Goal: Task Accomplishment & Management: Manage account settings

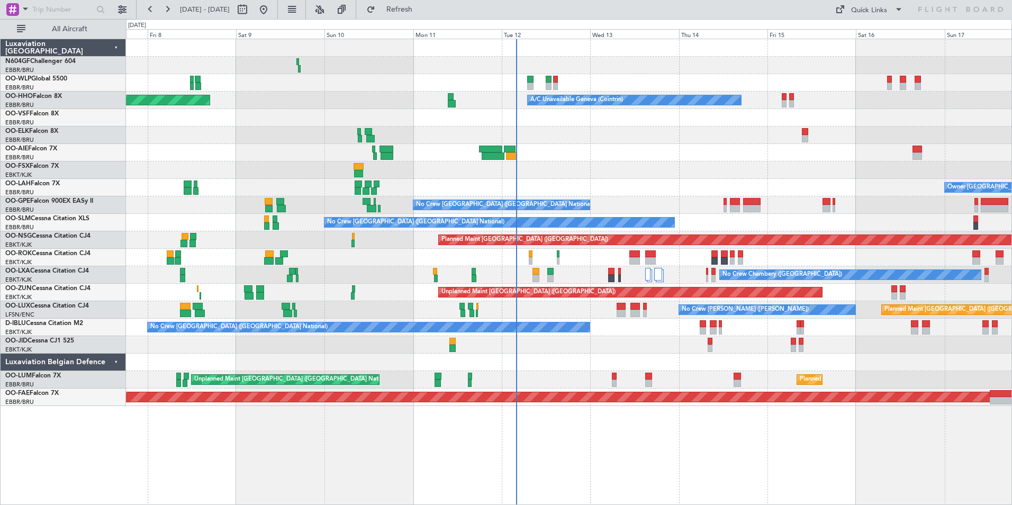
click at [580, 413] on div "Planned Maint Milan (Linate) A/C Unavailable Geneva (Cointrin) Planned Maint Ge…" at bounding box center [569, 272] width 886 height 466
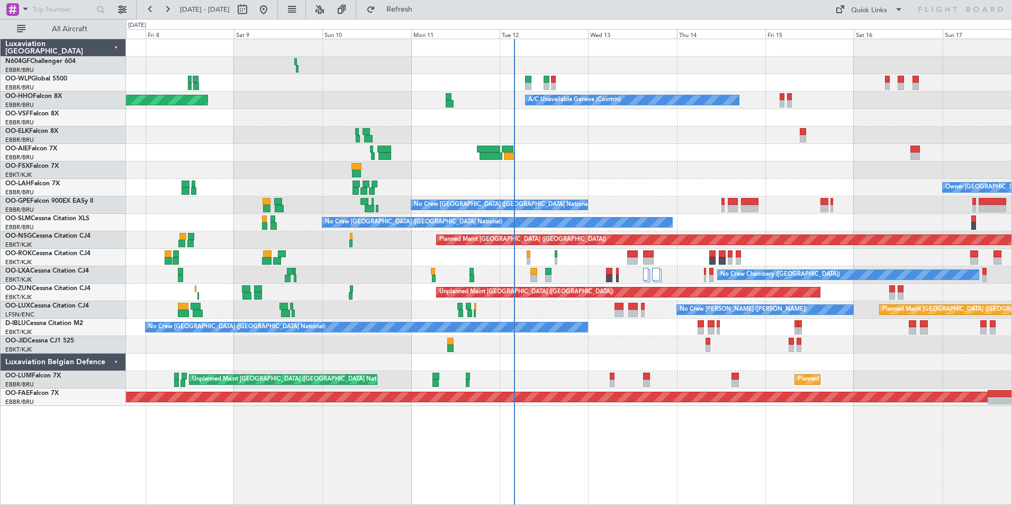
click at [622, 408] on div "Planned Maint Milan (Linate) A/C Unavailable Geneva (Cointrin) Planned Maint Ge…" at bounding box center [569, 272] width 886 height 466
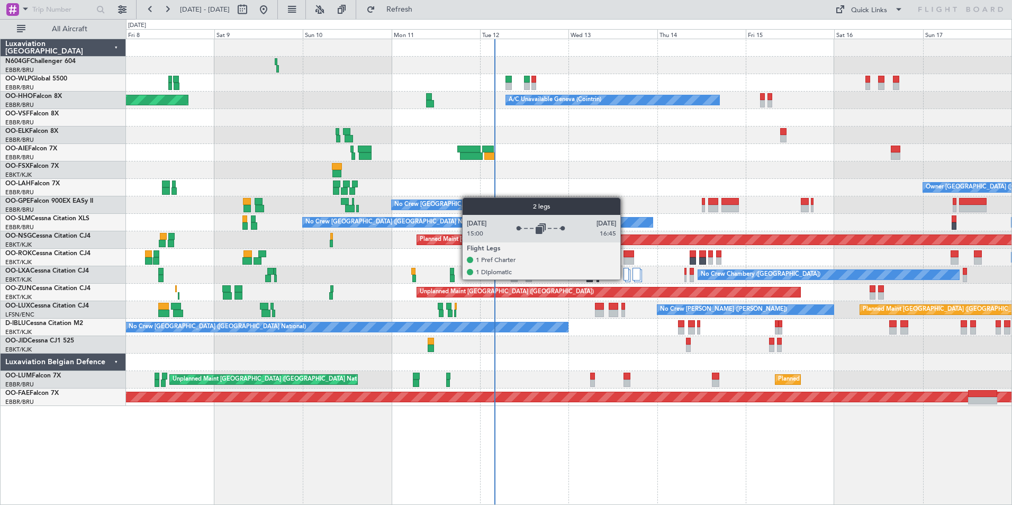
click at [625, 278] on div at bounding box center [625, 274] width 5 height 13
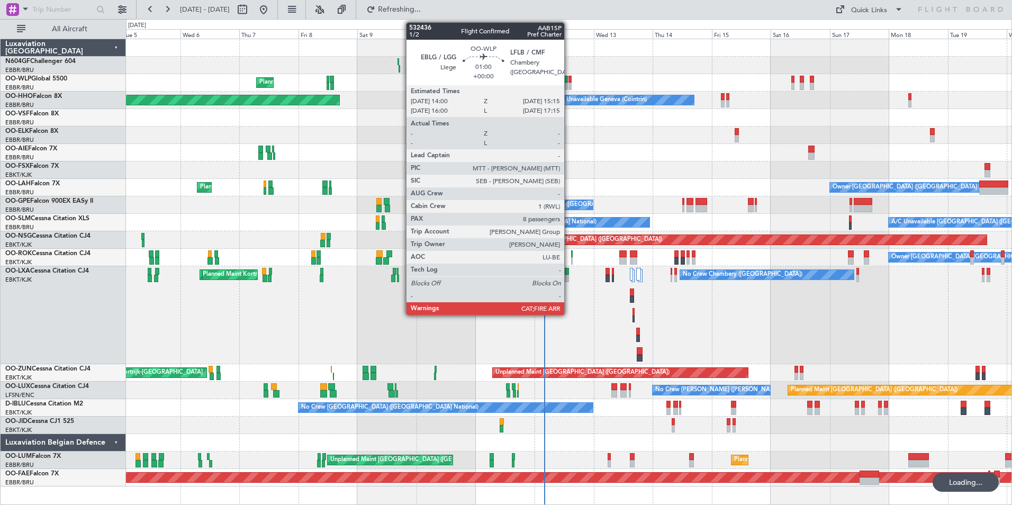
click at [569, 76] on div at bounding box center [569, 79] width 3 height 7
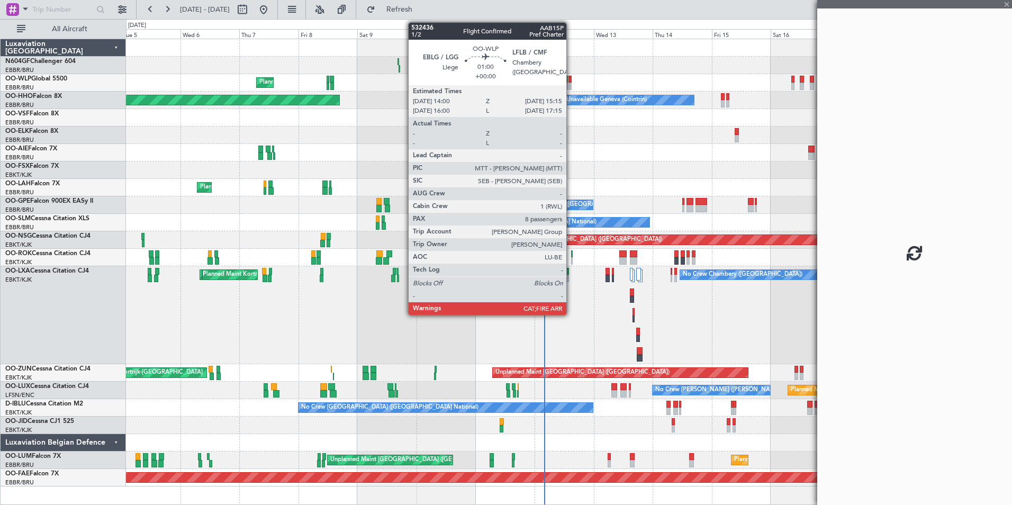
click at [571, 82] on div at bounding box center [569, 79] width 3 height 7
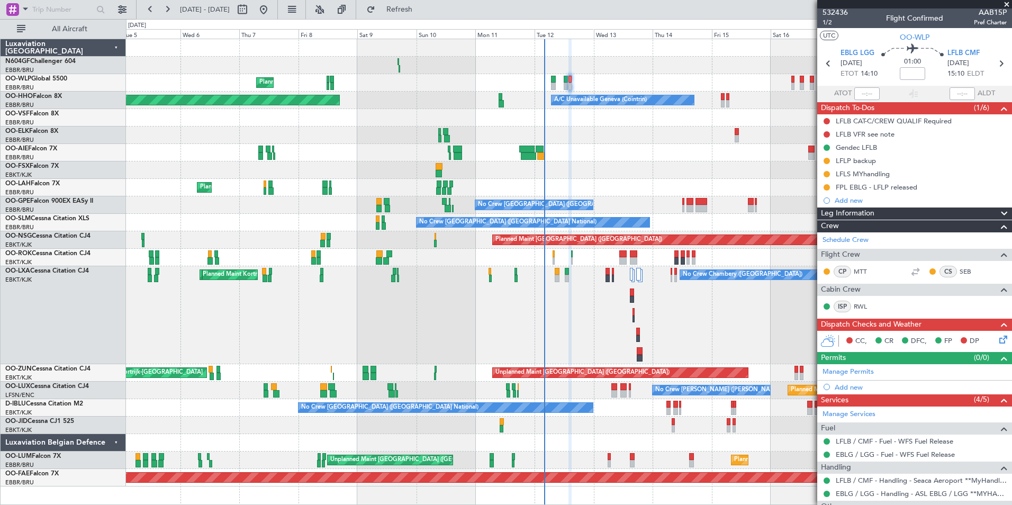
scroll to position [2, 0]
click at [895, 135] on div "LFLB VFR see note" at bounding box center [914, 133] width 195 height 13
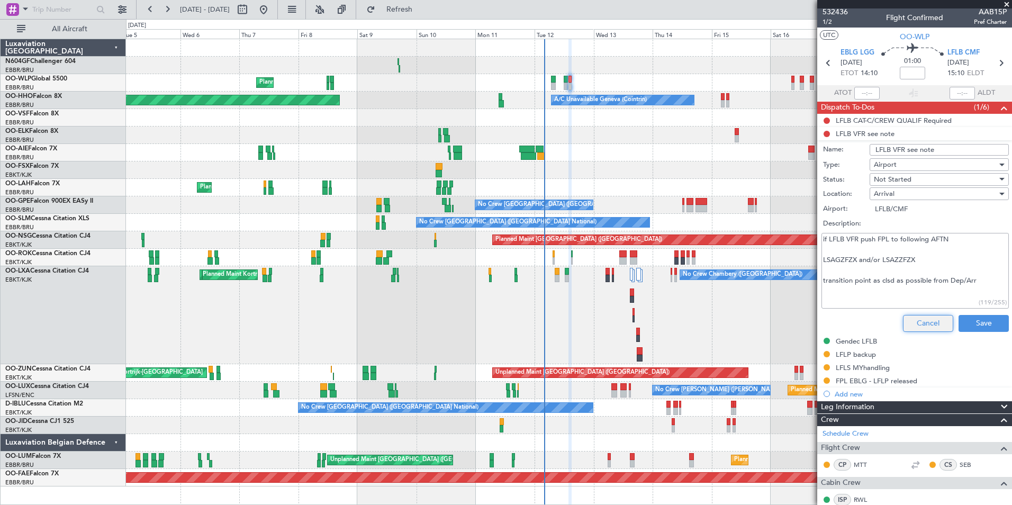
click at [913, 318] on button "Cancel" at bounding box center [928, 323] width 50 height 17
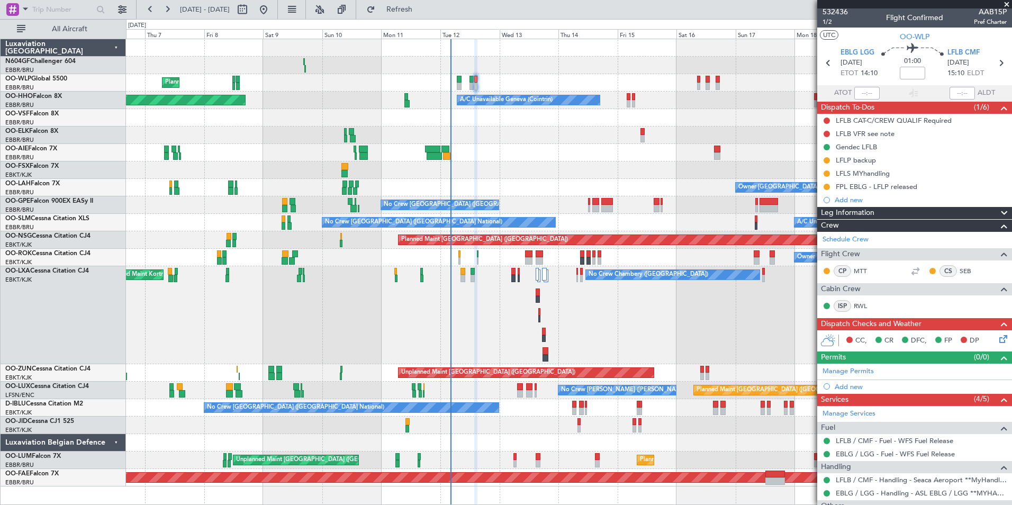
click at [527, 140] on div "Planned Maint Milan (Linate) Planned Maint Berlin (Brandenburg) Planned Maint G…" at bounding box center [568, 262] width 885 height 447
click at [486, 184] on div "Owner Brussels (Brussels National) Planned Maint Brussels (Brussels National)" at bounding box center [568, 187] width 885 height 17
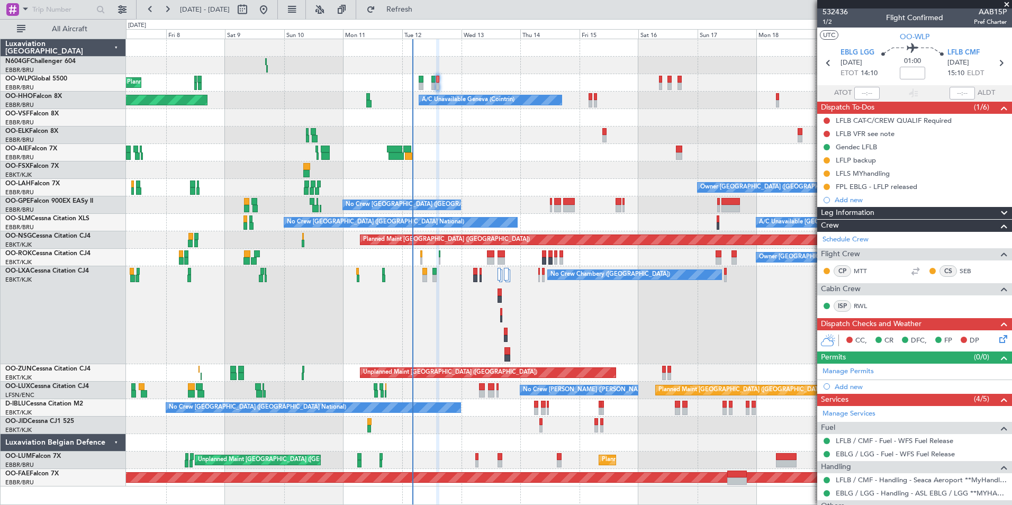
click at [489, 265] on div "Owner Kortrijk-Wevelgem Owner Kortrijk-Wevelgem" at bounding box center [568, 257] width 885 height 17
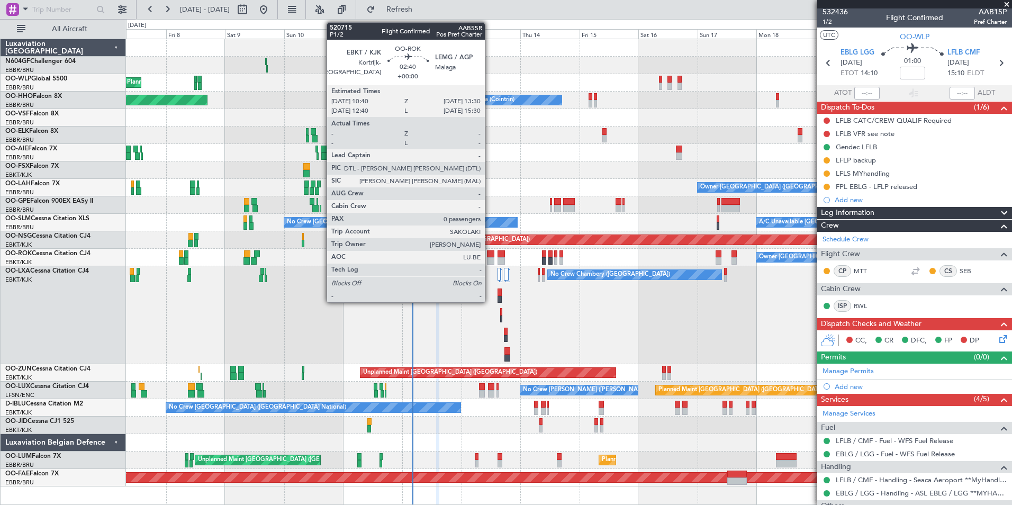
click at [489, 260] on div at bounding box center [490, 260] width 7 height 7
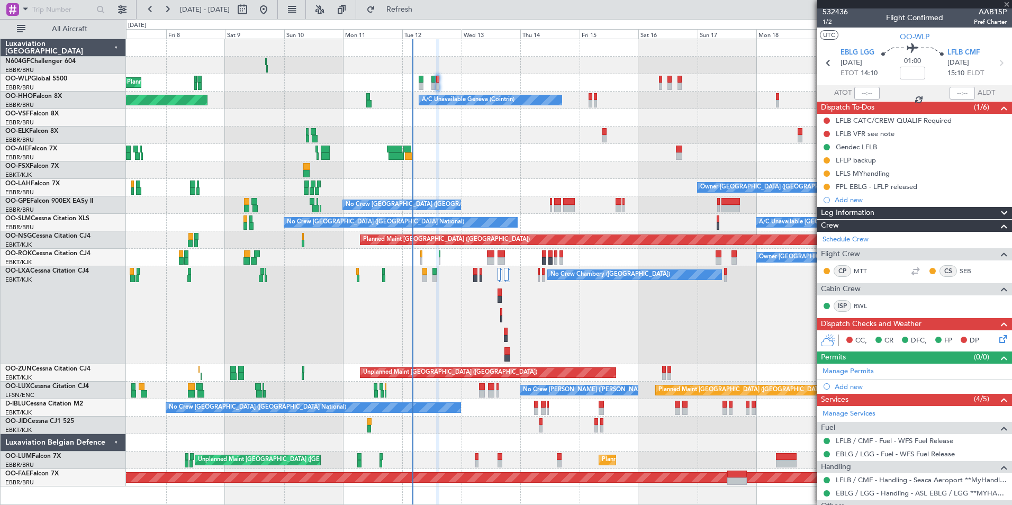
type input "0"
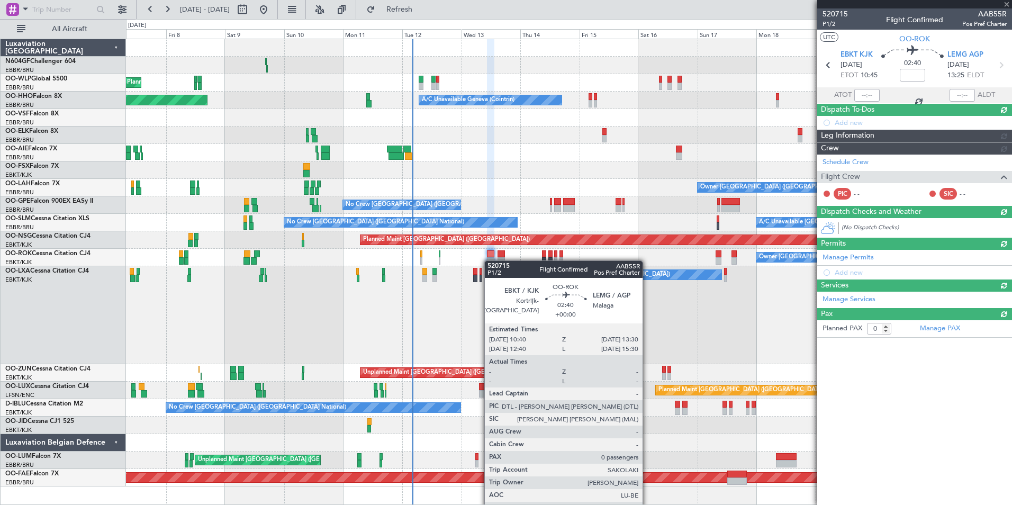
scroll to position [0, 0]
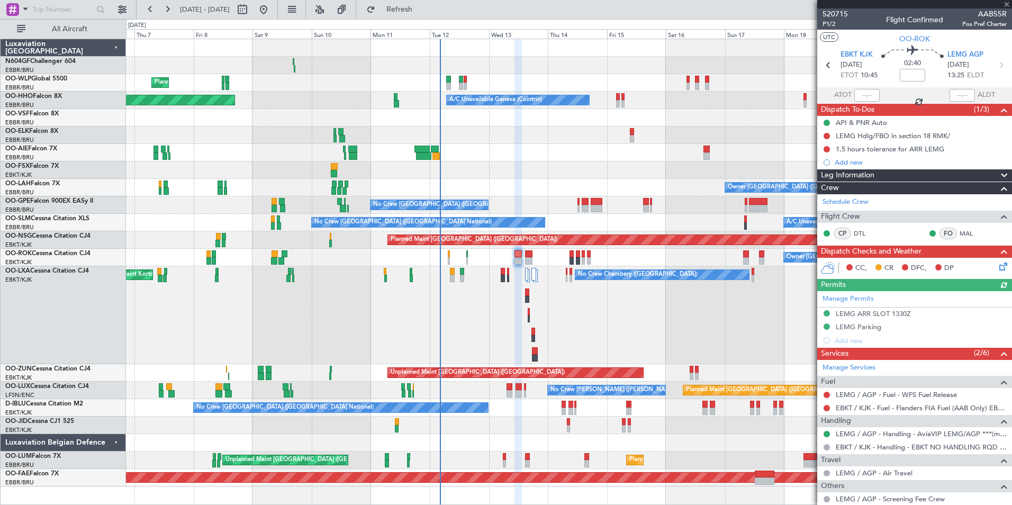
click at [650, 218] on div "Planned Maint Milan (Linate) Planned Maint Berlin (Brandenburg) Planned Maint G…" at bounding box center [568, 262] width 885 height 447
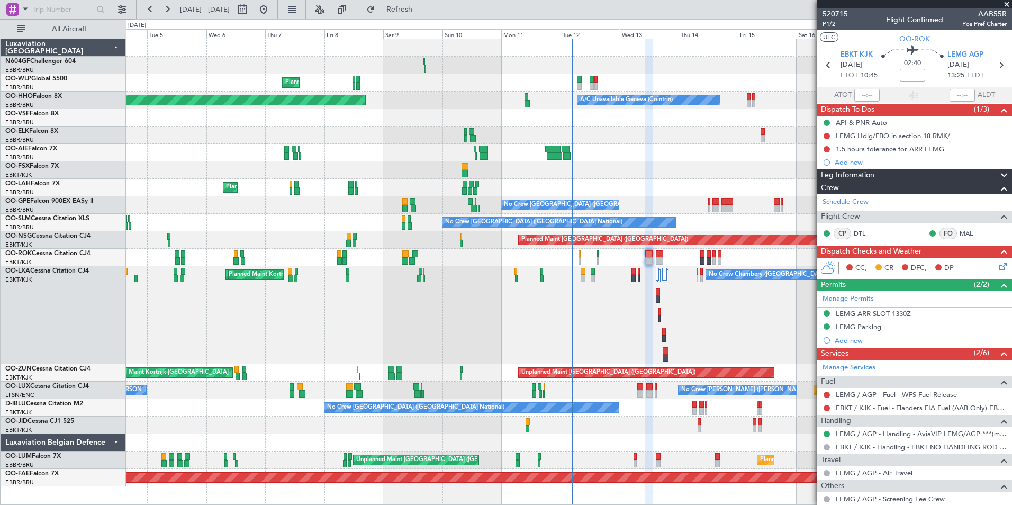
click at [671, 300] on div "Planned Maint Kortrijk-Wevelgem AOG Maint Kortrijk-Wevelgem No Crew Chambery (A…" at bounding box center [568, 315] width 885 height 98
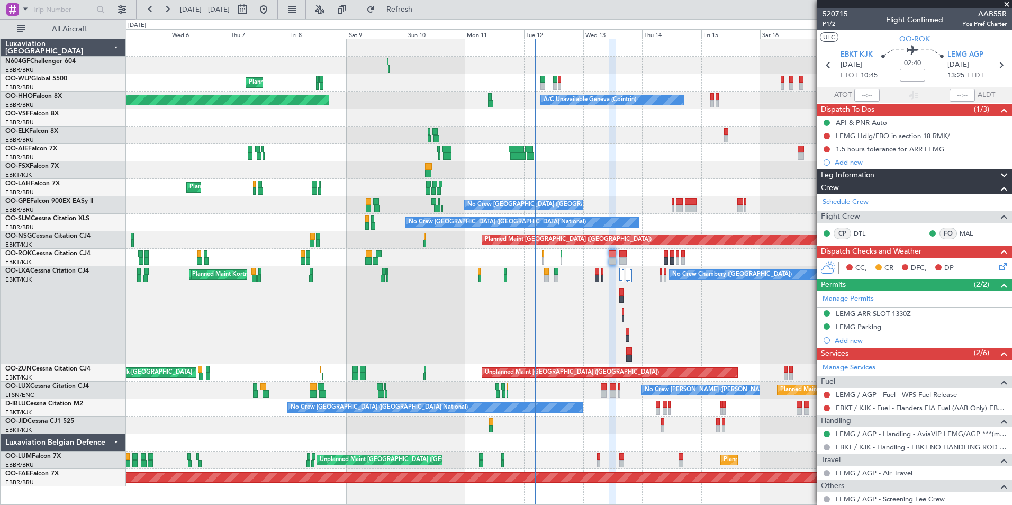
click at [605, 314] on div "Planned Maint Kortrijk-Wevelgem AOG Maint Kortrijk-Wevelgem No Crew Chambery (A…" at bounding box center [568, 315] width 885 height 98
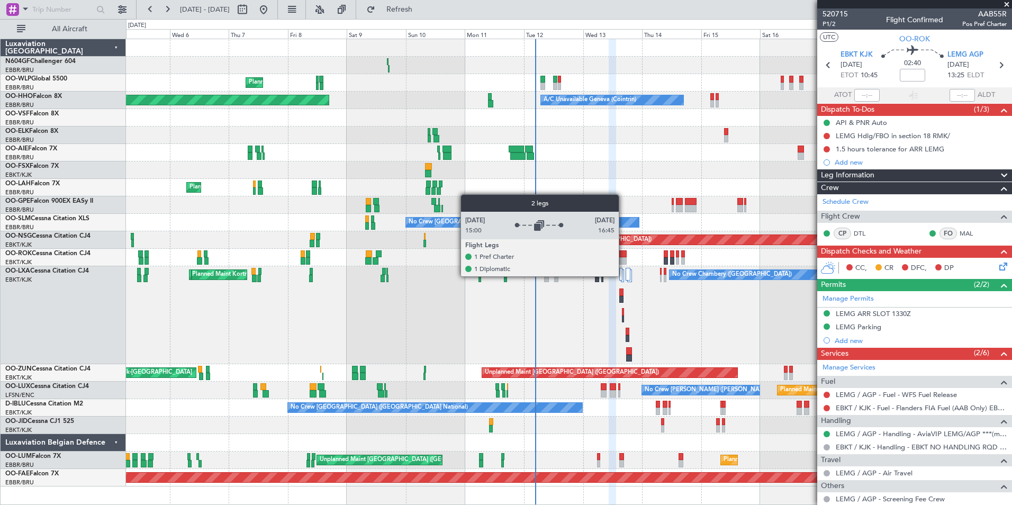
click at [623, 276] on div at bounding box center [622, 275] width 3 height 13
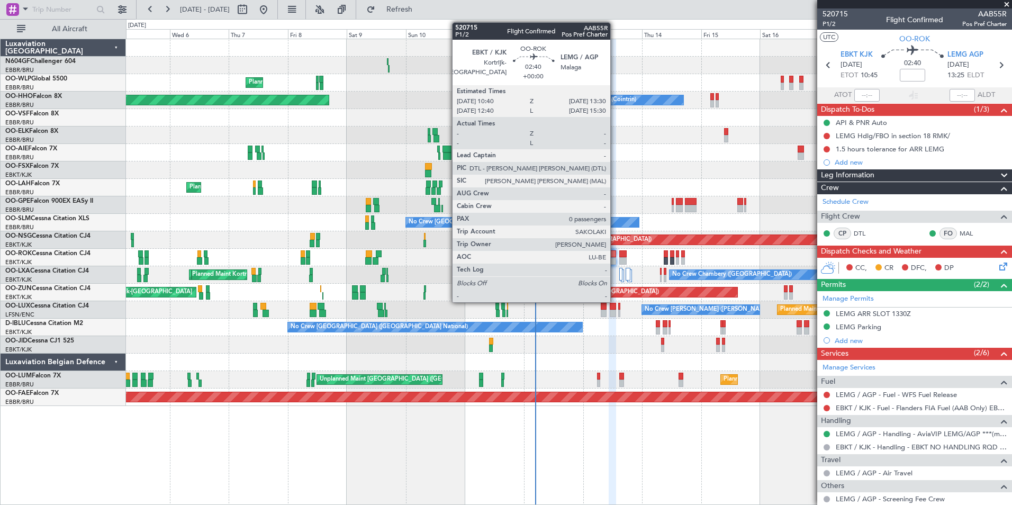
click at [614, 263] on div at bounding box center [611, 260] width 7 height 7
click at [612, 257] on div at bounding box center [611, 260] width 7 height 7
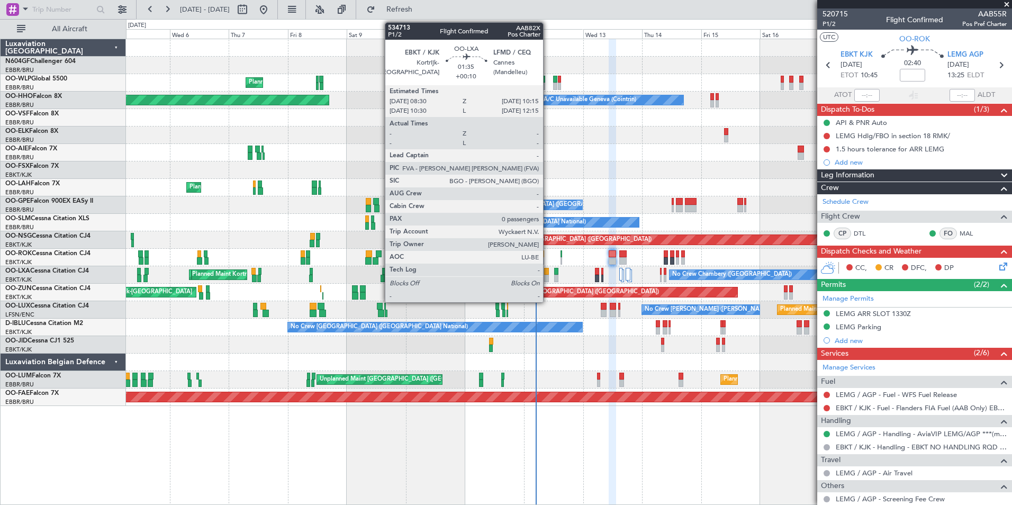
click at [548, 277] on div at bounding box center [546, 278] width 5 height 7
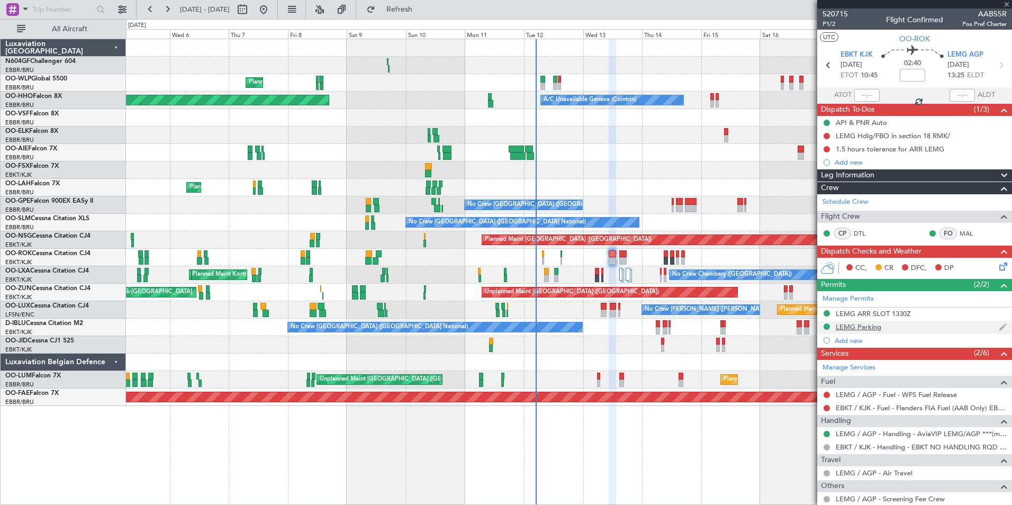
type input "+00:10"
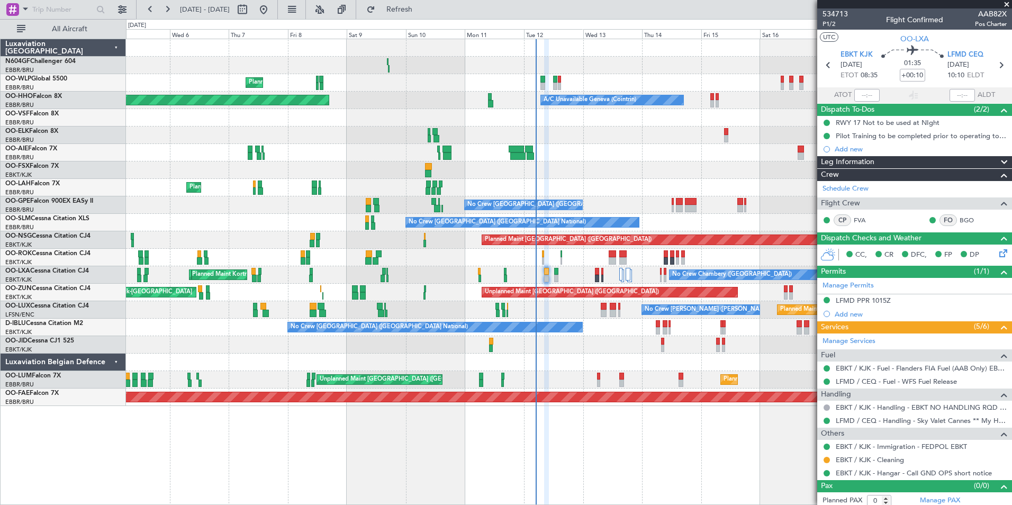
click at [651, 340] on div at bounding box center [568, 344] width 885 height 17
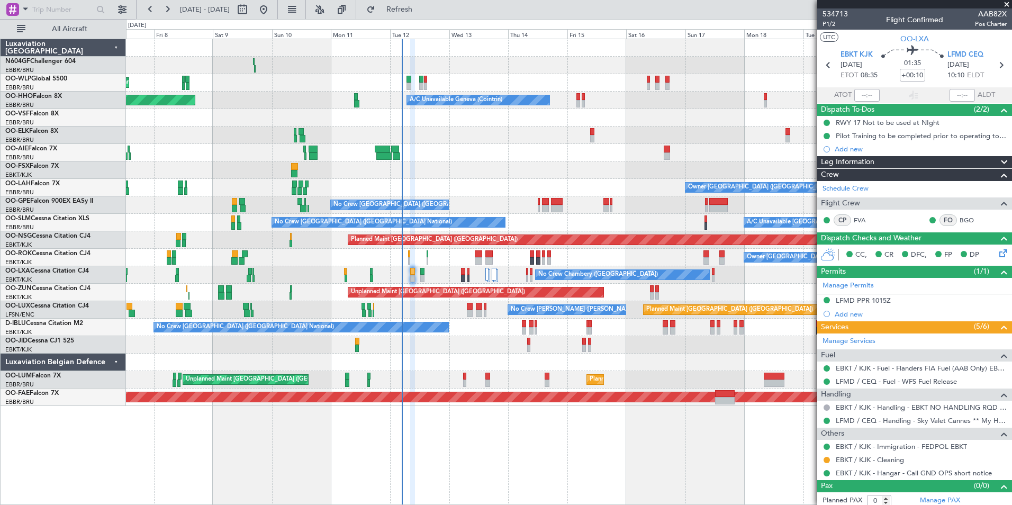
click at [482, 360] on div at bounding box center [568, 361] width 885 height 17
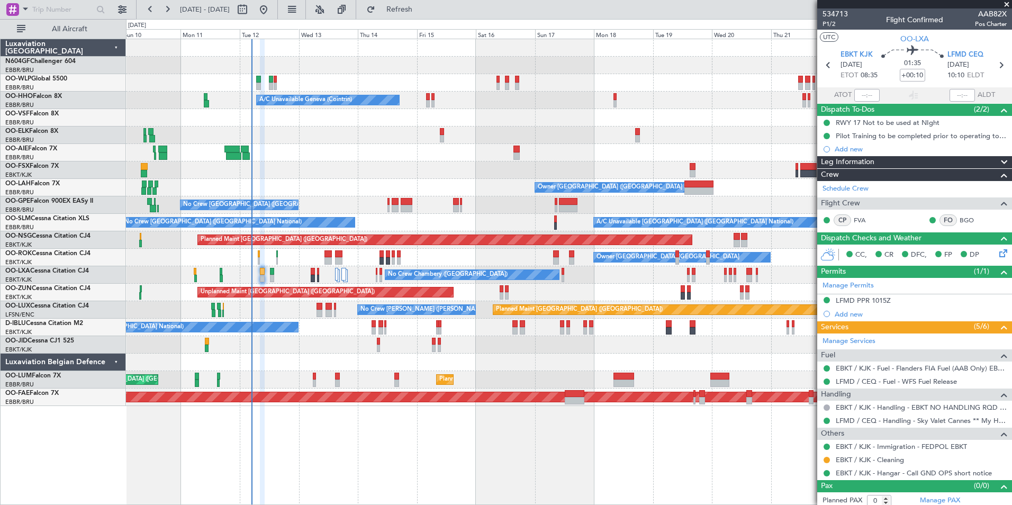
click at [323, 322] on div "Planned Maint Berlin (Brandenburg) Planned Maint Milan (Linate) A/C Unavailable…" at bounding box center [568, 222] width 885 height 367
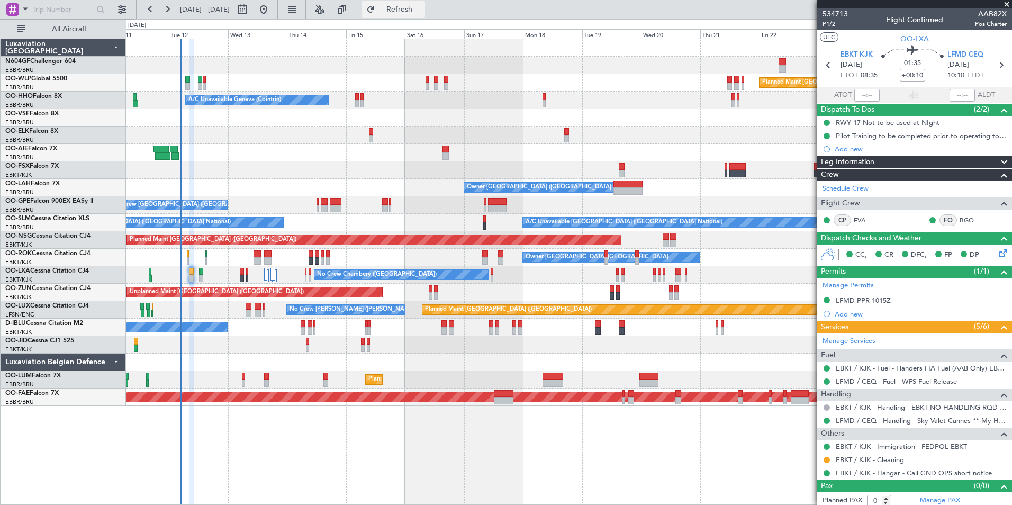
click at [425, 2] on button "Refresh" at bounding box center [392, 9] width 63 height 17
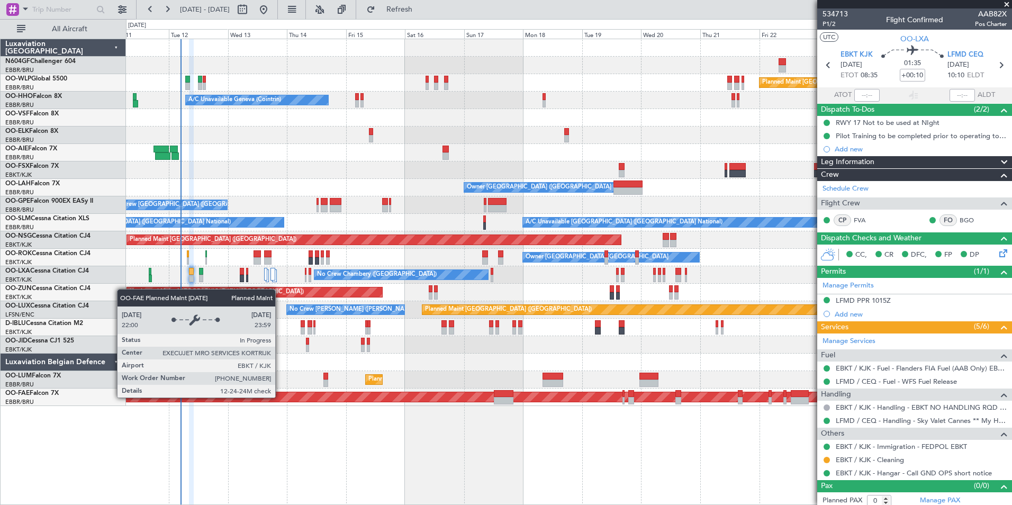
click at [395, 415] on div "Planned Maint Berlin (Brandenburg) Planned Maint Milan (Linate) A/C Unavailable…" at bounding box center [569, 272] width 886 height 466
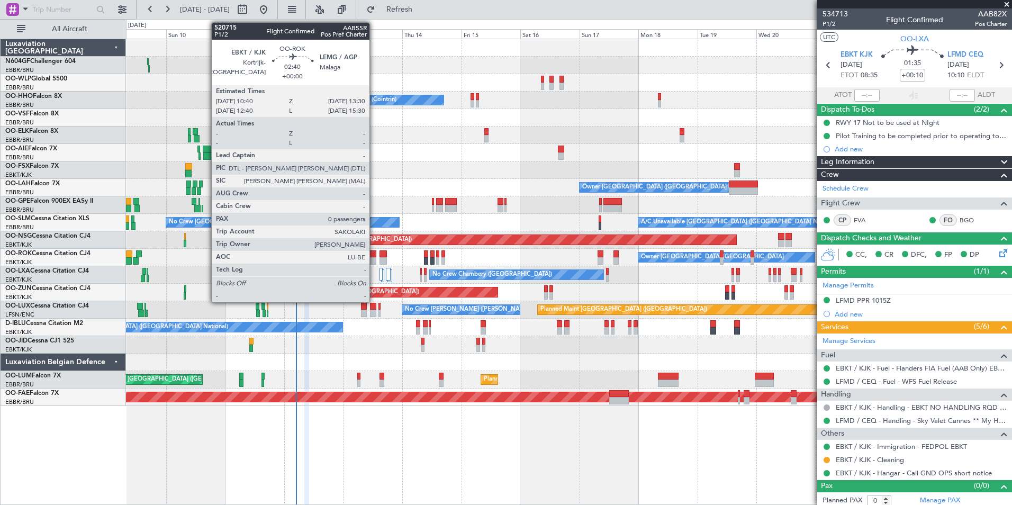
click at [374, 261] on div at bounding box center [372, 260] width 7 height 7
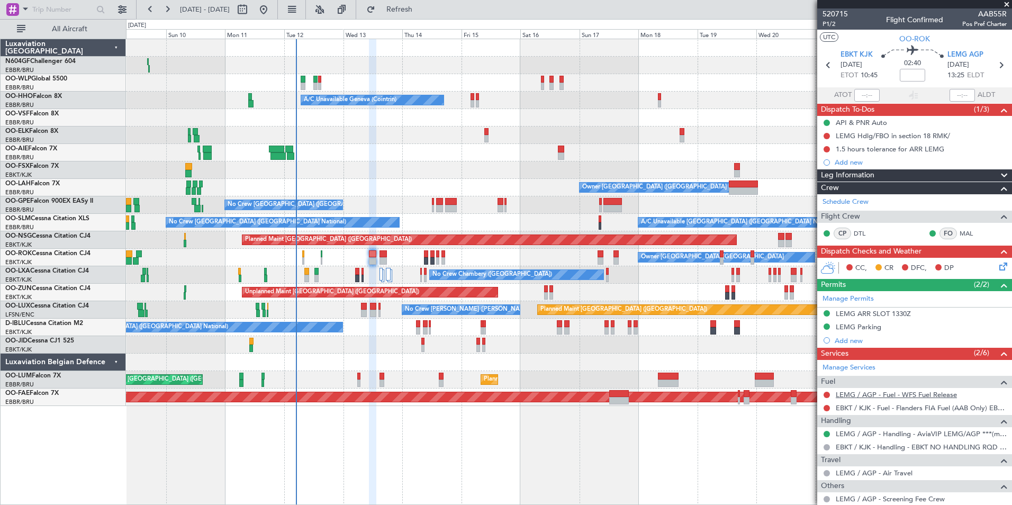
click at [929, 395] on link "LEMG / AGP - Fuel - WFS Fuel Release" at bounding box center [895, 394] width 121 height 9
click at [414, 6] on span "Refresh" at bounding box center [399, 9] width 44 height 7
click at [872, 408] on link "EBKT / KJK - Fuel - Flanders FIA Fuel (AAB Only) EBKT / KJK" at bounding box center [920, 407] width 171 height 9
click at [929, 393] on mat-tooltip-component "Incomplete" at bounding box center [910, 401] width 49 height 28
click at [863, 394] on link "LEMG / AGP - Fuel - WFS Fuel Release" at bounding box center [895, 394] width 121 height 9
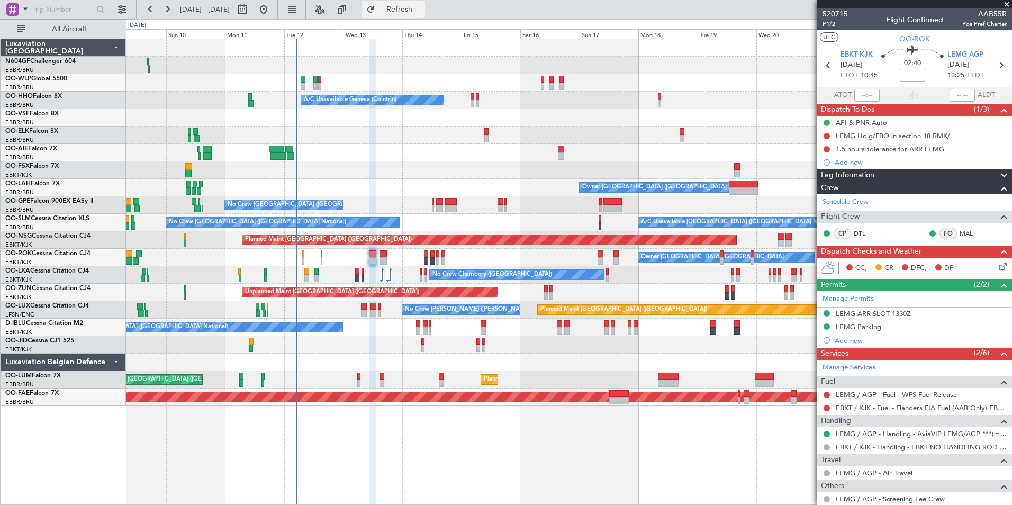
click at [421, 10] on span "Refresh" at bounding box center [399, 9] width 44 height 7
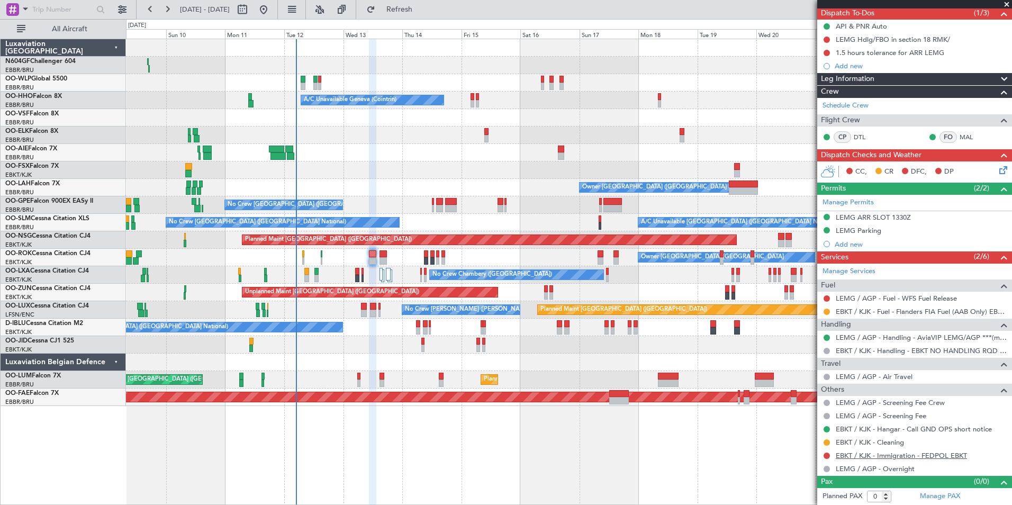
click at [885, 455] on link "EBKT / KJK - Immigration - FEDPOL EBKT" at bounding box center [900, 455] width 131 height 9
click at [422, 8] on span "Refresh" at bounding box center [399, 9] width 44 height 7
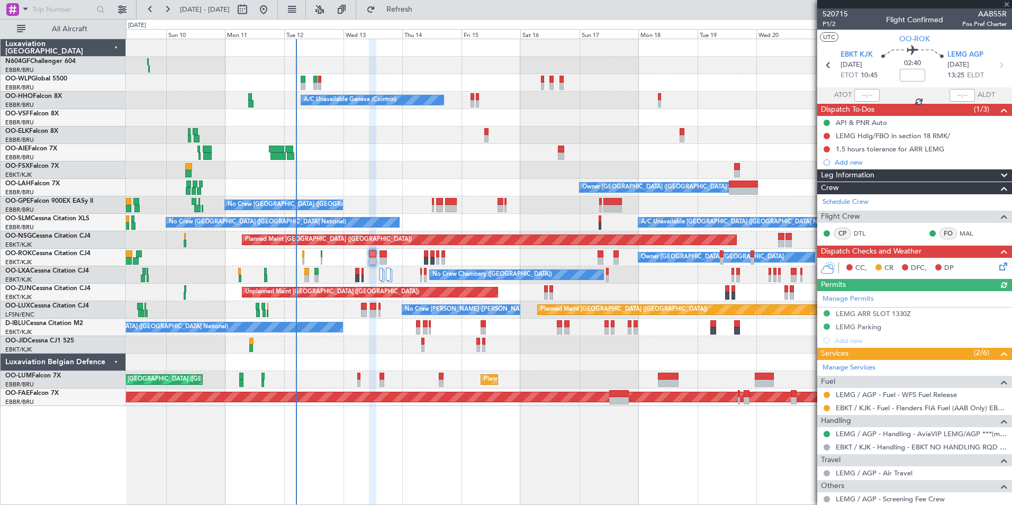
scroll to position [96, 0]
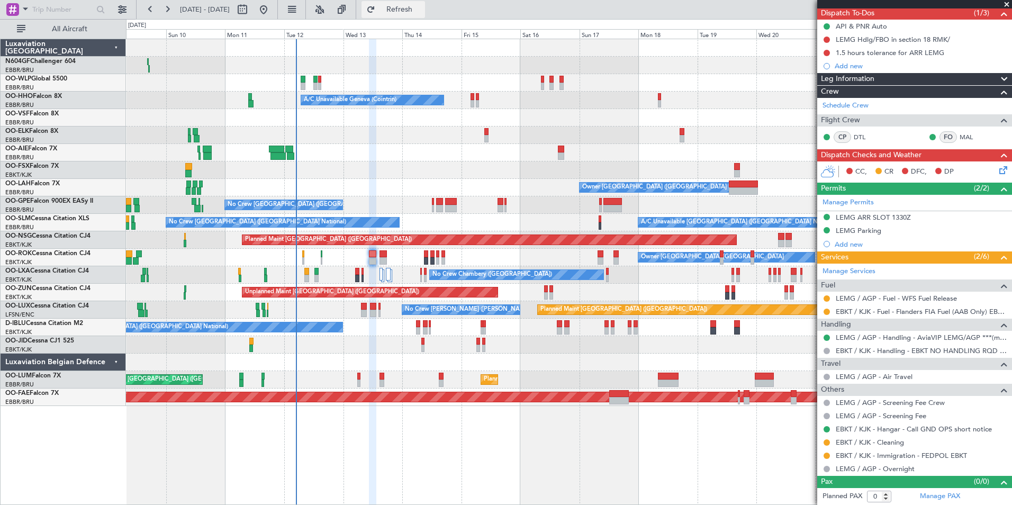
click at [420, 6] on span "Refresh" at bounding box center [399, 9] width 44 height 7
click at [824, 455] on button at bounding box center [826, 455] width 6 height 6
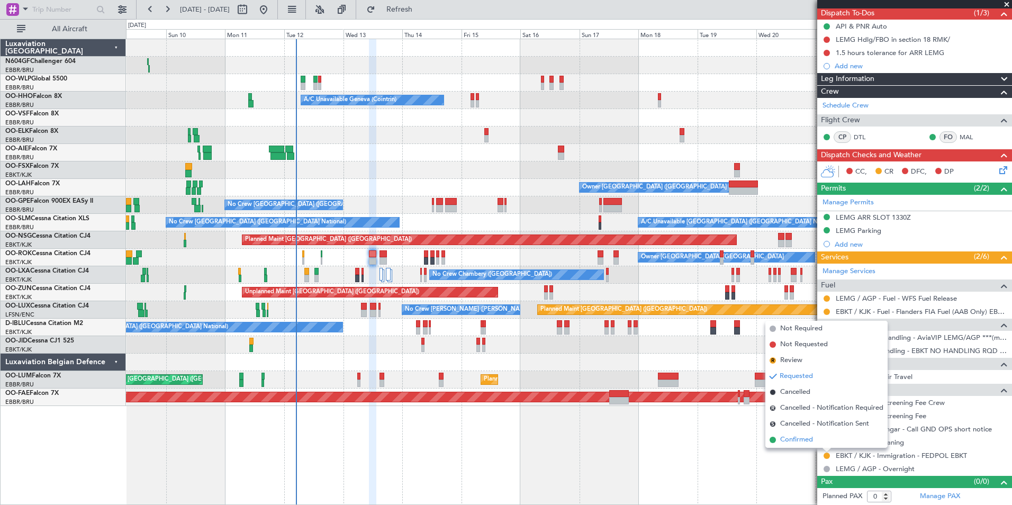
click at [801, 438] on span "Confirmed" at bounding box center [796, 439] width 33 height 11
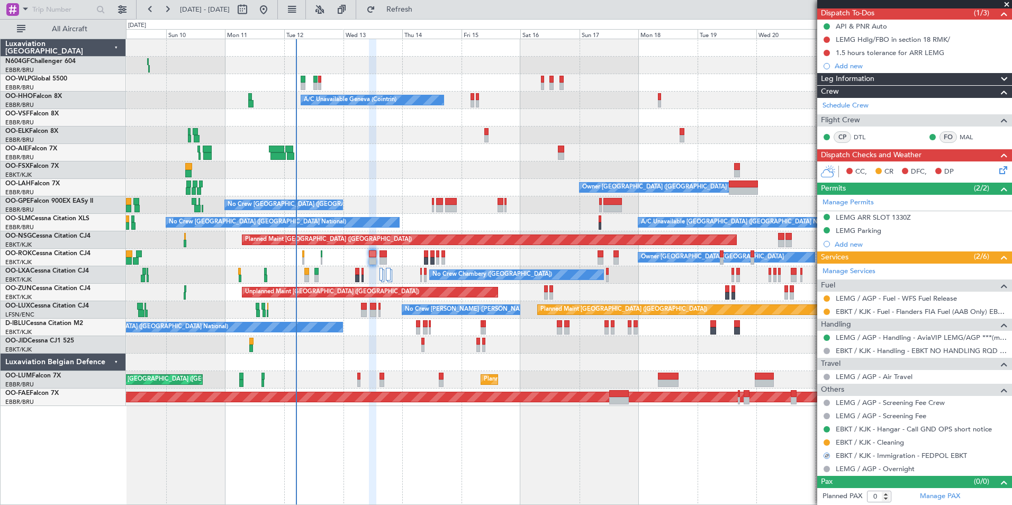
scroll to position [0, 0]
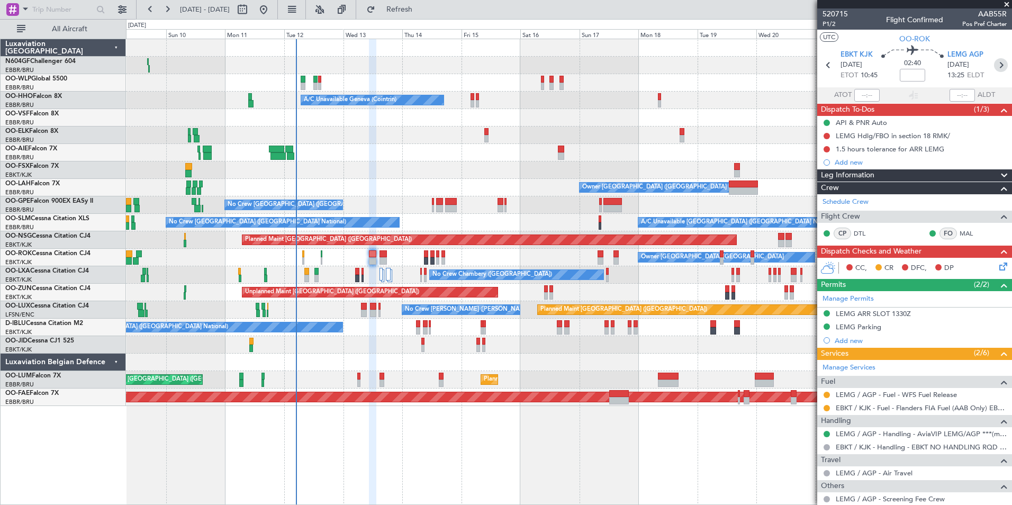
click at [994, 65] on icon at bounding box center [1001, 65] width 14 height 14
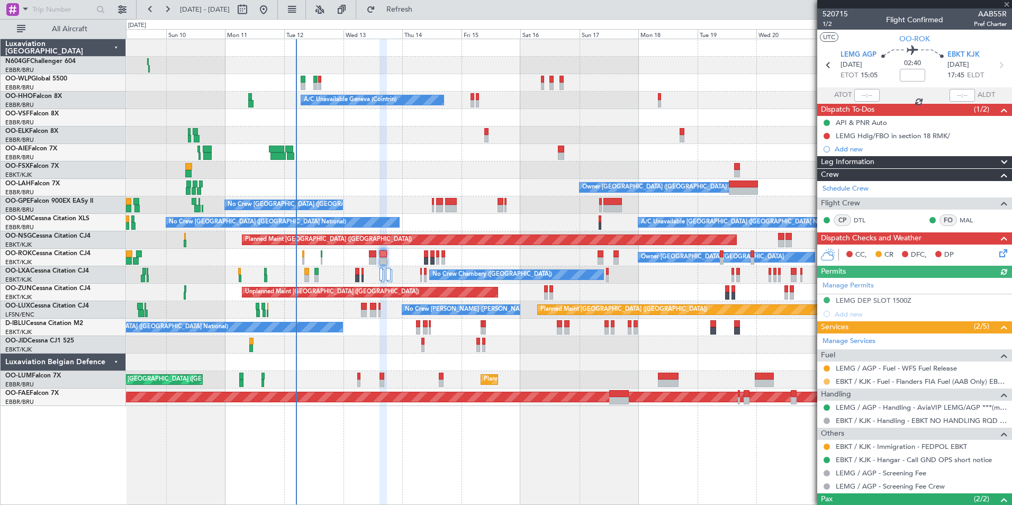
click at [824, 382] on button at bounding box center [826, 381] width 6 height 6
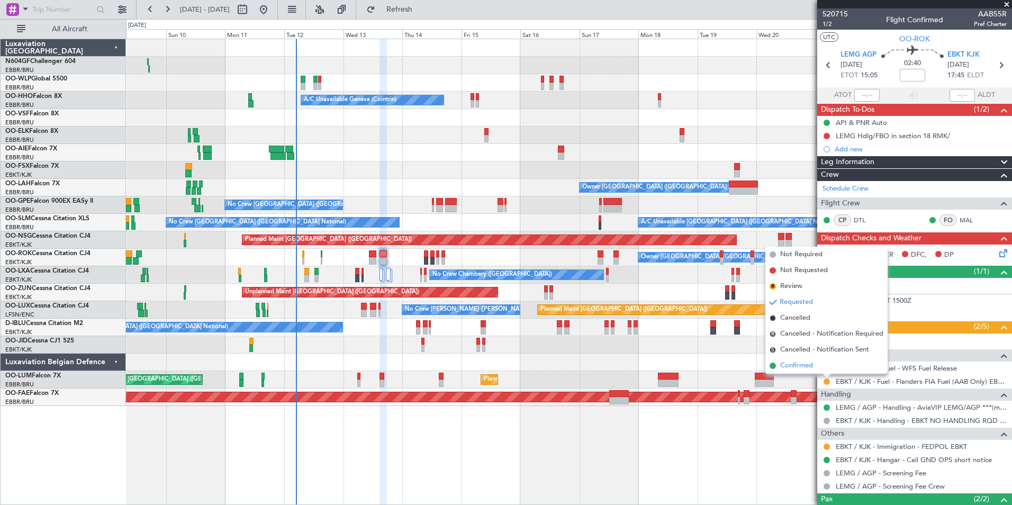
click at [817, 365] on li "Confirmed" at bounding box center [826, 366] width 122 height 16
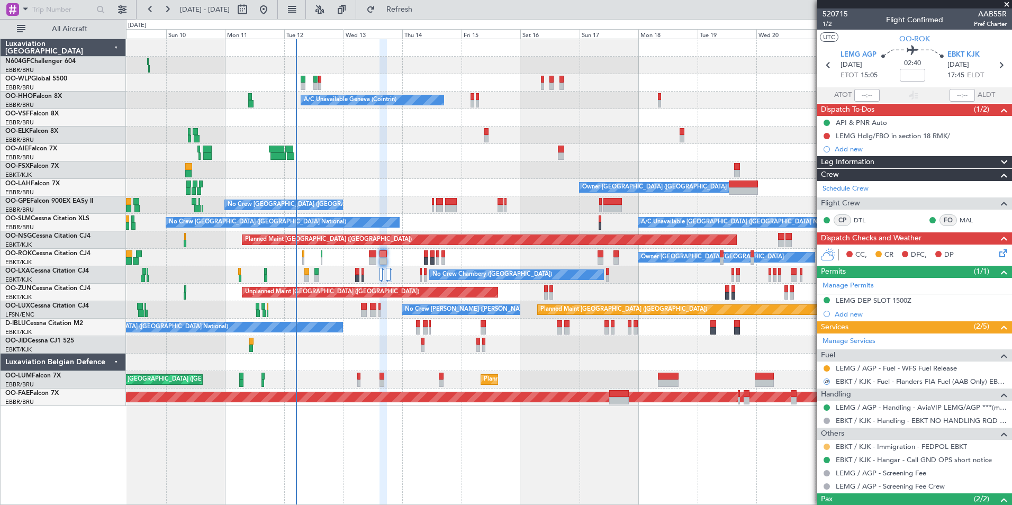
click at [827, 447] on button at bounding box center [826, 446] width 6 height 6
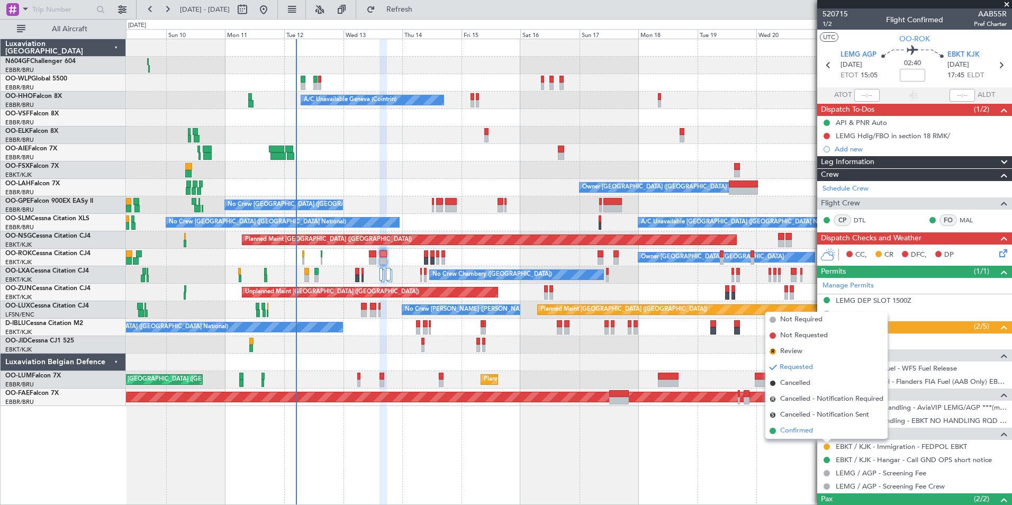
click at [828, 432] on li "Confirmed" at bounding box center [826, 431] width 122 height 16
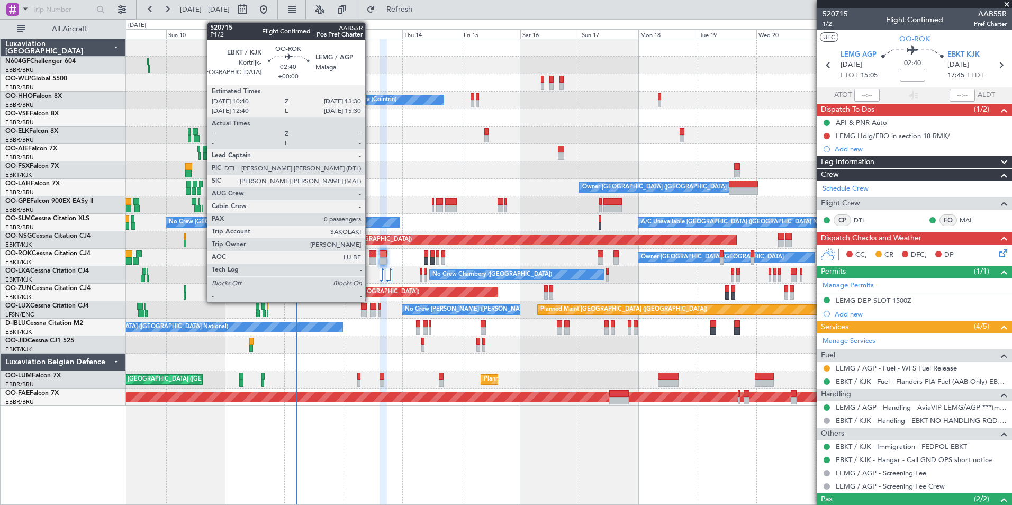
click at [370, 254] on div at bounding box center [372, 253] width 7 height 7
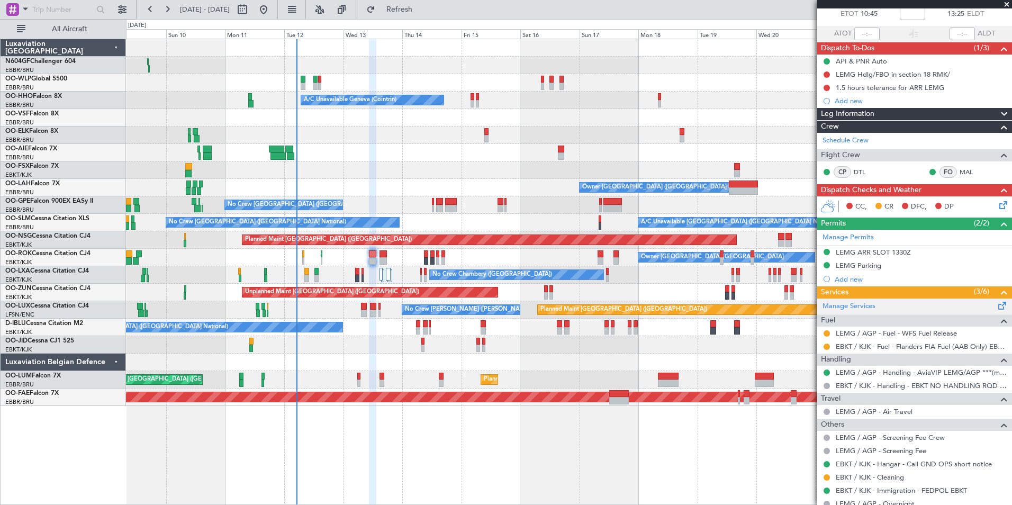
scroll to position [62, 0]
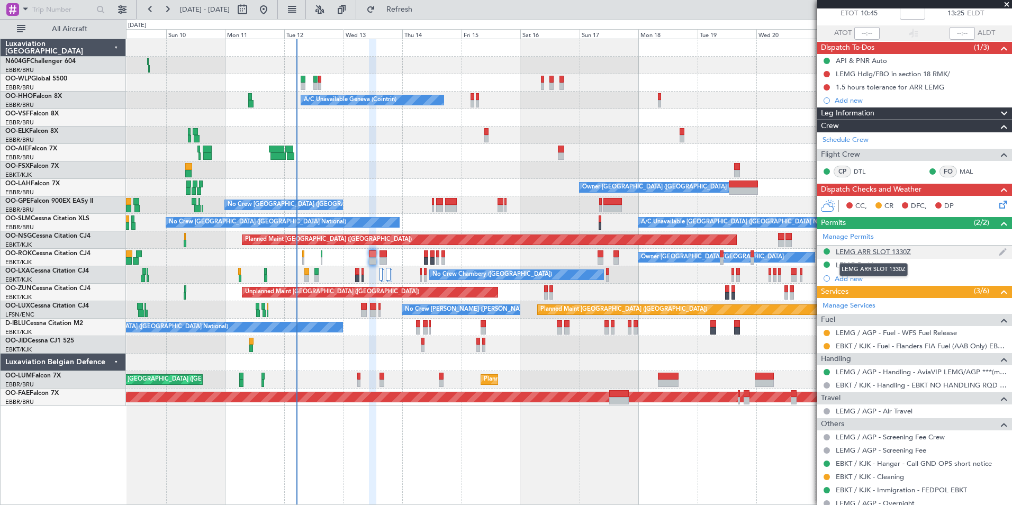
click at [880, 249] on div "LEMG ARR SLOT 1330Z" at bounding box center [872, 251] width 75 height 9
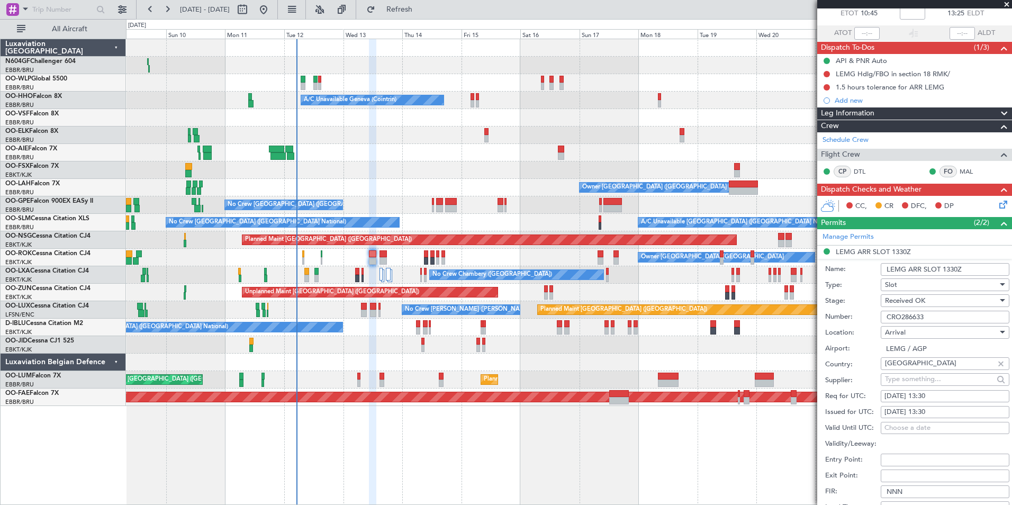
click at [931, 322] on input "CRO286633" at bounding box center [944, 317] width 129 height 13
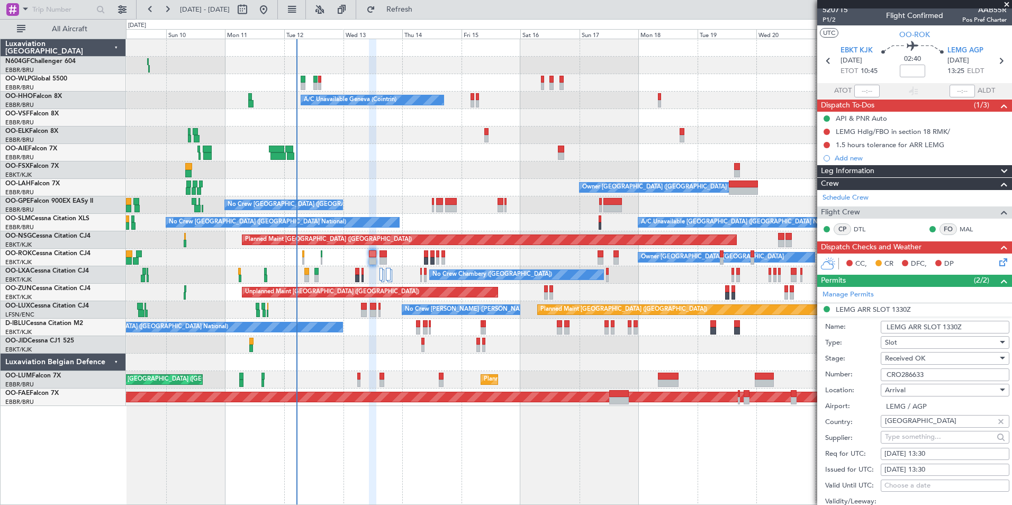
scroll to position [4, 0]
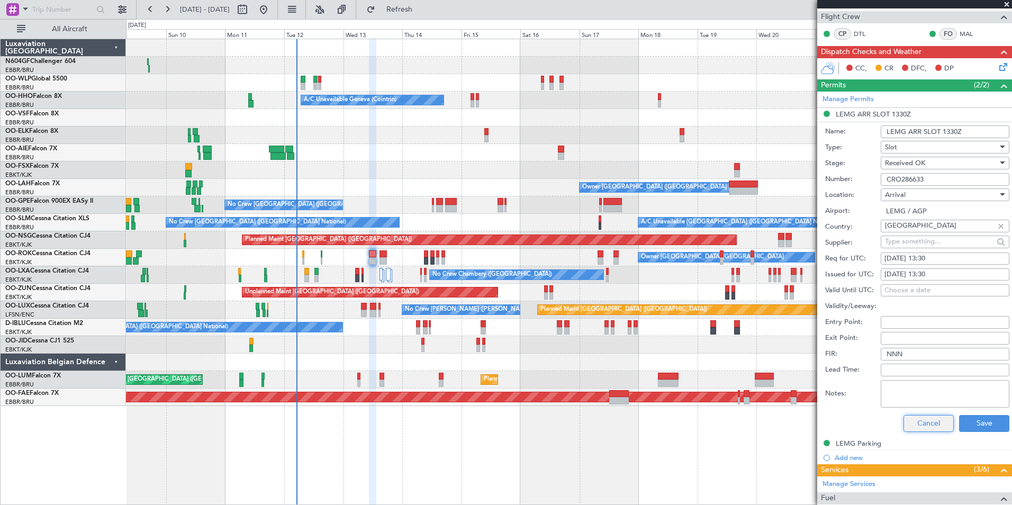
click at [926, 425] on button "Cancel" at bounding box center [928, 423] width 50 height 17
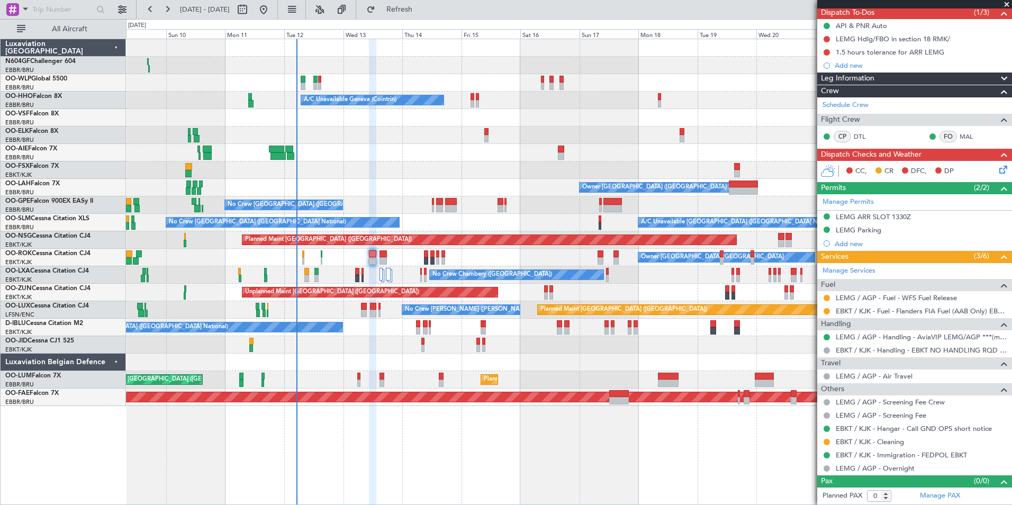
scroll to position [96, 0]
click at [827, 38] on button at bounding box center [826, 40] width 6 height 6
click at [818, 83] on span "Completed" at bounding box center [831, 86] width 35 height 11
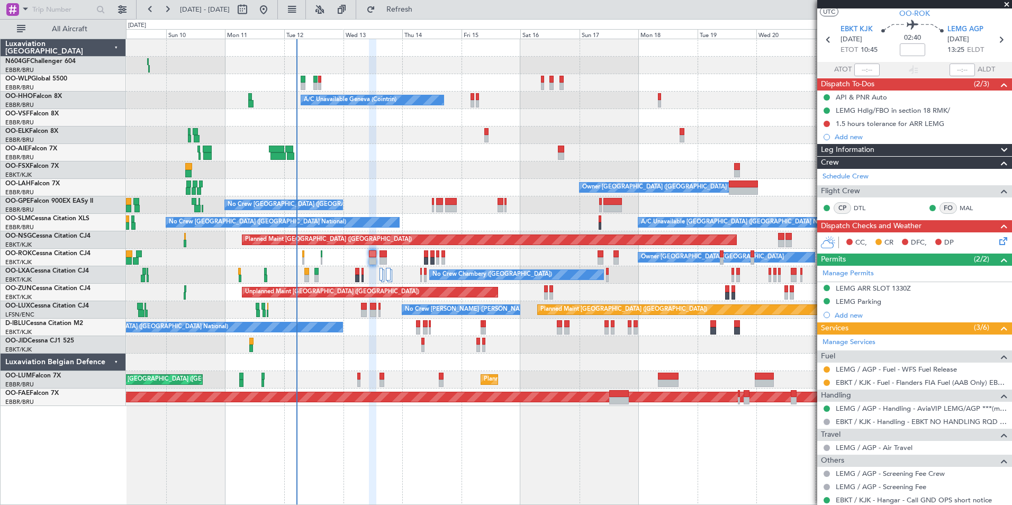
scroll to position [23, 0]
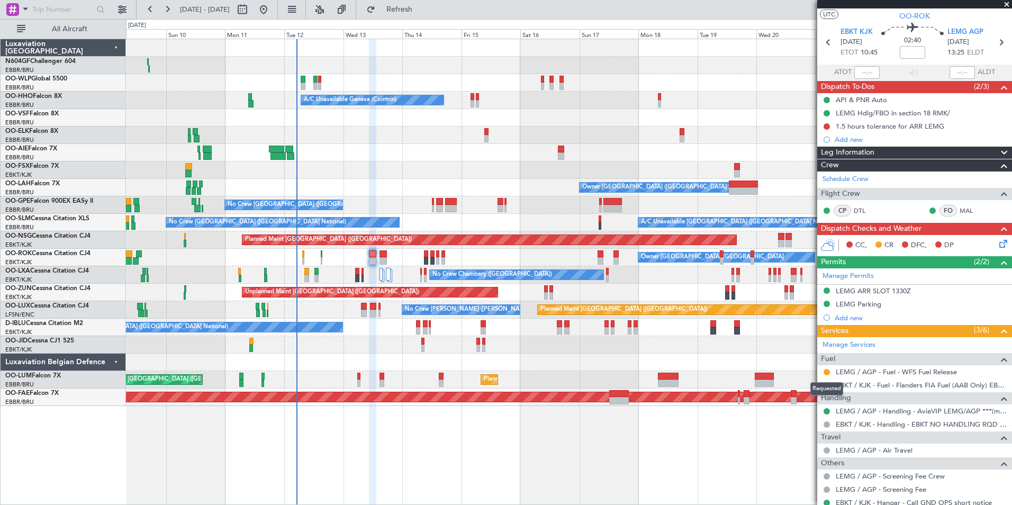
click at [826, 375] on mat-tooltip-component "Requested" at bounding box center [827, 389] width 48 height 28
click at [826, 369] on button at bounding box center [826, 372] width 6 height 6
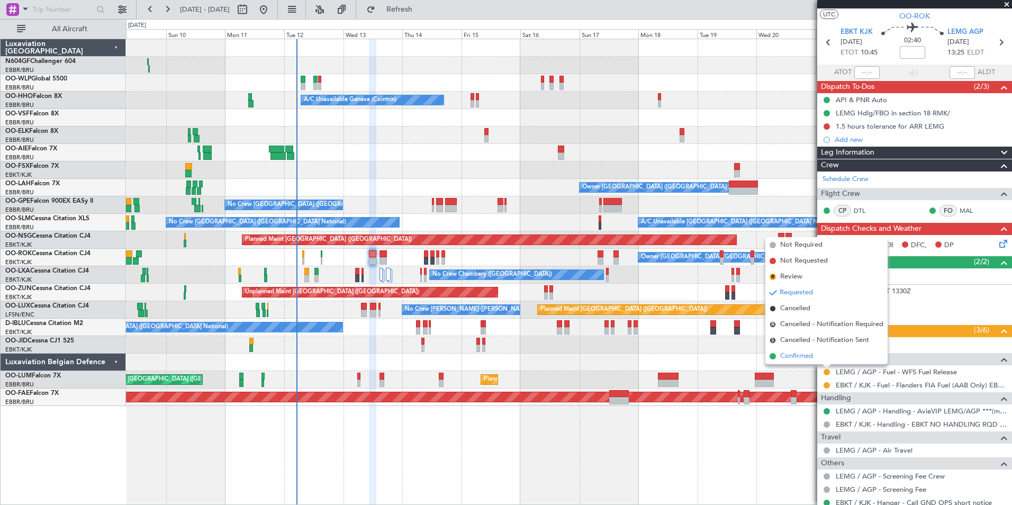
click at [810, 349] on li "Confirmed" at bounding box center [826, 356] width 122 height 16
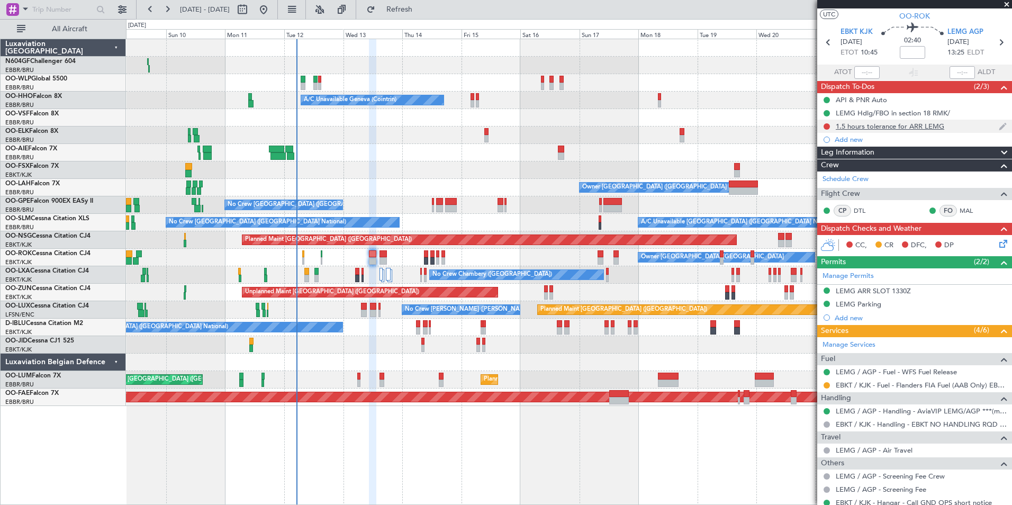
click at [827, 130] on div at bounding box center [826, 126] width 8 height 8
click at [826, 125] on button at bounding box center [826, 126] width 6 height 6
click at [826, 171] on span "Completed" at bounding box center [831, 173] width 35 height 11
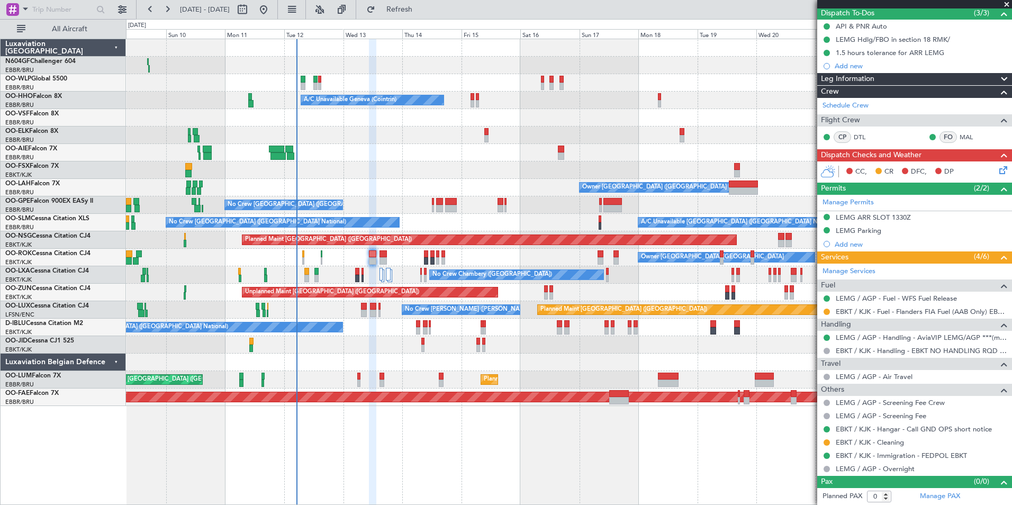
scroll to position [0, 0]
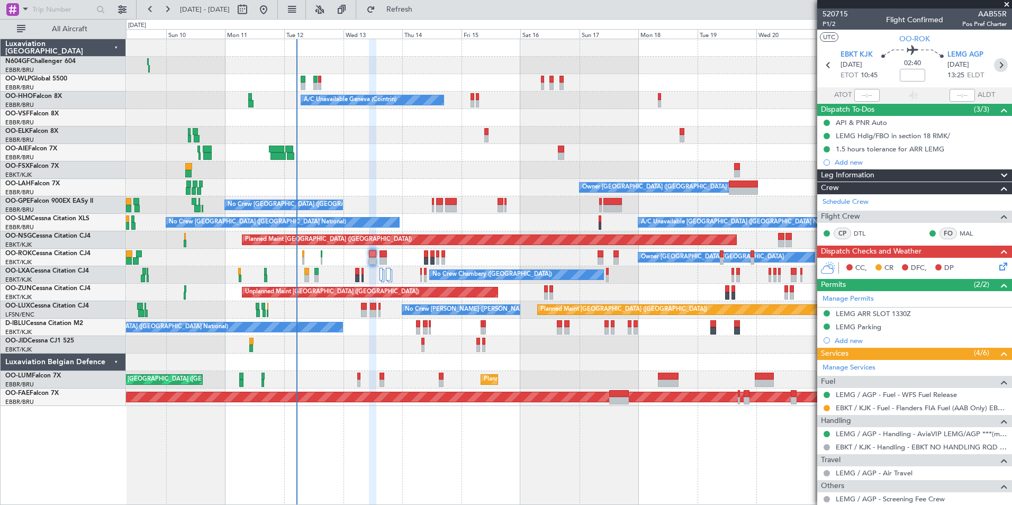
click at [997, 68] on icon at bounding box center [1001, 65] width 14 height 14
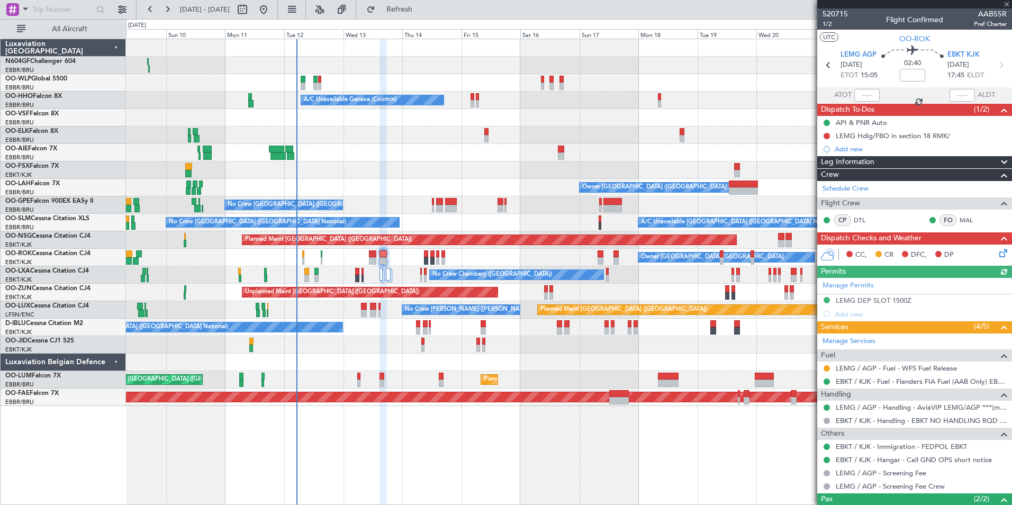
scroll to position [65, 0]
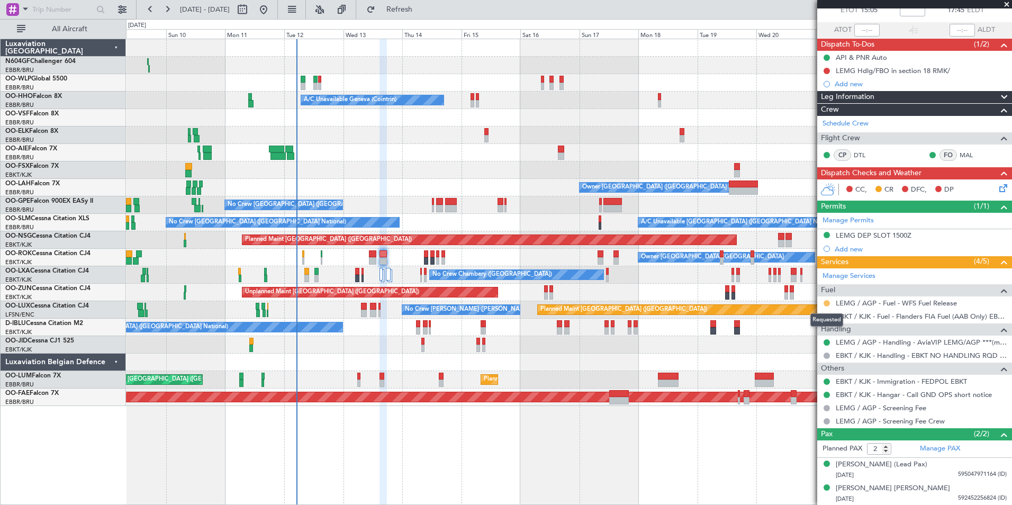
click at [824, 301] on button at bounding box center [826, 303] width 6 height 6
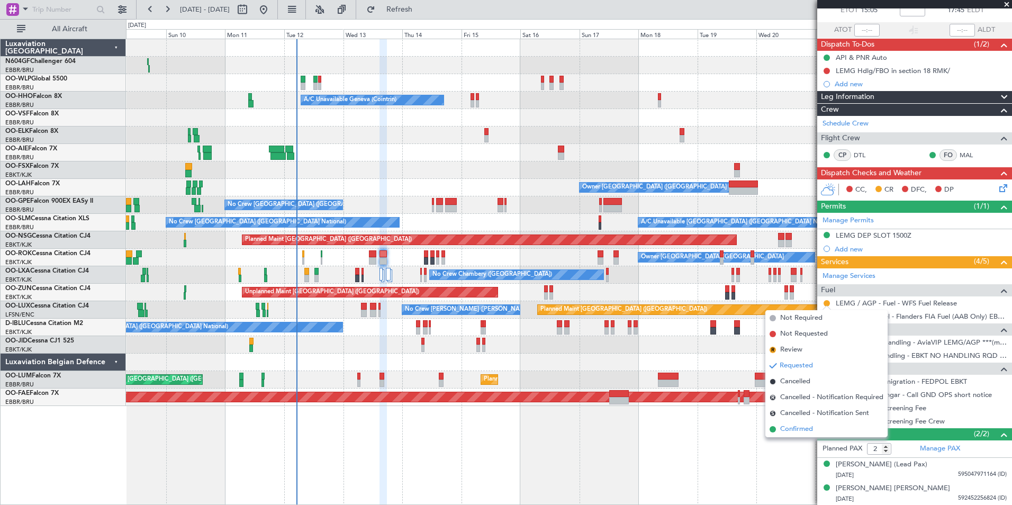
click at [795, 427] on span "Confirmed" at bounding box center [796, 429] width 33 height 11
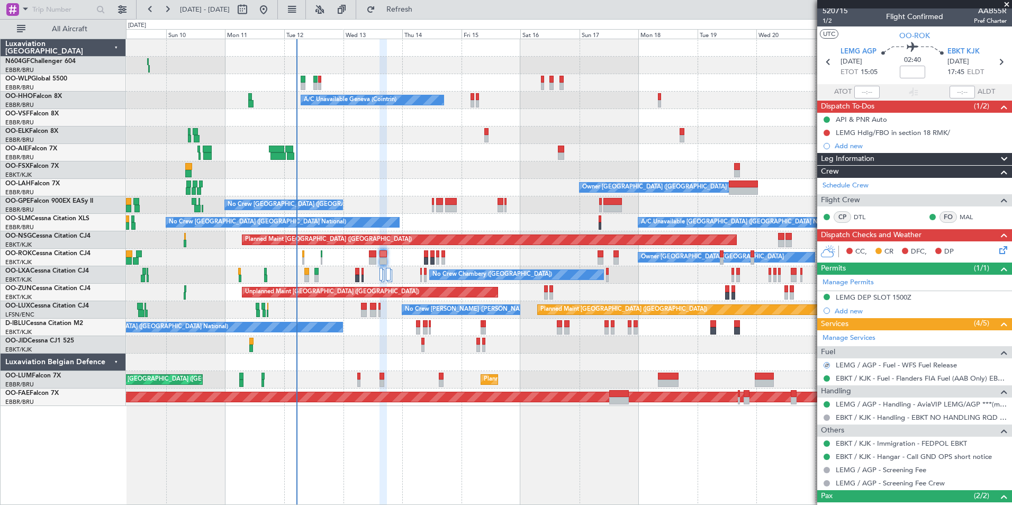
scroll to position [0, 0]
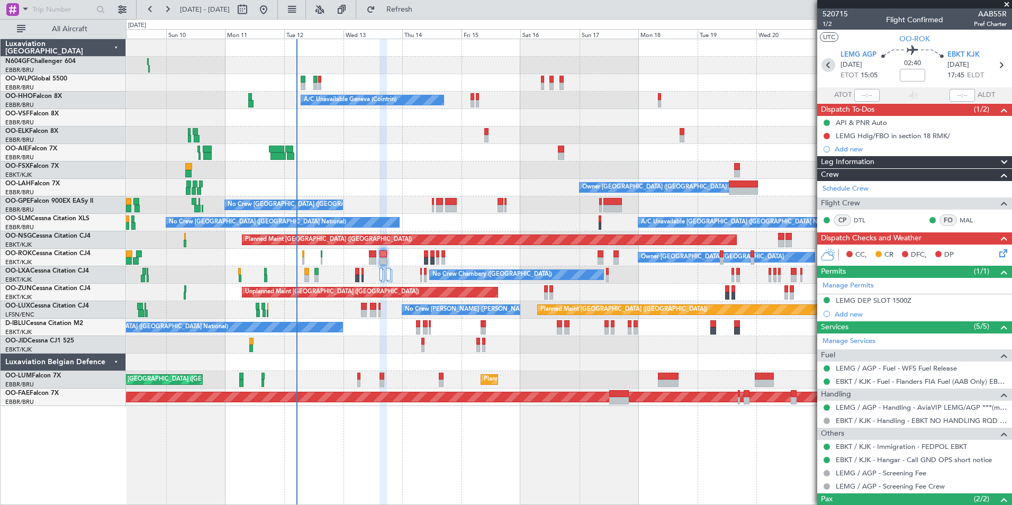
click at [828, 67] on icon at bounding box center [828, 65] width 14 height 14
type input "0"
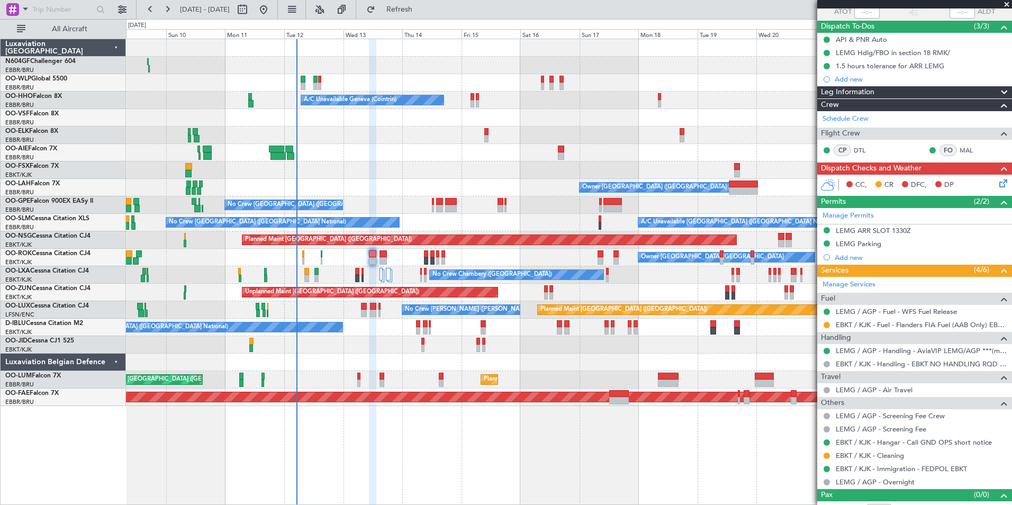
scroll to position [96, 0]
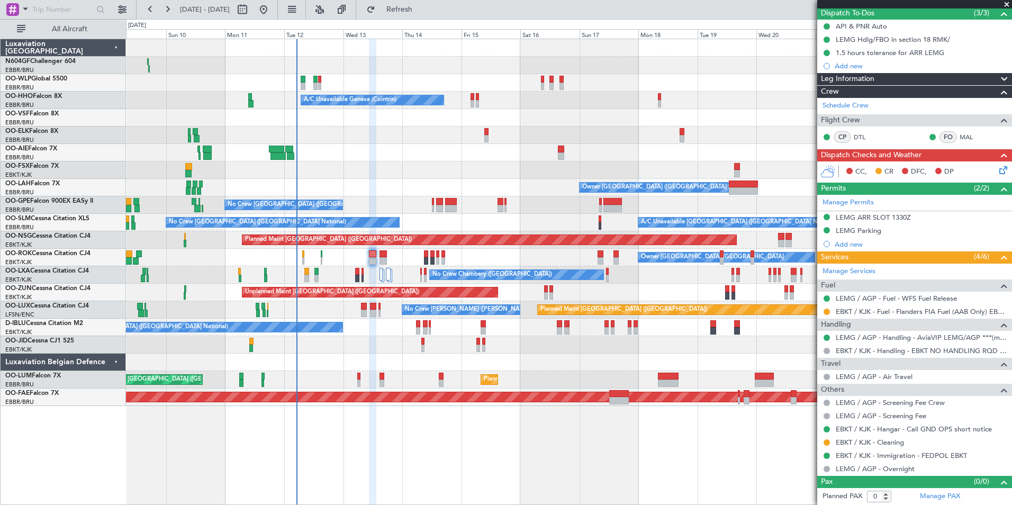
click at [998, 168] on icon at bounding box center [1001, 168] width 8 height 8
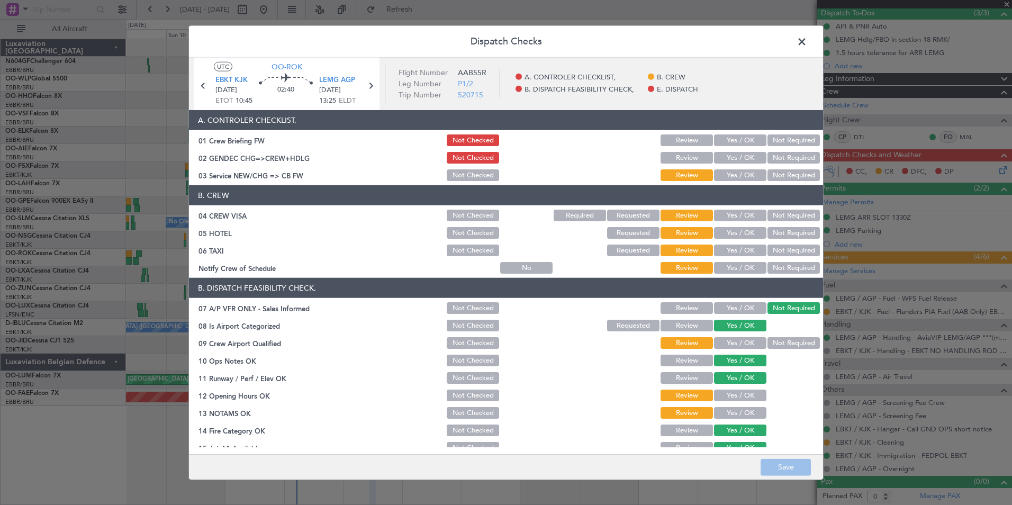
click at [732, 177] on button "Yes / OK" at bounding box center [740, 175] width 52 height 12
click at [788, 217] on button "Not Required" at bounding box center [793, 215] width 52 height 12
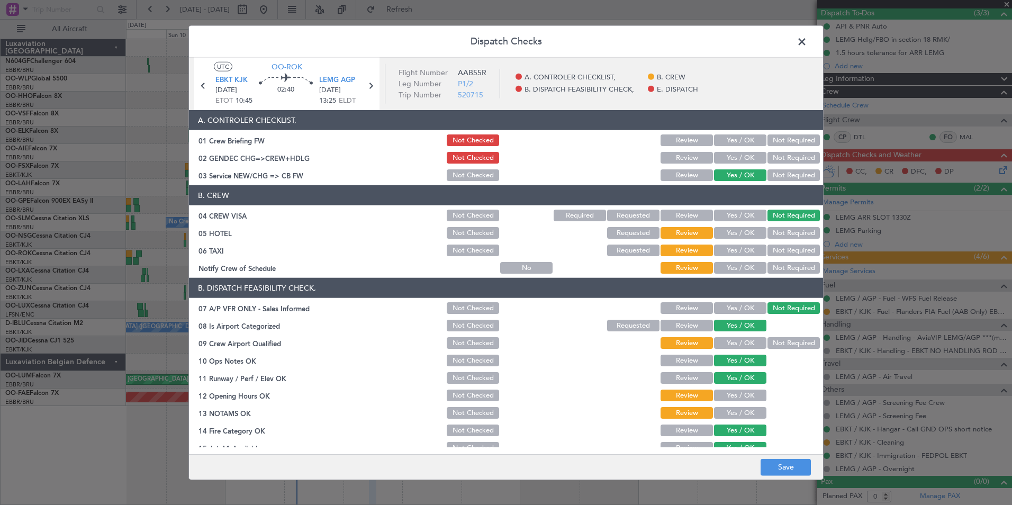
click at [795, 229] on button "Not Required" at bounding box center [793, 233] width 52 height 12
click at [804, 247] on button "Not Required" at bounding box center [793, 250] width 52 height 12
click at [739, 267] on button "Yes / OK" at bounding box center [740, 268] width 52 height 12
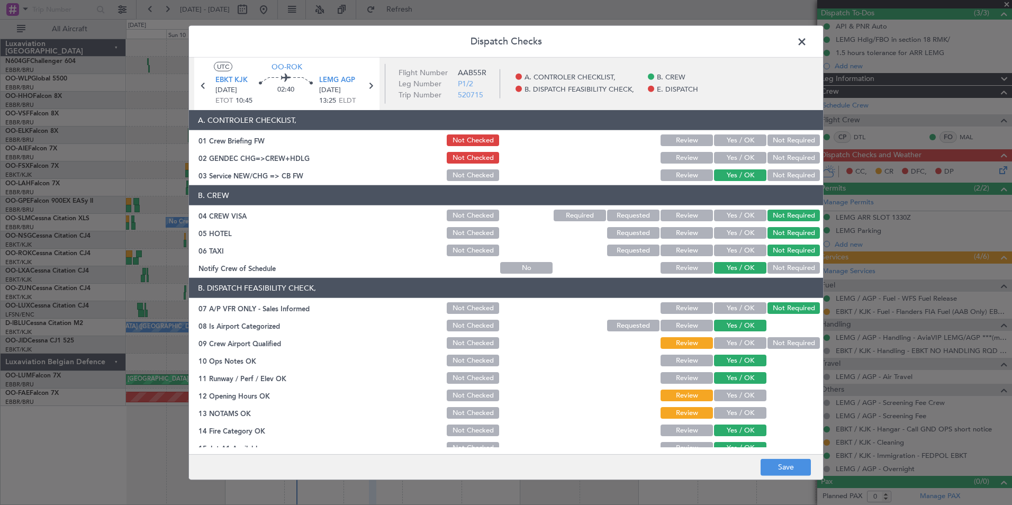
click at [743, 345] on button "Yes / OK" at bounding box center [740, 343] width 52 height 12
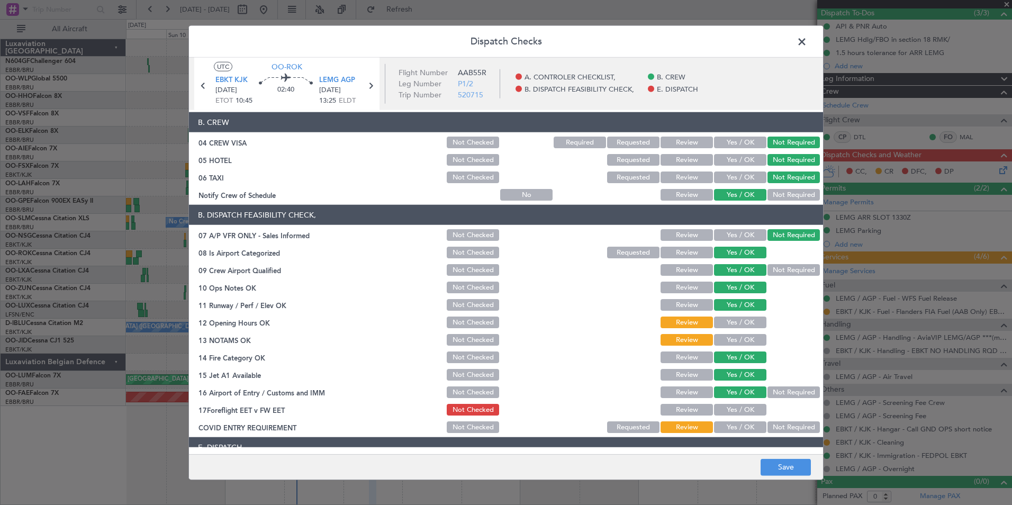
scroll to position [74, 0]
click at [744, 320] on button "Yes / OK" at bounding box center [740, 322] width 52 height 12
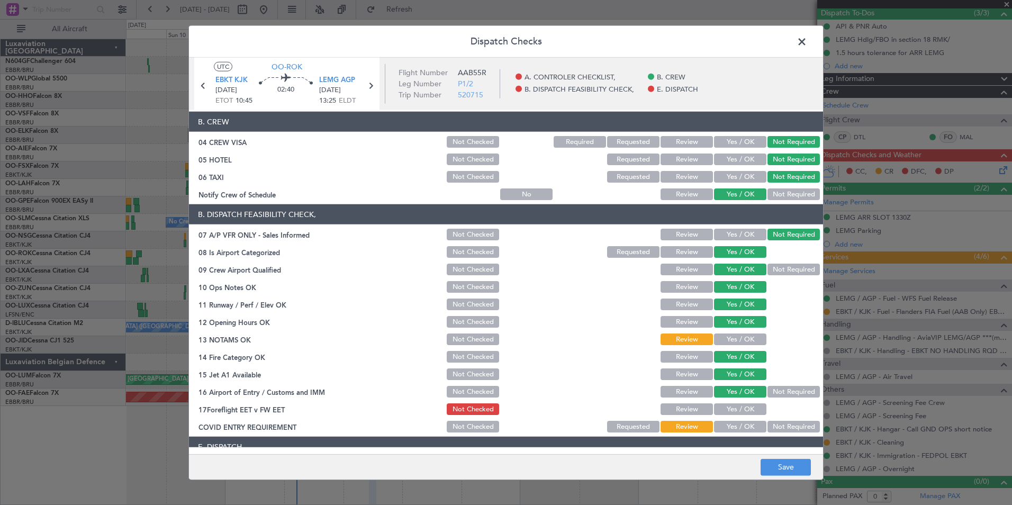
click at [742, 345] on div "Yes / OK" at bounding box center [738, 339] width 53 height 15
click at [743, 339] on button "Yes / OK" at bounding box center [740, 339] width 52 height 12
click at [743, 411] on button "Yes / OK" at bounding box center [740, 409] width 52 height 12
click at [744, 430] on button "Yes / OK" at bounding box center [740, 427] width 52 height 12
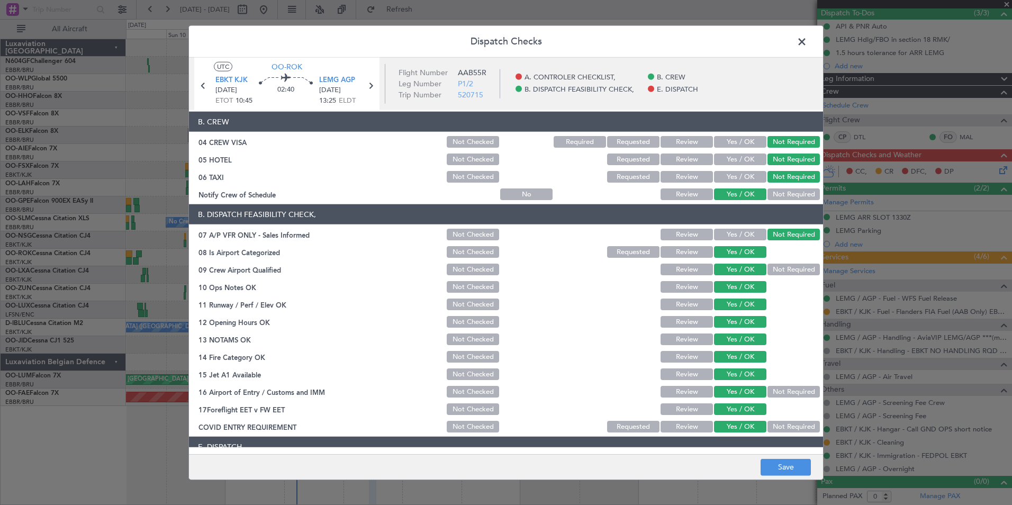
click at [774, 431] on button "Not Required" at bounding box center [793, 427] width 52 height 12
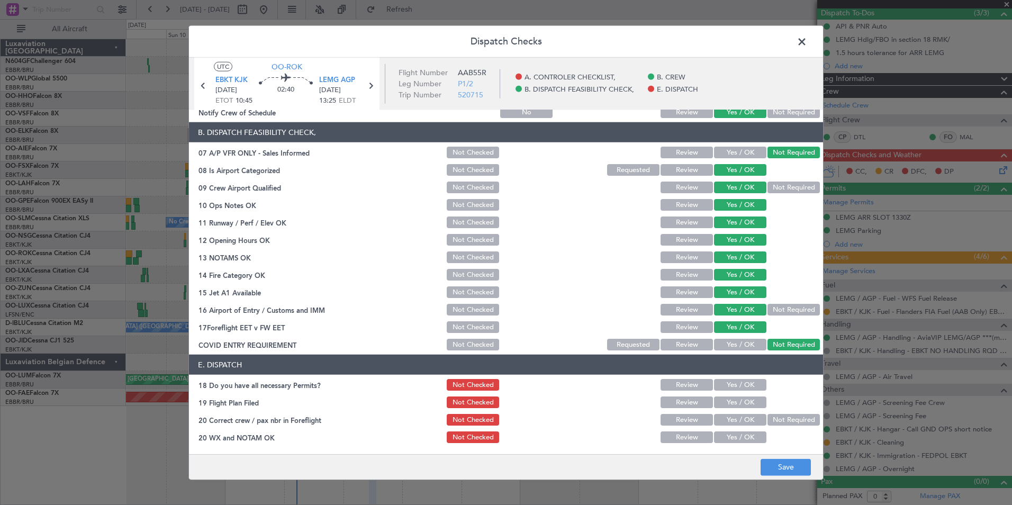
click at [748, 379] on button "Yes / OK" at bounding box center [740, 385] width 52 height 12
click at [745, 403] on button "Yes / OK" at bounding box center [740, 402] width 52 height 12
click at [747, 426] on div "Yes / OK" at bounding box center [738, 419] width 53 height 15
click at [747, 417] on button "Yes / OK" at bounding box center [740, 420] width 52 height 12
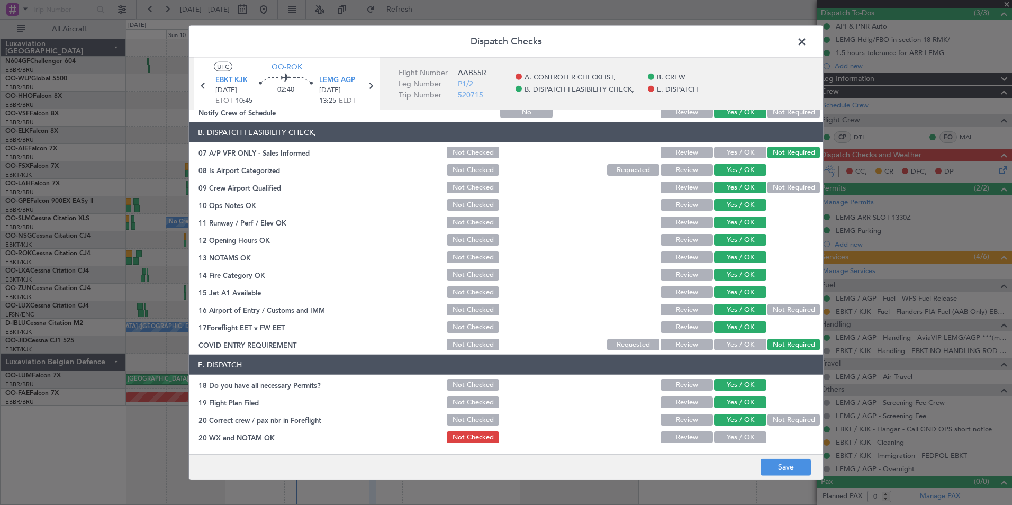
click at [741, 429] on section "E. DISPATCH 18 Do you have all necessary Permits? Not Checked Review Yes / OK 1…" at bounding box center [506, 399] width 634 height 90
click at [744, 433] on button "Yes / OK" at bounding box center [740, 437] width 52 height 12
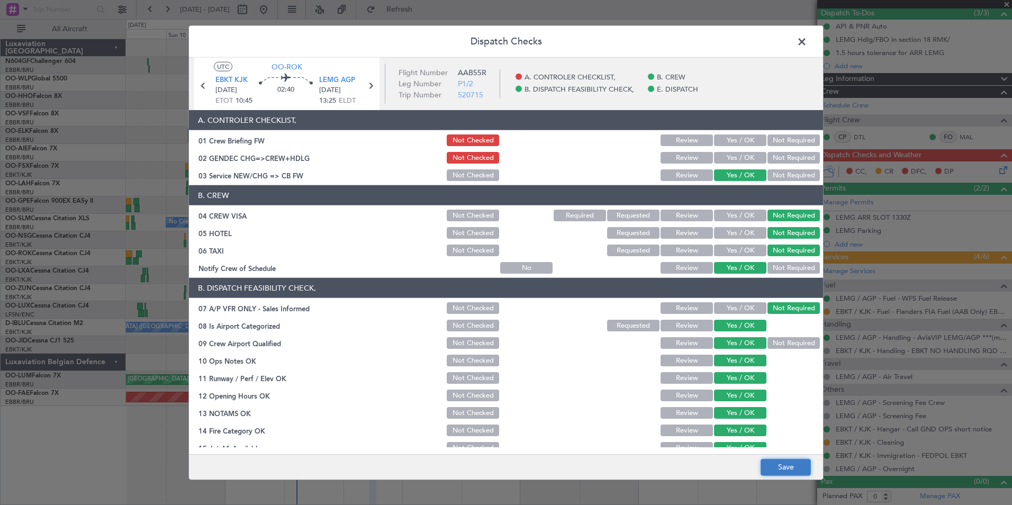
click at [800, 468] on button "Save" at bounding box center [785, 466] width 50 height 17
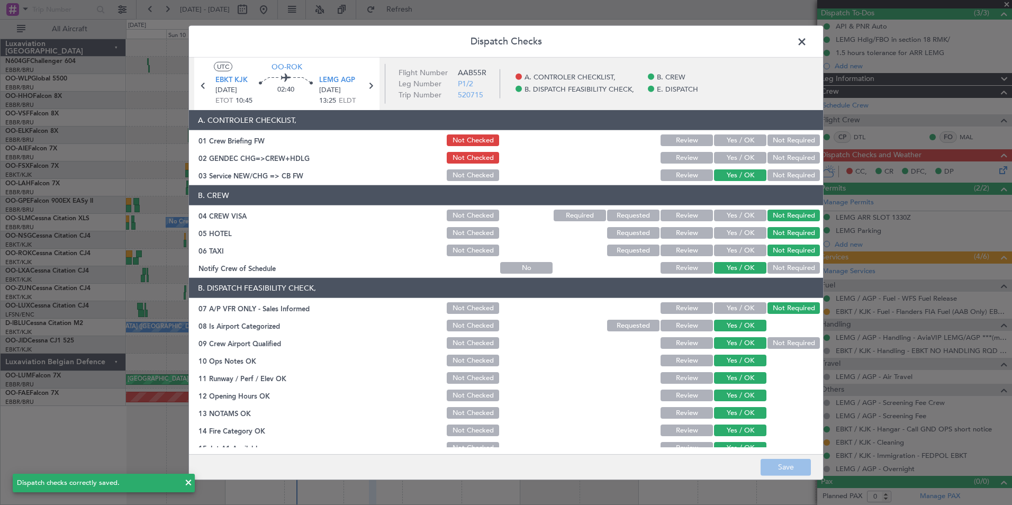
click at [807, 43] on span at bounding box center [807, 44] width 0 height 21
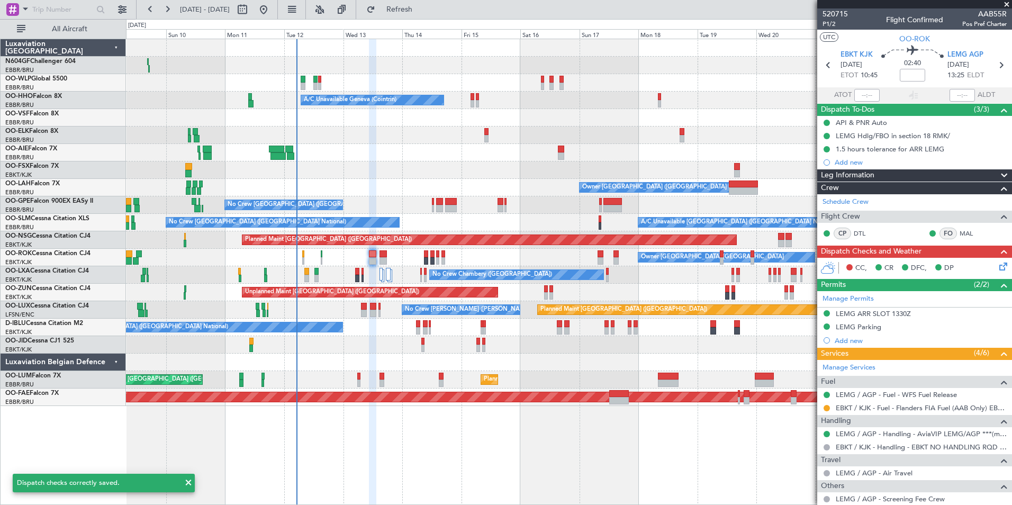
click at [906, 71] on mat-tooltip-component "Flight Time" at bounding box center [909, 83] width 49 height 28
click at [911, 71] on input at bounding box center [911, 75] width 25 height 13
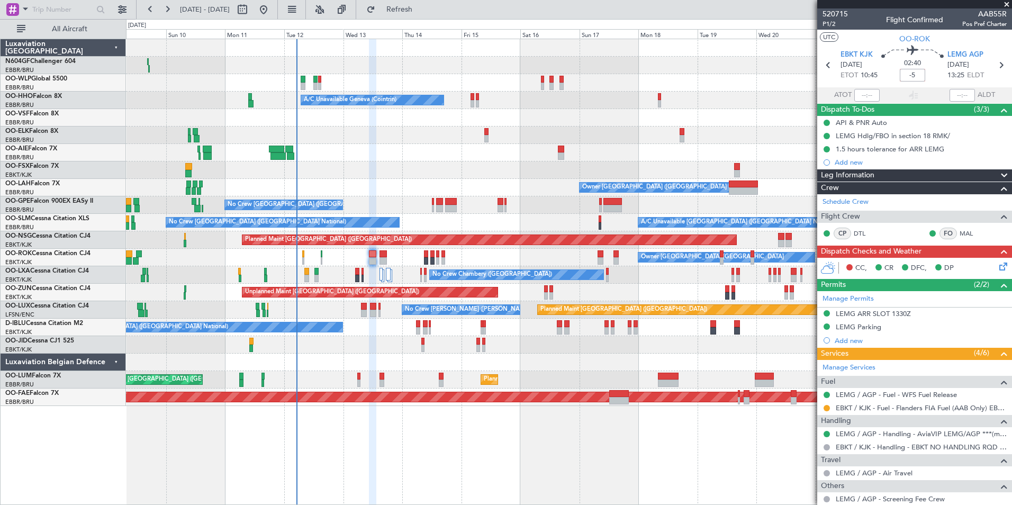
click at [934, 76] on div "02:40 -5" at bounding box center [912, 64] width 70 height 39
type input "-00:05"
click at [994, 69] on icon at bounding box center [1001, 65] width 14 height 14
type input "2"
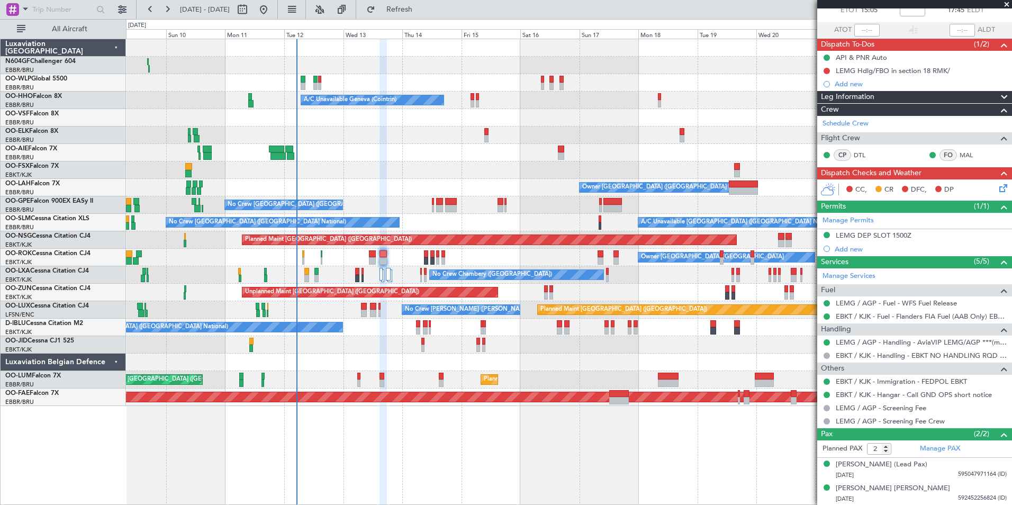
scroll to position [31, 0]
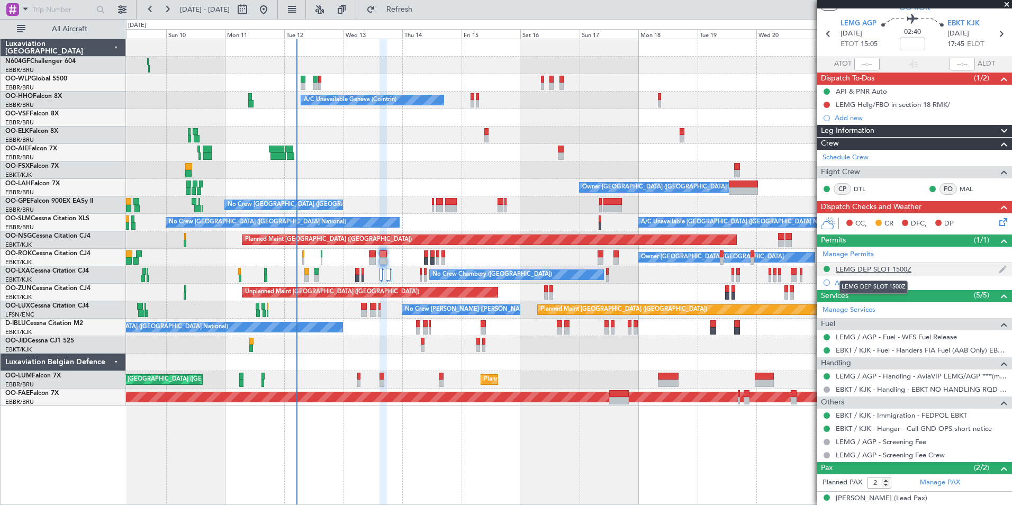
click at [877, 268] on div "LEMG DEP SLOT 1500Z" at bounding box center [873, 269] width 76 height 9
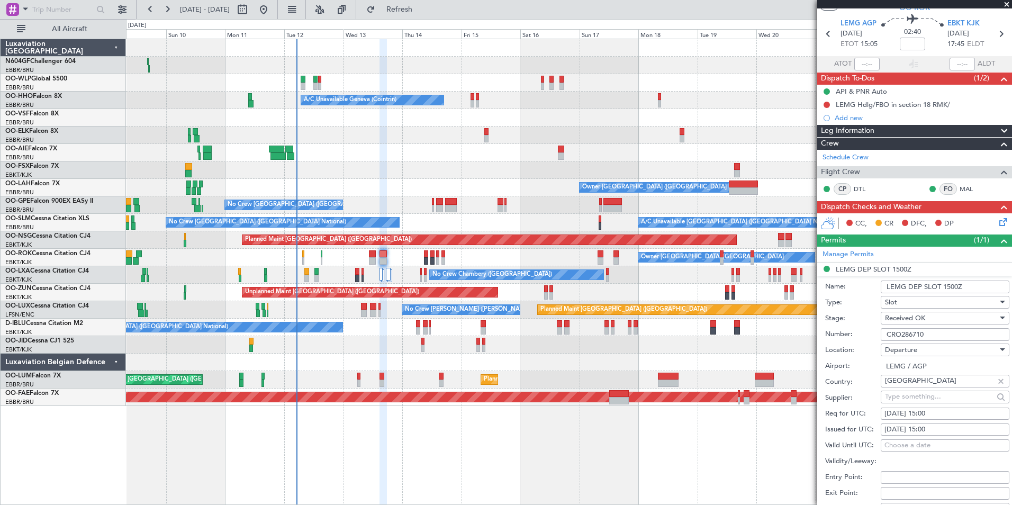
click at [927, 335] on input "CRO286710" at bounding box center [944, 334] width 129 height 13
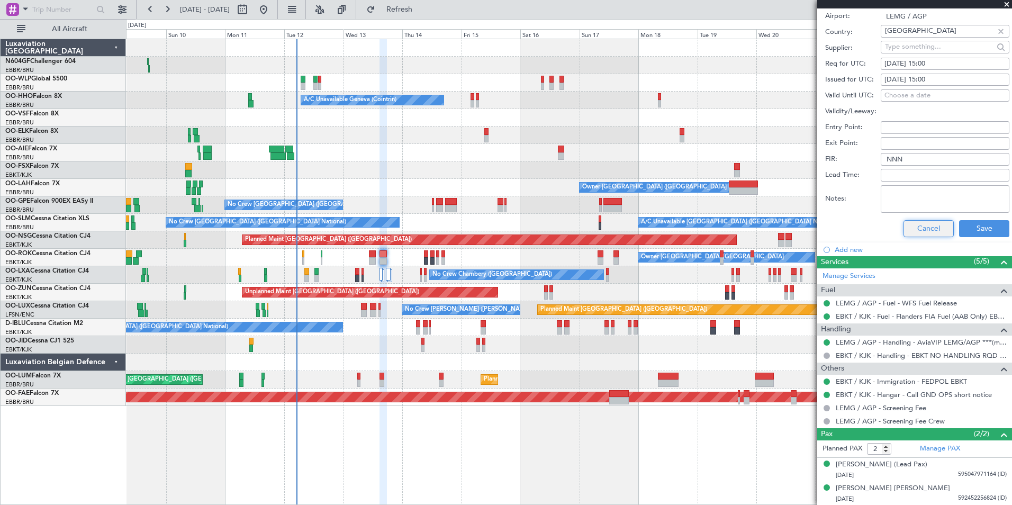
click at [923, 233] on button "Cancel" at bounding box center [928, 228] width 50 height 17
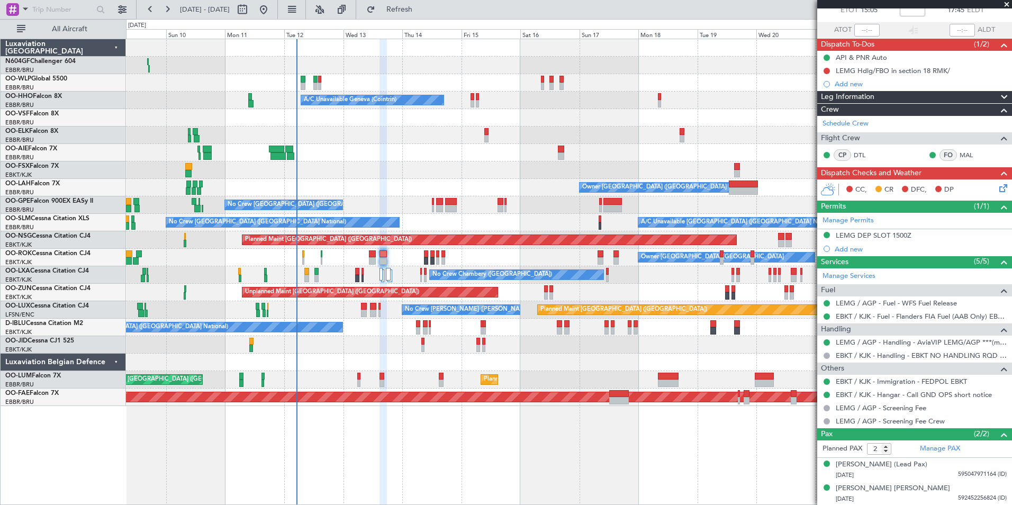
scroll to position [0, 0]
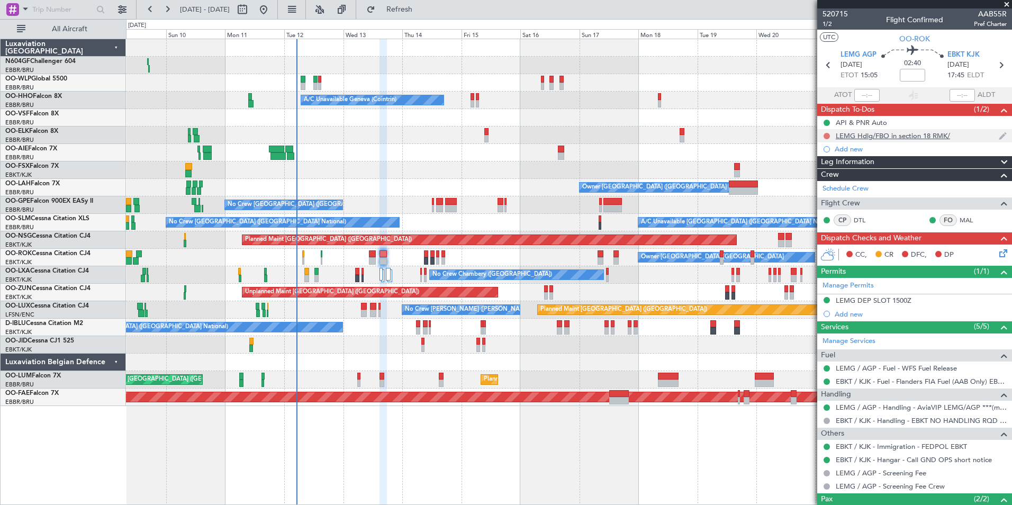
click at [826, 137] on button at bounding box center [826, 136] width 6 height 6
click at [831, 183] on span "Completed" at bounding box center [831, 182] width 35 height 11
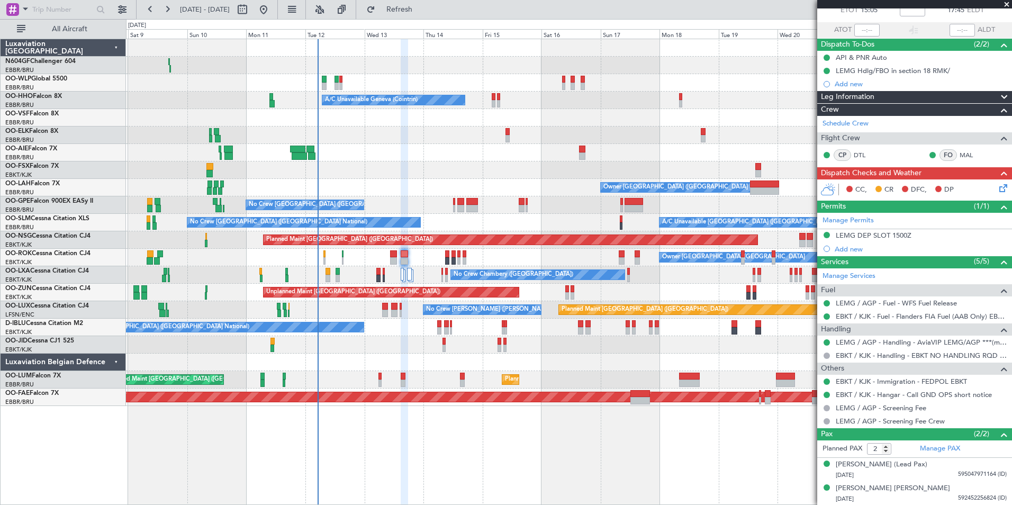
click at [362, 313] on div "No Crew Nancy (Essey) Planned Maint Paris (Le Bourget)" at bounding box center [568, 309] width 885 height 17
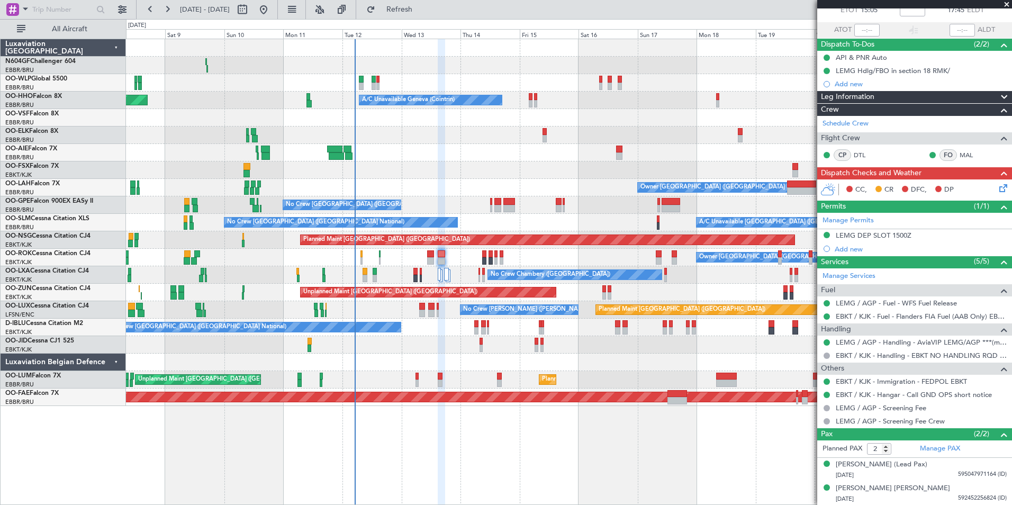
click at [377, 315] on div "No Crew Nancy (Essey) Planned Maint Paris (Le Bourget) No Crew Nancy (Essey)" at bounding box center [568, 309] width 885 height 17
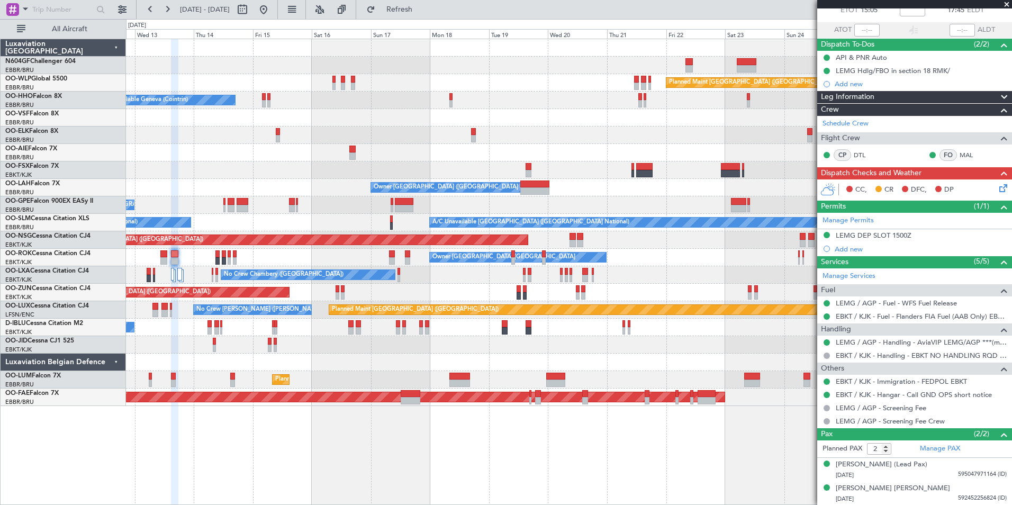
click at [341, 371] on div "Planned Maint Berlin (Brandenburg) A/C Unavailable Geneva (Cointrin) Owner Brus…" at bounding box center [568, 222] width 885 height 367
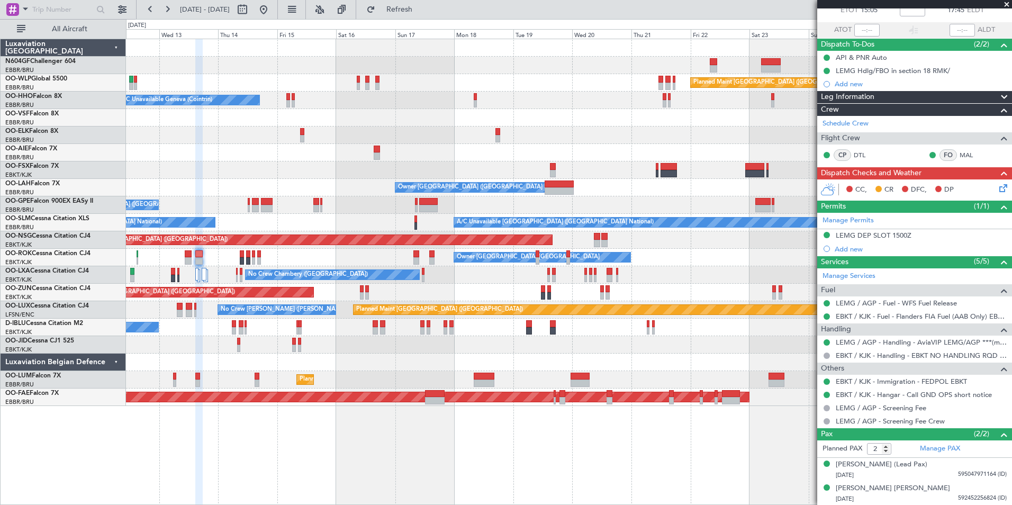
scroll to position [0, 0]
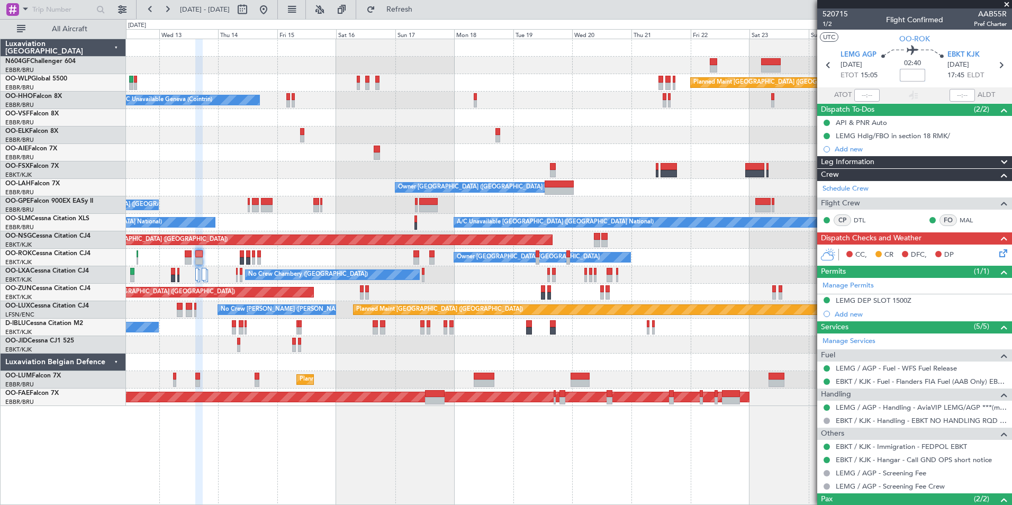
click at [914, 76] on input at bounding box center [911, 75] width 25 height 13
click at [935, 80] on div "02:40 -30" at bounding box center [912, 64] width 70 height 39
type input "-00:30"
click at [999, 254] on icon at bounding box center [1001, 251] width 8 height 8
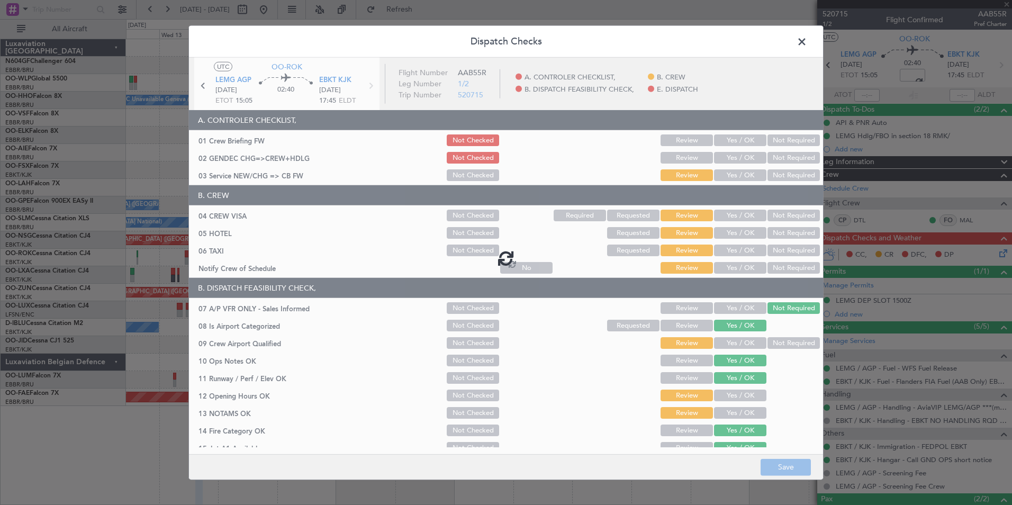
click at [742, 175] on div at bounding box center [506, 258] width 634 height 400
click at [736, 175] on div at bounding box center [506, 258] width 634 height 400
click at [736, 182] on div at bounding box center [506, 258] width 634 height 400
type input "-00:30"
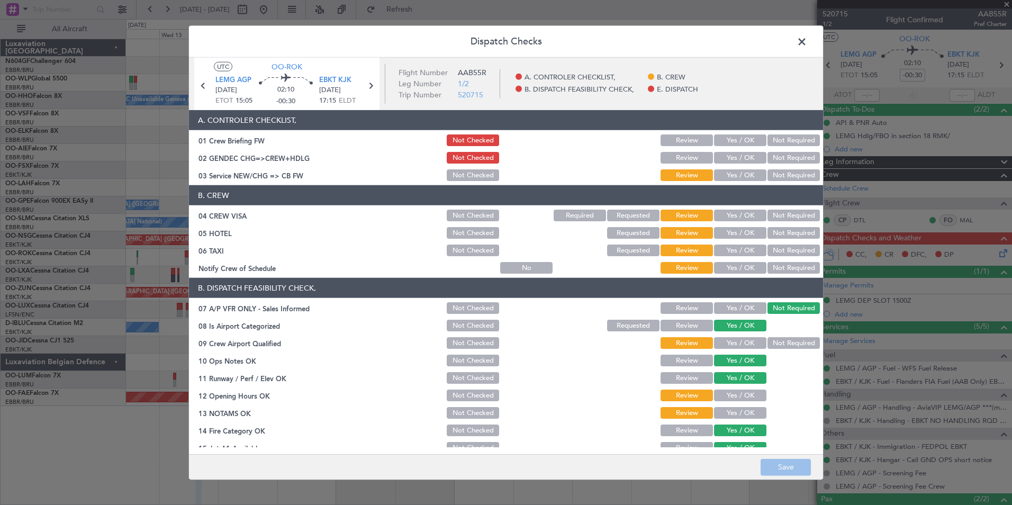
click at [745, 175] on button "Yes / OK" at bounding box center [740, 175] width 52 height 12
click at [781, 211] on button "Not Required" at bounding box center [793, 215] width 52 height 12
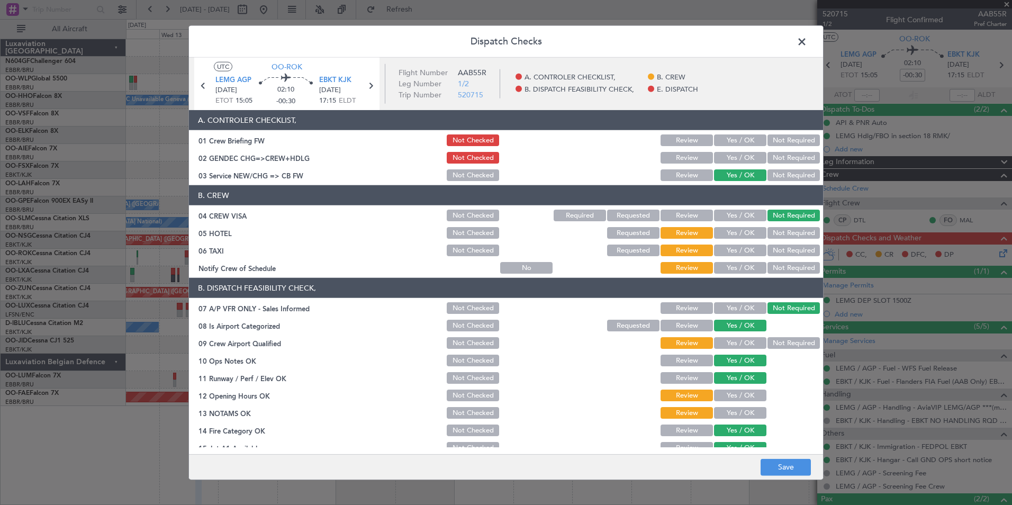
click at [788, 226] on div "Not Required" at bounding box center [792, 232] width 53 height 15
click at [789, 230] on button "Not Required" at bounding box center [793, 233] width 52 height 12
click at [792, 249] on button "Not Required" at bounding box center [793, 250] width 52 height 12
click at [753, 271] on button "Yes / OK" at bounding box center [740, 268] width 52 height 12
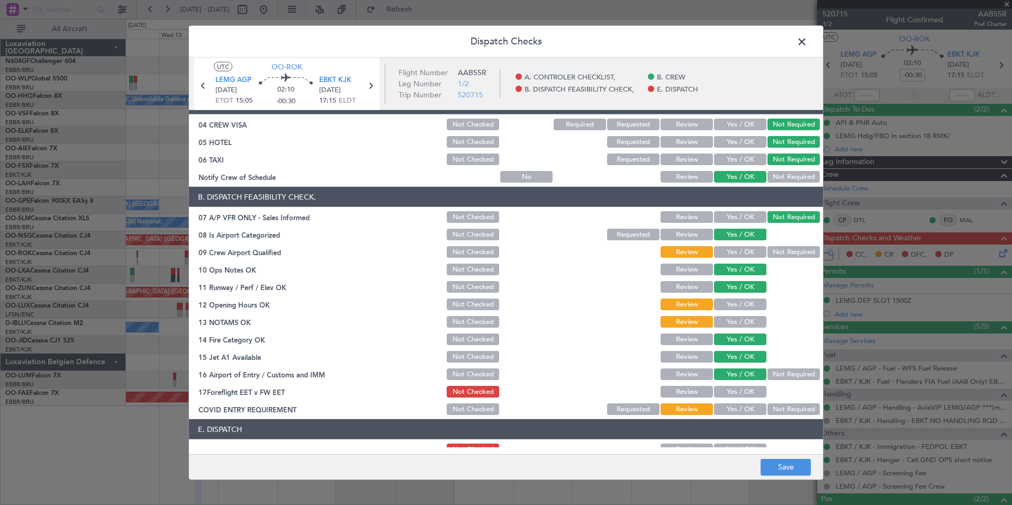
scroll to position [92, 0]
click at [781, 253] on button "Not Required" at bounding box center [793, 251] width 52 height 12
click at [749, 254] on button "Yes / OK" at bounding box center [740, 251] width 52 height 12
click at [746, 304] on button "Yes / OK" at bounding box center [740, 304] width 52 height 12
click at [747, 308] on button "Yes / OK" at bounding box center [740, 304] width 52 height 12
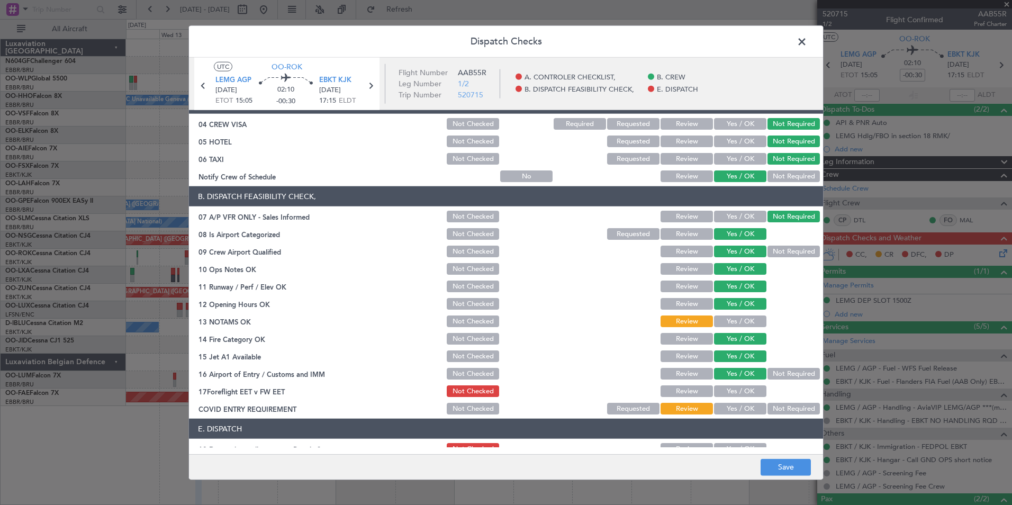
click at [753, 319] on button "Yes / OK" at bounding box center [740, 321] width 52 height 12
click at [784, 376] on button "Not Required" at bounding box center [793, 374] width 52 height 12
click at [753, 387] on button "Yes / OK" at bounding box center [740, 391] width 52 height 12
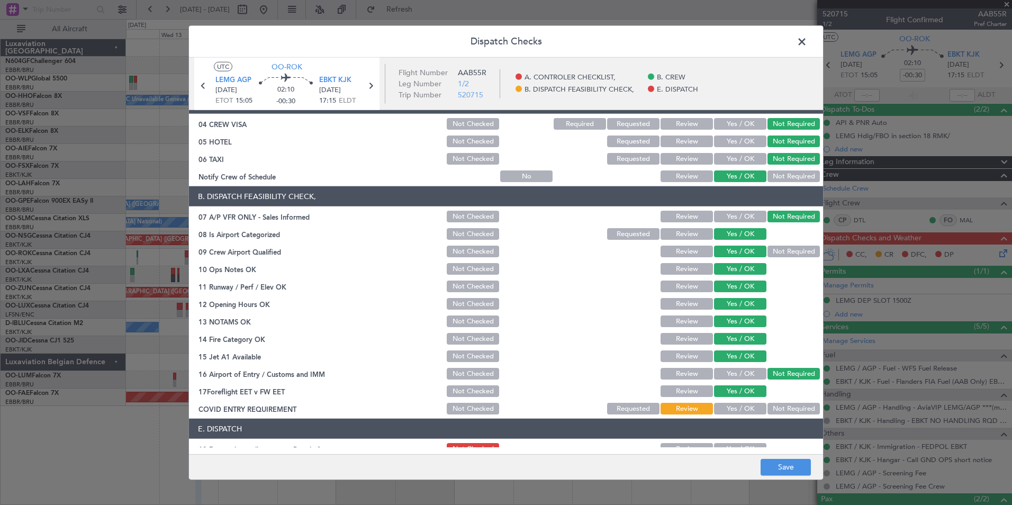
click at [782, 421] on header "E. DISPATCH" at bounding box center [506, 428] width 634 height 20
click at [781, 413] on button "Not Required" at bounding box center [793, 409] width 52 height 12
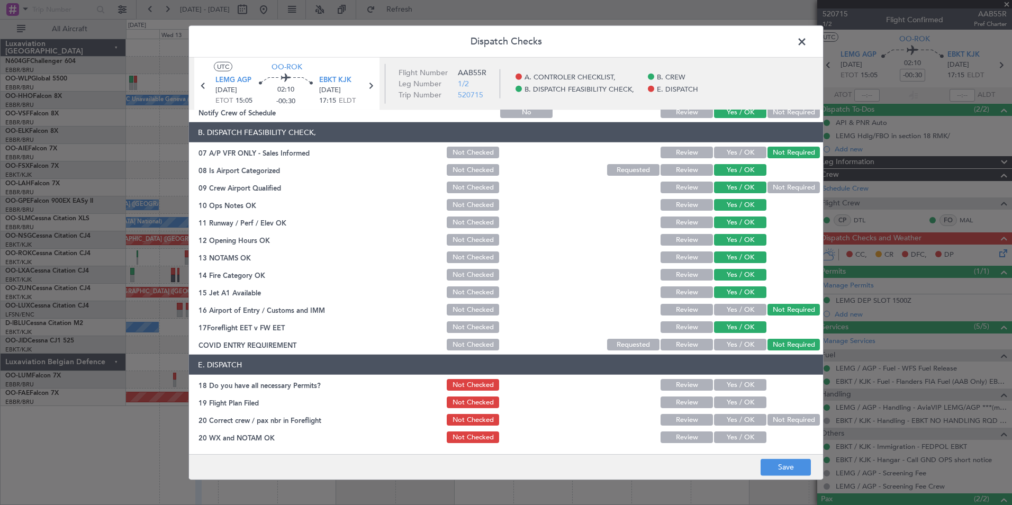
click at [726, 380] on button "Yes / OK" at bounding box center [740, 385] width 52 height 12
click at [731, 403] on button "Yes / OK" at bounding box center [740, 402] width 52 height 12
click at [738, 422] on button "Yes / OK" at bounding box center [740, 420] width 52 height 12
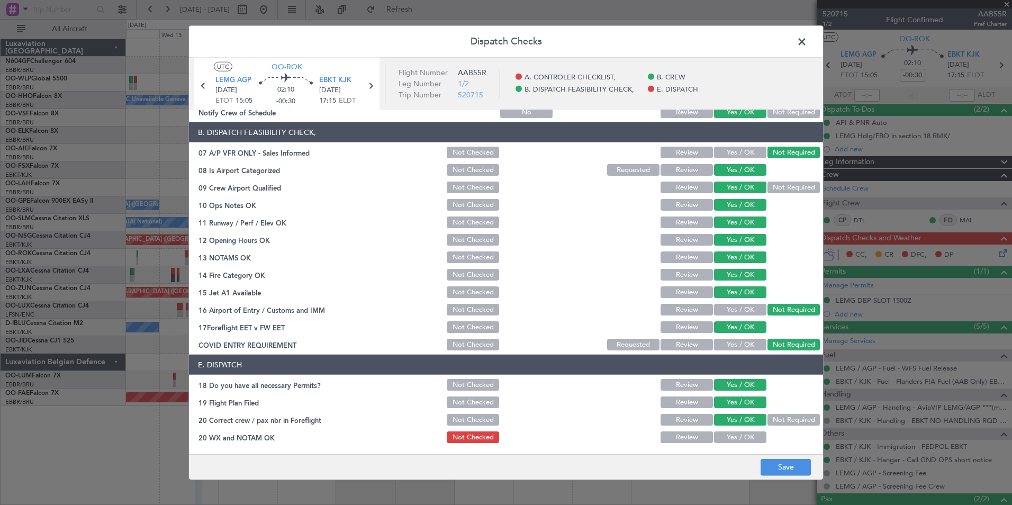
click at [741, 430] on div "Yes / OK" at bounding box center [738, 437] width 53 height 15
click at [743, 432] on button "Yes / OK" at bounding box center [740, 437] width 52 height 12
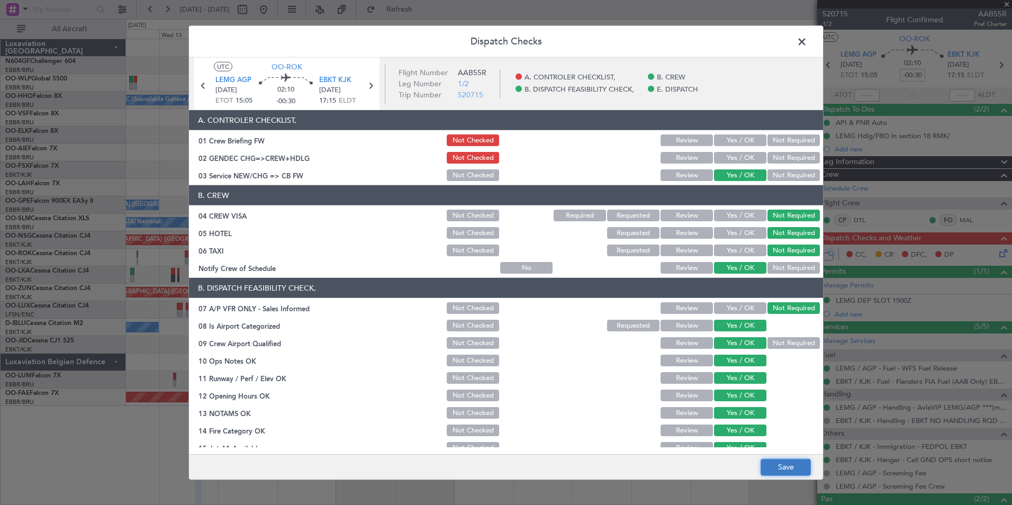
click at [782, 471] on button "Save" at bounding box center [785, 466] width 50 height 17
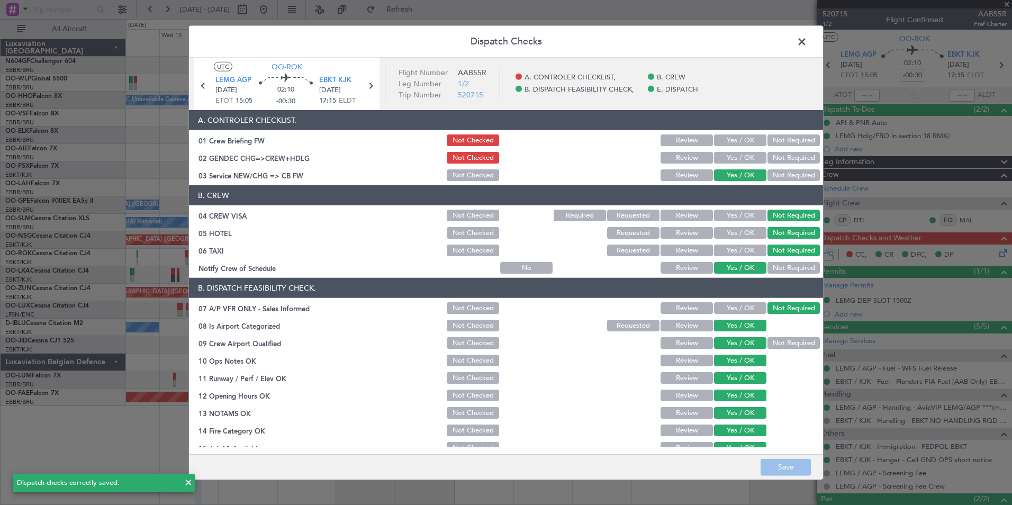
click at [807, 41] on span at bounding box center [807, 44] width 0 height 21
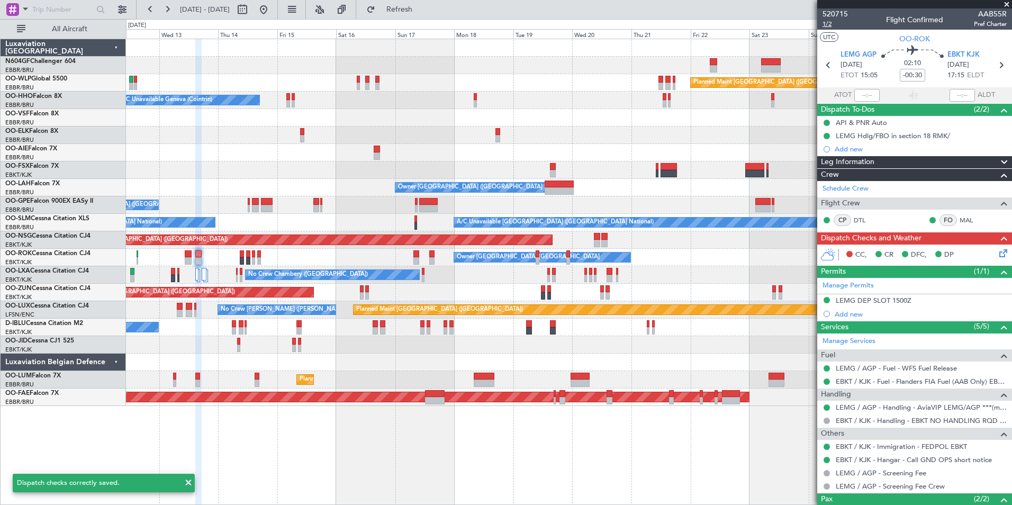
click at [827, 23] on span "1/2" at bounding box center [834, 24] width 25 height 9
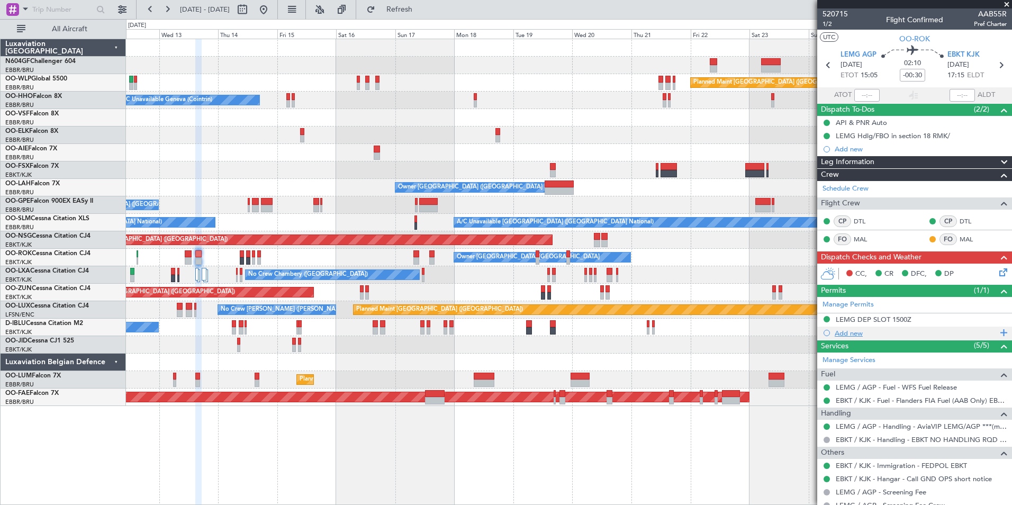
scroll to position [84, 0]
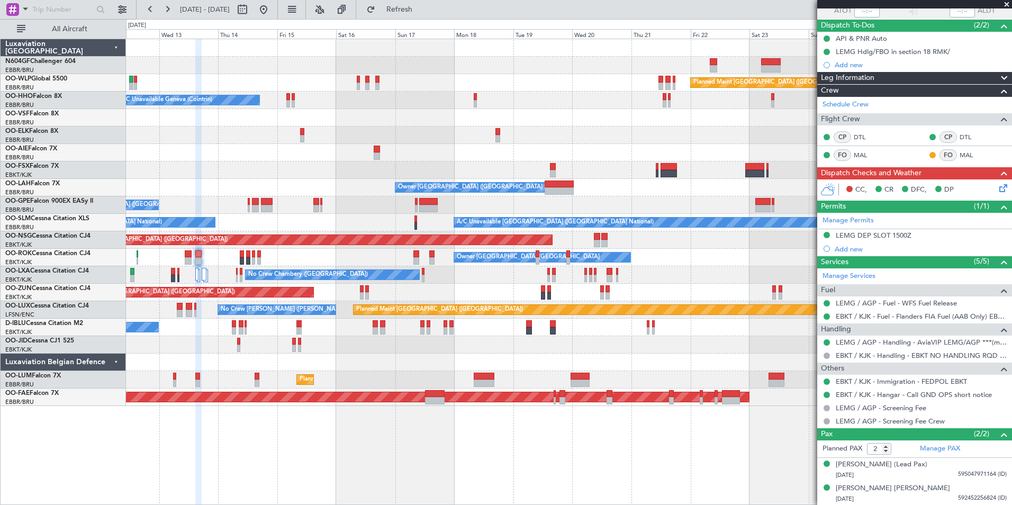
click at [997, 190] on icon at bounding box center [1001, 186] width 8 height 8
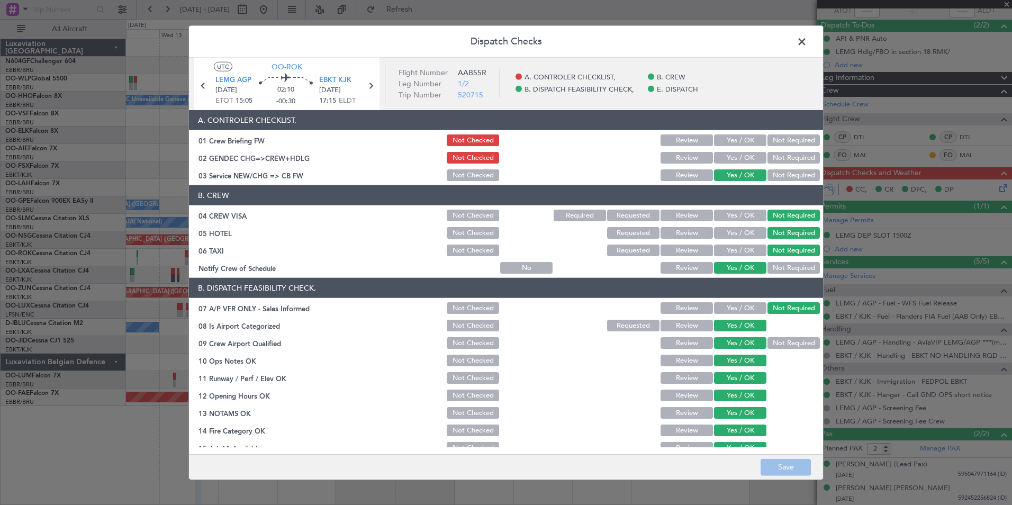
click at [726, 161] on button "Yes / OK" at bounding box center [740, 158] width 52 height 12
click at [734, 143] on button "Yes / OK" at bounding box center [740, 140] width 52 height 12
click at [800, 471] on button "Save" at bounding box center [785, 466] width 50 height 17
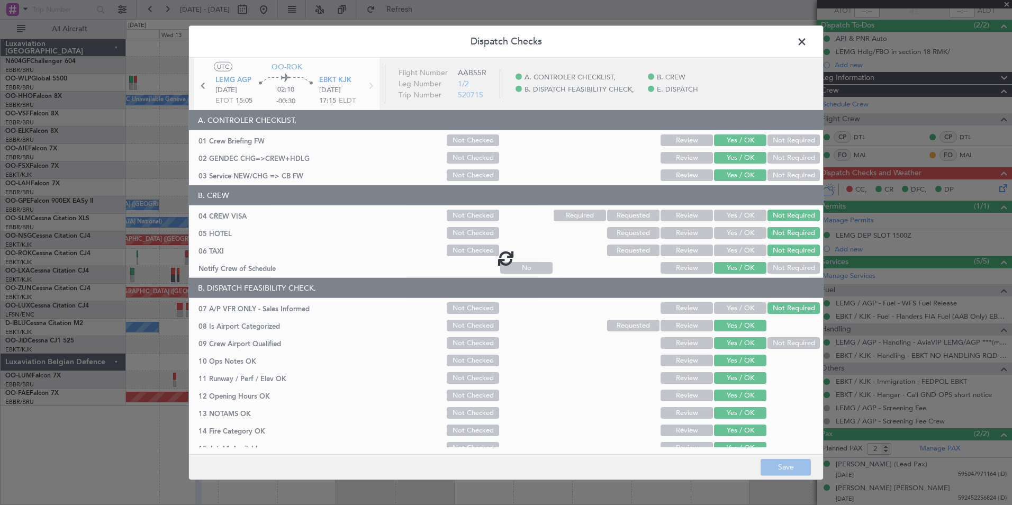
click at [807, 44] on span at bounding box center [807, 44] width 0 height 21
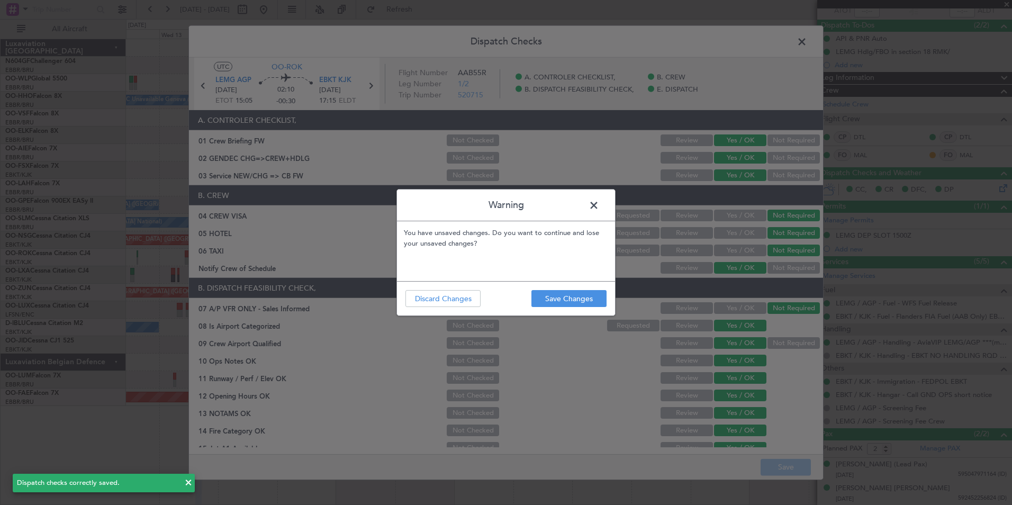
click at [539, 308] on footer "Save Changes Discard Changes" at bounding box center [506, 298] width 218 height 34
click at [545, 305] on button "Save Changes" at bounding box center [568, 298] width 75 height 17
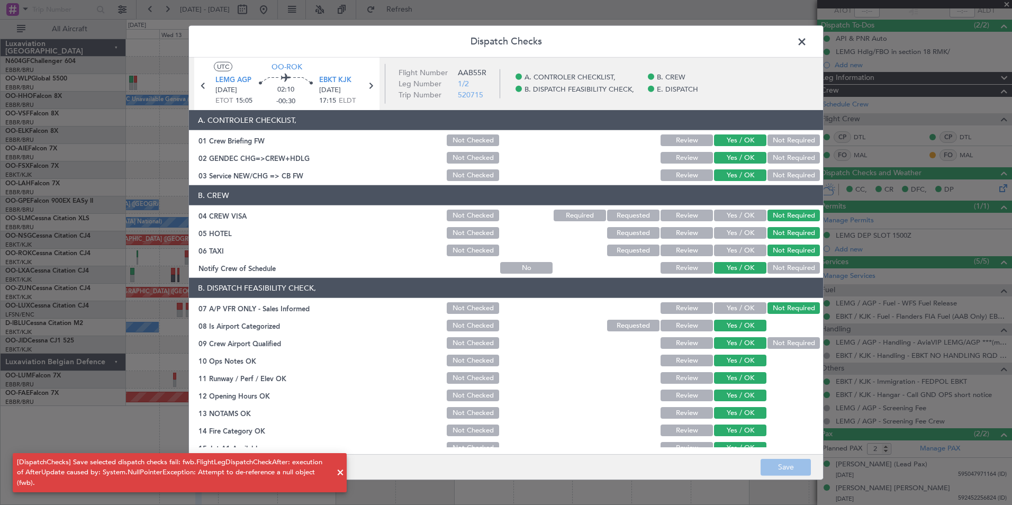
click at [807, 47] on span at bounding box center [807, 44] width 0 height 21
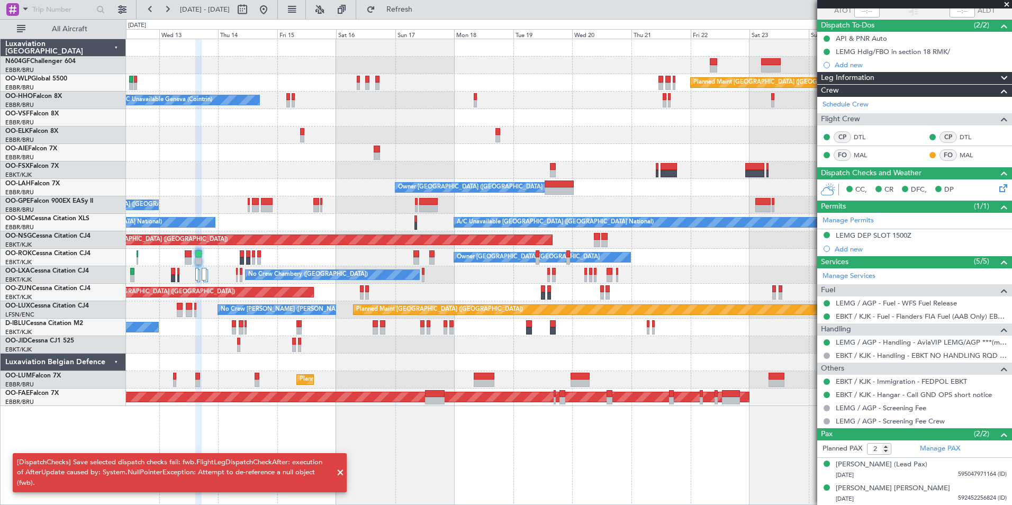
scroll to position [0, 0]
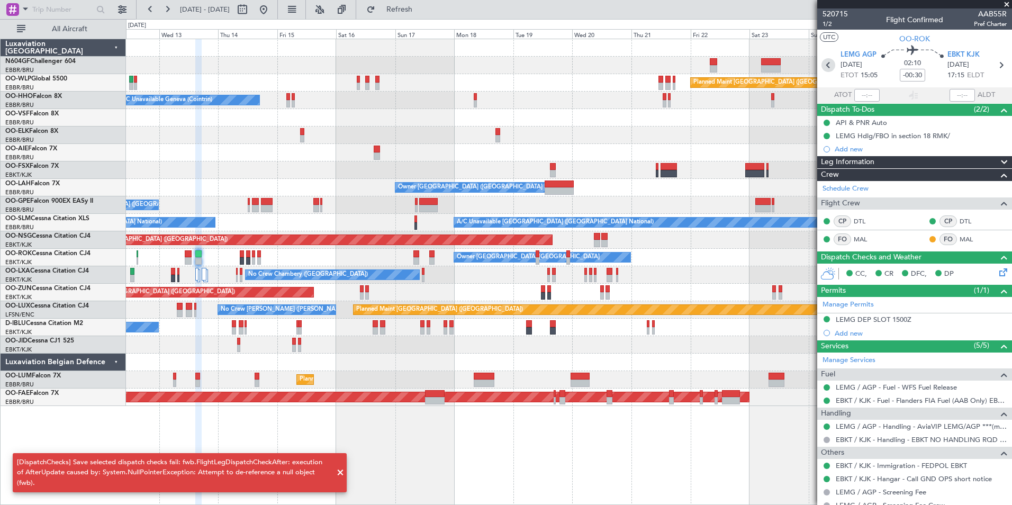
click at [826, 66] on icon at bounding box center [828, 65] width 14 height 14
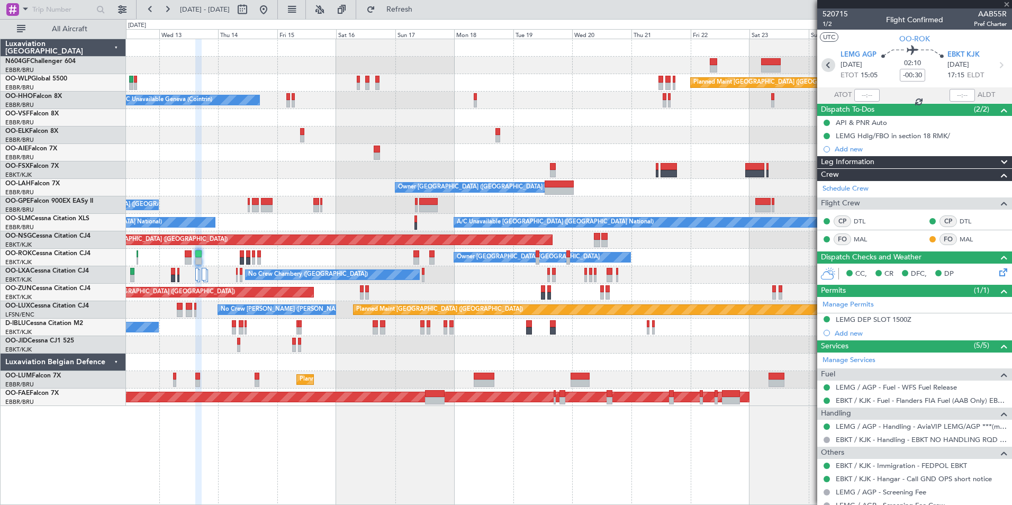
type input "-00:05"
type input "0"
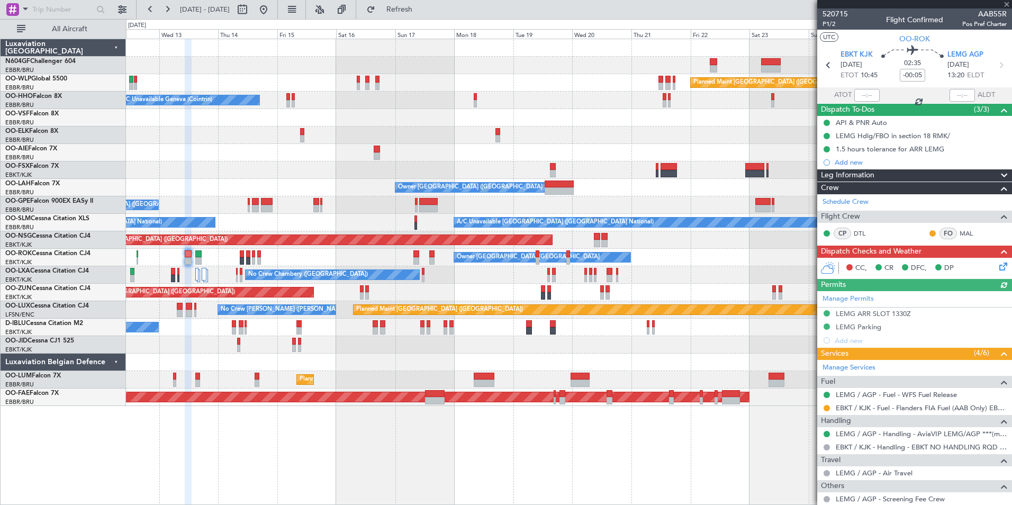
click at [997, 267] on icon at bounding box center [1001, 264] width 8 height 8
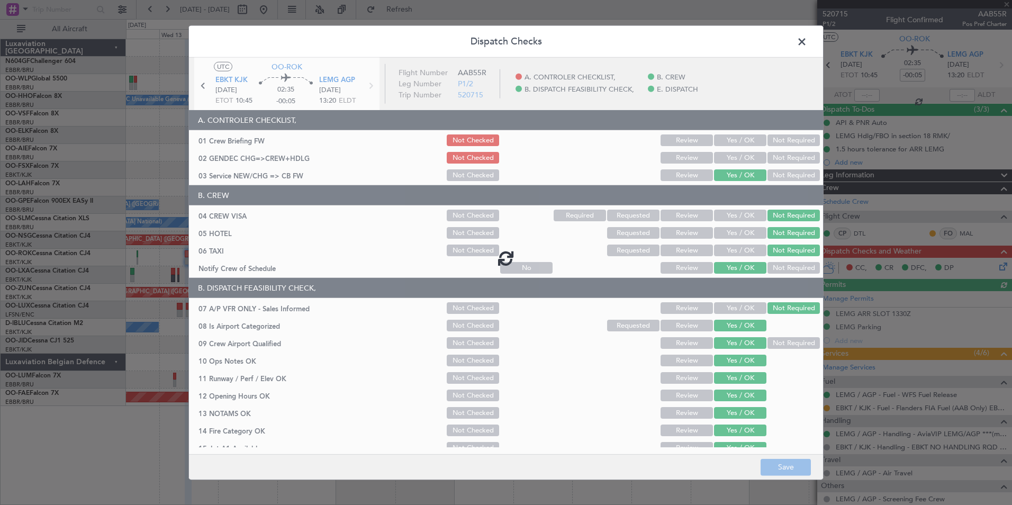
click at [733, 162] on div at bounding box center [506, 258] width 634 height 400
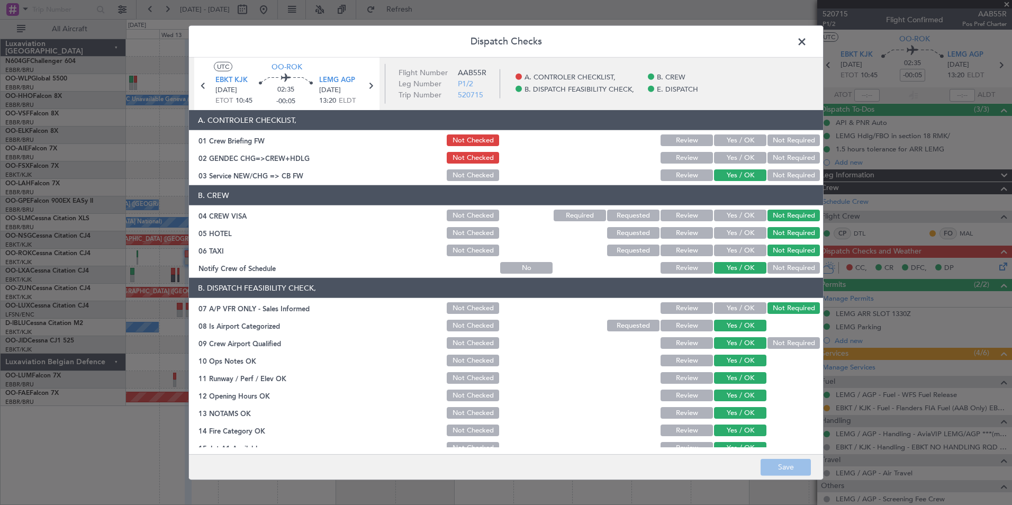
click at [733, 159] on button "Yes / OK" at bounding box center [740, 158] width 52 height 12
click at [732, 143] on button "Yes / OK" at bounding box center [740, 140] width 52 height 12
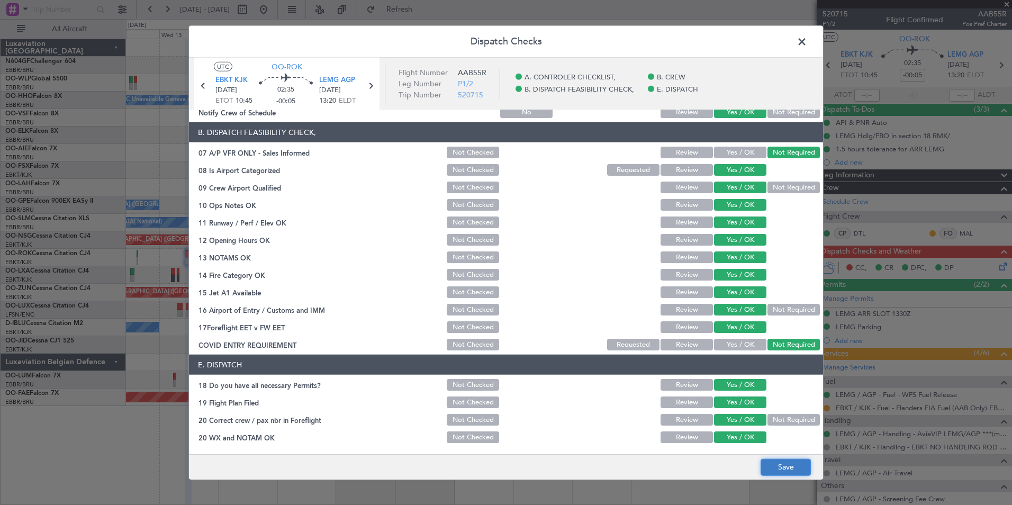
click at [792, 475] on button "Save" at bounding box center [785, 466] width 50 height 17
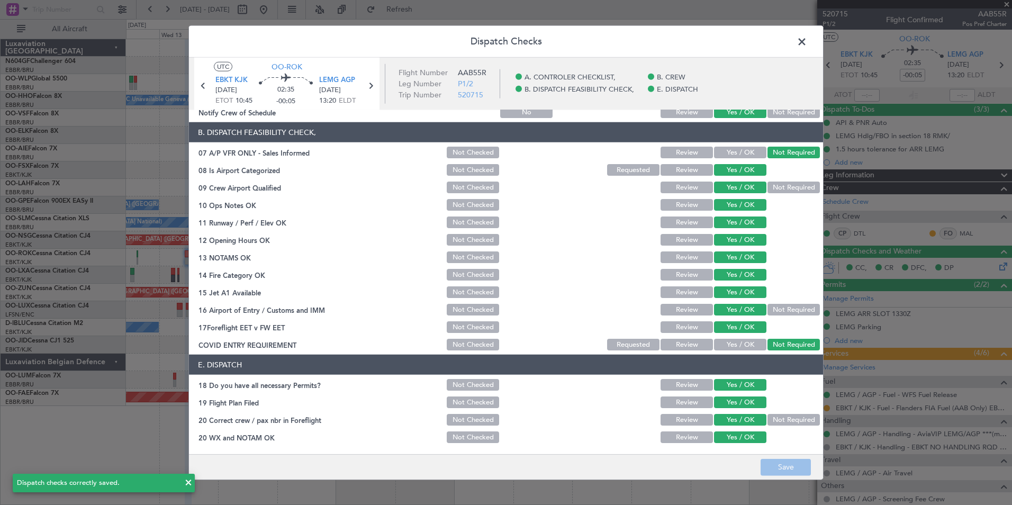
click at [807, 45] on span at bounding box center [807, 44] width 0 height 21
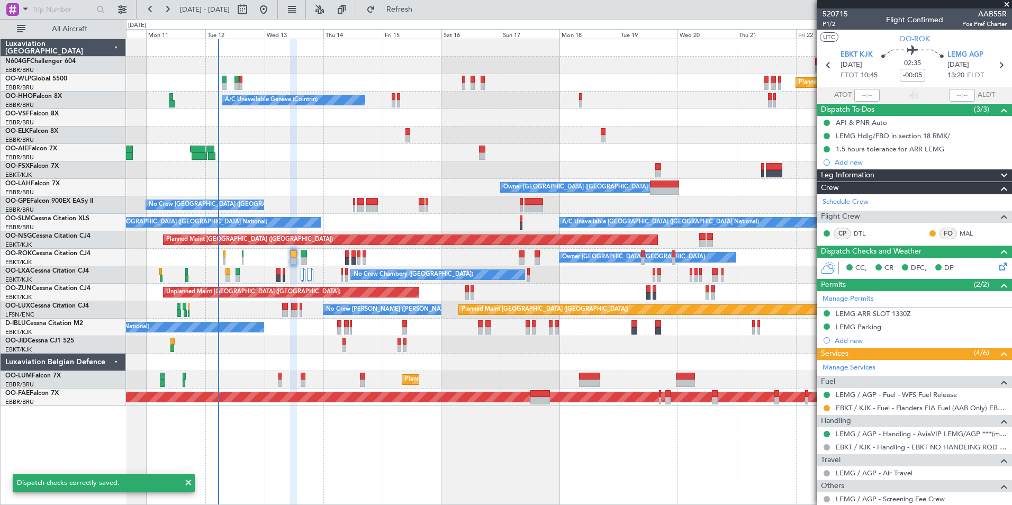
click at [788, 147] on div at bounding box center [568, 152] width 885 height 17
click at [575, 171] on div at bounding box center [568, 169] width 885 height 17
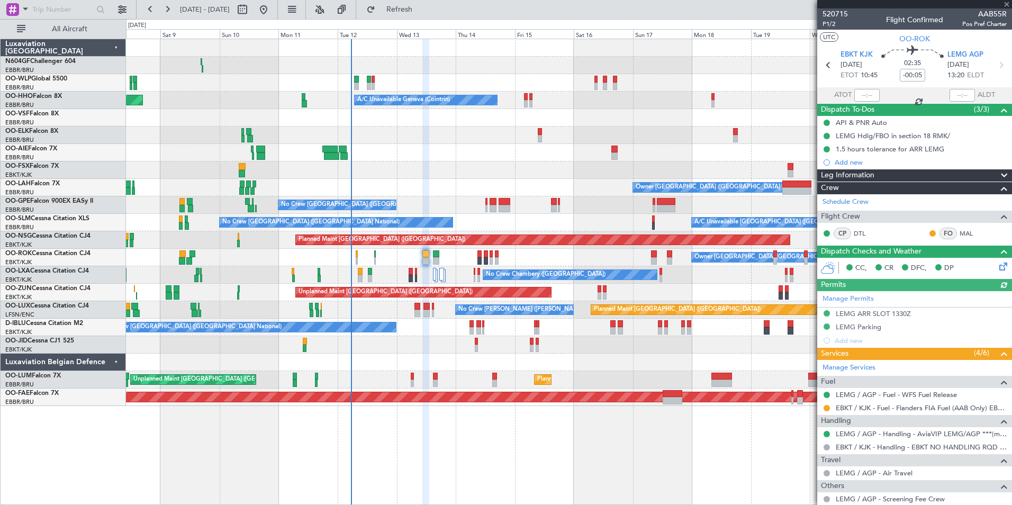
click at [470, 131] on div at bounding box center [568, 134] width 885 height 17
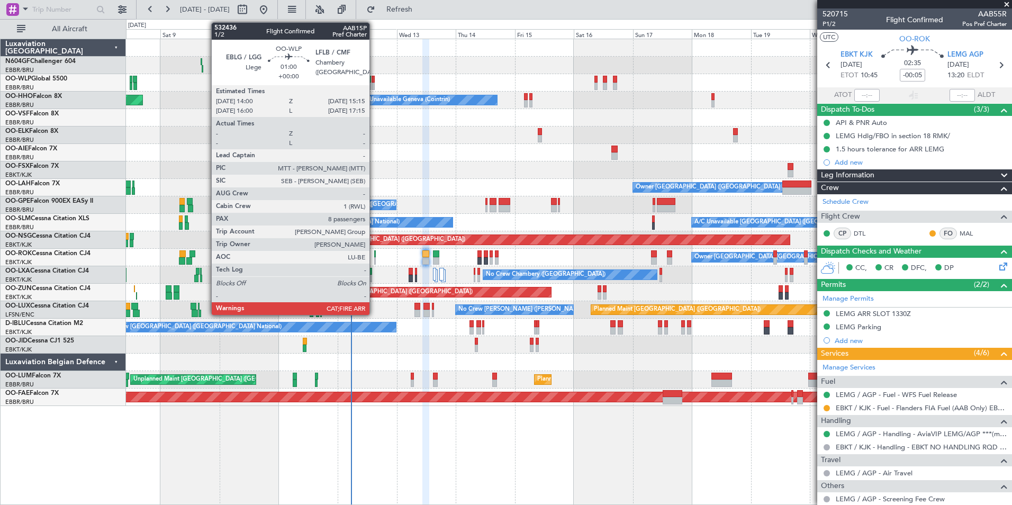
click at [374, 79] on div at bounding box center [372, 79] width 3 height 7
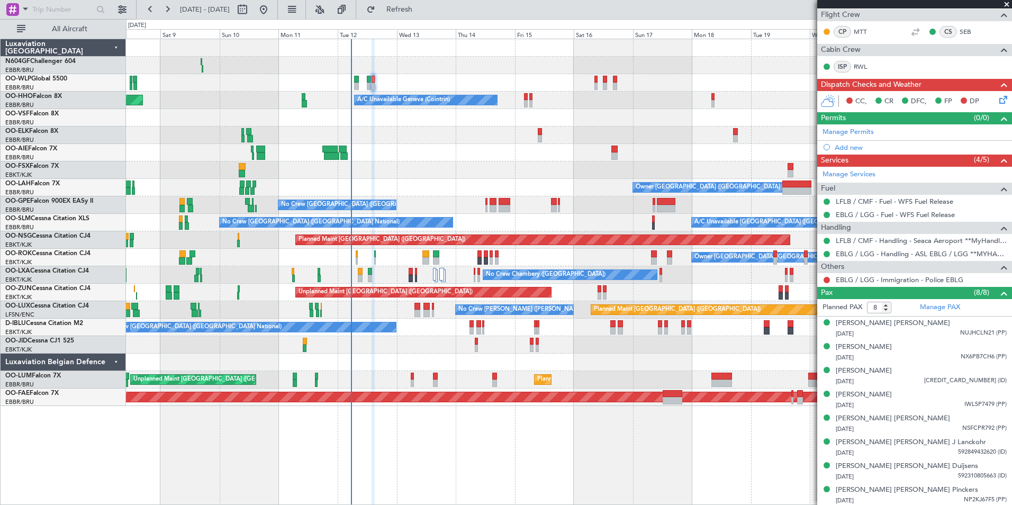
scroll to position [242, 0]
click at [862, 369] on div "[PERSON_NAME]" at bounding box center [863, 370] width 56 height 11
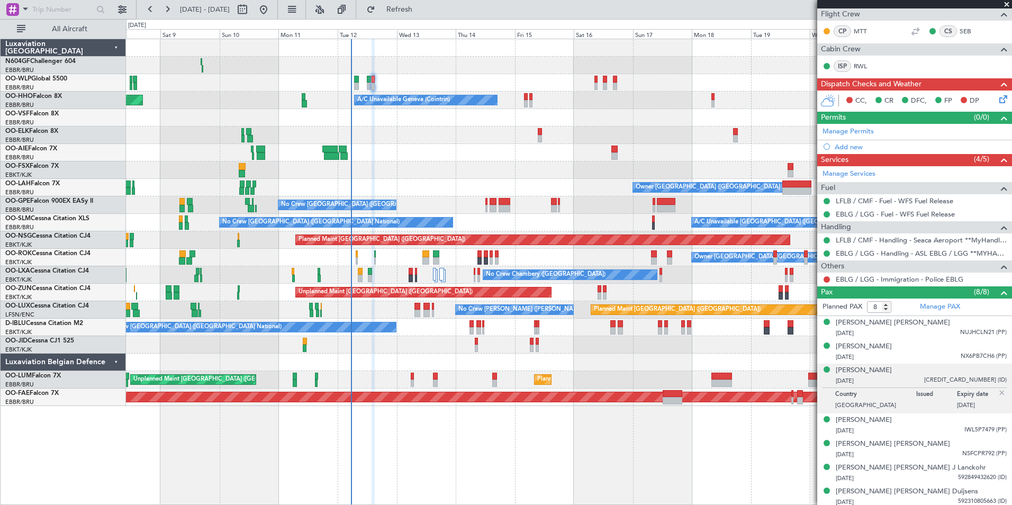
click at [420, 20] on div "0 0 Fri 8 Sat 9 Sun 10 Mon 11 Tue 12 Wed 13 Thu 14 Aug 2025 Fri 15 Sat 16 Sun 1…" at bounding box center [568, 29] width 885 height 19
click at [422, 13] on span "Refresh" at bounding box center [399, 9] width 44 height 7
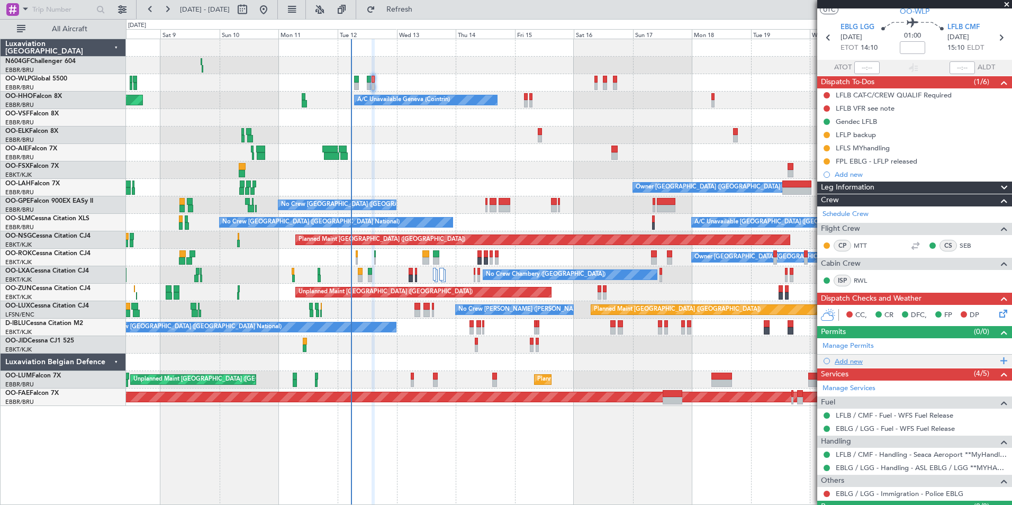
scroll to position [0, 0]
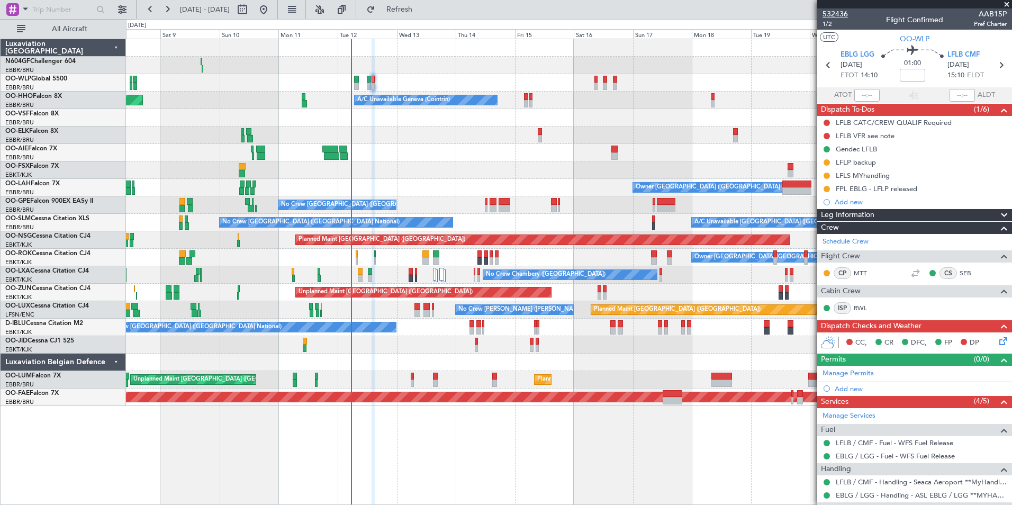
click at [840, 16] on span "532436" at bounding box center [834, 13] width 25 height 11
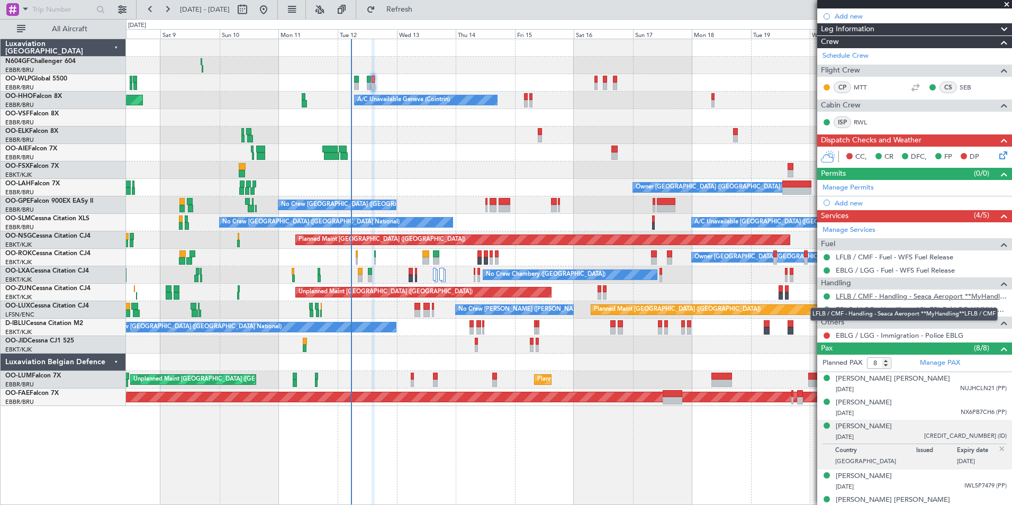
click at [909, 295] on link "LFLB / CMF - Handling - Seaca Aeroport **MyHandling**LFLB / CMF" at bounding box center [920, 295] width 171 height 9
click at [418, 13] on button "Refresh" at bounding box center [392, 9] width 63 height 17
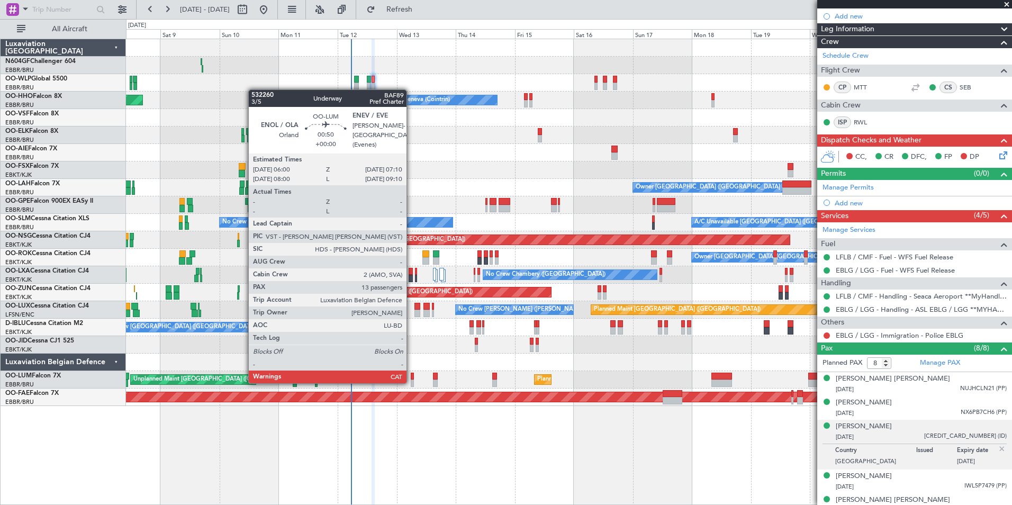
click at [411, 381] on div at bounding box center [412, 382] width 3 height 7
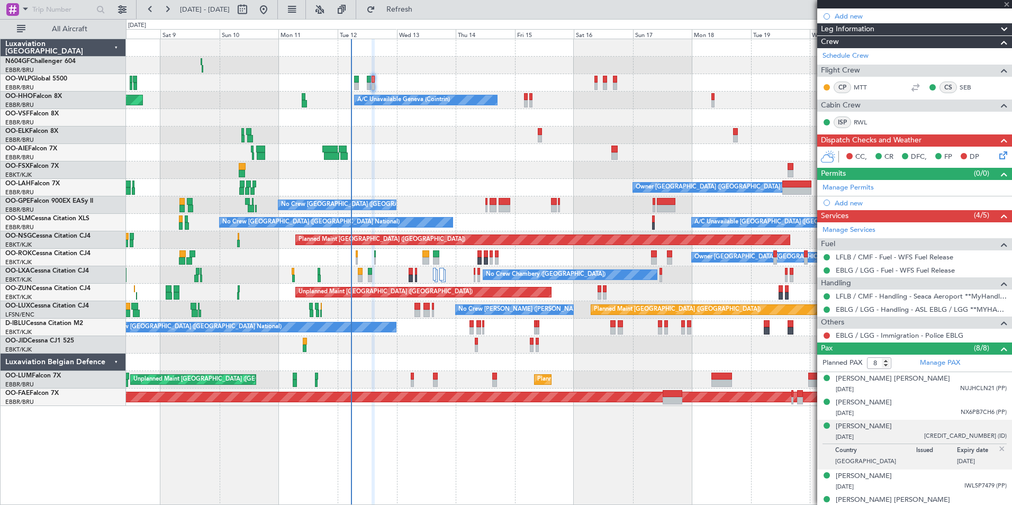
type input "13"
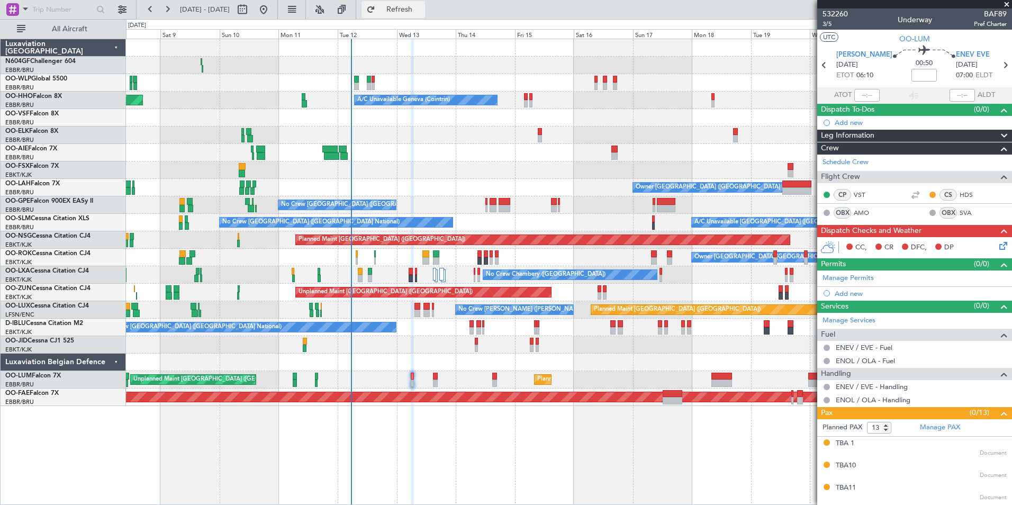
click at [425, 16] on button "Refresh" at bounding box center [392, 9] width 63 height 17
click at [506, 135] on div at bounding box center [568, 134] width 885 height 17
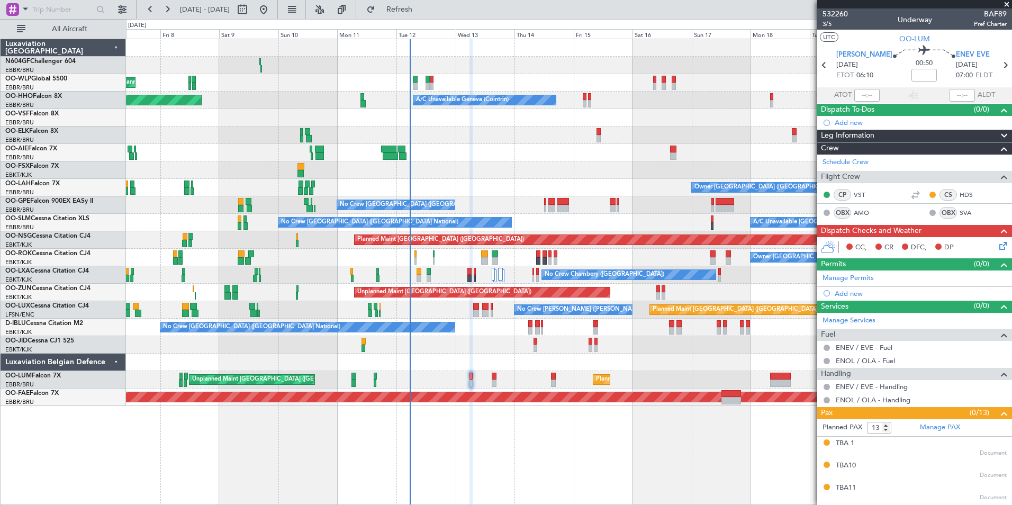
click at [576, 164] on div "Planned Maint Berlin (Brandenburg) Planned Maint Milan (Linate) Planned Maint G…" at bounding box center [568, 222] width 885 height 367
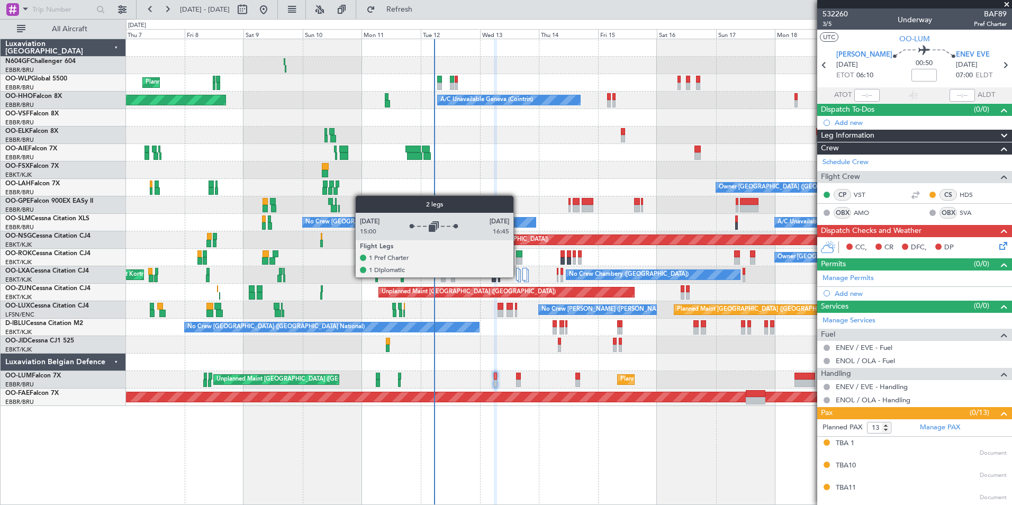
click at [518, 277] on div at bounding box center [517, 274] width 3 height 13
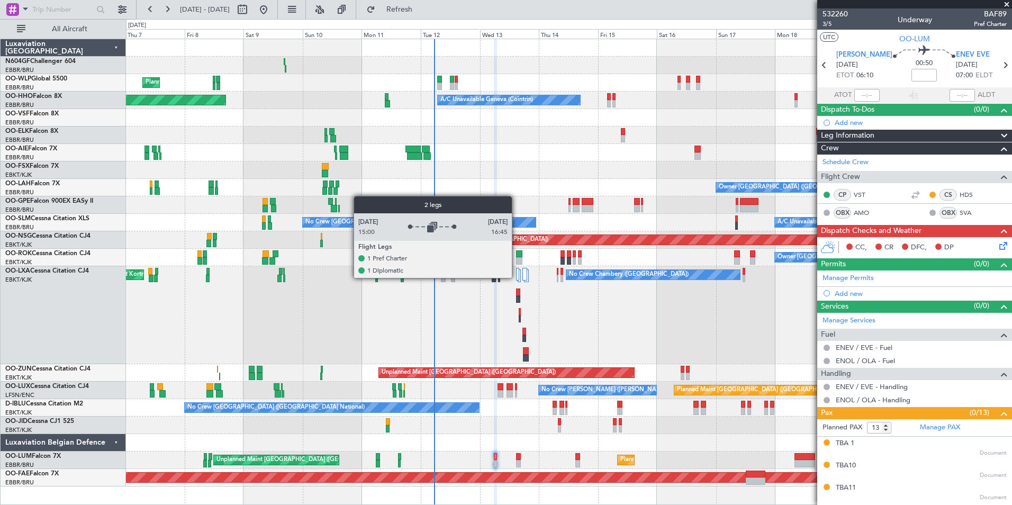
click at [516, 277] on div at bounding box center [517, 274] width 3 height 13
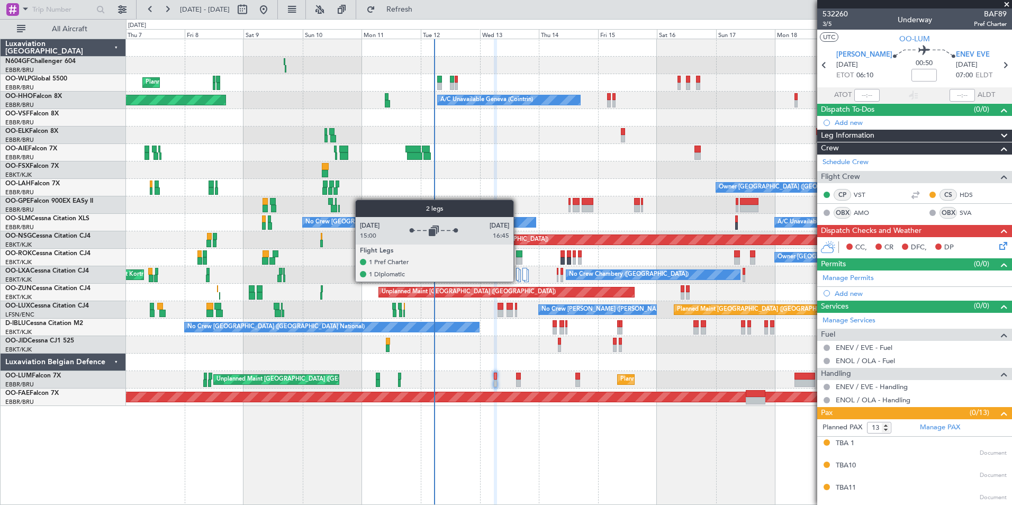
click at [518, 281] on div at bounding box center [518, 275] width 3 height 13
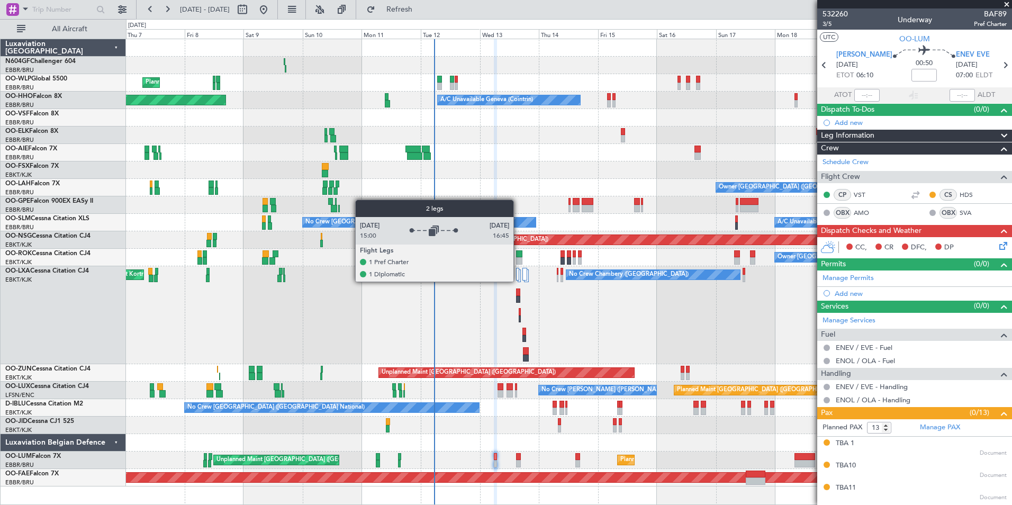
click at [518, 281] on div at bounding box center [518, 275] width 3 height 13
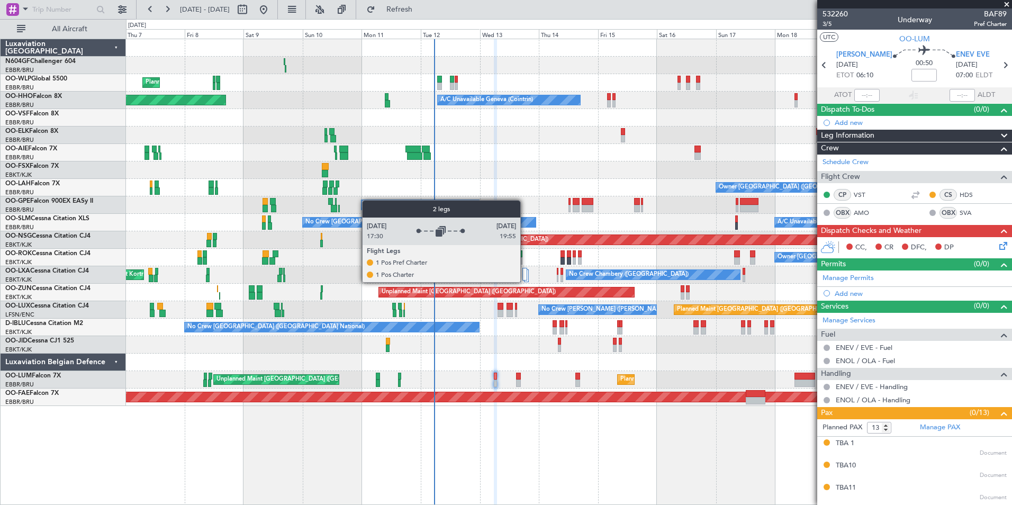
click at [525, 281] on div at bounding box center [526, 275] width 5 height 13
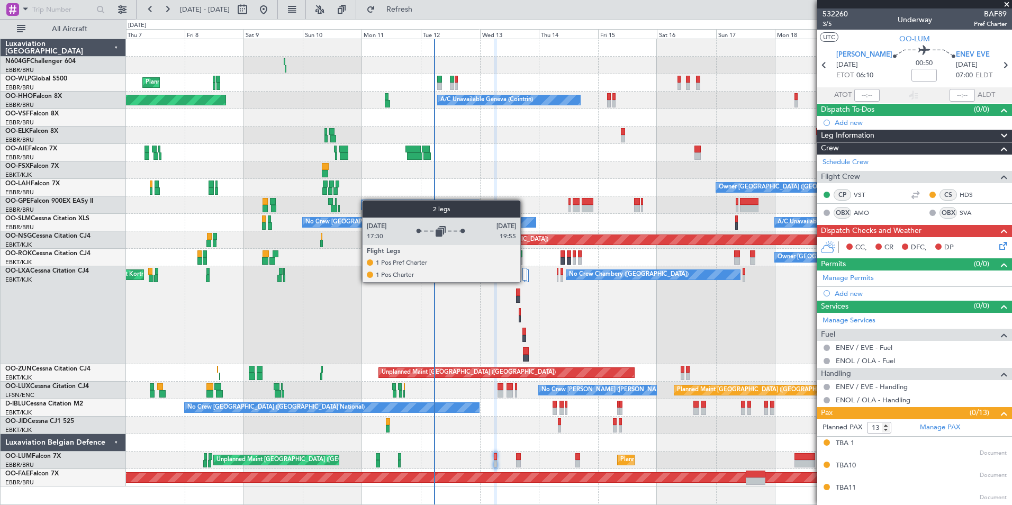
click at [525, 281] on div at bounding box center [526, 275] width 5 height 13
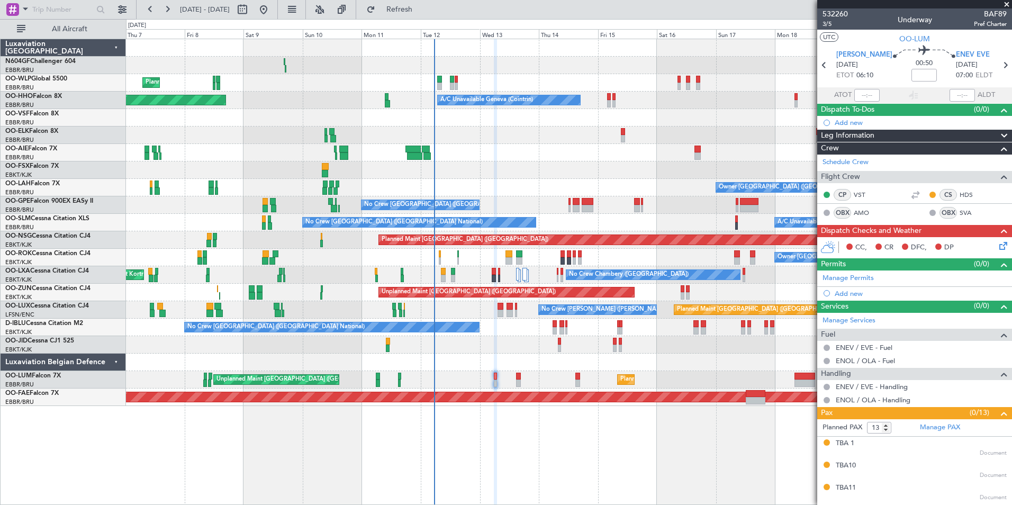
click at [640, 352] on div at bounding box center [568, 344] width 885 height 17
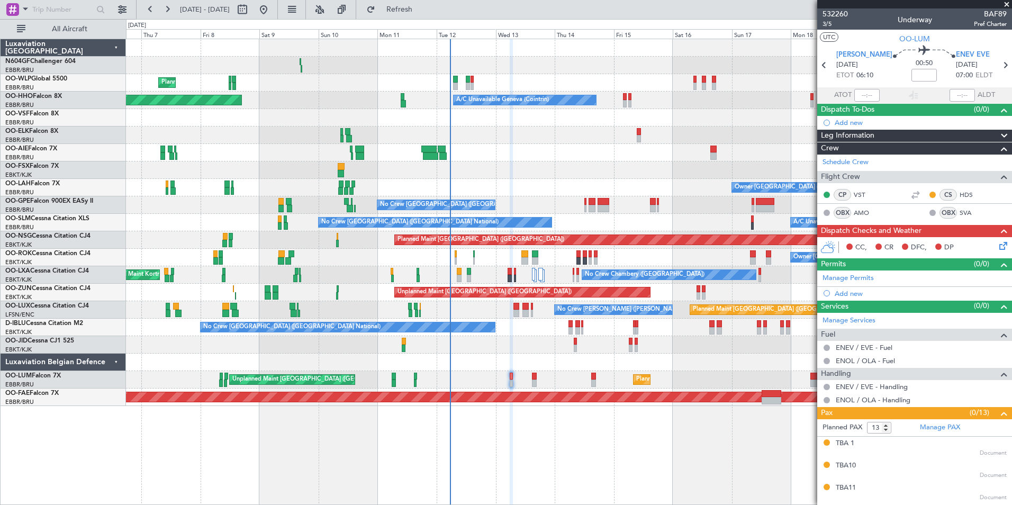
click at [655, 365] on div "Planned Maint Milan (Linate) Planned Maint Berlin (Brandenburg) Planned Maint G…" at bounding box center [568, 222] width 885 height 367
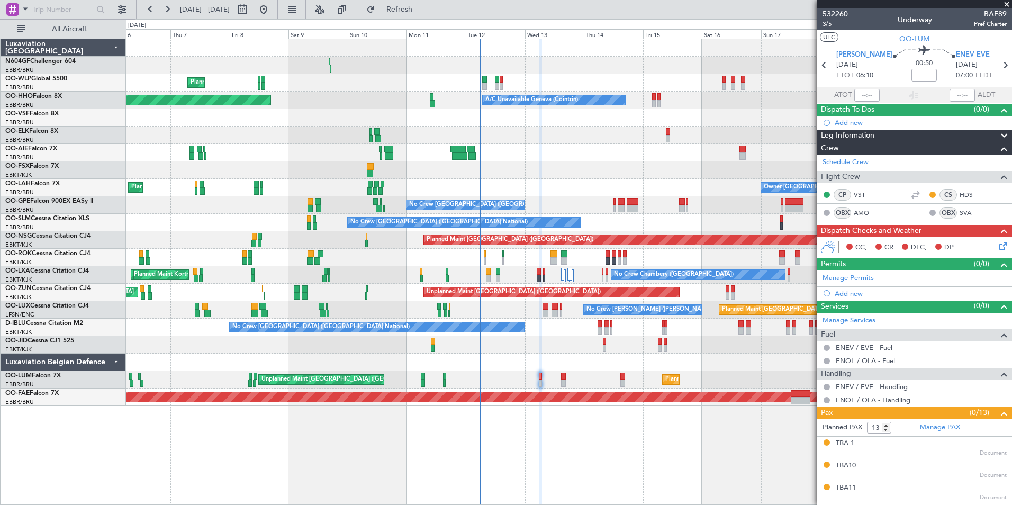
click at [523, 151] on div at bounding box center [568, 152] width 885 height 17
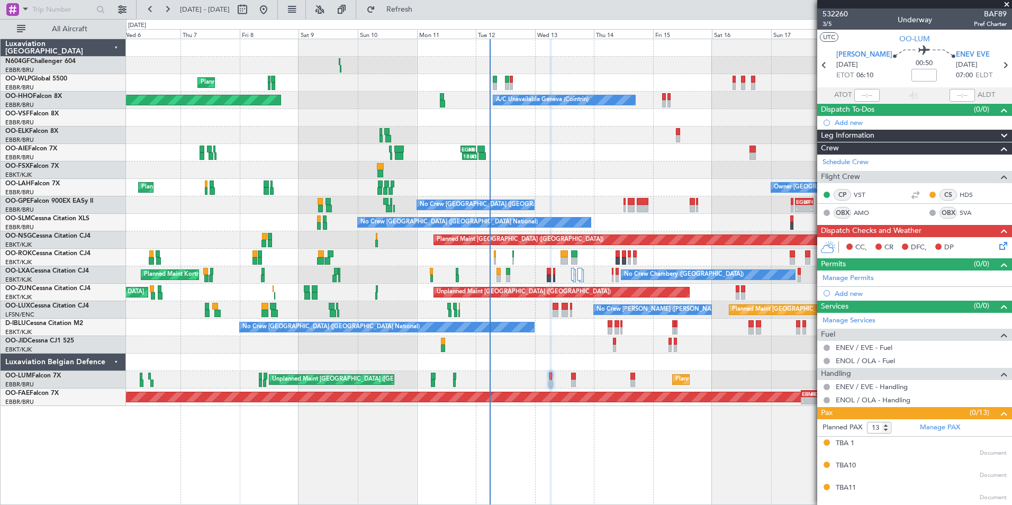
click at [573, 188] on div "Planned Maint Brussels (Brussels National) Owner Brussels (Brussels National) -…" at bounding box center [568, 187] width 885 height 17
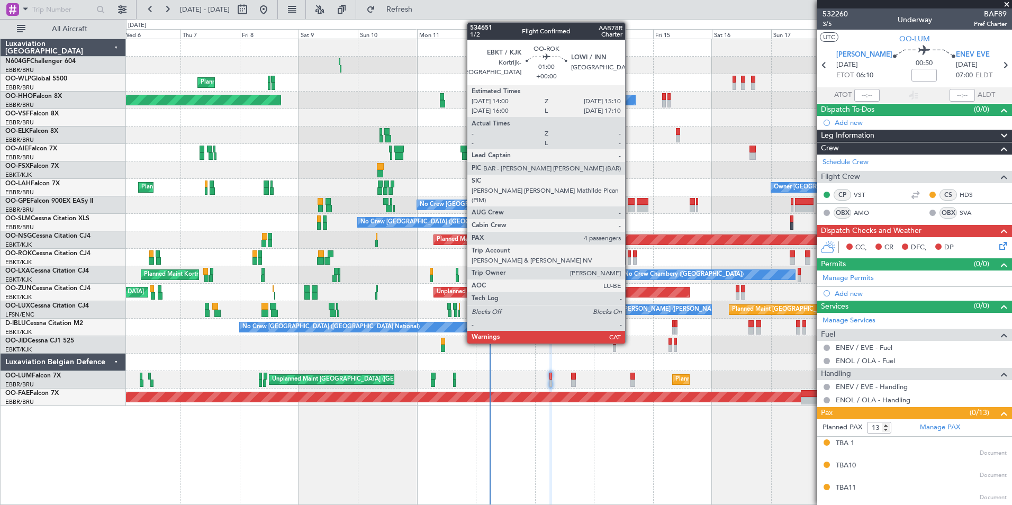
click at [630, 258] on div at bounding box center [628, 260] width 3 height 7
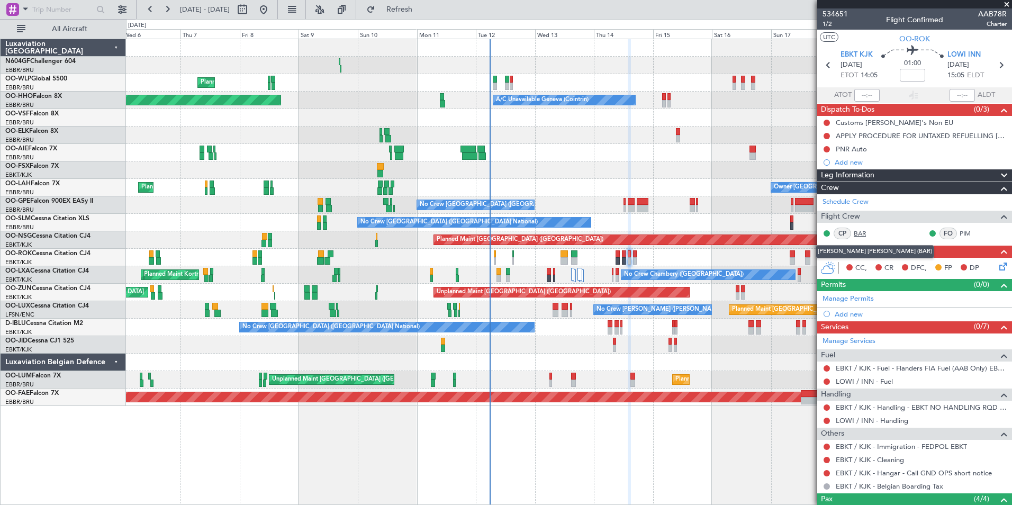
click at [865, 229] on link "BAR" at bounding box center [865, 234] width 24 height 10
click at [976, 56] on div "LOWI INN 14/08/2025 15:05 ELDT" at bounding box center [970, 65] width 47 height 31
click at [970, 56] on span "LOWI INN" at bounding box center [963, 55] width 33 height 11
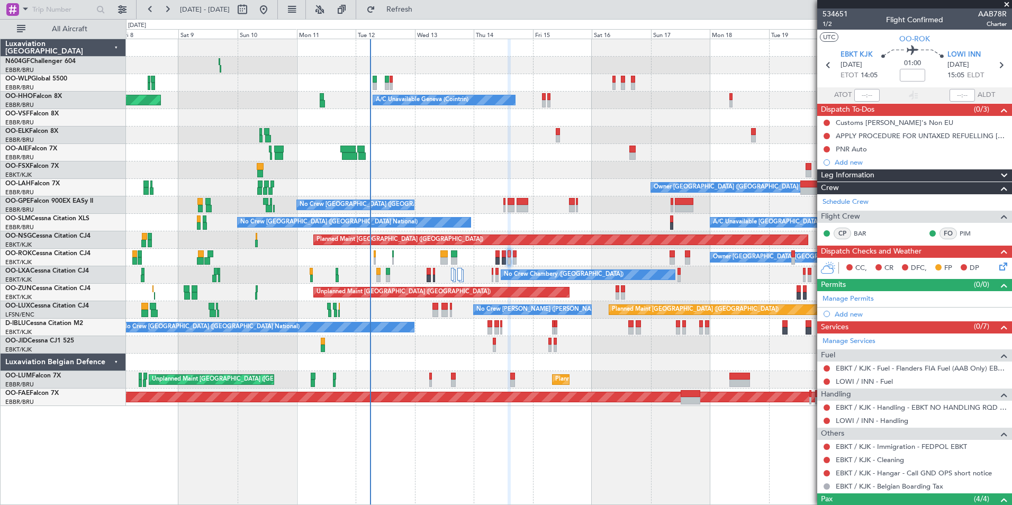
click at [544, 187] on div "Planned Maint Berlin (Brandenburg) Planned Maint Milan (Linate) A/C Unavailable…" at bounding box center [568, 222] width 885 height 367
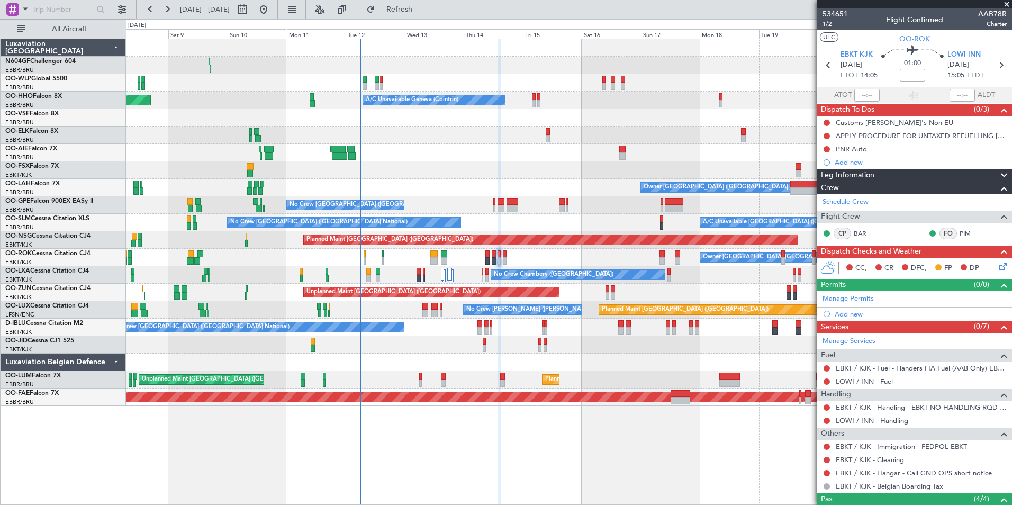
click at [544, 187] on div "Owner [GEOGRAPHIC_DATA] ([GEOGRAPHIC_DATA] National) Planned Maint [GEOGRAPHIC_…" at bounding box center [568, 187] width 885 height 17
click at [436, 170] on div at bounding box center [568, 169] width 885 height 17
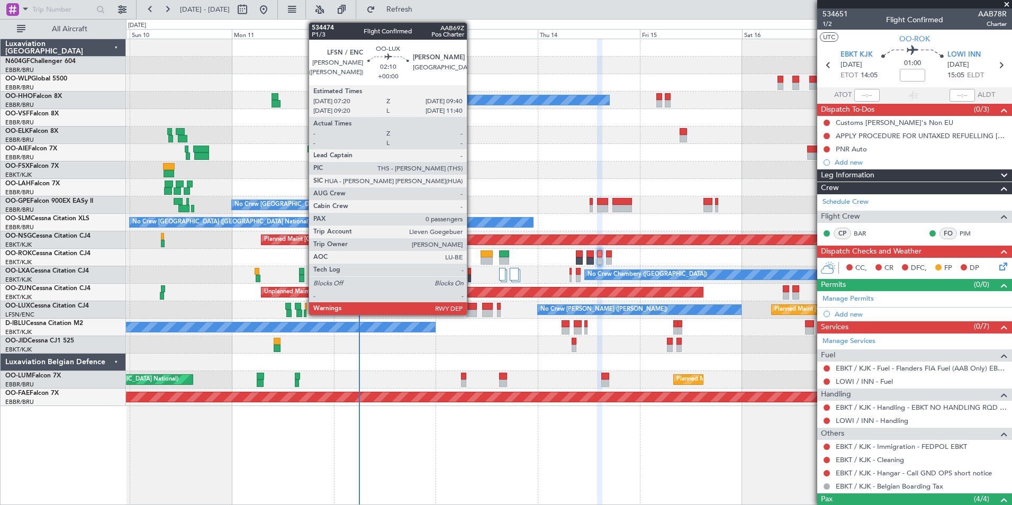
click at [471, 308] on div at bounding box center [471, 306] width 10 height 7
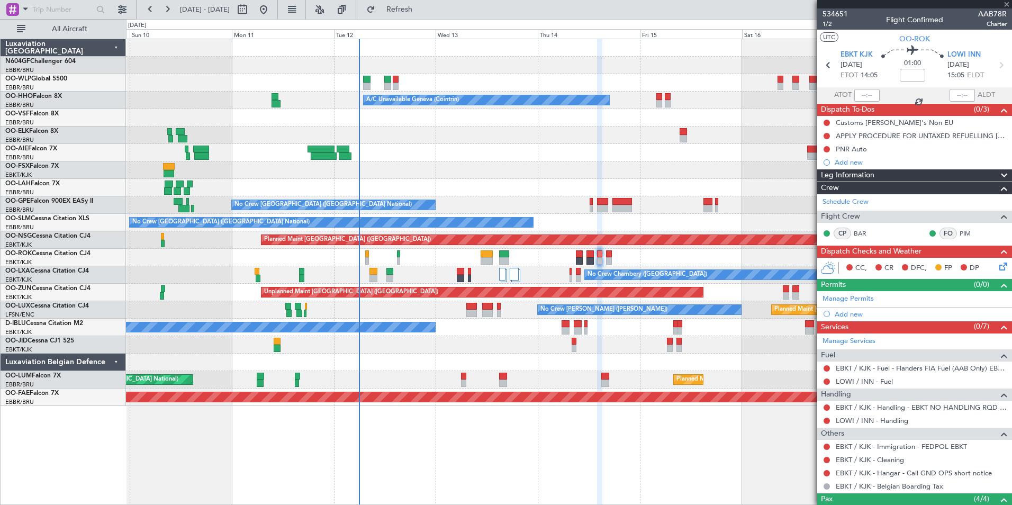
type input "0"
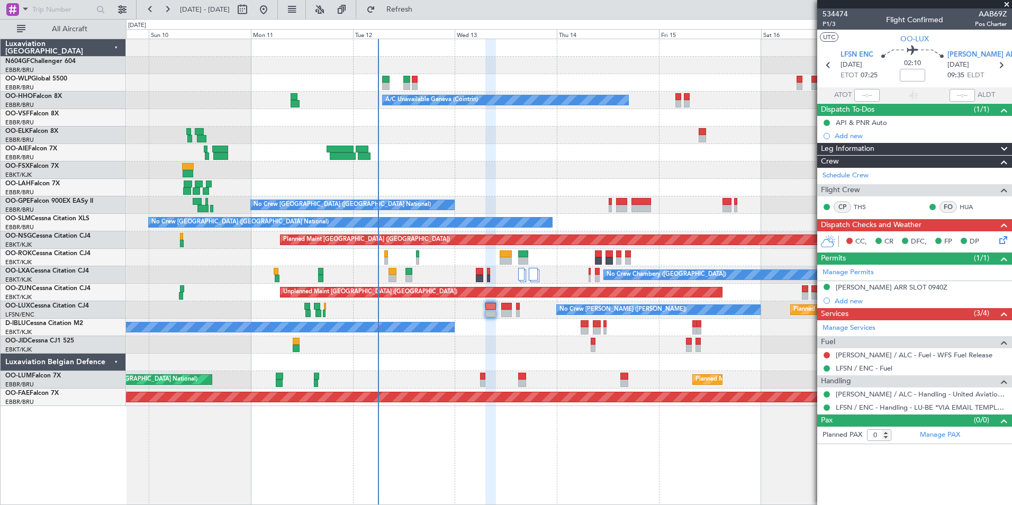
click at [416, 229] on div "A/C Unavailable Brussels (Brussels National) No Crew Brussels (Brussels Nationa…" at bounding box center [568, 222] width 885 height 17
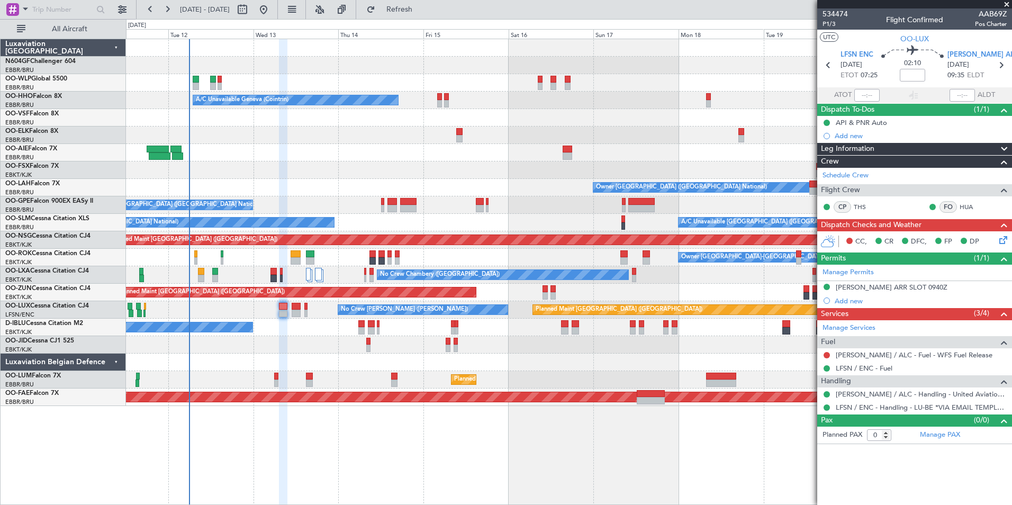
click at [275, 199] on div "Planned Maint Berlin (Brandenburg) A/C Unavailable Geneva (Cointrin) Owner Brus…" at bounding box center [568, 222] width 885 height 367
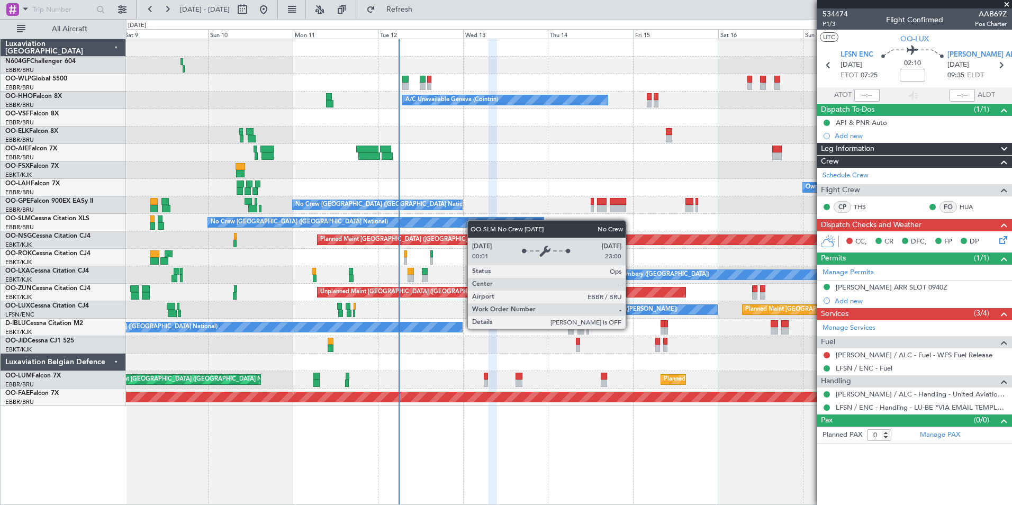
click at [485, 223] on div "Planned Maint Milan (Linate) Planned Maint Berlin (Brandenburg) A/C Unavailable…" at bounding box center [568, 222] width 885 height 367
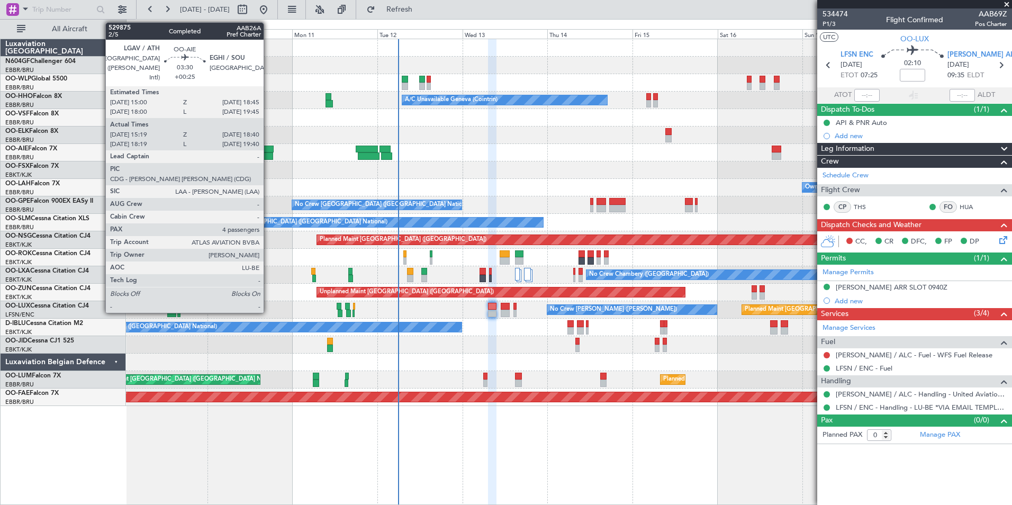
click at [268, 153] on div at bounding box center [267, 155] width 12 height 7
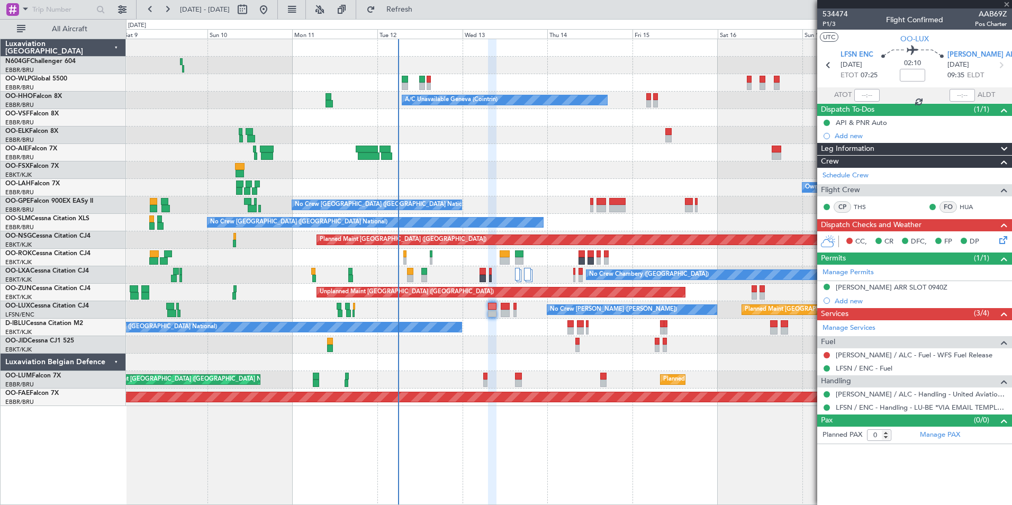
type input "+00:25"
type input "15:29"
type input "18:35"
type input "4"
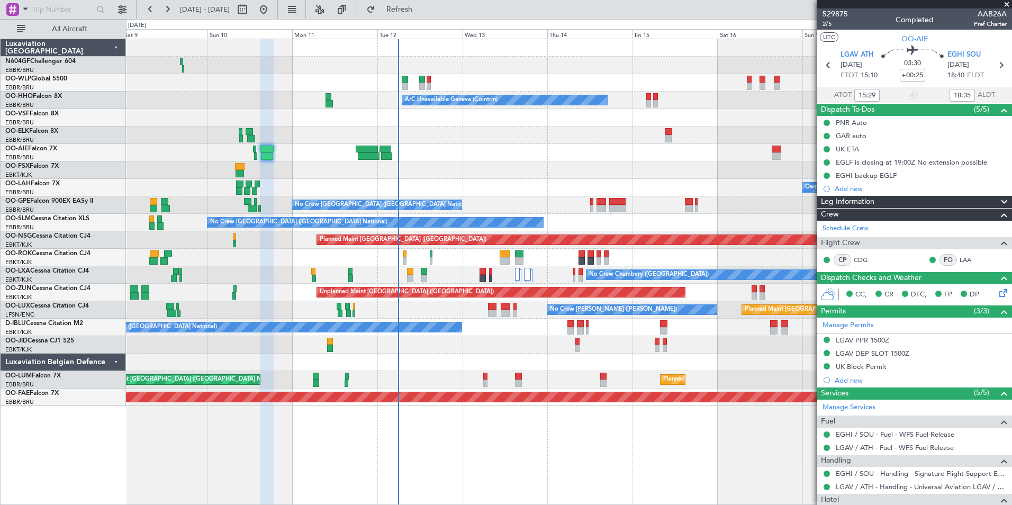
click at [613, 214] on div "A/C Unavailable Brussels (Brussels National) No Crew Brussels (Brussels Nationa…" at bounding box center [568, 222] width 885 height 17
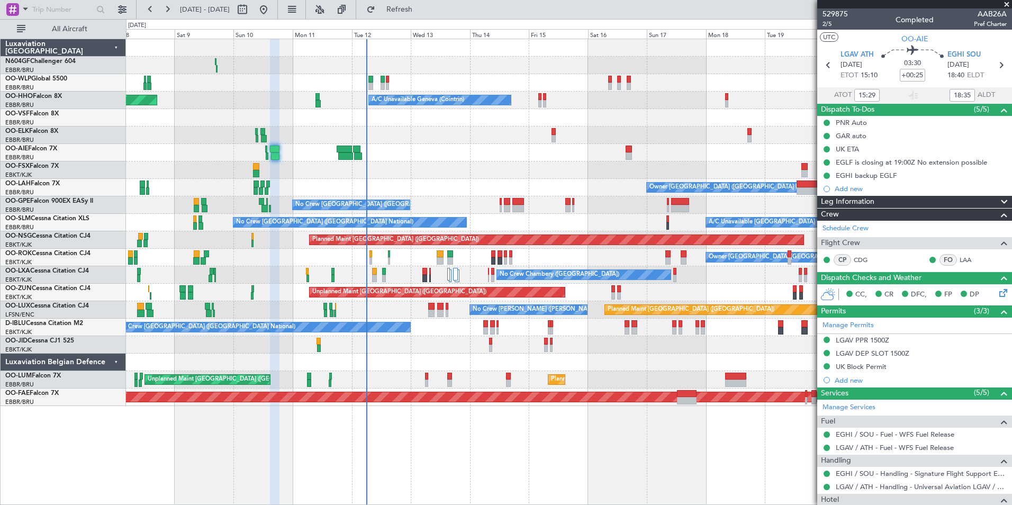
click at [573, 216] on div "Planned Maint Berlin (Brandenburg) Planned Maint Milan (Linate) A/C Unavailable…" at bounding box center [568, 222] width 885 height 367
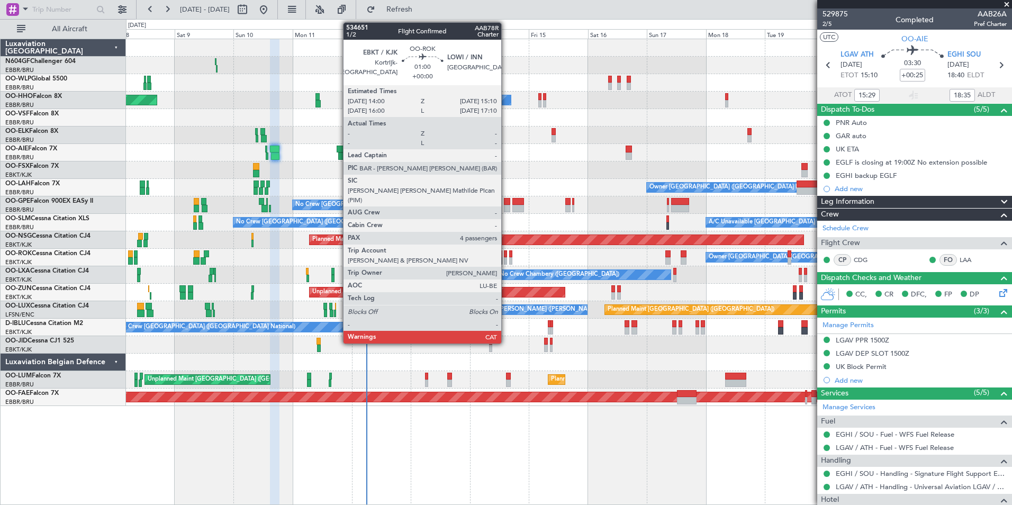
click at [506, 257] on div at bounding box center [505, 253] width 3 height 7
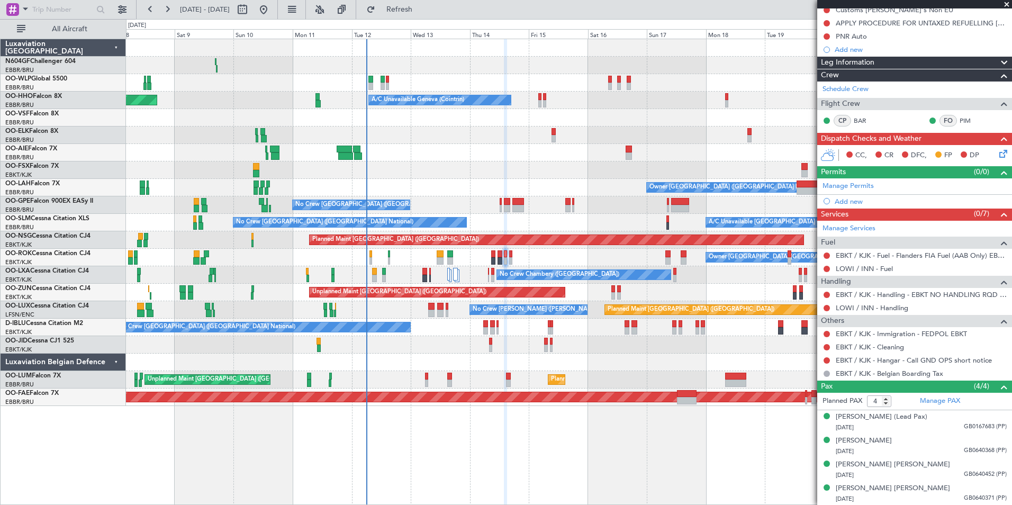
scroll to position [112, 0]
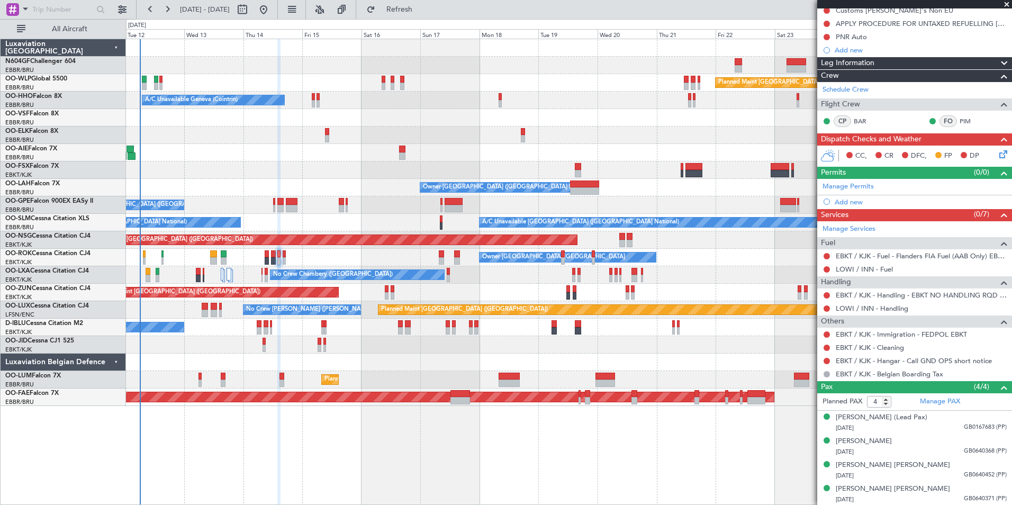
click at [370, 68] on div "Planned Maint Berlin (Brandenburg) A/C Unavailable Geneva (Cointrin) Planned Ma…" at bounding box center [568, 222] width 885 height 367
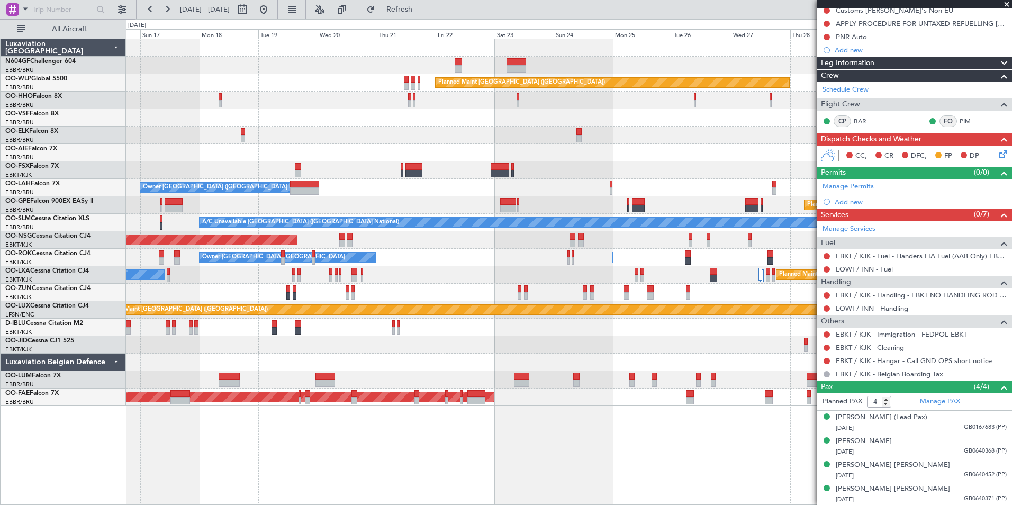
click at [342, 61] on div "Planned Maint Berlin (Brandenburg) A/C Unavailable Geneva (Cointrin) Planned Ma…" at bounding box center [568, 222] width 885 height 367
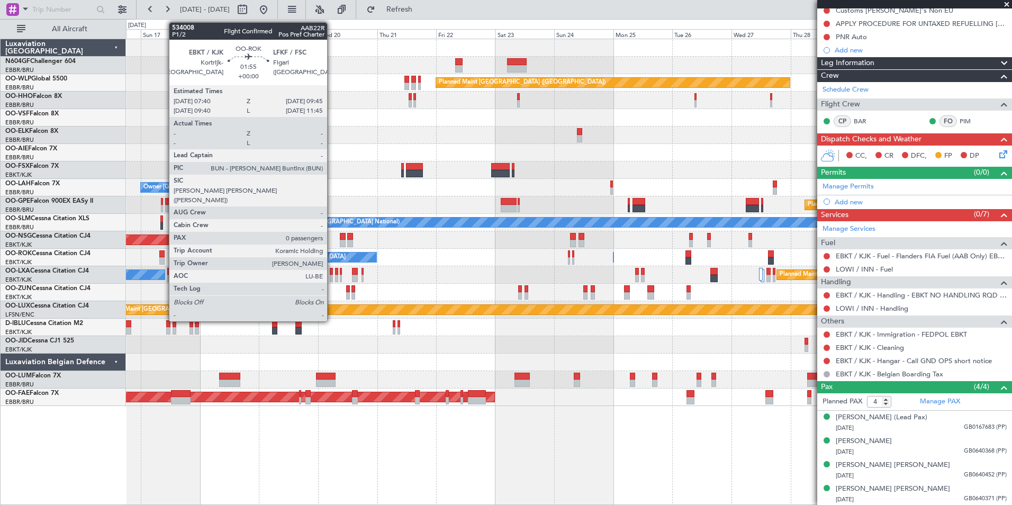
click at [163, 259] on div at bounding box center [161, 260] width 5 height 7
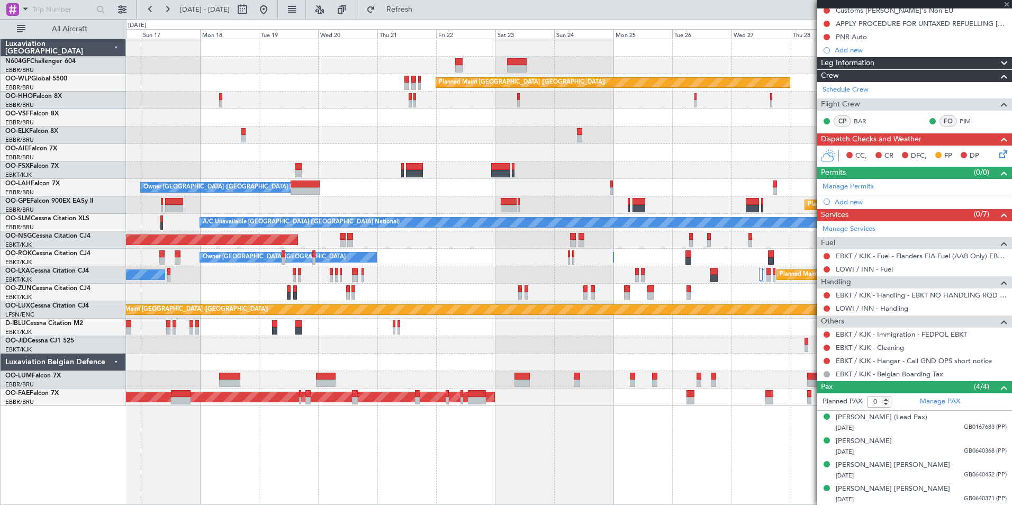
scroll to position [0, 0]
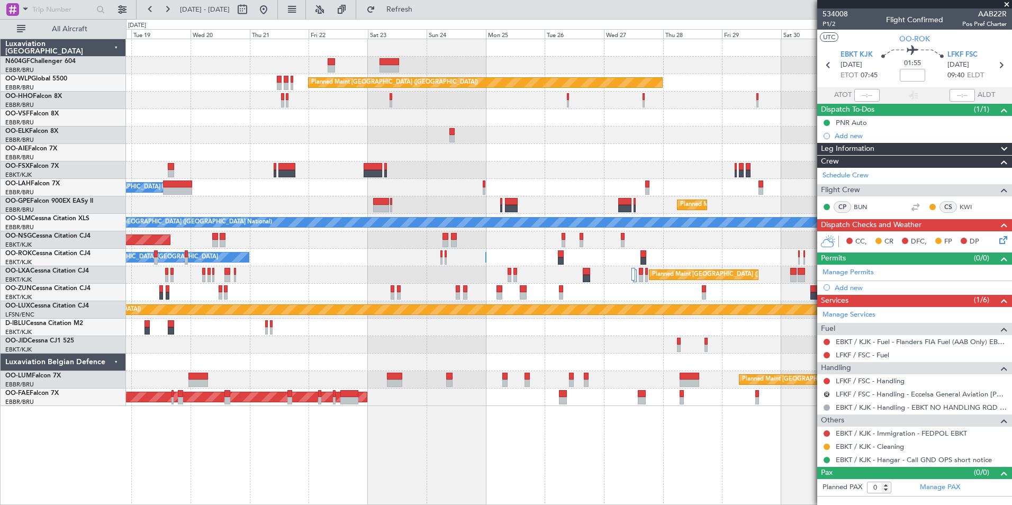
click at [364, 232] on div "Planned Maint [GEOGRAPHIC_DATA] ([GEOGRAPHIC_DATA])" at bounding box center [568, 239] width 885 height 17
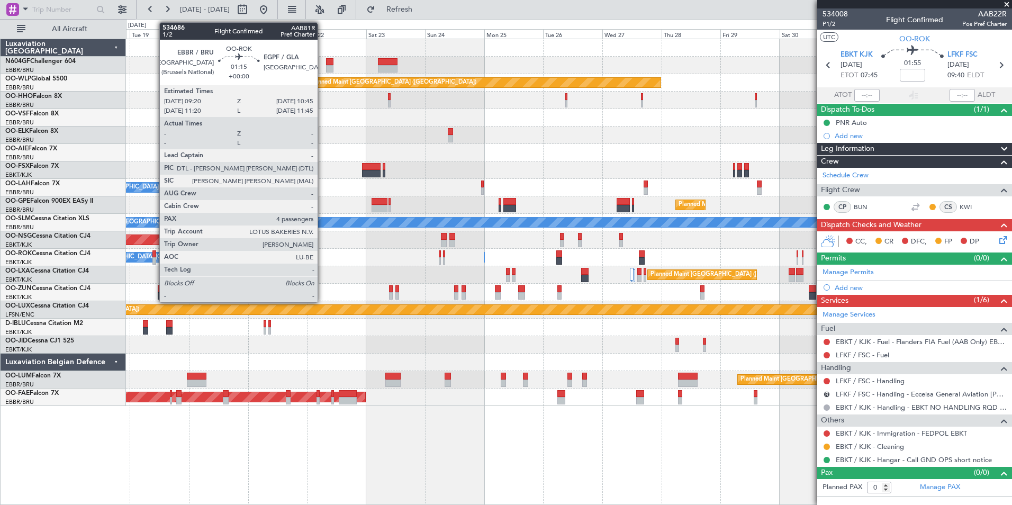
click at [154, 259] on div at bounding box center [154, 260] width 4 height 7
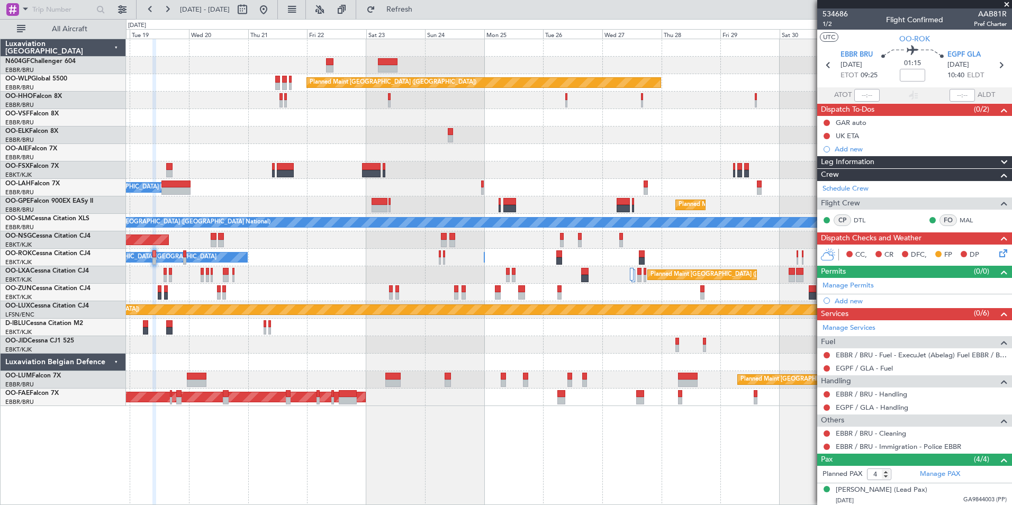
click at [420, 141] on div at bounding box center [568, 134] width 885 height 17
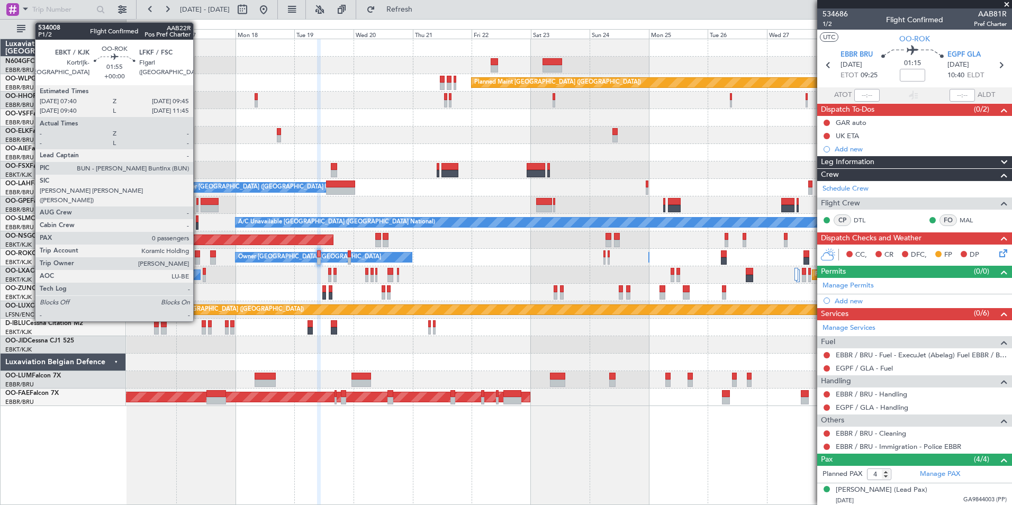
click at [198, 257] on div at bounding box center [197, 253] width 5 height 7
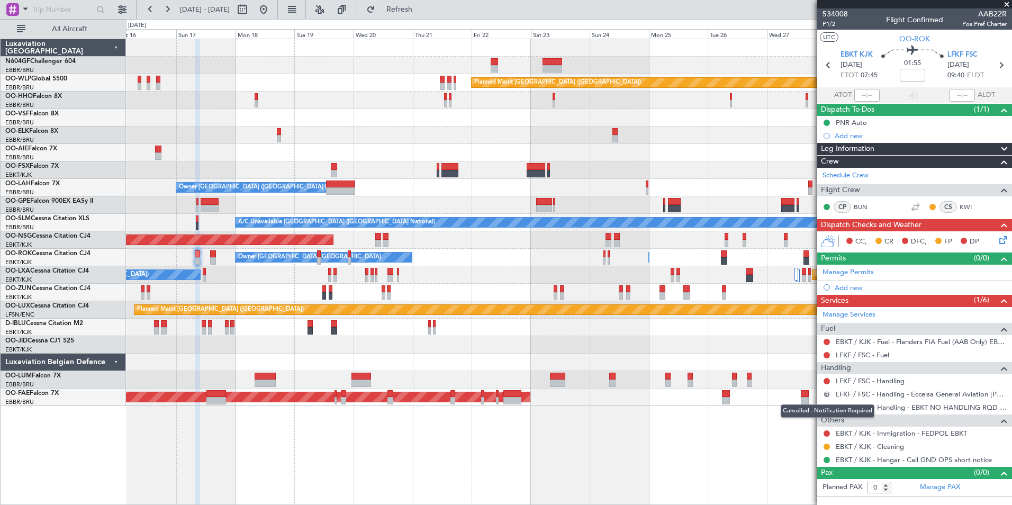
click at [826, 395] on button "R" at bounding box center [826, 394] width 6 height 6
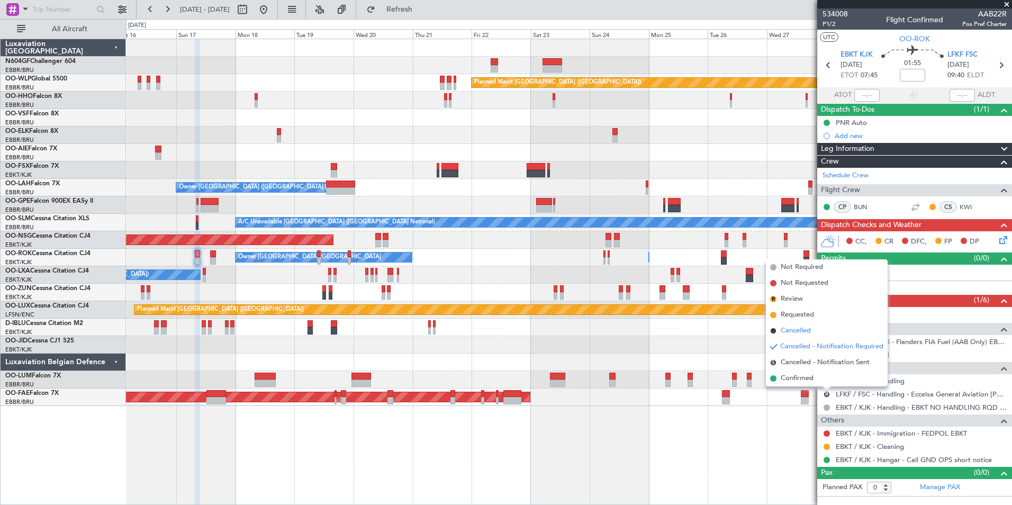
click at [814, 332] on li "Cancelled" at bounding box center [827, 331] width 122 height 16
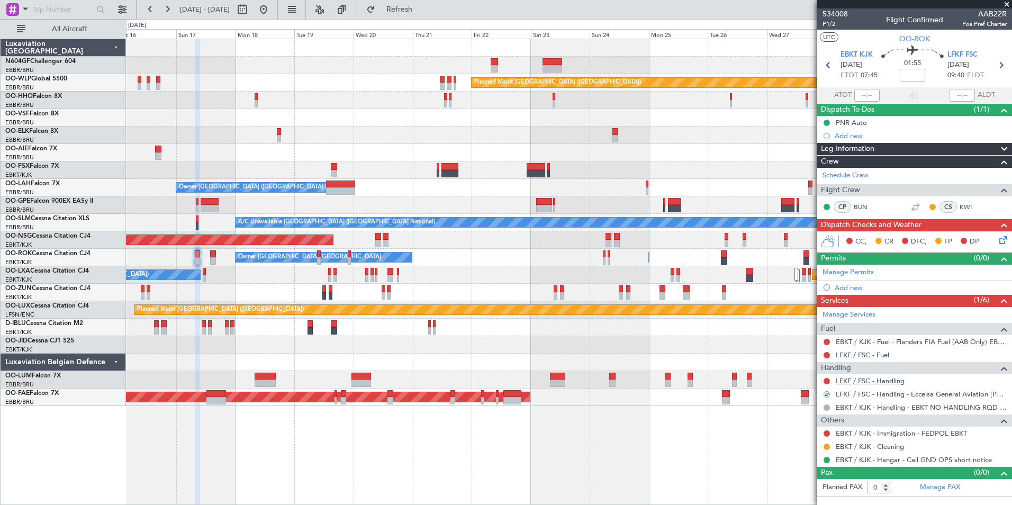
click at [884, 381] on link "LFKF / FSC - Handling" at bounding box center [869, 380] width 69 height 9
click at [877, 353] on link "LFKF / FSC - Fuel" at bounding box center [861, 354] width 53 height 9
click at [999, 66] on icon at bounding box center [1001, 65] width 14 height 14
type input "4"
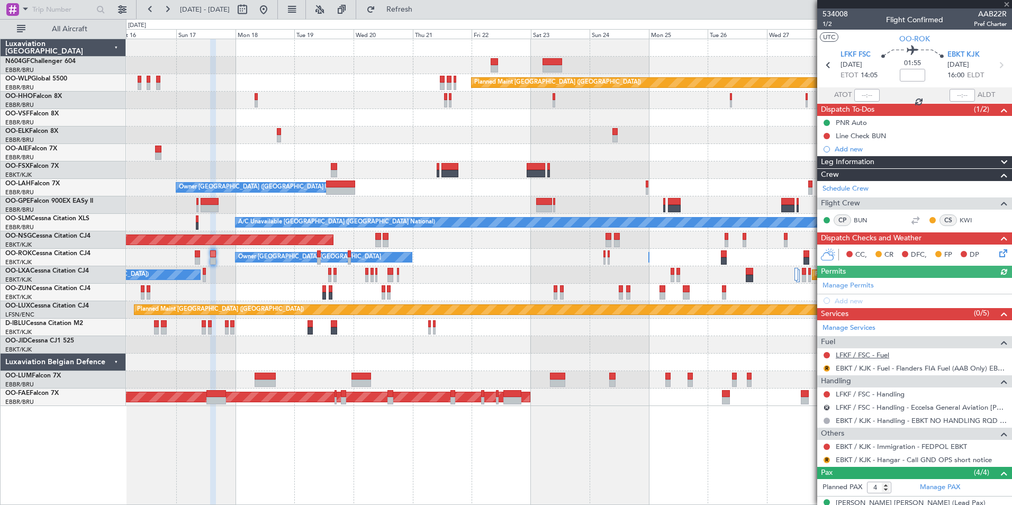
click at [853, 354] on link "LFKF / FSC - Fuel" at bounding box center [861, 354] width 53 height 9
click at [826, 369] on button "R" at bounding box center [826, 368] width 6 height 6
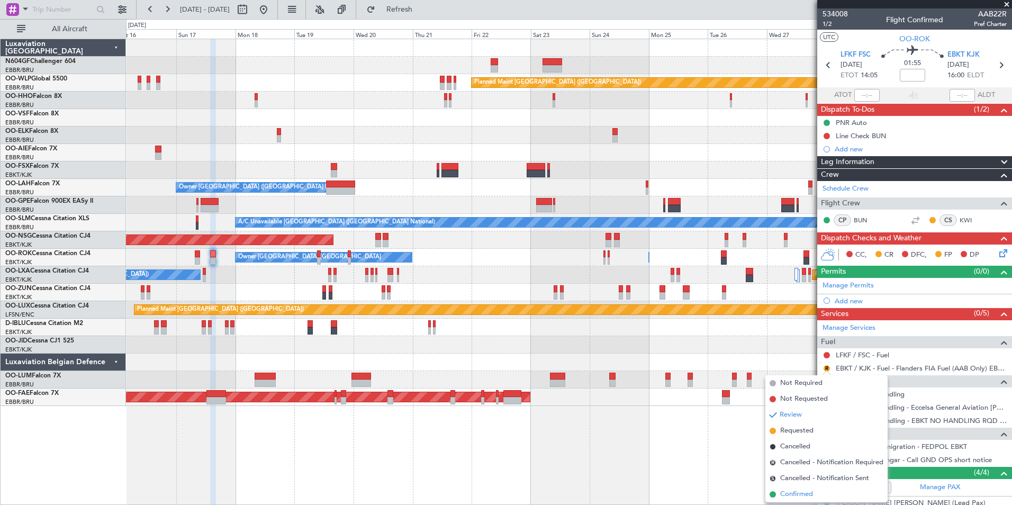
click at [816, 496] on li "Confirmed" at bounding box center [826, 494] width 122 height 16
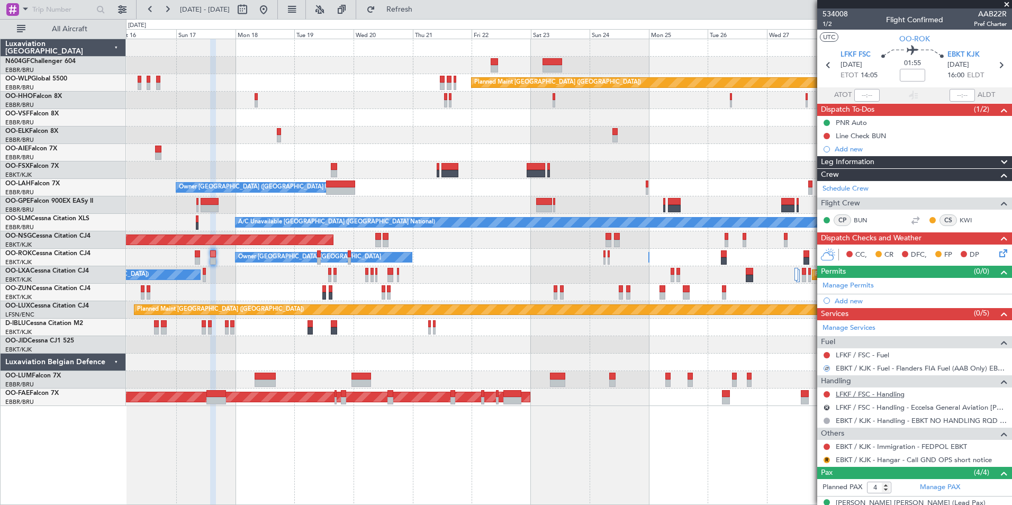
click at [873, 395] on link "LFKF / FSC - Handling" at bounding box center [869, 393] width 69 height 9
click at [824, 408] on button "R" at bounding box center [826, 407] width 6 height 6
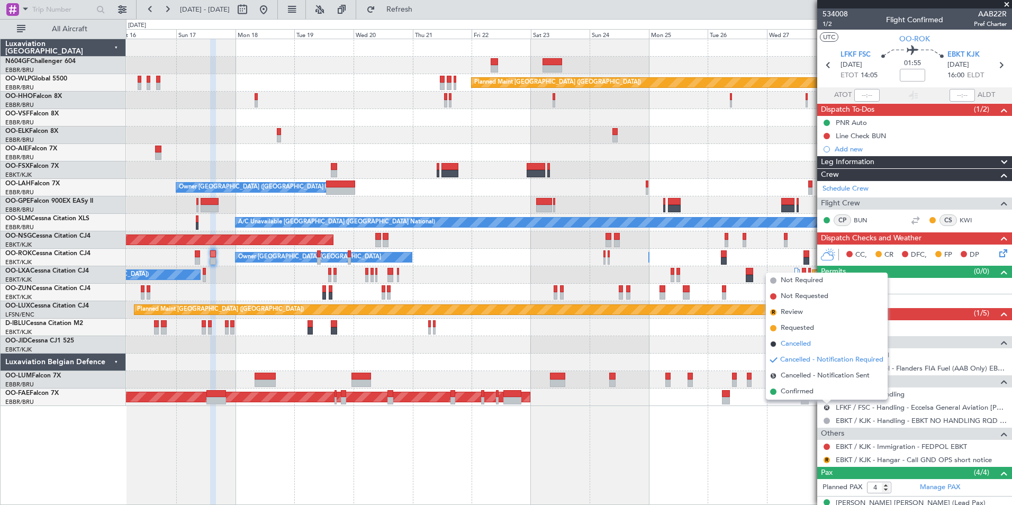
click at [812, 343] on li "Cancelled" at bounding box center [827, 344] width 122 height 16
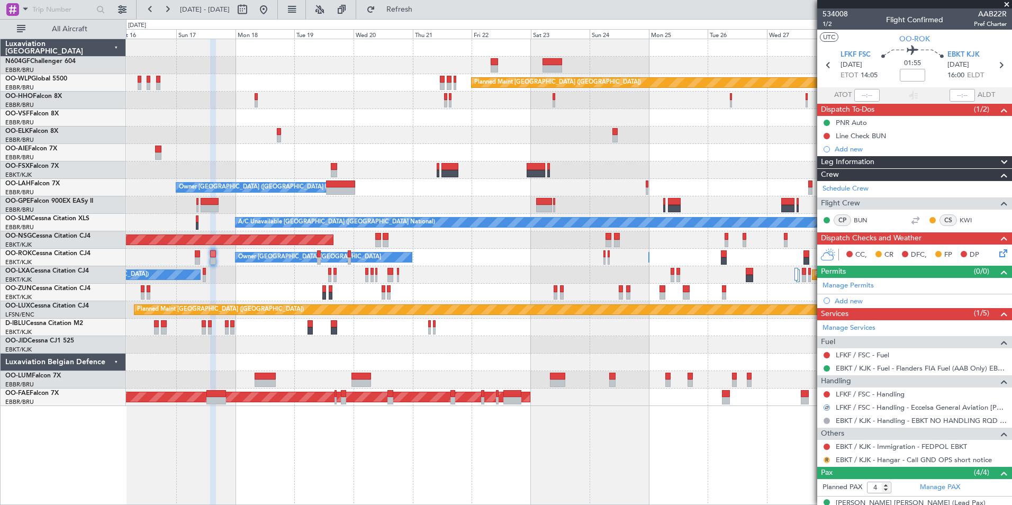
click at [825, 461] on button "R" at bounding box center [826, 460] width 6 height 6
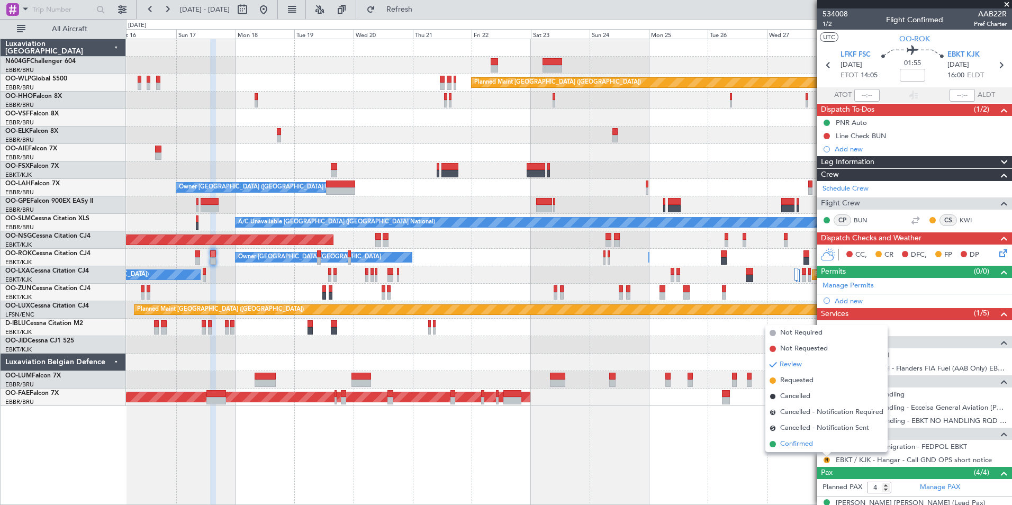
click at [814, 444] on li "Confirmed" at bounding box center [826, 444] width 122 height 16
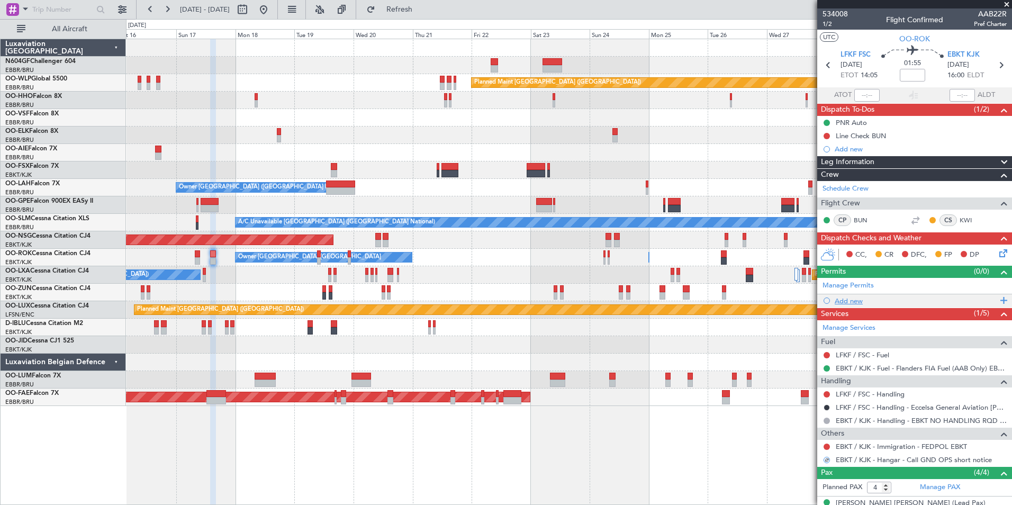
click at [901, 300] on div "Add new" at bounding box center [915, 300] width 162 height 9
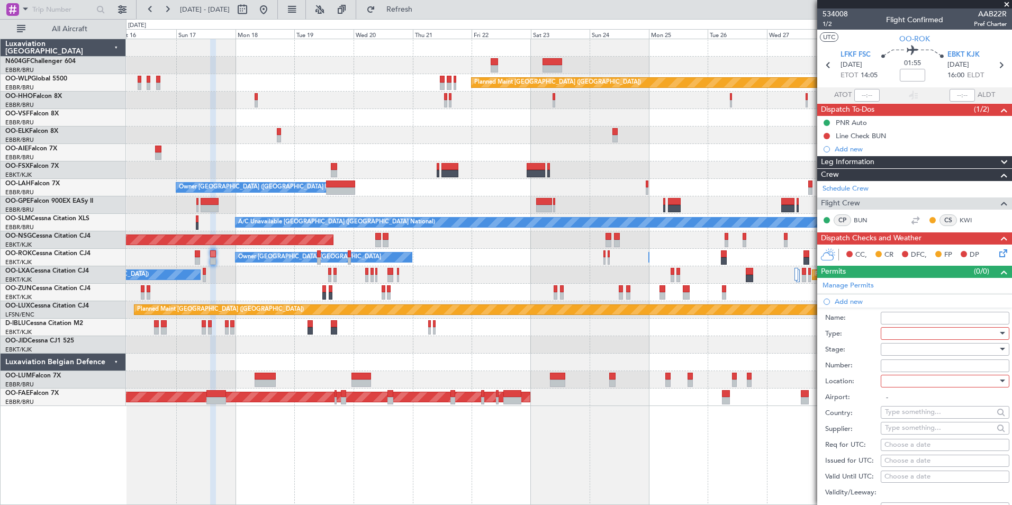
click at [968, 331] on div at bounding box center [941, 333] width 113 height 16
click at [954, 384] on span "PPR" at bounding box center [940, 385] width 111 height 16
click at [948, 352] on div at bounding box center [941, 349] width 113 height 16
click at [853, 347] on div at bounding box center [506, 252] width 1012 height 505
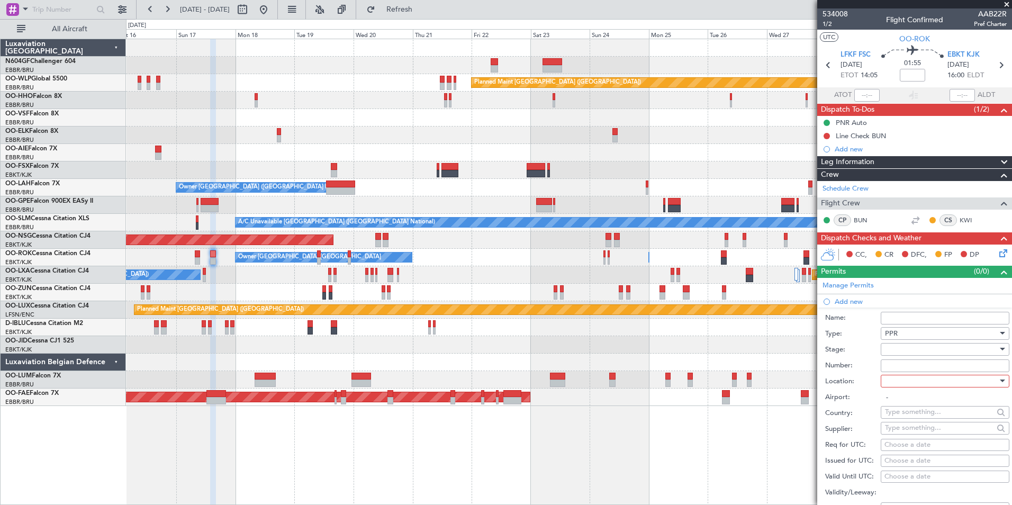
click at [905, 345] on div at bounding box center [941, 349] width 113 height 16
click at [922, 418] on span "Requested" at bounding box center [940, 418] width 111 height 16
click at [921, 386] on div at bounding box center [941, 381] width 113 height 16
click at [914, 404] on span "Departure" at bounding box center [940, 402] width 111 height 16
type input "LFKF / FSC"
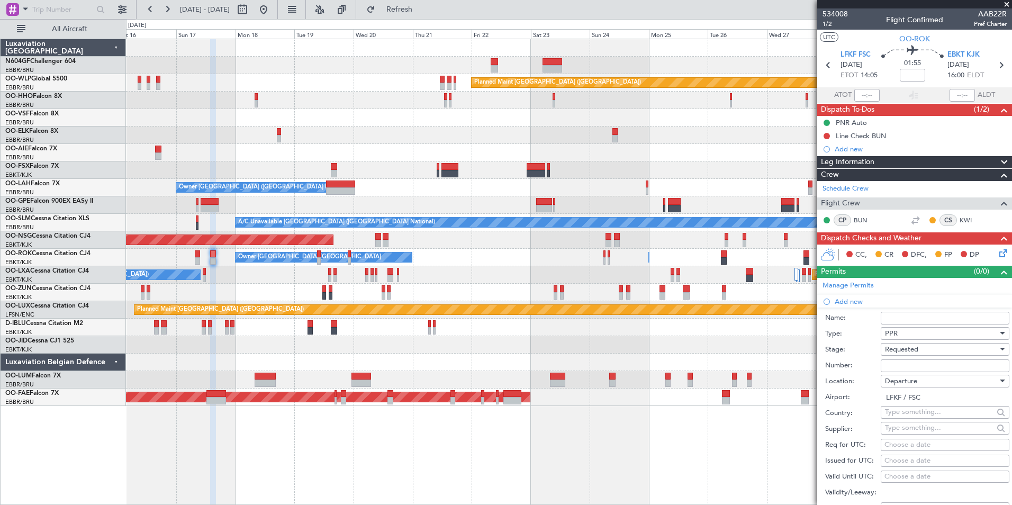
scroll to position [21, 0]
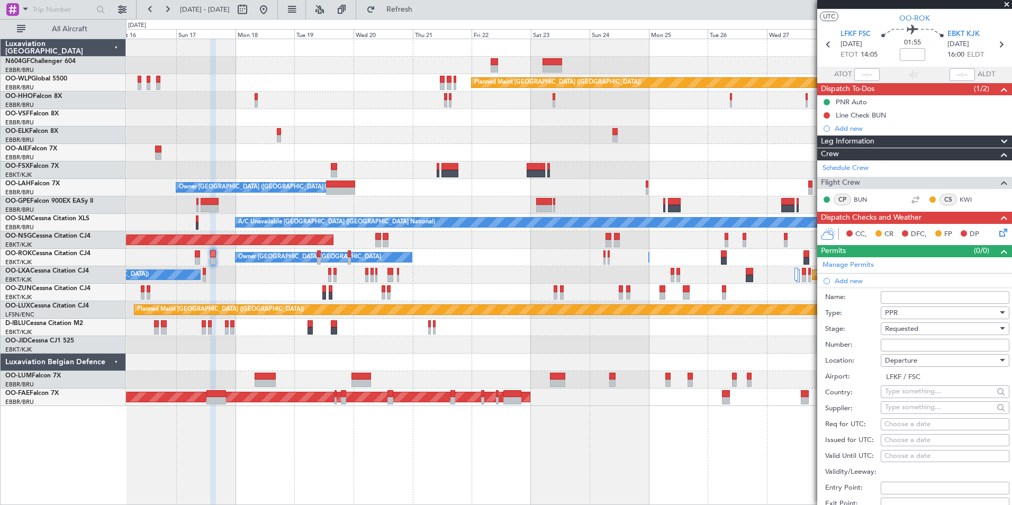
click at [907, 423] on div "Choose a date" at bounding box center [944, 424] width 121 height 11
select select "8"
select select "2025"
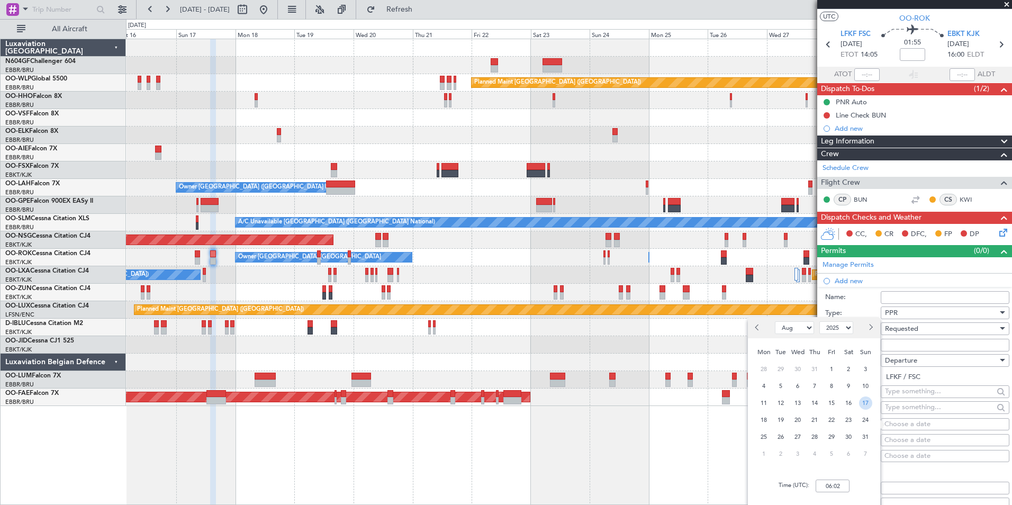
click at [860, 406] on span "17" at bounding box center [865, 402] width 13 height 13
click at [841, 484] on input "00:00" at bounding box center [832, 485] width 34 height 13
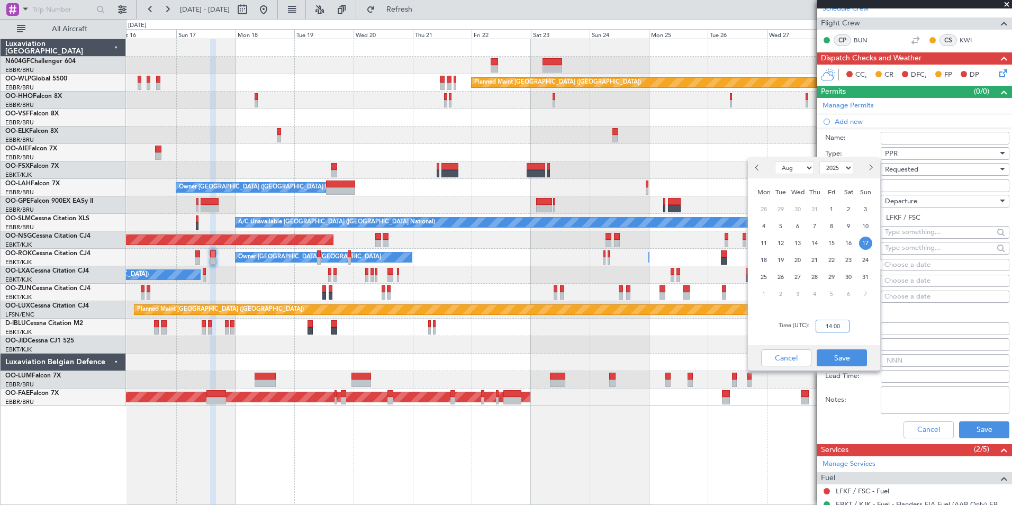
scroll to position [180, 0]
type input "14:00"
click at [856, 350] on button "Save" at bounding box center [841, 357] width 50 height 17
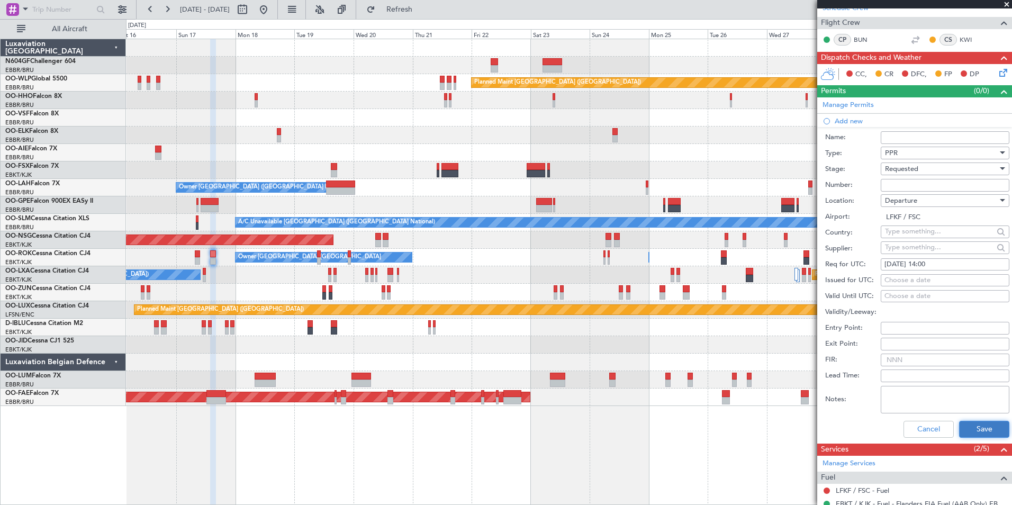
click at [959, 435] on button "Save" at bounding box center [984, 429] width 50 height 17
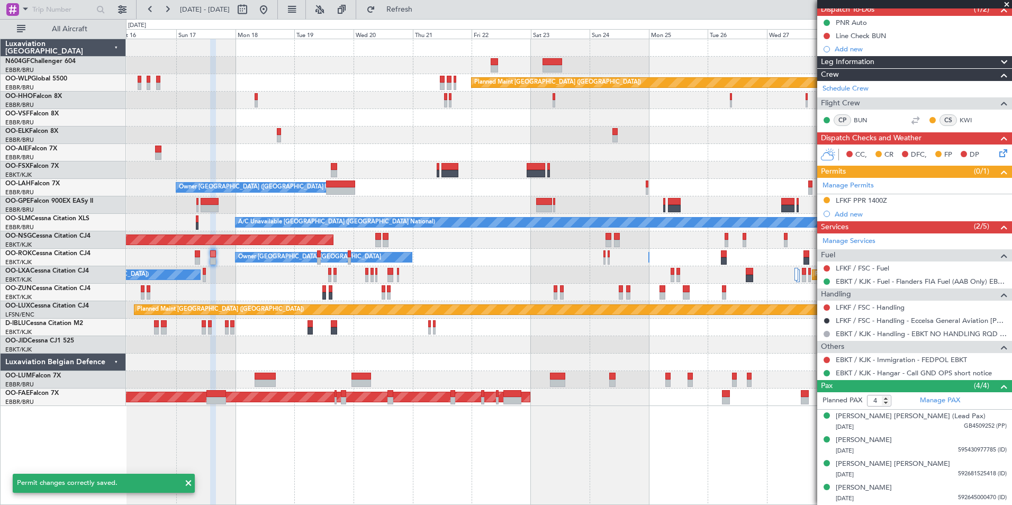
scroll to position [99, 0]
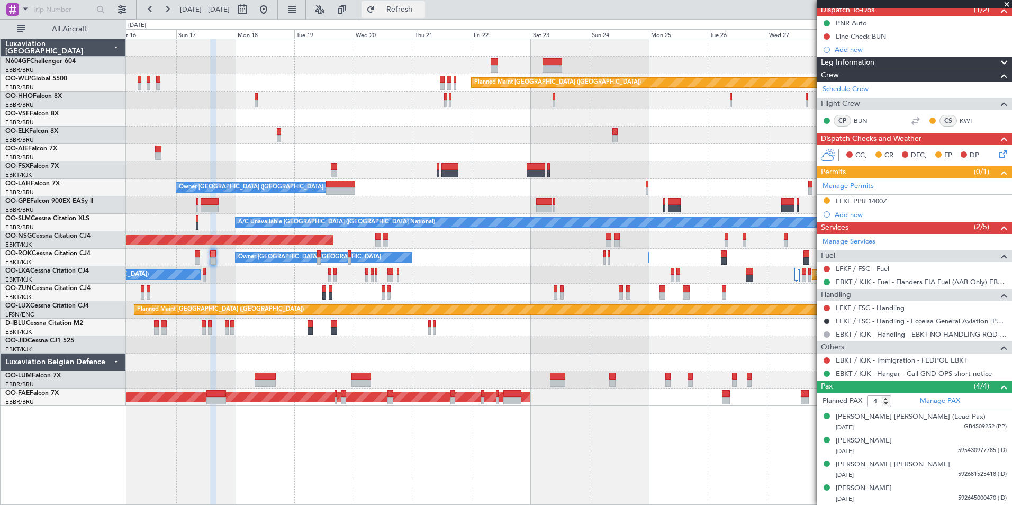
click at [422, 9] on span "Refresh" at bounding box center [399, 9] width 44 height 7
click at [924, 309] on link "LFKF / FSC - Handling - Scala LFKF / FSC ***My handling***" at bounding box center [920, 307] width 171 height 9
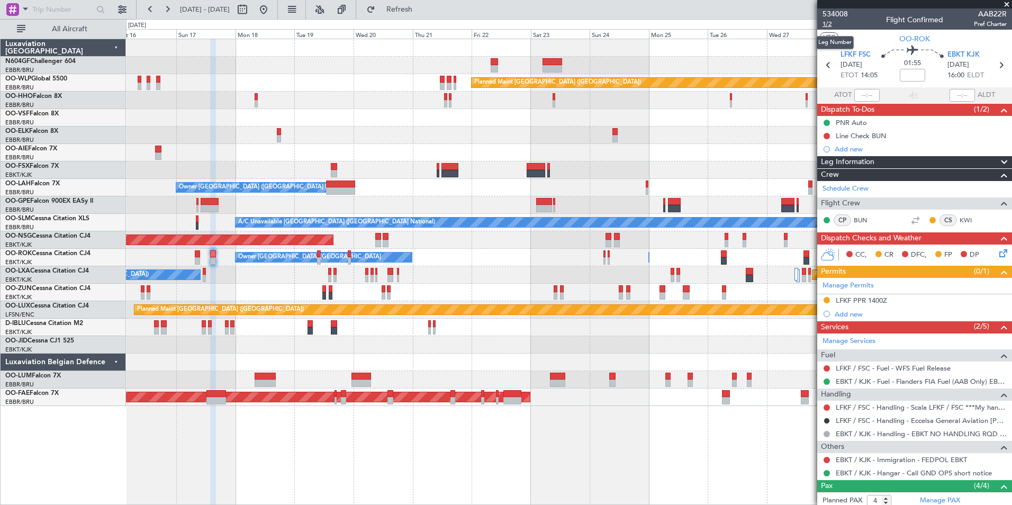
click at [827, 25] on span "1/2" at bounding box center [834, 24] width 25 height 9
click at [403, 3] on button "Refresh" at bounding box center [392, 9] width 63 height 17
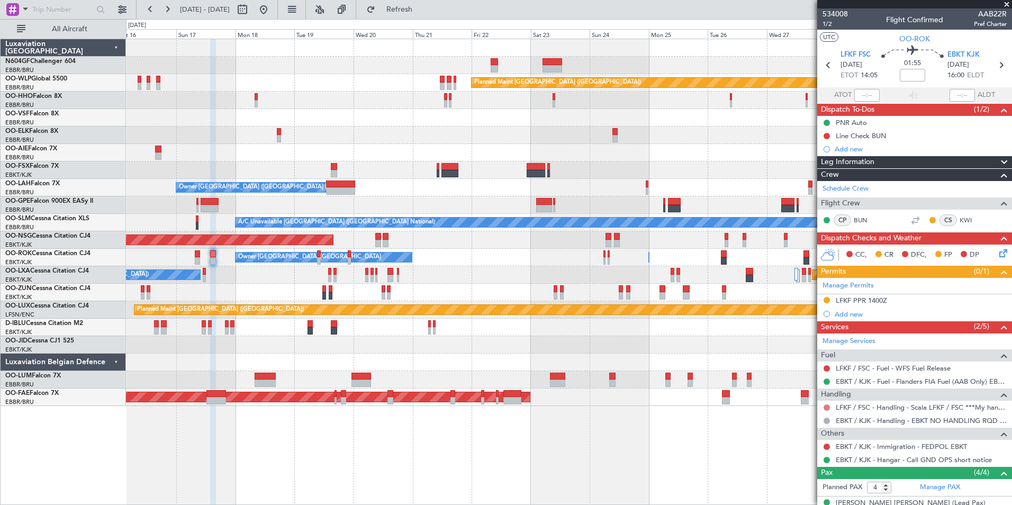
click at [829, 405] on button at bounding box center [826, 407] width 6 height 6
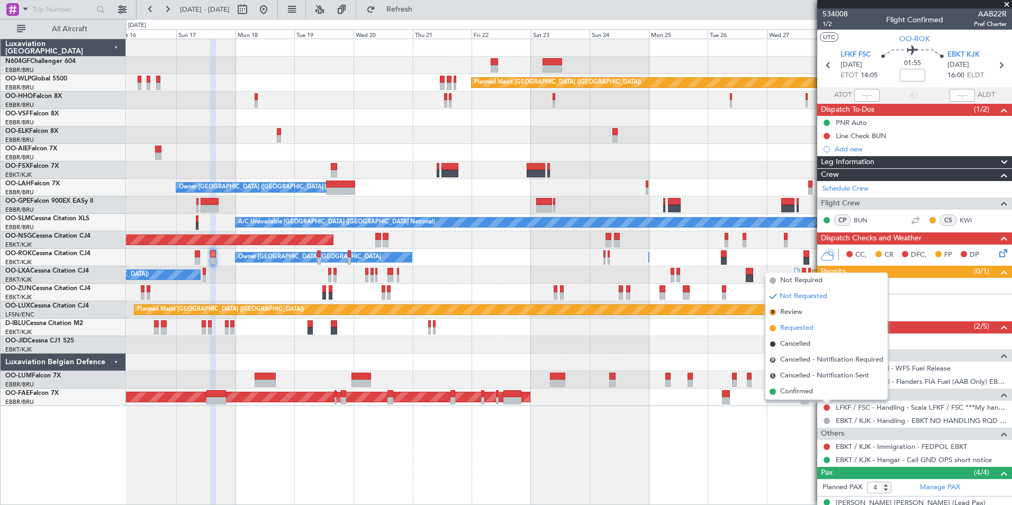
click at [809, 328] on span "Requested" at bounding box center [796, 328] width 33 height 11
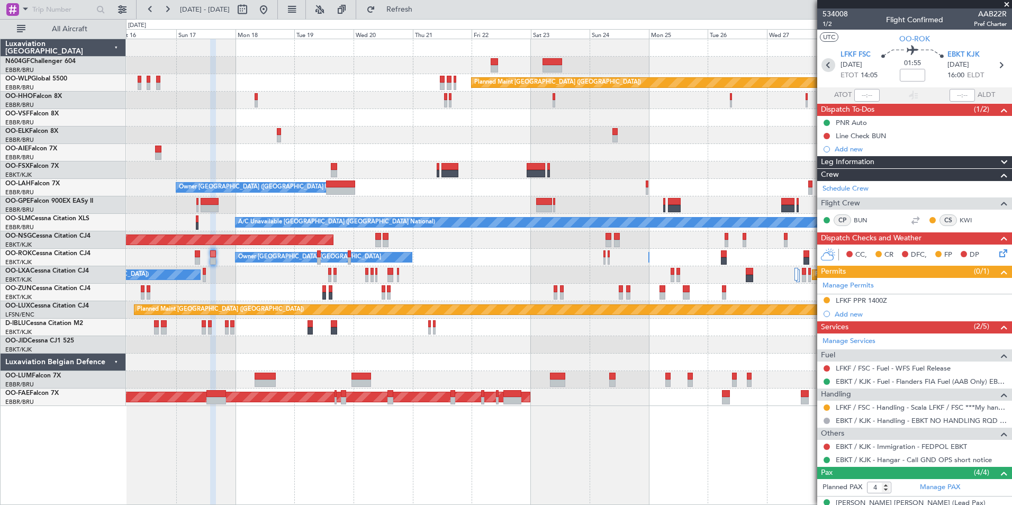
click at [828, 60] on icon at bounding box center [828, 65] width 14 height 14
type input "0"
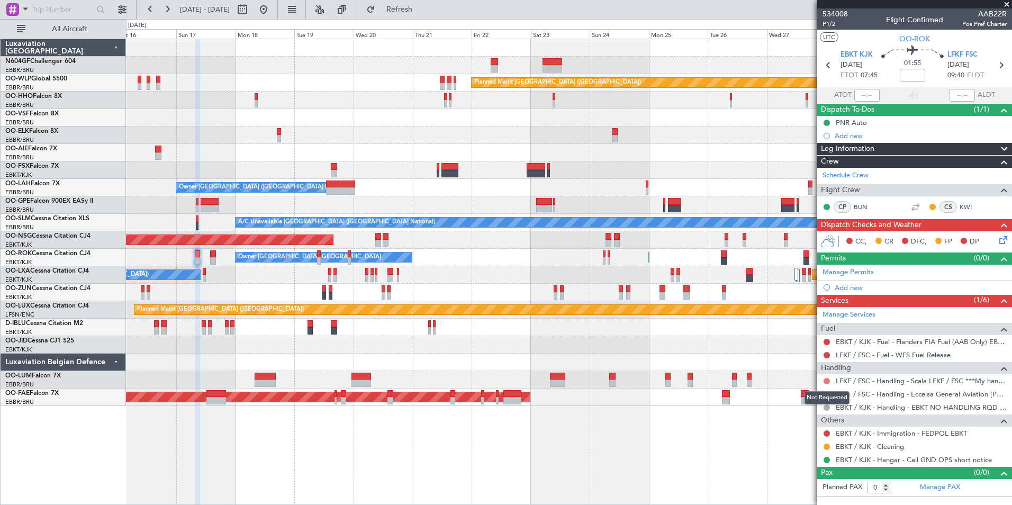
click at [826, 380] on button at bounding box center [826, 381] width 6 height 6
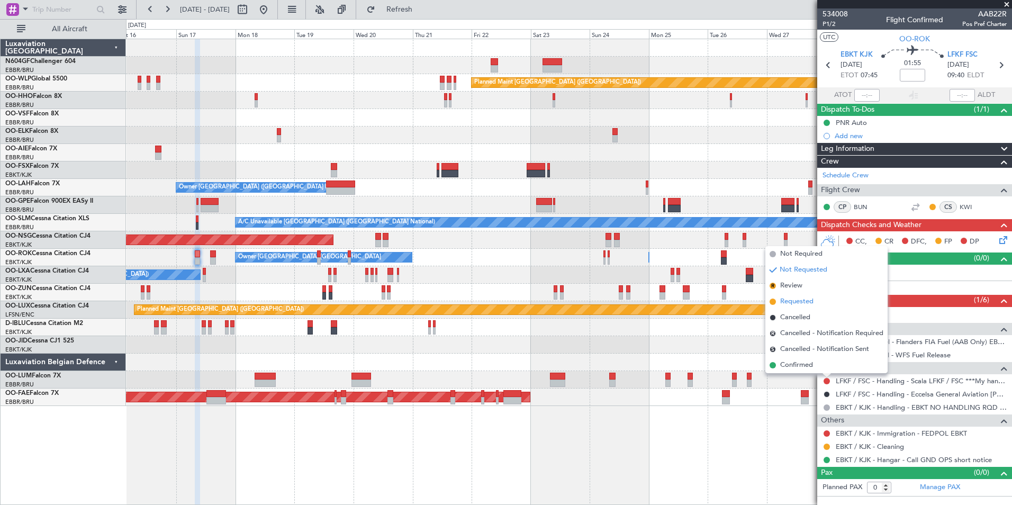
click at [826, 301] on li "Requested" at bounding box center [826, 302] width 122 height 16
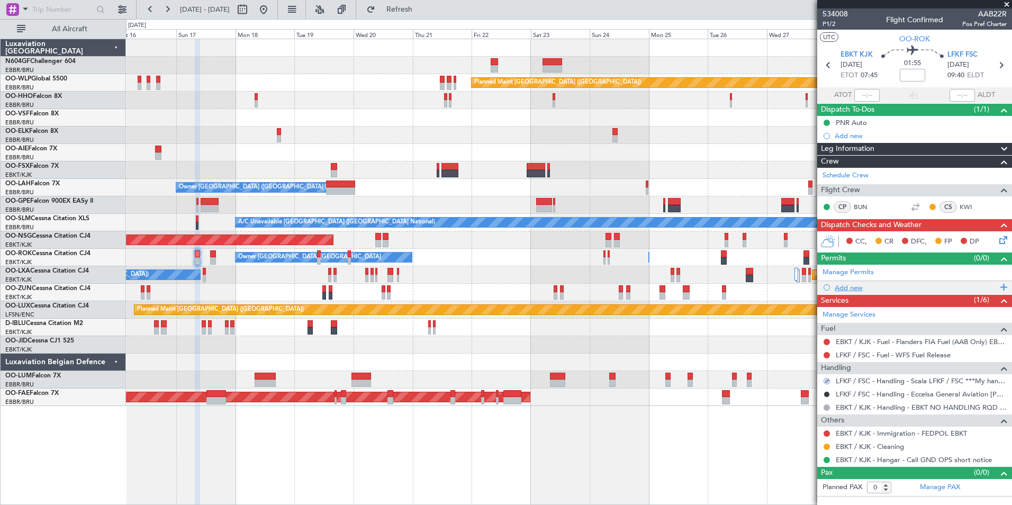
click at [844, 290] on div "Add new" at bounding box center [915, 287] width 162 height 9
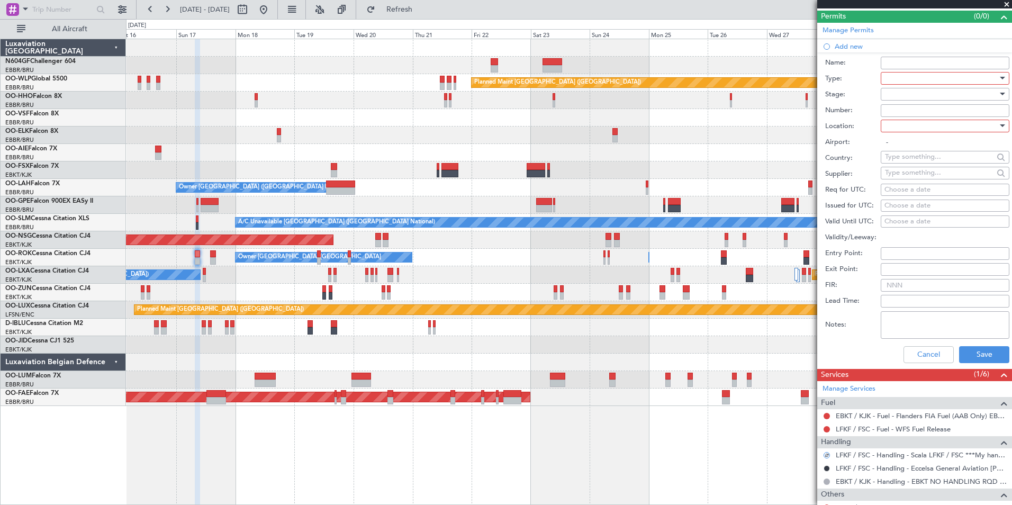
scroll to position [246, 0]
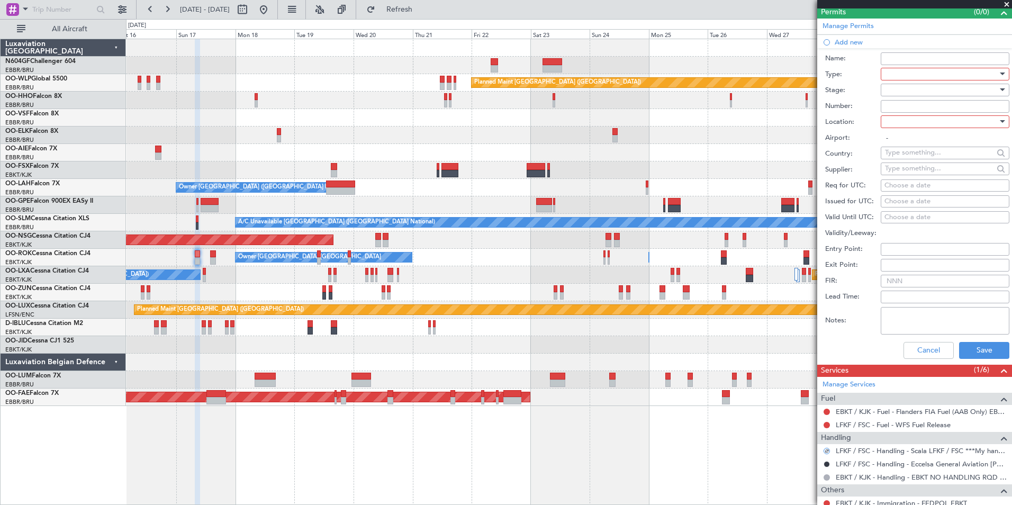
click at [932, 76] on div at bounding box center [941, 74] width 113 height 16
click at [934, 126] on span "PPR" at bounding box center [940, 126] width 111 height 16
click at [924, 123] on div at bounding box center [941, 122] width 113 height 16
click at [924, 179] on span "Arrival" at bounding box center [940, 175] width 111 height 16
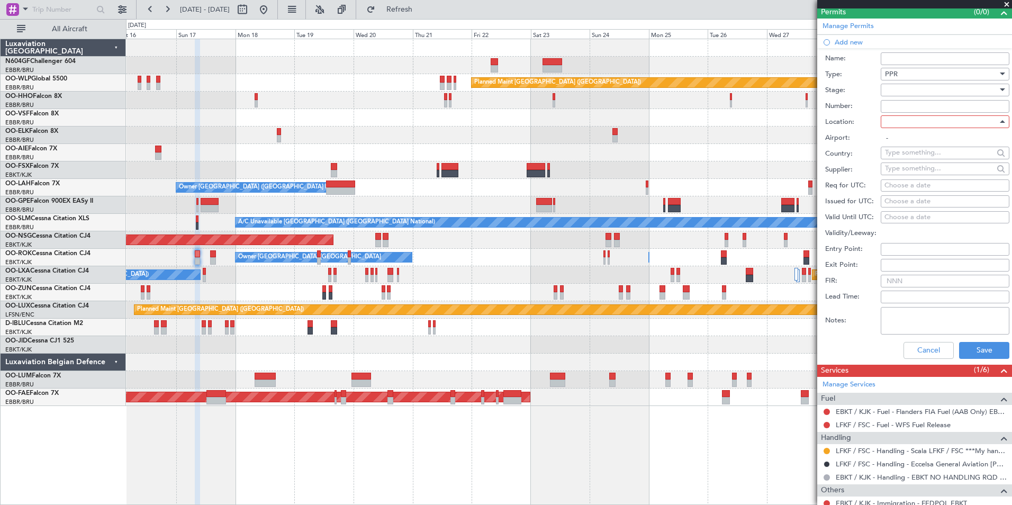
type input "LFKF / FSC"
click at [928, 87] on div at bounding box center [941, 90] width 113 height 16
click at [951, 156] on span "Requested" at bounding box center [940, 159] width 111 height 16
click at [935, 187] on div "Choose a date" at bounding box center [944, 185] width 121 height 11
select select "8"
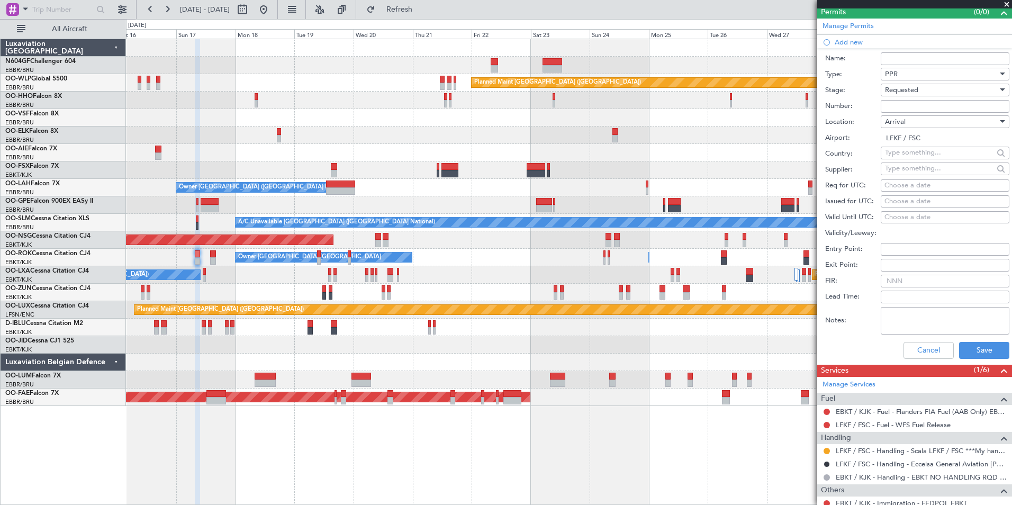
select select "2025"
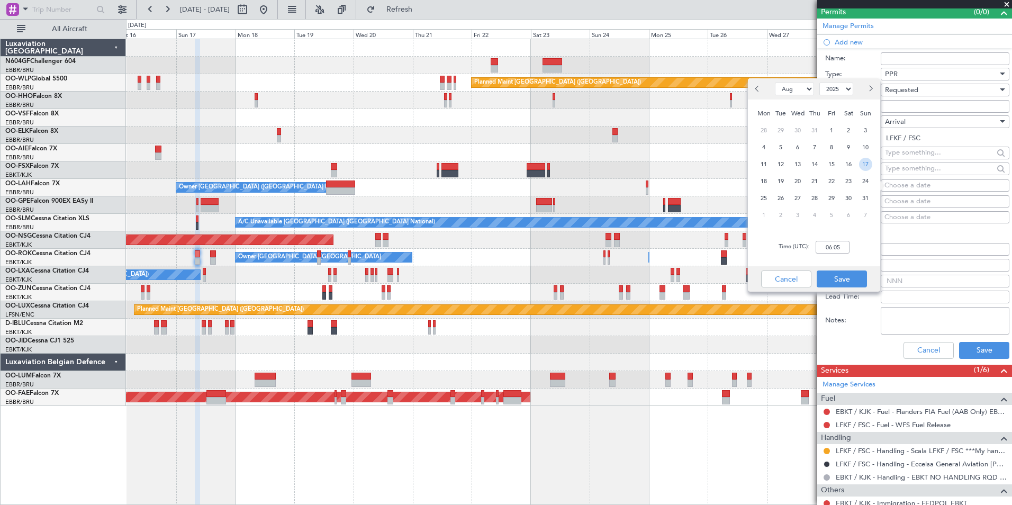
click at [865, 167] on span "17" at bounding box center [865, 164] width 13 height 13
click at [834, 252] on input "00:00" at bounding box center [832, 247] width 34 height 13
type input "09:40"
click at [836, 278] on button "Save" at bounding box center [841, 278] width 50 height 17
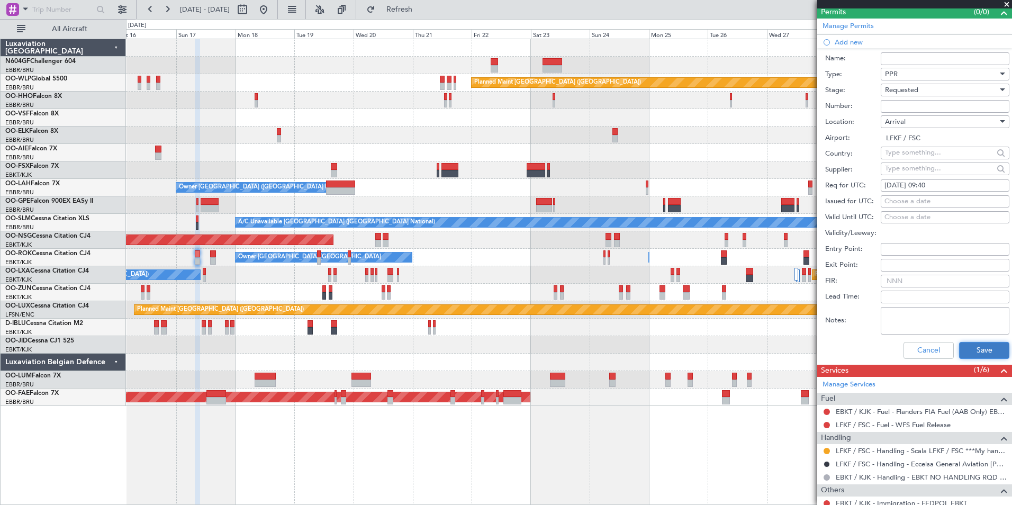
click at [961, 353] on button "Save" at bounding box center [984, 350] width 50 height 17
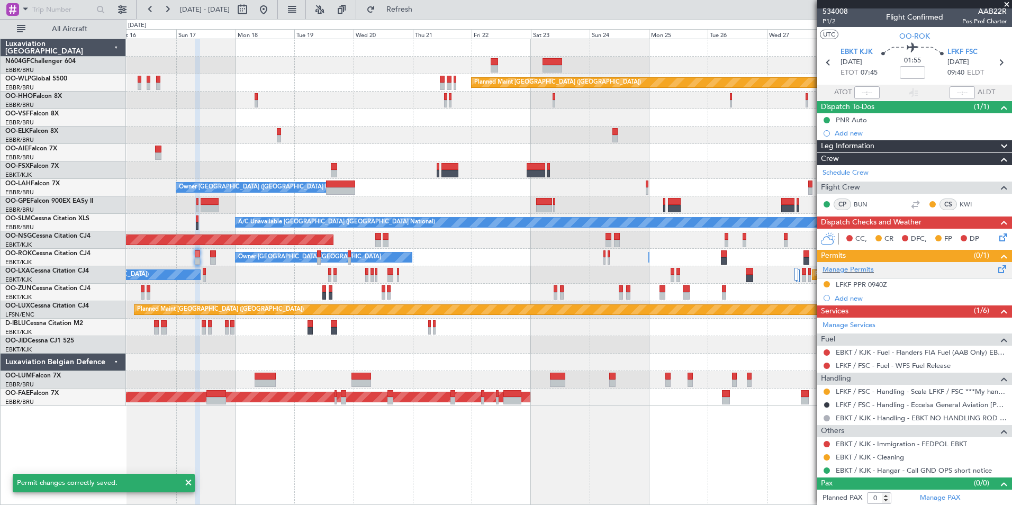
scroll to position [0, 0]
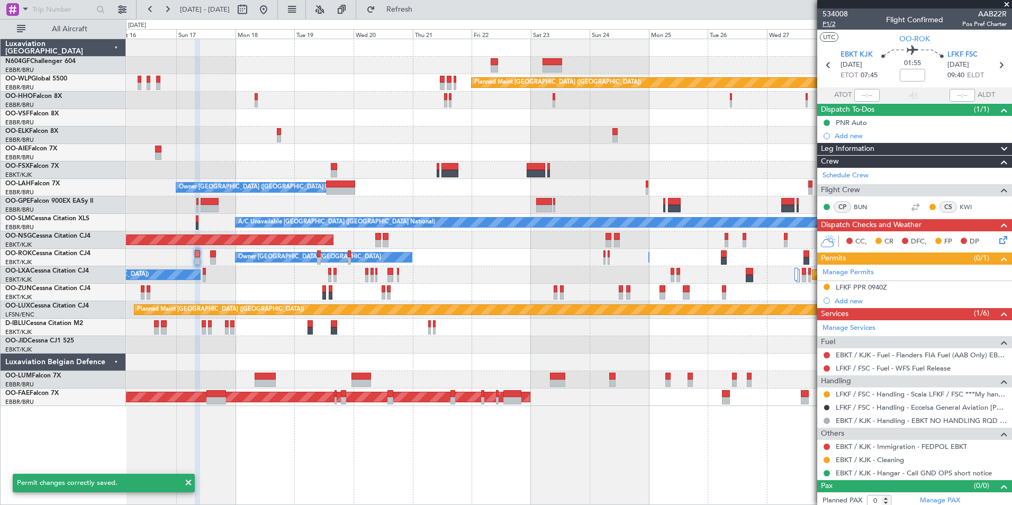
click at [827, 25] on span "P1/2" at bounding box center [834, 24] width 25 height 9
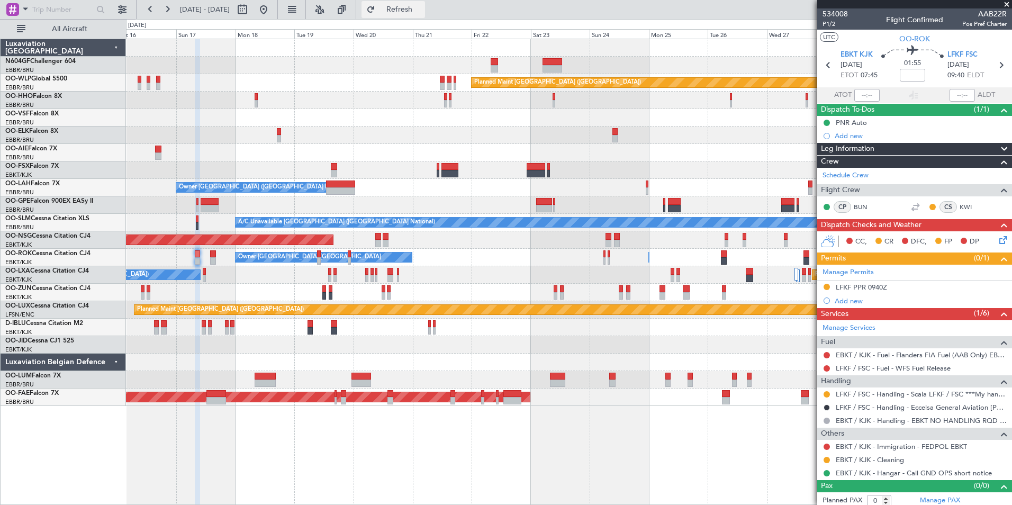
click at [403, 11] on button "Refresh" at bounding box center [392, 9] width 63 height 17
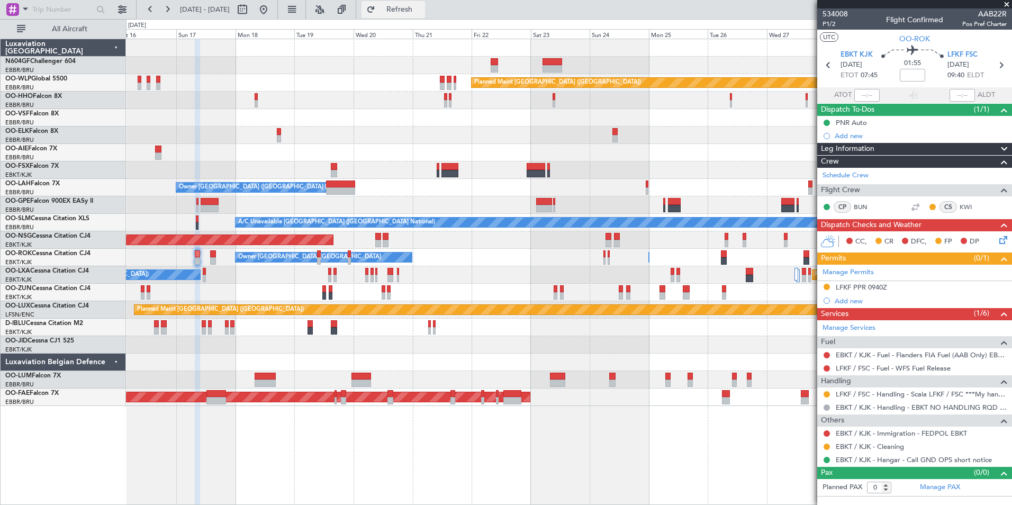
click at [422, 6] on span "Refresh" at bounding box center [399, 9] width 44 height 7
click at [1001, 240] on icon at bounding box center [1001, 238] width 8 height 8
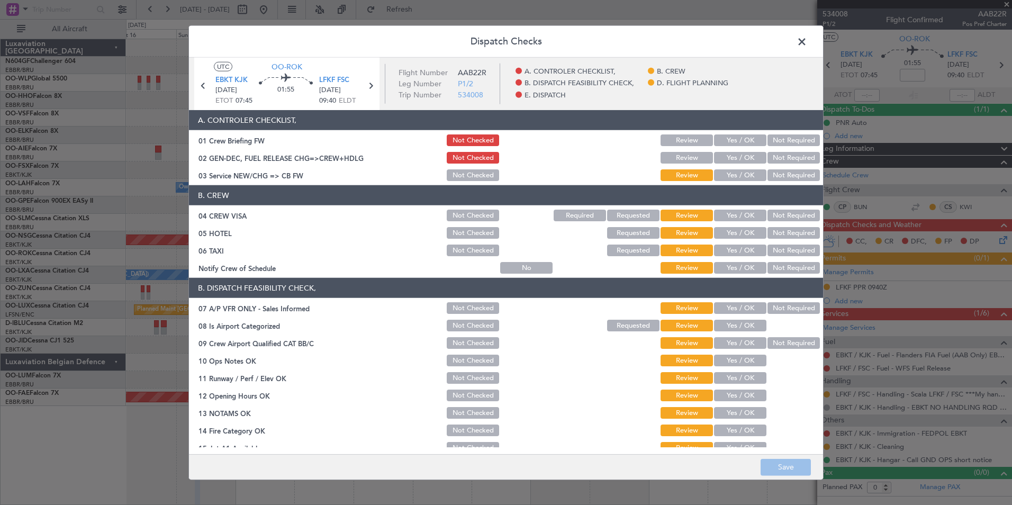
click at [717, 263] on button "Yes / OK" at bounding box center [740, 268] width 52 height 12
click at [778, 255] on button "Not Required" at bounding box center [793, 250] width 52 height 12
click at [782, 235] on button "Not Required" at bounding box center [793, 233] width 52 height 12
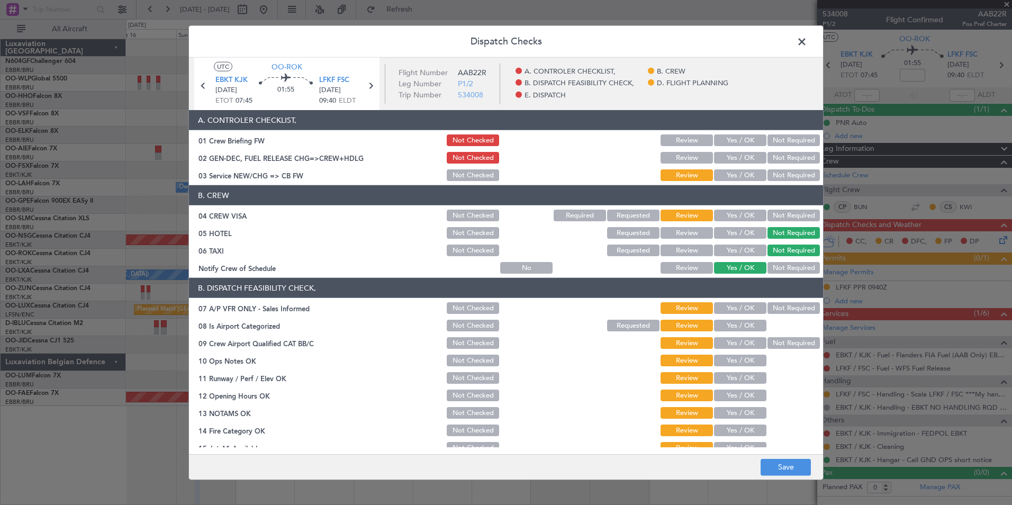
click at [785, 211] on button "Not Required" at bounding box center [793, 215] width 52 height 12
click at [742, 182] on div "Yes / OK" at bounding box center [738, 175] width 53 height 15
click at [741, 179] on button "Yes / OK" at bounding box center [740, 175] width 52 height 12
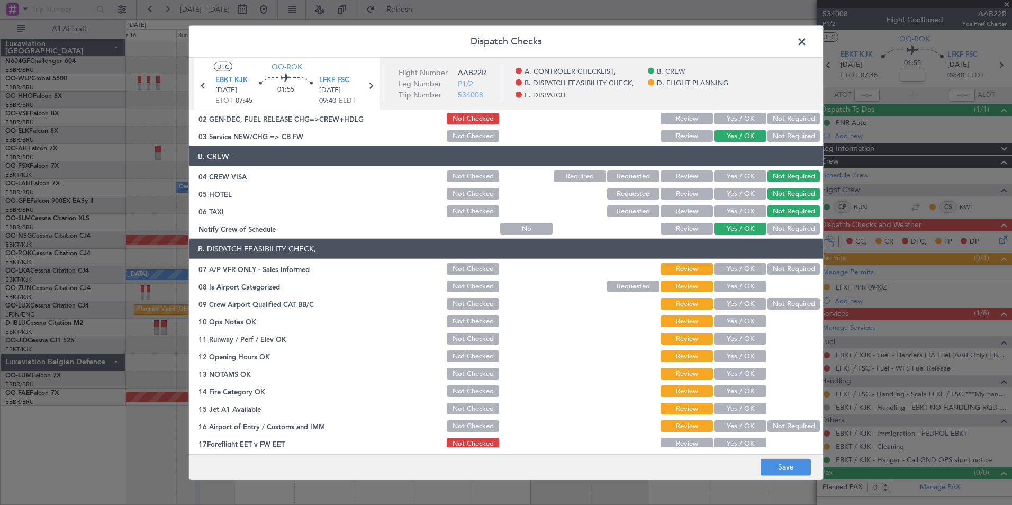
scroll to position [41, 0]
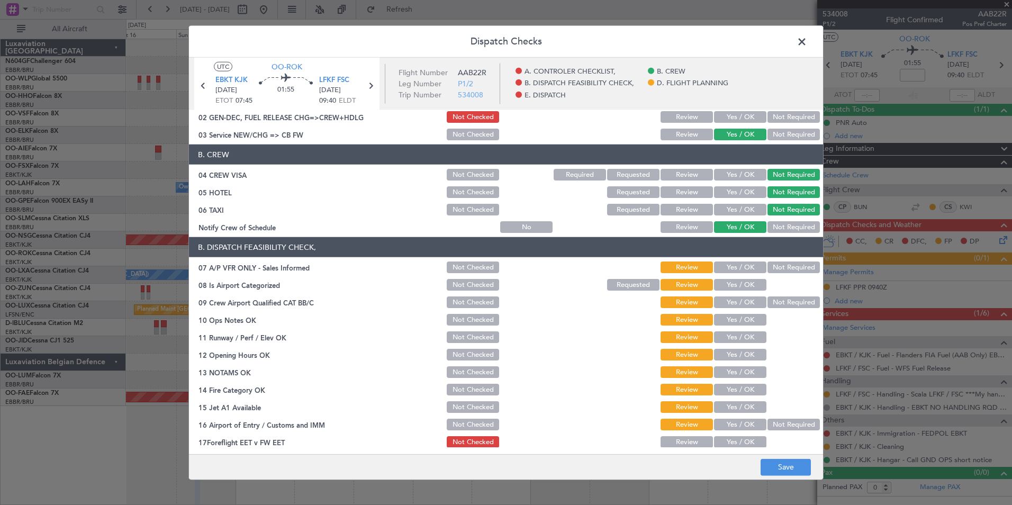
click at [804, 271] on button "Not Required" at bounding box center [793, 267] width 52 height 12
click at [724, 286] on button "Yes / OK" at bounding box center [740, 285] width 52 height 12
click at [727, 299] on button "Yes / OK" at bounding box center [740, 302] width 52 height 12
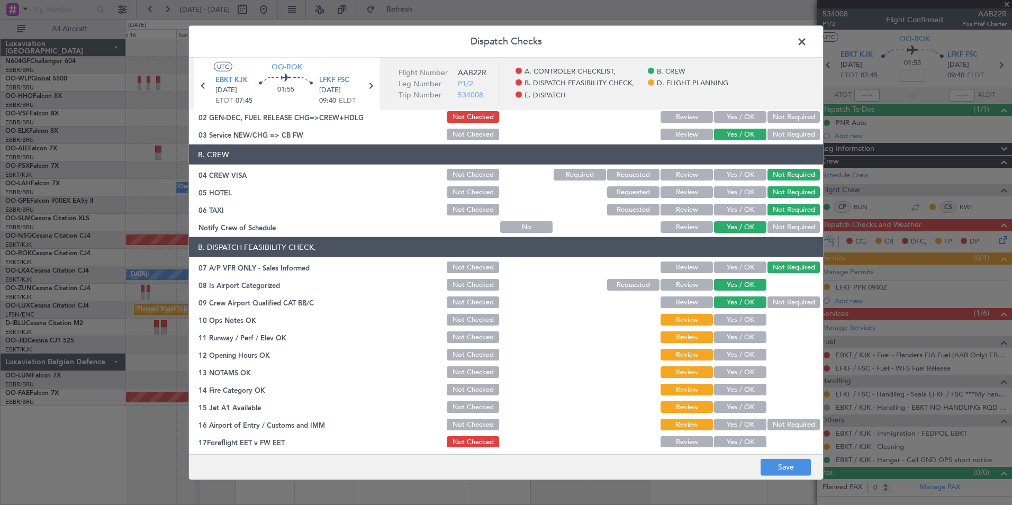
click at [730, 324] on button "Yes / OK" at bounding box center [740, 320] width 52 height 12
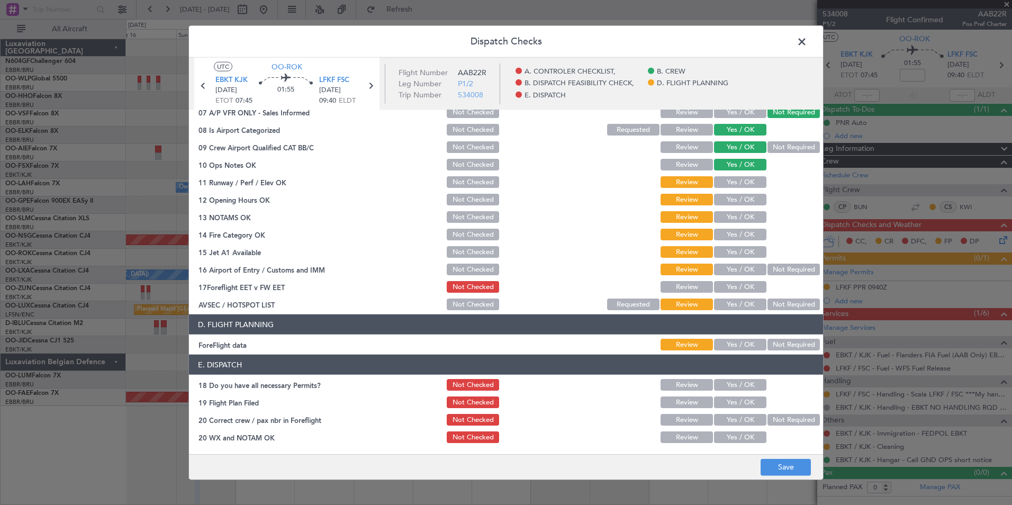
click at [796, 345] on button "Not Required" at bounding box center [793, 345] width 52 height 12
click at [744, 309] on button "Yes / OK" at bounding box center [740, 304] width 52 height 12
click at [769, 266] on button "Not Required" at bounding box center [793, 269] width 52 height 12
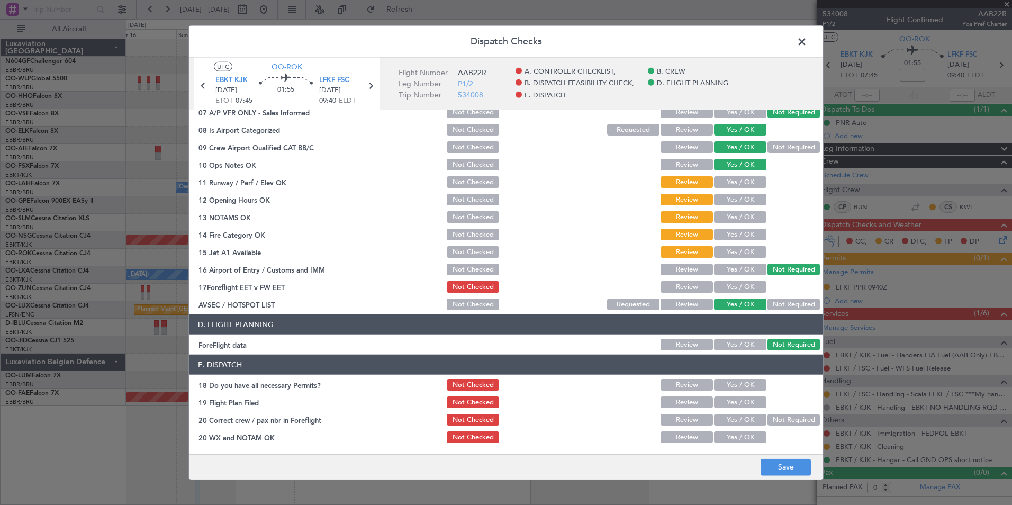
click at [742, 181] on button "Yes / OK" at bounding box center [740, 182] width 52 height 12
click at [744, 188] on div "Yes / OK" at bounding box center [738, 182] width 53 height 15
click at [746, 194] on button "Yes / OK" at bounding box center [740, 200] width 52 height 12
click at [745, 209] on section "B. DISPATCH FEASIBILITY CHECK, 07 A/P VFR ONLY - Sales Informed Not Checked Rev…" at bounding box center [506, 197] width 634 height 230
click at [740, 238] on button "Yes / OK" at bounding box center [740, 235] width 52 height 12
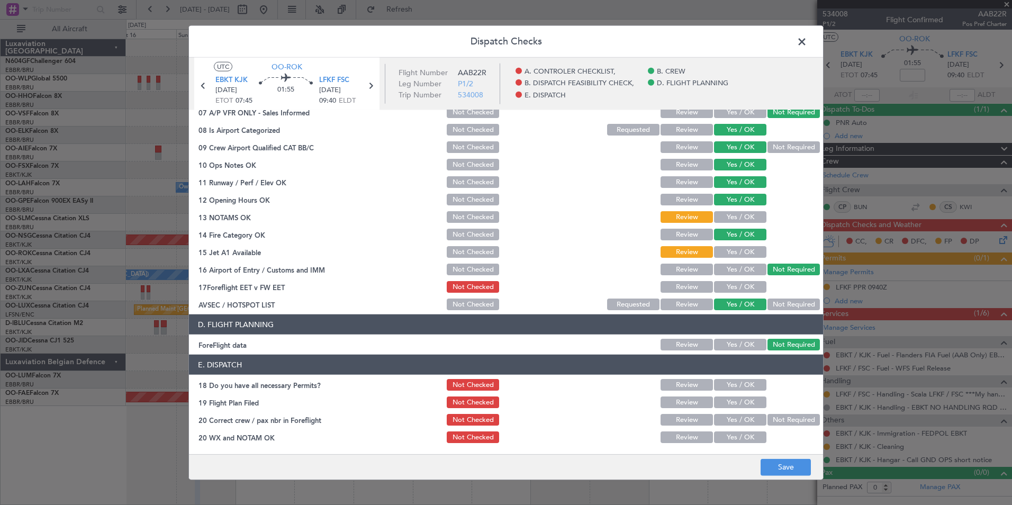
click at [744, 253] on button "Yes / OK" at bounding box center [740, 252] width 52 height 12
click at [753, 208] on section "B. DISPATCH FEASIBILITY CHECK, 07 A/P VFR ONLY - Sales Informed Not Checked Rev…" at bounding box center [506, 197] width 634 height 230
click at [755, 215] on button "Yes / OK" at bounding box center [740, 217] width 52 height 12
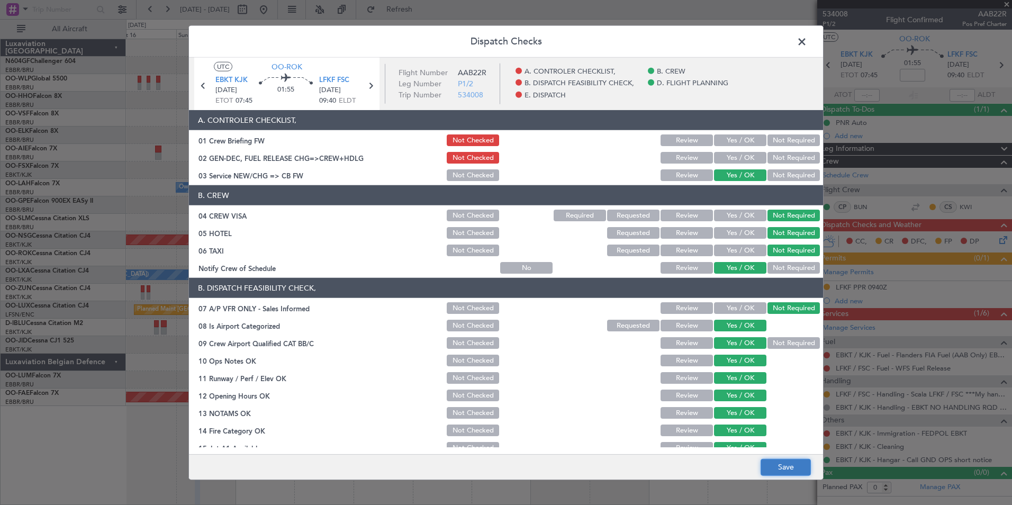
click at [782, 463] on button "Save" at bounding box center [785, 466] width 50 height 17
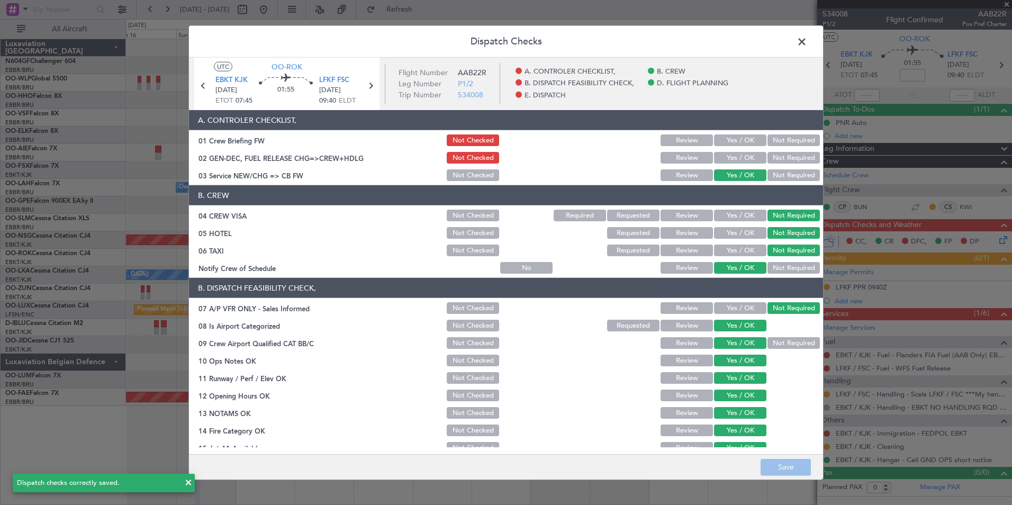
click at [791, 51] on header "Dispatch Checks" at bounding box center [506, 42] width 634 height 32
click at [796, 51] on header "Dispatch Checks" at bounding box center [506, 42] width 634 height 32
click at [807, 44] on span at bounding box center [807, 44] width 0 height 21
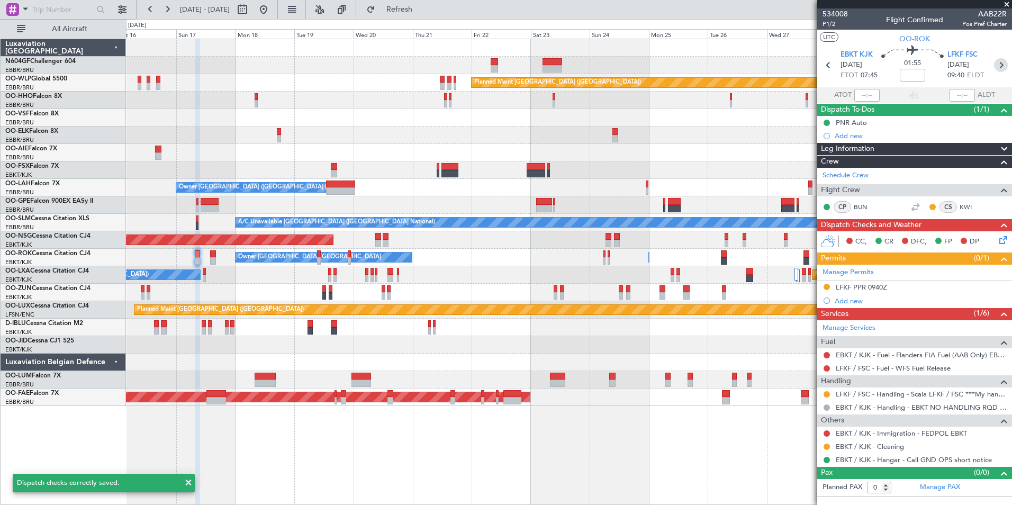
click at [1004, 71] on icon at bounding box center [1001, 65] width 14 height 14
type input "4"
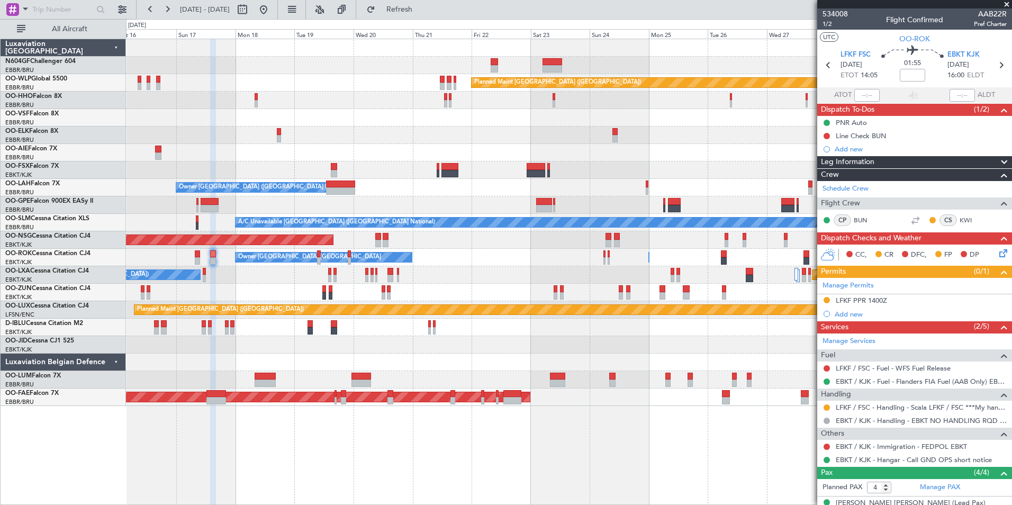
click at [995, 260] on div "CC, CR DFC, FP DP" at bounding box center [914, 254] width 195 height 21
click at [997, 256] on icon at bounding box center [1001, 251] width 8 height 8
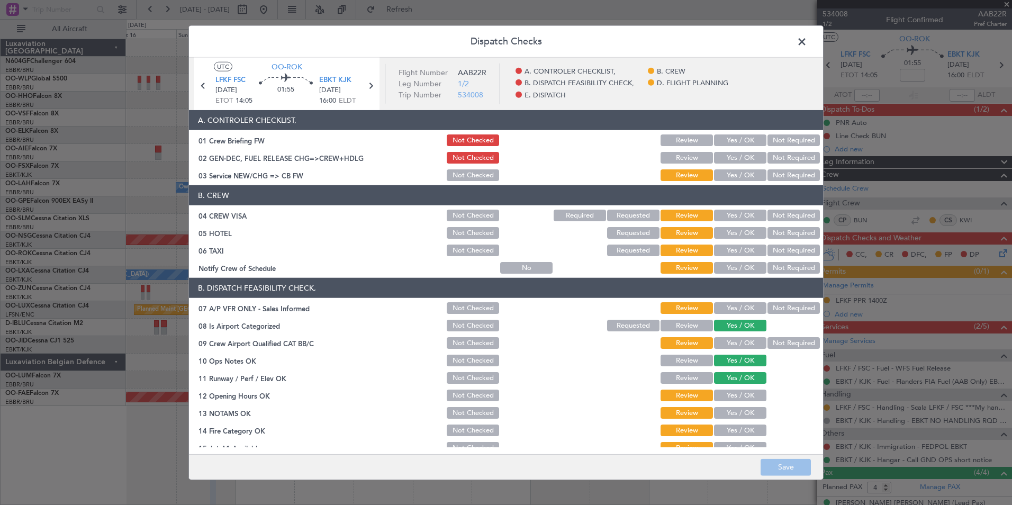
click at [749, 260] on div "Yes / OK" at bounding box center [738, 267] width 53 height 15
click at [749, 264] on button "Yes / OK" at bounding box center [740, 268] width 52 height 12
click at [770, 246] on button "Not Required" at bounding box center [793, 250] width 52 height 12
click at [771, 238] on button "Not Required" at bounding box center [793, 233] width 52 height 12
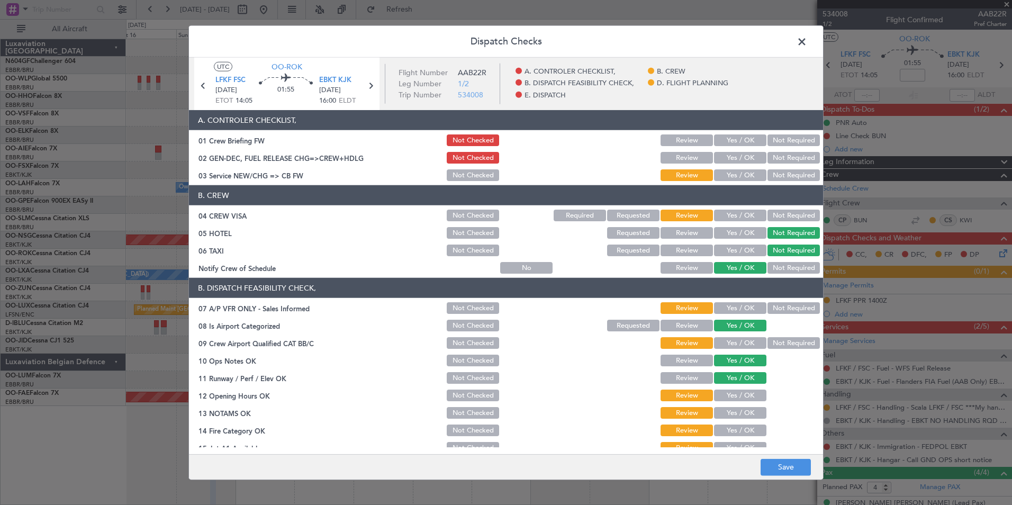
click at [773, 222] on div "Not Required" at bounding box center [792, 215] width 53 height 15
click at [772, 218] on button "Not Required" at bounding box center [793, 215] width 52 height 12
click at [742, 170] on button "Yes / OK" at bounding box center [740, 175] width 52 height 12
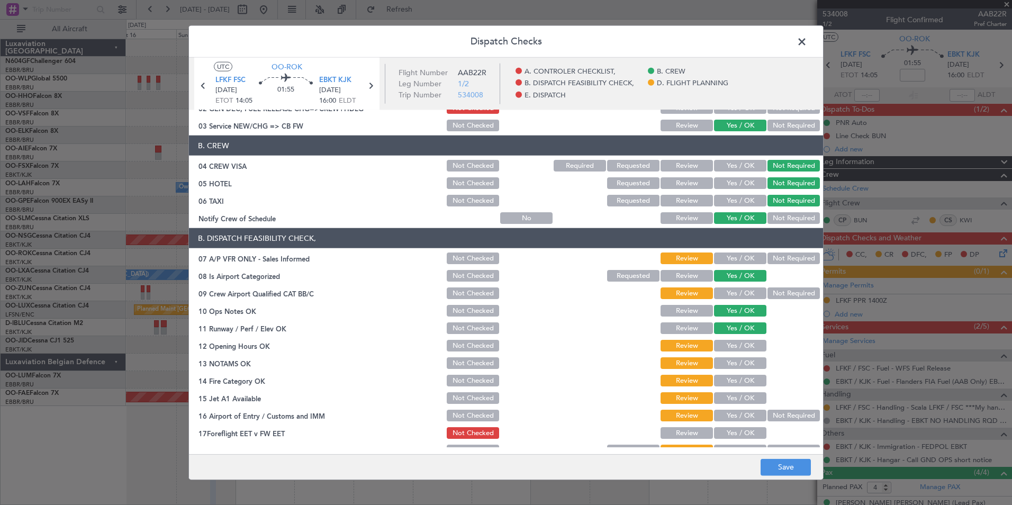
scroll to position [50, 0]
click at [777, 250] on section "B. DISPATCH FEASIBILITY CHECK, 07 A/P VFR ONLY - Sales Informed Not Checked Rev…" at bounding box center [506, 342] width 634 height 230
click at [781, 257] on button "Not Required" at bounding box center [793, 258] width 52 height 12
click at [750, 295] on button "Yes / OK" at bounding box center [740, 293] width 52 height 12
click at [739, 344] on button "Yes / OK" at bounding box center [740, 345] width 52 height 12
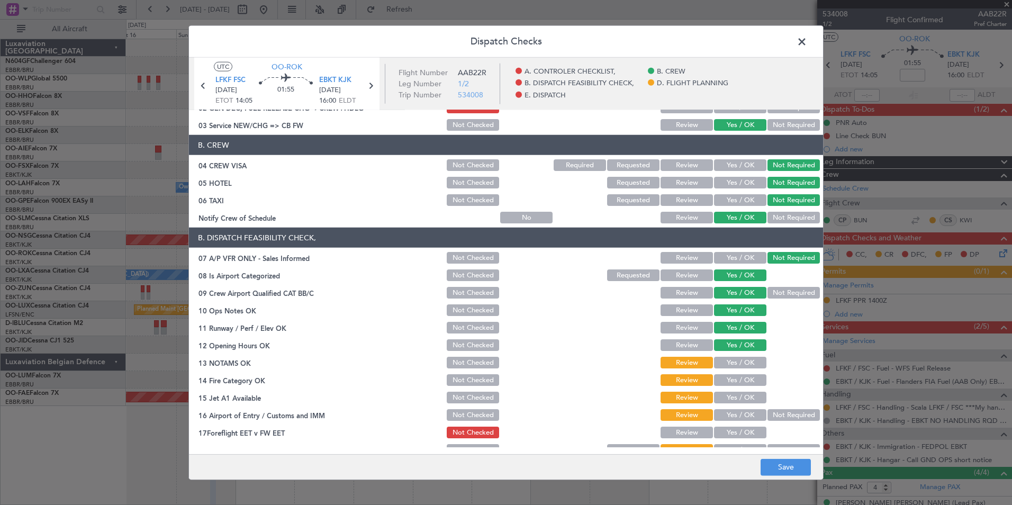
click at [742, 360] on button "Yes / OK" at bounding box center [740, 363] width 52 height 12
click at [743, 372] on section "B. DISPATCH FEASIBILITY CHECK, 07 A/P VFR ONLY - Sales Informed Not Checked Rev…" at bounding box center [506, 342] width 634 height 230
click at [746, 378] on button "Yes / OK" at bounding box center [740, 380] width 52 height 12
click at [745, 395] on button "Yes / OK" at bounding box center [740, 397] width 52 height 12
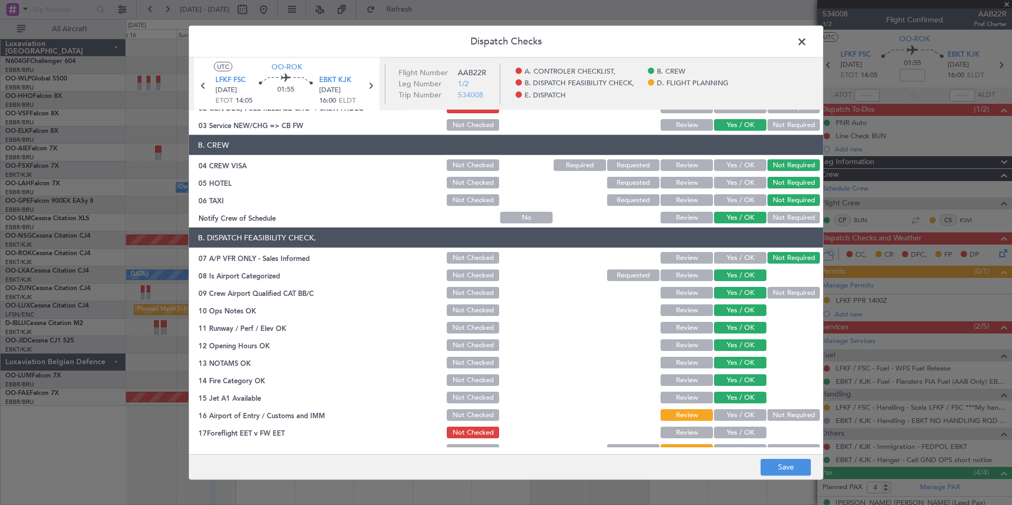
click at [745, 413] on button "Yes / OK" at bounding box center [740, 415] width 52 height 12
click at [767, 418] on button "Not Required" at bounding box center [793, 415] width 52 height 12
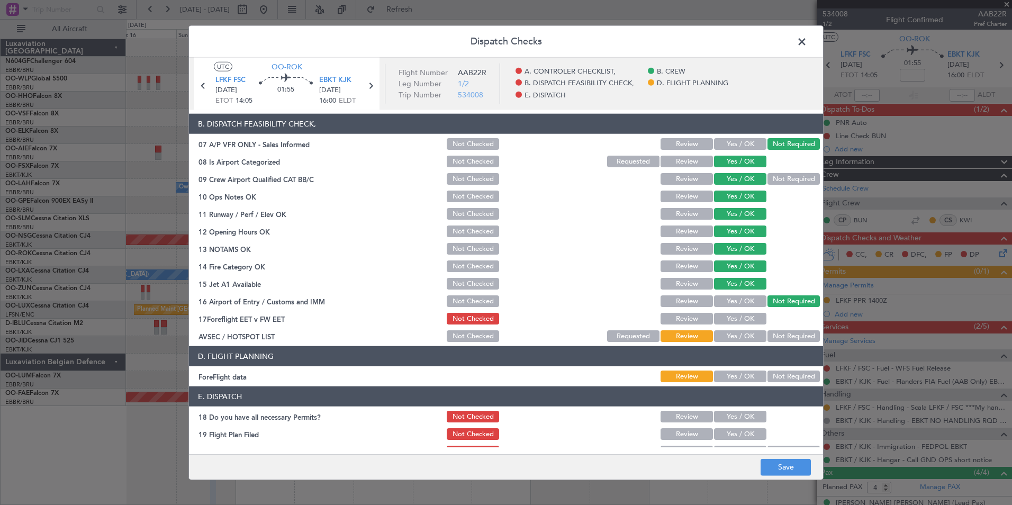
scroll to position [165, 0]
click at [733, 374] on button "Yes / OK" at bounding box center [740, 376] width 52 height 12
click at [770, 376] on button "Not Required" at bounding box center [793, 376] width 52 height 12
click at [745, 342] on div "Yes / OK" at bounding box center [738, 335] width 53 height 15
click at [744, 338] on button "Yes / OK" at bounding box center [740, 336] width 52 height 12
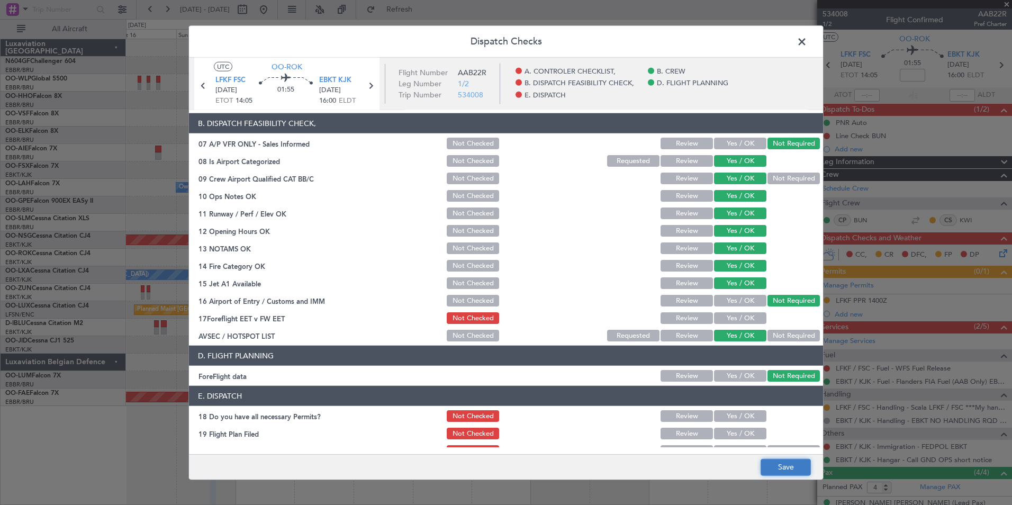
click at [791, 464] on button "Save" at bounding box center [785, 466] width 50 height 17
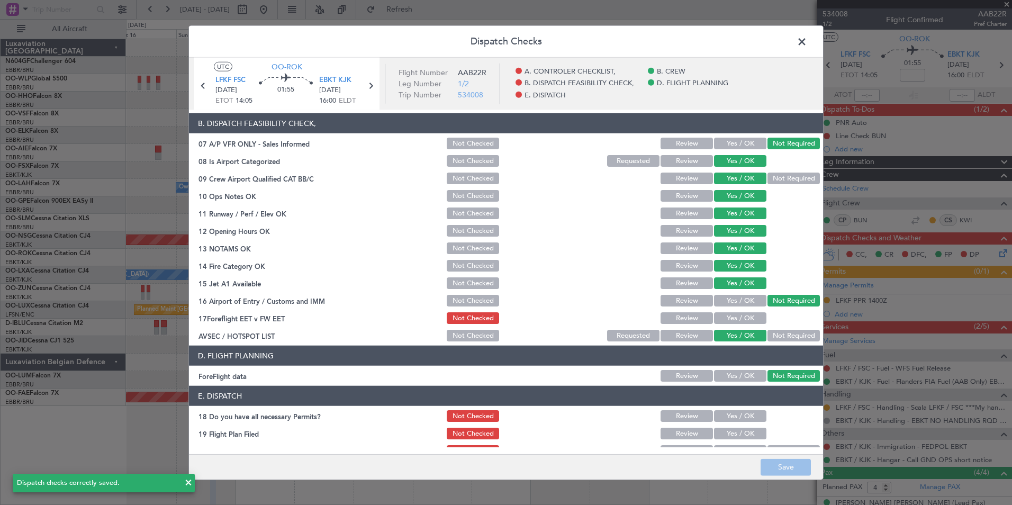
click at [807, 45] on span at bounding box center [807, 44] width 0 height 21
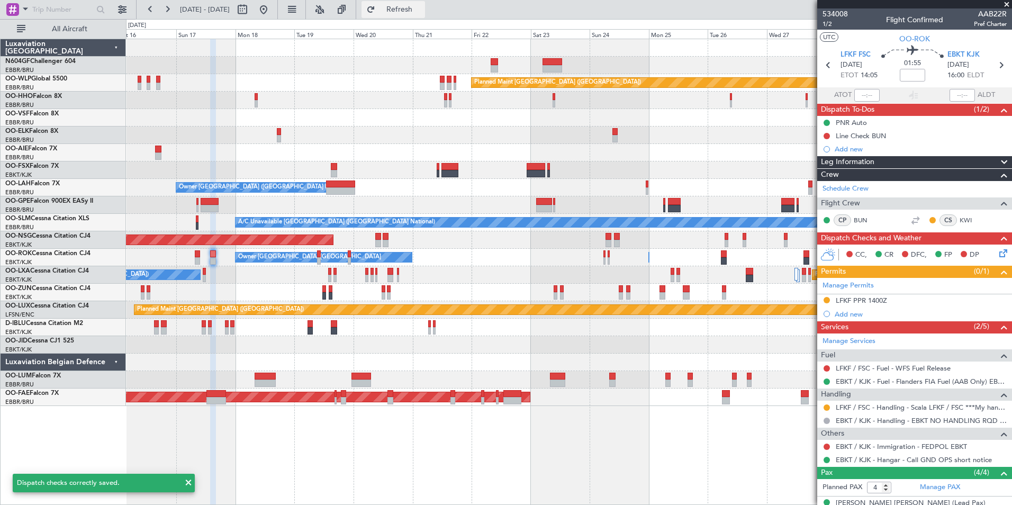
click at [425, 15] on button "Refresh" at bounding box center [392, 9] width 63 height 17
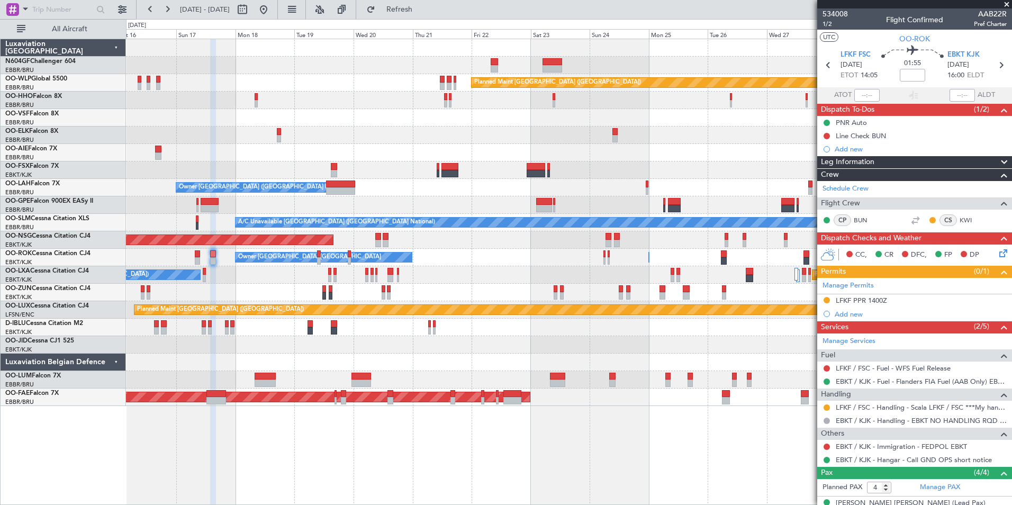
click at [592, 136] on div "Planned Maint Berlin (Brandenburg) A/C Unavailable Geneva (Cointrin) Planned Ma…" at bounding box center [568, 222] width 885 height 367
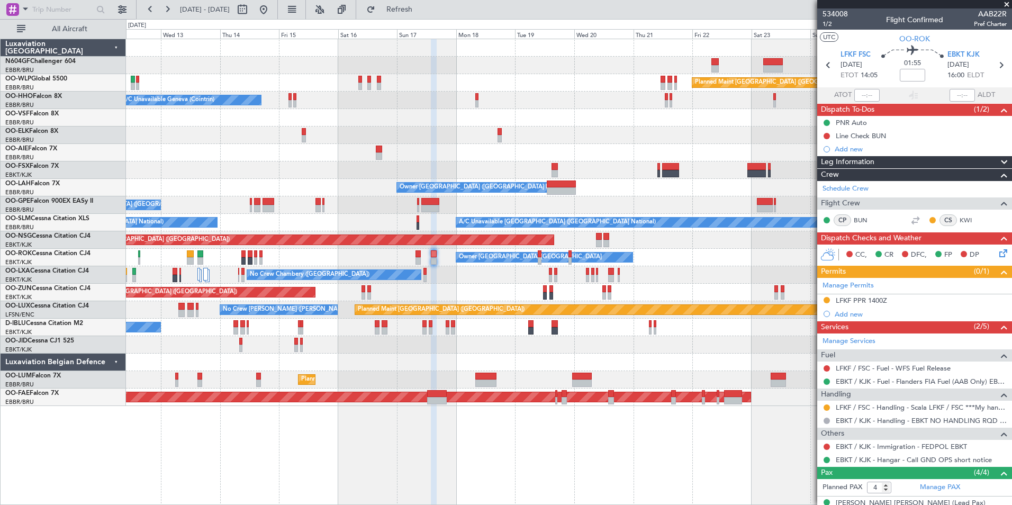
click at [446, 363] on div at bounding box center [568, 361] width 885 height 17
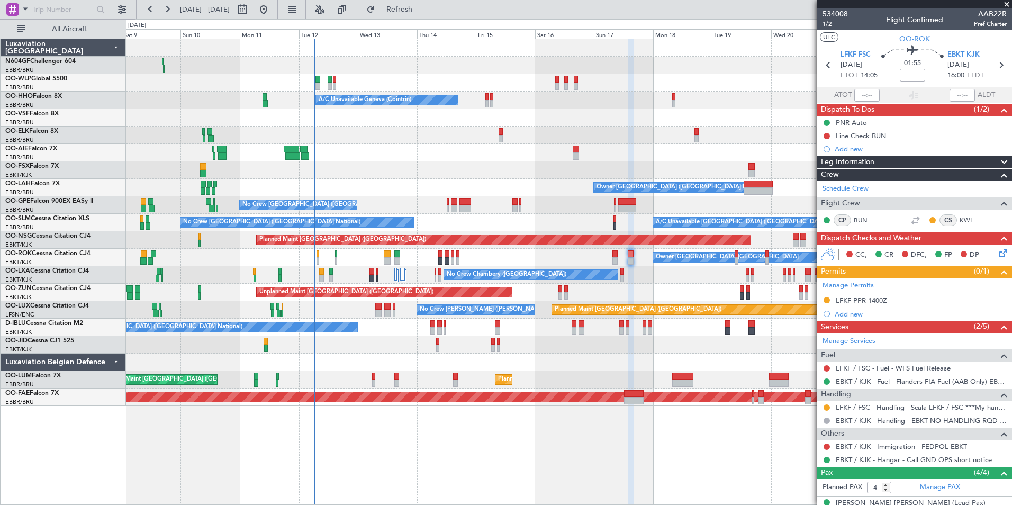
click at [426, 161] on div "Planned Maint Berlin (Brandenburg) Planned Maint Milan (Linate) A/C Unavailable…" at bounding box center [568, 222] width 885 height 367
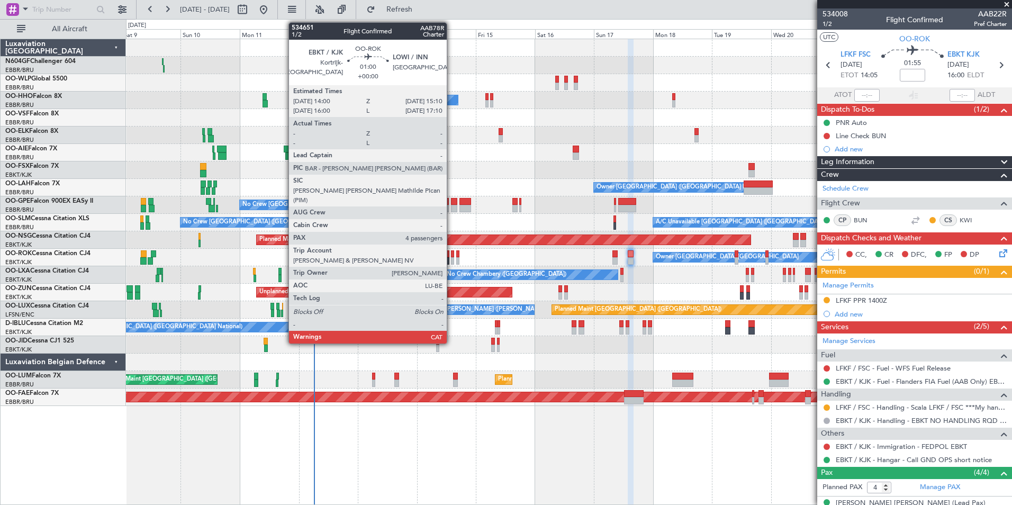
click at [451, 257] on div at bounding box center [452, 253] width 3 height 7
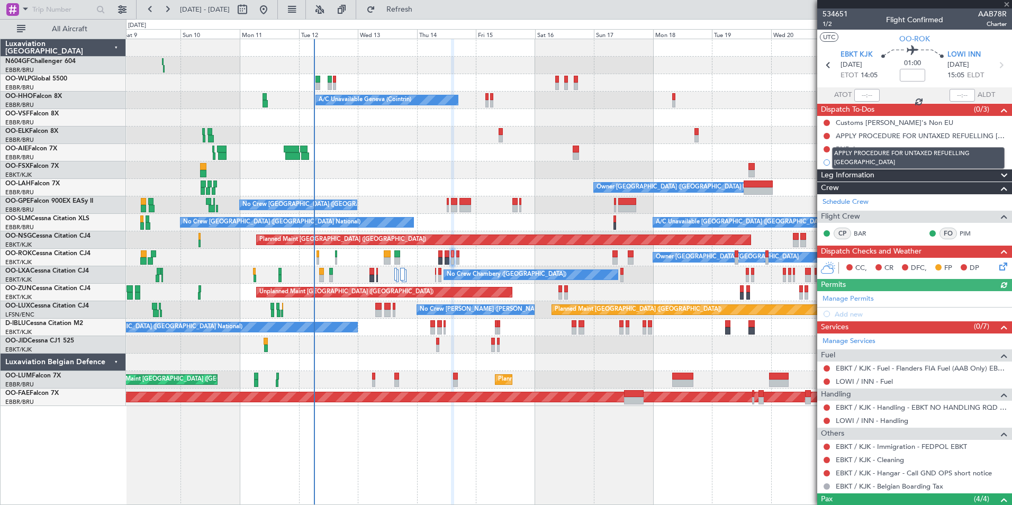
click at [827, 149] on mat-tooltip-component "APPLY PROCEDURE FOR UNTAXED REFUELLING AUSTRIA" at bounding box center [917, 158] width 187 height 37
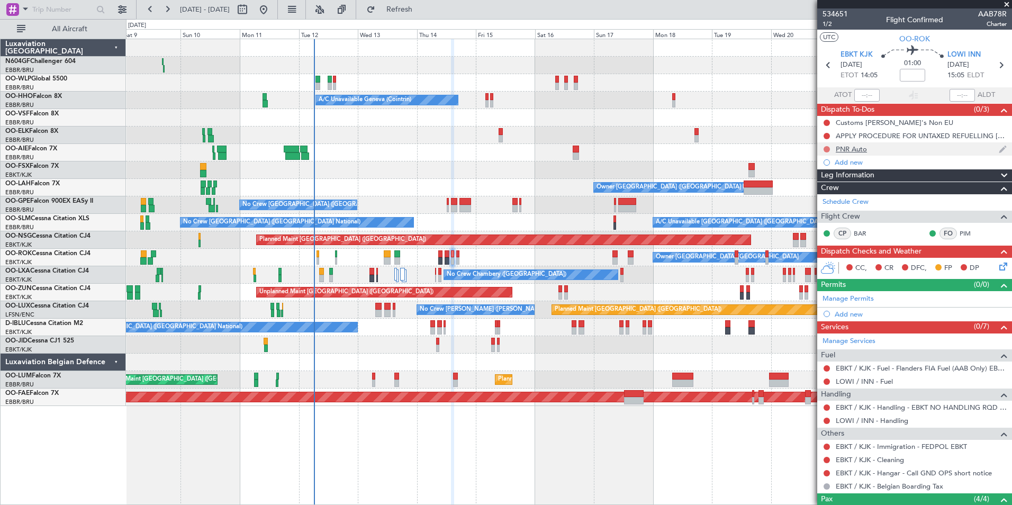
click at [826, 151] on button at bounding box center [826, 149] width 6 height 6
click at [825, 199] on span "Completed" at bounding box center [831, 195] width 35 height 11
click at [958, 50] on span "LOWI INN" at bounding box center [963, 55] width 33 height 11
click at [870, 316] on div "Add new" at bounding box center [915, 313] width 162 height 9
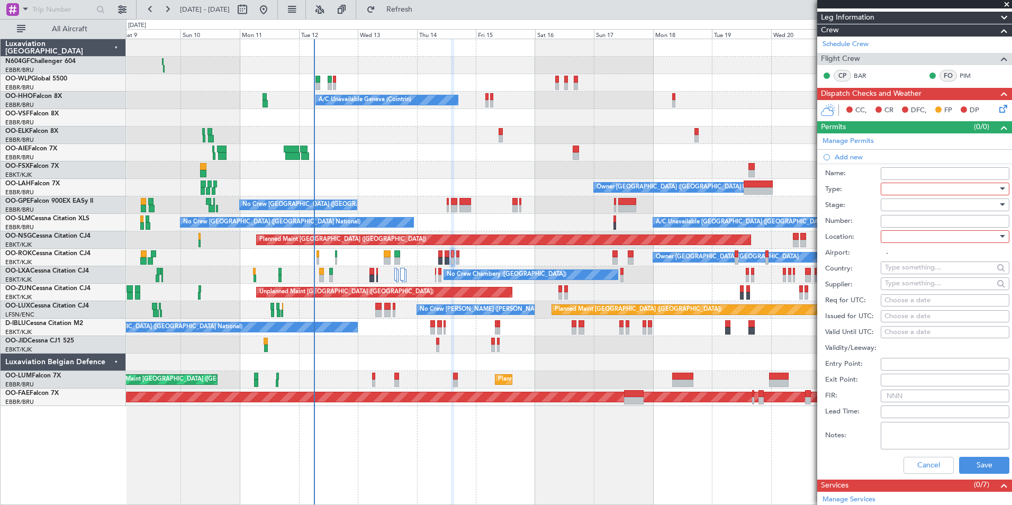
scroll to position [158, 0]
click at [916, 185] on div at bounding box center [941, 188] width 113 height 16
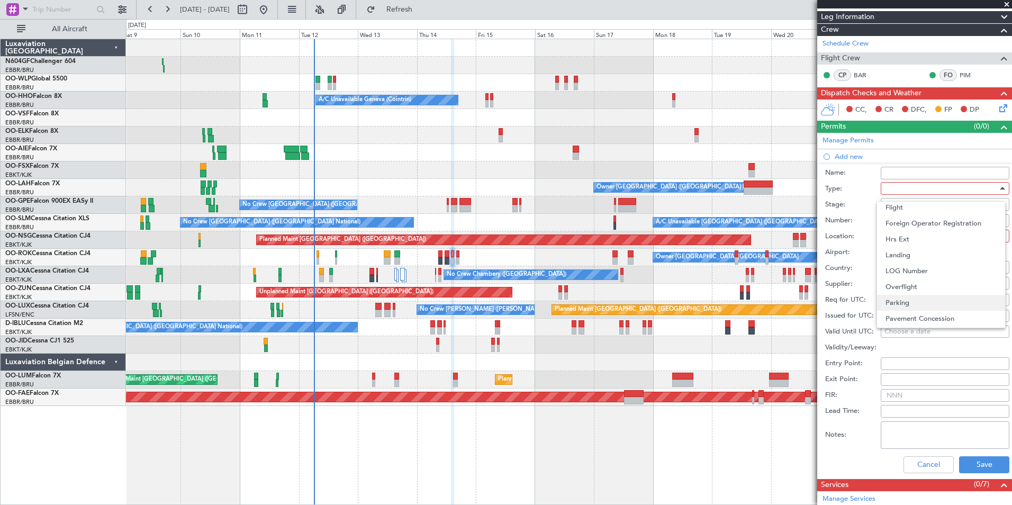
scroll to position [318, 0]
click at [919, 289] on span "Slot" at bounding box center [940, 288] width 111 height 16
click at [918, 237] on div at bounding box center [941, 236] width 113 height 16
click at [918, 288] on span "Arrival" at bounding box center [940, 289] width 111 height 16
type input "LOWI / INN"
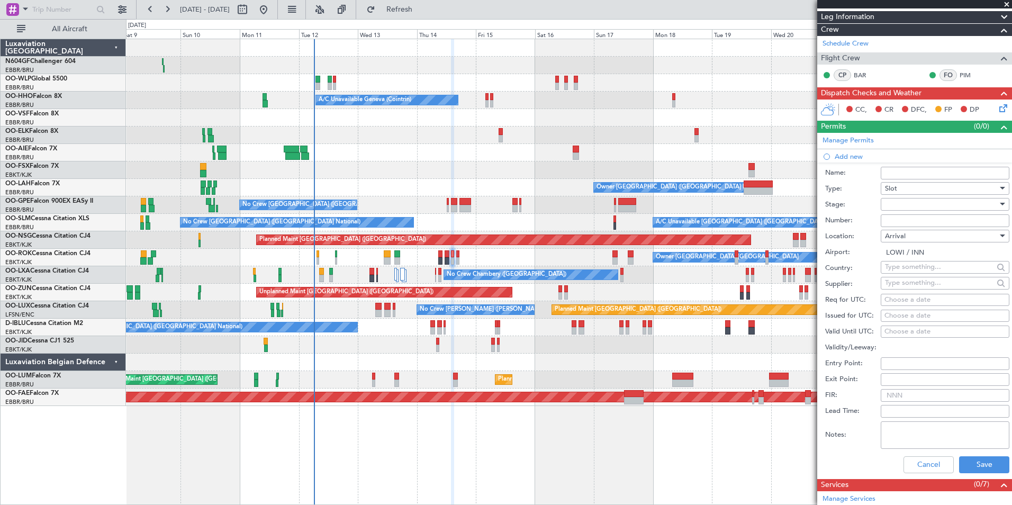
click at [910, 205] on div at bounding box center [941, 204] width 113 height 16
click at [849, 253] on div at bounding box center [506, 252] width 1012 height 505
click at [901, 302] on div "Choose a date" at bounding box center [944, 300] width 121 height 11
select select "8"
select select "2025"
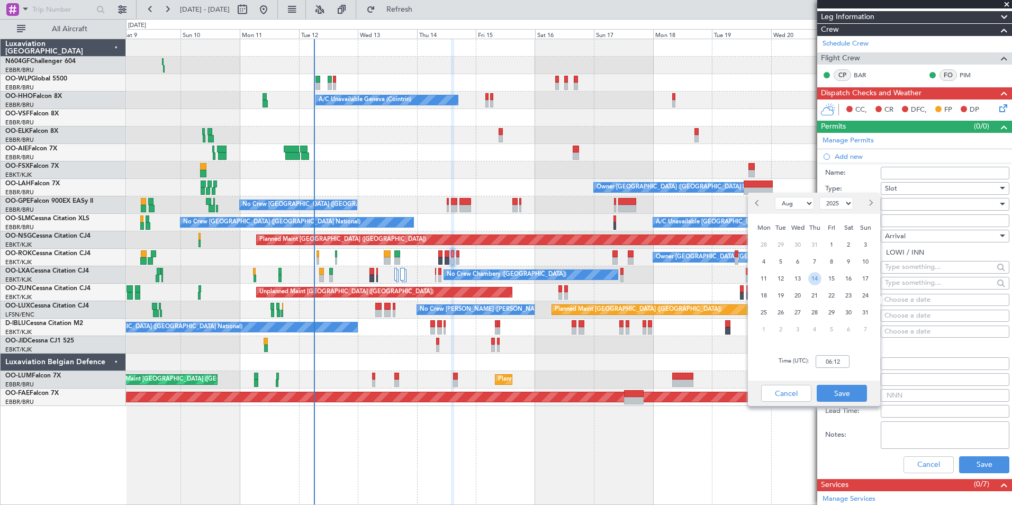
click at [815, 283] on span "14" at bounding box center [814, 278] width 13 height 13
click at [832, 359] on input "00:00" at bounding box center [832, 361] width 34 height 13
type input "15:10"
click at [843, 389] on button "Save" at bounding box center [841, 393] width 50 height 17
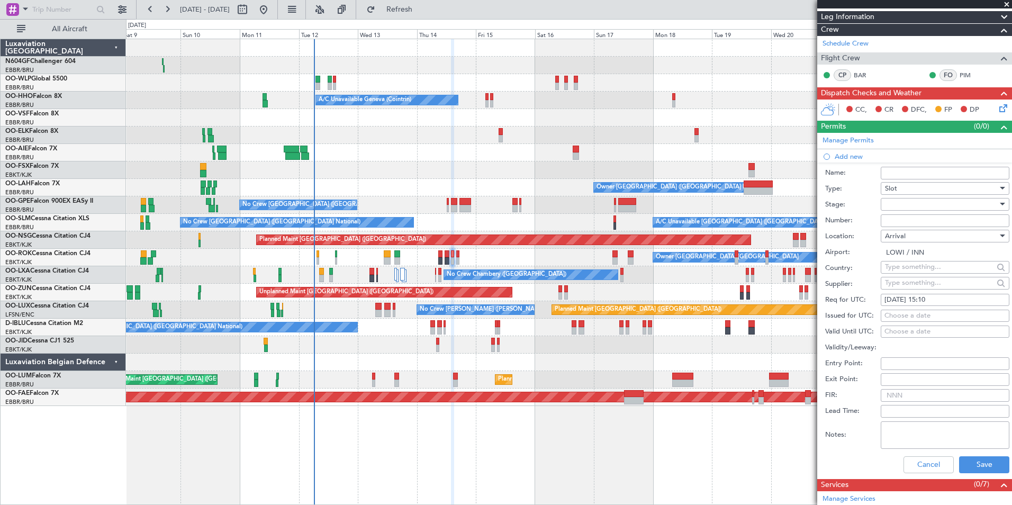
scroll to position [239, 0]
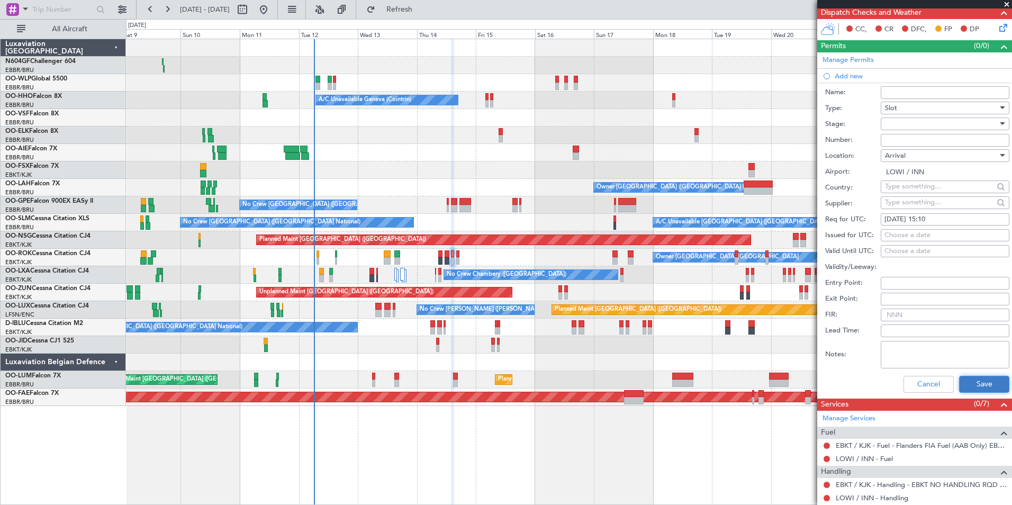
click at [986, 390] on button "Save" at bounding box center [984, 384] width 50 height 17
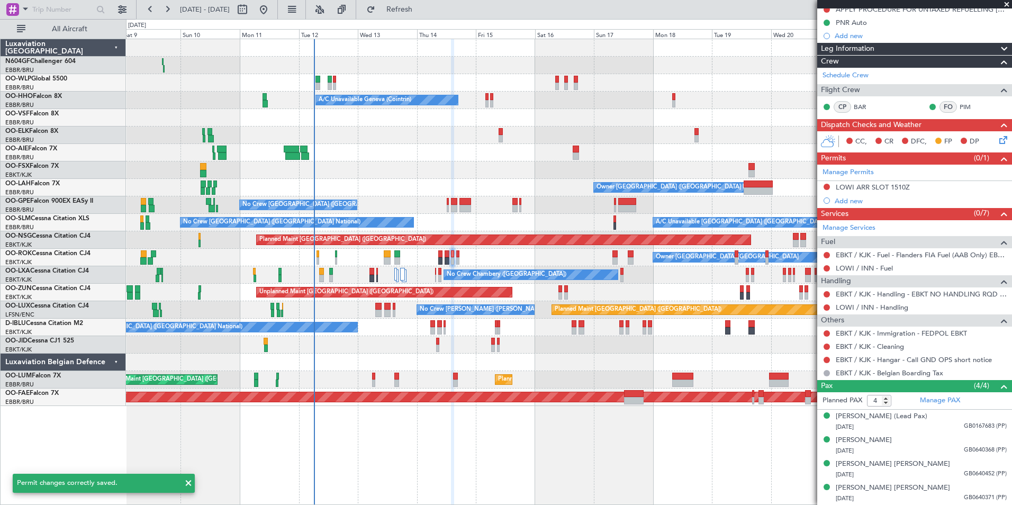
scroll to position [126, 0]
click at [874, 310] on link "LOWI / INN - Handling" at bounding box center [871, 307] width 72 height 9
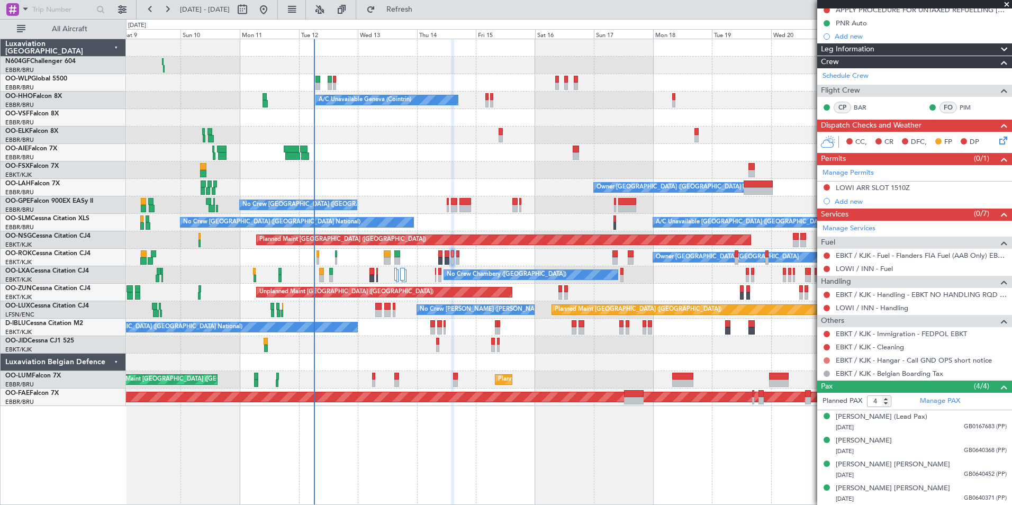
click at [827, 360] on button at bounding box center [826, 360] width 6 height 6
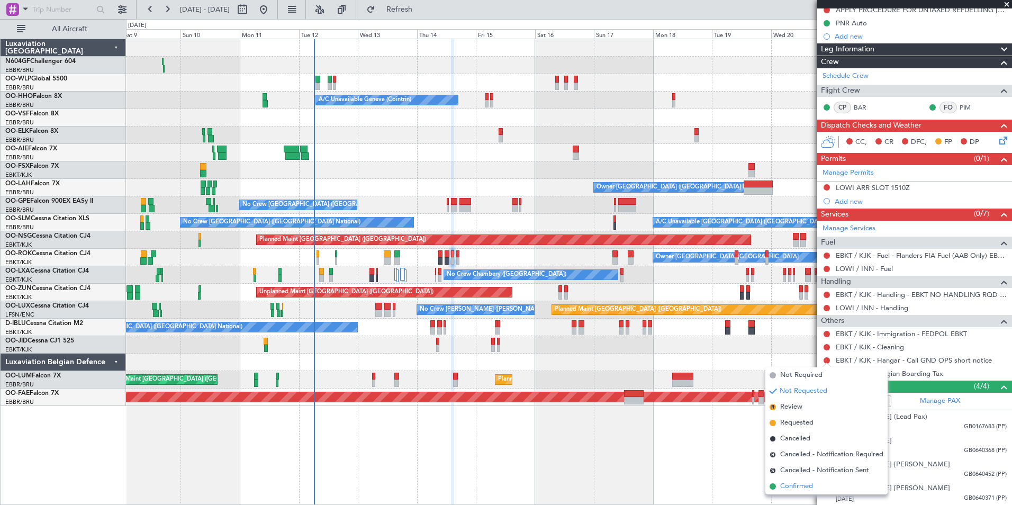
click at [799, 484] on span "Confirmed" at bounding box center [796, 486] width 33 height 11
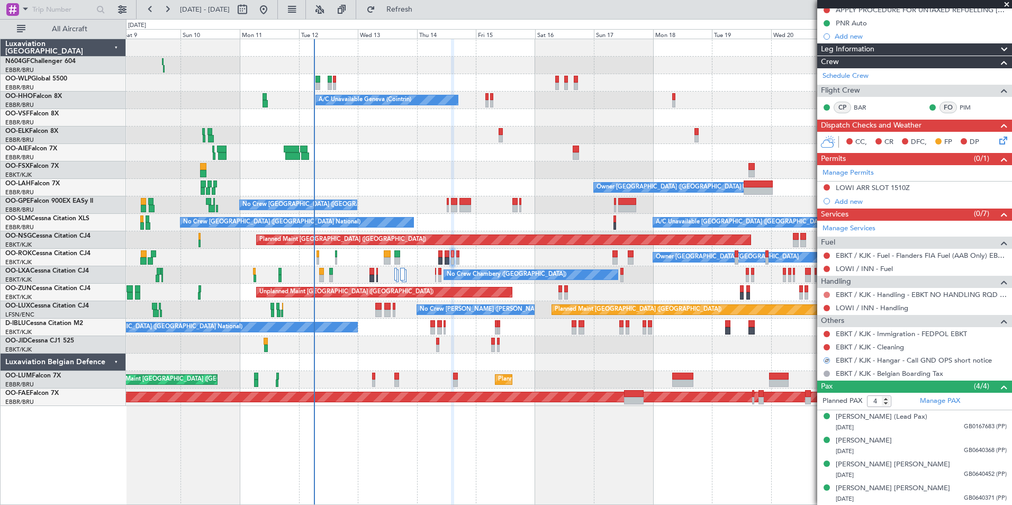
click at [826, 293] on button at bounding box center [826, 294] width 6 height 6
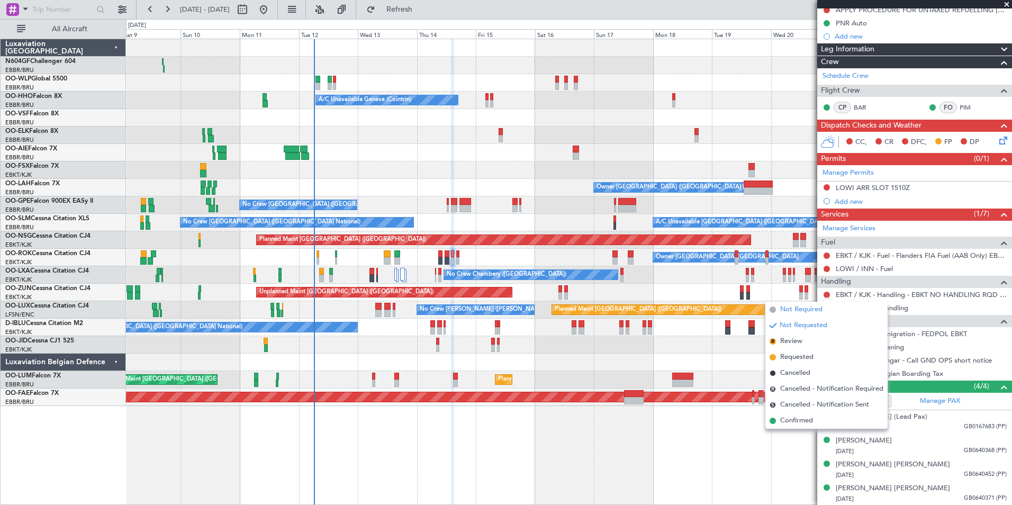
click at [818, 308] on span "Not Required" at bounding box center [801, 309] width 42 height 11
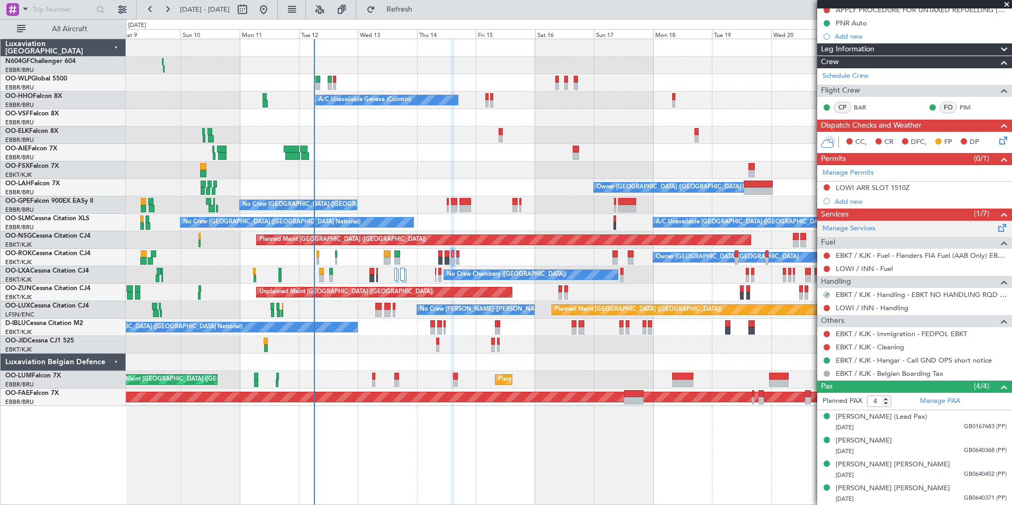
scroll to position [0, 0]
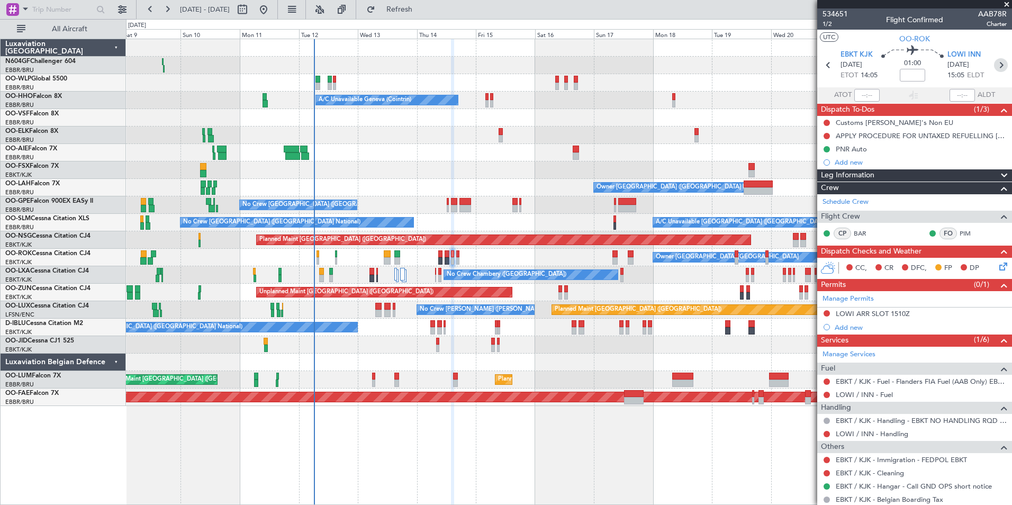
click at [999, 62] on icon at bounding box center [1001, 65] width 14 height 14
type input "0"
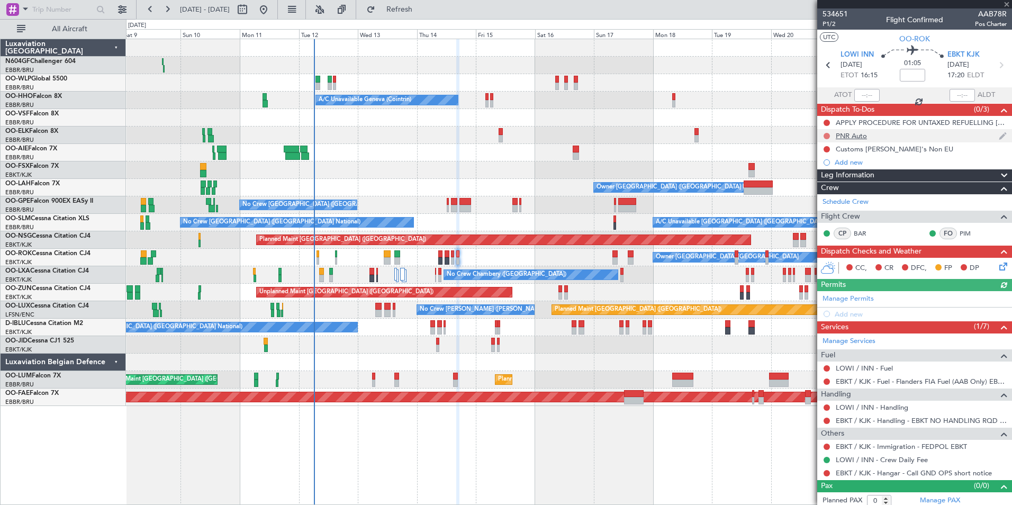
click at [826, 136] on button at bounding box center [826, 136] width 6 height 6
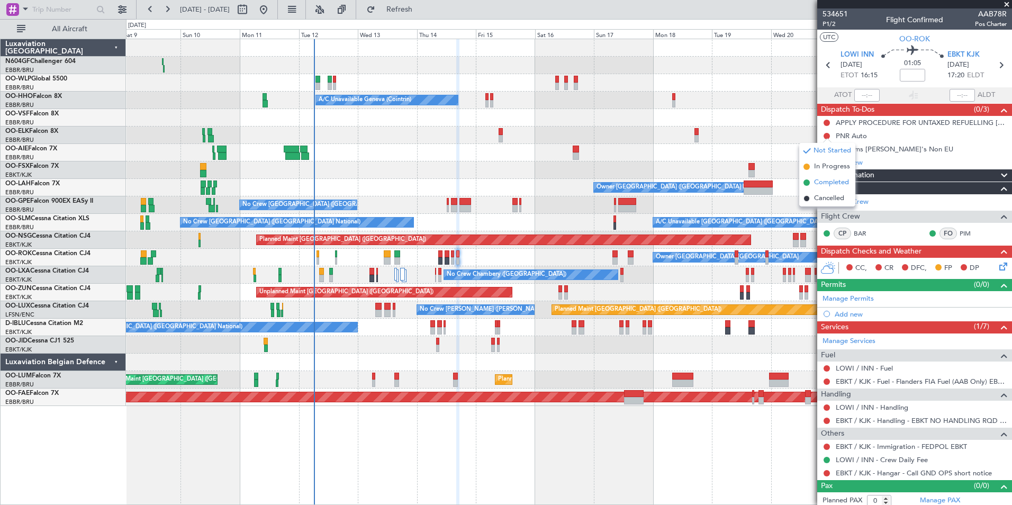
click at [831, 185] on span "Completed" at bounding box center [831, 182] width 35 height 11
click at [859, 369] on link "LOWI / INN - Fuel" at bounding box center [863, 367] width 57 height 9
click at [858, 406] on link "LOWI / INN - Handling" at bounding box center [871, 407] width 72 height 9
click at [825, 419] on button at bounding box center [826, 420] width 6 height 6
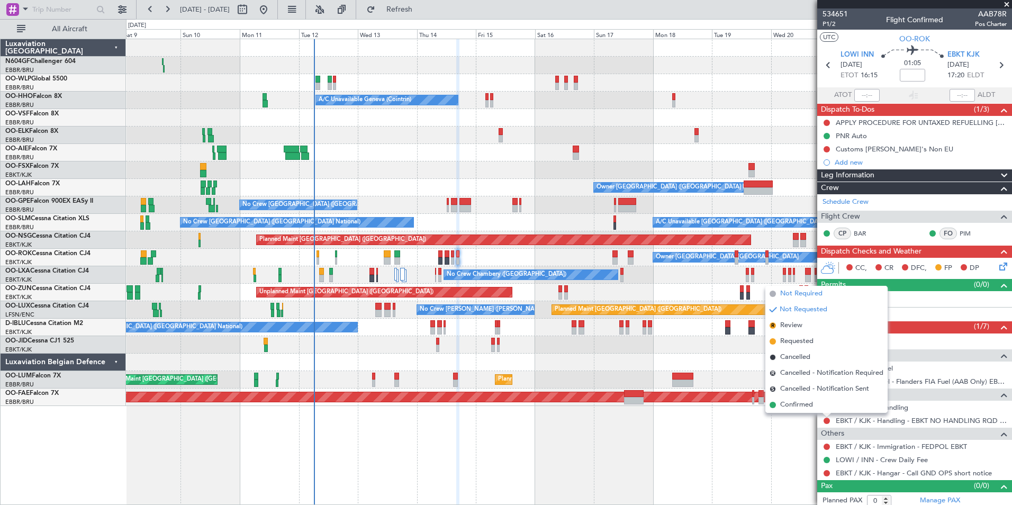
click at [831, 298] on li "Not Required" at bounding box center [826, 294] width 122 height 16
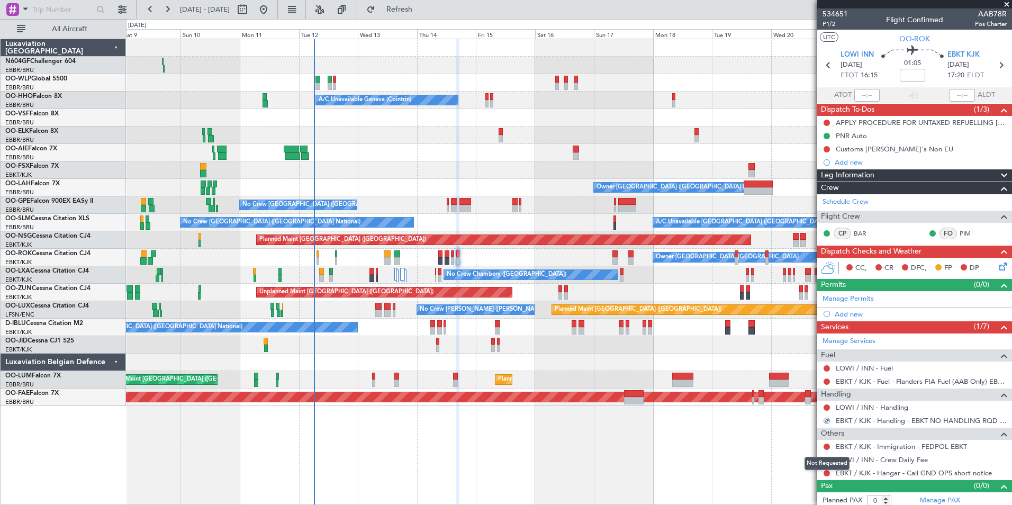
click at [827, 473] on mat-tooltip-component "Not Requested" at bounding box center [827, 463] width 60 height 28
click at [826, 473] on button at bounding box center [826, 473] width 6 height 6
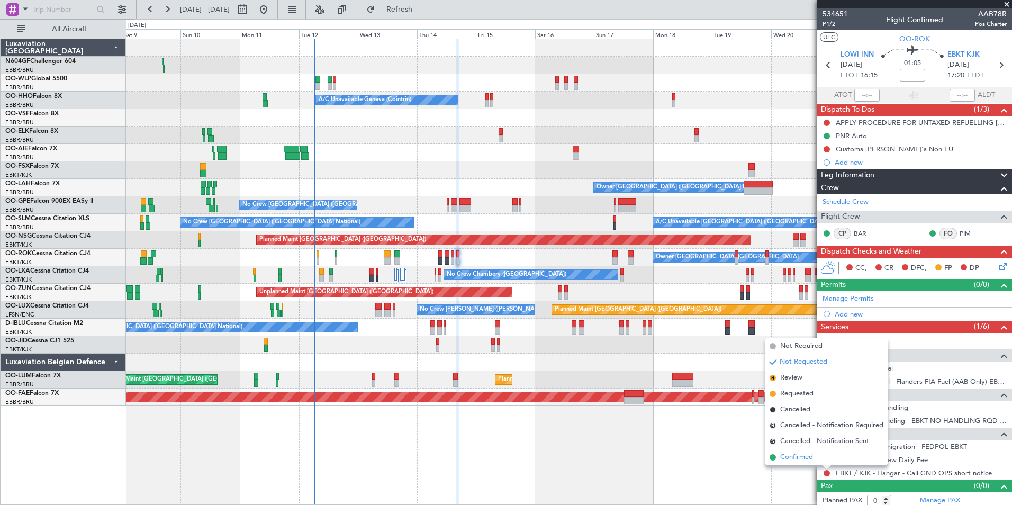
click at [819, 459] on li "Confirmed" at bounding box center [826, 457] width 122 height 16
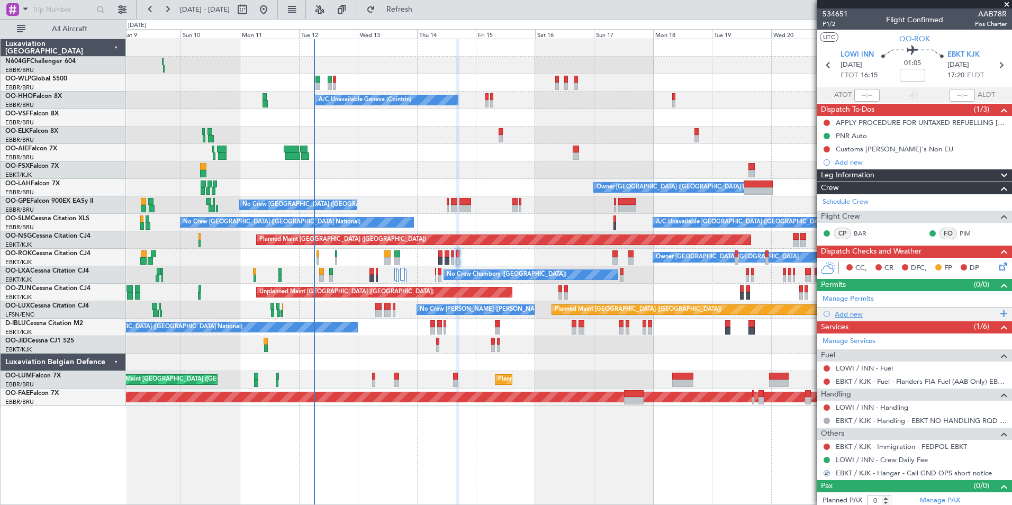
click at [969, 313] on div "Add new" at bounding box center [915, 313] width 162 height 9
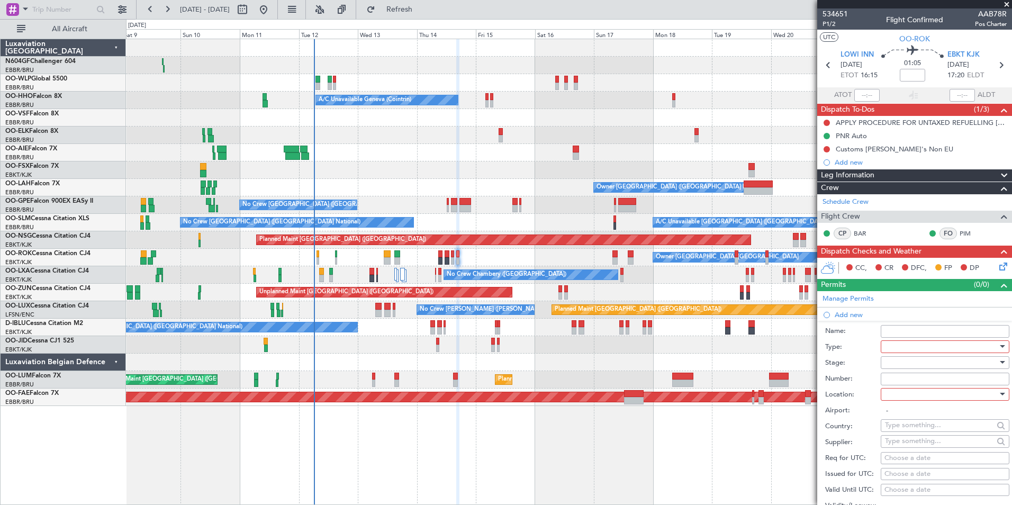
click at [962, 351] on div at bounding box center [941, 347] width 113 height 16
click at [922, 449] on span "Slot" at bounding box center [940, 446] width 111 height 16
click at [932, 395] on div at bounding box center [941, 394] width 113 height 16
click at [928, 418] on span "Departure" at bounding box center [940, 415] width 111 height 16
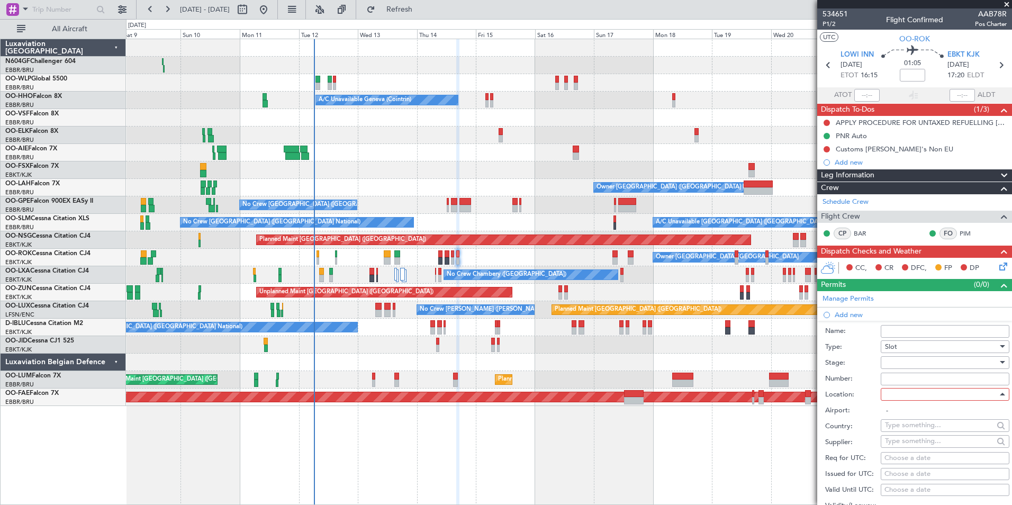
type input "LOWI / INN"
click at [907, 361] on div at bounding box center [941, 362] width 113 height 16
click at [855, 404] on div at bounding box center [506, 252] width 1012 height 505
click at [927, 457] on div "Choose a date" at bounding box center [944, 458] width 121 height 11
select select "8"
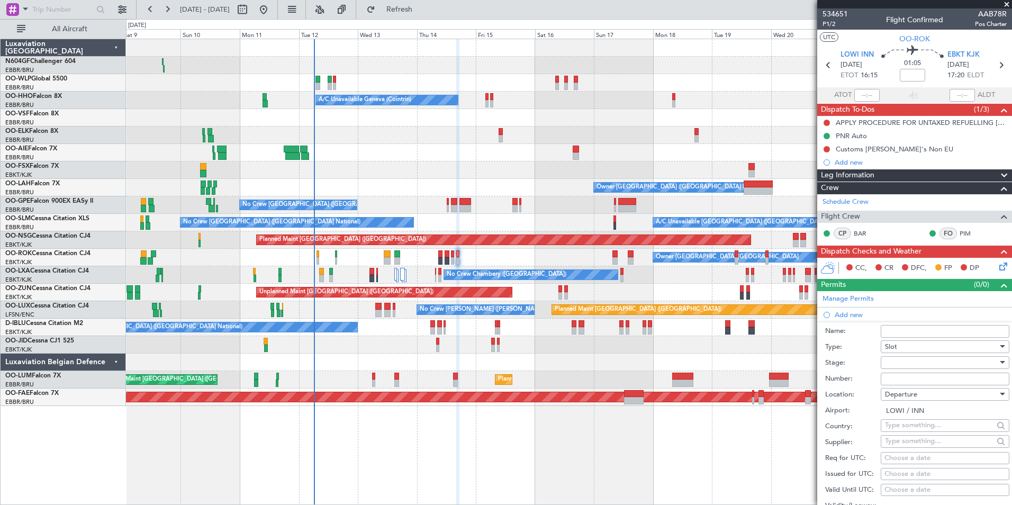
select select "2025"
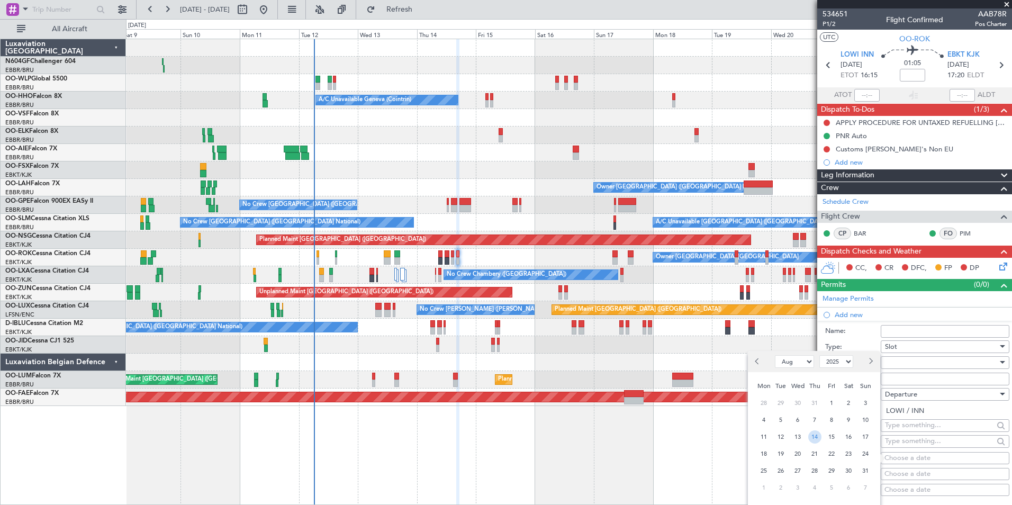
click at [821, 435] on span "14" at bounding box center [814, 436] width 13 height 13
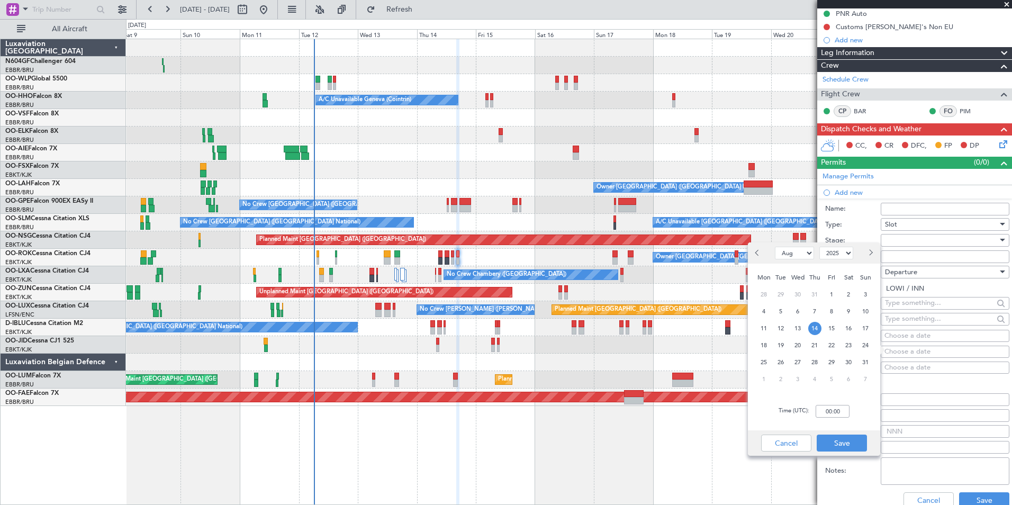
scroll to position [123, 0]
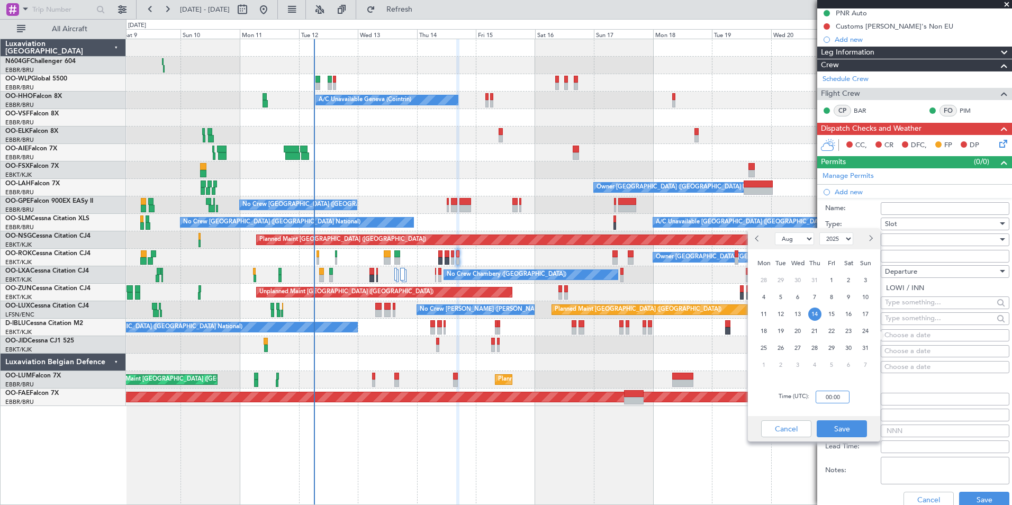
click at [830, 395] on input "00:00" at bounding box center [832, 396] width 34 height 13
type input "16:10"
click at [855, 425] on button "Save" at bounding box center [841, 428] width 50 height 17
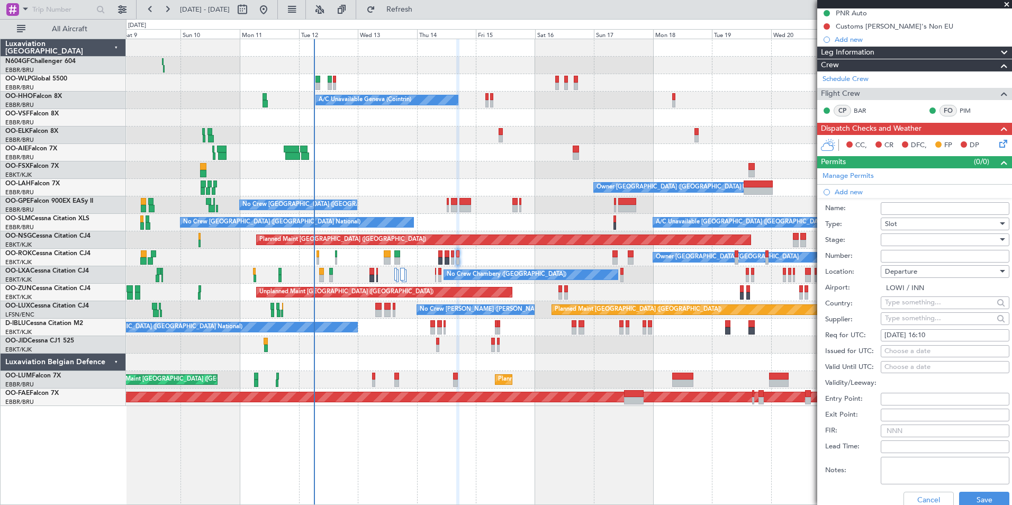
scroll to position [132, 0]
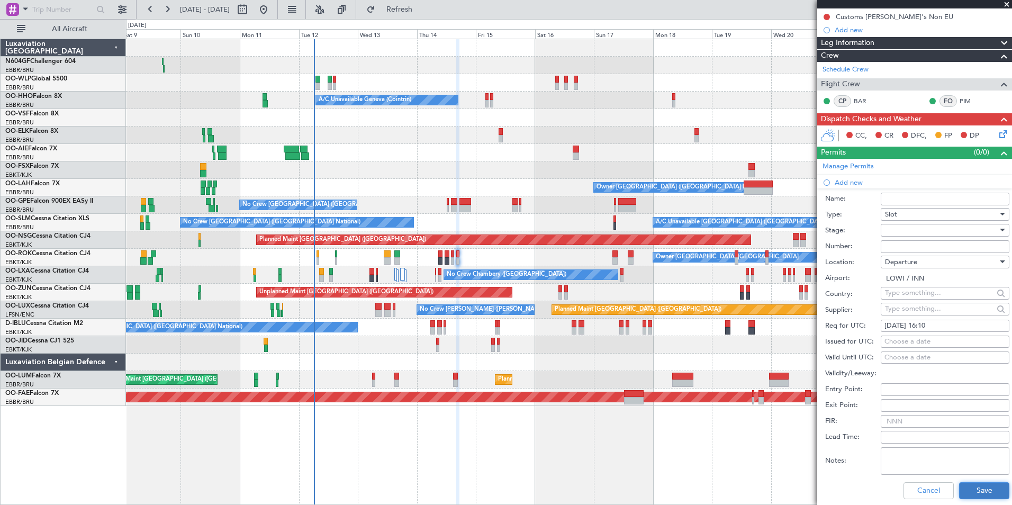
click at [987, 494] on button "Save" at bounding box center [984, 490] width 50 height 17
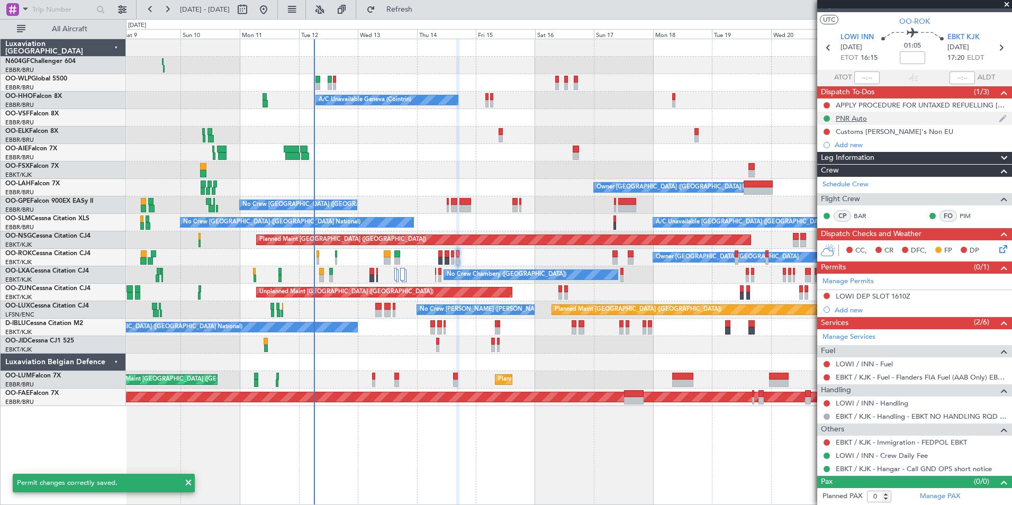
scroll to position [0, 0]
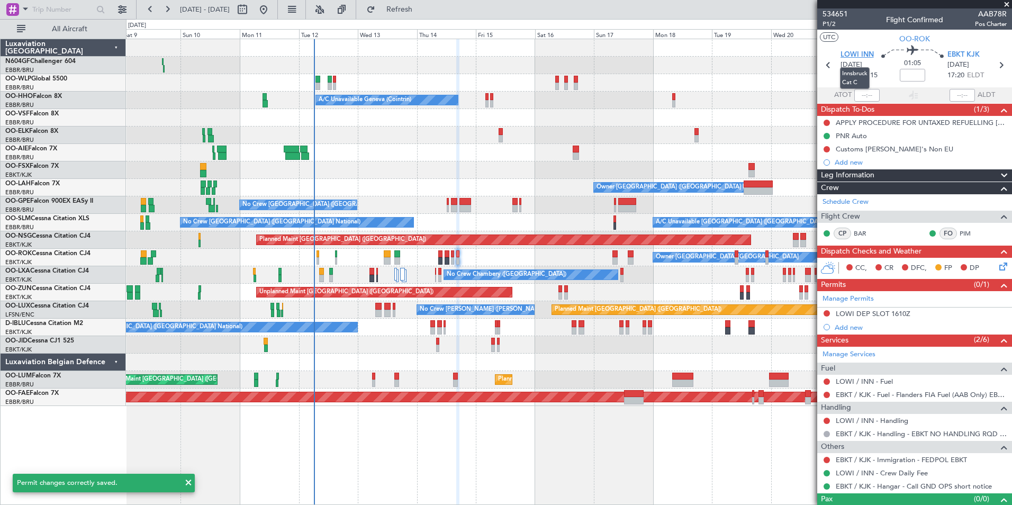
click at [854, 52] on span "LOWI INN" at bounding box center [856, 55] width 33 height 11
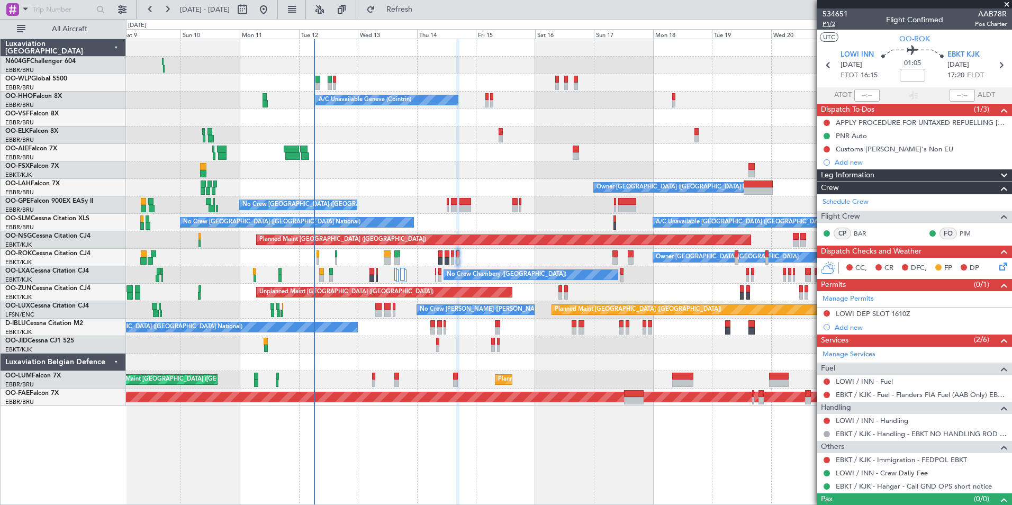
click at [833, 25] on span "P1/2" at bounding box center [834, 24] width 25 height 9
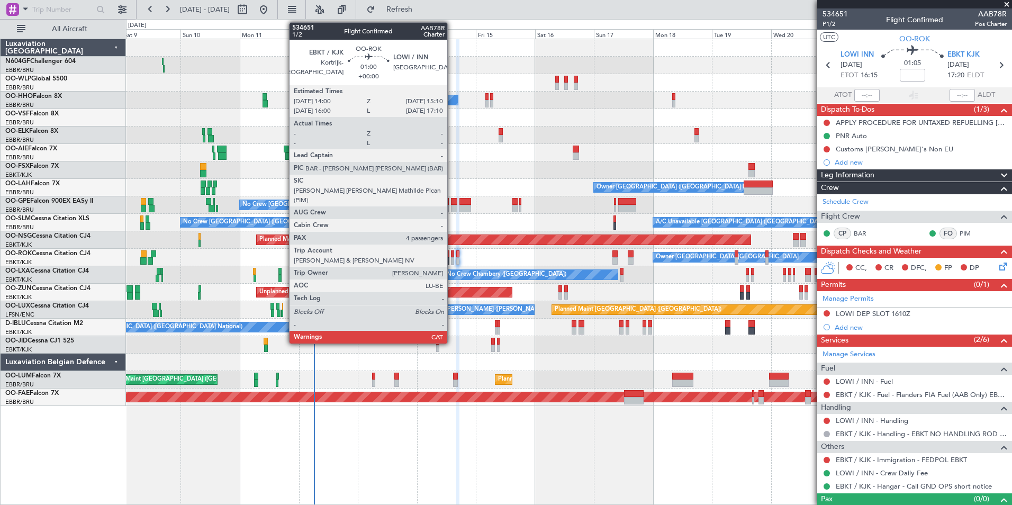
click at [452, 257] on div at bounding box center [452, 253] width 3 height 7
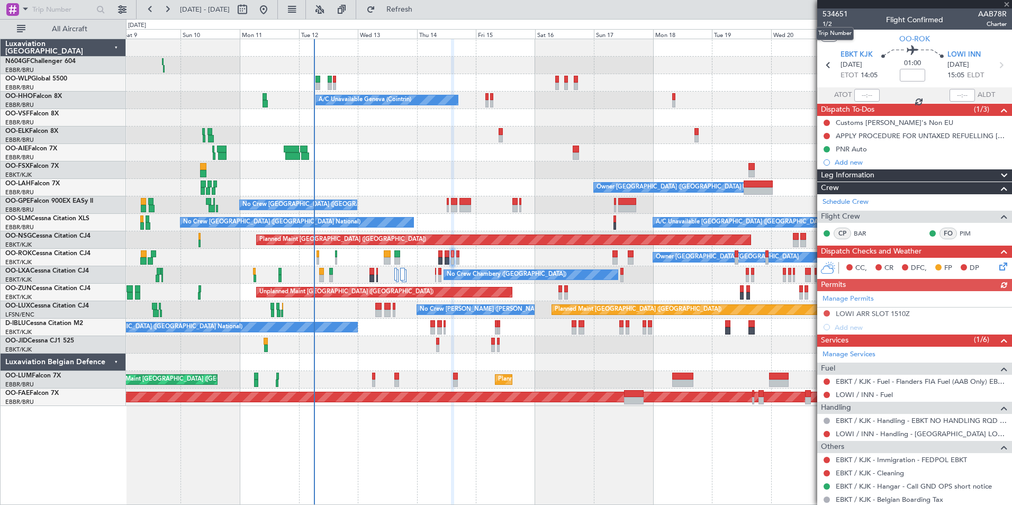
click at [823, 22] on mat-tooltip-component "Trip Number" at bounding box center [834, 34] width 52 height 28
click at [825, 25] on span "1/2" at bounding box center [834, 24] width 25 height 9
click at [422, 12] on span "Refresh" at bounding box center [399, 9] width 44 height 7
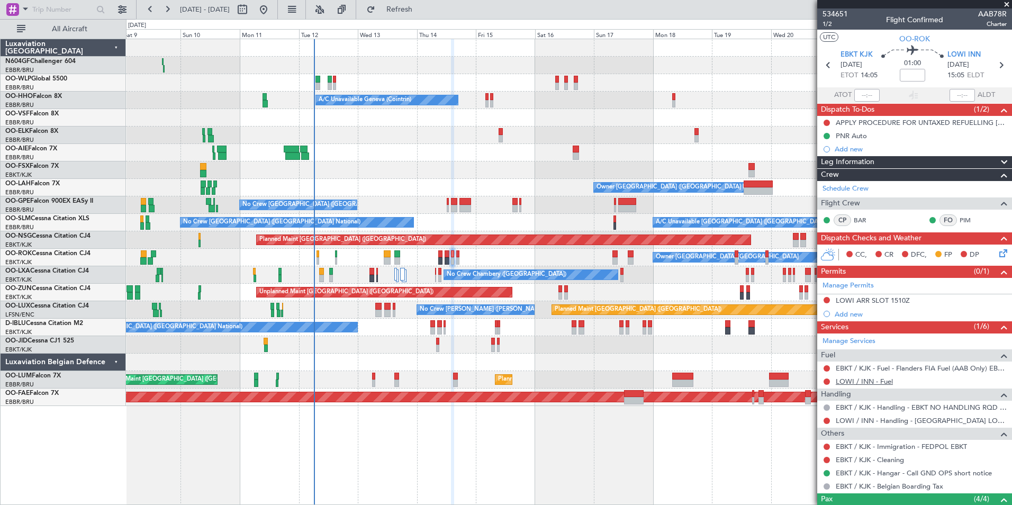
click at [872, 385] on link "LOWI / INN - Fuel" at bounding box center [863, 381] width 57 height 9
click at [417, 11] on span "Refresh" at bounding box center [399, 9] width 44 height 7
click at [867, 419] on link "LOWI / INN - Handling - [GEOGRAPHIC_DATA] LOWI / INN" at bounding box center [920, 420] width 171 height 9
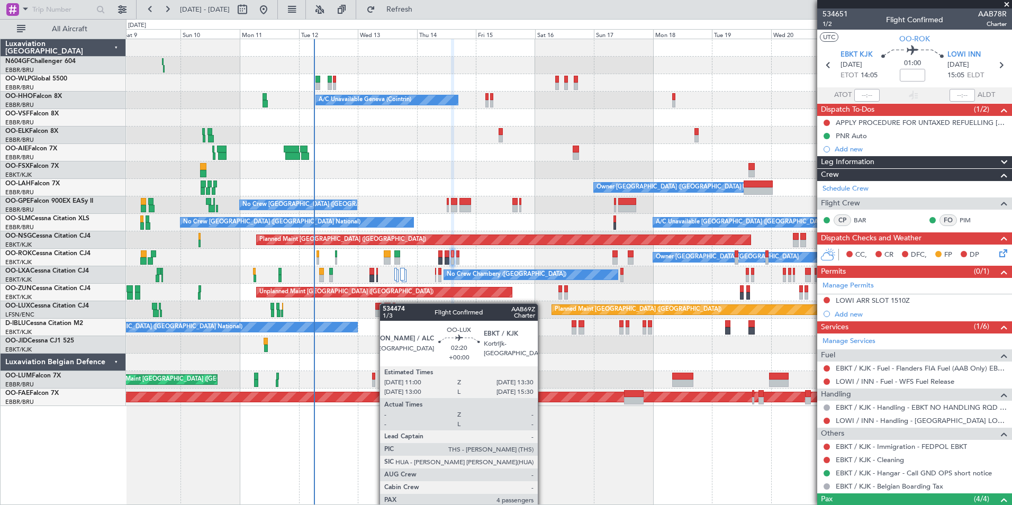
click at [403, 309] on div "Planned Maint Paris (Le Bourget) No Crew Nancy (Essey)" at bounding box center [568, 309] width 885 height 17
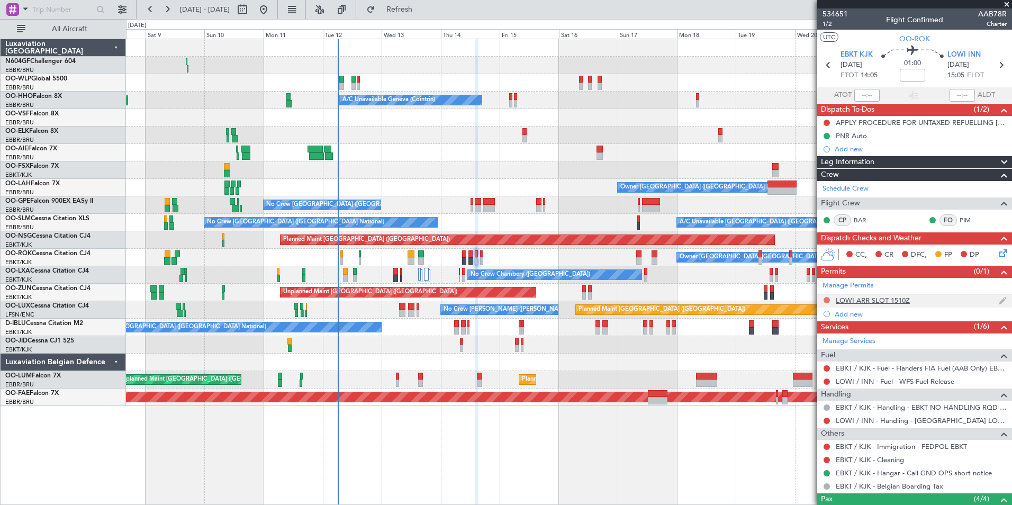
click at [825, 298] on button at bounding box center [826, 300] width 6 height 6
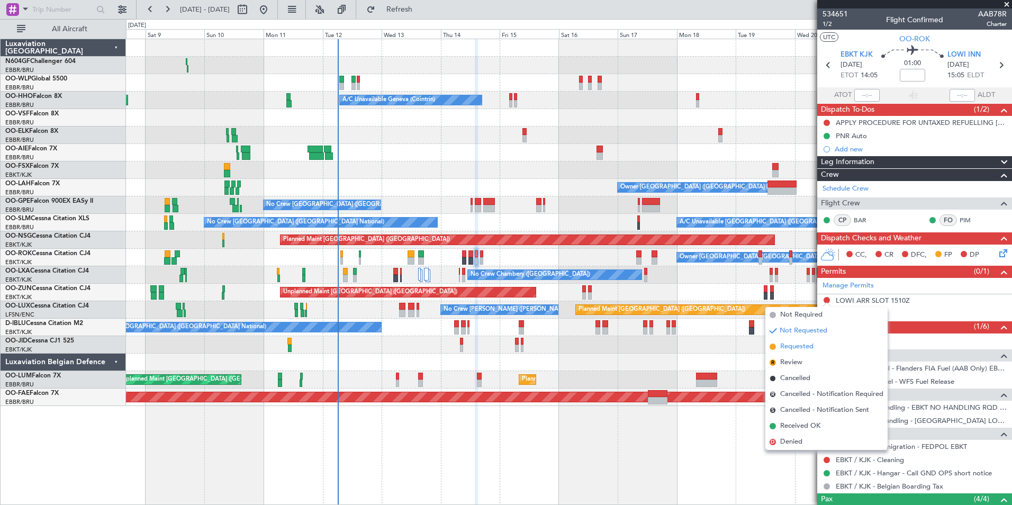
click at [813, 351] on span "Requested" at bounding box center [796, 346] width 33 height 11
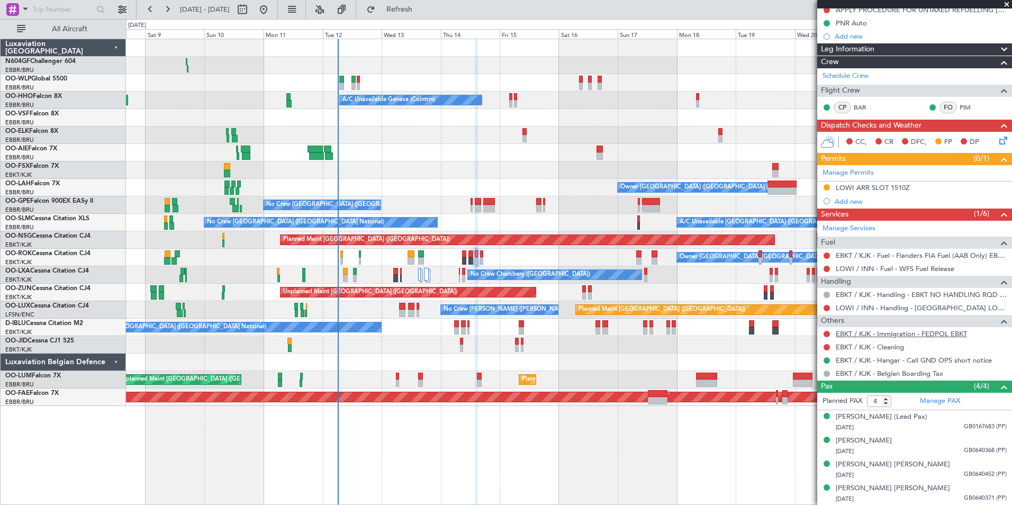
scroll to position [113, 0]
click at [826, 307] on button at bounding box center [826, 308] width 6 height 6
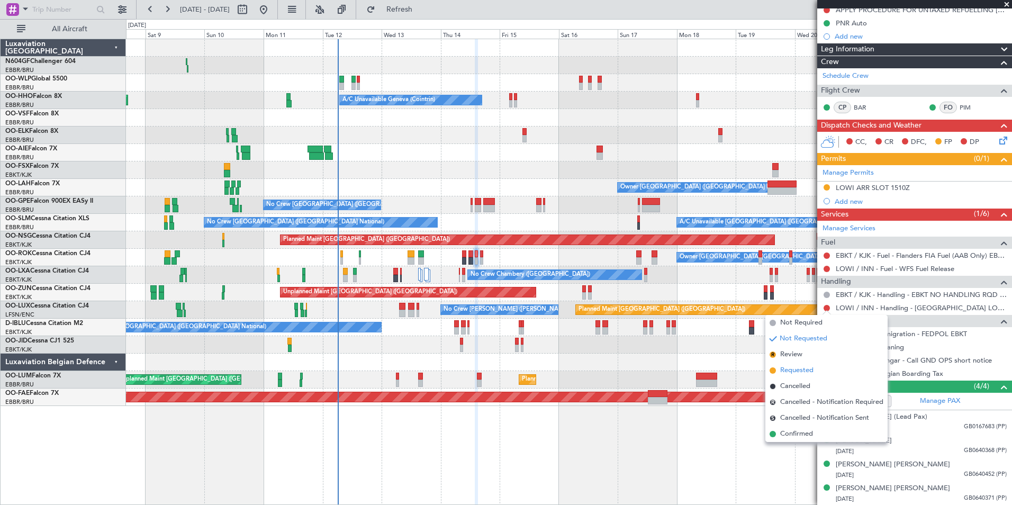
click at [805, 373] on span "Requested" at bounding box center [796, 370] width 33 height 11
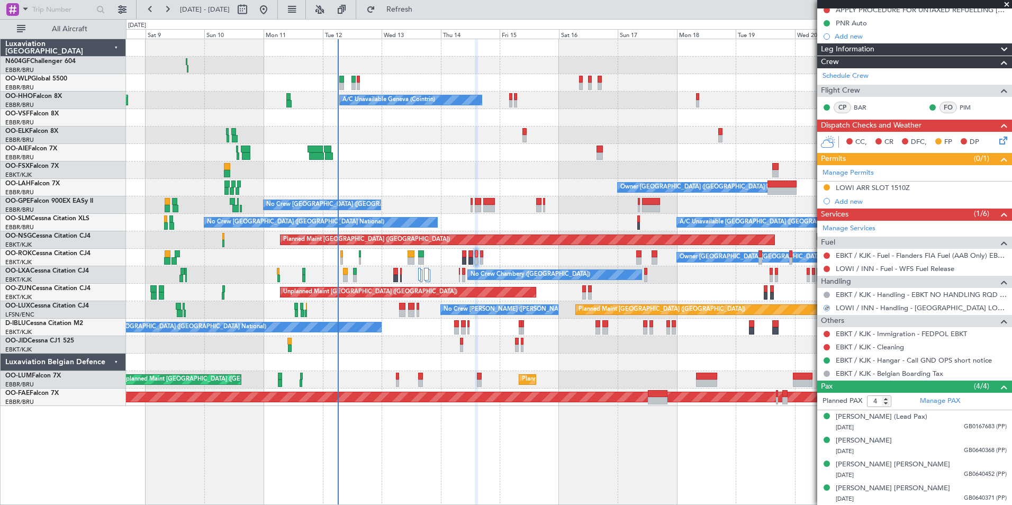
scroll to position [0, 0]
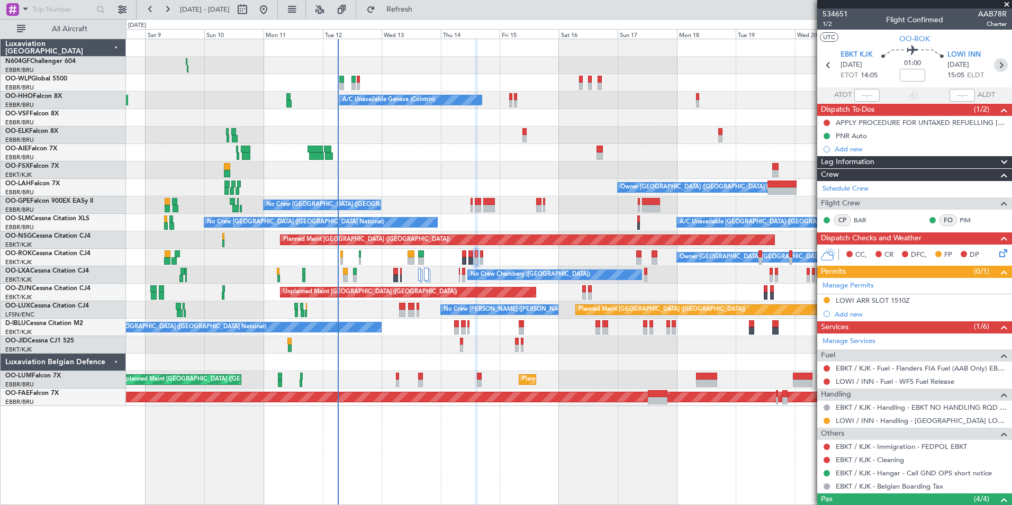
click at [999, 65] on icon at bounding box center [1001, 65] width 14 height 14
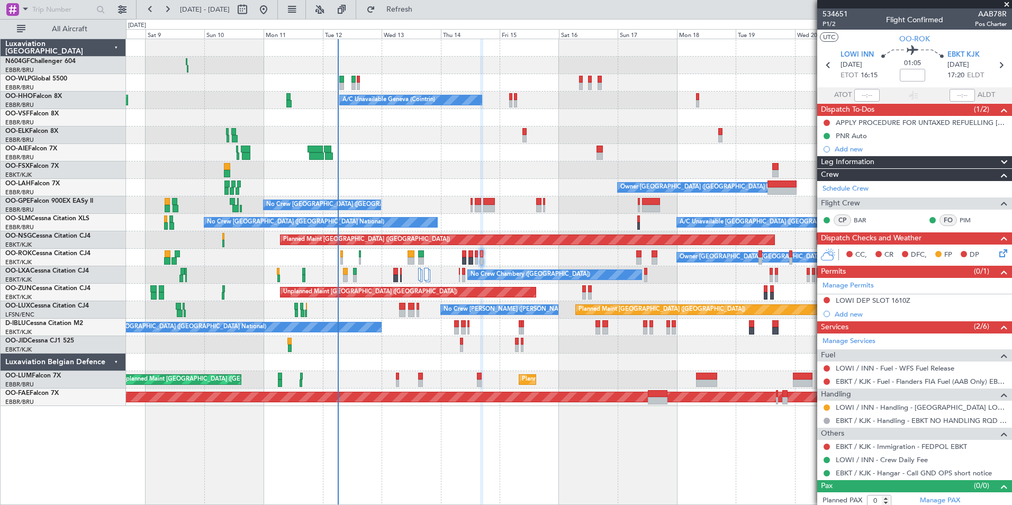
click at [997, 251] on icon at bounding box center [1001, 251] width 8 height 8
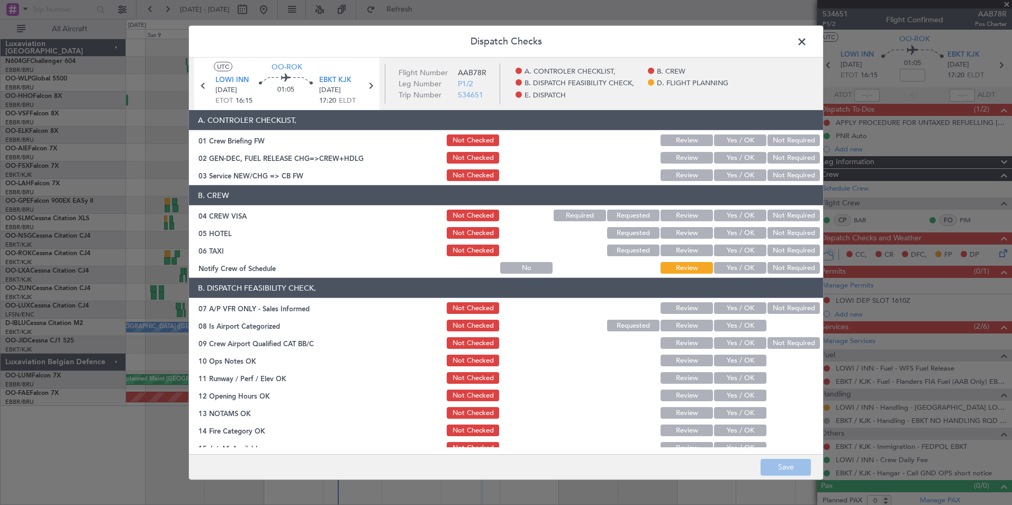
click at [723, 268] on button "Yes / OK" at bounding box center [740, 268] width 52 height 12
click at [790, 252] on button "Not Required" at bounding box center [793, 250] width 52 height 12
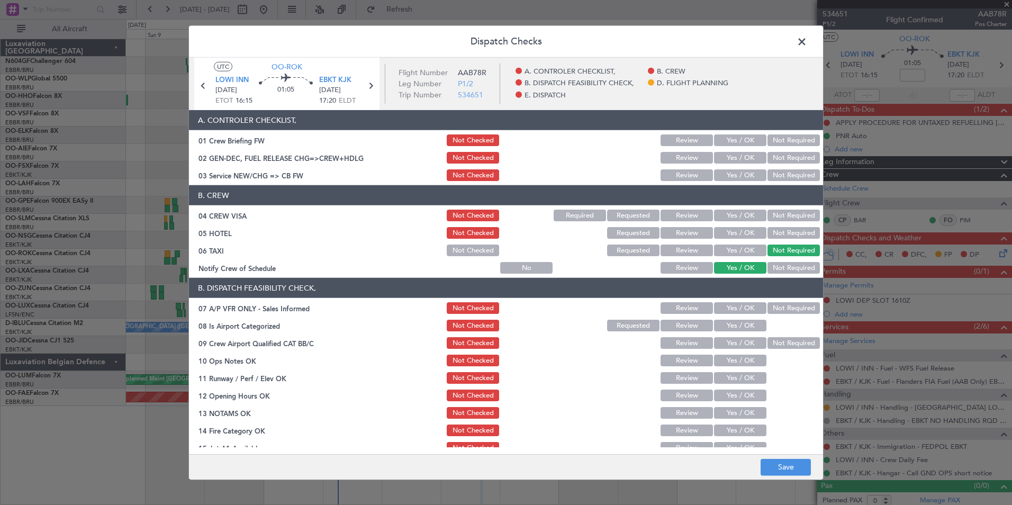
click at [790, 236] on button "Not Required" at bounding box center [793, 233] width 52 height 12
click at [774, 214] on button "Not Required" at bounding box center [793, 215] width 52 height 12
click at [736, 176] on button "Yes / OK" at bounding box center [740, 175] width 52 height 12
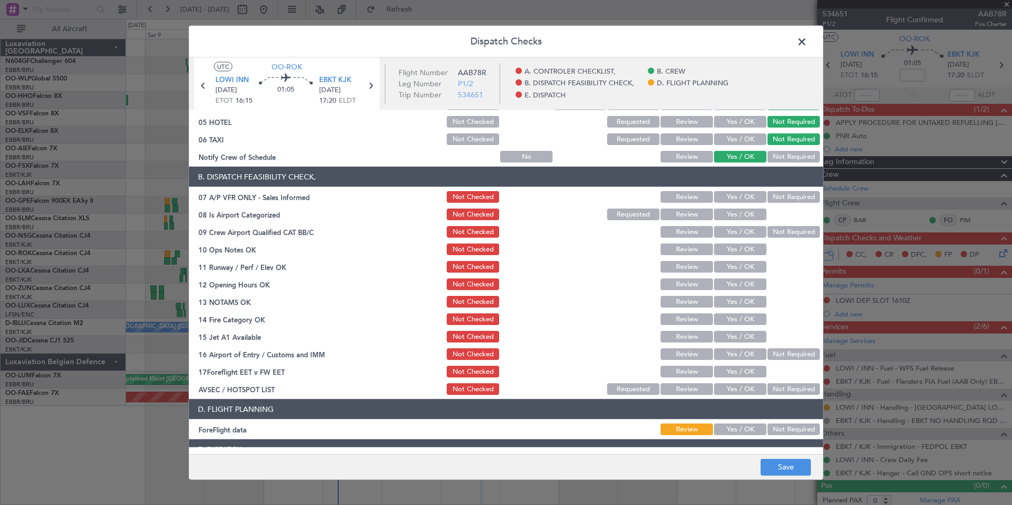
scroll to position [112, 0]
click at [779, 201] on button "Not Required" at bounding box center [793, 196] width 52 height 12
click at [744, 217] on button "Yes / OK" at bounding box center [740, 214] width 52 height 12
click at [746, 242] on div "Yes / OK" at bounding box center [738, 248] width 53 height 15
click at [748, 244] on button "Yes / OK" at bounding box center [740, 249] width 52 height 12
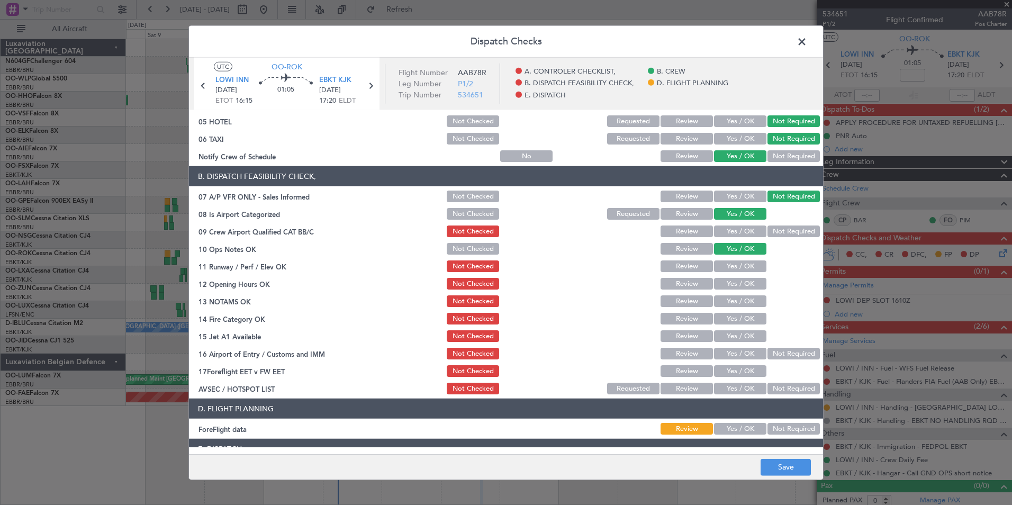
click at [748, 271] on button "Yes / OK" at bounding box center [740, 266] width 52 height 12
click at [749, 290] on div "Yes / OK" at bounding box center [738, 283] width 53 height 15
click at [748, 284] on button "Yes / OK" at bounding box center [740, 284] width 52 height 12
click at [746, 300] on button "Yes / OK" at bounding box center [740, 301] width 52 height 12
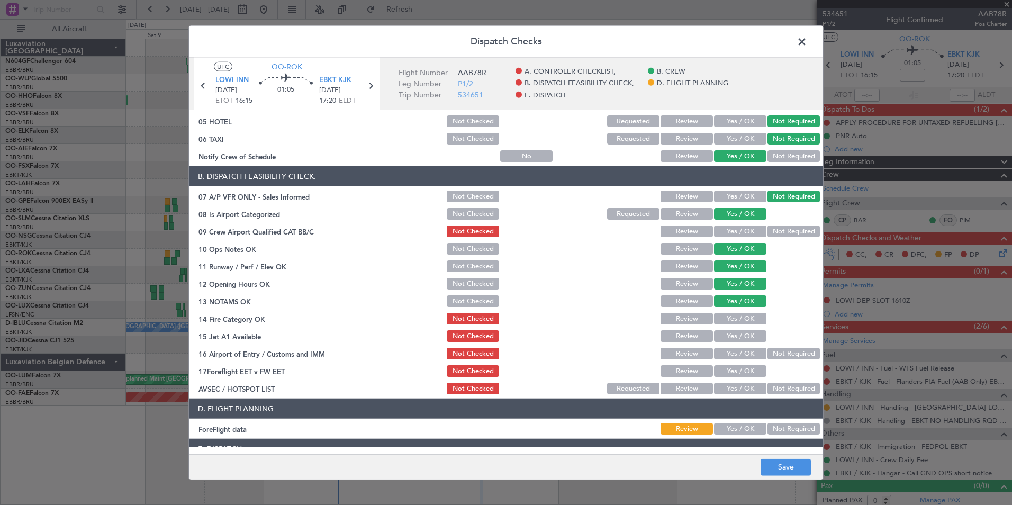
click at [748, 315] on button "Yes / OK" at bounding box center [740, 319] width 52 height 12
click at [746, 341] on button "Yes / OK" at bounding box center [740, 336] width 52 height 12
click at [780, 360] on div "Not Required" at bounding box center [792, 353] width 53 height 15
click at [779, 351] on button "Not Required" at bounding box center [793, 354] width 52 height 12
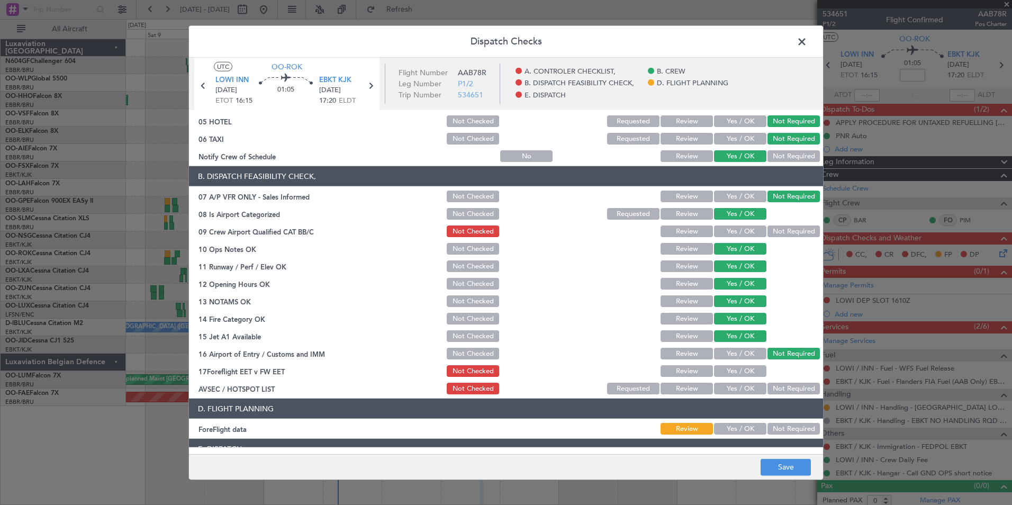
click at [752, 389] on button "Yes / OK" at bounding box center [740, 388] width 52 height 12
click at [781, 432] on button "Not Required" at bounding box center [793, 429] width 52 height 12
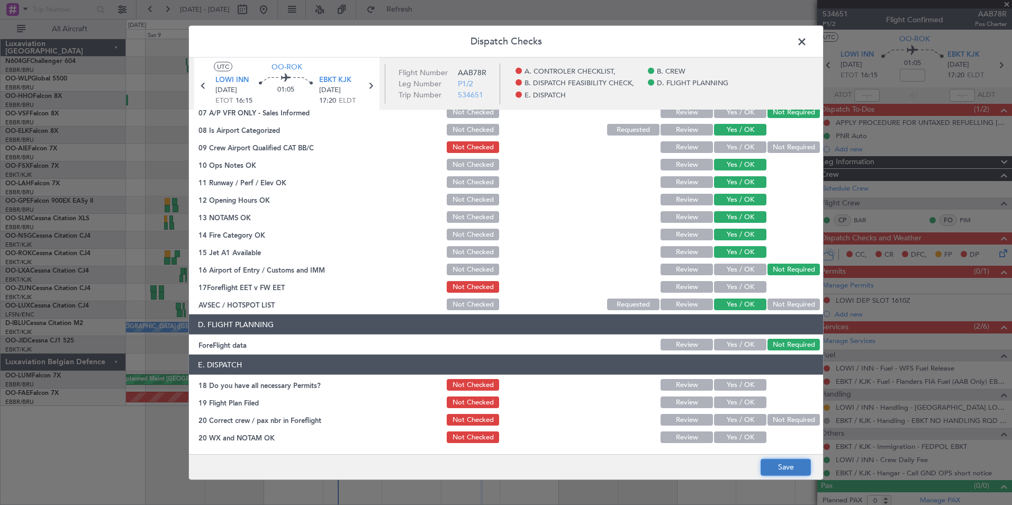
click at [792, 469] on button "Save" at bounding box center [785, 466] width 50 height 17
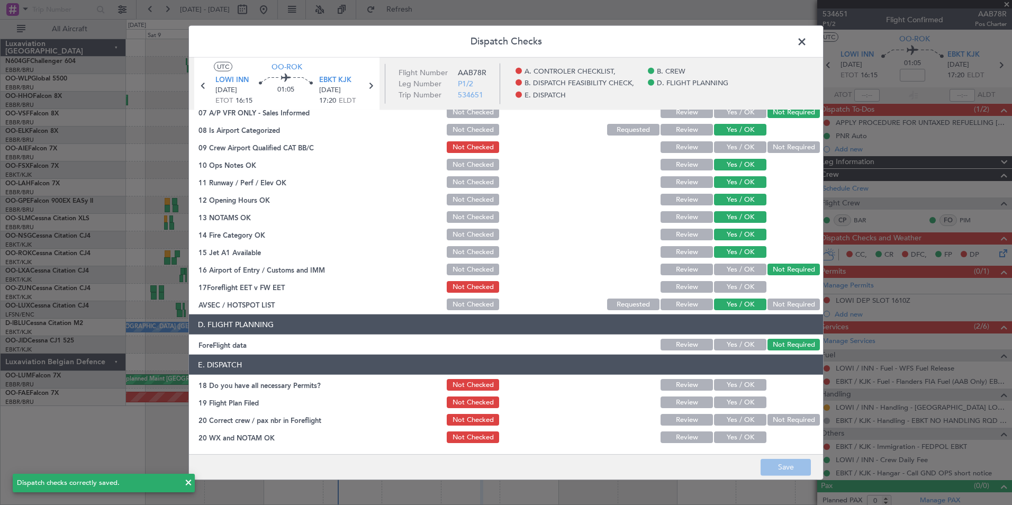
click at [807, 40] on span at bounding box center [807, 44] width 0 height 21
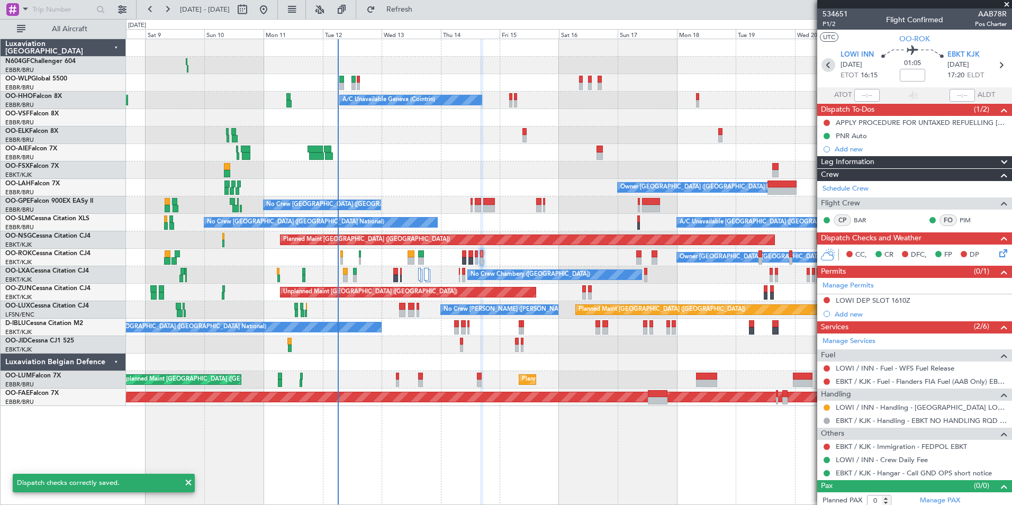
click at [827, 61] on icon at bounding box center [828, 65] width 14 height 14
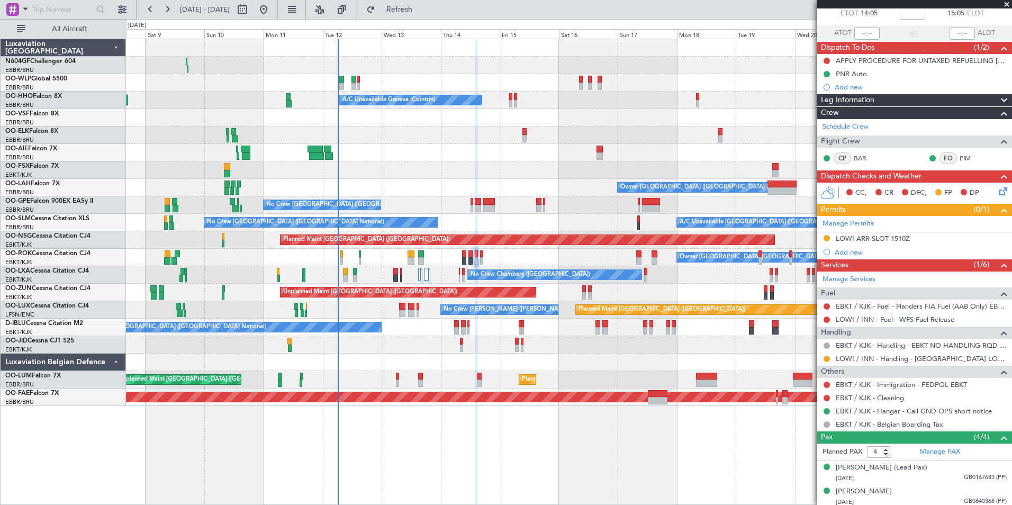
scroll to position [61, 0]
click at [998, 193] on icon at bounding box center [1001, 190] width 8 height 8
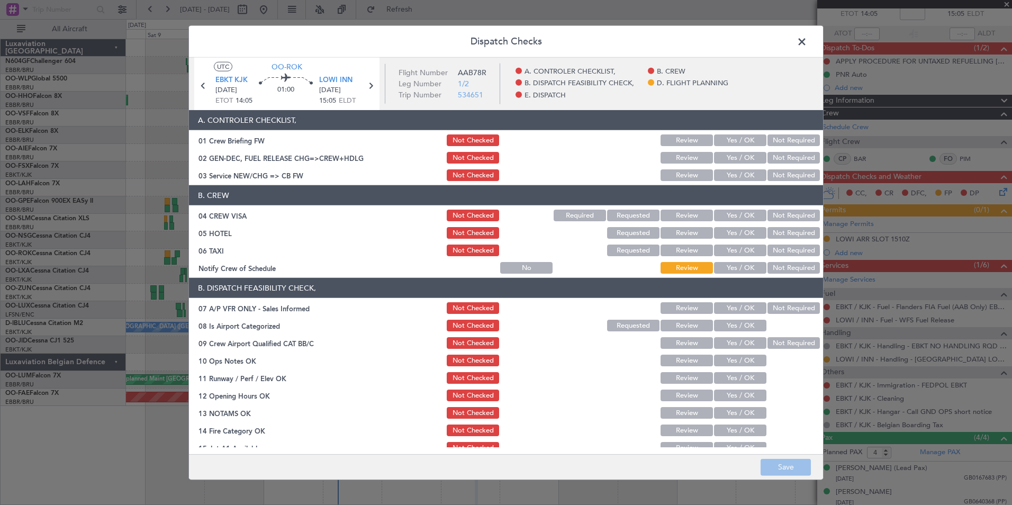
click at [737, 179] on button "Yes / OK" at bounding box center [740, 175] width 52 height 12
click at [770, 217] on button "Not Required" at bounding box center [793, 215] width 52 height 12
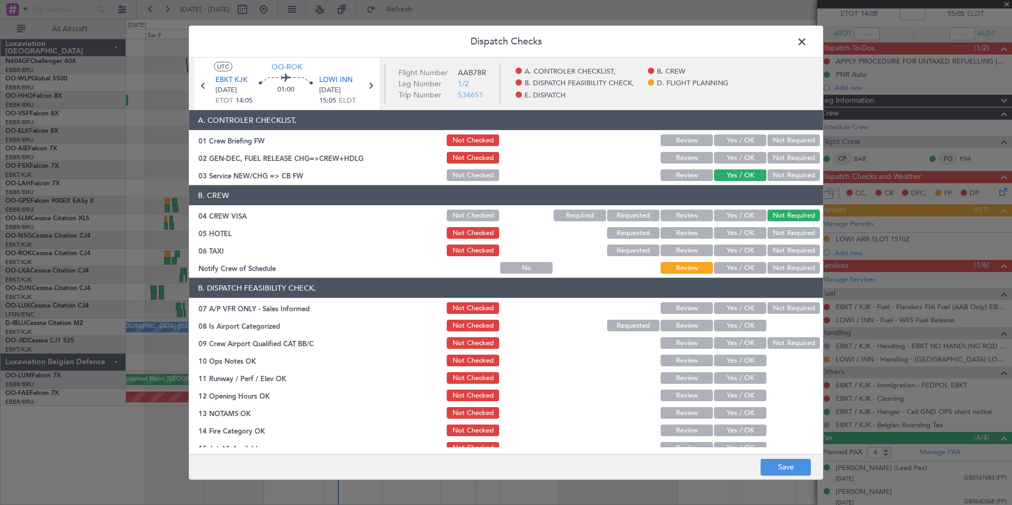
click at [773, 231] on button "Not Required" at bounding box center [793, 233] width 52 height 12
click at [775, 243] on div "Not Required" at bounding box center [792, 250] width 53 height 15
click at [776, 245] on button "Not Required" at bounding box center [793, 250] width 52 height 12
click at [746, 265] on button "Yes / OK" at bounding box center [740, 268] width 52 height 12
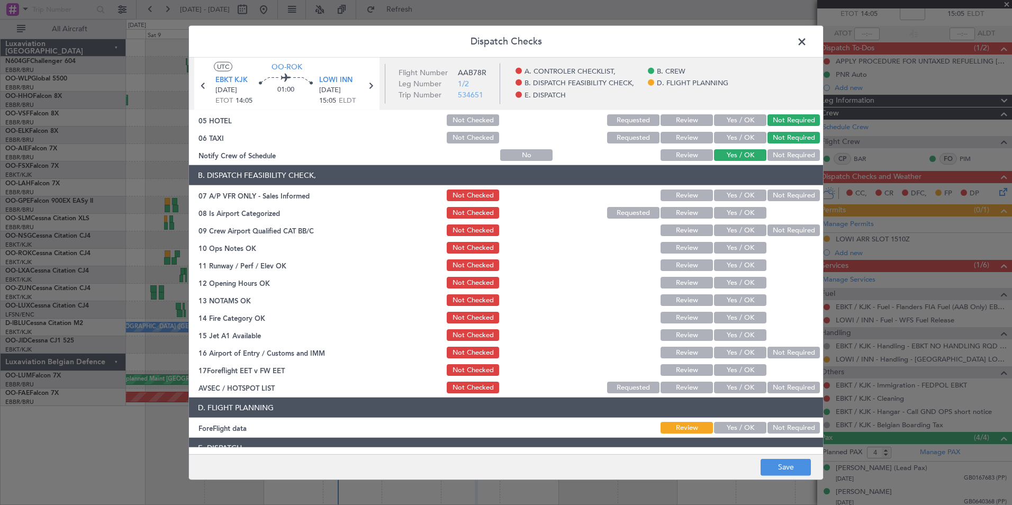
scroll to position [113, 0]
click at [792, 199] on button "Not Required" at bounding box center [793, 195] width 52 height 12
click at [745, 212] on button "Yes / OK" at bounding box center [740, 212] width 52 height 12
click at [745, 247] on button "Yes / OK" at bounding box center [740, 247] width 52 height 12
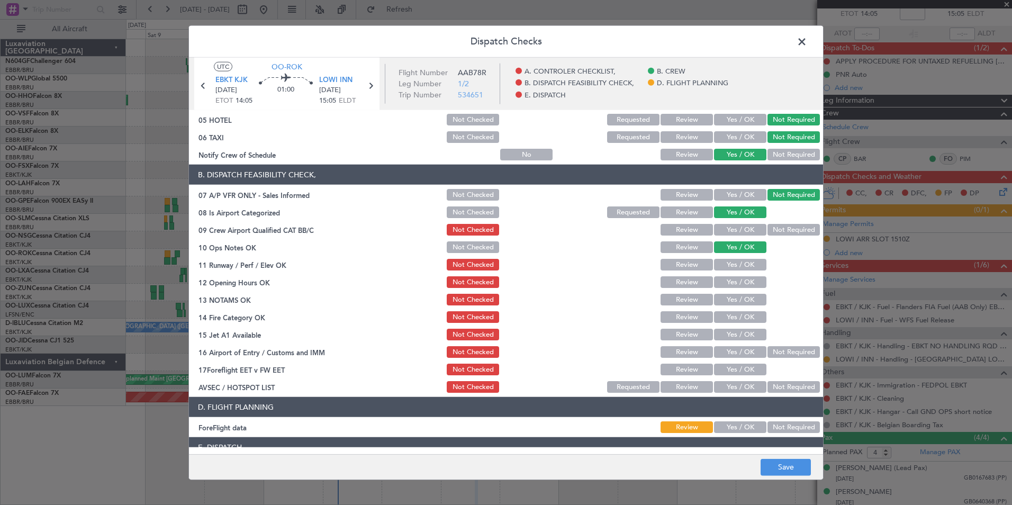
click at [744, 259] on button "Yes / OK" at bounding box center [740, 265] width 52 height 12
click at [743, 278] on button "Yes / OK" at bounding box center [740, 282] width 52 height 12
click at [739, 306] on div "Yes / OK" at bounding box center [738, 299] width 53 height 15
click at [739, 300] on button "Yes / OK" at bounding box center [740, 300] width 52 height 12
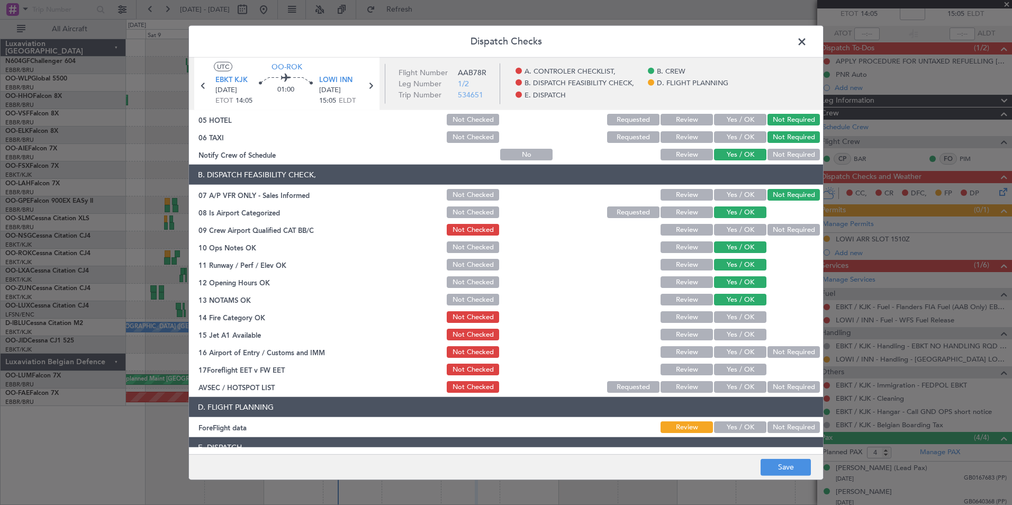
click at [739, 315] on button "Yes / OK" at bounding box center [740, 317] width 52 height 12
click at [744, 344] on section "B. DISPATCH FEASIBILITY CHECK, 07 A/P VFR ONLY - Sales Informed Not Checked Rev…" at bounding box center [506, 280] width 634 height 230
click at [744, 339] on button "Yes / OK" at bounding box center [740, 335] width 52 height 12
click at [766, 344] on div "Not Required" at bounding box center [792, 351] width 53 height 15
click at [770, 353] on button "Not Required" at bounding box center [793, 352] width 52 height 12
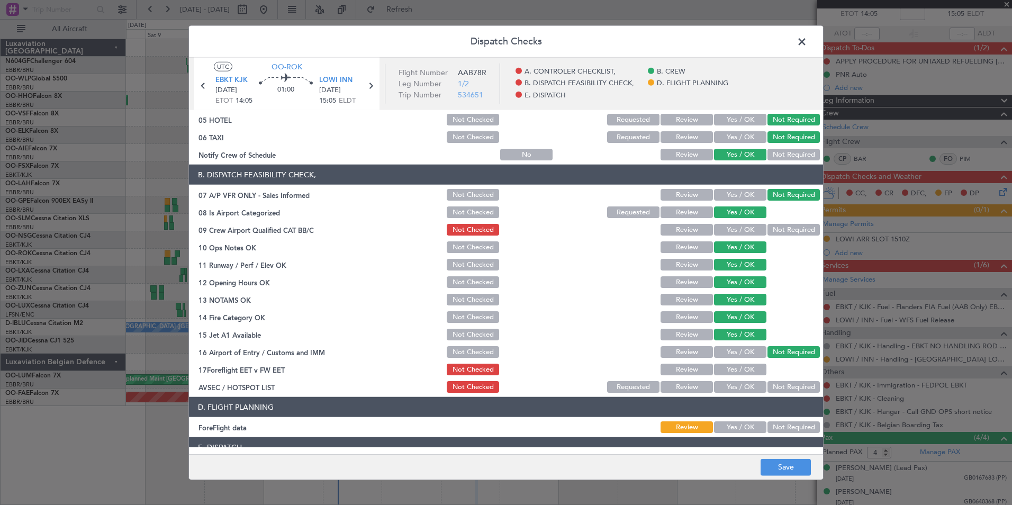
click at [733, 391] on button "Yes / OK" at bounding box center [740, 387] width 52 height 12
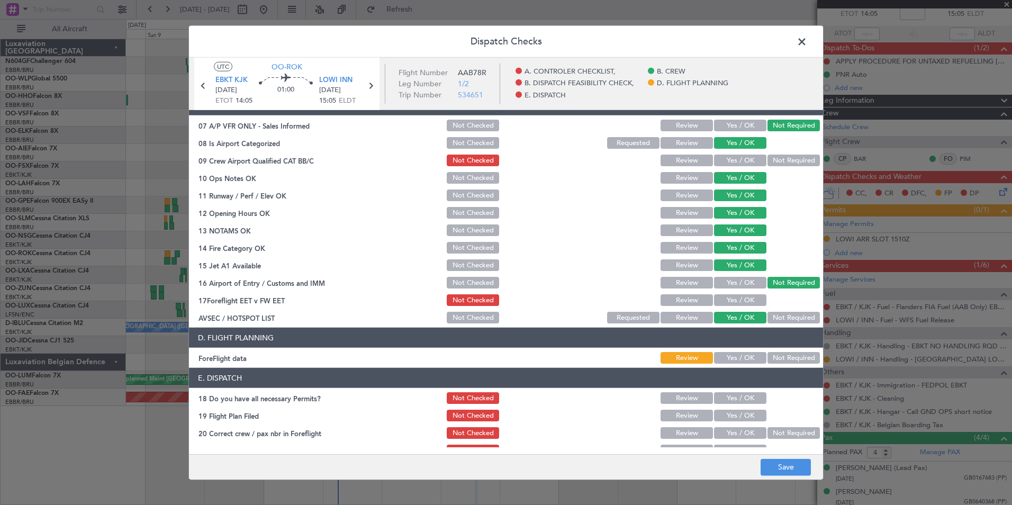
scroll to position [183, 0]
click at [791, 360] on button "Not Required" at bounding box center [793, 357] width 52 height 12
click at [789, 467] on button "Save" at bounding box center [785, 466] width 50 height 17
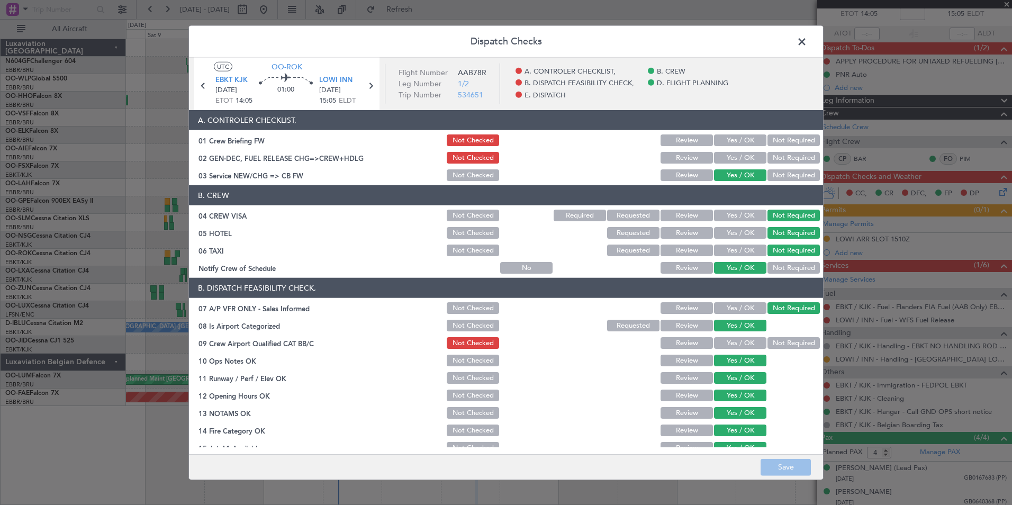
scroll to position [1, 0]
click at [807, 39] on span at bounding box center [807, 44] width 0 height 21
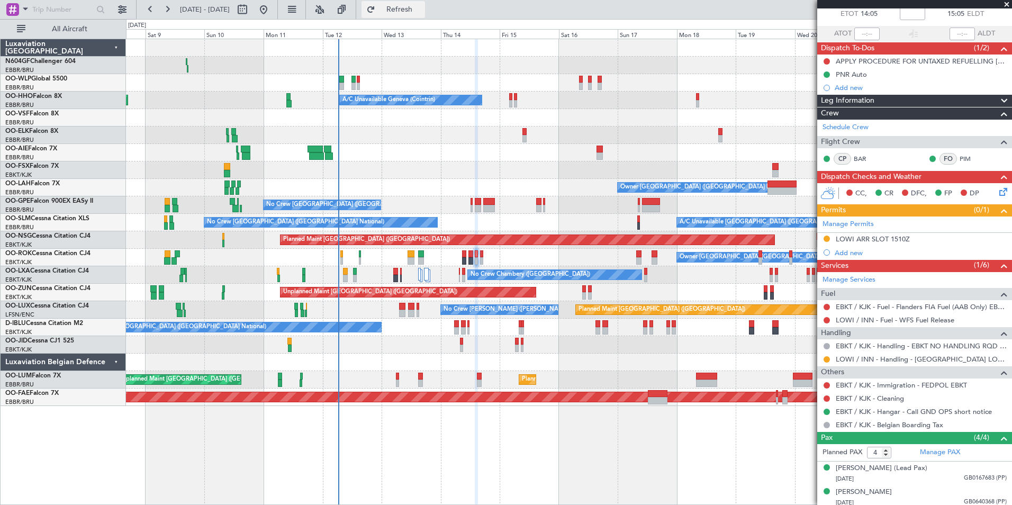
click at [422, 13] on span "Refresh" at bounding box center [399, 9] width 44 height 7
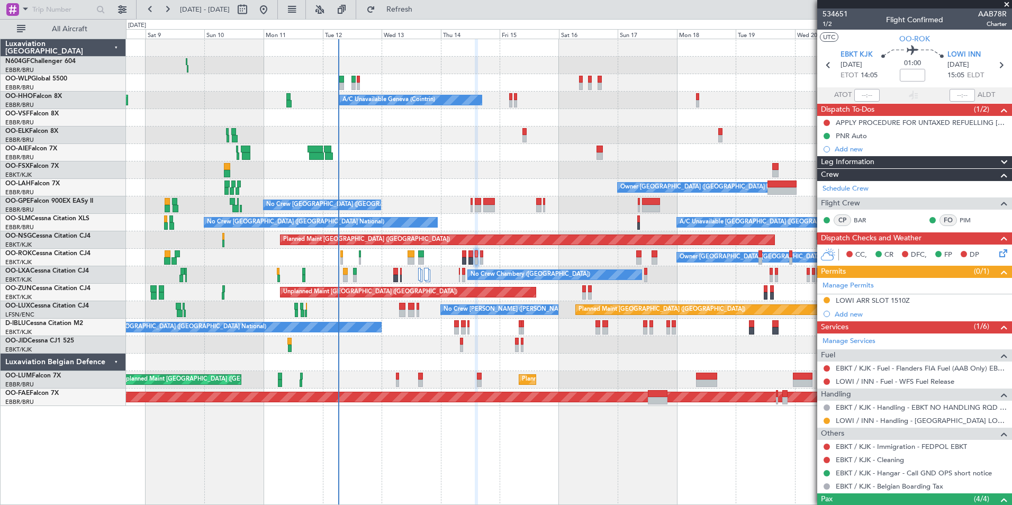
click at [575, 261] on div "Owner Kortrijk-Wevelgem Owner Kortrijk-Wevelgem" at bounding box center [568, 257] width 885 height 17
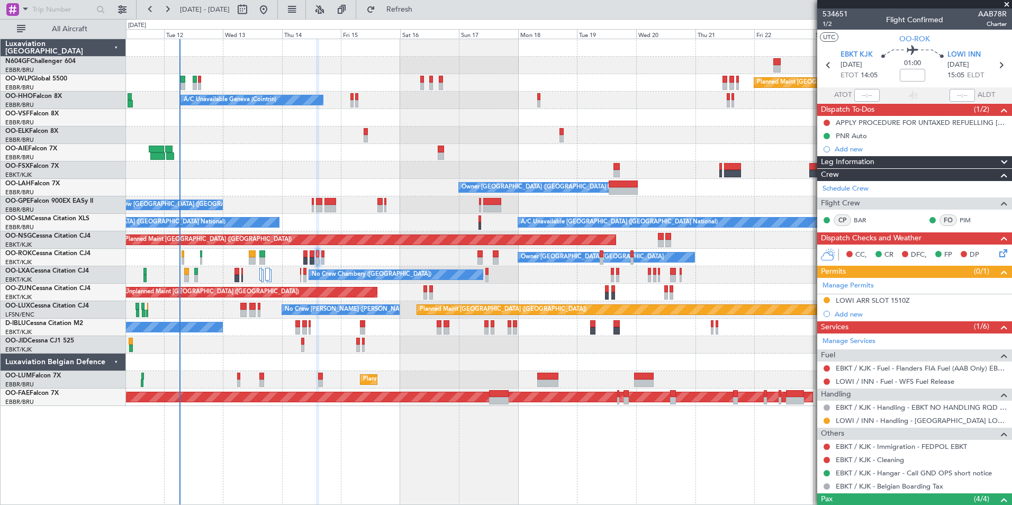
click at [345, 120] on div "Planned Maint Berlin (Brandenburg) A/C Unavailable Geneva (Cointrin) Planned Ma…" at bounding box center [568, 222] width 885 height 367
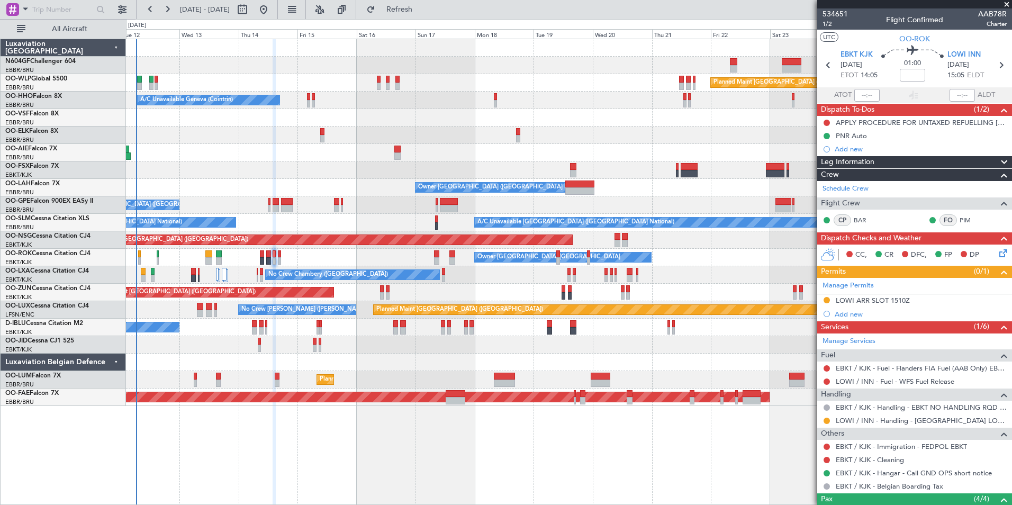
click at [413, 66] on div "Planned Maint Berlin (Brandenburg) A/C Unavailable Geneva (Cointrin) Planned Ma…" at bounding box center [568, 222] width 885 height 367
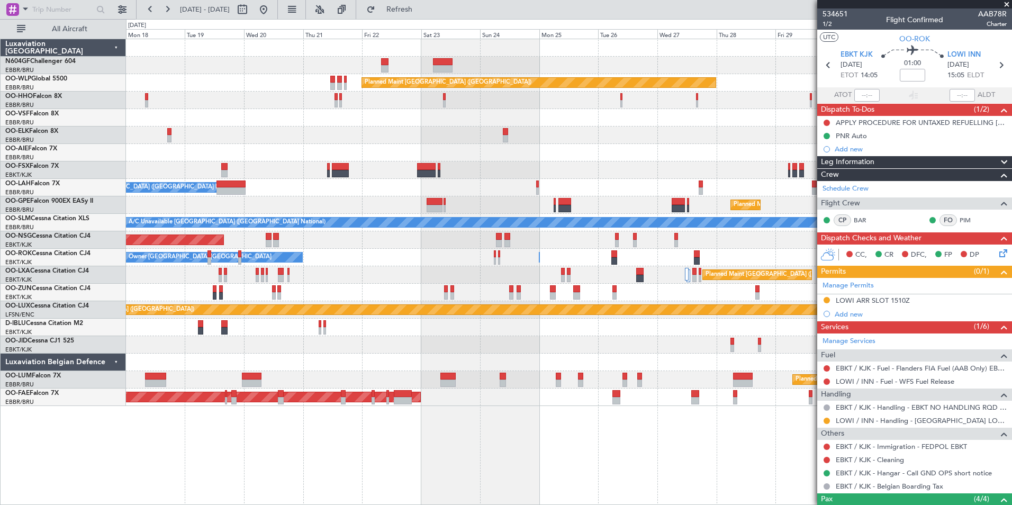
click at [394, 133] on div at bounding box center [568, 134] width 885 height 17
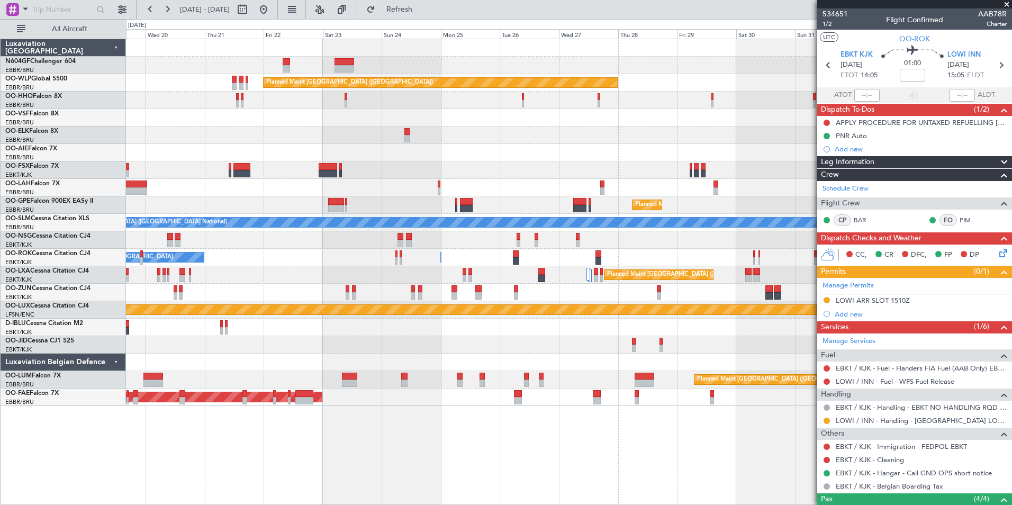
click at [176, 168] on div "Planned Maint Berlin (Brandenburg) Planned Maint London (Farnborough) Owner Bru…" at bounding box center [568, 222] width 885 height 367
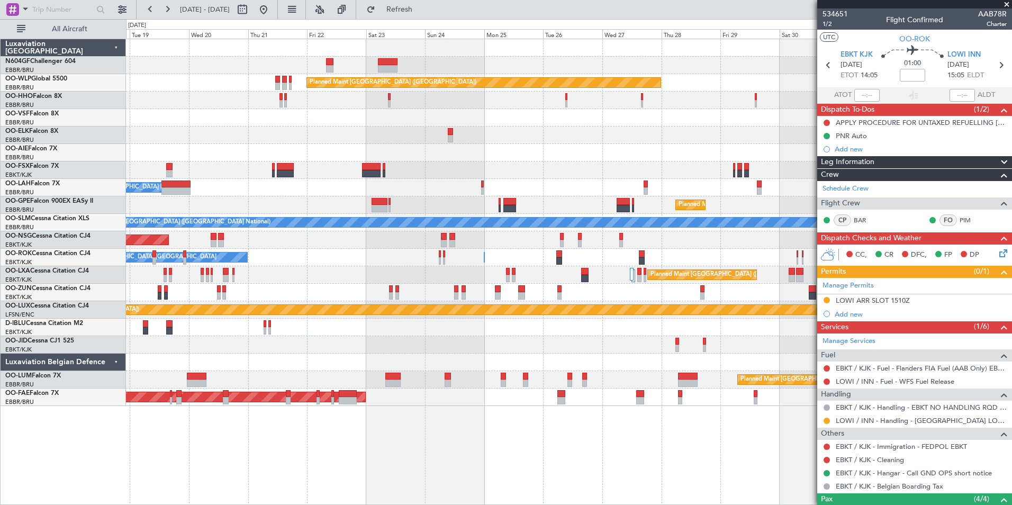
click at [215, 180] on div "Planned Maint Berlin (Brandenburg) Planned Maint London (Farnborough) Owner Bru…" at bounding box center [568, 222] width 885 height 367
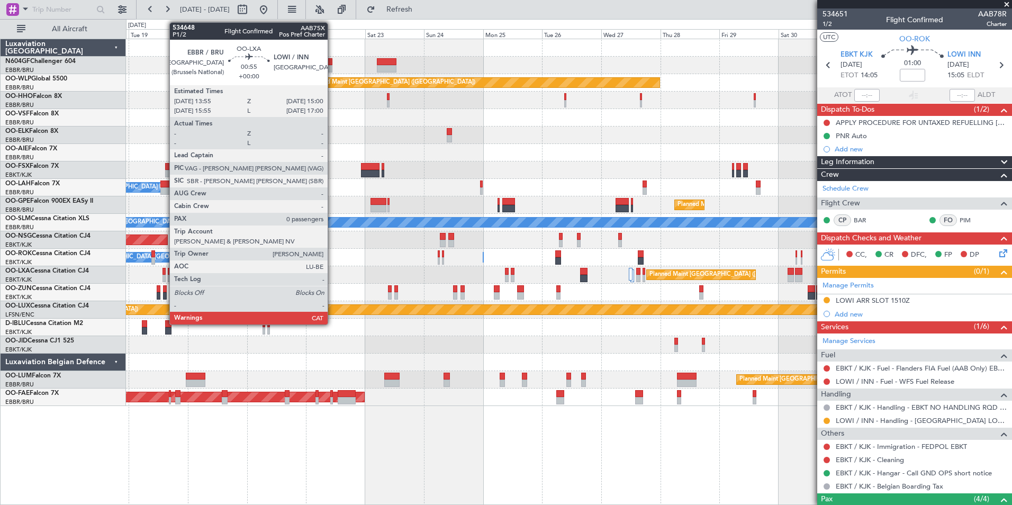
click at [164, 278] on div at bounding box center [163, 278] width 3 height 7
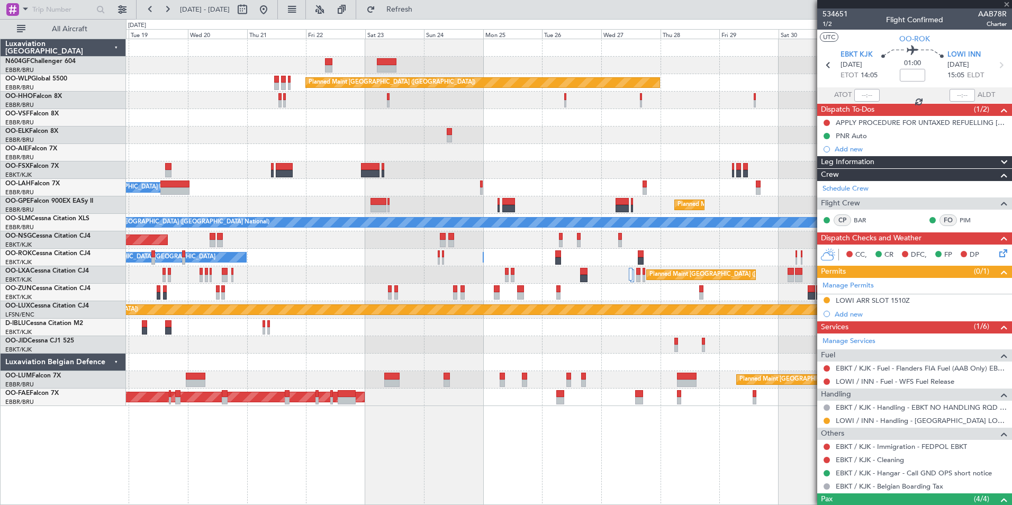
type input "0"
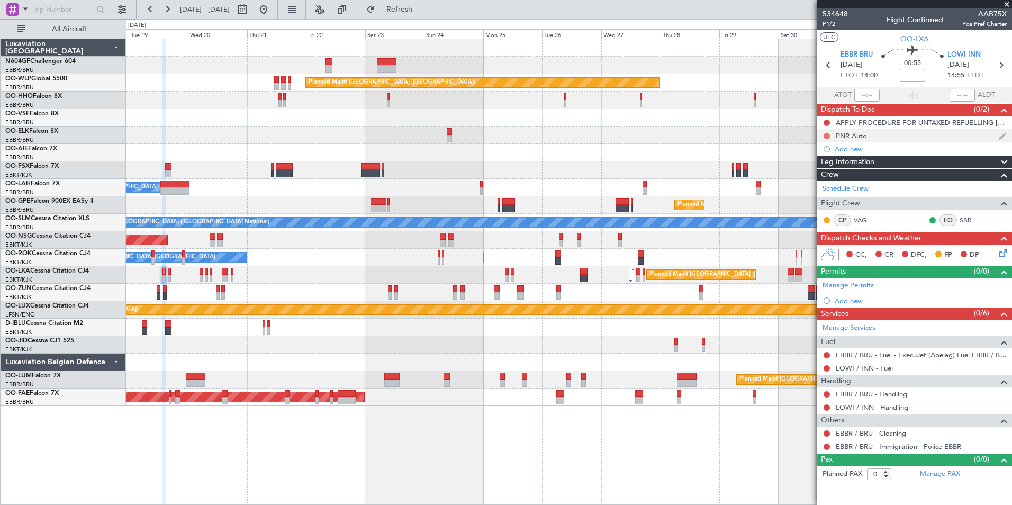
click at [827, 135] on button at bounding box center [826, 136] width 6 height 6
click at [822, 183] on span "Completed" at bounding box center [831, 182] width 35 height 11
click at [865, 366] on link "LOWI / INN - Fuel" at bounding box center [863, 367] width 57 height 9
click at [851, 397] on link "EBBR / BRU - Handling" at bounding box center [870, 393] width 71 height 9
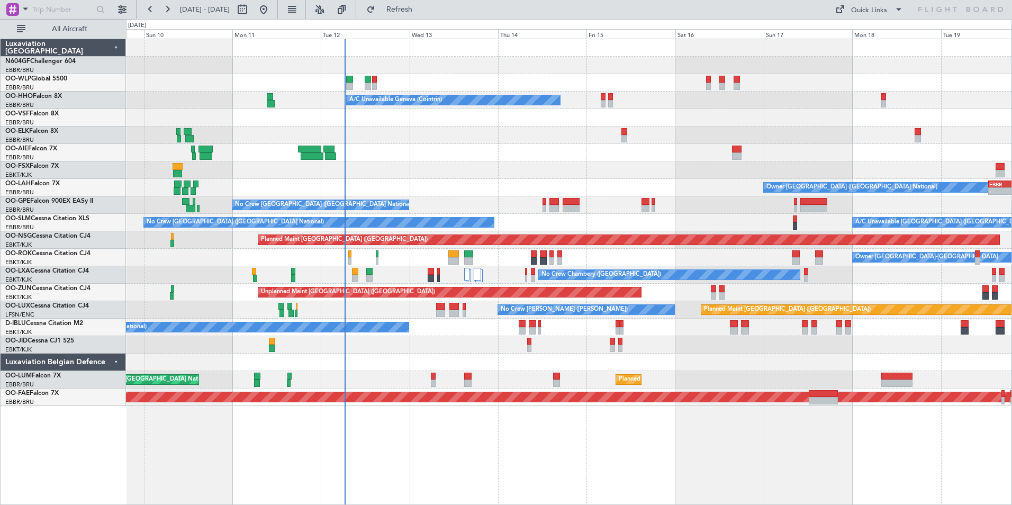
click at [792, 294] on div "Planned Maint [GEOGRAPHIC_DATA] ([GEOGRAPHIC_DATA]) Planned Maint Milan ([GEOGR…" at bounding box center [568, 222] width 885 height 367
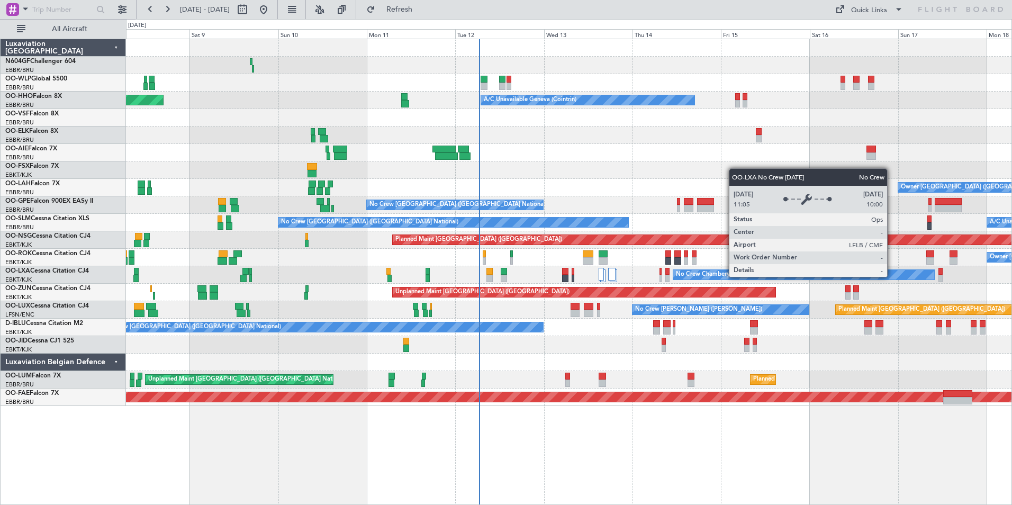
click at [468, 302] on div "Planned Maint Milan (Linate) A/C Unavailable Geneva (Cointrin) Planned Maint Ge…" at bounding box center [568, 222] width 885 height 367
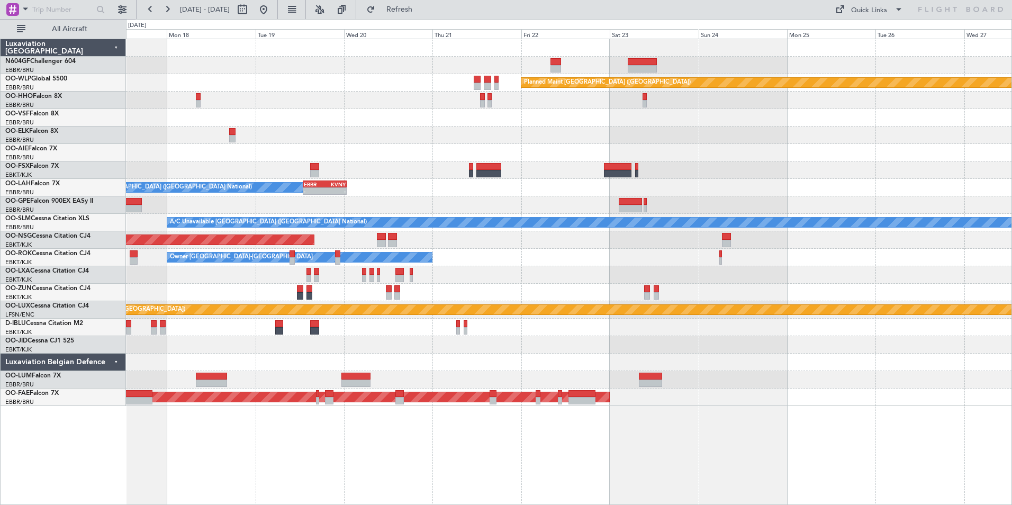
click at [340, 312] on div "Planned Maint [GEOGRAPHIC_DATA] ([GEOGRAPHIC_DATA]) Owner [GEOGRAPHIC_DATA] (Br…" at bounding box center [568, 222] width 885 height 367
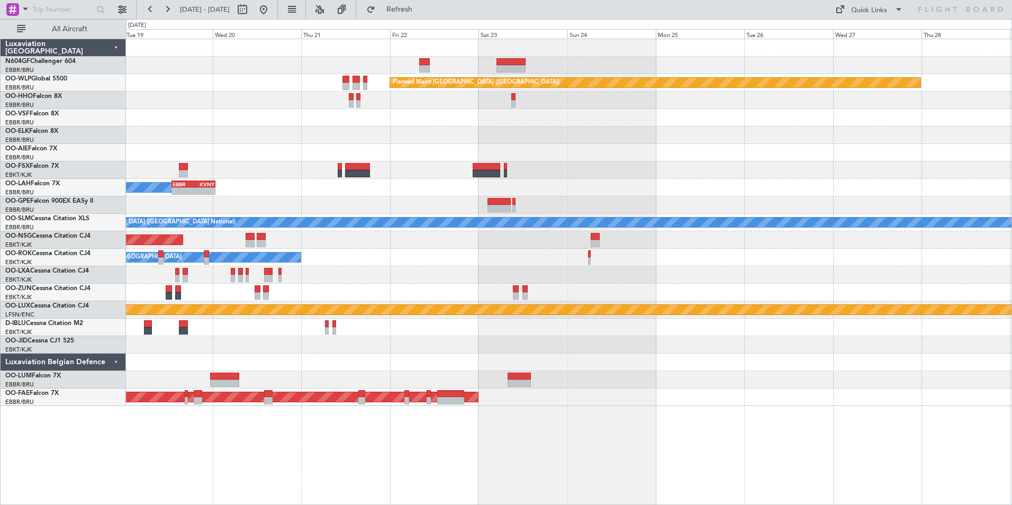
click at [449, 333] on div "Planned Maint [GEOGRAPHIC_DATA] ([GEOGRAPHIC_DATA]) Owner [GEOGRAPHIC_DATA] (Br…" at bounding box center [568, 222] width 885 height 367
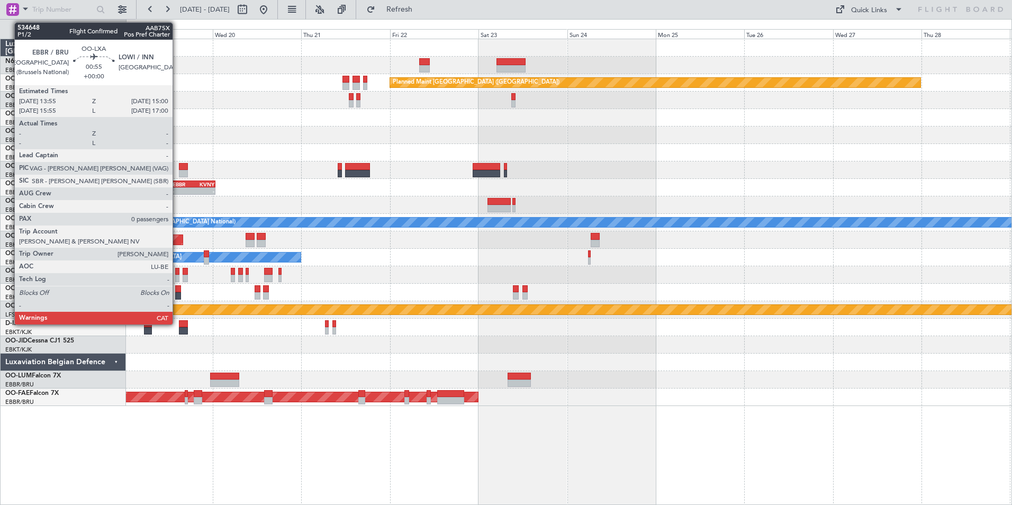
click at [177, 278] on div at bounding box center [177, 278] width 4 height 7
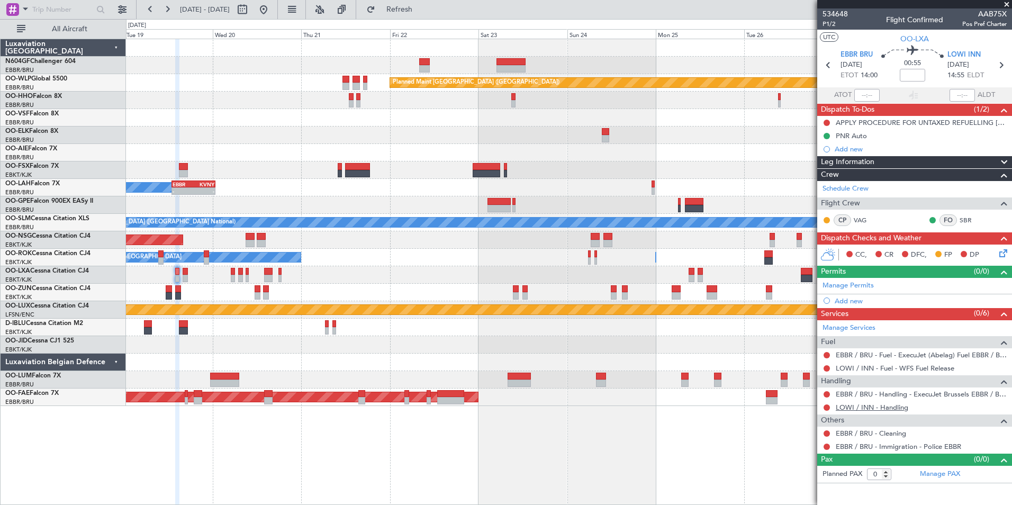
click at [881, 411] on link "LOWI / INN - Handling" at bounding box center [871, 407] width 72 height 9
click at [425, 16] on button "Refresh" at bounding box center [392, 9] width 63 height 17
click at [863, 298] on div "Add new" at bounding box center [915, 300] width 162 height 9
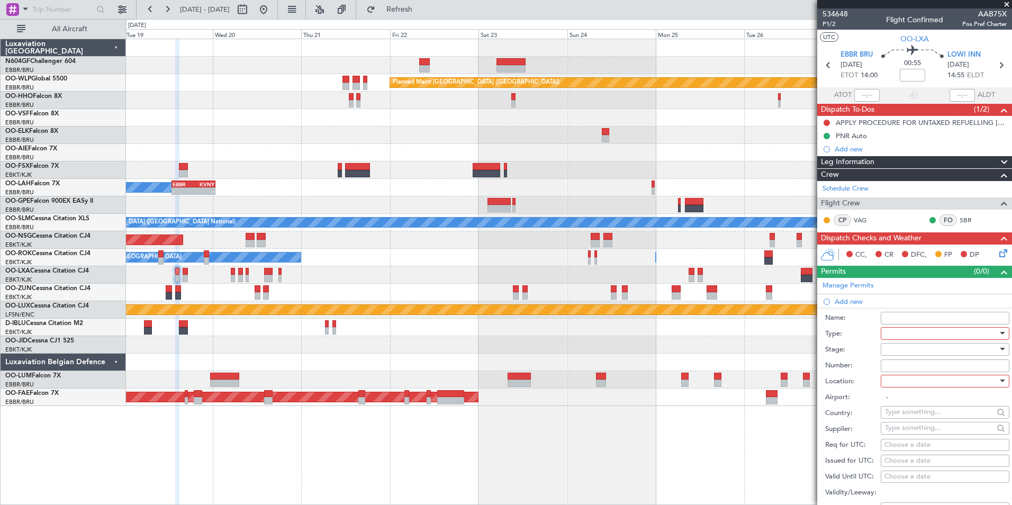
click at [918, 334] on div at bounding box center [941, 333] width 113 height 16
click at [929, 431] on span "Slot" at bounding box center [940, 433] width 111 height 16
click at [932, 379] on div at bounding box center [941, 381] width 113 height 16
click at [928, 405] on span "Departure" at bounding box center [940, 402] width 111 height 16
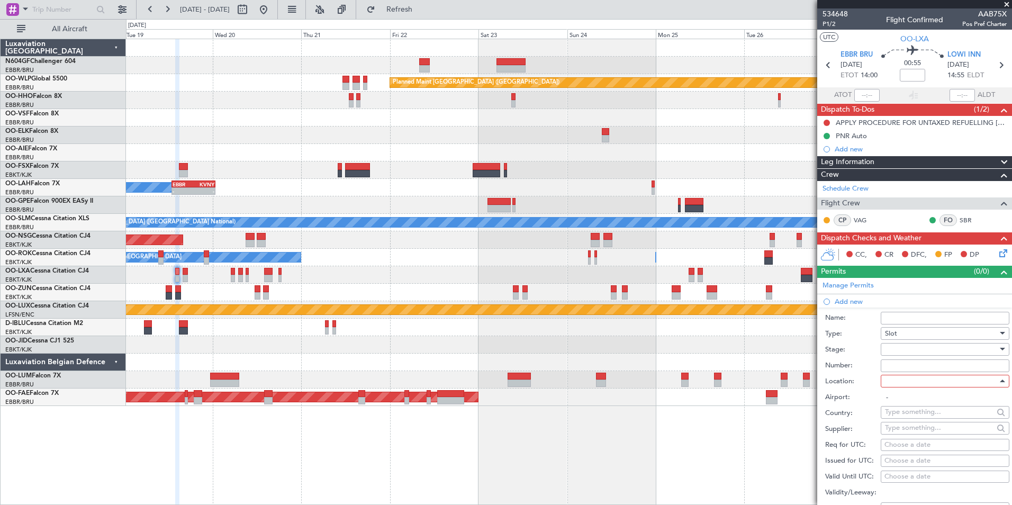
type input "EBBR / BRU"
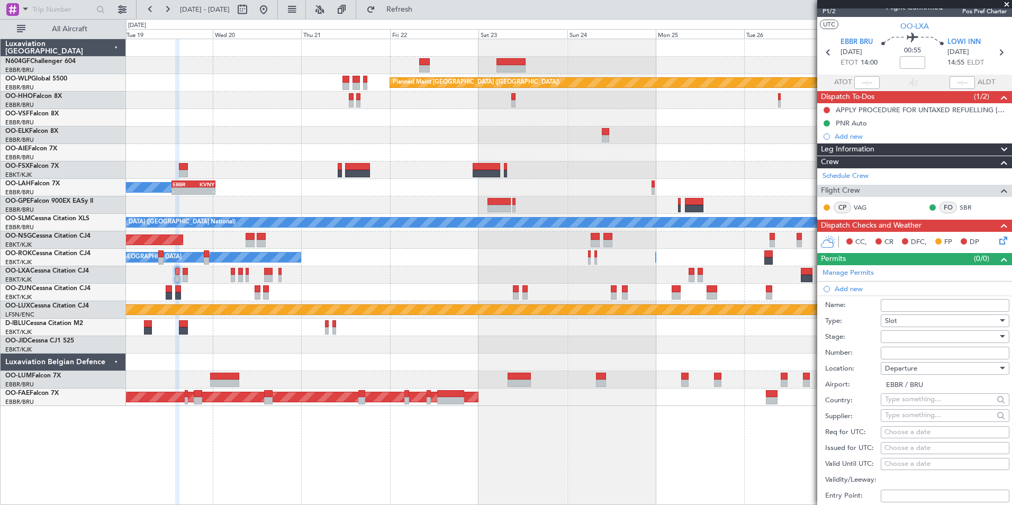
click at [924, 432] on div "Choose a date" at bounding box center [944, 432] width 121 height 11
select select "8"
select select "2025"
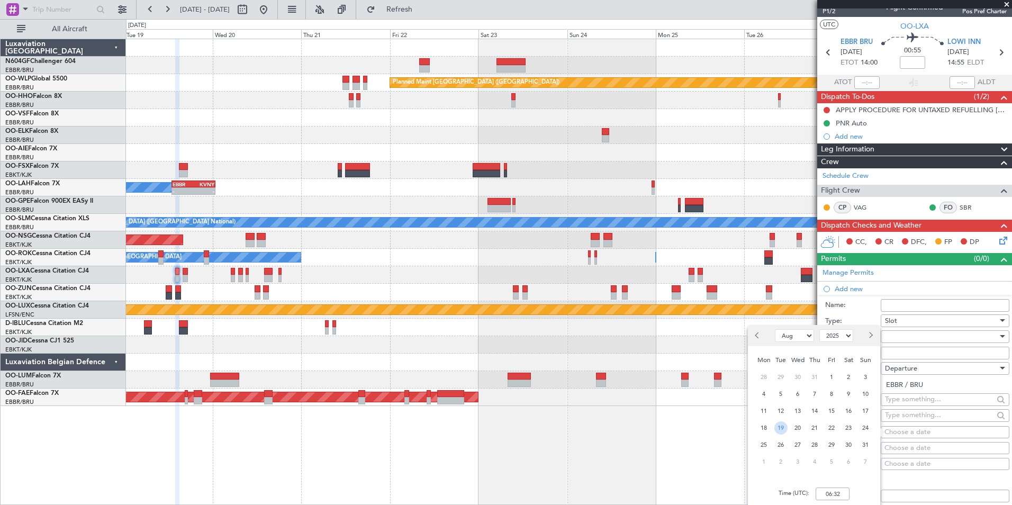
click at [783, 429] on span "19" at bounding box center [780, 427] width 13 height 13
click at [844, 492] on input "00:00" at bounding box center [832, 493] width 34 height 13
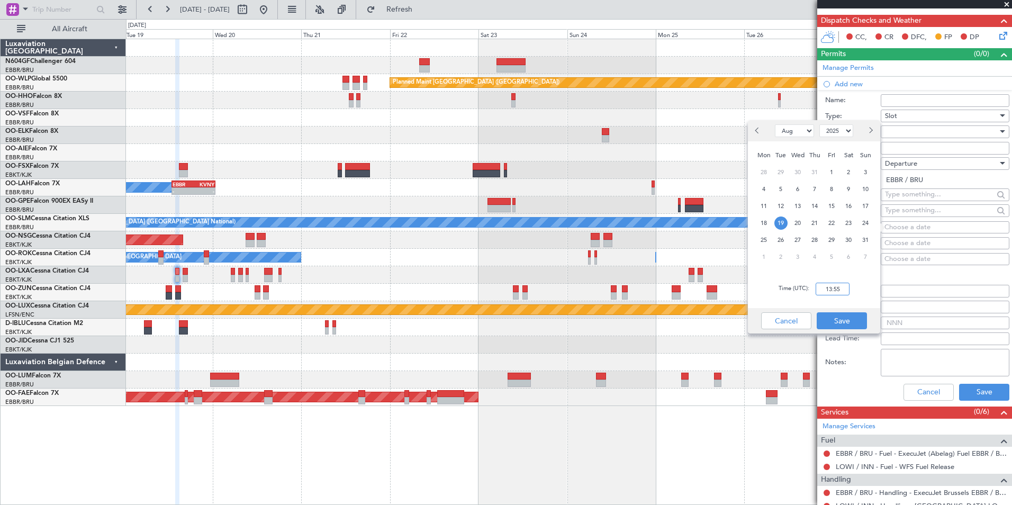
scroll to position [218, 0]
type input "13:55"
click at [835, 320] on button "Save" at bounding box center [841, 320] width 50 height 17
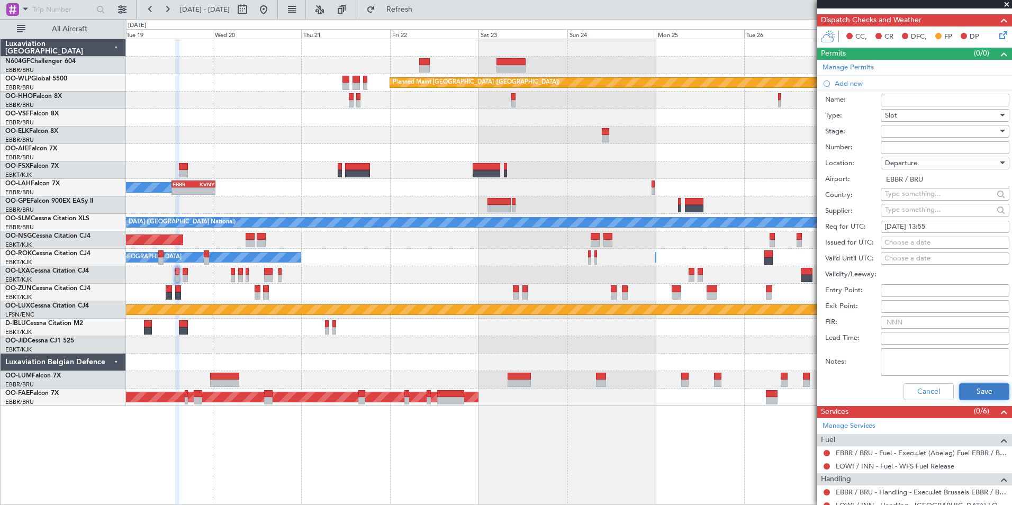
click at [996, 390] on button "Save" at bounding box center [984, 391] width 50 height 17
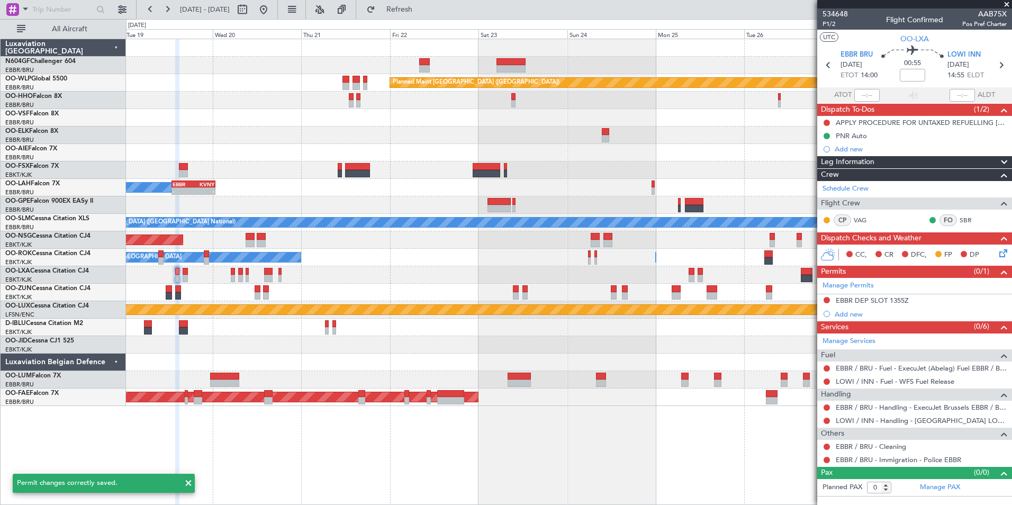
scroll to position [0, 0]
click at [858, 312] on div "Add new" at bounding box center [915, 313] width 162 height 9
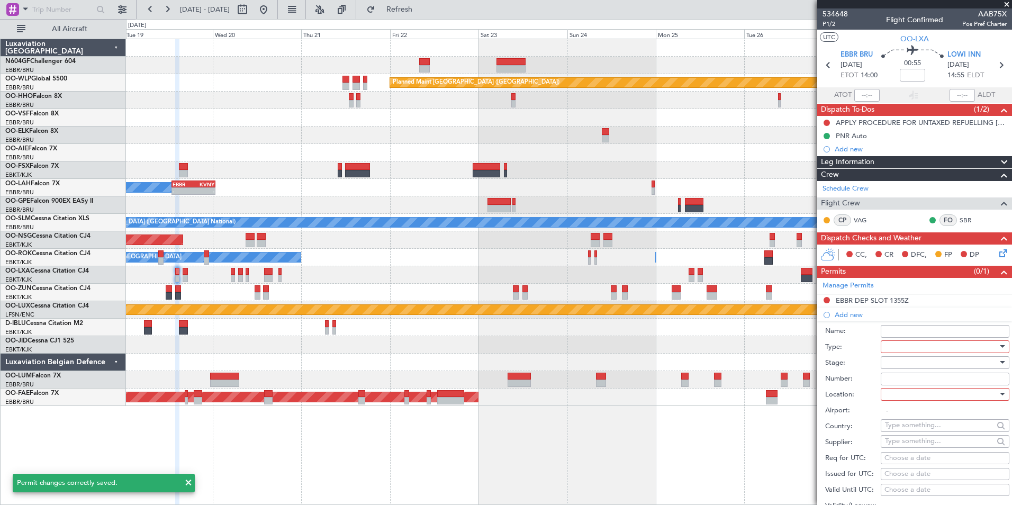
click at [926, 347] on div at bounding box center [941, 347] width 113 height 16
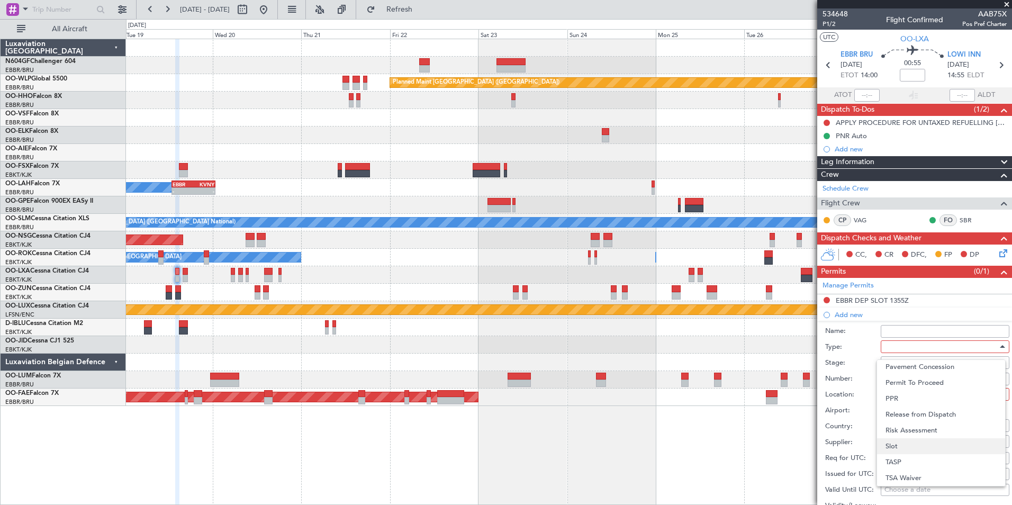
click at [939, 446] on span "Slot" at bounding box center [940, 446] width 111 height 16
click at [921, 393] on div at bounding box center [941, 394] width 113 height 16
click at [922, 445] on span "Arrival" at bounding box center [940, 447] width 111 height 16
type input "LOWI / INN"
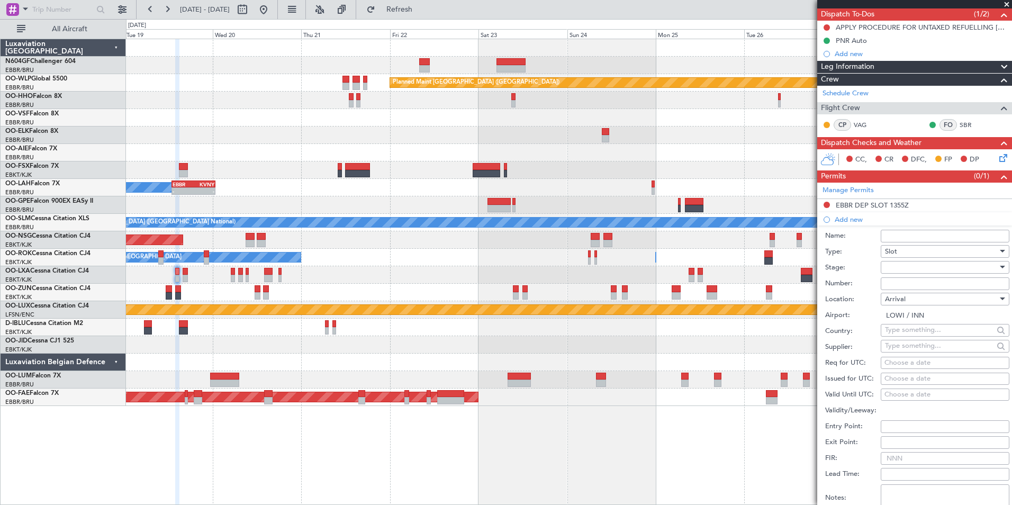
scroll to position [99, 0]
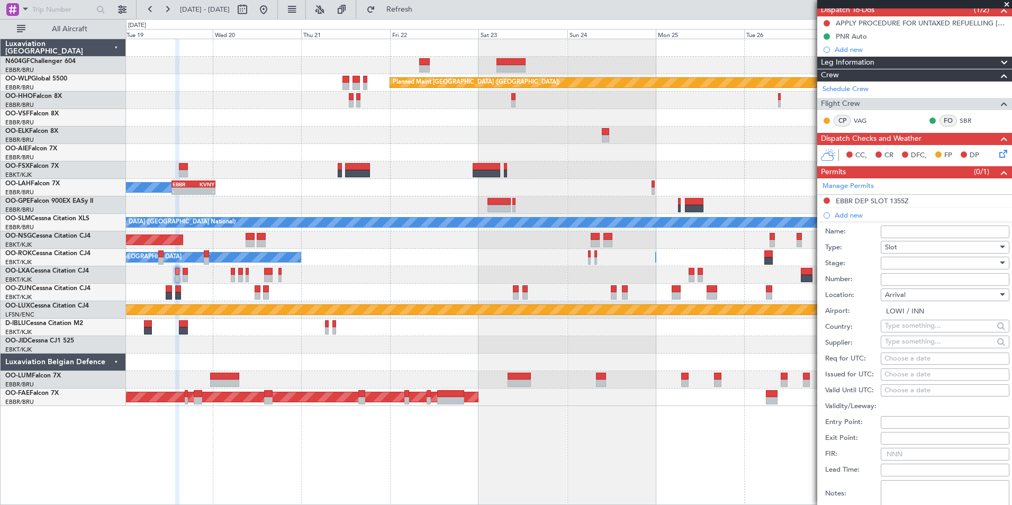
click at [924, 358] on div "Choose a date" at bounding box center [944, 358] width 121 height 11
select select "8"
select select "2025"
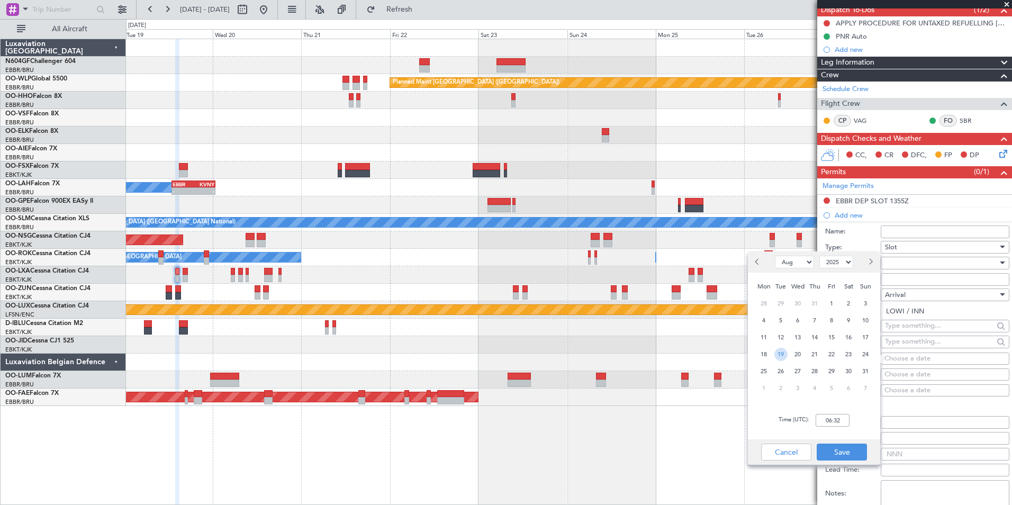
click at [779, 352] on span "19" at bounding box center [780, 354] width 13 height 13
click at [845, 426] on input "00:00" at bounding box center [832, 420] width 34 height 13
type input "15:00"
click at [855, 455] on button "Save" at bounding box center [841, 451] width 50 height 17
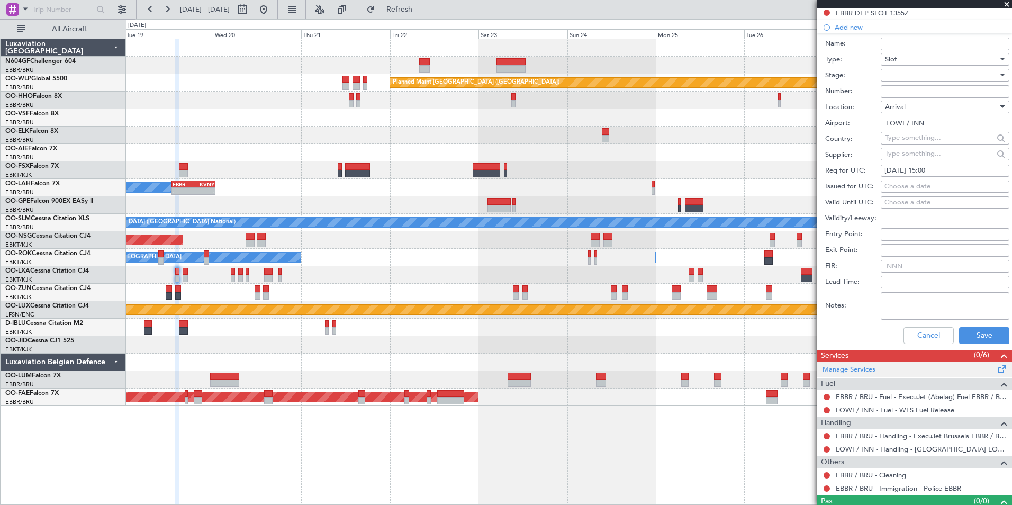
scroll to position [288, 0]
click at [982, 328] on button "Save" at bounding box center [984, 334] width 50 height 17
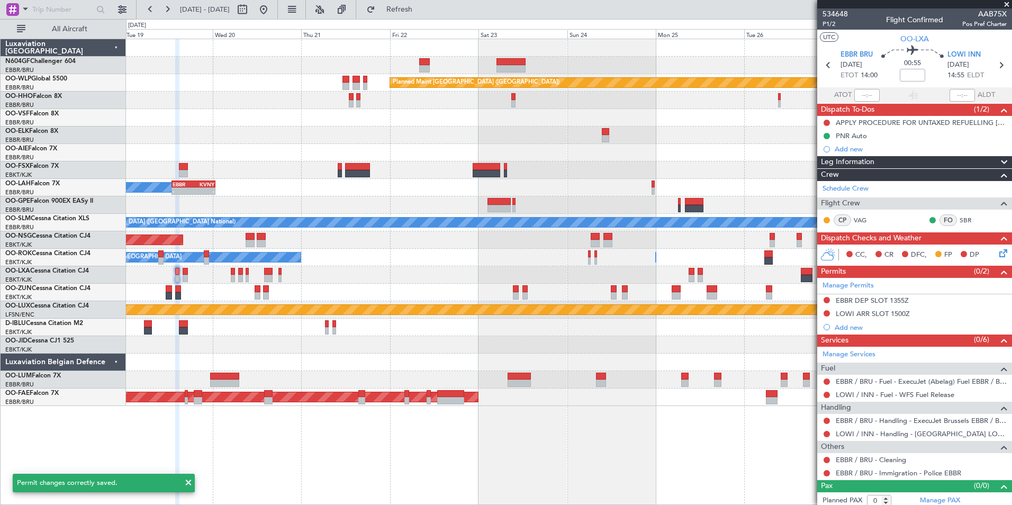
scroll to position [0, 0]
click at [995, 63] on icon at bounding box center [1001, 65] width 14 height 14
type input "4"
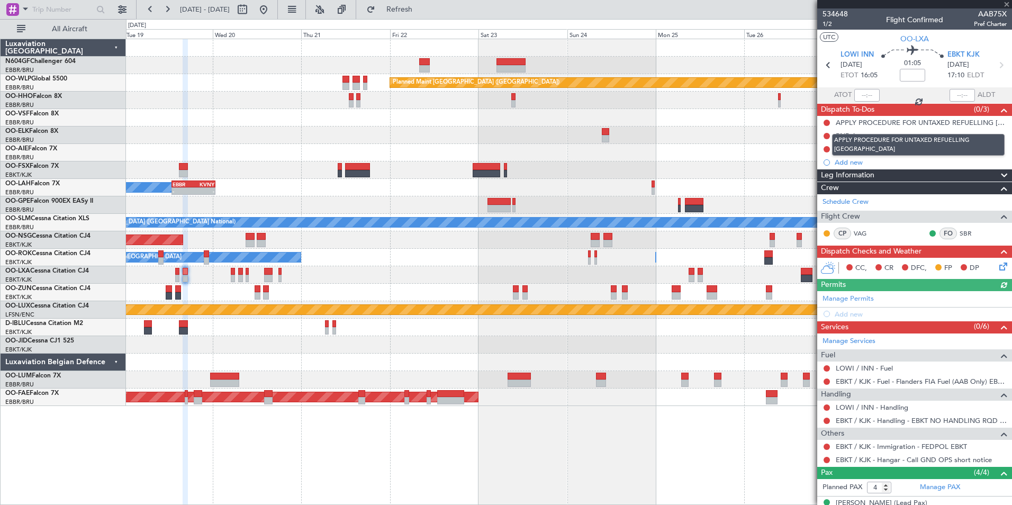
click at [825, 134] on mat-tooltip-component "APPLY PROCEDURE FOR UNTAXED REFUELLING [GEOGRAPHIC_DATA]" at bounding box center [917, 144] width 187 height 37
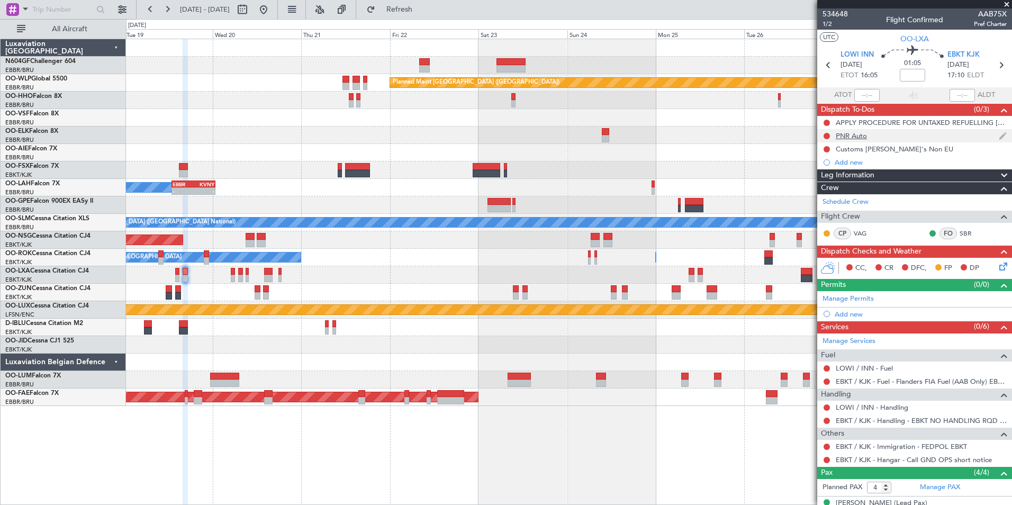
click at [827, 139] on div at bounding box center [826, 136] width 8 height 8
click at [826, 134] on button at bounding box center [826, 136] width 6 height 6
click at [816, 184] on span "Completed" at bounding box center [831, 182] width 35 height 11
click at [827, 23] on span "1/2" at bounding box center [834, 24] width 25 height 9
click at [827, 420] on button at bounding box center [826, 420] width 6 height 6
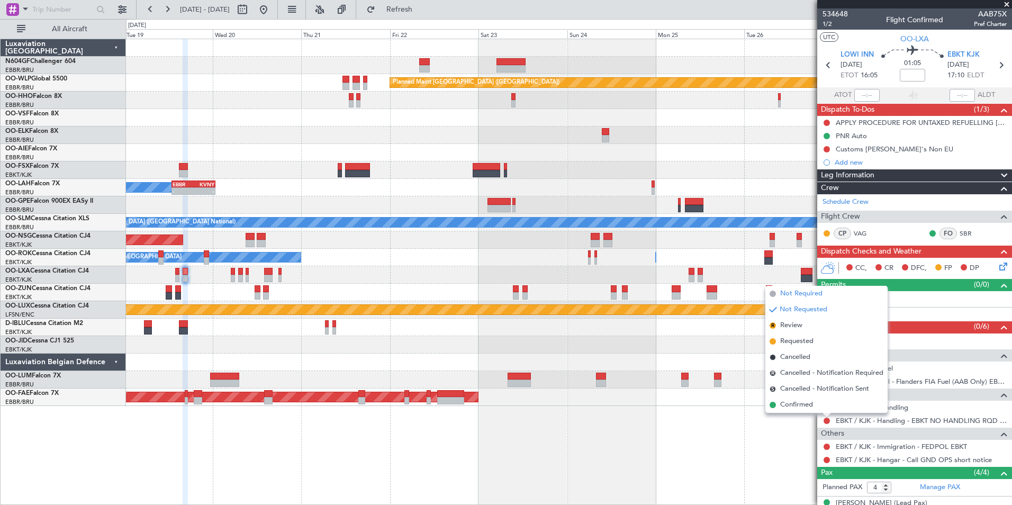
click at [811, 291] on span "Not Required" at bounding box center [801, 293] width 42 height 11
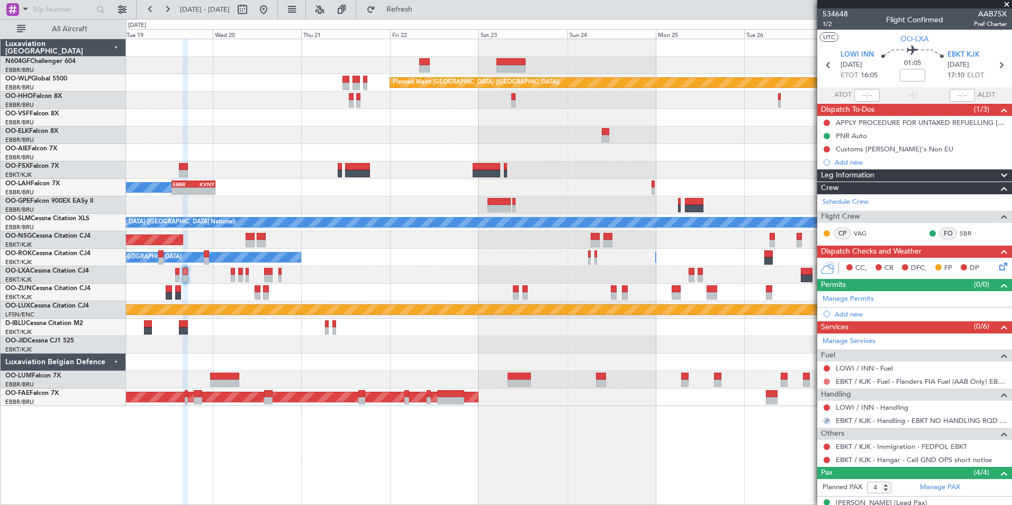
click at [827, 382] on button at bounding box center [826, 381] width 6 height 6
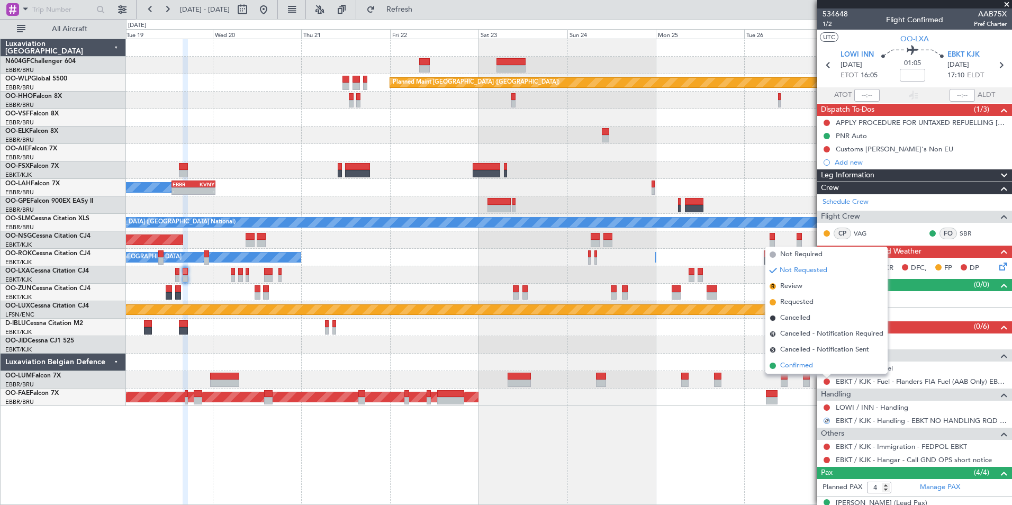
click at [817, 365] on li "Confirmed" at bounding box center [826, 366] width 122 height 16
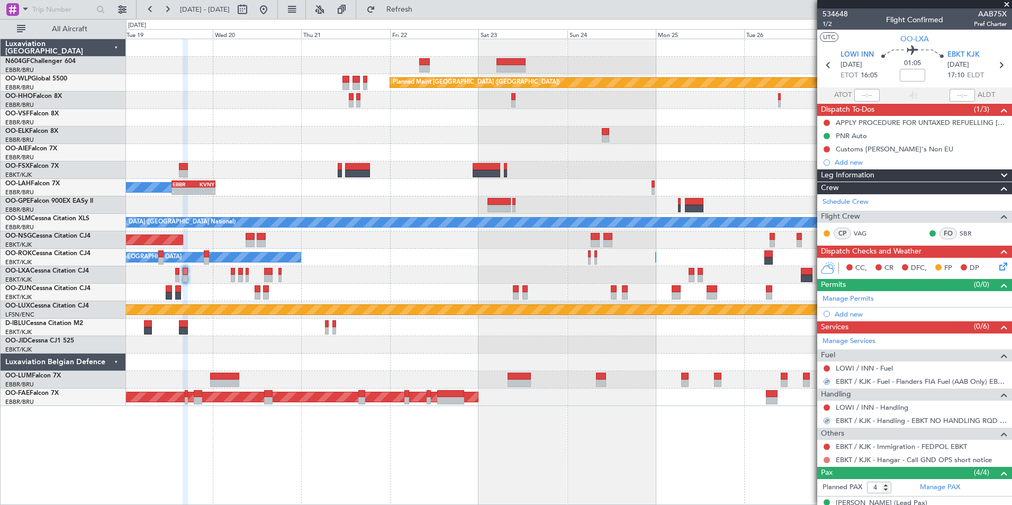
click at [824, 458] on button at bounding box center [826, 460] width 6 height 6
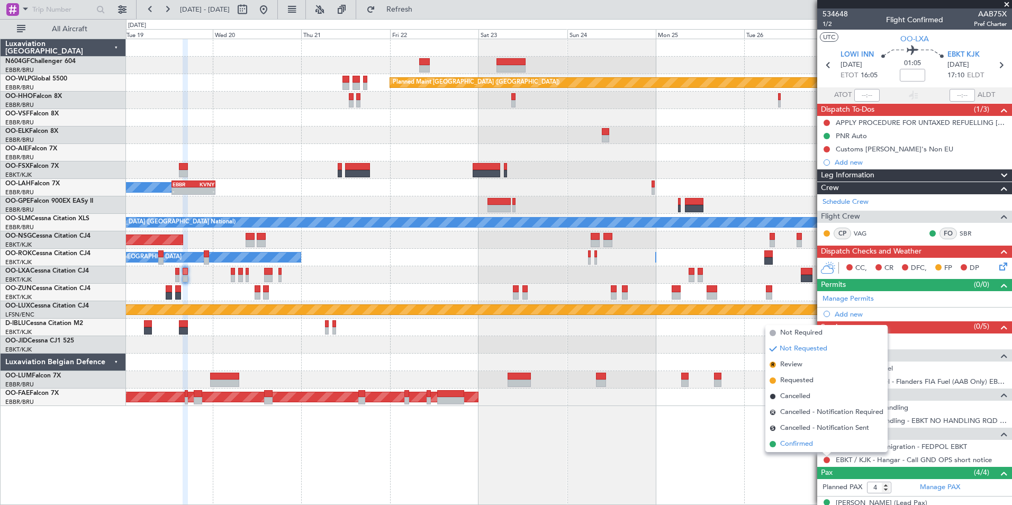
click at [814, 442] on li "Confirmed" at bounding box center [826, 444] width 122 height 16
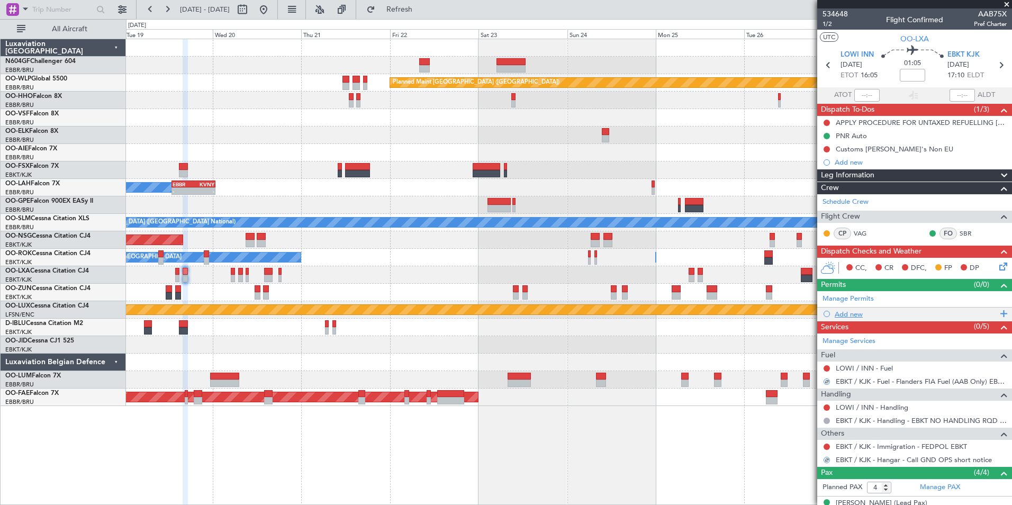
click at [852, 308] on div "Add new" at bounding box center [914, 313] width 195 height 13
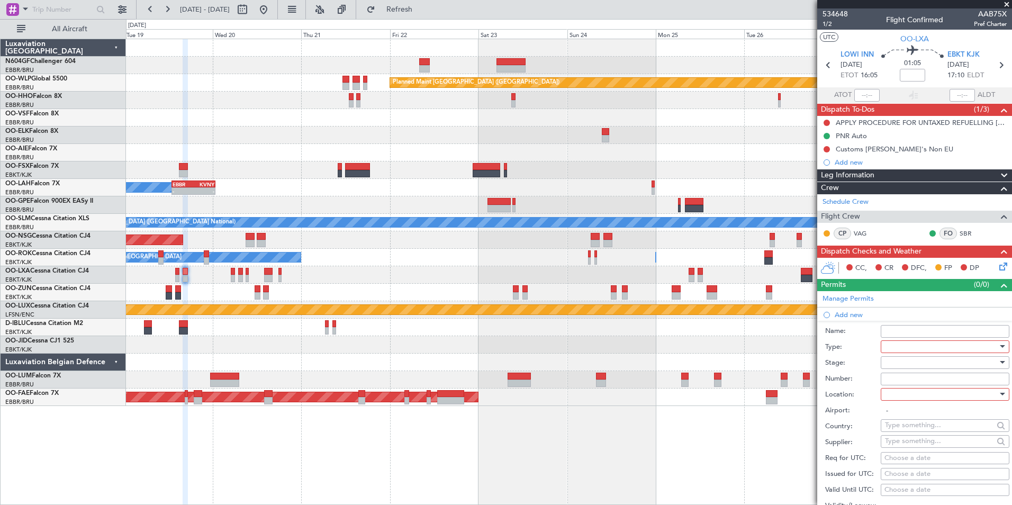
click at [892, 341] on div at bounding box center [941, 347] width 113 height 16
click at [924, 451] on span "Slot" at bounding box center [940, 454] width 111 height 16
click at [930, 393] on div at bounding box center [941, 394] width 113 height 16
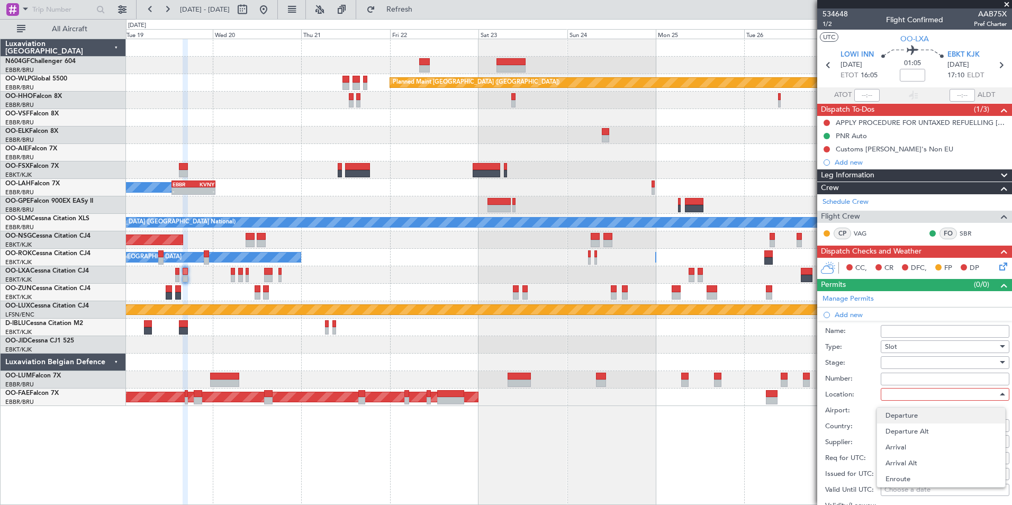
click at [928, 414] on span "Departure" at bounding box center [940, 415] width 111 height 16
type input "LOWI / INN"
click at [926, 457] on div "Choose a date" at bounding box center [944, 458] width 121 height 11
select select "8"
select select "2025"
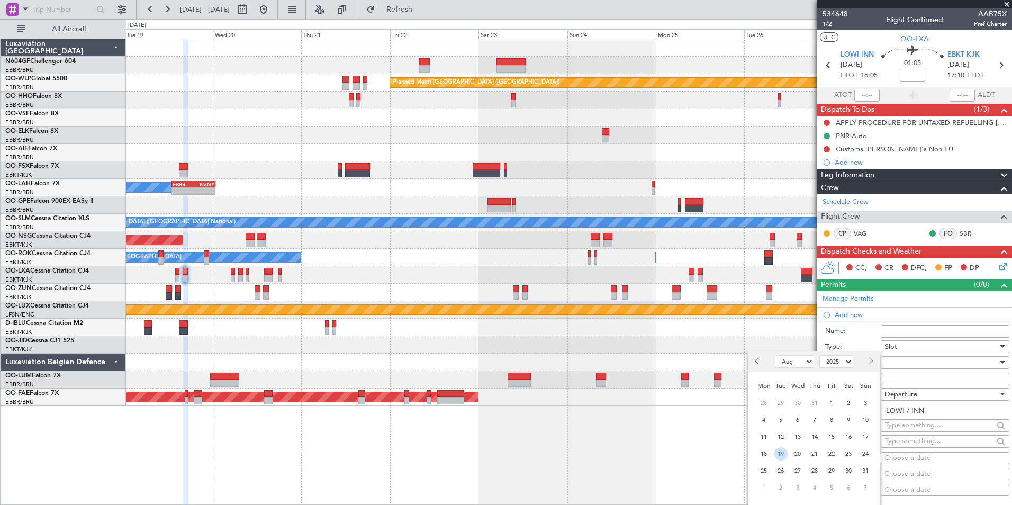
click at [778, 454] on span "19" at bounding box center [780, 453] width 13 height 13
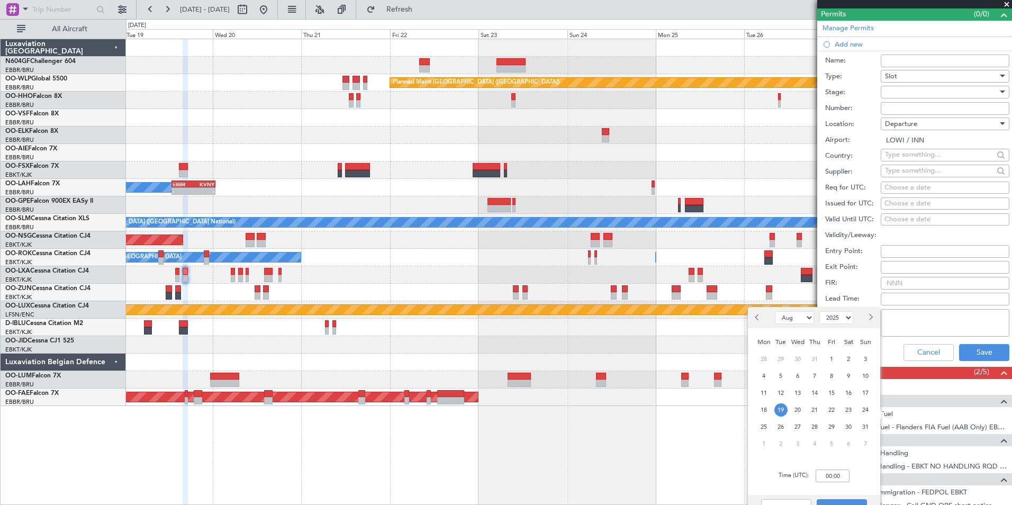
scroll to position [301, 0]
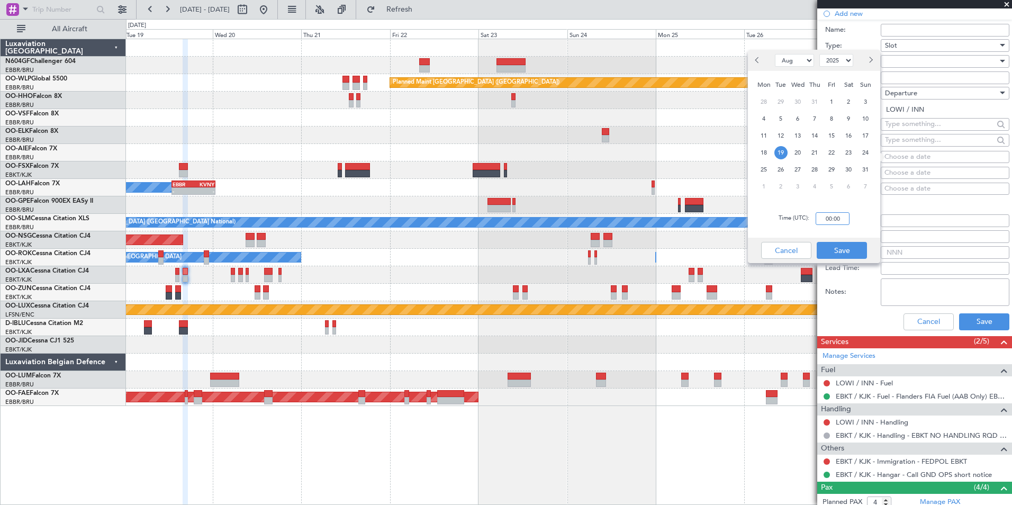
click at [844, 216] on input "00:00" at bounding box center [832, 218] width 34 height 13
type input "16:00"
click at [848, 249] on button "Save" at bounding box center [841, 250] width 50 height 17
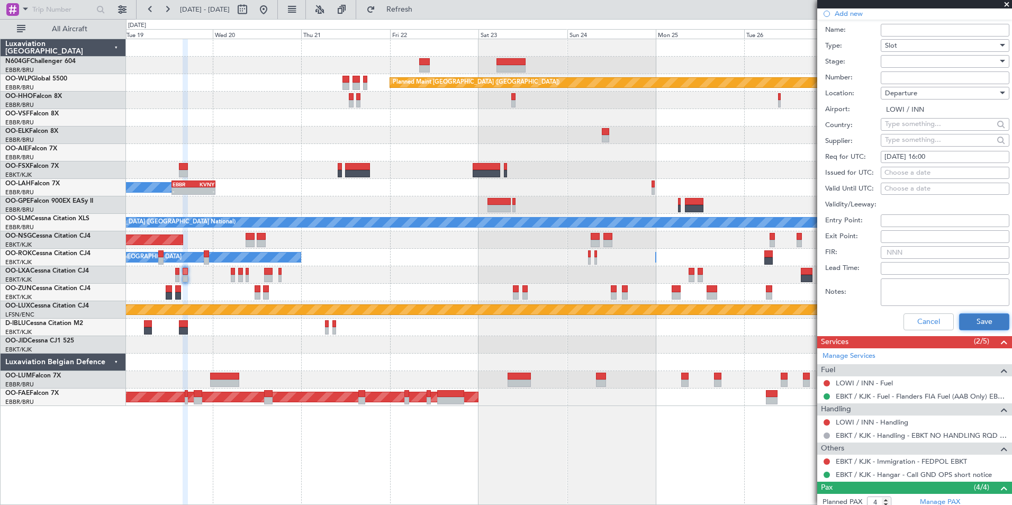
click at [983, 314] on button "Save" at bounding box center [984, 321] width 50 height 17
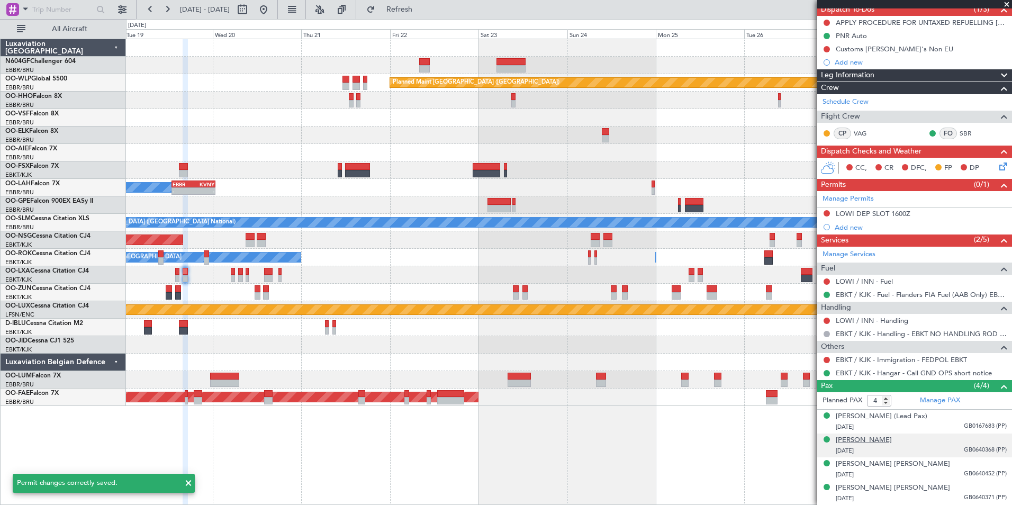
scroll to position [99, 0]
click at [878, 321] on link "LOWI / INN - Handling" at bounding box center [871, 320] width 72 height 9
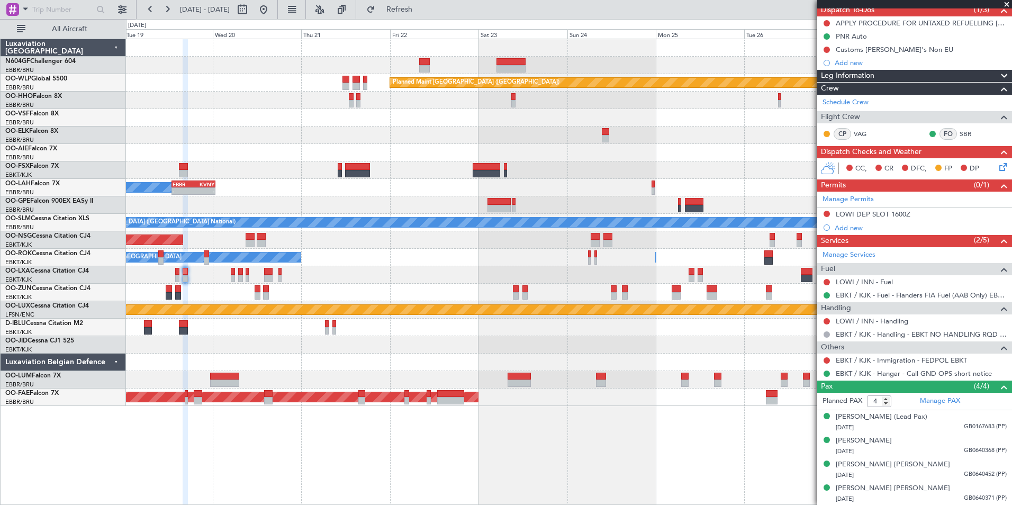
click at [424, 21] on div "0 0 Tue 19 Wed 20 Thu 21 Fri 22 Sat 23 Sun 24 Mon 25 Aug 2025 Tue 26 Wed 27 Thu…" at bounding box center [568, 29] width 885 height 19
click at [425, 19] on fb-refresh-button "Refresh" at bounding box center [393, 9] width 74 height 19
click at [422, 13] on span "Refresh" at bounding box center [399, 9] width 44 height 7
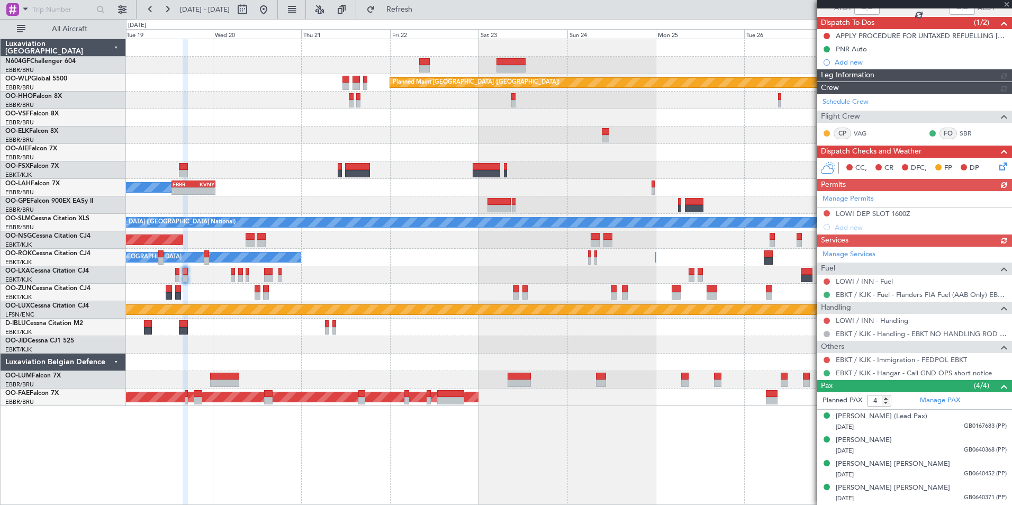
scroll to position [86, 0]
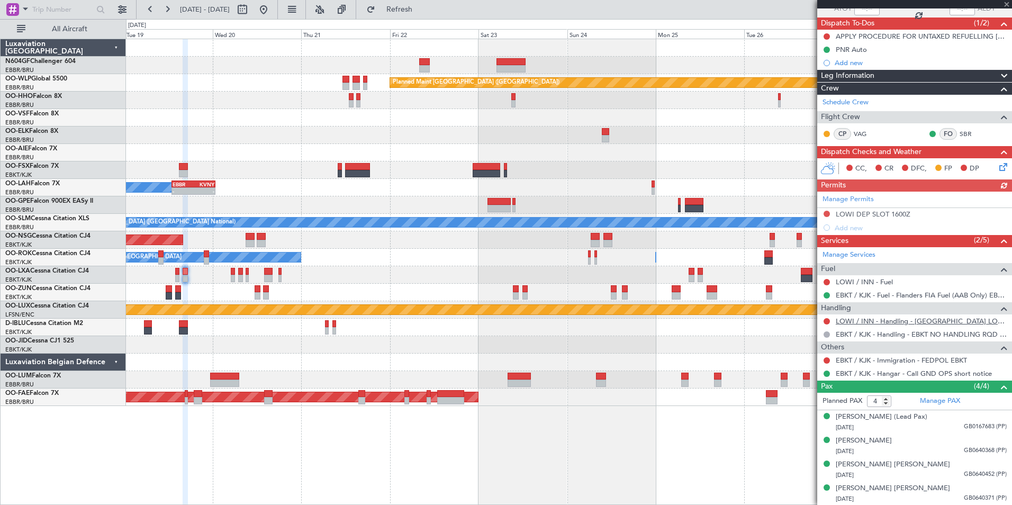
click at [877, 321] on link "LOWI / INN - Handling - [GEOGRAPHIC_DATA] LOWI / INN" at bounding box center [920, 320] width 171 height 9
click at [422, 12] on span "Refresh" at bounding box center [399, 9] width 44 height 7
click at [445, 24] on div "0 0 Tue 19 Wed 20 Thu 21 Fri 22 Sat 23 Sun 24 Mon 25 Aug 2025 Tue 26 Wed 27 Thu…" at bounding box center [568, 29] width 885 height 19
click at [430, 18] on fb-refresh-button "Refresh" at bounding box center [393, 9] width 74 height 19
click at [422, 11] on span "Refresh" at bounding box center [399, 9] width 44 height 7
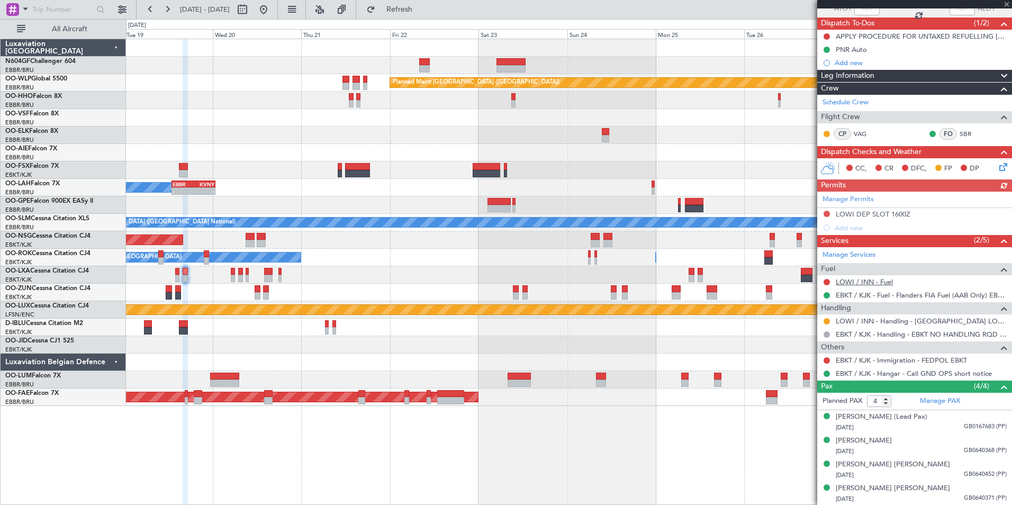
click at [878, 280] on link "LOWI / INN - Fuel" at bounding box center [863, 281] width 57 height 9
click at [422, 4] on button "Refresh" at bounding box center [392, 9] width 63 height 17
click at [827, 213] on div "Manage Permits LOWI DEP SLOT 1600Z Add new" at bounding box center [914, 213] width 195 height 43
click at [825, 214] on button at bounding box center [826, 214] width 6 height 6
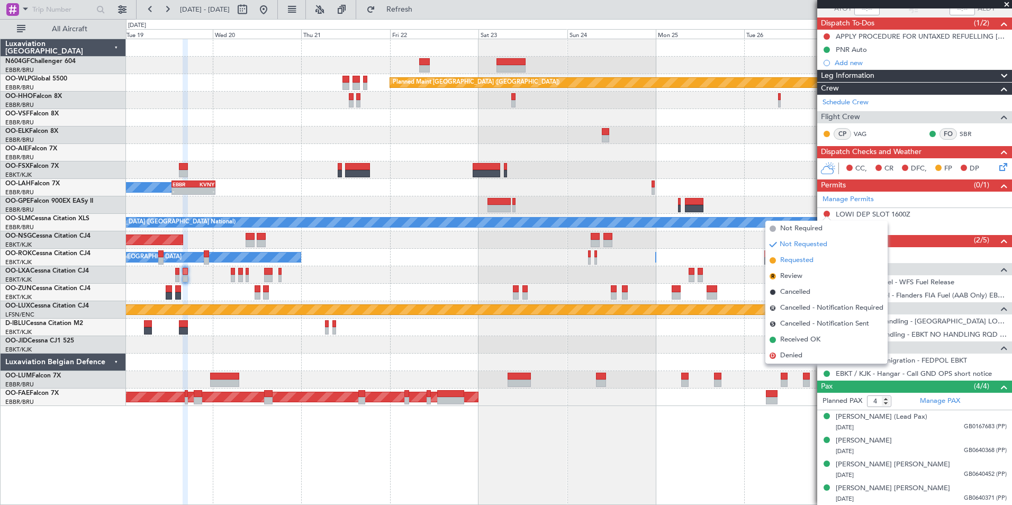
click at [824, 258] on li "Requested" at bounding box center [826, 260] width 122 height 16
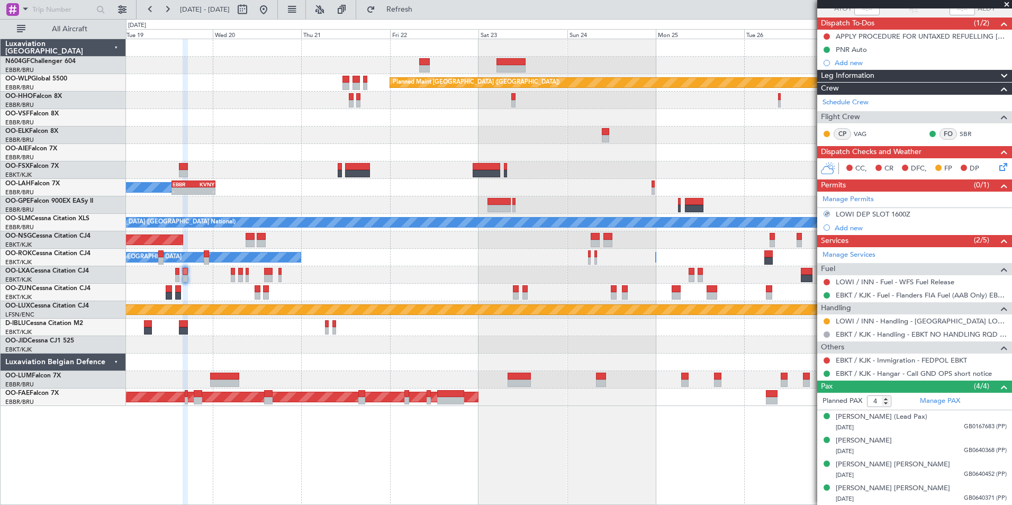
scroll to position [0, 0]
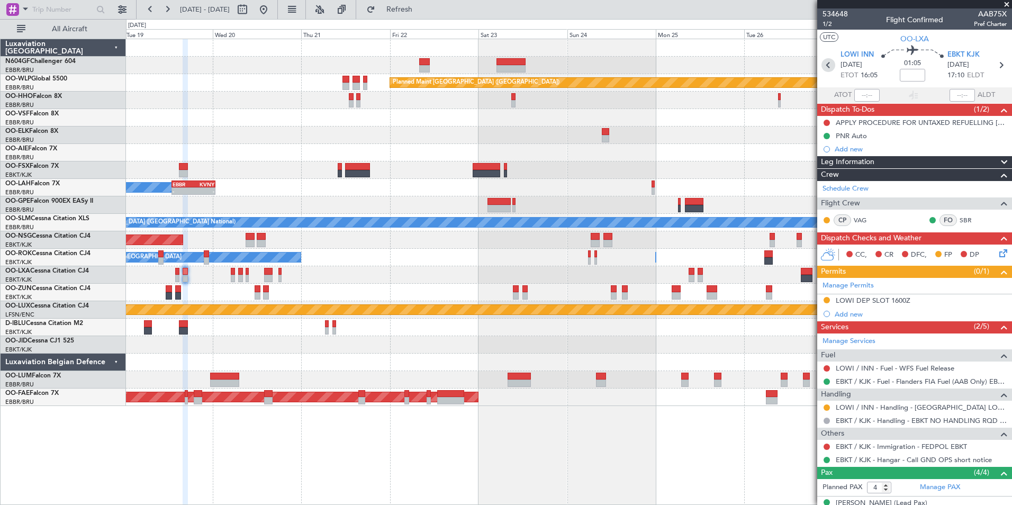
click at [829, 67] on icon at bounding box center [828, 65] width 14 height 14
type input "0"
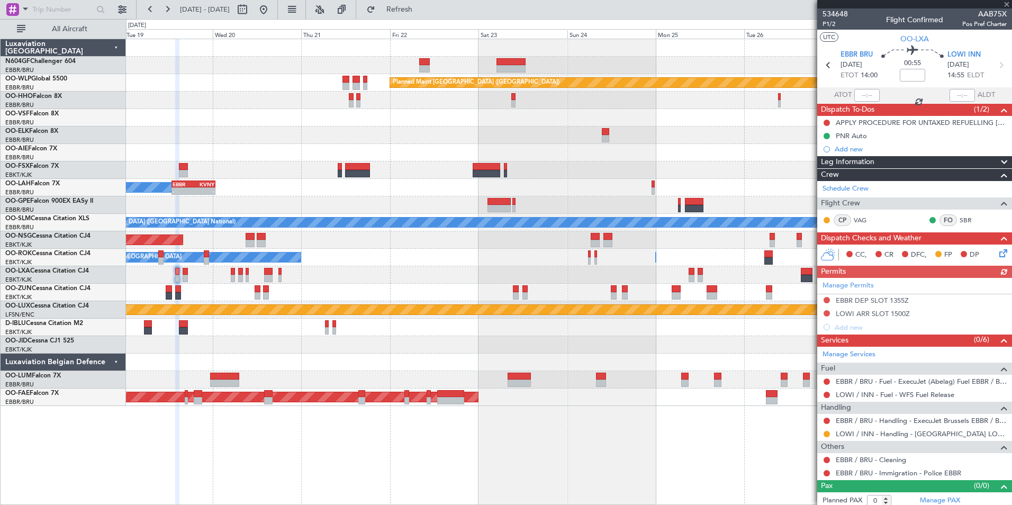
scroll to position [4, 0]
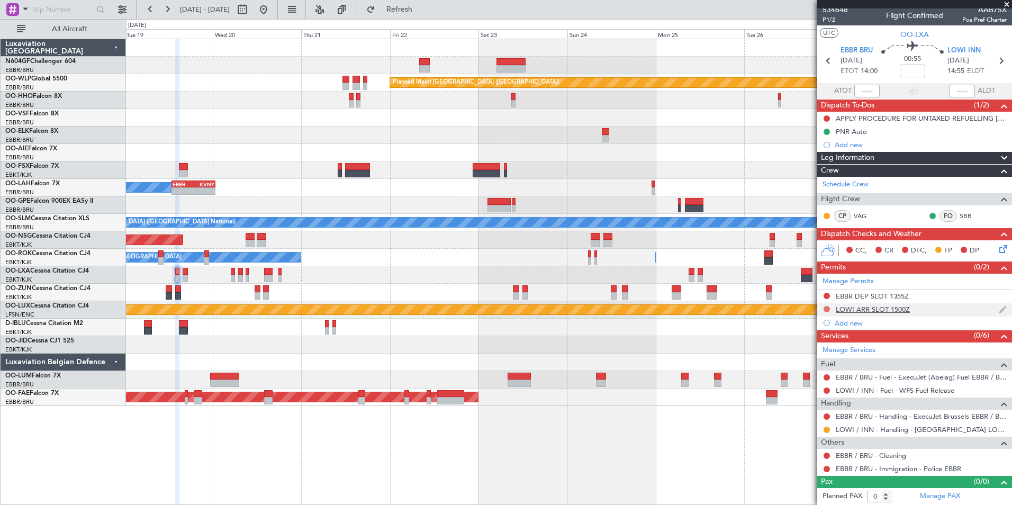
click at [827, 308] on button at bounding box center [826, 309] width 6 height 6
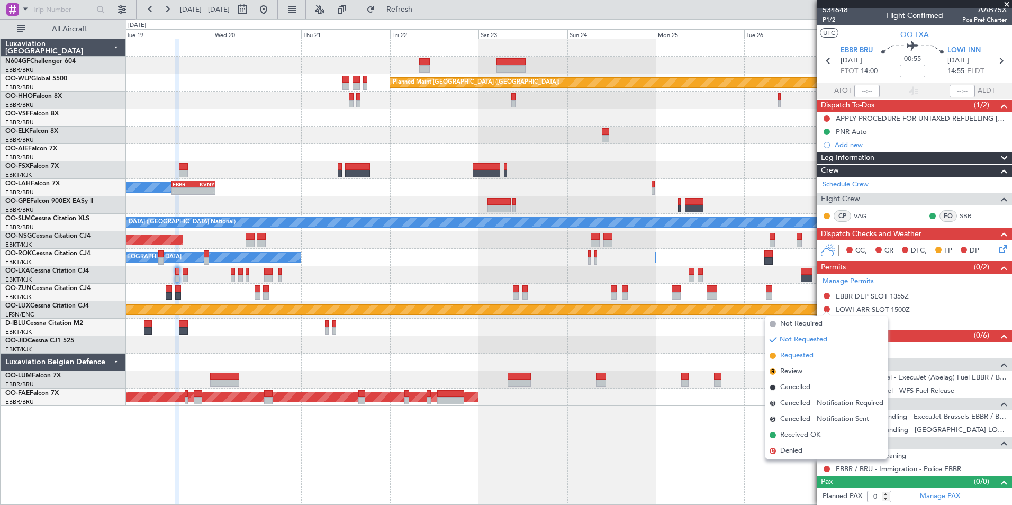
click at [824, 356] on li "Requested" at bounding box center [826, 356] width 122 height 16
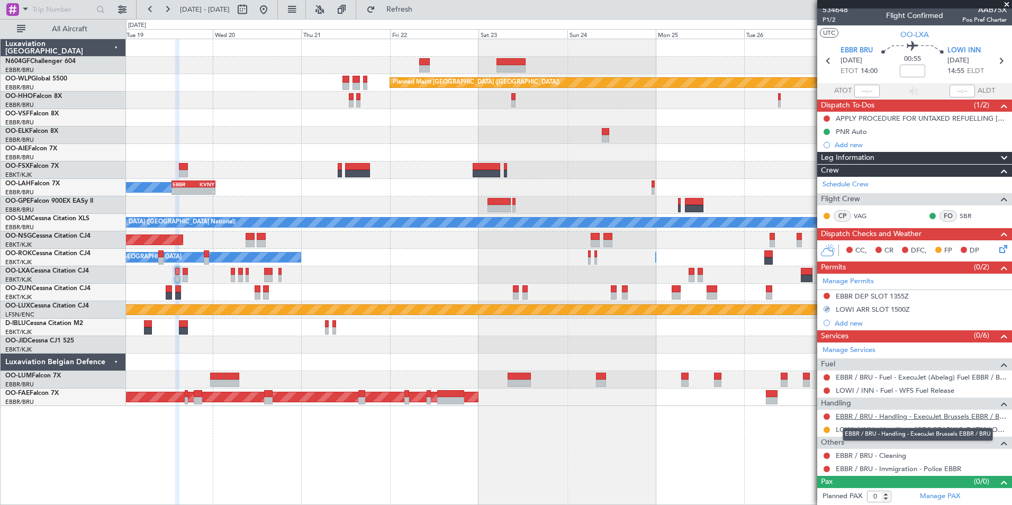
click at [912, 417] on link "EBBR / BRU - Handling - ExecuJet Brussels EBBR / BRU" at bounding box center [920, 416] width 171 height 9
click at [825, 297] on button at bounding box center [826, 296] width 6 height 6
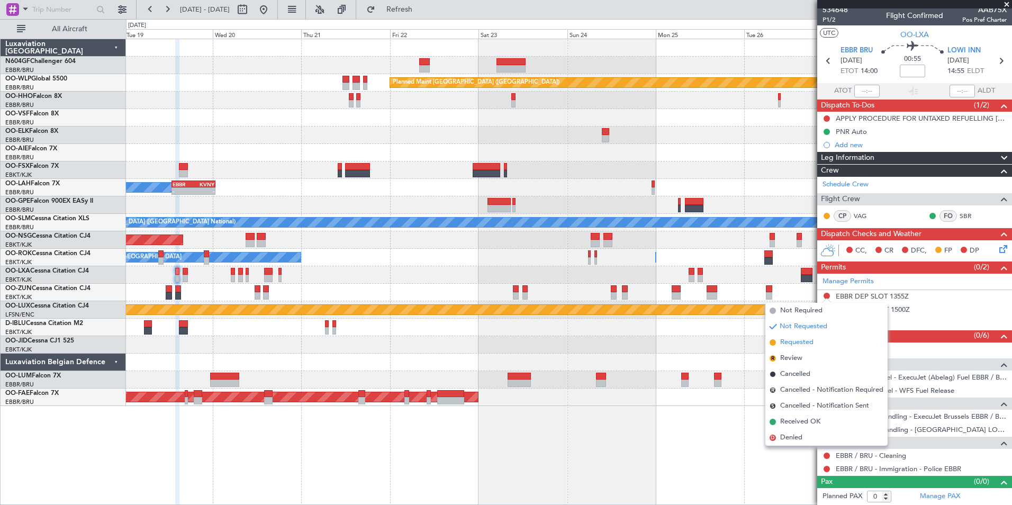
click at [824, 344] on li "Requested" at bounding box center [826, 342] width 122 height 16
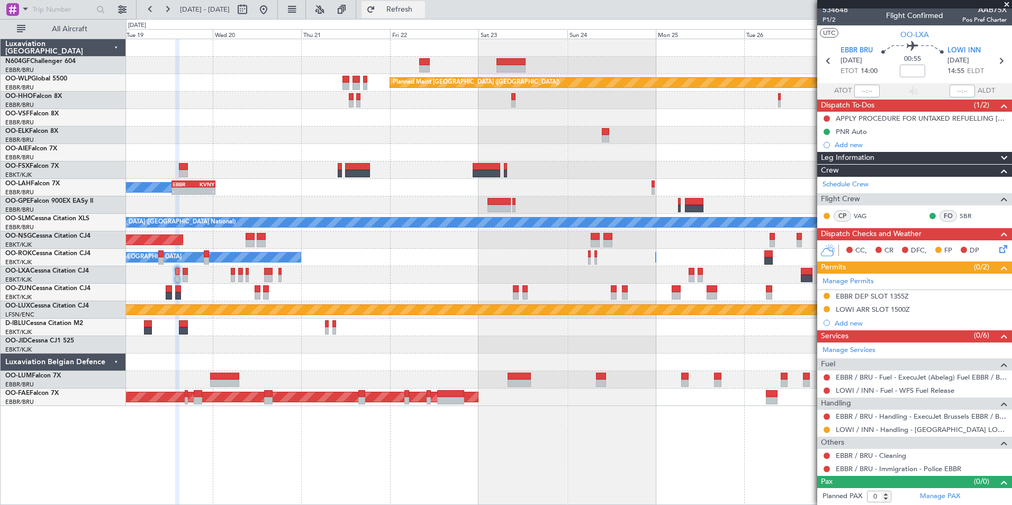
click at [422, 13] on span "Refresh" at bounding box center [399, 9] width 44 height 7
click at [1000, 245] on icon at bounding box center [1001, 247] width 8 height 8
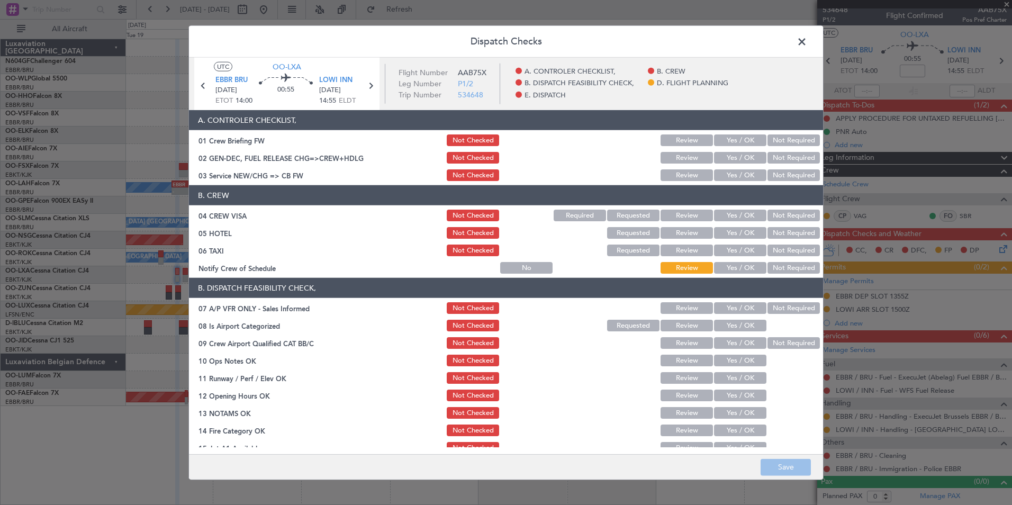
click at [724, 175] on button "Yes / OK" at bounding box center [740, 175] width 52 height 12
click at [781, 216] on button "Not Required" at bounding box center [793, 215] width 52 height 12
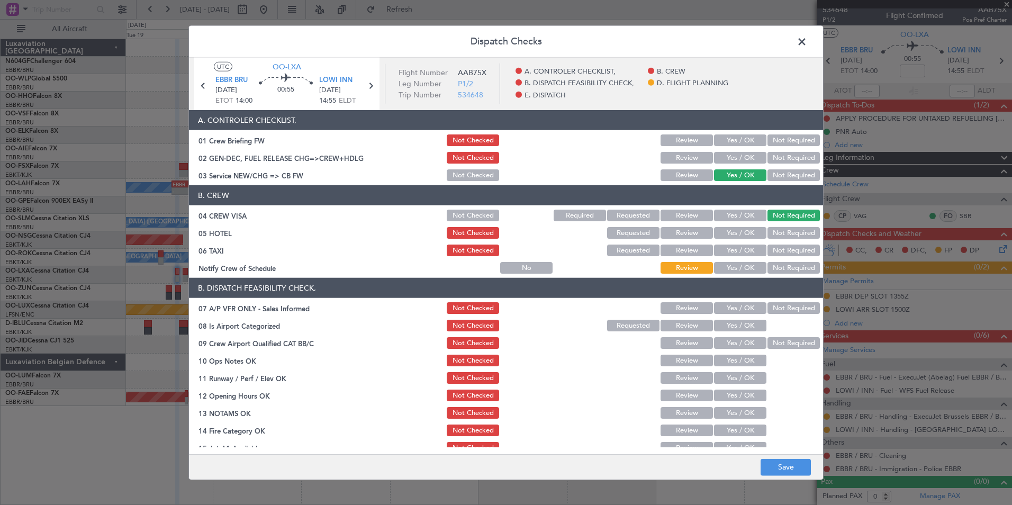
click at [782, 225] on div "Not Required" at bounding box center [792, 232] width 53 height 15
click at [785, 234] on button "Not Required" at bounding box center [793, 233] width 52 height 12
click at [739, 263] on button "Yes / OK" at bounding box center [740, 268] width 52 height 12
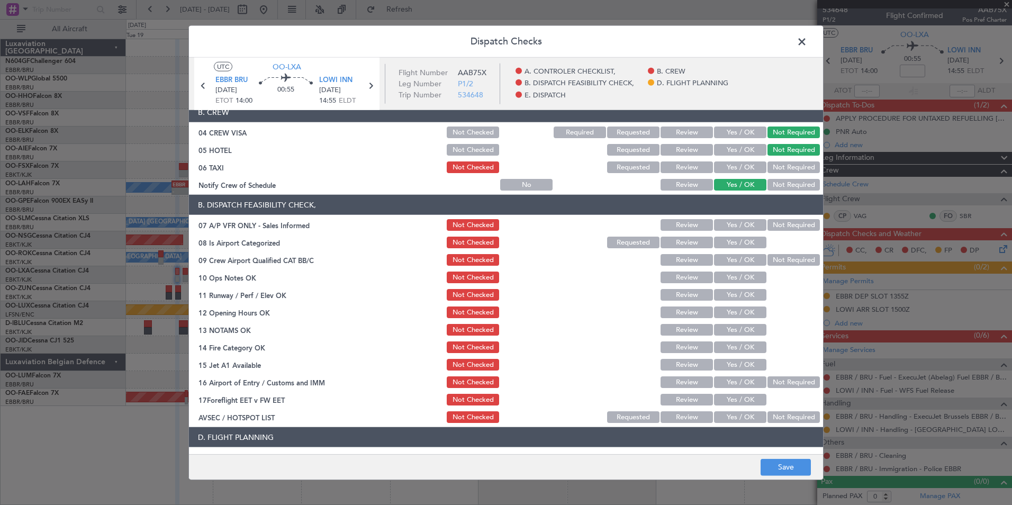
click at [785, 224] on button "Not Required" at bounding box center [793, 225] width 52 height 12
click at [748, 238] on button "Yes / OK" at bounding box center [740, 242] width 52 height 12
click at [748, 282] on button "Yes / OK" at bounding box center [740, 277] width 52 height 12
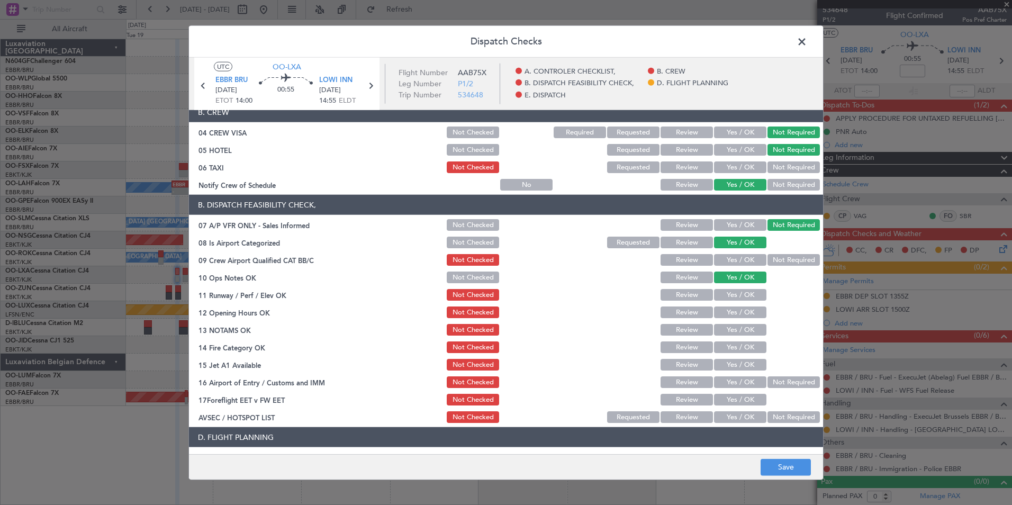
click at [745, 293] on button "Yes / OK" at bounding box center [740, 295] width 52 height 12
click at [747, 318] on div "Yes / OK" at bounding box center [738, 312] width 53 height 15
click at [747, 315] on button "Yes / OK" at bounding box center [740, 312] width 52 height 12
click at [747, 325] on button "Yes / OK" at bounding box center [740, 330] width 52 height 12
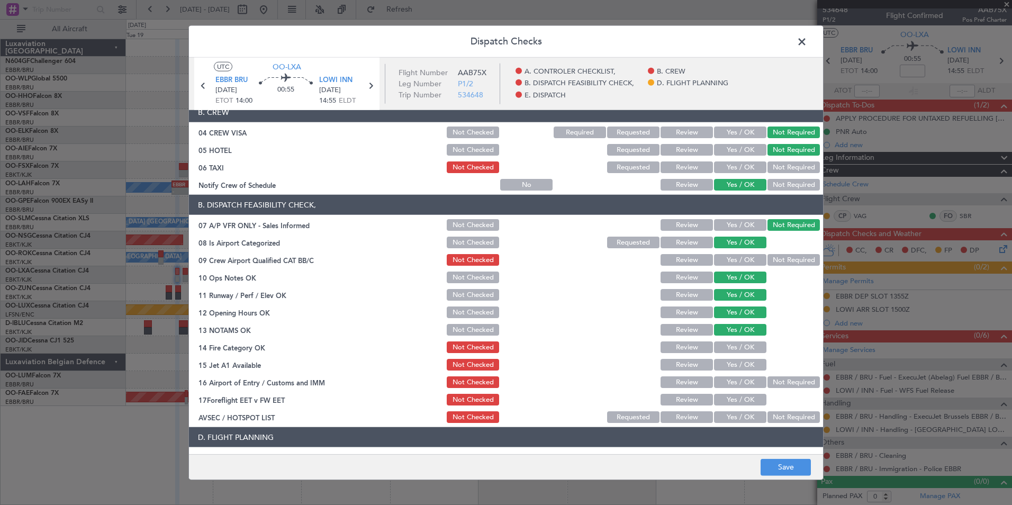
click at [751, 340] on div "Yes / OK" at bounding box center [738, 347] width 53 height 15
click at [753, 343] on button "Yes / OK" at bounding box center [740, 347] width 52 height 12
click at [751, 362] on button "Yes / OK" at bounding box center [740, 365] width 52 height 12
click at [775, 378] on button "Not Required" at bounding box center [793, 382] width 52 height 12
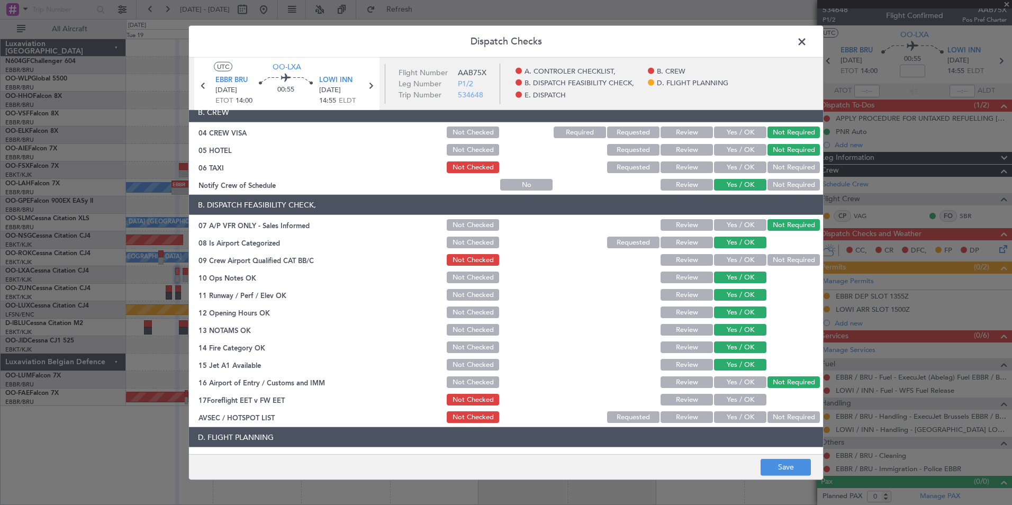
click at [735, 421] on button "Yes / OK" at bounding box center [740, 417] width 52 height 12
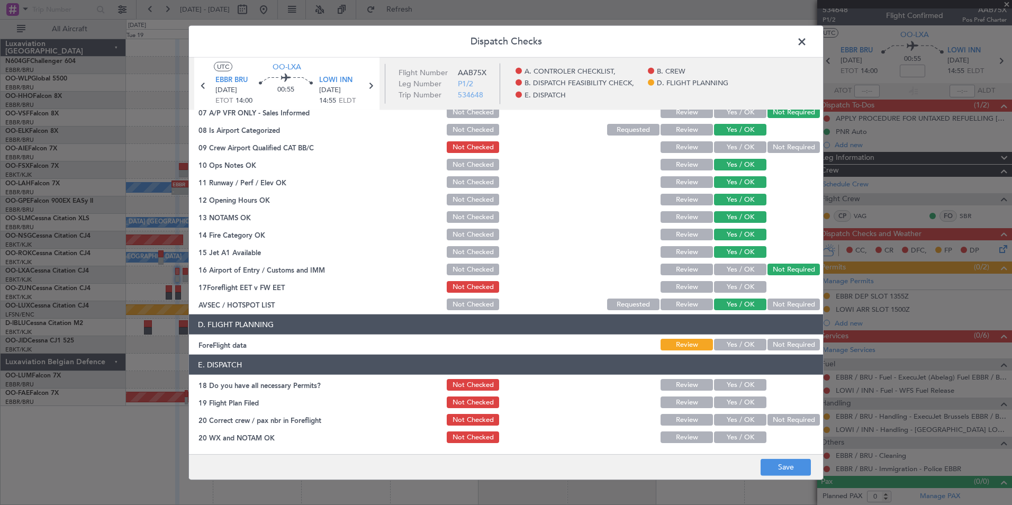
click at [779, 343] on button "Not Required" at bounding box center [793, 345] width 52 height 12
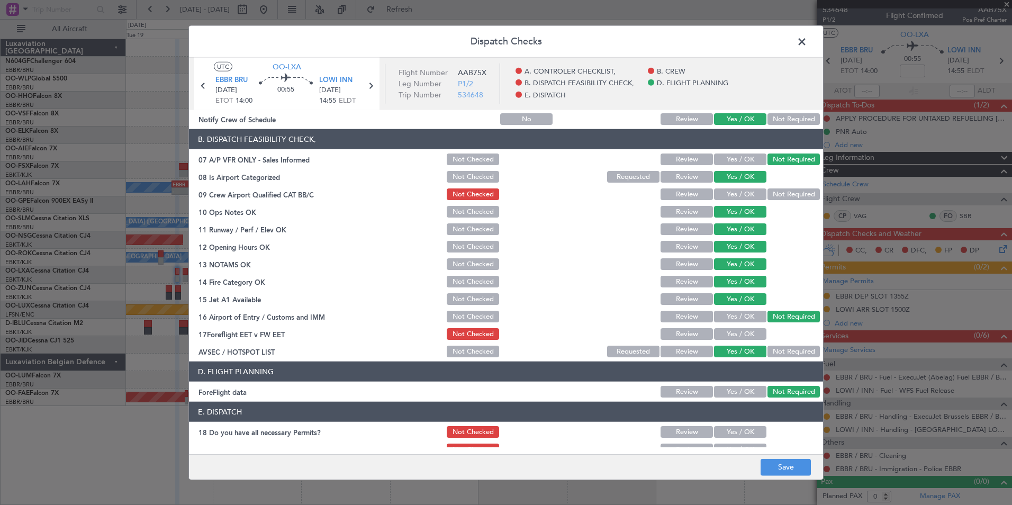
scroll to position [150, 0]
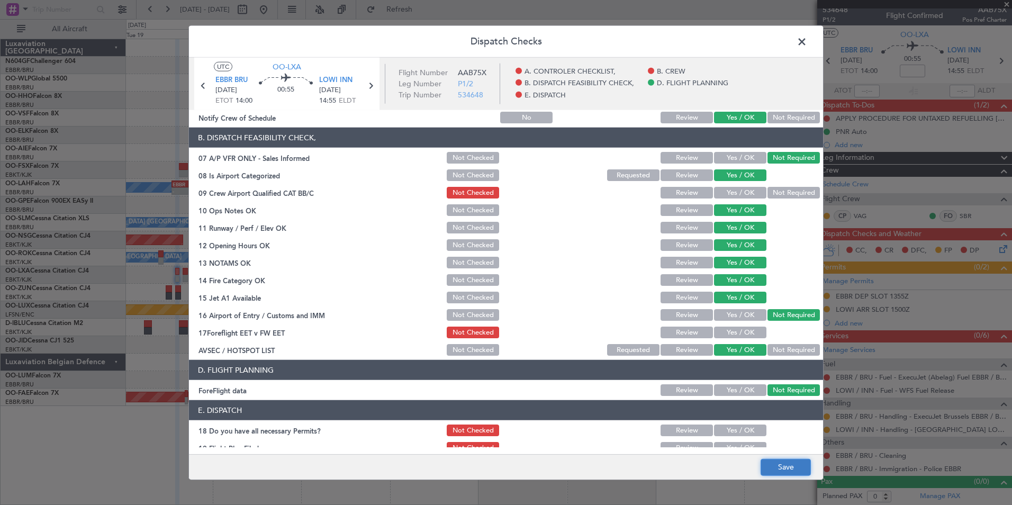
click at [787, 461] on button "Save" at bounding box center [785, 466] width 50 height 17
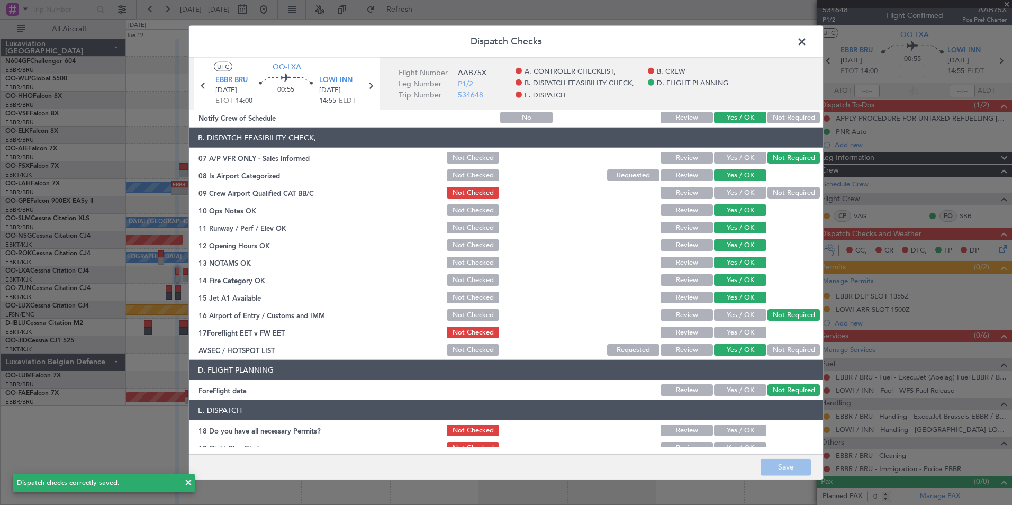
click at [807, 41] on span at bounding box center [807, 44] width 0 height 21
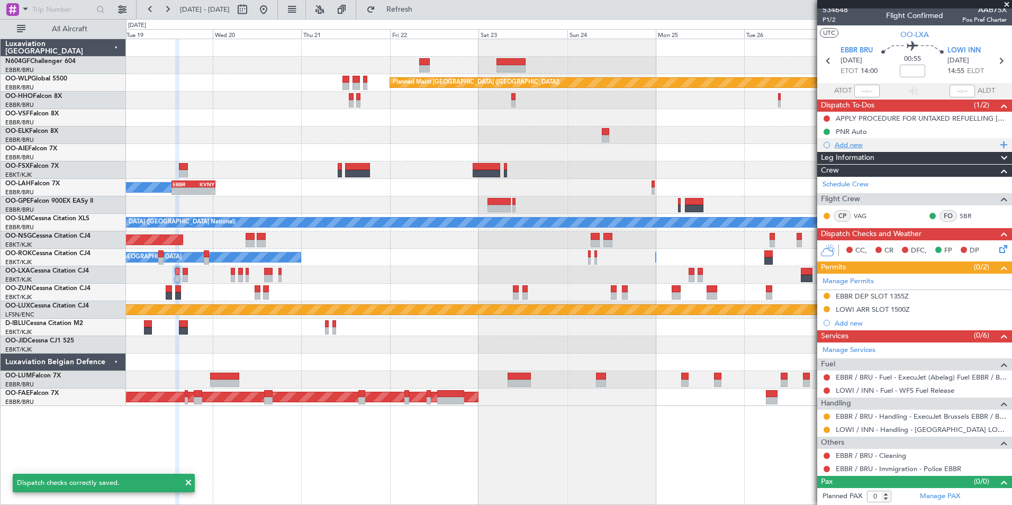
click at [856, 141] on div "Add new" at bounding box center [915, 144] width 162 height 9
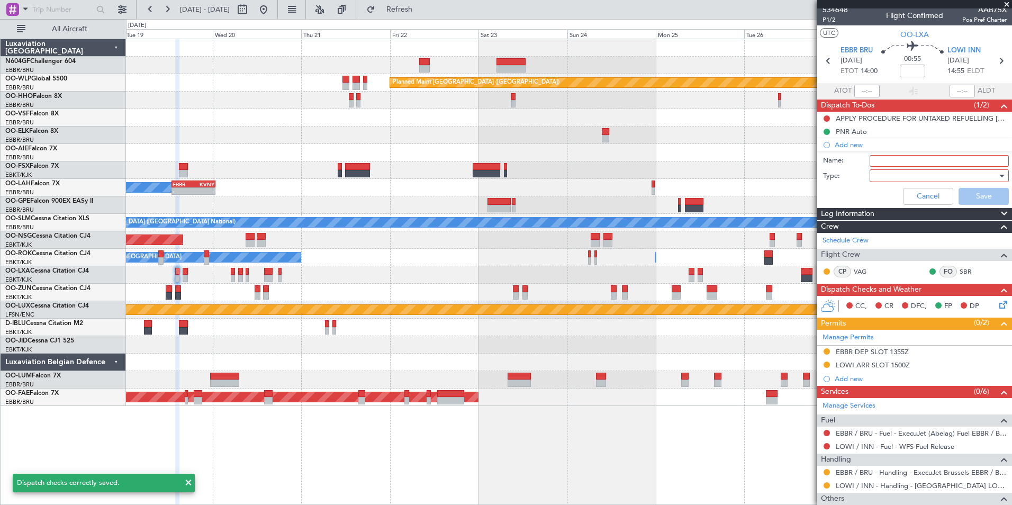
click at [905, 162] on input "Name:" at bounding box center [938, 161] width 139 height 12
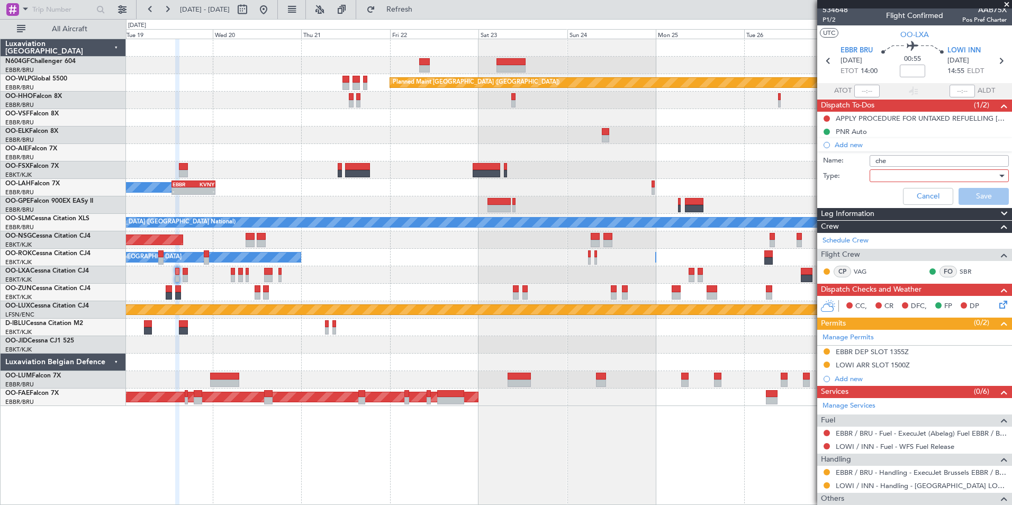
type input "check for taxi before or after flight"
click at [936, 178] on div at bounding box center [934, 176] width 123 height 16
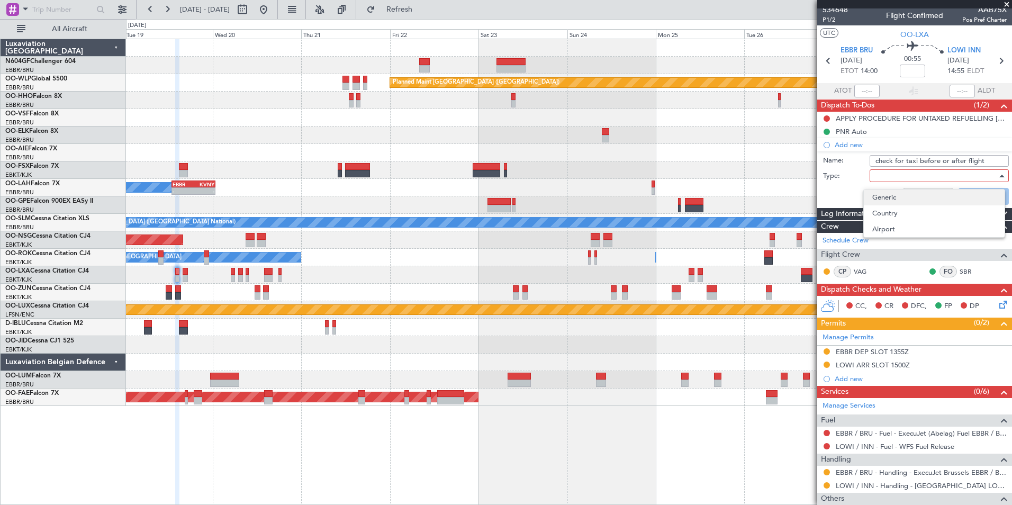
click at [924, 202] on span "Generic" at bounding box center [934, 197] width 124 height 16
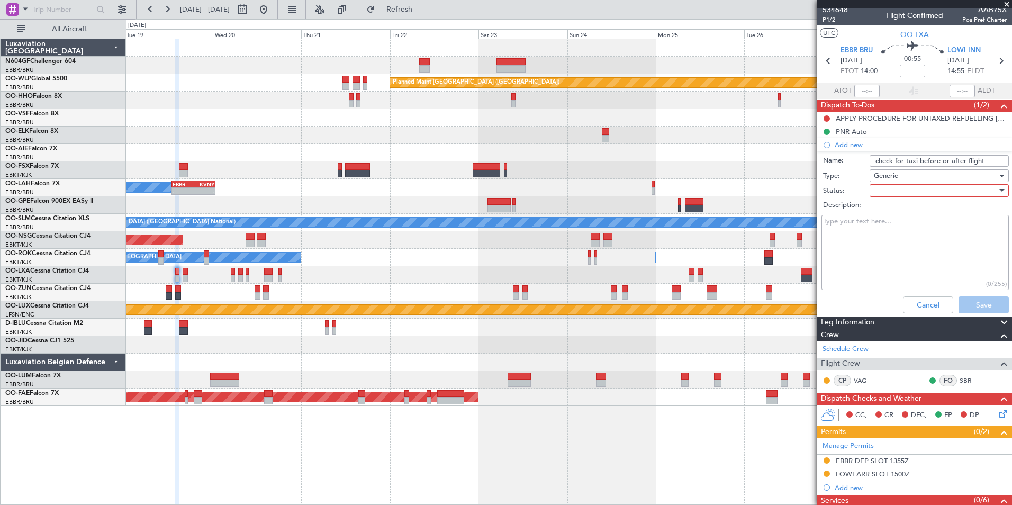
click at [926, 189] on div at bounding box center [934, 191] width 123 height 16
click at [923, 212] on span "Not Started" at bounding box center [934, 212] width 124 height 16
click at [981, 307] on button "Save" at bounding box center [983, 304] width 50 height 17
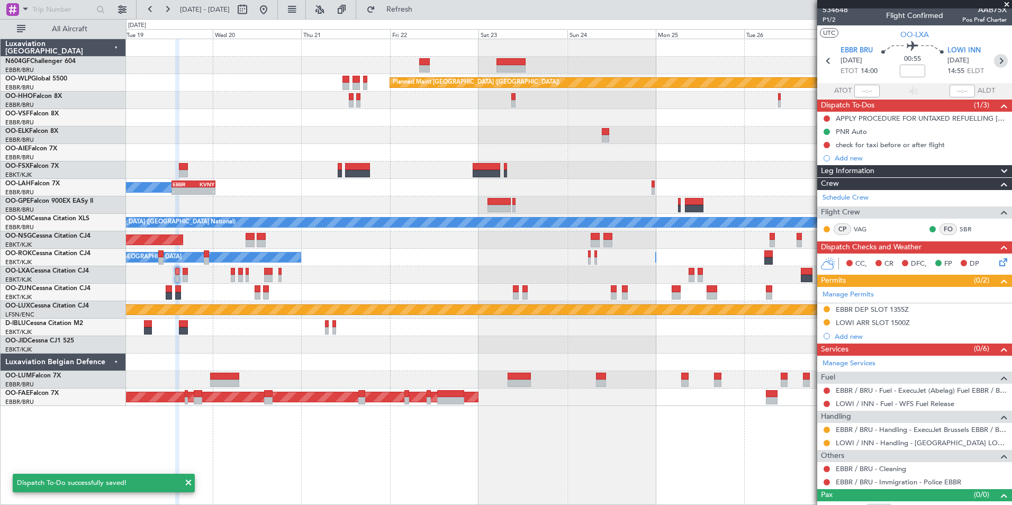
click at [996, 60] on icon at bounding box center [1001, 61] width 14 height 14
type input "4"
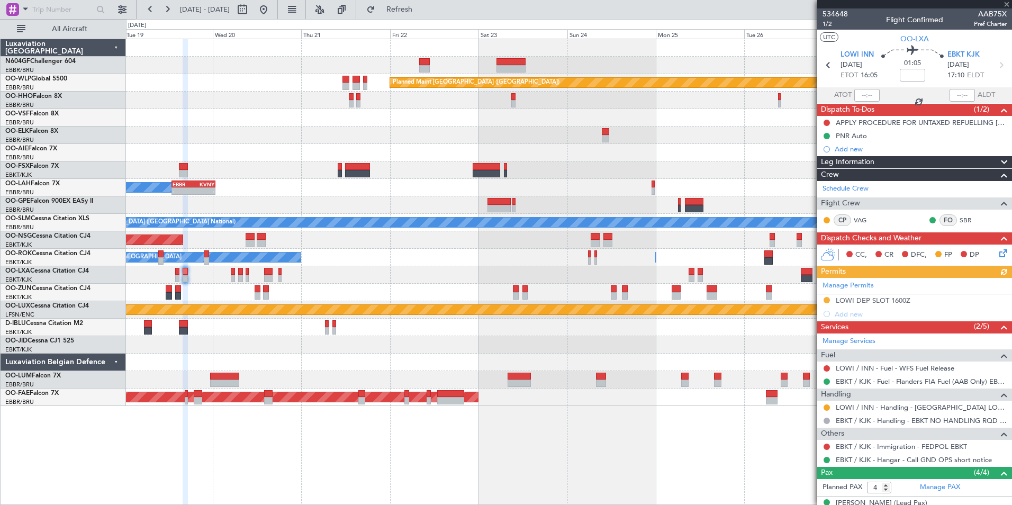
click at [998, 254] on icon at bounding box center [1001, 251] width 8 height 8
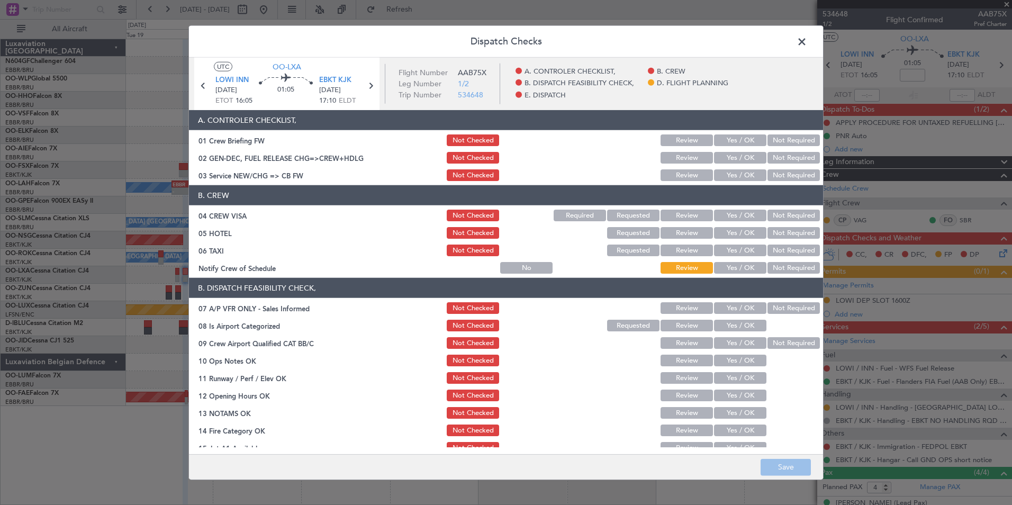
click at [746, 179] on button "Yes / OK" at bounding box center [740, 175] width 52 height 12
click at [781, 218] on button "Not Required" at bounding box center [793, 215] width 52 height 12
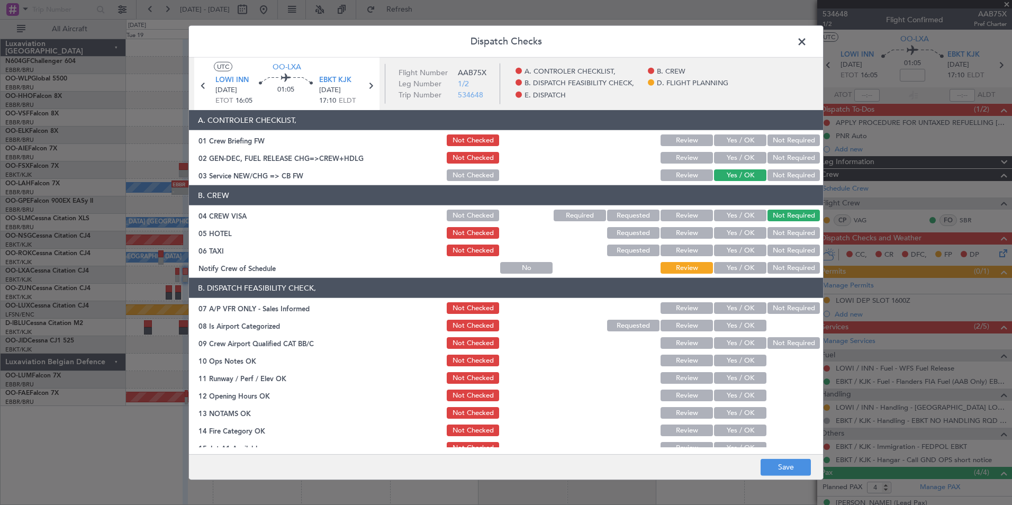
click at [783, 225] on div "Not Required" at bounding box center [792, 232] width 53 height 15
click at [787, 231] on button "Not Required" at bounding box center [793, 233] width 52 height 12
click at [745, 266] on button "Yes / OK" at bounding box center [740, 268] width 52 height 12
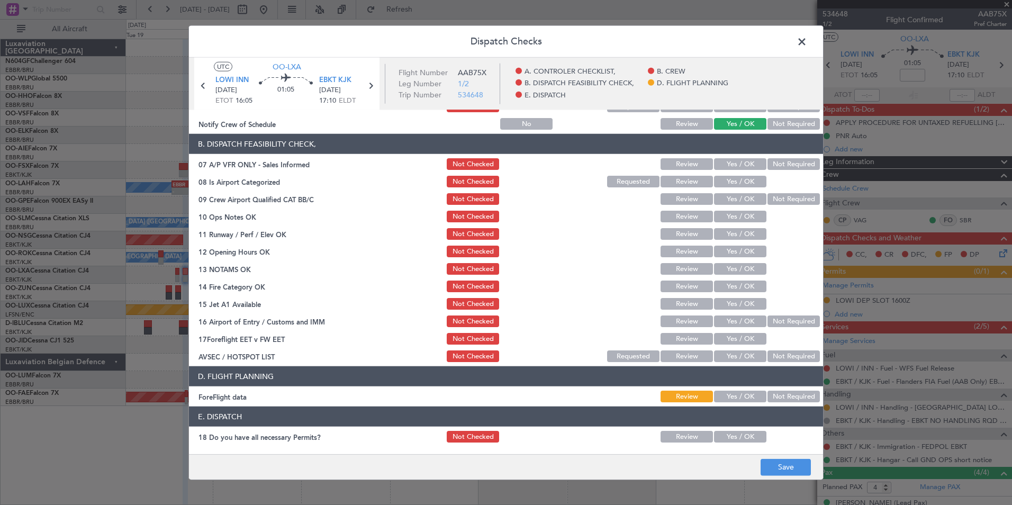
scroll to position [144, 0]
click at [794, 165] on button "Not Required" at bounding box center [793, 164] width 52 height 12
click at [734, 185] on button "Yes / OK" at bounding box center [740, 181] width 52 height 12
click at [741, 214] on button "Yes / OK" at bounding box center [740, 216] width 52 height 12
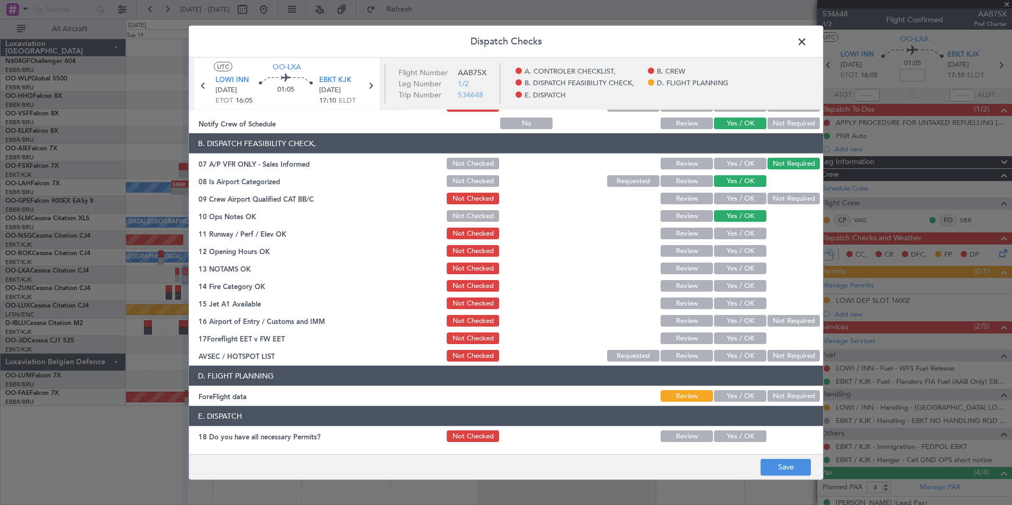
click at [740, 235] on button "Yes / OK" at bounding box center [740, 233] width 52 height 12
click at [743, 254] on button "Yes / OK" at bounding box center [740, 251] width 52 height 12
click at [744, 276] on section "B. DISPATCH FEASIBILITY CHECK, 07 A/P VFR ONLY - Sales Informed Not Checked Rev…" at bounding box center [506, 248] width 634 height 230
click at [751, 288] on button "Yes / OK" at bounding box center [740, 286] width 52 height 12
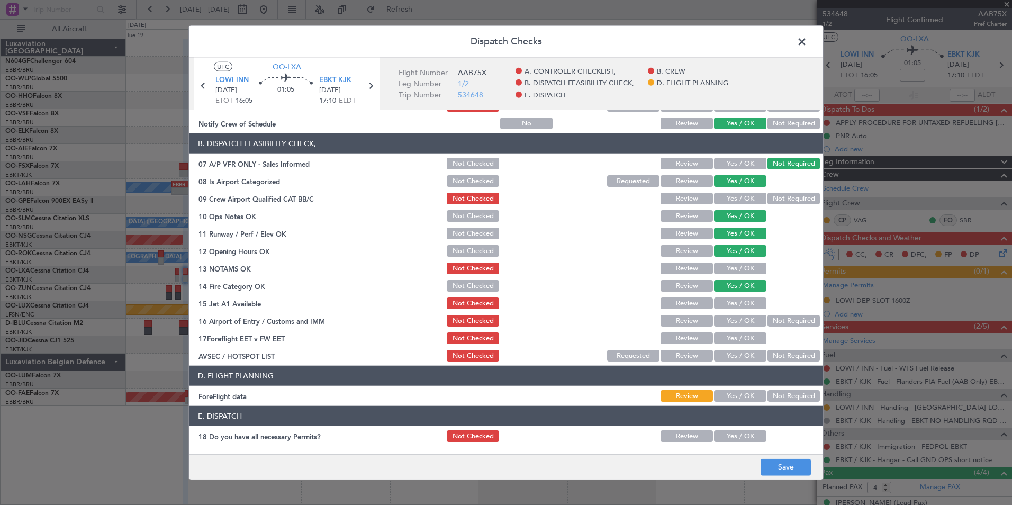
click at [748, 275] on div "Yes / OK" at bounding box center [738, 268] width 53 height 15
click at [746, 265] on button "Yes / OK" at bounding box center [740, 268] width 52 height 12
click at [750, 298] on button "Yes / OK" at bounding box center [740, 303] width 52 height 12
click at [786, 320] on button "Not Required" at bounding box center [793, 321] width 52 height 12
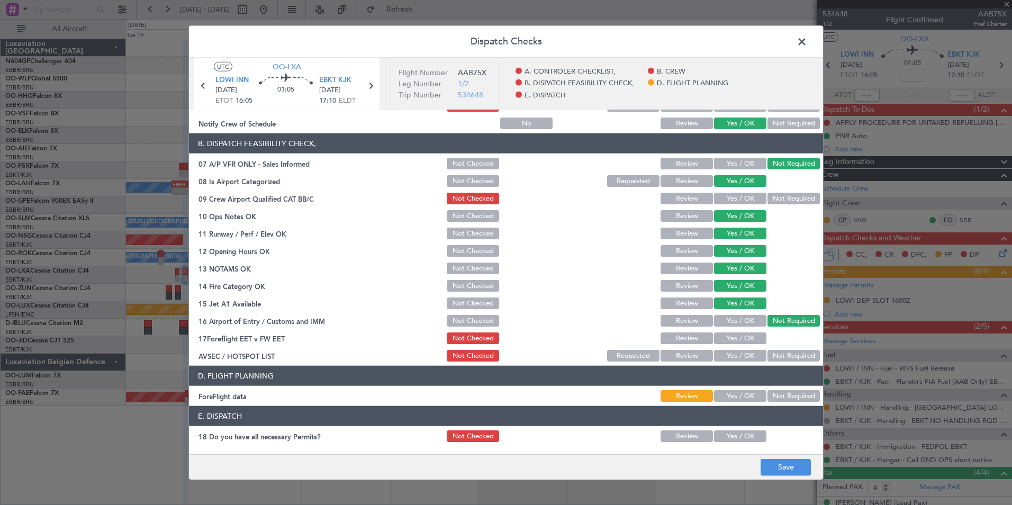
click at [750, 359] on button "Yes / OK" at bounding box center [740, 356] width 52 height 12
click at [773, 390] on button "Not Required" at bounding box center [793, 396] width 52 height 12
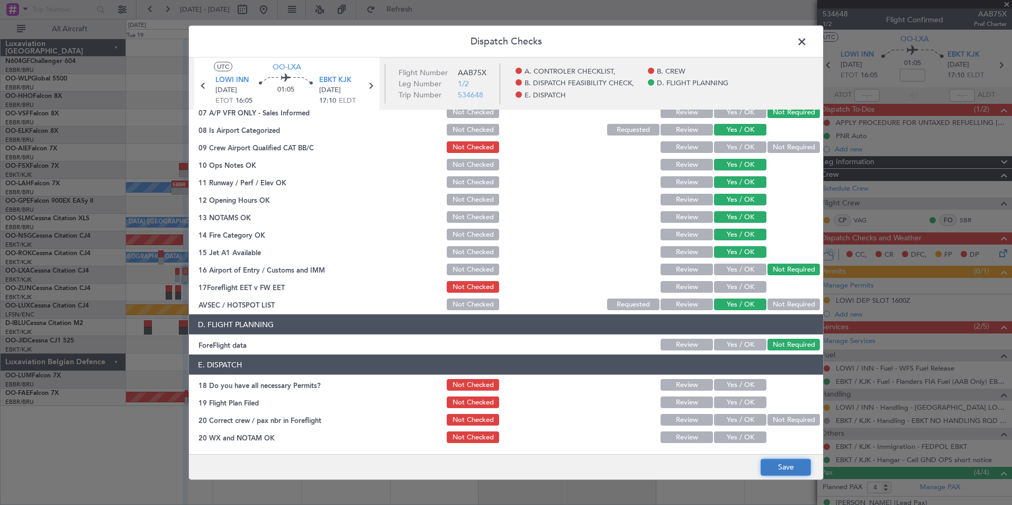
click at [797, 463] on button "Save" at bounding box center [785, 466] width 50 height 17
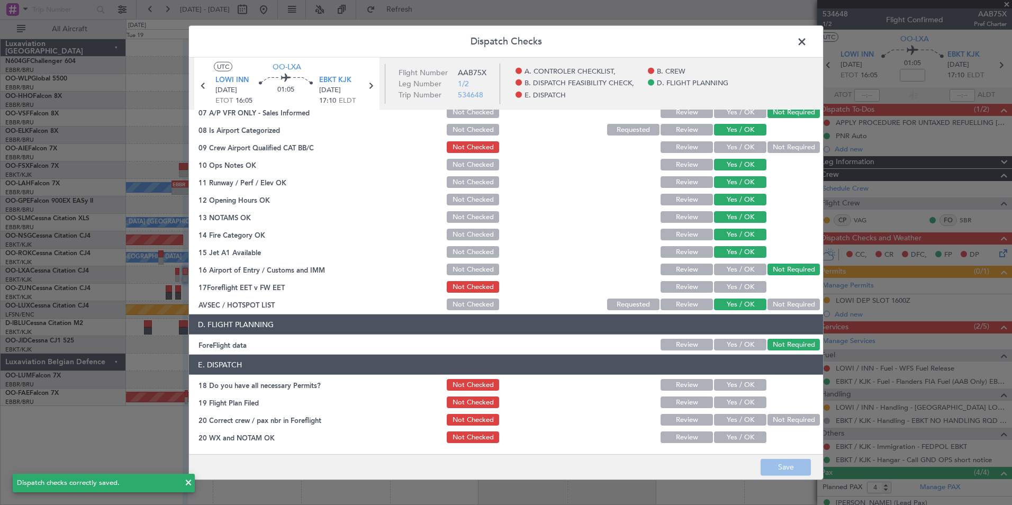
click at [807, 47] on span at bounding box center [807, 44] width 0 height 21
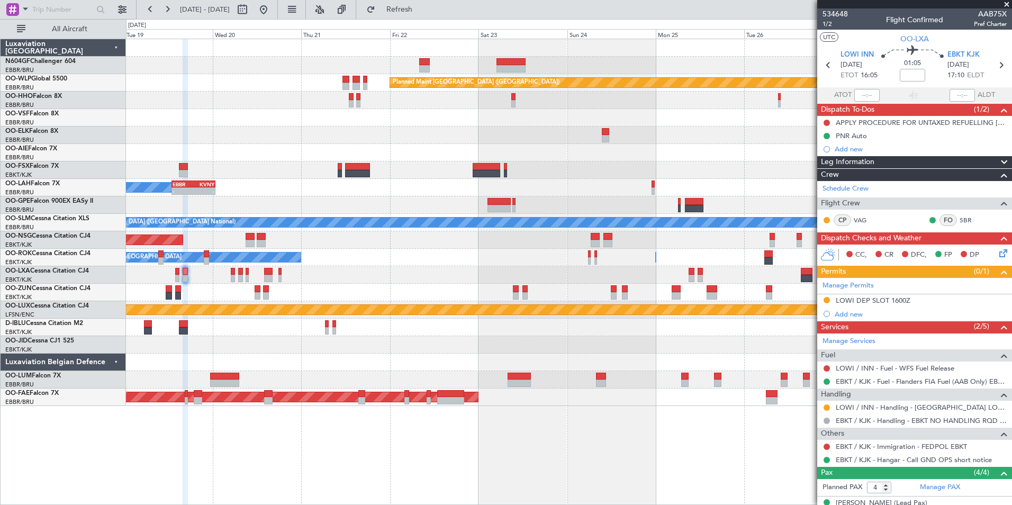
click at [472, 17] on div "19 Aug 2025 - 29 Aug 2025 Refresh Quick Links All Aircraft" at bounding box center [506, 9] width 1012 height 19
click at [459, 238] on div "Planned Maint [GEOGRAPHIC_DATA] ([GEOGRAPHIC_DATA])" at bounding box center [568, 239] width 885 height 17
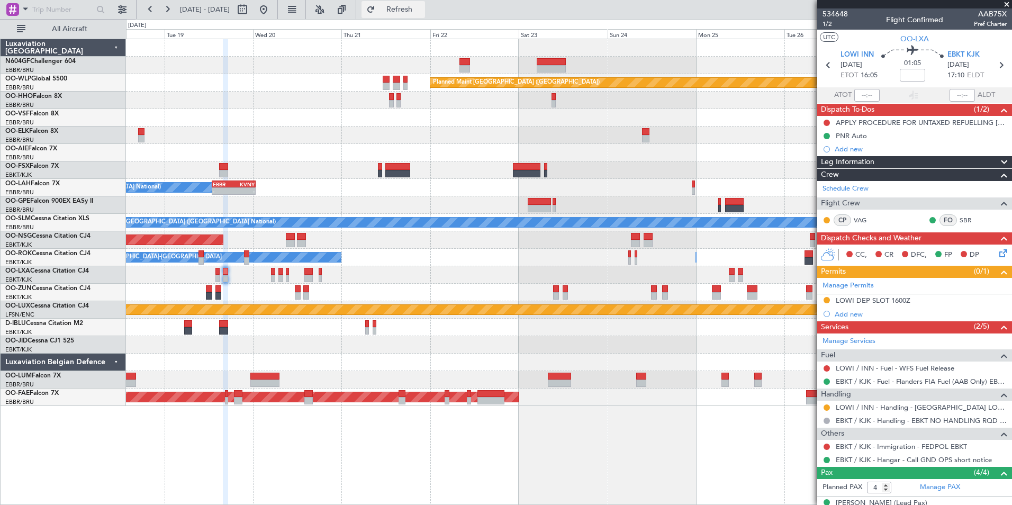
click at [425, 8] on button "Refresh" at bounding box center [392, 9] width 63 height 17
click at [425, 7] on button "Refreshing..." at bounding box center [392, 9] width 63 height 17
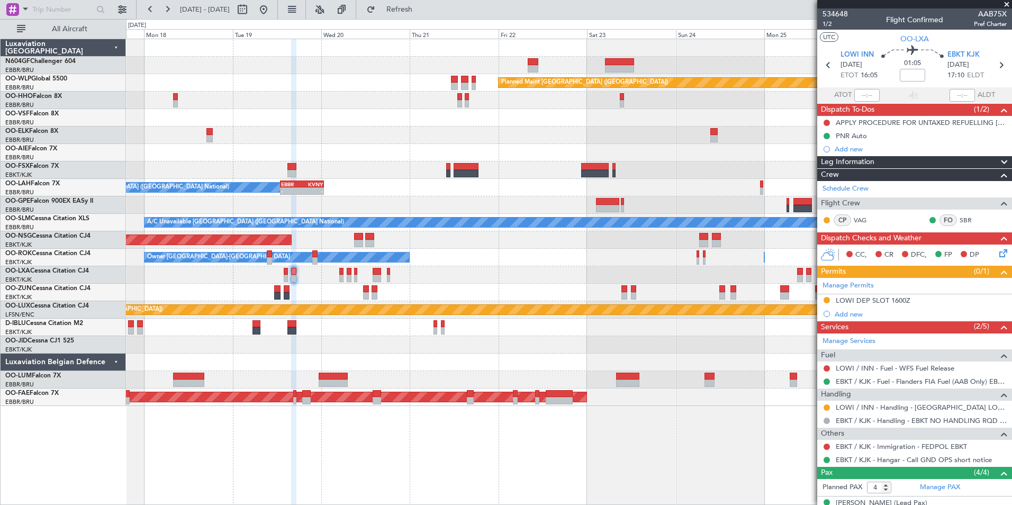
click at [419, 232] on div "Planned Maint Berlin (Brandenburg) Owner Brussels (Brussels National) - - EBBR …" at bounding box center [568, 222] width 885 height 367
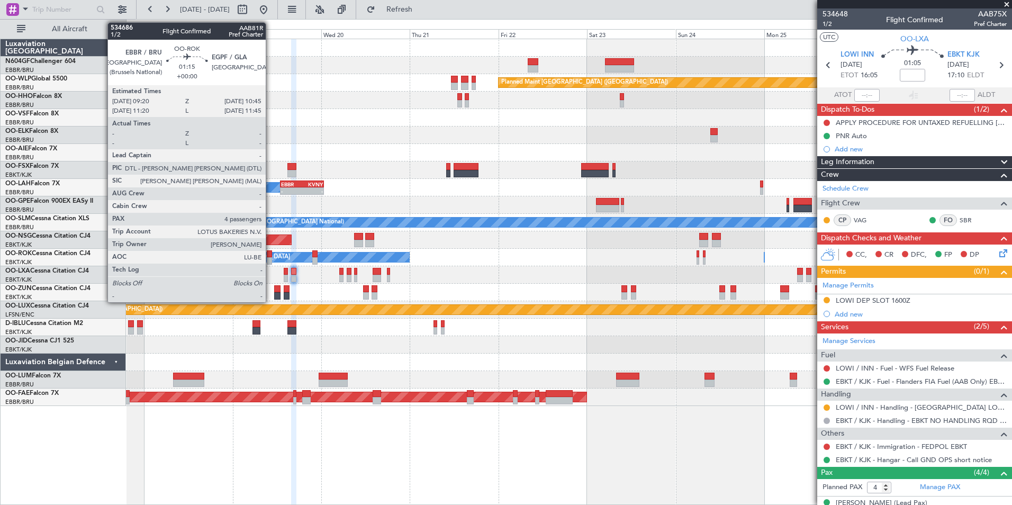
click at [270, 259] on div at bounding box center [269, 260] width 5 height 7
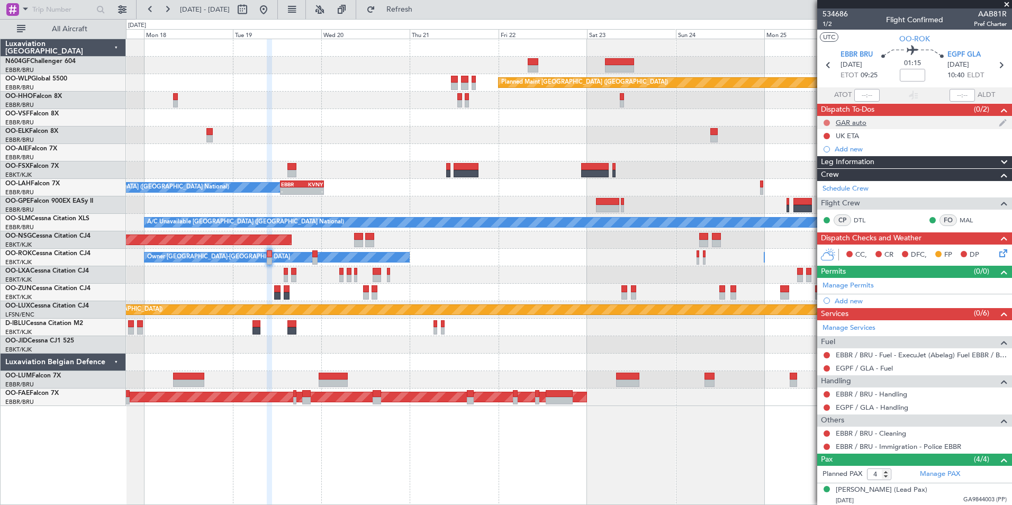
click at [825, 124] on button at bounding box center [826, 123] width 6 height 6
click at [827, 168] on span "Completed" at bounding box center [831, 169] width 35 height 11
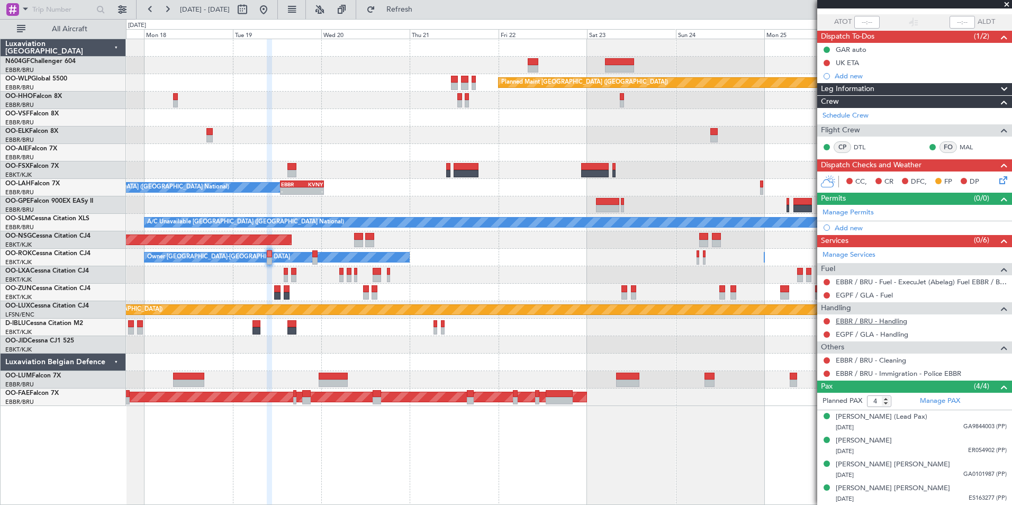
click at [890, 321] on link "EBBR / BRU - Handling" at bounding box center [870, 320] width 71 height 9
click at [879, 332] on link "EGPF / GLA - Handling" at bounding box center [871, 334] width 72 height 9
click at [849, 229] on div "Add new" at bounding box center [915, 227] width 162 height 9
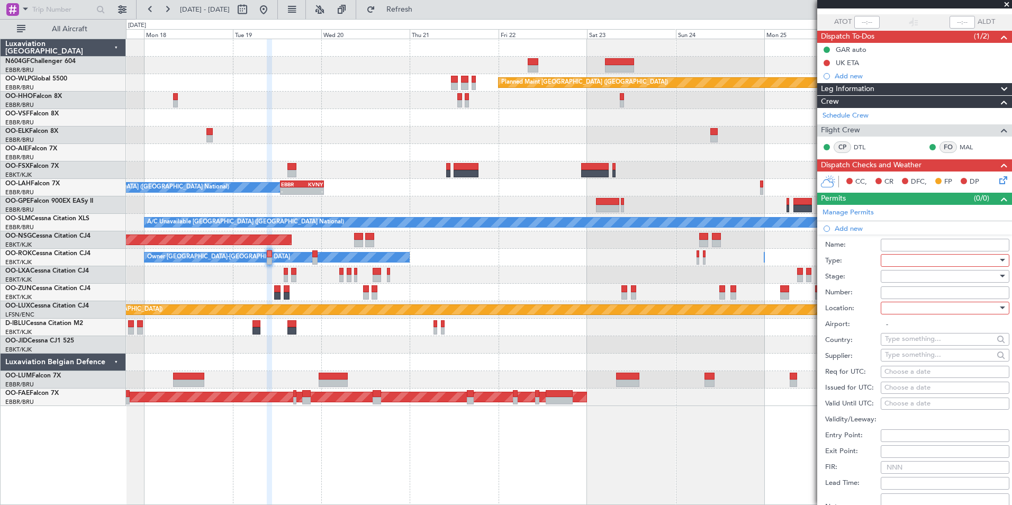
click at [897, 264] on div at bounding box center [941, 260] width 113 height 16
click at [934, 368] on span "Slot" at bounding box center [940, 370] width 111 height 16
click at [935, 307] on div at bounding box center [941, 308] width 113 height 16
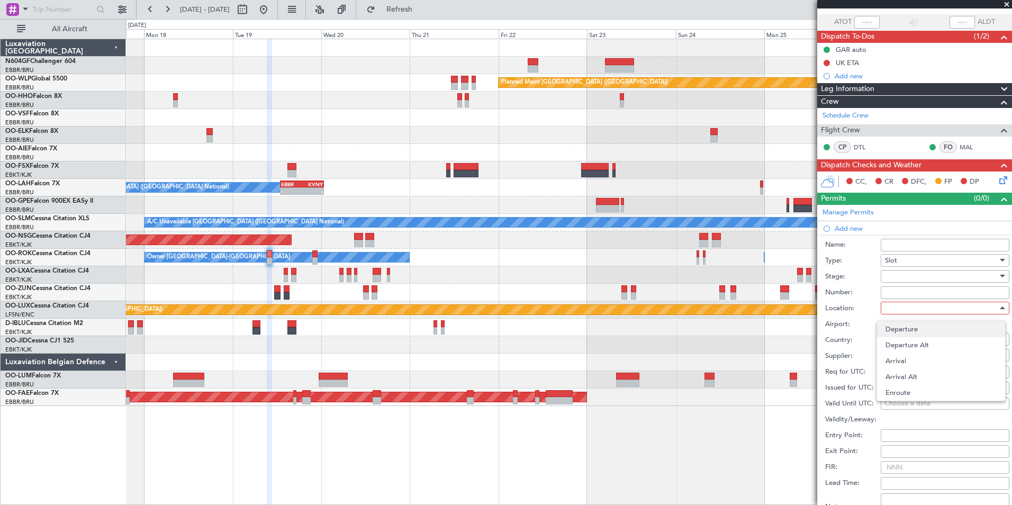
click at [935, 334] on span "Departure" at bounding box center [940, 329] width 111 height 16
type input "EBBR / BRU"
click at [904, 372] on div "Choose a date" at bounding box center [944, 372] width 121 height 11
select select "8"
select select "2025"
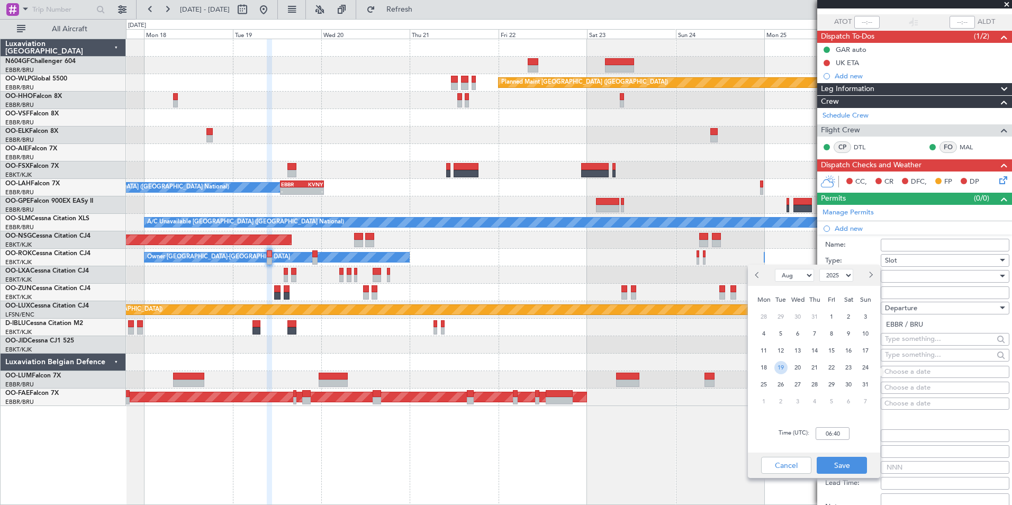
click at [781, 370] on span "19" at bounding box center [780, 367] width 13 height 13
click at [821, 432] on input "00:00" at bounding box center [832, 433] width 34 height 13
type input "09:20"
click at [850, 470] on button "Save" at bounding box center [841, 465] width 50 height 17
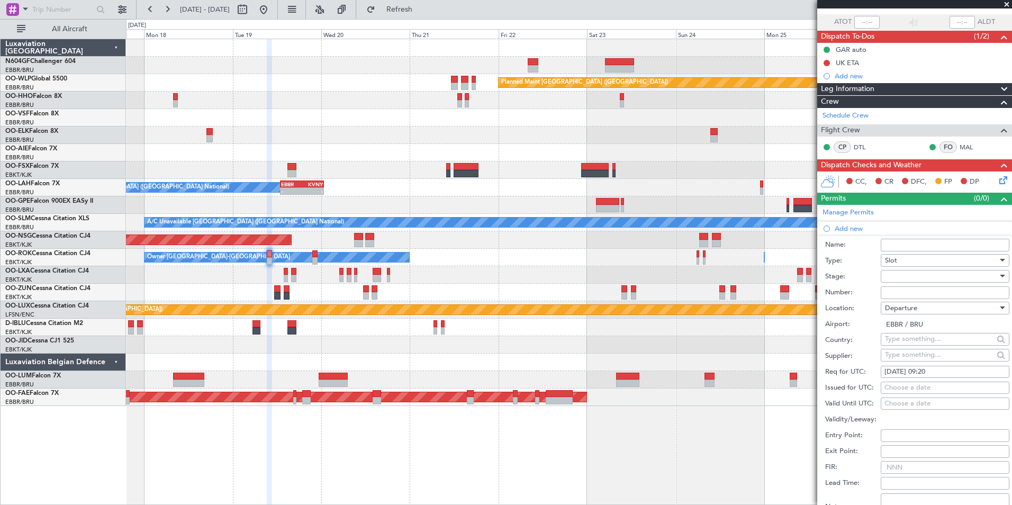
scroll to position [223, 0]
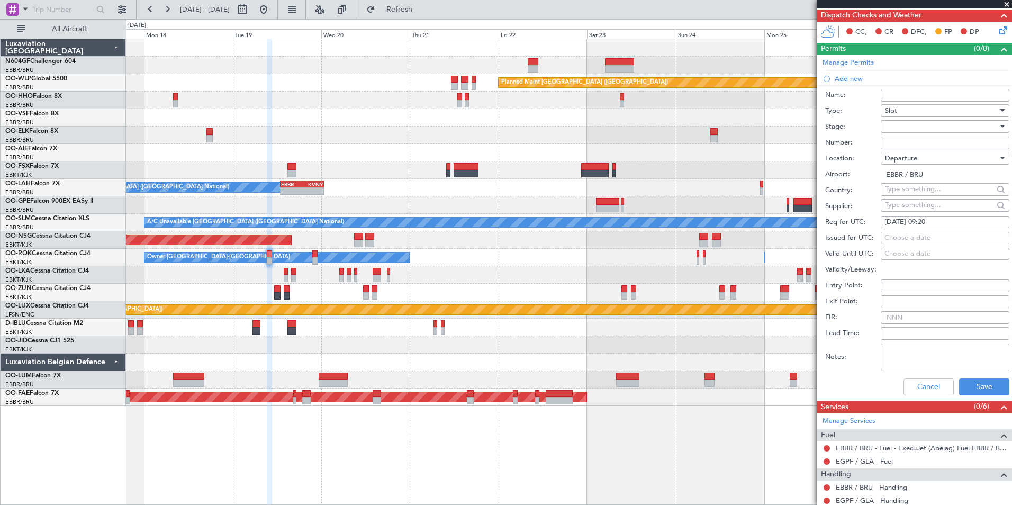
click at [973, 396] on div "Cancel Save" at bounding box center [917, 387] width 184 height 28
click at [975, 391] on button "Save" at bounding box center [984, 386] width 50 height 17
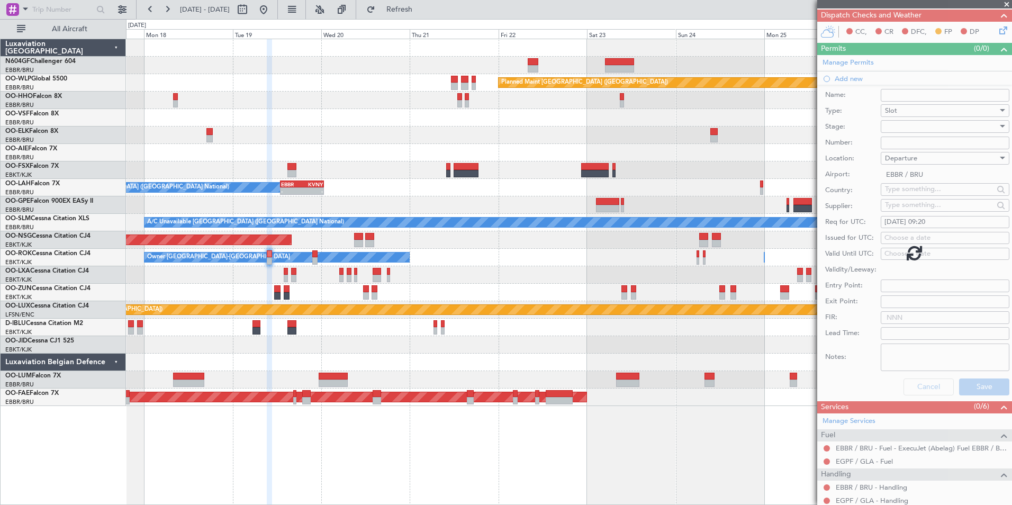
scroll to position [86, 0]
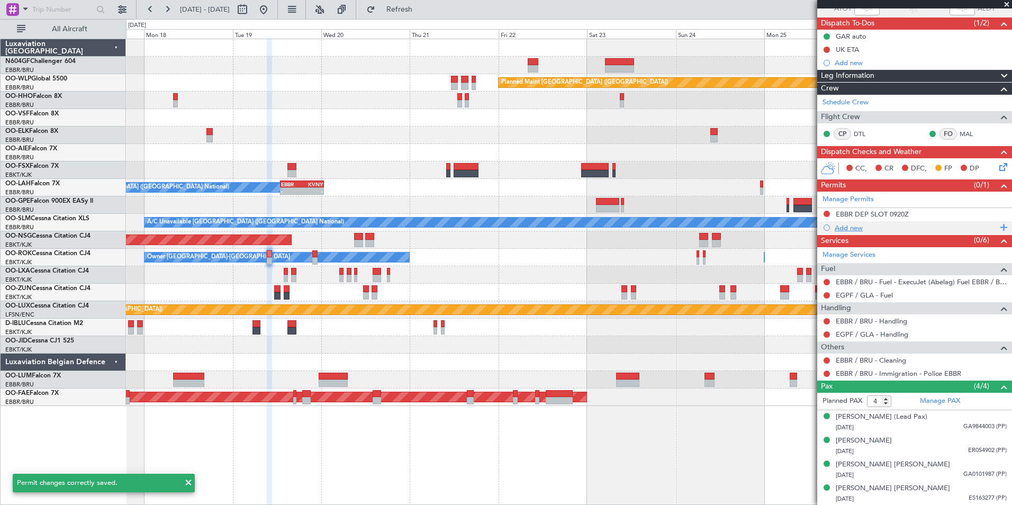
click at [855, 224] on div "Add new" at bounding box center [915, 227] width 162 height 9
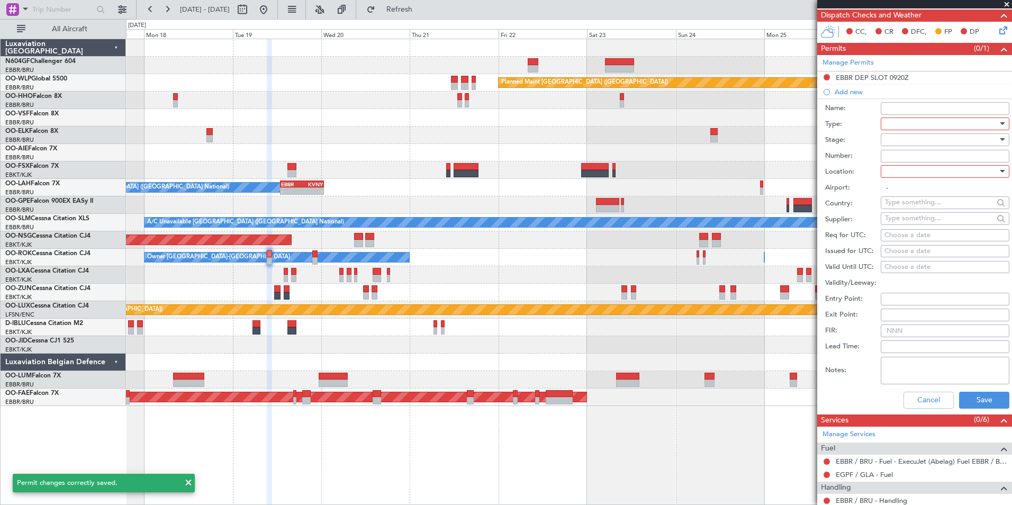
scroll to position [0, 0]
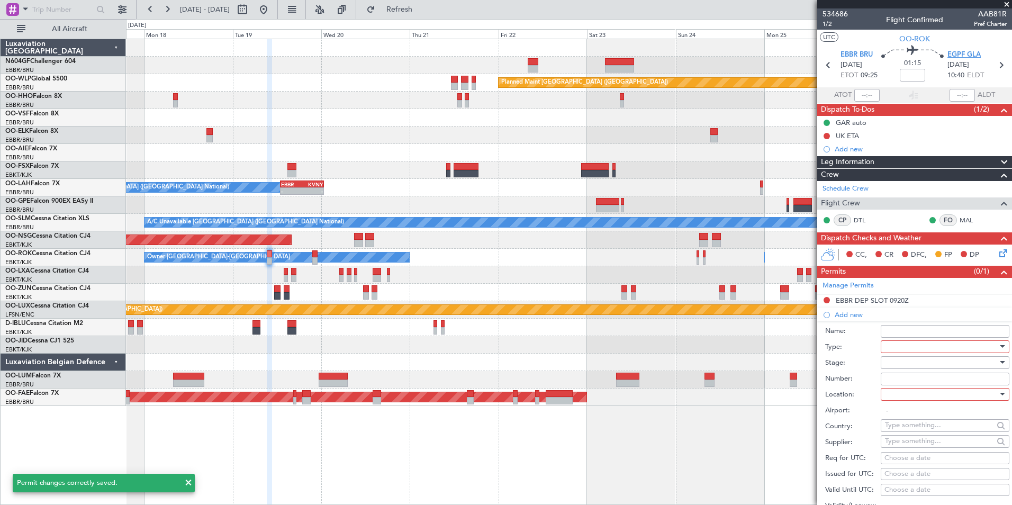
click at [970, 50] on span "EGPF GLA" at bounding box center [963, 55] width 33 height 11
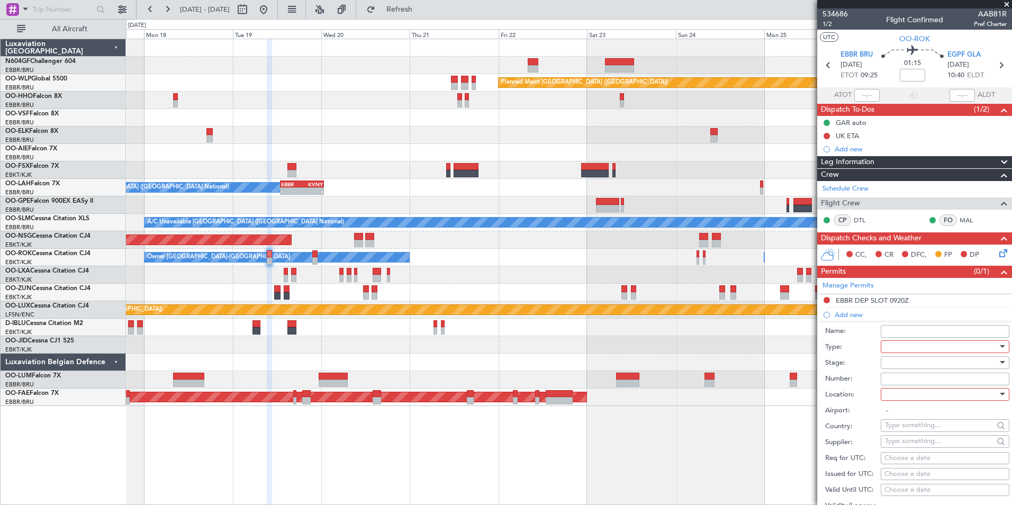
scroll to position [195, 0]
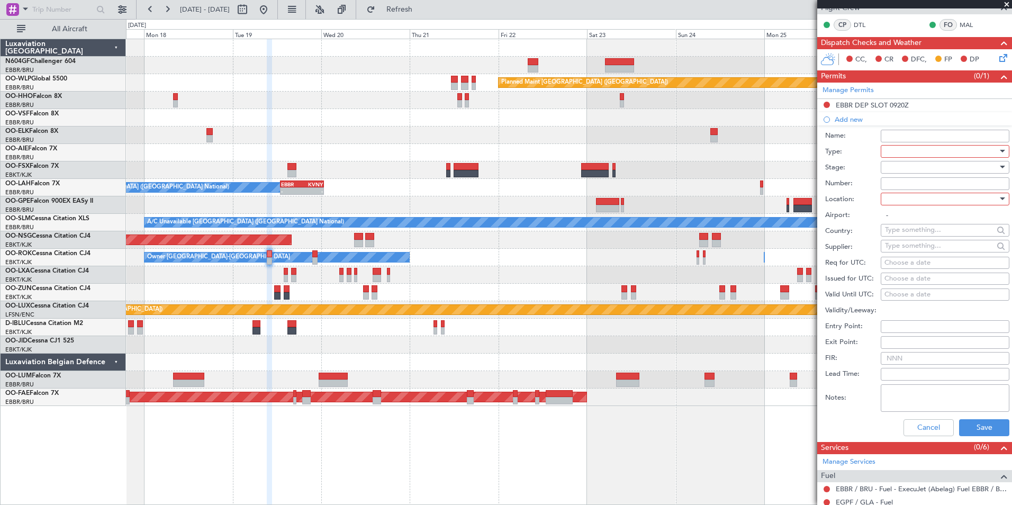
click at [926, 151] on div at bounding box center [941, 151] width 113 height 16
click at [919, 279] on span "Slot" at bounding box center [940, 279] width 111 height 16
click at [952, 193] on div at bounding box center [941, 199] width 113 height 16
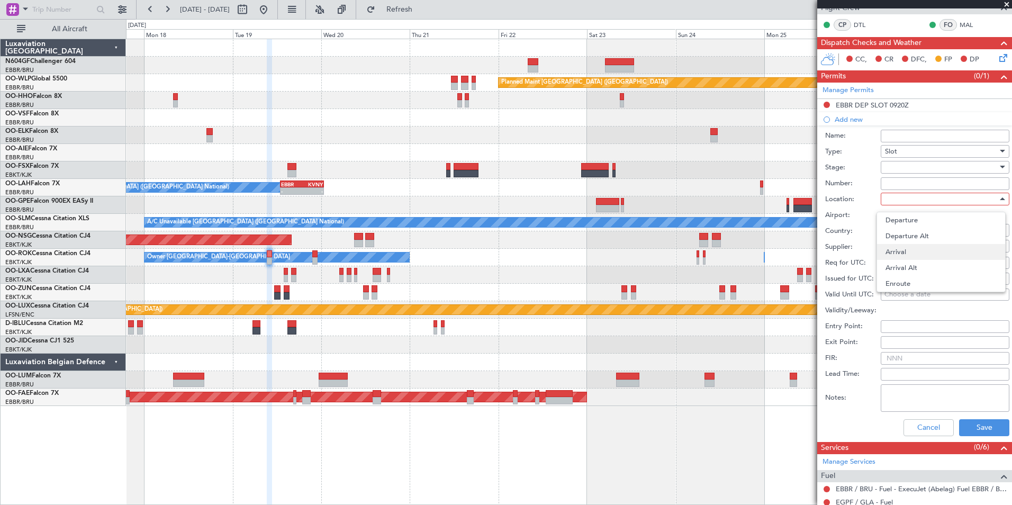
click at [943, 253] on span "Arrival" at bounding box center [940, 252] width 111 height 16
type input "EGPF / GLA"
click at [942, 263] on div "Choose a date" at bounding box center [944, 263] width 121 height 11
select select "8"
select select "2025"
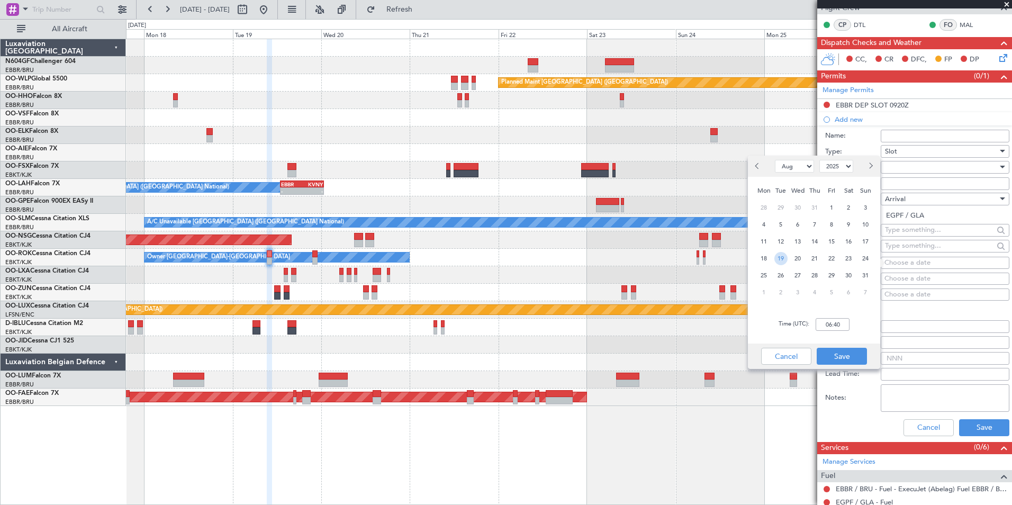
click at [780, 263] on span "19" at bounding box center [780, 258] width 13 height 13
click at [824, 327] on input "00:00" at bounding box center [832, 324] width 34 height 13
type input "10:45"
click at [845, 355] on button "Save" at bounding box center [841, 356] width 50 height 17
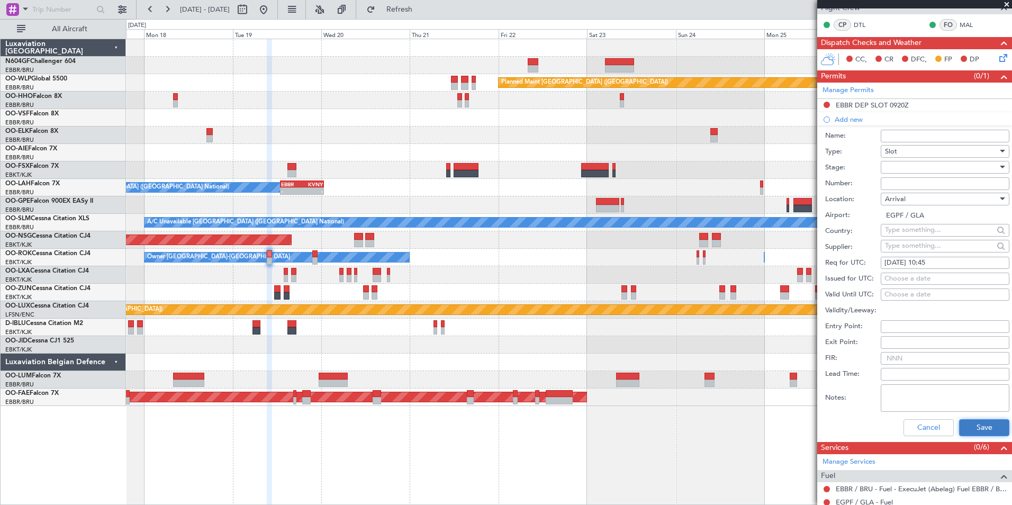
click at [988, 425] on button "Save" at bounding box center [984, 427] width 50 height 17
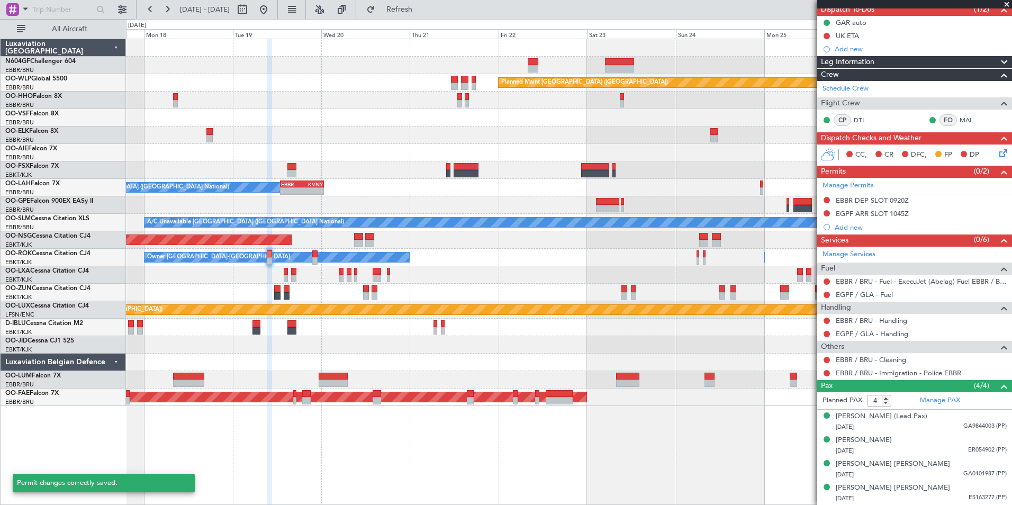
scroll to position [99, 0]
click at [425, 15] on button "Refresh" at bounding box center [392, 9] width 63 height 17
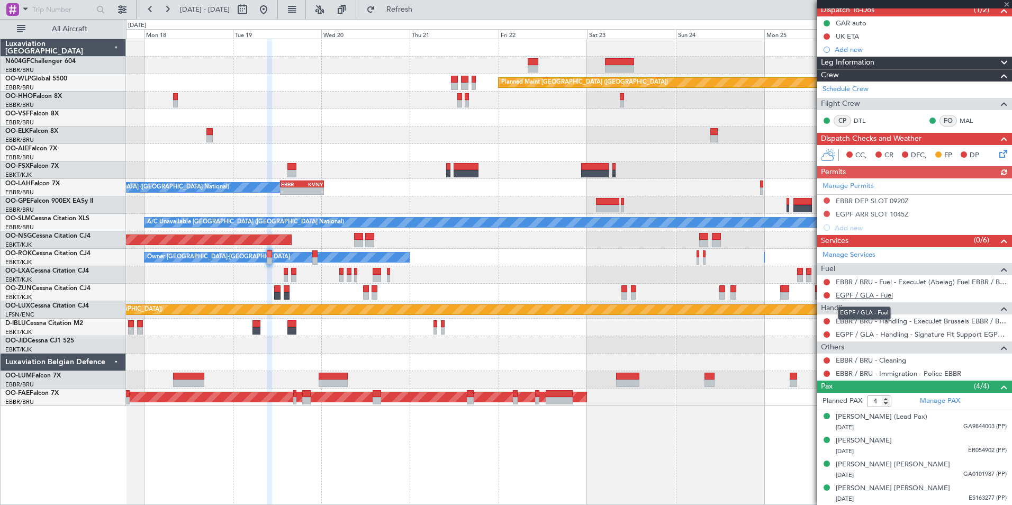
click at [883, 294] on link "EGPF / GLA - Fuel" at bounding box center [863, 294] width 57 height 9
click at [424, 16] on button "Refresh" at bounding box center [392, 9] width 63 height 17
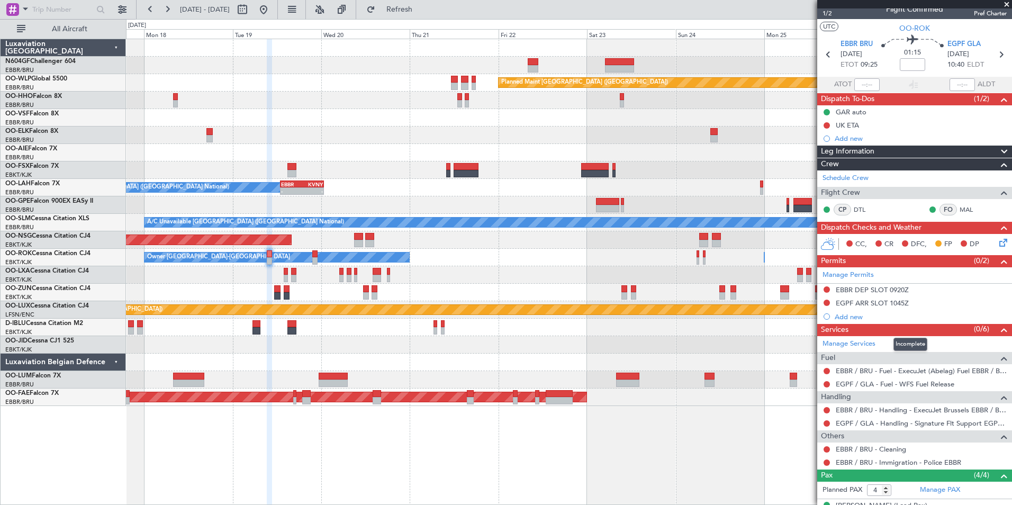
scroll to position [11, 0]
click at [849, 343] on link "Manage Services" at bounding box center [848, 344] width 53 height 11
click at [419, 16] on button "Refresh" at bounding box center [392, 9] width 63 height 17
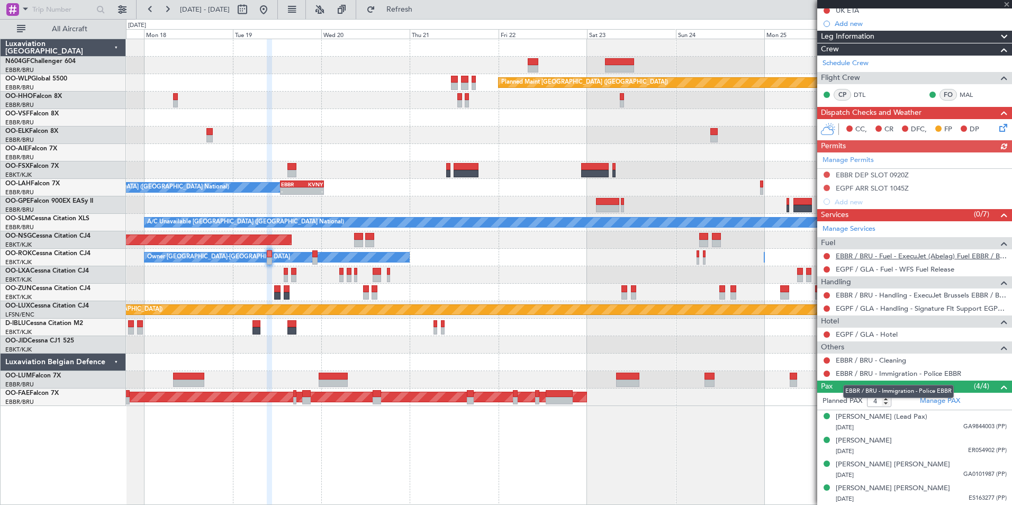
scroll to position [0, 0]
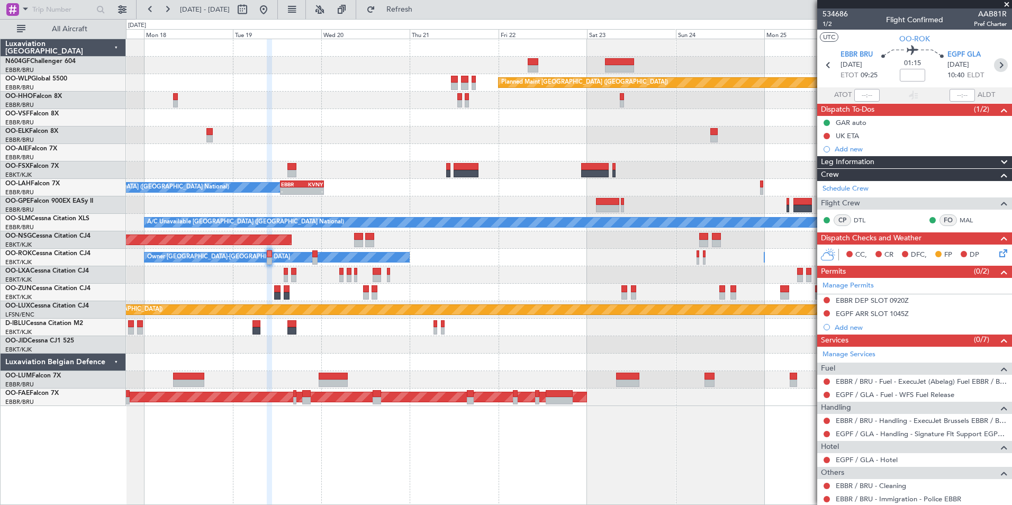
click at [994, 68] on icon at bounding box center [1001, 65] width 14 height 14
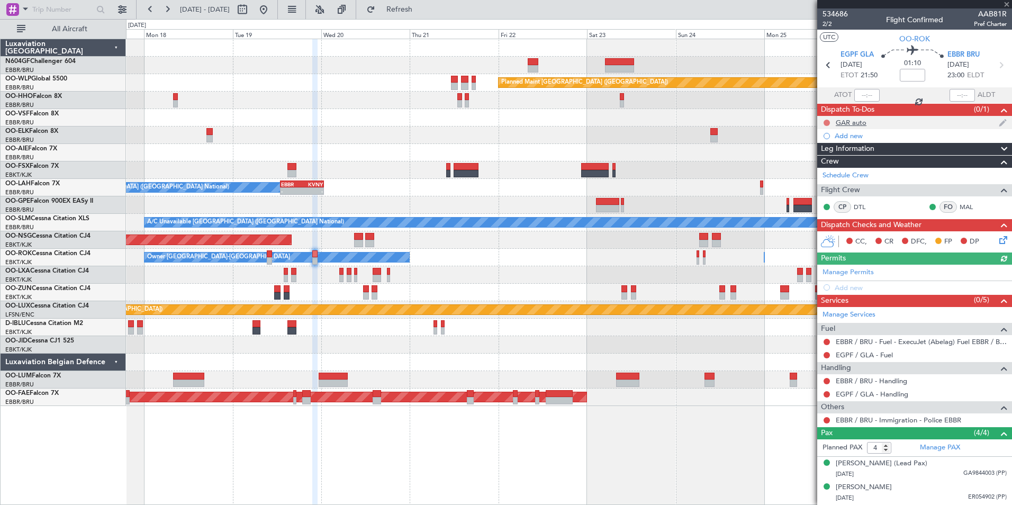
click at [826, 123] on button at bounding box center [826, 123] width 6 height 6
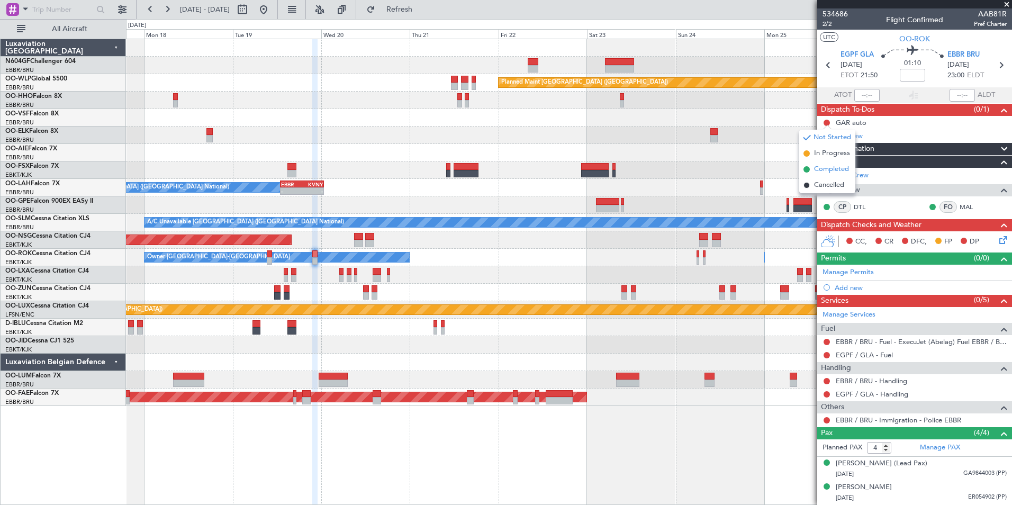
click at [828, 172] on span "Completed" at bounding box center [831, 169] width 35 height 11
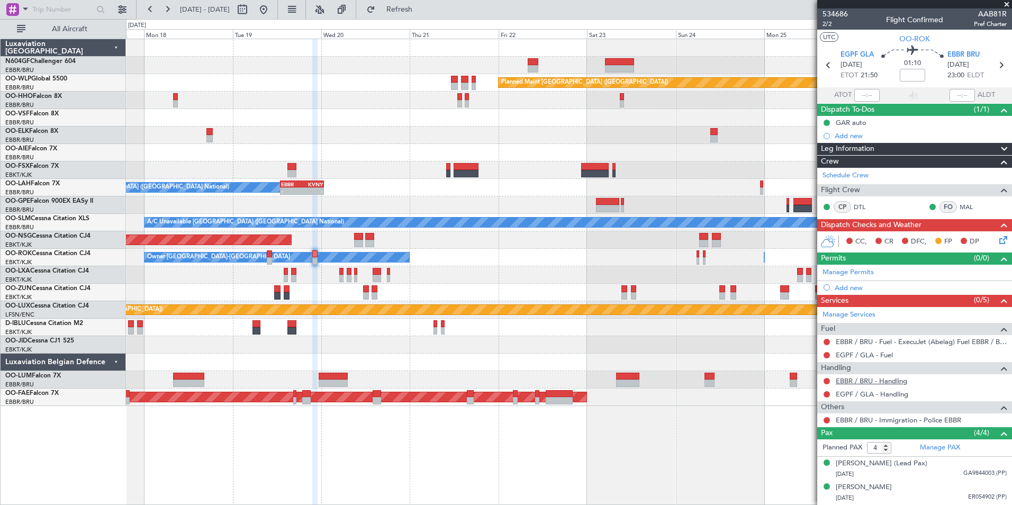
scroll to position [47, 0]
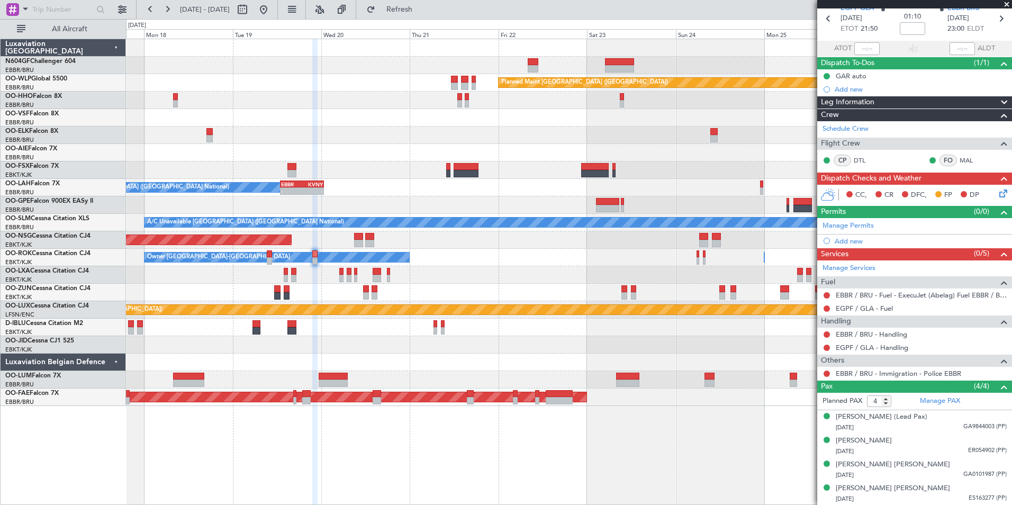
click at [826, 298] on div at bounding box center [826, 295] width 8 height 8
click at [827, 293] on button at bounding box center [826, 295] width 6 height 6
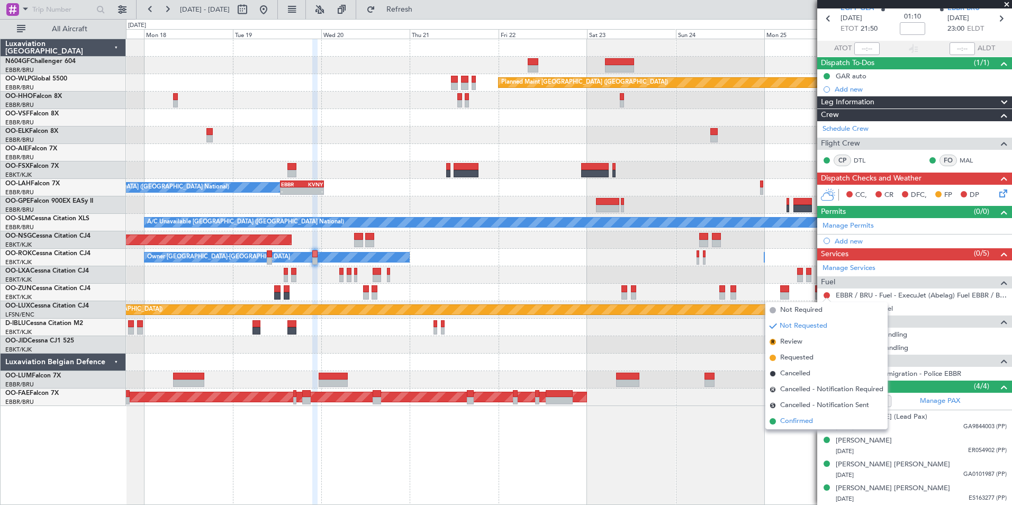
click at [819, 419] on li "Confirmed" at bounding box center [826, 421] width 122 height 16
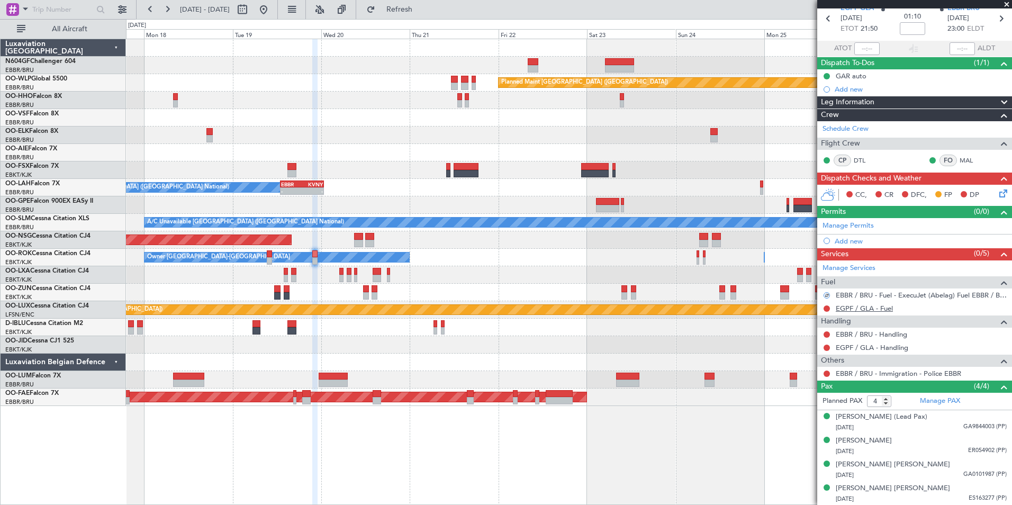
click at [870, 308] on link "EGPF / GLA - Fuel" at bounding box center [863, 308] width 57 height 9
click at [881, 332] on link "EBBR / BRU - Handling" at bounding box center [870, 334] width 71 height 9
click at [881, 347] on link "EGPF / GLA - Handling" at bounding box center [871, 347] width 72 height 9
click at [421, 7] on span "Refresh" at bounding box center [399, 9] width 44 height 7
click at [855, 236] on div "Add new" at bounding box center [915, 240] width 162 height 9
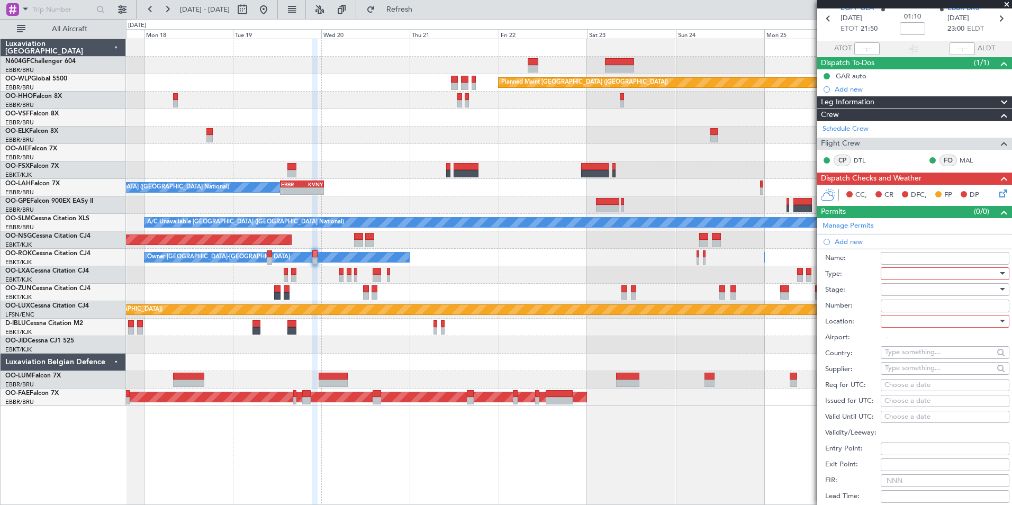
scroll to position [103, 0]
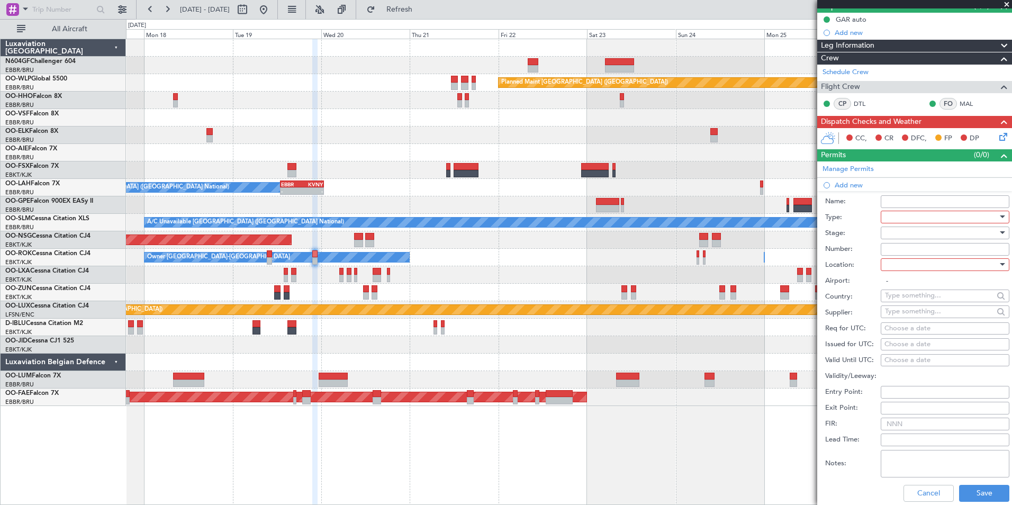
click at [925, 217] on div at bounding box center [941, 217] width 113 height 16
click at [932, 336] on span "Slot" at bounding box center [940, 339] width 111 height 16
click at [926, 260] on div at bounding box center [941, 265] width 113 height 16
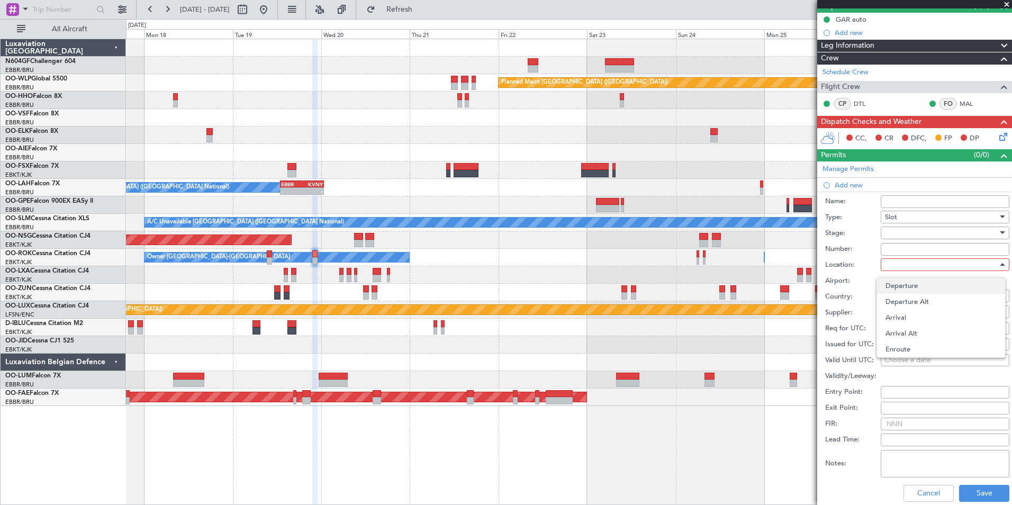
click at [926, 290] on span "Departure" at bounding box center [940, 286] width 111 height 16
type input "EGPF / GLA"
click at [923, 330] on div "Choose a date" at bounding box center [944, 328] width 121 height 11
select select "8"
select select "2025"
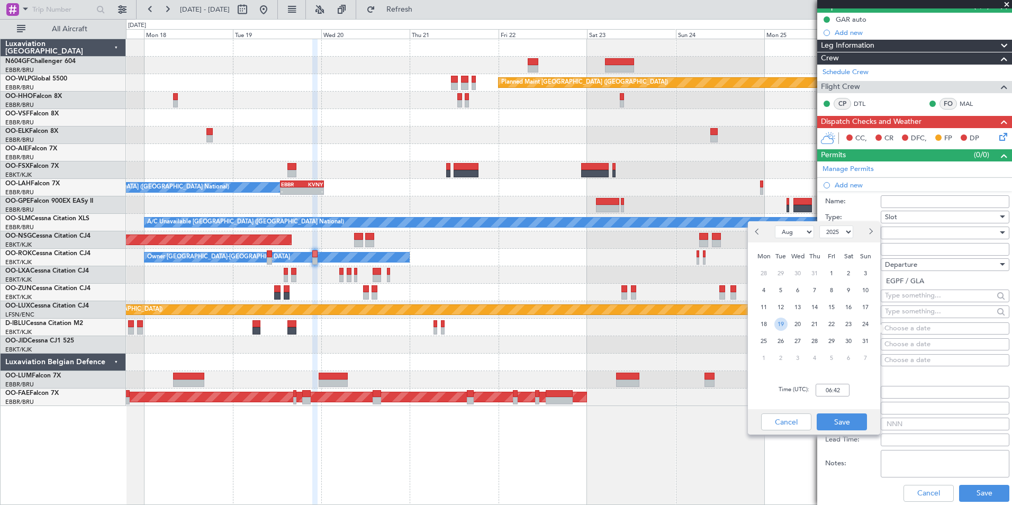
click at [786, 322] on span "19" at bounding box center [780, 323] width 13 height 13
click at [844, 390] on input "00:00" at bounding box center [832, 390] width 34 height 13
type input "21:45"
click at [848, 419] on button "Save" at bounding box center [841, 421] width 50 height 17
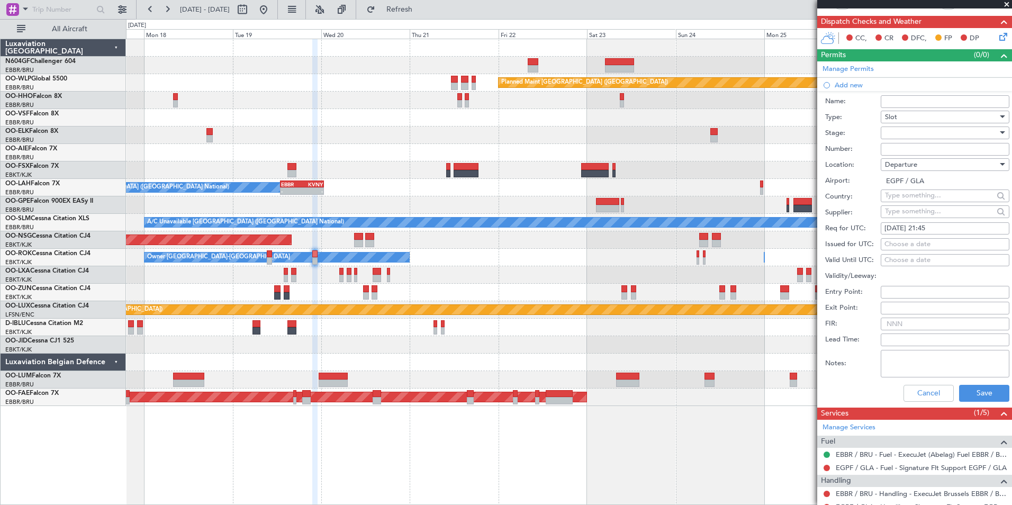
scroll to position [204, 0]
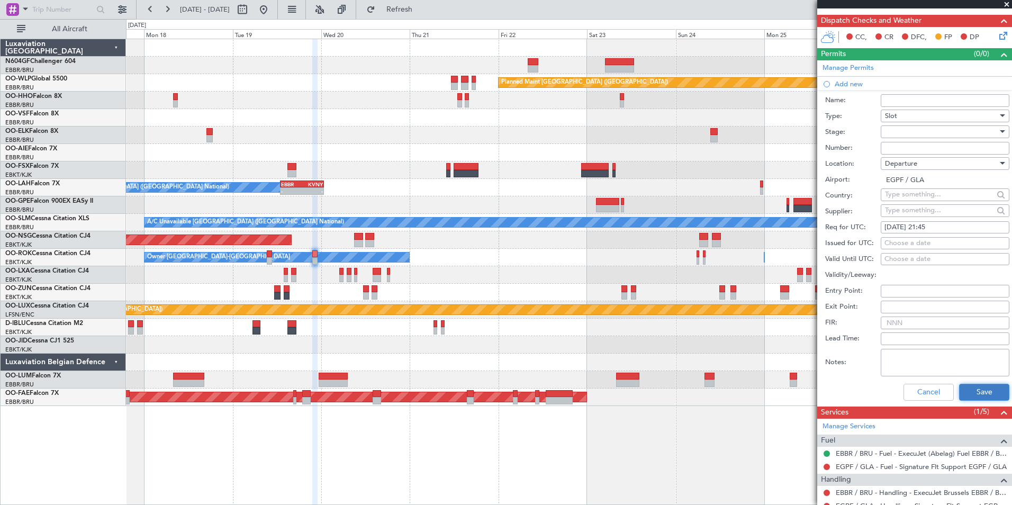
click at [959, 392] on button "Save" at bounding box center [984, 392] width 50 height 17
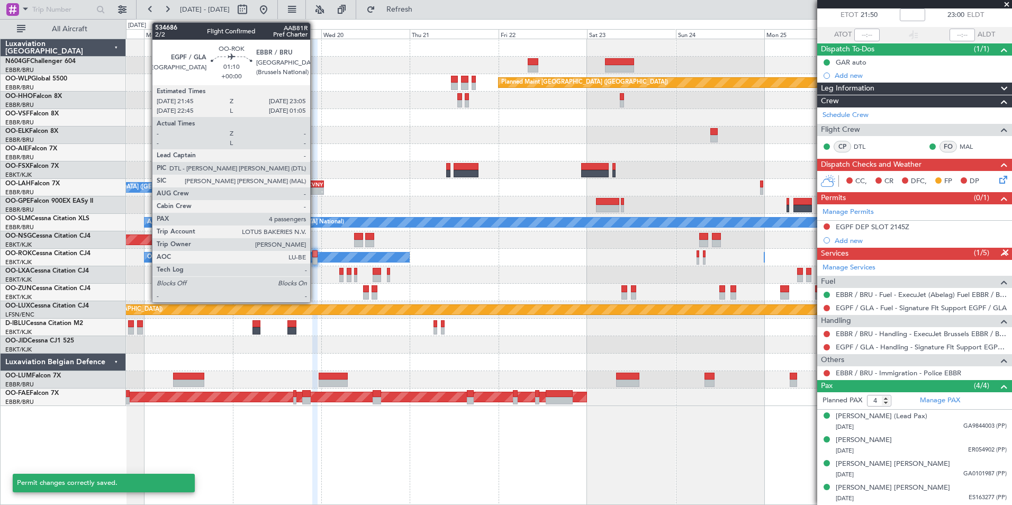
scroll to position [60, 0]
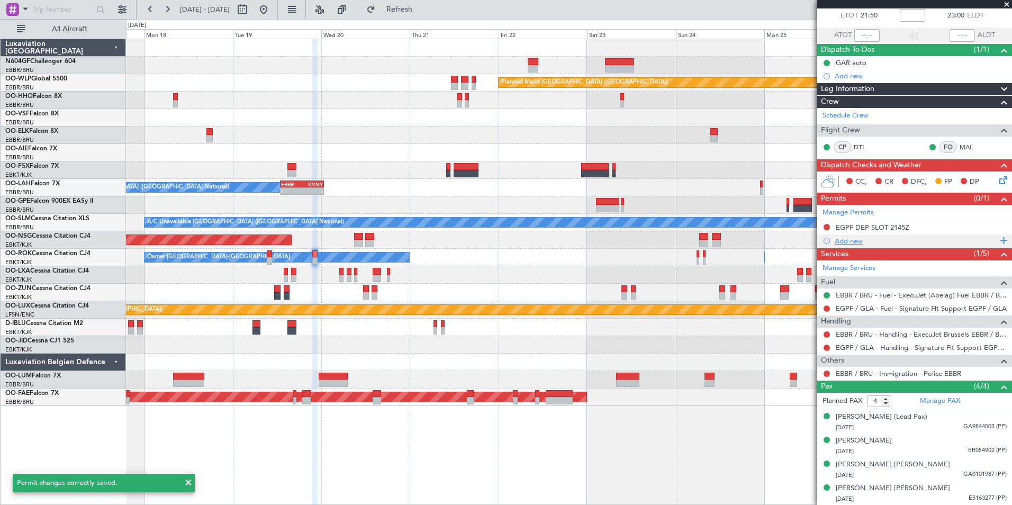
click at [848, 240] on div "Add new" at bounding box center [915, 240] width 162 height 9
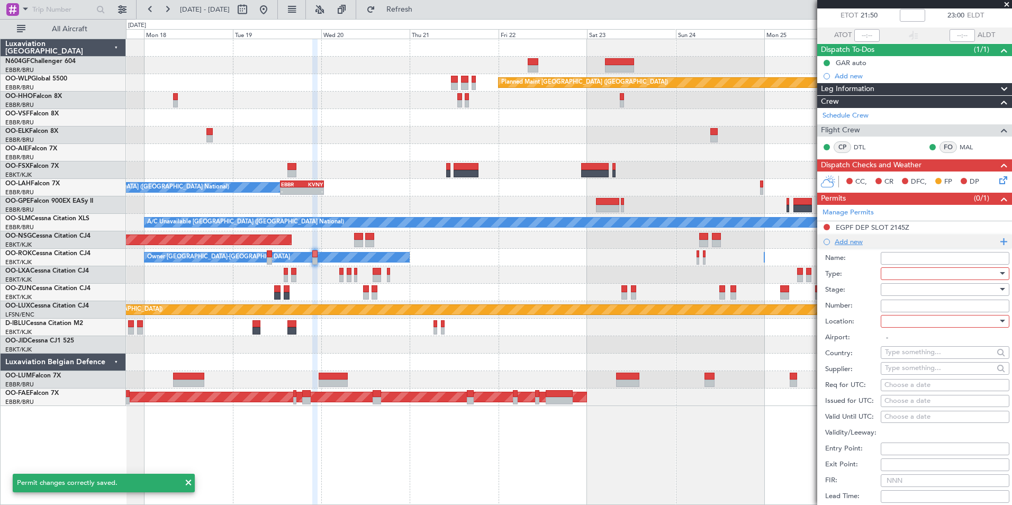
scroll to position [204, 0]
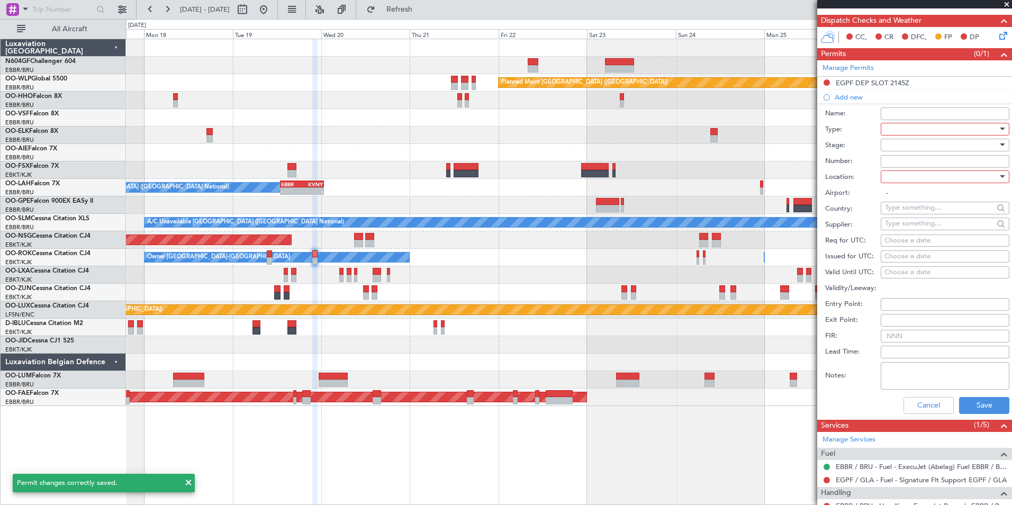
click at [958, 124] on div at bounding box center [941, 129] width 113 height 16
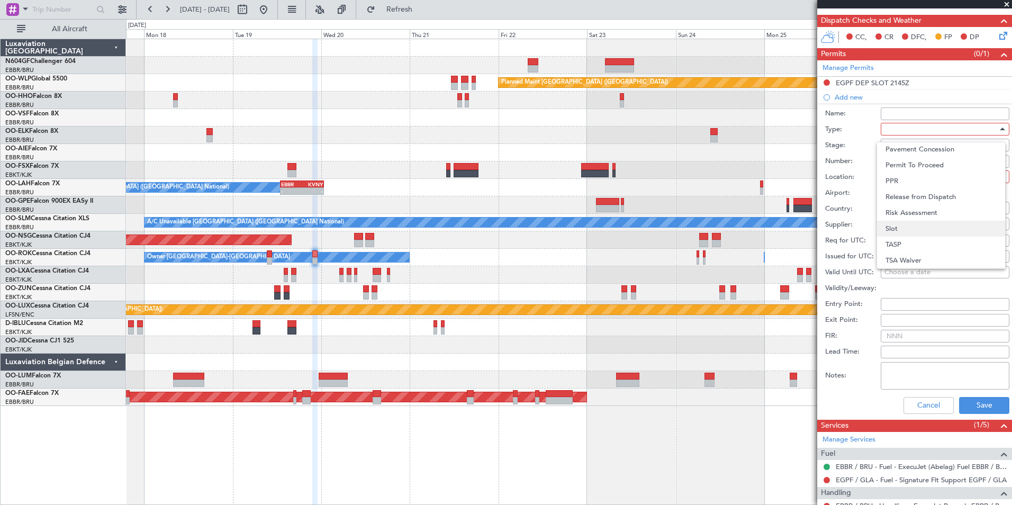
click at [931, 225] on span "Slot" at bounding box center [940, 229] width 111 height 16
click at [954, 176] on div at bounding box center [941, 177] width 113 height 16
click at [954, 226] on span "Arrival" at bounding box center [940, 230] width 111 height 16
type input "EBBR / BRU"
click at [948, 240] on div "Choose a date" at bounding box center [944, 240] width 121 height 11
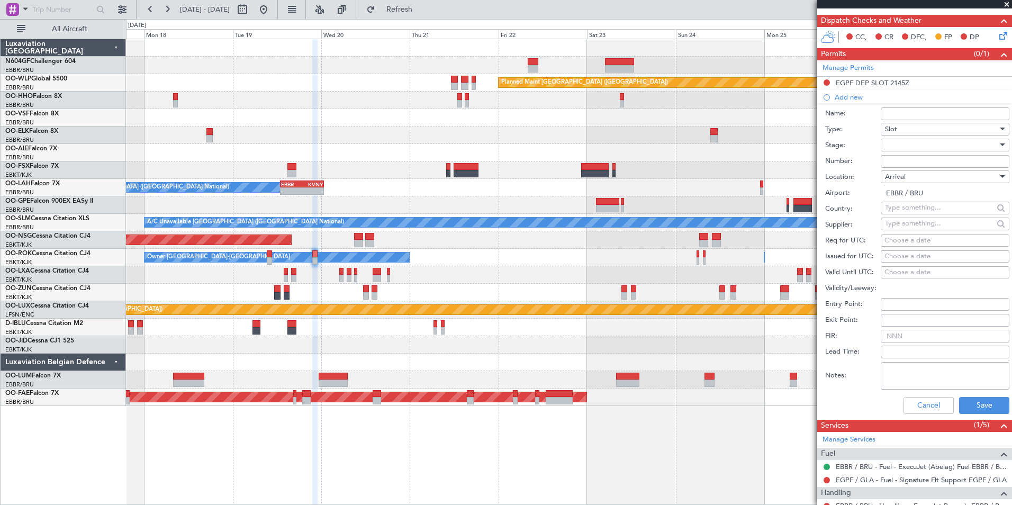
select select "8"
select select "2025"
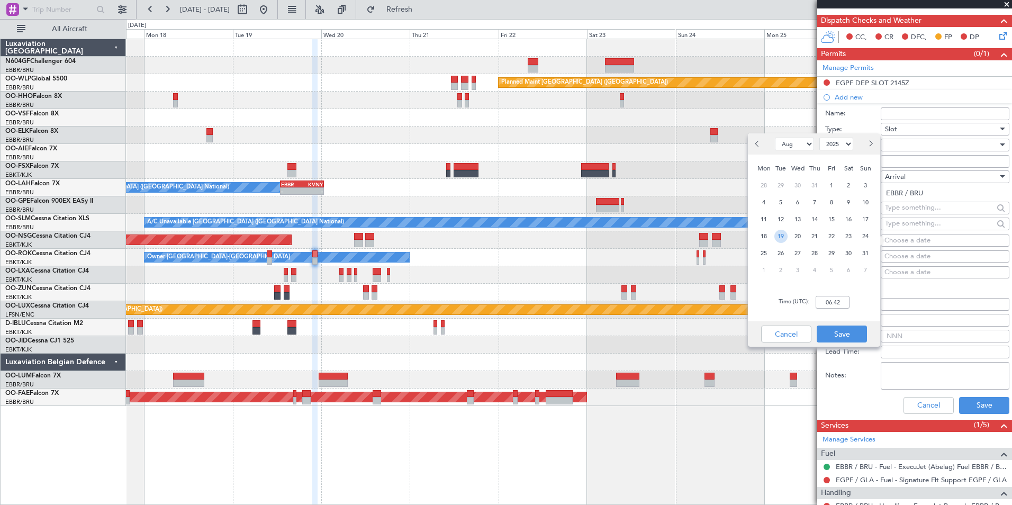
click at [783, 237] on span "19" at bounding box center [780, 236] width 13 height 13
click at [828, 305] on input "00:00" at bounding box center [832, 302] width 34 height 13
type input "23:05"
click at [839, 332] on button "Save" at bounding box center [841, 333] width 50 height 17
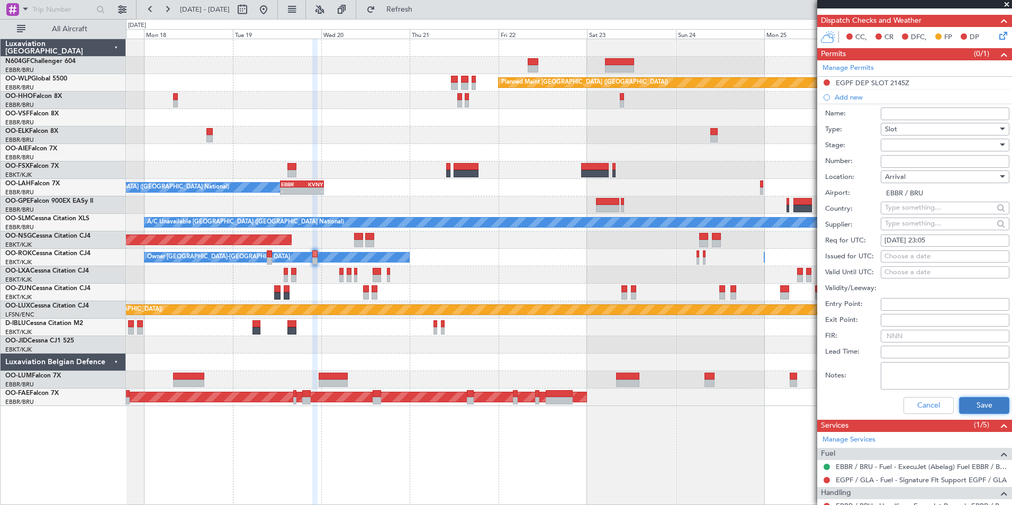
click at [988, 405] on button "Save" at bounding box center [984, 405] width 50 height 17
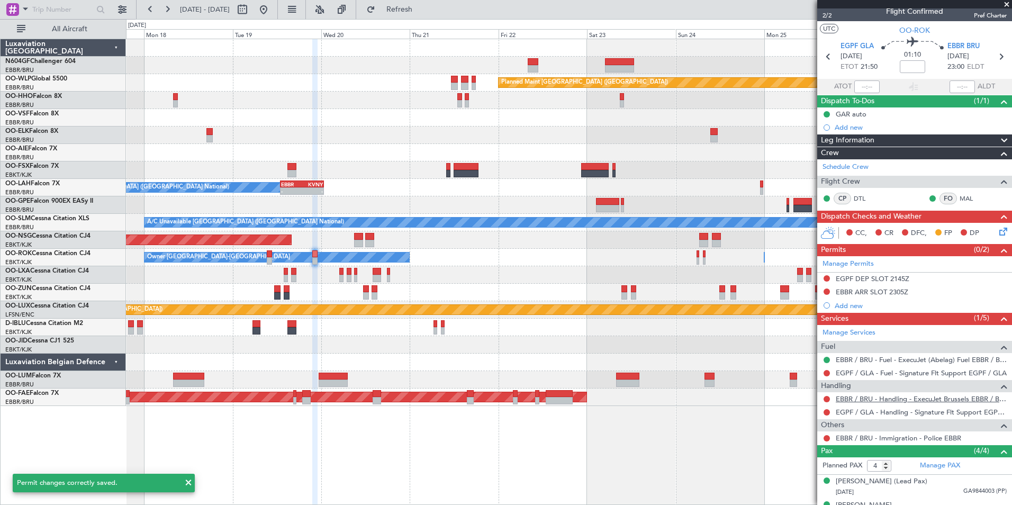
scroll to position [0, 0]
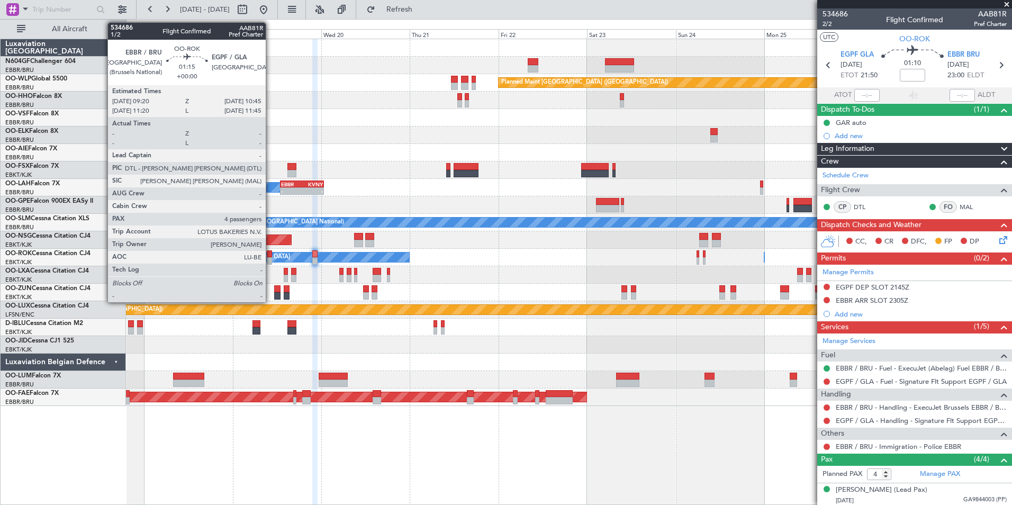
click at [270, 257] on div at bounding box center [269, 260] width 5 height 7
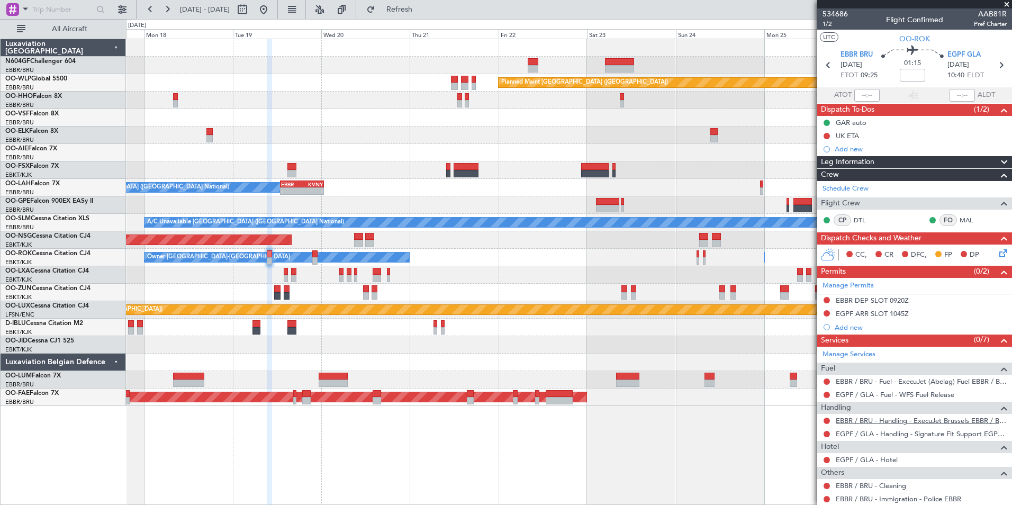
click at [899, 420] on link "EBBR / BRU - Handling - ExecuJet Brussels EBBR / BRU" at bounding box center [920, 420] width 171 height 9
click at [826, 299] on button at bounding box center [826, 300] width 6 height 6
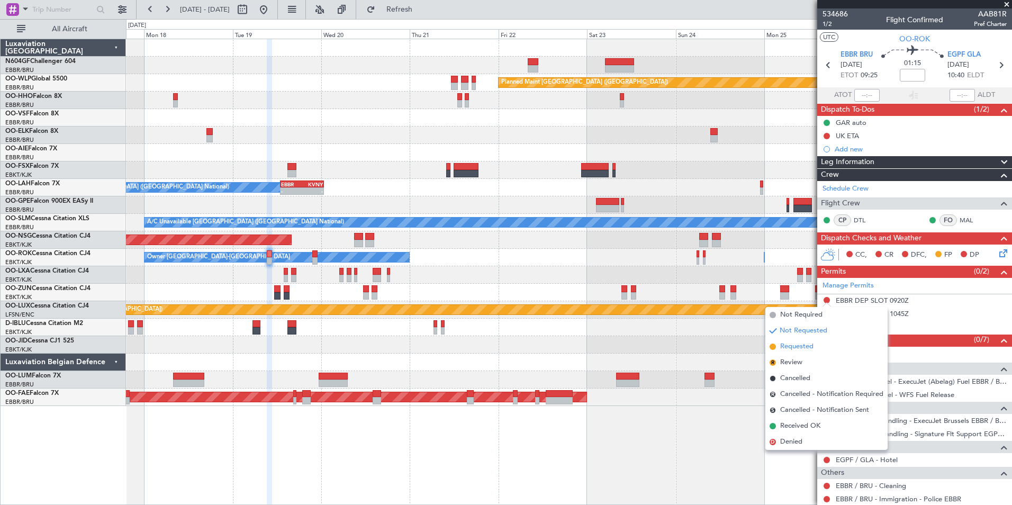
click at [815, 353] on li "Requested" at bounding box center [826, 347] width 122 height 16
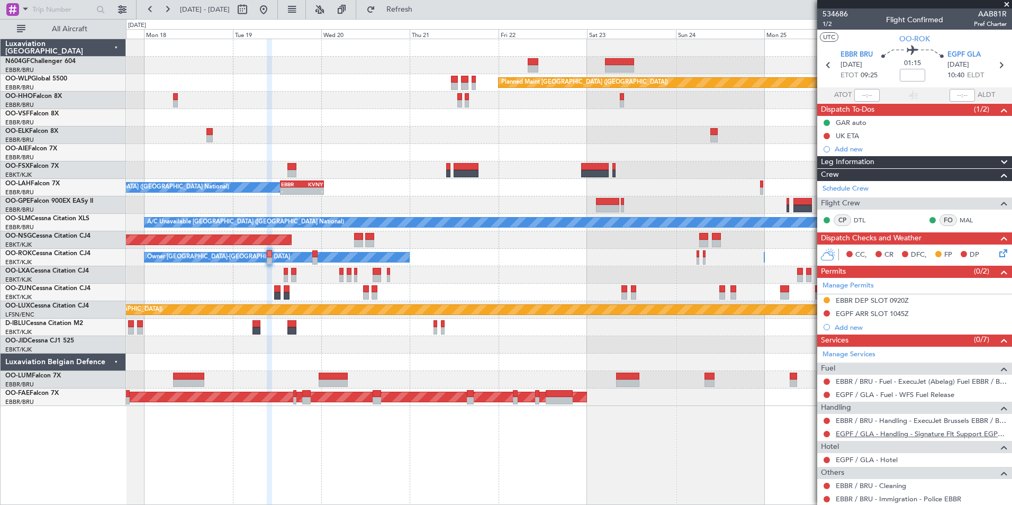
click at [884, 432] on link "EGPF / GLA - Handling - Signature Flt Support EGPF / GLA" at bounding box center [920, 433] width 171 height 9
click at [825, 314] on button at bounding box center [826, 313] width 6 height 6
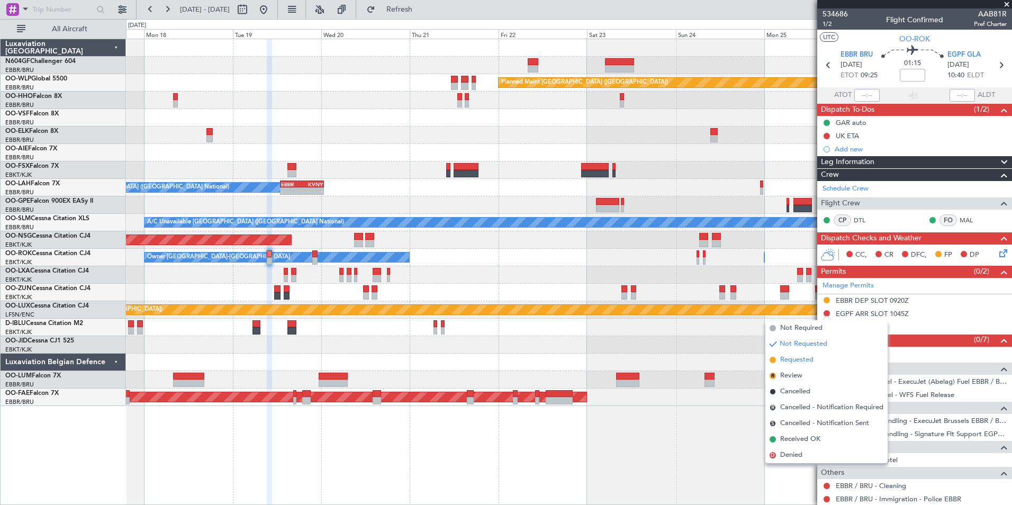
click at [814, 364] on li "Requested" at bounding box center [826, 360] width 122 height 16
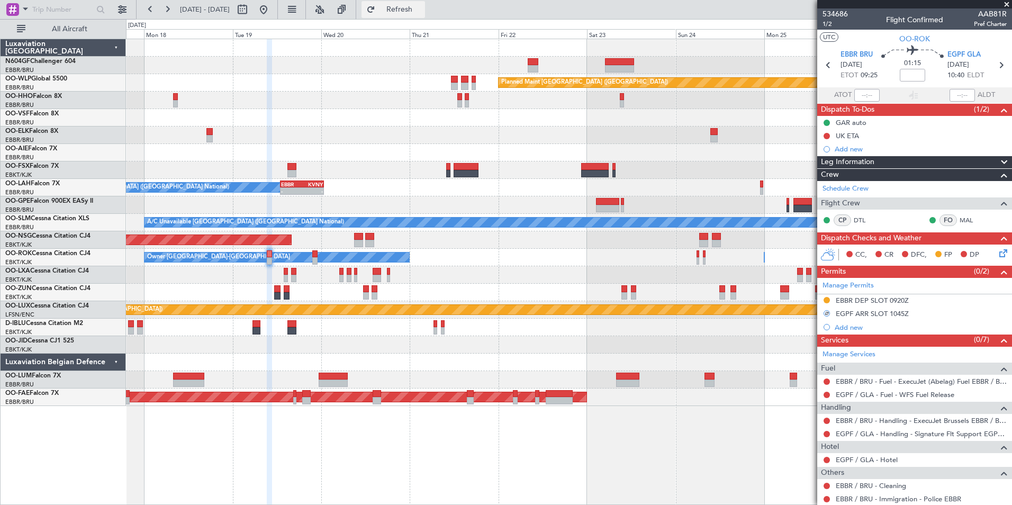
click at [420, 9] on span "Refresh" at bounding box center [399, 9] width 44 height 7
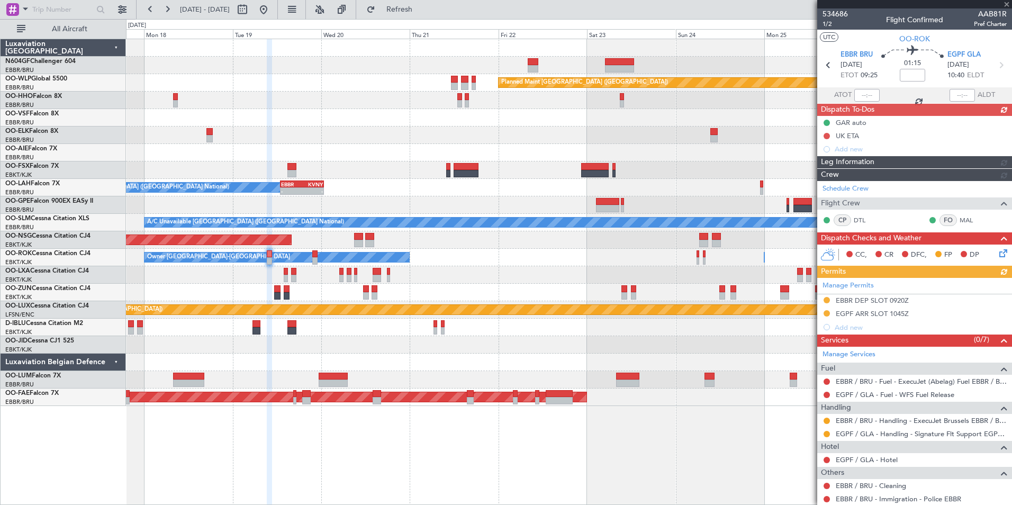
click at [999, 256] on icon at bounding box center [1001, 251] width 8 height 8
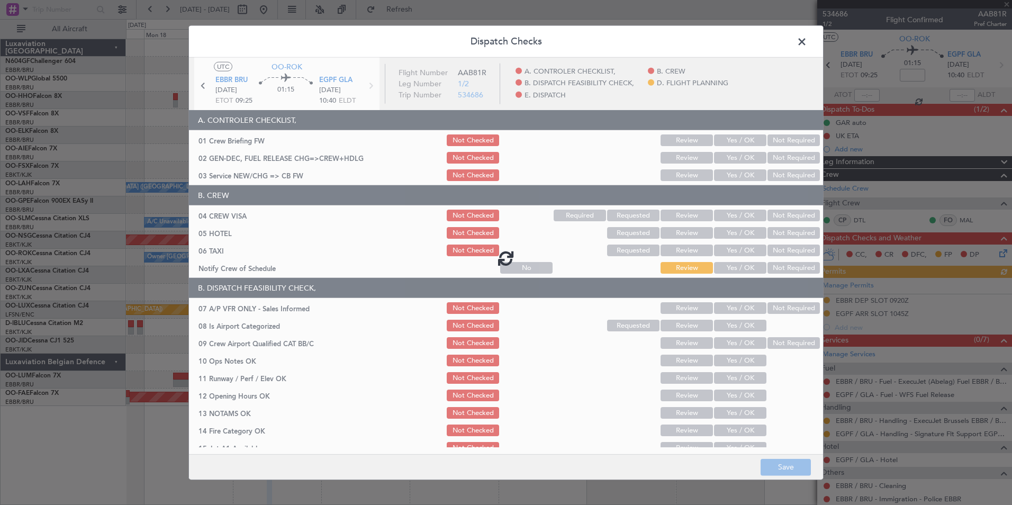
click at [744, 173] on div at bounding box center [506, 258] width 634 height 400
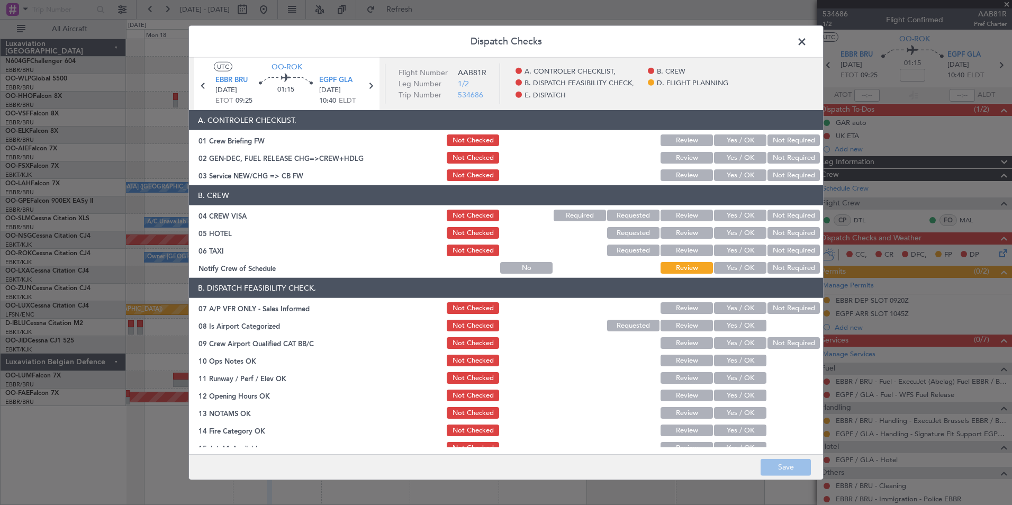
click at [744, 173] on button "Yes / OK" at bounding box center [740, 175] width 52 height 12
click at [779, 212] on button "Not Required" at bounding box center [793, 215] width 52 height 12
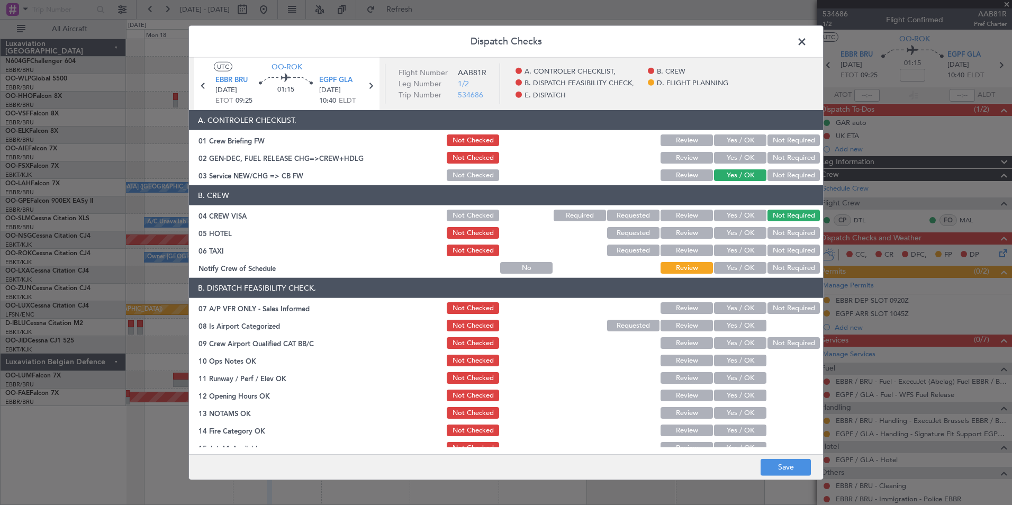
click at [778, 253] on button "Not Required" at bounding box center [793, 250] width 52 height 12
click at [731, 277] on article "A. CONTROLER CHECKLIST, 01 Crew Briefing FW Not Checked Review Yes / OK Not Req…" at bounding box center [506, 278] width 634 height 337
click at [731, 270] on button "Yes / OK" at bounding box center [740, 268] width 52 height 12
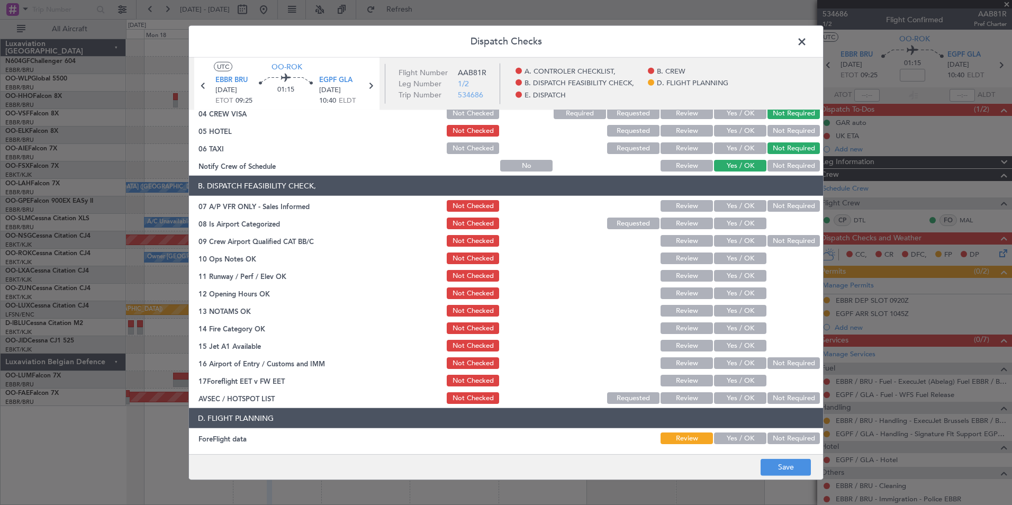
scroll to position [103, 0]
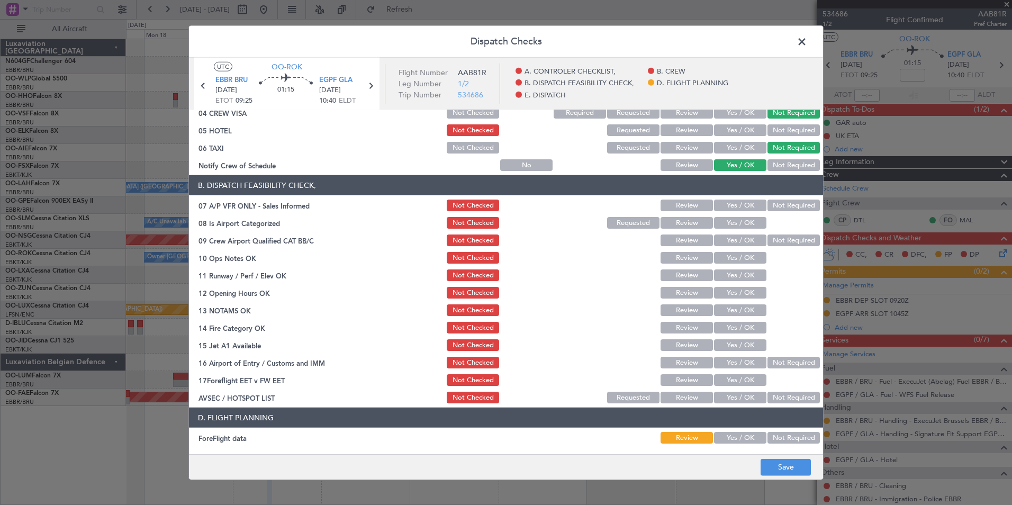
click at [775, 200] on button "Not Required" at bounding box center [793, 205] width 52 height 12
click at [742, 221] on button "Yes / OK" at bounding box center [740, 223] width 52 height 12
click at [772, 245] on button "Not Required" at bounding box center [793, 240] width 52 height 12
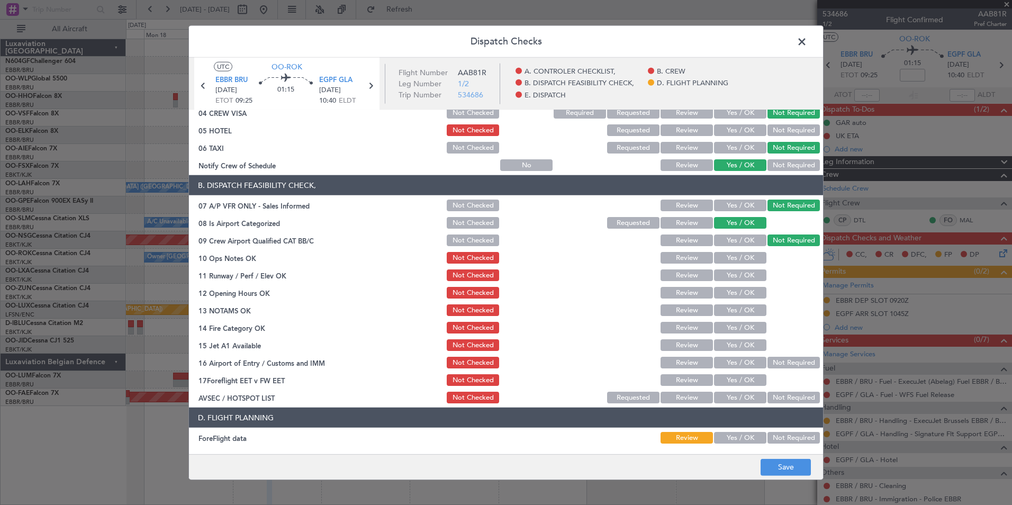
click at [745, 261] on button "Yes / OK" at bounding box center [740, 258] width 52 height 12
click at [746, 275] on button "Yes / OK" at bounding box center [740, 275] width 52 height 12
click at [745, 292] on button "Yes / OK" at bounding box center [740, 293] width 52 height 12
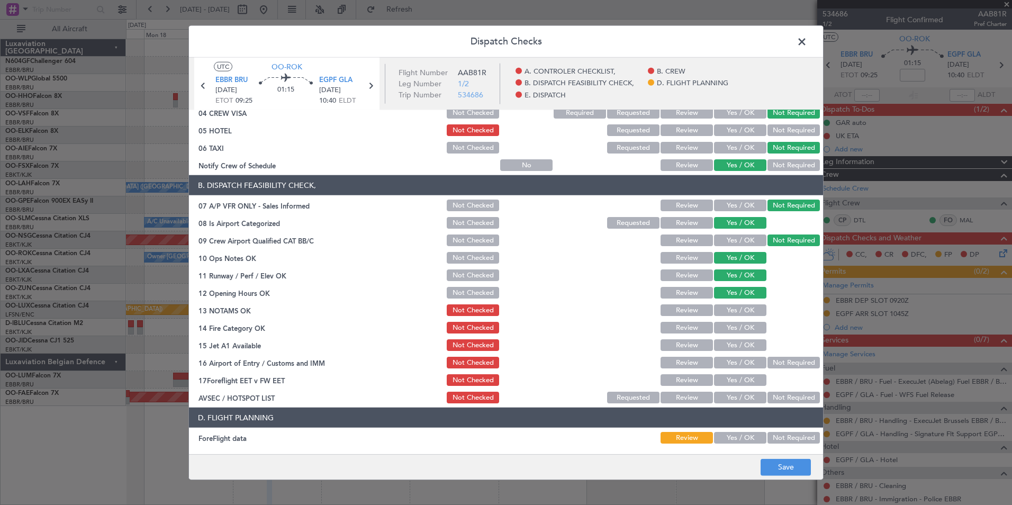
click at [748, 308] on button "Yes / OK" at bounding box center [740, 310] width 52 height 12
click at [744, 331] on button "Yes / OK" at bounding box center [740, 328] width 52 height 12
click at [749, 347] on button "Yes / OK" at bounding box center [740, 345] width 52 height 12
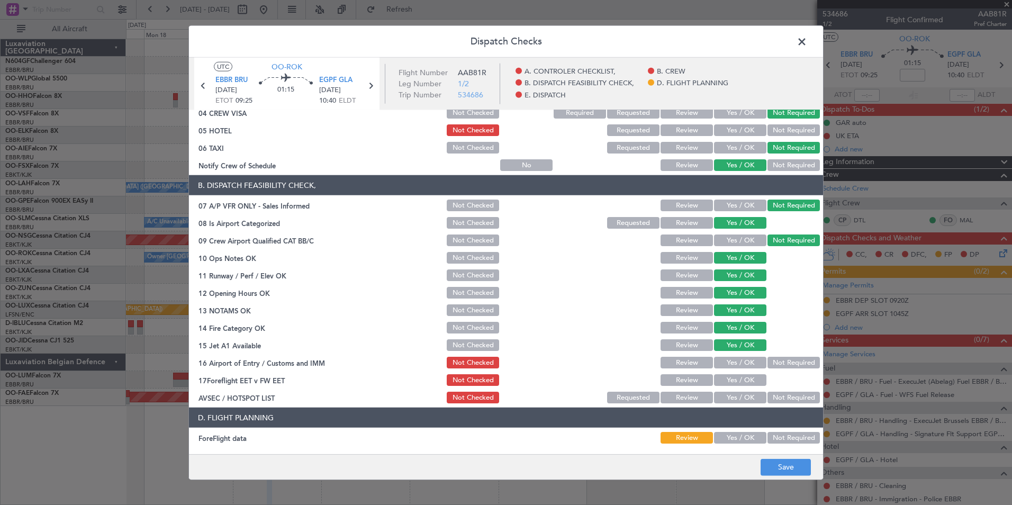
click at [783, 366] on button "Not Required" at bounding box center [793, 363] width 52 height 12
click at [750, 400] on button "Yes / OK" at bounding box center [740, 397] width 52 height 12
click at [775, 439] on button "Not Required" at bounding box center [793, 438] width 52 height 12
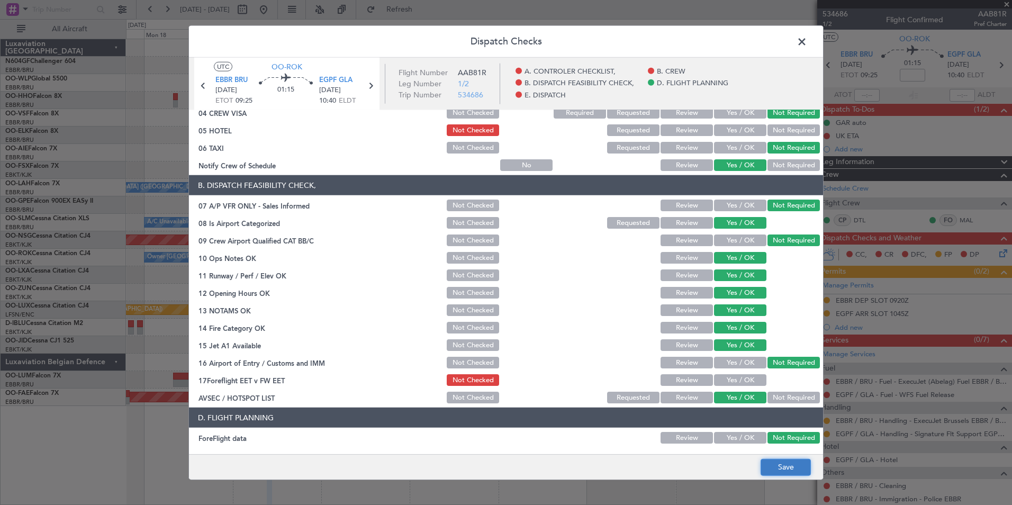
click at [782, 461] on button "Save" at bounding box center [785, 466] width 50 height 17
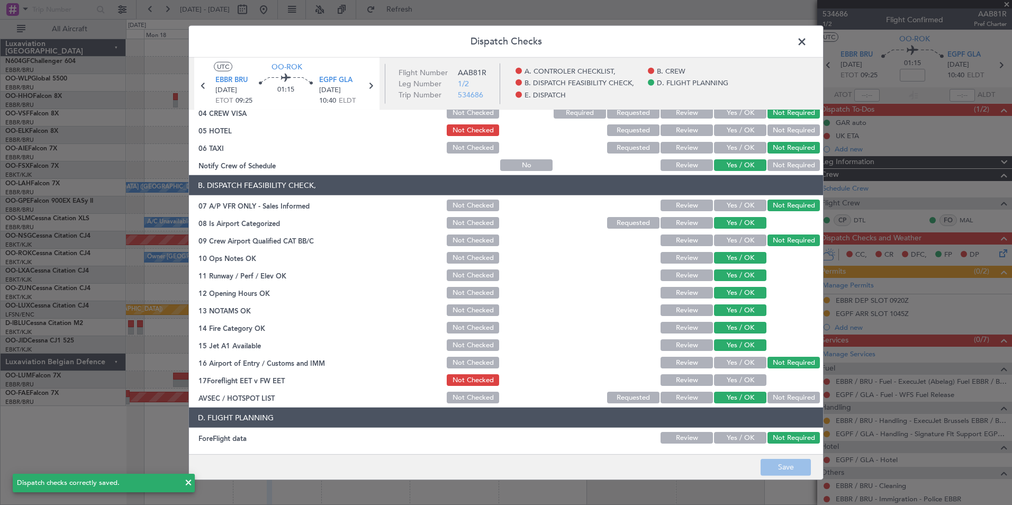
scroll to position [196, 0]
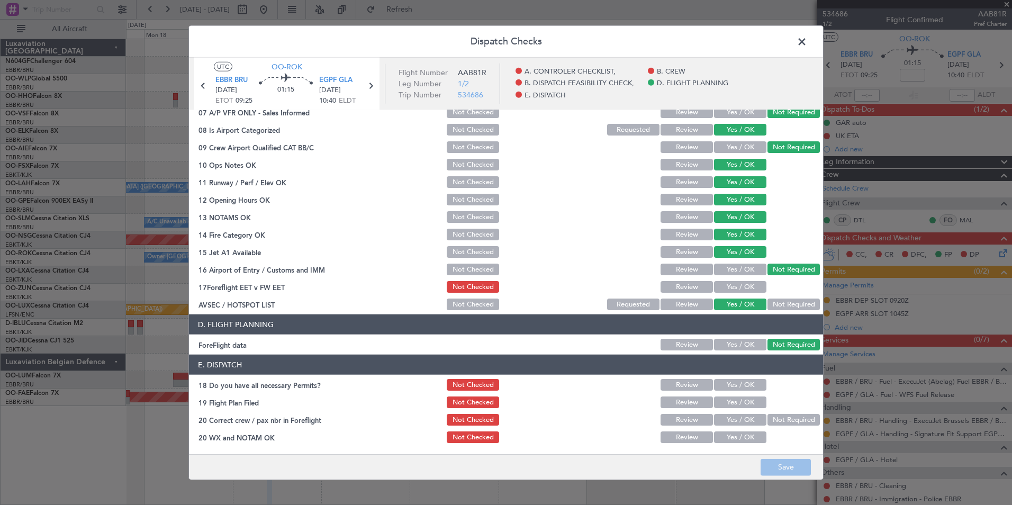
click at [807, 48] on span at bounding box center [807, 44] width 0 height 21
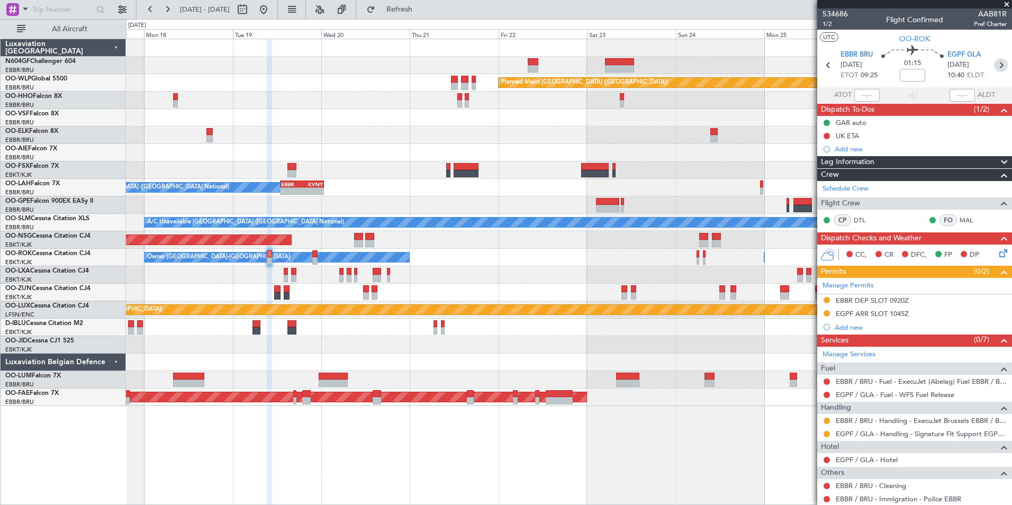
click at [996, 65] on icon at bounding box center [1001, 65] width 14 height 14
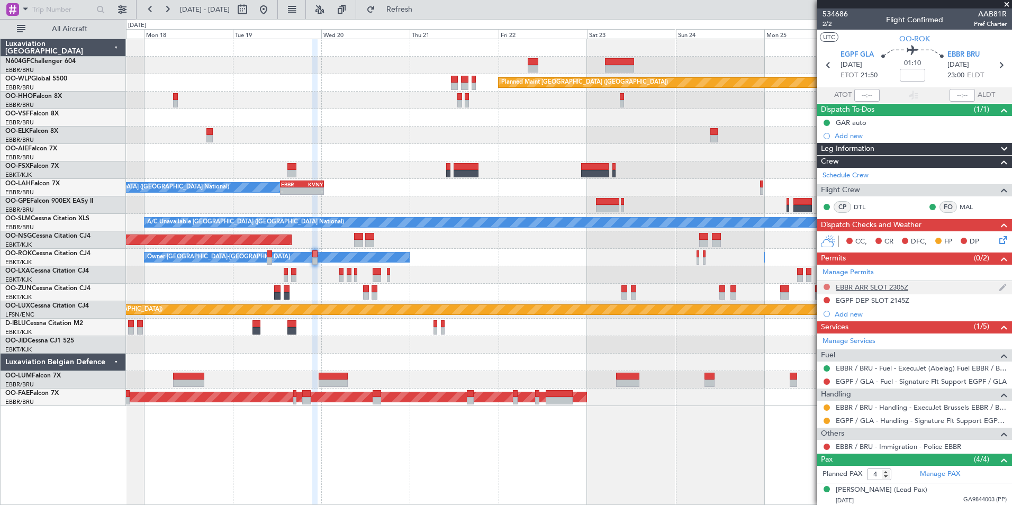
click at [824, 286] on button at bounding box center [826, 287] width 6 height 6
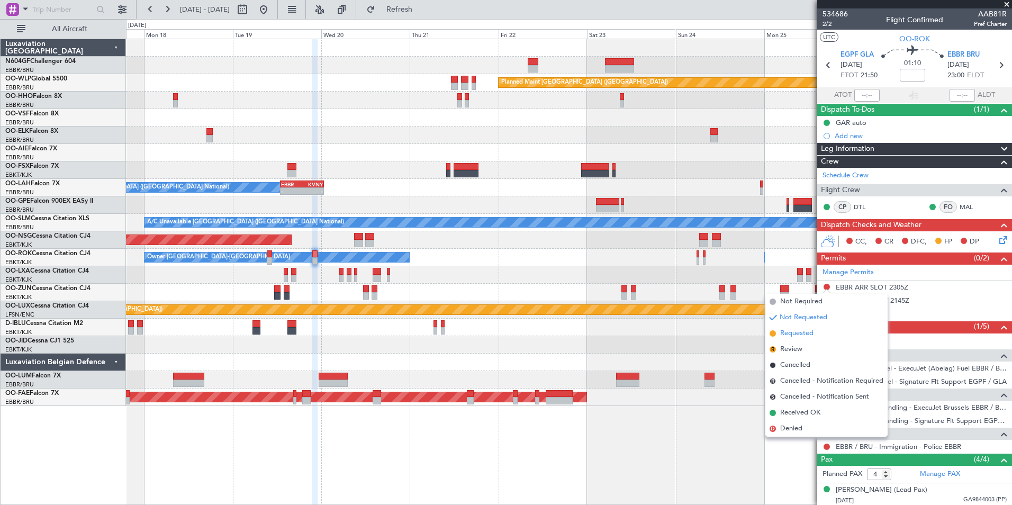
click at [798, 334] on span "Requested" at bounding box center [796, 333] width 33 height 11
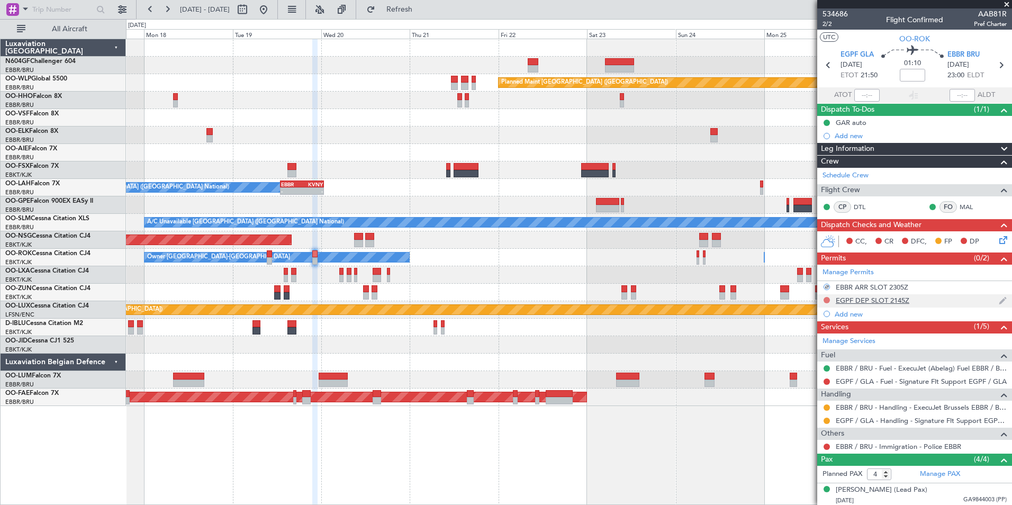
click at [827, 301] on button at bounding box center [826, 300] width 6 height 6
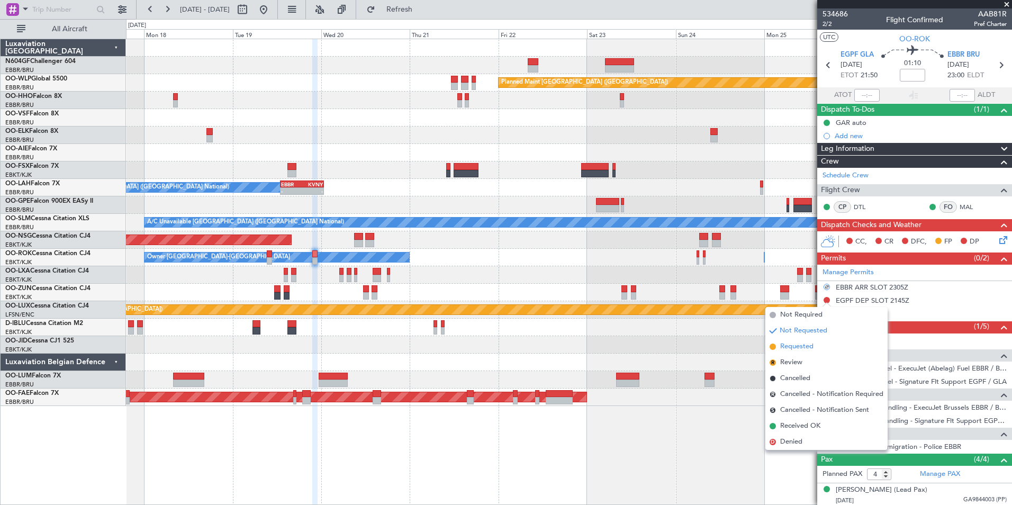
click at [827, 345] on li "Requested" at bounding box center [826, 347] width 122 height 16
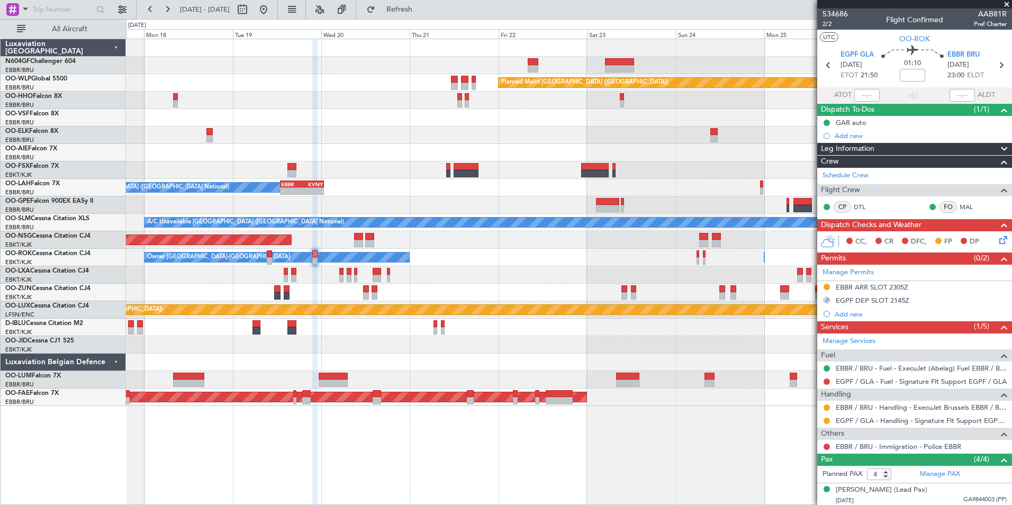
click at [997, 238] on icon at bounding box center [1001, 238] width 8 height 8
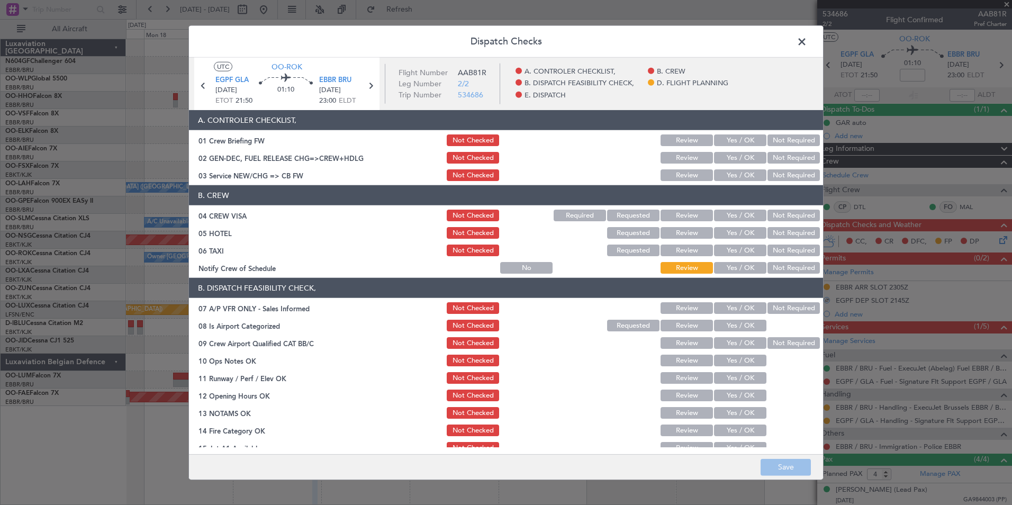
click at [740, 175] on button "Yes / OK" at bounding box center [740, 175] width 52 height 12
click at [788, 215] on button "Not Required" at bounding box center [793, 215] width 52 height 12
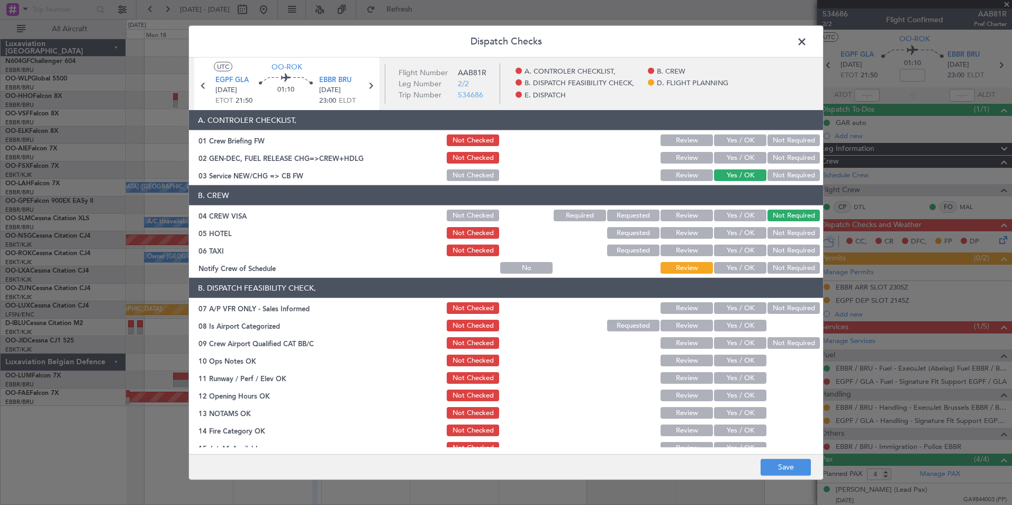
click at [780, 250] on button "Not Required" at bounding box center [793, 250] width 52 height 12
click at [746, 265] on button "Yes / OK" at bounding box center [740, 268] width 52 height 12
click at [794, 233] on button "Not Required" at bounding box center [793, 233] width 52 height 12
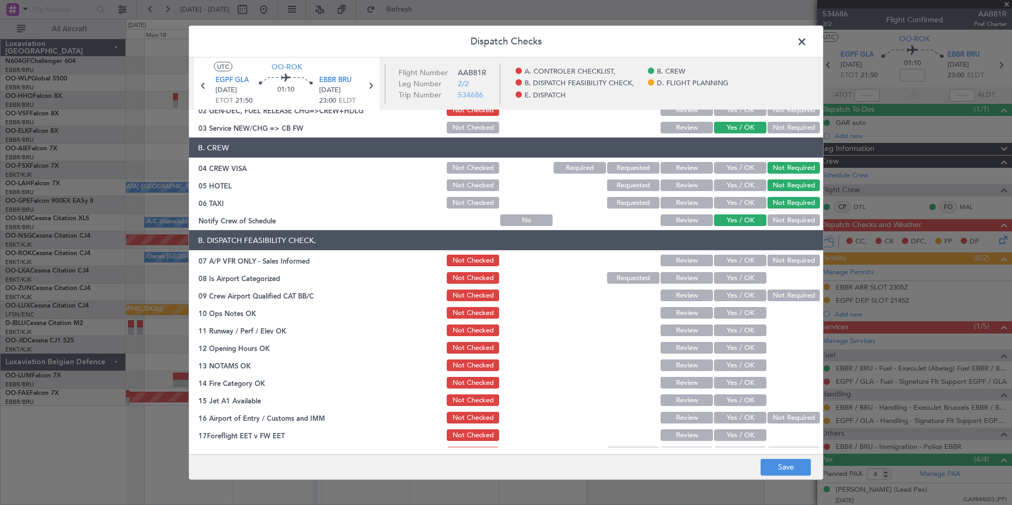
scroll to position [49, 0]
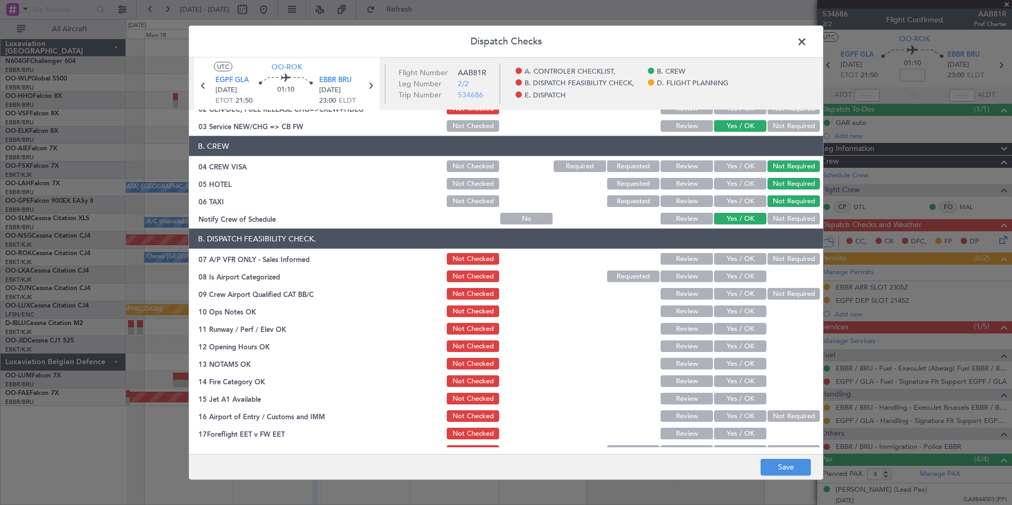
click at [780, 262] on button "Not Required" at bounding box center [793, 259] width 52 height 12
click at [751, 274] on button "Yes / OK" at bounding box center [740, 276] width 52 height 12
click at [766, 285] on section "B. DISPATCH FEASIBILITY CHECK, 07 A/P VFR ONLY - Sales Informed Not Checked Rev…" at bounding box center [506, 344] width 634 height 230
click at [769, 294] on button "Not Required" at bounding box center [793, 294] width 52 height 12
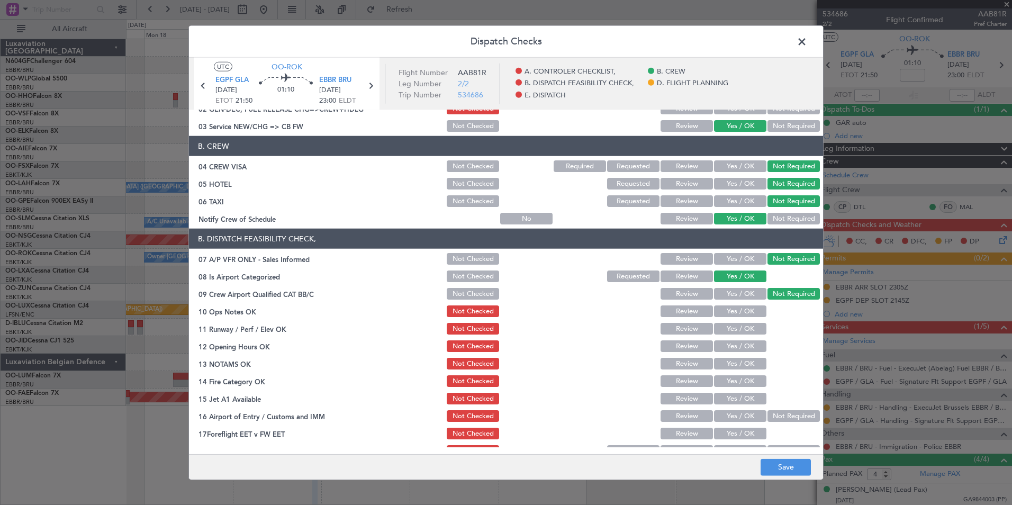
click at [739, 314] on button "Yes / OK" at bounding box center [740, 311] width 52 height 12
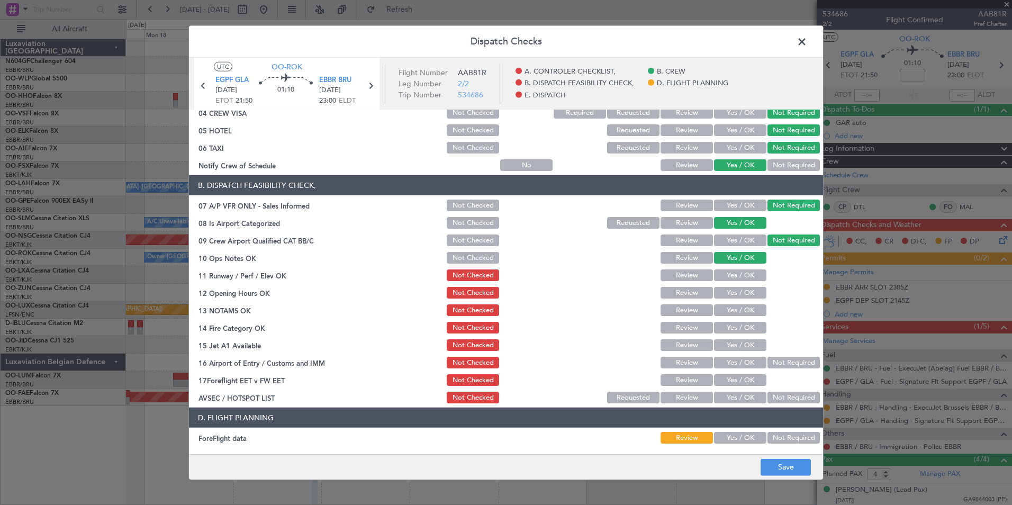
scroll to position [104, 0]
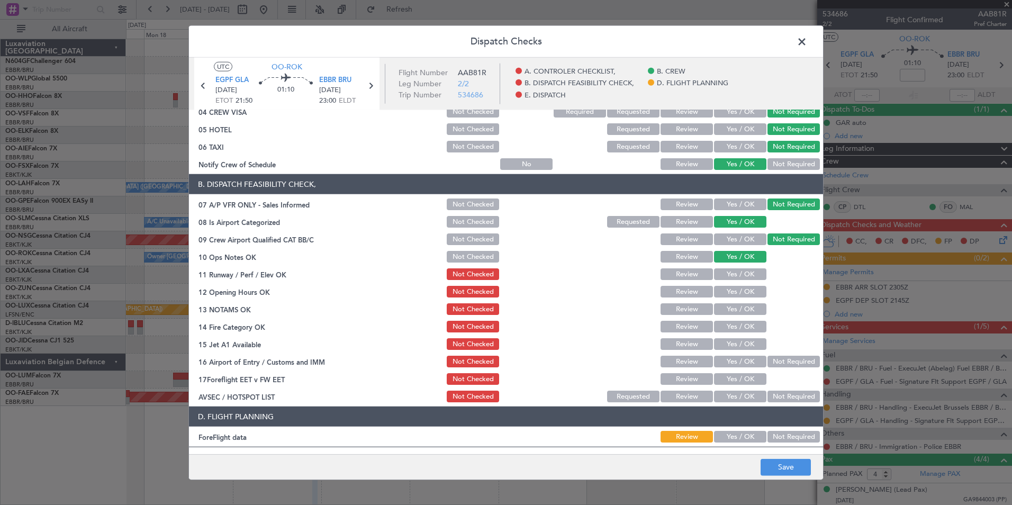
click at [741, 263] on div "Yes / OK" at bounding box center [738, 256] width 53 height 15
click at [743, 272] on button "Yes / OK" at bounding box center [740, 274] width 52 height 12
click at [745, 290] on button "Yes / OK" at bounding box center [740, 292] width 52 height 12
click at [744, 307] on button "Yes / OK" at bounding box center [740, 309] width 52 height 12
click at [744, 325] on button "Yes / OK" at bounding box center [740, 327] width 52 height 12
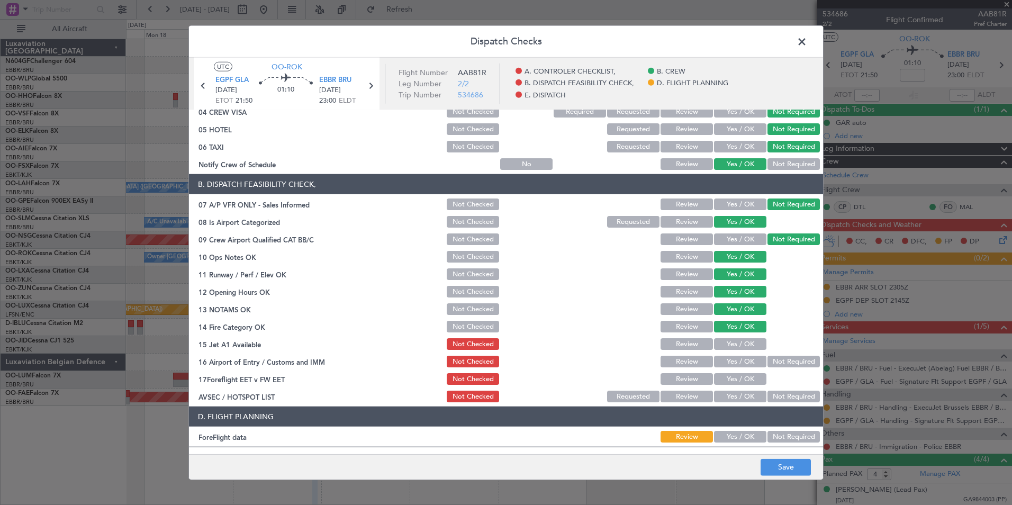
click at [750, 343] on button "Yes / OK" at bounding box center [740, 344] width 52 height 12
click at [772, 359] on button "Not Required" at bounding box center [793, 362] width 52 height 12
click at [735, 395] on button "Yes / OK" at bounding box center [740, 396] width 52 height 12
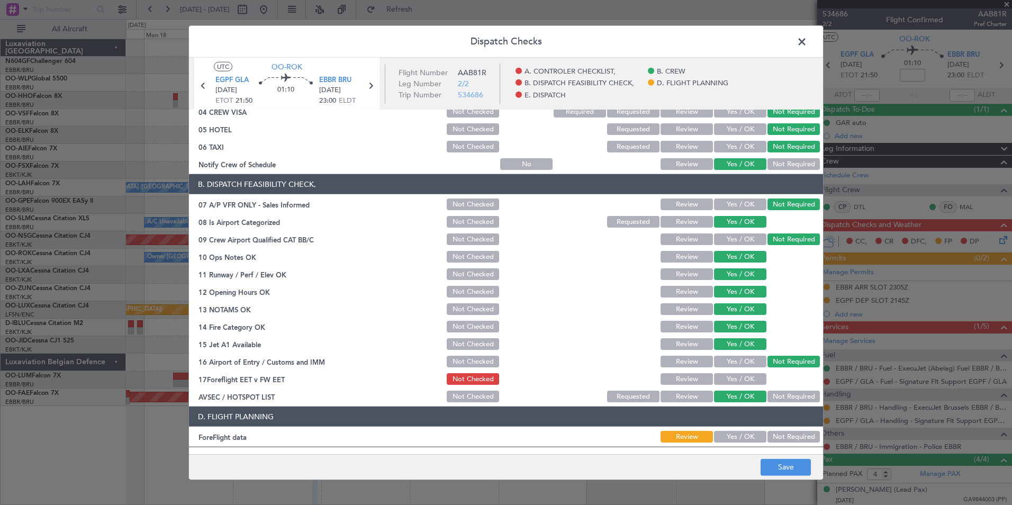
scroll to position [171, 0]
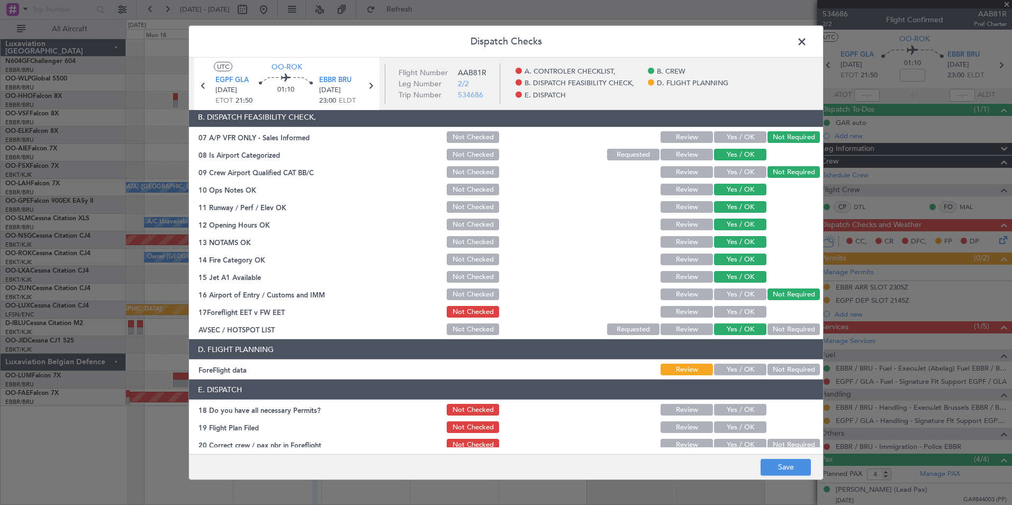
click at [781, 369] on button "Not Required" at bounding box center [793, 369] width 52 height 12
click at [782, 461] on button "Save" at bounding box center [785, 466] width 50 height 17
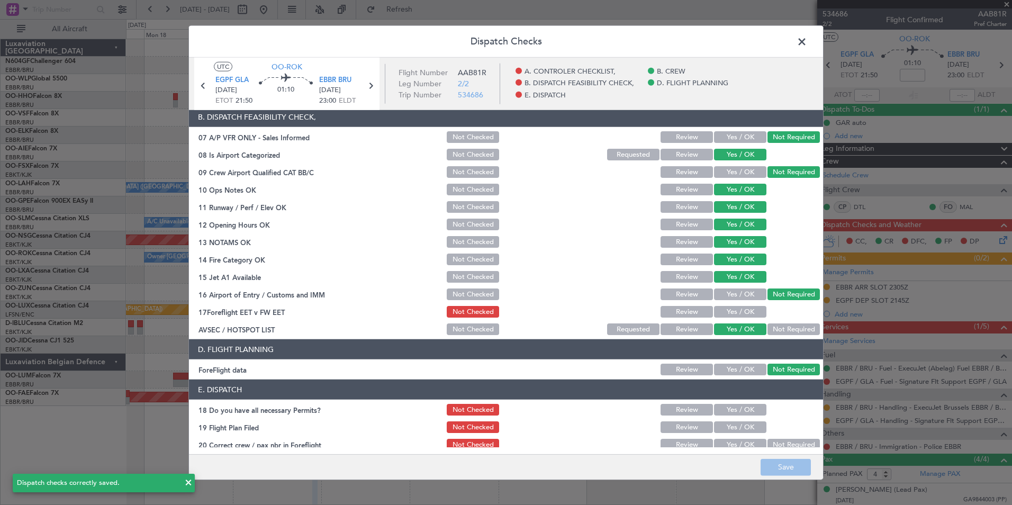
click at [807, 49] on span at bounding box center [807, 44] width 0 height 21
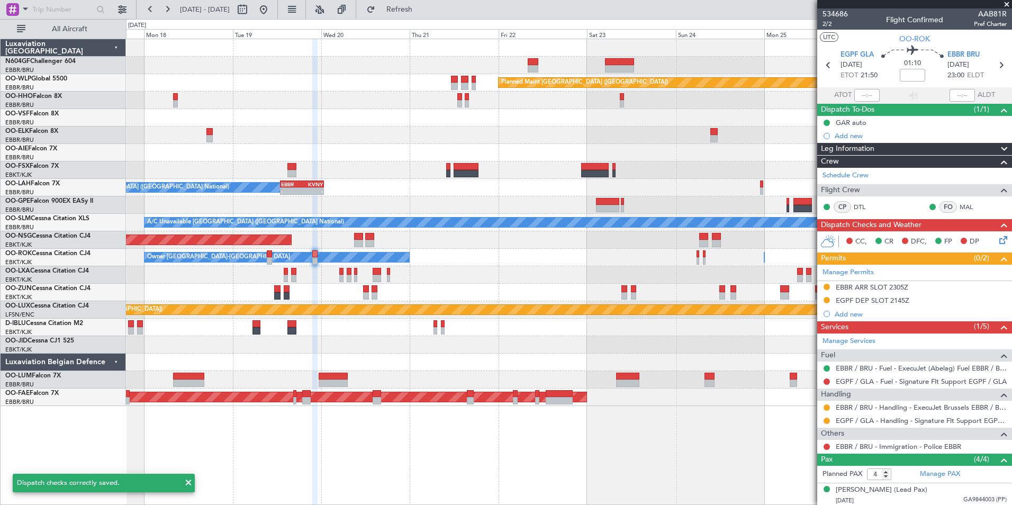
click at [470, 250] on div "Owner Kortrijk-Wevelgem Owner Kortrijk-Wevelgem" at bounding box center [568, 257] width 885 height 17
click at [422, 10] on span "Refresh" at bounding box center [399, 9] width 44 height 7
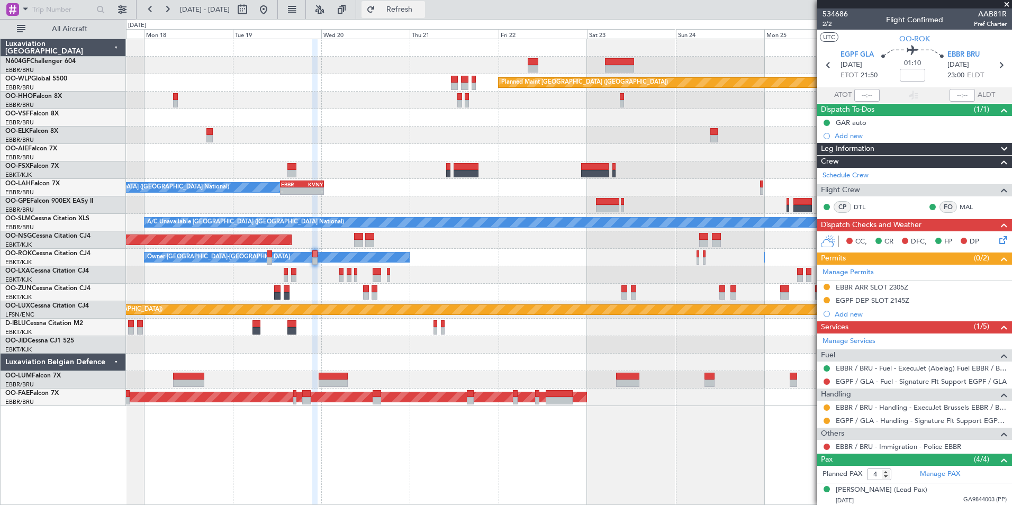
click at [422, 11] on span "Refresh" at bounding box center [399, 9] width 44 height 7
click at [272, 7] on button at bounding box center [263, 9] width 17 height 17
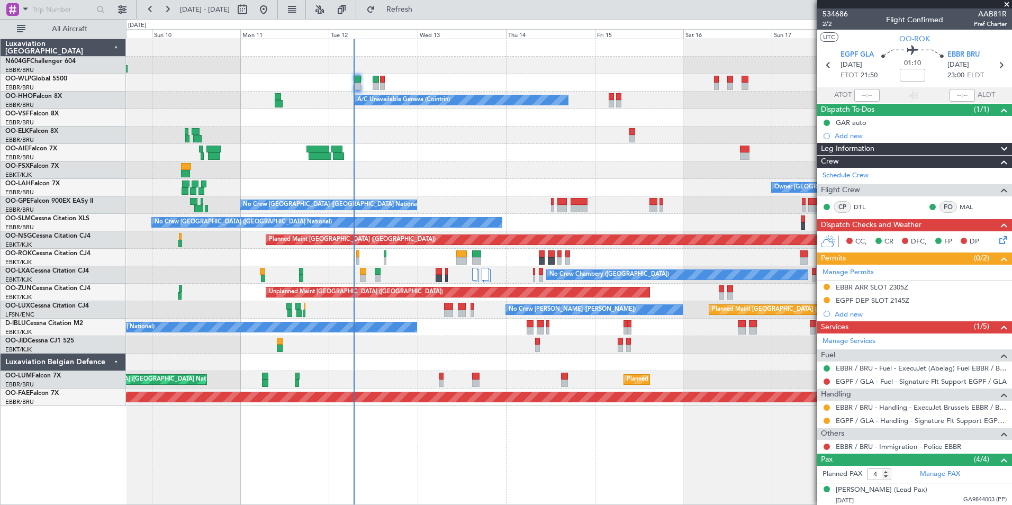
click at [430, 305] on div "Planned Maint Milan (Linate) Planned Maint Berlin (Brandenburg) A/C Unavailable…" at bounding box center [568, 222] width 885 height 367
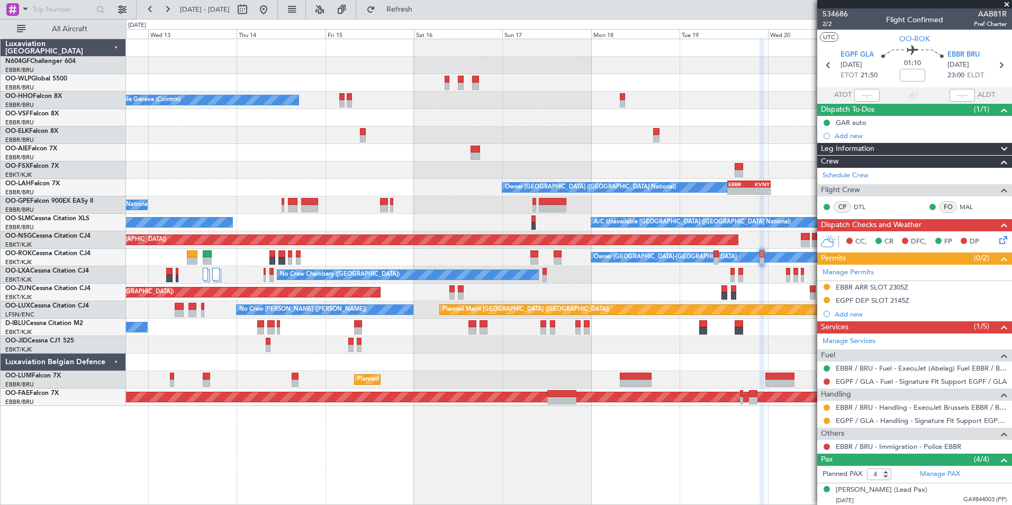
click at [248, 152] on div "Planned Maint [GEOGRAPHIC_DATA] ([GEOGRAPHIC_DATA]) A/C Unavailable Geneva (Coi…" at bounding box center [568, 222] width 885 height 367
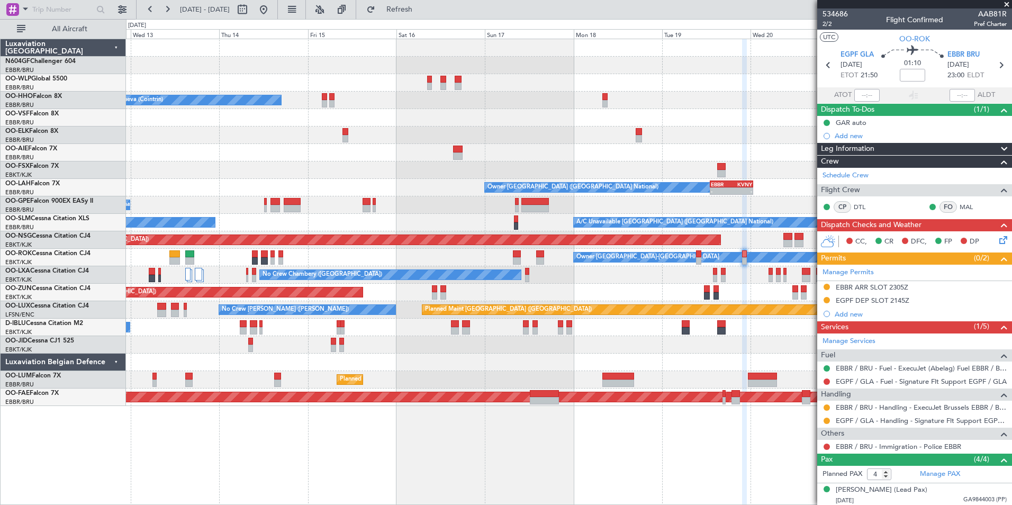
click at [307, 121] on div "Planned Maint [GEOGRAPHIC_DATA] ([GEOGRAPHIC_DATA]) A/C Unavailable Geneva (Coi…" at bounding box center [568, 222] width 885 height 367
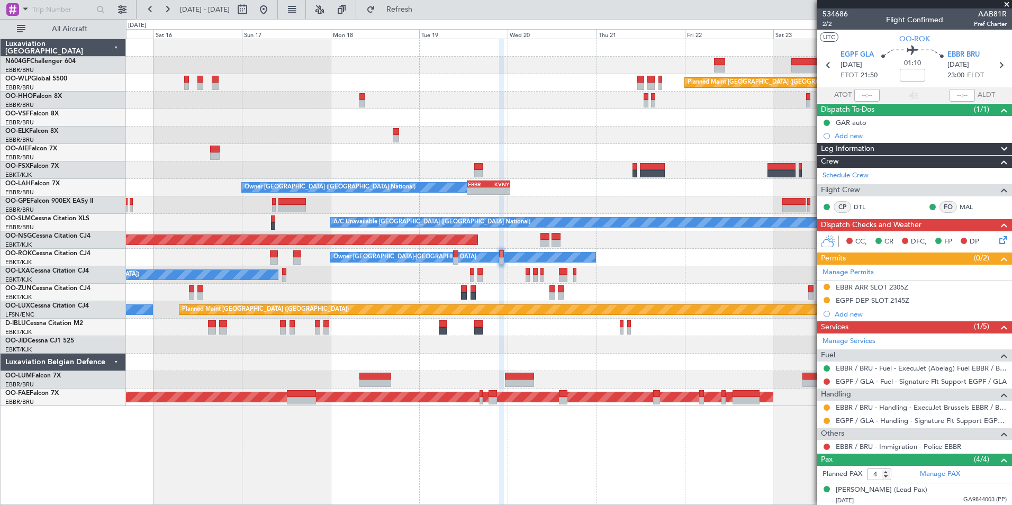
click at [317, 128] on div "Planned Maint [GEOGRAPHIC_DATA] ([GEOGRAPHIC_DATA]) A/C Unavailable Geneva (Coi…" at bounding box center [568, 222] width 885 height 367
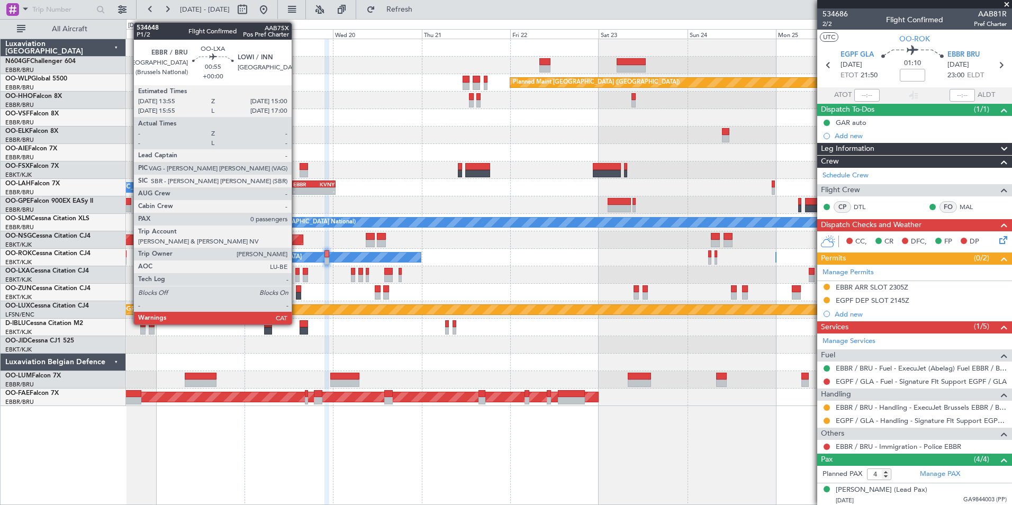
click at [297, 278] on div at bounding box center [297, 278] width 4 height 7
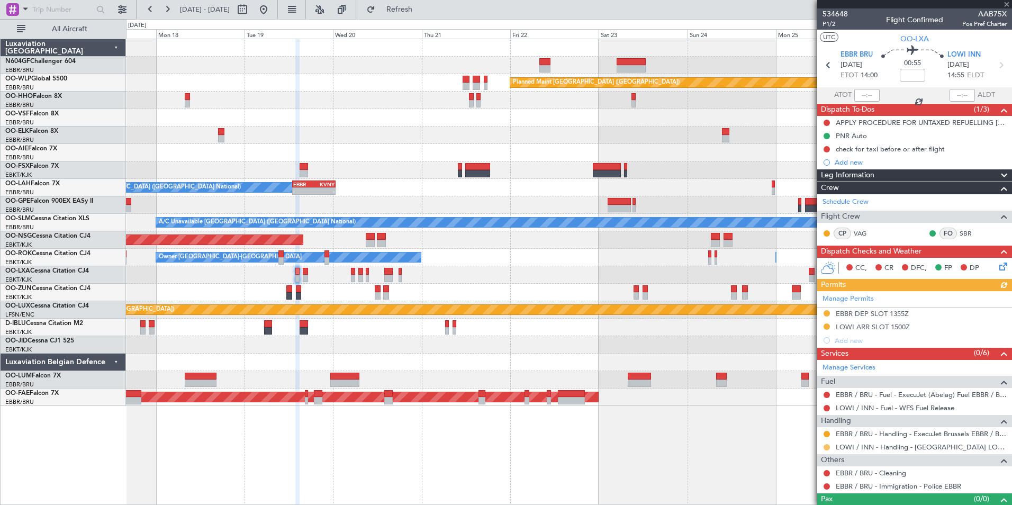
click at [827, 448] on button at bounding box center [826, 447] width 6 height 6
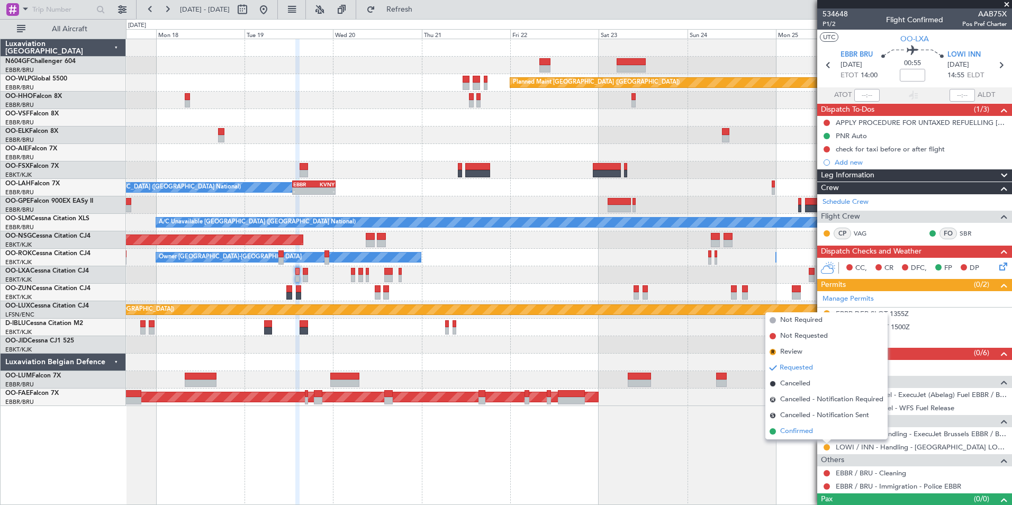
click at [815, 432] on li "Confirmed" at bounding box center [826, 431] width 122 height 16
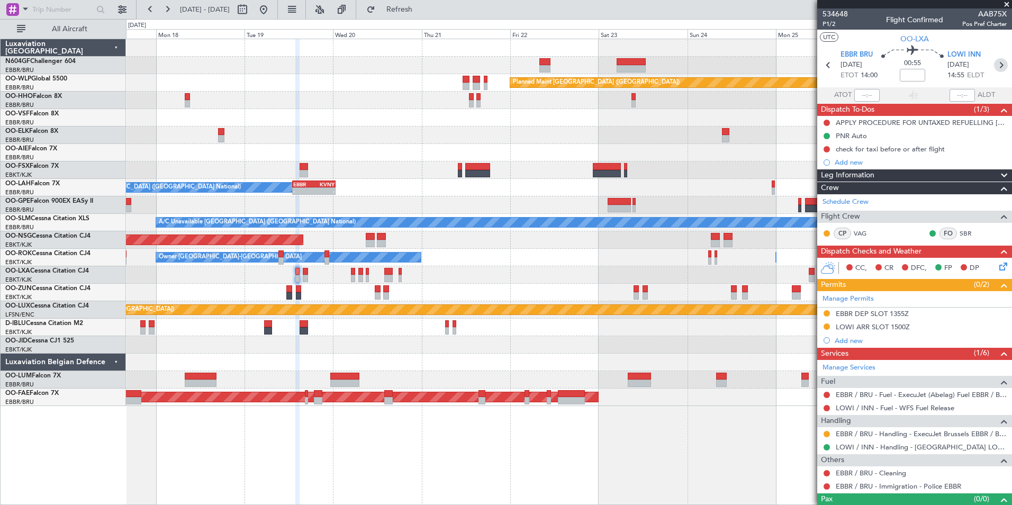
click at [994, 67] on icon at bounding box center [1001, 65] width 14 height 14
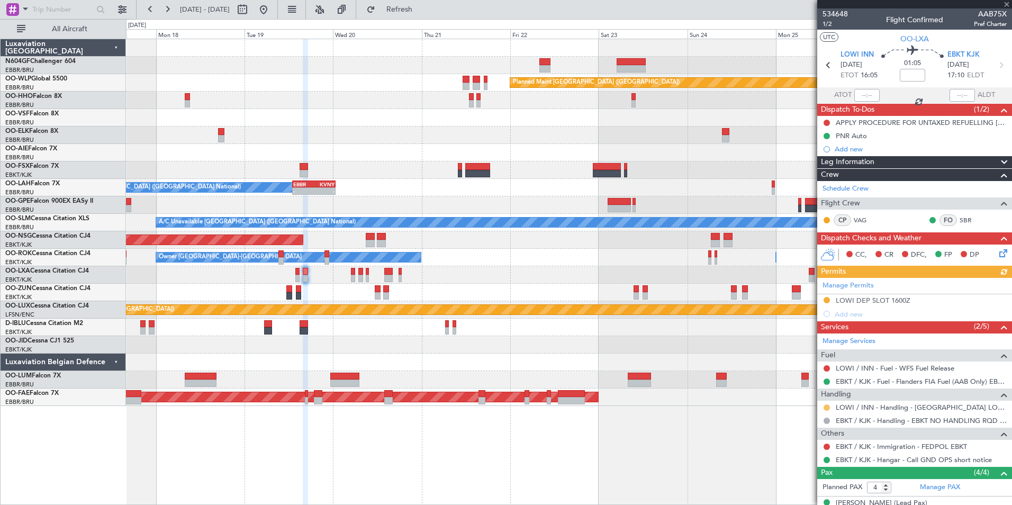
click at [828, 408] on button at bounding box center [826, 407] width 6 height 6
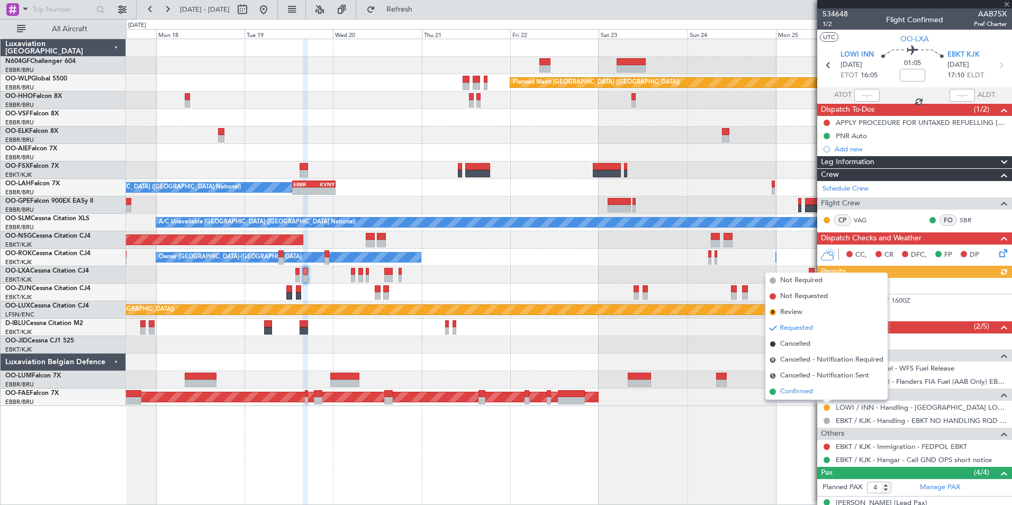
click at [828, 390] on li "Confirmed" at bounding box center [826, 392] width 122 height 16
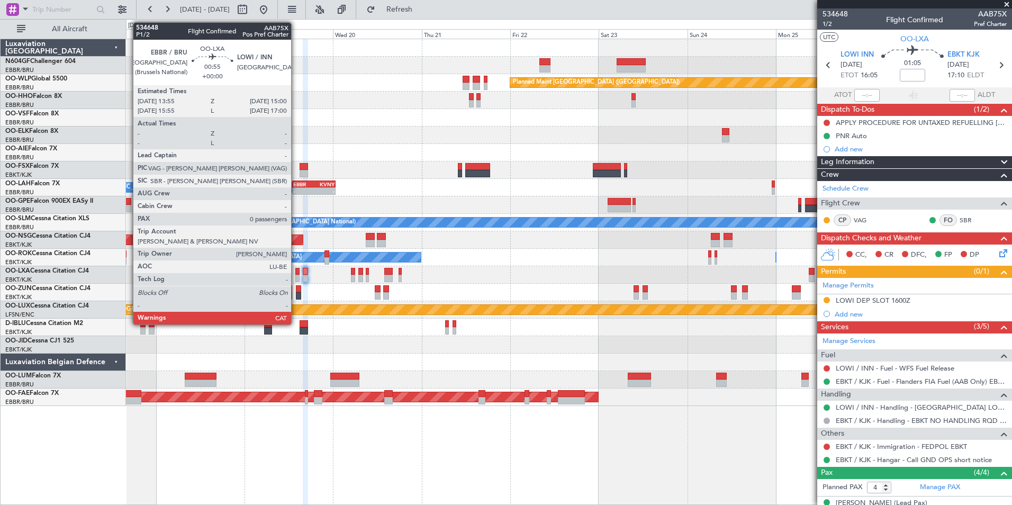
click at [296, 280] on div at bounding box center [297, 278] width 4 height 7
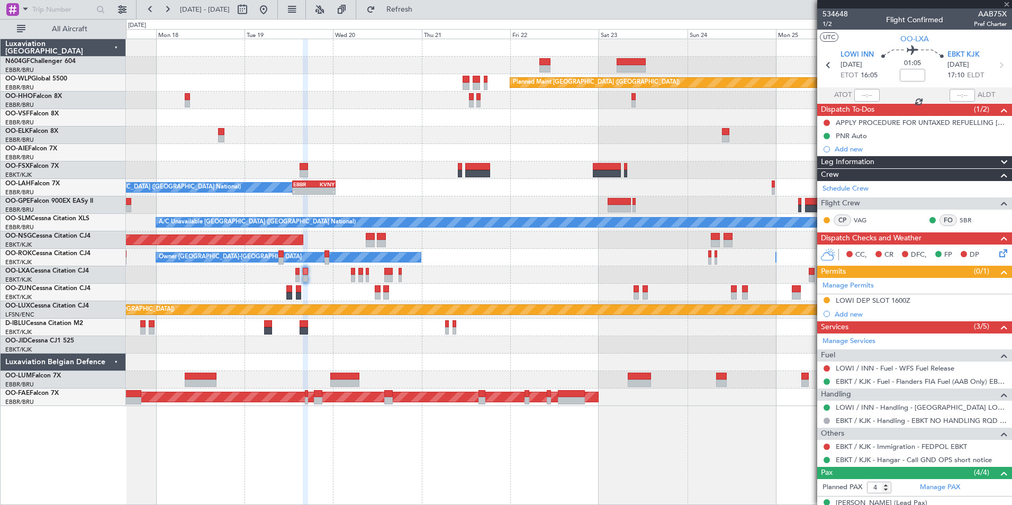
type input "0"
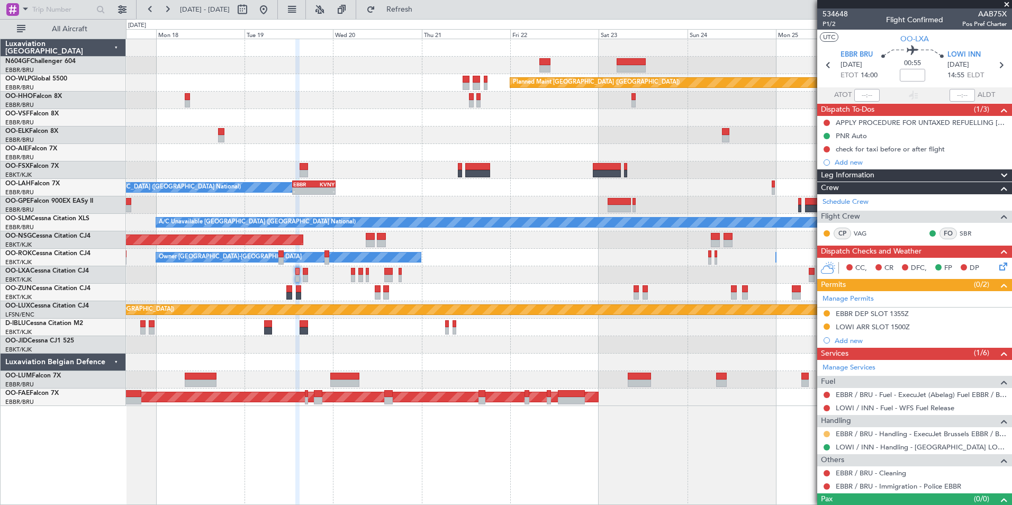
click at [826, 433] on button at bounding box center [826, 434] width 6 height 6
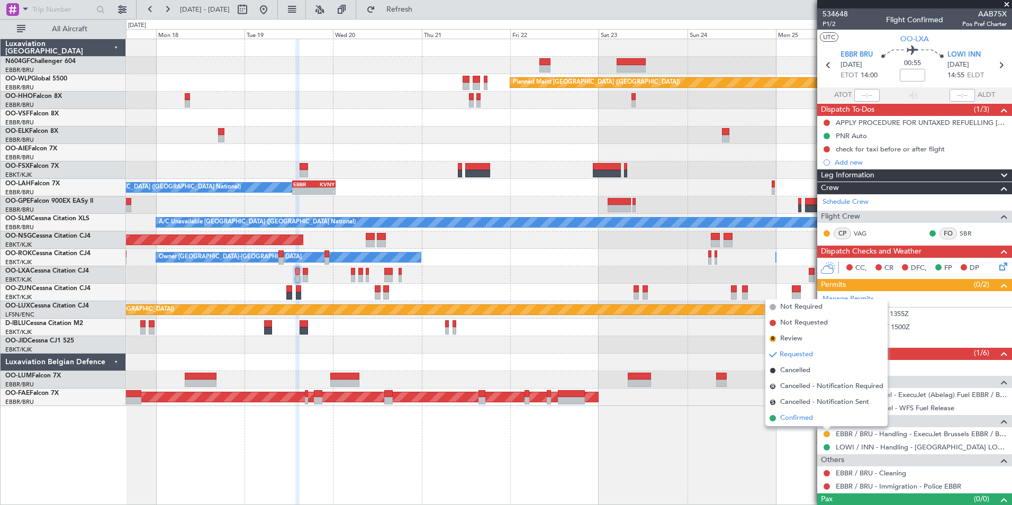
click at [816, 417] on li "Confirmed" at bounding box center [826, 418] width 122 height 16
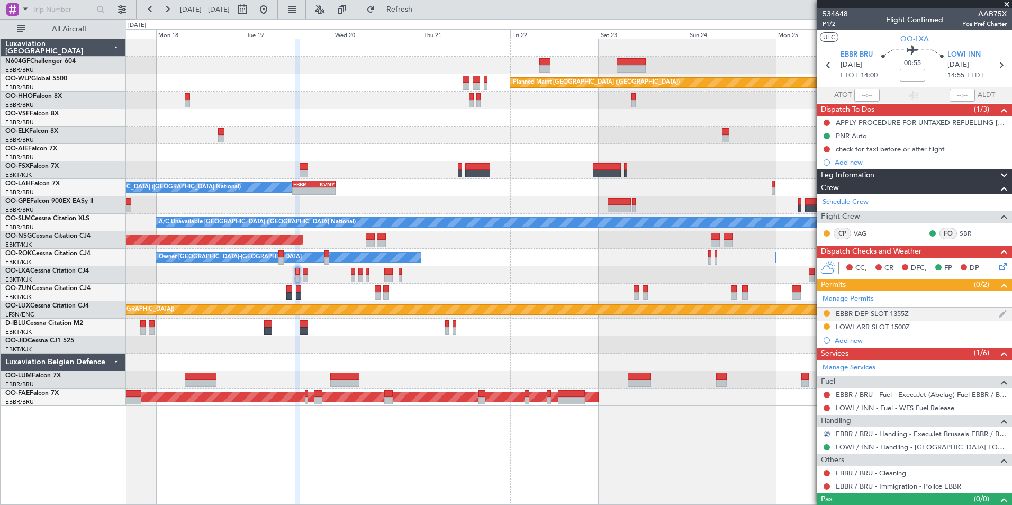
click at [851, 314] on div "EBBR DEP SLOT 1355Z" at bounding box center [871, 313] width 73 height 9
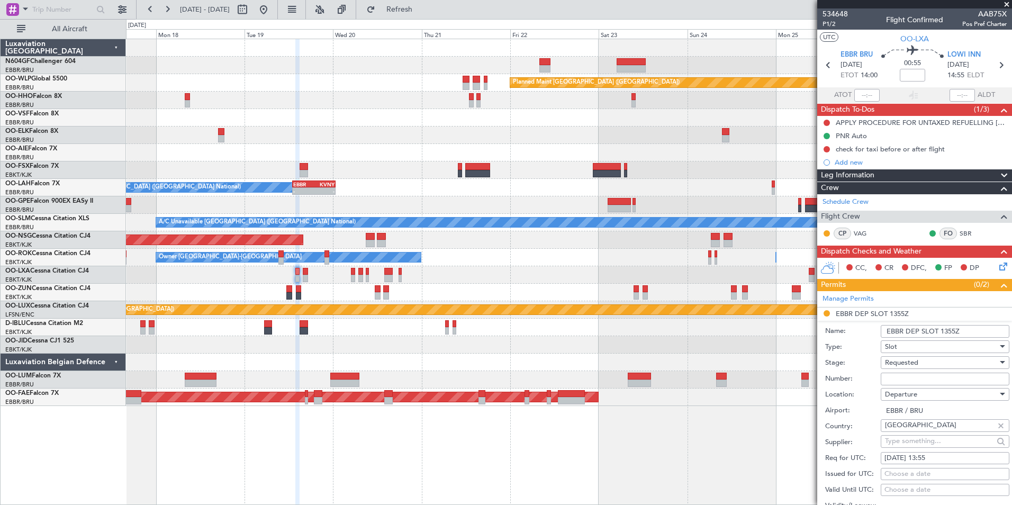
click at [924, 378] on input "Number:" at bounding box center [944, 378] width 129 height 13
paste input "EBBRAAB6903D"
type input "EBBRAAB6903D00"
click at [965, 363] on div "Requested" at bounding box center [941, 362] width 113 height 16
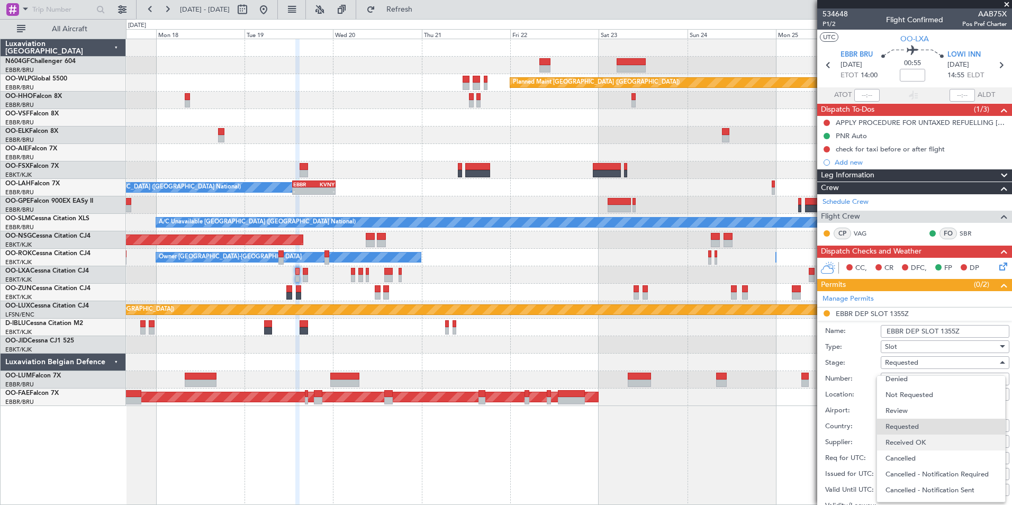
click at [926, 445] on span "Received OK" at bounding box center [940, 442] width 111 height 16
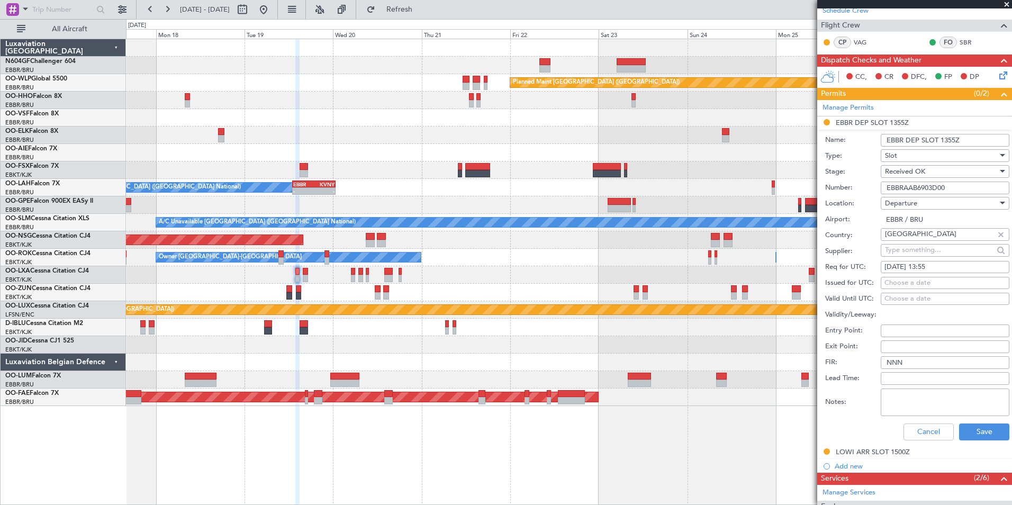
scroll to position [193, 0]
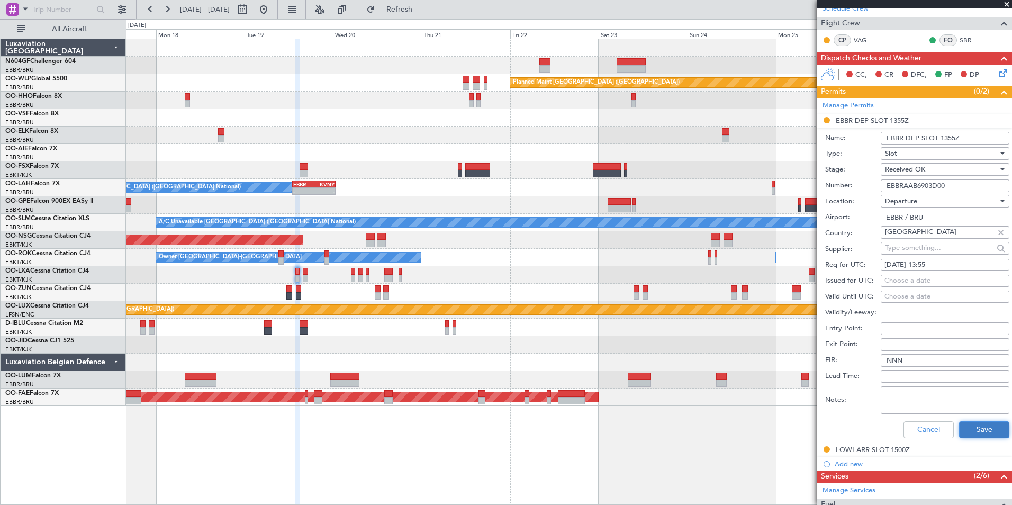
click at [967, 429] on button "Save" at bounding box center [984, 429] width 50 height 17
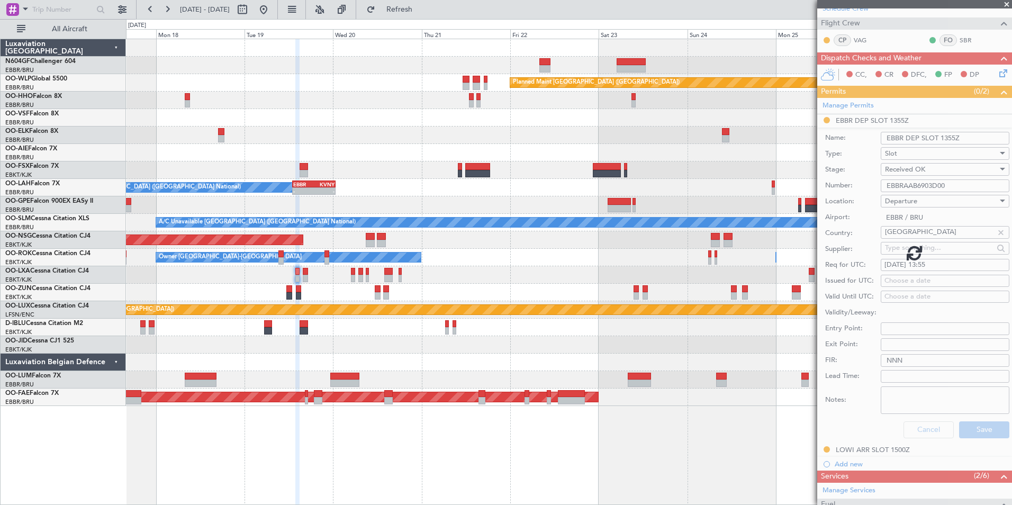
scroll to position [17, 0]
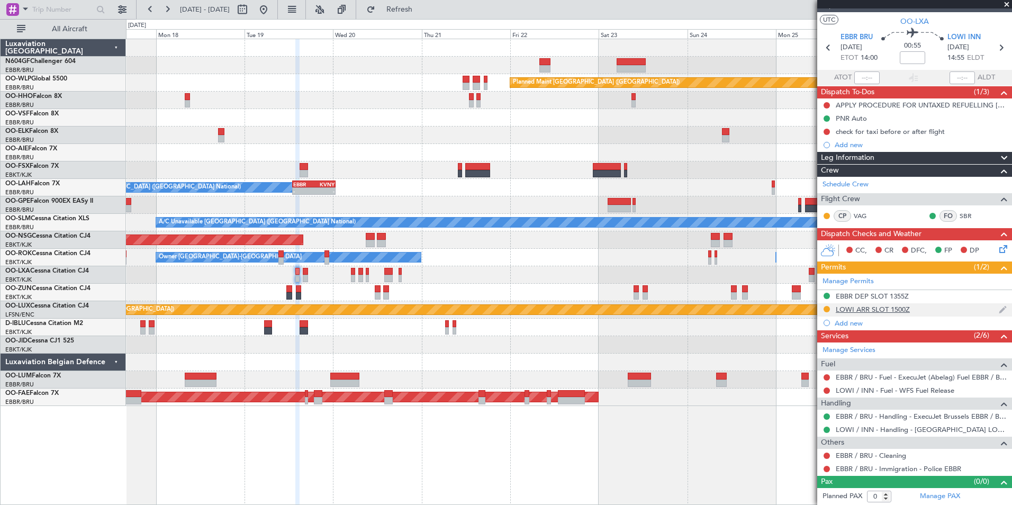
click at [871, 308] on div "LOWI ARR SLOT 1500Z" at bounding box center [872, 309] width 74 height 9
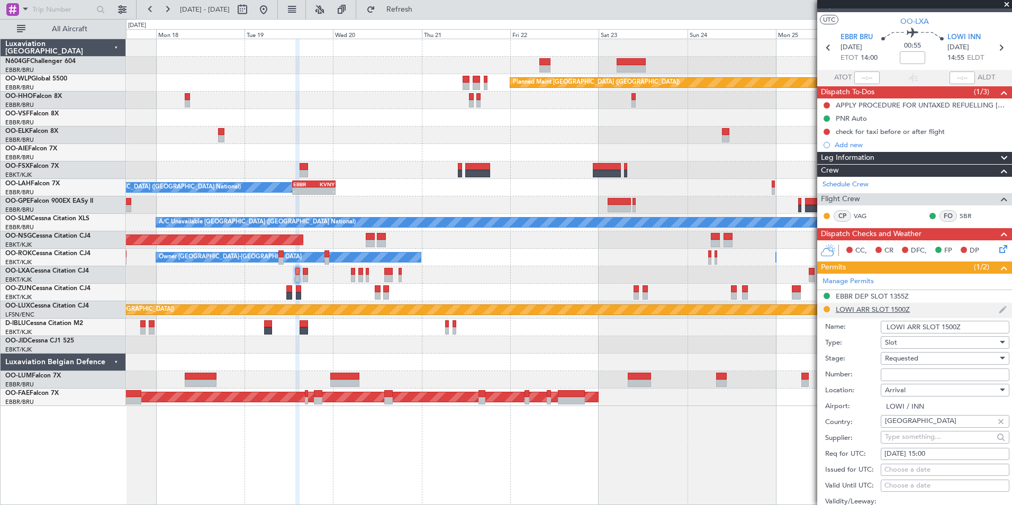
scroll to position [193, 0]
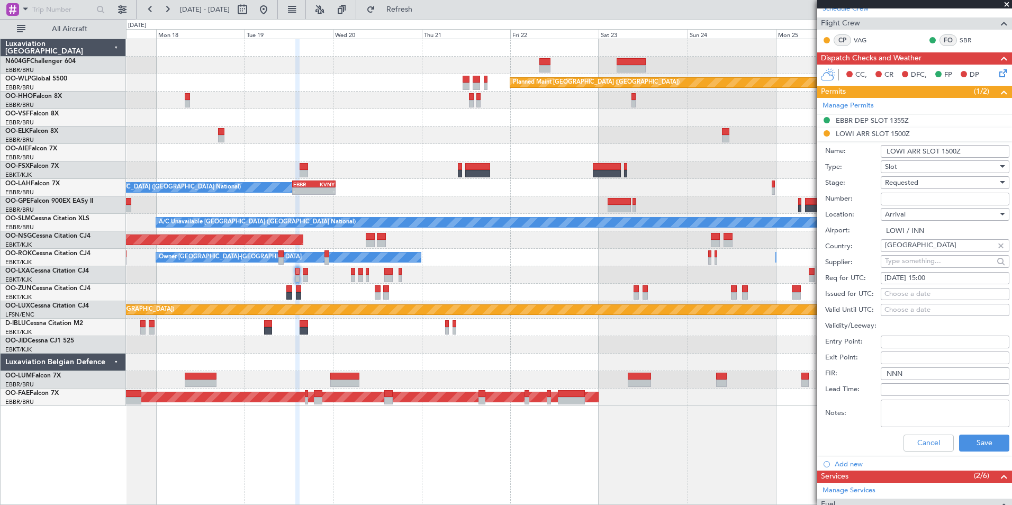
click at [927, 196] on input "Number:" at bounding box center [944, 199] width 129 height 13
type input "Approved"
click at [929, 177] on div "Requested" at bounding box center [941, 183] width 113 height 16
click at [915, 262] on span "Received OK" at bounding box center [940, 262] width 111 height 16
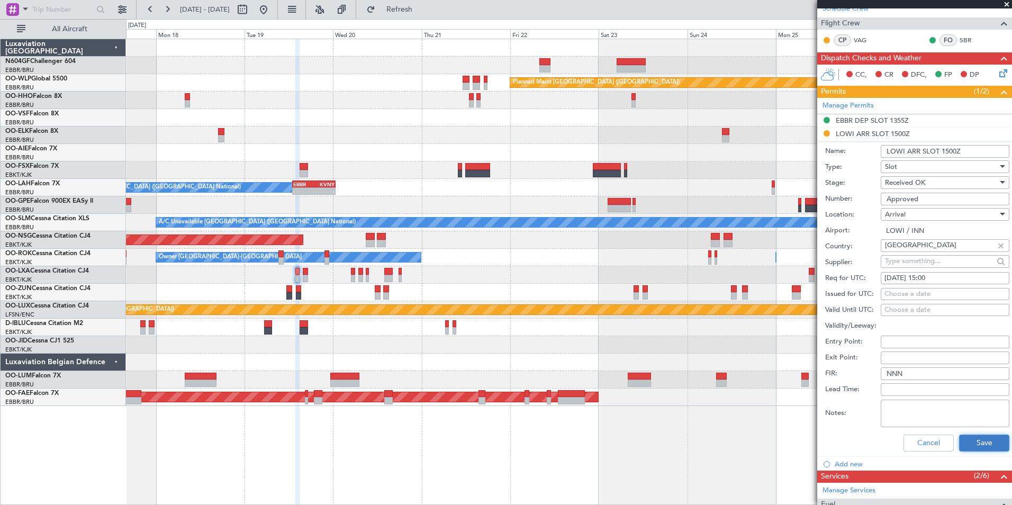
click at [967, 449] on button "Save" at bounding box center [984, 442] width 50 height 17
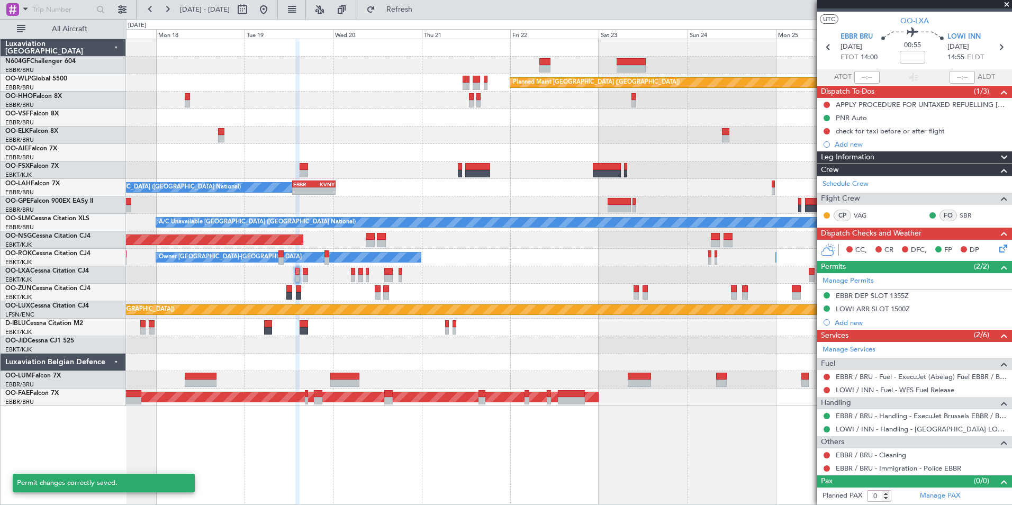
scroll to position [17, 0]
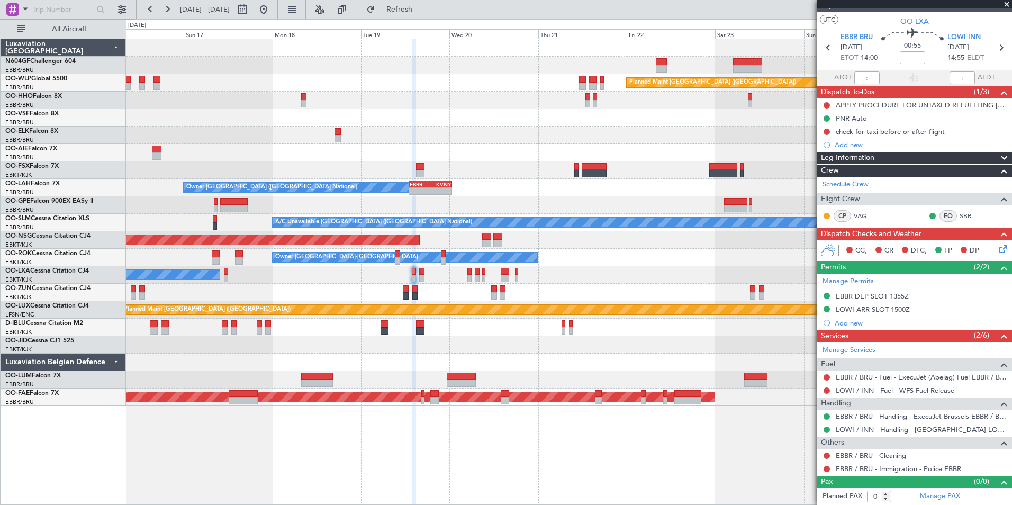
click at [607, 272] on div "No Crew Chambery ([GEOGRAPHIC_DATA]) Planned Maint [GEOGRAPHIC_DATA] ([GEOGRAPH…" at bounding box center [568, 274] width 885 height 17
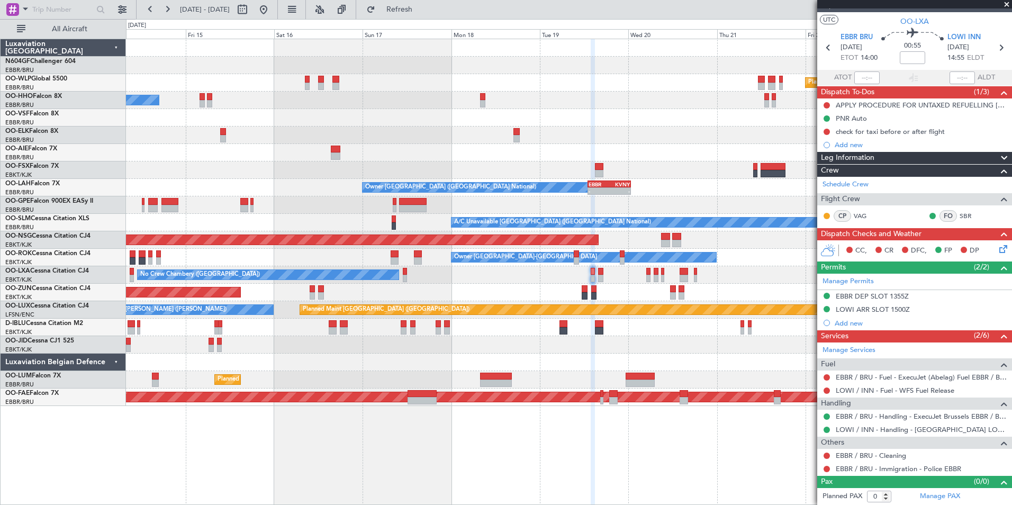
click at [454, 213] on div "No Crew [GEOGRAPHIC_DATA] ([GEOGRAPHIC_DATA] National)" at bounding box center [568, 204] width 885 height 17
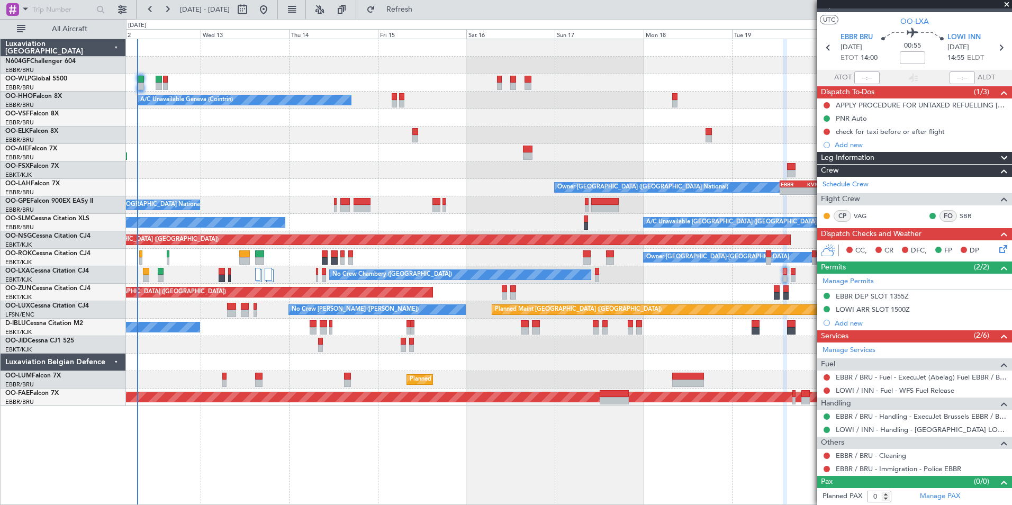
click at [461, 230] on div "Planned Maint [GEOGRAPHIC_DATA] ([GEOGRAPHIC_DATA]) A/C Unavailable Geneva (Coi…" at bounding box center [568, 222] width 885 height 367
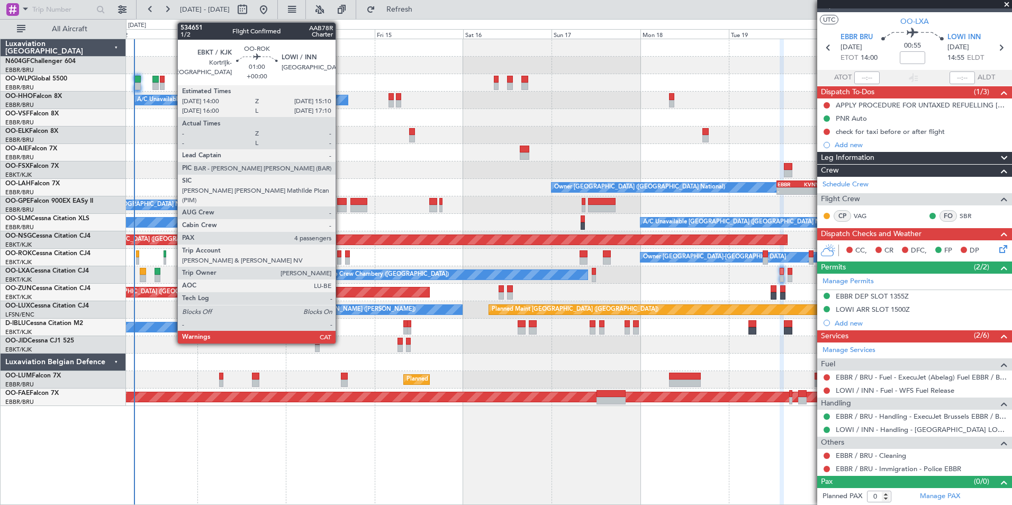
click at [340, 259] on div at bounding box center [339, 260] width 5 height 7
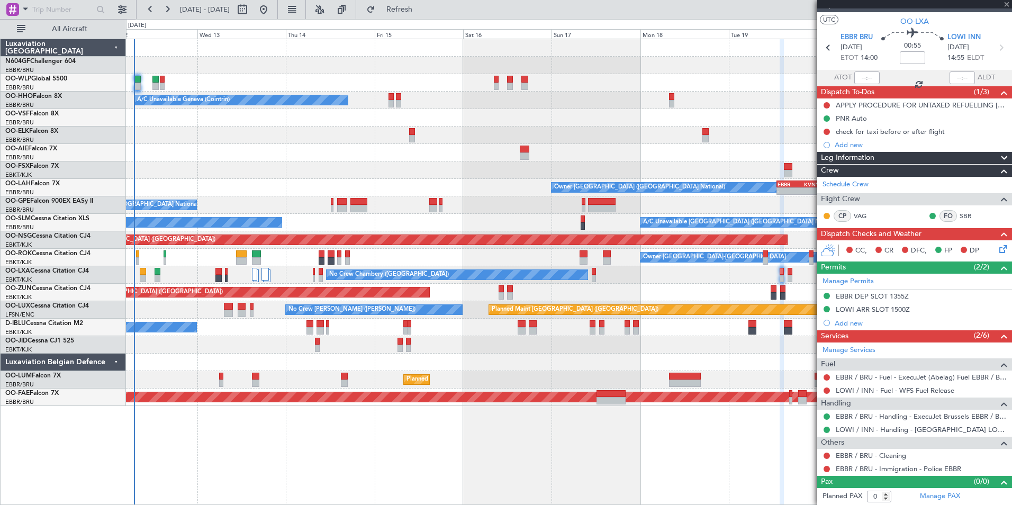
type input "4"
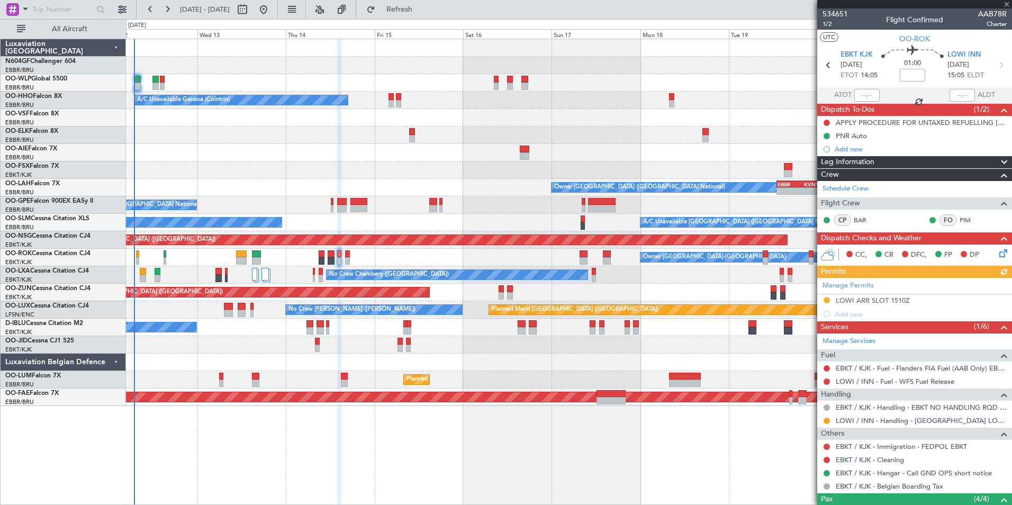
click at [881, 302] on div "Manage Permits LOWI ARR SLOT 1510Z Add new" at bounding box center [914, 299] width 195 height 43
click at [878, 302] on div "LOWI ARR SLOT 1510Z" at bounding box center [872, 300] width 74 height 9
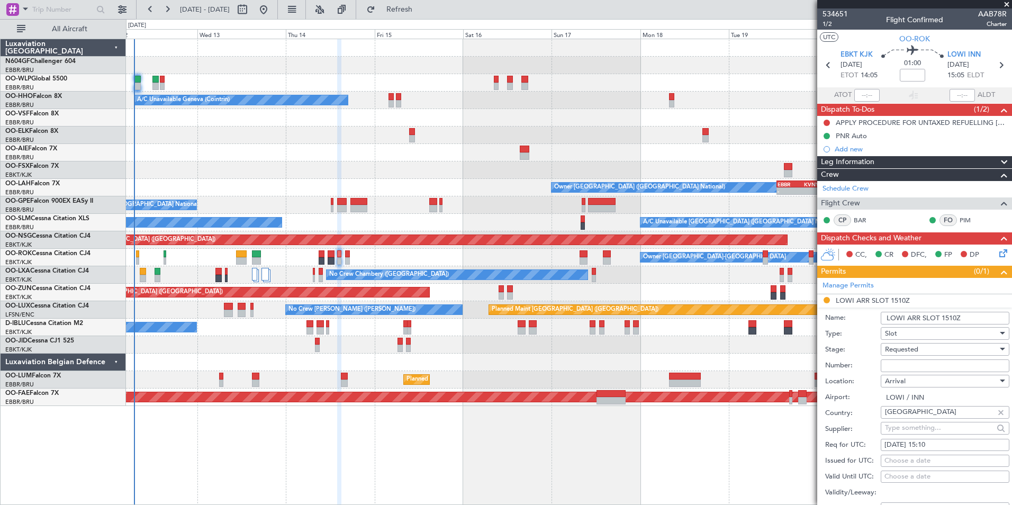
click at [925, 359] on input "Number:" at bounding box center [944, 365] width 129 height 13
type input "Approved"
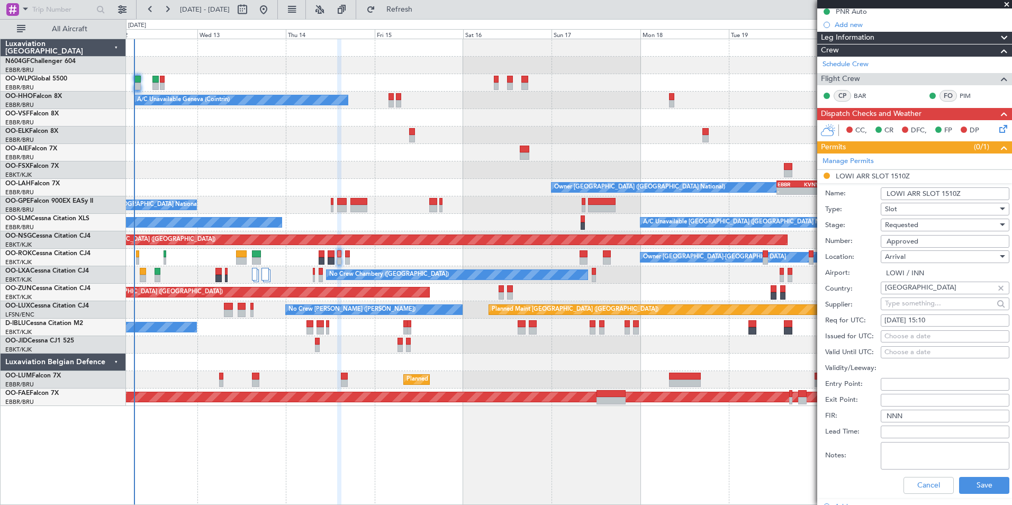
scroll to position [166, 0]
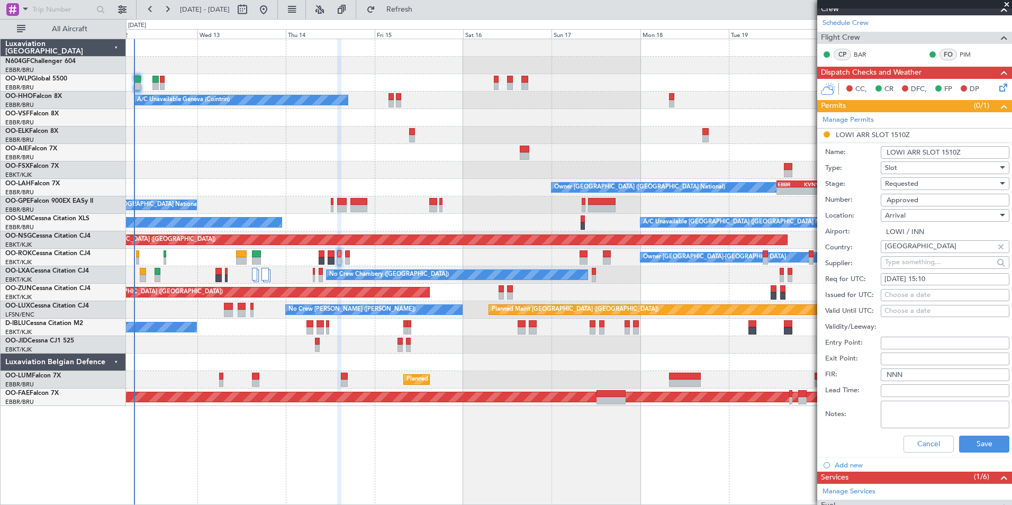
click at [914, 185] on span "Requested" at bounding box center [901, 184] width 33 height 10
click at [922, 265] on span "Received OK" at bounding box center [940, 264] width 111 height 16
click at [965, 442] on button "Save" at bounding box center [984, 443] width 50 height 17
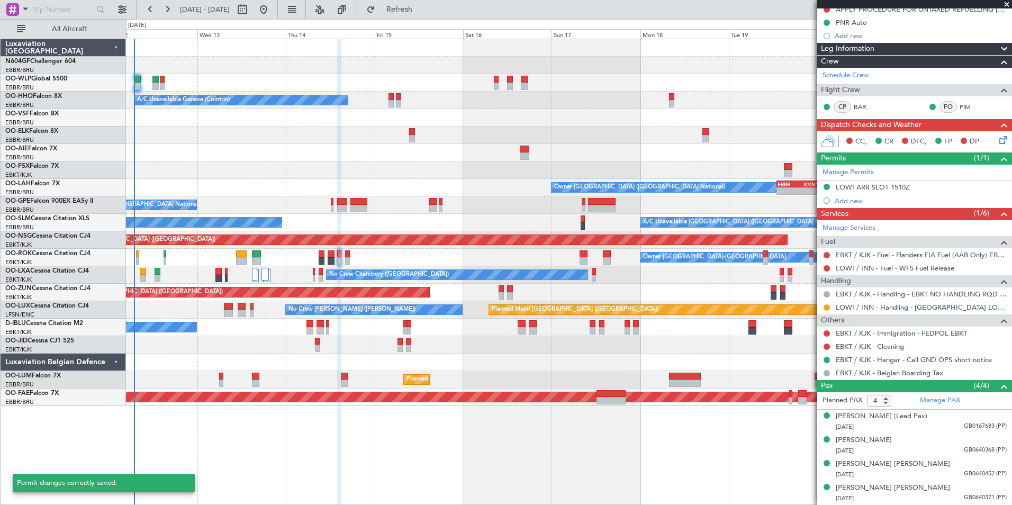
scroll to position [113, 0]
click at [825, 307] on button at bounding box center [826, 308] width 6 height 6
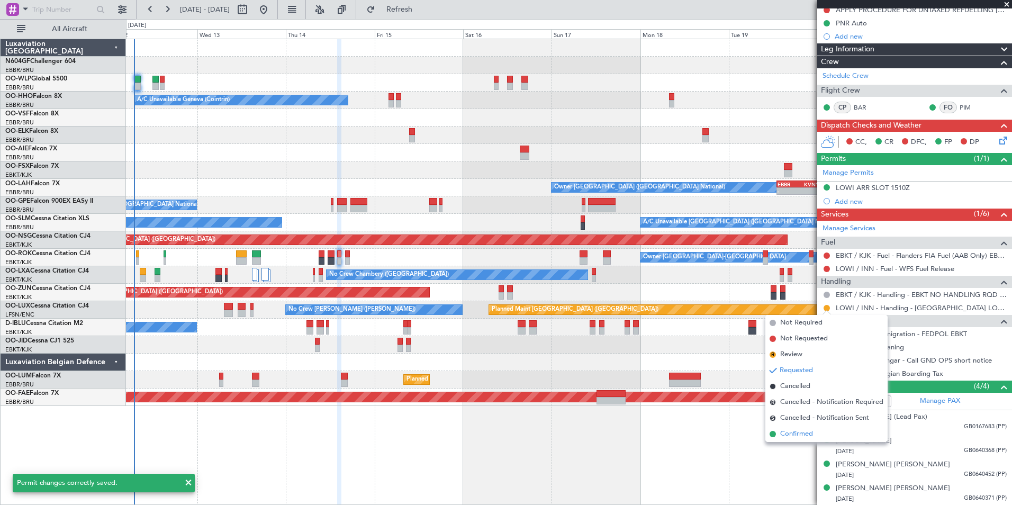
click at [795, 434] on span "Confirmed" at bounding box center [796, 434] width 33 height 11
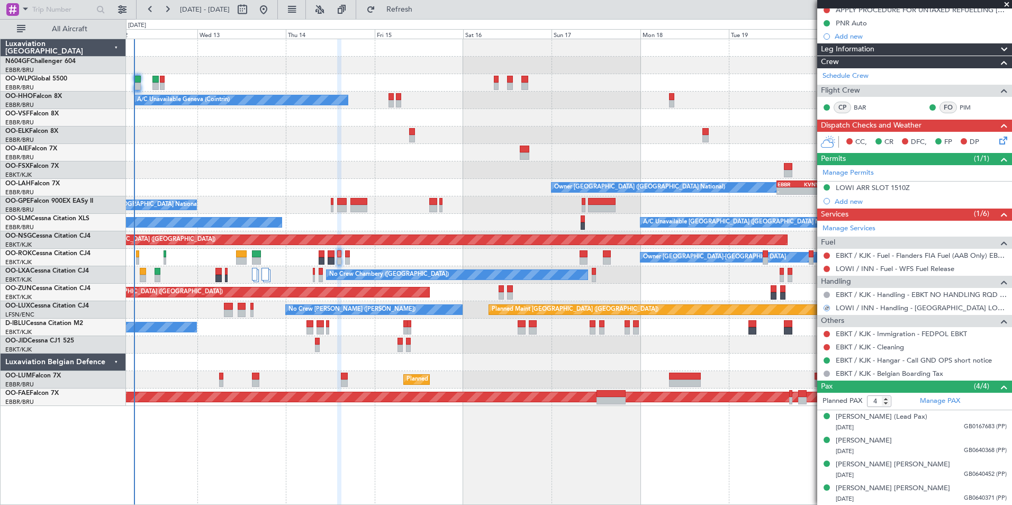
scroll to position [0, 0]
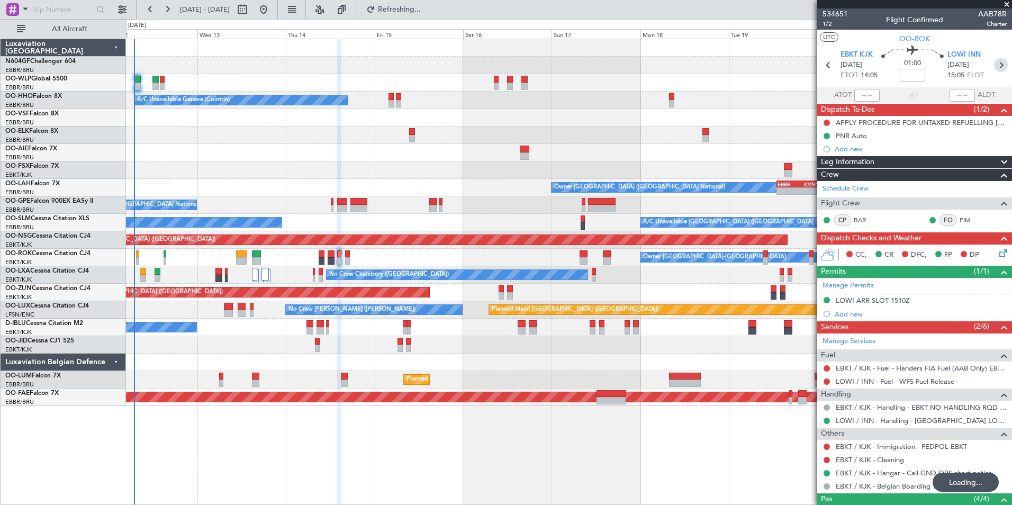
click at [996, 61] on icon at bounding box center [1001, 65] width 14 height 14
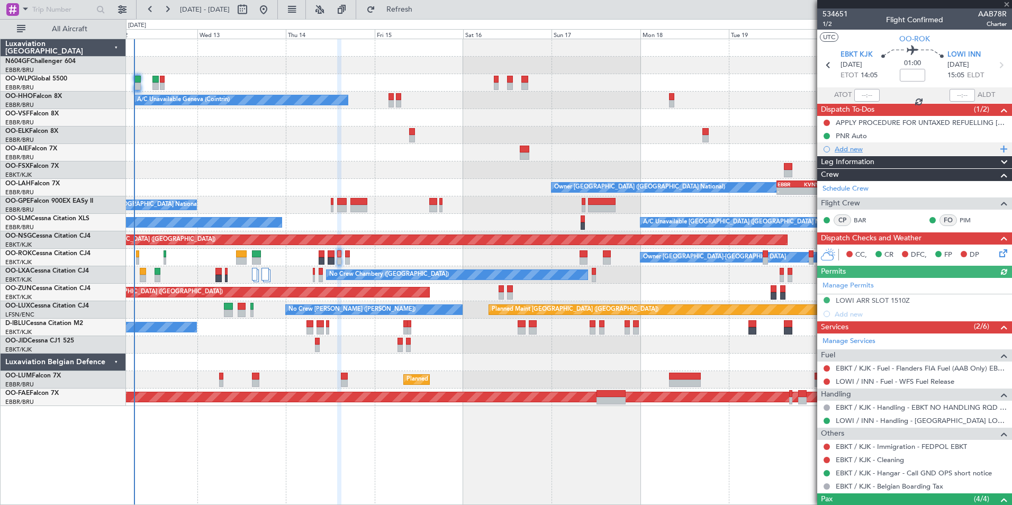
type input "0"
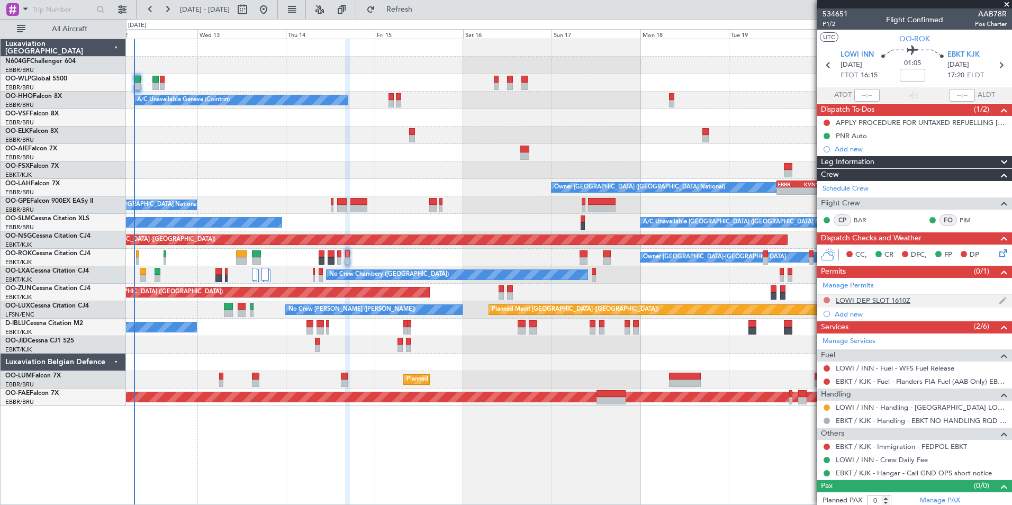
click at [829, 300] on button at bounding box center [826, 300] width 6 height 6
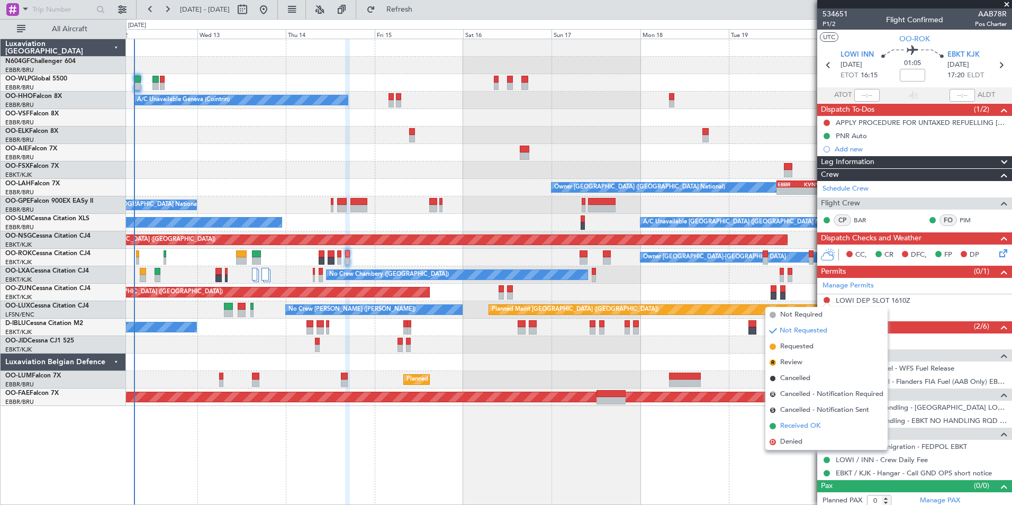
click at [822, 430] on li "Received OK" at bounding box center [826, 426] width 122 height 16
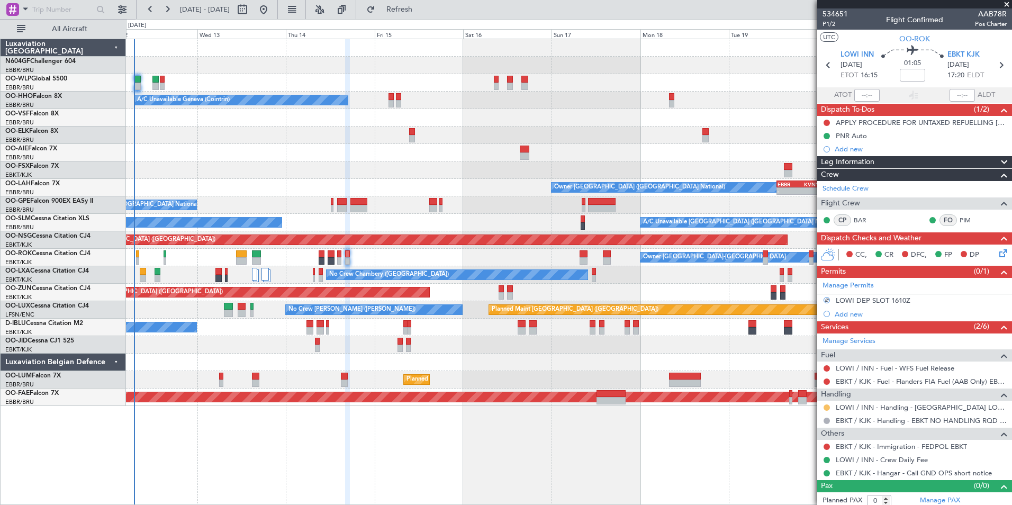
click at [828, 409] on button at bounding box center [826, 407] width 6 height 6
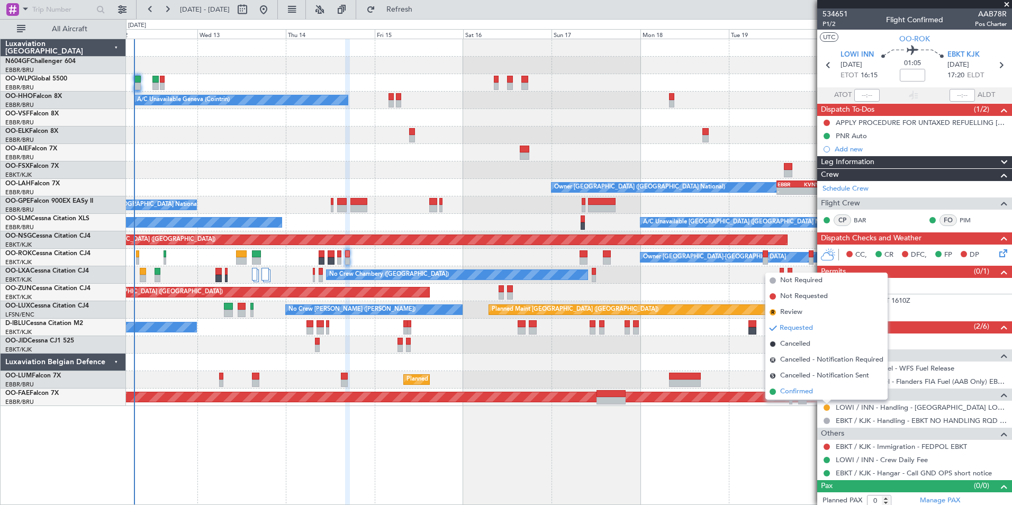
click at [821, 391] on li "Confirmed" at bounding box center [826, 392] width 122 height 16
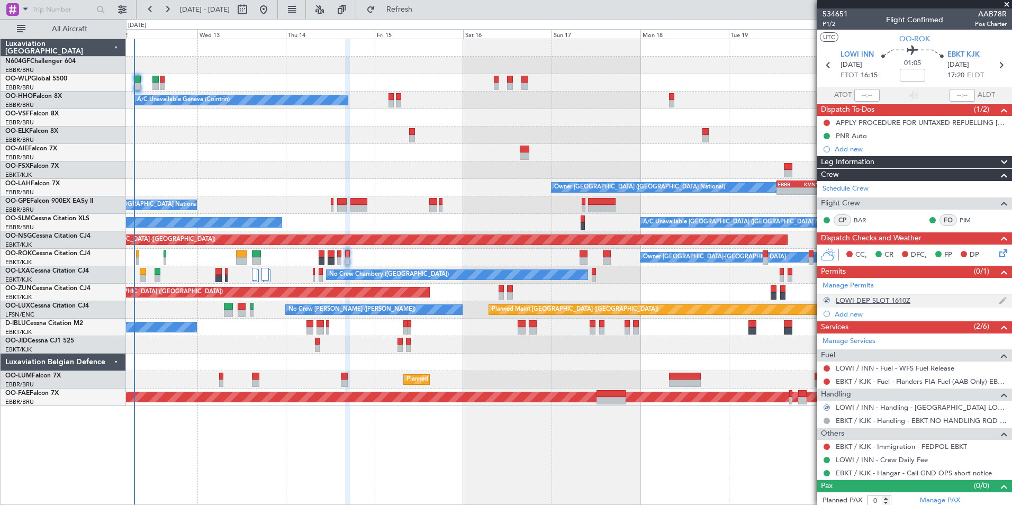
click at [892, 300] on div "LOWI DEP SLOT 1610Z" at bounding box center [872, 300] width 75 height 9
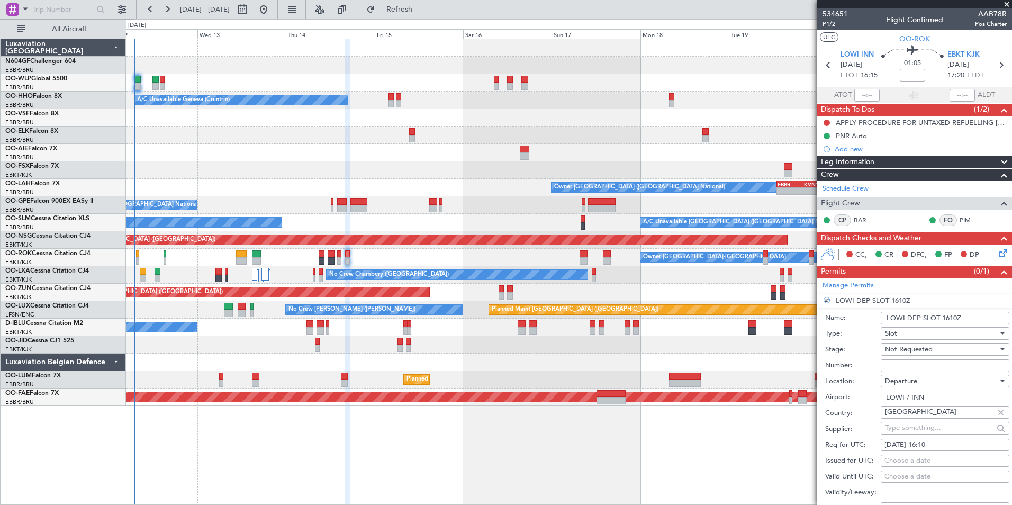
click at [934, 364] on input "Number:" at bounding box center [944, 365] width 129 height 13
type input "Approved"
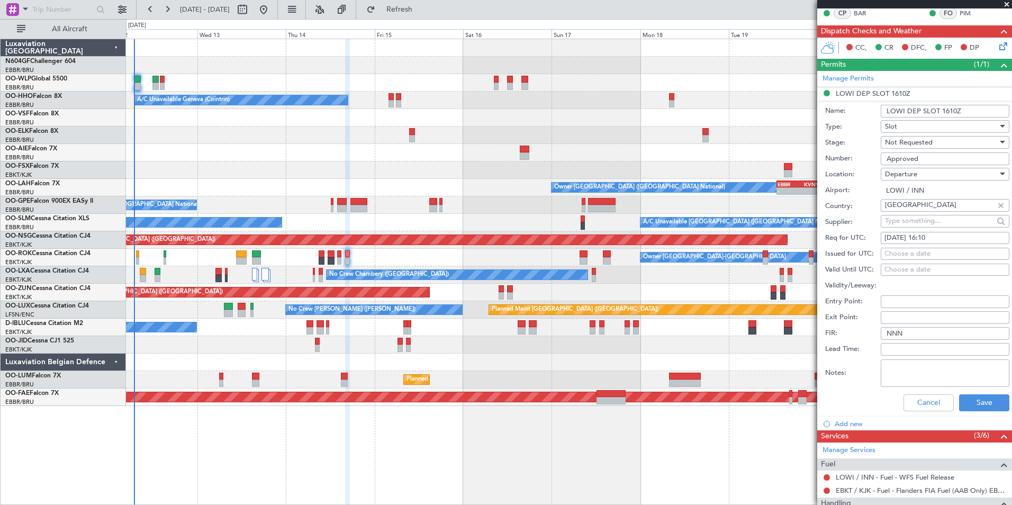
scroll to position [208, 0]
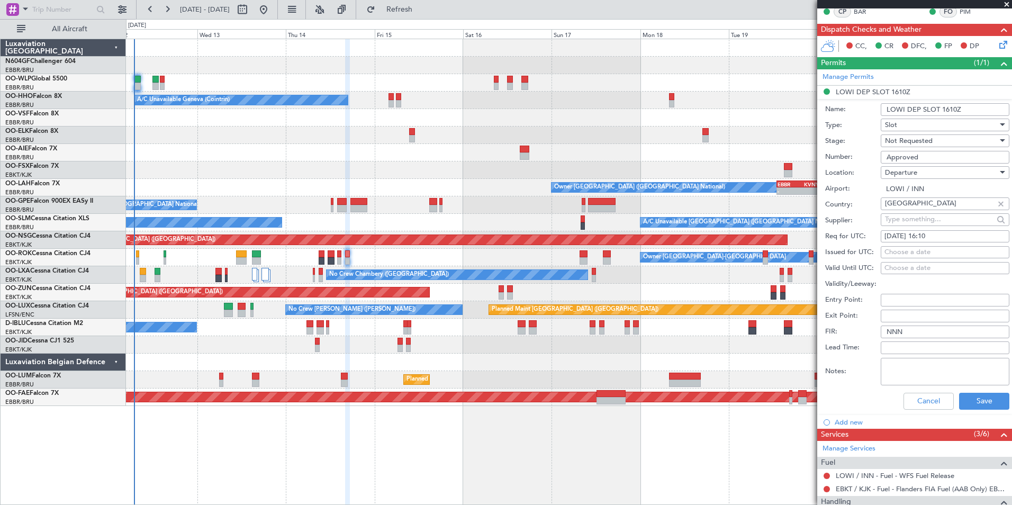
click at [927, 141] on span "Not Requested" at bounding box center [909, 141] width 48 height 10
click at [928, 222] on span "Received OK" at bounding box center [940, 225] width 111 height 16
click at [977, 402] on button "Save" at bounding box center [984, 401] width 50 height 17
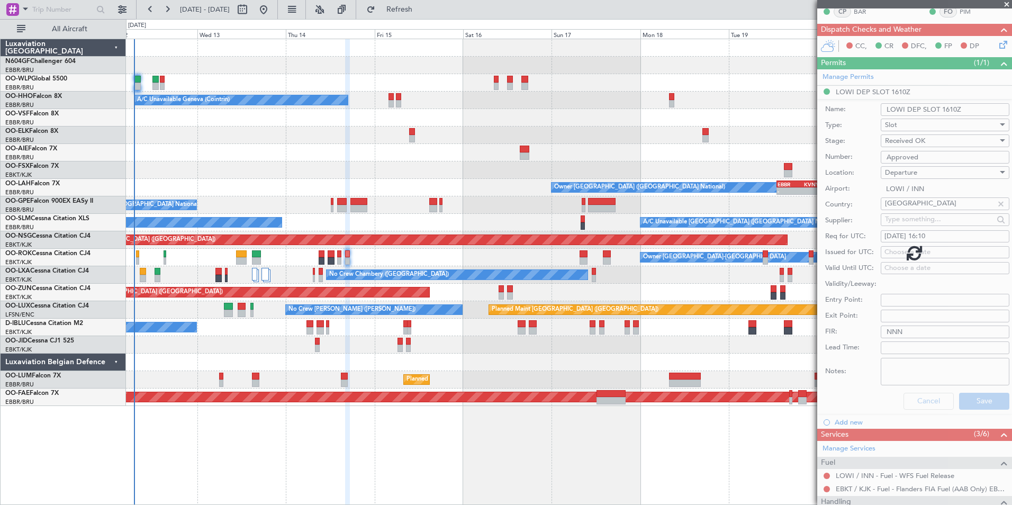
scroll to position [4, 0]
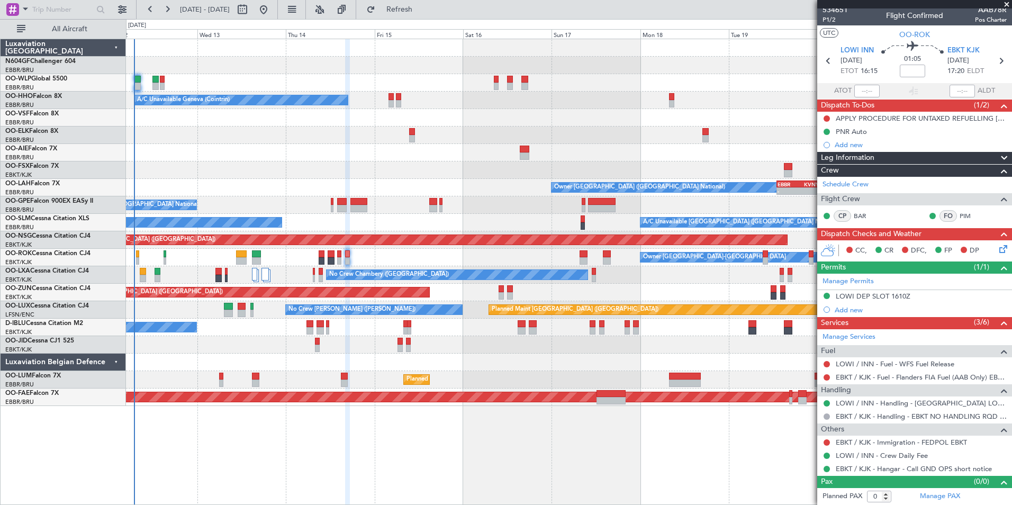
click at [350, 214] on div "A/C Unavailable [GEOGRAPHIC_DATA] ([GEOGRAPHIC_DATA] National) No Crew [GEOGRAP…" at bounding box center [568, 222] width 885 height 17
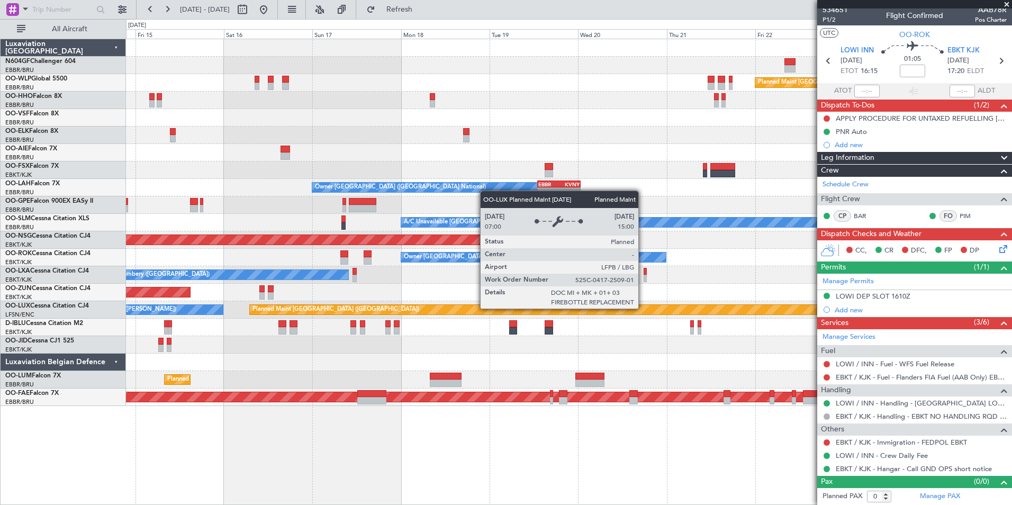
click at [328, 297] on div "Planned Maint [GEOGRAPHIC_DATA] ([GEOGRAPHIC_DATA]) A/C Unavailable Geneva (Coi…" at bounding box center [568, 222] width 885 height 367
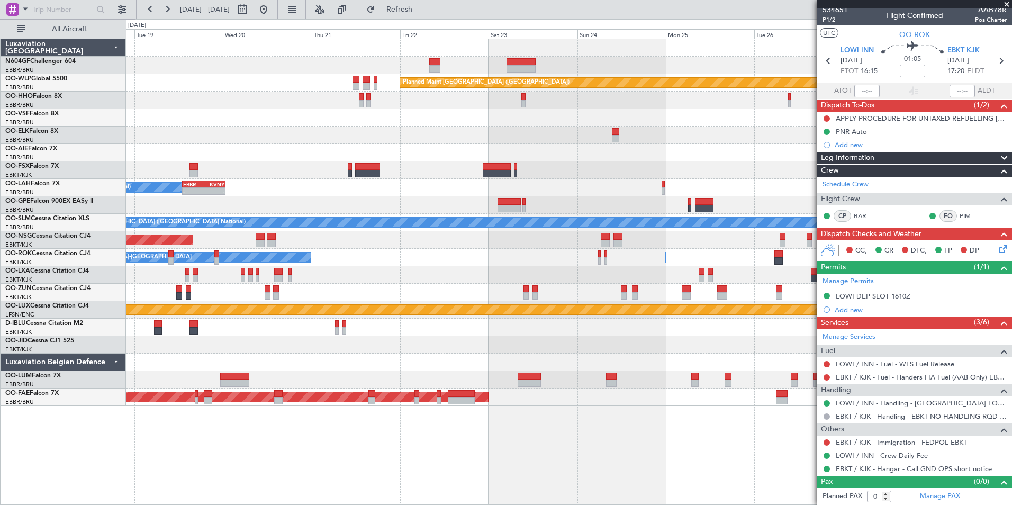
click at [511, 407] on div "Planned Maint [GEOGRAPHIC_DATA] ([GEOGRAPHIC_DATA]) EBBR 13:00 Z KVNY 00:45 Z -…" at bounding box center [569, 272] width 886 height 466
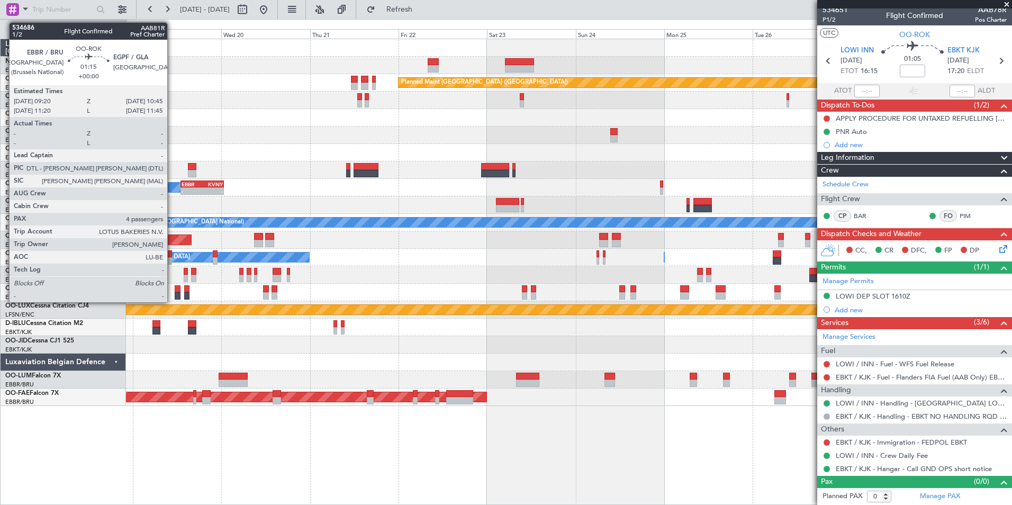
click at [172, 256] on div at bounding box center [169, 253] width 5 height 7
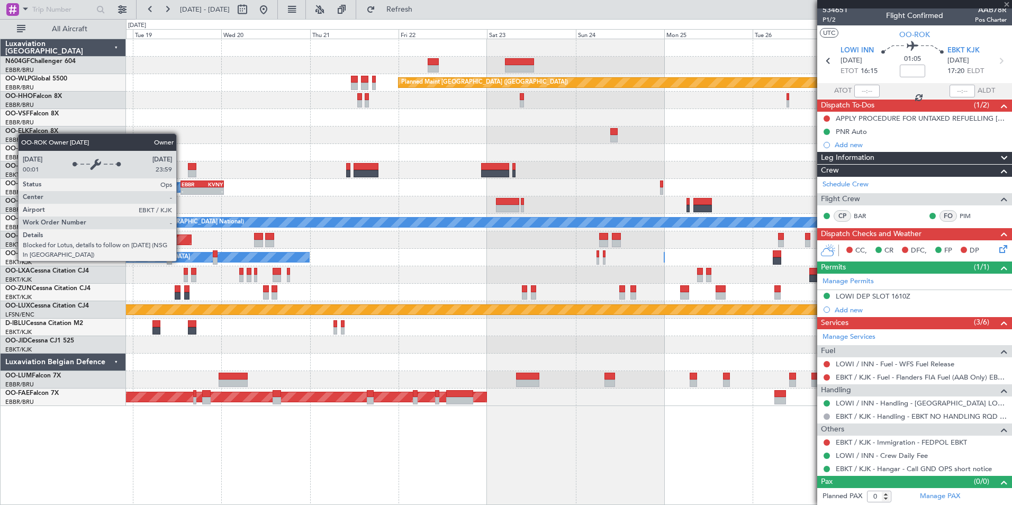
type input "4"
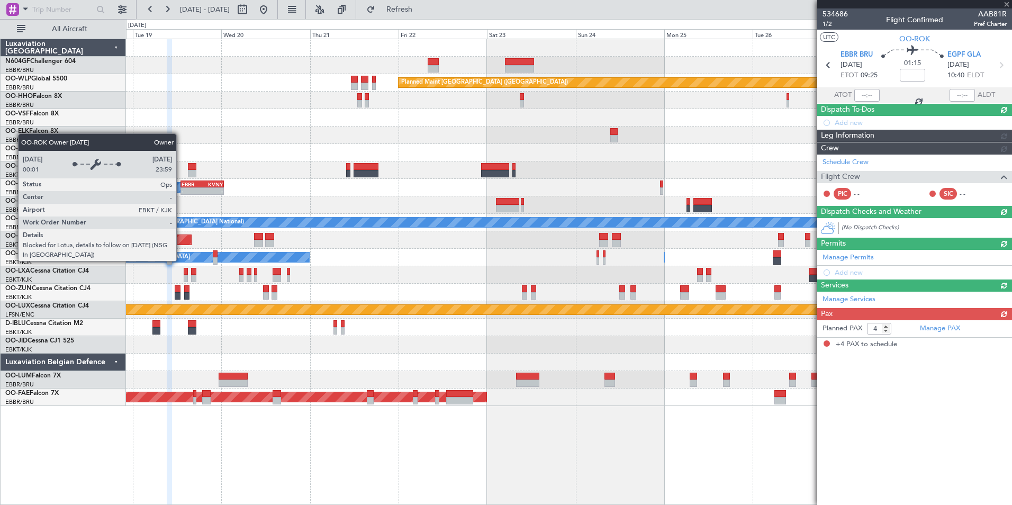
scroll to position [0, 0]
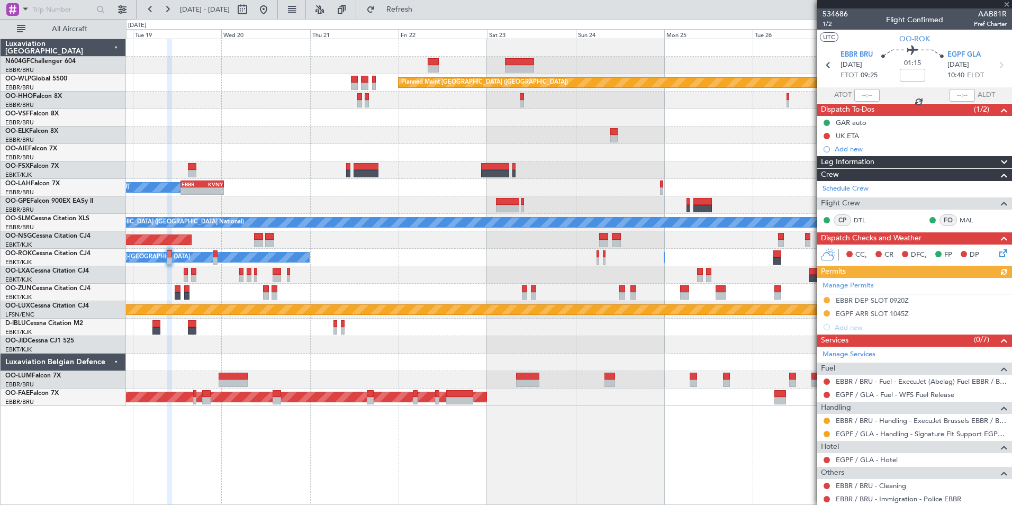
click at [860, 304] on div "Manage Permits EBBR DEP SLOT 0920Z EGPF ARR SLOT 1045Z Add new" at bounding box center [914, 306] width 195 height 56
click at [872, 300] on div "EBBR DEP SLOT 0920Z" at bounding box center [871, 300] width 73 height 9
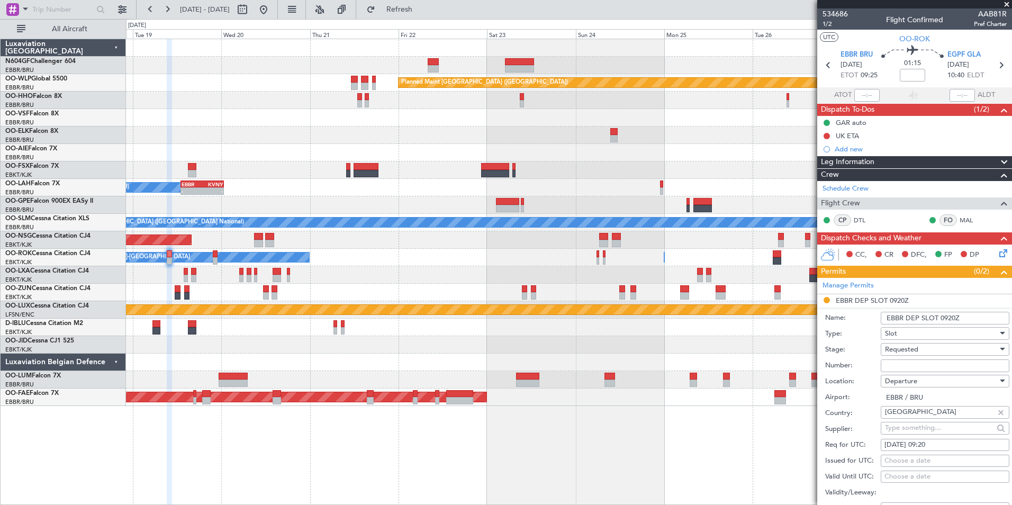
click at [930, 368] on input "Number:" at bounding box center [944, 365] width 129 height 13
paste input "EBBRAAB6904D"
type input "EBBRAAB6904D00"
click at [944, 349] on div "Requested" at bounding box center [941, 349] width 113 height 16
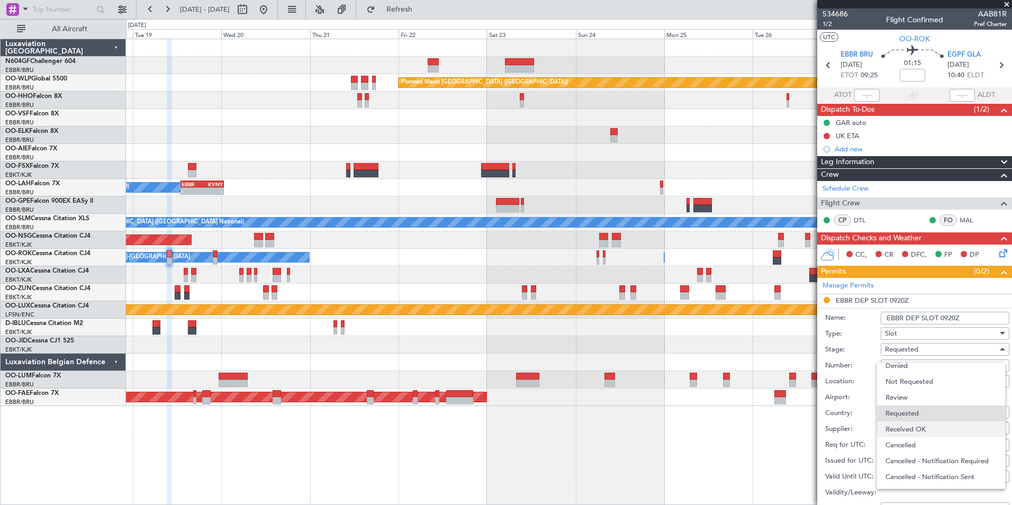
click at [938, 434] on span "Received OK" at bounding box center [940, 429] width 111 height 16
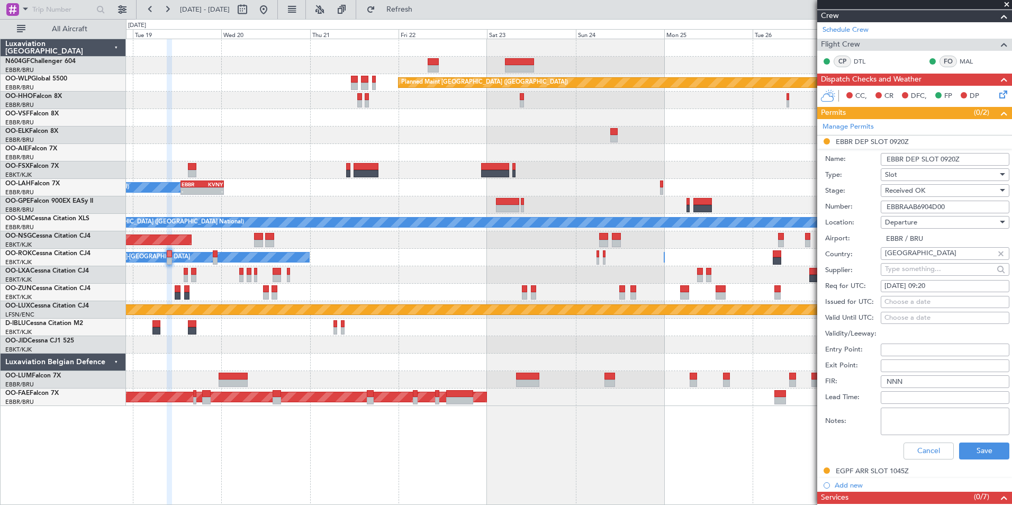
scroll to position [164, 0]
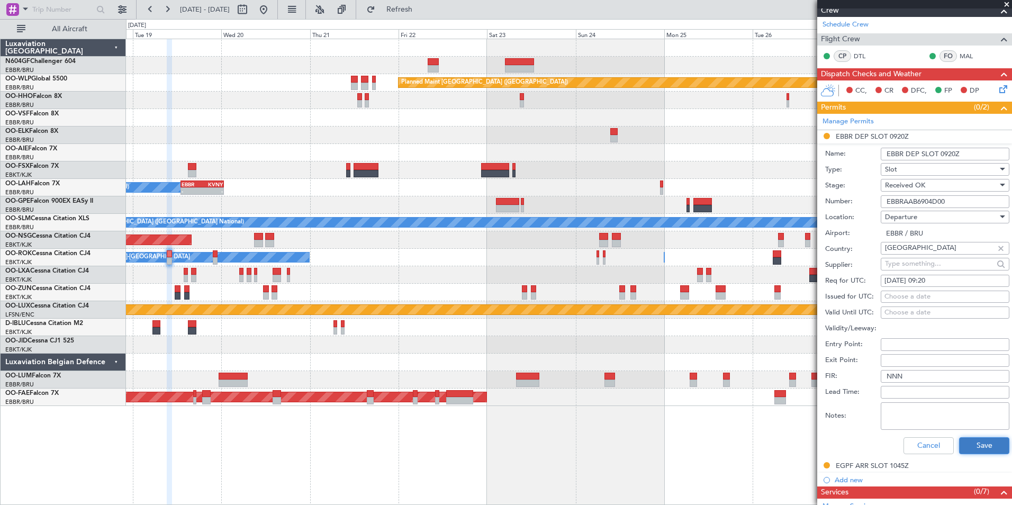
click at [987, 448] on button "Save" at bounding box center [984, 445] width 50 height 17
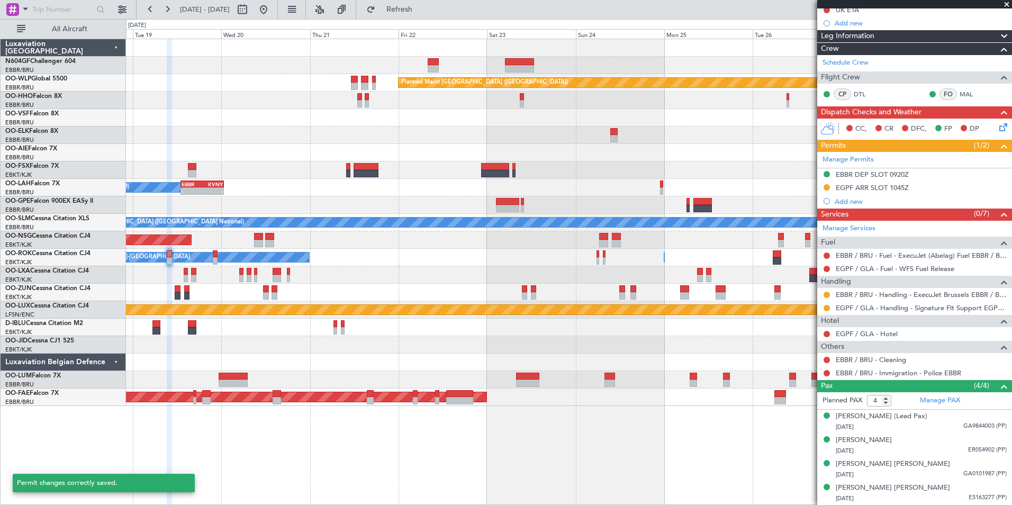
scroll to position [125, 0]
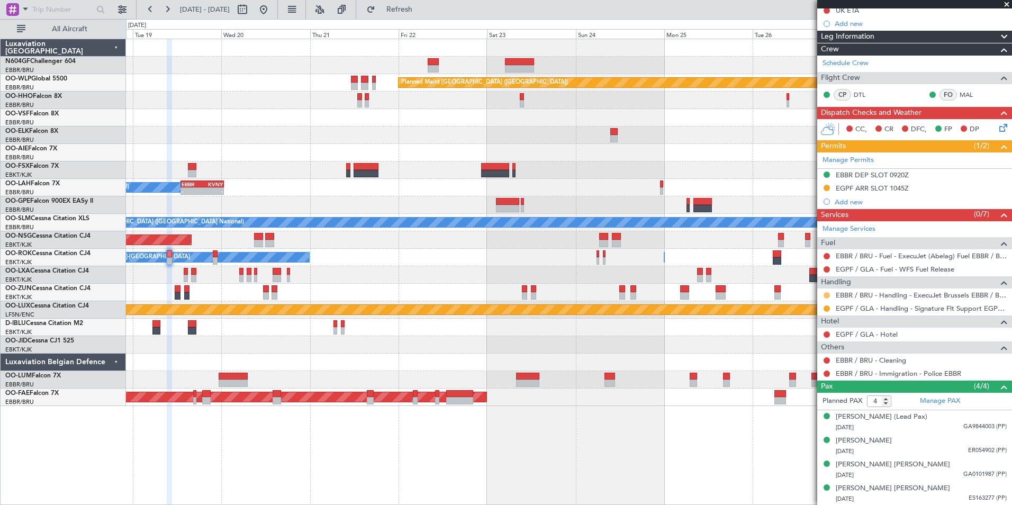
click at [828, 293] on button at bounding box center [826, 295] width 6 height 6
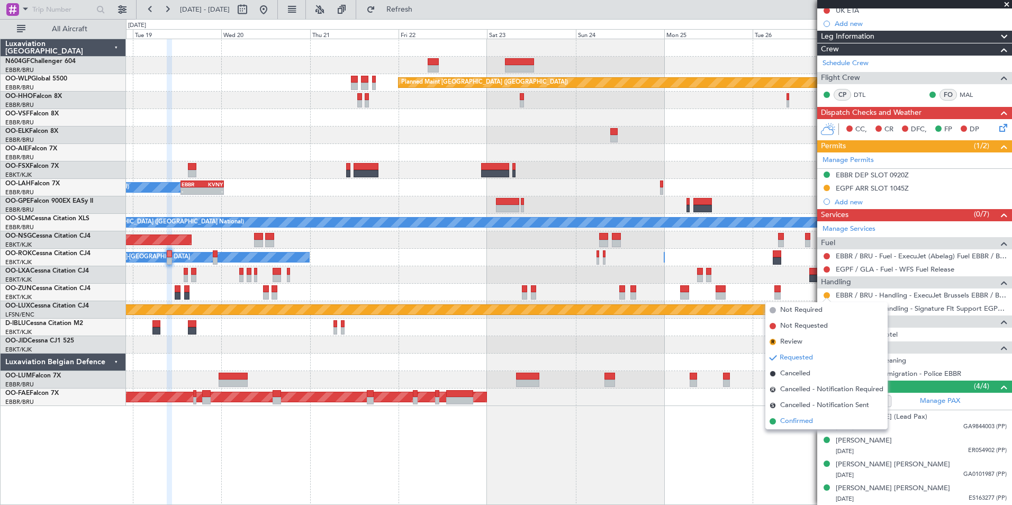
click at [806, 422] on span "Confirmed" at bounding box center [796, 421] width 33 height 11
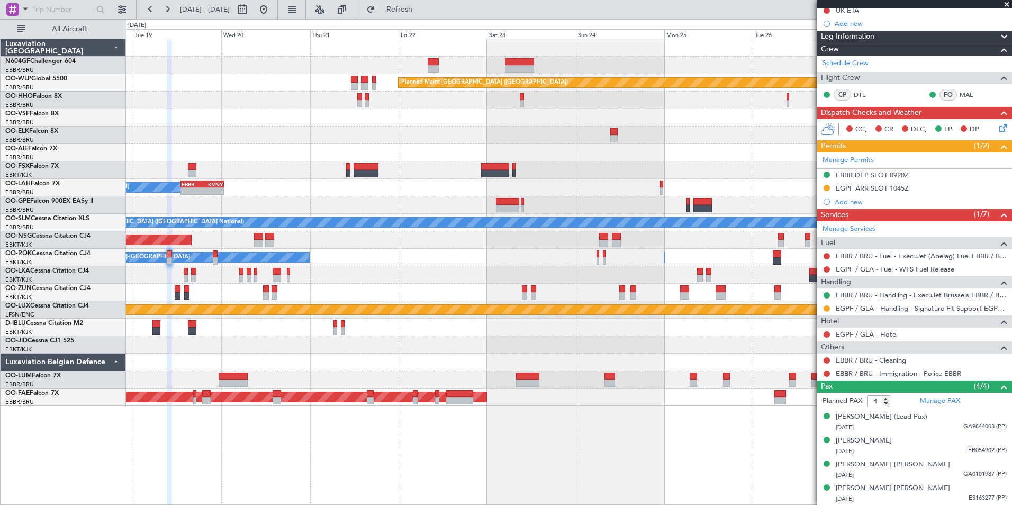
click at [383, 273] on div "Planned Maint [GEOGRAPHIC_DATA] ([GEOGRAPHIC_DATA] National) No [GEOGRAPHIC_DAT…" at bounding box center [568, 274] width 885 height 17
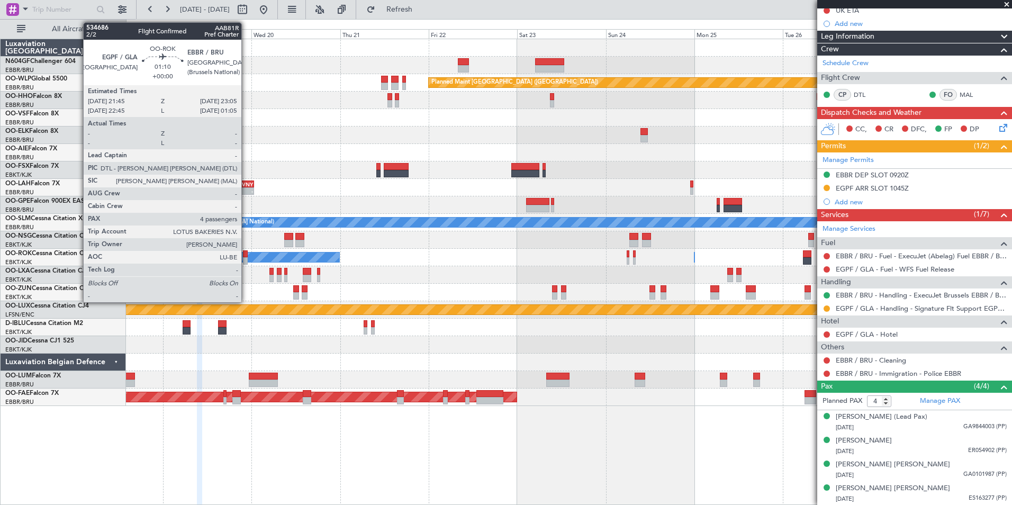
click at [245, 257] on div at bounding box center [245, 260] width 5 height 7
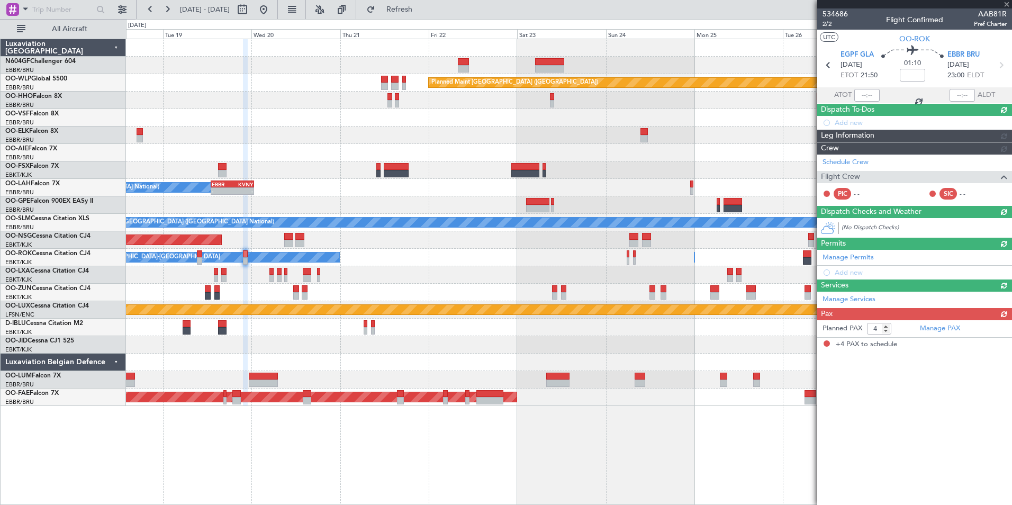
scroll to position [0, 0]
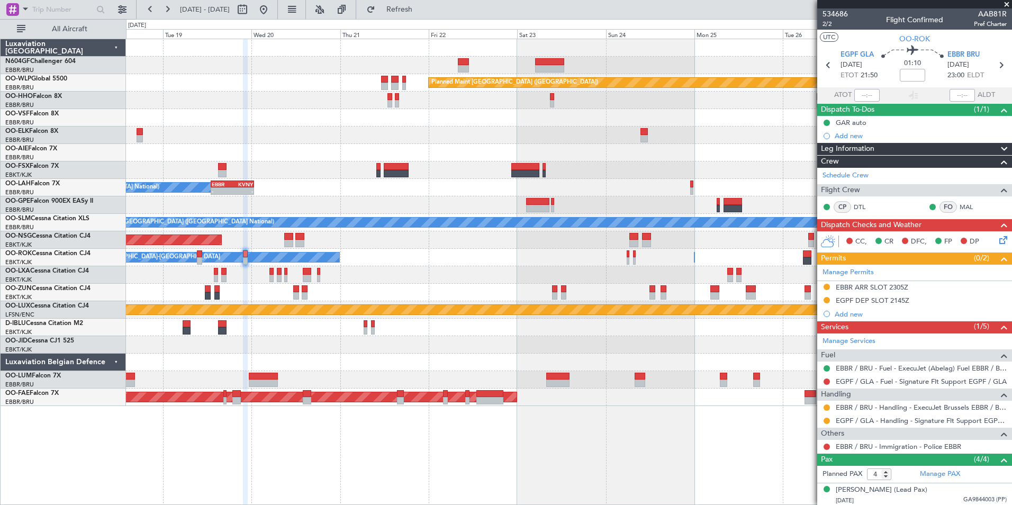
click at [552, 245] on div "Planned Maint [GEOGRAPHIC_DATA] ([GEOGRAPHIC_DATA])" at bounding box center [568, 239] width 885 height 17
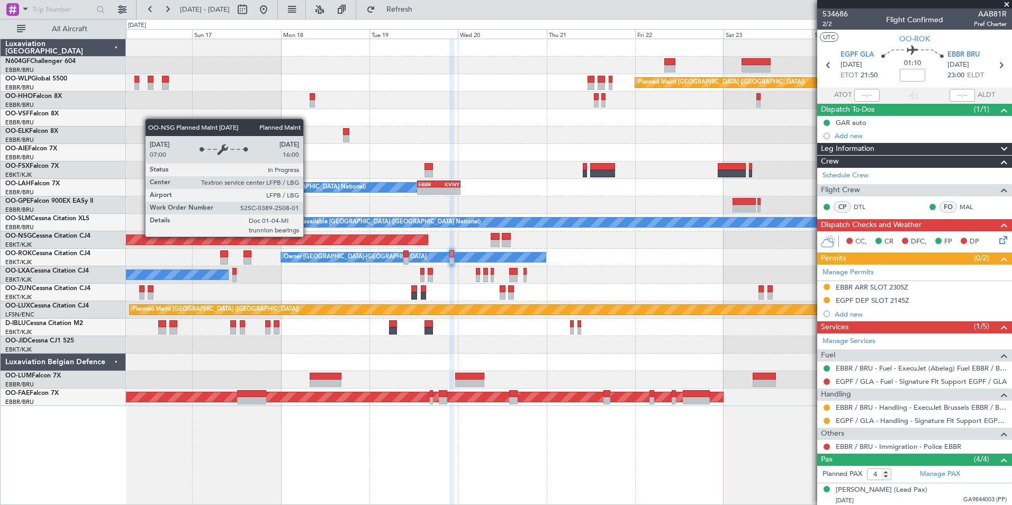
click at [400, 243] on div "Planned Maint [GEOGRAPHIC_DATA] ([GEOGRAPHIC_DATA])" at bounding box center [57, 240] width 741 height 10
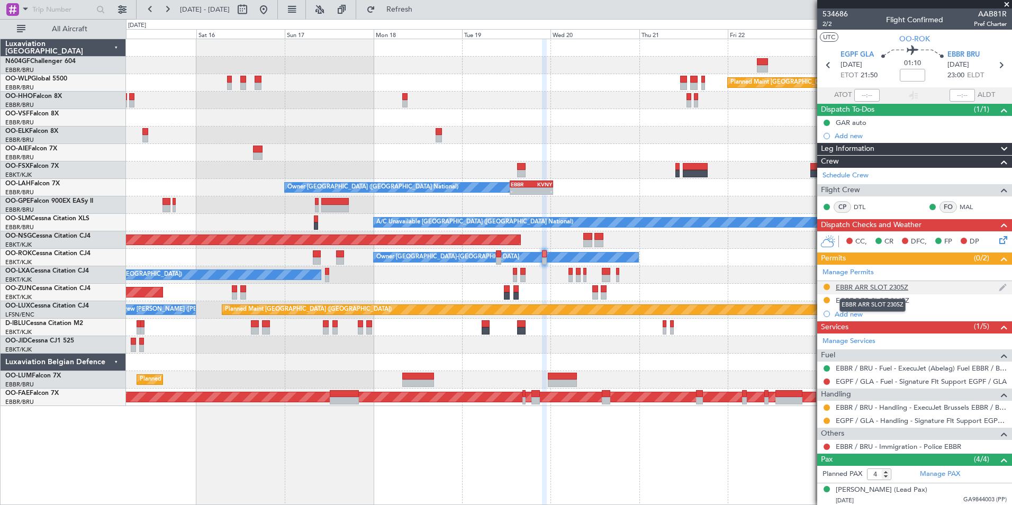
click at [851, 285] on div "EBBR ARR SLOT 2305Z" at bounding box center [871, 287] width 72 height 9
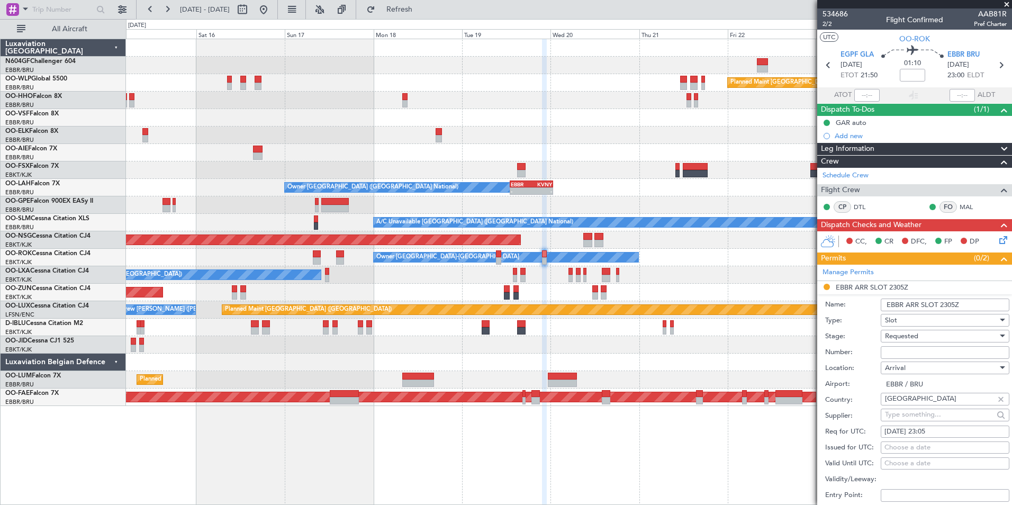
click at [918, 336] on div "Requested" at bounding box center [941, 336] width 113 height 16
click at [924, 413] on span "Received OK" at bounding box center [940, 416] width 111 height 16
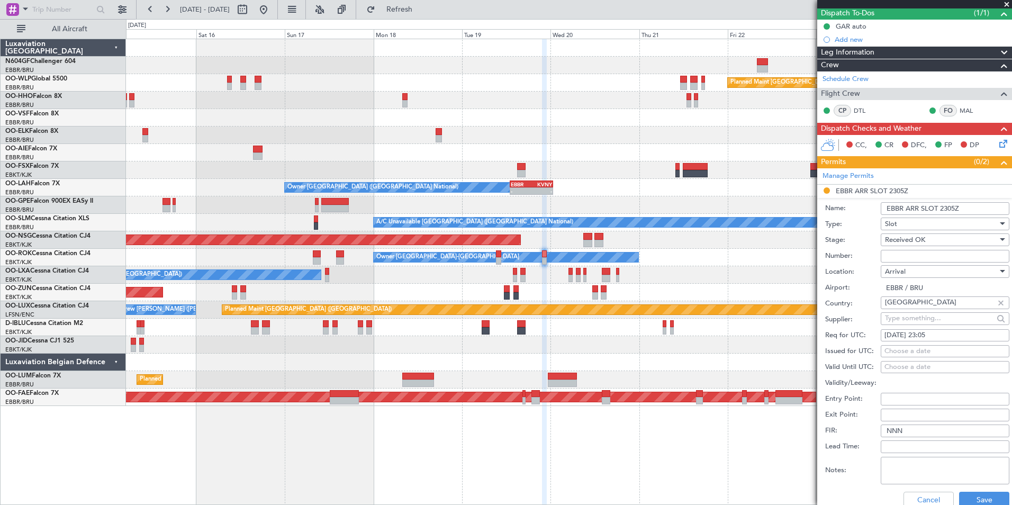
scroll to position [99, 0]
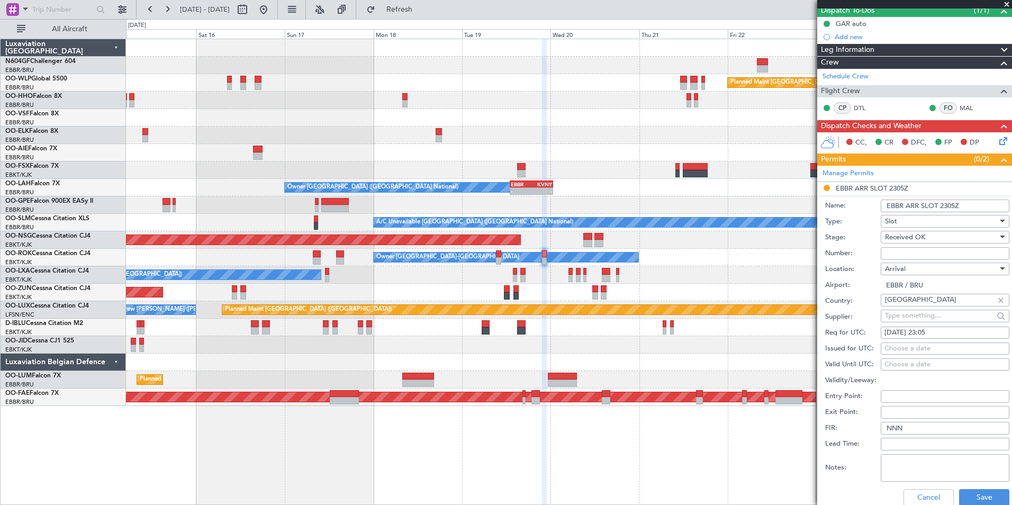
click at [949, 255] on input "Number:" at bounding box center [944, 253] width 129 height 13
paste input "EBBRAAB7004A"
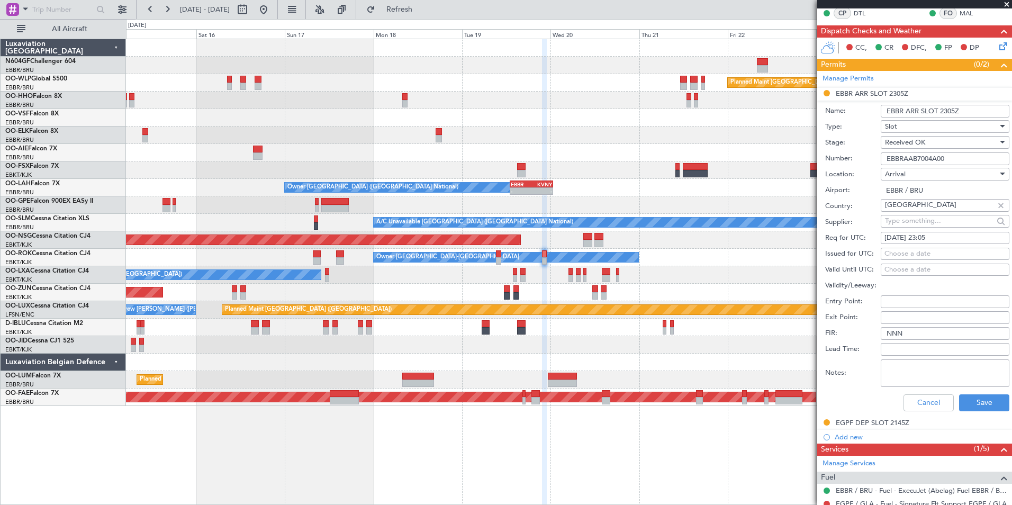
scroll to position [195, 0]
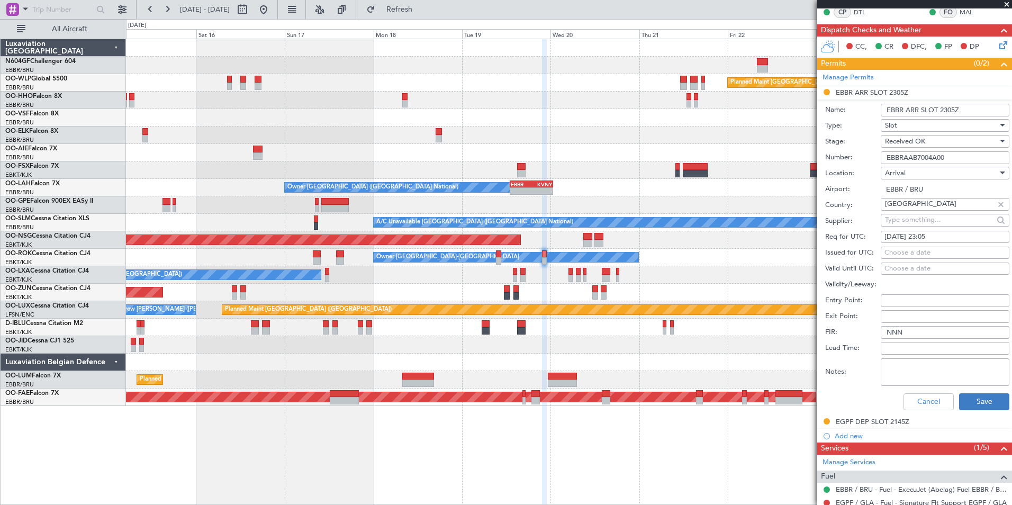
type input "EBBRAAB7004A00"
click at [966, 398] on button "Save" at bounding box center [984, 401] width 50 height 17
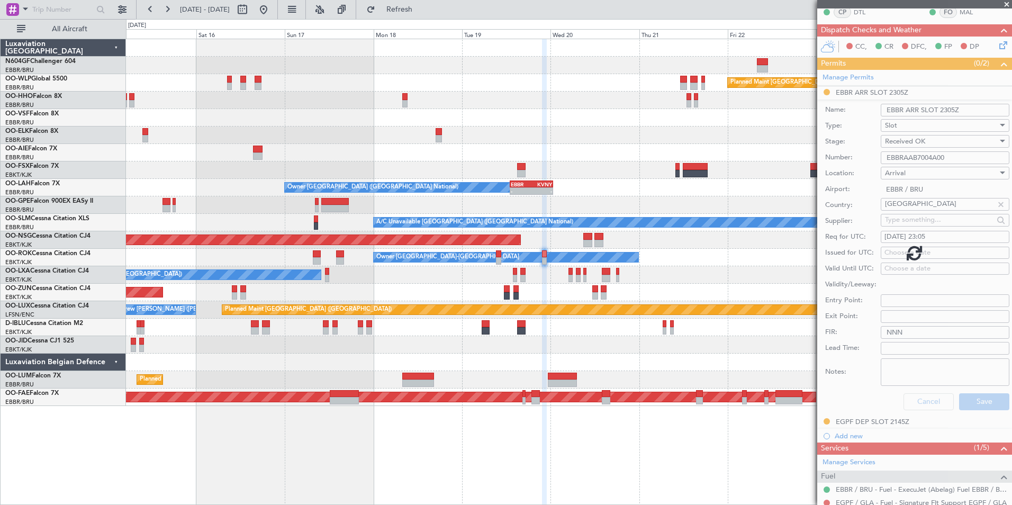
scroll to position [73, 0]
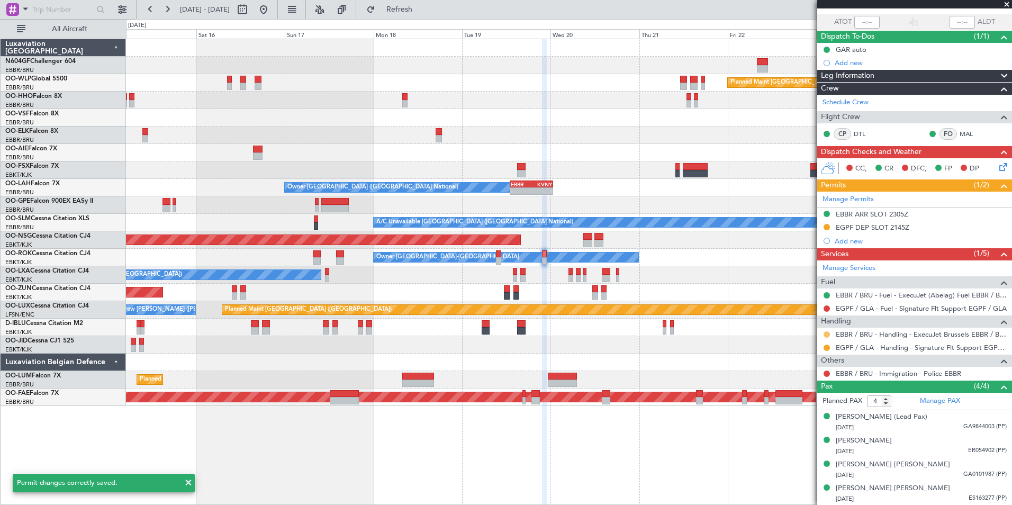
click at [826, 333] on button at bounding box center [826, 334] width 6 height 6
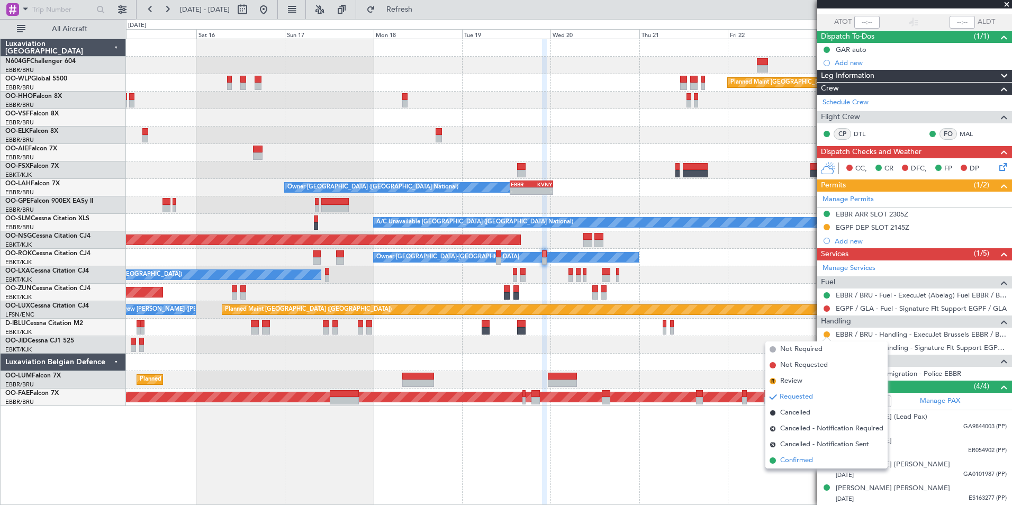
click at [796, 465] on span "Confirmed" at bounding box center [796, 460] width 33 height 11
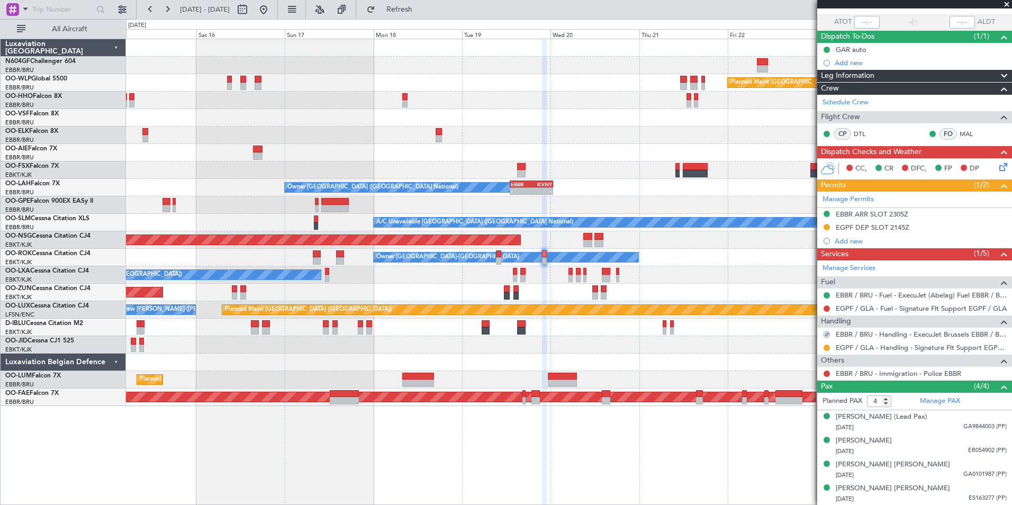
scroll to position [0, 0]
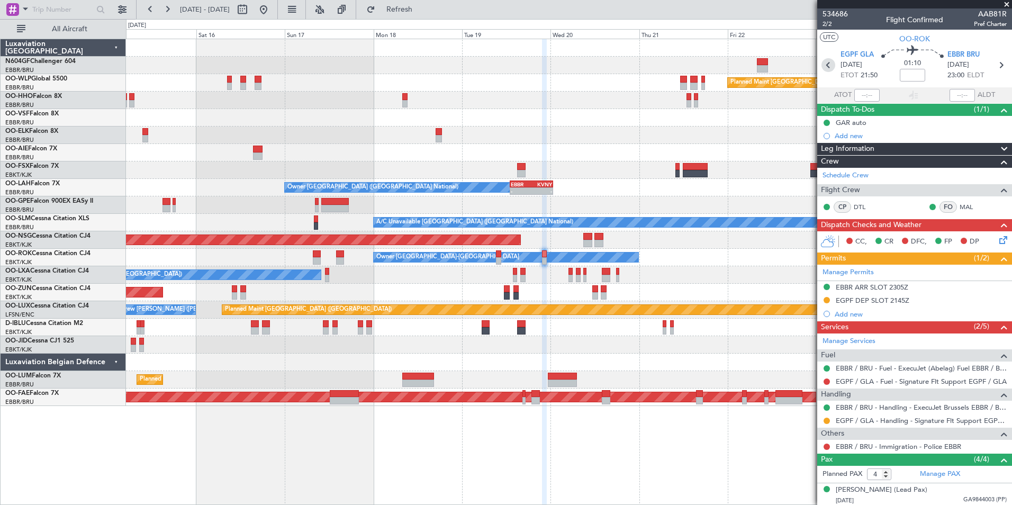
click at [825, 66] on icon at bounding box center [828, 65] width 14 height 14
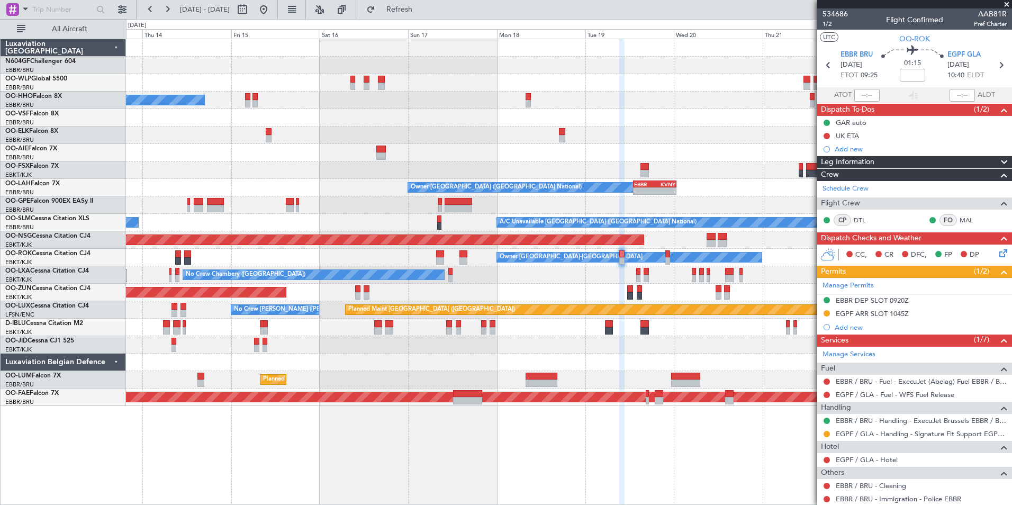
click at [514, 138] on div "Planned Maint [GEOGRAPHIC_DATA] ([GEOGRAPHIC_DATA]) A/C Unavailable Geneva (Coi…" at bounding box center [568, 222] width 885 height 367
click at [278, 18] on fb-range-datepicker "[DATE] - [DATE]" at bounding box center [207, 9] width 142 height 19
click at [272, 14] on button at bounding box center [263, 9] width 17 height 17
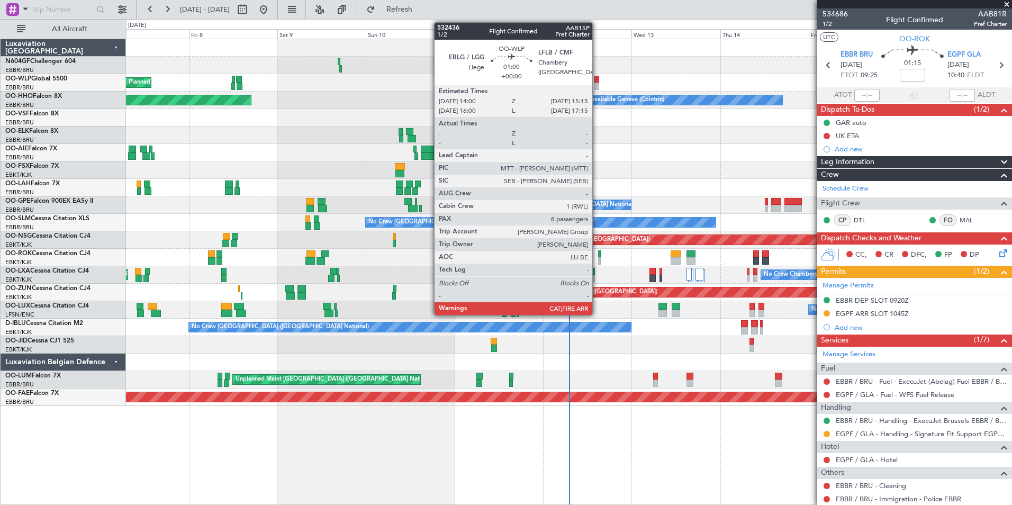
click at [597, 84] on div at bounding box center [596, 86] width 5 height 7
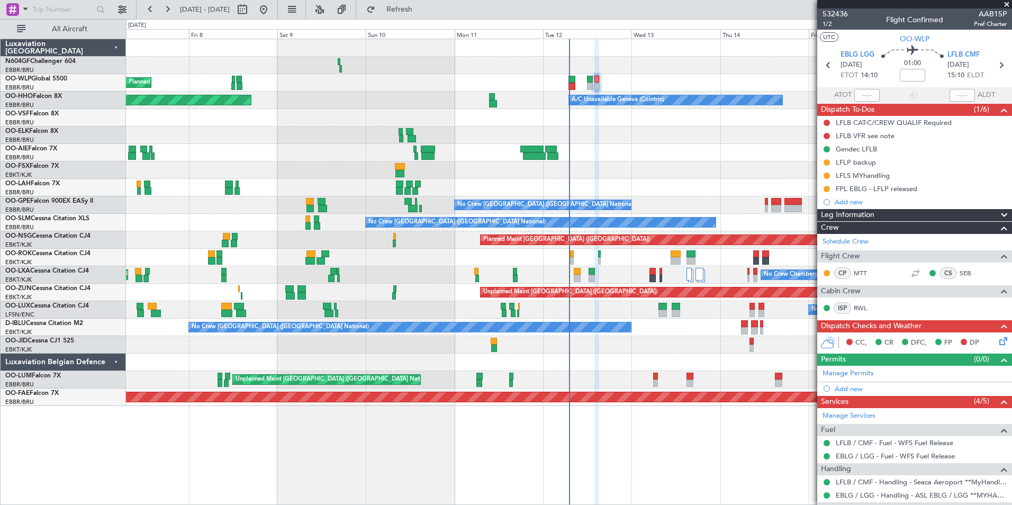
click at [534, 295] on div "Planned Maint Milan (Linate) A/C Unavailable Geneva (Cointrin) Planned Maint Ge…" at bounding box center [568, 222] width 885 height 367
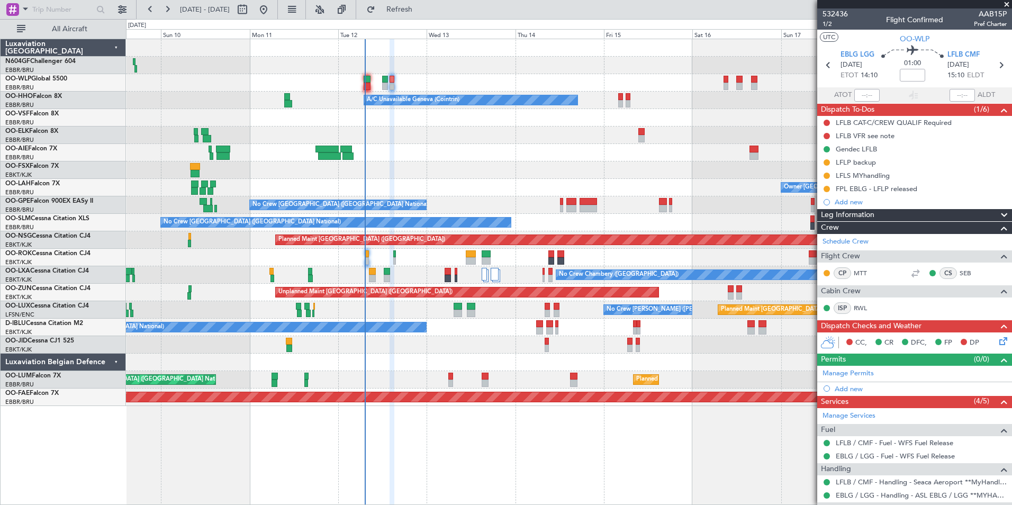
click at [439, 270] on div "No Crew Chambery (Aix-les-bains) Planned Maint Kortrijk-Wevelgem" at bounding box center [568, 274] width 885 height 17
click at [681, 330] on div "No Crew [GEOGRAPHIC_DATA] ([GEOGRAPHIC_DATA] National)" at bounding box center [568, 326] width 885 height 17
click at [366, 340] on div "Planned Maint Milan (Linate) Planned Maint Berlin (Brandenburg) A/C Unavailable…" at bounding box center [568, 222] width 885 height 367
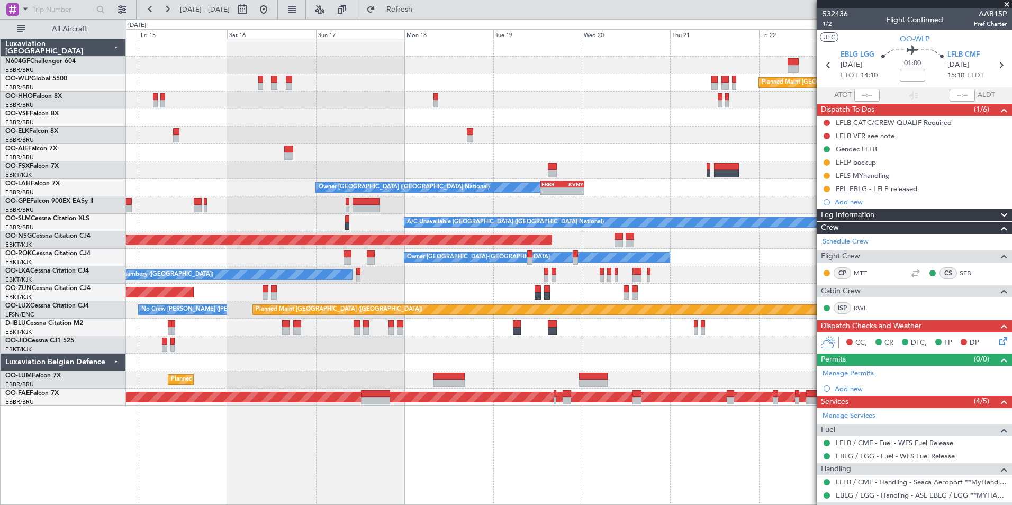
click at [422, 317] on div "Planned Maint Berlin (Brandenburg) A/C Unavailable Geneva (Cointrin) Owner Brus…" at bounding box center [568, 222] width 885 height 367
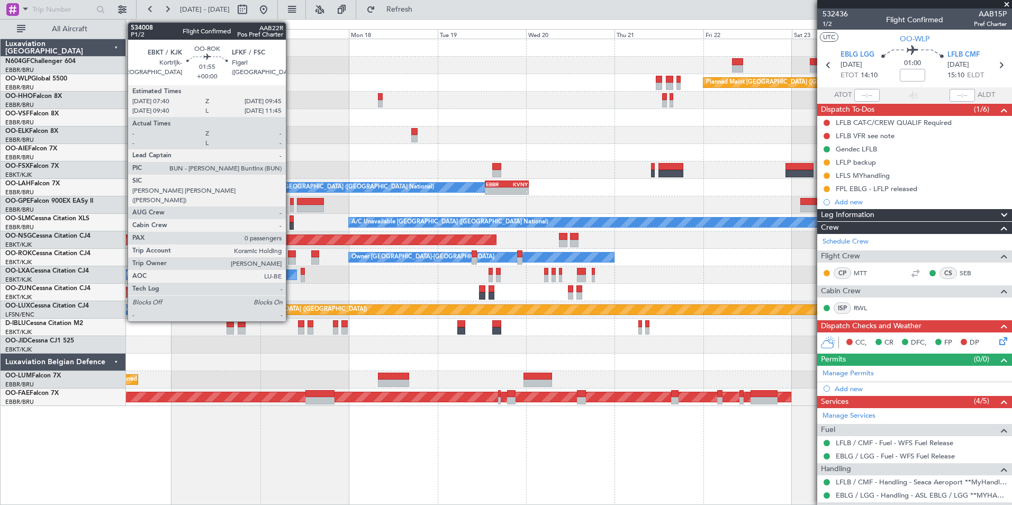
click at [290, 259] on div at bounding box center [292, 260] width 8 height 7
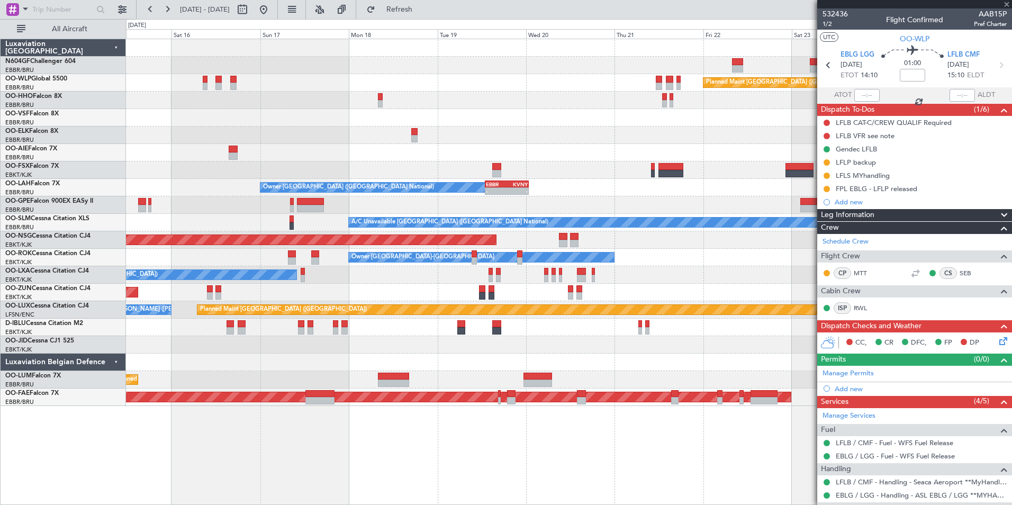
type input "0"
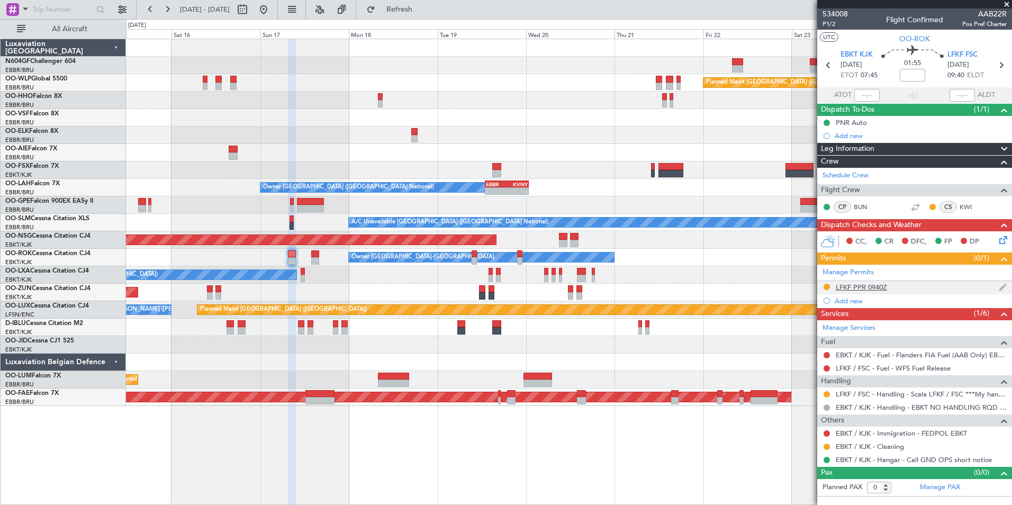
click at [862, 285] on div "LFKF PPR 0940Z" at bounding box center [860, 287] width 51 height 9
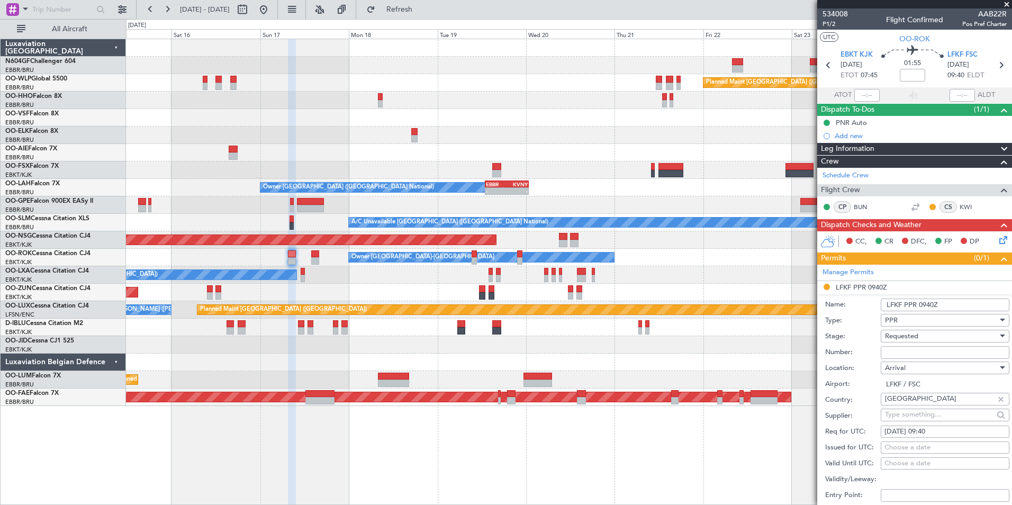
click at [949, 434] on div "17/08/2025 09:40" at bounding box center [944, 431] width 121 height 11
select select "8"
select select "2025"
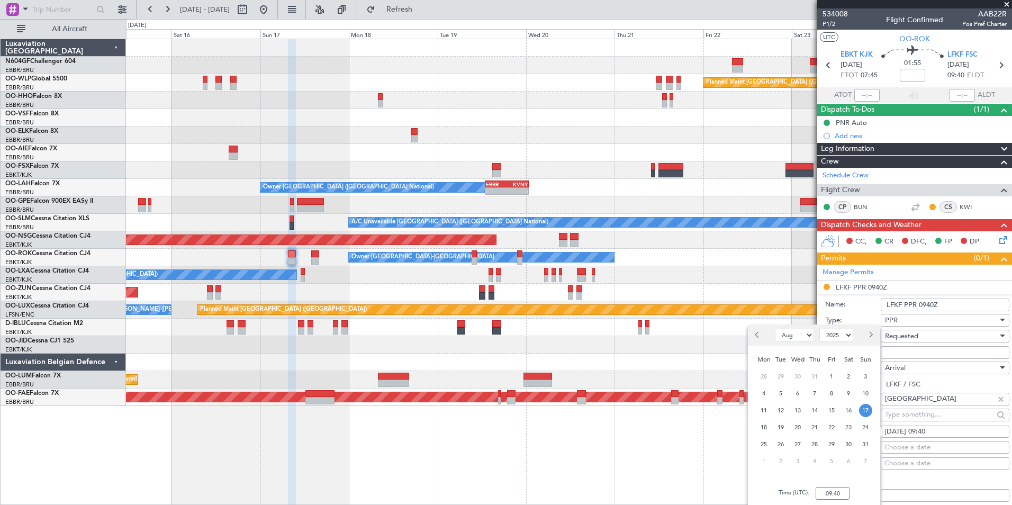
click at [829, 487] on input "09:40" at bounding box center [832, 493] width 34 height 13
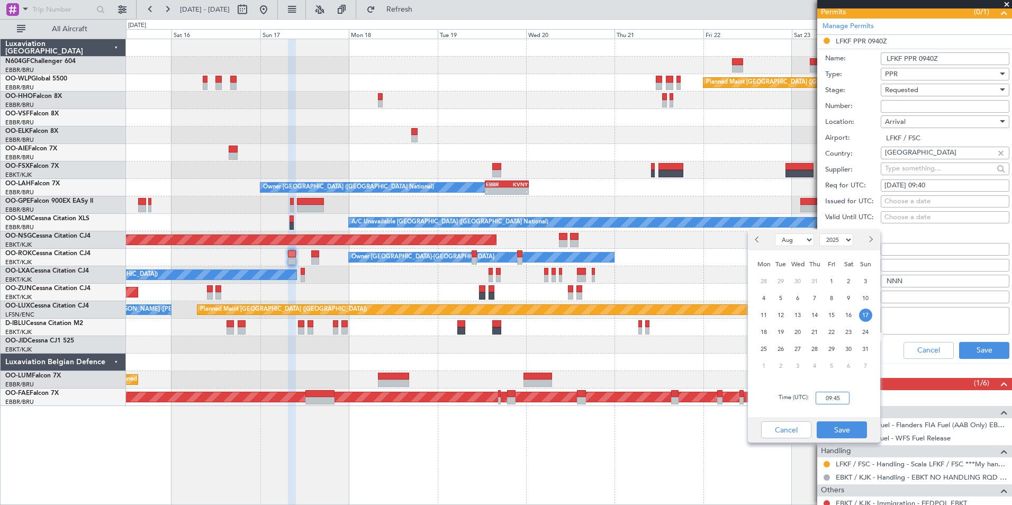
scroll to position [247, 0]
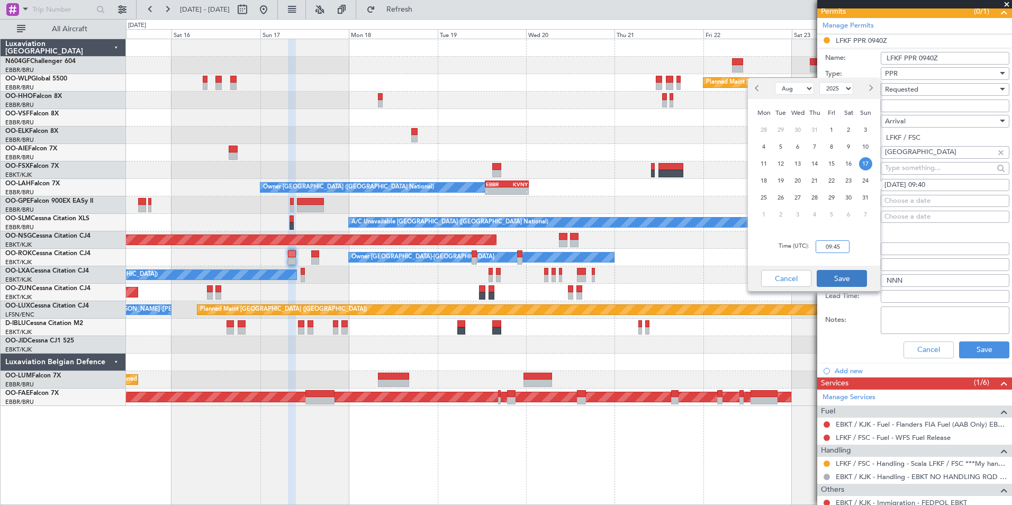
type input "09:45"
click at [841, 279] on button "Save" at bounding box center [841, 278] width 50 height 17
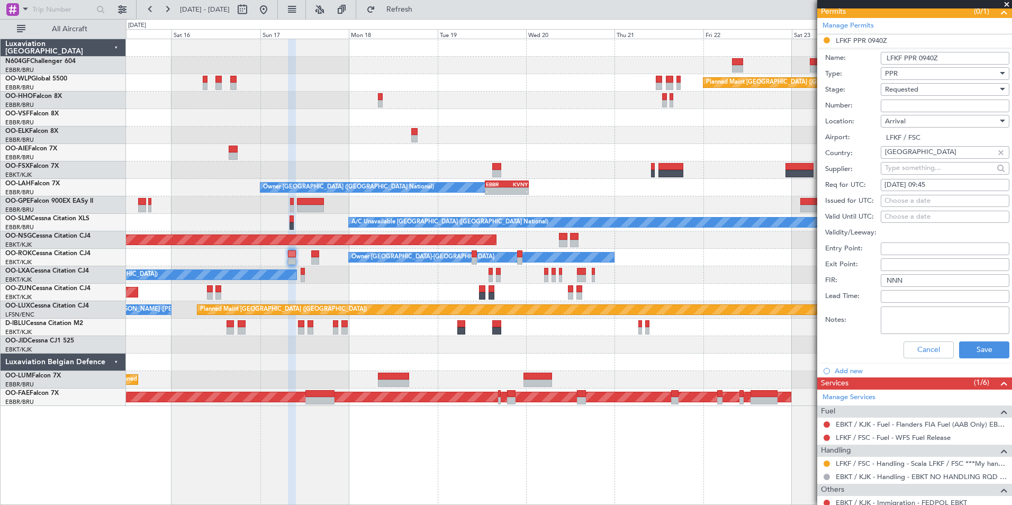
click at [927, 90] on div "Requested" at bounding box center [941, 89] width 113 height 16
click at [908, 173] on span "Received OK" at bounding box center [940, 169] width 111 height 16
click at [941, 103] on input "Number:" at bounding box center [944, 105] width 129 height 13
type input "Approved"
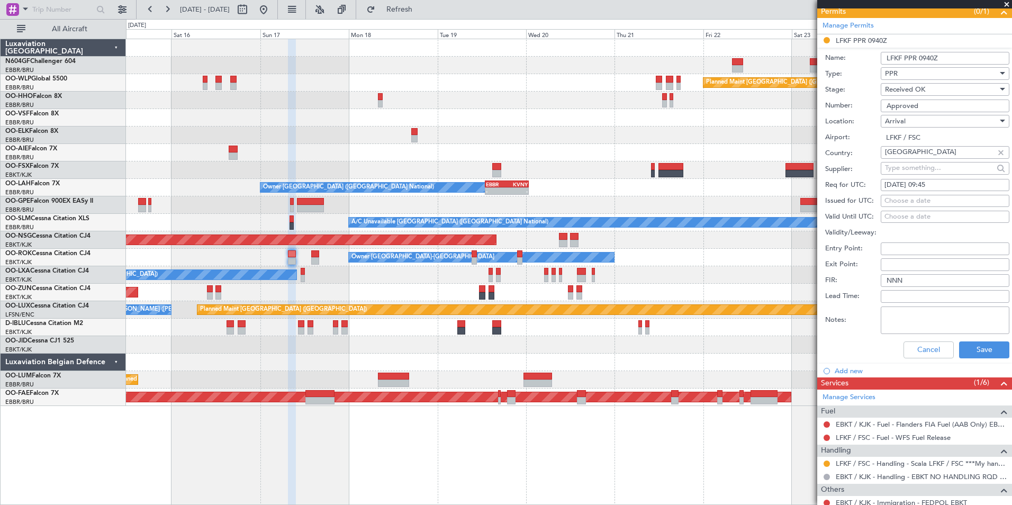
click at [973, 361] on div "Cancel Save" at bounding box center [917, 350] width 184 height 28
click at [972, 353] on button "Save" at bounding box center [984, 349] width 50 height 17
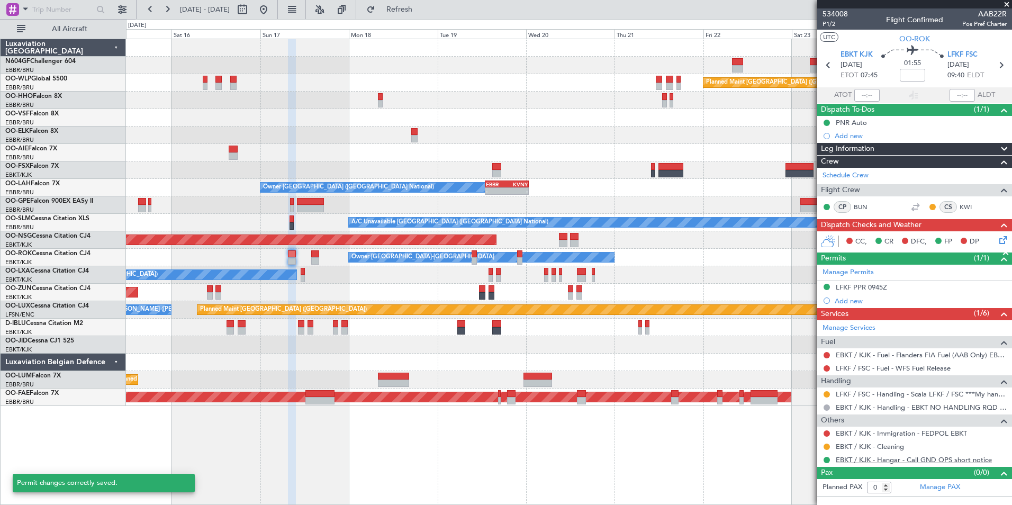
scroll to position [0, 0]
click at [826, 395] on button at bounding box center [826, 394] width 6 height 6
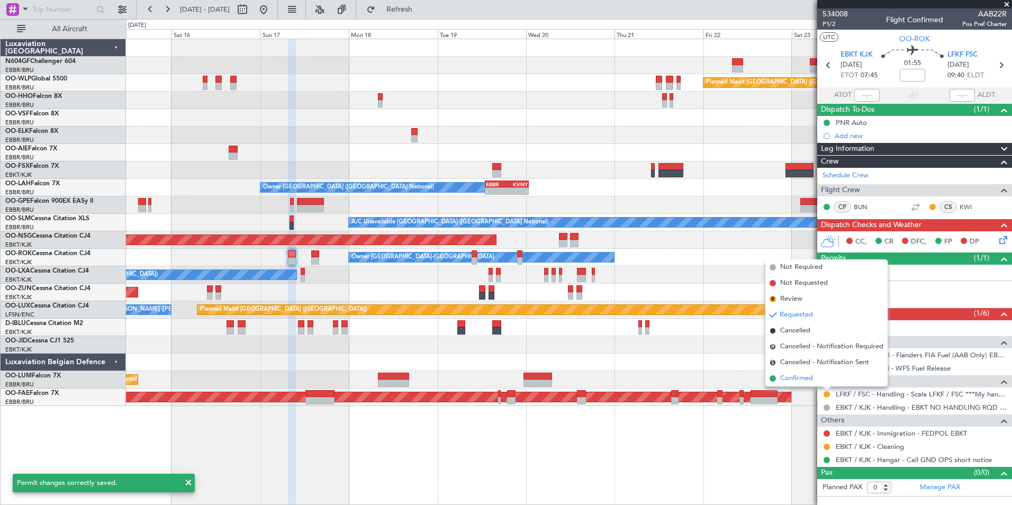
click at [826, 377] on li "Confirmed" at bounding box center [826, 378] width 122 height 16
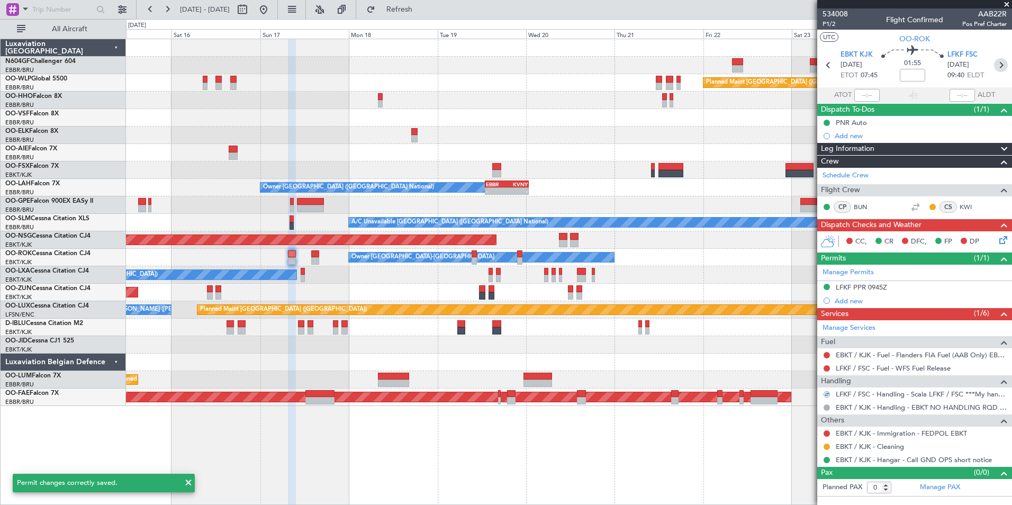
click at [1003, 65] on icon at bounding box center [1001, 65] width 14 height 14
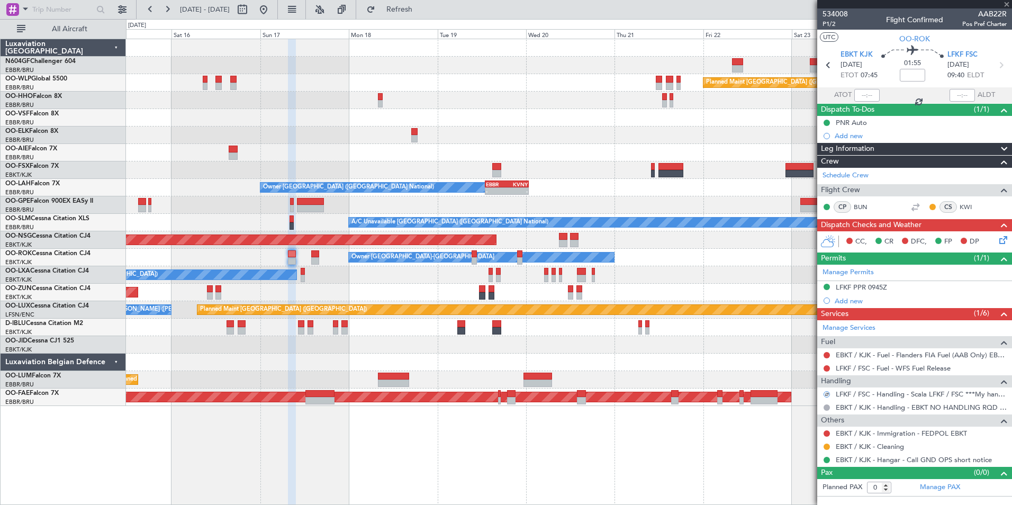
type input "4"
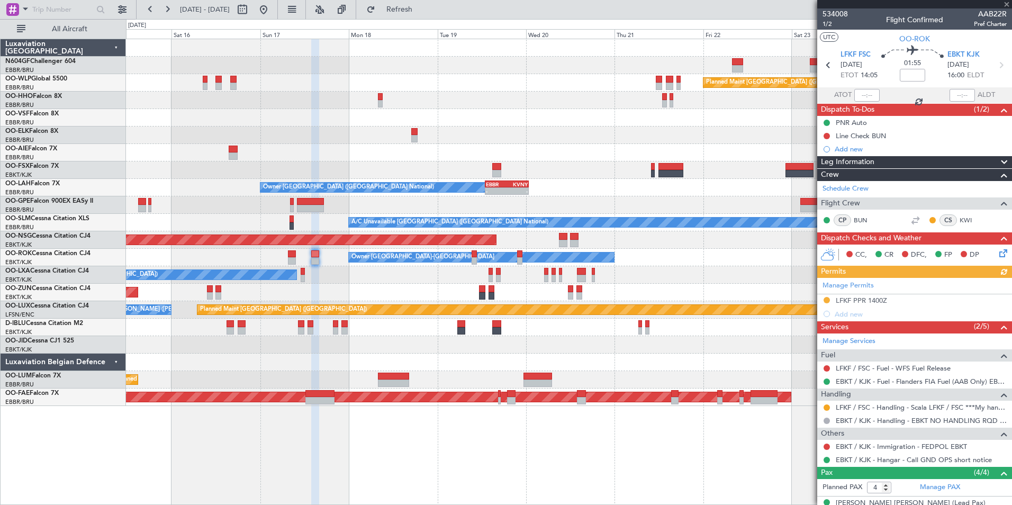
click at [826, 301] on div "Manage Permits LFKF PPR 1400Z Add new" at bounding box center [914, 299] width 195 height 43
click at [826, 301] on button at bounding box center [826, 300] width 6 height 6
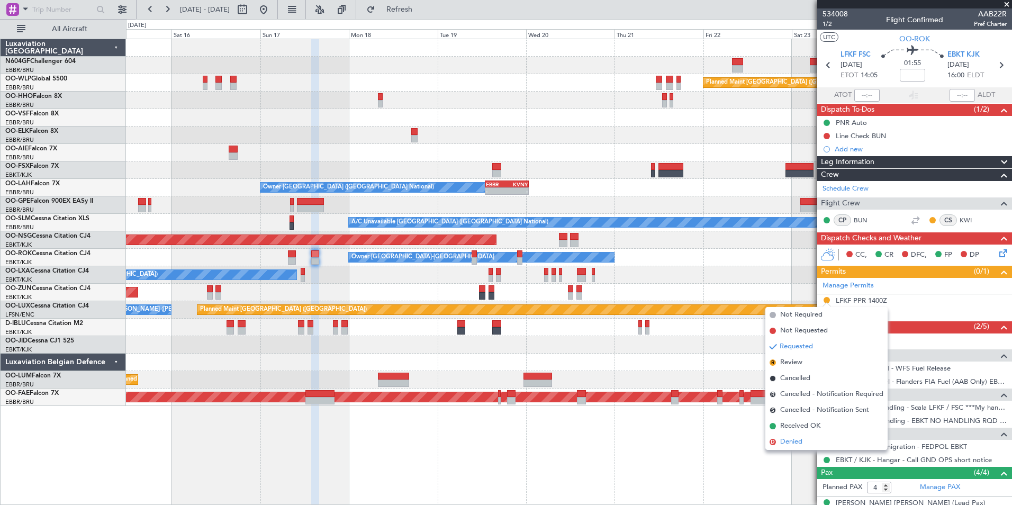
click at [805, 438] on li "D Denied" at bounding box center [826, 442] width 122 height 16
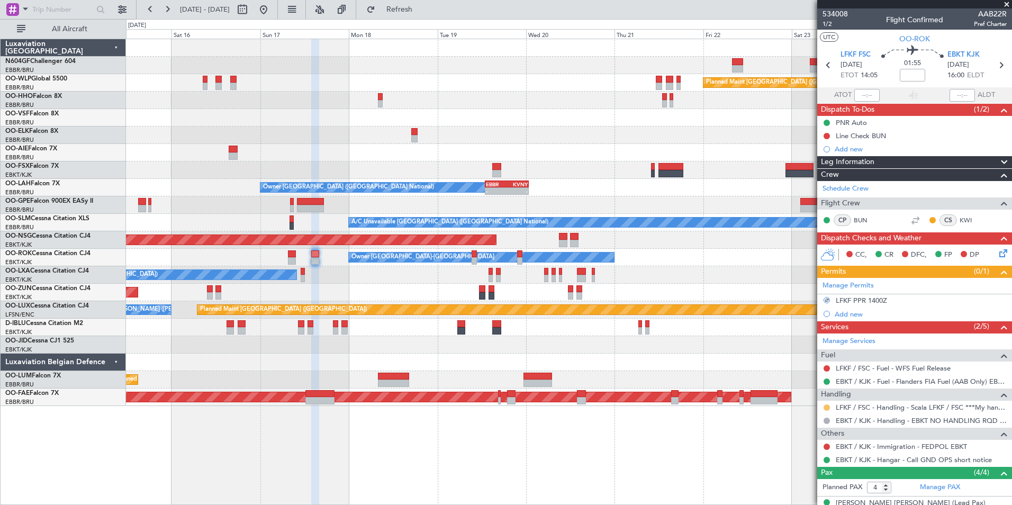
click at [825, 407] on button at bounding box center [826, 407] width 6 height 6
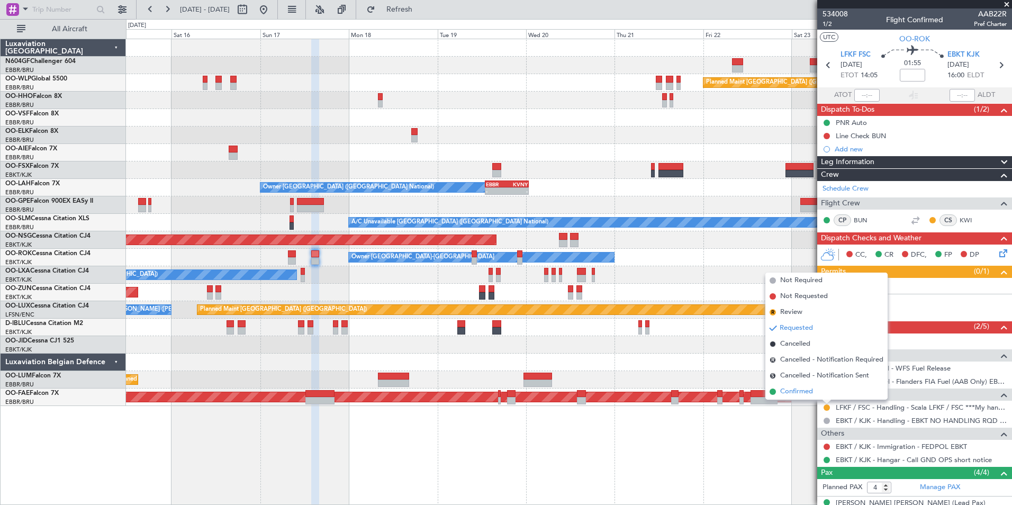
click at [817, 386] on li "Confirmed" at bounding box center [826, 392] width 122 height 16
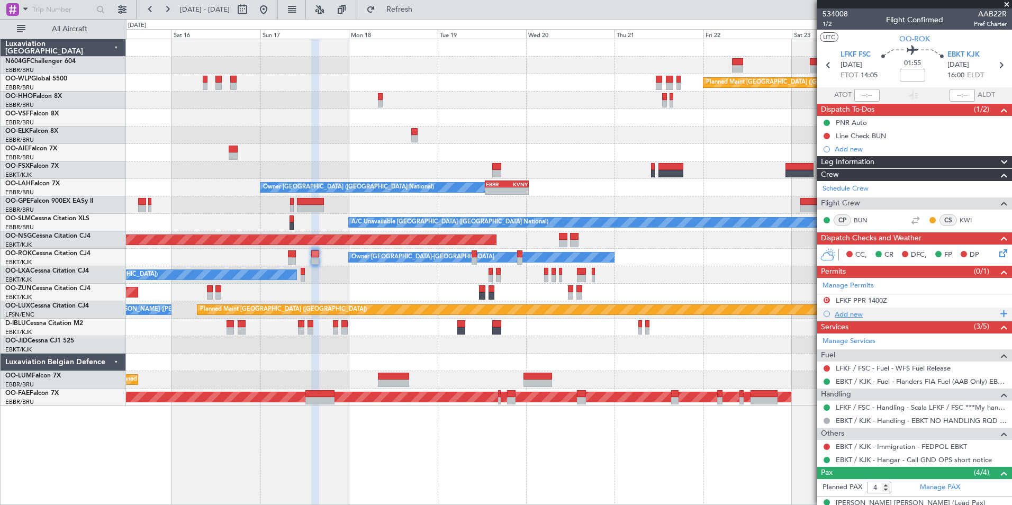
click at [845, 314] on div "Add new" at bounding box center [915, 313] width 162 height 9
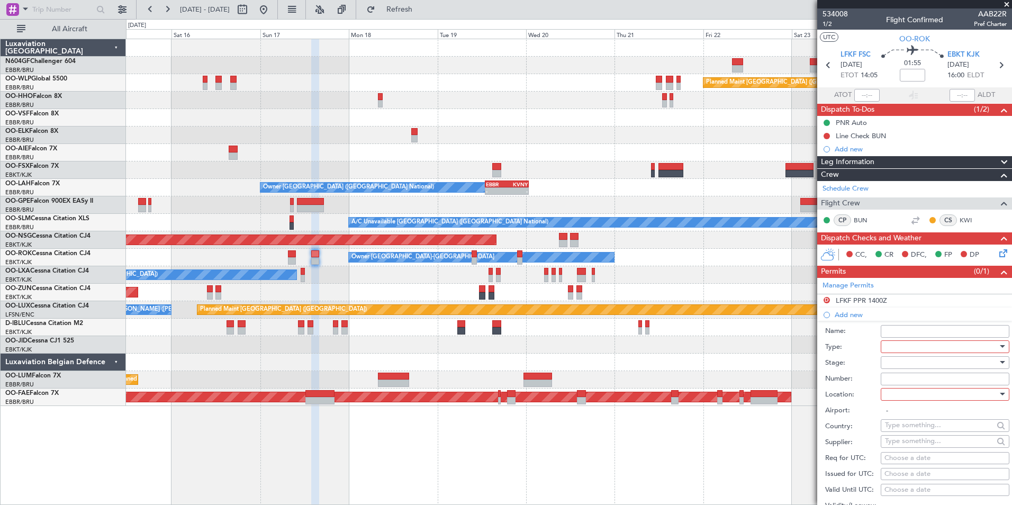
click at [908, 347] on div at bounding box center [941, 347] width 113 height 16
click at [933, 399] on span "PPR" at bounding box center [940, 398] width 111 height 16
click at [923, 364] on div at bounding box center [941, 362] width 113 height 16
click at [931, 441] on span "Received OK" at bounding box center [940, 447] width 111 height 16
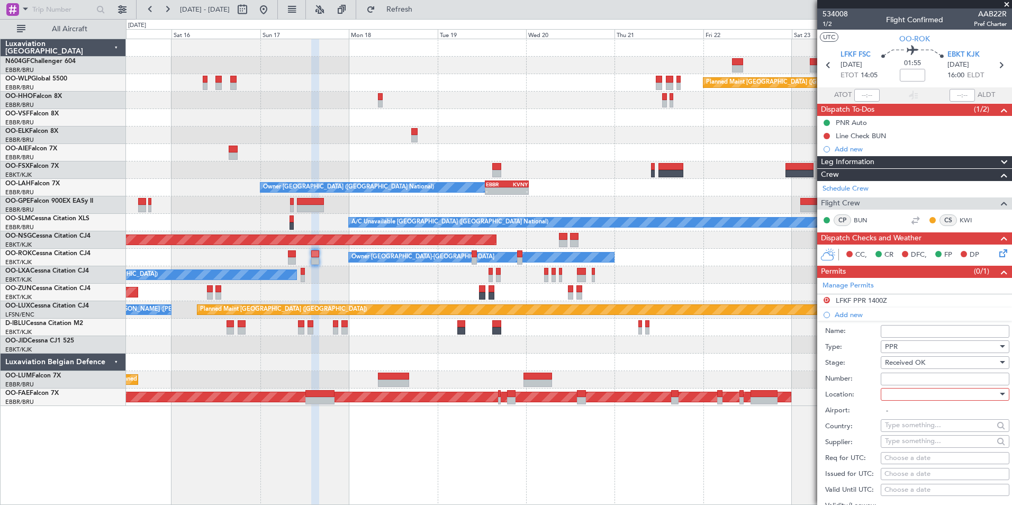
click at [951, 395] on div at bounding box center [941, 394] width 113 height 16
click at [944, 417] on span "Departure" at bounding box center [940, 415] width 111 height 16
type input "LFKF / FSC"
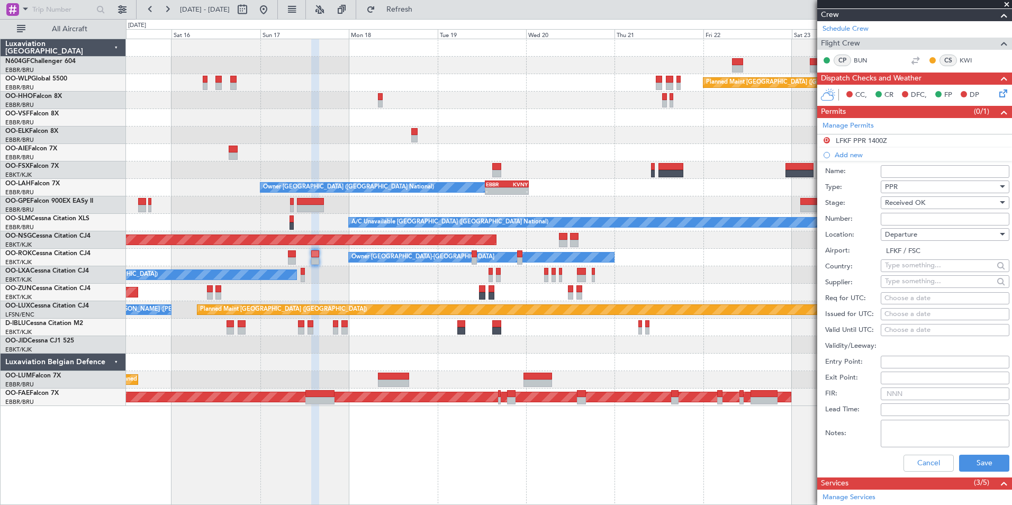
scroll to position [177, 0]
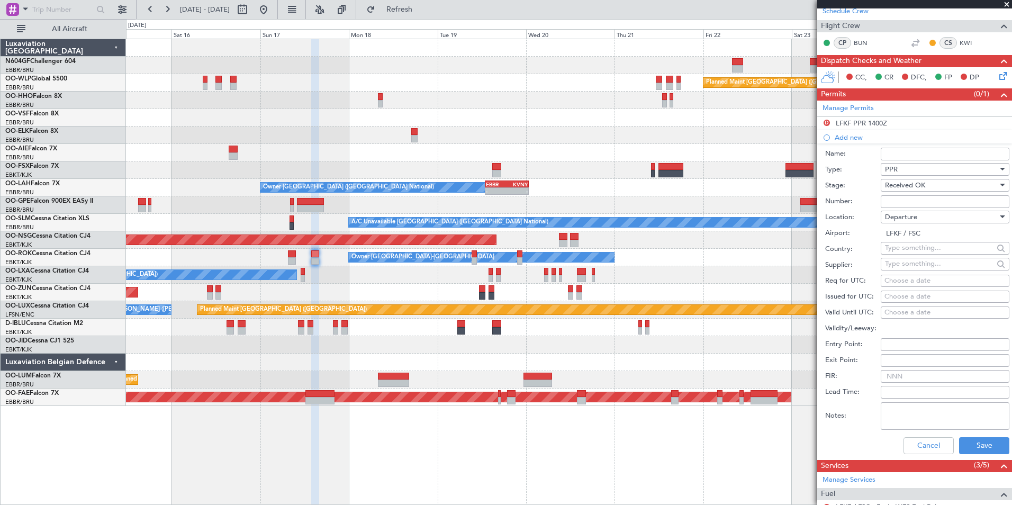
click at [925, 279] on div "Choose a date" at bounding box center [944, 281] width 121 height 11
select select "8"
select select "2025"
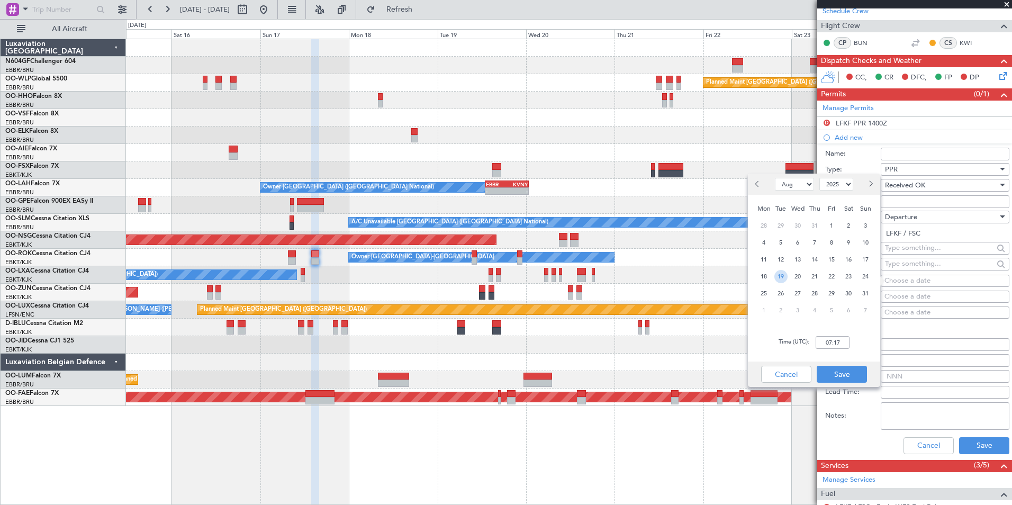
click at [781, 278] on span "19" at bounding box center [780, 276] width 13 height 13
type input "00:00"
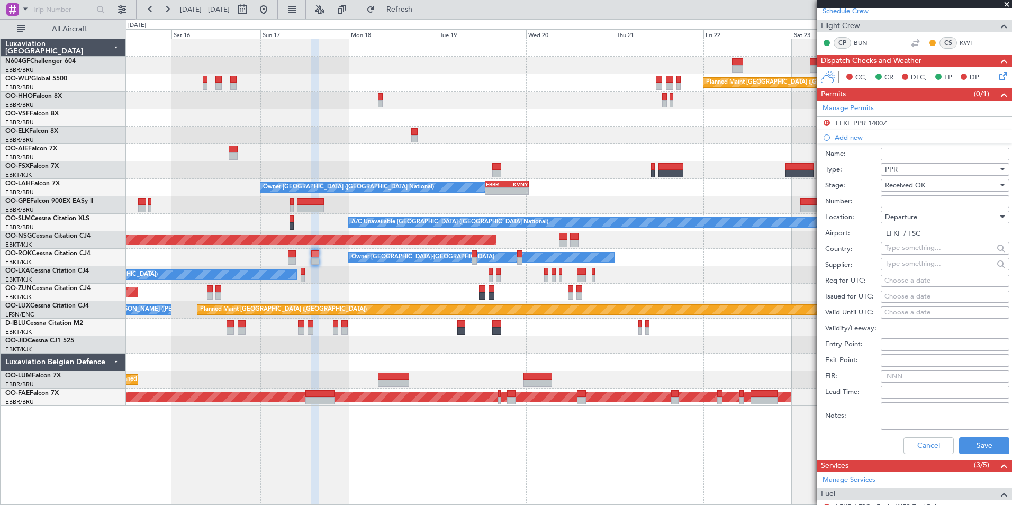
click at [915, 271] on input "text" at bounding box center [939, 264] width 108 height 16
click at [907, 294] on div "Choose a date" at bounding box center [944, 296] width 121 height 11
select select "8"
select select "2025"
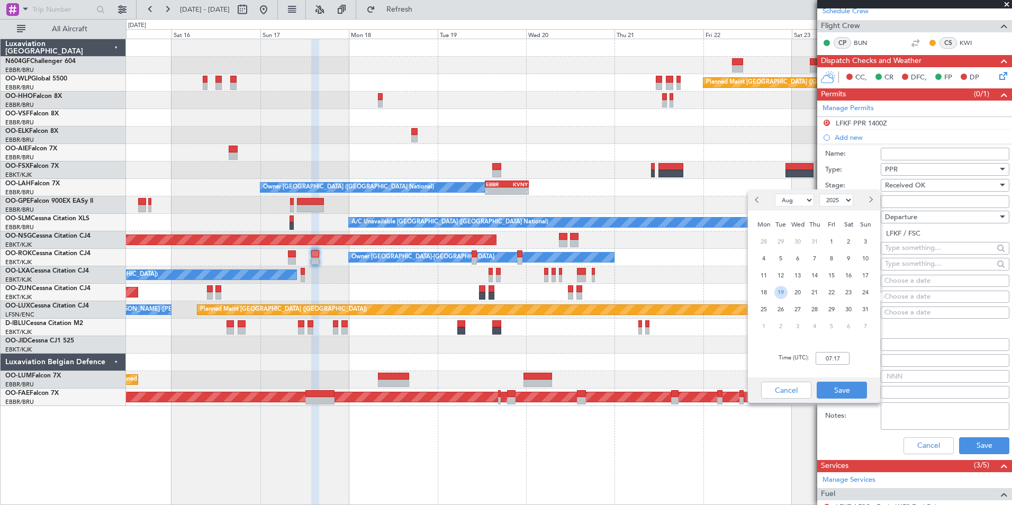
click at [783, 289] on span "19" at bounding box center [780, 292] width 13 height 13
click at [860, 277] on span "17" at bounding box center [865, 275] width 13 height 13
click at [843, 357] on input "00:00" at bounding box center [832, 358] width 34 height 13
type input "10:45"
click at [857, 389] on button "Save" at bounding box center [841, 389] width 50 height 17
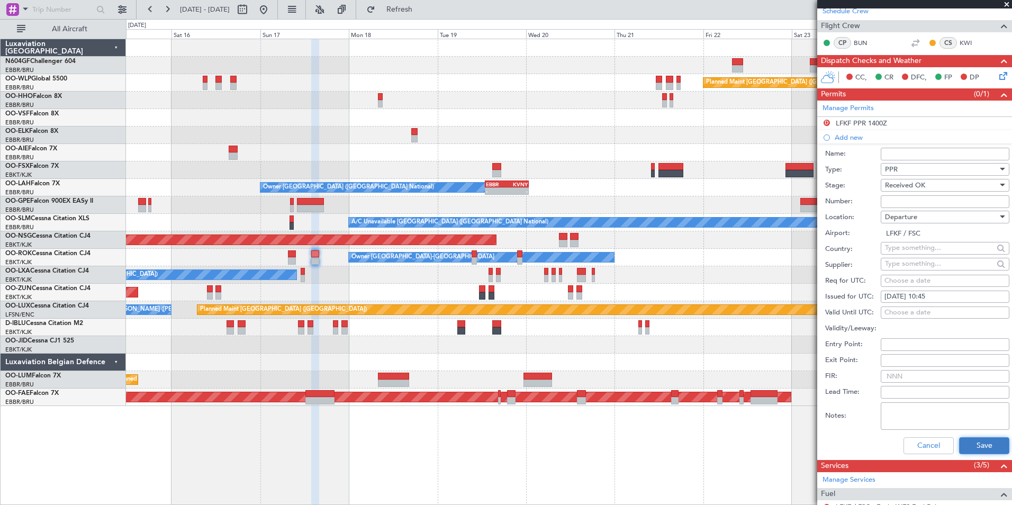
click at [987, 443] on button "Save" at bounding box center [984, 445] width 50 height 17
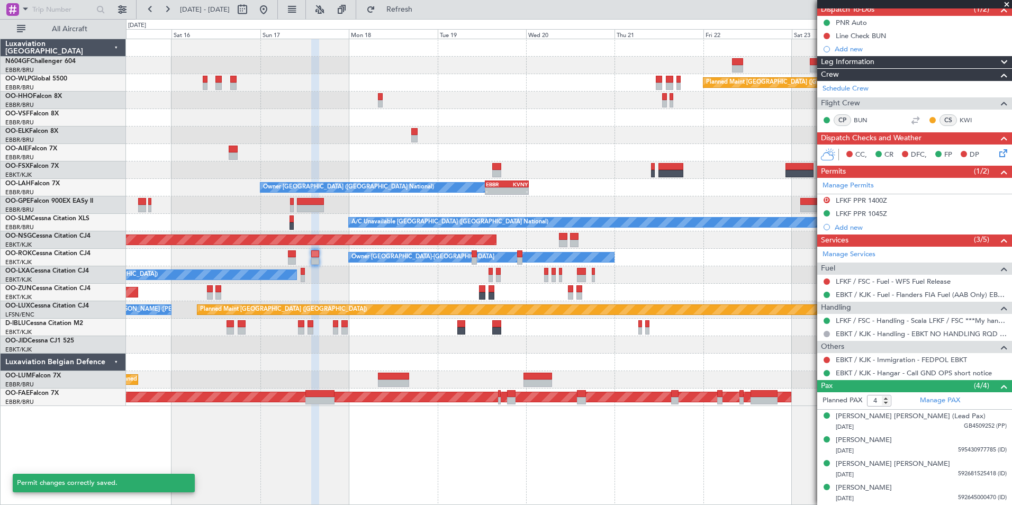
scroll to position [99, 0]
click at [849, 43] on div "Add new" at bounding box center [914, 49] width 195 height 13
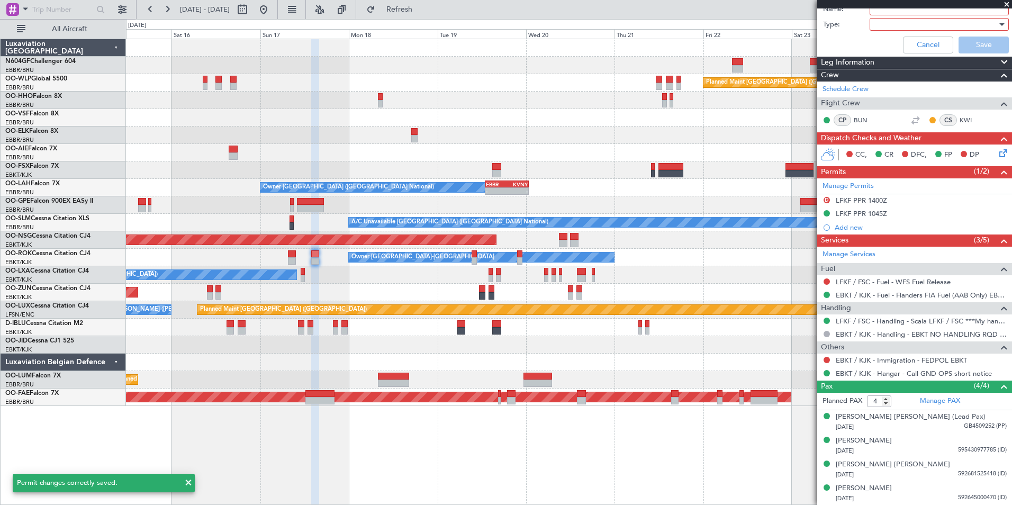
scroll to position [0, 0]
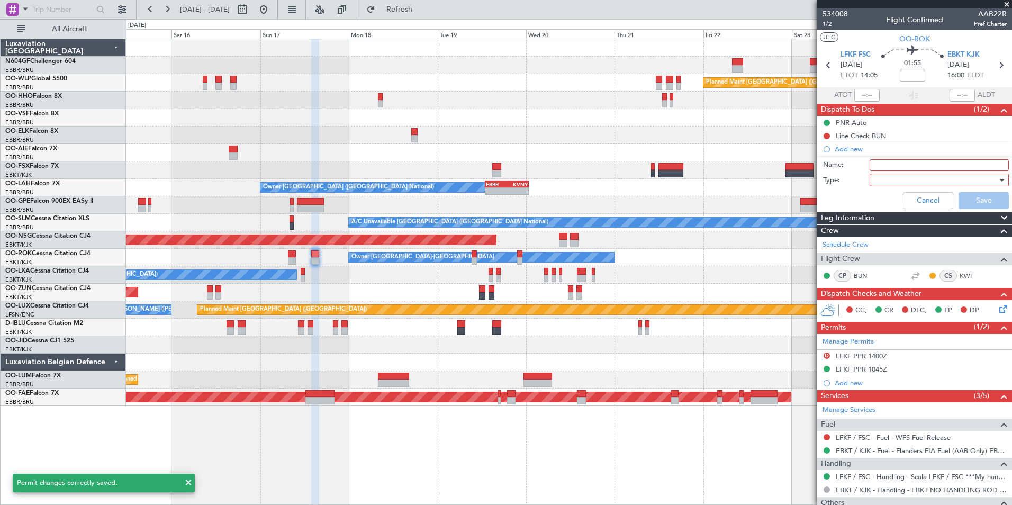
click at [906, 163] on input "Name:" at bounding box center [938, 165] width 139 height 12
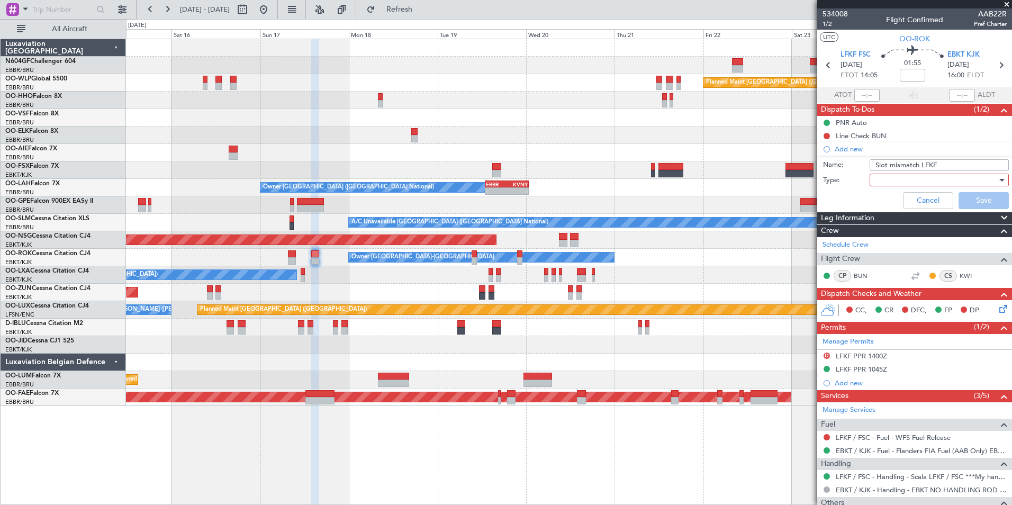
type input "Slot mismatch LFKF"
click at [910, 176] on div at bounding box center [934, 180] width 123 height 16
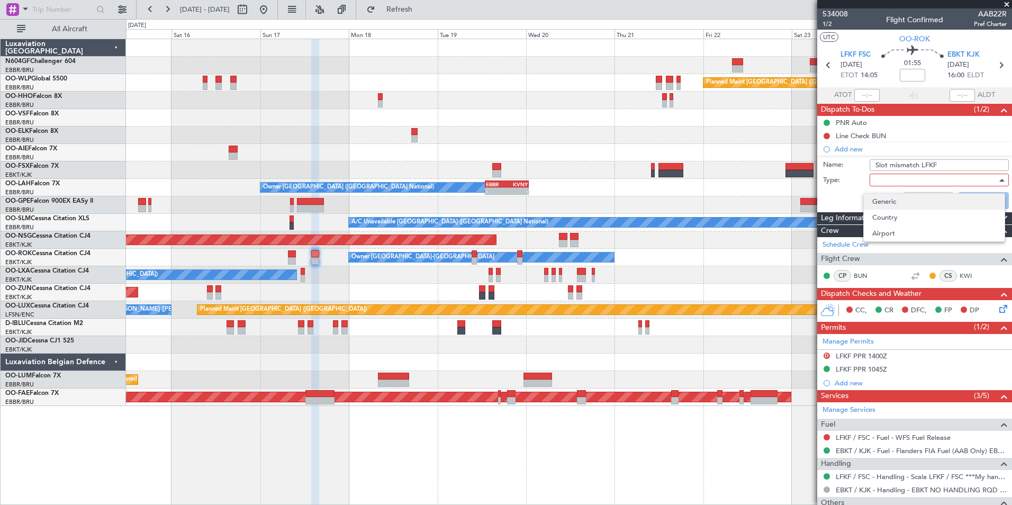
click at [903, 200] on span "Generic" at bounding box center [934, 202] width 124 height 16
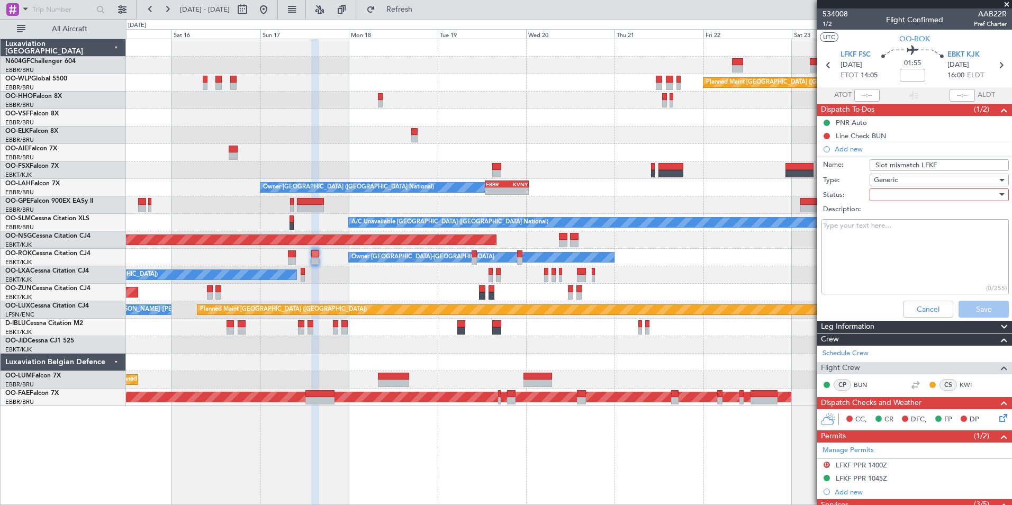
click at [903, 196] on div at bounding box center [934, 195] width 123 height 16
click at [901, 220] on span "Not Started" at bounding box center [934, 216] width 124 height 16
click at [907, 196] on span "Not Started" at bounding box center [892, 195] width 38 height 10
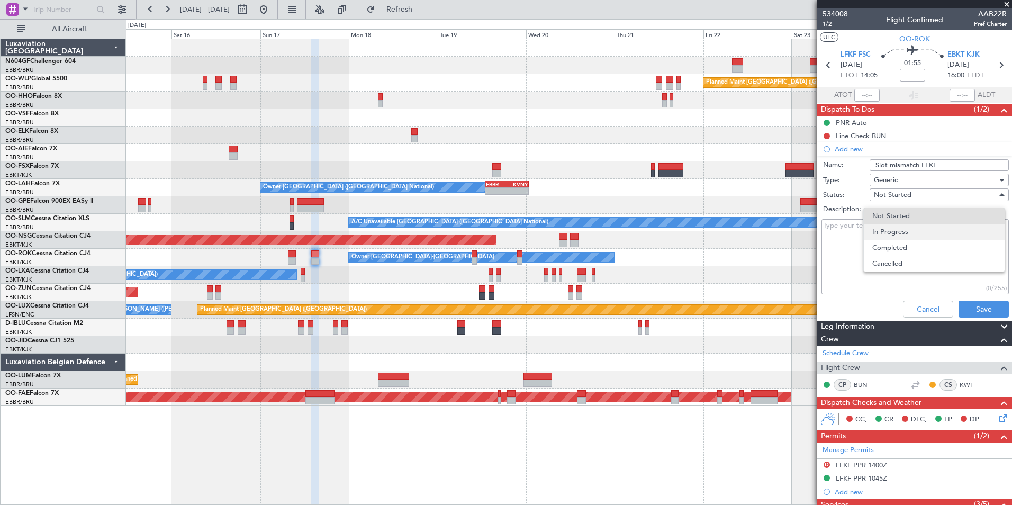
click at [911, 230] on span "In Progress" at bounding box center [934, 232] width 124 height 16
click at [911, 230] on textarea "Description:" at bounding box center [914, 257] width 187 height 76
click at [848, 224] on textarea "Domienik informed" at bounding box center [914, 257] width 187 height 76
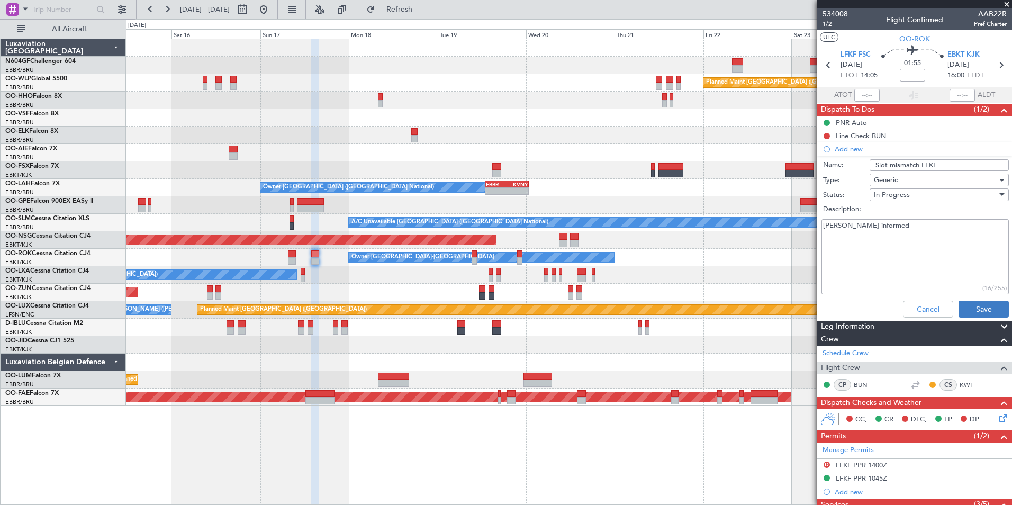
type textarea "Dominik informed"
click at [972, 312] on button "Save" at bounding box center [983, 308] width 50 height 17
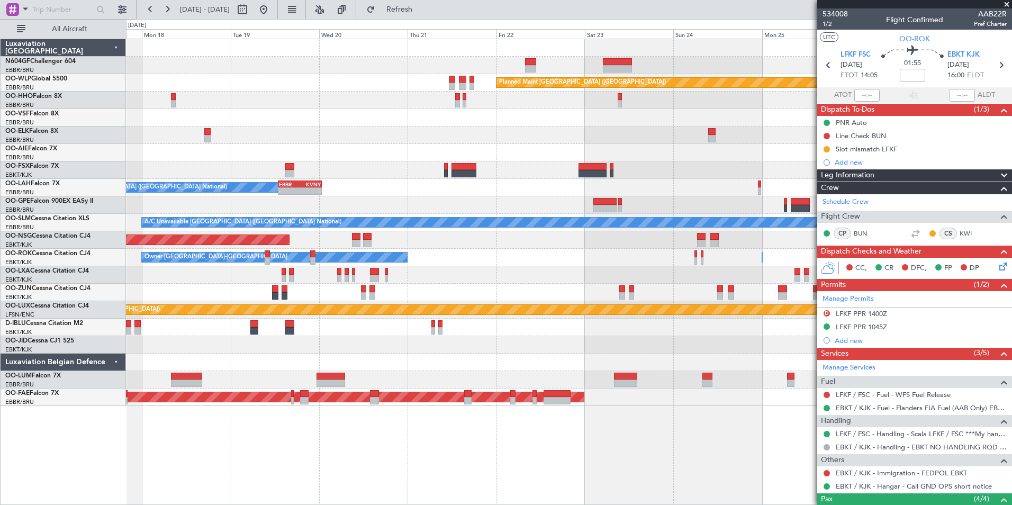
click at [427, 248] on div "Planned Maint Berlin (Brandenburg) Owner Brussels (Brussels National) - - EBBR …" at bounding box center [568, 222] width 885 height 367
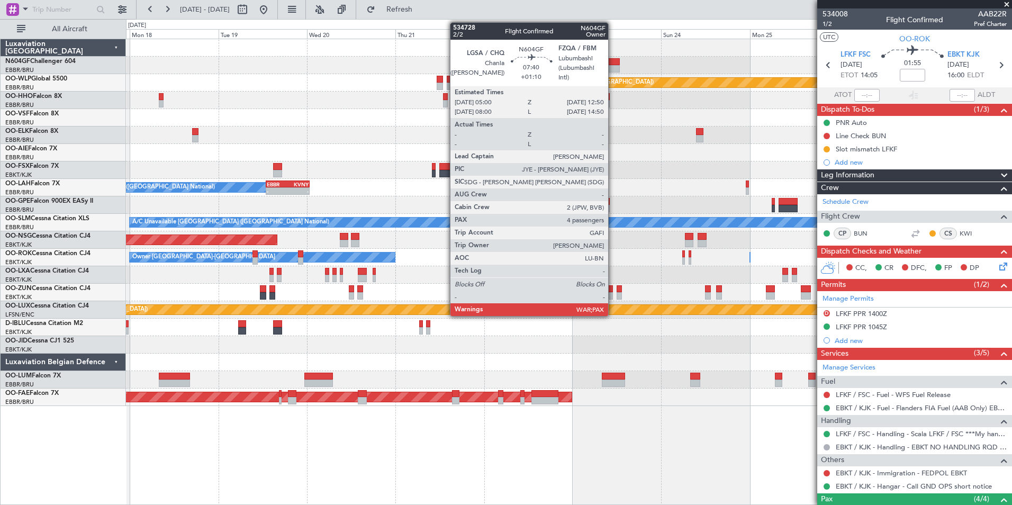
click at [613, 65] on div at bounding box center [604, 61] width 29 height 7
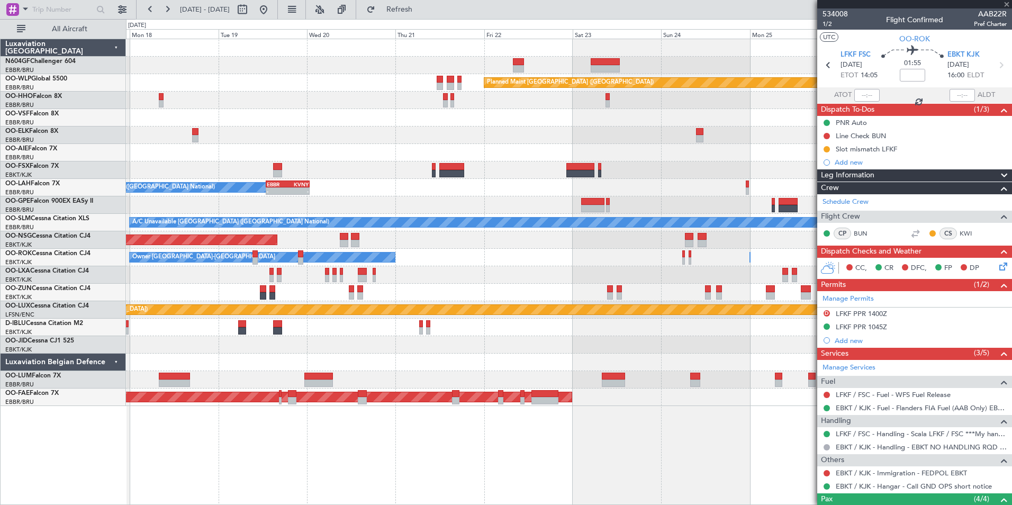
type input "+01:10"
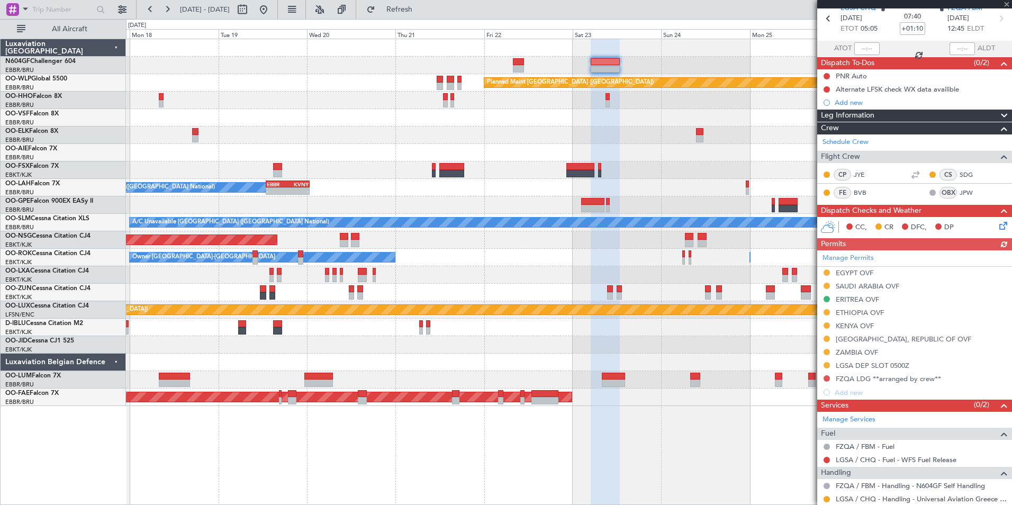
scroll to position [50, 0]
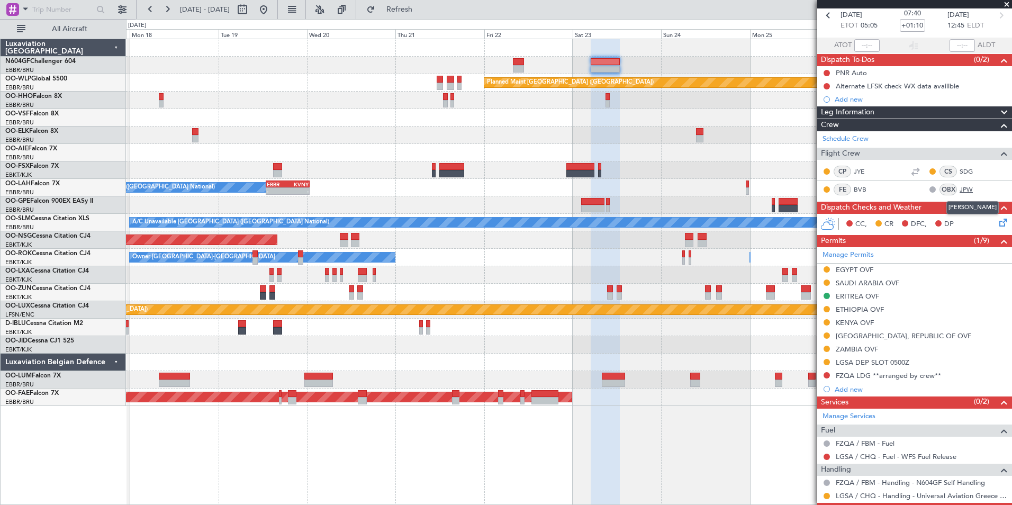
click at [963, 187] on link "JPW" at bounding box center [971, 190] width 24 height 10
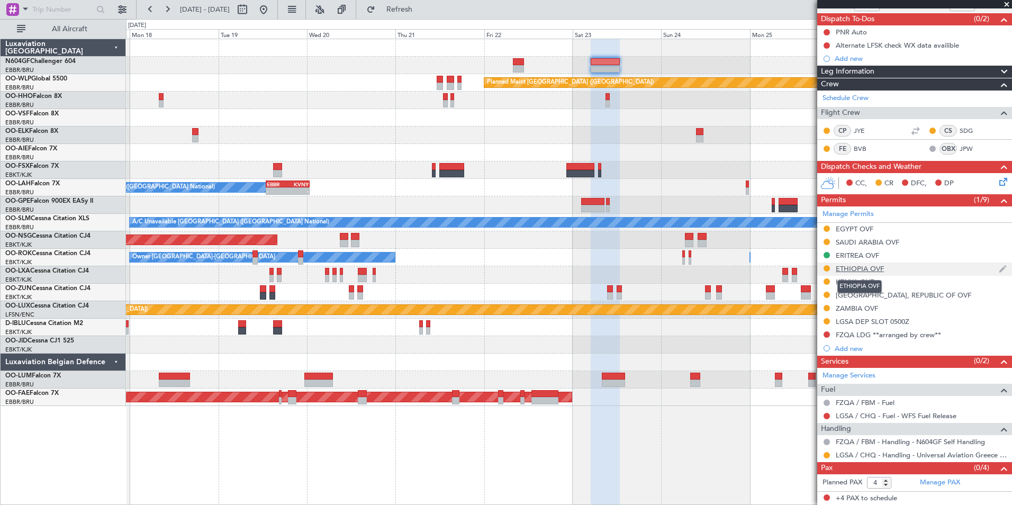
click at [870, 269] on div "ETHIOPIA OVF" at bounding box center [859, 268] width 48 height 9
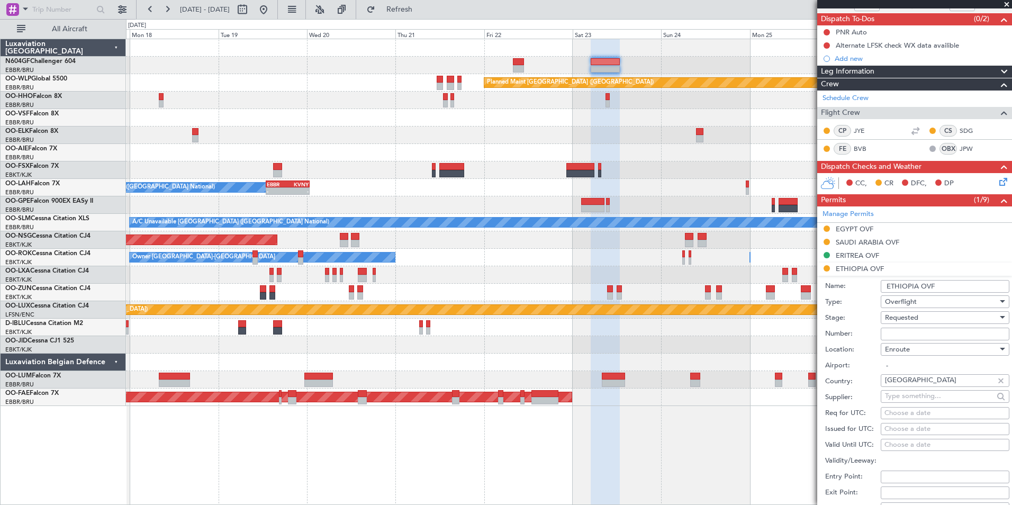
click at [947, 330] on input "Number:" at bounding box center [944, 333] width 129 height 13
paste input "ECAA_12529_2025"
type input "ECAA_12529_2025"
click at [947, 317] on div "Requested" at bounding box center [941, 317] width 113 height 16
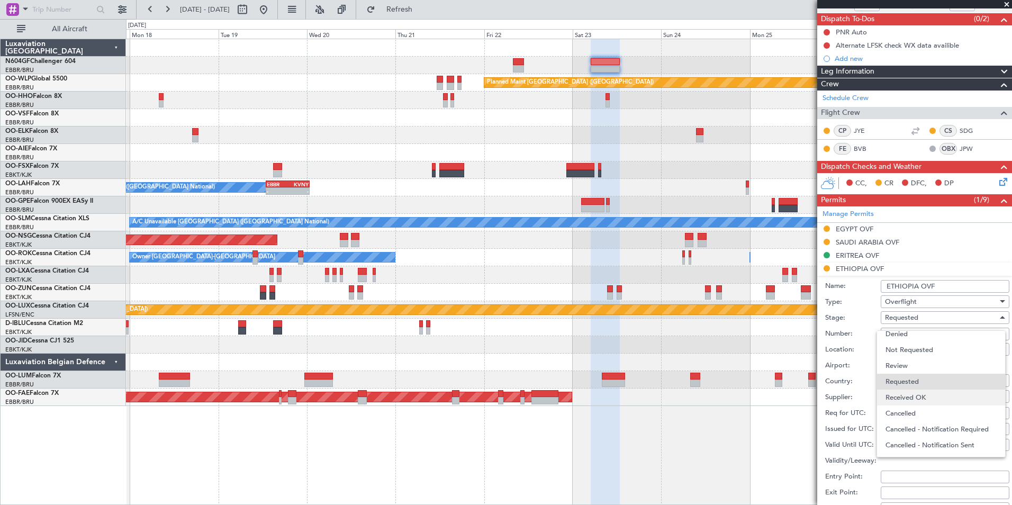
click at [928, 397] on span "Received OK" at bounding box center [940, 397] width 111 height 16
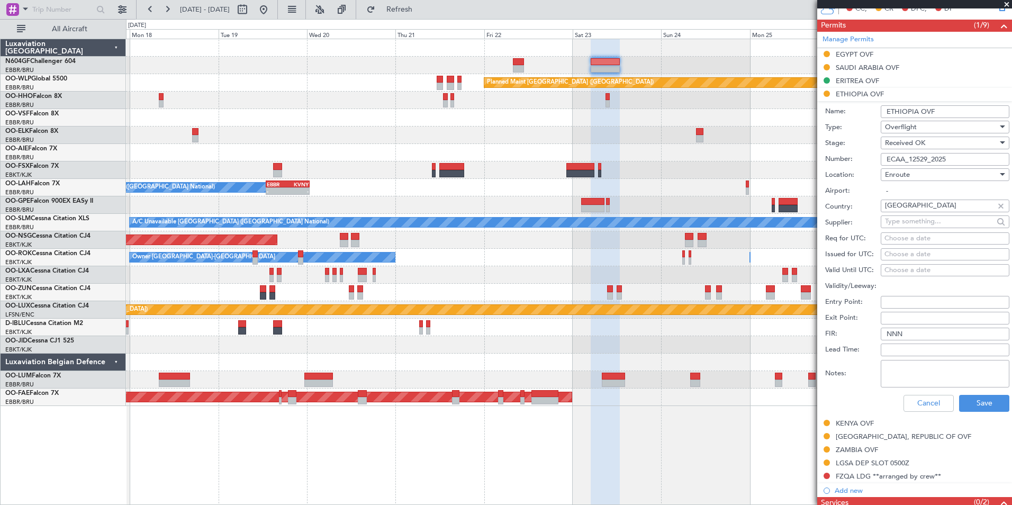
scroll to position [266, 0]
click at [968, 405] on button "Save" at bounding box center [984, 402] width 50 height 17
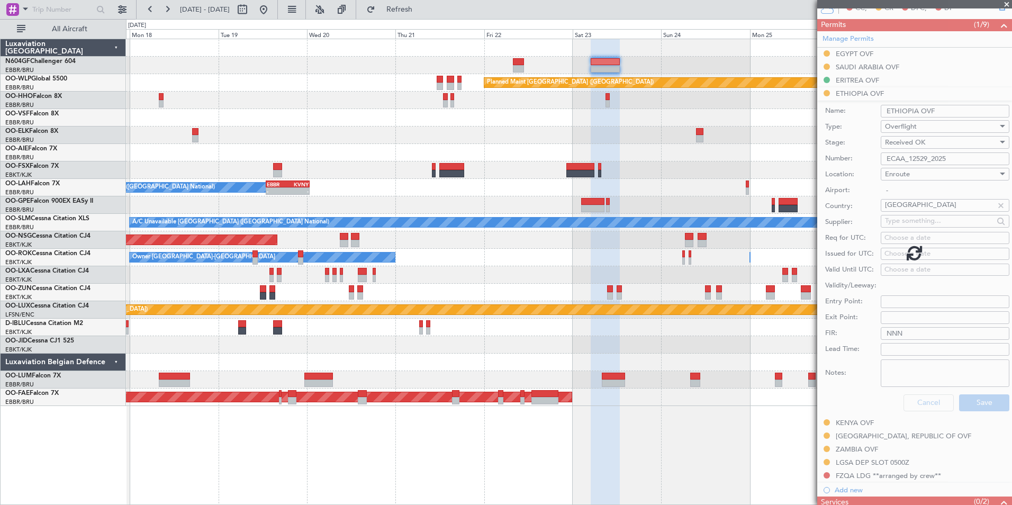
scroll to position [90, 0]
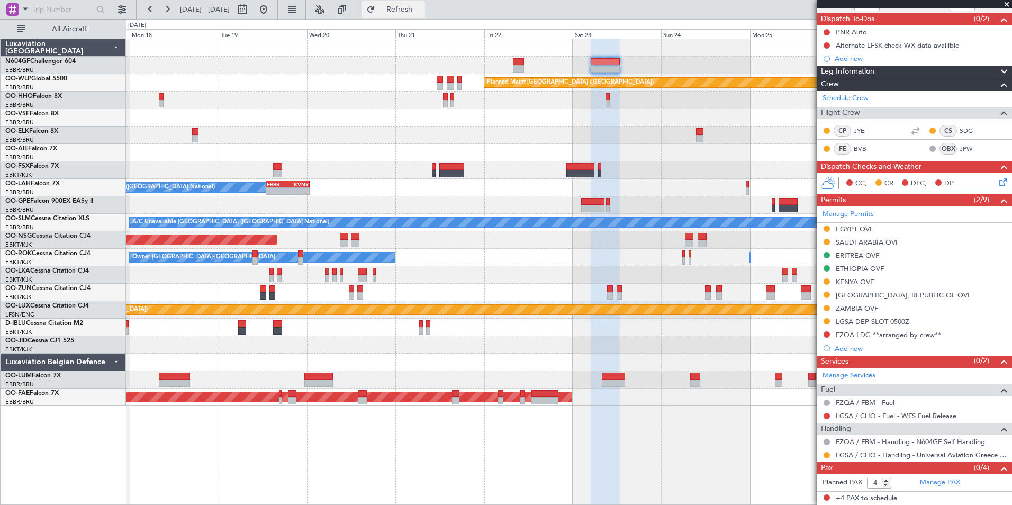
click at [422, 6] on span "Refresh" at bounding box center [399, 9] width 44 height 7
click at [272, 7] on button at bounding box center [263, 9] width 17 height 17
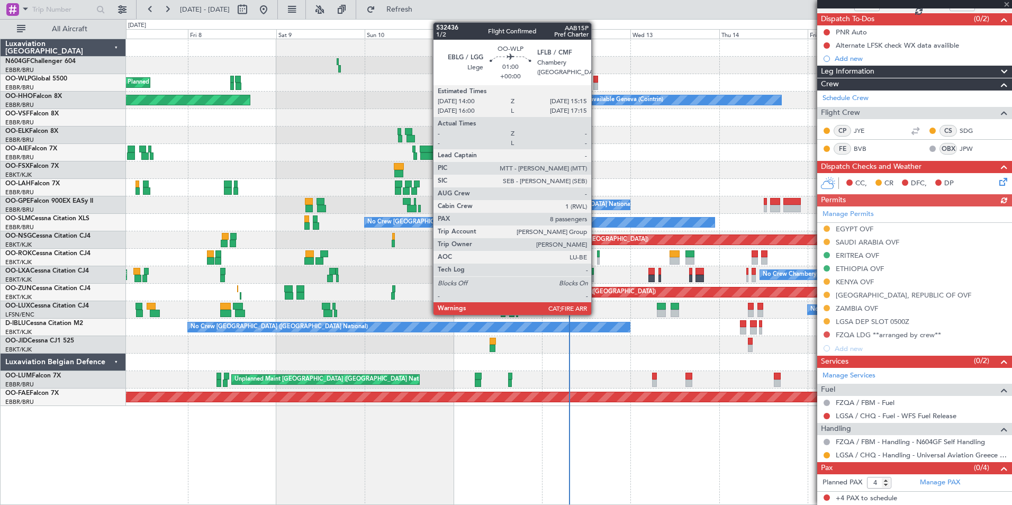
click at [596, 83] on div at bounding box center [595, 86] width 5 height 7
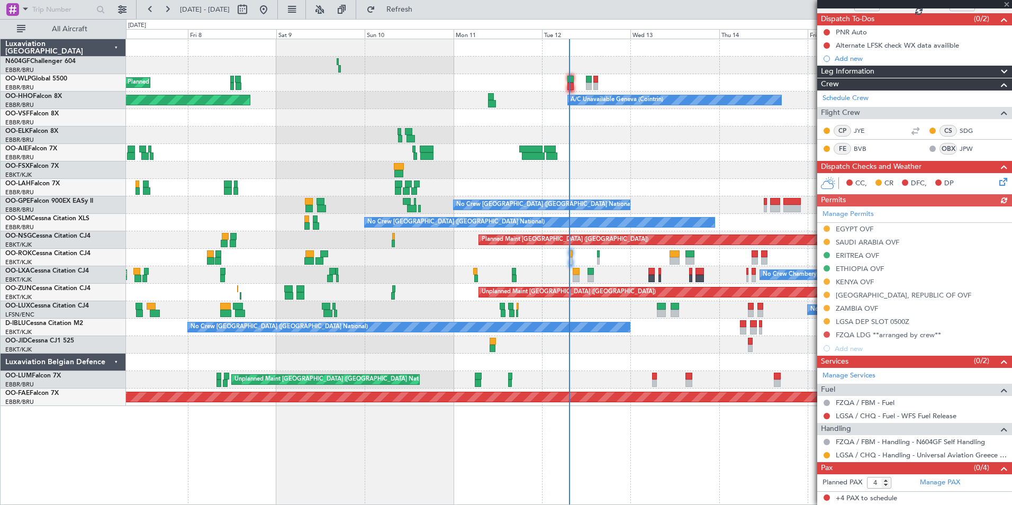
type input "8"
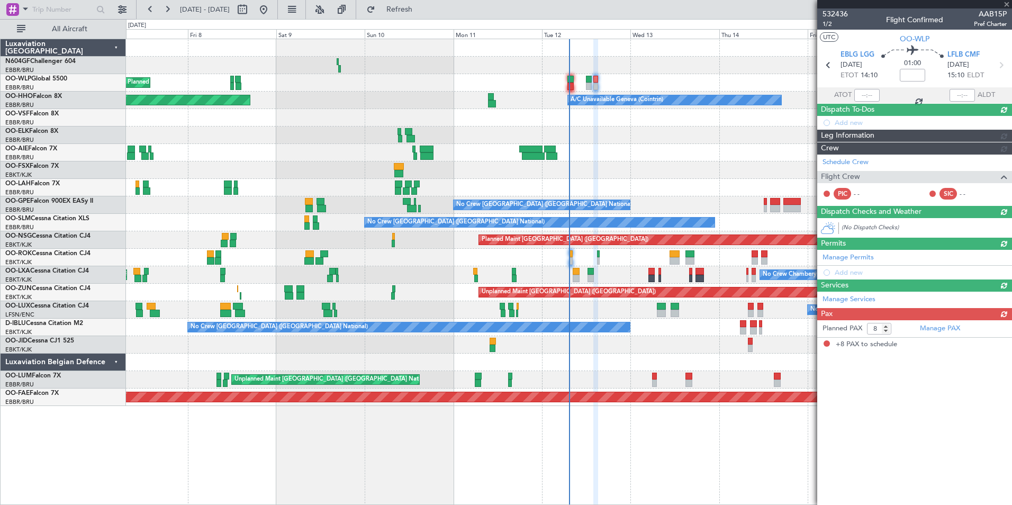
scroll to position [0, 0]
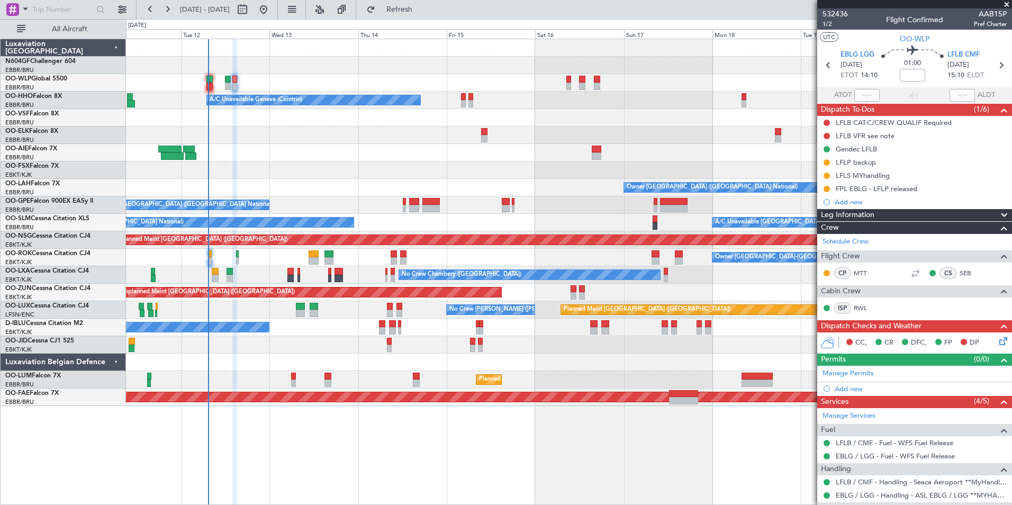
click at [285, 133] on div "Planned Maint Berlin (Brandenburg) A/C Unavailable Geneva (Cointrin) Owner Brus…" at bounding box center [568, 222] width 885 height 367
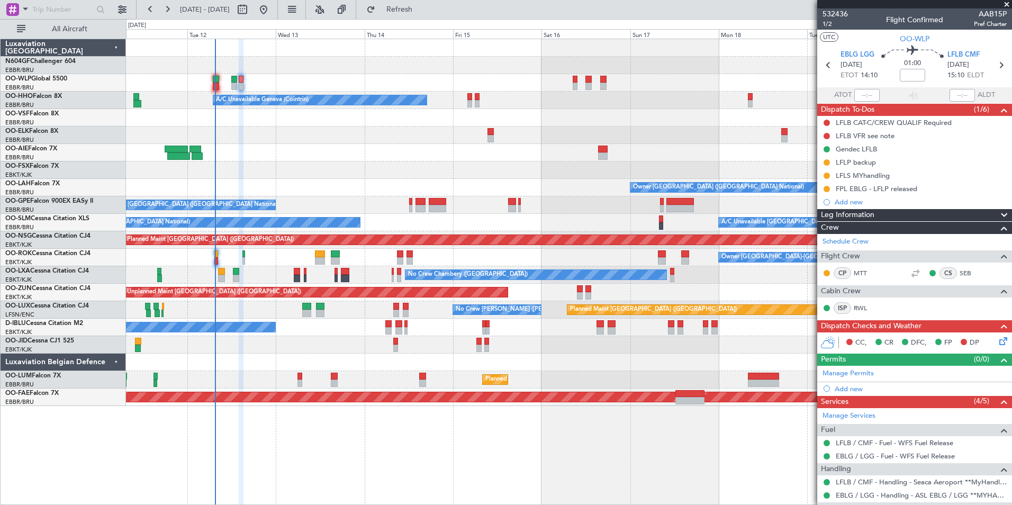
click at [213, 76] on div at bounding box center [216, 79] width 7 height 7
type input "+00:15"
type input "9"
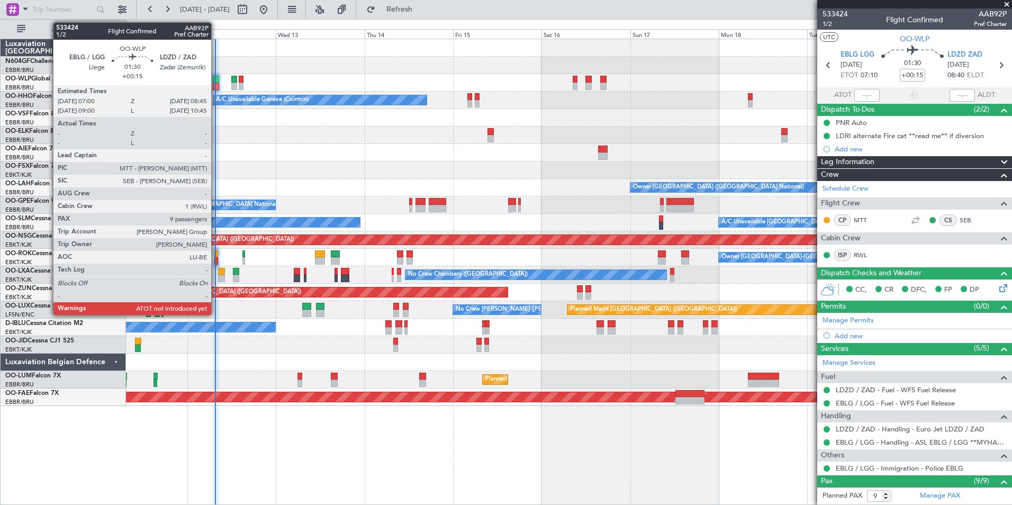
click at [215, 82] on div at bounding box center [216, 79] width 7 height 7
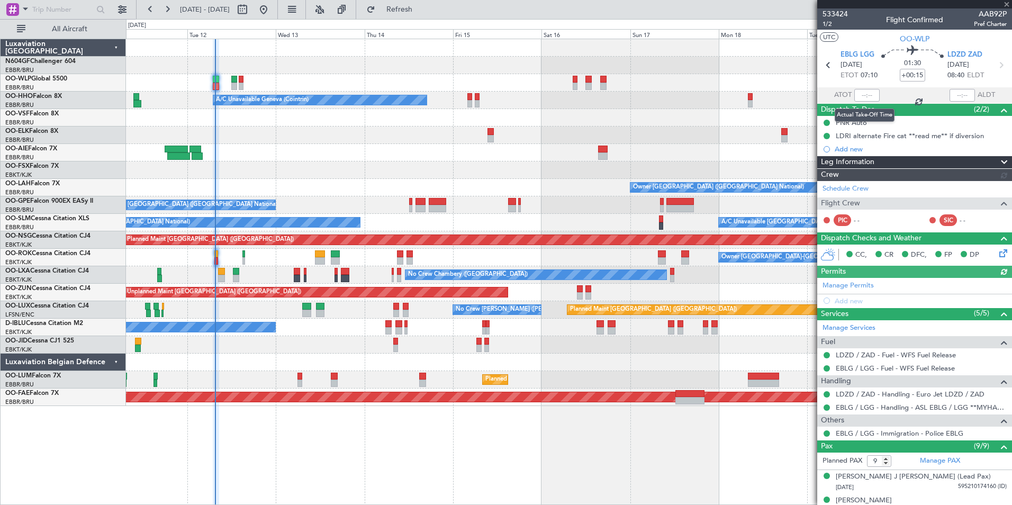
click at [859, 99] on div at bounding box center [866, 95] width 25 height 13
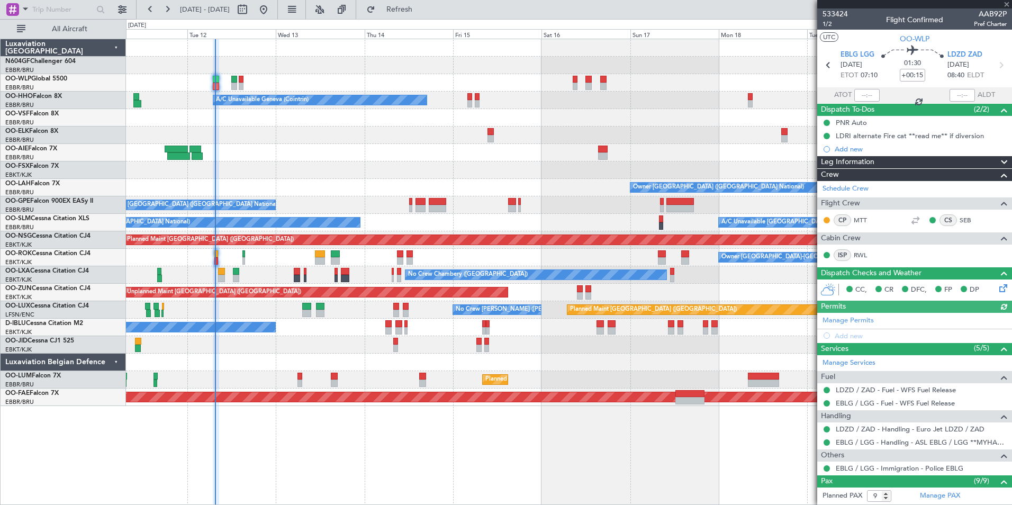
click at [859, 93] on div at bounding box center [866, 95] width 25 height 13
click at [861, 97] on input "text" at bounding box center [866, 95] width 25 height 13
click at [612, 124] on div at bounding box center [568, 117] width 885 height 17
type input "07:07"
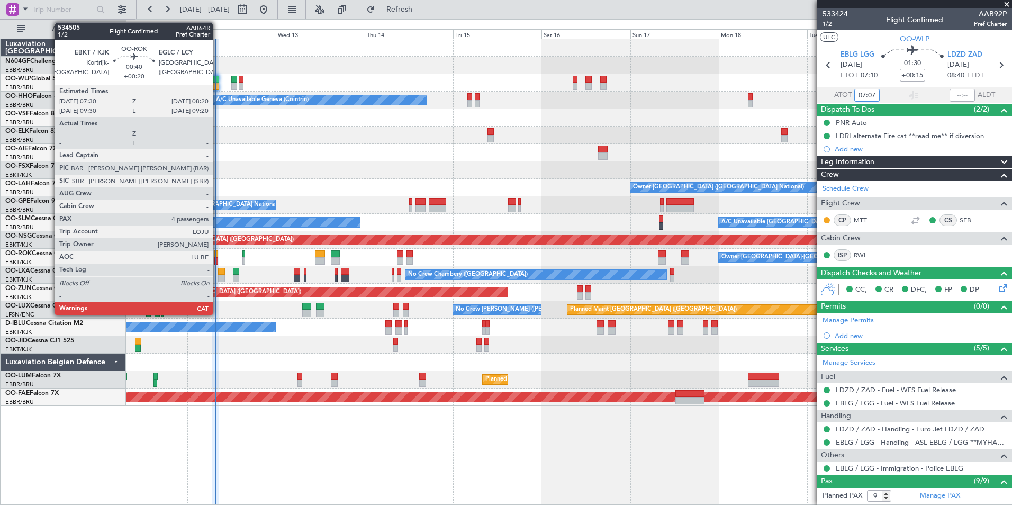
click at [217, 260] on div at bounding box center [215, 260] width 3 height 7
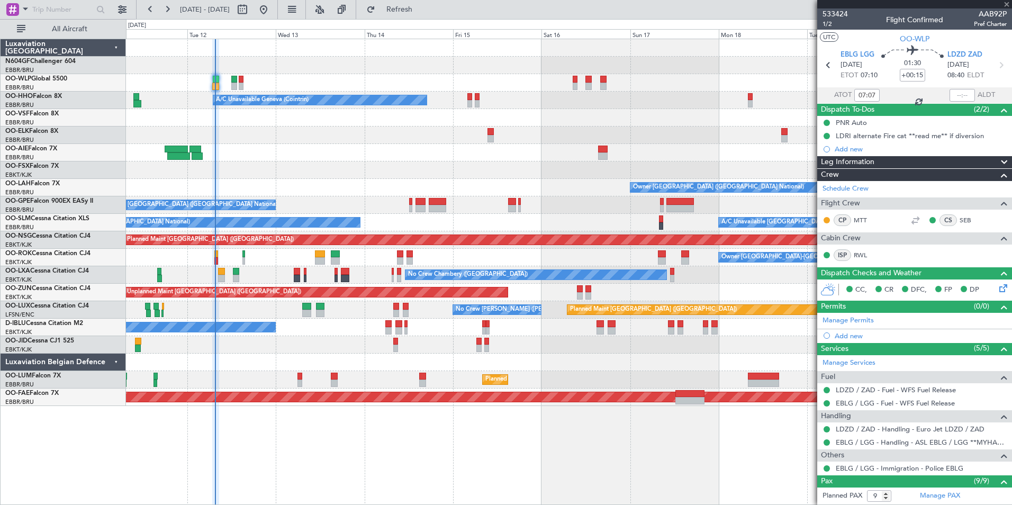
type input "+00:20"
type input "4"
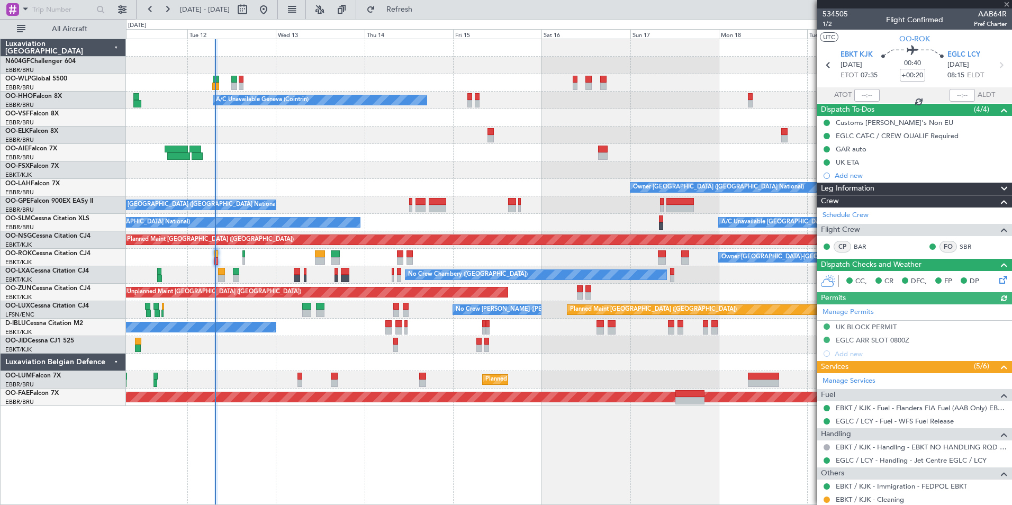
click at [857, 95] on div at bounding box center [866, 95] width 25 height 13
click at [857, 95] on input "text" at bounding box center [866, 95] width 25 height 13
click at [700, 119] on div at bounding box center [568, 117] width 885 height 17
type input "07:26"
click at [626, 112] on div at bounding box center [568, 117] width 885 height 17
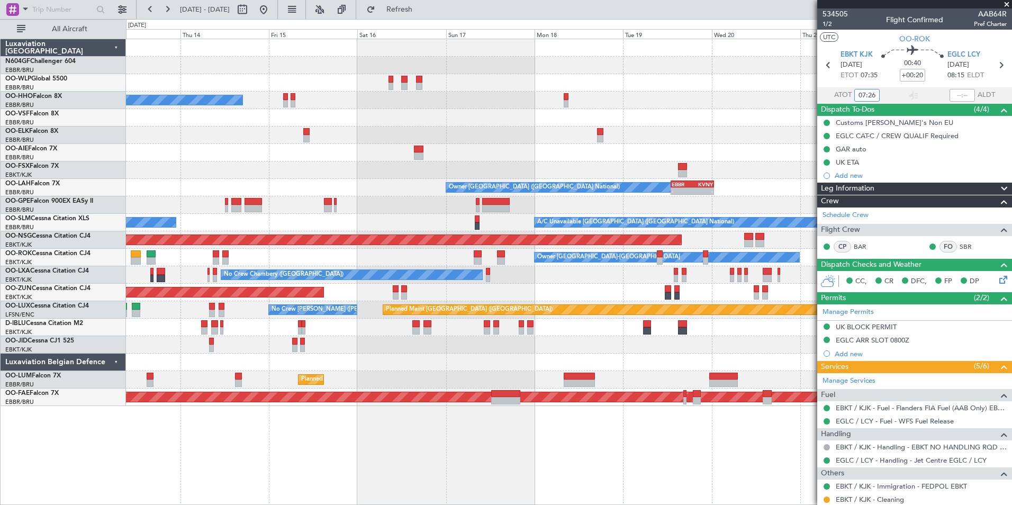
click at [141, 249] on div "Planned Maint [GEOGRAPHIC_DATA] ([GEOGRAPHIC_DATA]) A/C Unavailable Geneva (Coi…" at bounding box center [568, 222] width 885 height 367
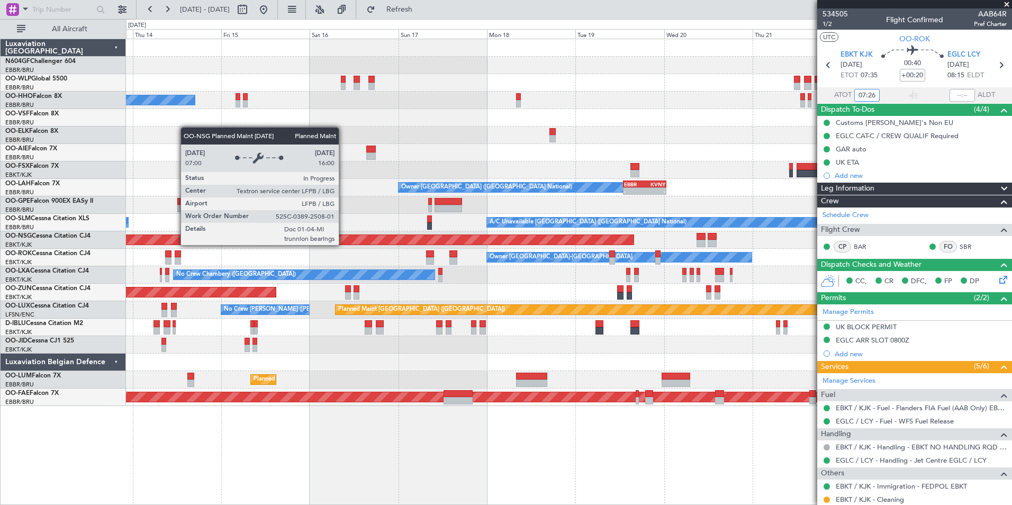
click at [307, 241] on div "Planned Maint [GEOGRAPHIC_DATA] ([GEOGRAPHIC_DATA])" at bounding box center [263, 239] width 742 height 11
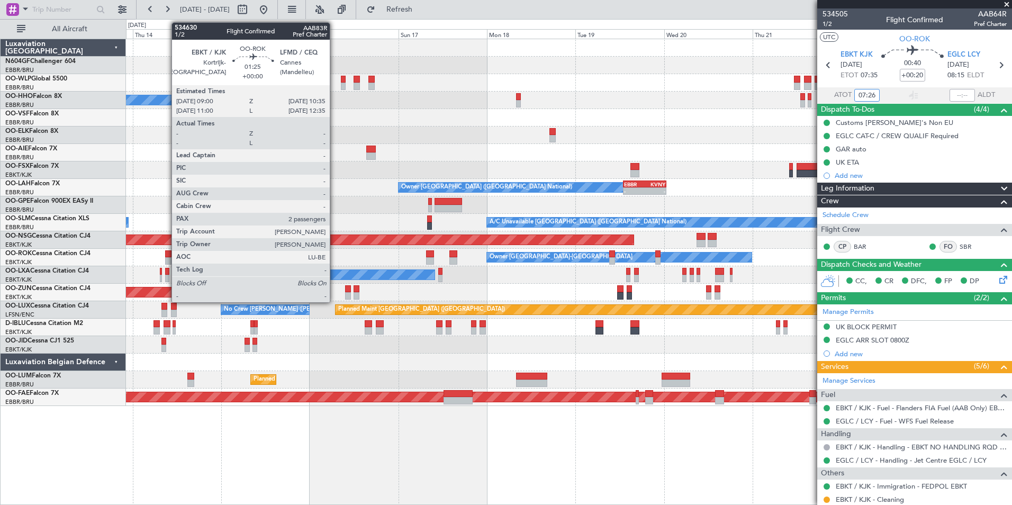
click at [166, 253] on div at bounding box center [168, 253] width 6 height 7
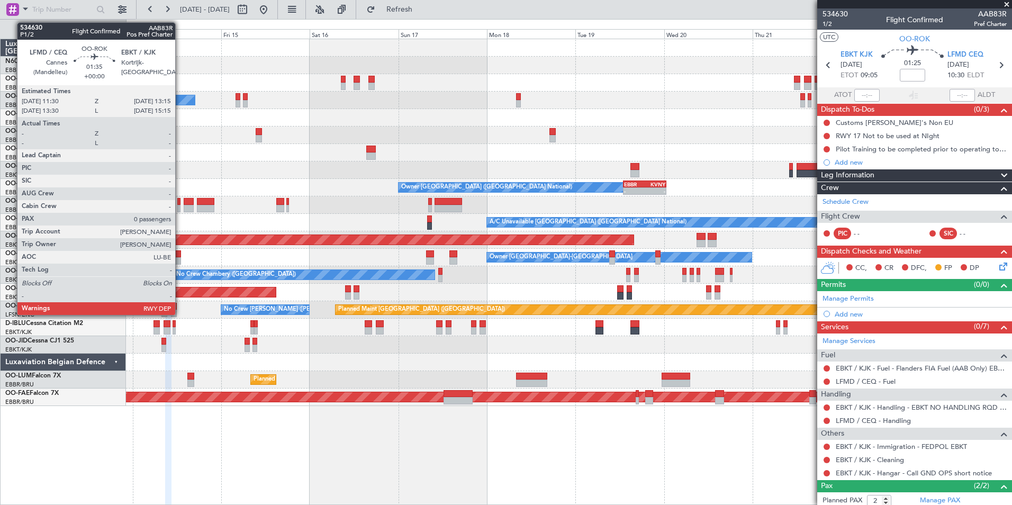
click at [180, 255] on div at bounding box center [178, 253] width 7 height 7
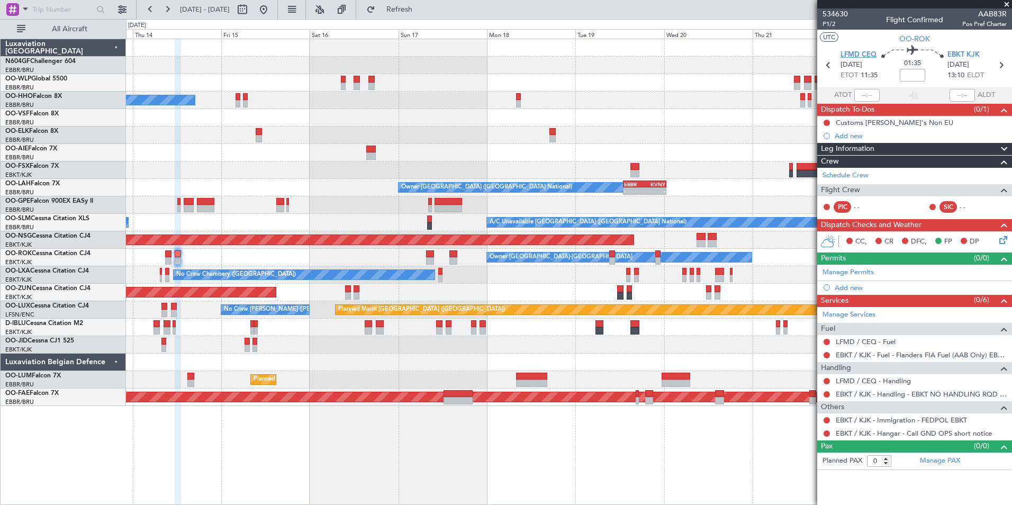
click at [873, 52] on span "LFMD CEQ" at bounding box center [858, 55] width 36 height 11
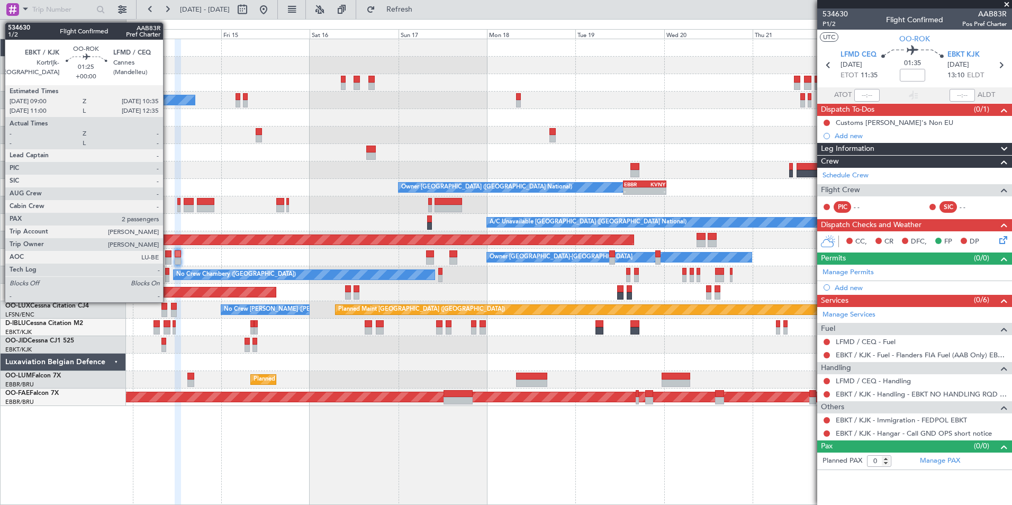
click at [168, 260] on div at bounding box center [168, 260] width 6 height 7
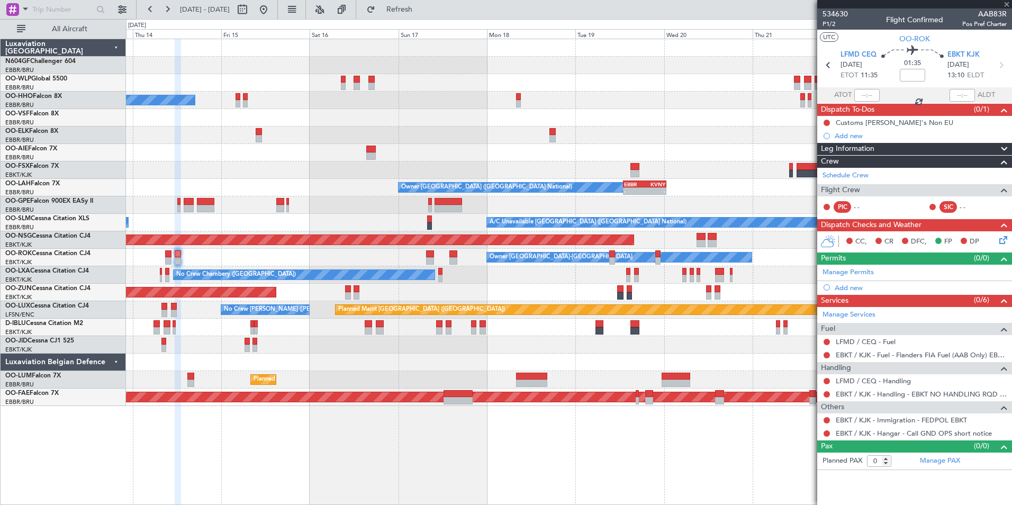
type input "2"
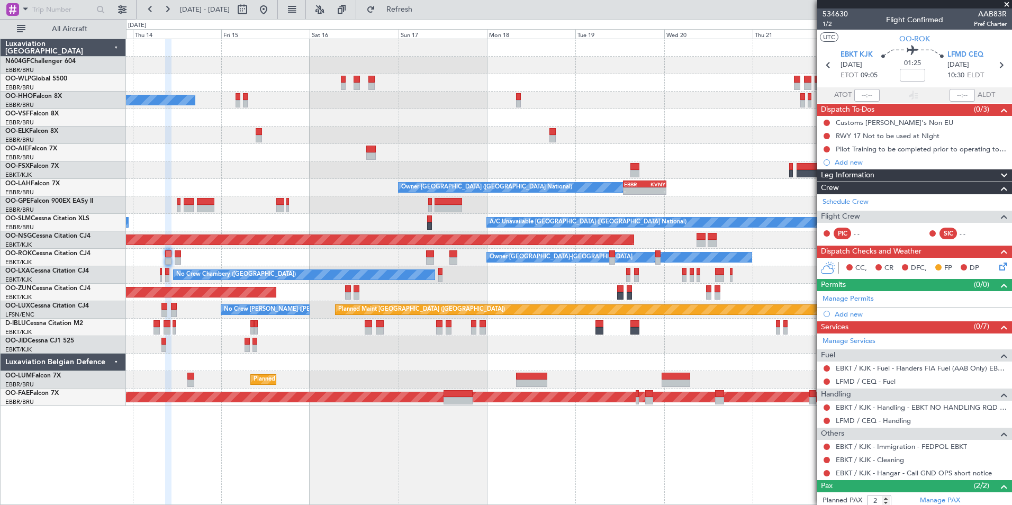
scroll to position [52, 0]
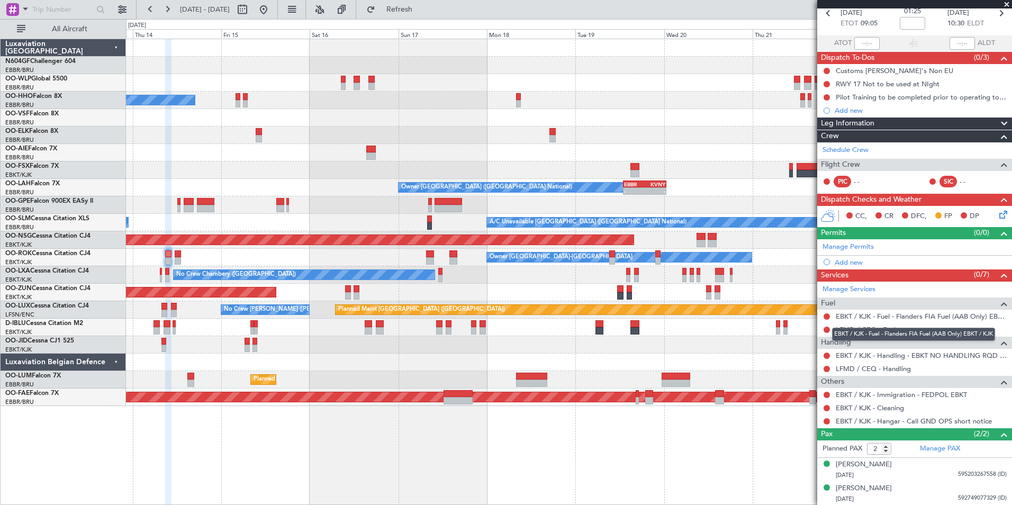
click at [849, 329] on mat-tooltip-component "EBKT / KJK - Fuel - Flanders FIA Fuel (AAB Only) EBKT / KJK" at bounding box center [913, 334] width 178 height 28
click at [870, 329] on link "LFMD / CEQ - Fuel" at bounding box center [865, 329] width 60 height 9
click at [824, 420] on button at bounding box center [826, 421] width 6 height 6
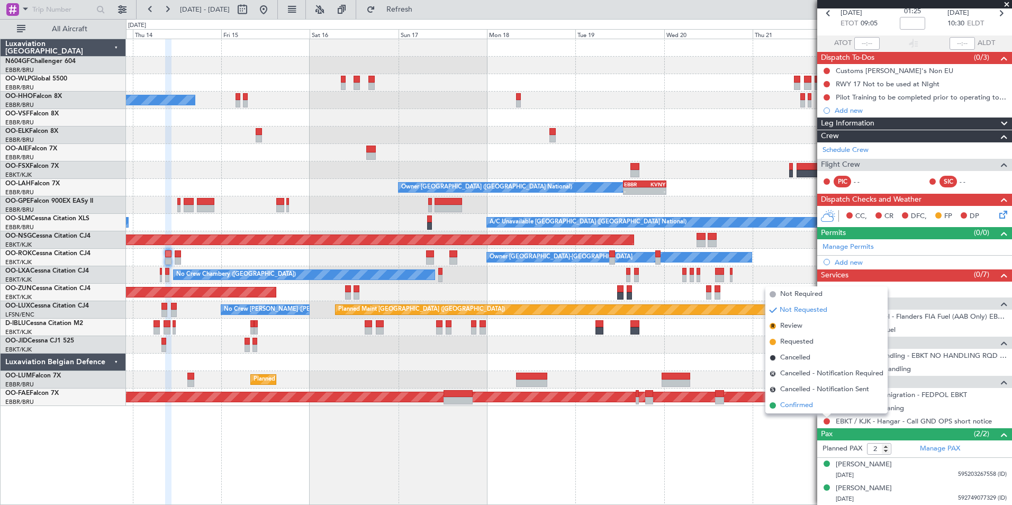
click at [808, 407] on span "Confirmed" at bounding box center [796, 405] width 33 height 11
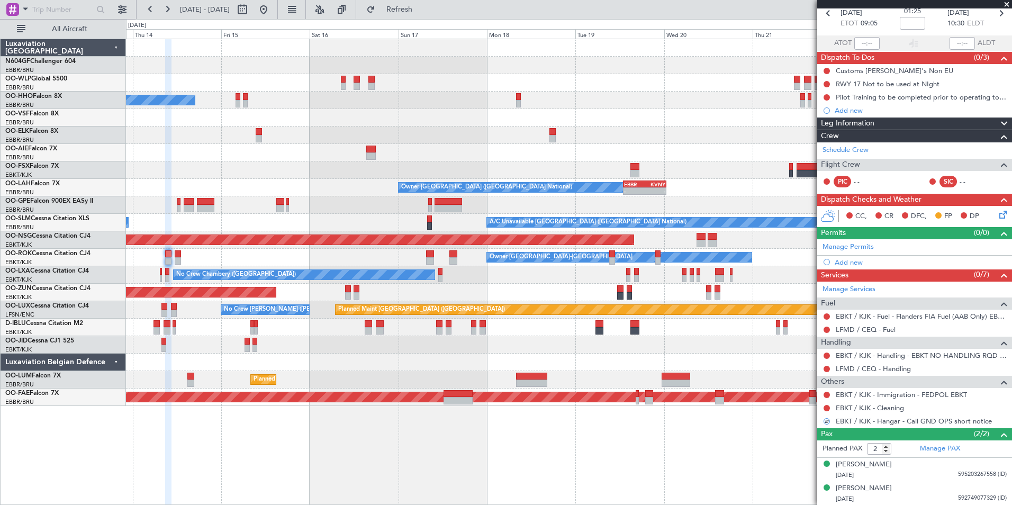
click at [830, 353] on div at bounding box center [826, 355] width 8 height 8
click at [828, 353] on button at bounding box center [826, 355] width 6 height 6
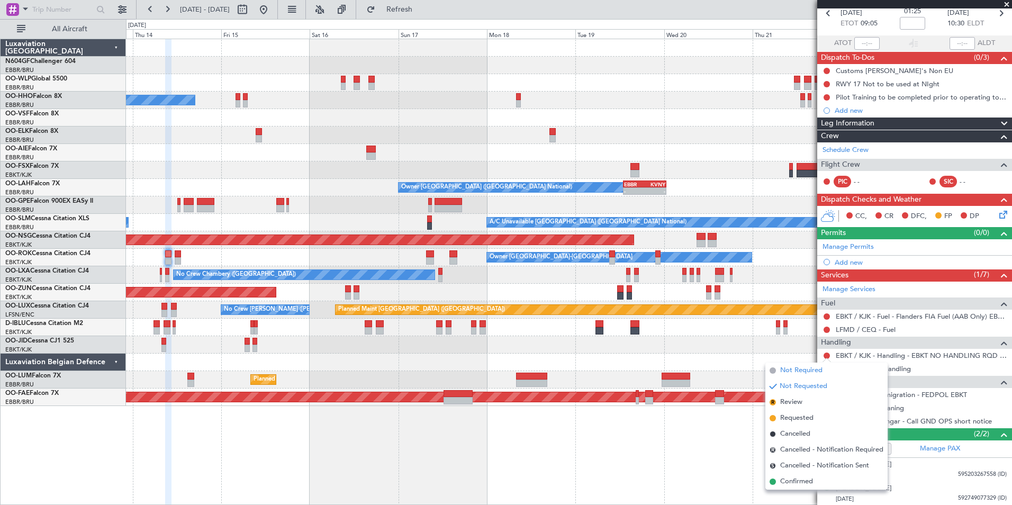
click at [813, 370] on span "Not Required" at bounding box center [801, 370] width 42 height 11
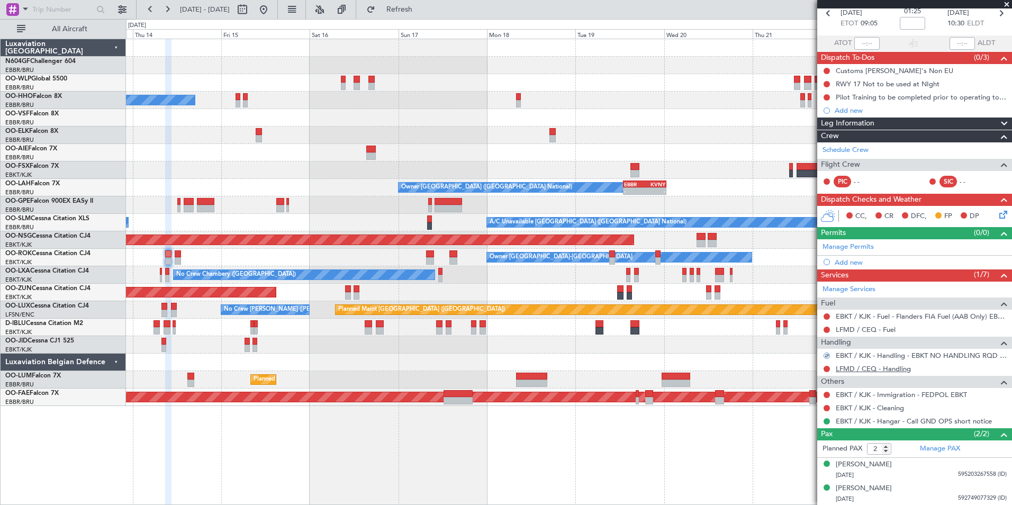
click at [864, 369] on link "LFMD / CEQ - Handling" at bounding box center [872, 368] width 75 height 9
click at [916, 262] on div "Add new" at bounding box center [915, 262] width 162 height 9
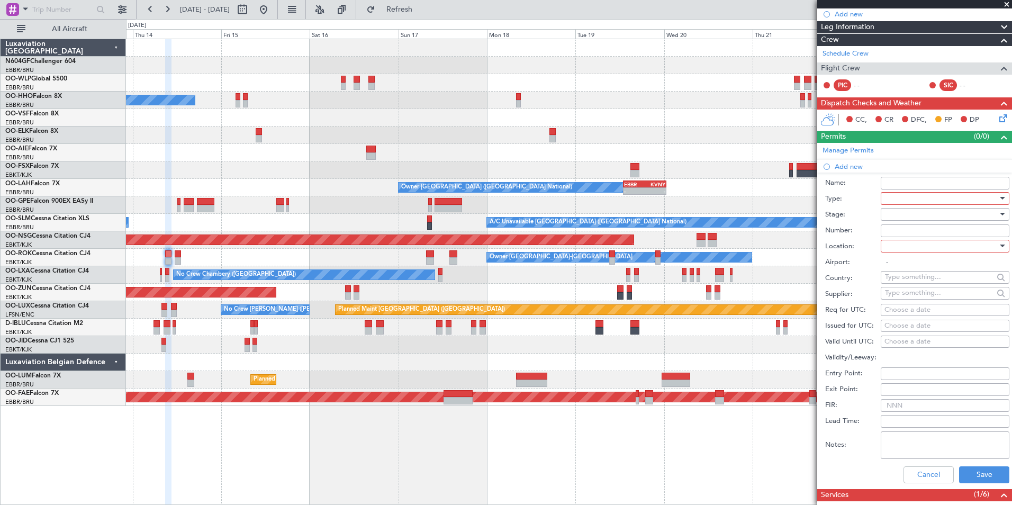
scroll to position [150, 0]
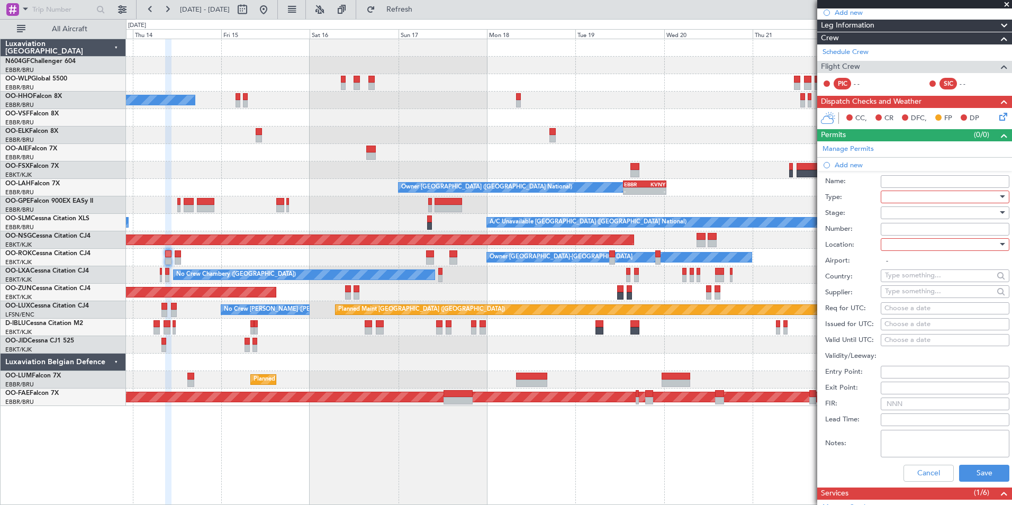
click at [945, 201] on div at bounding box center [941, 197] width 113 height 16
click at [937, 246] on span "PPR" at bounding box center [940, 249] width 111 height 16
click at [940, 216] on div at bounding box center [941, 213] width 113 height 16
click at [925, 281] on span "Requested" at bounding box center [940, 282] width 111 height 16
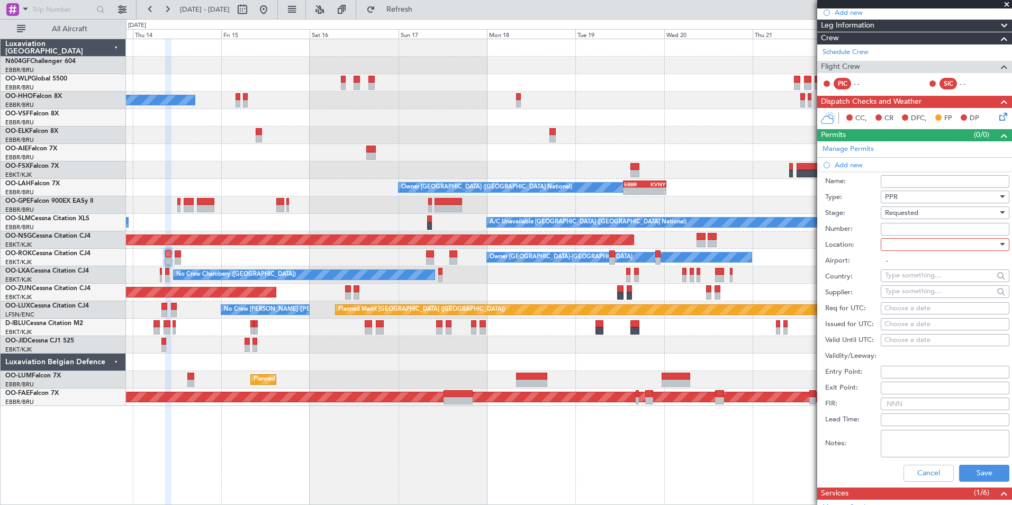
click at [926, 245] on div at bounding box center [941, 244] width 113 height 16
click at [913, 304] on span "Arrival" at bounding box center [940, 297] width 111 height 16
type input "LFMD / CEQ"
click at [907, 308] on div "Choose a date" at bounding box center [944, 308] width 121 height 11
select select "8"
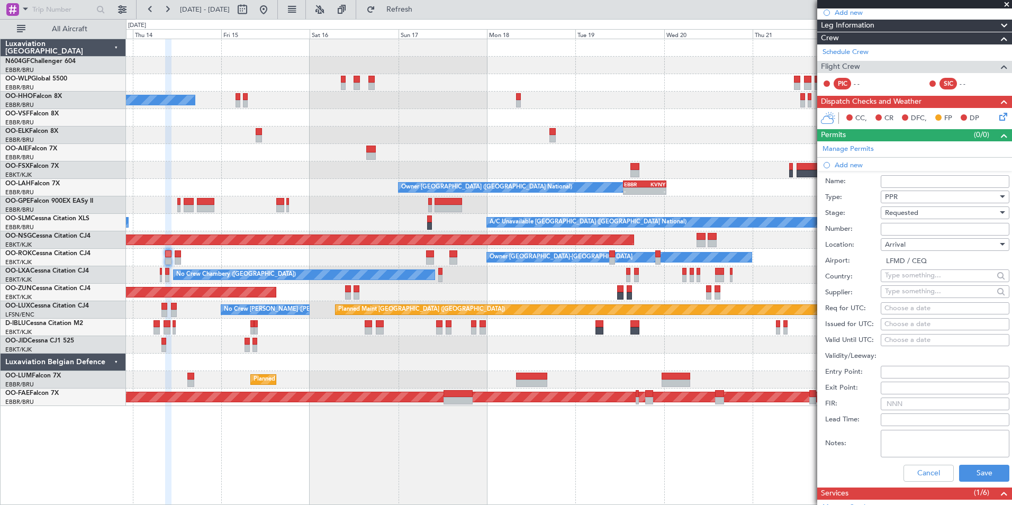
select select "2025"
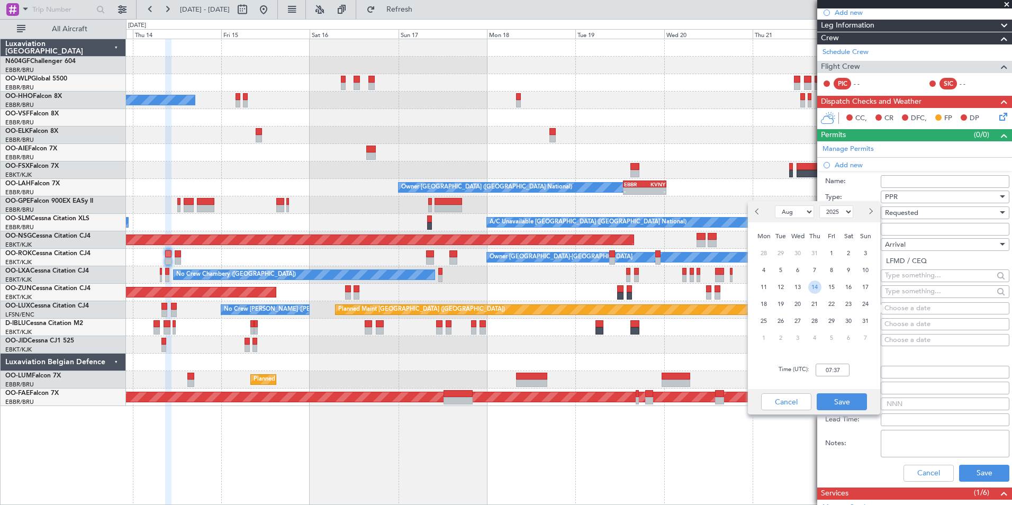
click at [813, 285] on span "14" at bounding box center [814, 286] width 13 height 13
click at [834, 374] on input "00:00" at bounding box center [832, 369] width 34 height 13
type input "10:35"
click at [852, 402] on button "Save" at bounding box center [841, 401] width 50 height 17
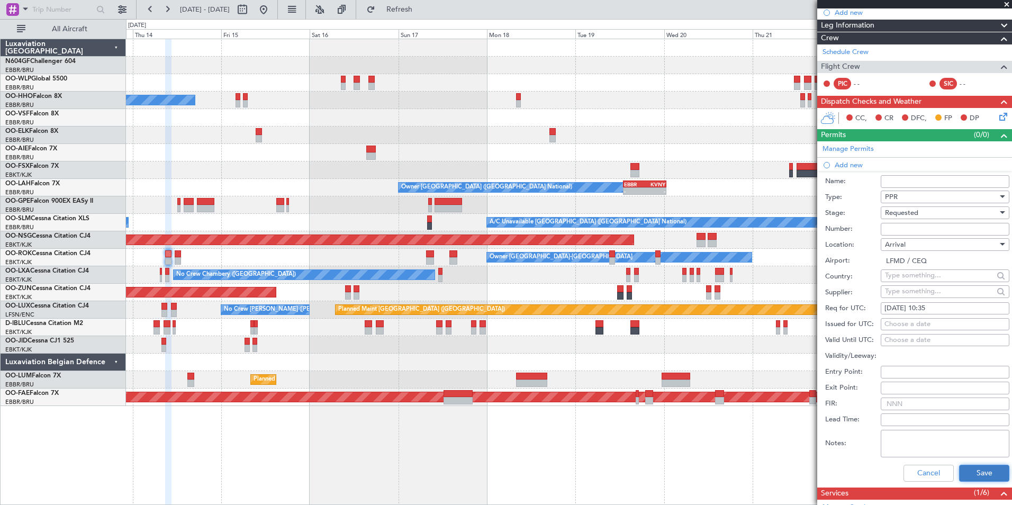
click at [982, 474] on button "Save" at bounding box center [984, 472] width 50 height 17
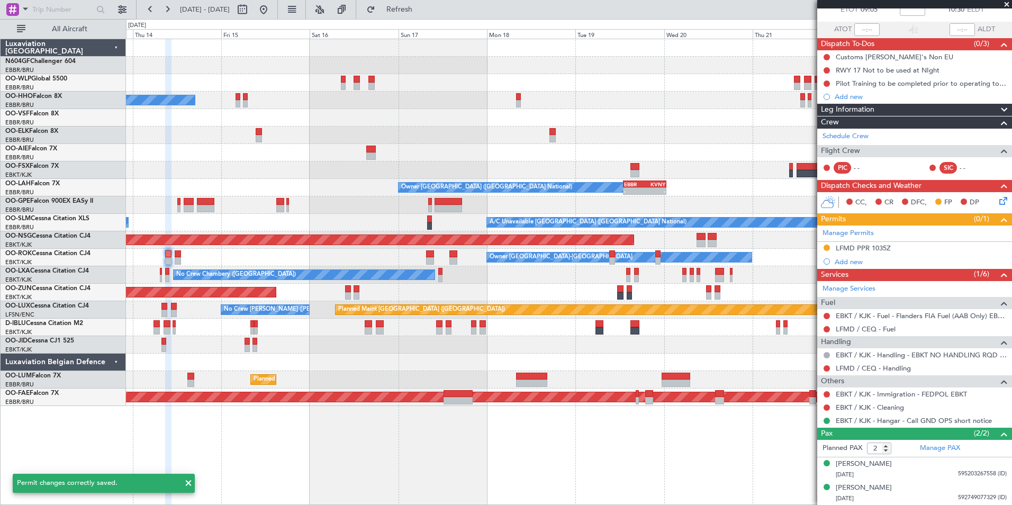
scroll to position [65, 0]
click at [422, 10] on span "Refresh" at bounding box center [399, 9] width 44 height 7
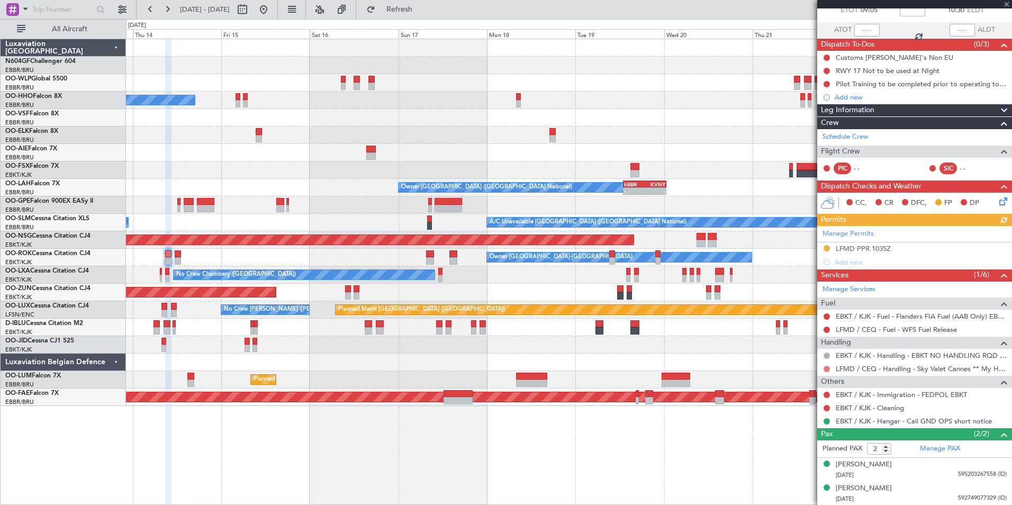
click at [825, 368] on button at bounding box center [826, 369] width 6 height 6
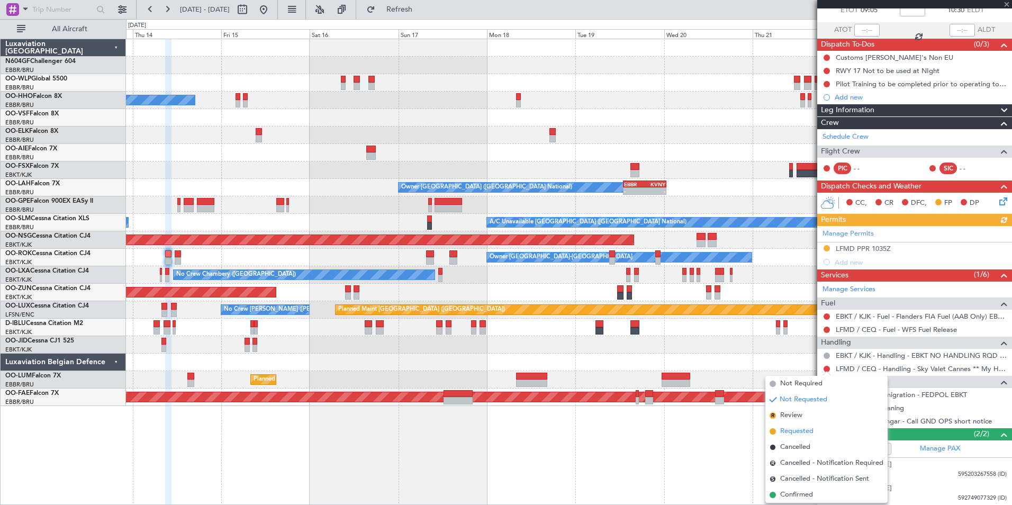
click at [800, 429] on span "Requested" at bounding box center [796, 431] width 33 height 11
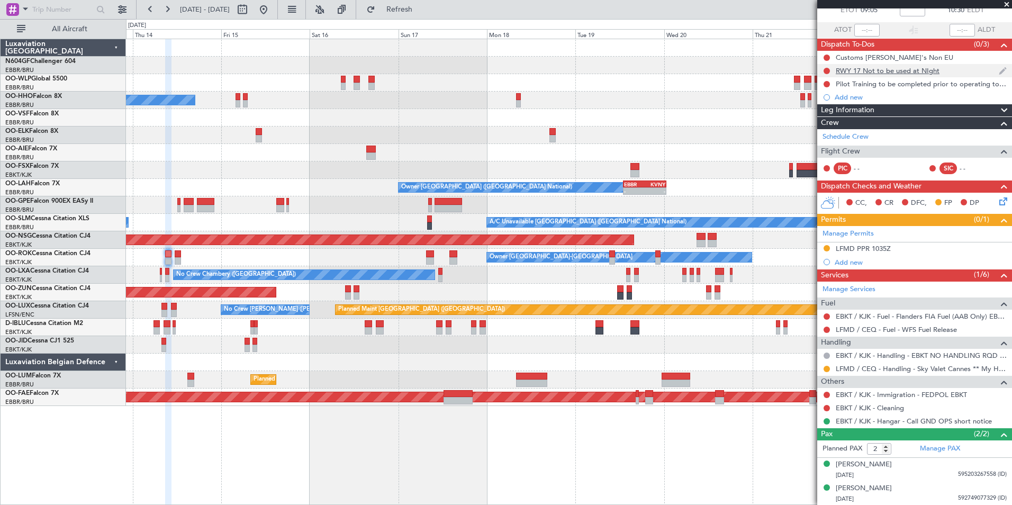
scroll to position [0, 0]
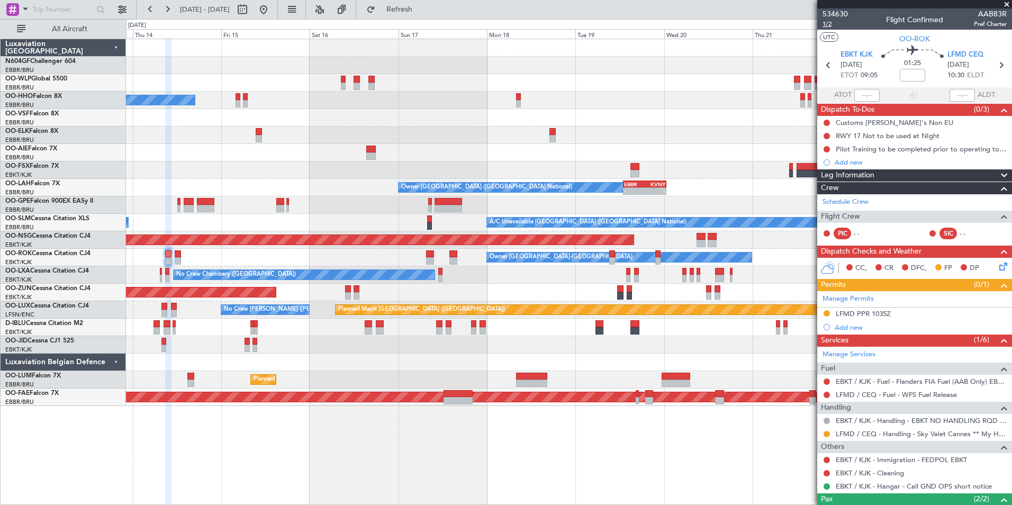
click at [830, 24] on span "1/2" at bounding box center [834, 24] width 25 height 9
click at [994, 70] on icon at bounding box center [1001, 65] width 14 height 14
type input "0"
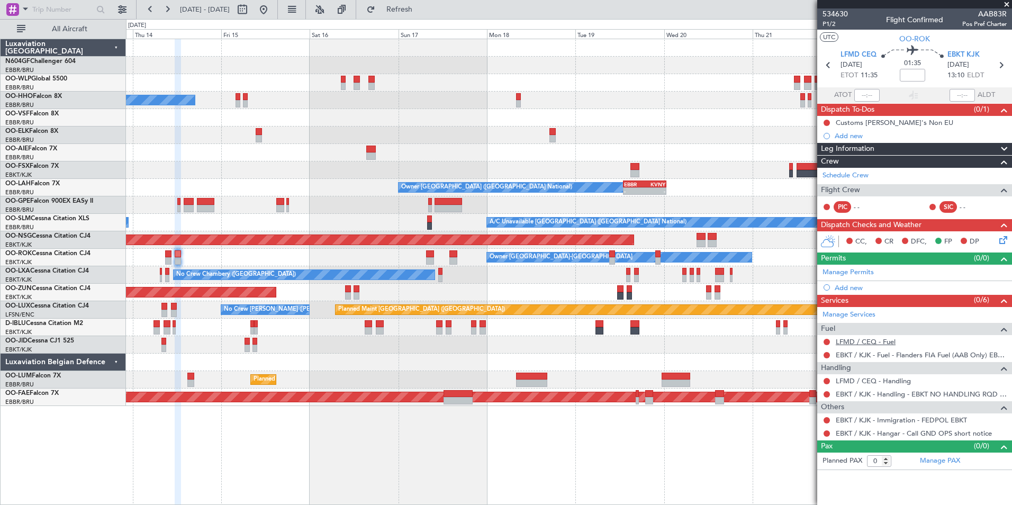
click at [848, 343] on link "LFMD / CEQ - Fuel" at bounding box center [865, 341] width 60 height 9
click at [826, 355] on button at bounding box center [826, 355] width 6 height 6
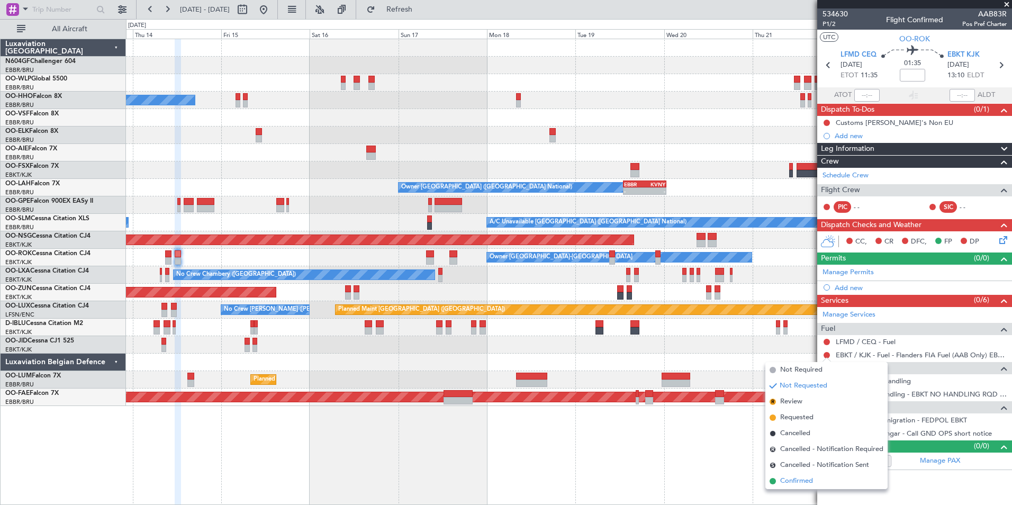
click at [789, 483] on span "Confirmed" at bounding box center [796, 481] width 33 height 11
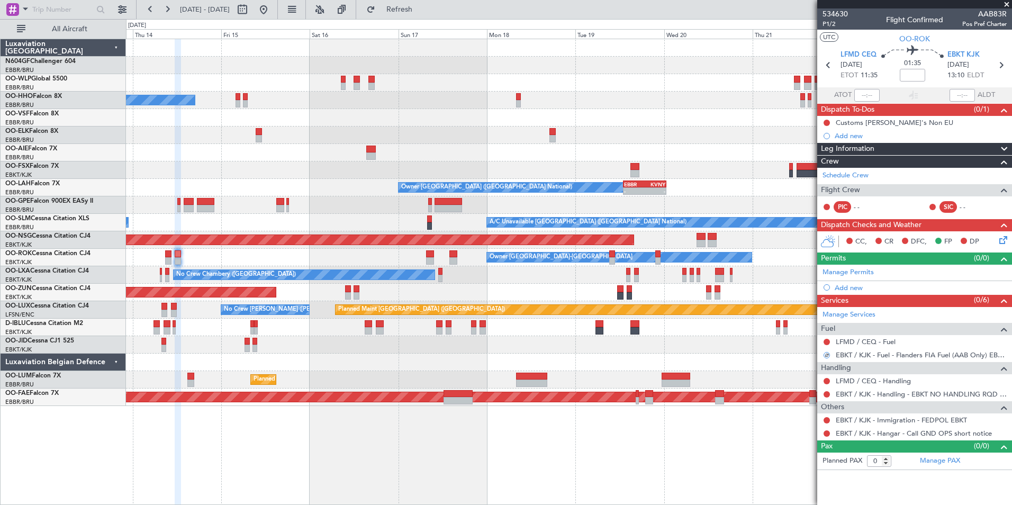
click at [825, 390] on div at bounding box center [826, 394] width 8 height 8
click at [827, 395] on button at bounding box center [826, 394] width 6 height 6
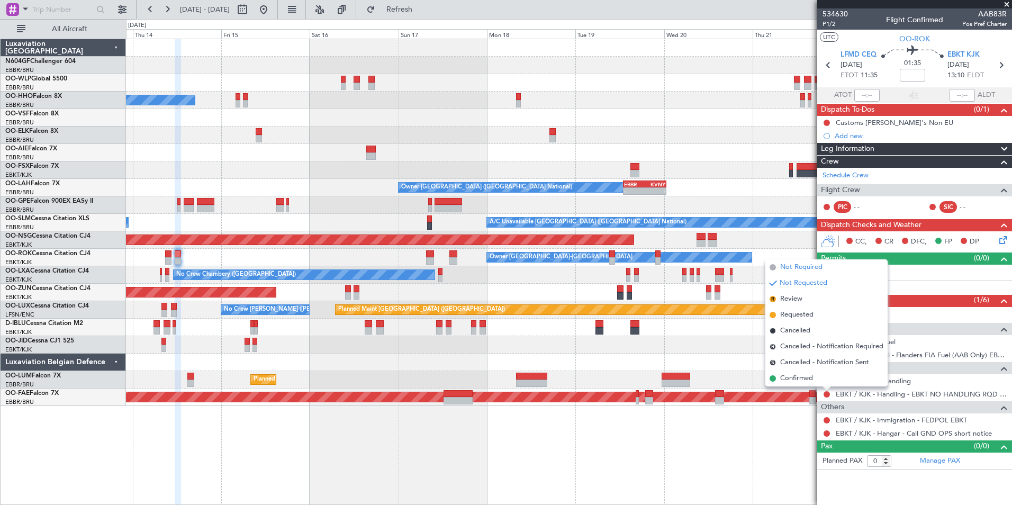
click at [813, 264] on span "Not Required" at bounding box center [801, 267] width 42 height 11
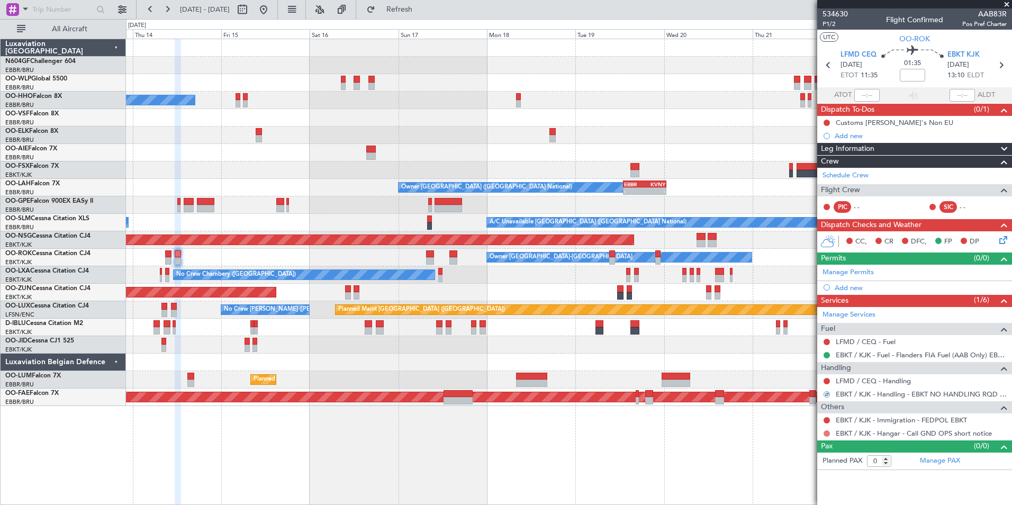
click at [826, 431] on button at bounding box center [826, 433] width 6 height 6
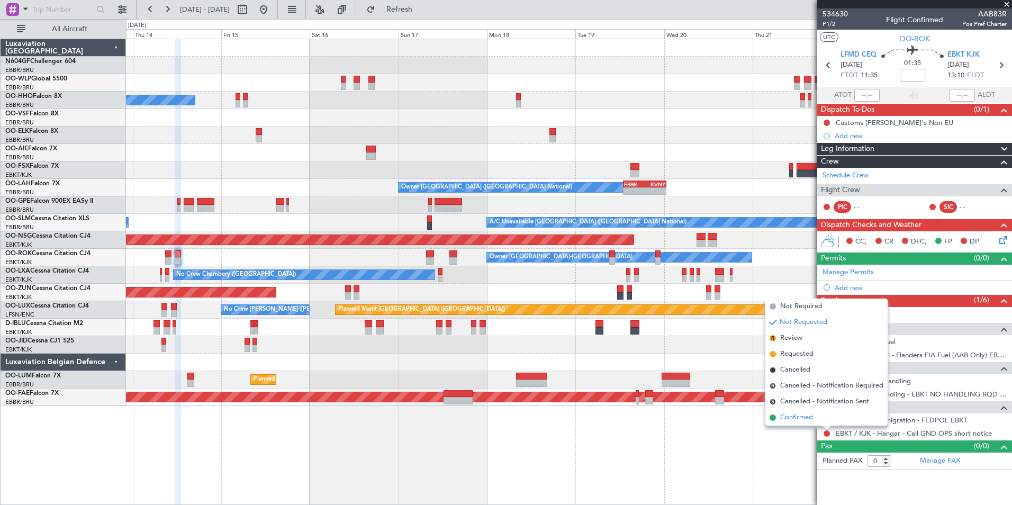
click at [818, 418] on li "Confirmed" at bounding box center [826, 417] width 122 height 16
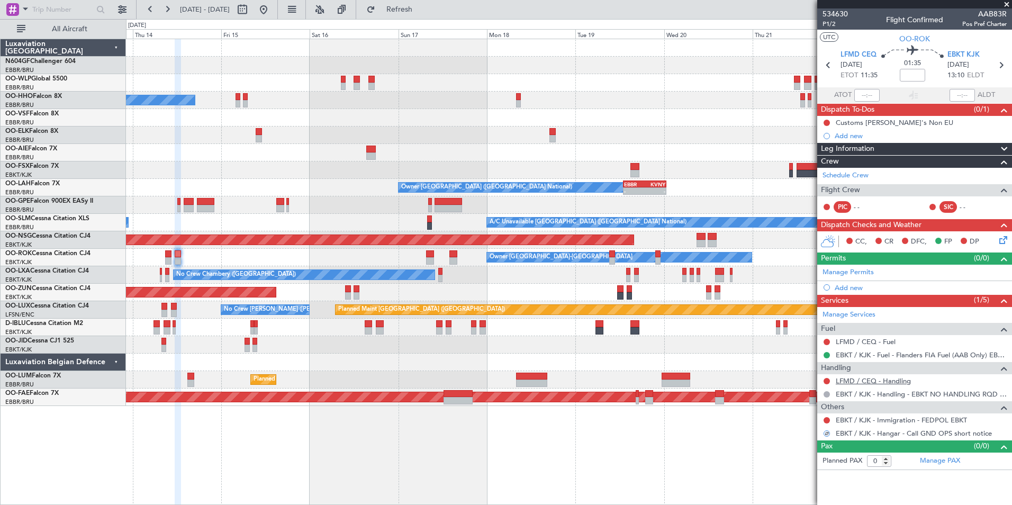
click at [892, 383] on link "LFMD / CEQ - Handling" at bounding box center [872, 380] width 75 height 9
click at [422, 13] on span "Refresh" at bounding box center [399, 9] width 44 height 7
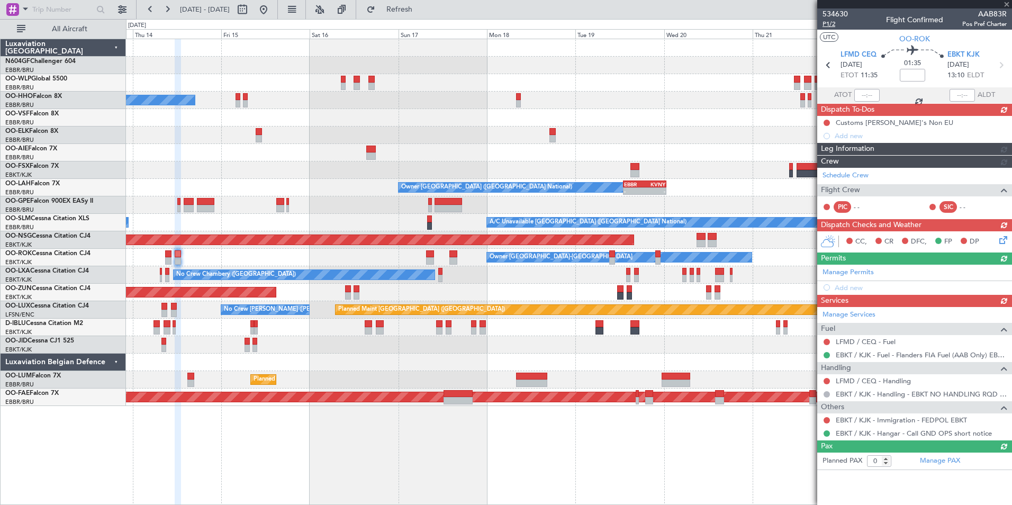
click at [826, 24] on span "P1/2" at bounding box center [834, 24] width 25 height 9
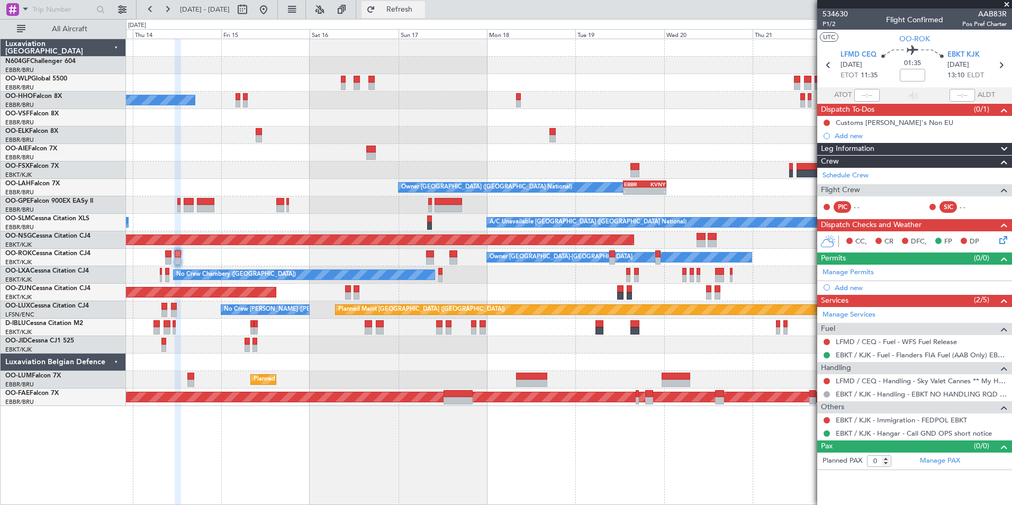
click at [425, 7] on button "Refresh" at bounding box center [392, 9] width 63 height 17
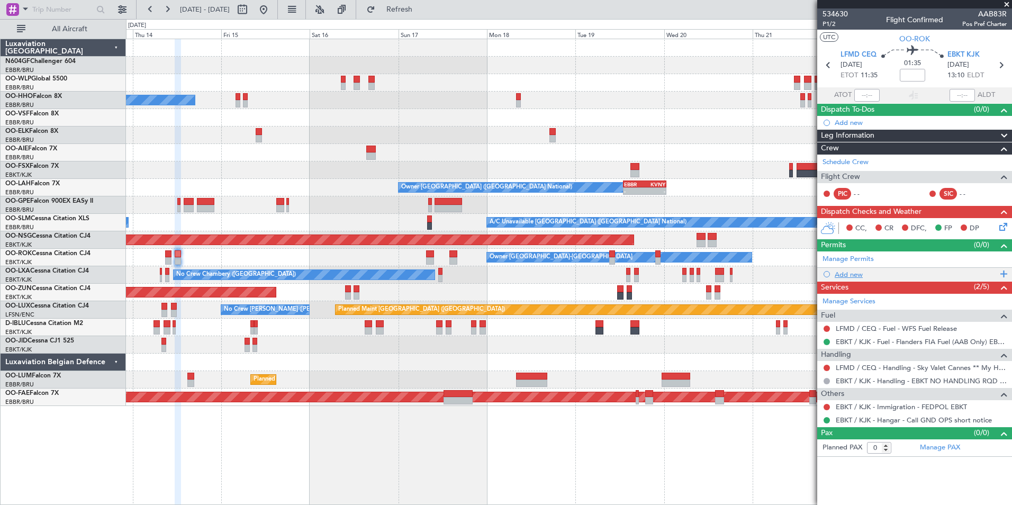
click at [848, 275] on div "Add new" at bounding box center [915, 274] width 162 height 9
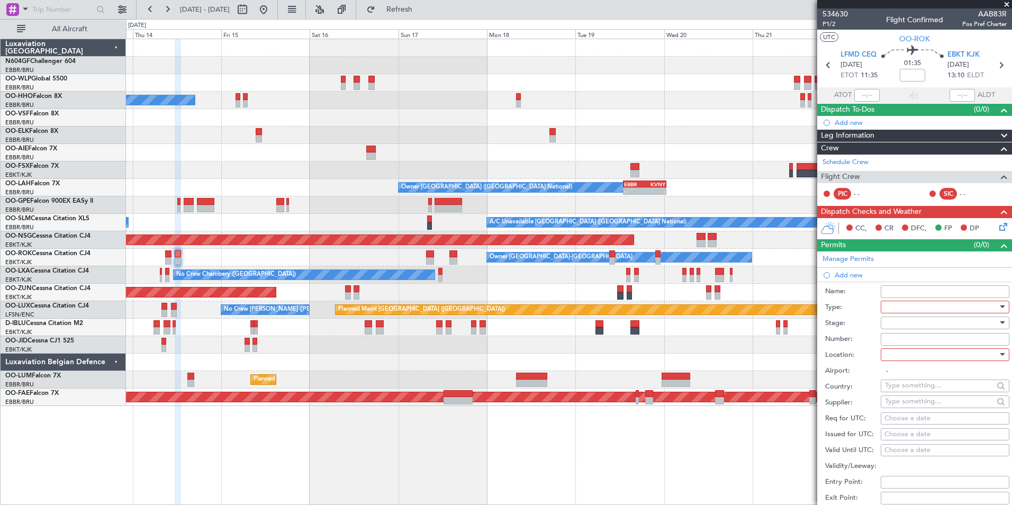
click at [898, 307] on div at bounding box center [941, 307] width 113 height 16
click at [923, 359] on span "PPR" at bounding box center [940, 359] width 111 height 16
click at [922, 358] on div at bounding box center [941, 355] width 113 height 16
click at [919, 378] on span "Departure" at bounding box center [940, 376] width 111 height 16
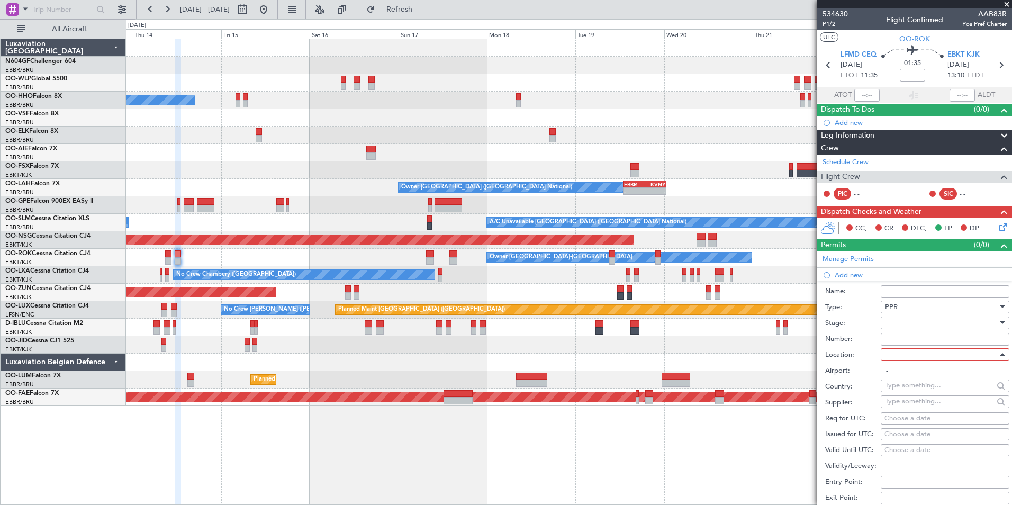
type input "LFMD / CEQ"
click at [918, 421] on div "Choose a date" at bounding box center [944, 418] width 121 height 11
select select "8"
select select "2025"
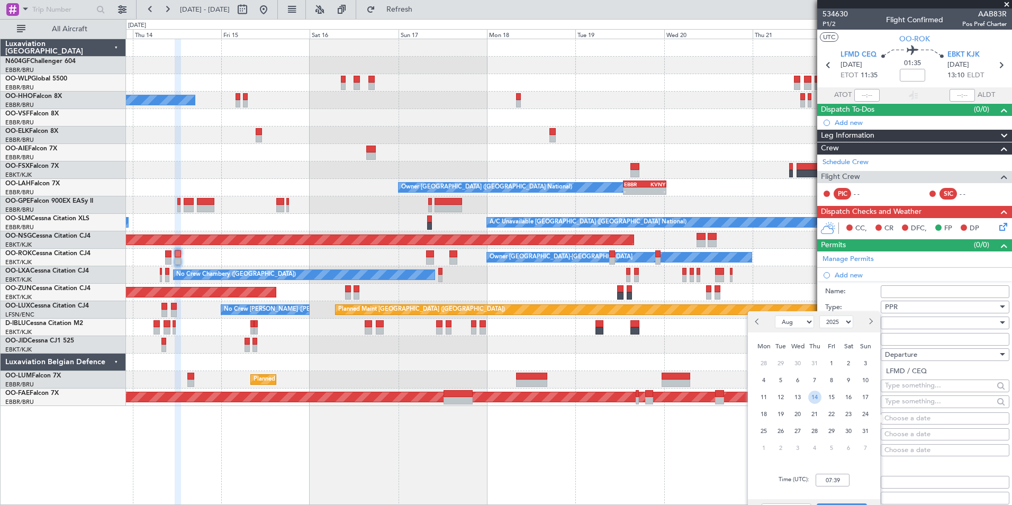
click at [816, 396] on span "14" at bounding box center [814, 396] width 13 height 13
click at [838, 480] on input "00:00" at bounding box center [832, 479] width 34 height 13
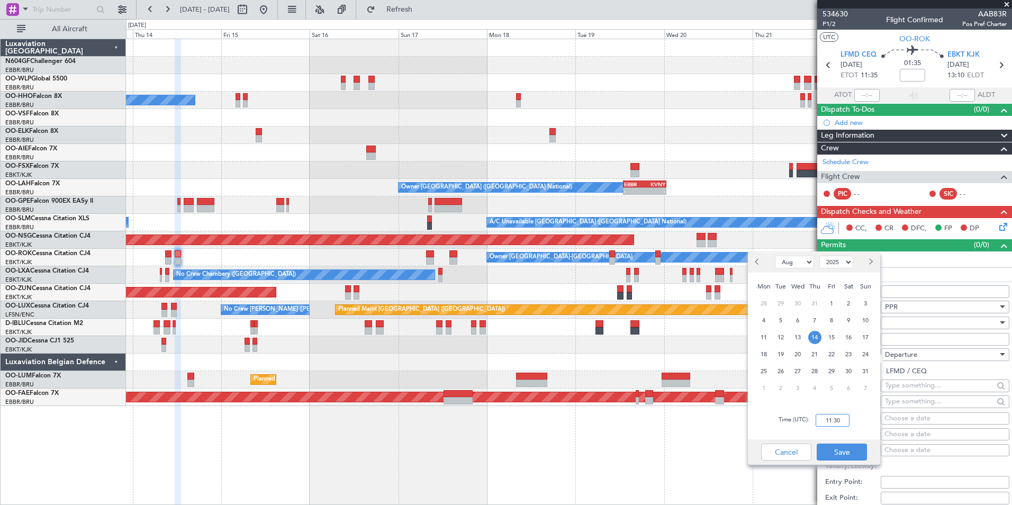
scroll to position [136, 0]
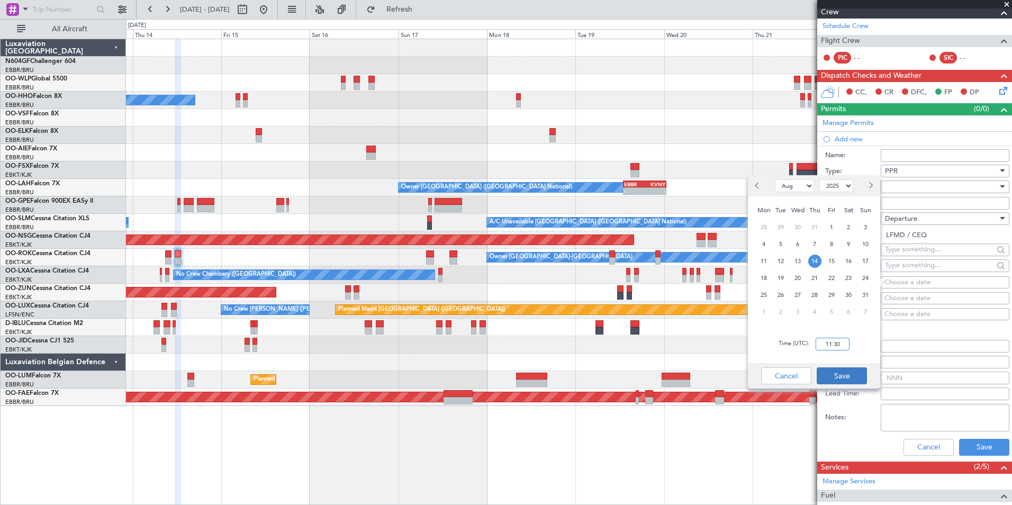
type input "11:30"
click at [850, 373] on button "Save" at bounding box center [841, 375] width 50 height 17
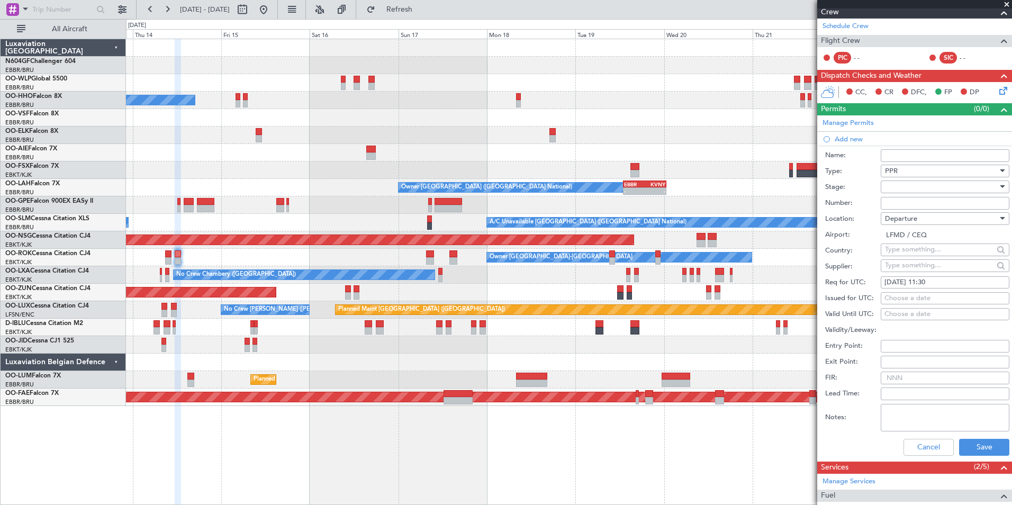
click at [990, 459] on div "534630 P1/2 Flight Confirmed AAB83R Pos Pref Charter UTC OO-ROK LFMD CEQ 14/08/…" at bounding box center [914, 255] width 195 height 764
click at [992, 446] on button "Save" at bounding box center [984, 447] width 50 height 17
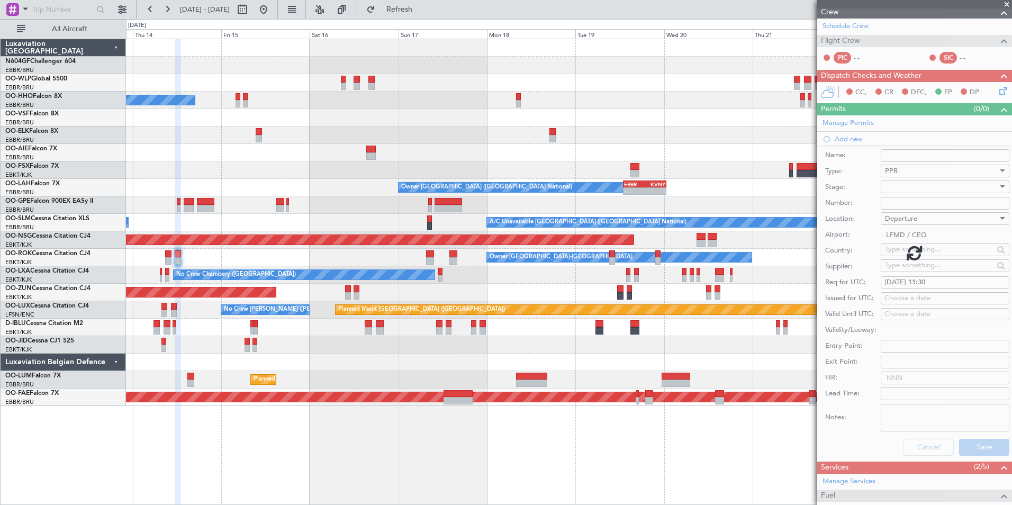
scroll to position [0, 0]
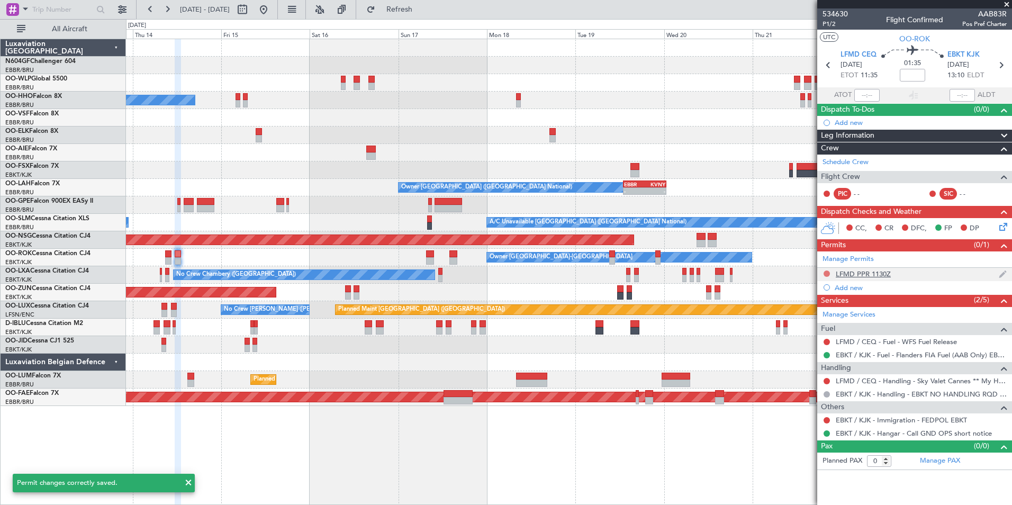
click at [824, 272] on button at bounding box center [826, 273] width 6 height 6
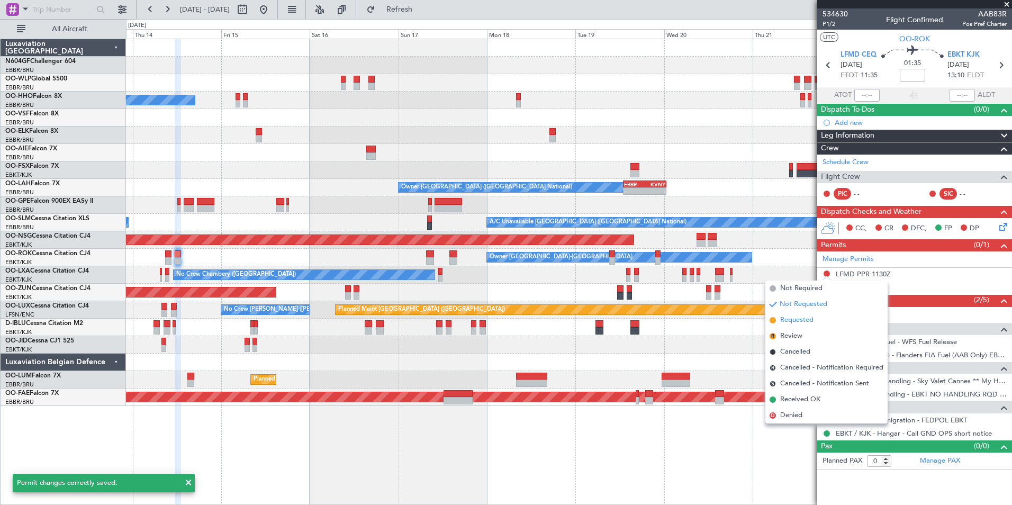
click at [809, 324] on span "Requested" at bounding box center [796, 320] width 33 height 11
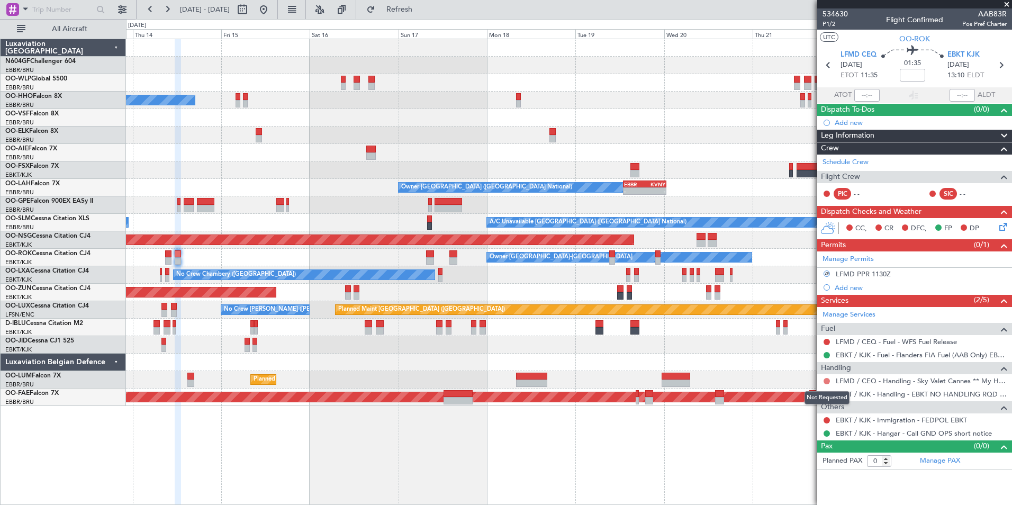
click at [827, 379] on button at bounding box center [826, 381] width 6 height 6
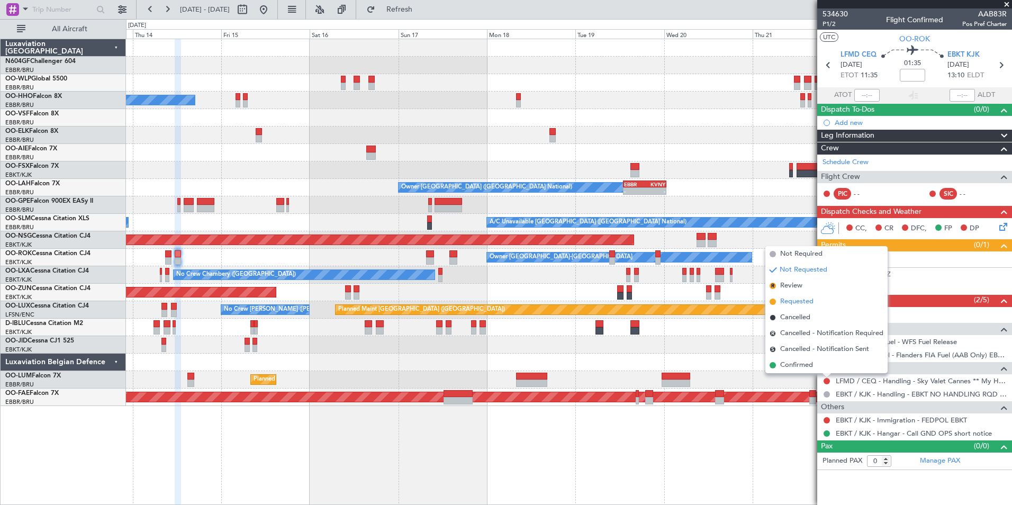
click at [802, 306] on span "Requested" at bounding box center [796, 301] width 33 height 11
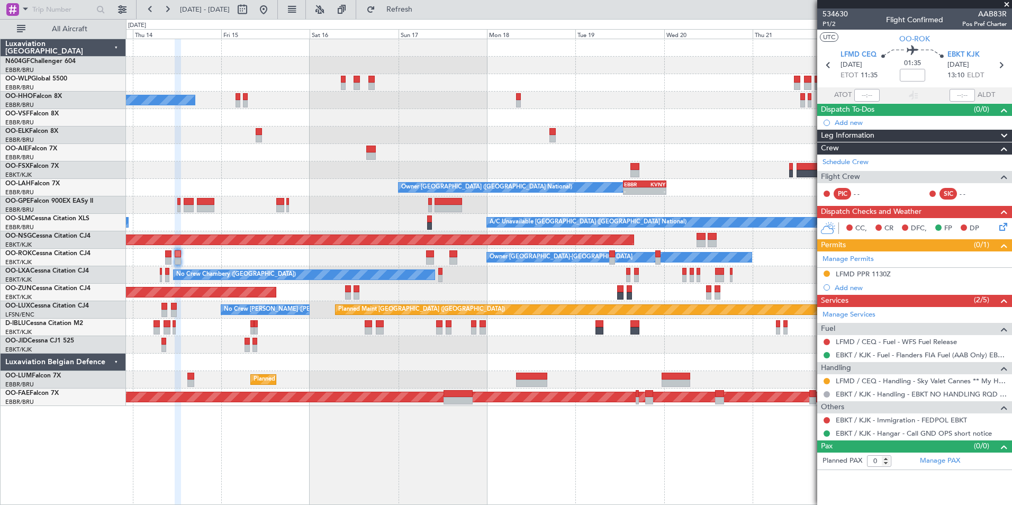
click at [826, 72] on section "LFMD CEQ 14/08/2025 ETOT 11:35 01:35 EBKT KJK 14/08/2025 13:10 ELDT" at bounding box center [914, 66] width 195 height 42
click at [827, 65] on icon at bounding box center [828, 65] width 14 height 14
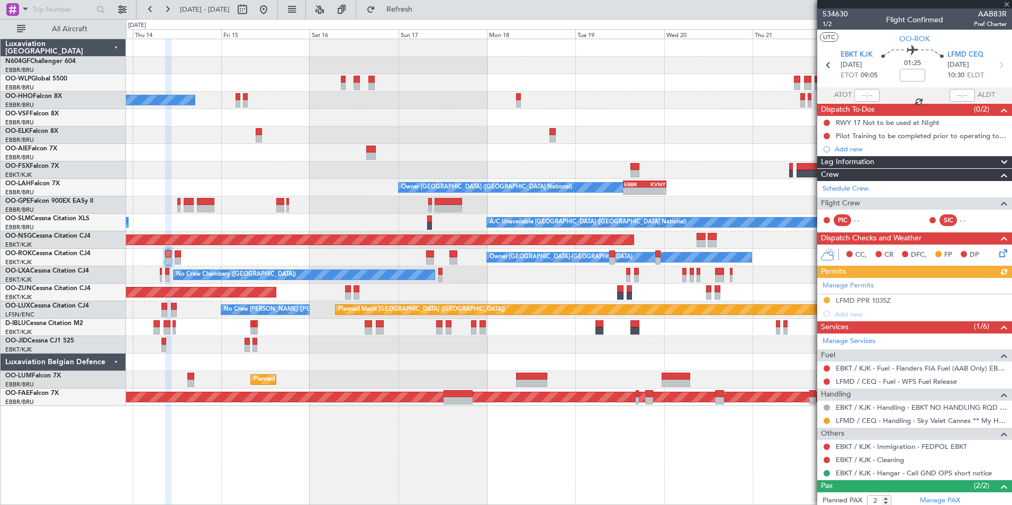
click at [997, 254] on icon at bounding box center [1001, 251] width 8 height 8
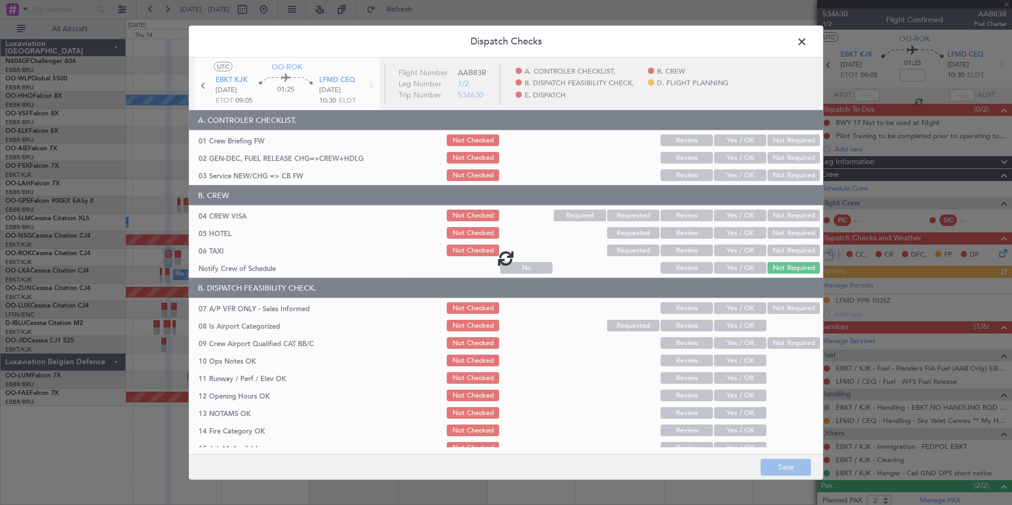
click at [723, 179] on div at bounding box center [506, 258] width 634 height 400
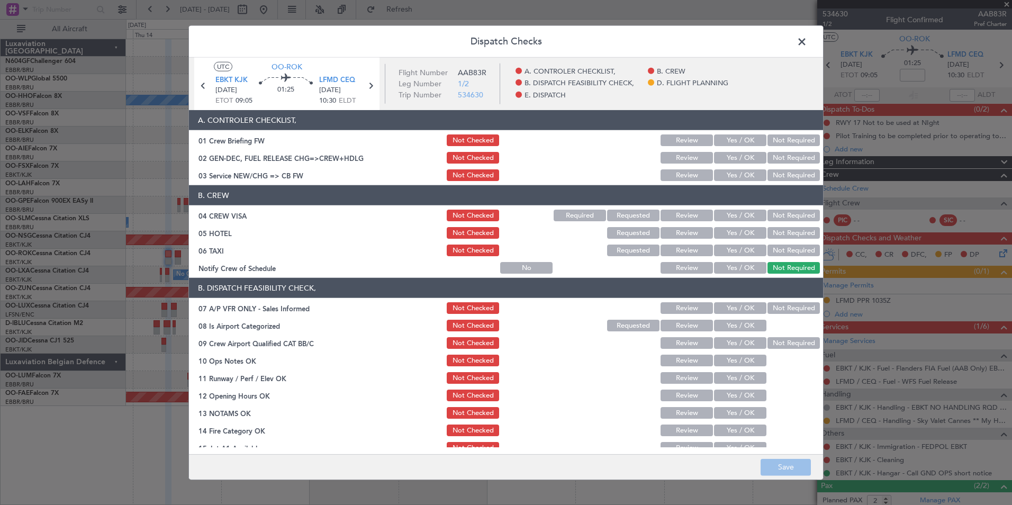
click at [723, 179] on button "Yes / OK" at bounding box center [740, 175] width 52 height 12
click at [803, 213] on button "Not Required" at bounding box center [793, 215] width 52 height 12
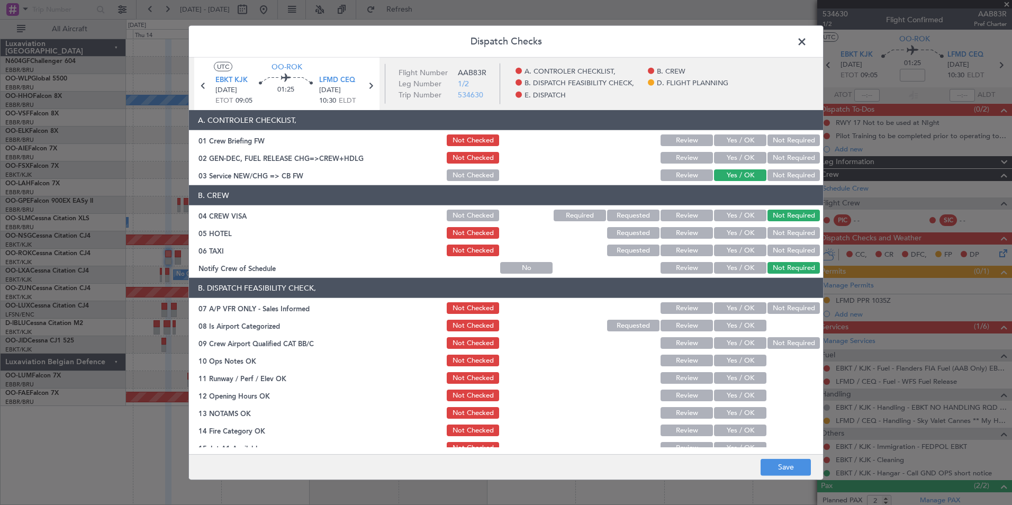
click at [798, 231] on button "Not Required" at bounding box center [793, 233] width 52 height 12
click at [799, 240] on section "B. CREW 04 CREW VISA Not Checked Required Requested Review Yes / OK Not Require…" at bounding box center [506, 230] width 634 height 90
click at [800, 246] on button "Not Required" at bounding box center [793, 250] width 52 height 12
click at [726, 271] on button "Yes / OK" at bounding box center [740, 268] width 52 height 12
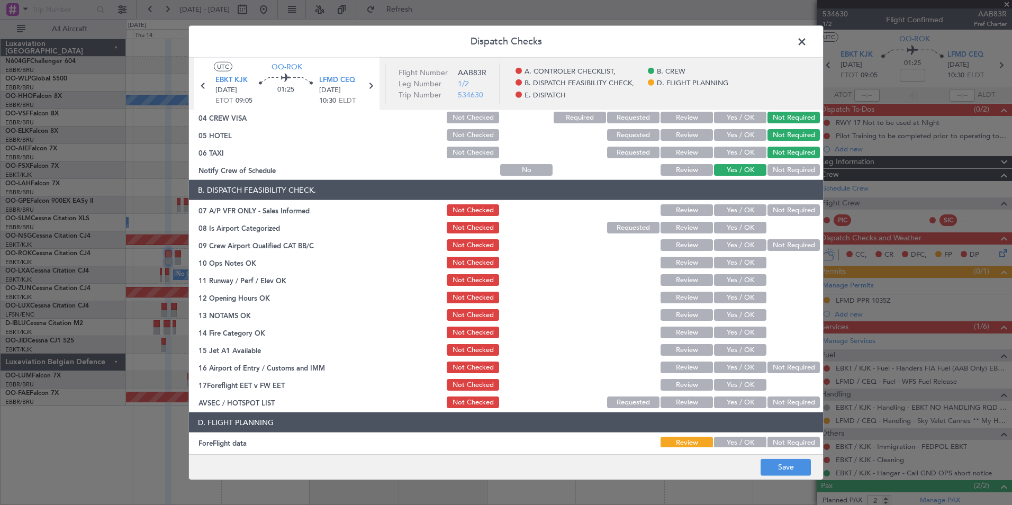
scroll to position [98, 0]
click at [804, 215] on div "Not Required" at bounding box center [792, 209] width 53 height 15
click at [803, 210] on button "Not Required" at bounding box center [793, 210] width 52 height 12
click at [721, 232] on button "Yes / OK" at bounding box center [740, 227] width 52 height 12
click at [733, 261] on button "Yes / OK" at bounding box center [740, 262] width 52 height 12
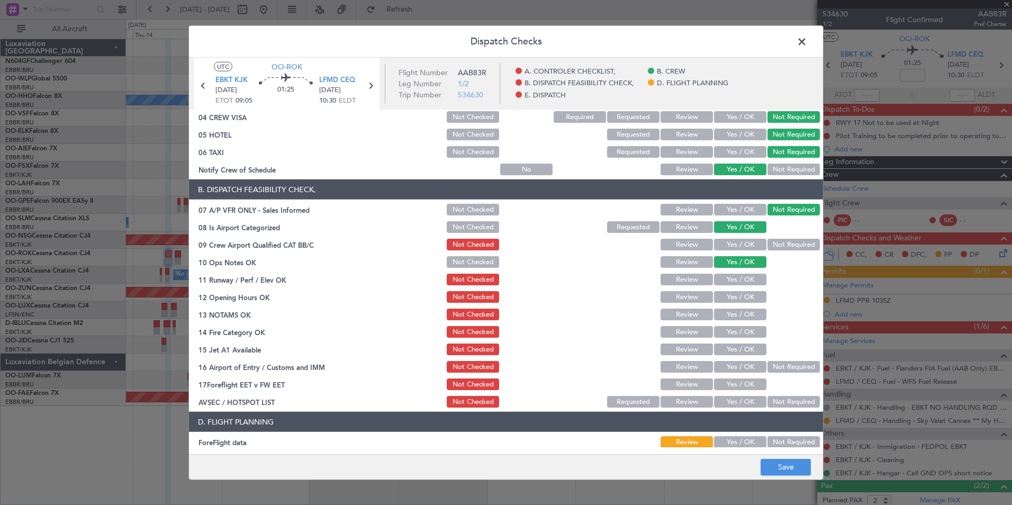
click at [740, 283] on button "Yes / OK" at bounding box center [740, 280] width 52 height 12
click at [745, 305] on section "B. DISPATCH FEASIBILITY CHECK, 07 A/P VFR ONLY - Sales Informed Not Checked Rev…" at bounding box center [506, 294] width 634 height 230
click at [746, 315] on button "Yes / OK" at bounding box center [740, 314] width 52 height 12
click at [744, 299] on button "Yes / OK" at bounding box center [740, 297] width 52 height 12
click at [744, 329] on button "Yes / OK" at bounding box center [740, 332] width 52 height 12
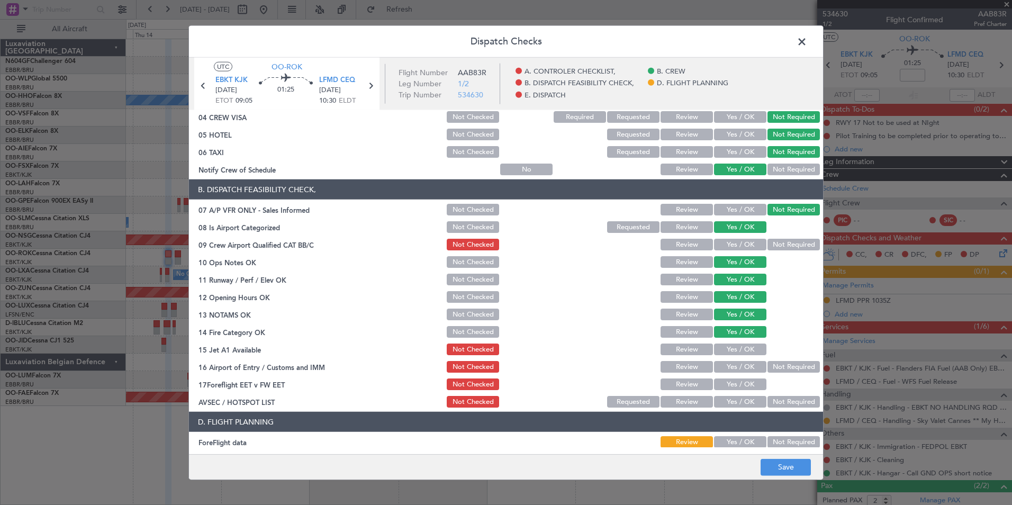
click at [748, 349] on button "Yes / OK" at bounding box center [740, 349] width 52 height 12
click at [777, 367] on button "Not Required" at bounding box center [793, 367] width 52 height 12
click at [738, 398] on button "Yes / OK" at bounding box center [740, 402] width 52 height 12
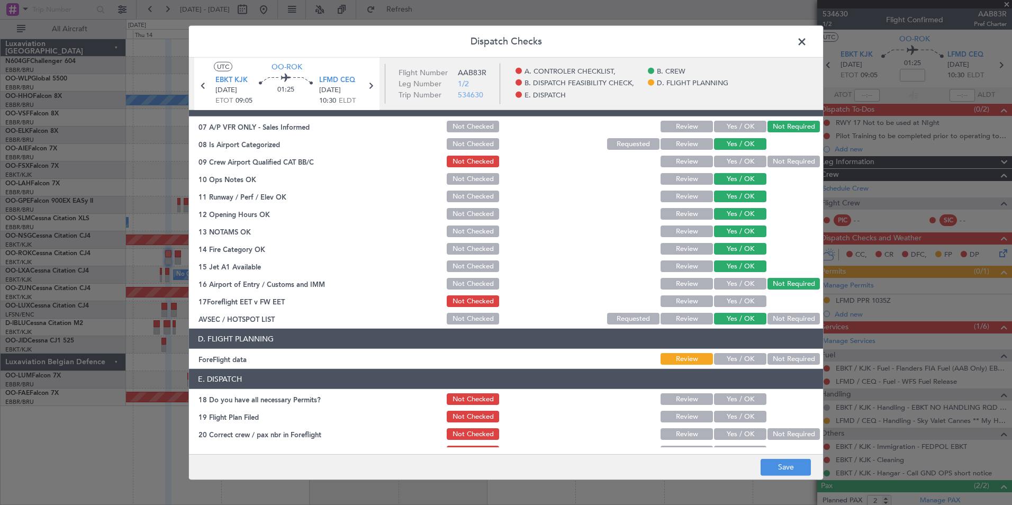
scroll to position [182, 0]
click at [782, 360] on button "Not Required" at bounding box center [793, 358] width 52 height 12
click at [791, 469] on button "Save" at bounding box center [785, 466] width 50 height 17
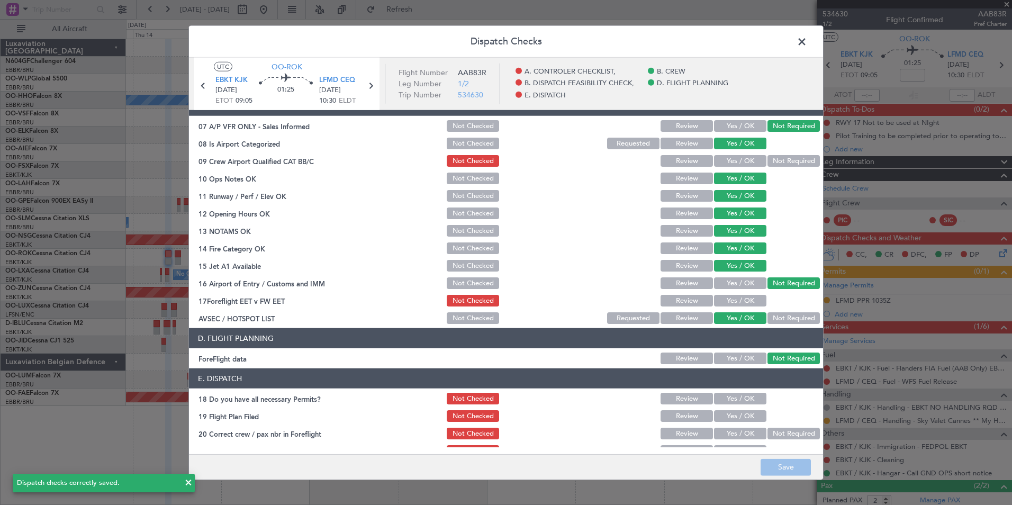
click at [807, 44] on span at bounding box center [807, 44] width 0 height 21
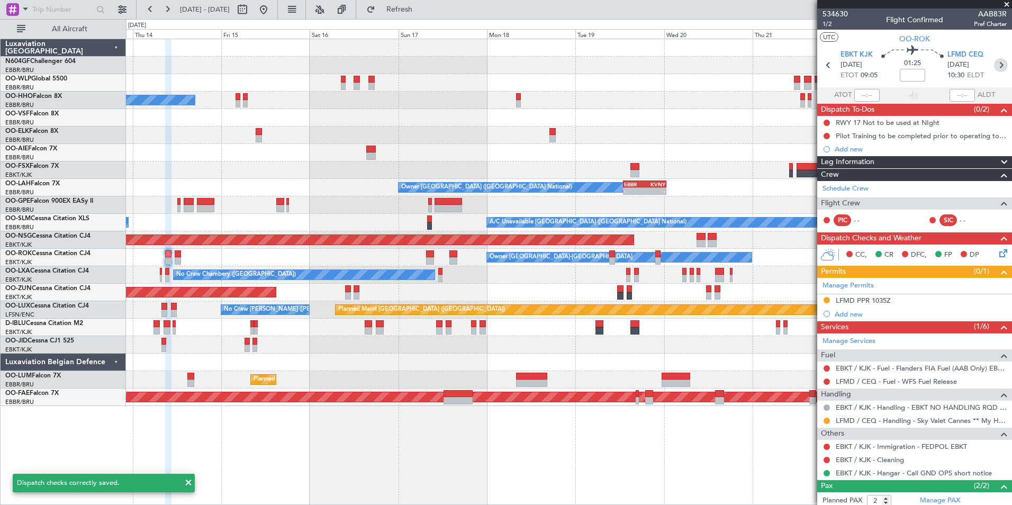
click at [994, 63] on icon at bounding box center [1001, 65] width 14 height 14
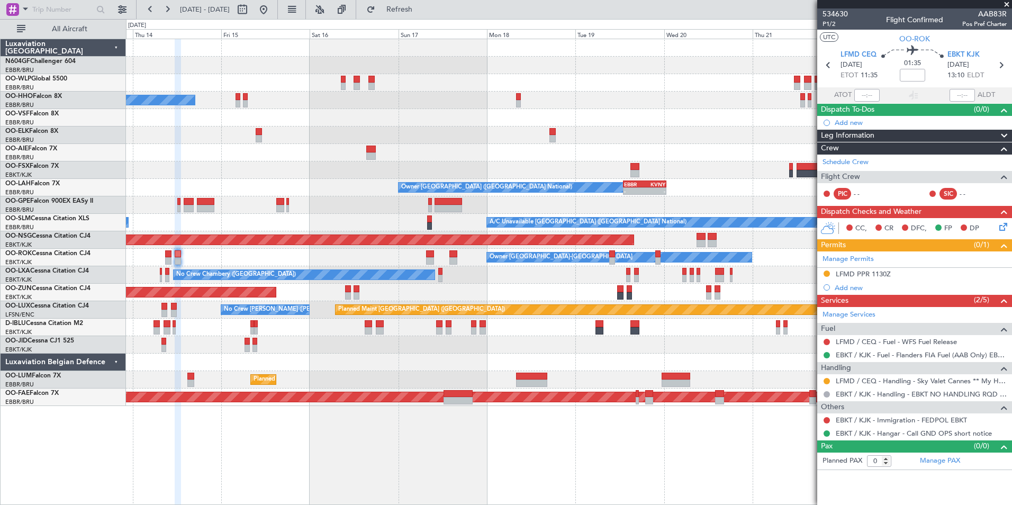
click at [997, 225] on icon at bounding box center [1001, 225] width 8 height 8
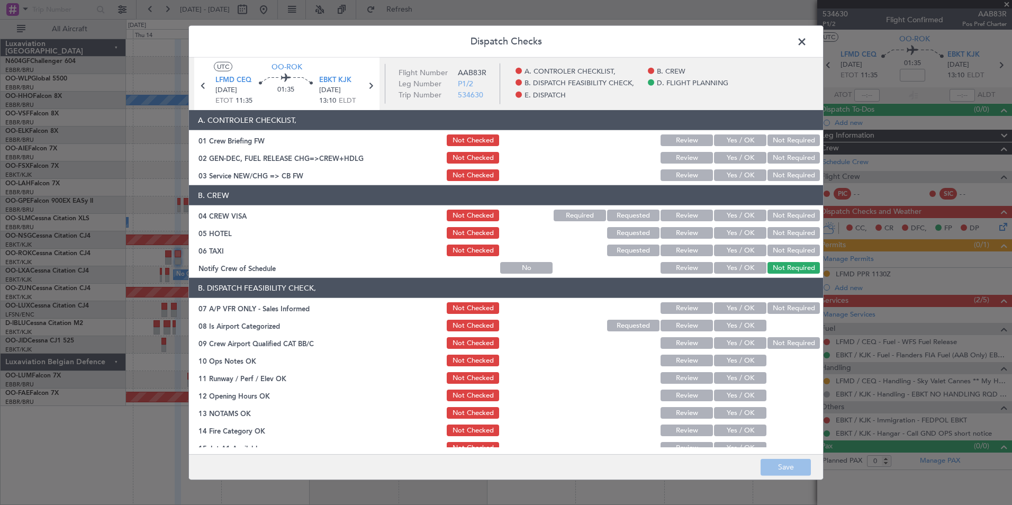
click at [751, 176] on button "Yes / OK" at bounding box center [740, 175] width 52 height 12
click at [782, 207] on section "B. CREW 04 CREW VISA Not Checked Required Requested Review Yes / OK Not Require…" at bounding box center [506, 230] width 634 height 90
click at [787, 216] on button "Not Required" at bounding box center [793, 215] width 52 height 12
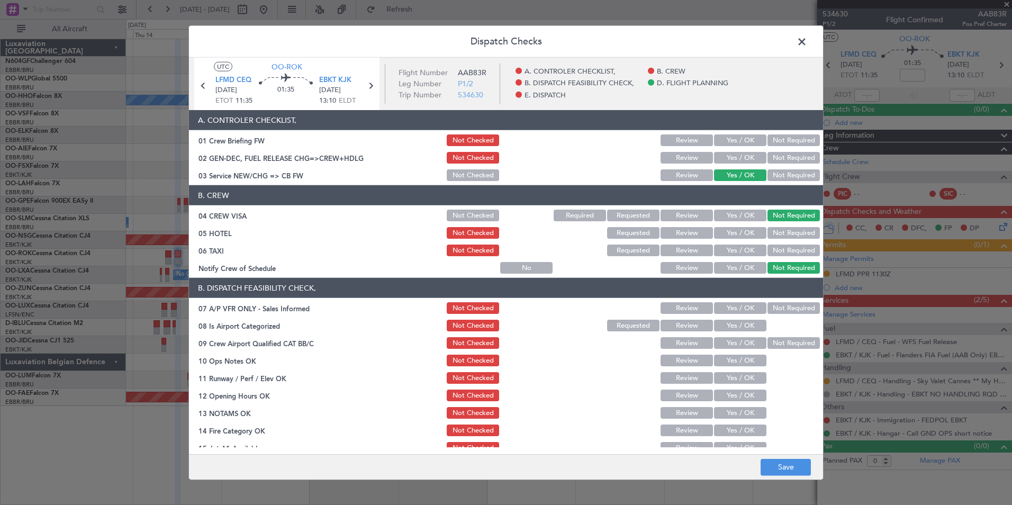
click at [790, 231] on button "Not Required" at bounding box center [793, 233] width 52 height 12
click at [791, 245] on button "Not Required" at bounding box center [793, 250] width 52 height 12
click at [792, 249] on button "Not Required" at bounding box center [793, 250] width 52 height 12
click at [751, 266] on button "Yes / OK" at bounding box center [740, 268] width 52 height 12
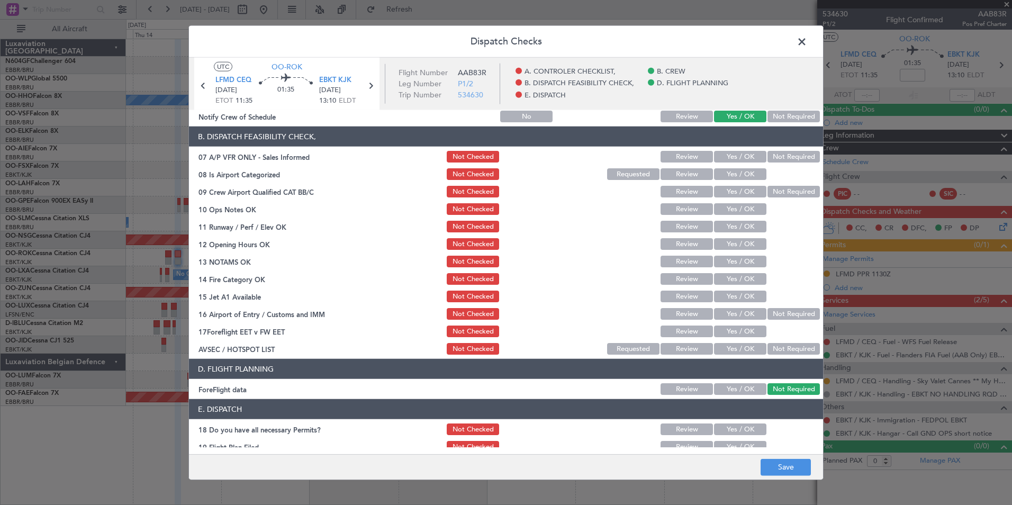
scroll to position [153, 0]
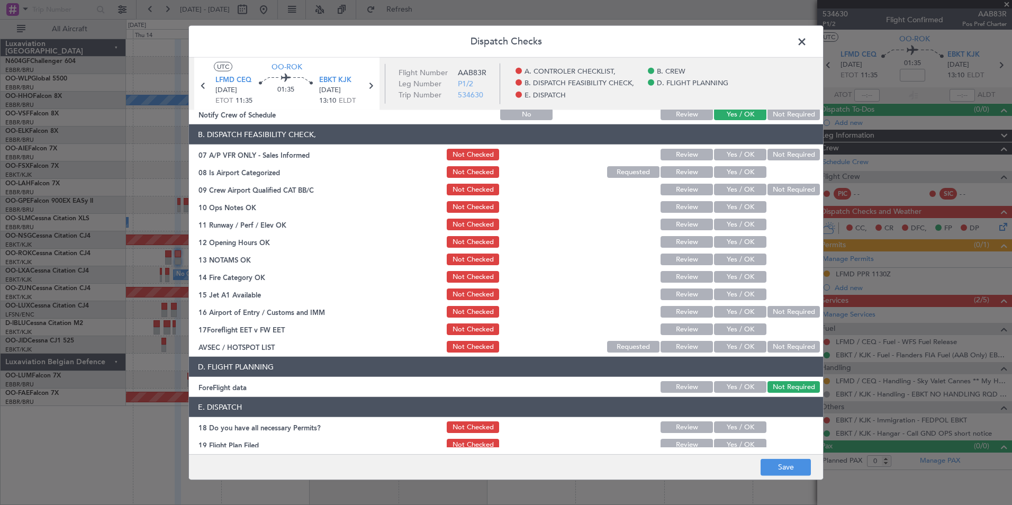
click at [791, 151] on button "Not Required" at bounding box center [793, 155] width 52 height 12
click at [736, 161] on div "Yes / OK" at bounding box center [738, 154] width 53 height 15
click at [743, 176] on button "Yes / OK" at bounding box center [740, 172] width 52 height 12
click at [790, 185] on button "Not Required" at bounding box center [793, 190] width 52 height 12
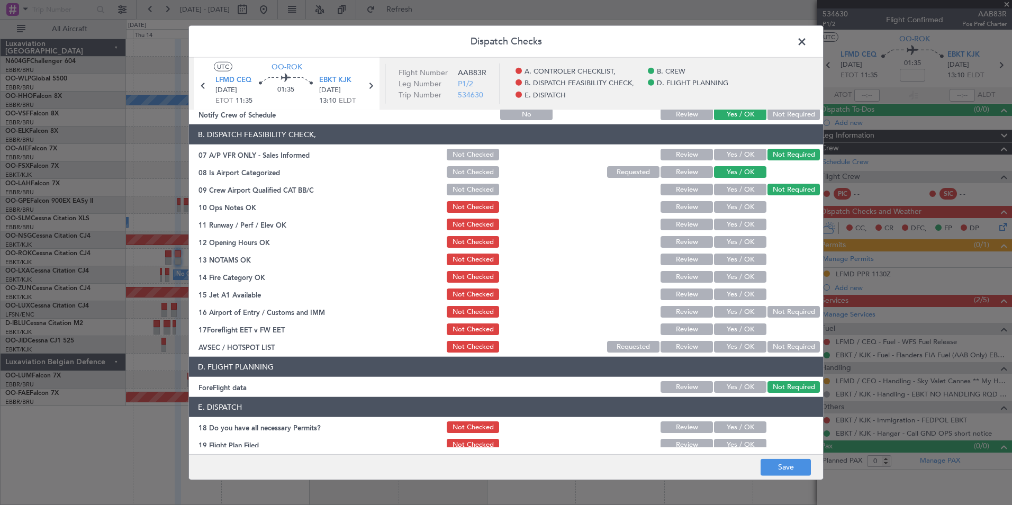
click at [755, 207] on button "Yes / OK" at bounding box center [740, 207] width 52 height 12
click at [730, 224] on button "Yes / OK" at bounding box center [740, 224] width 52 height 12
click at [450, 186] on button "Not Checked" at bounding box center [473, 190] width 52 height 12
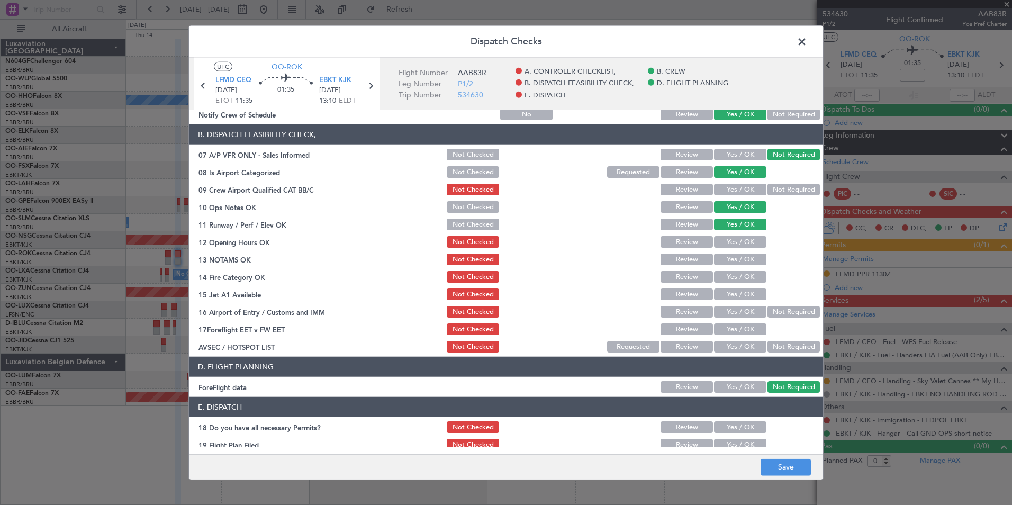
click at [714, 241] on button "Yes / OK" at bounding box center [740, 242] width 52 height 12
click at [734, 272] on button "Yes / OK" at bounding box center [740, 277] width 52 height 12
click at [734, 258] on button "Yes / OK" at bounding box center [740, 259] width 52 height 12
click at [735, 291] on button "Yes / OK" at bounding box center [740, 294] width 52 height 12
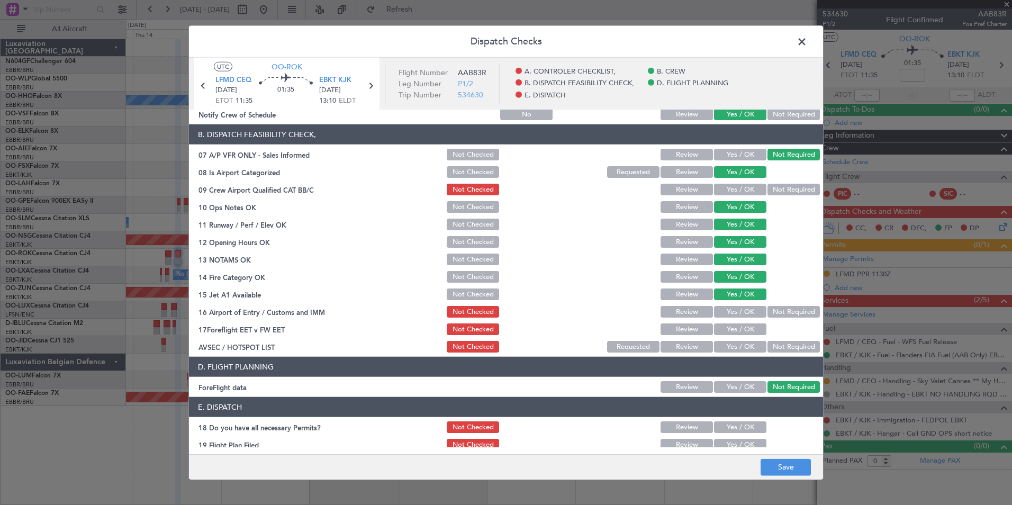
click at [799, 312] on button "Not Required" at bounding box center [793, 312] width 52 height 12
click at [752, 342] on button "Yes / OK" at bounding box center [740, 347] width 52 height 12
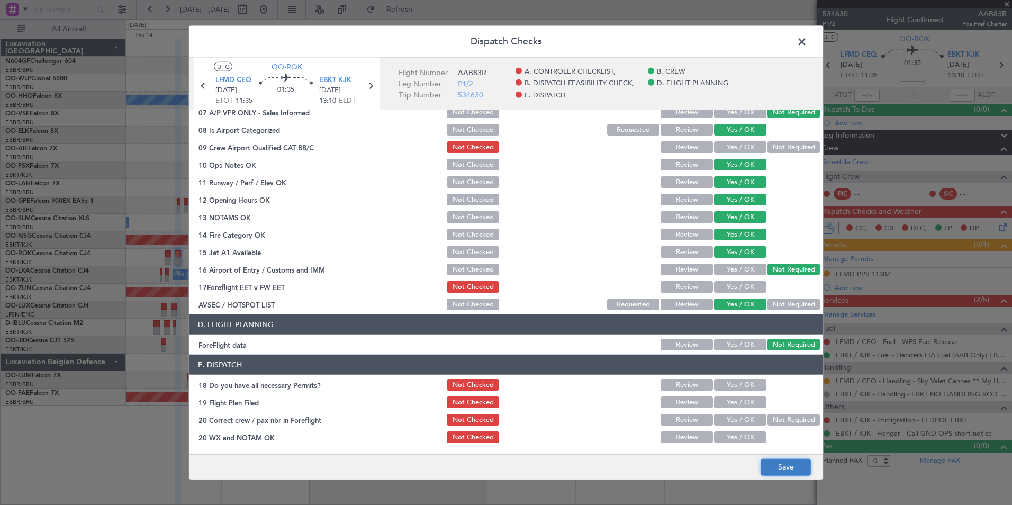
click at [789, 475] on button "Save" at bounding box center [785, 466] width 50 height 17
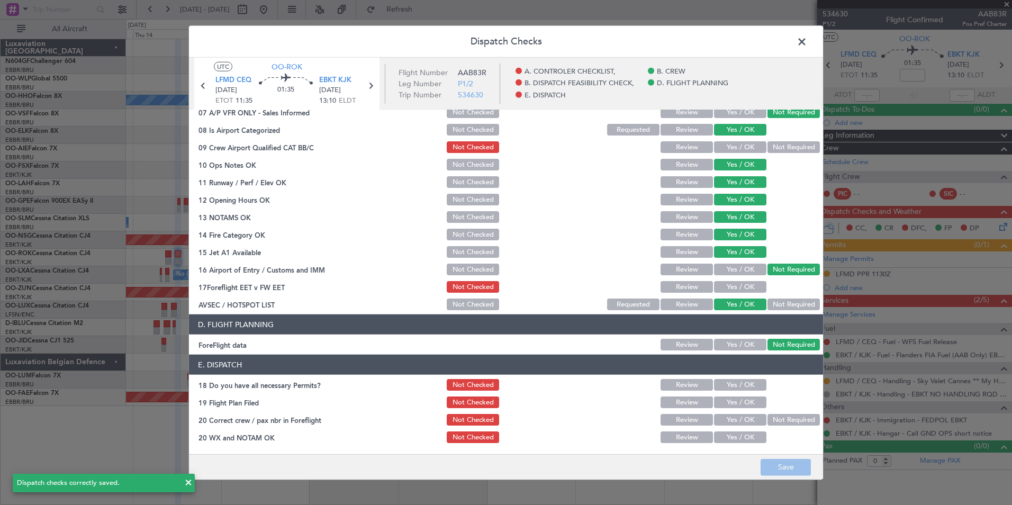
click at [807, 42] on span at bounding box center [807, 44] width 0 height 21
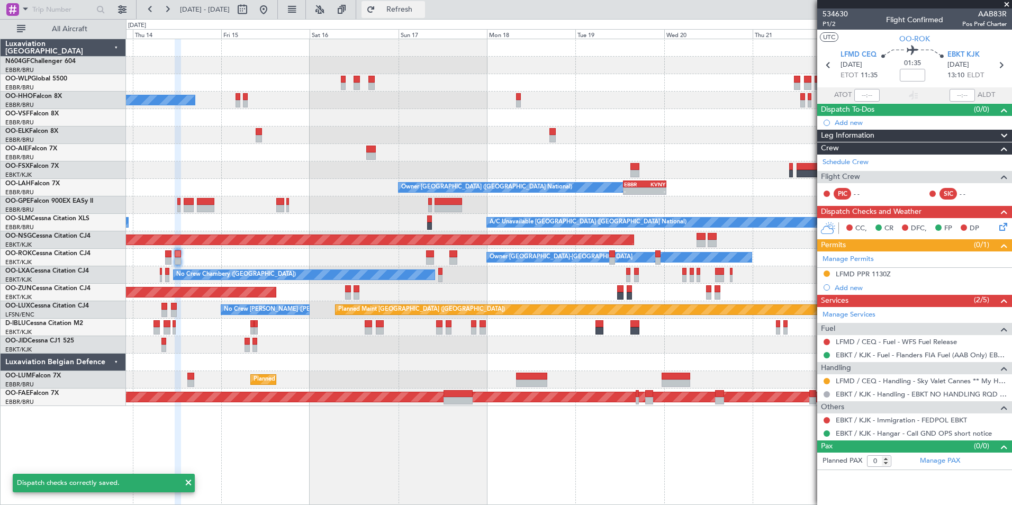
click at [409, 8] on button "Refresh" at bounding box center [392, 9] width 63 height 17
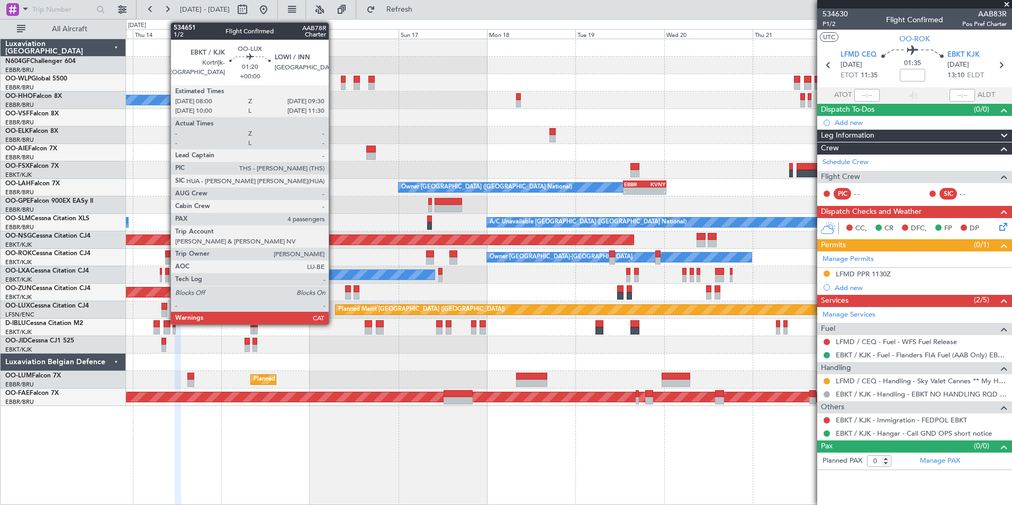
click at [165, 309] on div at bounding box center [164, 306] width 6 height 7
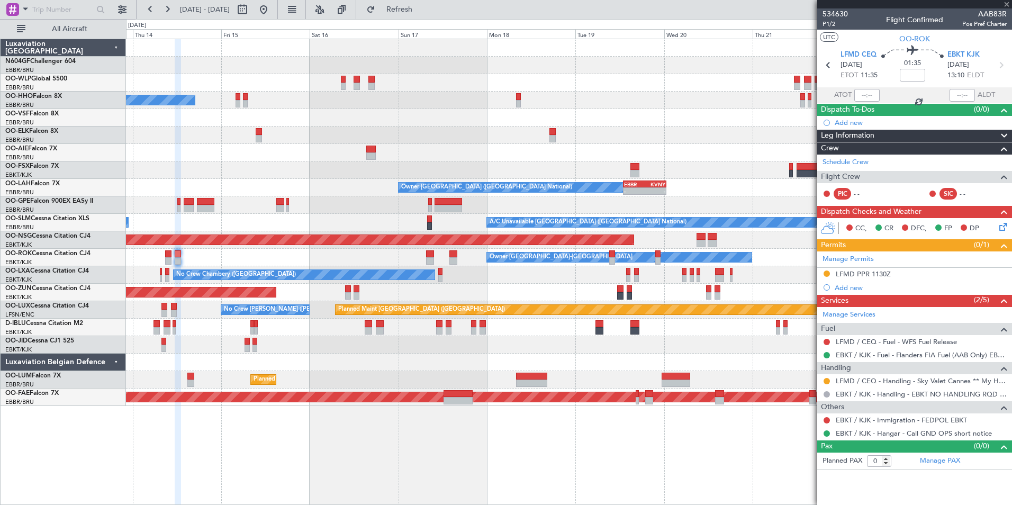
type input "4"
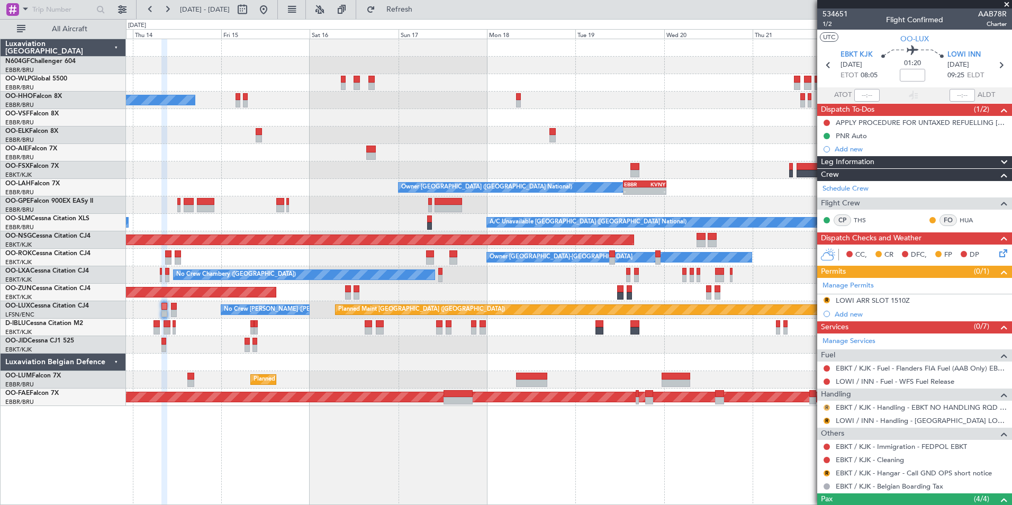
click at [825, 408] on button "R" at bounding box center [826, 407] width 6 height 6
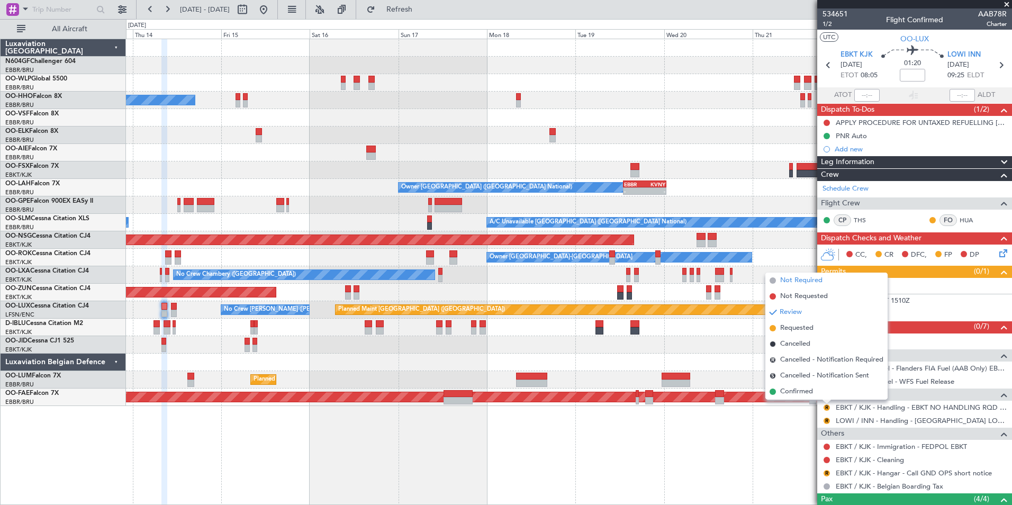
click at [828, 286] on li "Not Required" at bounding box center [826, 280] width 122 height 16
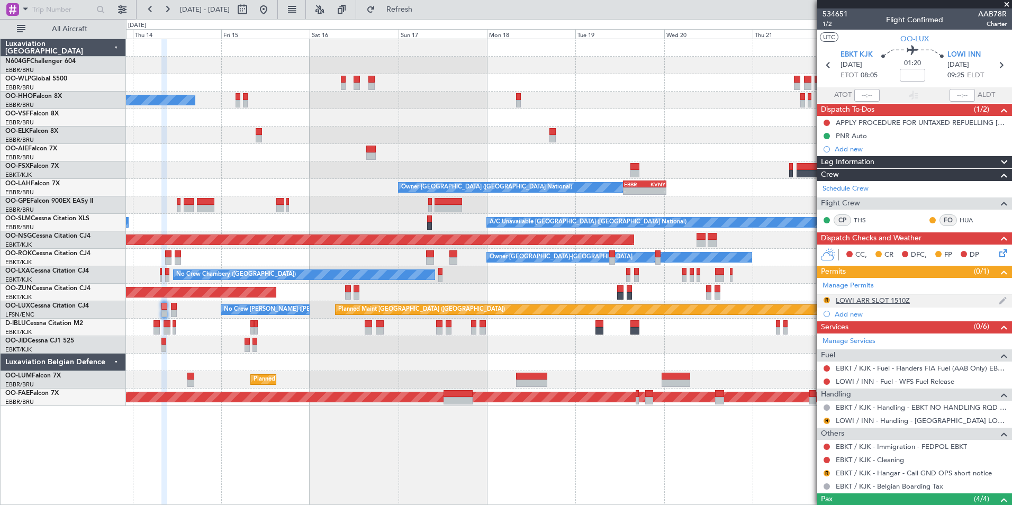
click at [883, 303] on div "LOWI ARR SLOT 1510Z" at bounding box center [872, 300] width 74 height 9
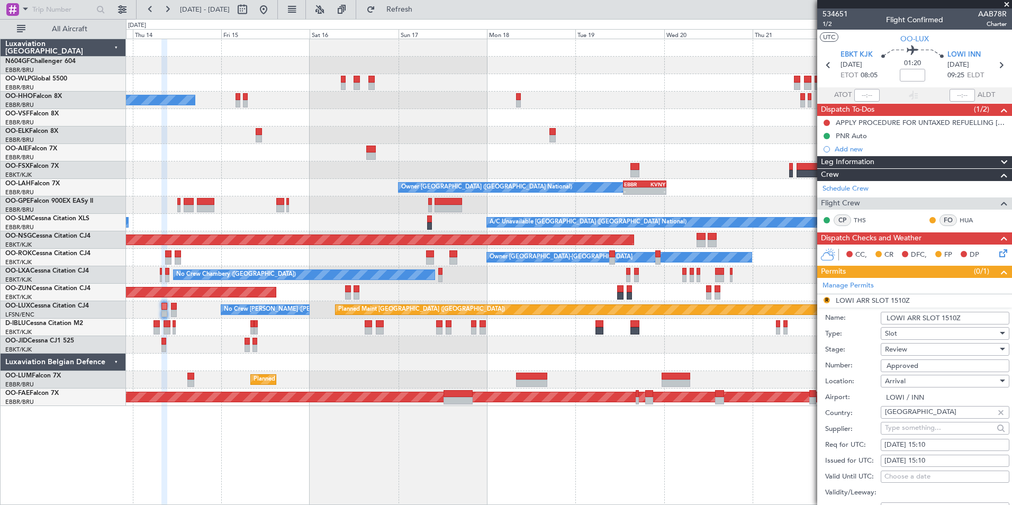
click at [949, 446] on div "14/08/2025 15:10" at bounding box center [944, 445] width 121 height 11
select select "8"
select select "2025"
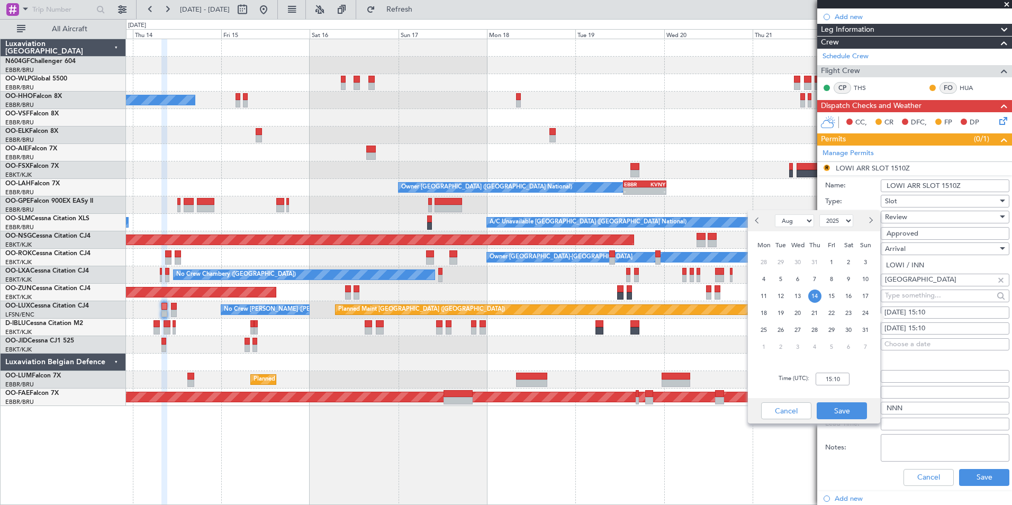
scroll to position [138, 0]
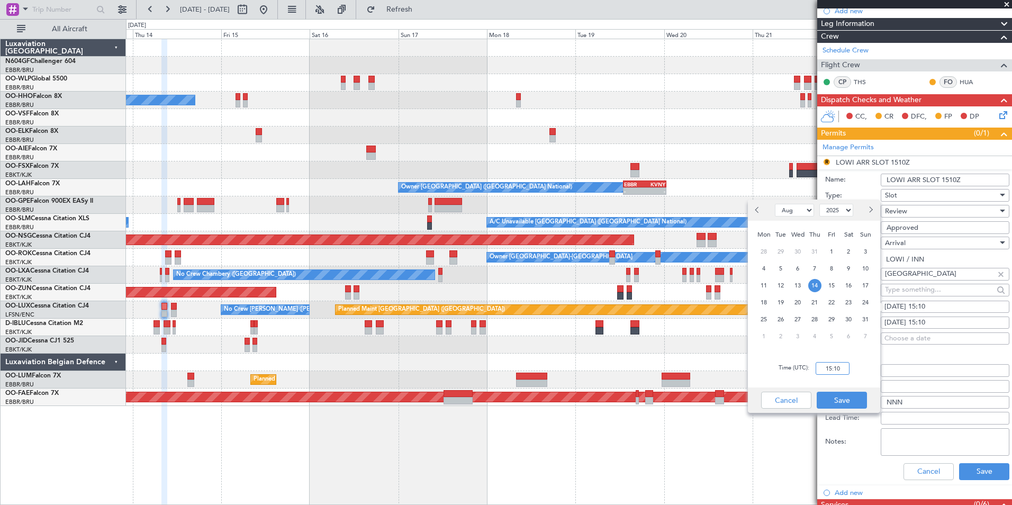
click at [836, 368] on input "15:10" at bounding box center [832, 368] width 34 height 13
type input "09:30"
click at [835, 399] on button "Save" at bounding box center [841, 399] width 50 height 17
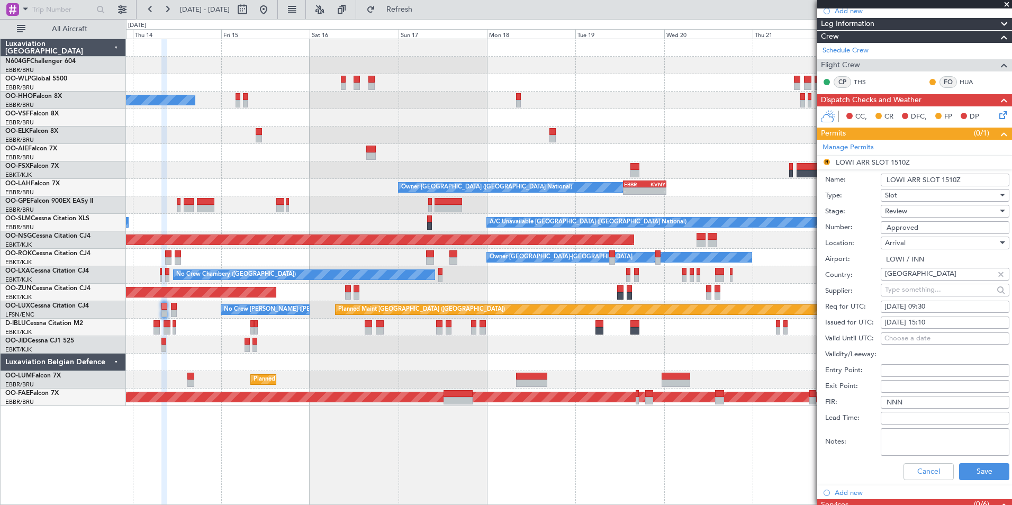
click at [972, 320] on div "14/08/2025 15:10" at bounding box center [944, 322] width 121 height 11
select select "8"
select select "2025"
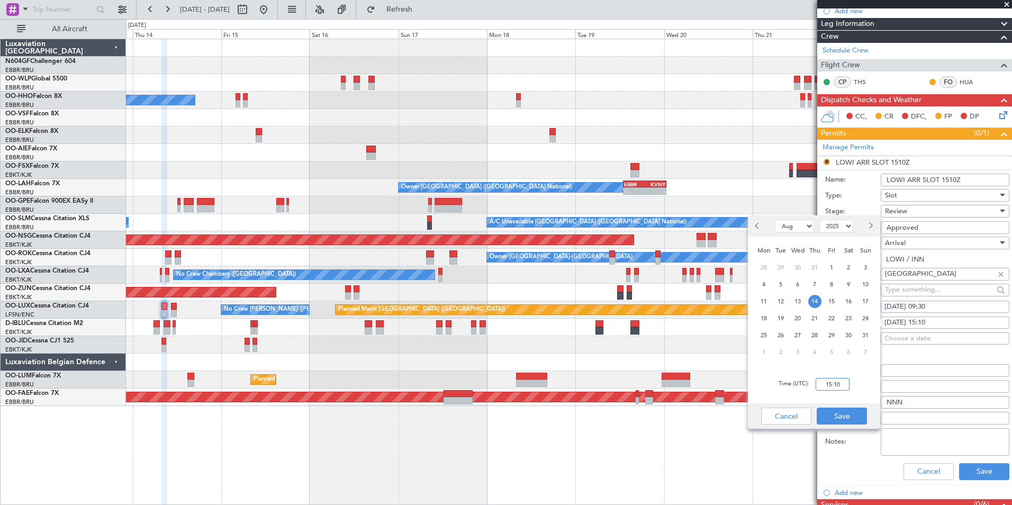
click at [821, 379] on input "15:10" at bounding box center [832, 384] width 34 height 13
type input "0930"
click at [840, 418] on button "Save" at bounding box center [841, 415] width 50 height 17
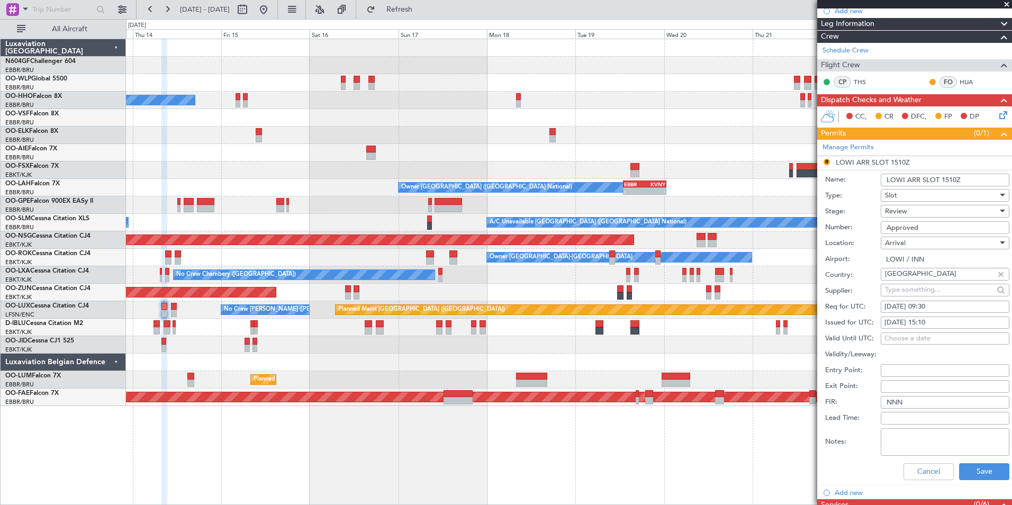
click at [945, 321] on div "14/08/2025 15:10" at bounding box center [944, 322] width 121 height 11
select select "8"
select select "2025"
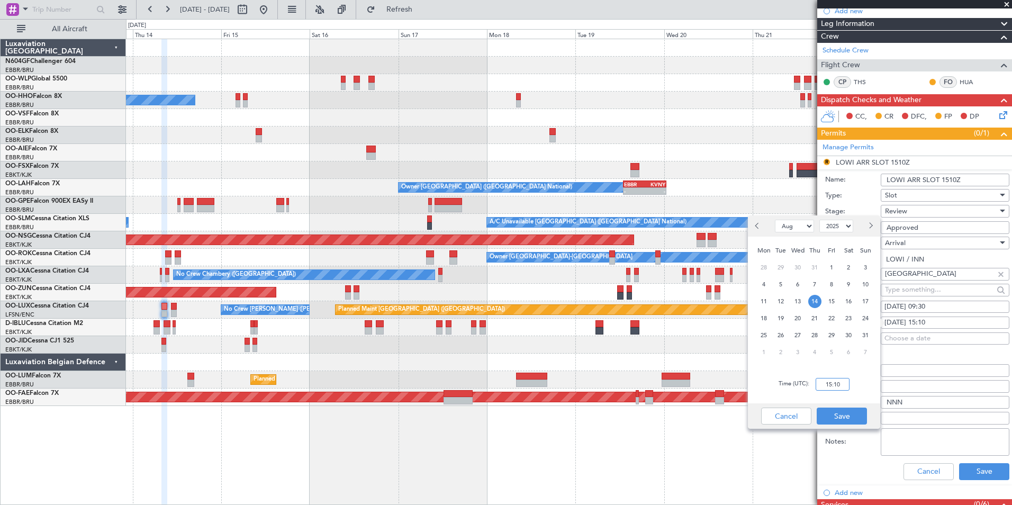
click at [822, 387] on input "15:10" at bounding box center [832, 384] width 34 height 13
type input "09:30"
click at [841, 423] on button "Save" at bounding box center [841, 415] width 50 height 17
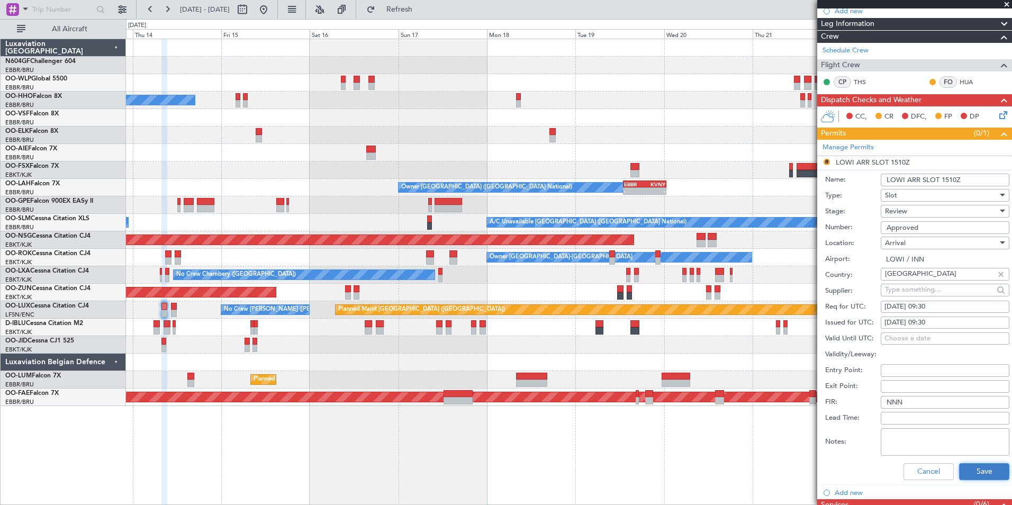
click at [977, 467] on button "Save" at bounding box center [984, 471] width 50 height 17
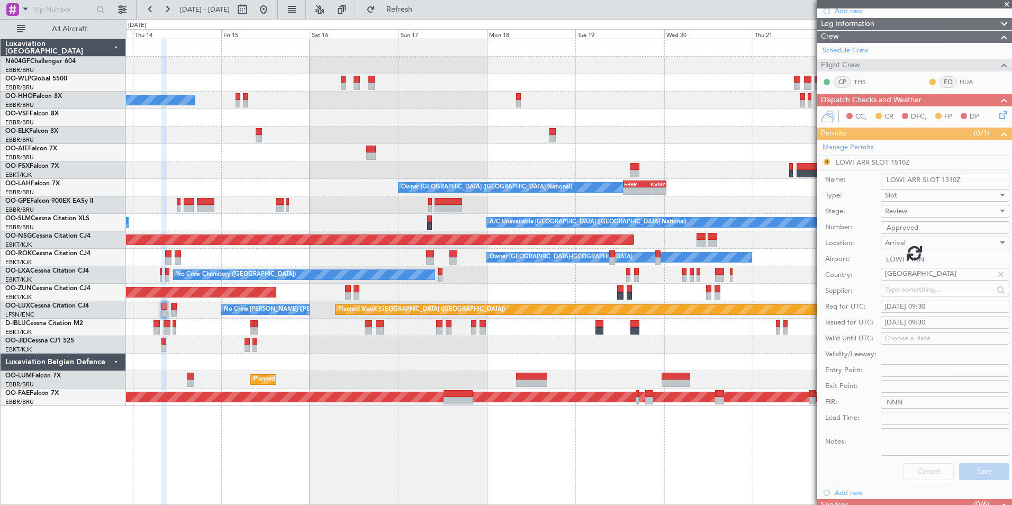
scroll to position [113, 0]
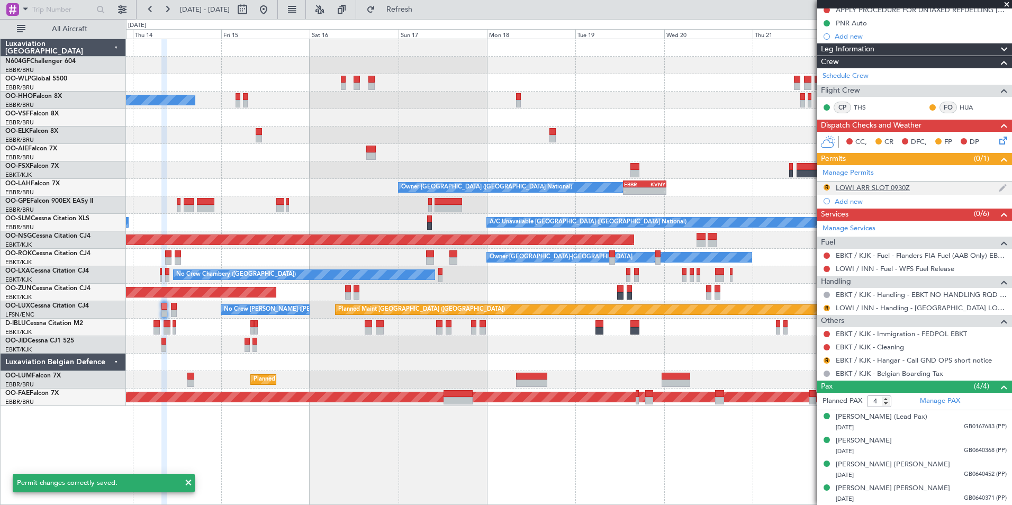
click at [830, 187] on div "R" at bounding box center [826, 187] width 8 height 8
click at [825, 187] on button "R" at bounding box center [826, 187] width 6 height 6
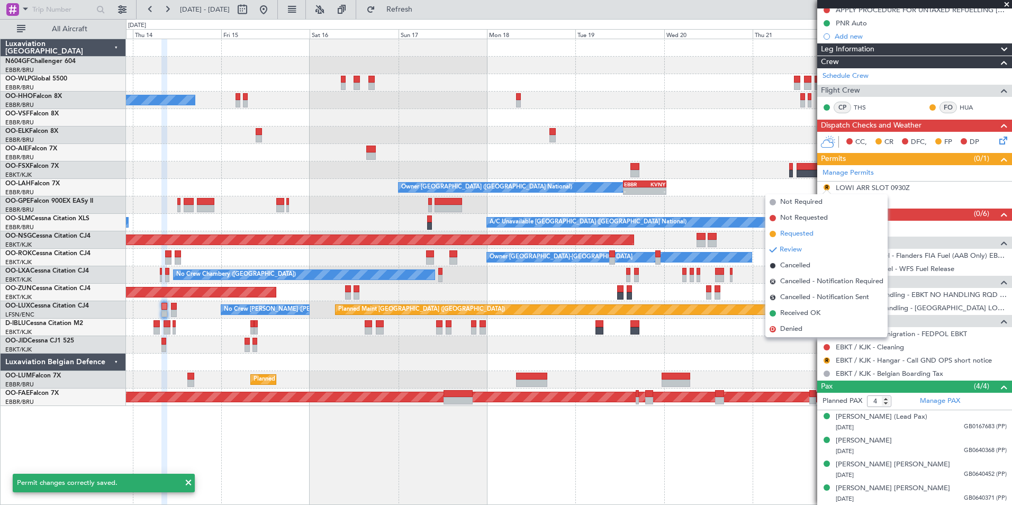
click at [812, 234] on span "Requested" at bounding box center [796, 234] width 33 height 11
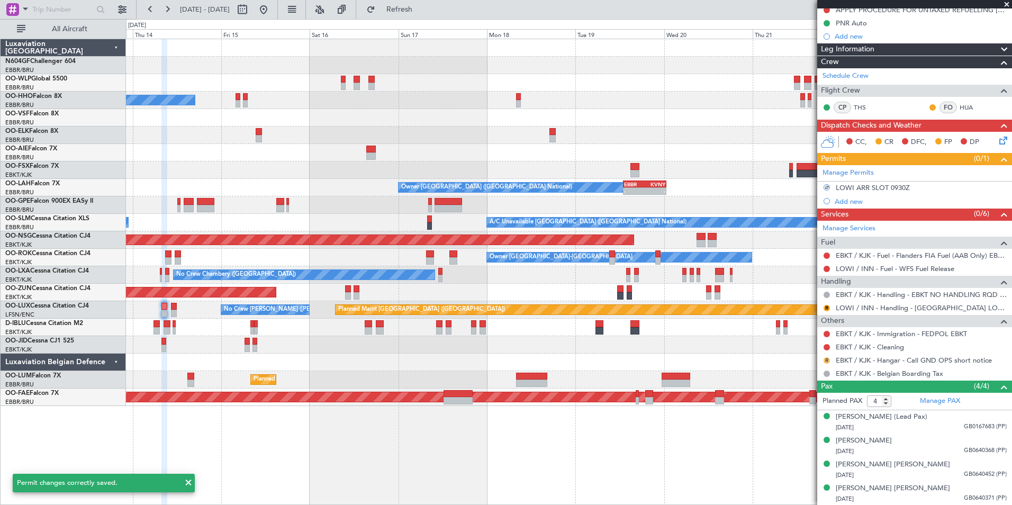
click at [826, 359] on button "R" at bounding box center [826, 360] width 6 height 6
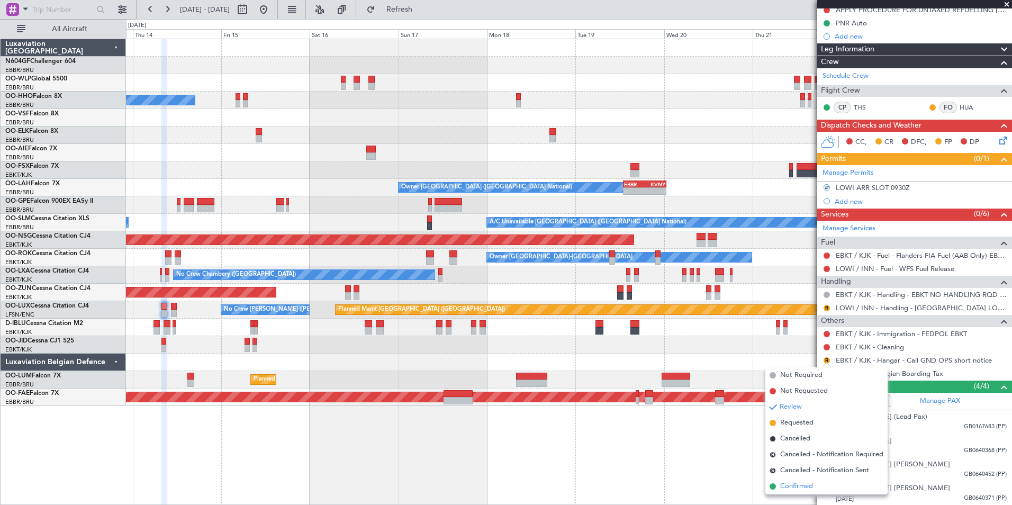
click at [805, 485] on span "Confirmed" at bounding box center [796, 486] width 33 height 11
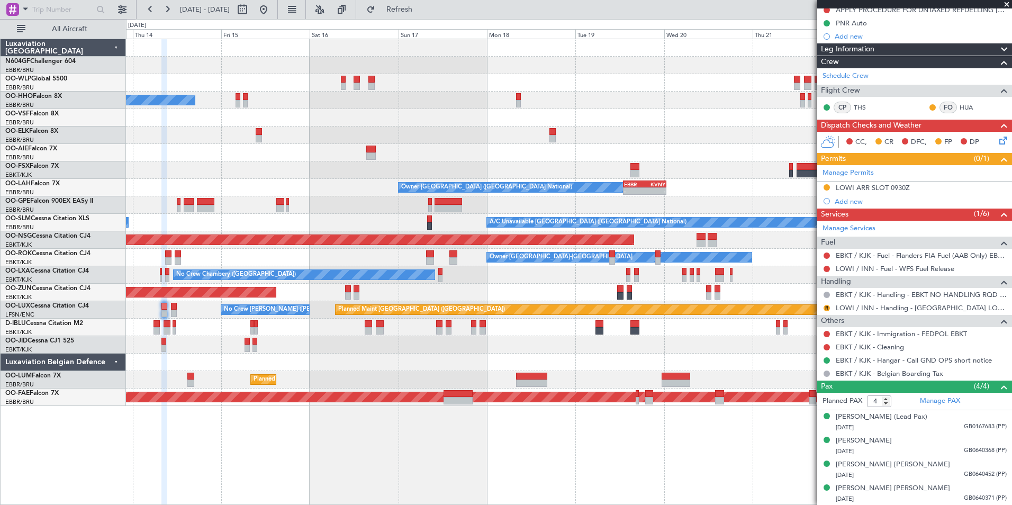
scroll to position [0, 0]
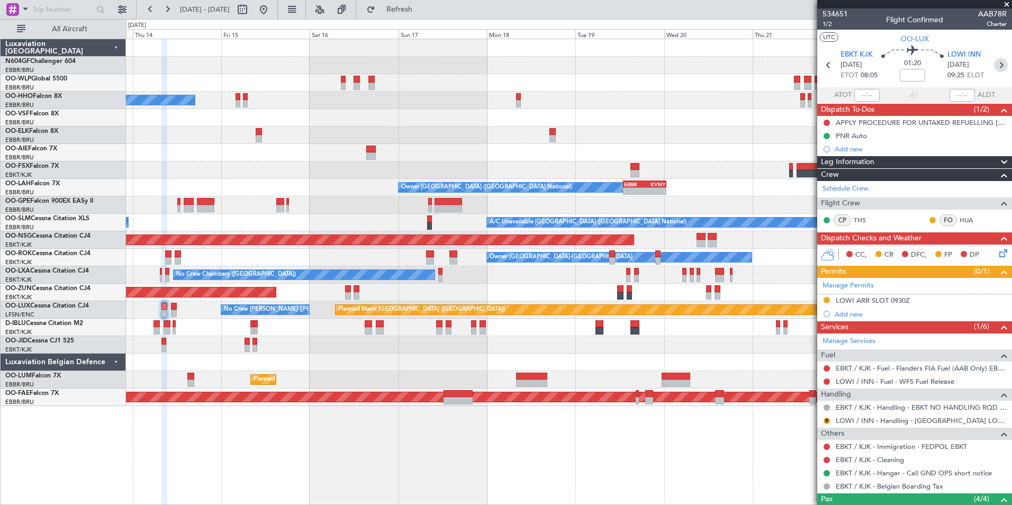
click at [996, 61] on icon at bounding box center [1001, 65] width 14 height 14
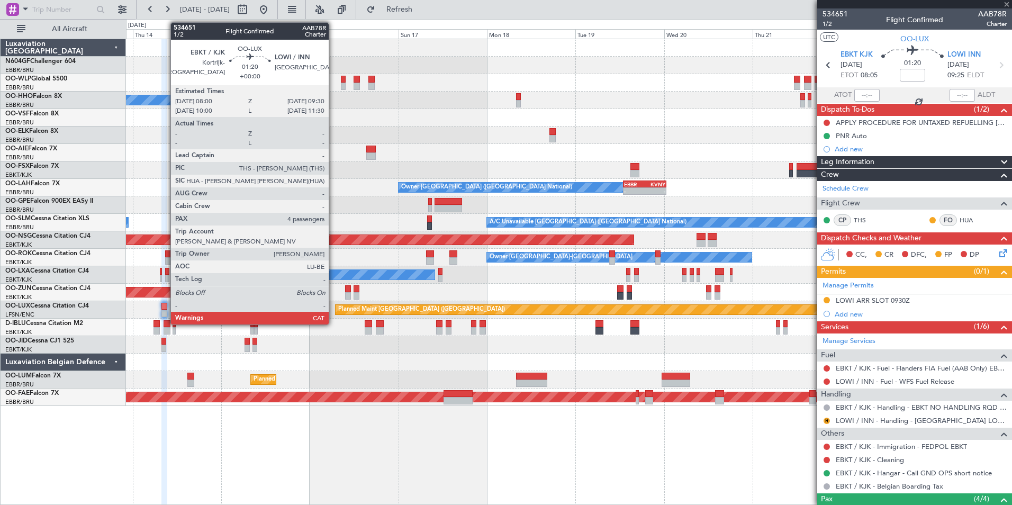
type input "0"
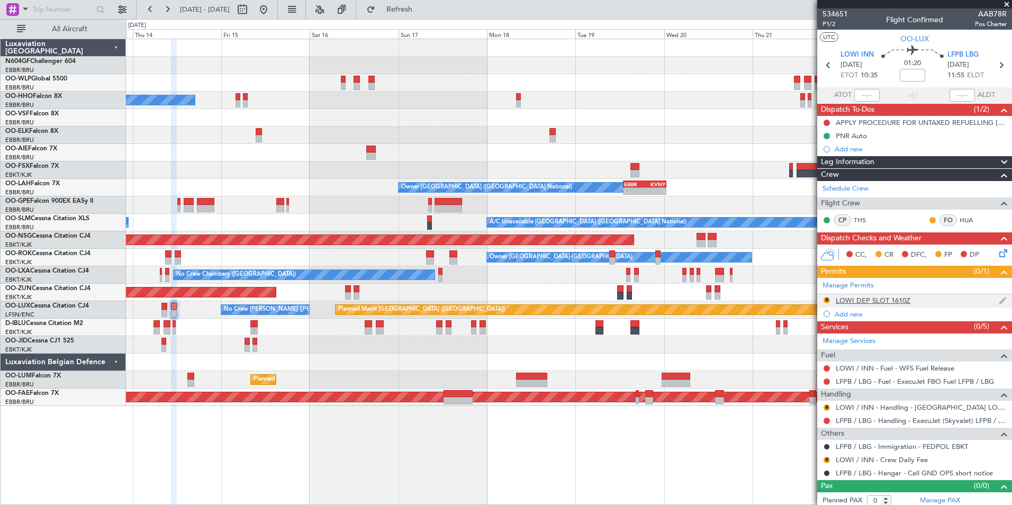
click at [898, 305] on div "R LOWI DEP SLOT 1610Z" at bounding box center [914, 300] width 195 height 13
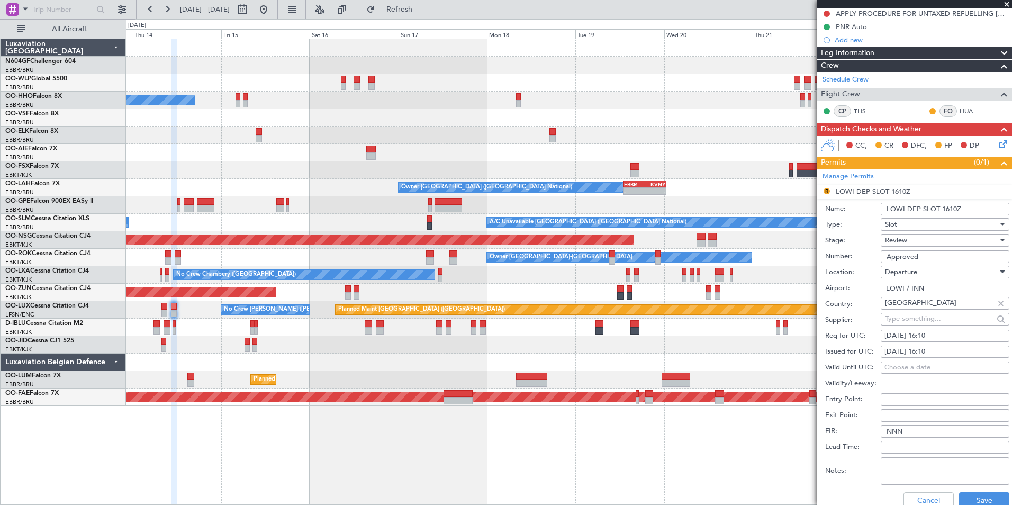
scroll to position [111, 0]
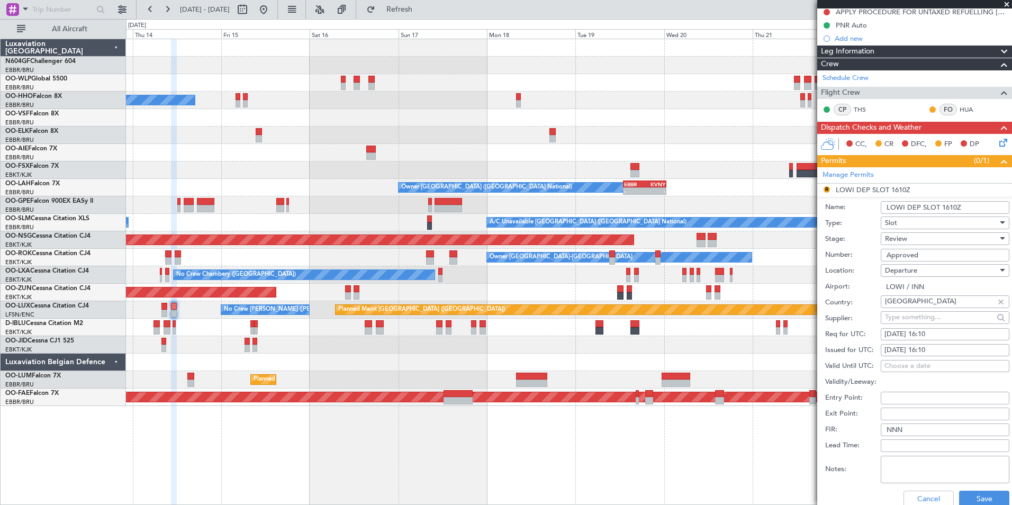
click at [972, 336] on div "14/08/2025 16:10" at bounding box center [944, 334] width 121 height 11
select select "8"
select select "2025"
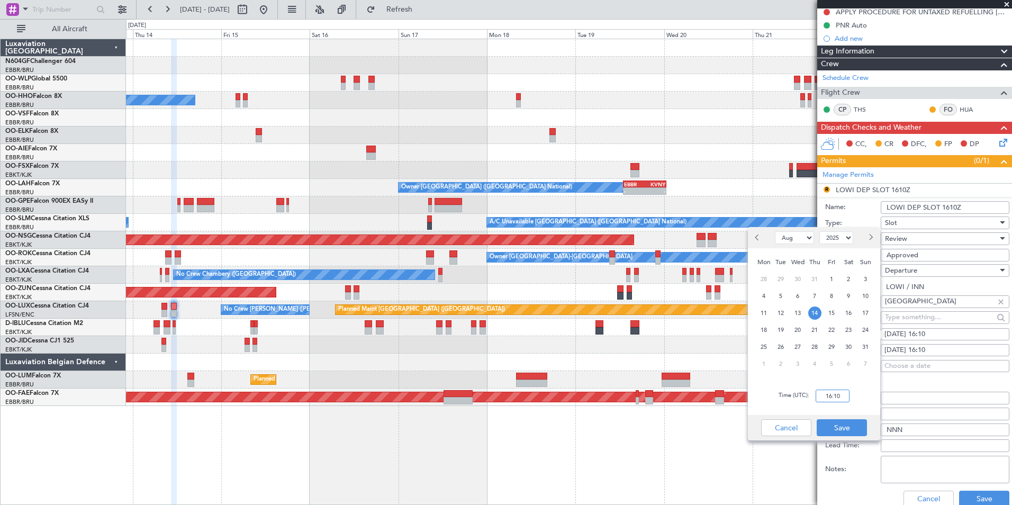
click at [817, 396] on input "16:10" at bounding box center [832, 395] width 34 height 13
type input "10:30"
click at [843, 426] on button "Save" at bounding box center [841, 427] width 50 height 17
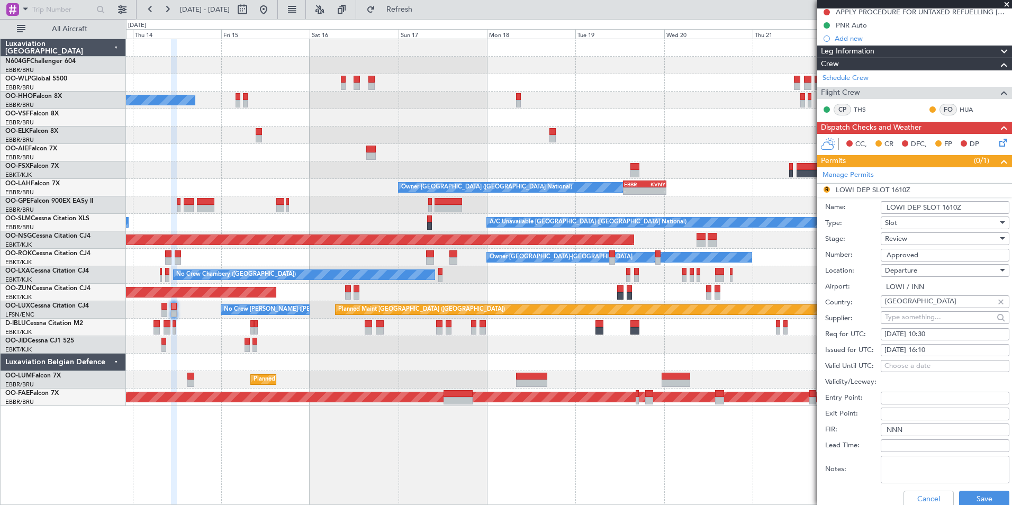
click at [955, 351] on div "14/08/2025 16:10" at bounding box center [944, 350] width 121 height 11
select select "8"
select select "2025"
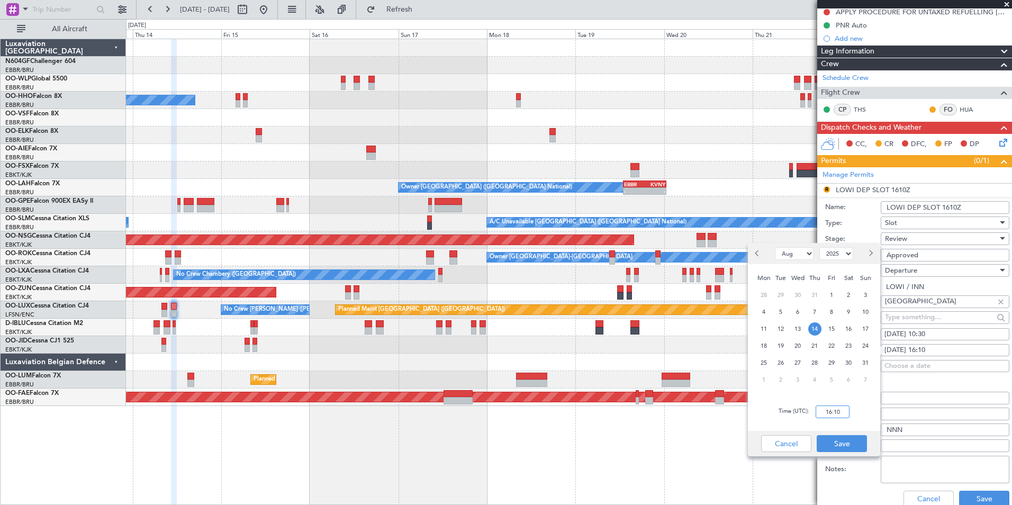
click at [842, 412] on input "16:10" at bounding box center [832, 411] width 34 height 13
type input "1030"
click at [851, 447] on button "Save" at bounding box center [841, 443] width 50 height 17
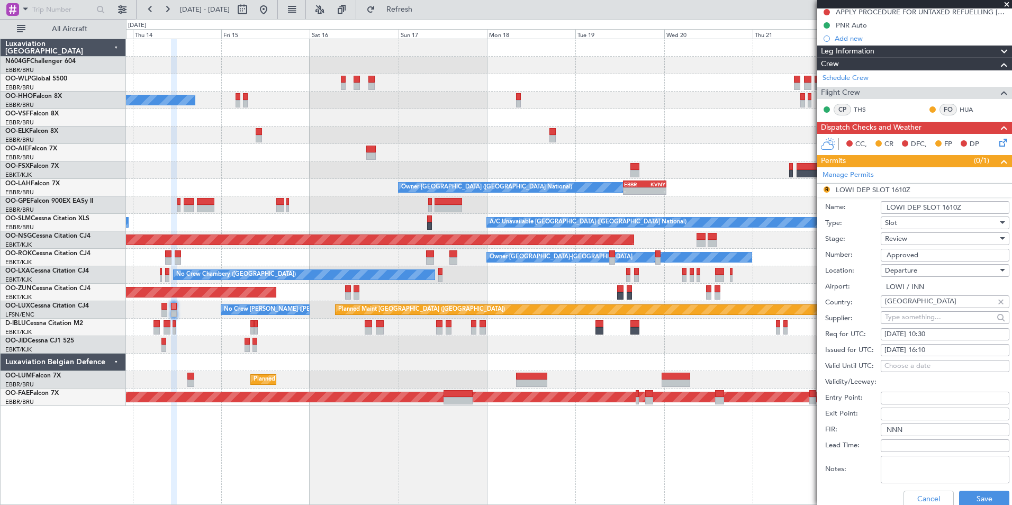
click at [951, 352] on div "14/08/2025 16:10" at bounding box center [944, 350] width 121 height 11
select select "8"
select select "2025"
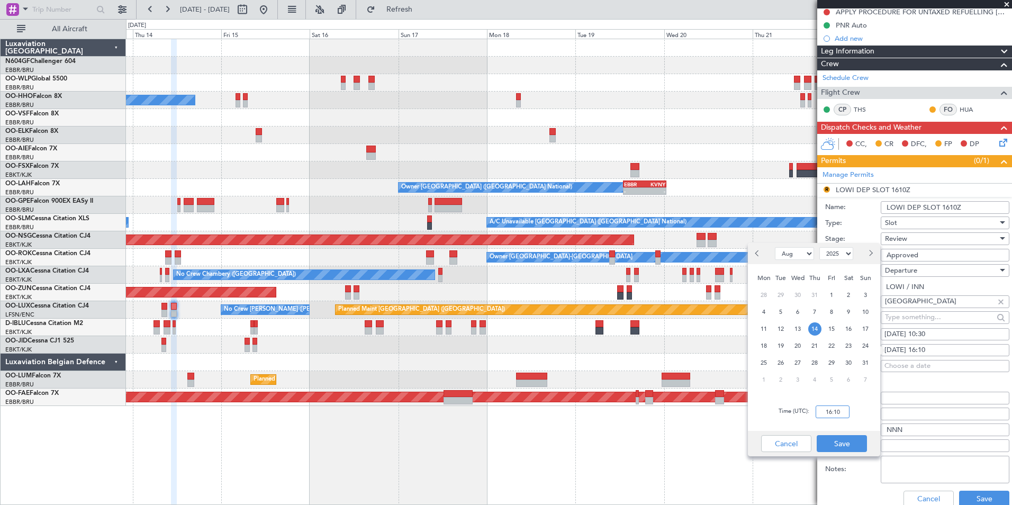
click at [827, 415] on input "16:10" at bounding box center [832, 411] width 34 height 13
type input "10:30"
click at [845, 443] on button "Save" at bounding box center [841, 443] width 50 height 17
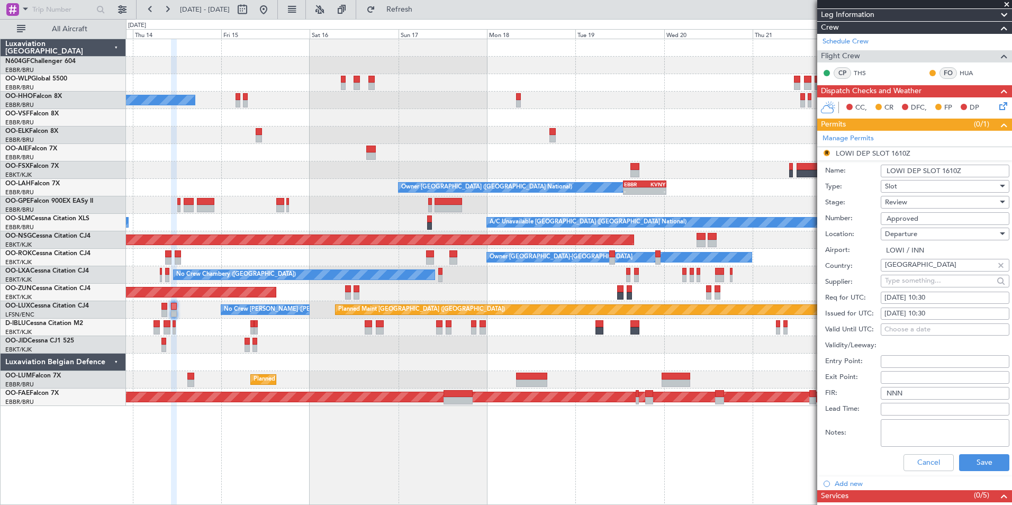
scroll to position [148, 0]
click at [915, 220] on input "Approved" at bounding box center [944, 218] width 129 height 13
click at [925, 202] on div "Review" at bounding box center [941, 202] width 113 height 16
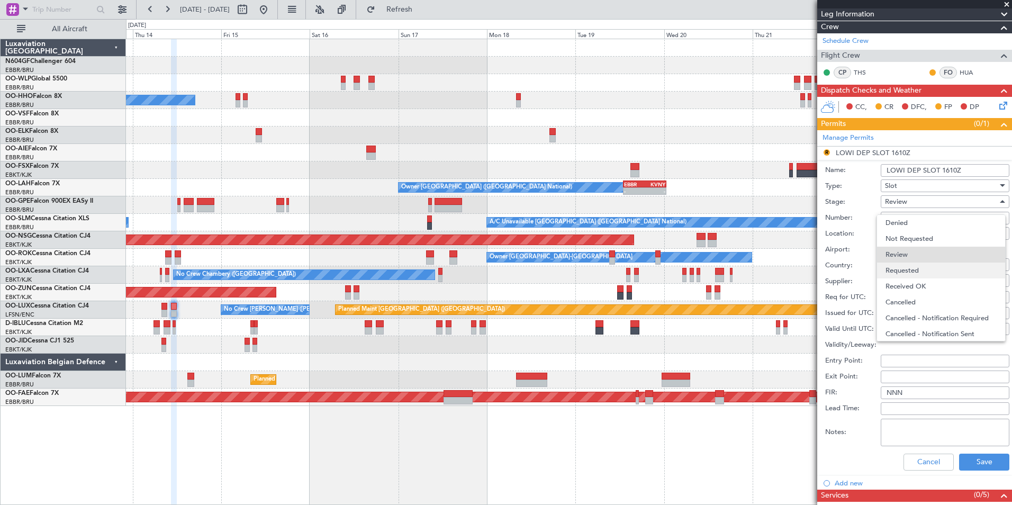
click at [916, 272] on span "Requested" at bounding box center [940, 270] width 111 height 16
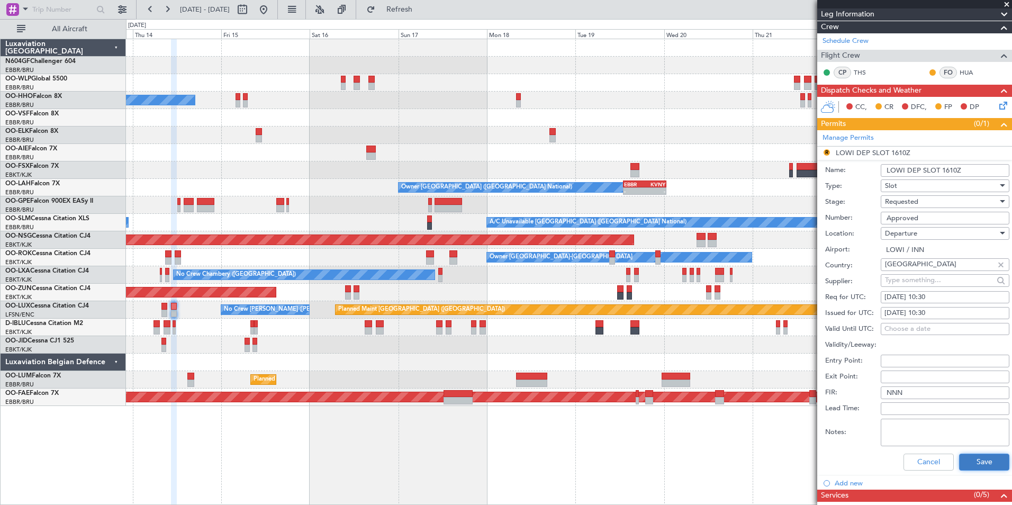
click at [971, 462] on button "Save" at bounding box center [984, 461] width 50 height 17
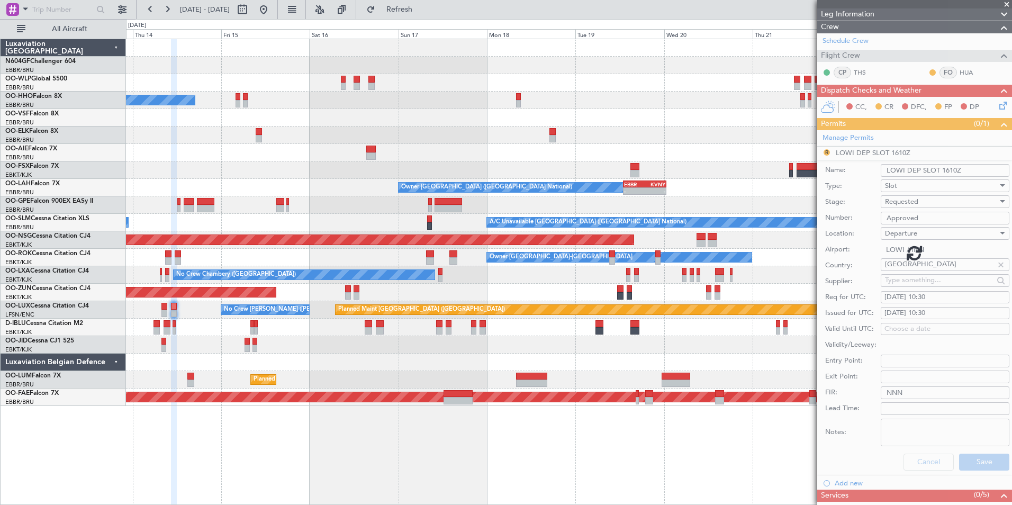
scroll to position [4, 0]
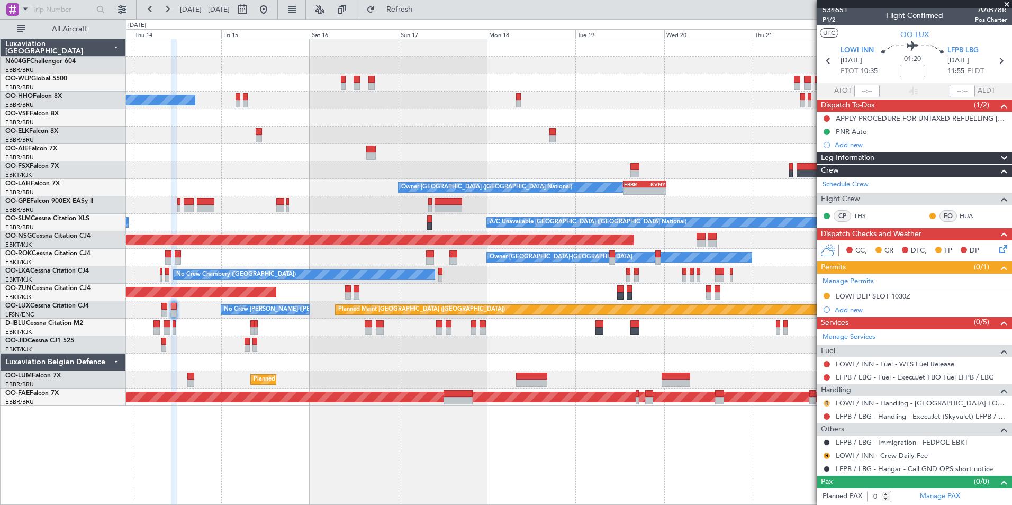
click at [825, 400] on button "R" at bounding box center [826, 403] width 6 height 6
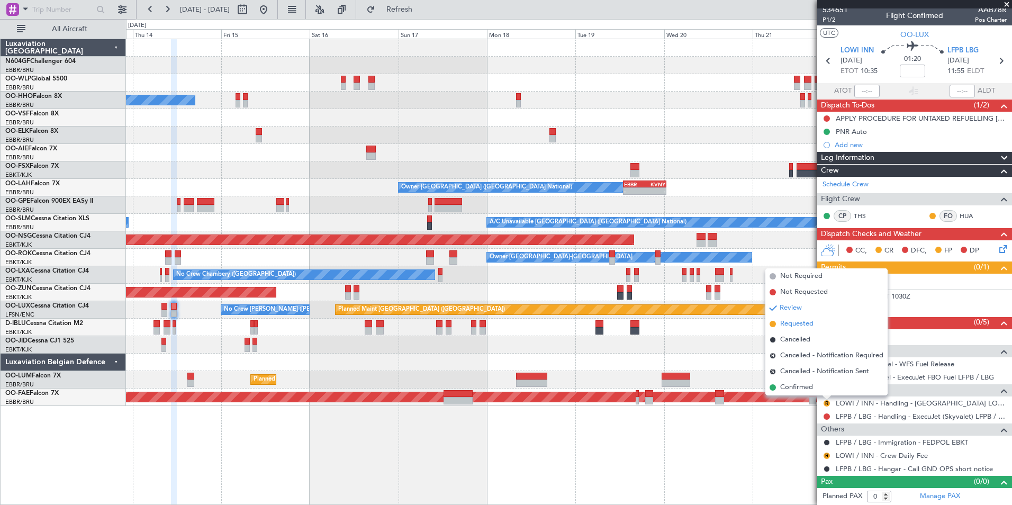
click at [814, 325] on li "Requested" at bounding box center [826, 324] width 122 height 16
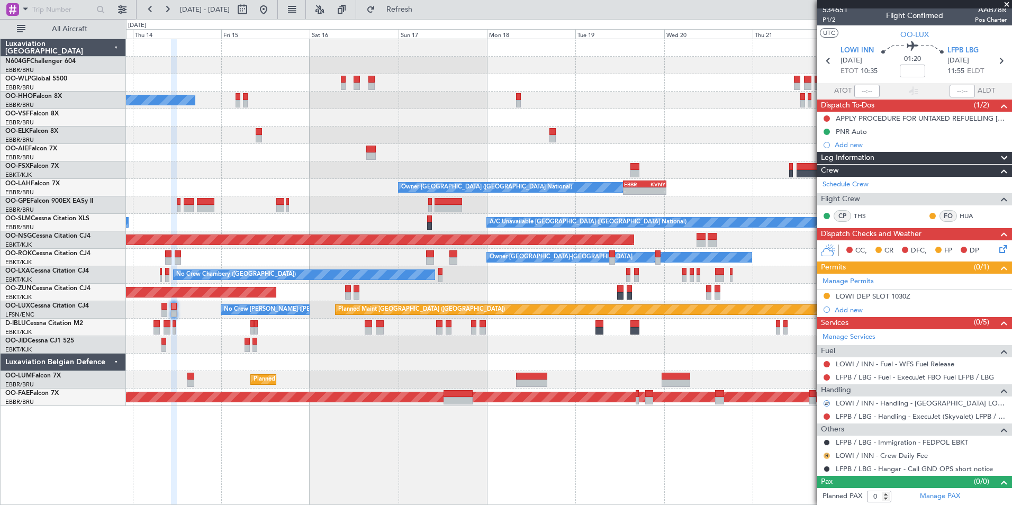
click at [828, 454] on button "R" at bounding box center [826, 455] width 6 height 6
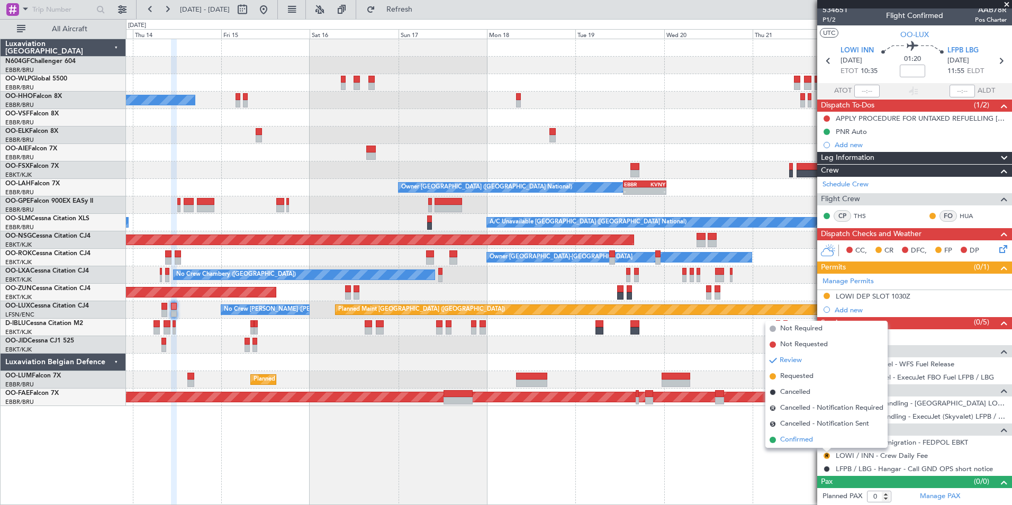
click at [816, 436] on li "Confirmed" at bounding box center [826, 440] width 122 height 16
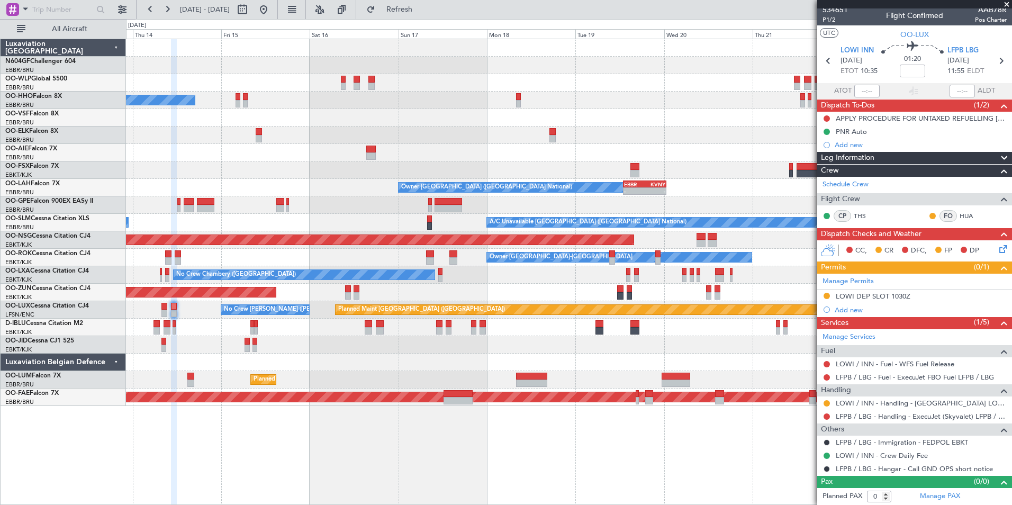
scroll to position [0, 0]
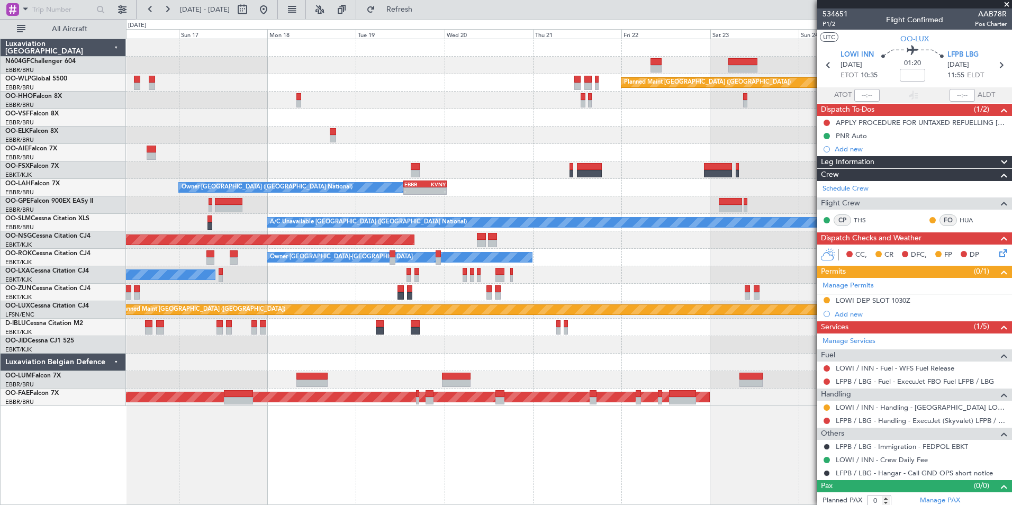
click at [503, 334] on div "Planned Maint Berlin (Brandenburg) A/C Unavailable Geneva (Cointrin) Owner Brus…" at bounding box center [568, 222] width 885 height 367
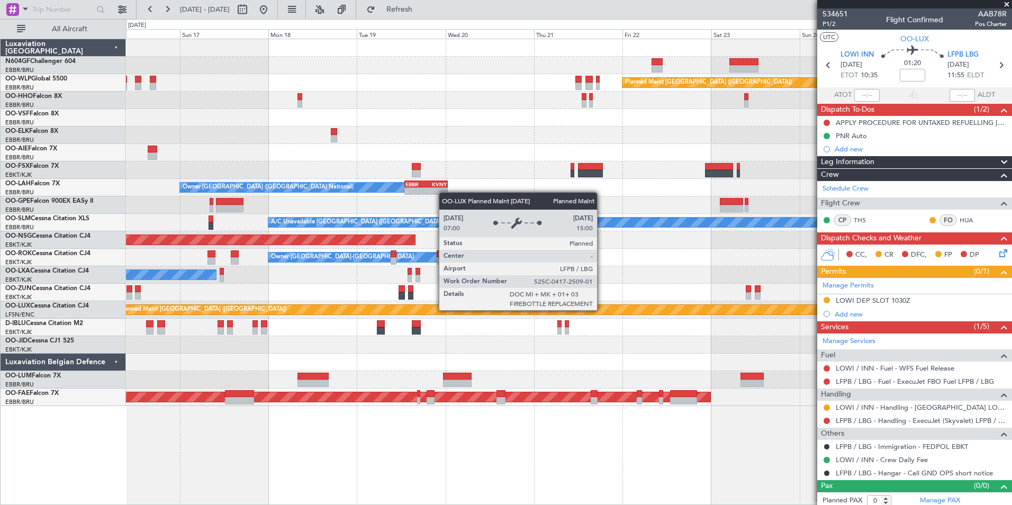
click at [425, 300] on div "Planned Maint Berlin (Brandenburg) A/C Unavailable Geneva (Cointrin) Owner Brus…" at bounding box center [568, 222] width 885 height 367
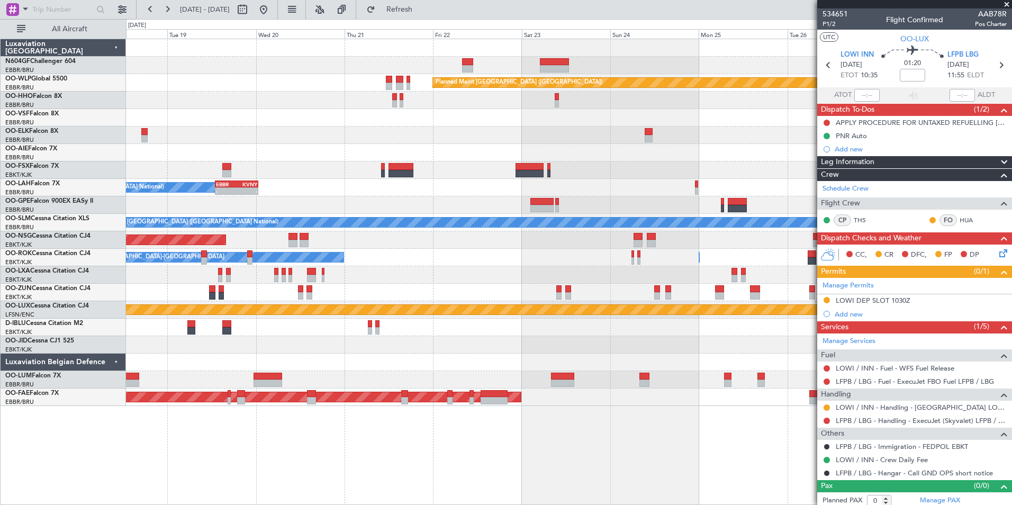
click at [392, 294] on div "Planned Maint Berlin (Brandenburg) Owner Brussels (Brussels National) - - EBBR …" at bounding box center [568, 222] width 885 height 367
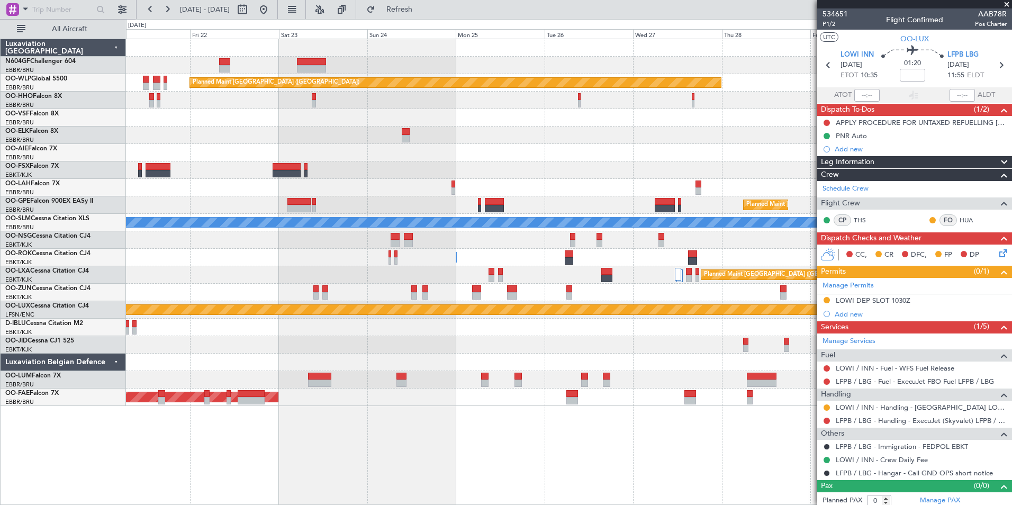
click at [395, 290] on div "Planned Maint Berlin (Brandenburg) Planned Maint London (Farnborough) EBBR 13:0…" at bounding box center [568, 222] width 885 height 367
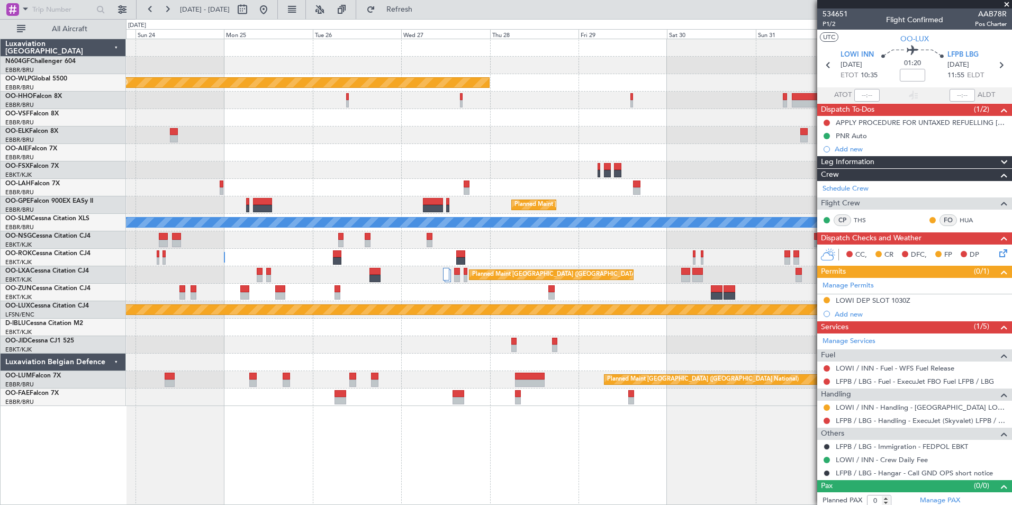
click at [306, 350] on div "Planned Maint Berlin (Brandenburg) Planned Maint London (Farnborough) Planned M…" at bounding box center [568, 222] width 885 height 367
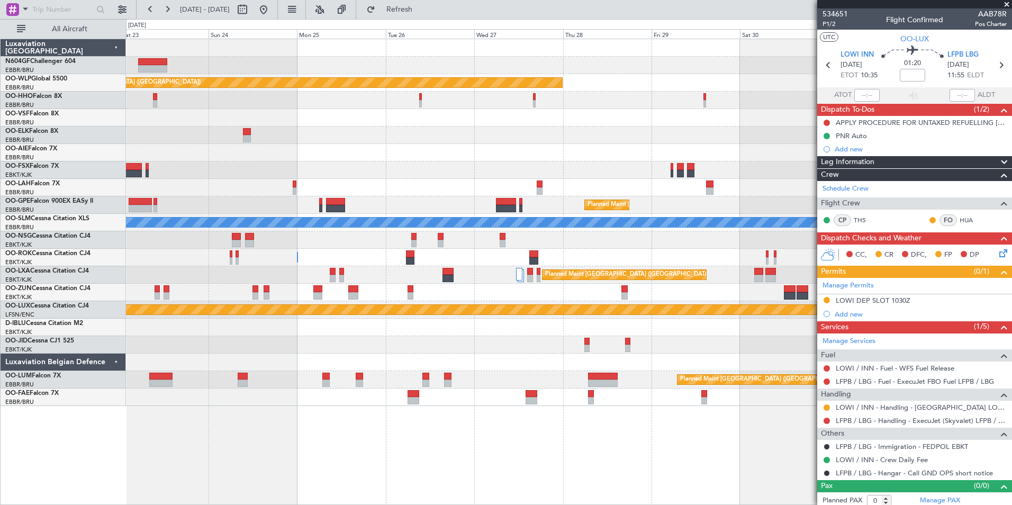
click at [752, 426] on div "Planned Maint Berlin (Brandenburg) Planned Maint London (Farnborough) Planned M…" at bounding box center [569, 272] width 886 height 466
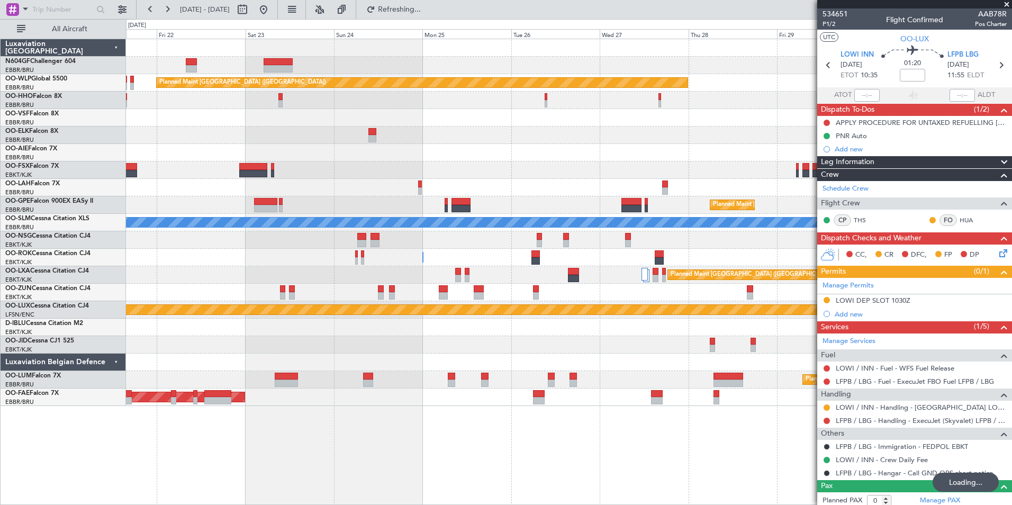
click at [684, 385] on div "Planned Maint [GEOGRAPHIC_DATA] ([GEOGRAPHIC_DATA] National)" at bounding box center [568, 379] width 885 height 17
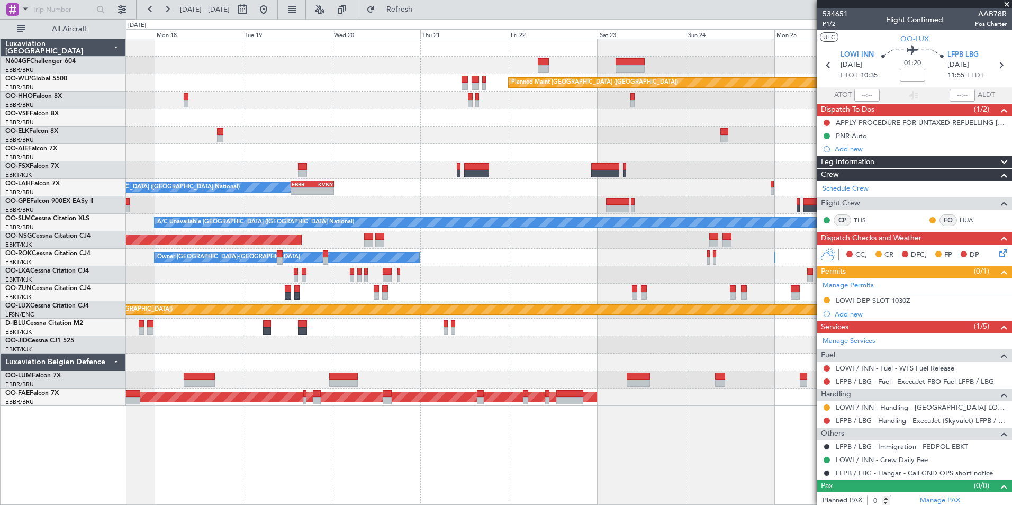
click at [649, 376] on div "Planned Maint Berlin (Brandenburg) - - EBBR 13:00 Z KVNY 00:45 Z Owner Brussels…" at bounding box center [568, 222] width 885 height 367
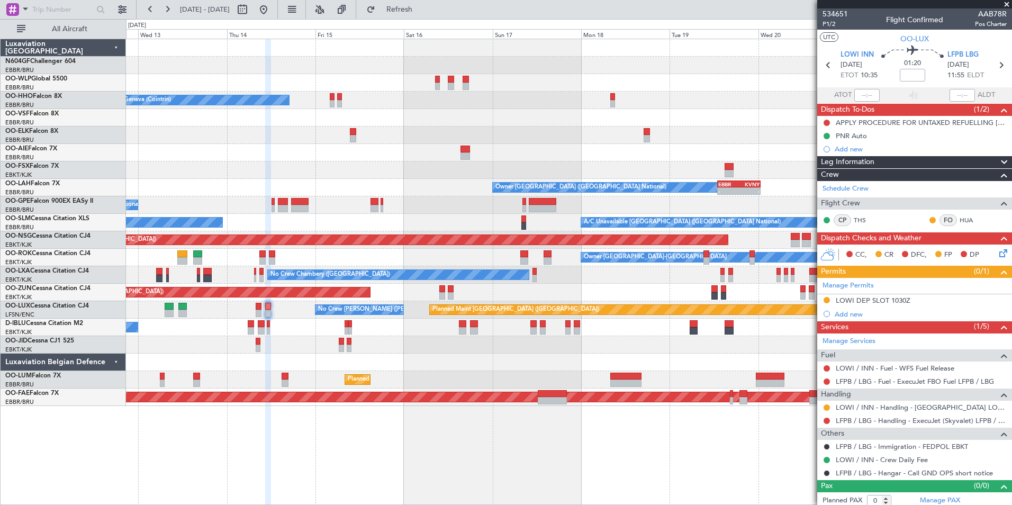
click at [552, 375] on div "Planned Maint Berlin (Brandenburg) A/C Unavailable Geneva (Cointrin) Owner Brus…" at bounding box center [568, 222] width 885 height 367
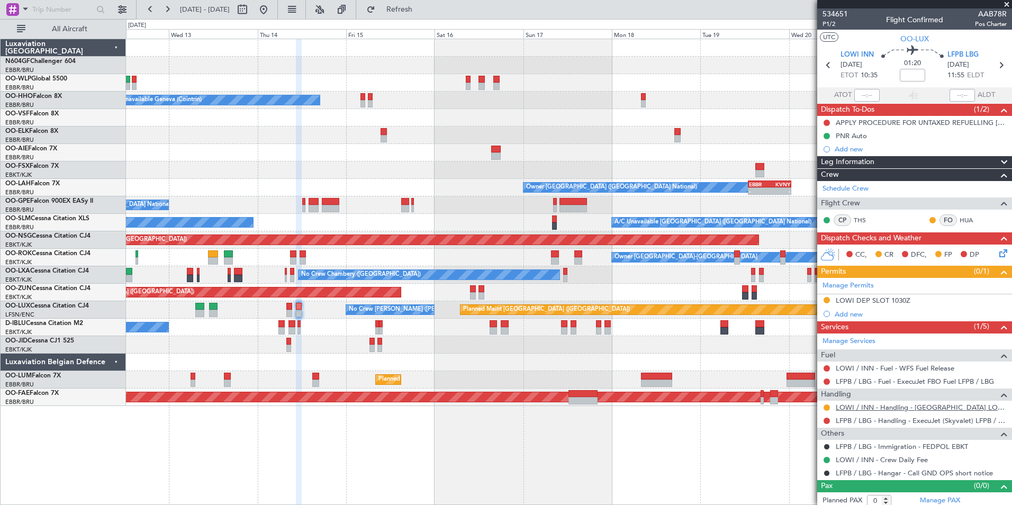
click at [850, 409] on link "LOWI / INN - Handling - Innsbruck Flughafen LOWI / INN" at bounding box center [920, 407] width 171 height 9
click at [409, 14] on button "Refresh" at bounding box center [392, 9] width 63 height 17
click at [830, 69] on icon at bounding box center [828, 65] width 14 height 14
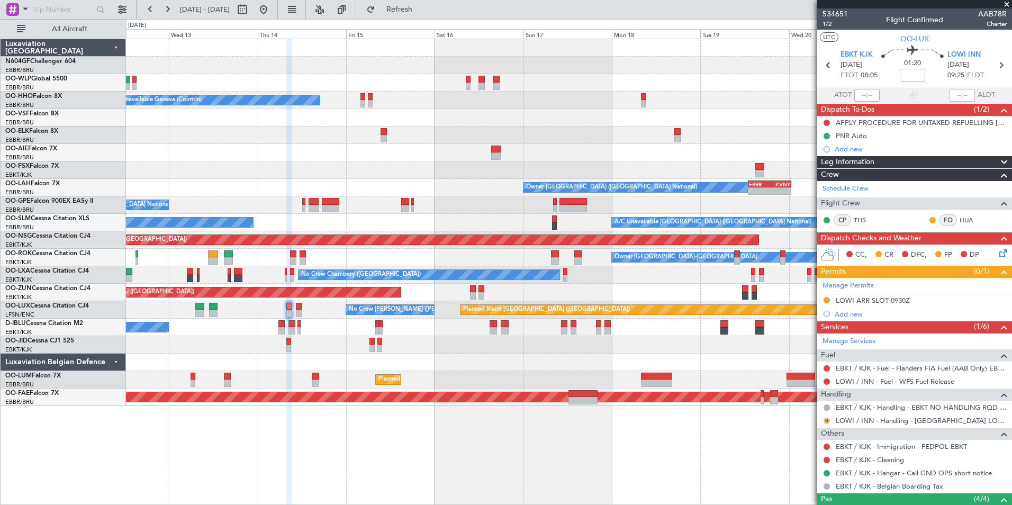
click at [827, 417] on button "R" at bounding box center [826, 420] width 6 height 6
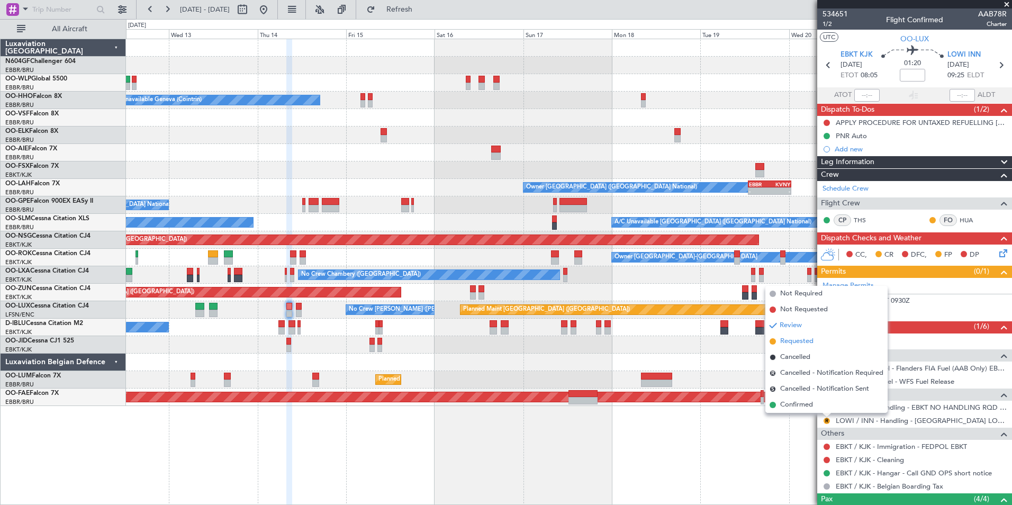
click at [832, 342] on li "Requested" at bounding box center [826, 341] width 122 height 16
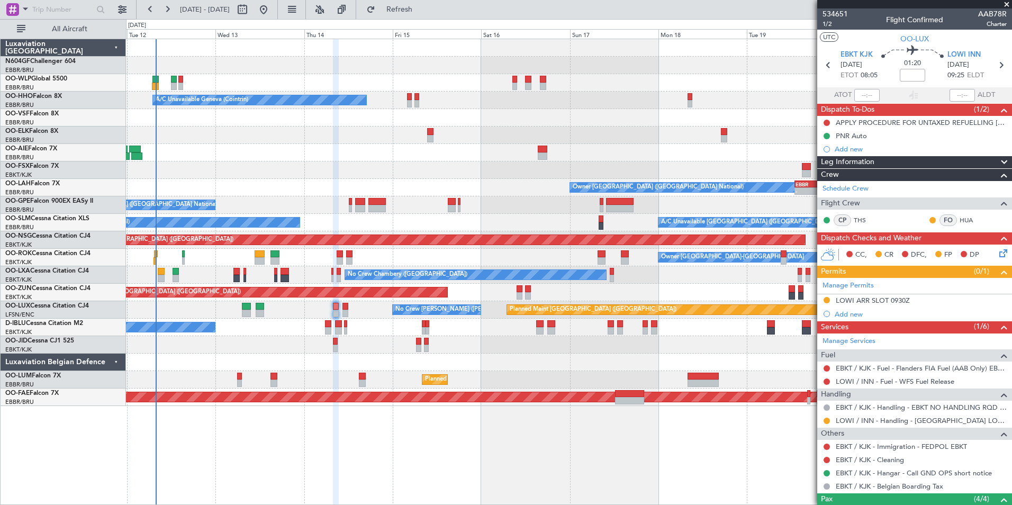
click at [485, 345] on div at bounding box center [568, 344] width 885 height 17
click at [478, 357] on div at bounding box center [568, 361] width 885 height 17
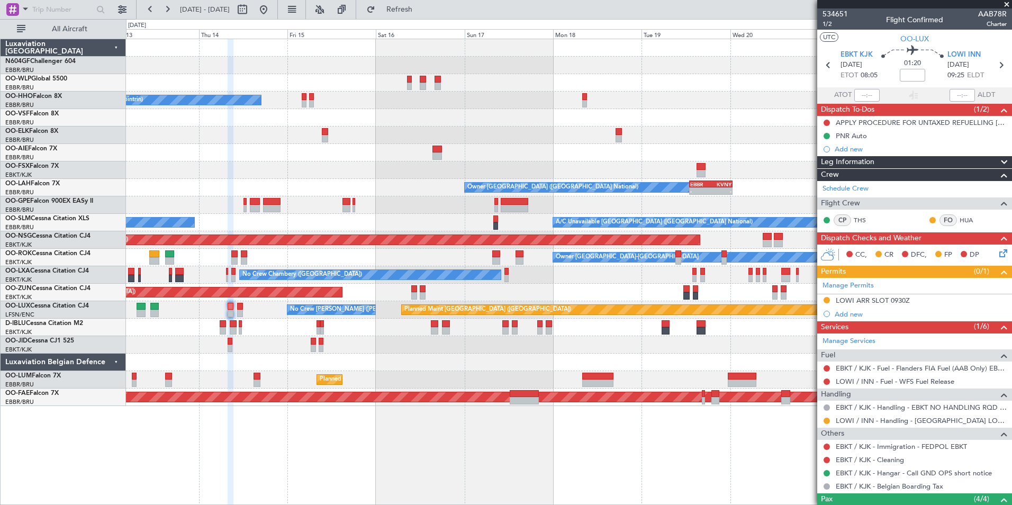
click at [521, 342] on div "Planned Maint Berlin (Brandenburg) A/C Unavailable Geneva (Cointrin) Owner Brus…" at bounding box center [568, 222] width 885 height 367
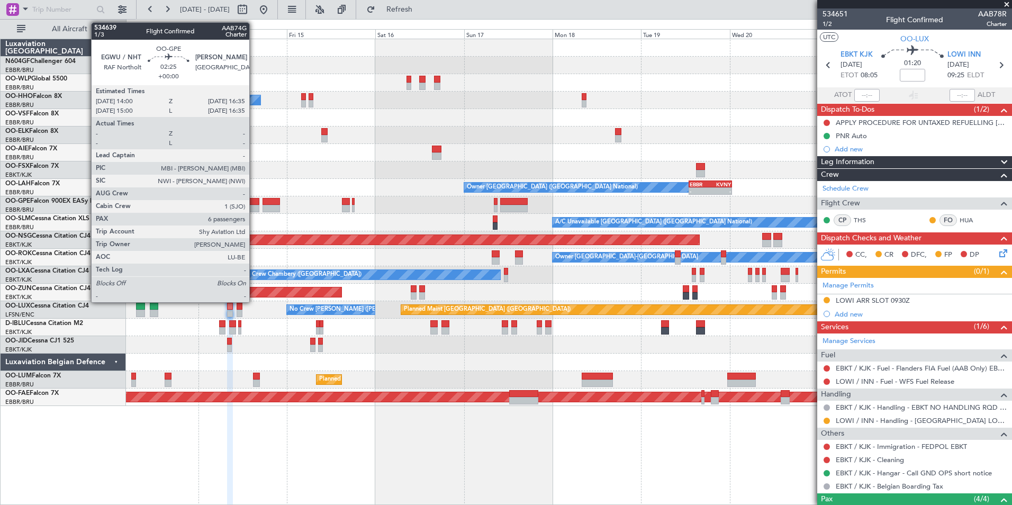
click at [254, 202] on div at bounding box center [254, 201] width 10 height 7
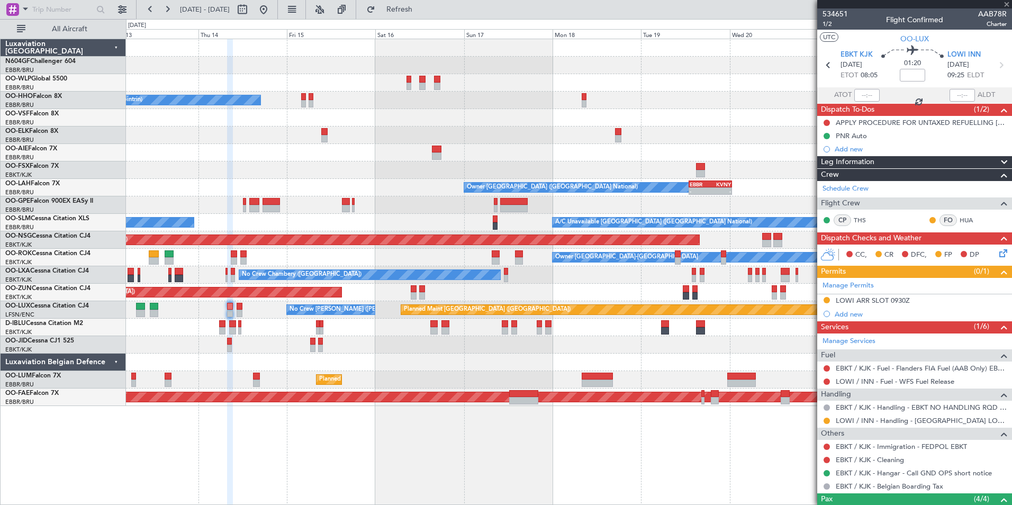
type input "6"
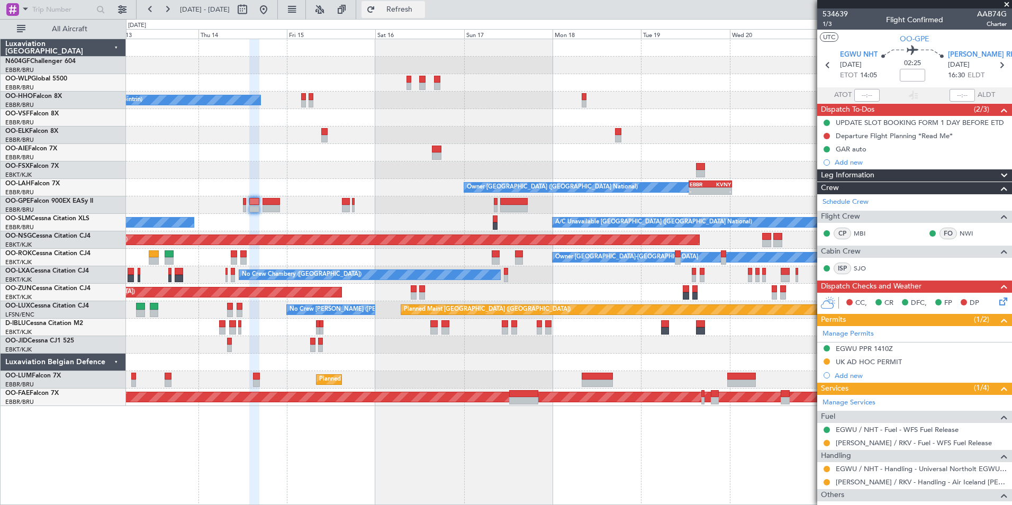
click at [422, 10] on span "Refresh" at bounding box center [399, 9] width 44 height 7
click at [416, 178] on div at bounding box center [568, 169] width 885 height 17
click at [379, 341] on div "Planned Maint [GEOGRAPHIC_DATA] ([GEOGRAPHIC_DATA]) A/C Unavailable Geneva (Coi…" at bounding box center [568, 222] width 885 height 367
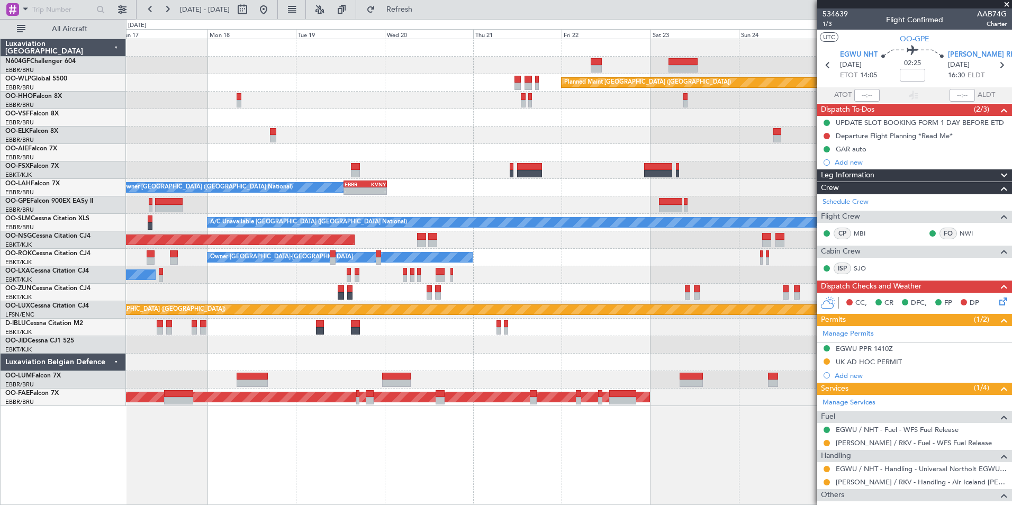
click at [420, 360] on div at bounding box center [568, 361] width 885 height 17
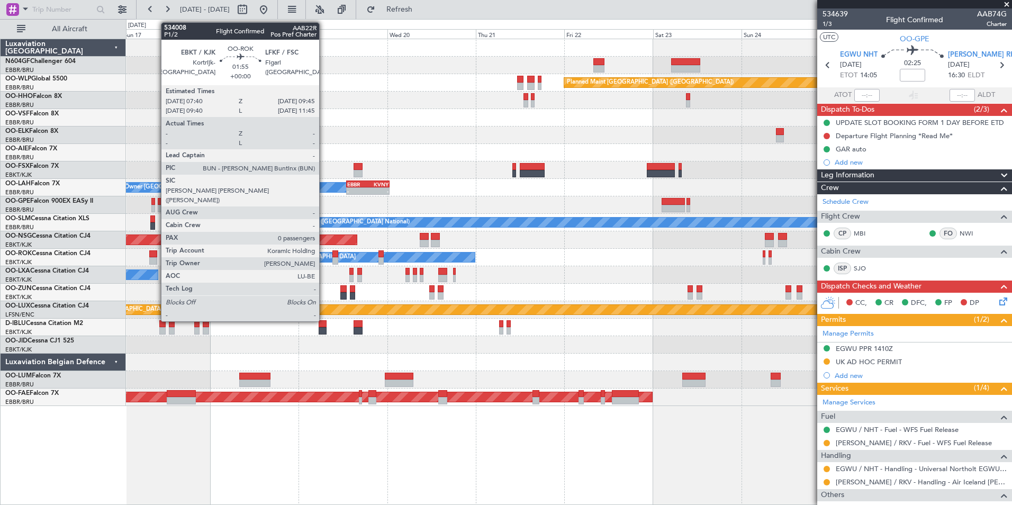
click at [156, 260] on div at bounding box center [153, 260] width 8 height 7
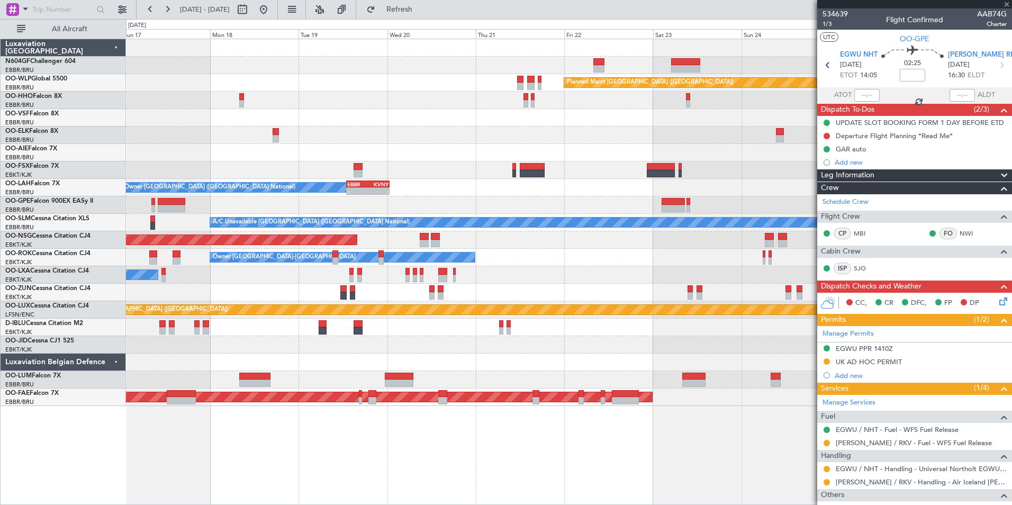
type input "0"
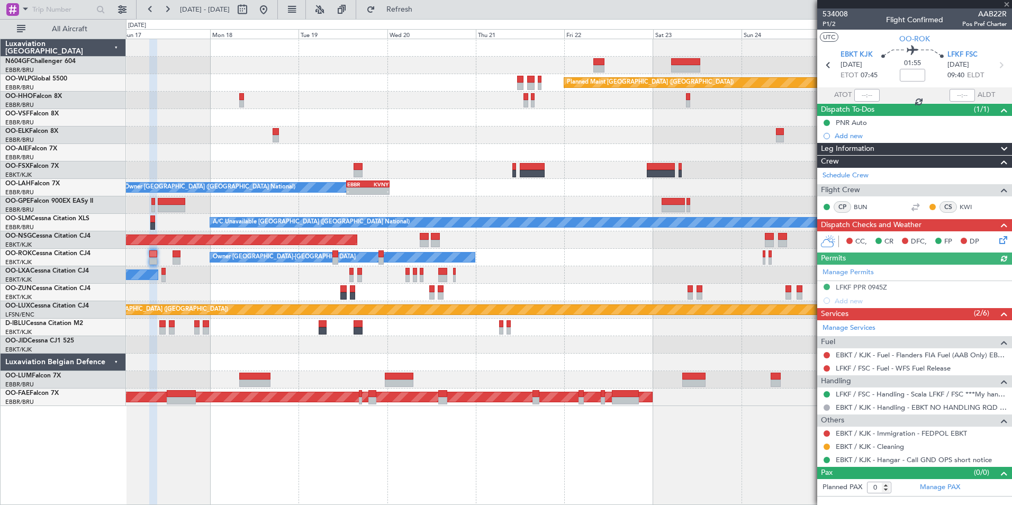
click at [873, 285] on div "Manage Permits LFKF PPR 0945Z Add new" at bounding box center [914, 286] width 195 height 43
click at [886, 283] on div "LFKF PPR 0945Z" at bounding box center [860, 287] width 51 height 9
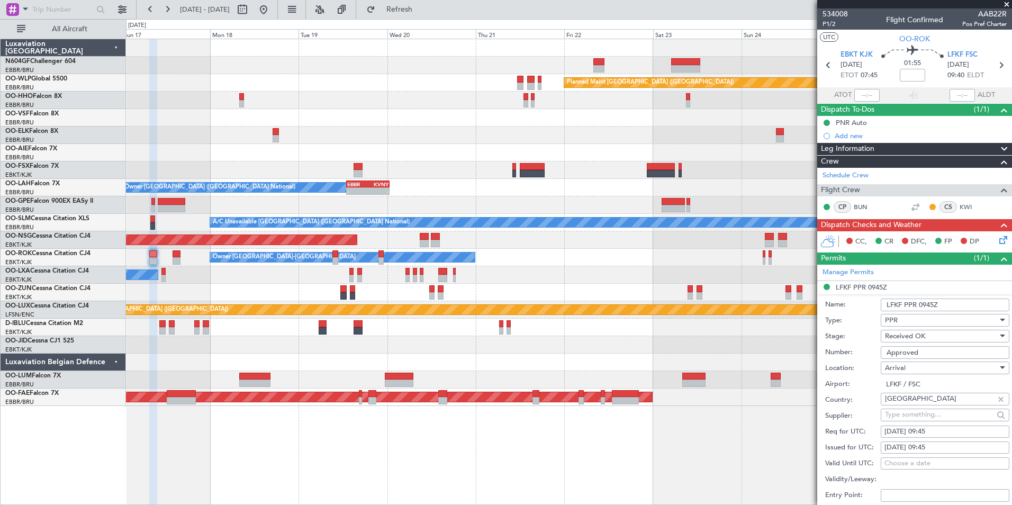
click at [937, 350] on input "Approved" at bounding box center [944, 352] width 129 height 13
paste input "LFKFA000001726"
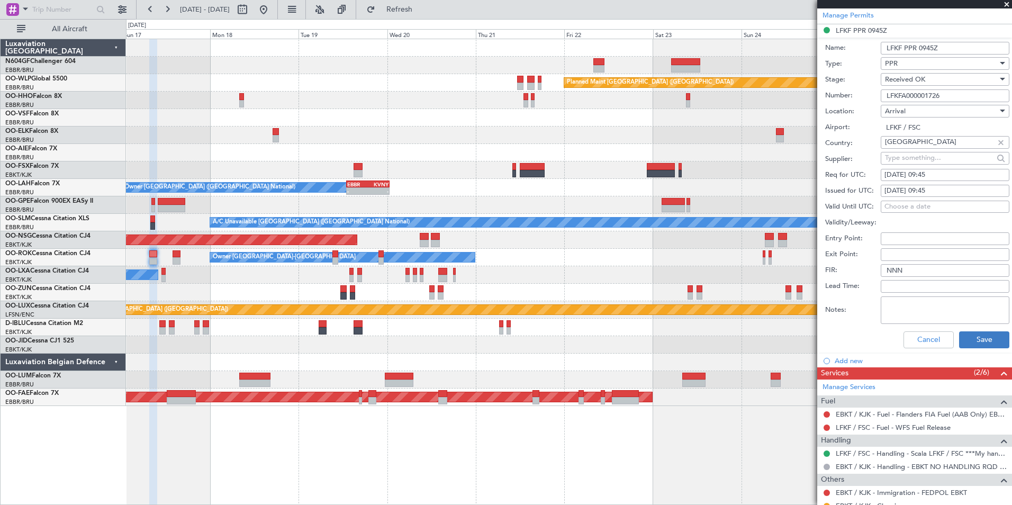
scroll to position [257, 0]
type input "LFKFA000001726"
click at [979, 339] on button "Save" at bounding box center [984, 339] width 50 height 17
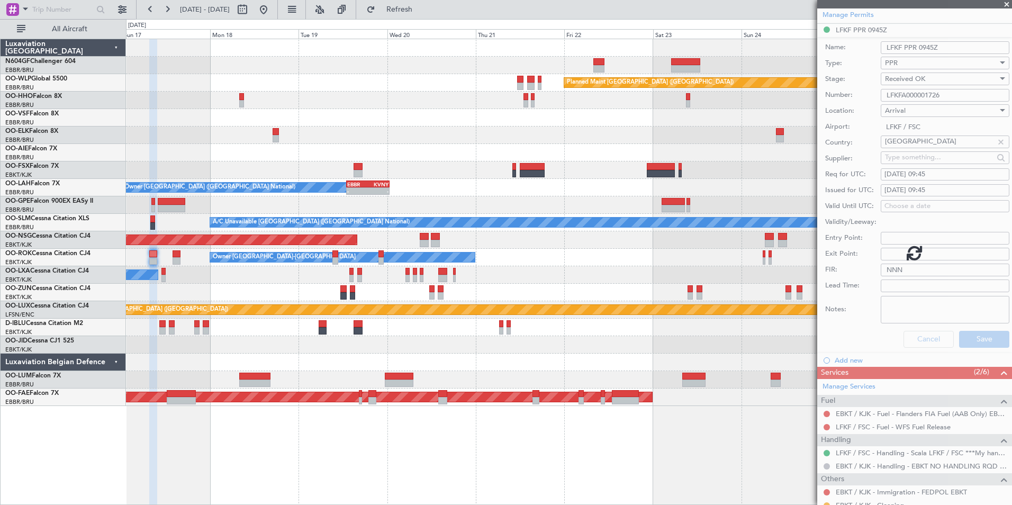
scroll to position [0, 0]
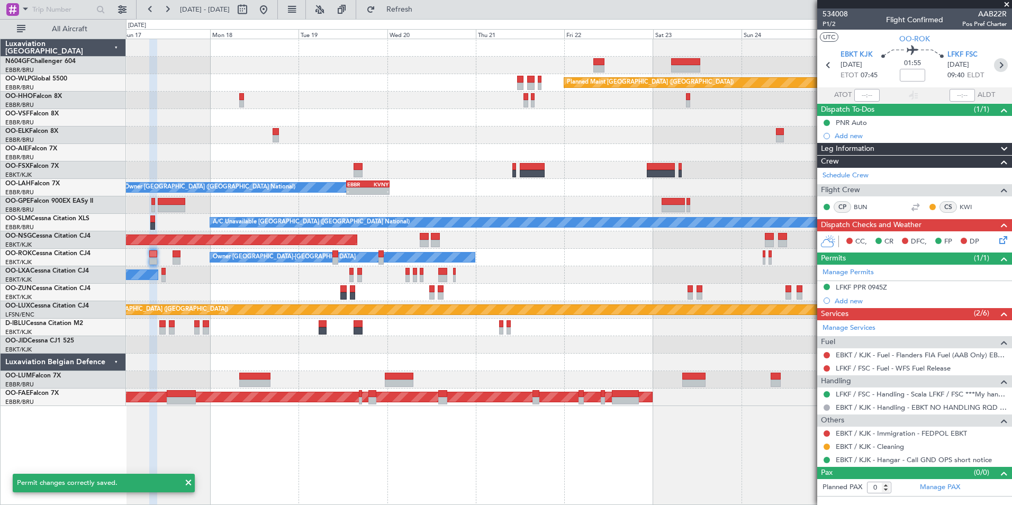
click at [999, 66] on icon at bounding box center [1001, 65] width 14 height 14
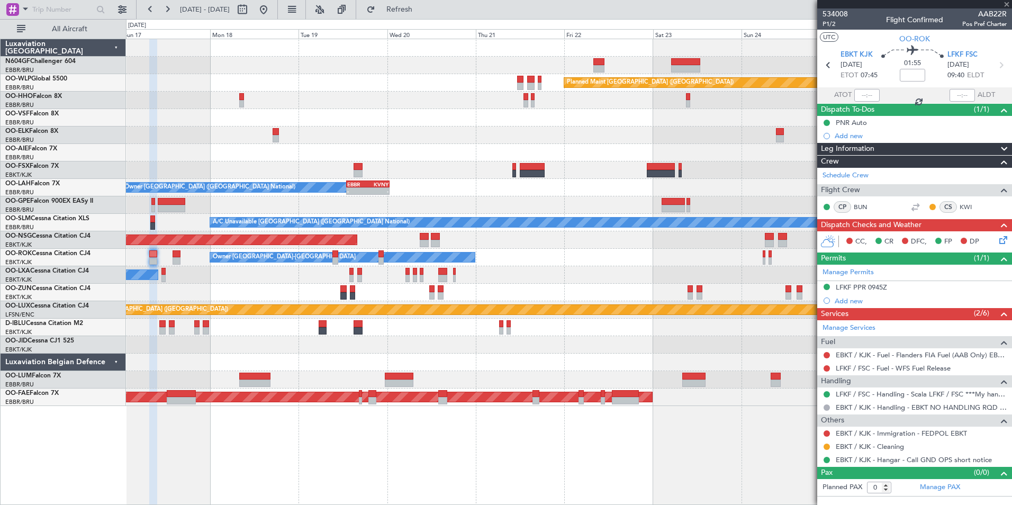
type input "4"
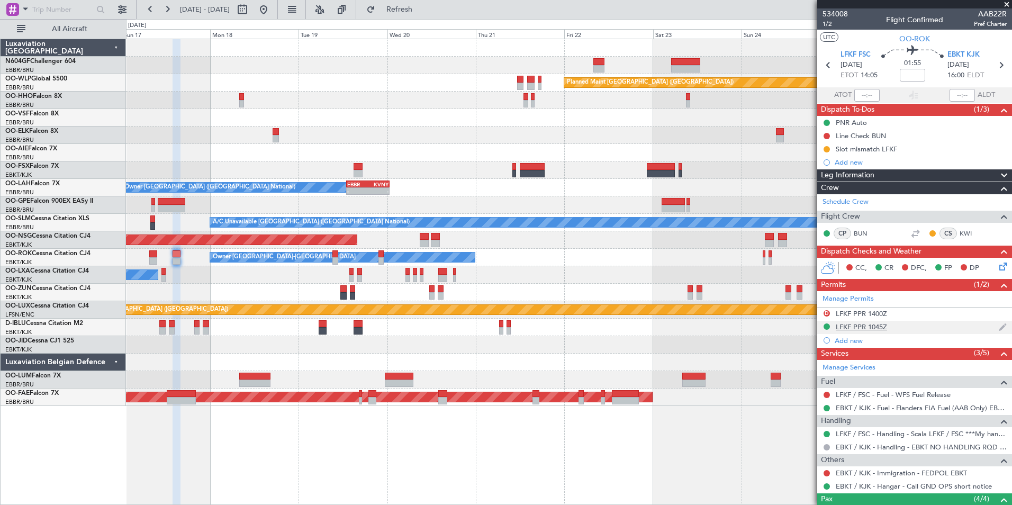
click at [875, 329] on div "LFKF PPR 1045Z" at bounding box center [860, 326] width 51 height 9
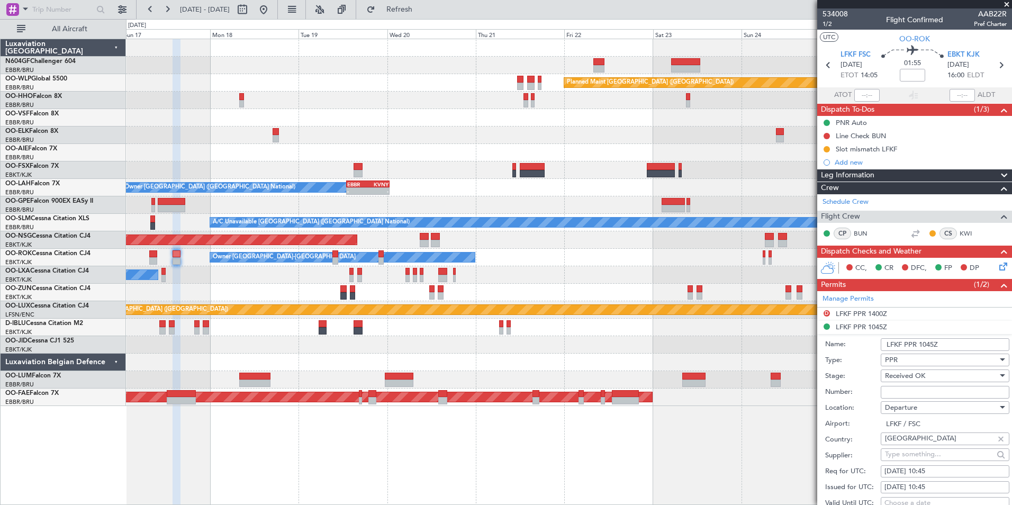
click at [909, 388] on input "Number:" at bounding box center [944, 392] width 129 height 13
paste input "LFKFA000001726"
type input "LFKFA000001726"
click at [918, 372] on span "Received OK" at bounding box center [905, 376] width 40 height 10
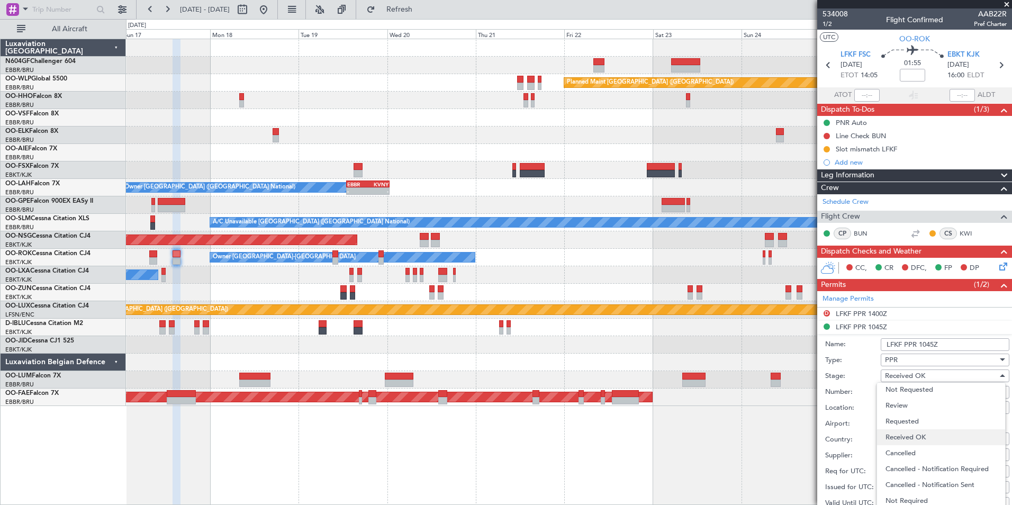
click at [927, 435] on span "Received OK" at bounding box center [940, 437] width 111 height 16
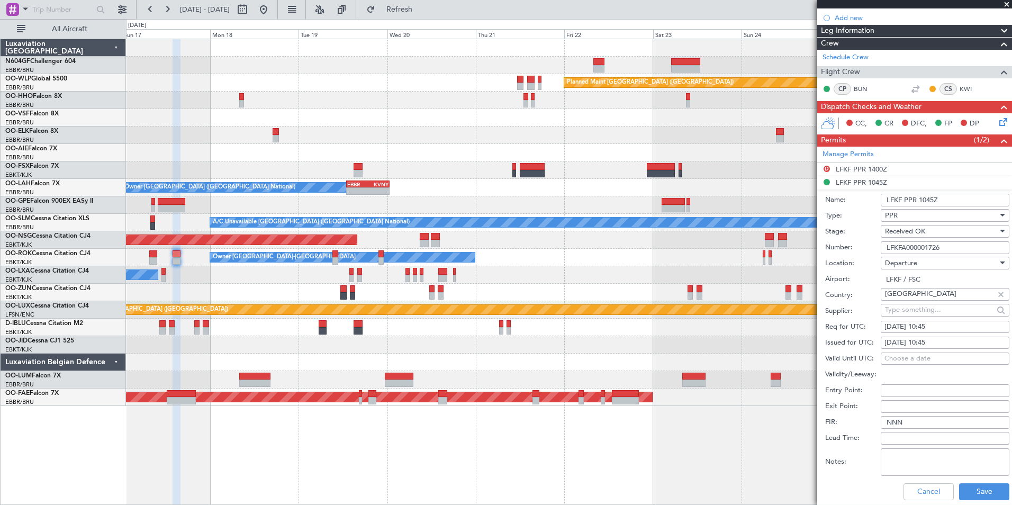
scroll to position [145, 0]
click at [985, 486] on button "Save" at bounding box center [984, 490] width 50 height 17
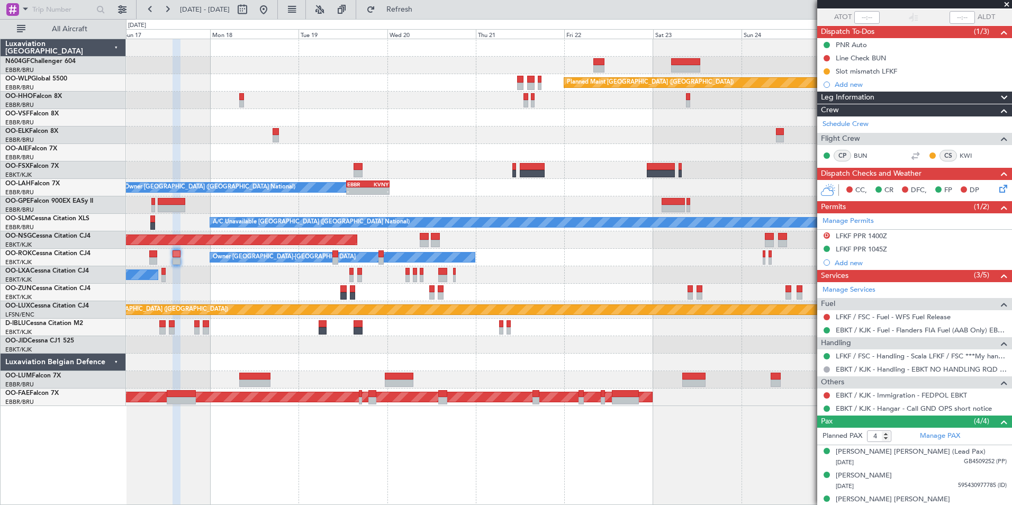
scroll to position [113, 0]
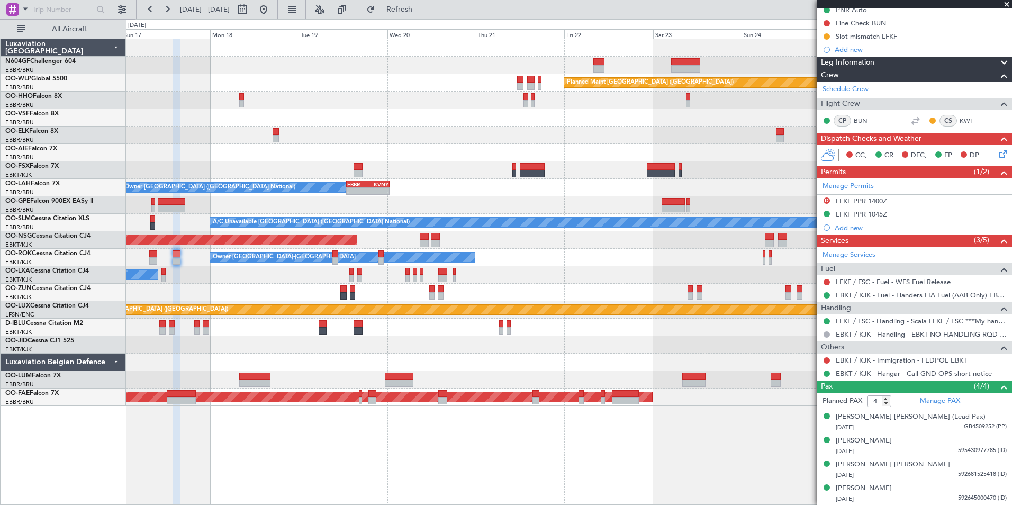
click at [687, 281] on div "No Crew Chambery ([GEOGRAPHIC_DATA]) Planned Maint [GEOGRAPHIC_DATA] ([GEOGRAPH…" at bounding box center [568, 274] width 885 height 17
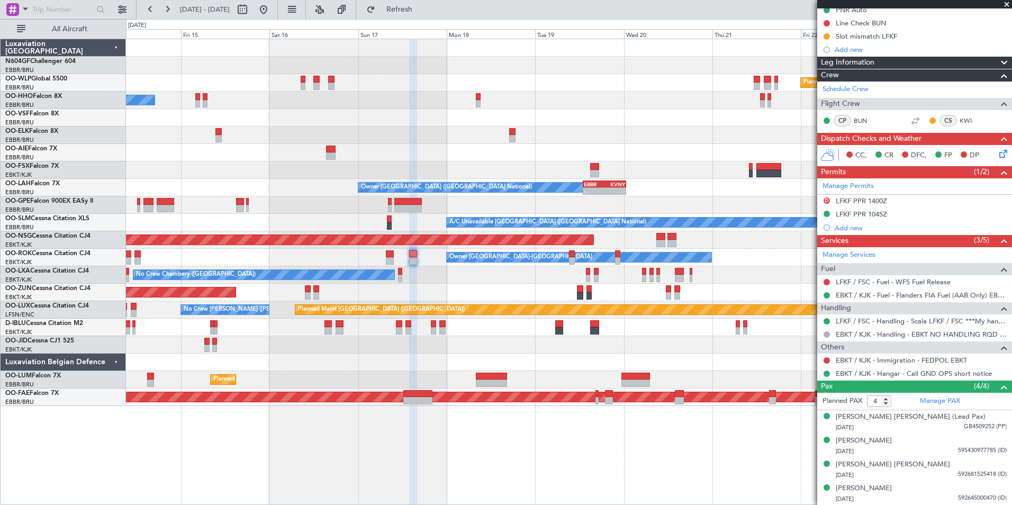
click at [542, 276] on div "Planned Maint [GEOGRAPHIC_DATA] ([GEOGRAPHIC_DATA]) A/C Unavailable Geneva (Coi…" at bounding box center [568, 222] width 885 height 367
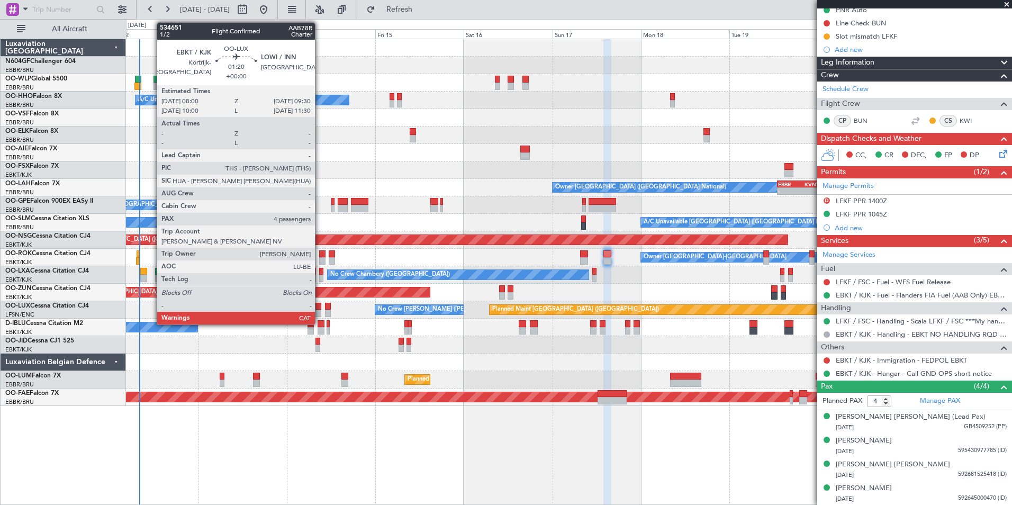
click at [320, 306] on div at bounding box center [318, 306] width 6 height 7
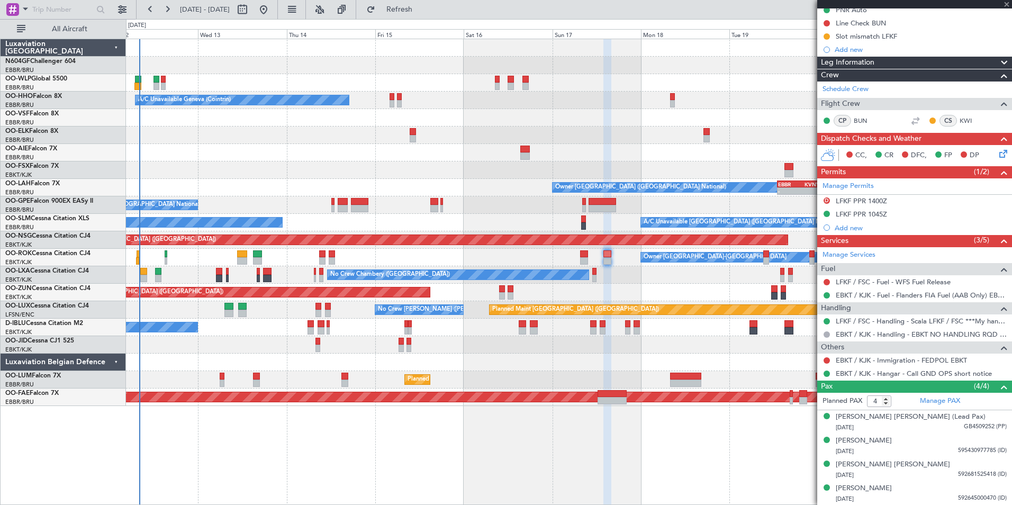
scroll to position [0, 0]
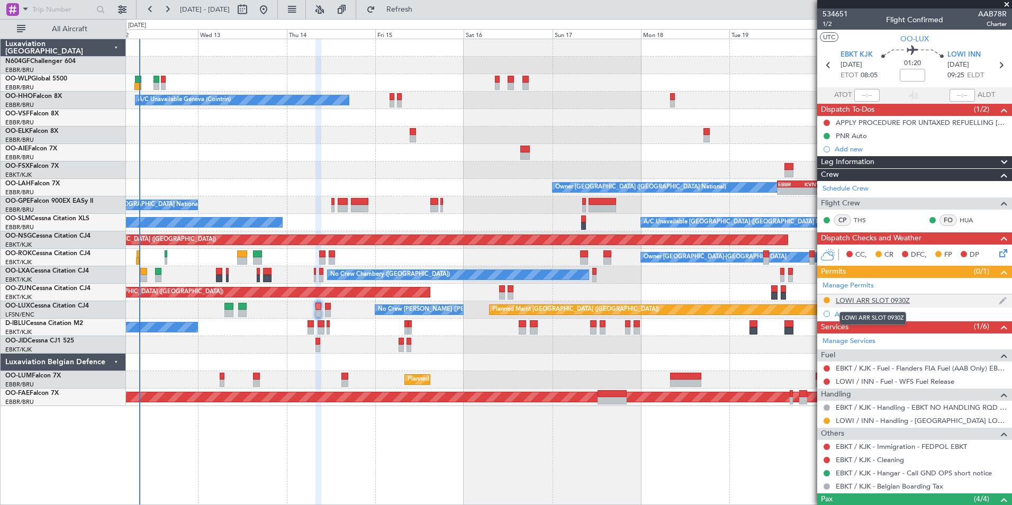
click at [850, 302] on div "LOWI ARR SLOT 0930Z" at bounding box center [872, 300] width 74 height 9
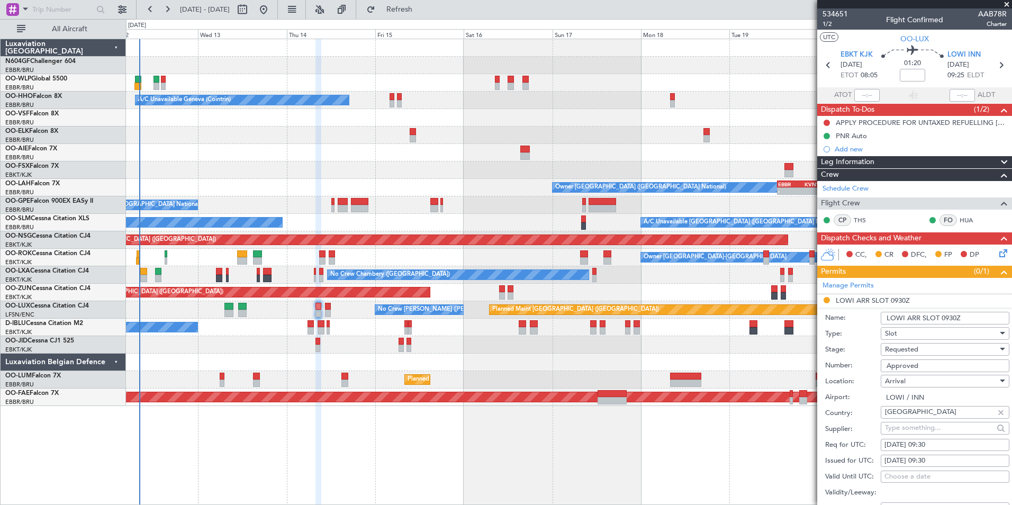
click at [826, 301] on li "LOWI ARR SLOT 0930Z Name: LOWI ARR SLOT 0930Z Type: Slot Stage: Requested Numbe…" at bounding box center [914, 458] width 195 height 329
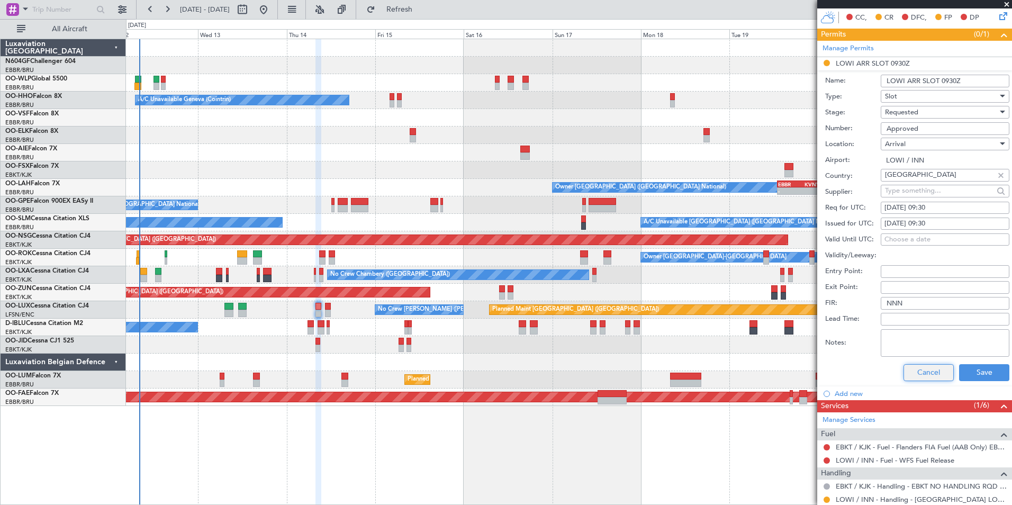
click at [922, 369] on button "Cancel" at bounding box center [928, 372] width 50 height 17
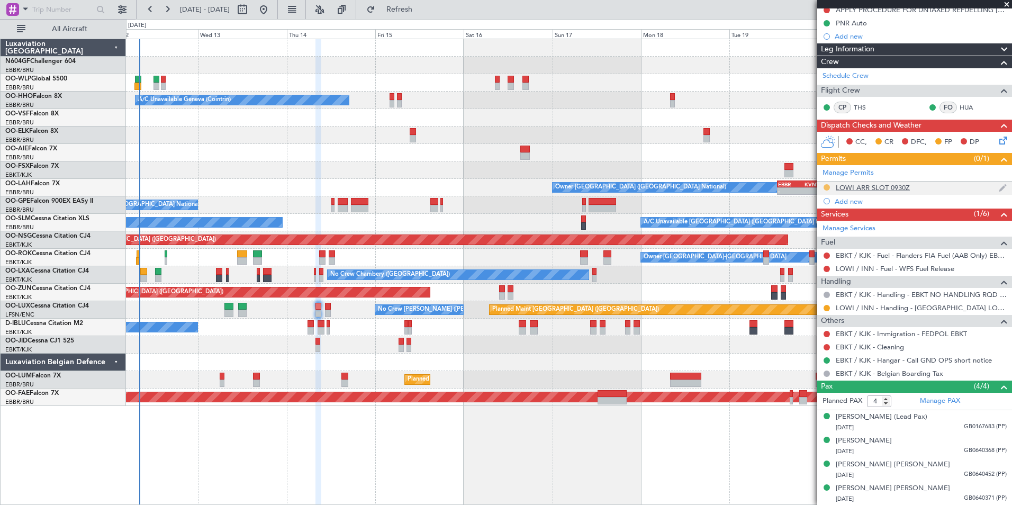
click at [824, 186] on button at bounding box center [826, 187] width 6 height 6
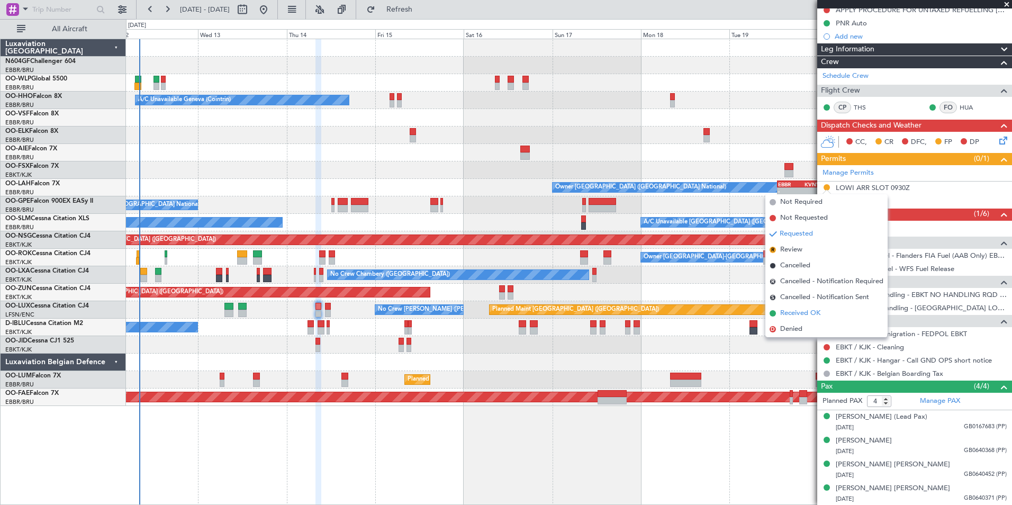
click at [819, 308] on span "Received OK" at bounding box center [800, 313] width 40 height 11
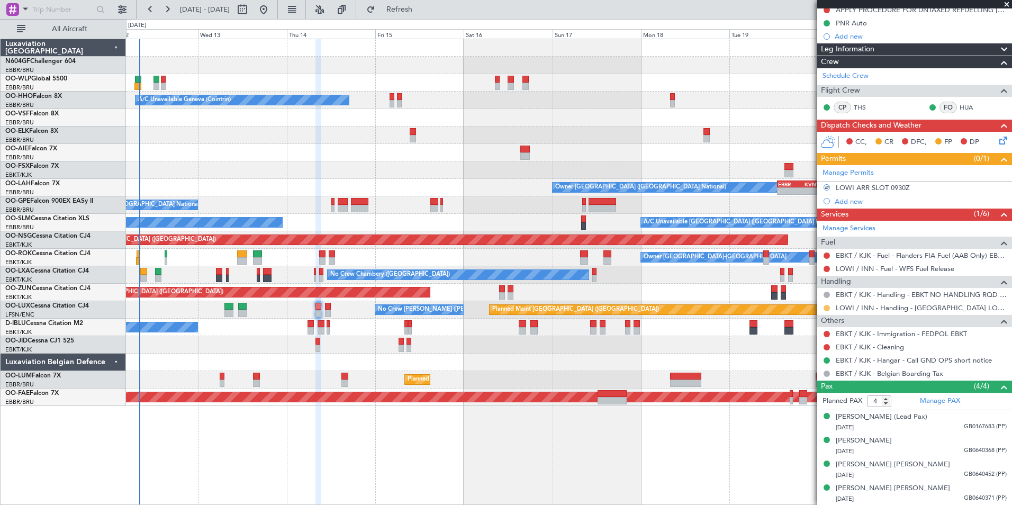
click at [826, 311] on mat-tooltip-component "Requested" at bounding box center [827, 325] width 48 height 28
click at [828, 306] on button at bounding box center [826, 308] width 6 height 6
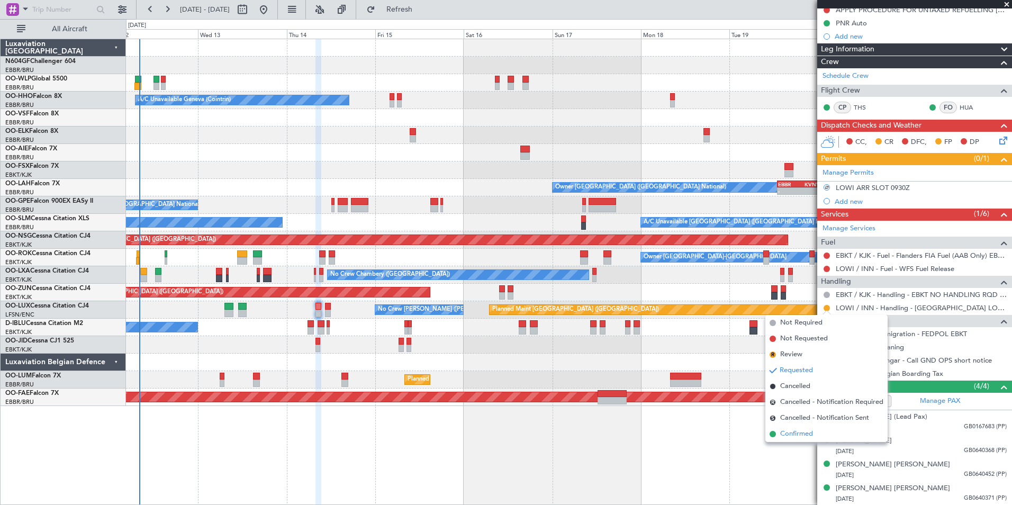
click at [807, 427] on li "Confirmed" at bounding box center [826, 434] width 122 height 16
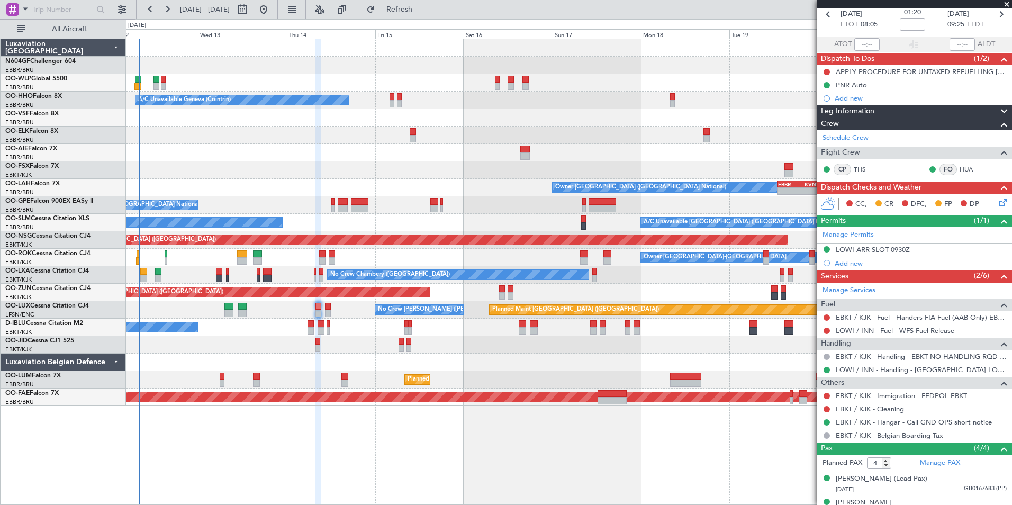
scroll to position [0, 0]
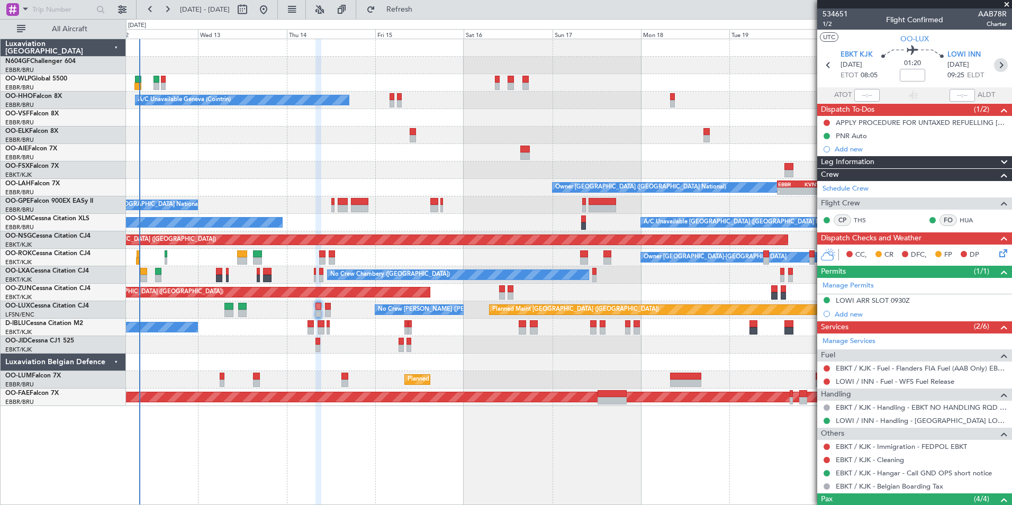
click at [997, 62] on icon at bounding box center [1001, 65] width 14 height 14
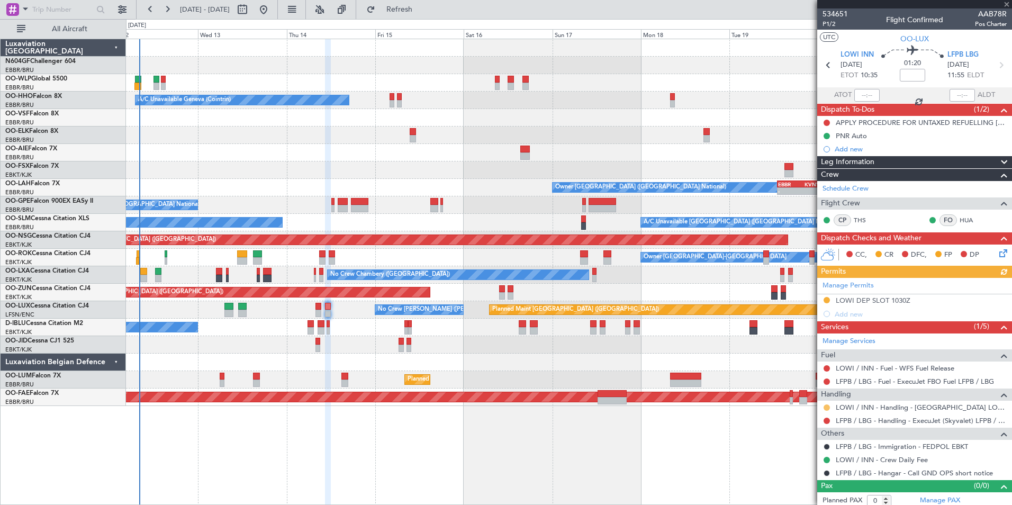
click at [824, 407] on button at bounding box center [826, 407] width 6 height 6
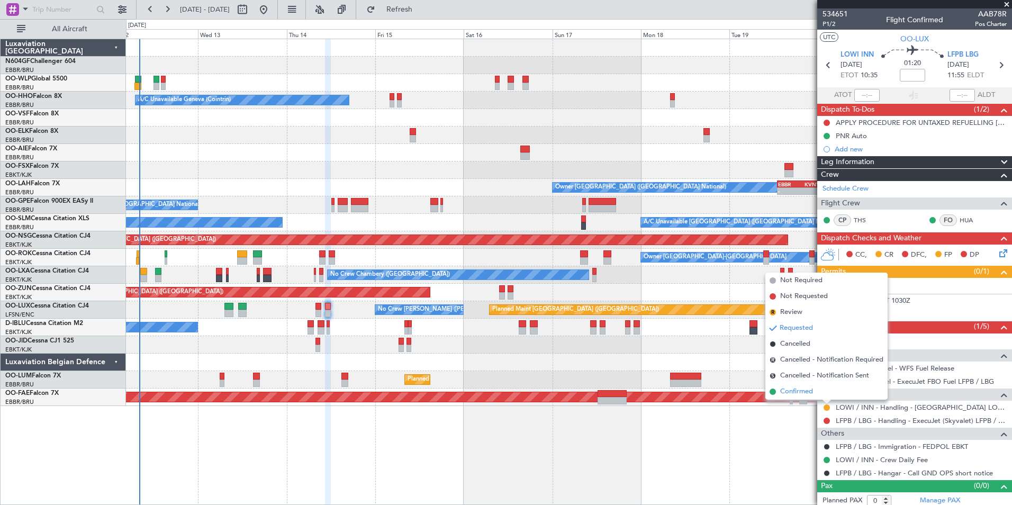
click at [807, 395] on span "Confirmed" at bounding box center [796, 391] width 33 height 11
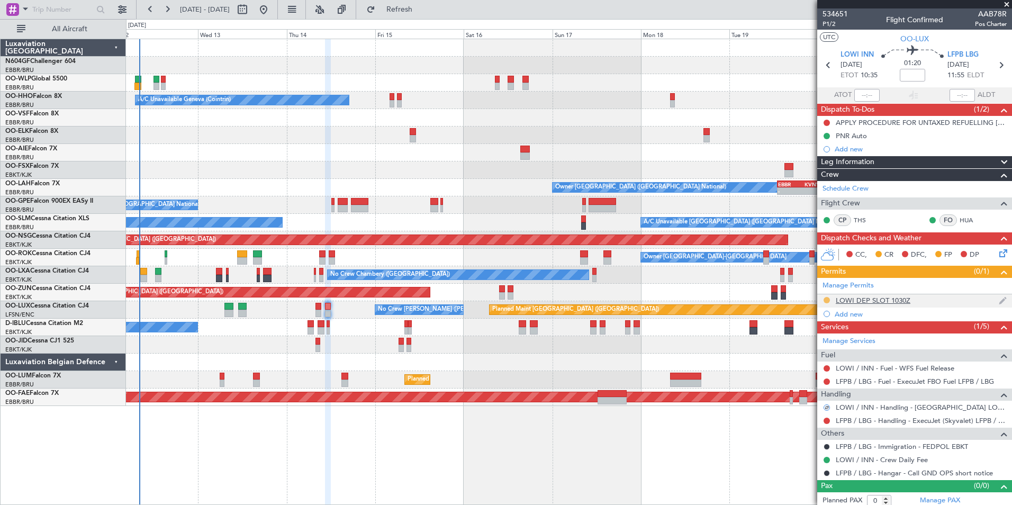
click at [828, 300] on button at bounding box center [826, 300] width 6 height 6
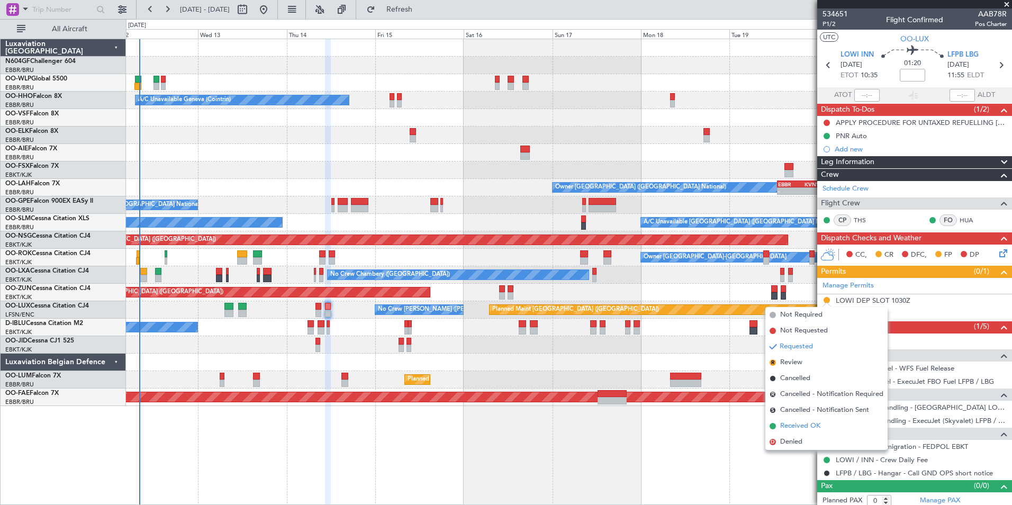
click at [796, 428] on span "Received OK" at bounding box center [800, 426] width 40 height 11
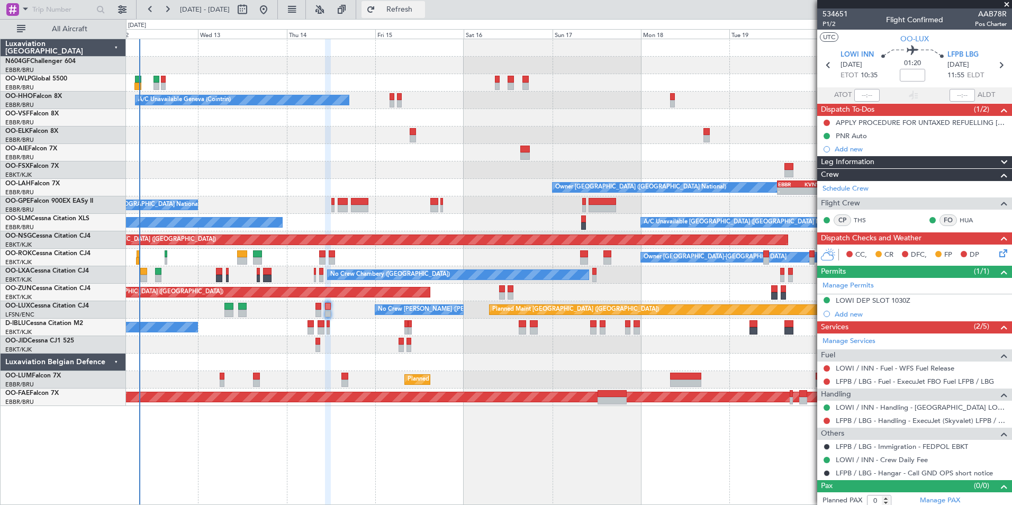
click at [422, 8] on span "Refresh" at bounding box center [399, 9] width 44 height 7
click at [422, 13] on span "Refresh" at bounding box center [399, 9] width 44 height 7
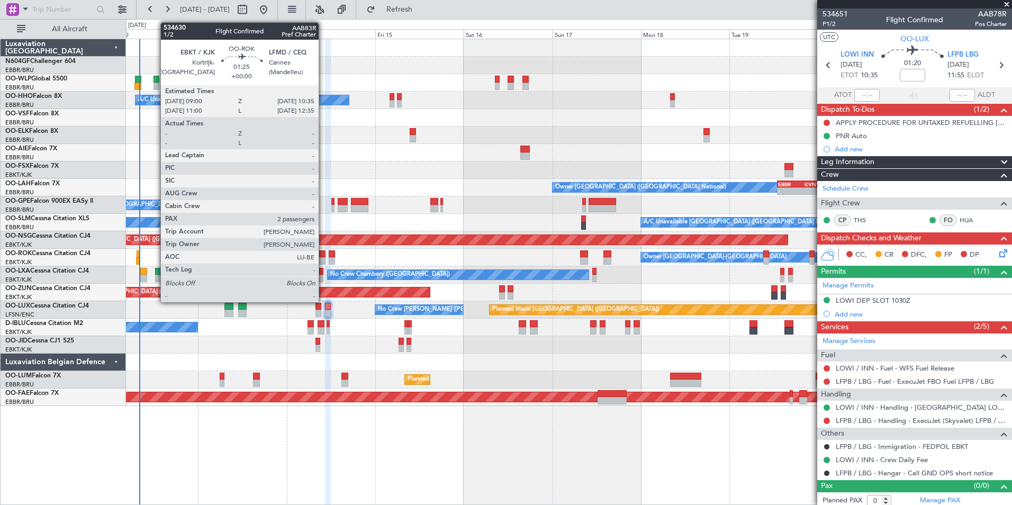
click at [323, 261] on div at bounding box center [322, 260] width 6 height 7
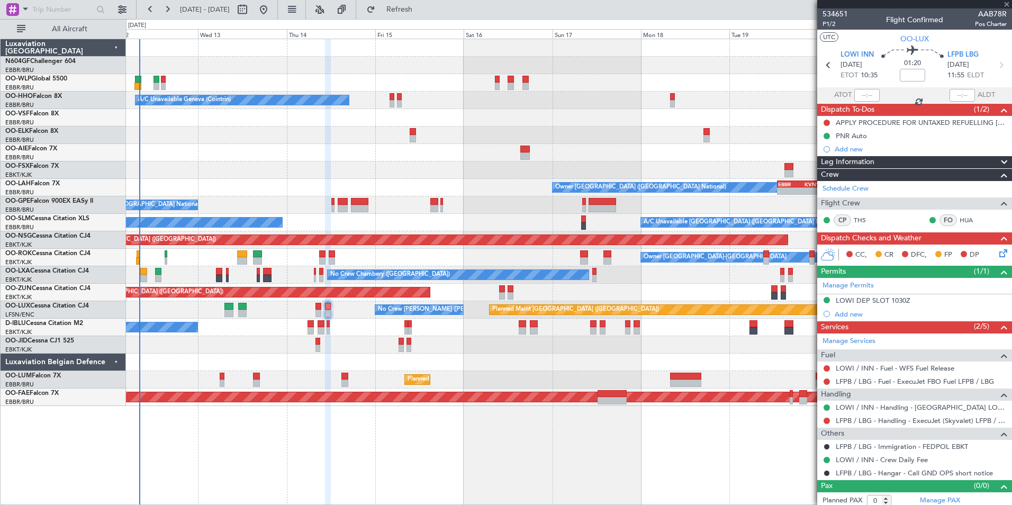
type input "2"
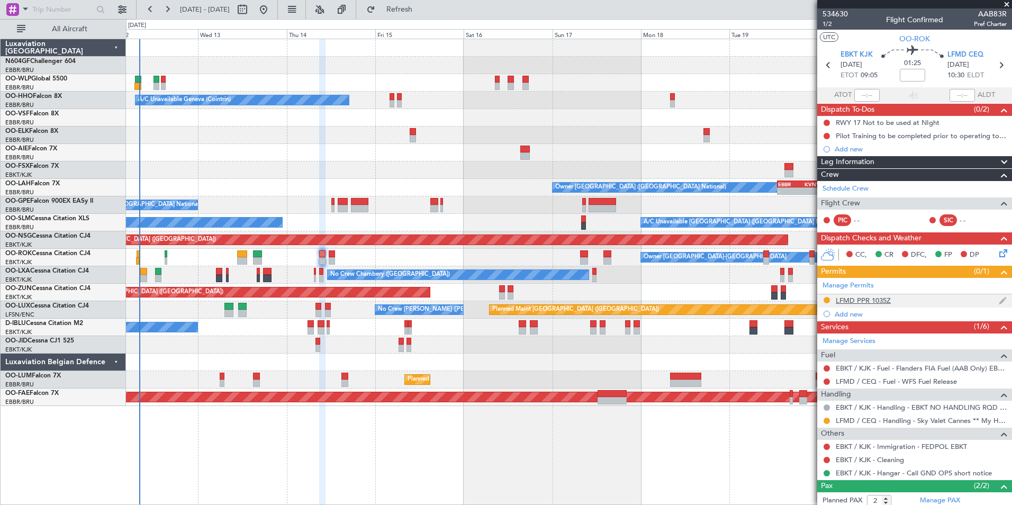
click at [862, 302] on div "LFMD PPR 1035Z" at bounding box center [862, 300] width 55 height 9
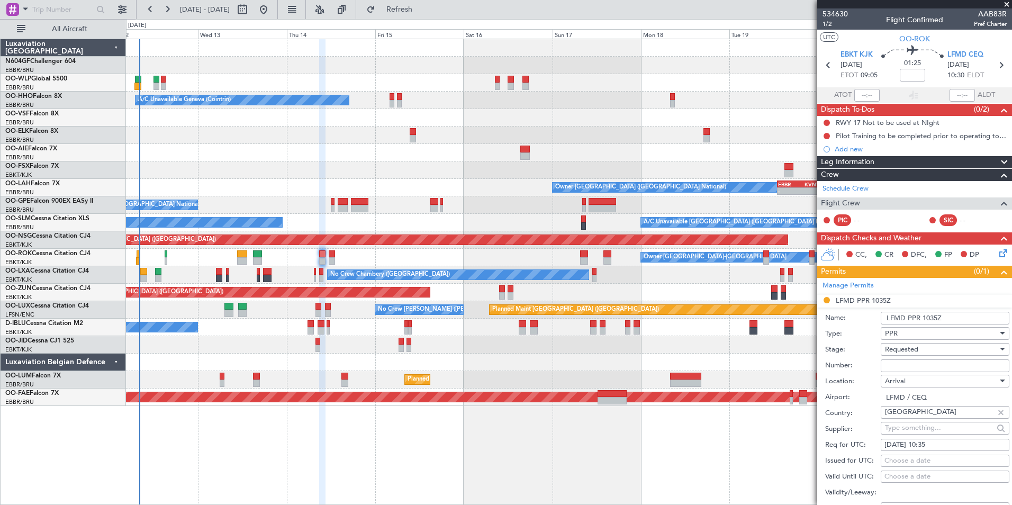
click at [919, 368] on input "Number:" at bounding box center [944, 365] width 129 height 13
paste input "LFMDA000012342"
type input "LFMDA000012342"
click at [859, 374] on div "Location: Arrival" at bounding box center [917, 381] width 184 height 16
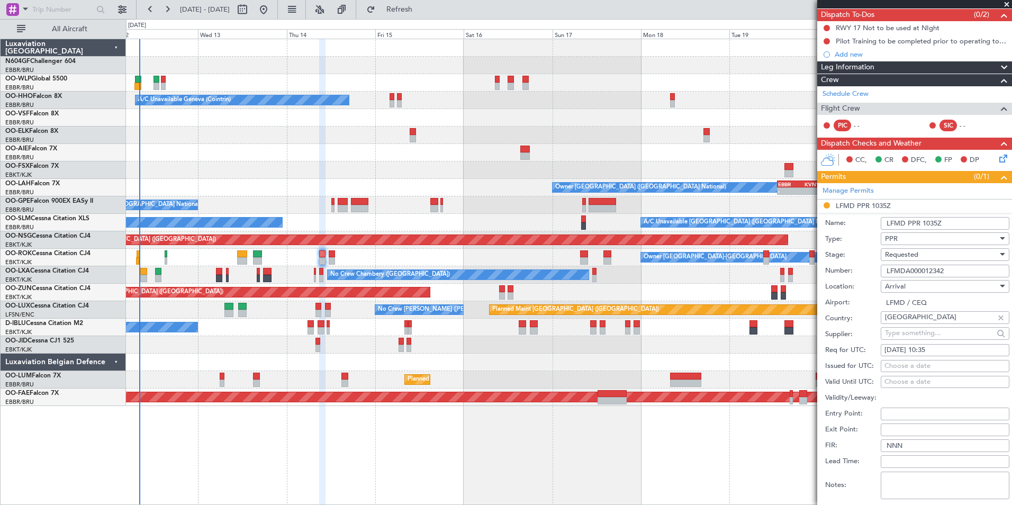
scroll to position [101, 0]
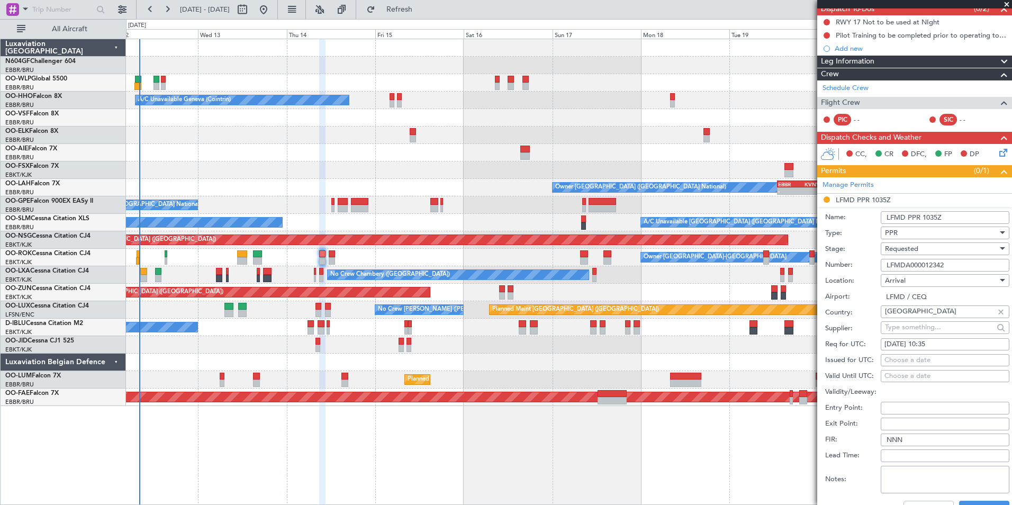
click at [945, 250] on div "Requested" at bounding box center [941, 249] width 113 height 16
click at [934, 325] on span "Received OK" at bounding box center [940, 329] width 111 height 16
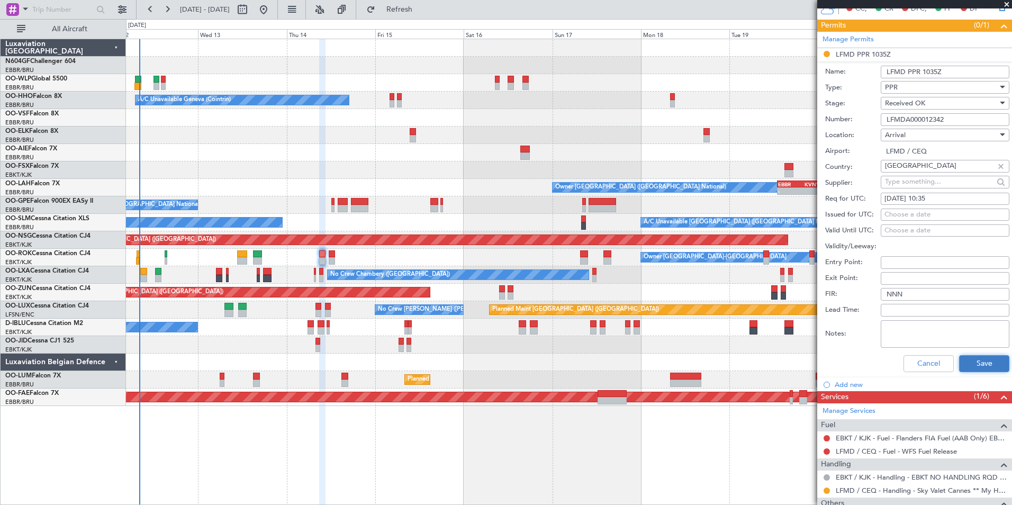
click at [966, 366] on button "Save" at bounding box center [984, 363] width 50 height 17
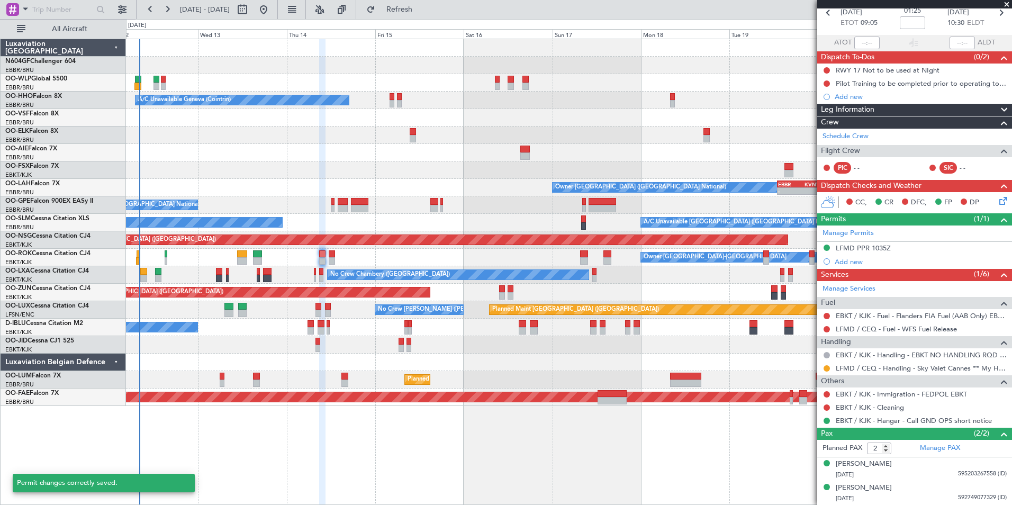
scroll to position [52, 0]
click at [826, 369] on button at bounding box center [826, 369] width 6 height 6
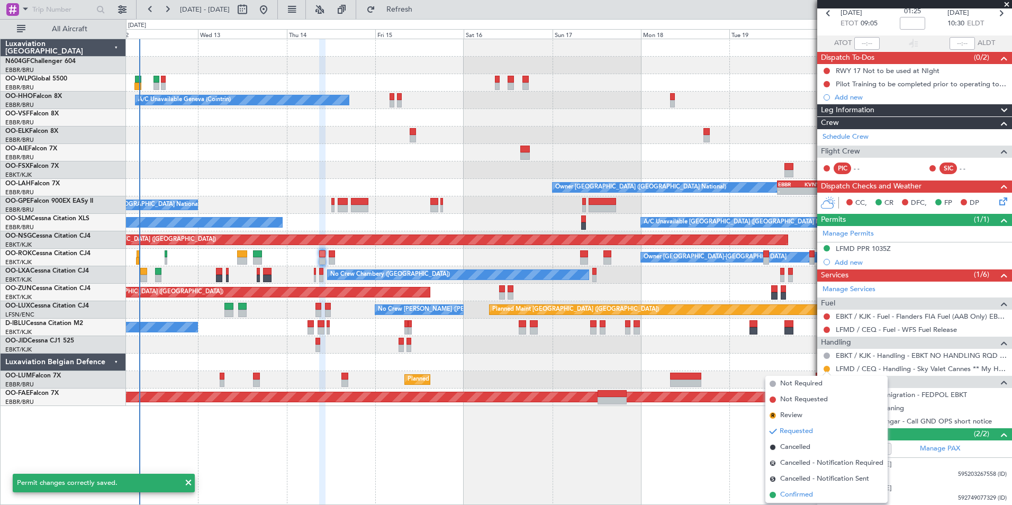
click at [798, 495] on span "Confirmed" at bounding box center [796, 494] width 33 height 11
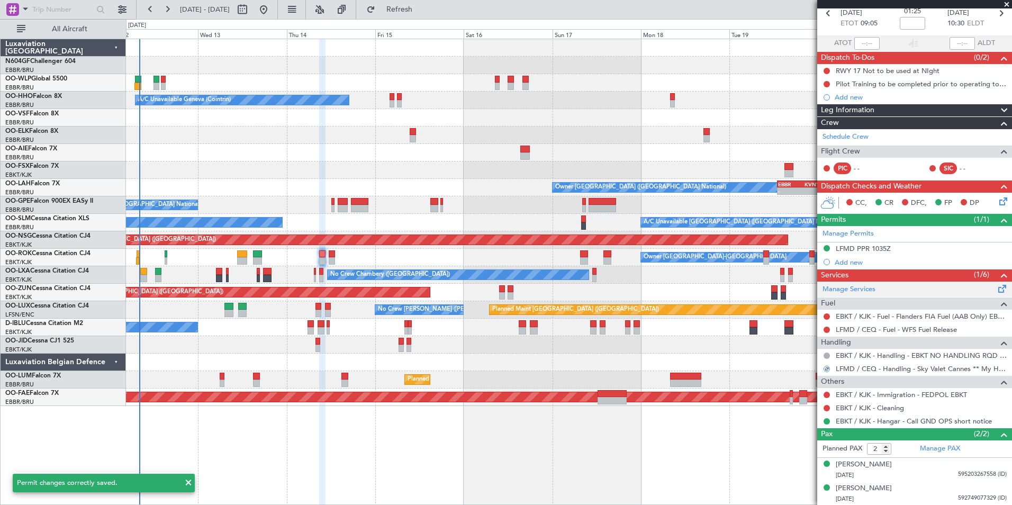
scroll to position [0, 0]
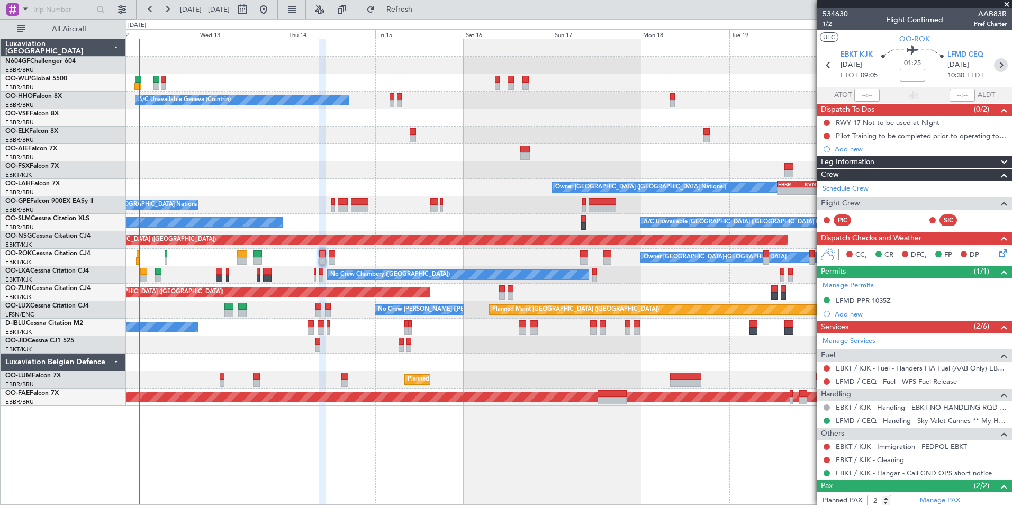
click at [994, 67] on icon at bounding box center [1001, 65] width 14 height 14
type input "0"
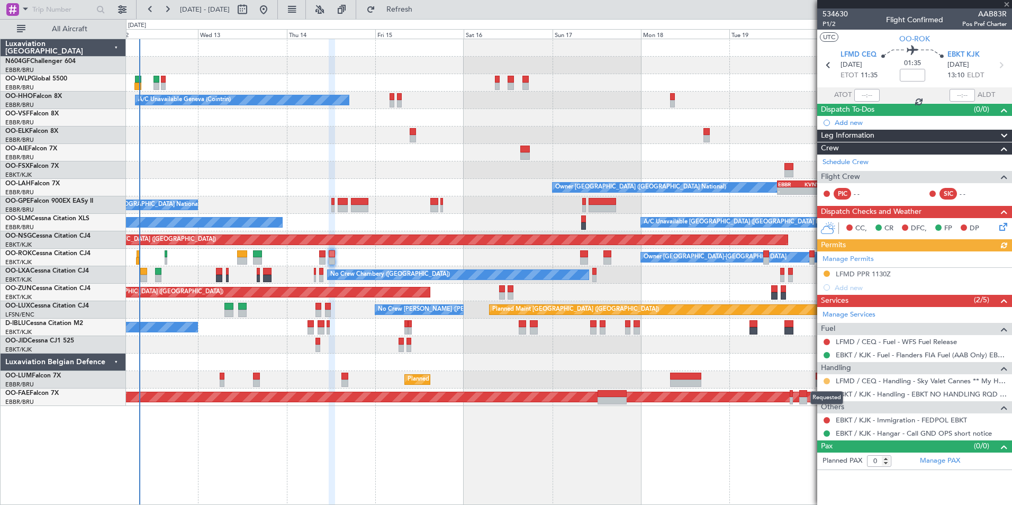
click at [826, 381] on button at bounding box center [826, 381] width 6 height 6
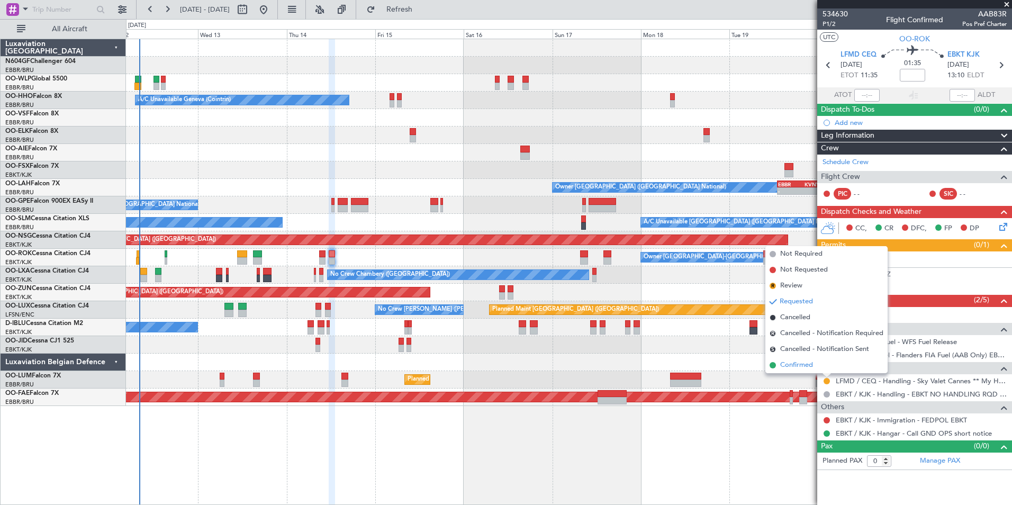
click at [832, 364] on li "Confirmed" at bounding box center [826, 365] width 122 height 16
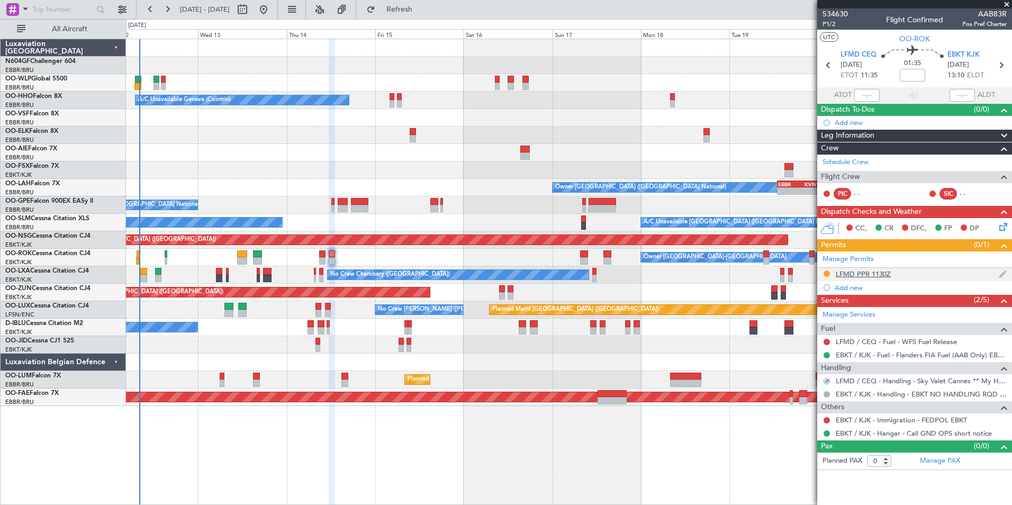
click at [879, 269] on div "LFMD PPR 1130Z" at bounding box center [862, 273] width 55 height 9
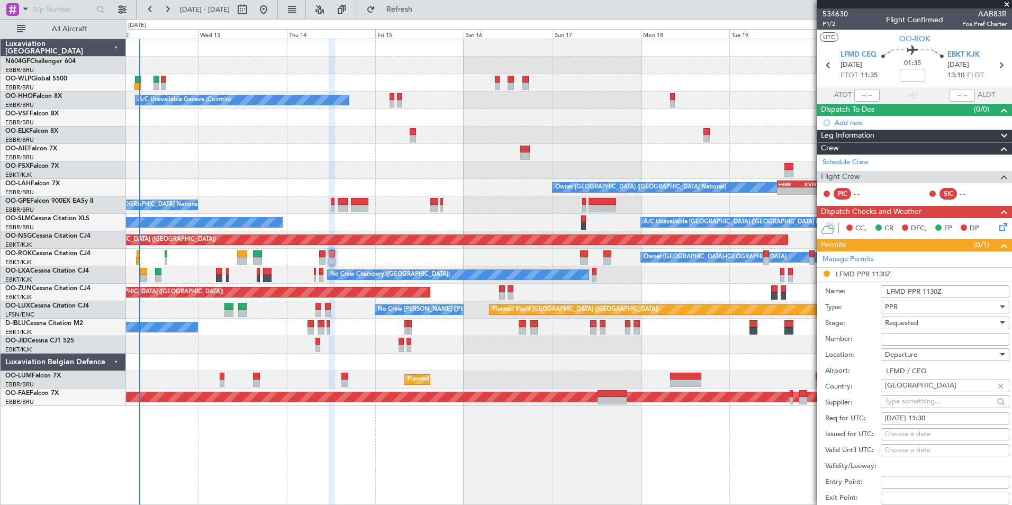
click at [927, 336] on input "Number:" at bounding box center [944, 339] width 129 height 13
paste input "LFMDD000012343"
type input "LFMDD000012343"
click at [936, 325] on div "Requested" at bounding box center [941, 323] width 113 height 16
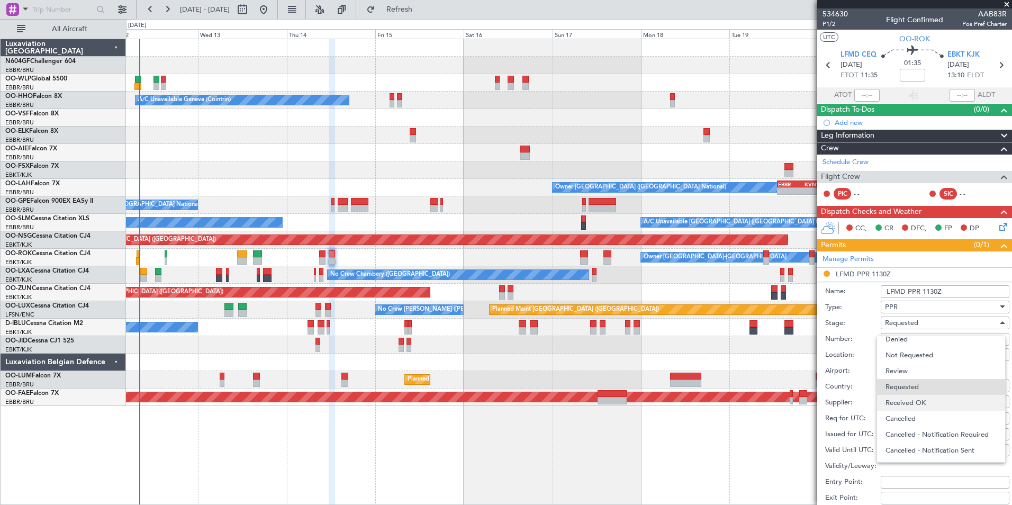
click at [932, 404] on span "Received OK" at bounding box center [940, 403] width 111 height 16
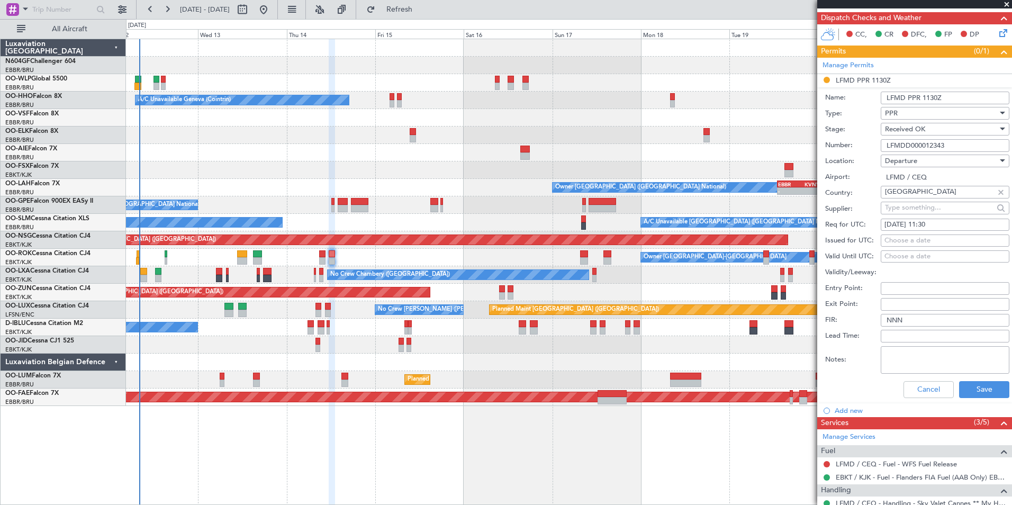
scroll to position [196, 0]
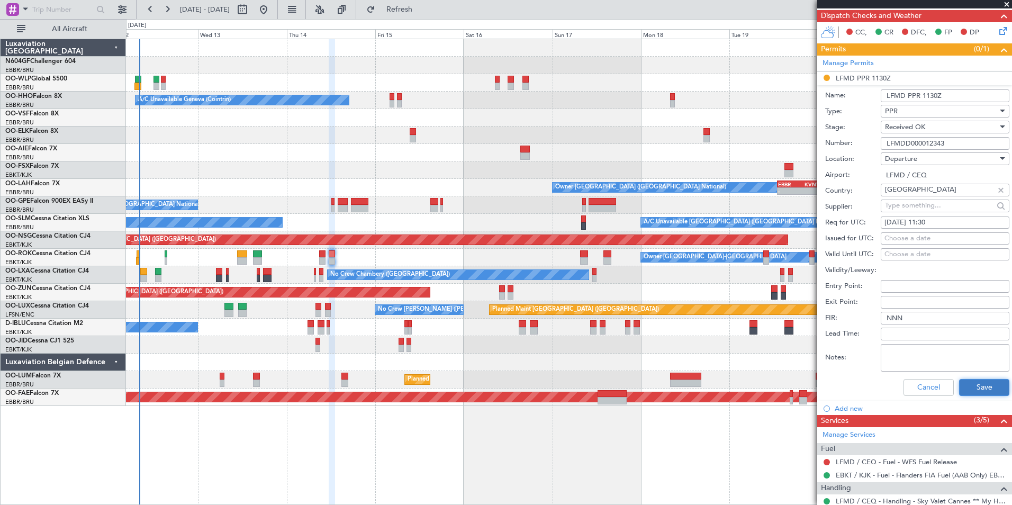
click at [970, 389] on button "Save" at bounding box center [984, 387] width 50 height 17
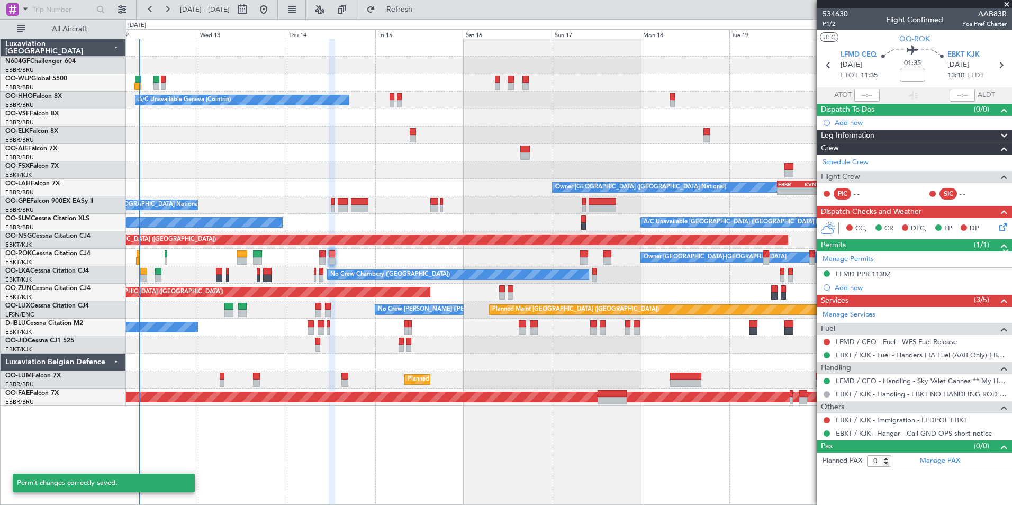
scroll to position [0, 0]
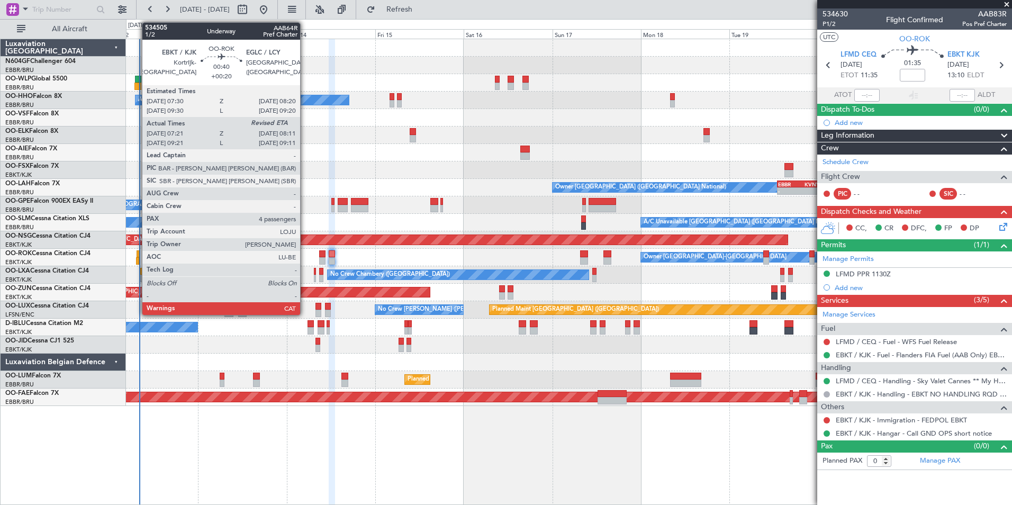
click at [136, 261] on div at bounding box center [137, 260] width 3 height 7
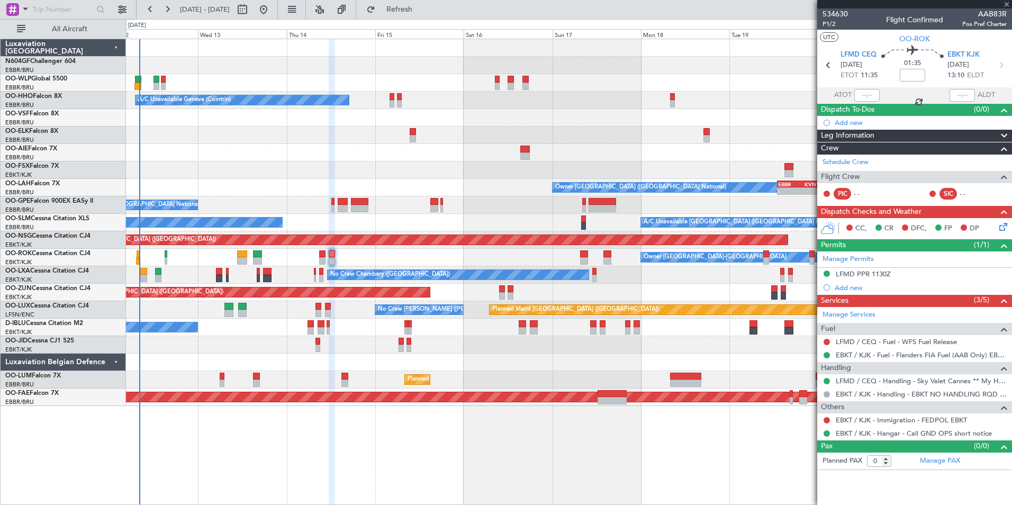
type input "+00:20"
type input "07:26"
type input "4"
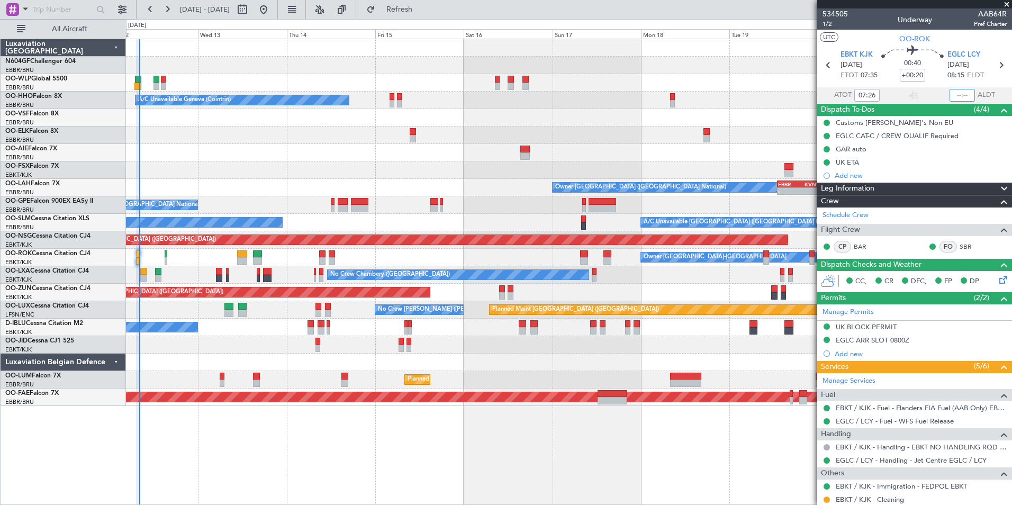
click at [952, 96] on input "text" at bounding box center [961, 95] width 25 height 13
click at [519, 169] on div at bounding box center [568, 169] width 885 height 17
type input "08:02"
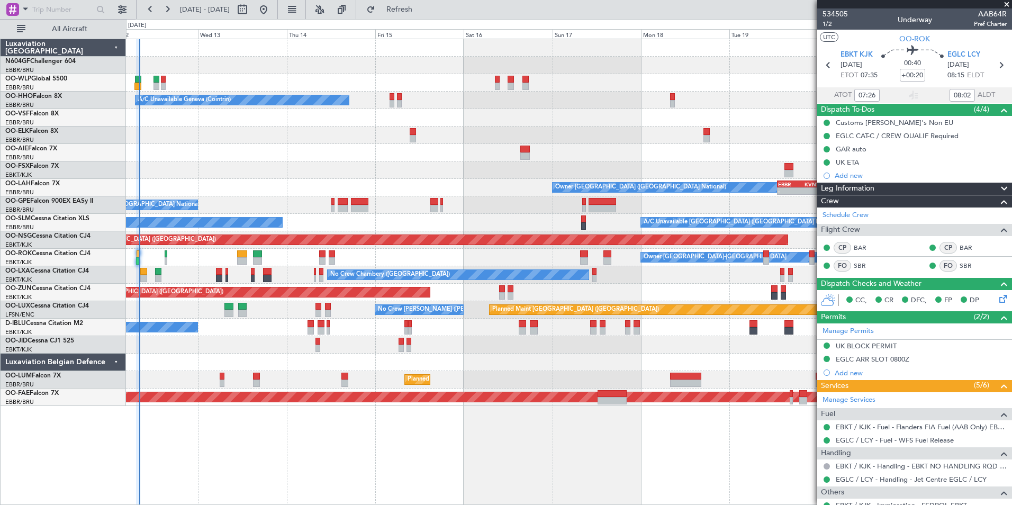
click at [700, 140] on div at bounding box center [568, 134] width 885 height 17
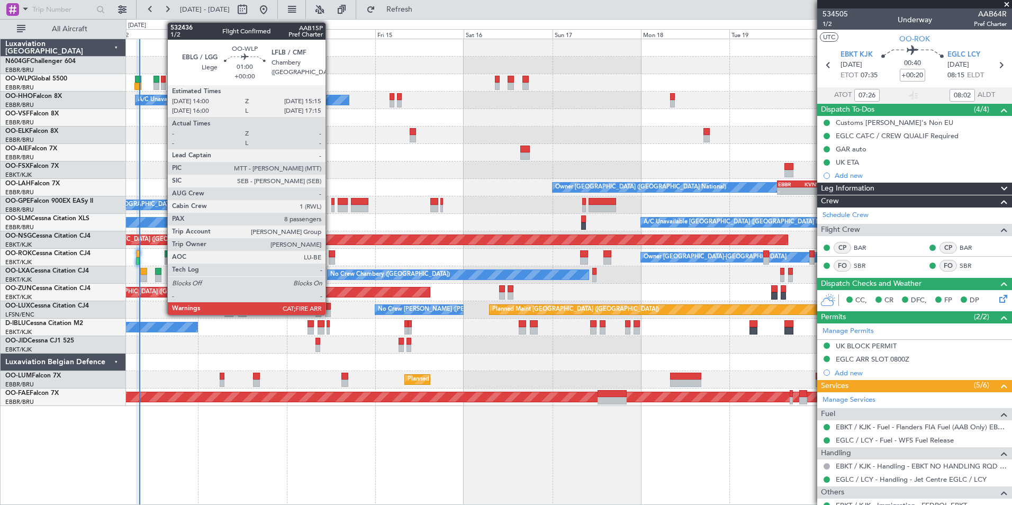
click at [162, 79] on div at bounding box center [163, 79] width 5 height 7
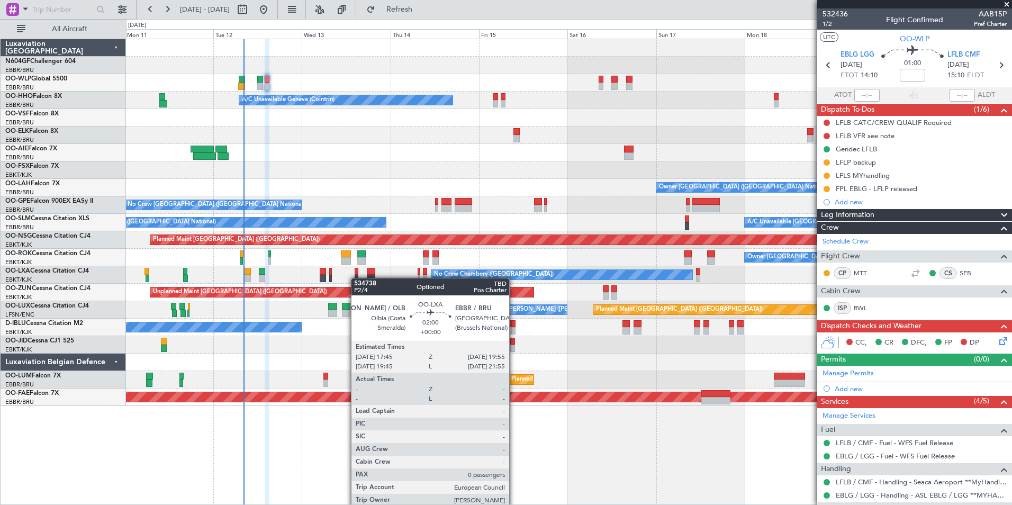
click at [358, 278] on div at bounding box center [356, 278] width 4 height 7
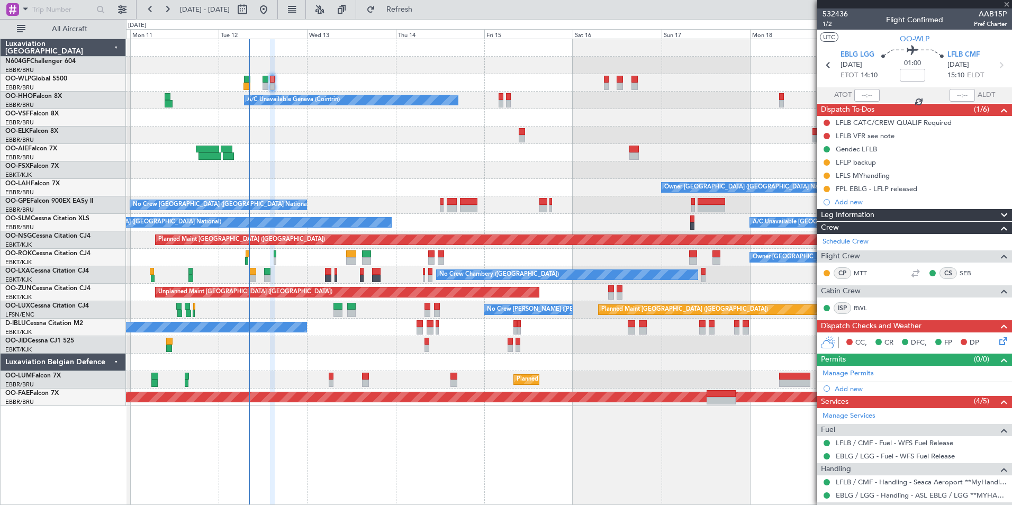
type input "3"
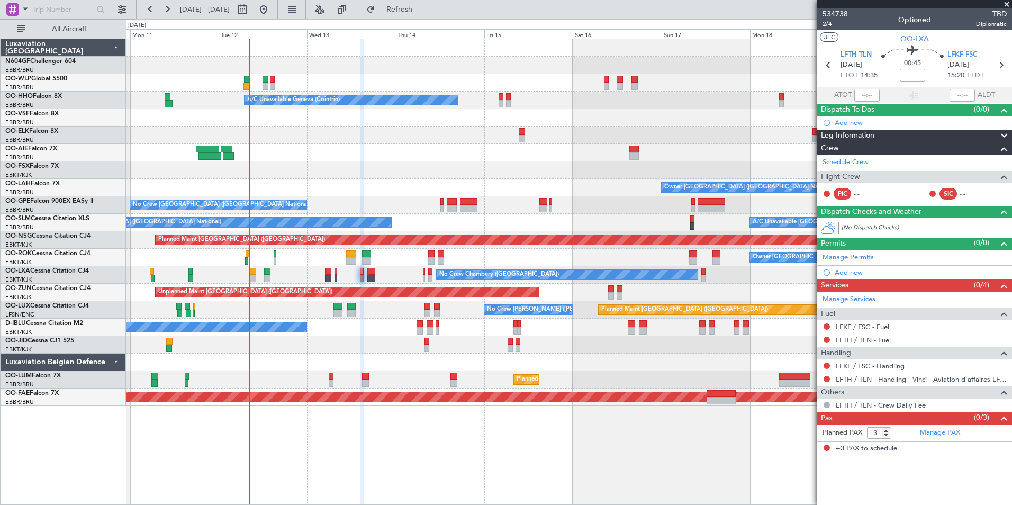
click at [436, 161] on div at bounding box center [568, 152] width 885 height 17
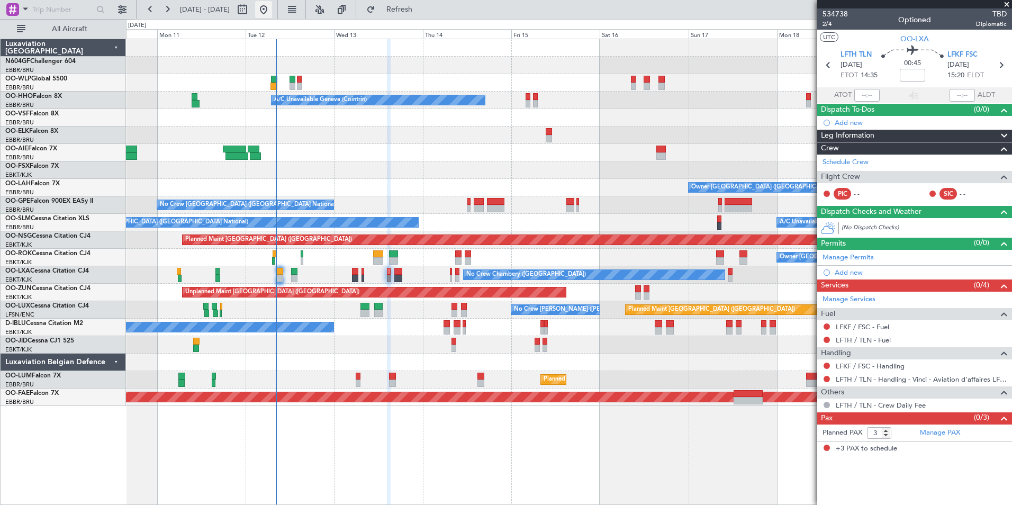
click at [272, 16] on button at bounding box center [263, 9] width 17 height 17
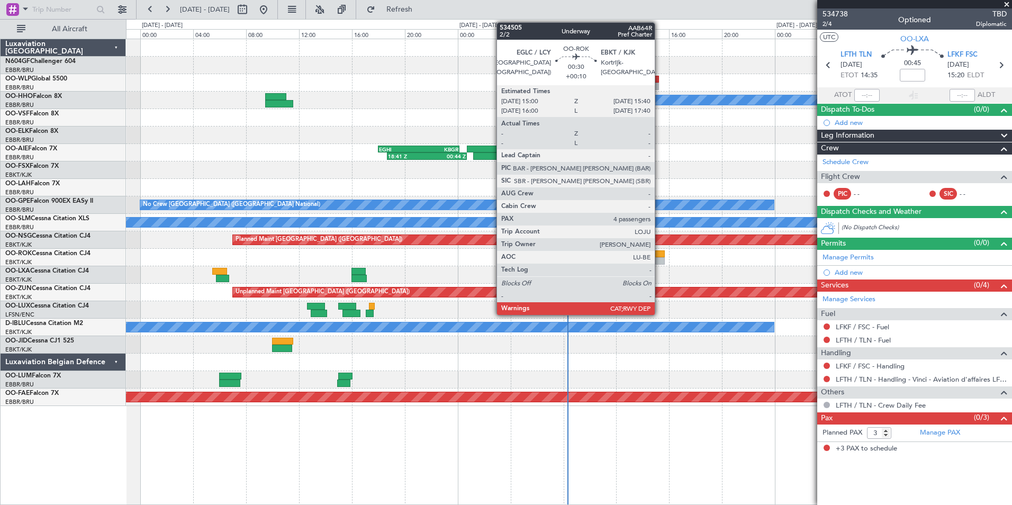
click at [659, 259] on div at bounding box center [659, 260] width 9 height 7
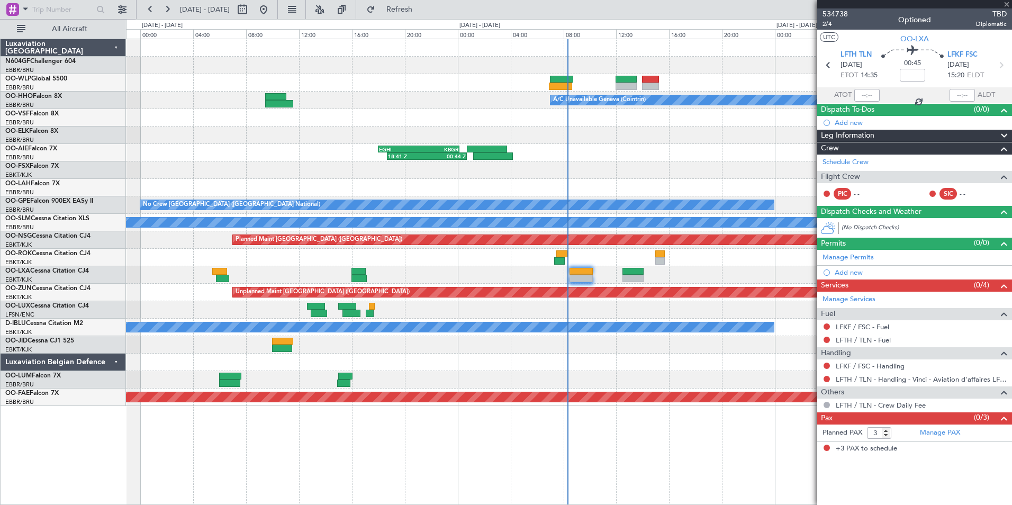
type input "+00:10"
type input "4"
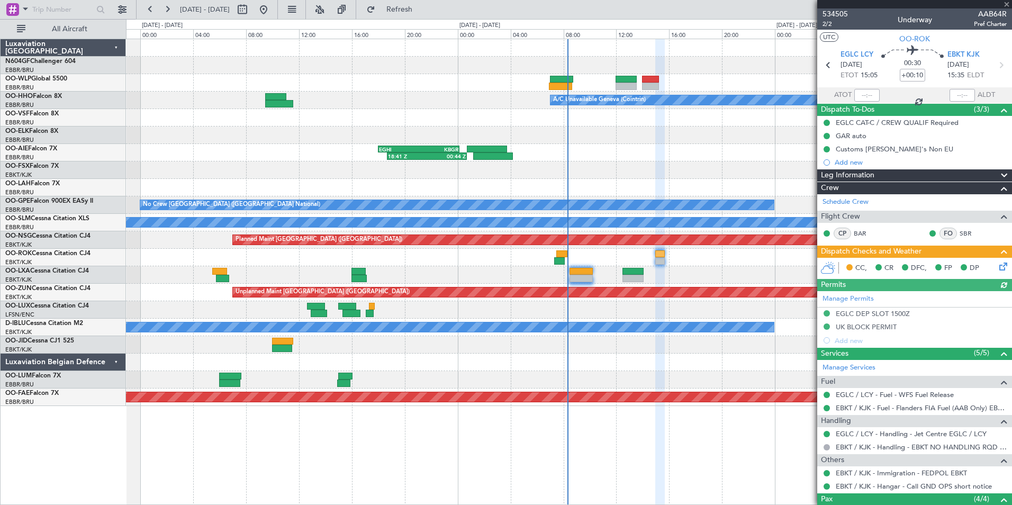
scroll to position [113, 0]
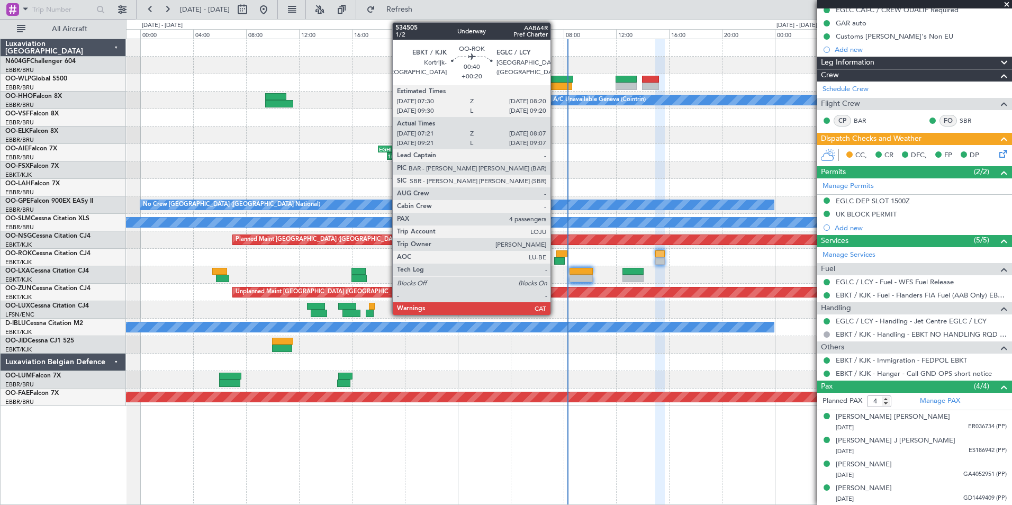
click at [559, 261] on div at bounding box center [559, 260] width 11 height 7
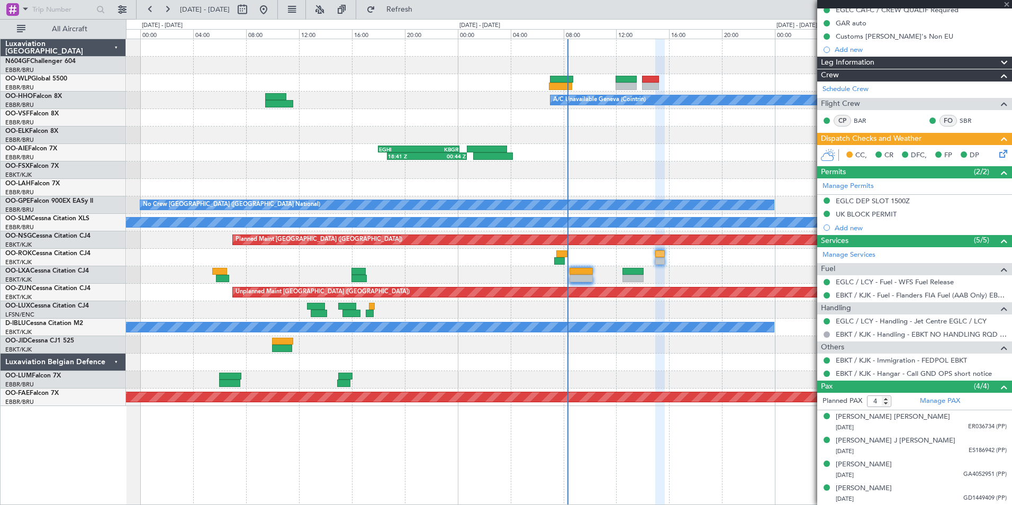
type input "+00:20"
type input "07:26"
type input "08:02"
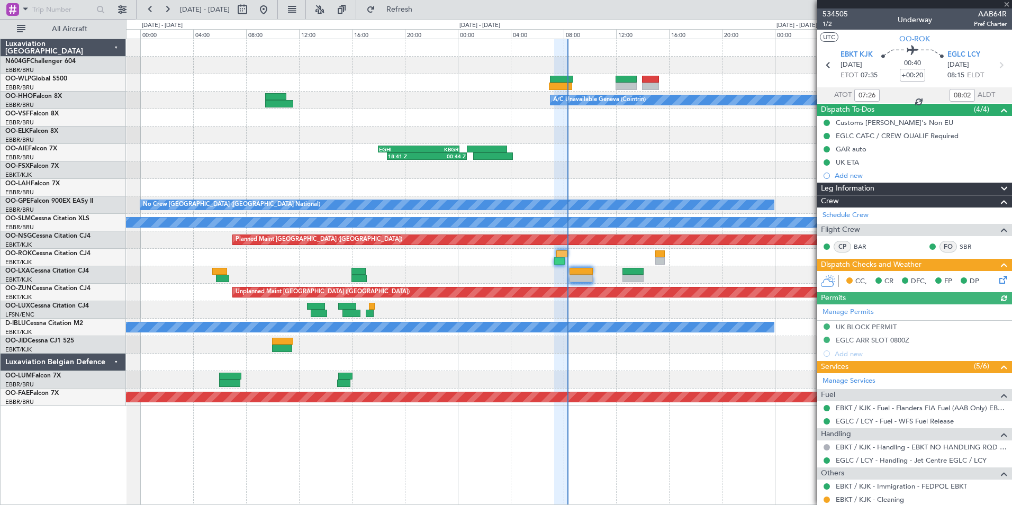
scroll to position [139, 0]
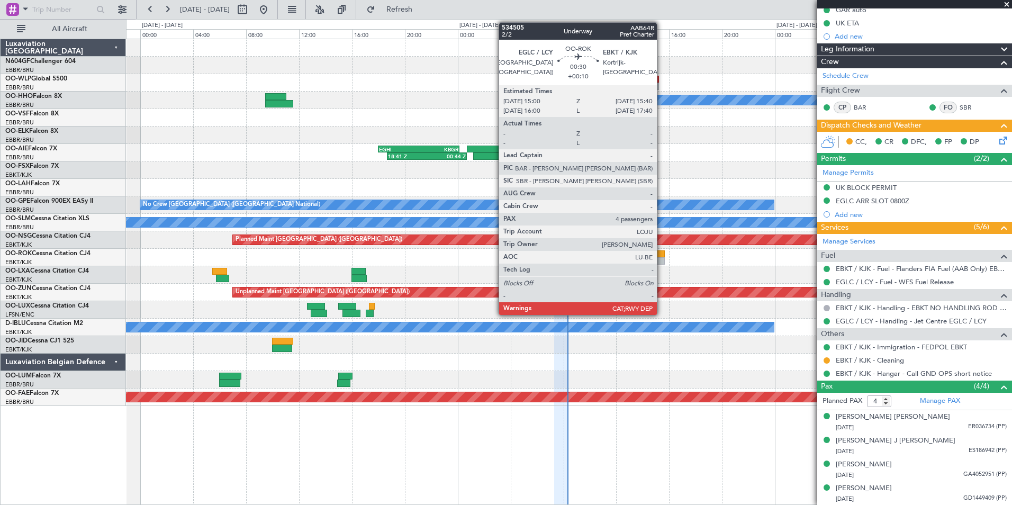
click at [661, 254] on div at bounding box center [659, 253] width 9 height 7
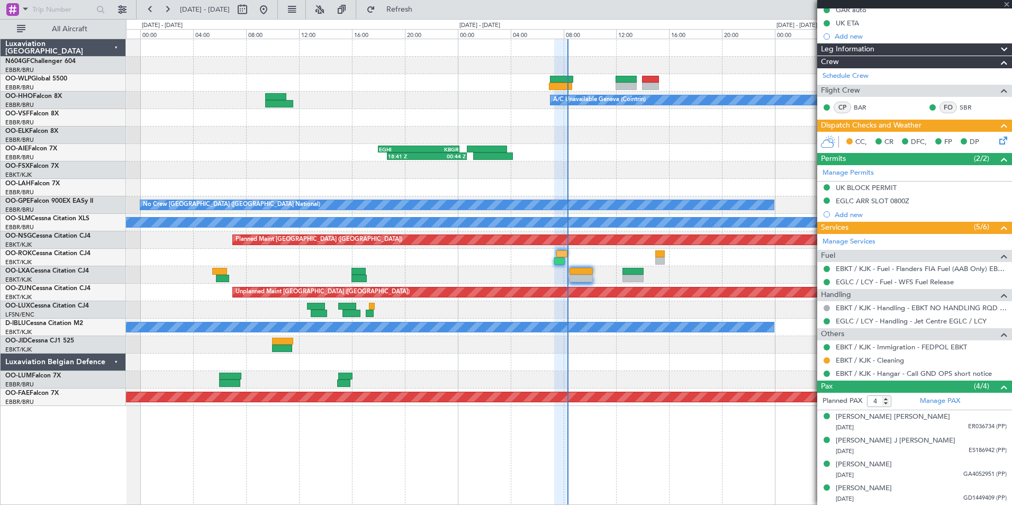
type input "+00:10"
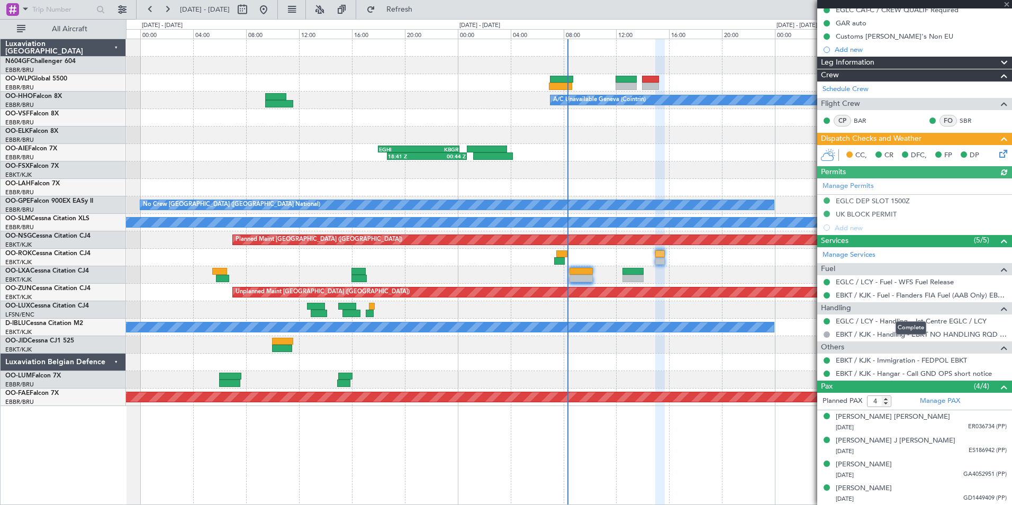
scroll to position [0, 0]
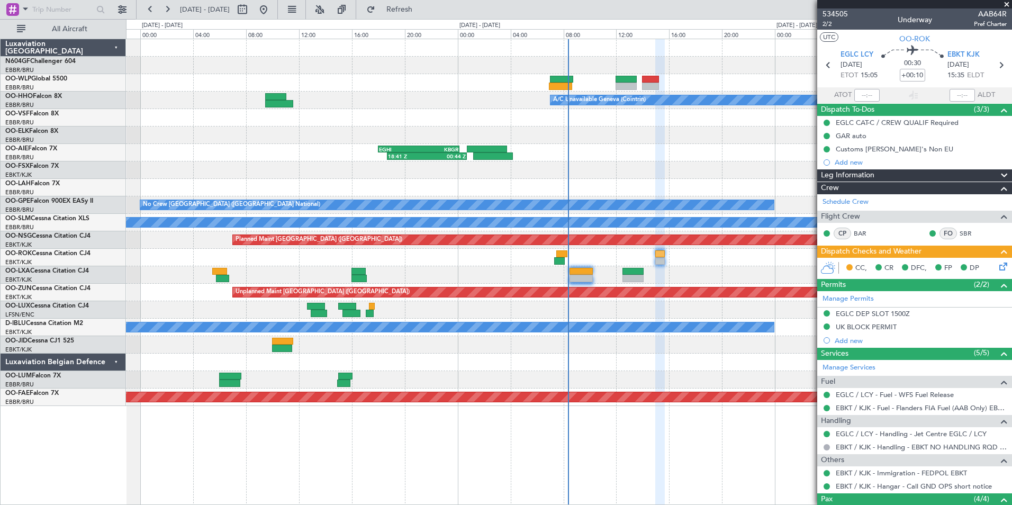
click at [652, 257] on div at bounding box center [568, 257] width 885 height 17
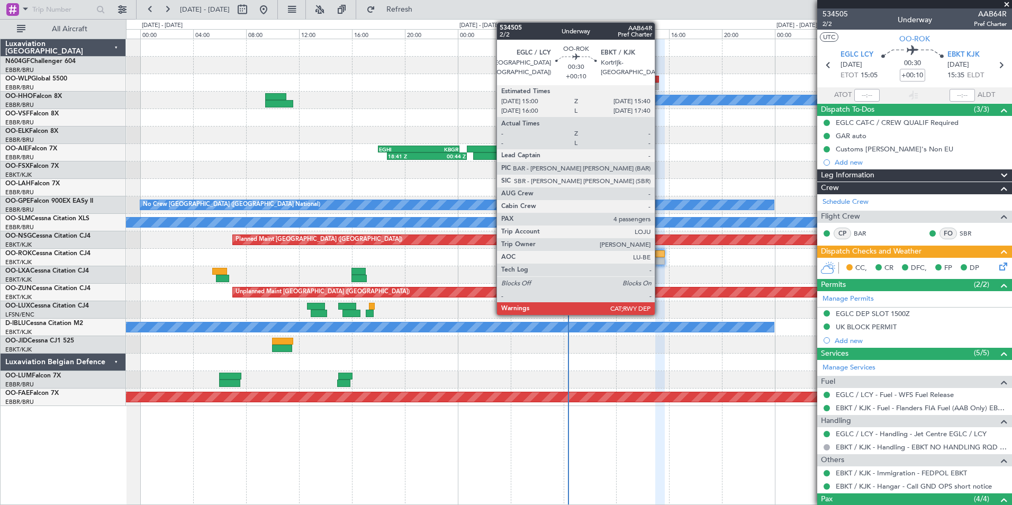
click at [659, 261] on div at bounding box center [659, 260] width 9 height 7
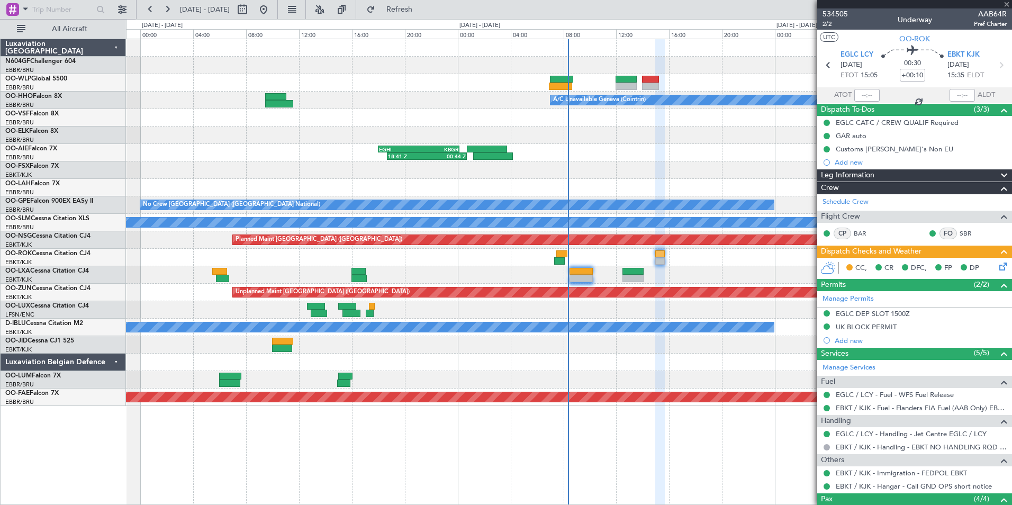
click at [454, 19] on div "A/C Unavailable Geneva (Cointrin) 18:41 Z 00:44 Z EGHI 18:00 Z KBGR 00:10 Z LGA…" at bounding box center [506, 262] width 1012 height 486
click at [425, 16] on button "Refresh" at bounding box center [392, 9] width 63 height 17
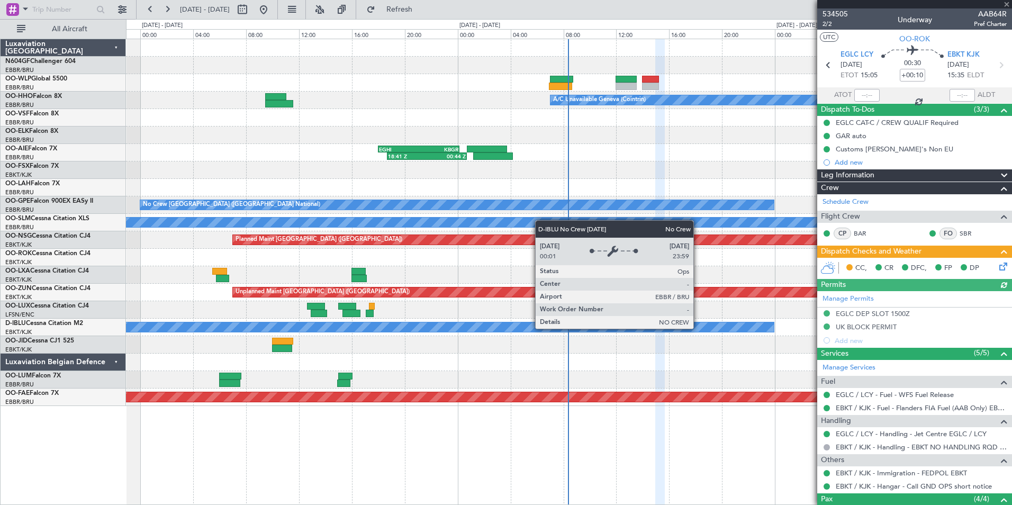
scroll to position [113, 0]
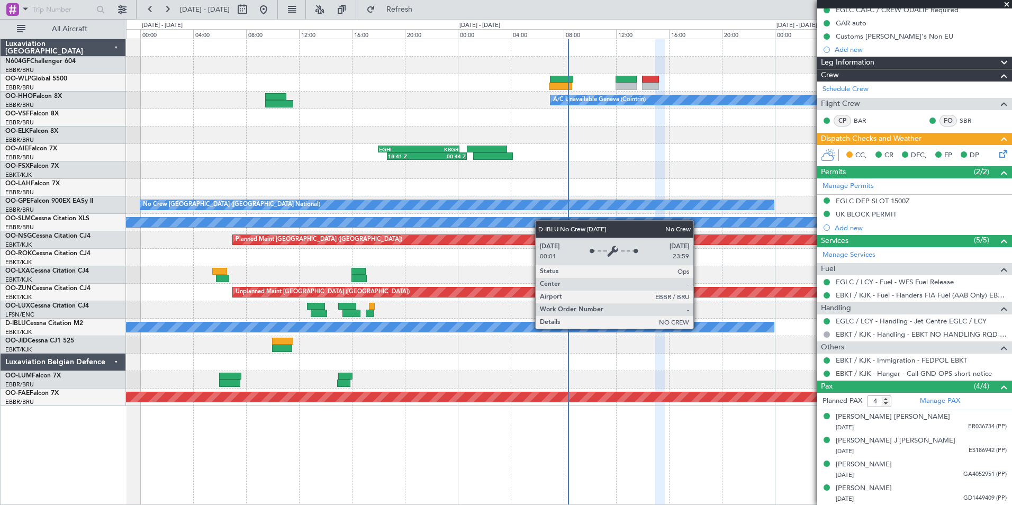
click at [778, 426] on div "A/C Unavailable Geneva (Cointrin) 18:41 Z 00:44 Z EGHI 18:00 Z KBGR 00:10 Z LGA…" at bounding box center [569, 272] width 886 height 466
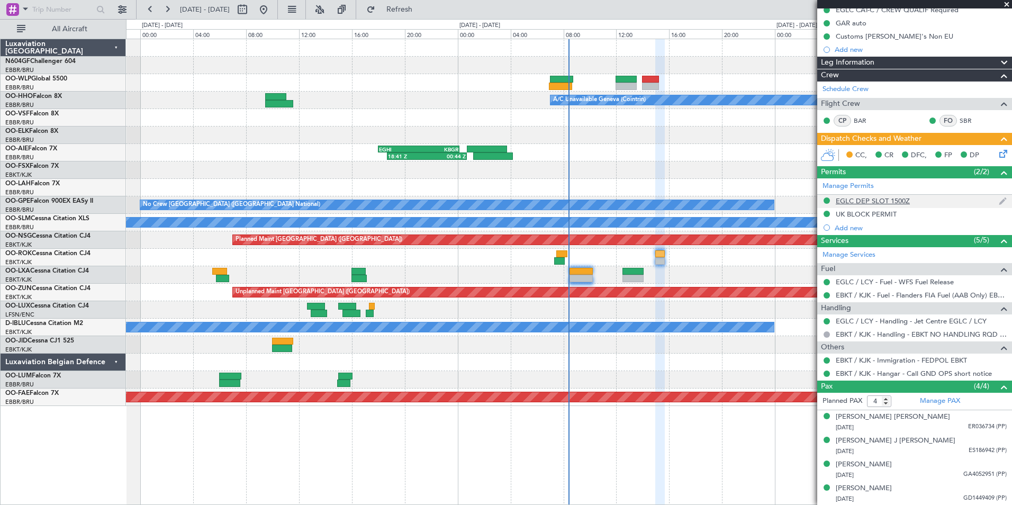
scroll to position [0, 0]
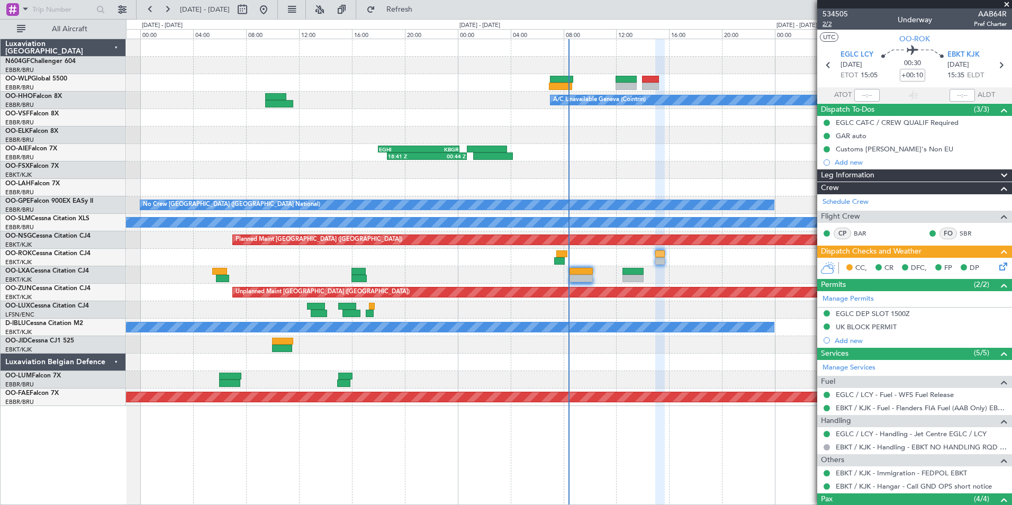
click at [824, 24] on span "2/2" at bounding box center [834, 24] width 25 height 9
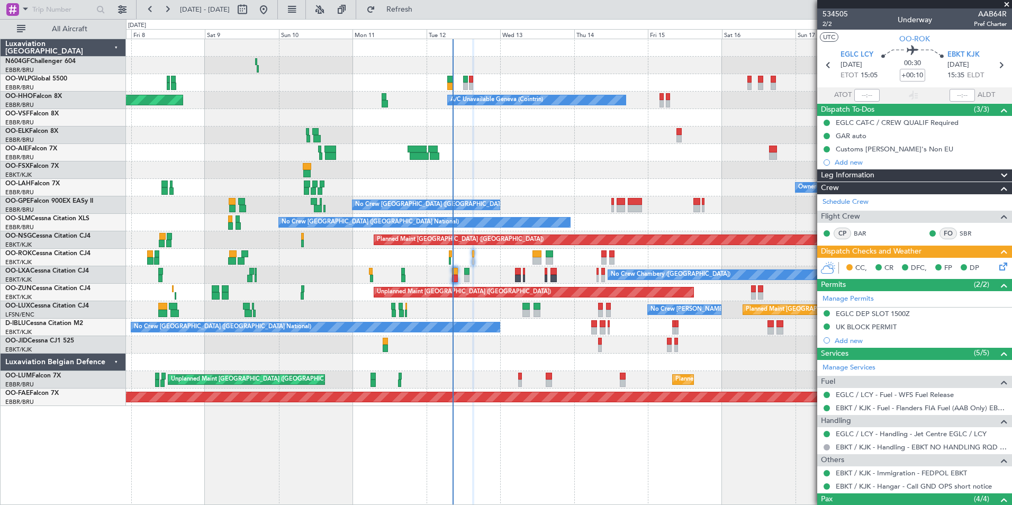
click at [342, 197] on div "Planned Maint Milan (Linate) Planned Maint [GEOGRAPHIC_DATA] ([GEOGRAPHIC_DATA]…" at bounding box center [568, 222] width 885 height 367
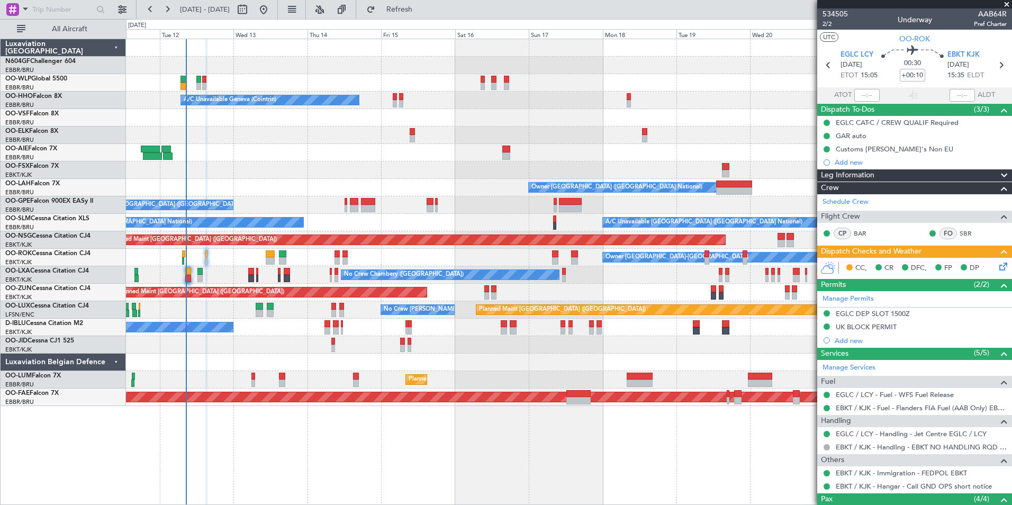
click at [312, 184] on div "Planned Maint [GEOGRAPHIC_DATA] ([GEOGRAPHIC_DATA]) A/C Unavailable Geneva (Coi…" at bounding box center [568, 222] width 885 height 367
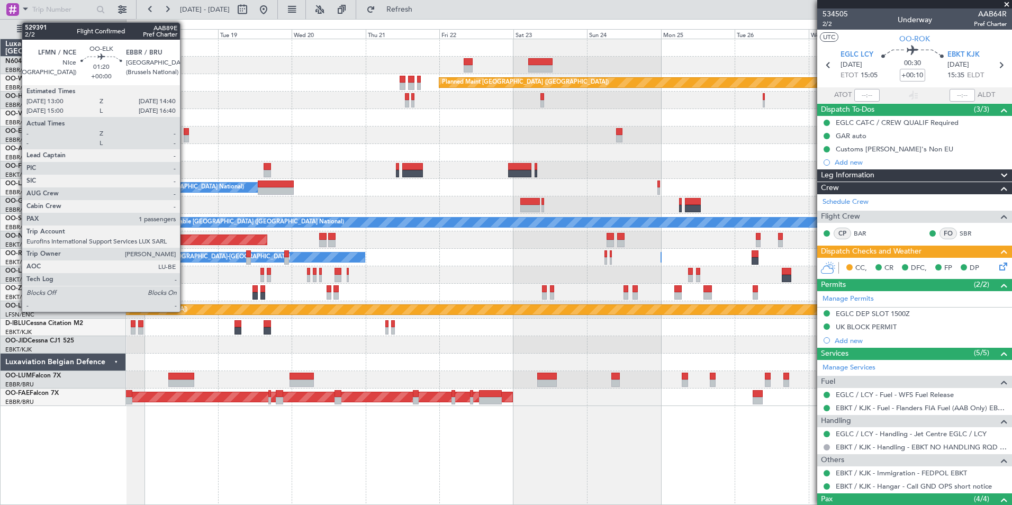
click at [185, 131] on div at bounding box center [186, 131] width 5 height 7
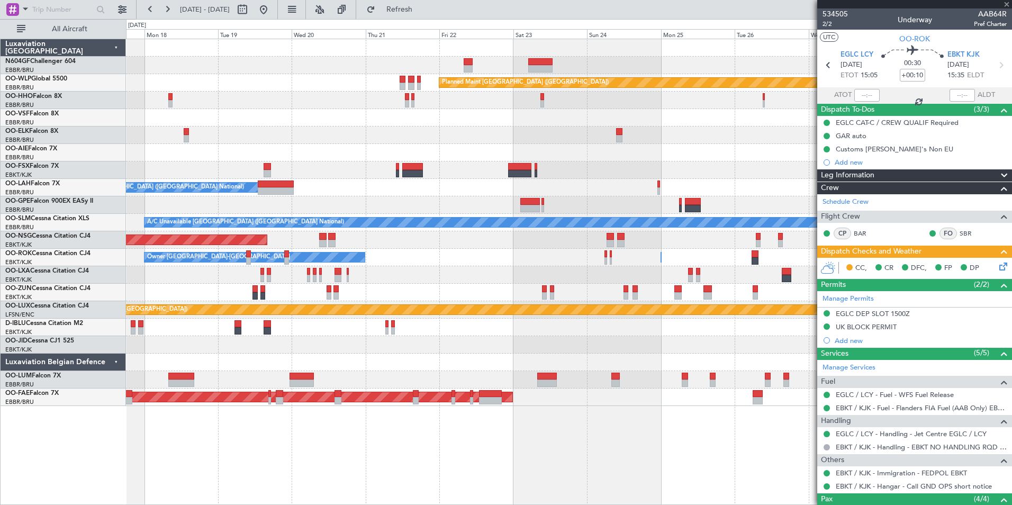
type input "1"
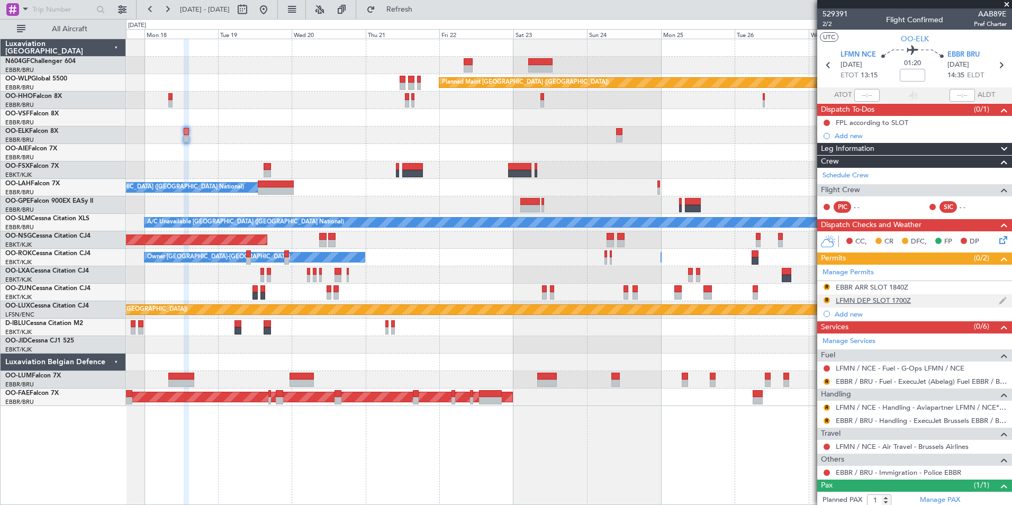
click at [874, 296] on div "LFMN DEP SLOT 1700Z" at bounding box center [872, 300] width 75 height 9
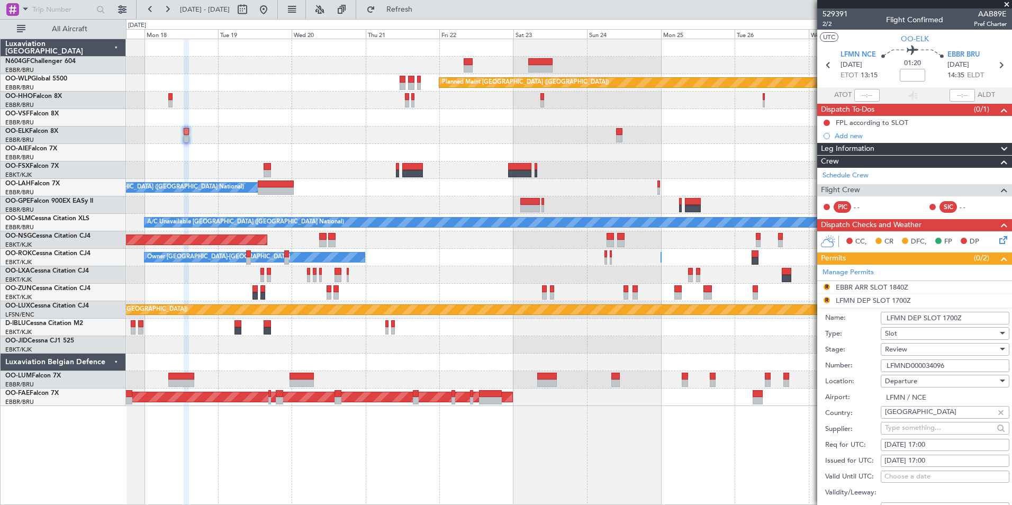
click at [933, 351] on div "Review" at bounding box center [941, 349] width 113 height 16
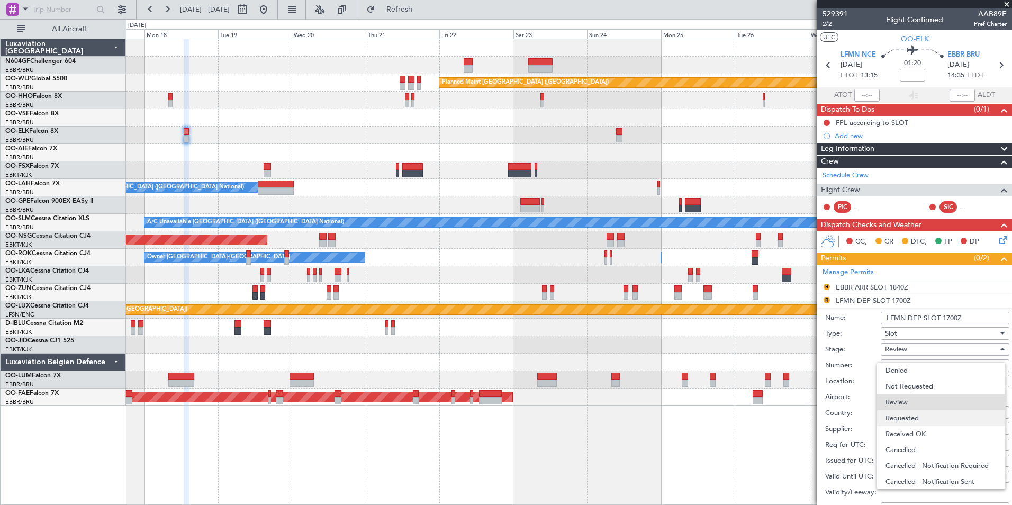
click at [927, 415] on span "Requested" at bounding box center [940, 418] width 111 height 16
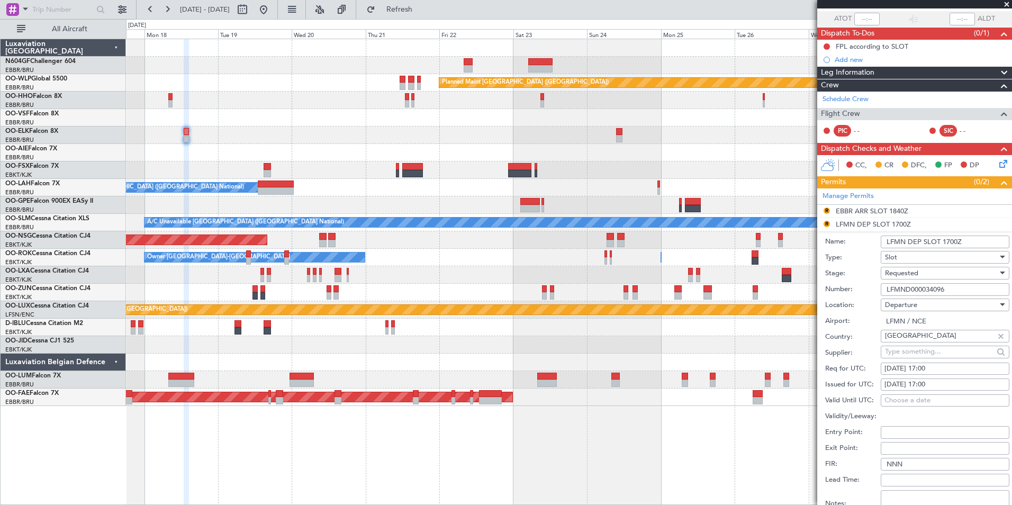
scroll to position [77, 0]
click at [949, 368] on div "[DATE] 17:00" at bounding box center [944, 368] width 121 height 11
select select "8"
select select "2025"
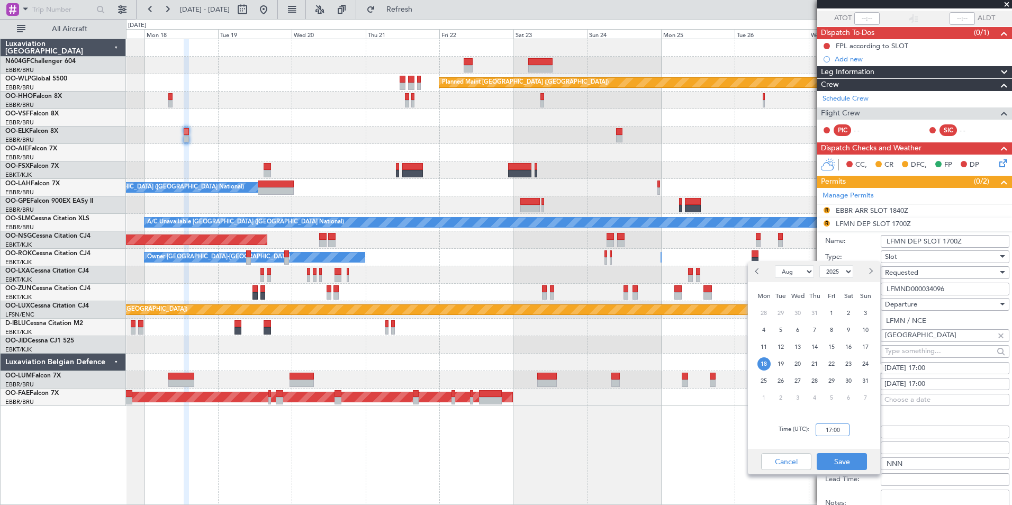
click at [822, 431] on input "17:00" at bounding box center [832, 429] width 34 height 13
type input "13:00"
click at [842, 460] on button "Save" at bounding box center [841, 461] width 50 height 17
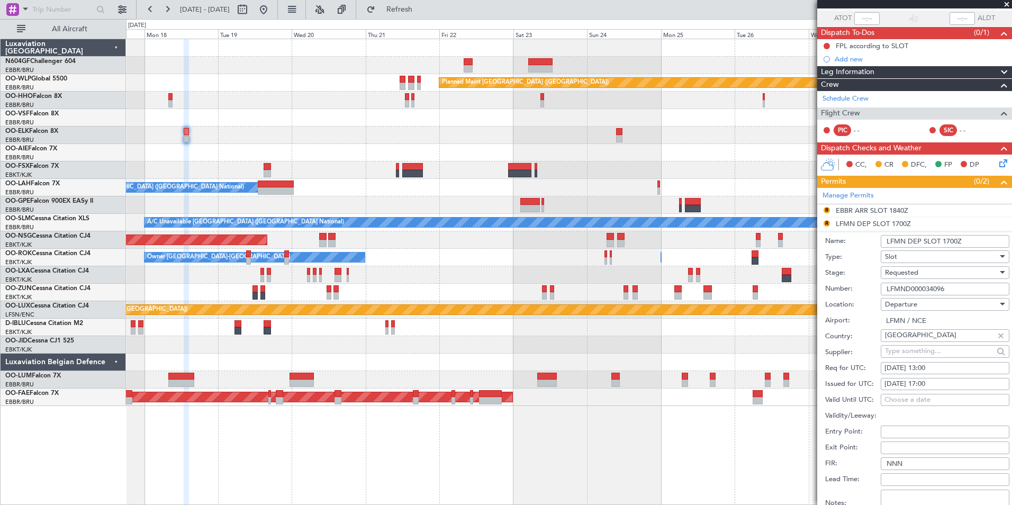
click at [954, 385] on div "[DATE] 17:00" at bounding box center [944, 384] width 121 height 11
select select "8"
select select "2025"
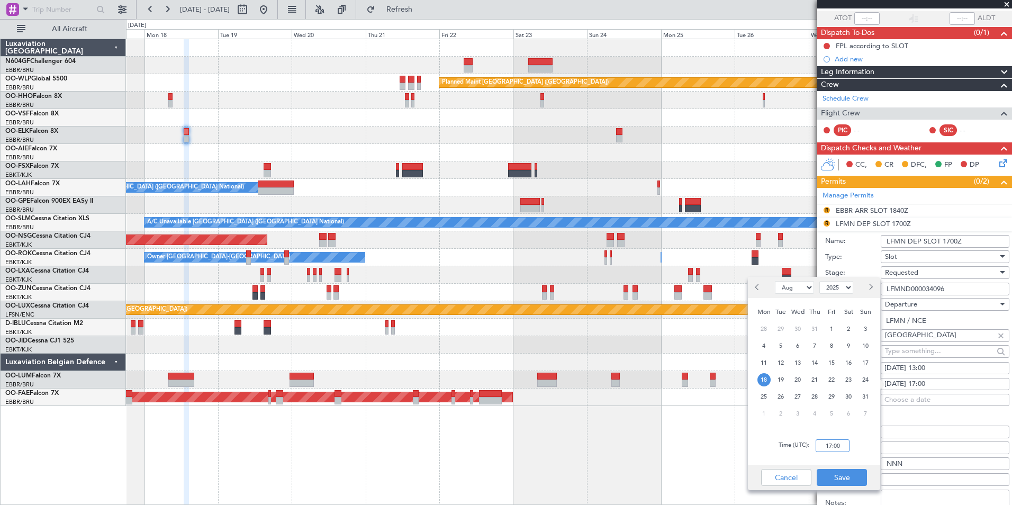
click at [845, 448] on input "17:00" at bounding box center [832, 445] width 34 height 13
type input "13:00"
click at [844, 476] on button "Save" at bounding box center [841, 477] width 50 height 17
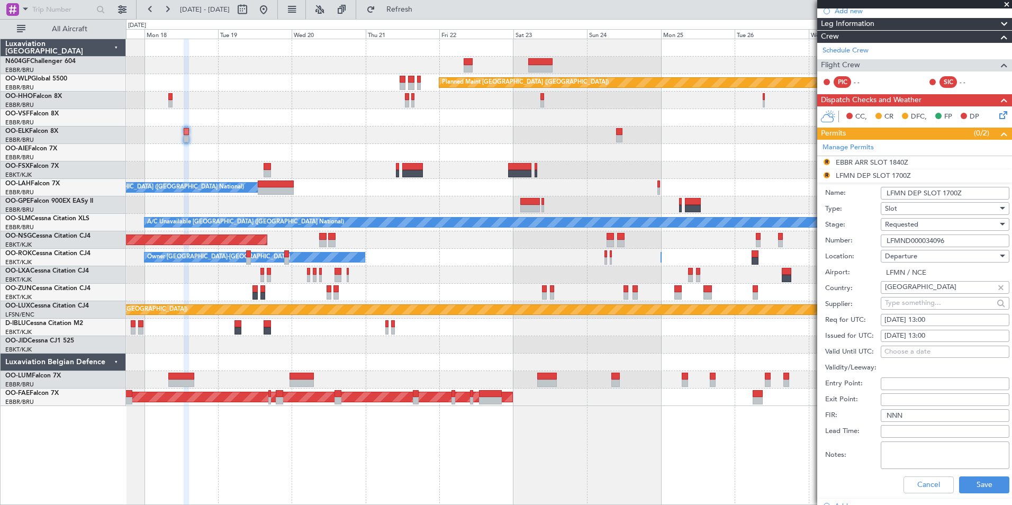
scroll to position [125, 0]
click at [978, 482] on button "Save" at bounding box center [984, 484] width 50 height 17
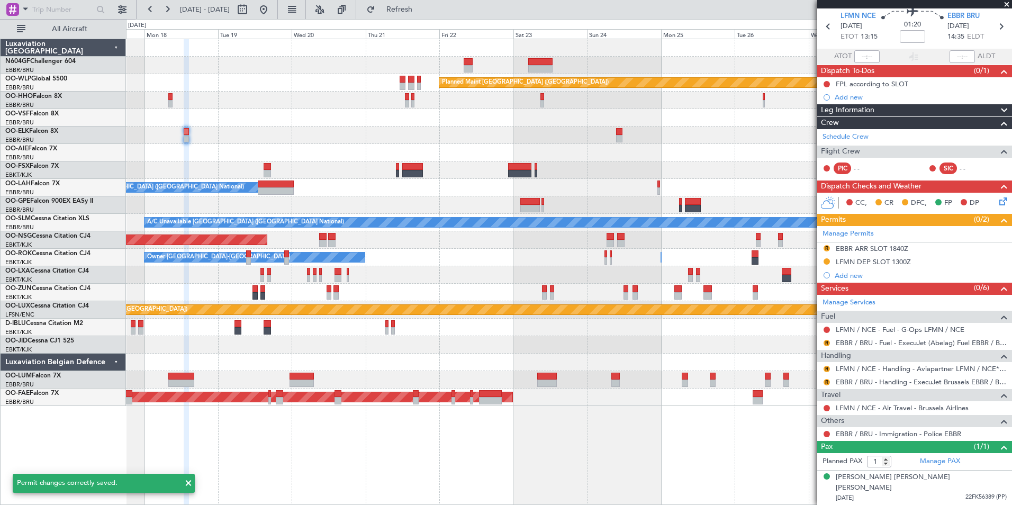
scroll to position [28, 0]
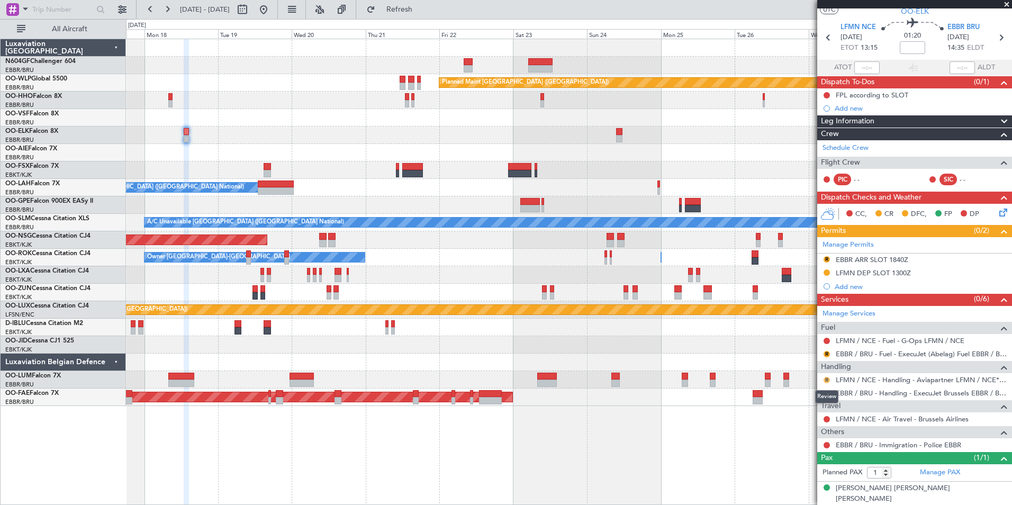
click at [825, 377] on button "R" at bounding box center [826, 380] width 6 height 6
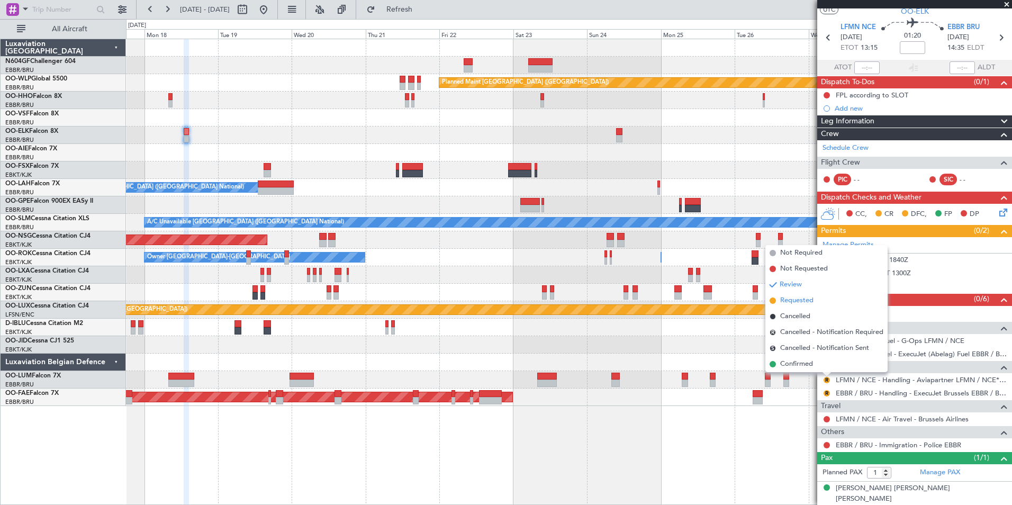
click at [814, 300] on li "Requested" at bounding box center [826, 301] width 122 height 16
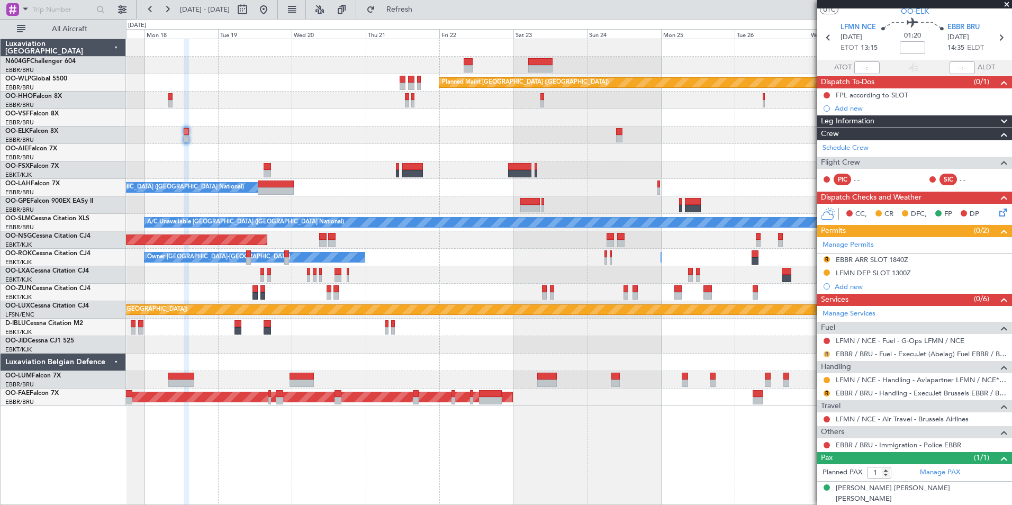
click at [827, 355] on button "R" at bounding box center [826, 354] width 6 height 6
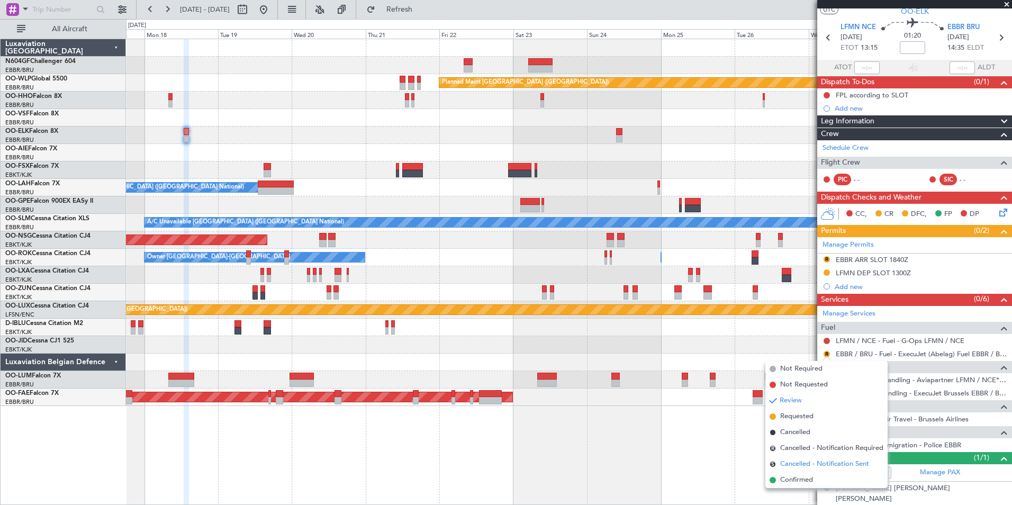
click at [810, 471] on li "S Cancelled - Notification Sent" at bounding box center [826, 464] width 122 height 16
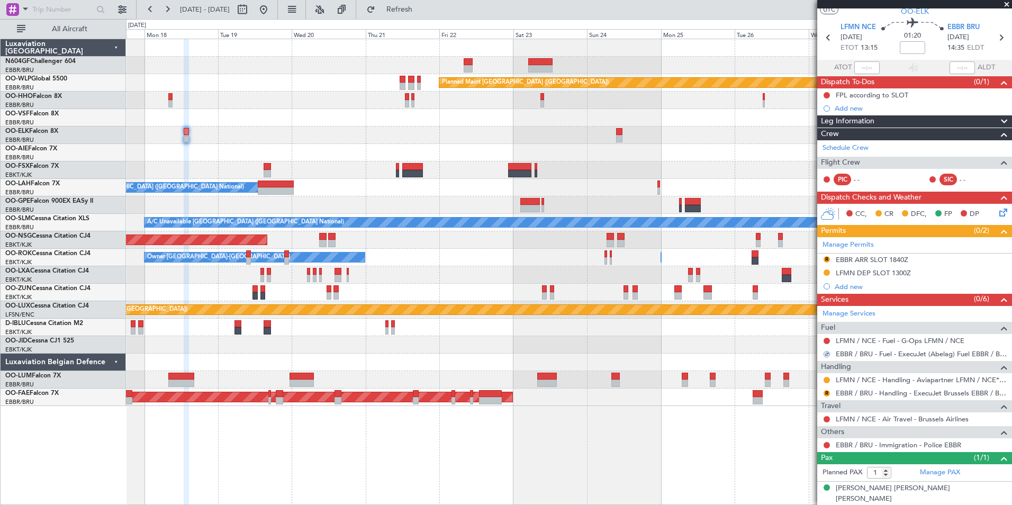
click at [826, 353] on div at bounding box center [826, 354] width 6 height 6
click at [826, 354] on button "S" at bounding box center [826, 354] width 6 height 6
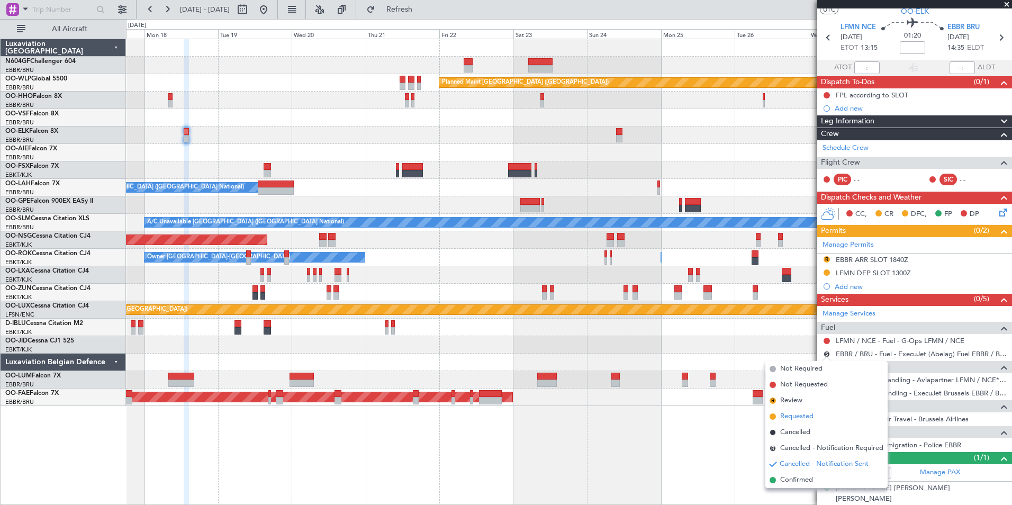
click at [802, 419] on span "Requested" at bounding box center [796, 416] width 33 height 11
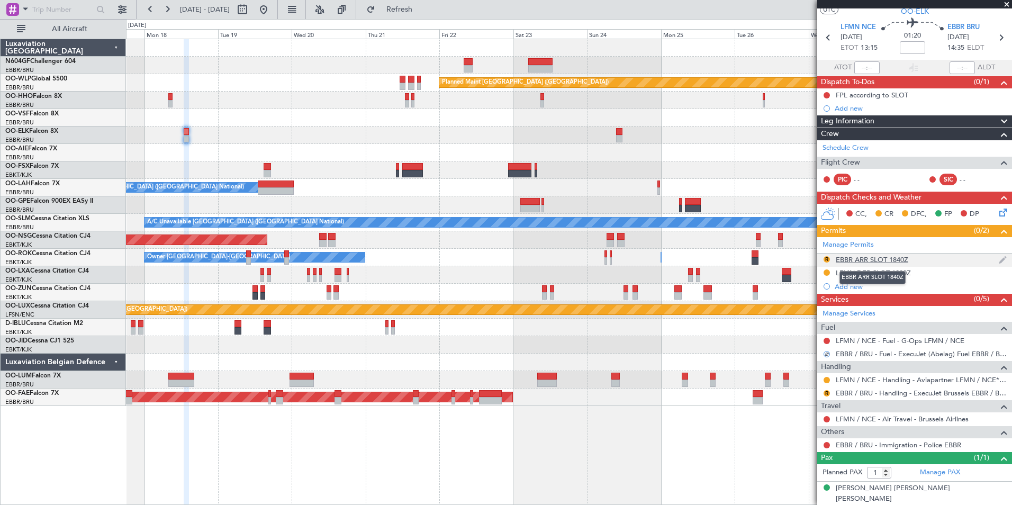
click at [886, 258] on div "EBBR ARR SLOT 1840Z" at bounding box center [871, 259] width 72 height 9
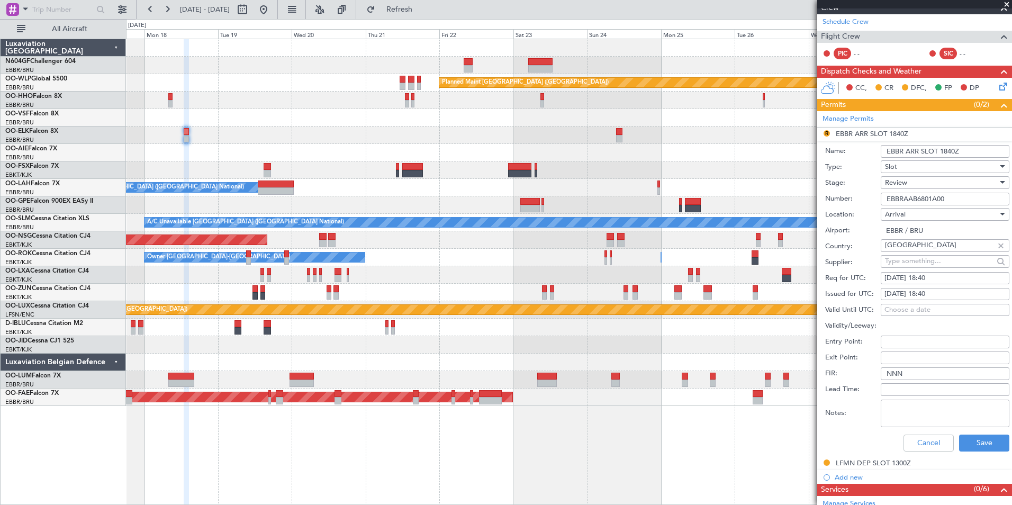
scroll to position [154, 0]
click at [953, 277] on div "[DATE] 18:40" at bounding box center [944, 277] width 121 height 11
select select "8"
select select "2025"
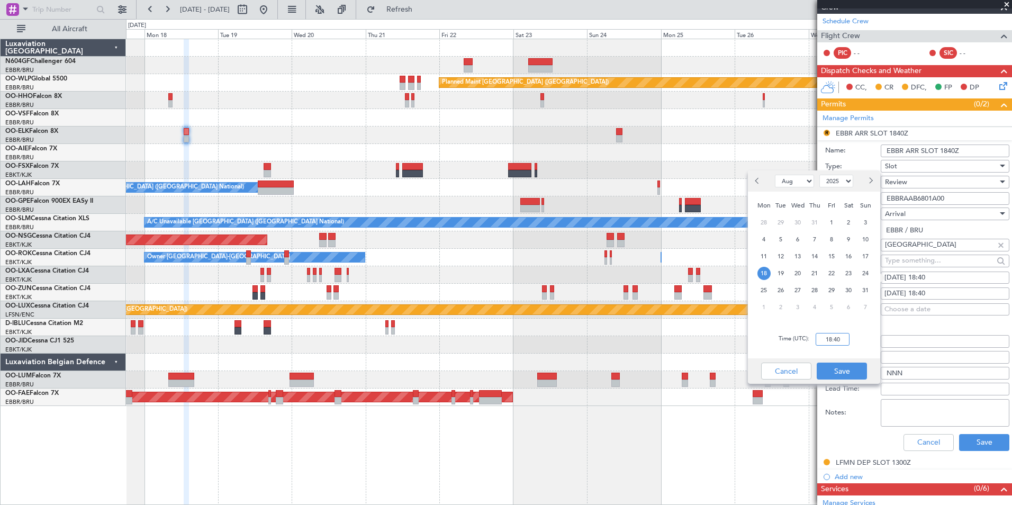
click at [832, 338] on input "18:40" at bounding box center [832, 339] width 34 height 13
type input "14:40"
click at [850, 372] on button "Save" at bounding box center [841, 370] width 50 height 17
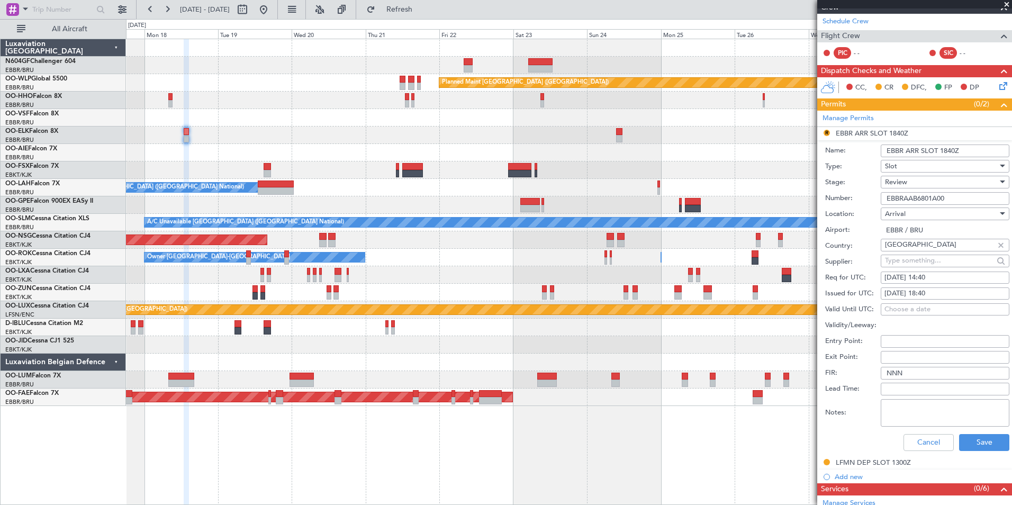
click at [969, 289] on div "[DATE] 18:40" at bounding box center [944, 293] width 121 height 11
select select "8"
select select "2025"
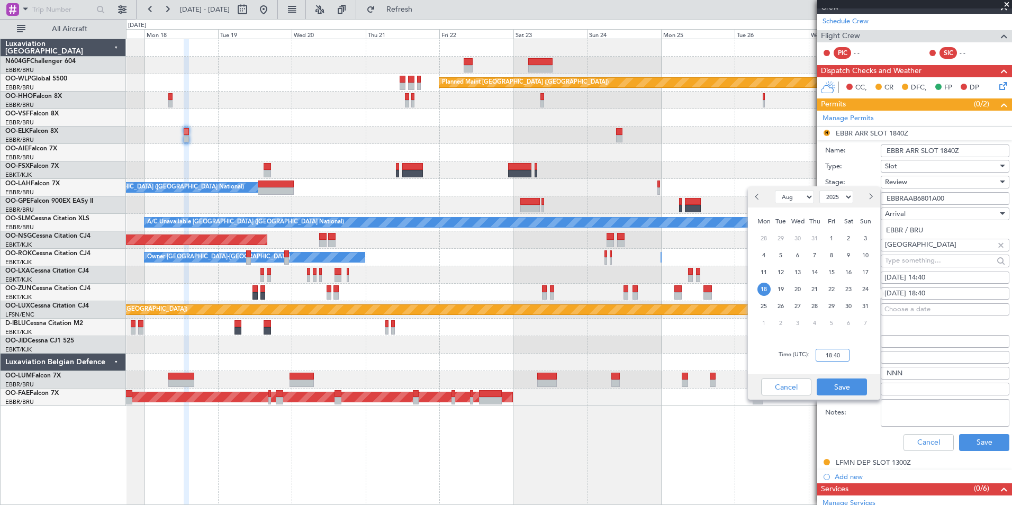
click at [839, 355] on input "18:40" at bounding box center [832, 355] width 34 height 13
type input "14:40"
click at [849, 381] on button "Save" at bounding box center [841, 386] width 50 height 17
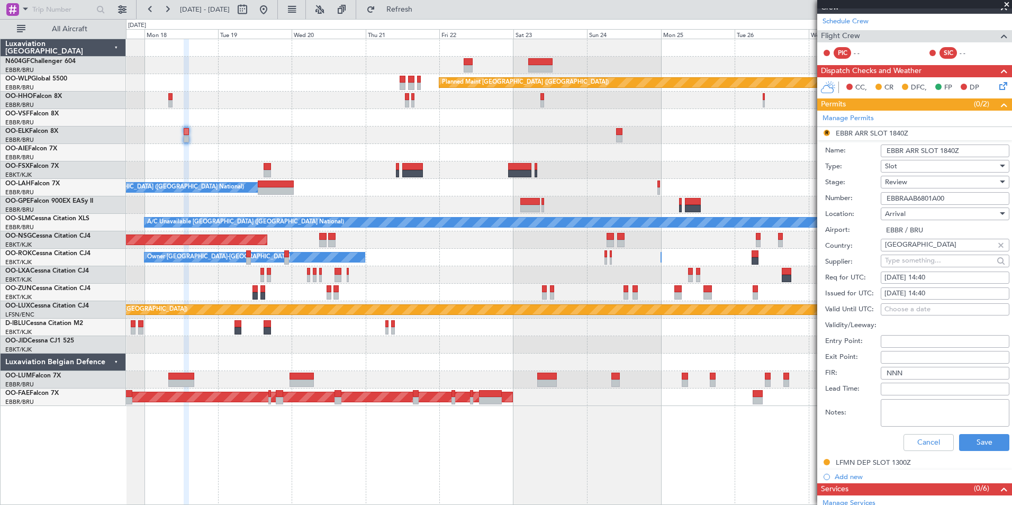
click at [965, 186] on div "Review" at bounding box center [941, 182] width 113 height 16
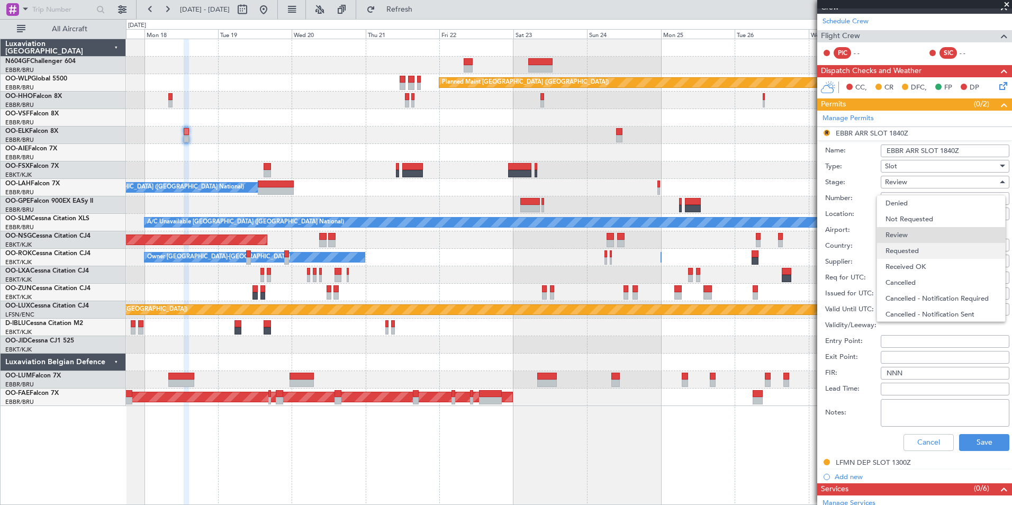
click at [920, 252] on span "Requested" at bounding box center [940, 251] width 111 height 16
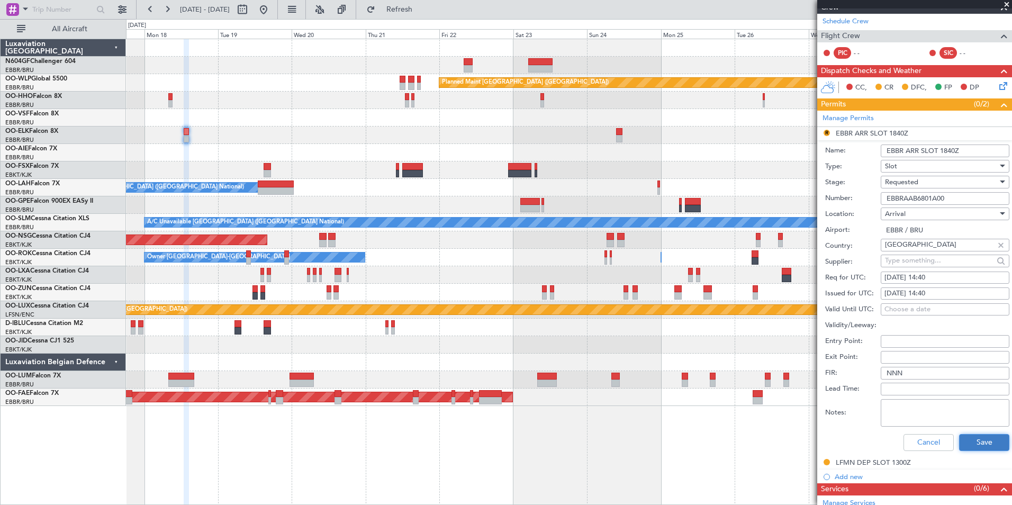
click at [962, 445] on button "Save" at bounding box center [984, 442] width 50 height 17
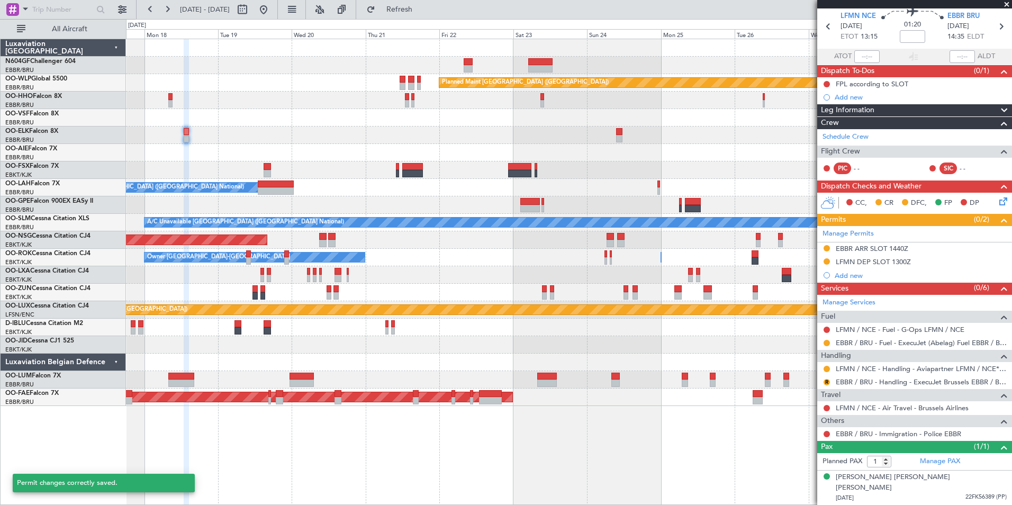
scroll to position [28, 0]
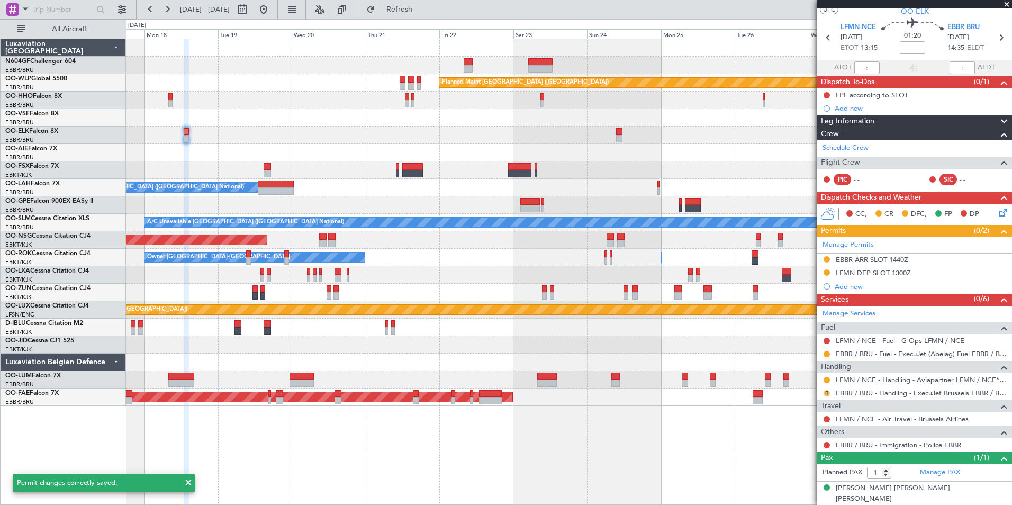
click at [825, 392] on button "R" at bounding box center [826, 393] width 6 height 6
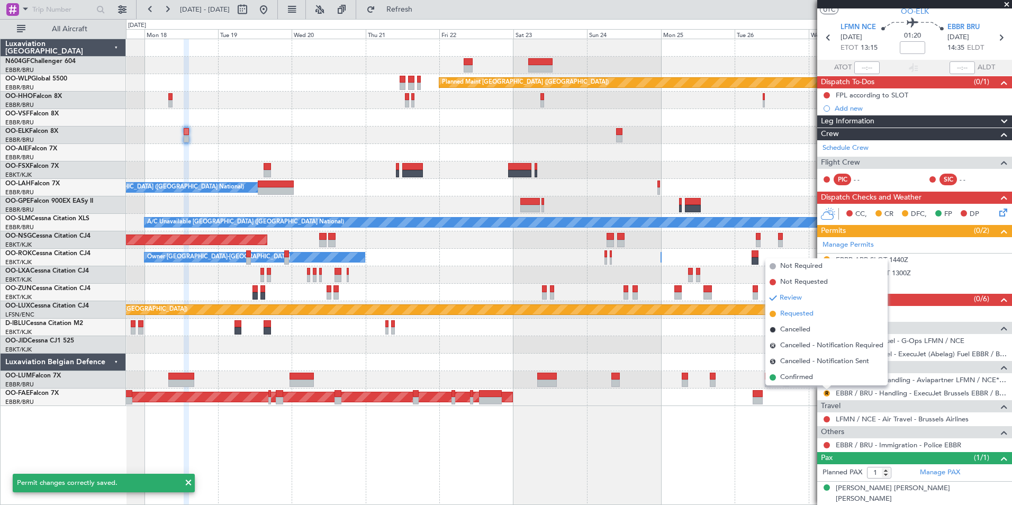
click at [805, 317] on span "Requested" at bounding box center [796, 313] width 33 height 11
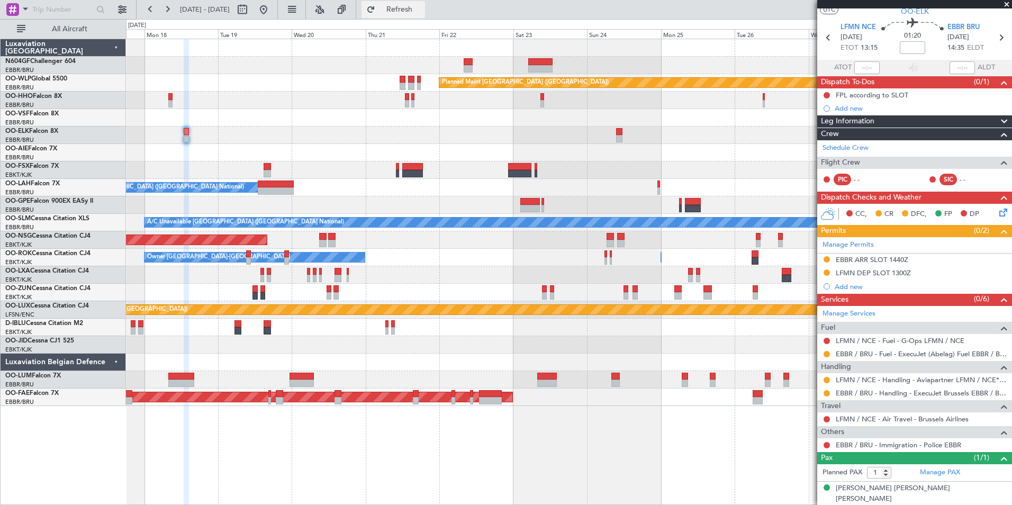
click at [422, 13] on span "Refresh" at bounding box center [399, 9] width 44 height 7
click at [826, 255] on div at bounding box center [826, 259] width 8 height 8
click at [825, 259] on button at bounding box center [826, 259] width 6 height 6
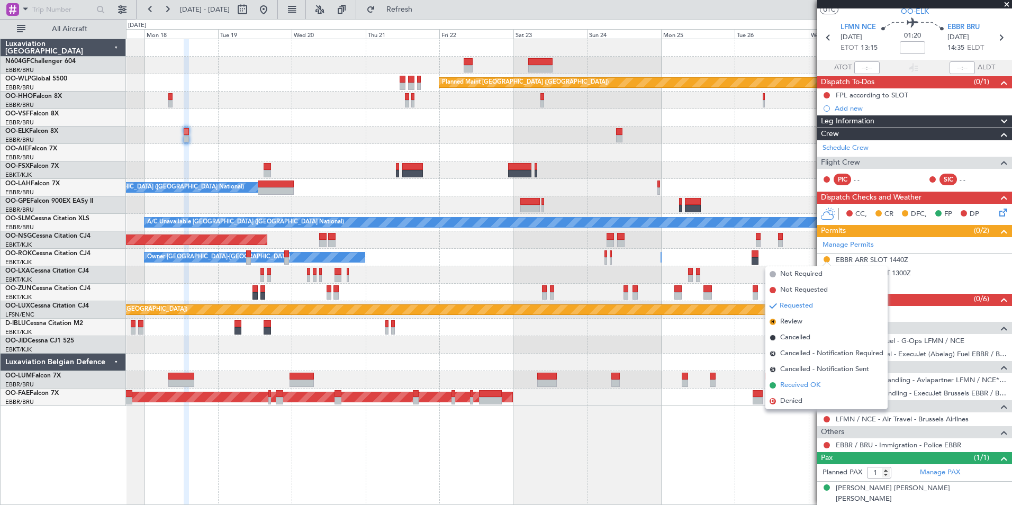
click at [817, 380] on span "Received OK" at bounding box center [800, 385] width 40 height 11
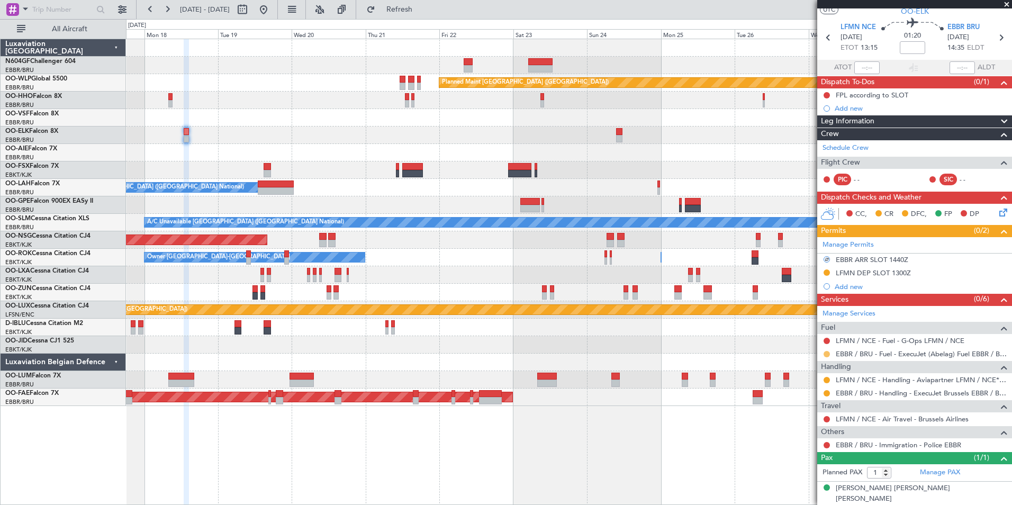
click at [828, 353] on button at bounding box center [826, 354] width 6 height 6
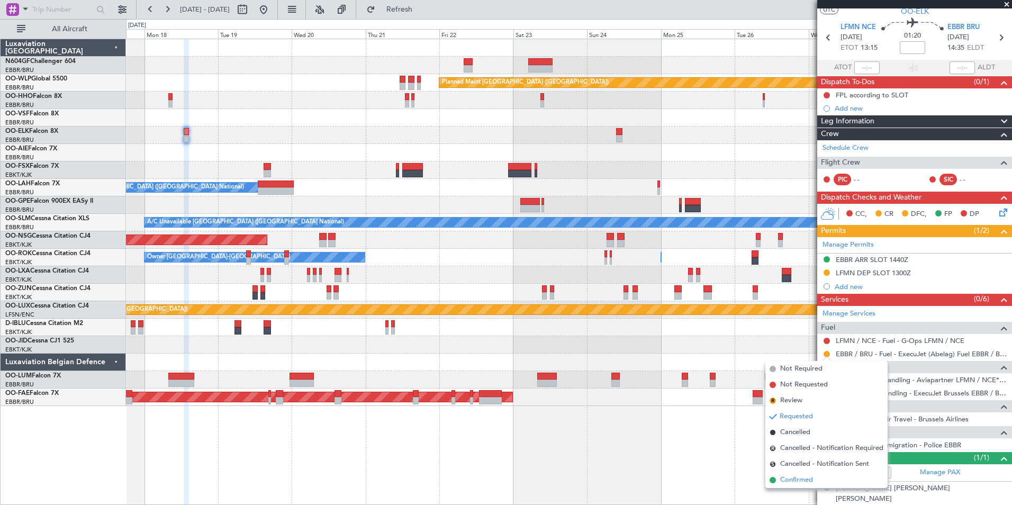
click at [800, 480] on span "Confirmed" at bounding box center [796, 480] width 33 height 11
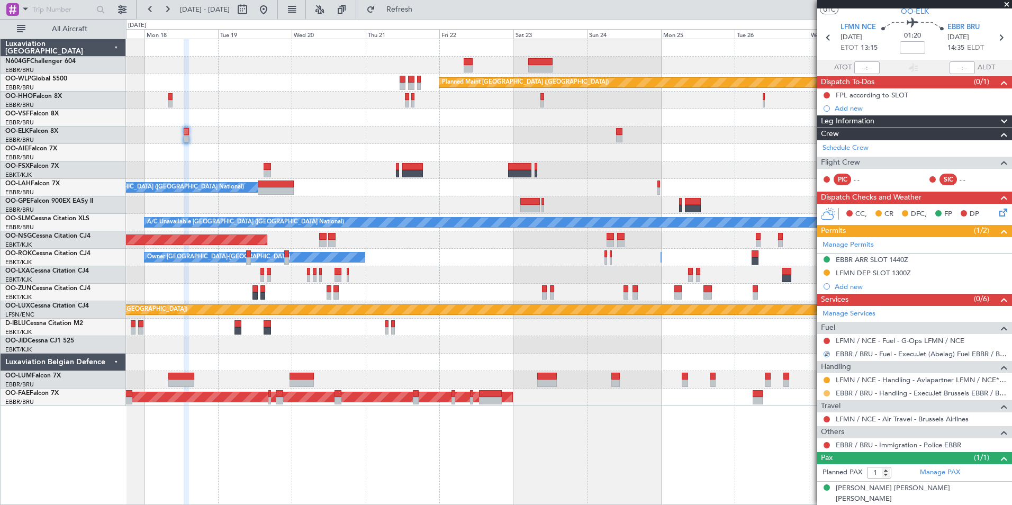
click at [826, 394] on button at bounding box center [826, 393] width 6 height 6
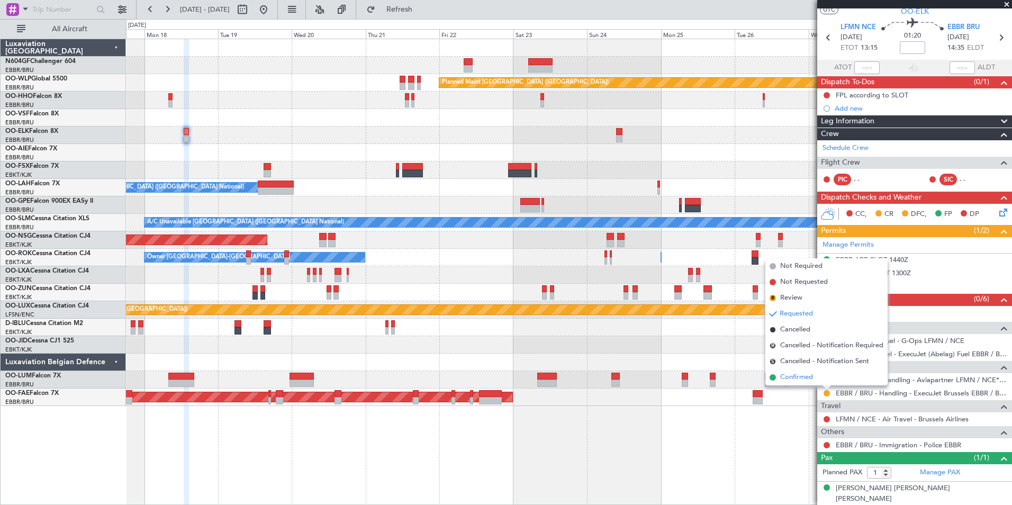
click at [822, 377] on li "Confirmed" at bounding box center [826, 377] width 122 height 16
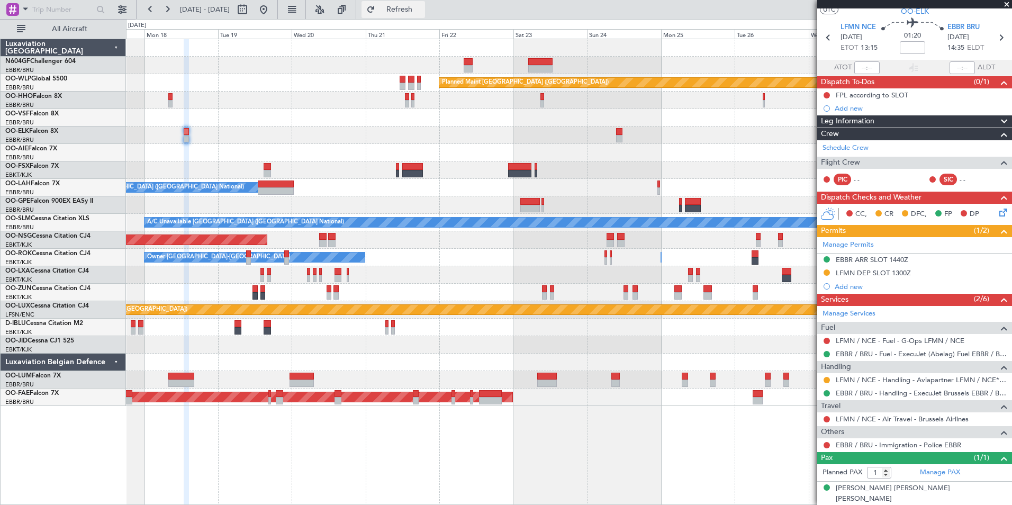
click at [411, 10] on button "Refresh" at bounding box center [392, 9] width 63 height 17
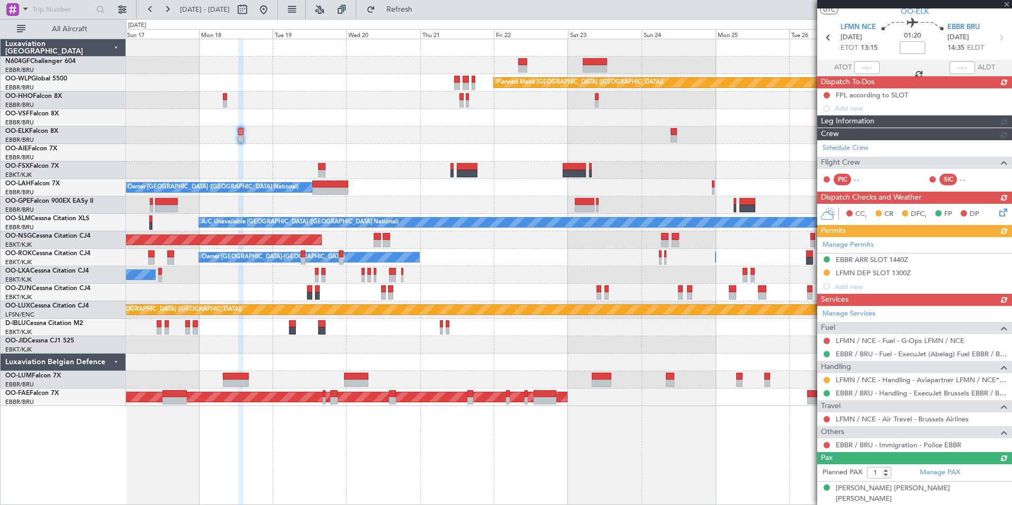
click at [506, 185] on div "Planned Maint [GEOGRAPHIC_DATA] ([GEOGRAPHIC_DATA]) A/C Unavailable Geneva (Coi…" at bounding box center [568, 222] width 885 height 367
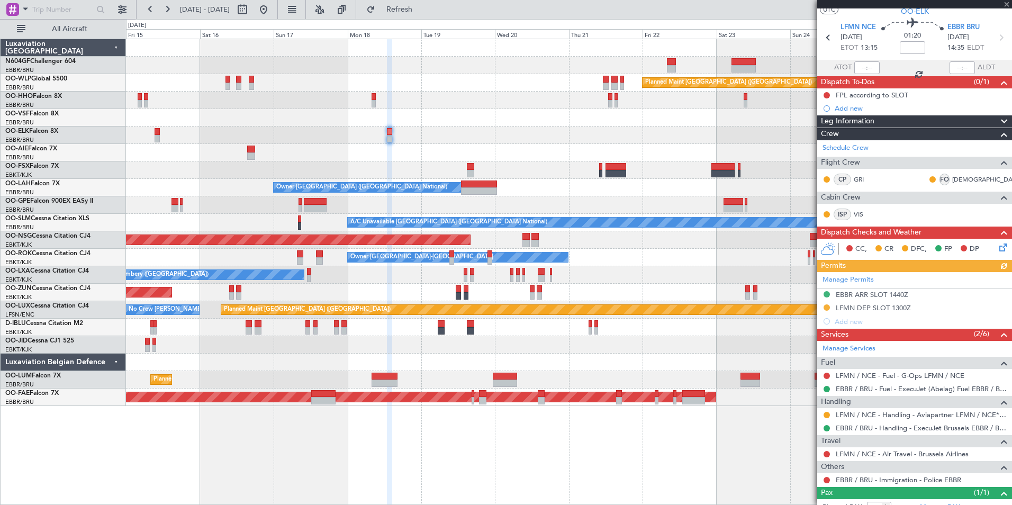
click at [511, 197] on div "Planned Maint [GEOGRAPHIC_DATA] ([GEOGRAPHIC_DATA]) A/C Unavailable Geneva (Coi…" at bounding box center [568, 222] width 885 height 367
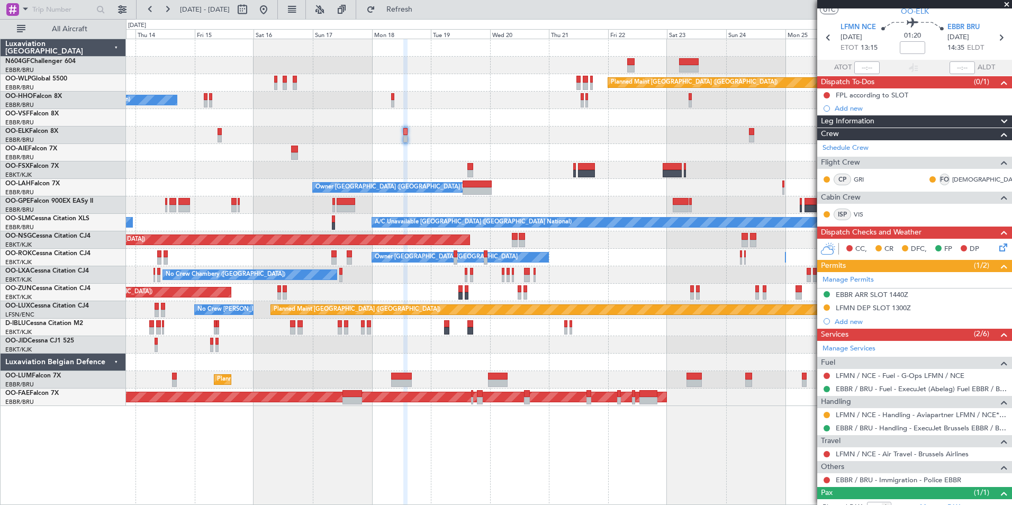
click at [453, 150] on div "Planned Maint [GEOGRAPHIC_DATA] ([GEOGRAPHIC_DATA]) A/C Unavailable Geneva (Coi…" at bounding box center [568, 222] width 885 height 367
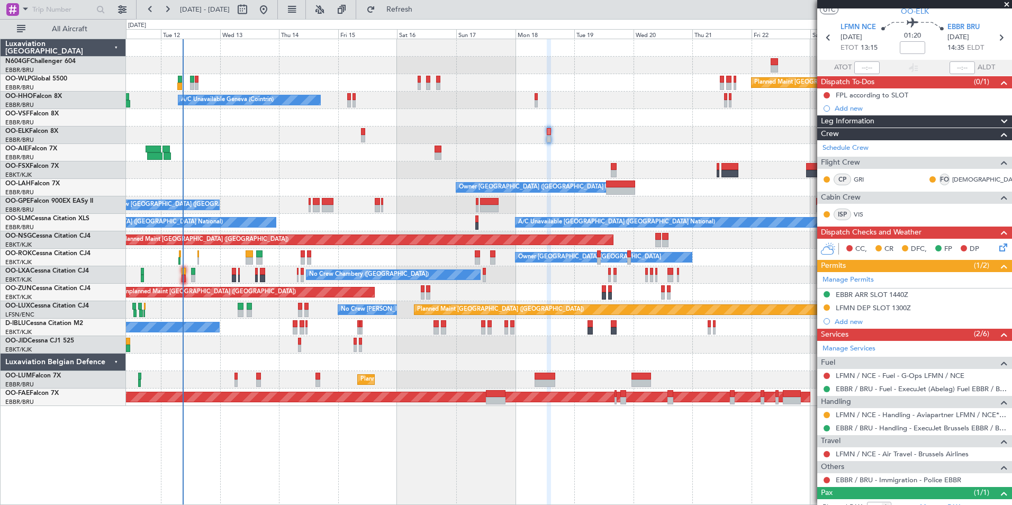
click at [628, 177] on div "Planned Maint [GEOGRAPHIC_DATA] ([GEOGRAPHIC_DATA]) A/C Unavailable Geneva (Coi…" at bounding box center [568, 222] width 885 height 367
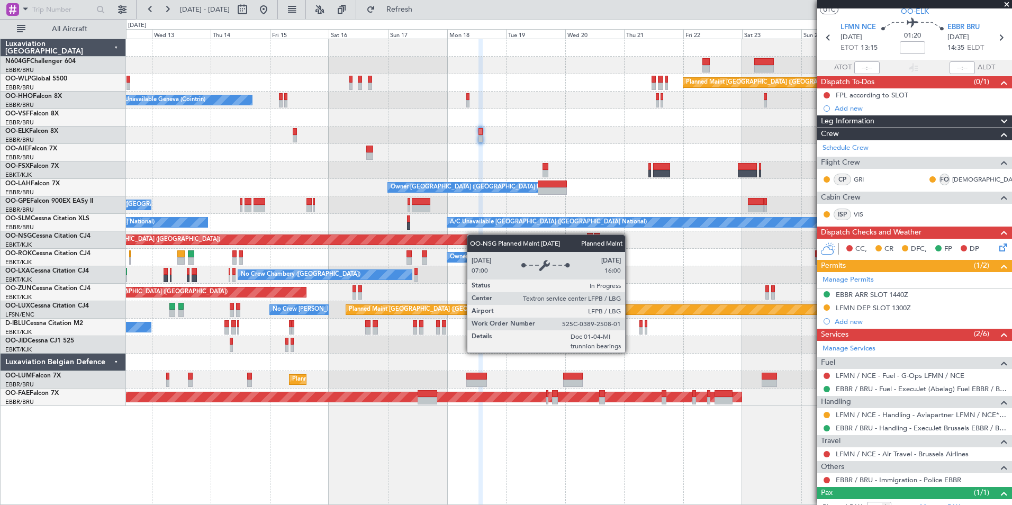
click at [472, 235] on div "Planned Maint [GEOGRAPHIC_DATA] ([GEOGRAPHIC_DATA]) A/C Unavailable Geneva (Coi…" at bounding box center [568, 222] width 885 height 367
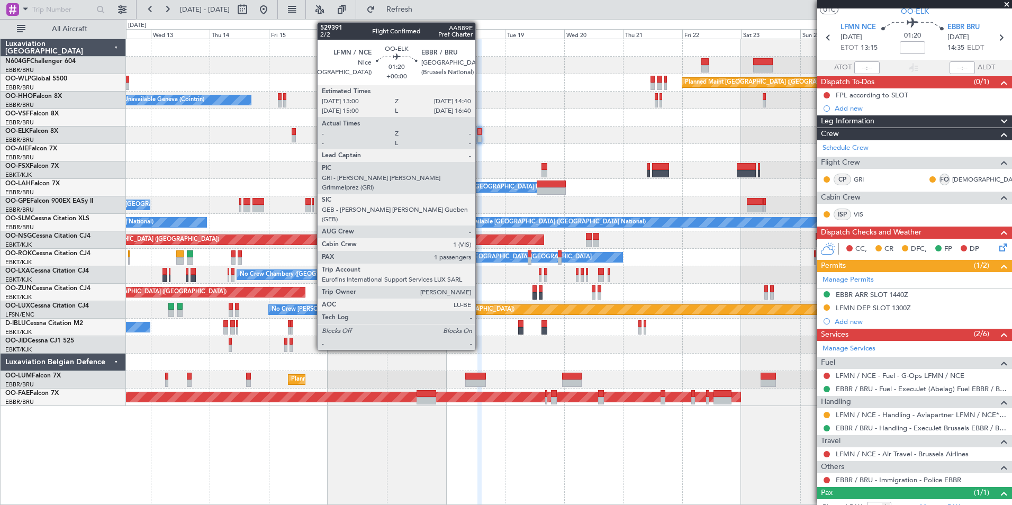
click at [480, 131] on div at bounding box center [479, 131] width 4 height 7
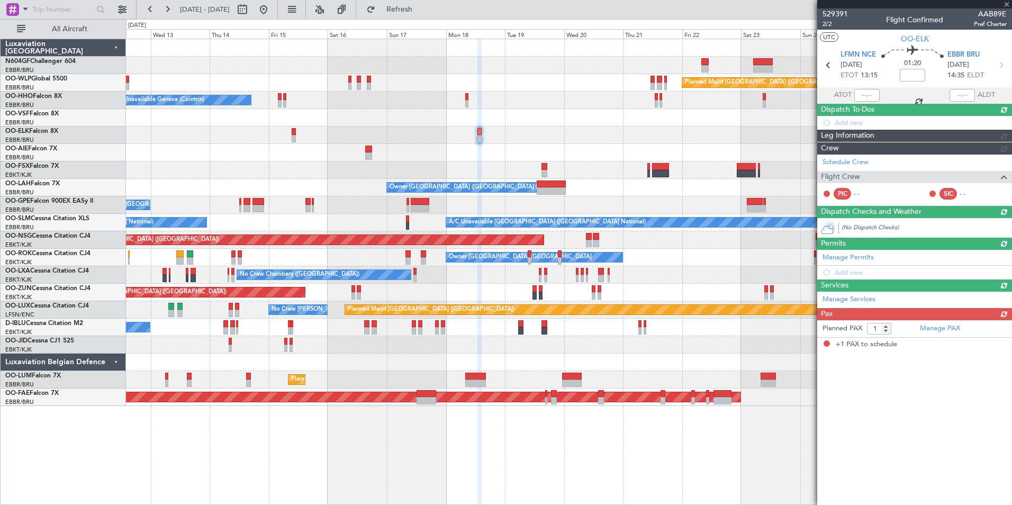
scroll to position [0, 0]
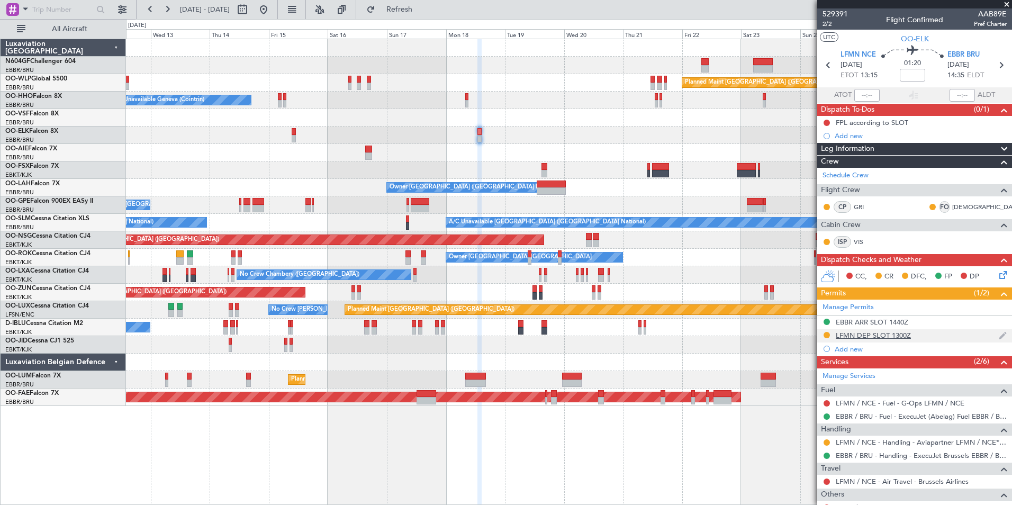
click at [859, 335] on div "LFMN DEP SLOT 1300Z" at bounding box center [872, 335] width 75 height 9
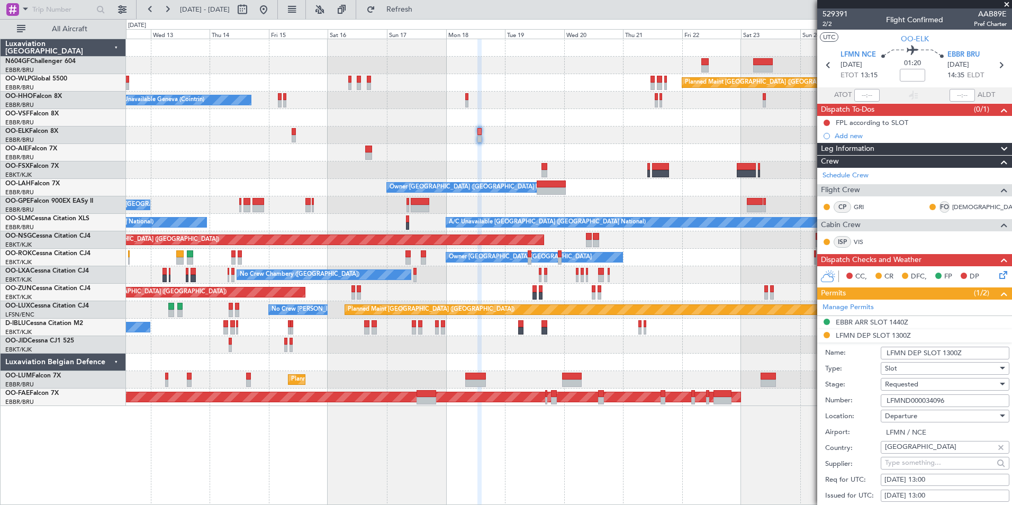
scroll to position [257, 0]
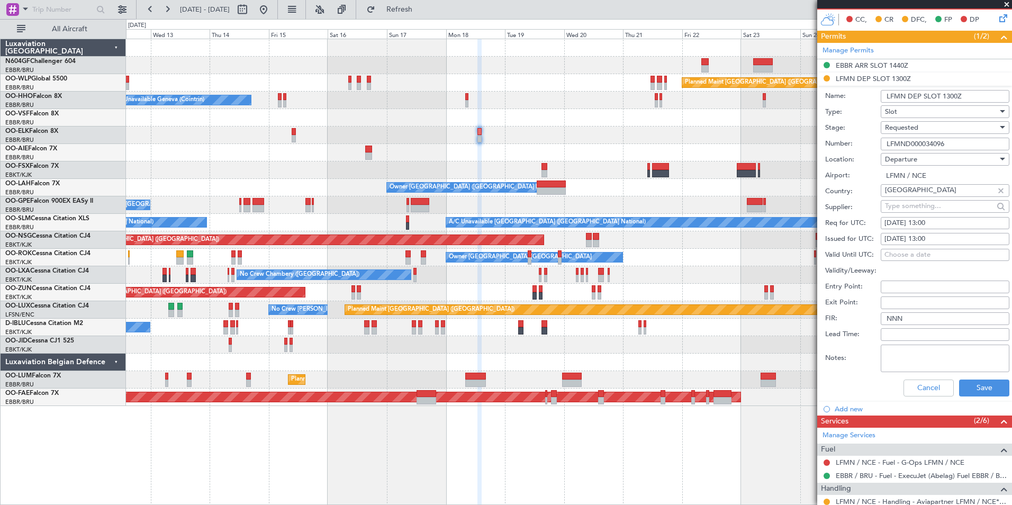
click at [931, 129] on div "Requested" at bounding box center [941, 128] width 113 height 16
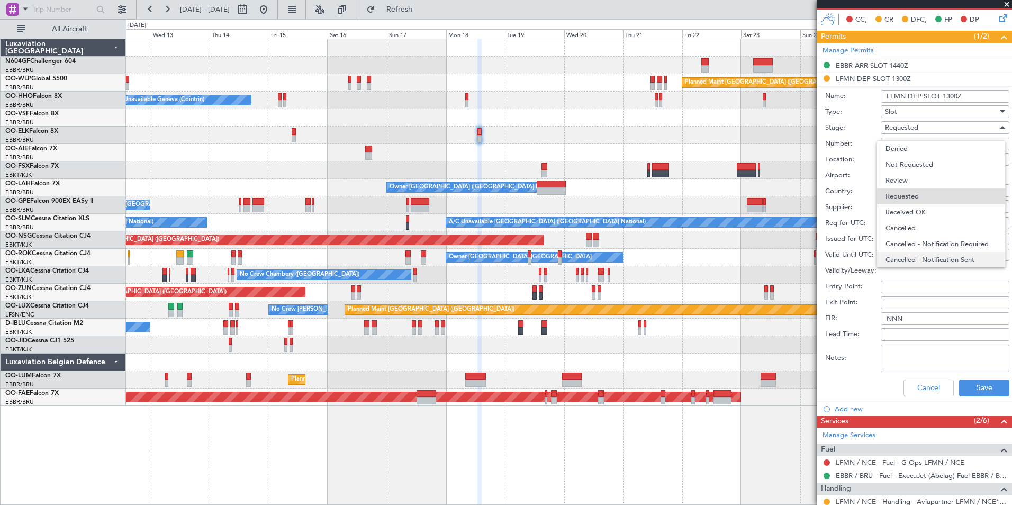
scroll to position [5, 0]
click at [933, 211] on span "Received OK" at bounding box center [940, 207] width 111 height 16
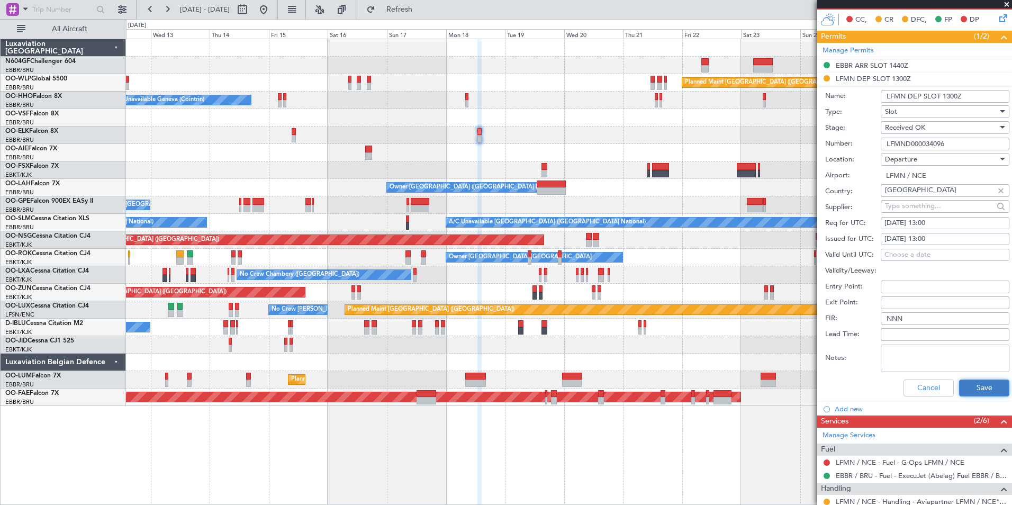
click at [972, 393] on button "Save" at bounding box center [984, 387] width 50 height 17
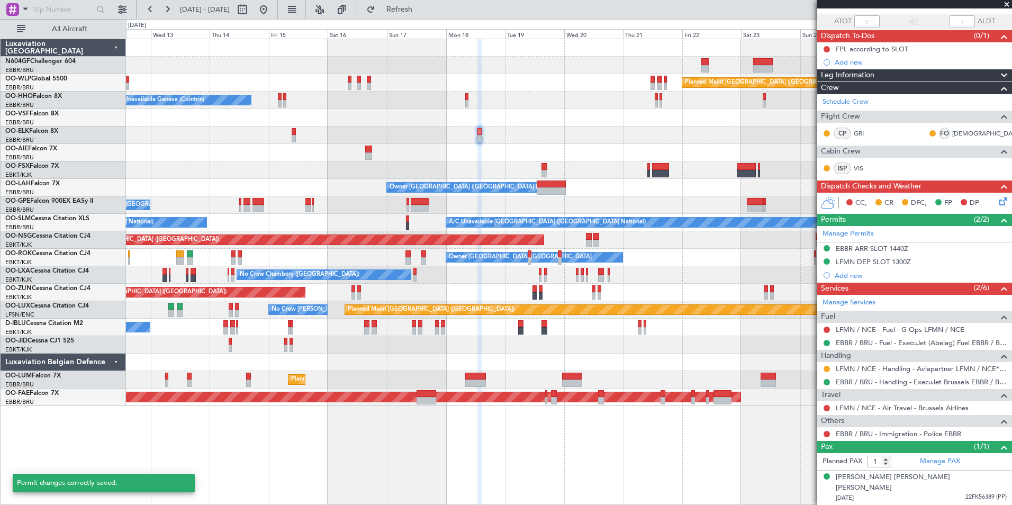
scroll to position [62, 0]
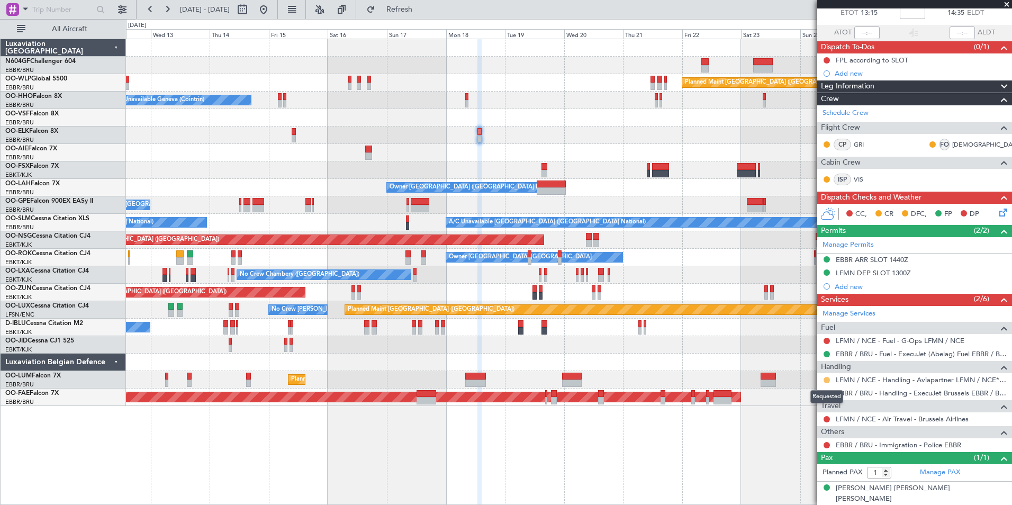
click at [825, 380] on button at bounding box center [826, 380] width 6 height 6
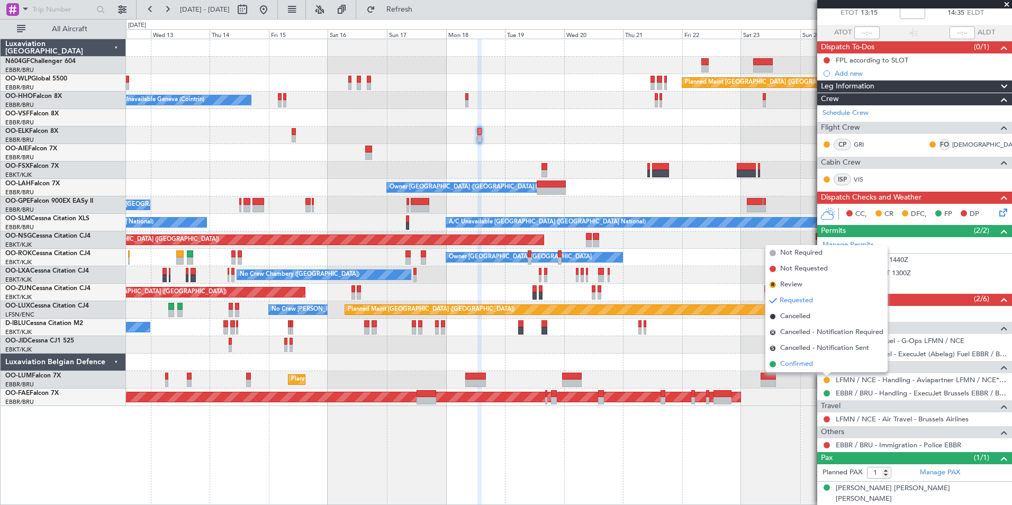
click at [805, 365] on span "Confirmed" at bounding box center [796, 364] width 33 height 11
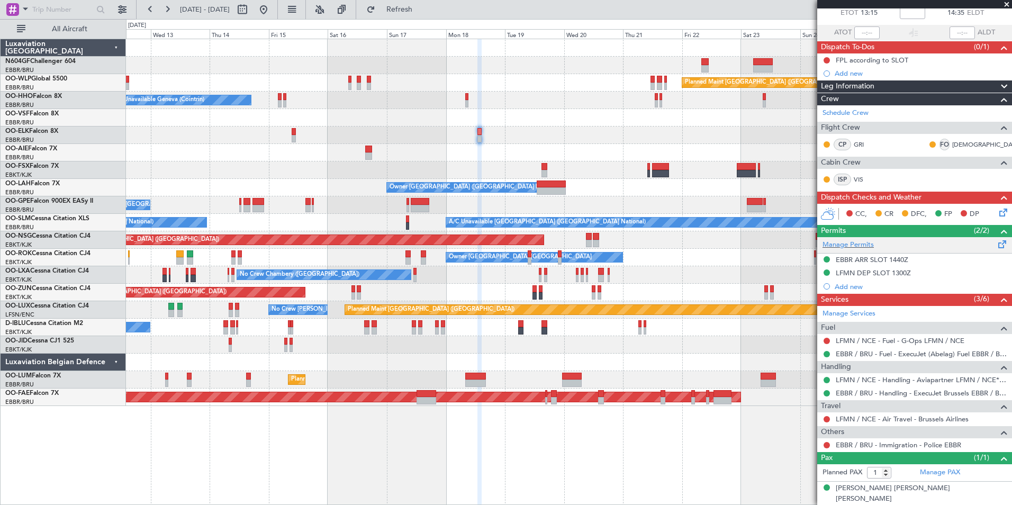
scroll to position [0, 0]
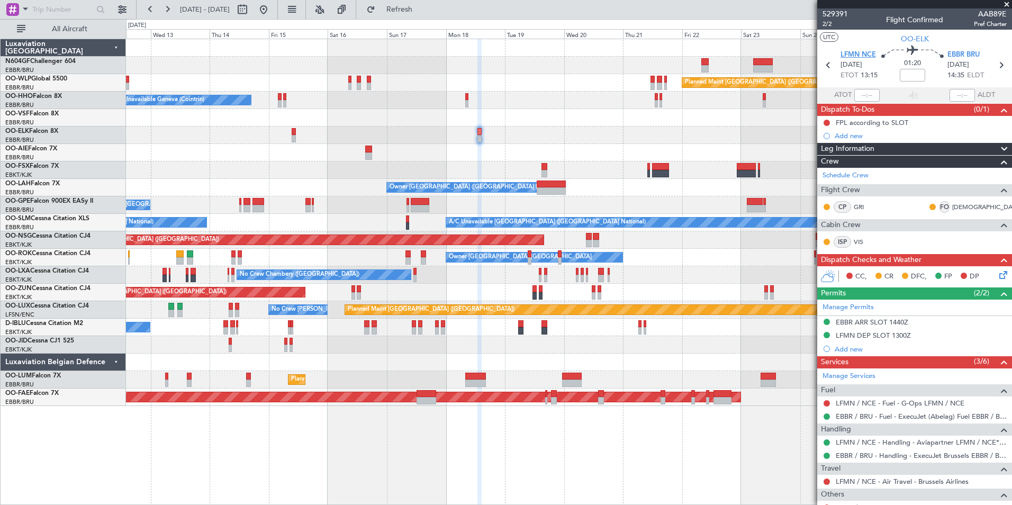
click at [864, 54] on span "LFMN NCE" at bounding box center [857, 55] width 35 height 11
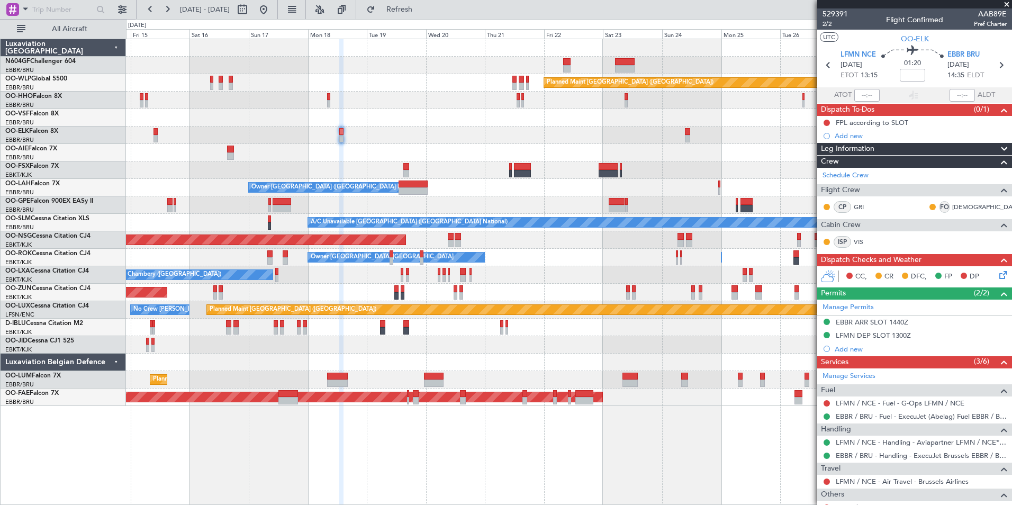
click at [376, 158] on div "Planned Maint London (Farnborough)" at bounding box center [568, 152] width 885 height 17
click at [411, 142] on div "Planned Maint Berlin (Brandenburg) A/C Unavailable Geneva (Cointrin) Planned Ma…" at bounding box center [568, 222] width 885 height 367
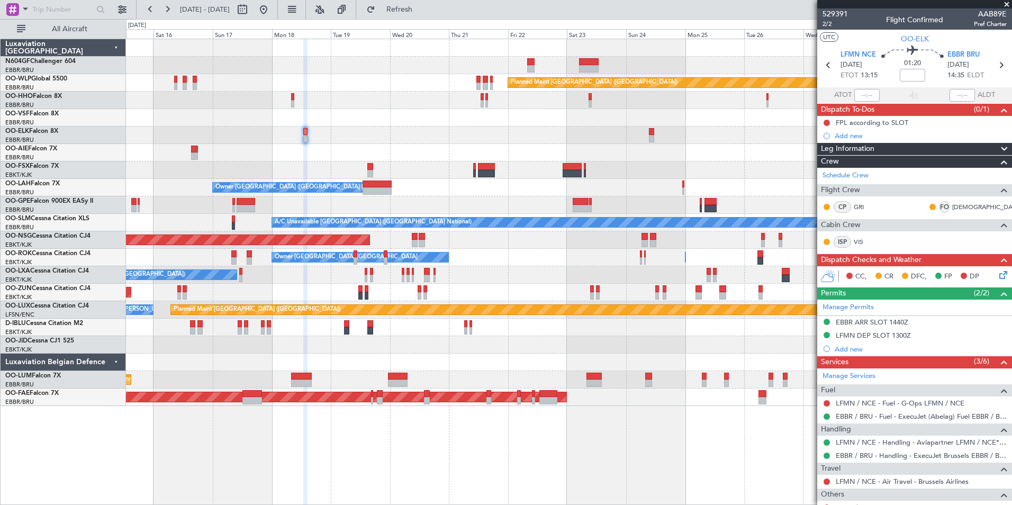
click at [308, 135] on div at bounding box center [568, 134] width 885 height 17
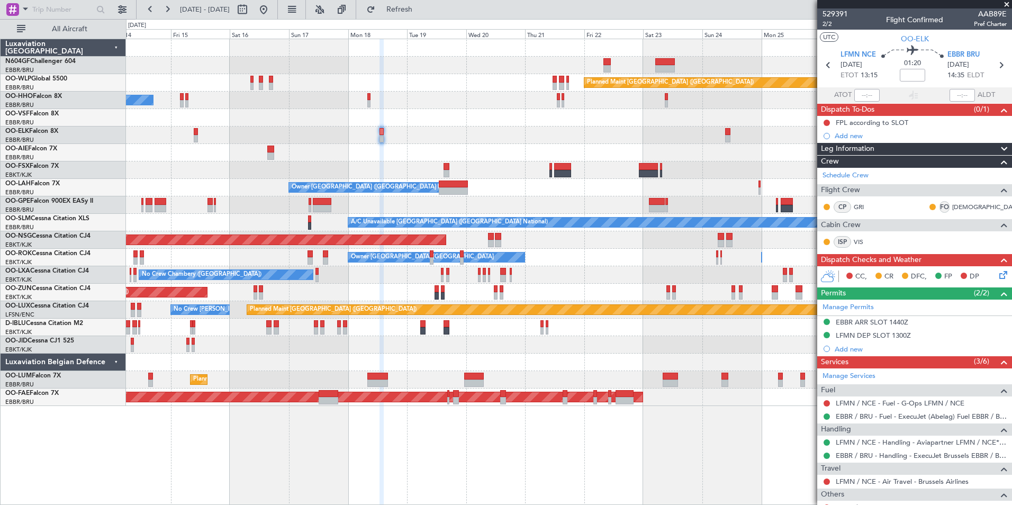
click at [635, 131] on div "Planned Maint Berlin (Brandenburg) A/C Unavailable Geneva (Cointrin) Planned Ma…" at bounding box center [568, 222] width 885 height 367
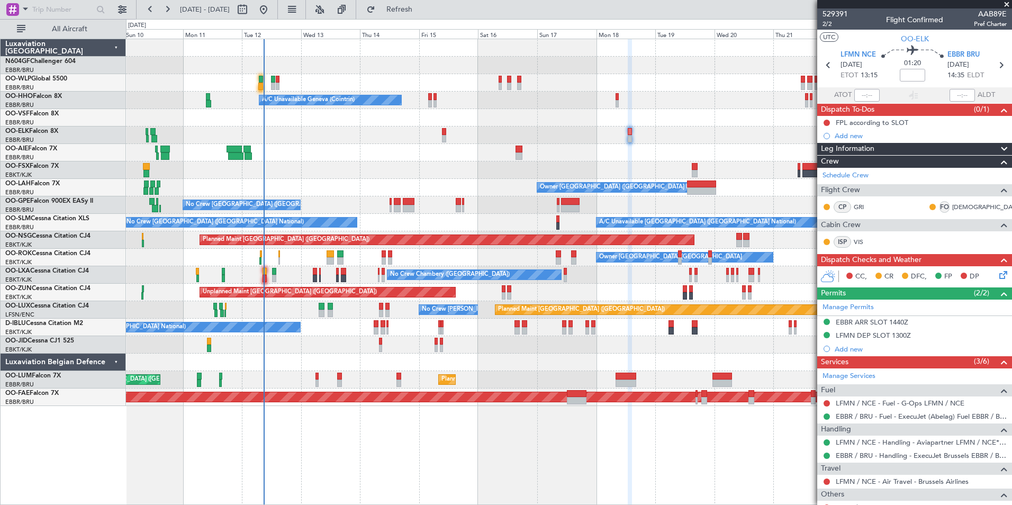
click at [520, 142] on div "Planned Maint Berlin (Brandenburg) Planned Maint Milan (Linate) A/C Unavailable…" at bounding box center [568, 222] width 885 height 367
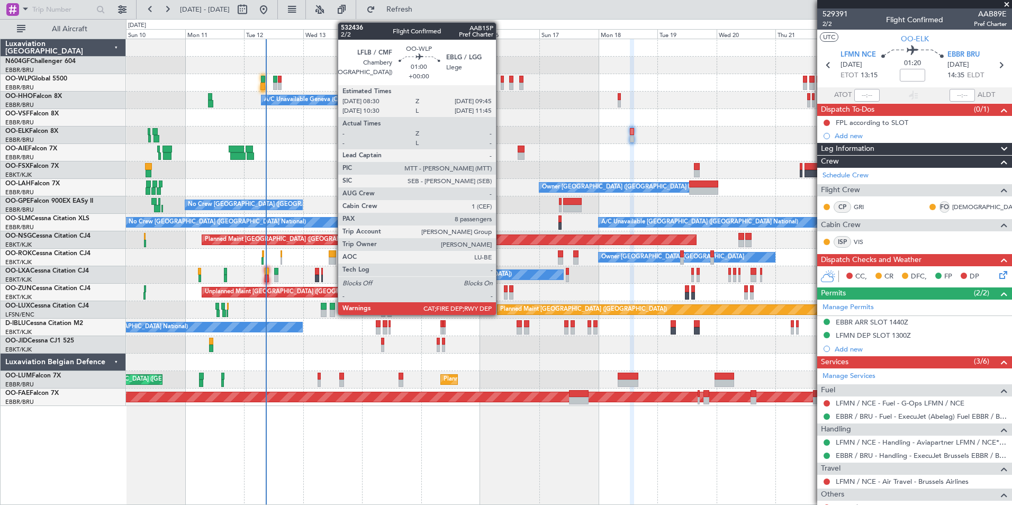
click at [500, 82] on div at bounding box center [501, 79] width 3 height 7
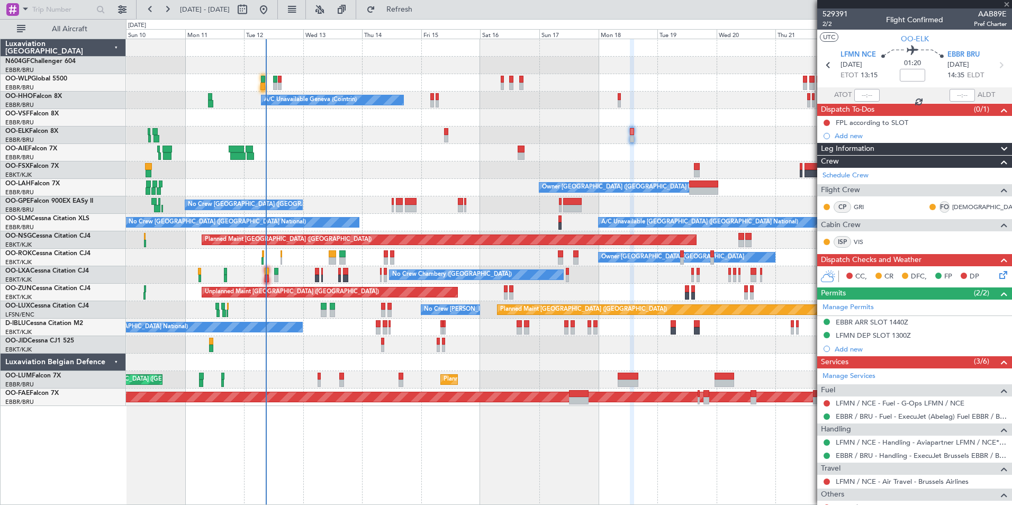
type input "8"
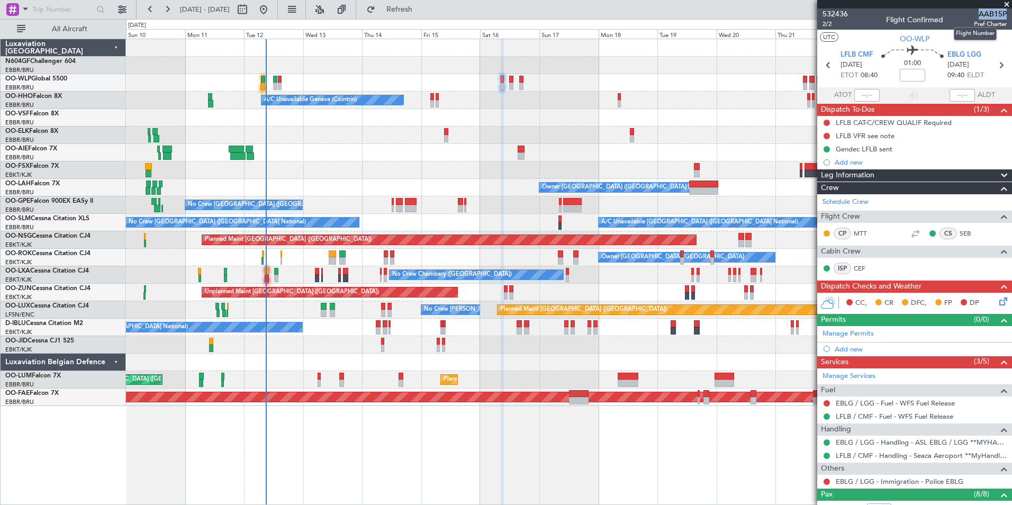
drag, startPoint x: 998, startPoint y: 14, endPoint x: 968, endPoint y: 10, distance: 30.5
click at [973, 10] on span "AAB15P" at bounding box center [989, 13] width 33 height 11
drag, startPoint x: 968, startPoint y: 10, endPoint x: 953, endPoint y: 12, distance: 14.9
click at [953, 12] on div "532436 2/2 Flight Confirmed AAB15P Pref Charter" at bounding box center [914, 18] width 195 height 21
click at [964, 15] on div "532436 2/2 Flight Confirmed AAB15P Pref Charter" at bounding box center [914, 18] width 195 height 21
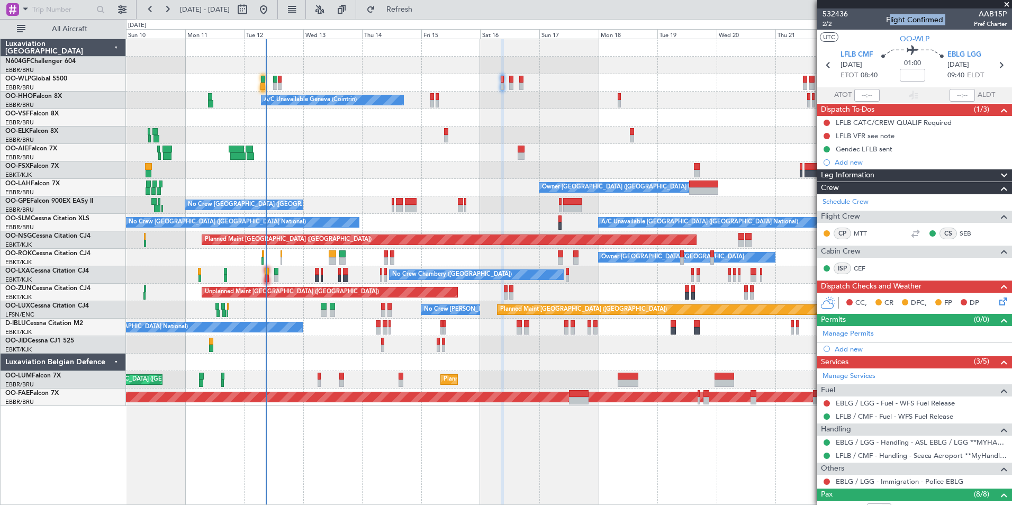
drag, startPoint x: 964, startPoint y: 15, endPoint x: 928, endPoint y: 17, distance: 36.1
click at [928, 17] on div "Flight Confirmed" at bounding box center [914, 19] width 57 height 11
click at [949, 17] on div "532436 2/2 Flight Confirmed AAB15P Pref Charter" at bounding box center [914, 18] width 195 height 21
click at [946, 19] on div "532436 2/2 Flight Confirmed AAB15P Pref Charter" at bounding box center [914, 18] width 195 height 21
drag, startPoint x: 946, startPoint y: 19, endPoint x: 940, endPoint y: 19, distance: 6.3
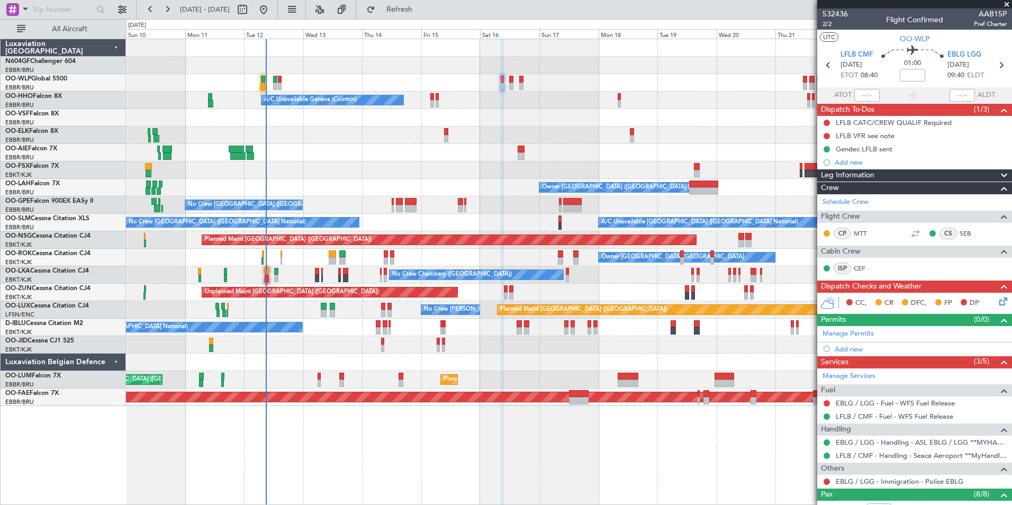
click at [940, 19] on div "532436 2/2 Flight Confirmed AAB15P Pref Charter" at bounding box center [914, 18] width 195 height 21
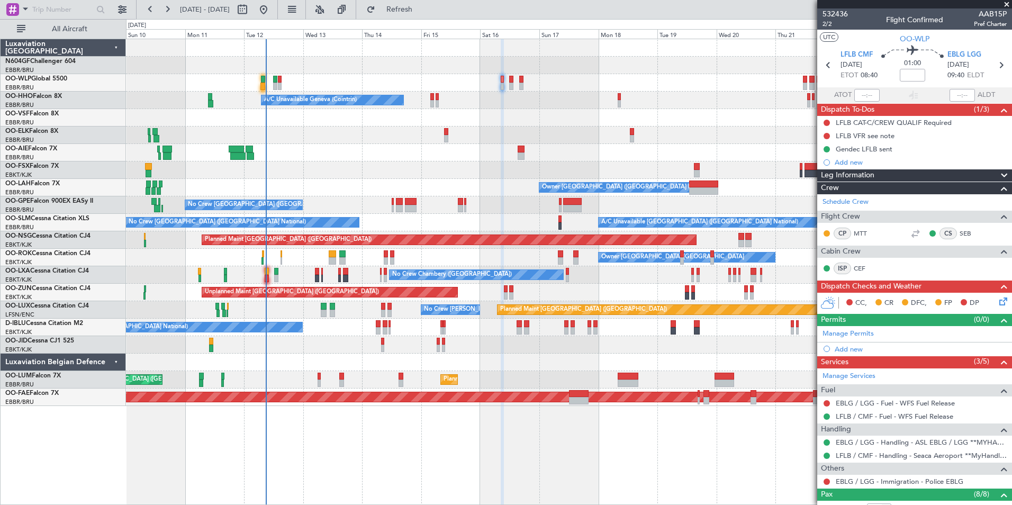
click at [940, 19] on div "532436 2/2 Flight Confirmed AAB15P Pref Charter" at bounding box center [914, 18] width 195 height 21
drag, startPoint x: 940, startPoint y: 19, endPoint x: 923, endPoint y: 13, distance: 17.9
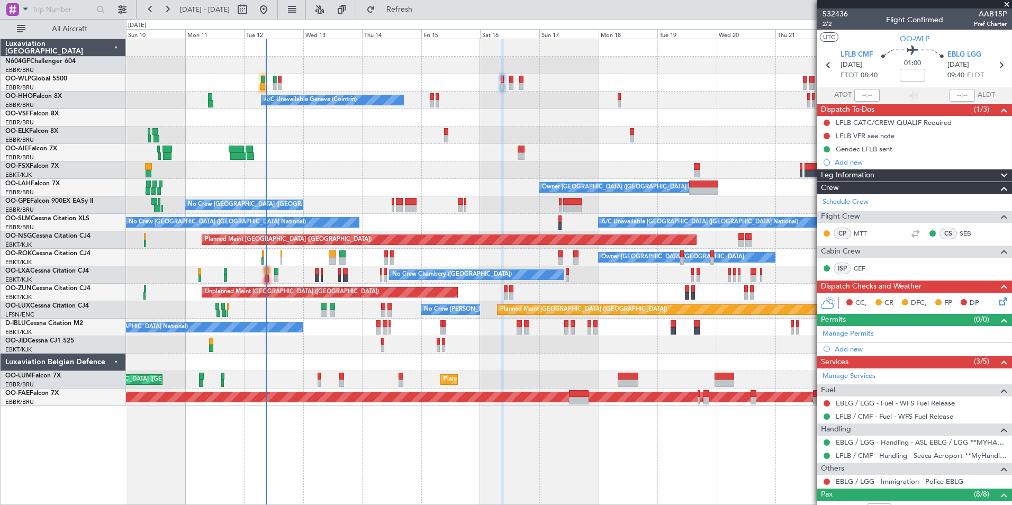
click at [923, 13] on div "532436 2/2 Flight Confirmed AAB15P Pref Charter" at bounding box center [914, 18] width 195 height 21
drag, startPoint x: 870, startPoint y: 11, endPoint x: 828, endPoint y: -9, distance: 45.9
click at [828, 0] on html "10 Aug 2025 - 25 Aug 2025 Refresh Quick Links All Aircraft Planned Maint Berlin…" at bounding box center [506, 252] width 1012 height 505
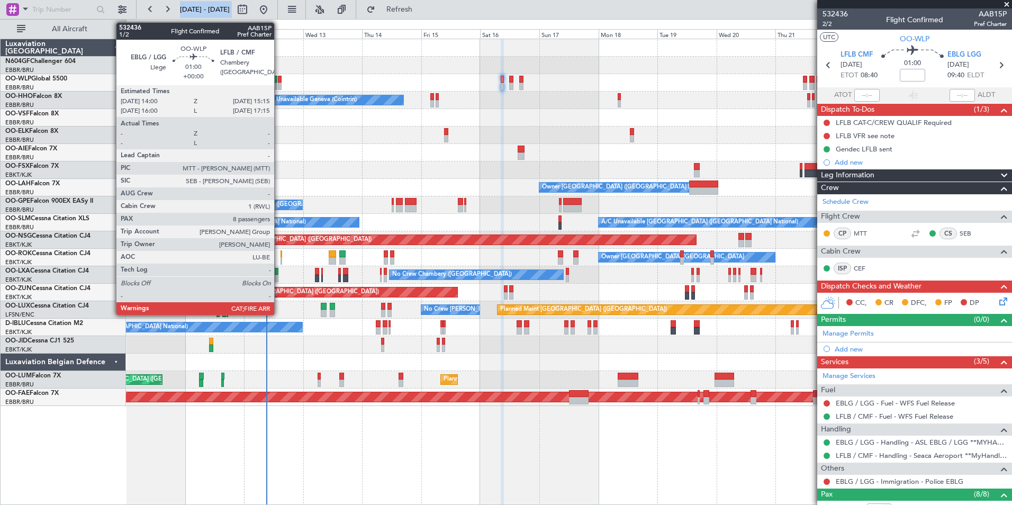
click at [279, 86] on div at bounding box center [279, 86] width 3 height 7
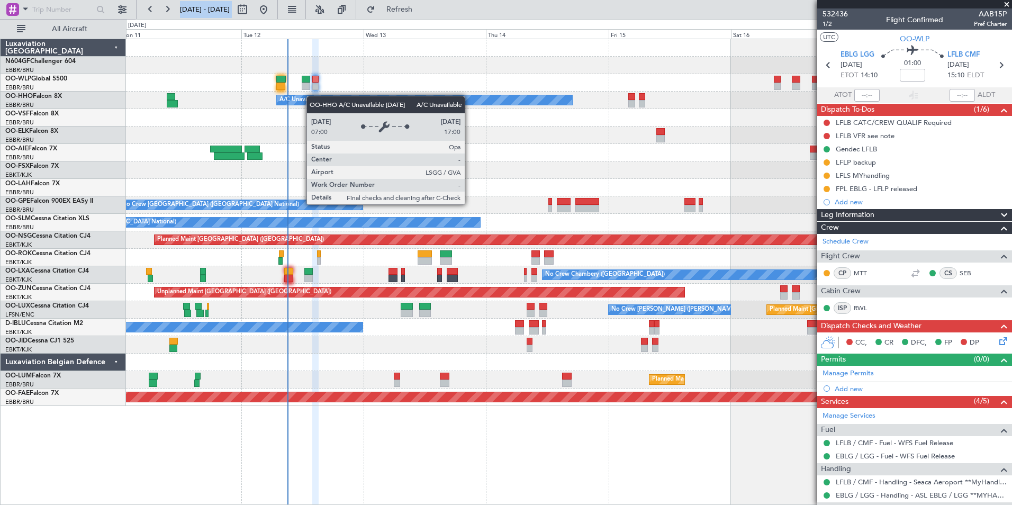
click at [317, 97] on div "A/C Unavailable Geneva (Cointrin) Owner Brussels (Brussels National) No Crew Br…" at bounding box center [568, 222] width 885 height 367
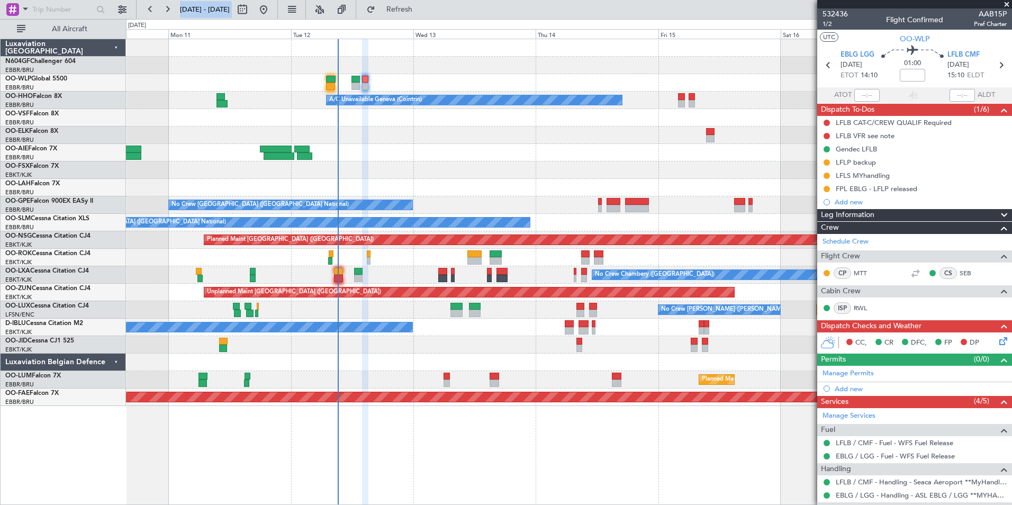
click at [372, 151] on div "A/C Unavailable Geneva (Cointrin) Owner Brussels (Brussels National) - - EBBR 1…" at bounding box center [568, 222] width 885 height 367
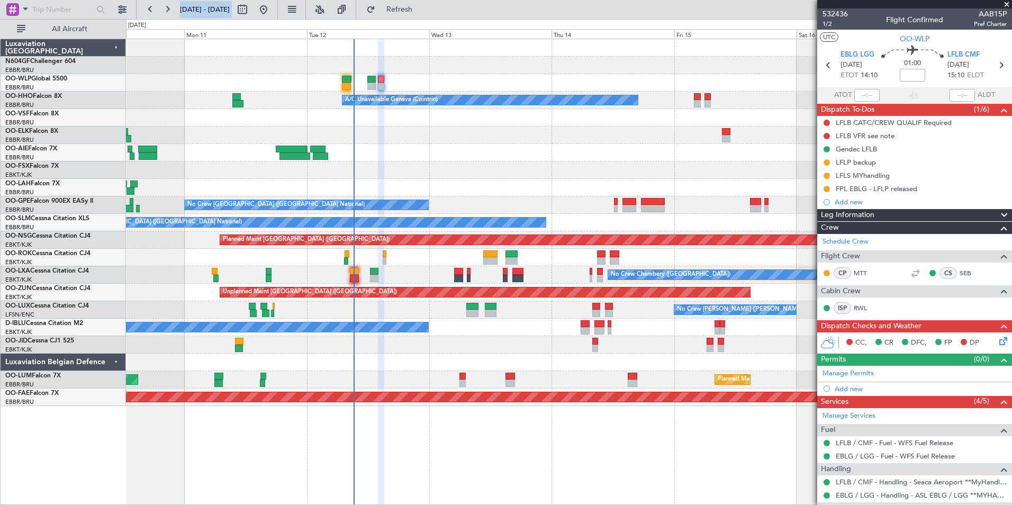
click at [346, 88] on div at bounding box center [346, 86] width 9 height 7
type input "+00:15"
type input "07:07"
type input "9"
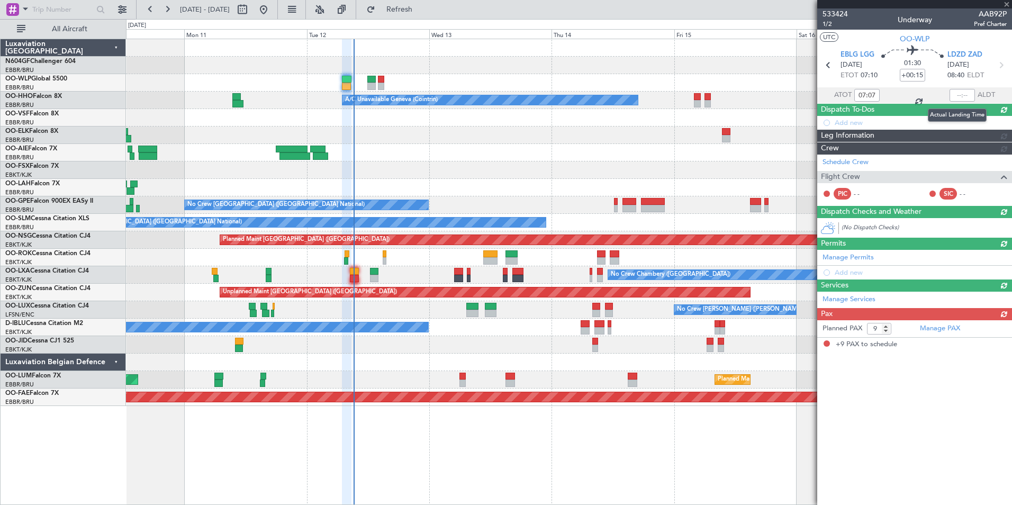
click at [951, 98] on div at bounding box center [961, 95] width 25 height 13
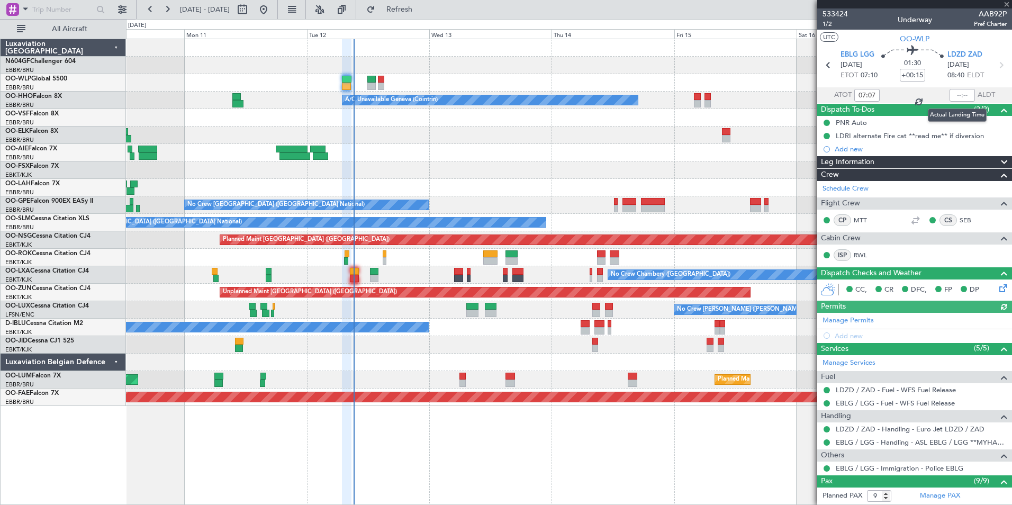
click at [959, 94] on div at bounding box center [961, 95] width 25 height 13
click at [954, 98] on div at bounding box center [961, 95] width 25 height 13
click at [954, 95] on input "text" at bounding box center [961, 95] width 25 height 13
click at [781, 128] on div at bounding box center [568, 134] width 885 height 17
click at [489, 131] on div at bounding box center [568, 134] width 885 height 17
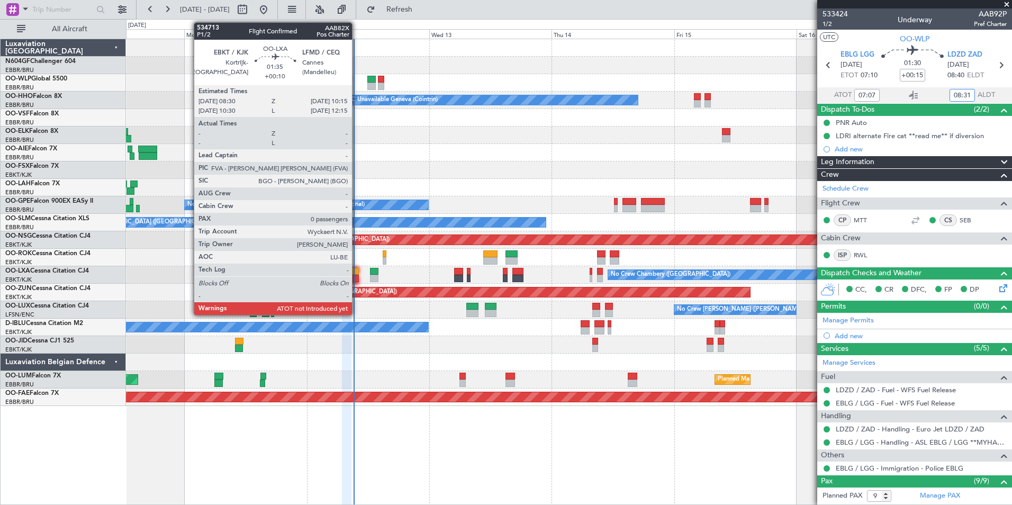
click at [357, 272] on div at bounding box center [354, 271] width 9 height 7
type input "08:31"
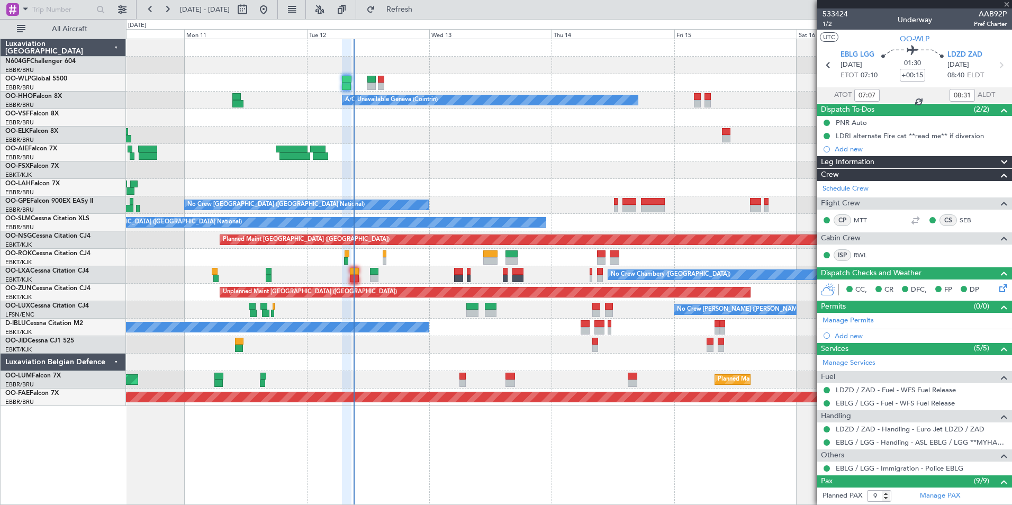
type input "+00:10"
type input "0"
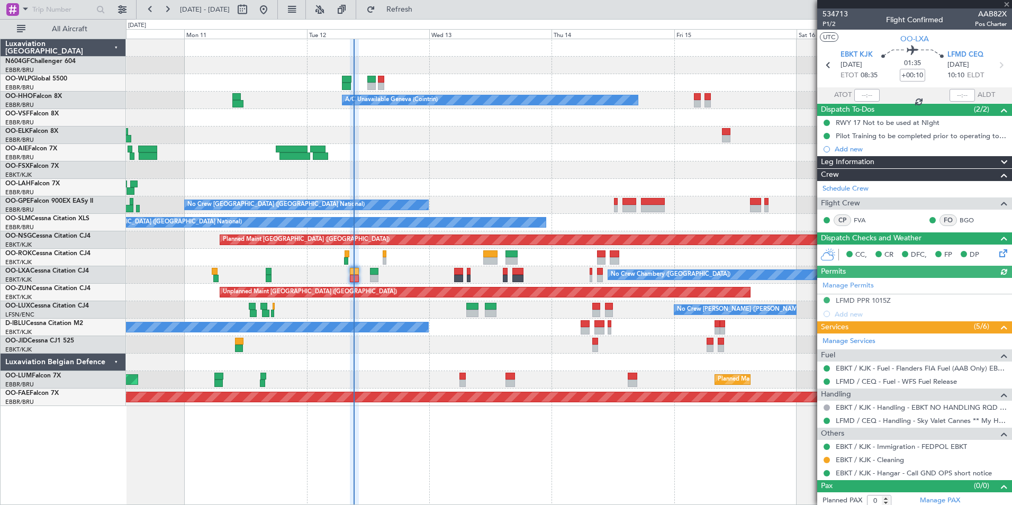
click at [862, 96] on div at bounding box center [866, 95] width 25 height 13
click at [855, 94] on input "text" at bounding box center [866, 95] width 25 height 13
click at [703, 123] on div at bounding box center [568, 117] width 885 height 17
type input "08:43"
click at [425, 15] on button "Refresh" at bounding box center [392, 9] width 63 height 17
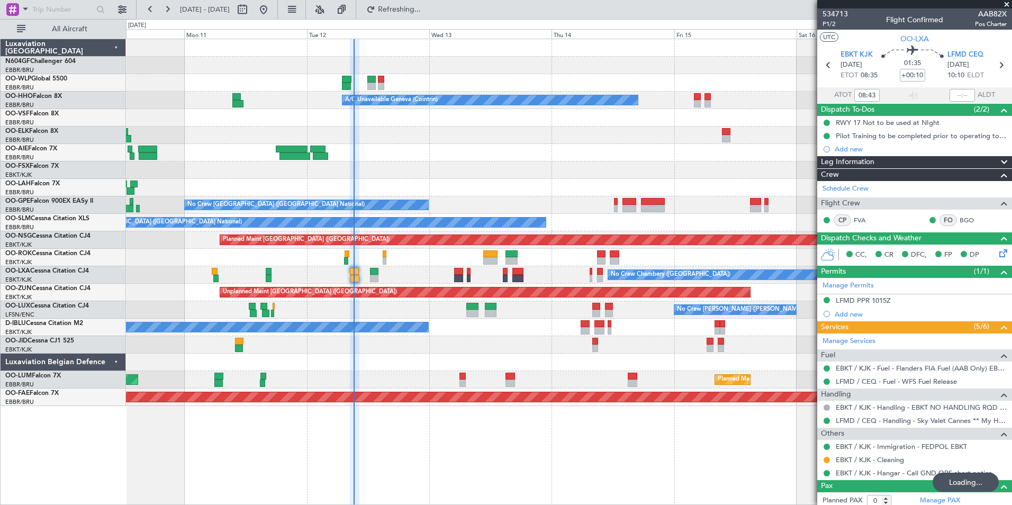
click at [520, 83] on div at bounding box center [568, 82] width 885 height 17
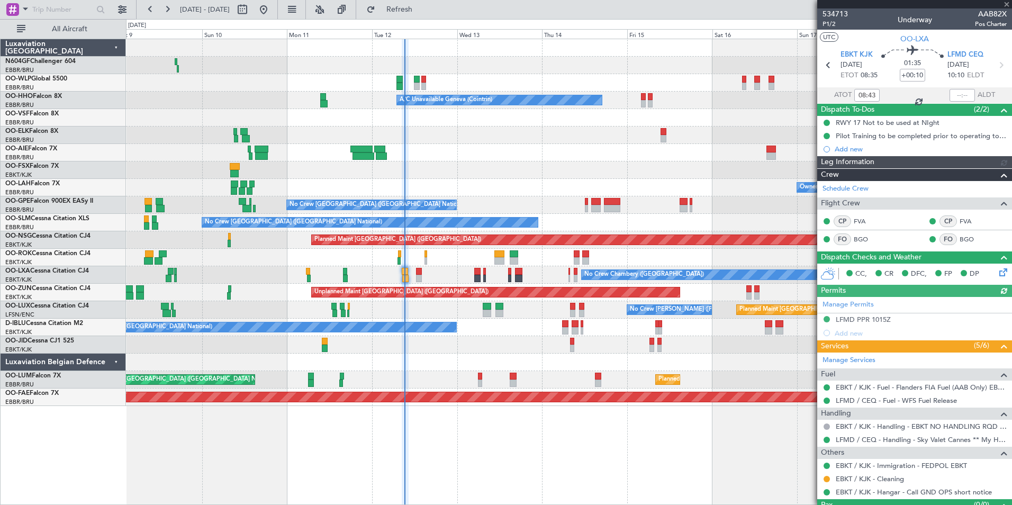
click at [548, 136] on div at bounding box center [568, 134] width 885 height 17
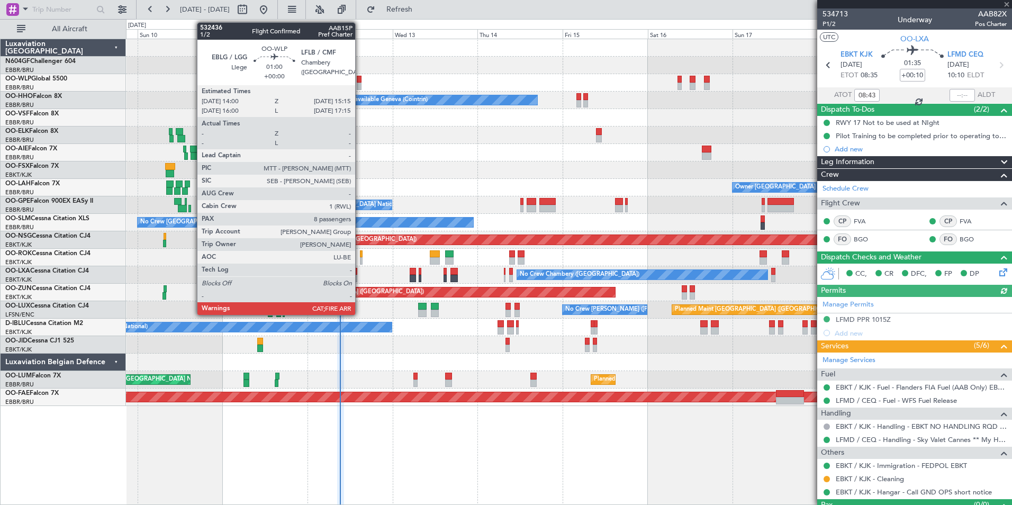
click at [360, 80] on div at bounding box center [359, 79] width 5 height 7
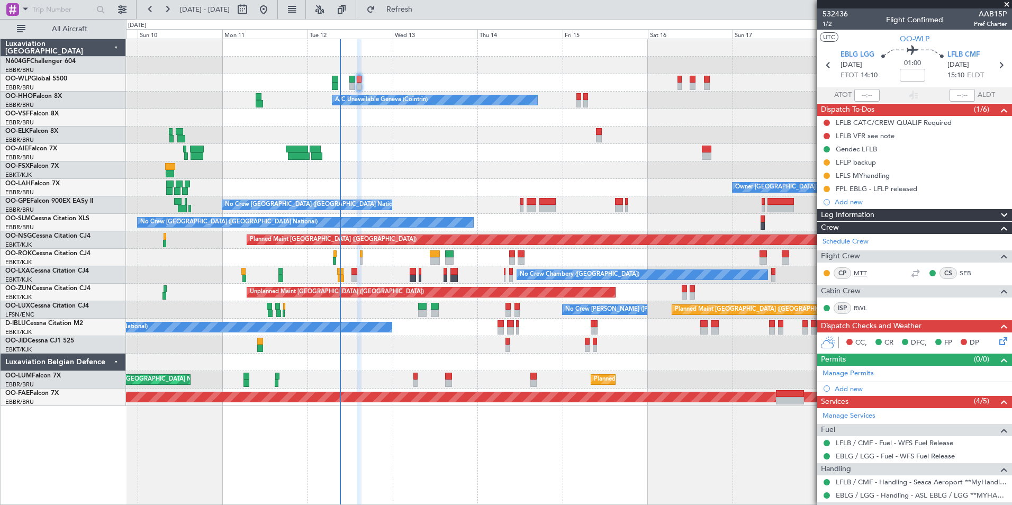
click at [864, 276] on link "MTT" at bounding box center [865, 273] width 24 height 10
click at [310, 192] on div "Planned Maint Milan (Linate) Planned Maint Berlin (Brandenburg) A/C Unavailable…" at bounding box center [568, 222] width 885 height 367
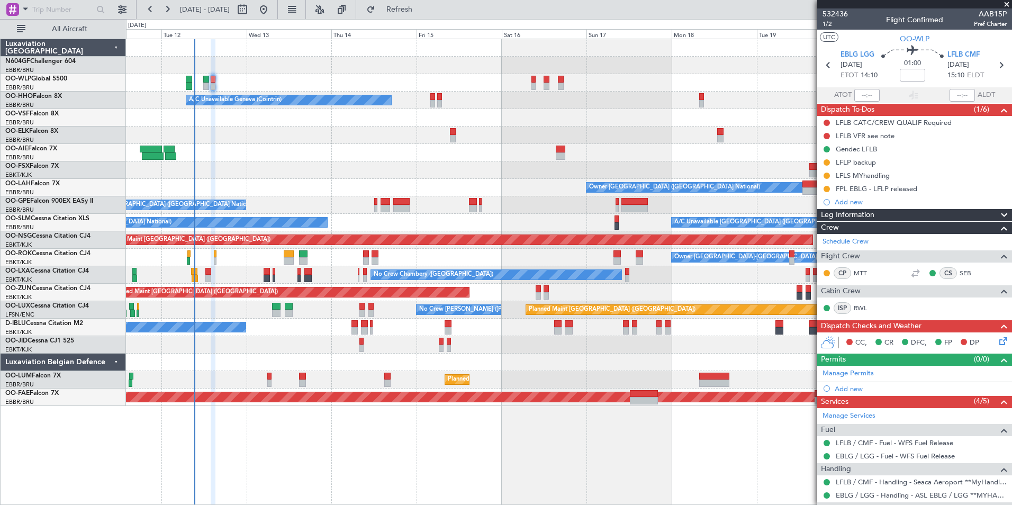
click at [520, 198] on div "Planned Maint Berlin (Brandenburg) A/C Unavailable Geneva (Cointrin) Owner Brus…" at bounding box center [568, 222] width 885 height 367
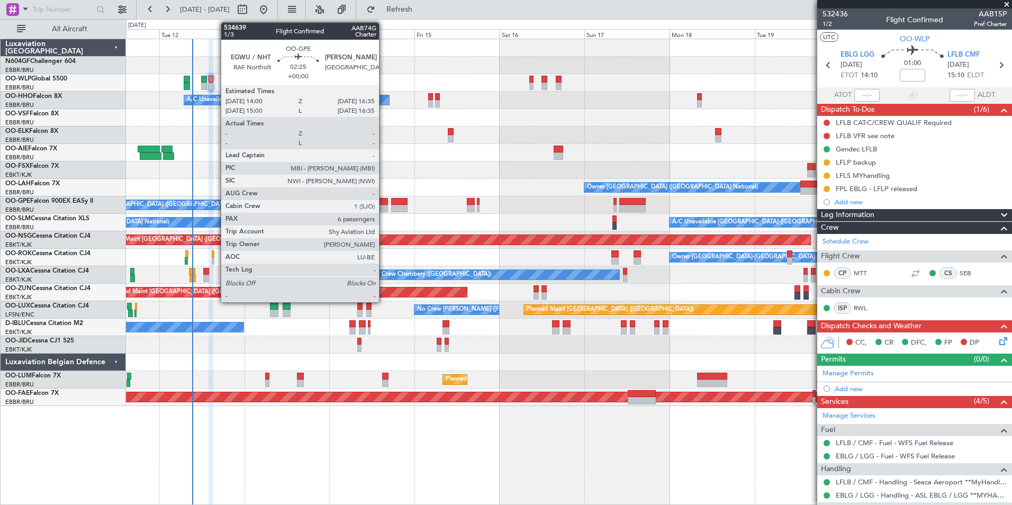
click at [384, 207] on div at bounding box center [383, 208] width 10 height 7
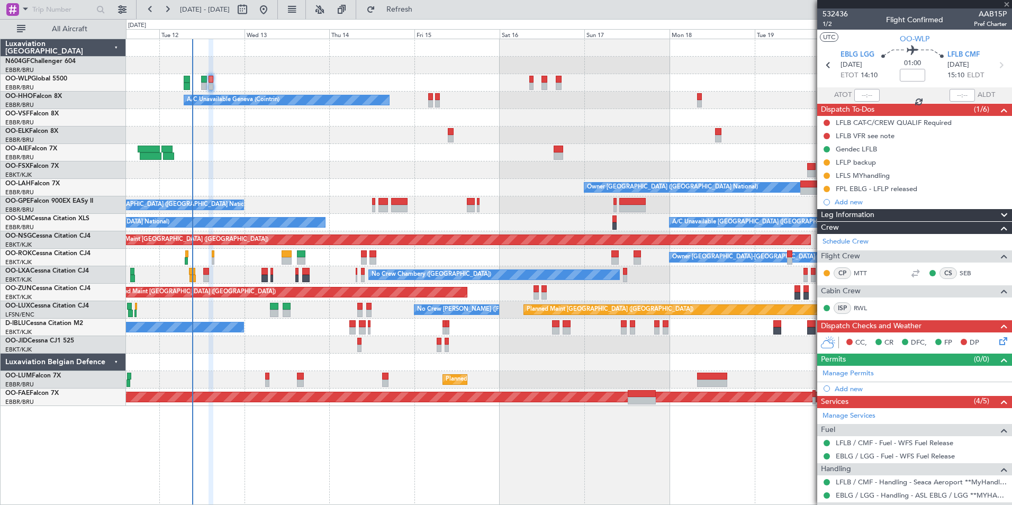
type input "6"
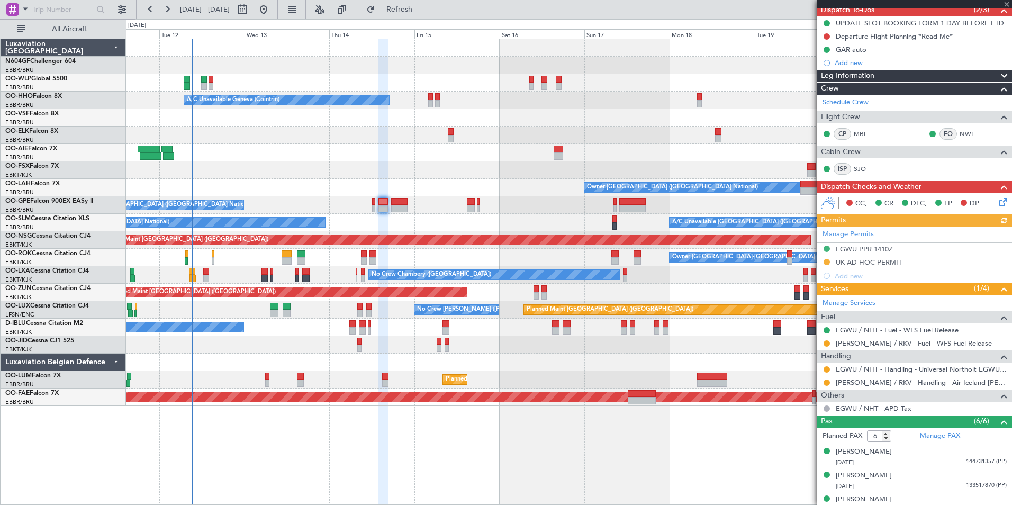
scroll to position [182, 0]
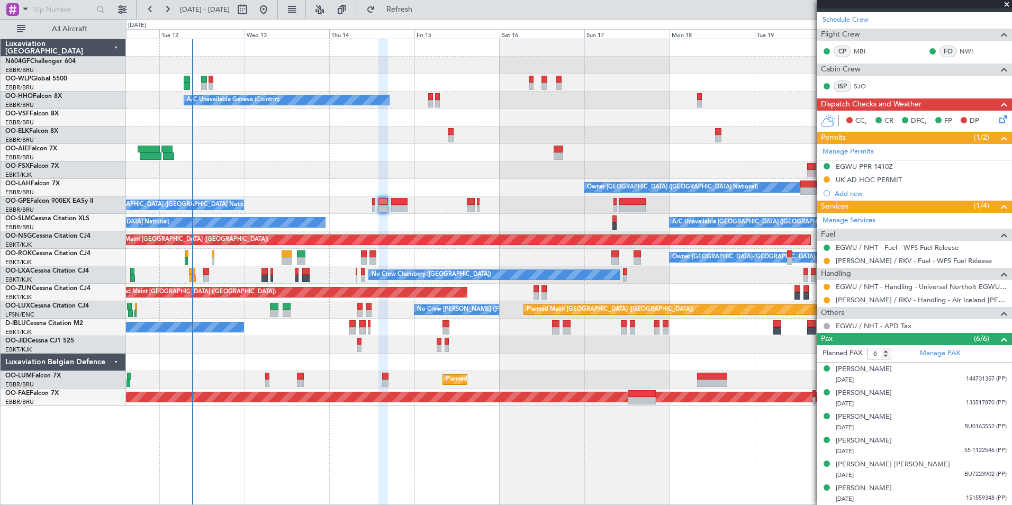
click at [399, 176] on div at bounding box center [568, 169] width 885 height 17
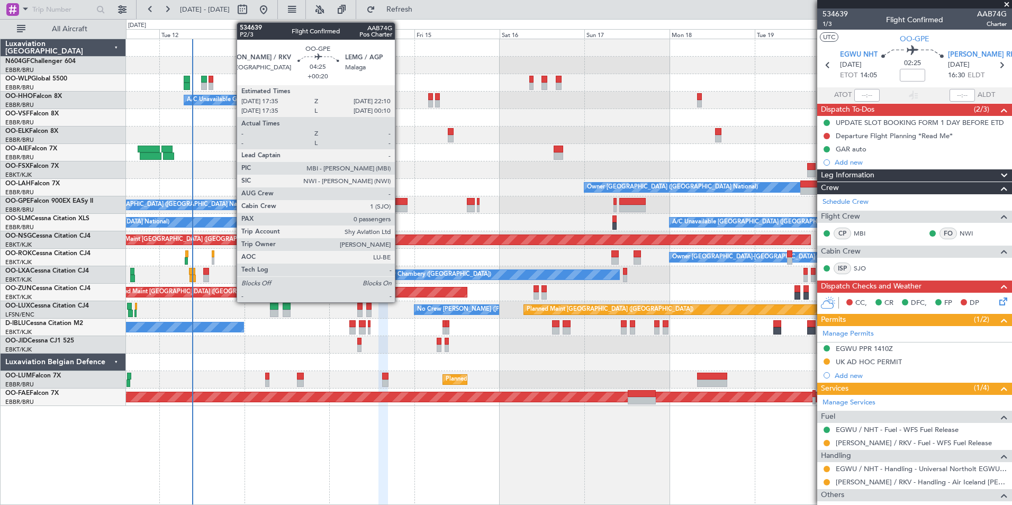
click at [399, 202] on div at bounding box center [399, 201] width 16 height 7
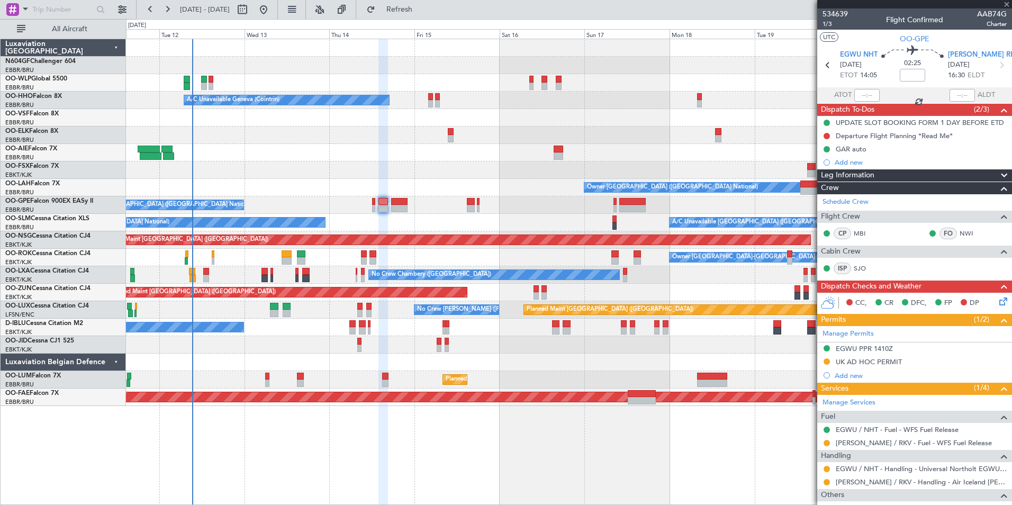
type input "+00:20"
type input "0"
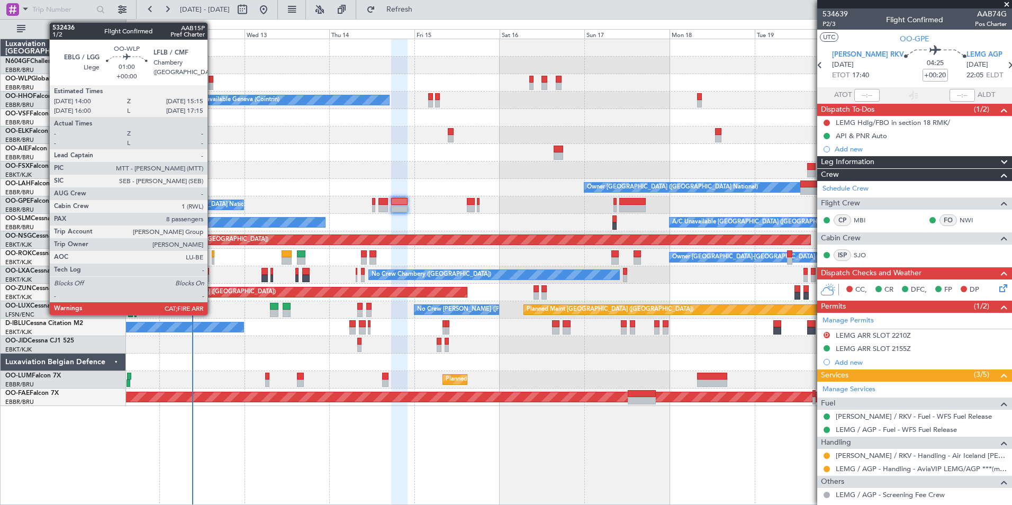
click at [212, 83] on div at bounding box center [210, 86] width 5 height 7
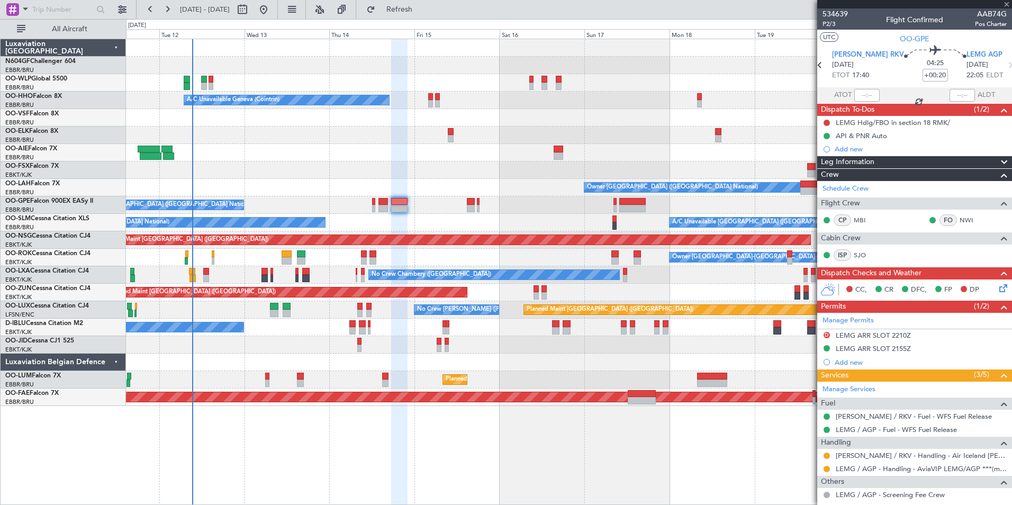
type input "8"
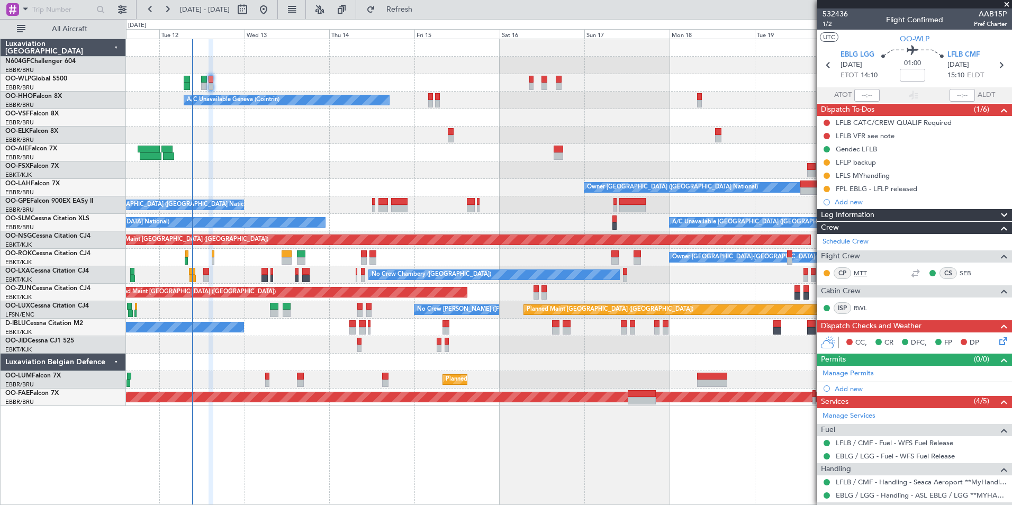
click at [860, 274] on link "MTT" at bounding box center [865, 273] width 24 height 10
click at [425, 17] on button "Refresh" at bounding box center [392, 9] width 63 height 17
click at [623, 120] on div at bounding box center [568, 117] width 885 height 17
click at [478, 107] on div "A/C Unavailable Geneva (Cointrin)" at bounding box center [568, 100] width 885 height 17
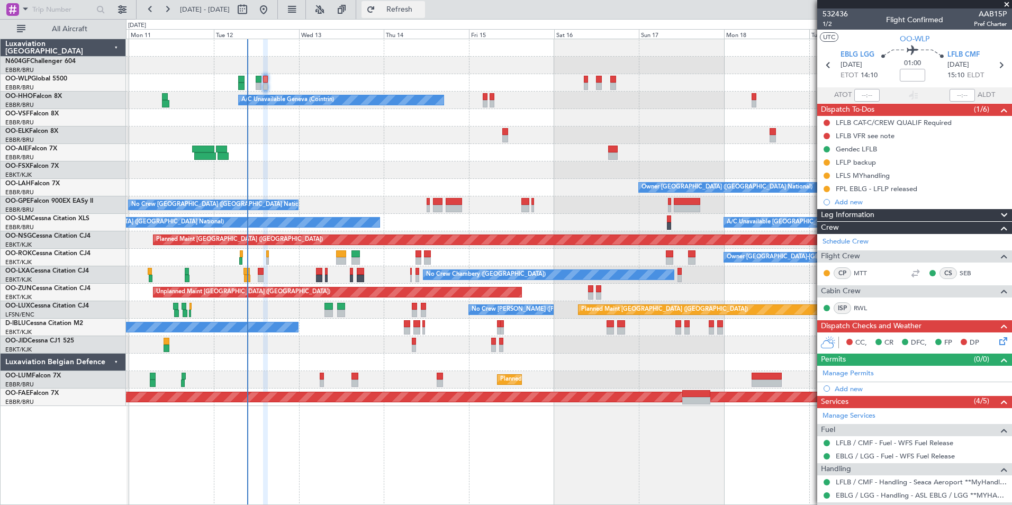
click at [421, 10] on span "Refresh" at bounding box center [399, 9] width 44 height 7
click at [425, 15] on button "Refresh" at bounding box center [392, 9] width 63 height 17
click at [420, 75] on div "Planned Maint Berlin (Brandenburg) A/C Unavailable Geneva (Cointrin) Planned Ma…" at bounding box center [568, 222] width 885 height 367
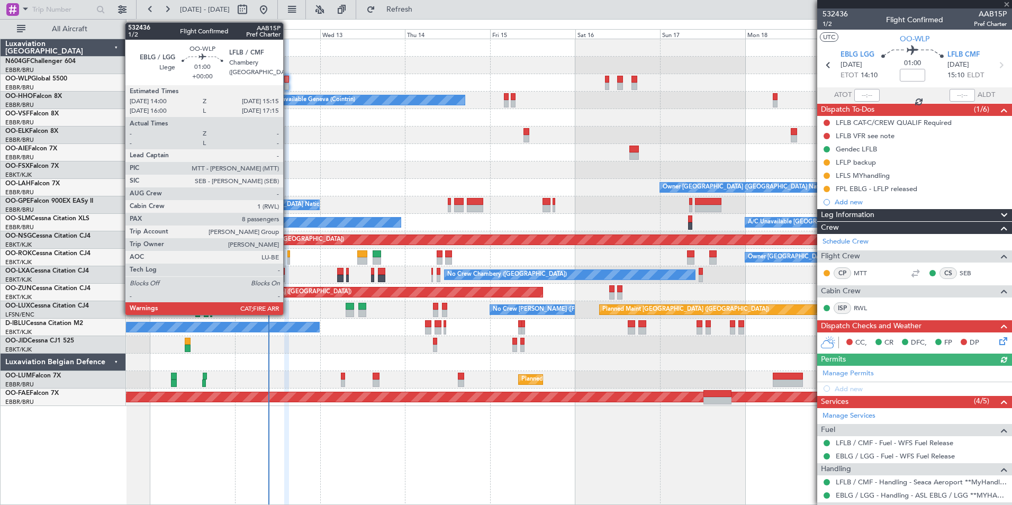
click at [288, 86] on div at bounding box center [286, 86] width 5 height 7
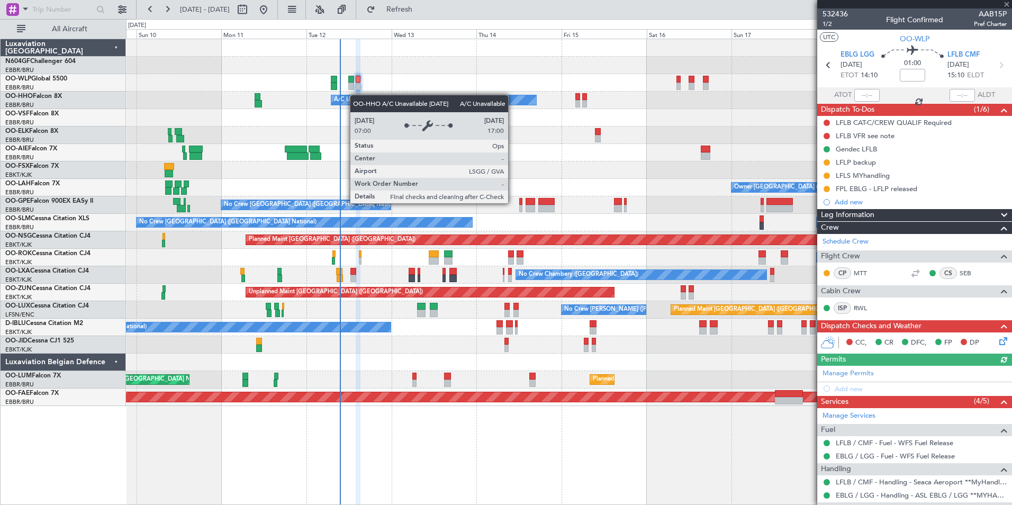
click at [366, 96] on div "Planned Maint Milan (Linate) Planned Maint Berlin (Brandenburg) A/C Unavailable…" at bounding box center [568, 222] width 885 height 367
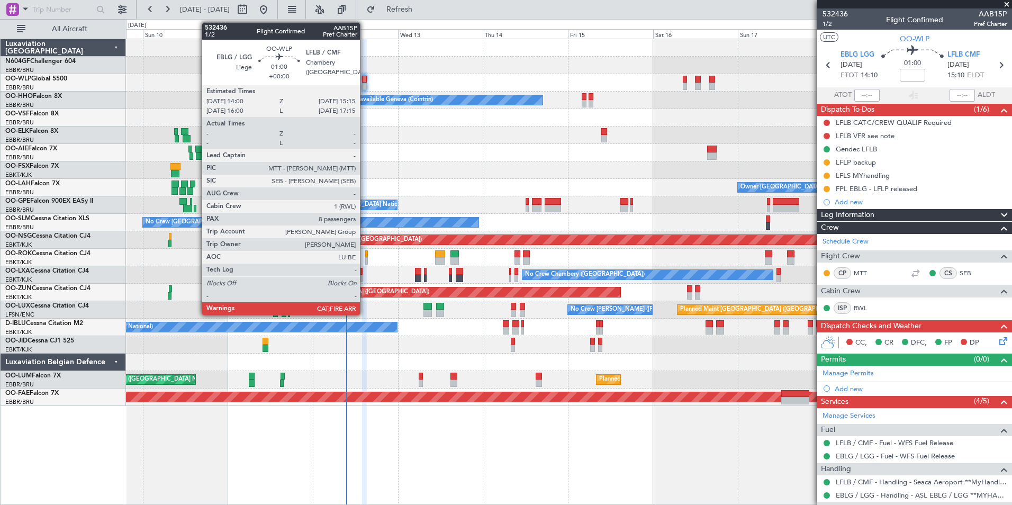
click at [365, 81] on div at bounding box center [364, 79] width 5 height 7
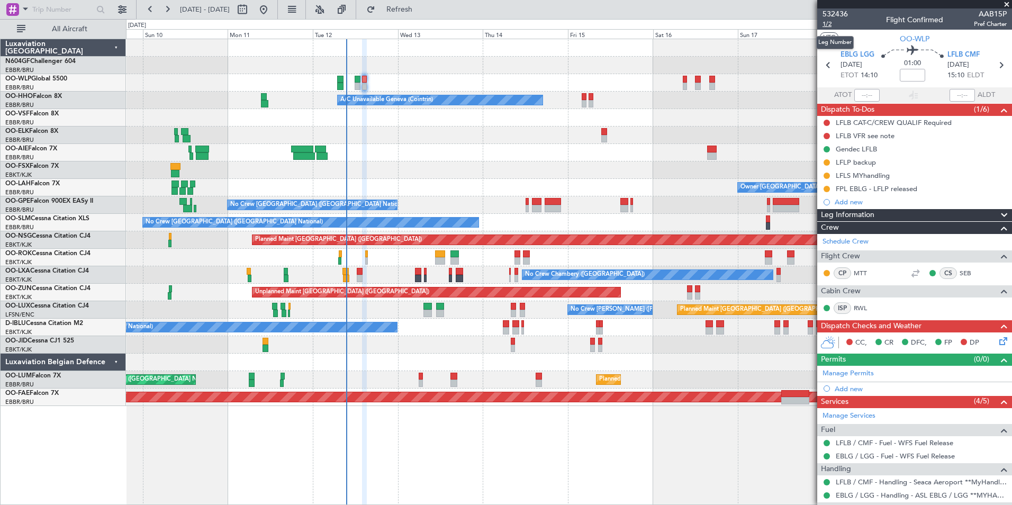
click at [835, 24] on span "1/2" at bounding box center [834, 24] width 25 height 9
click at [414, 165] on div at bounding box center [568, 169] width 885 height 17
click at [422, 7] on span "Refresh" at bounding box center [399, 9] width 44 height 7
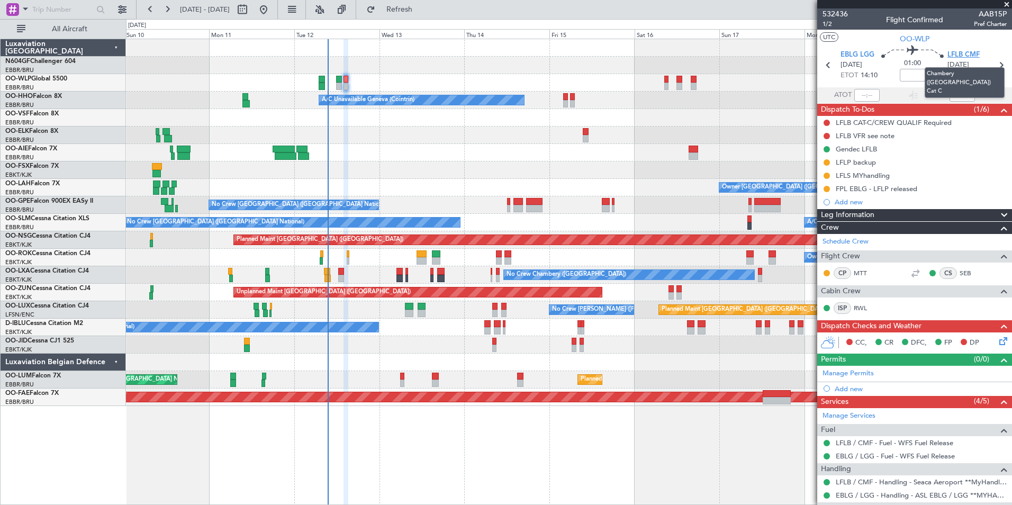
click at [964, 58] on span "LFLB CMF" at bounding box center [963, 55] width 32 height 11
click at [827, 23] on span "1/2" at bounding box center [834, 24] width 25 height 9
click at [422, 8] on span "Refresh" at bounding box center [399, 9] width 44 height 7
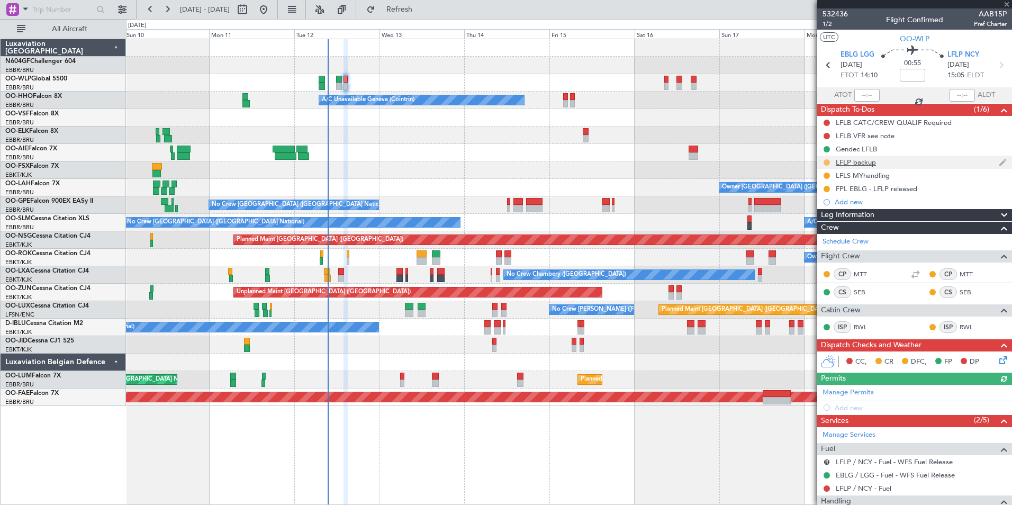
click at [826, 162] on button at bounding box center [826, 162] width 6 height 6
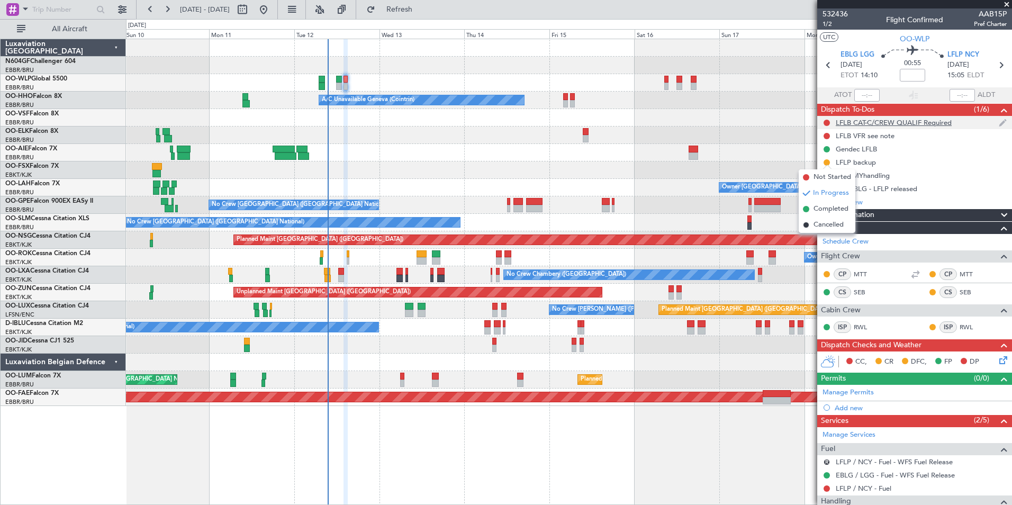
click at [826, 126] on div at bounding box center [826, 123] width 8 height 8
click at [826, 121] on button at bounding box center [826, 123] width 6 height 6
click at [825, 183] on span "Cancelled" at bounding box center [829, 185] width 30 height 11
click at [825, 137] on button at bounding box center [826, 136] width 6 height 6
click at [825, 199] on span "Cancelled" at bounding box center [829, 198] width 30 height 11
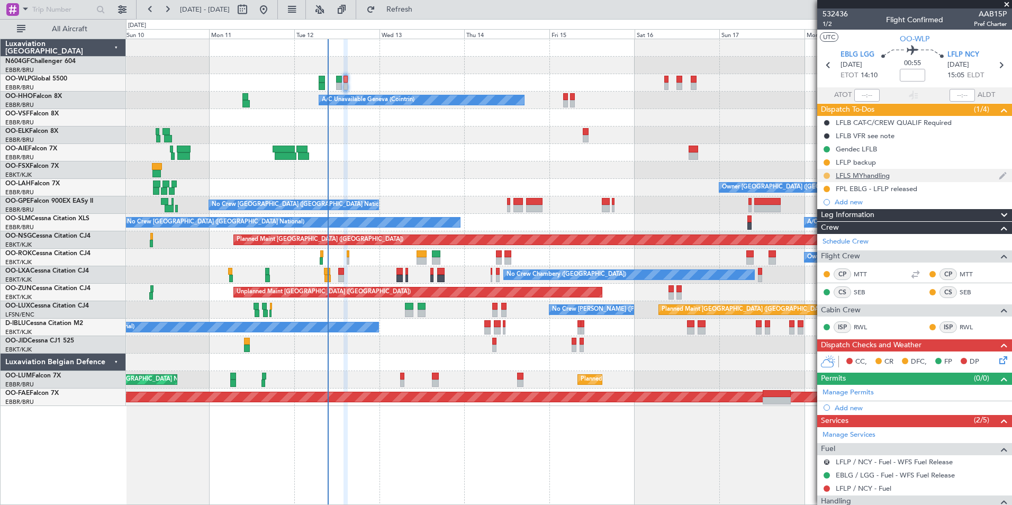
click at [826, 176] on button at bounding box center [826, 175] width 6 height 6
click at [824, 236] on span "Cancelled" at bounding box center [828, 238] width 30 height 11
click at [825, 161] on button at bounding box center [826, 162] width 6 height 6
click at [824, 225] on span "Cancelled" at bounding box center [828, 225] width 30 height 11
click at [825, 149] on button at bounding box center [826, 149] width 6 height 6
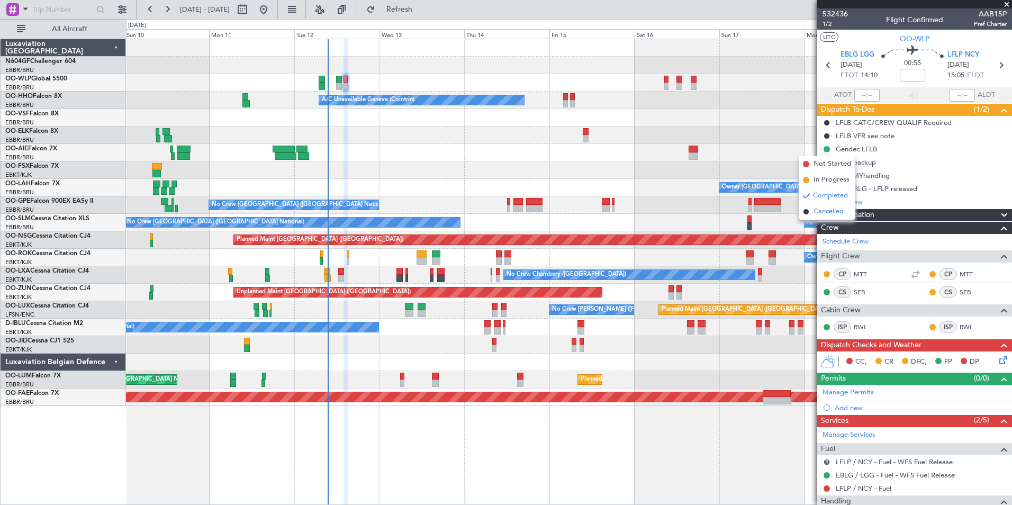
click at [822, 214] on span "Cancelled" at bounding box center [828, 211] width 30 height 11
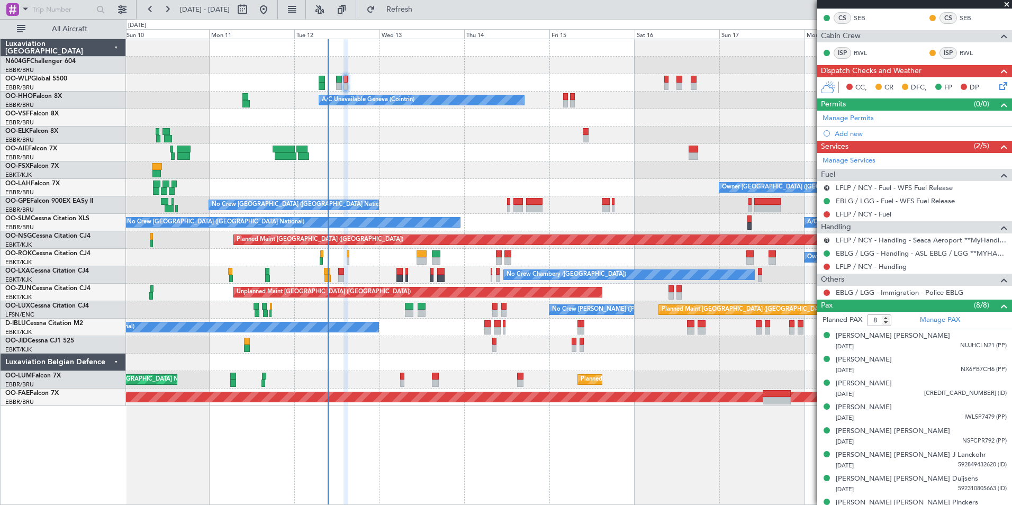
scroll to position [288, 0]
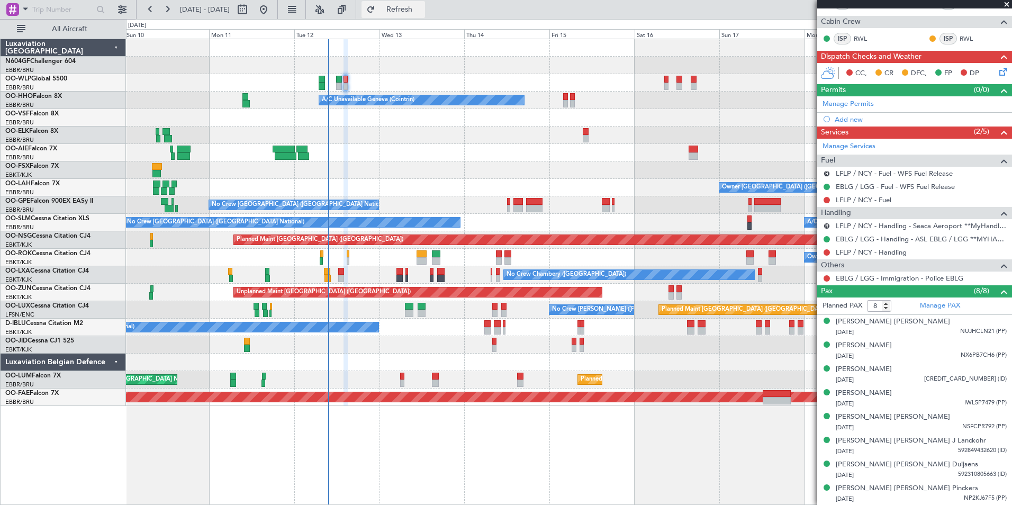
click at [422, 13] on span "Refresh" at bounding box center [399, 9] width 44 height 7
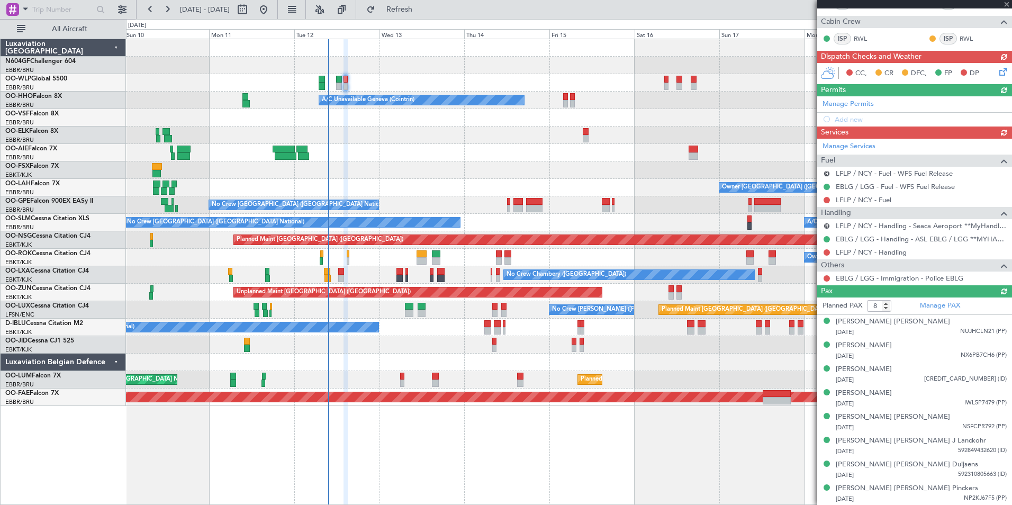
click at [882, 253] on div "Manage Services Fuel R LFLP / NCY - Fuel - WFS Fuel Release EBLG / LGG - Fuel -…" at bounding box center [914, 212] width 195 height 147
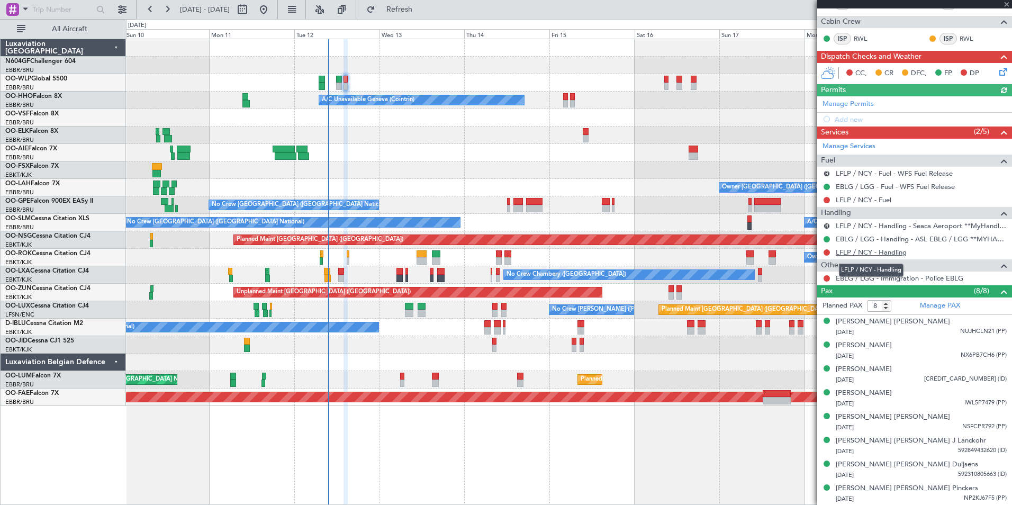
click at [883, 249] on link "LFLP / NCY - Handling" at bounding box center [870, 252] width 71 height 9
click at [406, 14] on button "Refresh" at bounding box center [392, 9] width 63 height 17
click at [878, 199] on link "LFLP / NCY - Fuel" at bounding box center [863, 199] width 56 height 9
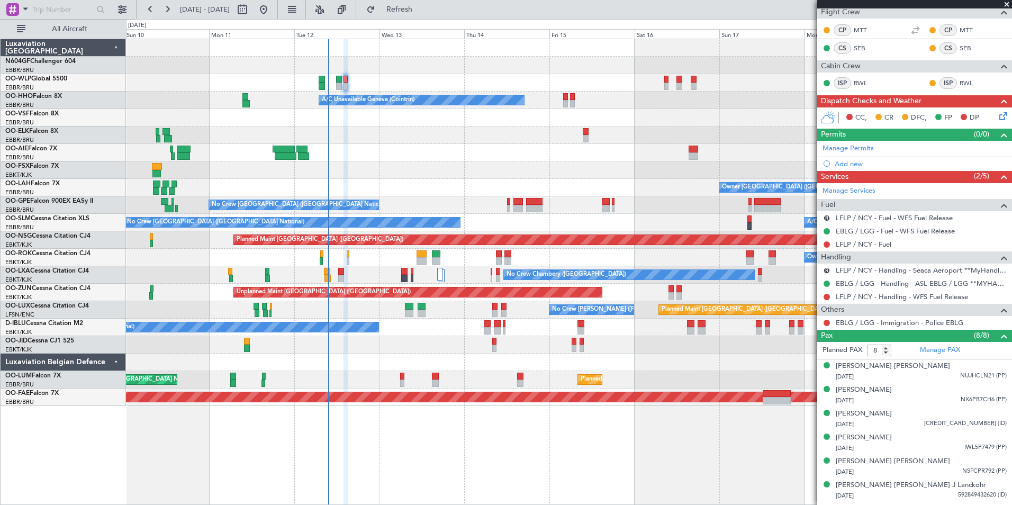
scroll to position [249, 0]
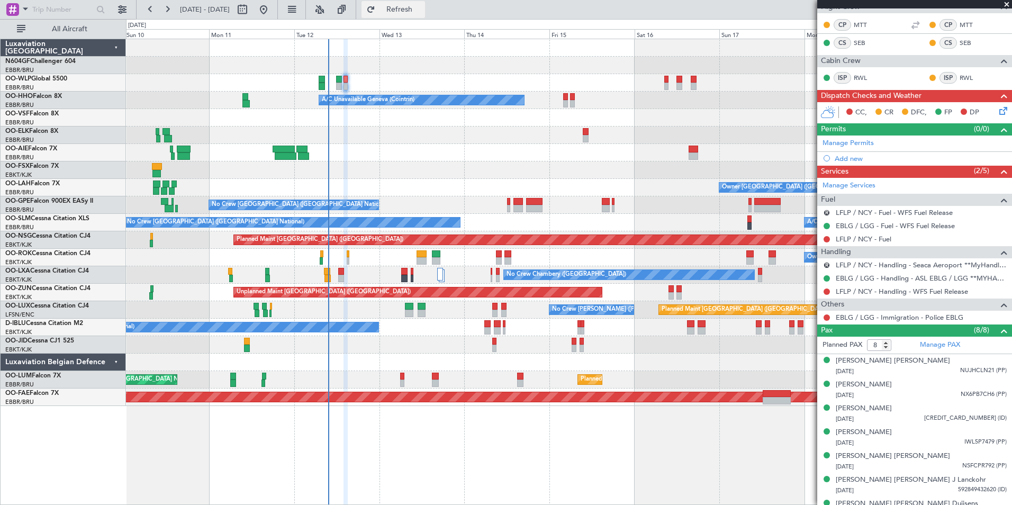
click at [422, 11] on span "Refresh" at bounding box center [399, 9] width 44 height 7
click at [921, 289] on link "LFLP / NCY - Handling - WFS Fuel Release" at bounding box center [901, 291] width 132 height 9
click at [851, 160] on div "Add new" at bounding box center [915, 158] width 162 height 9
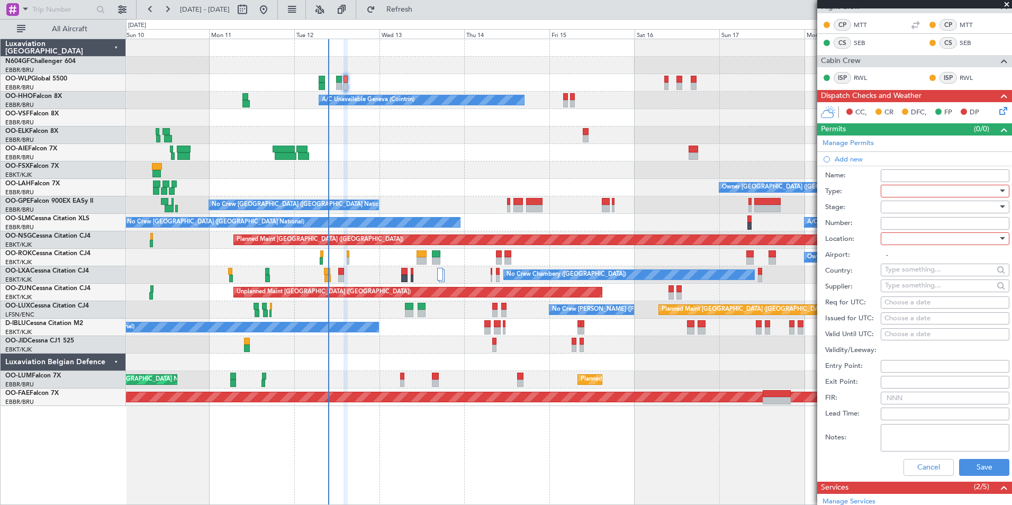
click at [909, 193] on div at bounding box center [941, 191] width 113 height 16
click at [929, 299] on span "PPR" at bounding box center [940, 304] width 111 height 16
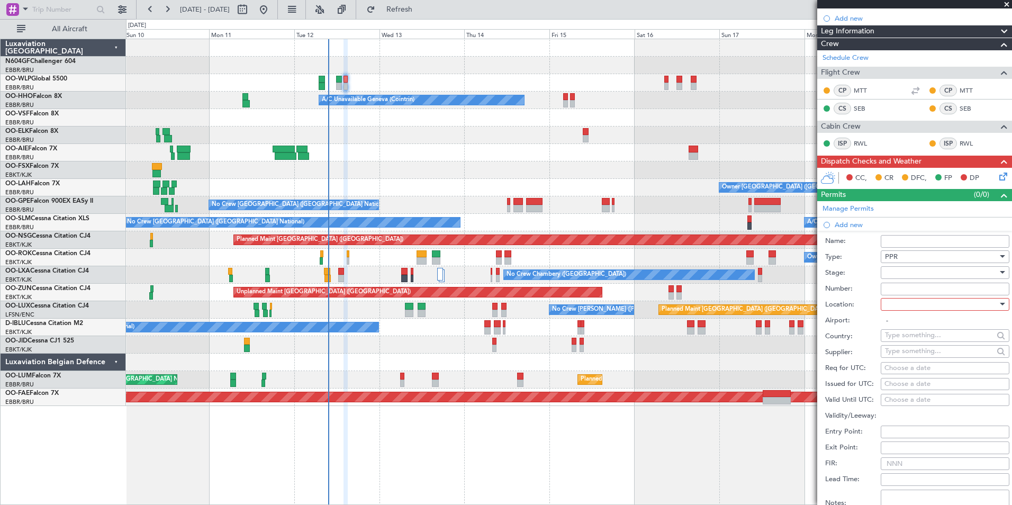
scroll to position [186, 0]
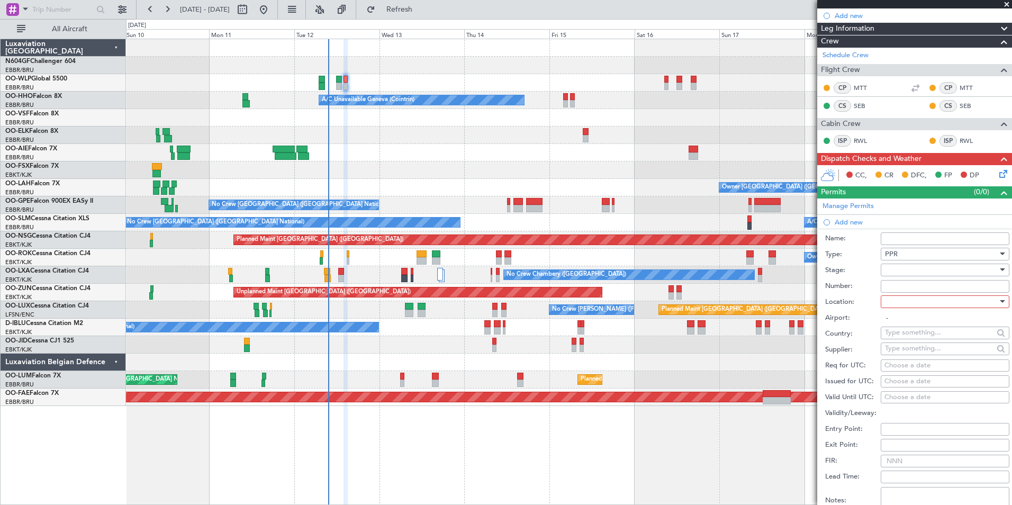
click at [914, 273] on div at bounding box center [941, 270] width 113 height 16
click at [928, 351] on span "Received OK" at bounding box center [940, 355] width 111 height 16
click at [926, 302] on div at bounding box center [941, 302] width 113 height 16
click at [931, 359] on span "Arrival" at bounding box center [940, 355] width 111 height 16
type input "LFLP / NCY"
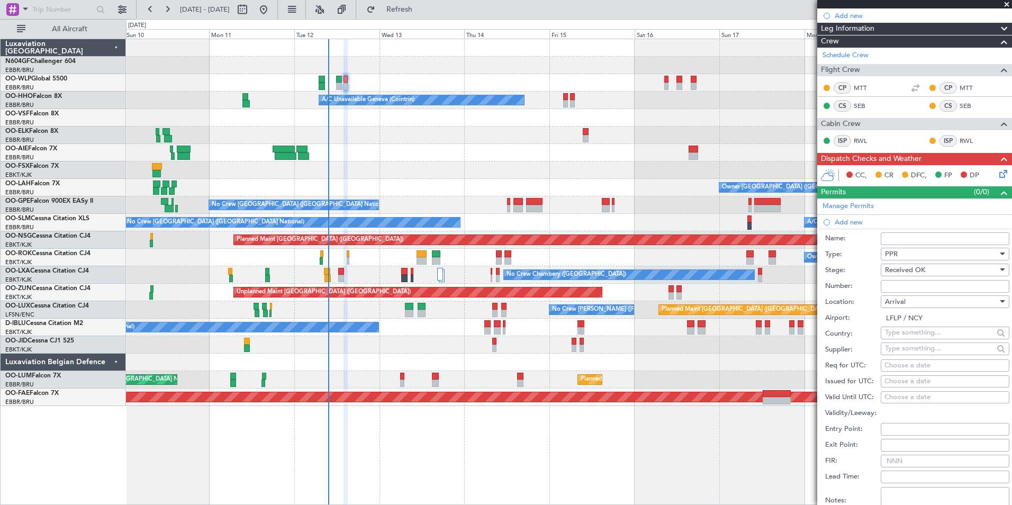
click at [909, 367] on div "Choose a date" at bounding box center [944, 365] width 121 height 11
select select "8"
select select "2025"
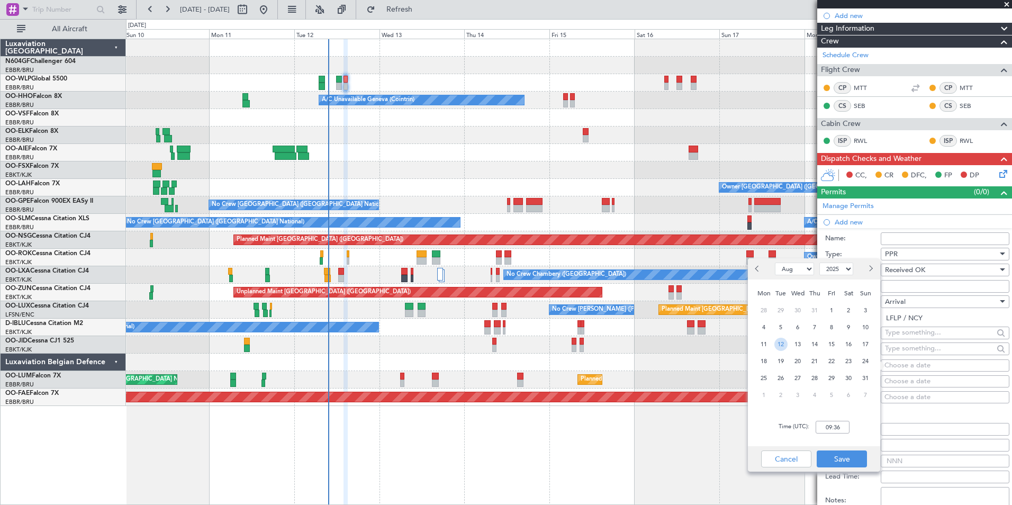
click at [778, 342] on span "12" at bounding box center [780, 344] width 13 height 13
click at [836, 432] on input "00:00" at bounding box center [832, 427] width 34 height 13
type input "15:10"
click at [849, 460] on button "Save" at bounding box center [841, 458] width 50 height 17
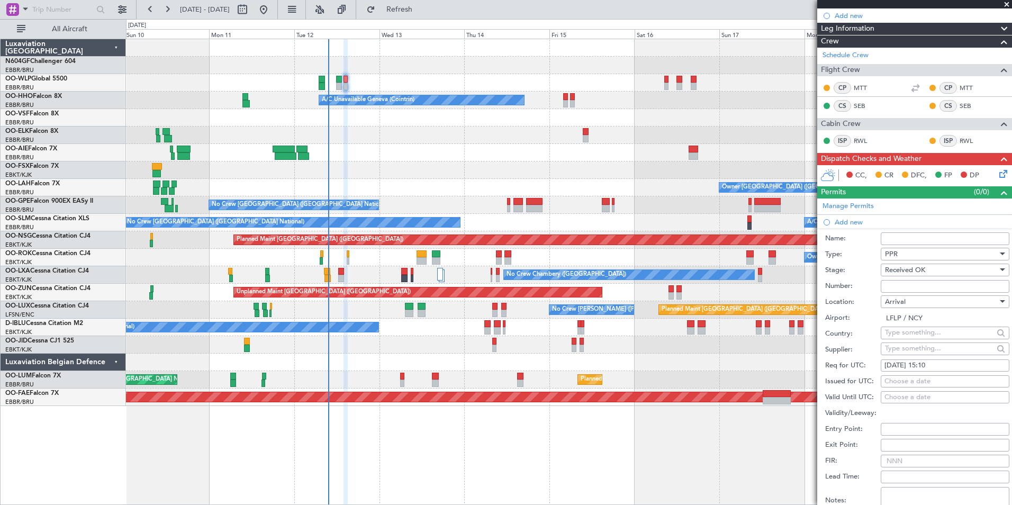
click at [930, 282] on input "Number:" at bounding box center [944, 286] width 129 height 13
paste input "ANCY095988"
type input "ANCY095988"
click at [865, 284] on label "Number:" at bounding box center [853, 286] width 56 height 11
click at [880, 284] on input "ANCY095988" at bounding box center [944, 286] width 129 height 13
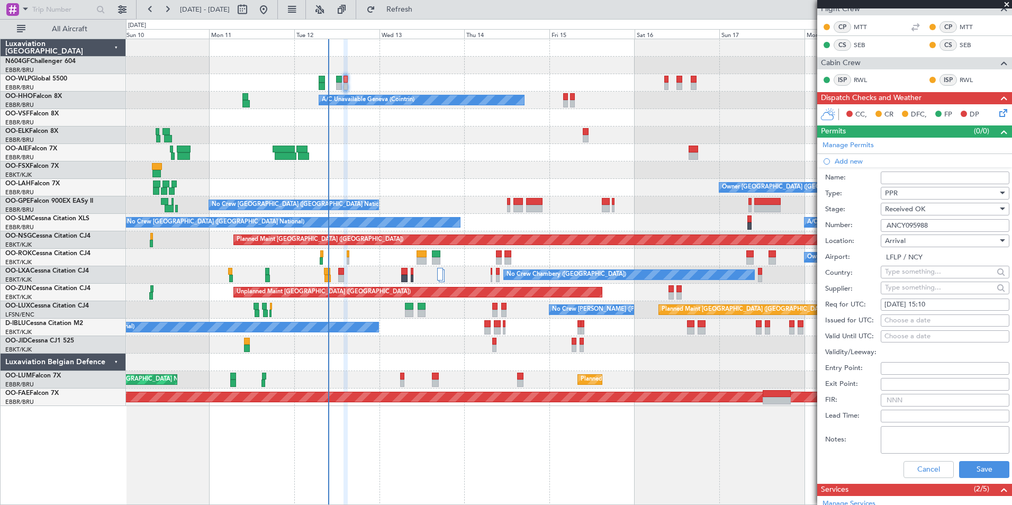
scroll to position [248, 0]
click at [971, 468] on button "Save" at bounding box center [984, 468] width 50 height 17
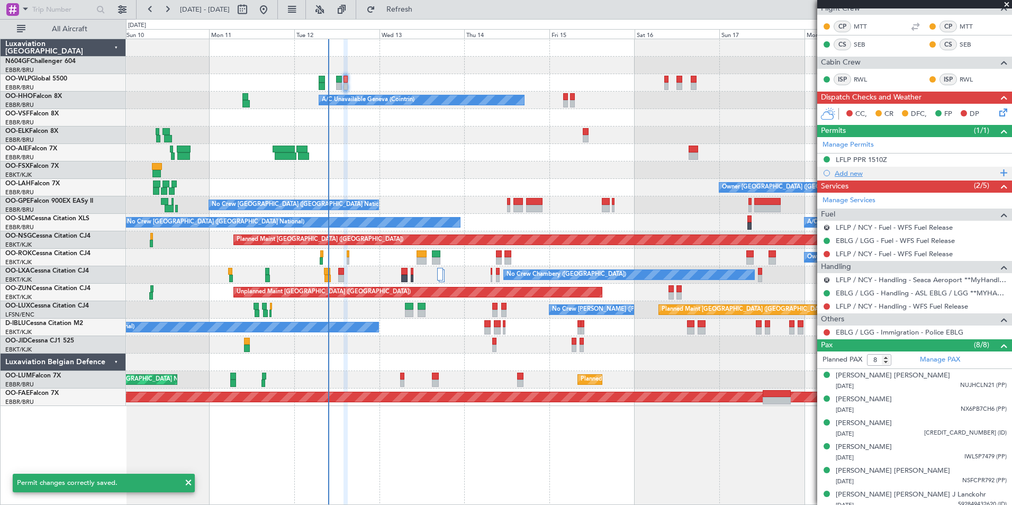
scroll to position [0, 0]
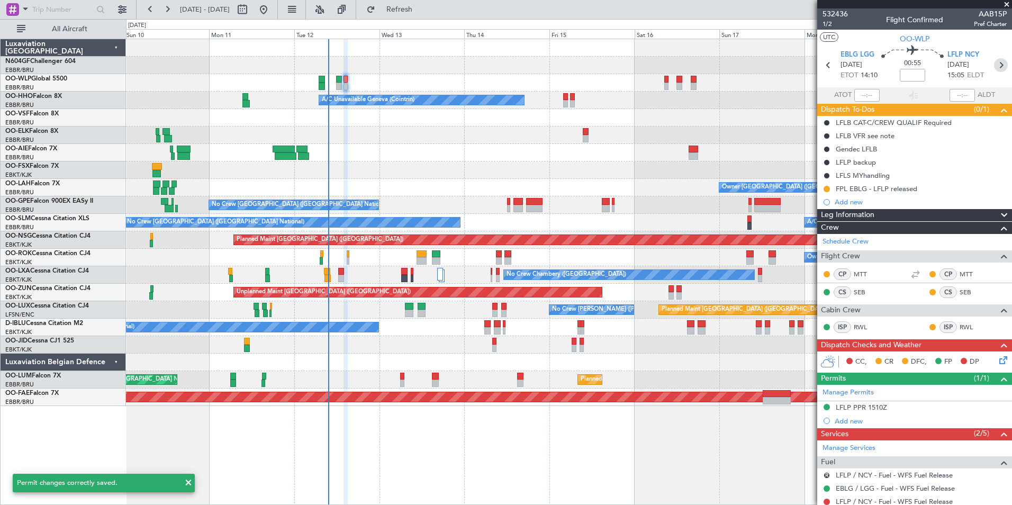
click at [994, 66] on icon at bounding box center [1001, 65] width 14 height 14
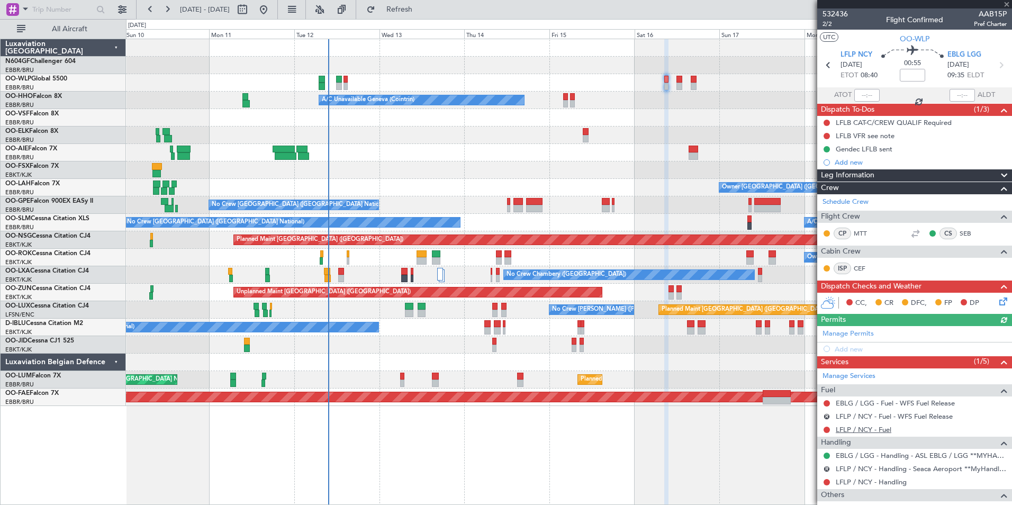
click at [859, 430] on link "LFLP / NCY - Fuel" at bounding box center [863, 429] width 56 height 9
click at [422, 13] on span "Refresh" at bounding box center [399, 9] width 44 height 7
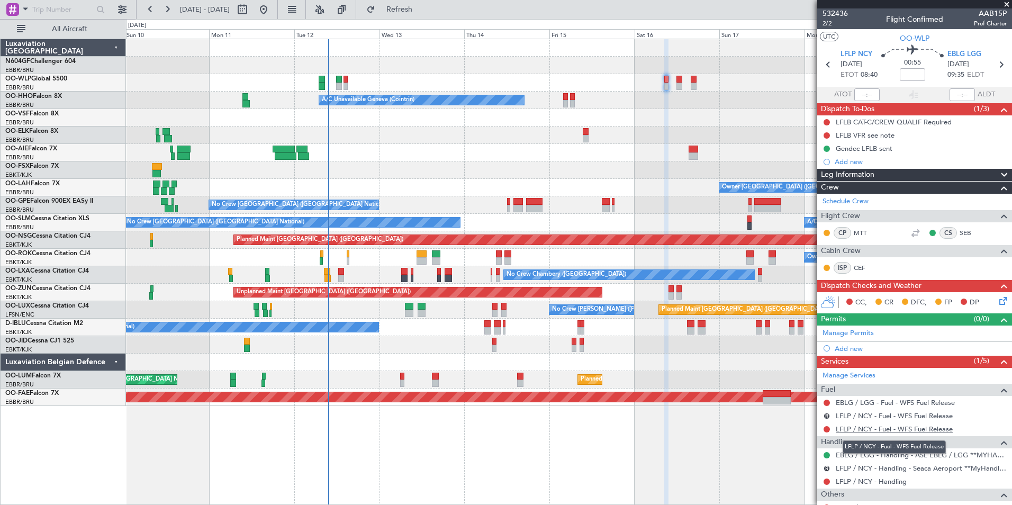
click at [850, 426] on link "LFLP / NCY - Fuel - WFS Fuel Release" at bounding box center [893, 428] width 117 height 9
click at [829, 21] on span "2/2" at bounding box center [834, 23] width 25 height 9
click at [347, 90] on div "Planned Maint [GEOGRAPHIC_DATA] ([GEOGRAPHIC_DATA]) Planned Maint Milan ([GEOGR…" at bounding box center [568, 82] width 885 height 17
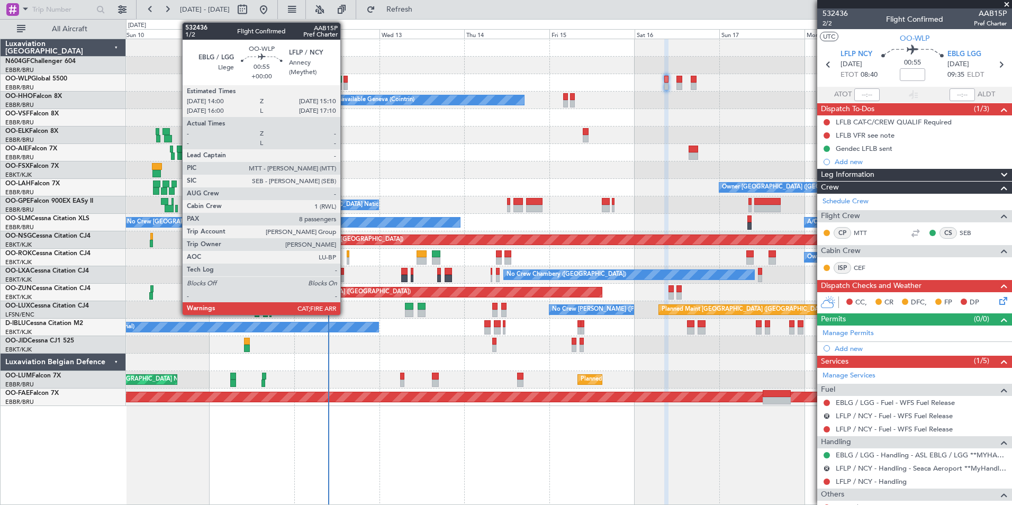
click at [345, 85] on div at bounding box center [345, 86] width 4 height 7
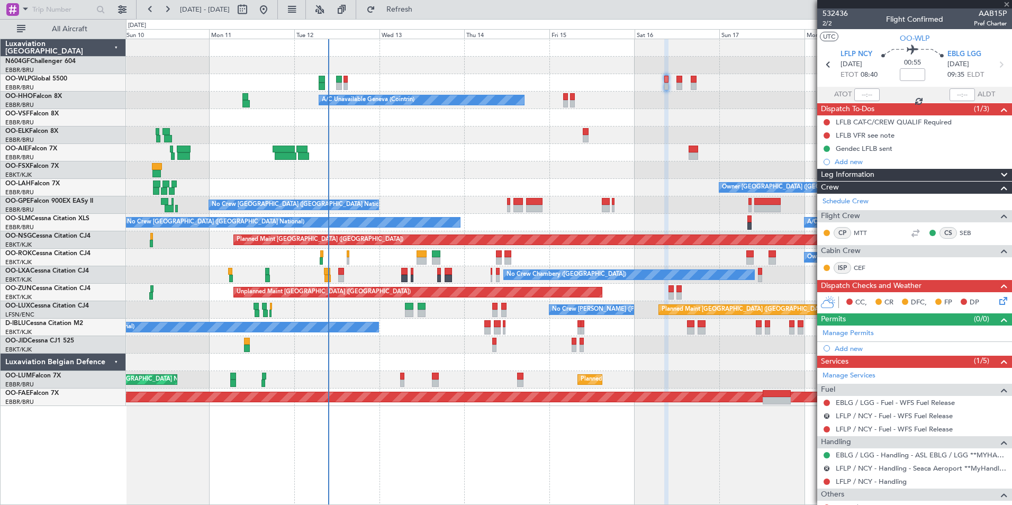
scroll to position [0, 0]
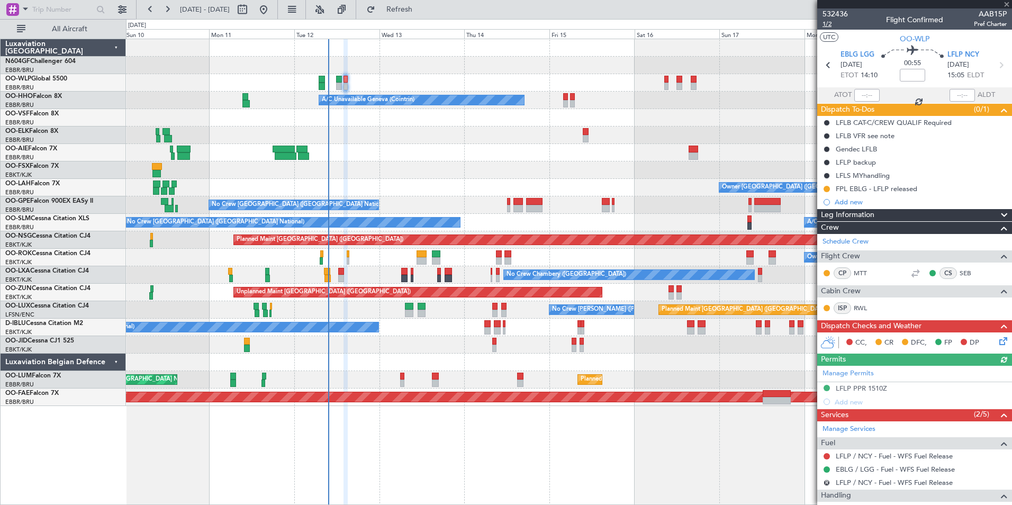
click at [824, 23] on span "1/2" at bounding box center [834, 24] width 25 height 9
click at [430, 0] on fb-refresh-button "Refresh" at bounding box center [393, 9] width 74 height 19
click at [422, 7] on span "Refresh" at bounding box center [399, 9] width 44 height 7
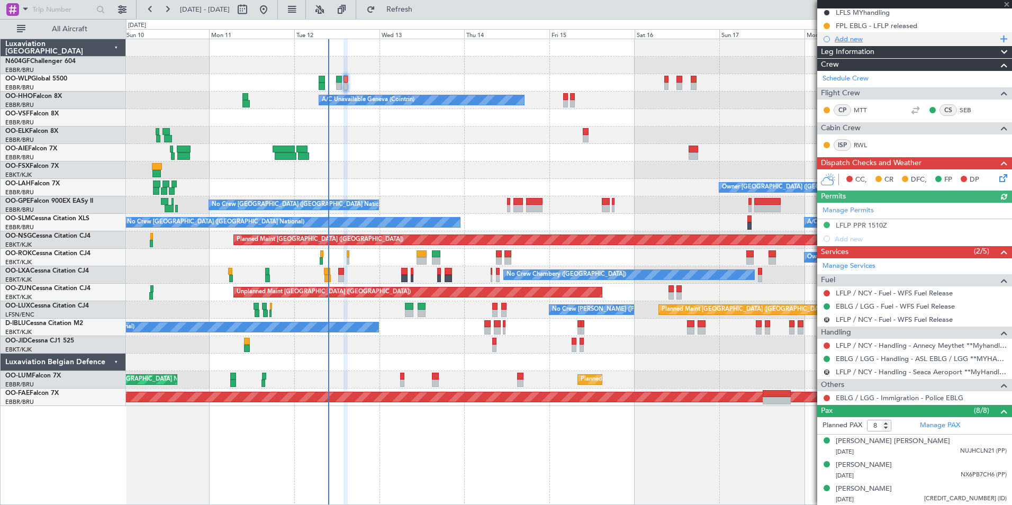
scroll to position [163, 0]
click at [886, 294] on link "LFLP / NCY - Fuel - WFS Fuel Release" at bounding box center [893, 292] width 117 height 9
click at [422, 10] on span "Refresh" at bounding box center [399, 9] width 44 height 7
click at [418, 11] on span "Refresh" at bounding box center [399, 9] width 44 height 7
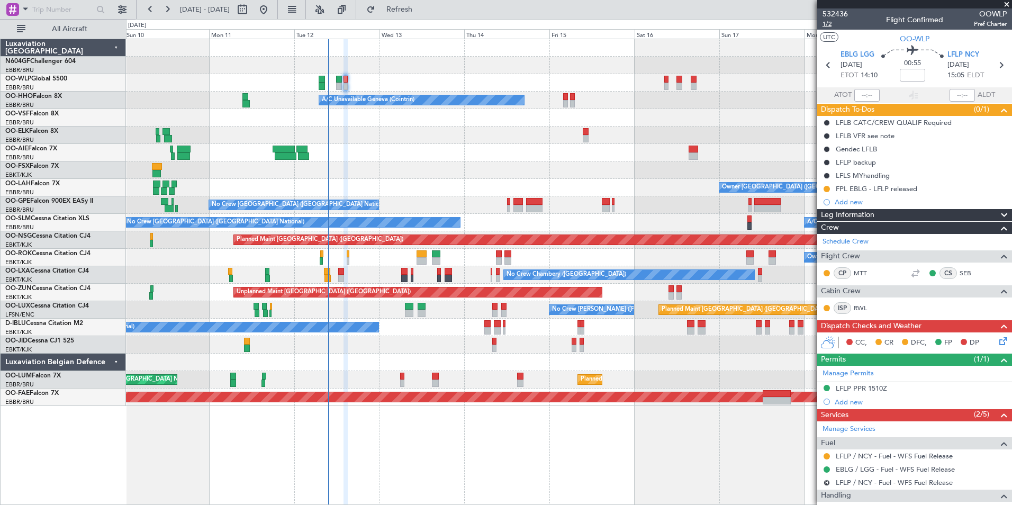
click at [827, 20] on span "1/2" at bounding box center [834, 24] width 25 height 9
click at [420, 15] on button "Refresh" at bounding box center [392, 9] width 63 height 17
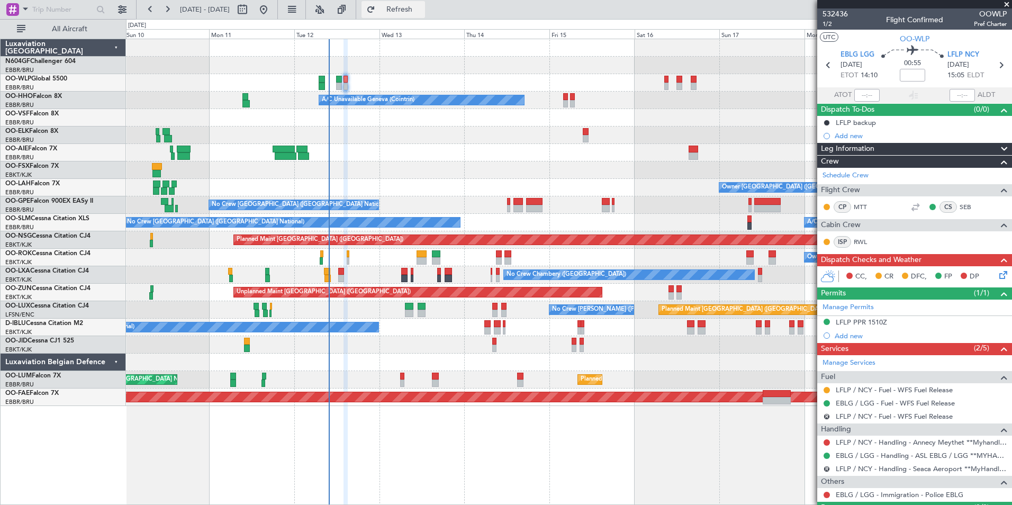
click at [422, 11] on span "Refresh" at bounding box center [399, 9] width 44 height 7
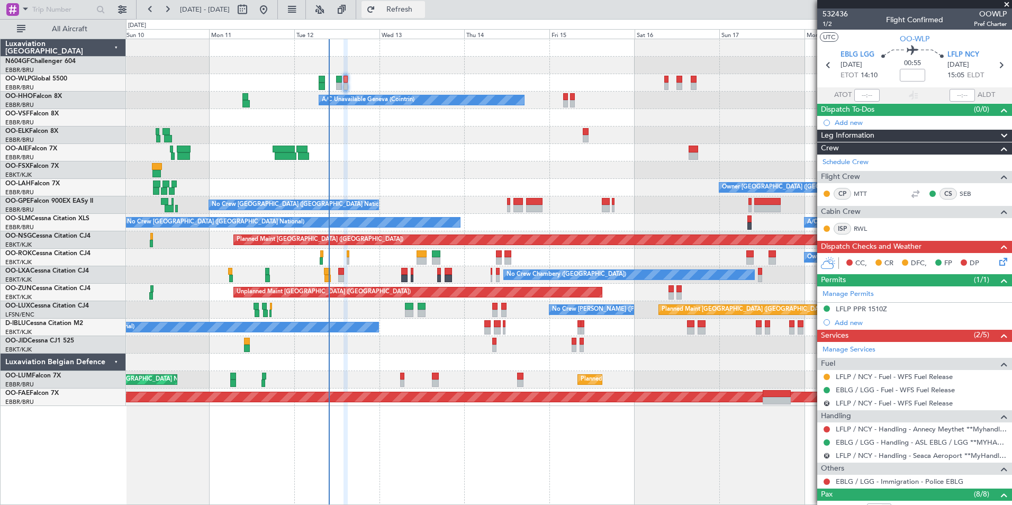
click at [416, 8] on span "Refresh" at bounding box center [399, 9] width 44 height 7
click at [430, 0] on fb-refresh-button "Refresh" at bounding box center [393, 9] width 74 height 19
click at [422, 6] on span "Refresh" at bounding box center [399, 9] width 44 height 7
click at [422, 11] on span "Refresh" at bounding box center [399, 9] width 44 height 7
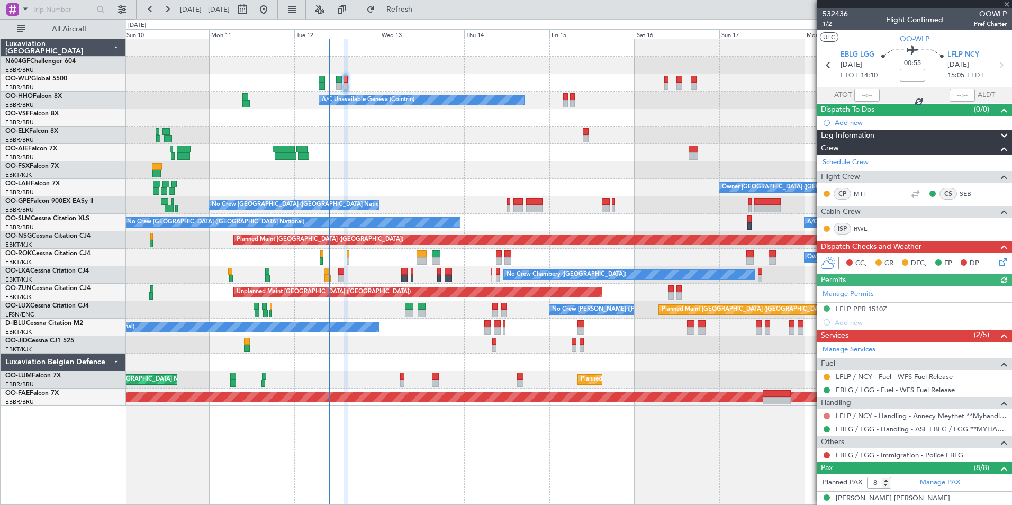
click at [826, 415] on button at bounding box center [826, 416] width 6 height 6
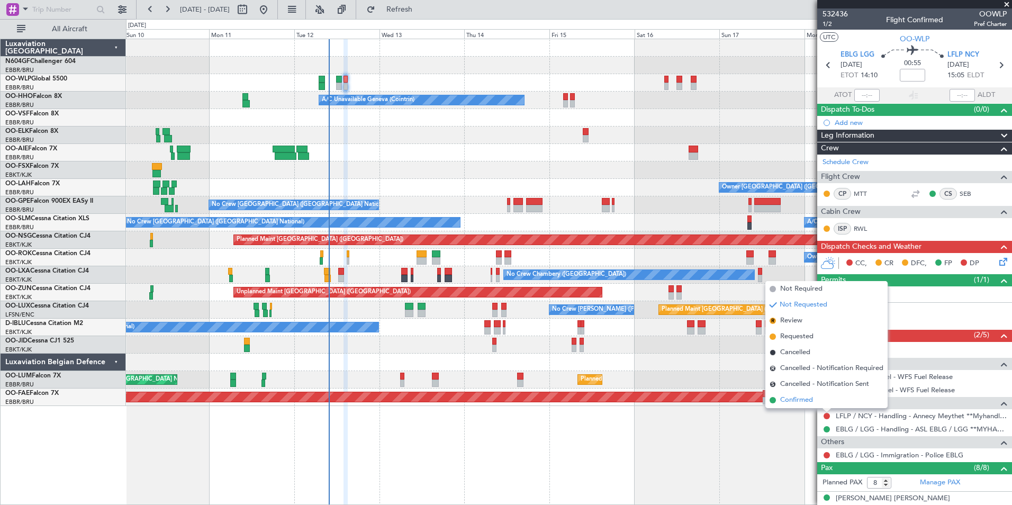
click at [823, 402] on li "Confirmed" at bounding box center [826, 400] width 122 height 16
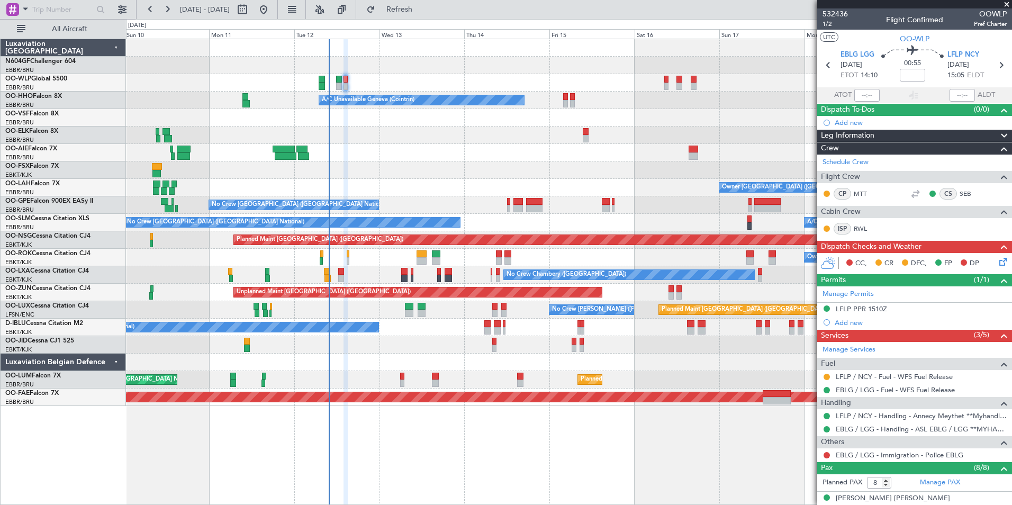
scroll to position [177, 0]
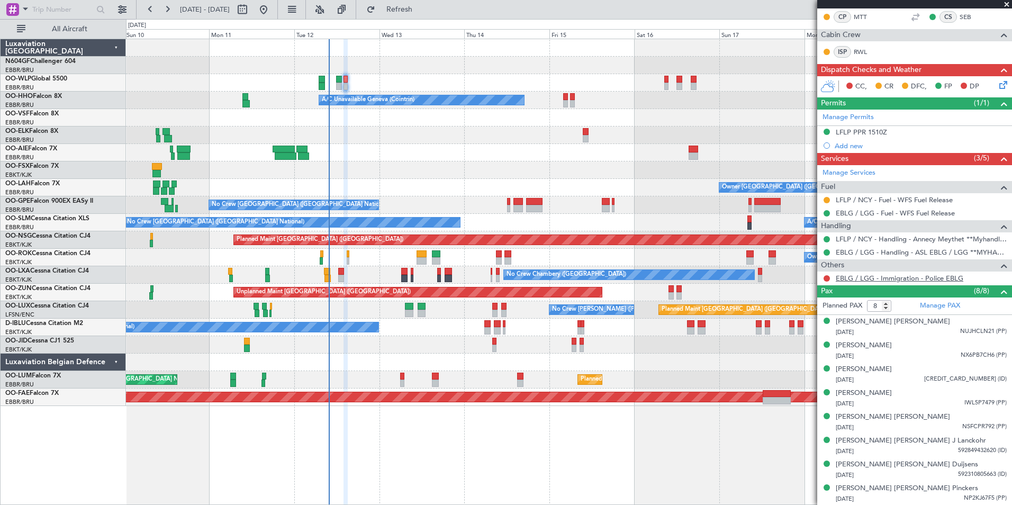
click at [869, 277] on link "EBLG / LGG - Immigration - Police EBLG" at bounding box center [898, 278] width 127 height 9
click at [422, 9] on span "Refresh" at bounding box center [399, 9] width 44 height 7
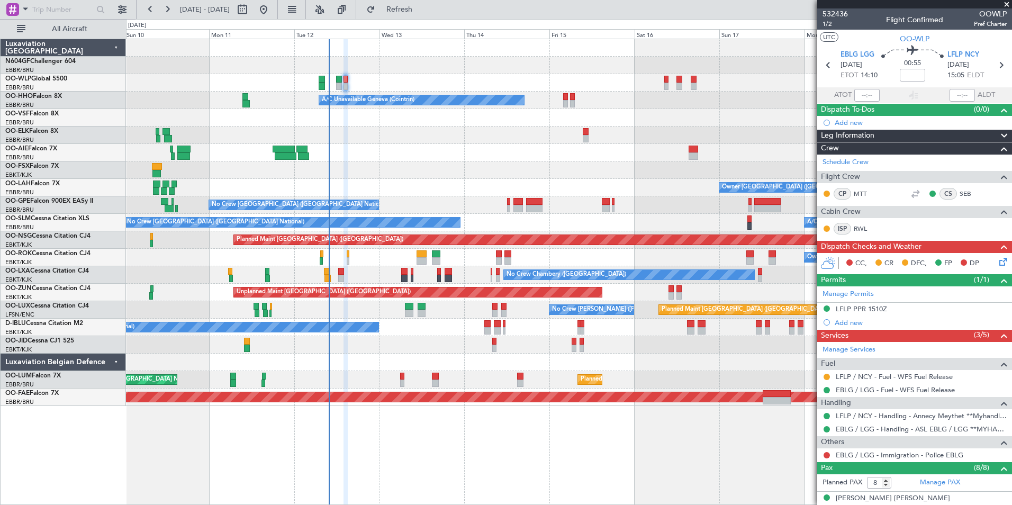
click at [997, 264] on icon at bounding box center [1001, 260] width 8 height 8
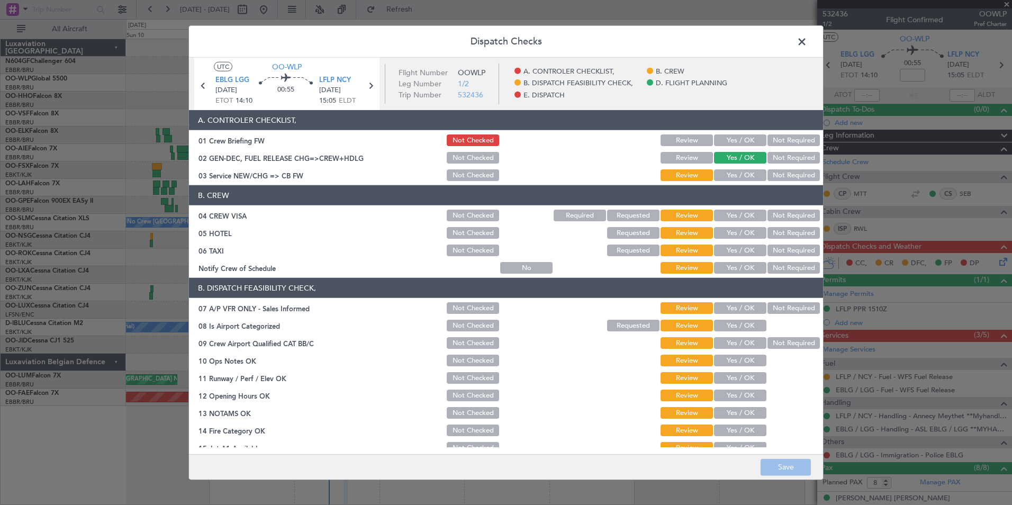
click at [745, 264] on button "Yes / OK" at bounding box center [740, 268] width 52 height 12
click at [779, 251] on button "Not Required" at bounding box center [793, 250] width 52 height 12
click at [748, 232] on button "Yes / OK" at bounding box center [740, 233] width 52 height 12
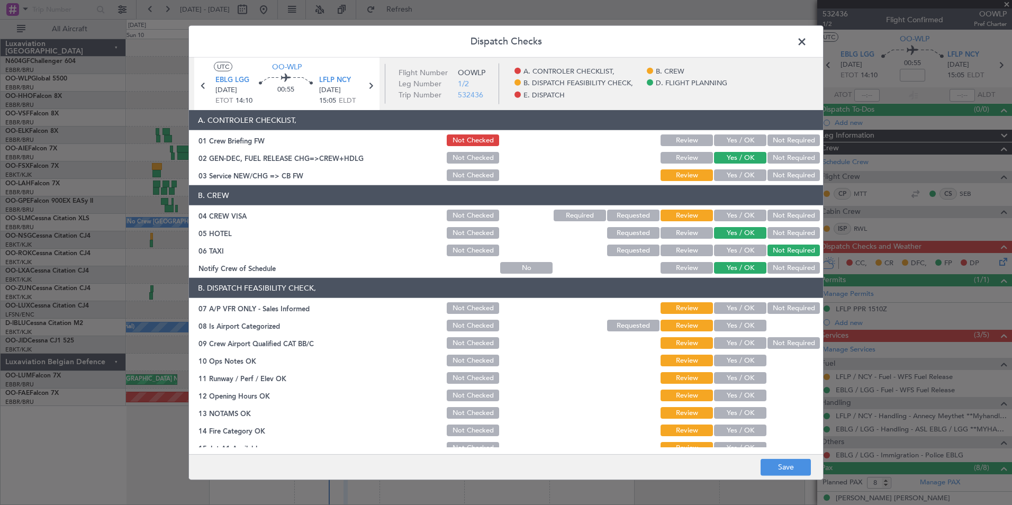
click at [785, 217] on button "Not Required" at bounding box center [793, 215] width 52 height 12
click at [736, 178] on button "Yes / OK" at bounding box center [740, 175] width 52 height 12
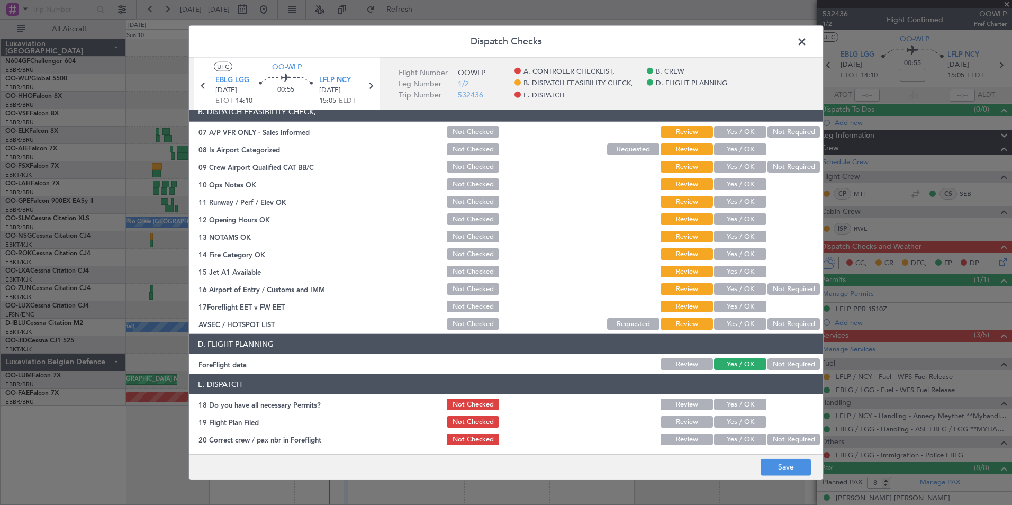
scroll to position [196, 0]
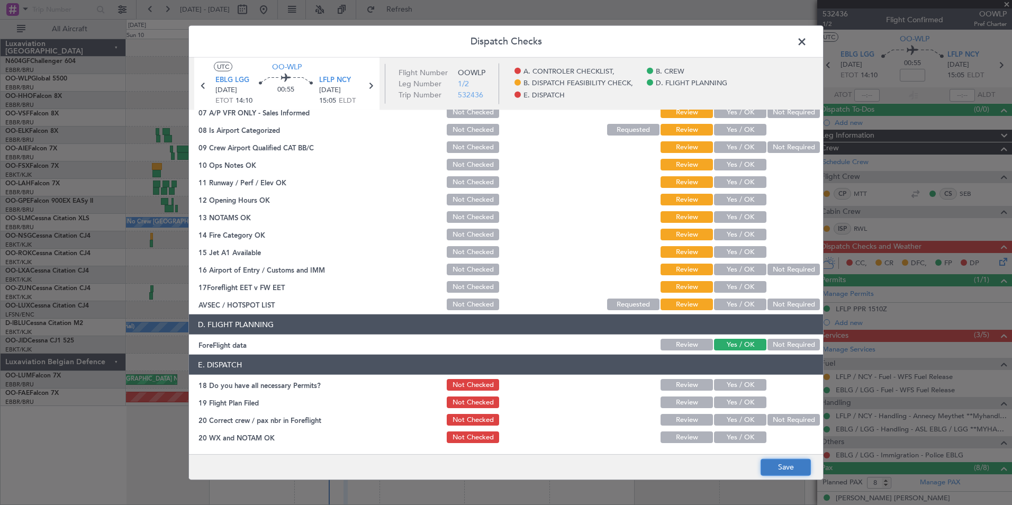
click at [768, 467] on button "Save" at bounding box center [785, 466] width 50 height 17
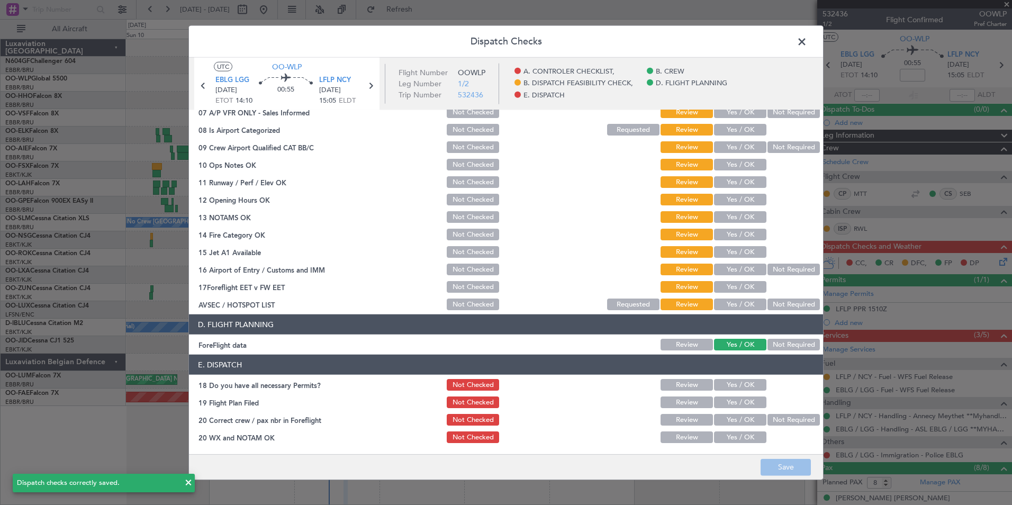
click at [807, 40] on span at bounding box center [807, 44] width 0 height 21
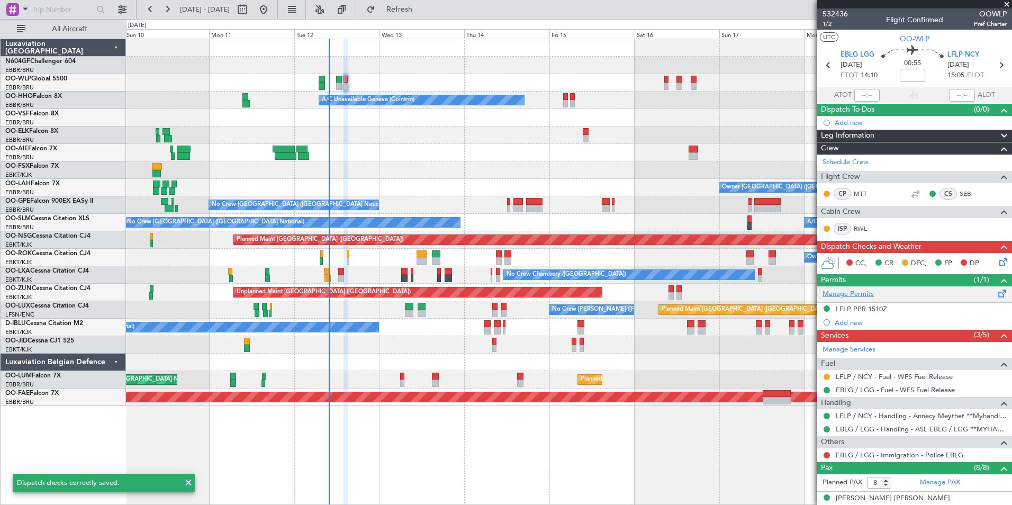
scroll to position [177, 0]
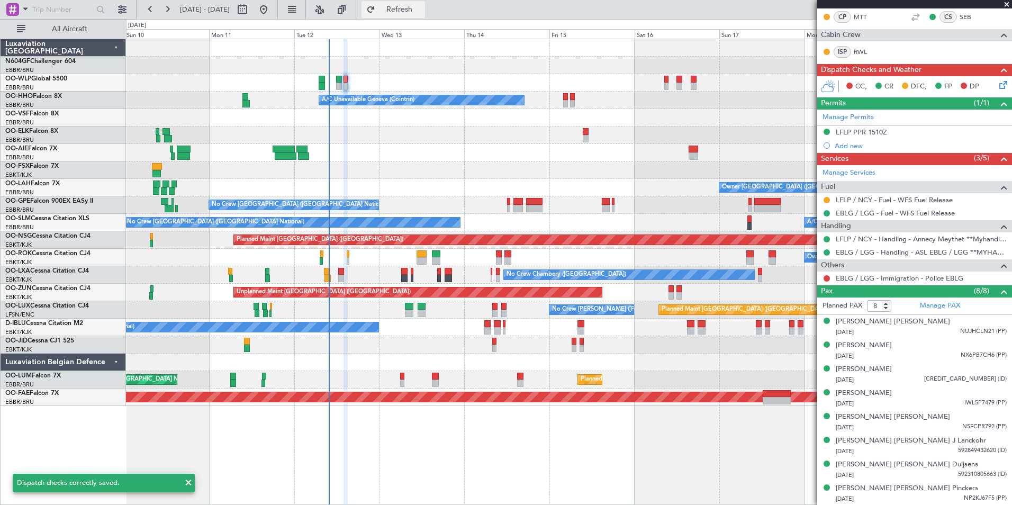
click at [419, 17] on button "Refresh" at bounding box center [392, 9] width 63 height 17
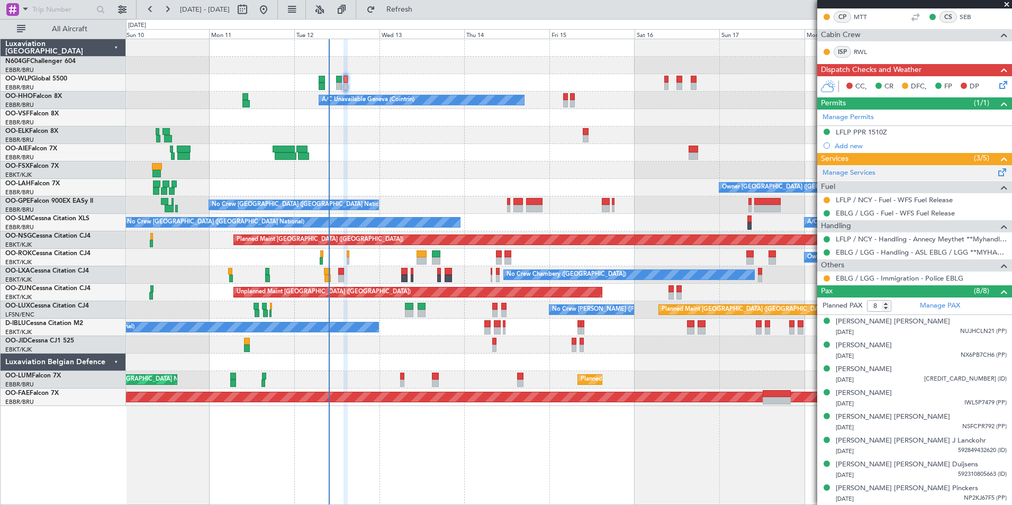
scroll to position [0, 0]
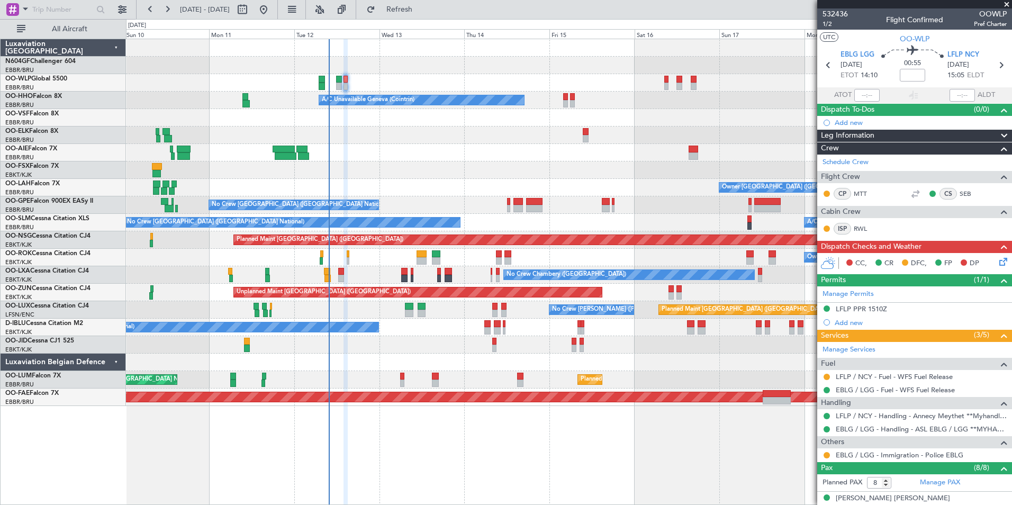
click at [997, 263] on icon at bounding box center [1001, 260] width 8 height 8
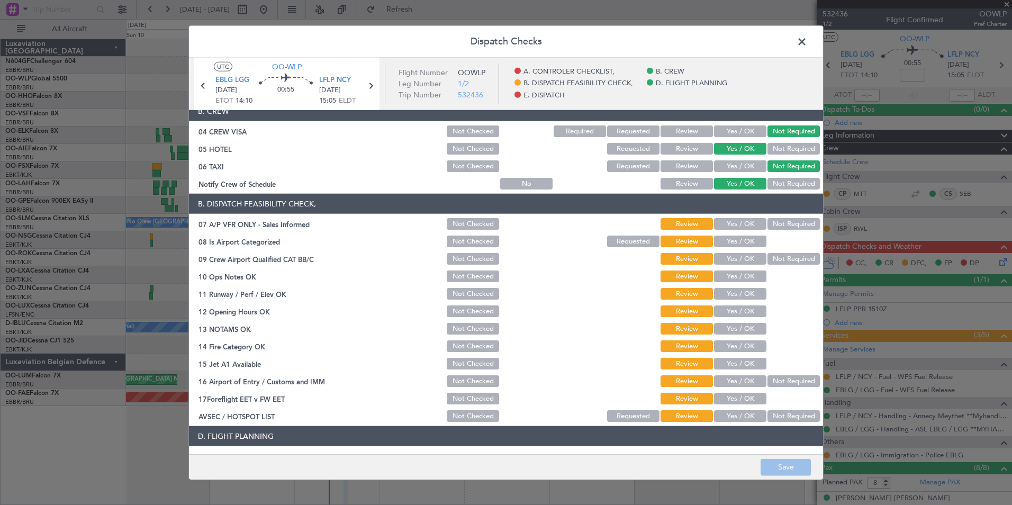
scroll to position [85, 0]
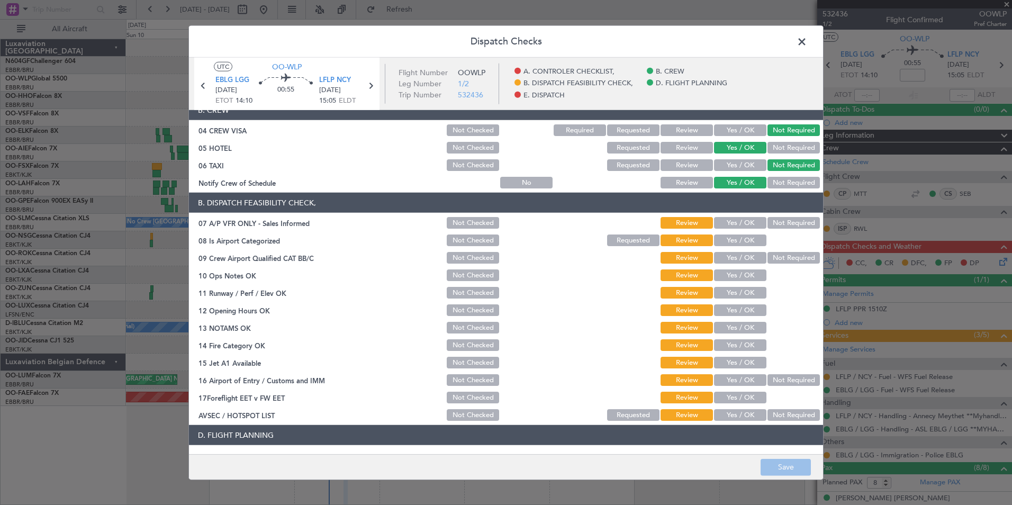
click at [807, 42] on span at bounding box center [807, 44] width 0 height 21
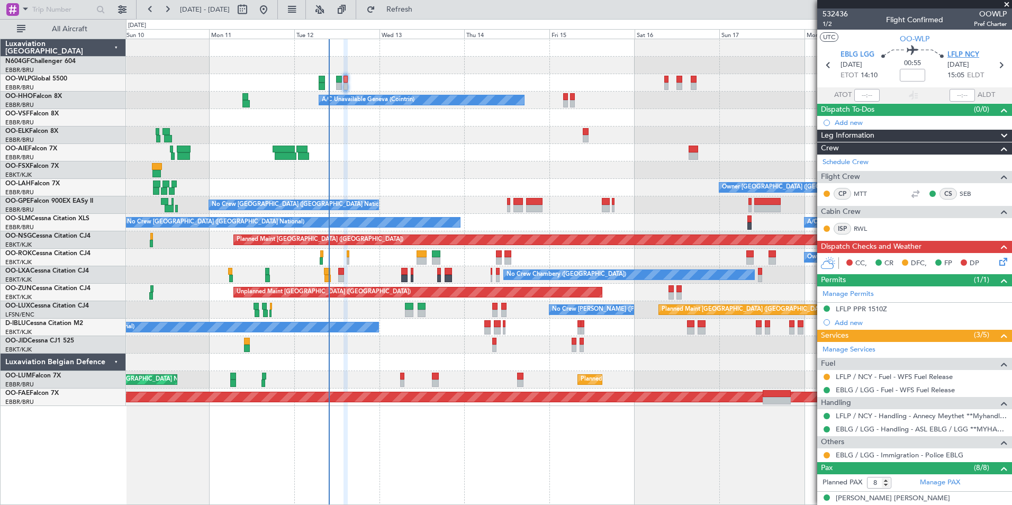
click at [955, 57] on span "LFLP NCY" at bounding box center [963, 55] width 32 height 11
click at [962, 53] on span "LFLP NCY" at bounding box center [963, 55] width 32 height 11
click at [828, 452] on button at bounding box center [826, 455] width 6 height 6
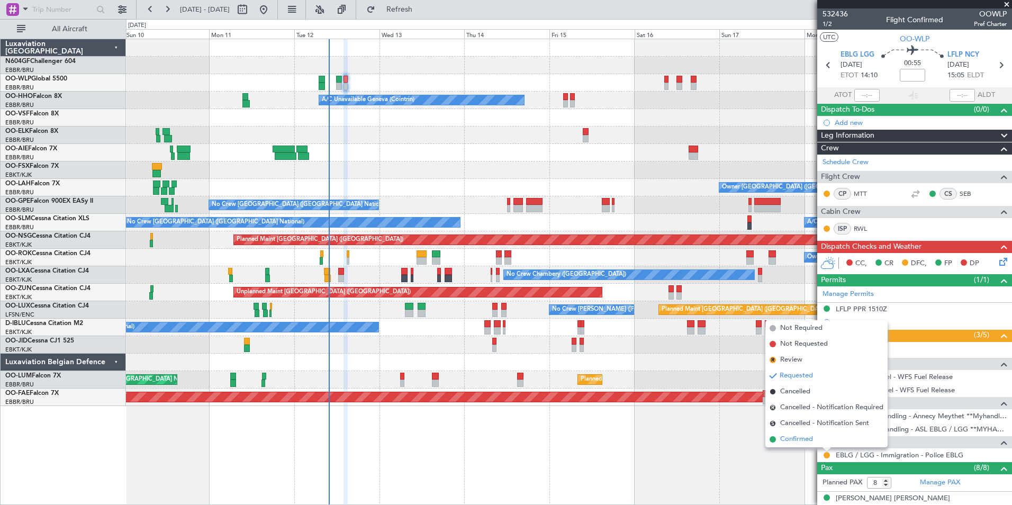
click at [809, 441] on span "Confirmed" at bounding box center [796, 439] width 33 height 11
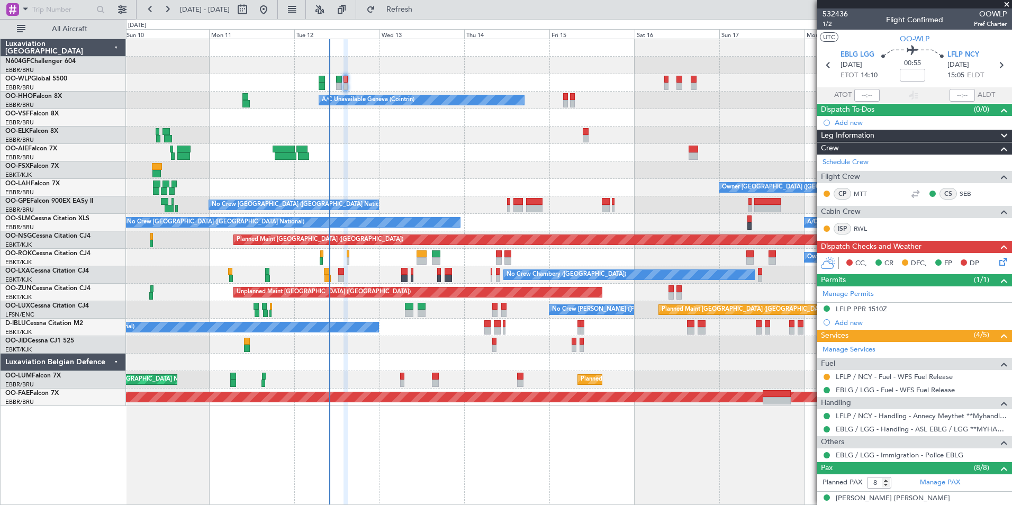
click at [997, 261] on icon at bounding box center [1001, 260] width 8 height 8
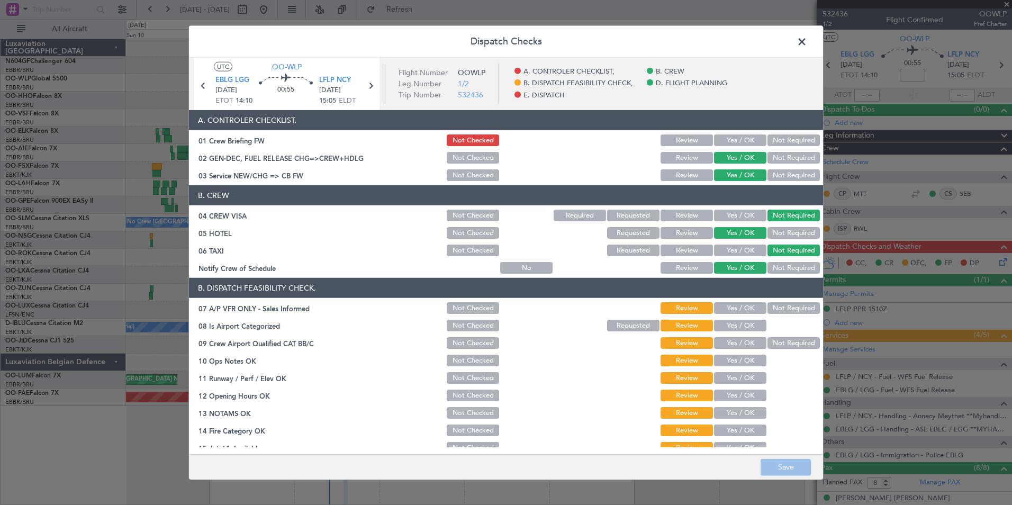
scroll to position [95, 0]
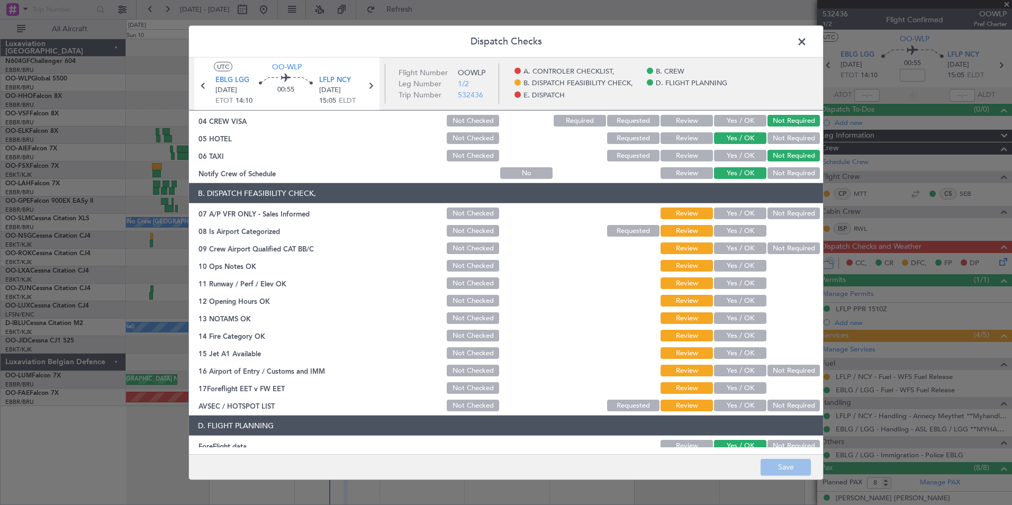
click at [807, 34] on span at bounding box center [807, 44] width 0 height 21
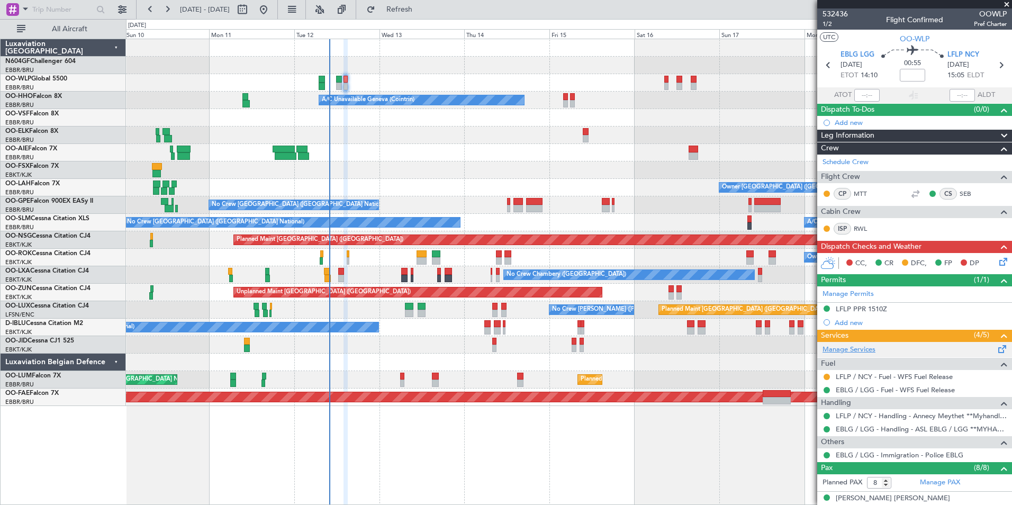
click at [857, 353] on link "Manage Services" at bounding box center [848, 349] width 53 height 11
click at [425, 15] on button "Refresh" at bounding box center [392, 9] width 63 height 17
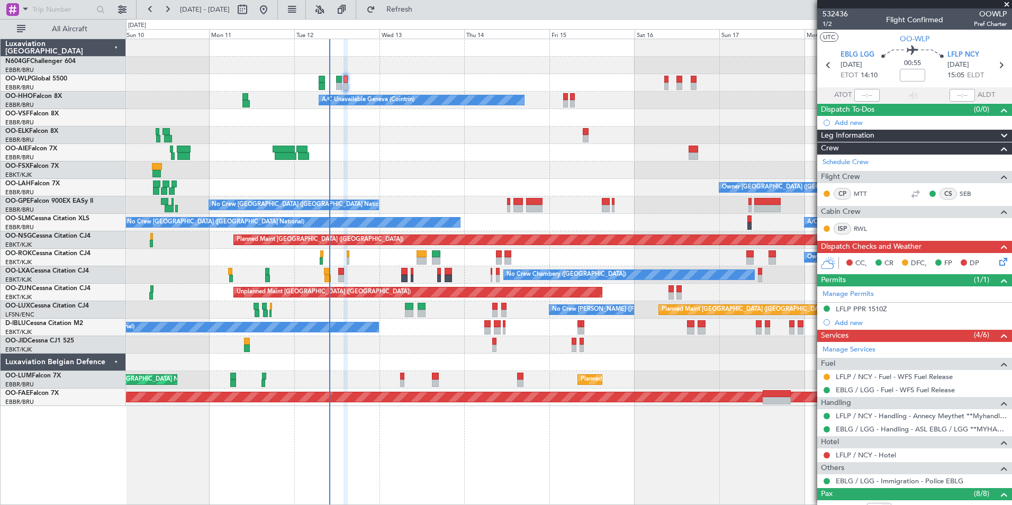
scroll to position [203, 0]
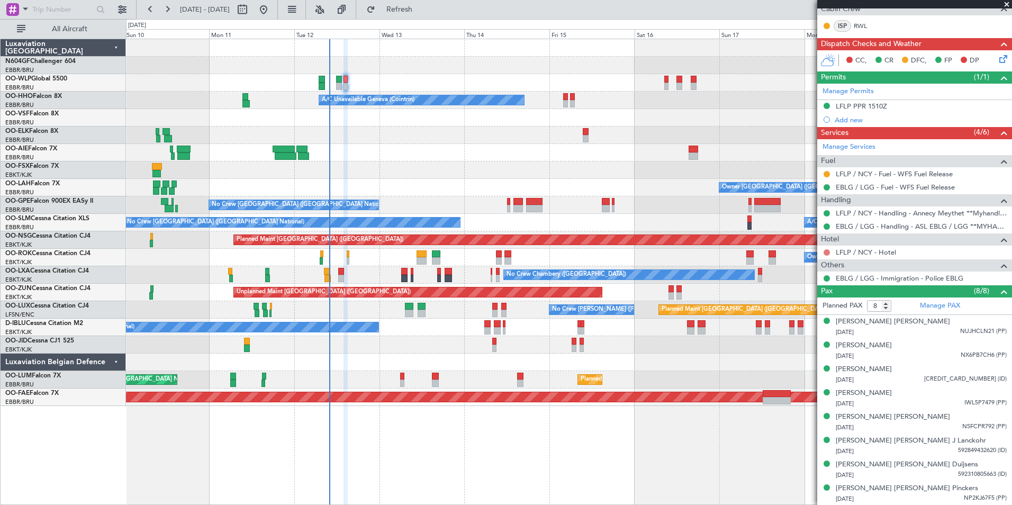
click at [825, 251] on button at bounding box center [826, 252] width 6 height 6
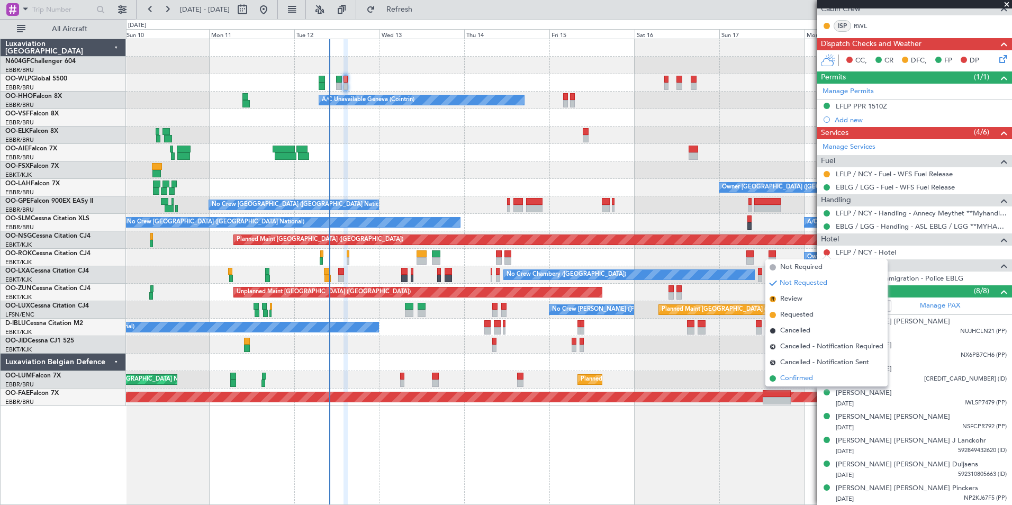
click at [798, 376] on span "Confirmed" at bounding box center [796, 378] width 33 height 11
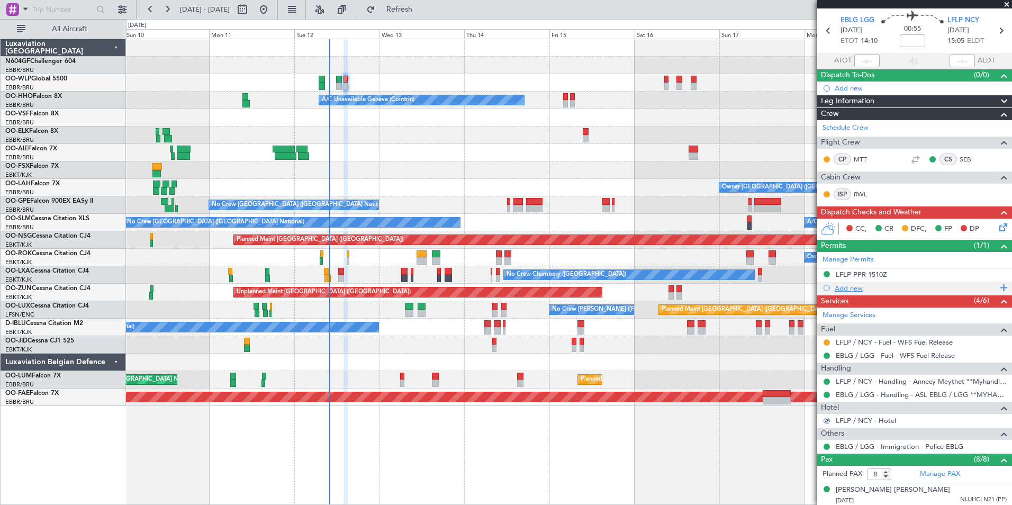
scroll to position [34, 0]
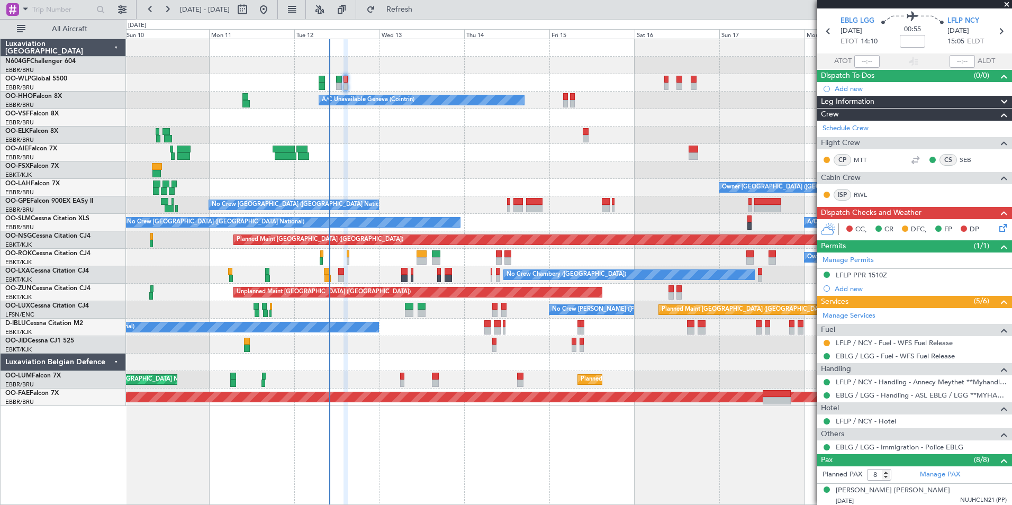
click at [988, 226] on div "CC, CR DFC, FP DP" at bounding box center [919, 230] width 156 height 16
click at [997, 227] on icon at bounding box center [1001, 226] width 8 height 8
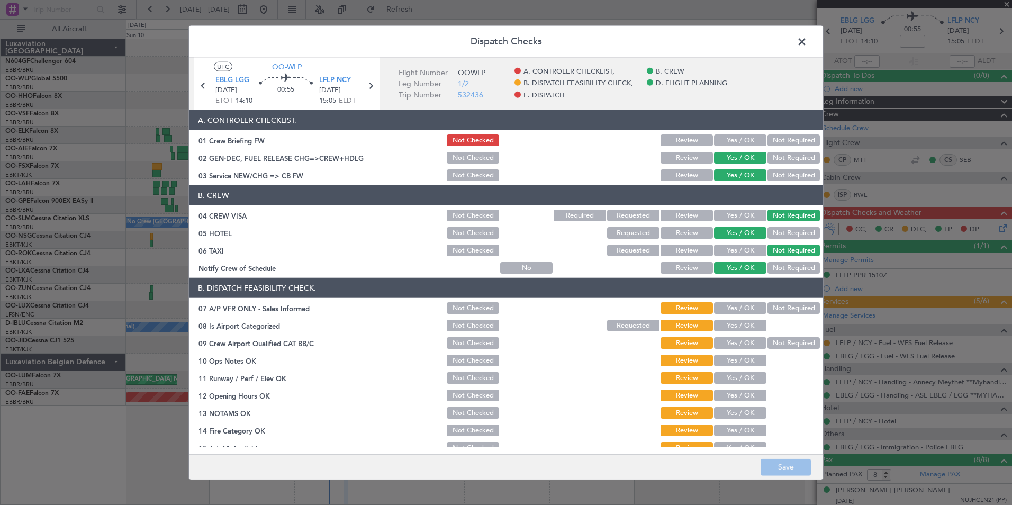
scroll to position [140, 0]
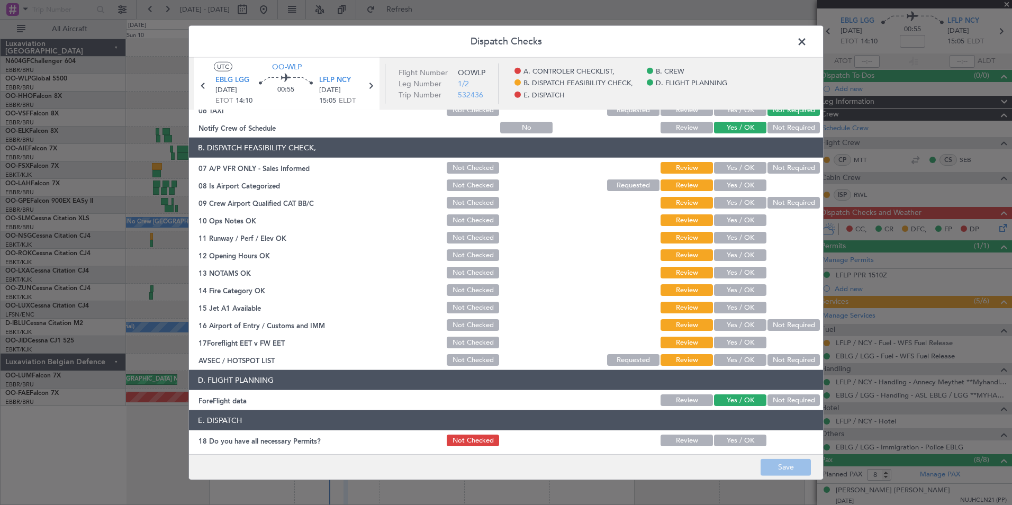
click at [777, 164] on button "Not Required" at bounding box center [793, 168] width 52 height 12
click at [740, 180] on button "Yes / OK" at bounding box center [740, 185] width 52 height 12
click at [751, 201] on button "Yes / OK" at bounding box center [740, 203] width 52 height 12
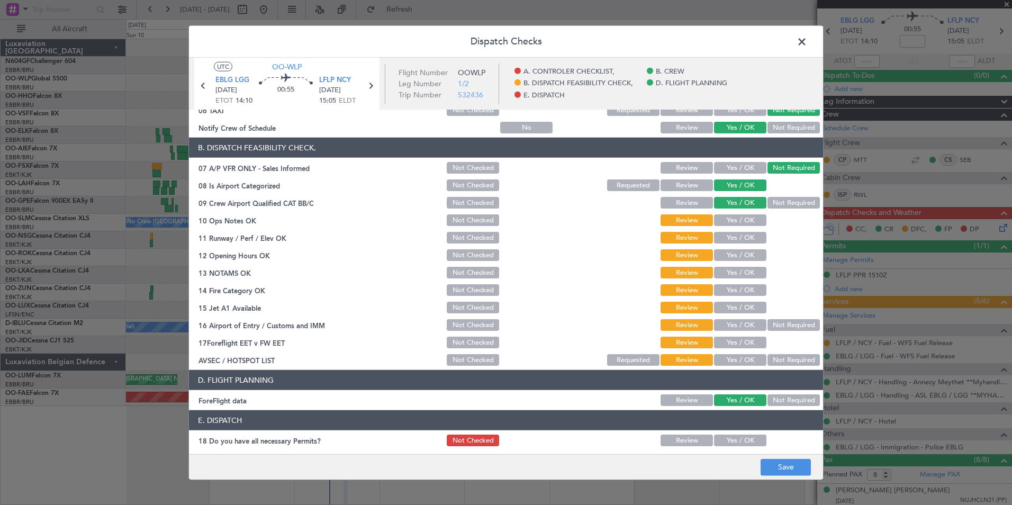
click at [749, 214] on div "Yes / OK" at bounding box center [738, 220] width 53 height 15
click at [748, 230] on section "B. DISPATCH FEASIBILITY CHECK, 07 A/P VFR ONLY - Sales Informed Not Checked Rev…" at bounding box center [506, 253] width 634 height 230
click at [745, 229] on section "B. DISPATCH FEASIBILITY CHECK, 07 A/P VFR ONLY - Sales Informed Not Checked Rev…" at bounding box center [506, 253] width 634 height 230
click at [745, 226] on div "Yes / OK" at bounding box center [738, 220] width 53 height 15
click at [745, 216] on button "Yes / OK" at bounding box center [740, 220] width 52 height 12
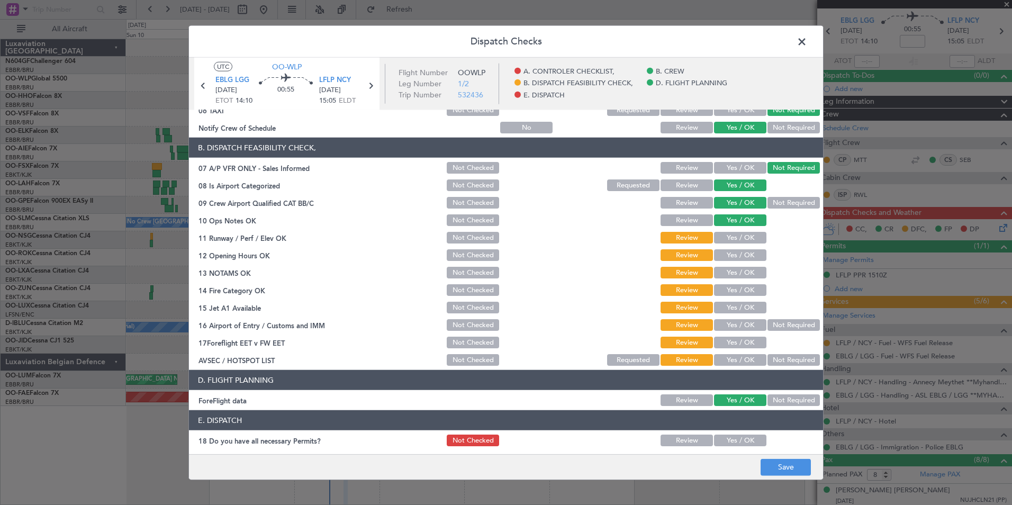
click at [744, 234] on button "Yes / OK" at bounding box center [740, 238] width 52 height 12
click at [745, 251] on button "Yes / OK" at bounding box center [740, 255] width 52 height 12
click at [746, 269] on button "Yes / OK" at bounding box center [740, 273] width 52 height 12
click at [745, 302] on button "Yes / OK" at bounding box center [740, 308] width 52 height 12
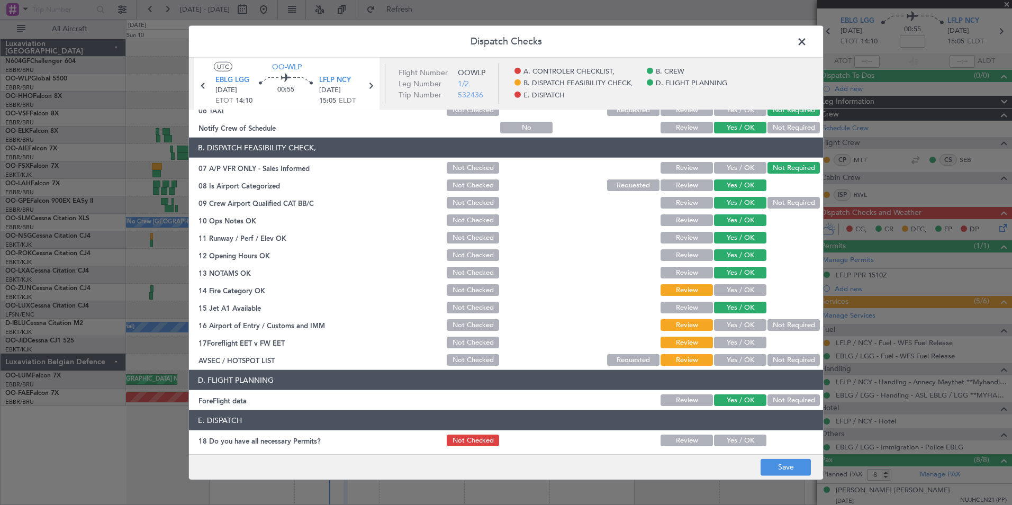
click at [745, 288] on button "Yes / OK" at bounding box center [740, 290] width 52 height 12
click at [776, 327] on button "Not Required" at bounding box center [793, 325] width 52 height 12
click at [748, 361] on button "Yes / OK" at bounding box center [740, 360] width 52 height 12
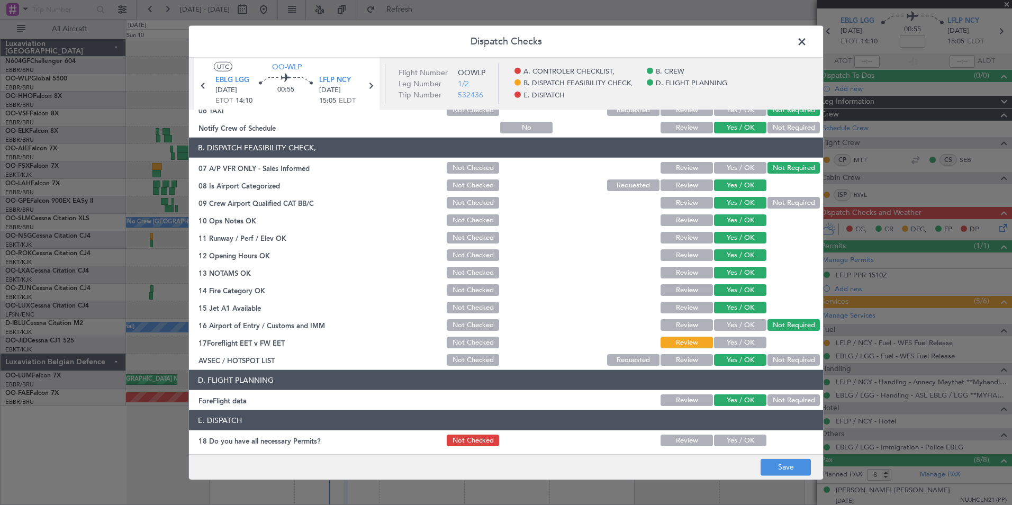
click at [753, 342] on button "Yes / OK" at bounding box center [740, 342] width 52 height 12
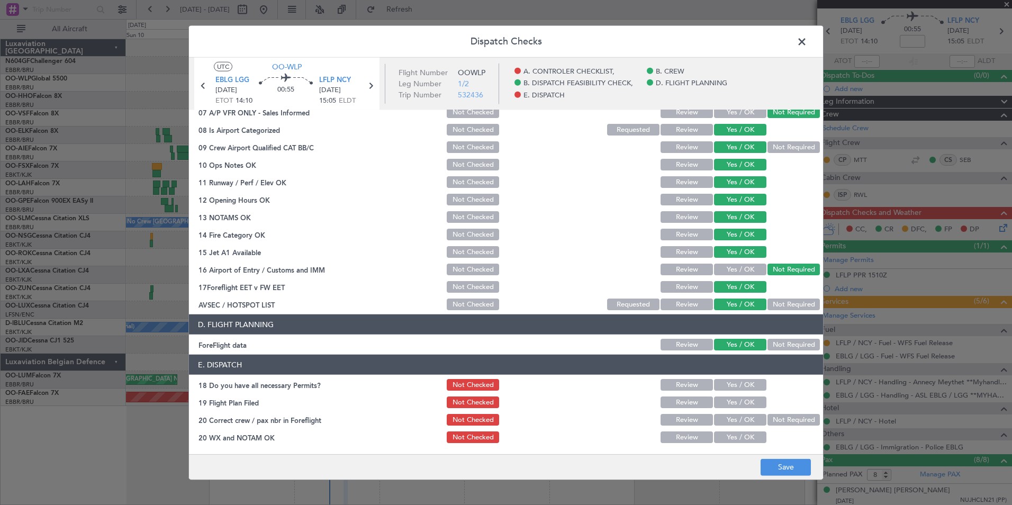
click at [737, 385] on button "Yes / OK" at bounding box center [740, 385] width 52 height 12
click at [739, 395] on div "Yes / OK" at bounding box center [738, 402] width 53 height 15
click at [741, 402] on button "Yes / OK" at bounding box center [740, 402] width 52 height 12
click at [739, 420] on button "Yes / OK" at bounding box center [740, 420] width 52 height 12
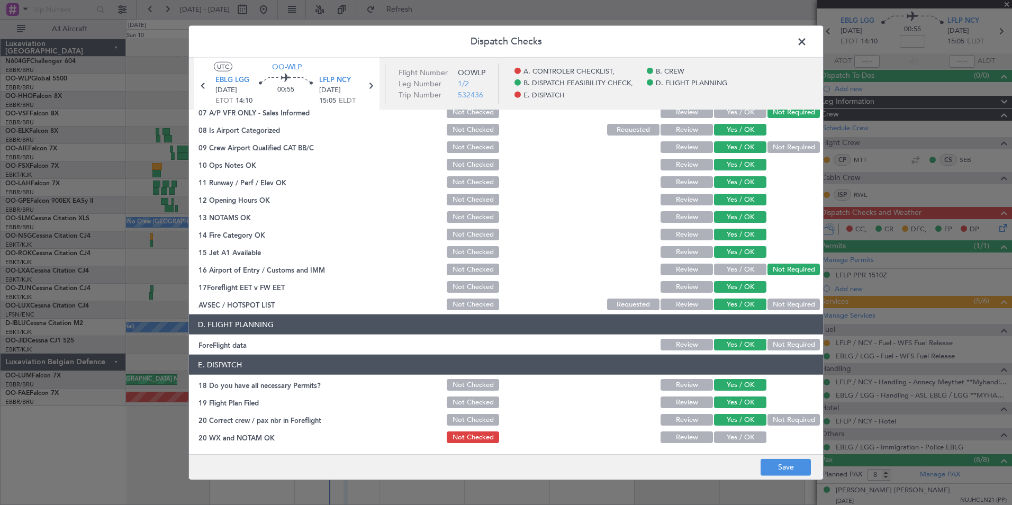
click at [739, 437] on button "Yes / OK" at bounding box center [740, 437] width 52 height 12
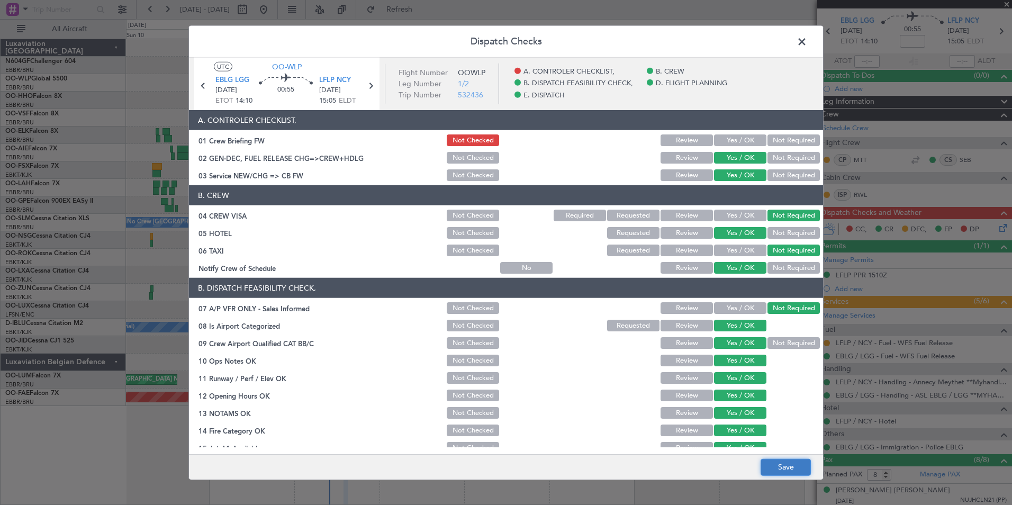
click at [797, 468] on button "Save" at bounding box center [785, 466] width 50 height 17
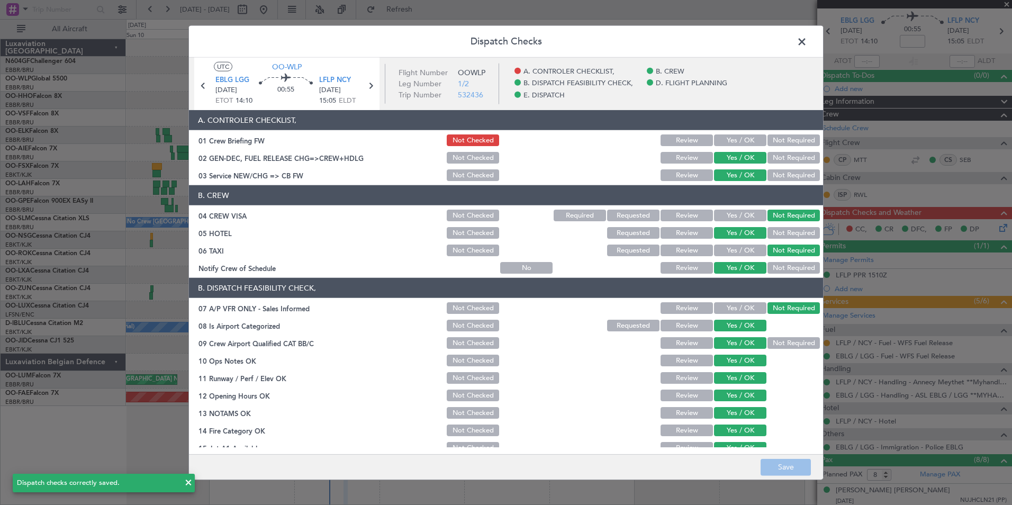
click at [458, 153] on button "Not Checked" at bounding box center [473, 158] width 52 height 12
click at [799, 468] on button "Save" at bounding box center [785, 466] width 50 height 17
click at [807, 45] on span at bounding box center [807, 44] width 0 height 21
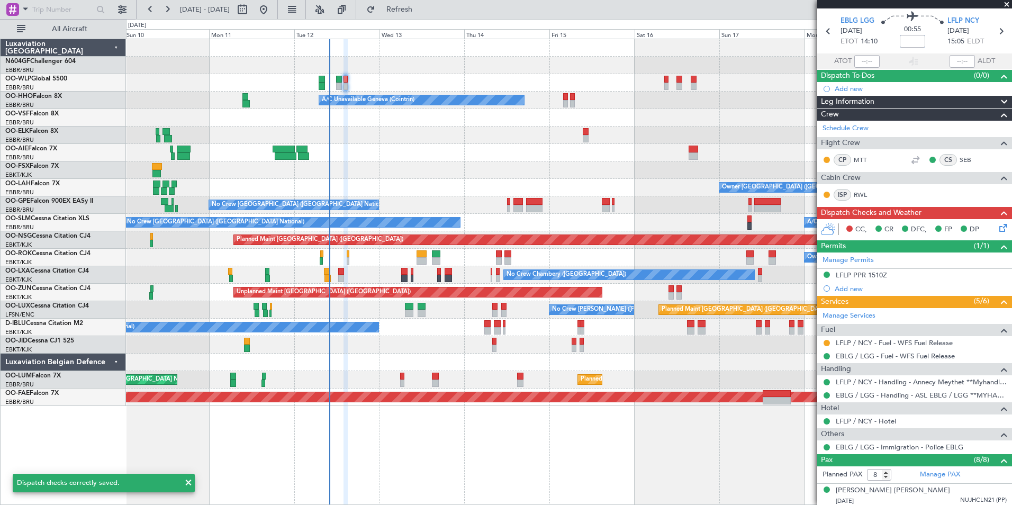
click at [911, 41] on input at bounding box center [911, 41] width 25 height 13
click at [753, 101] on div "A/C Unavailable Geneva (Cointrin) Planned Maint Geneva ([GEOGRAPHIC_DATA])" at bounding box center [568, 100] width 885 height 17
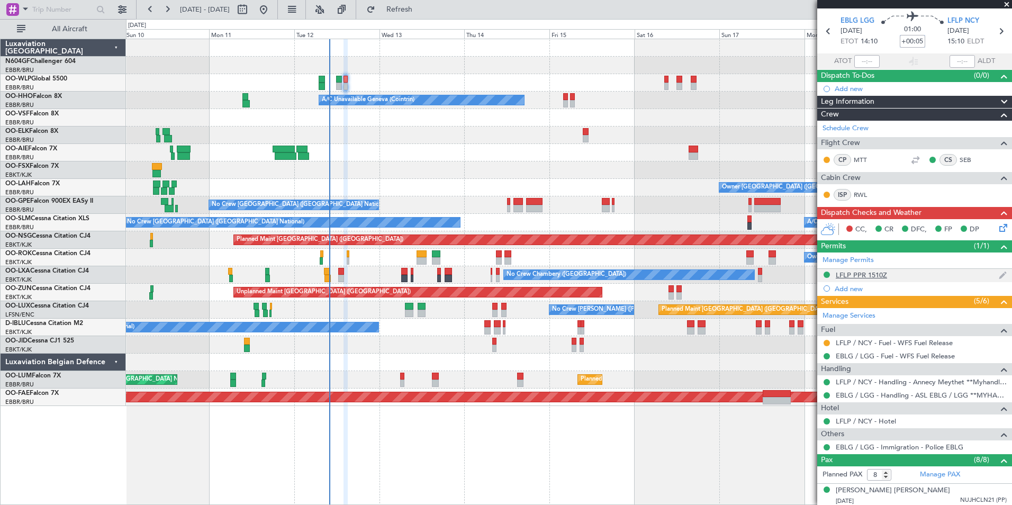
type input "+00:05"
click at [881, 276] on div "LFLP PPR 1510Z" at bounding box center [860, 274] width 51 height 9
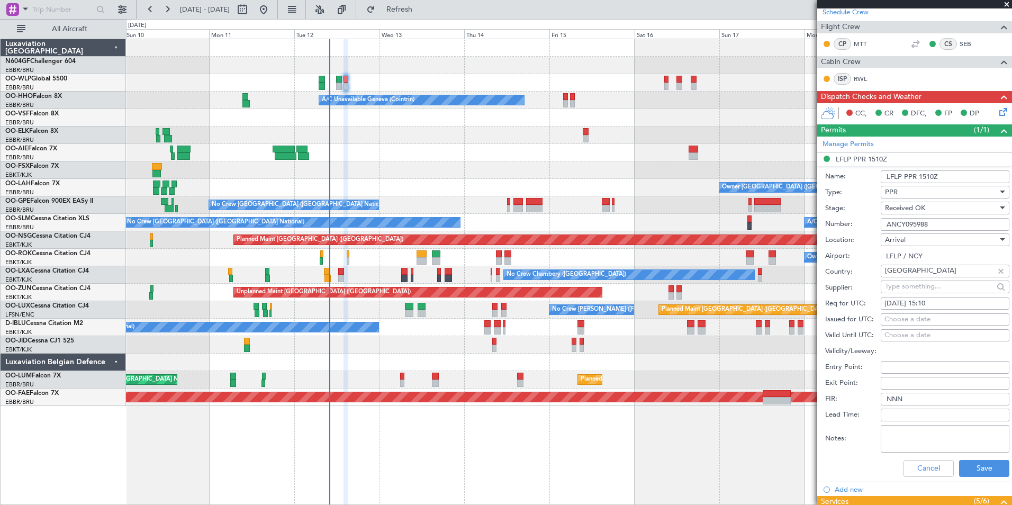
scroll to position [150, 0]
click at [946, 300] on div "[DATE] 15:10" at bounding box center [944, 303] width 121 height 11
select select "8"
select select "2025"
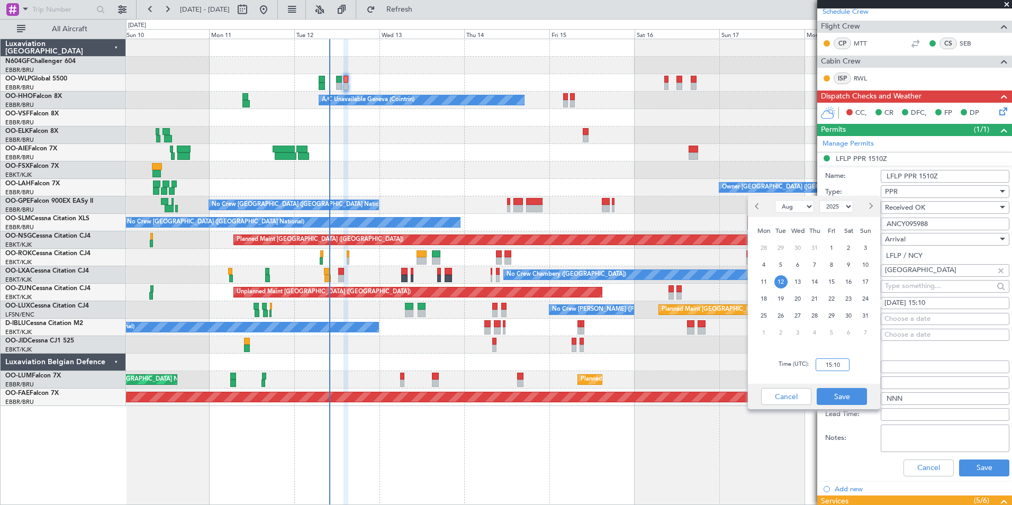
click at [834, 359] on input "15:10" at bounding box center [832, 364] width 34 height 13
type input "15:15"
click at [845, 408] on div "Cancel Save" at bounding box center [814, 396] width 132 height 25
click at [845, 398] on button "Save" at bounding box center [841, 396] width 50 height 17
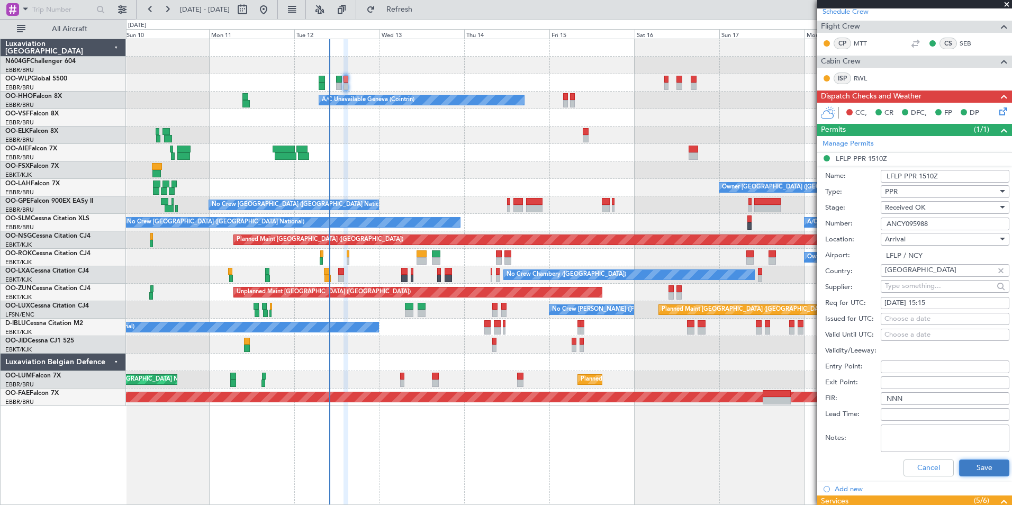
click at [965, 469] on button "Save" at bounding box center [984, 467] width 50 height 17
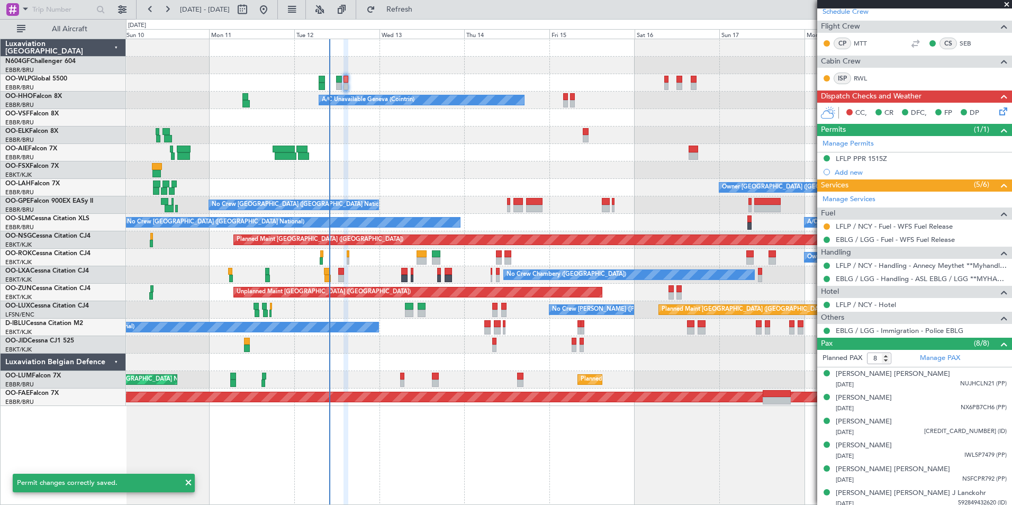
scroll to position [0, 0]
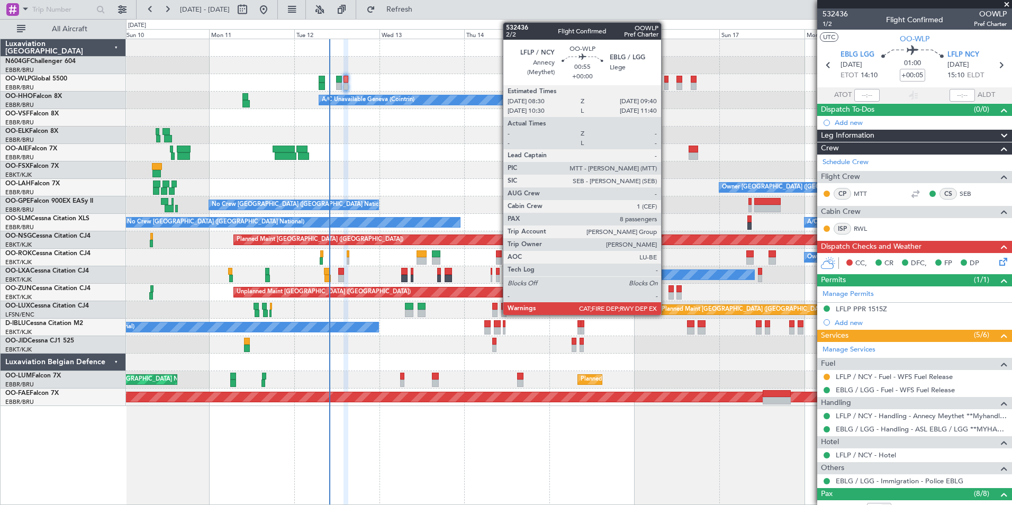
click at [666, 78] on div at bounding box center [666, 79] width 4 height 7
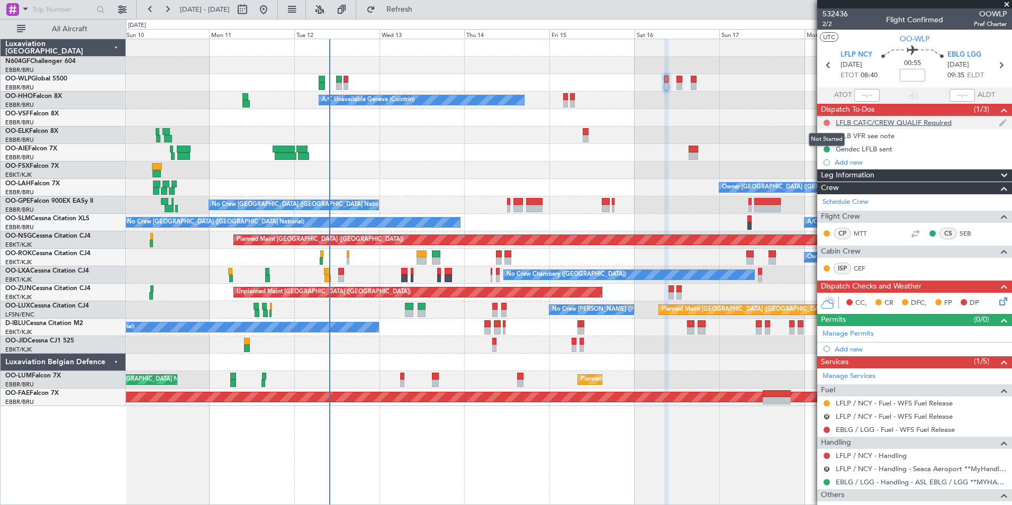
click at [826, 123] on button at bounding box center [826, 123] width 6 height 6
click at [824, 184] on span "Cancelled" at bounding box center [829, 185] width 30 height 11
click at [828, 136] on button at bounding box center [826, 136] width 6 height 6
click at [834, 197] on span "Cancelled" at bounding box center [829, 198] width 30 height 11
click at [827, 148] on button at bounding box center [826, 149] width 6 height 6
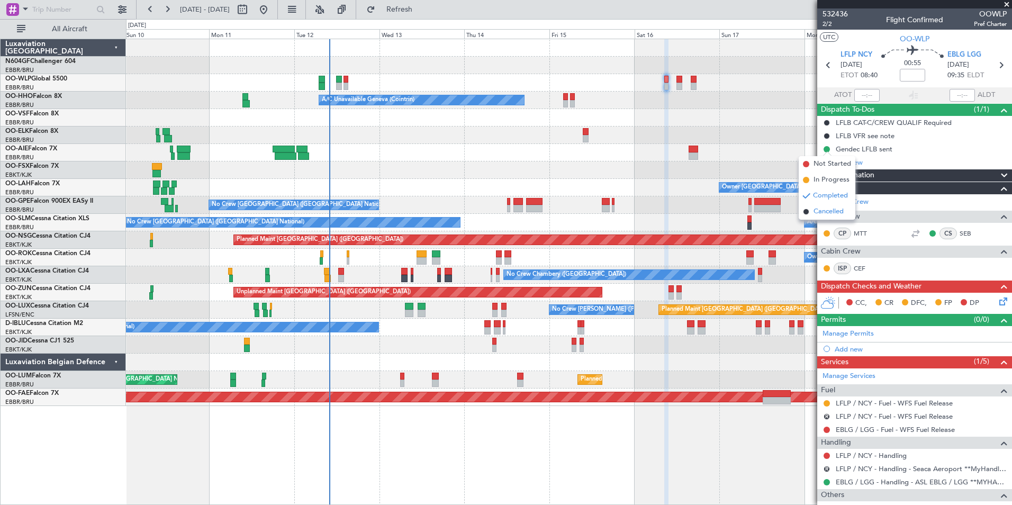
click at [829, 214] on span "Cancelled" at bounding box center [828, 211] width 30 height 11
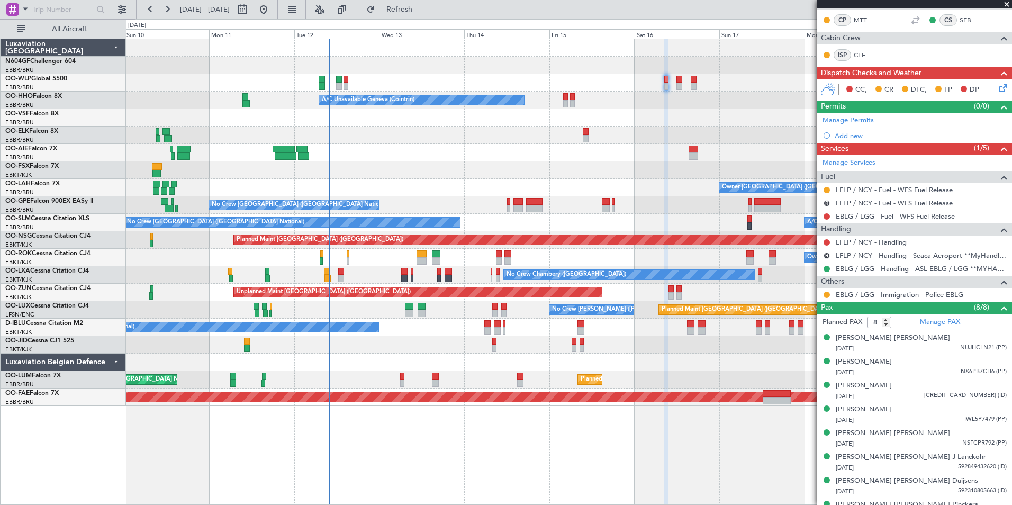
scroll to position [214, 0]
click at [828, 188] on button at bounding box center [826, 189] width 6 height 6
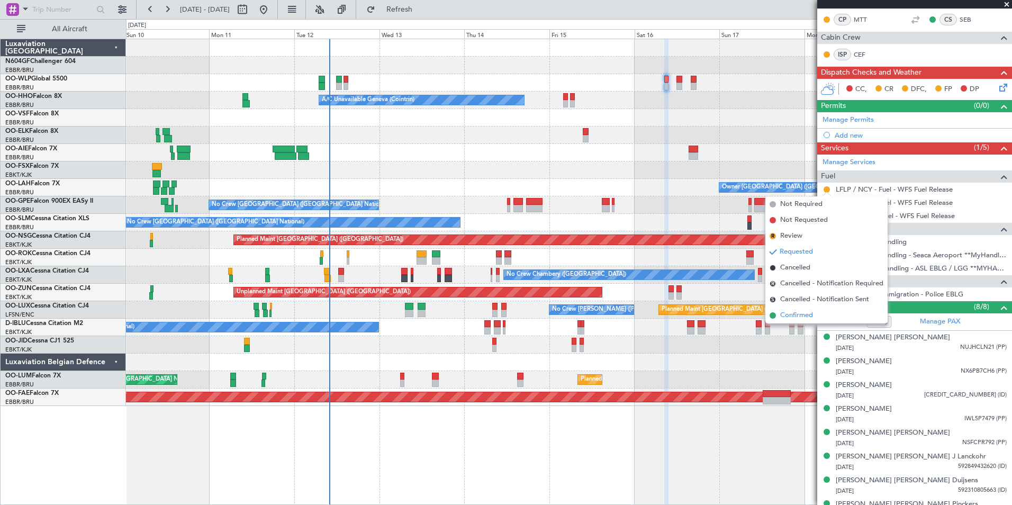
click at [809, 317] on span "Confirmed" at bounding box center [796, 315] width 33 height 11
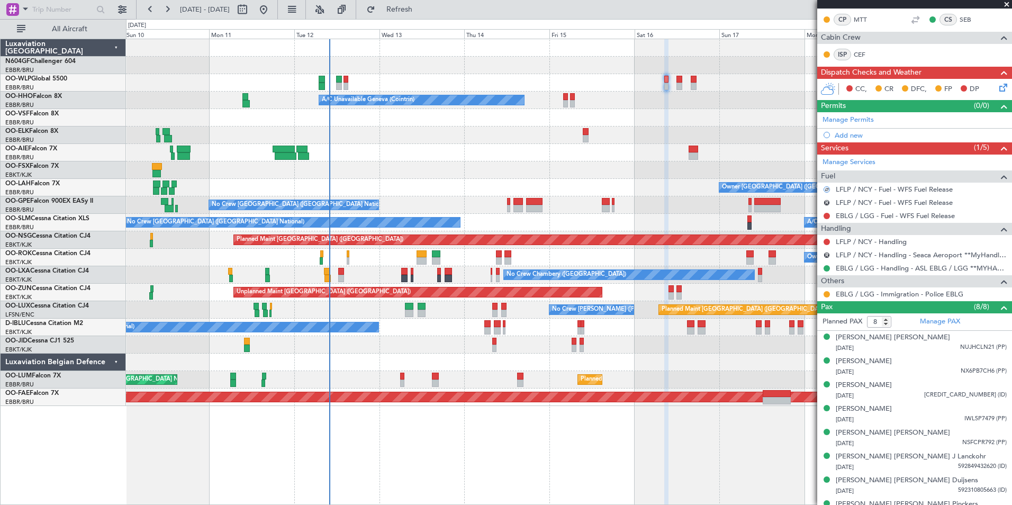
click at [831, 187] on div "LFLP / NCY - Fuel - WFS Fuel Release" at bounding box center [914, 189] width 195 height 13
click at [825, 189] on button at bounding box center [826, 189] width 6 height 6
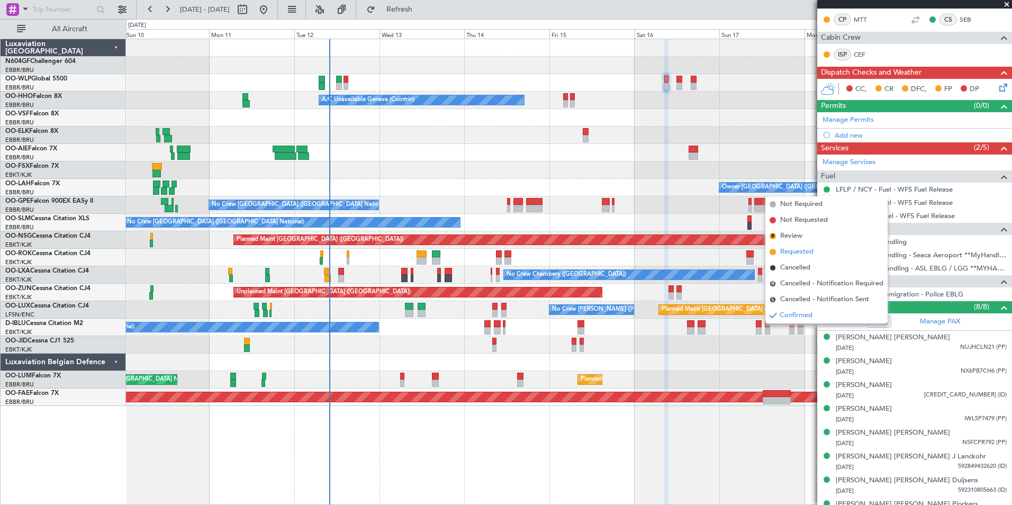
click at [801, 248] on span "Requested" at bounding box center [796, 252] width 33 height 11
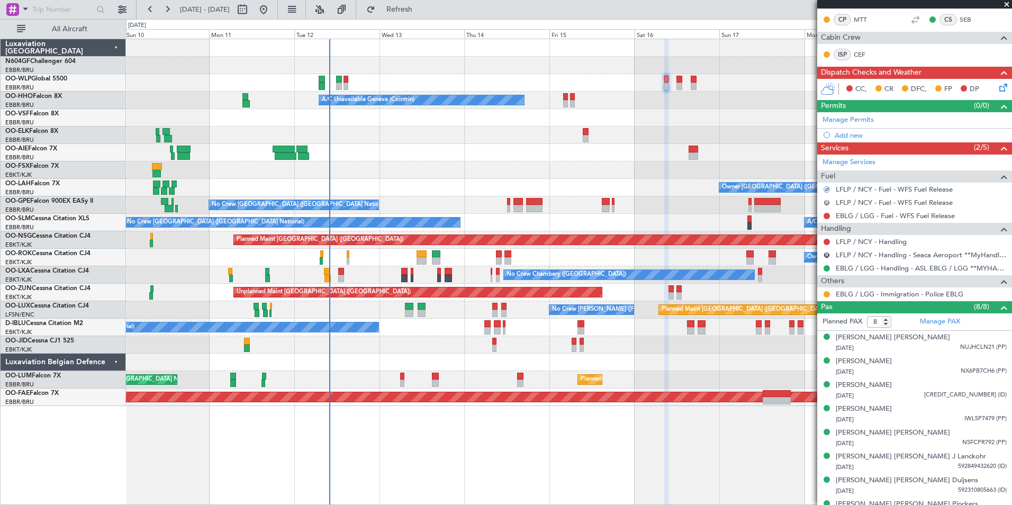
click at [825, 202] on button "R" at bounding box center [826, 202] width 6 height 6
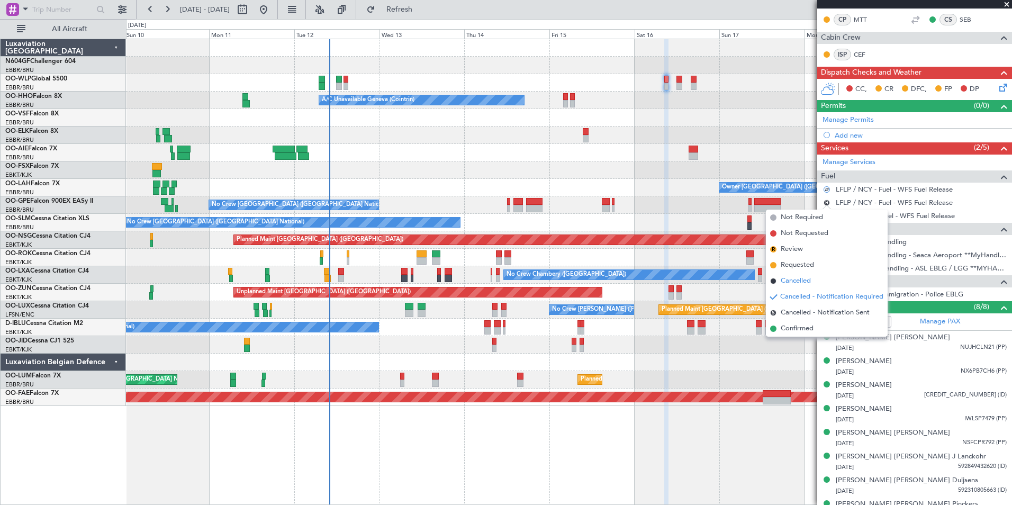
click at [809, 276] on span "Cancelled" at bounding box center [795, 281] width 30 height 11
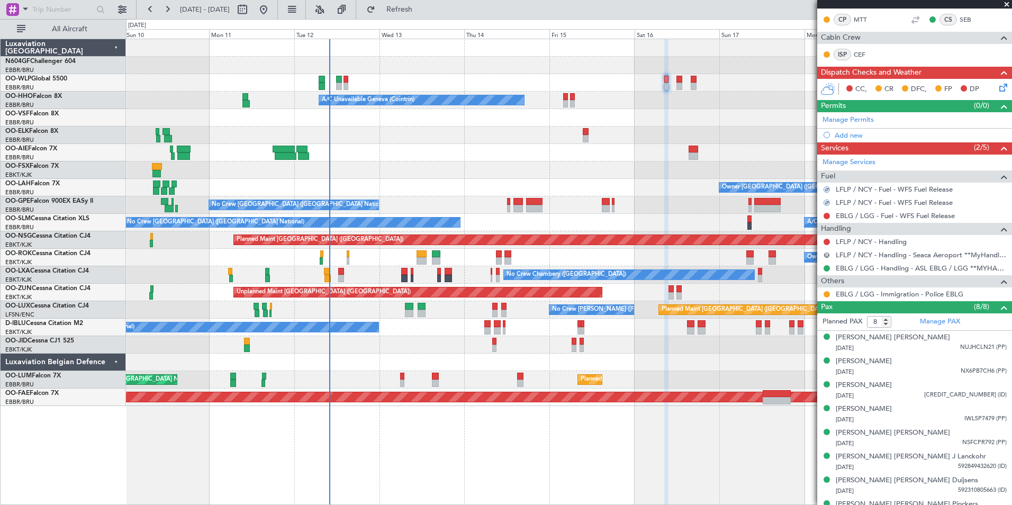
click at [828, 253] on button "R" at bounding box center [826, 255] width 6 height 6
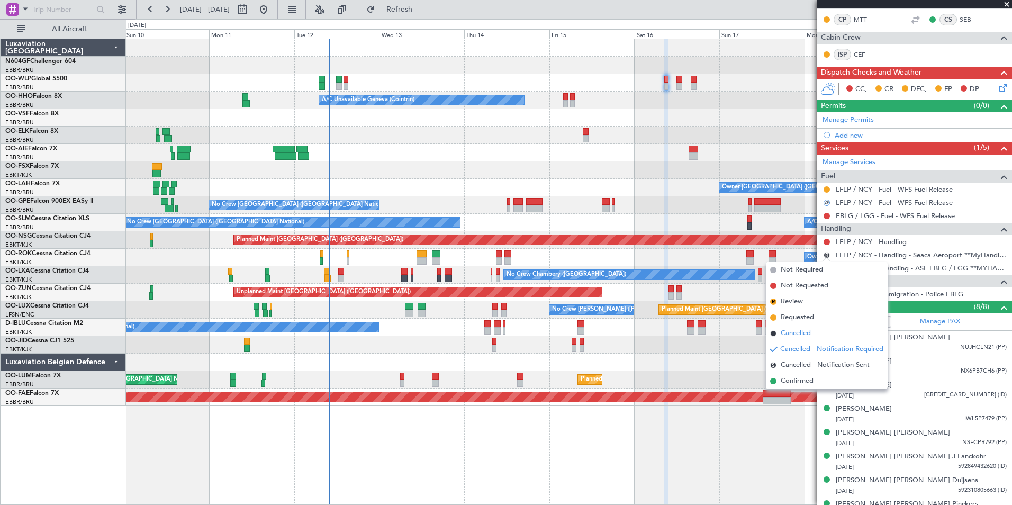
click at [823, 332] on li "Cancelled" at bounding box center [827, 333] width 122 height 16
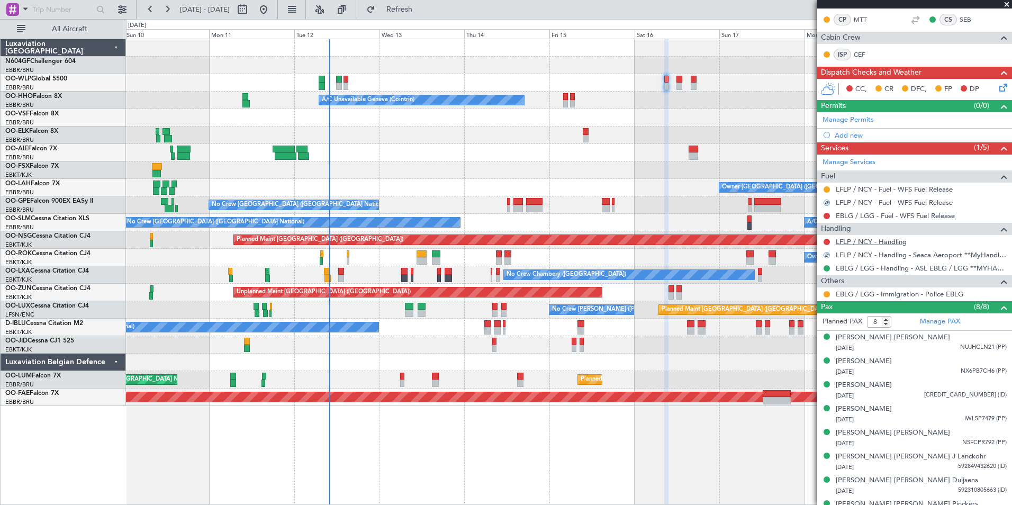
click at [893, 244] on link "LFLP / NCY - Handling" at bounding box center [870, 241] width 71 height 9
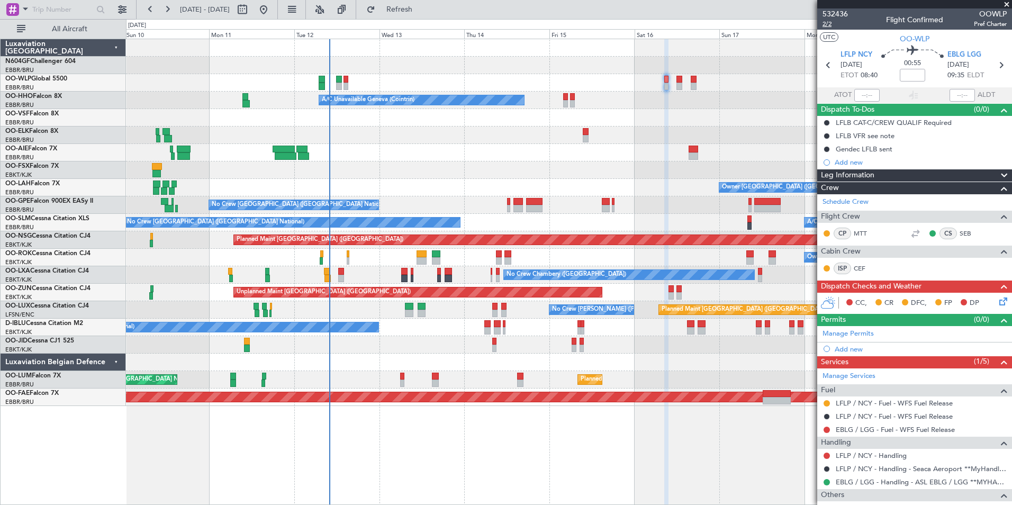
click at [828, 26] on span "2/2" at bounding box center [834, 24] width 25 height 9
click at [824, 28] on span "2/2" at bounding box center [834, 24] width 25 height 9
click at [425, 4] on button "Refresh" at bounding box center [392, 9] width 63 height 17
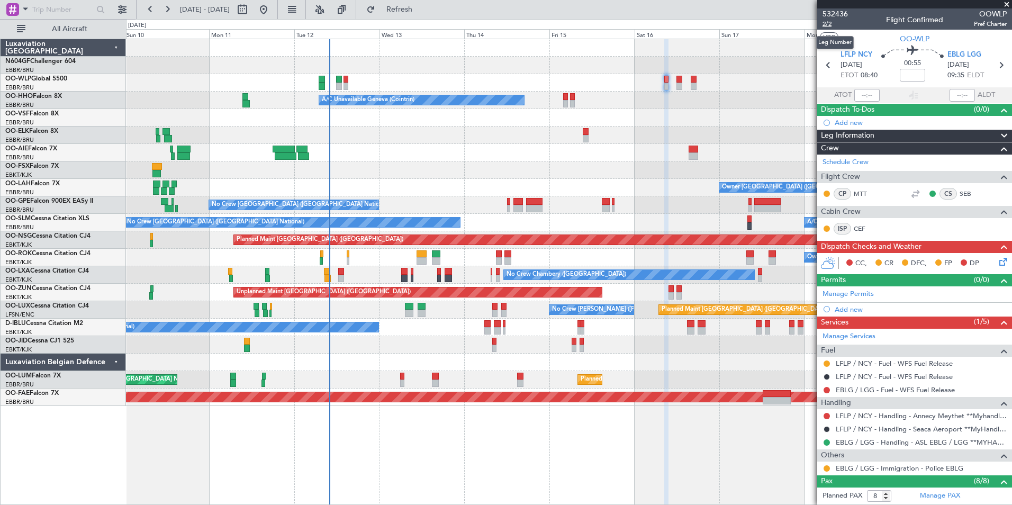
click at [825, 24] on span "2/2" at bounding box center [834, 24] width 25 height 9
click at [422, 8] on span "Refresh" at bounding box center [399, 9] width 44 height 7
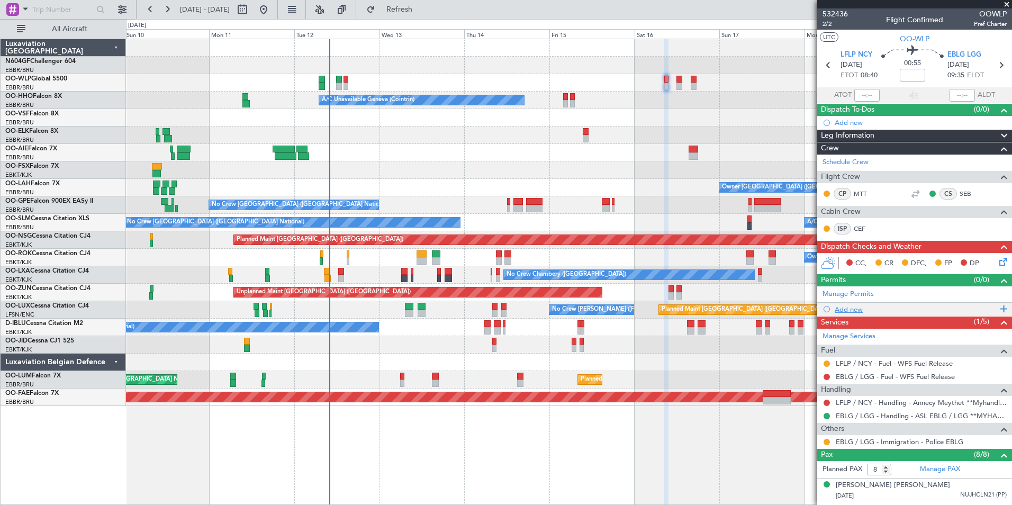
click at [862, 305] on div "Add new" at bounding box center [915, 309] width 162 height 9
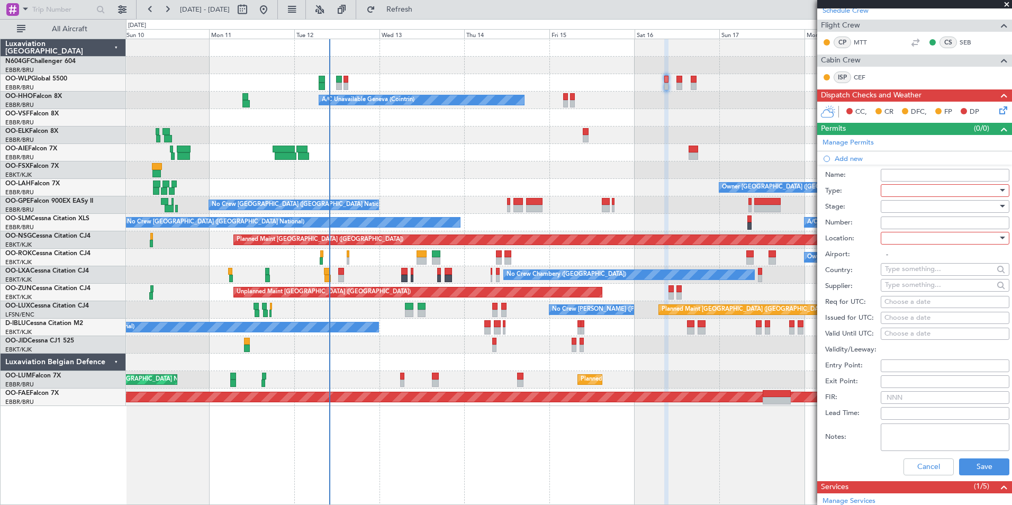
scroll to position [152, 0]
click at [936, 192] on div at bounding box center [941, 190] width 113 height 16
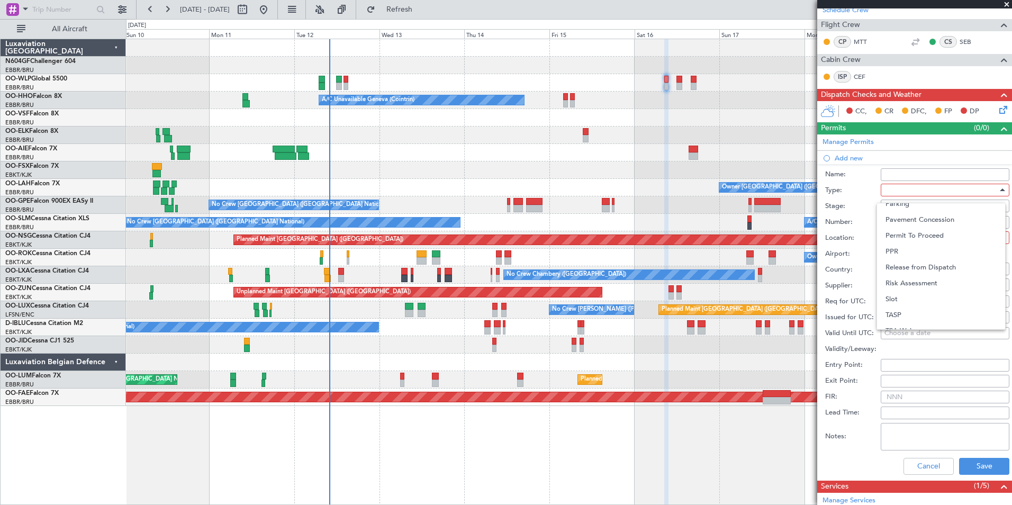
scroll to position [318, 0]
click at [939, 284] on span "Slot" at bounding box center [940, 289] width 111 height 16
click at [939, 284] on input "text" at bounding box center [939, 284] width 108 height 16
click at [940, 192] on div "Slot" at bounding box center [941, 190] width 113 height 16
click at [930, 239] on span "PPR" at bounding box center [940, 242] width 111 height 16
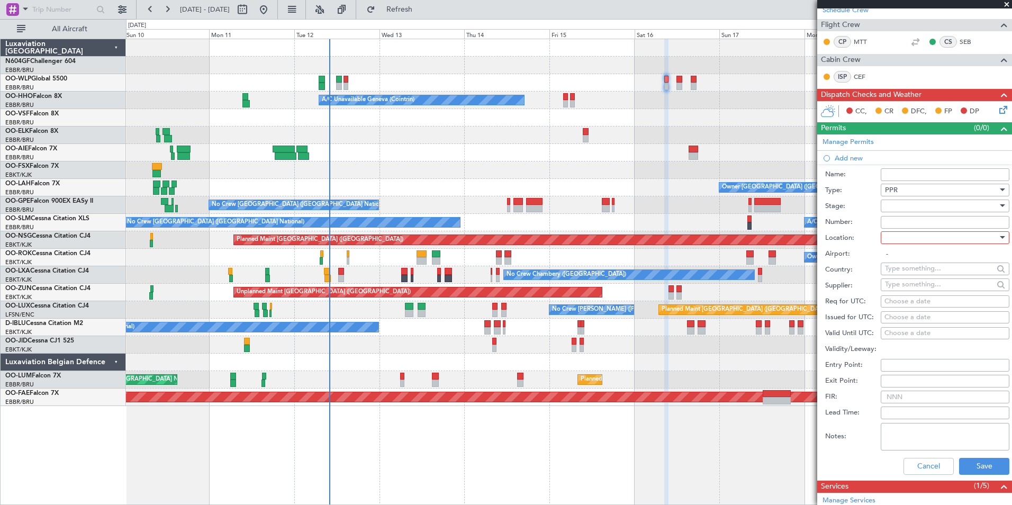
click at [932, 236] on div at bounding box center [941, 238] width 113 height 16
click at [936, 257] on span "Departure" at bounding box center [940, 259] width 111 height 16
type input "LFLP / NCY"
click at [913, 303] on div "Choose a date" at bounding box center [944, 301] width 121 height 11
select select "8"
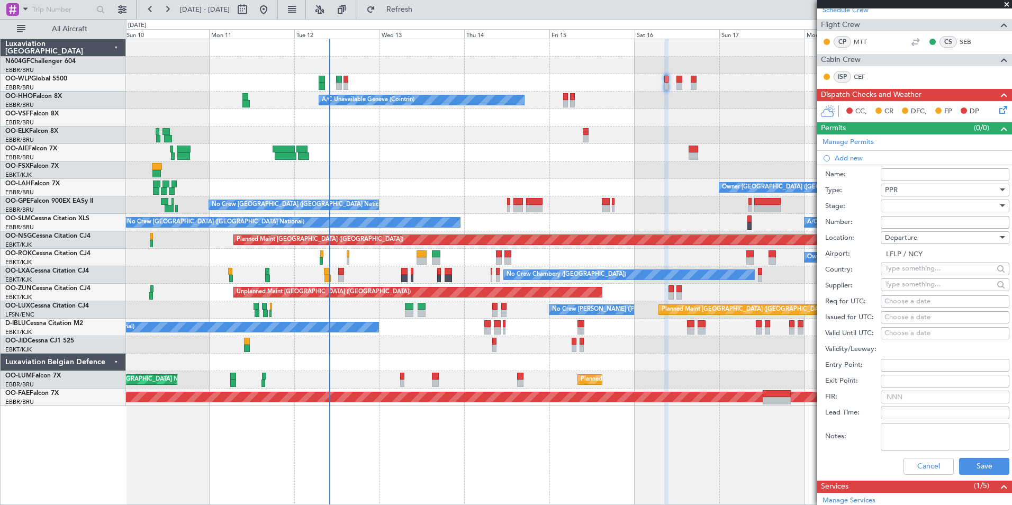
select select "2025"
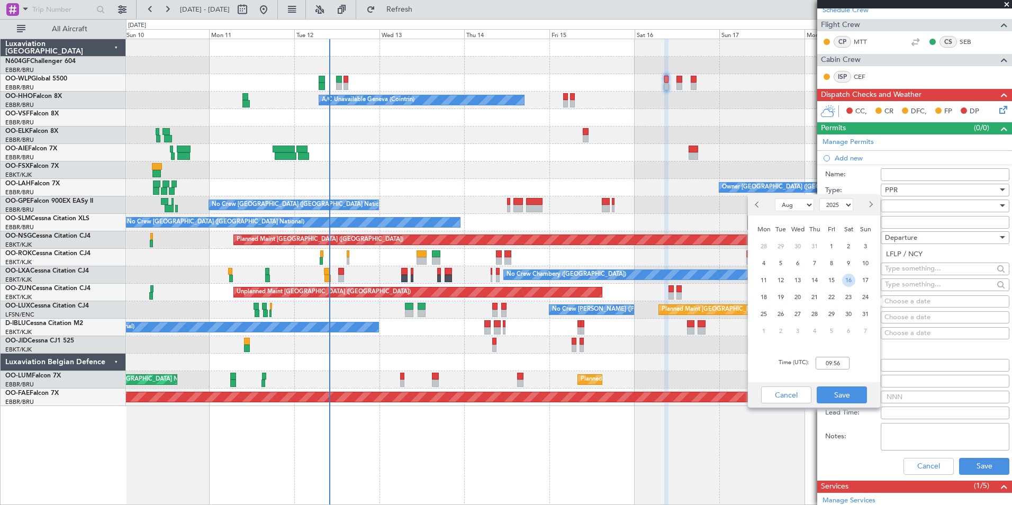
click at [850, 275] on span "16" at bounding box center [848, 280] width 13 height 13
click at [847, 360] on input "00:00" at bounding box center [832, 363] width 34 height 13
type input "8"
type input "08:30"
click at [837, 390] on button "Save" at bounding box center [841, 394] width 50 height 17
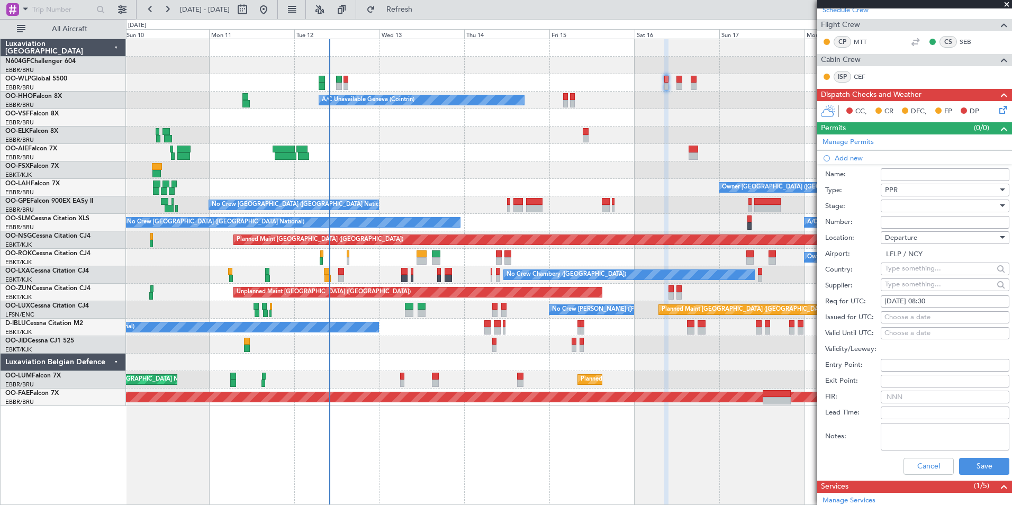
click at [900, 209] on div at bounding box center [941, 206] width 113 height 16
click at [922, 286] on span "Received OK" at bounding box center [940, 291] width 111 height 16
click at [925, 223] on input "Number:" at bounding box center [944, 222] width 129 height 13
paste input "DNCY095988"
type input "DNCY095988"
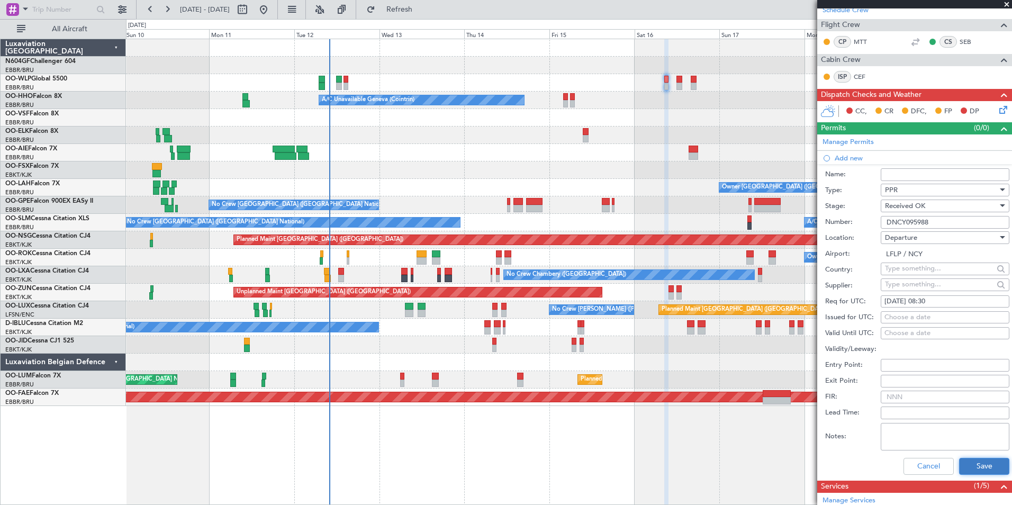
click at [960, 465] on button "Save" at bounding box center [984, 466] width 50 height 17
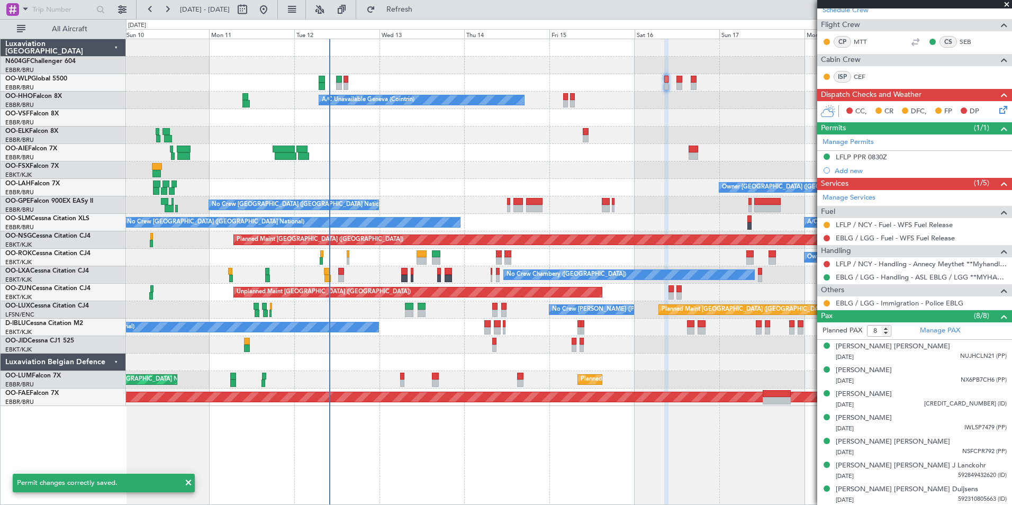
scroll to position [0, 0]
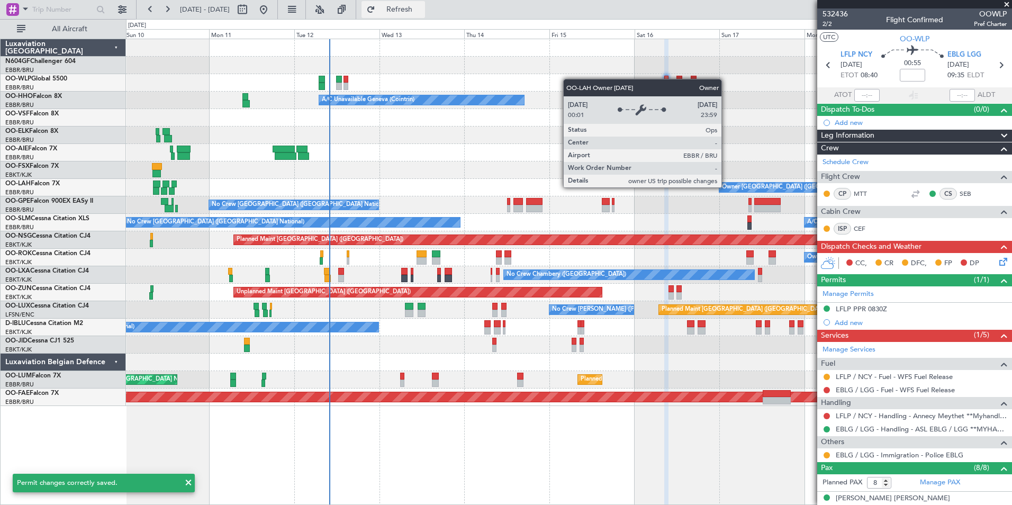
click at [422, 6] on span "Refresh" at bounding box center [399, 9] width 44 height 7
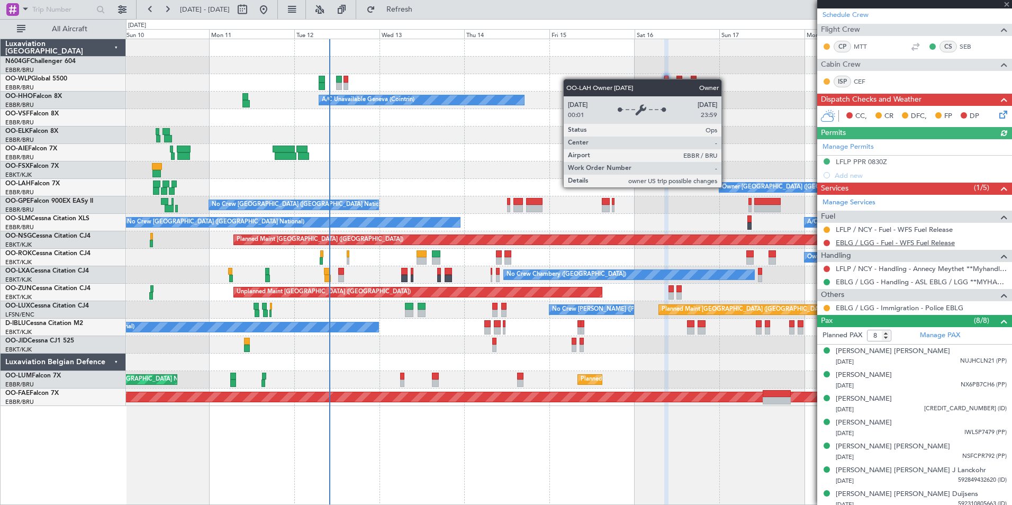
scroll to position [148, 0]
click at [907, 238] on link "EBLG / LGG - Fuel - WFS Fuel Release" at bounding box center [894, 242] width 119 height 9
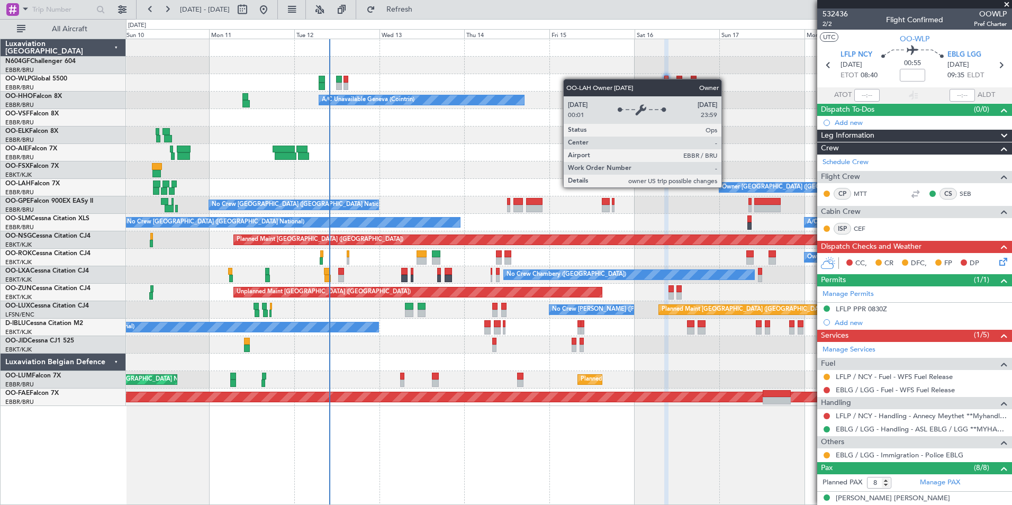
click at [870, 42] on section "UTC OO-WLP" at bounding box center [914, 38] width 195 height 16
click at [722, 48] on div at bounding box center [568, 47] width 885 height 17
click at [631, 57] on div at bounding box center [568, 65] width 885 height 17
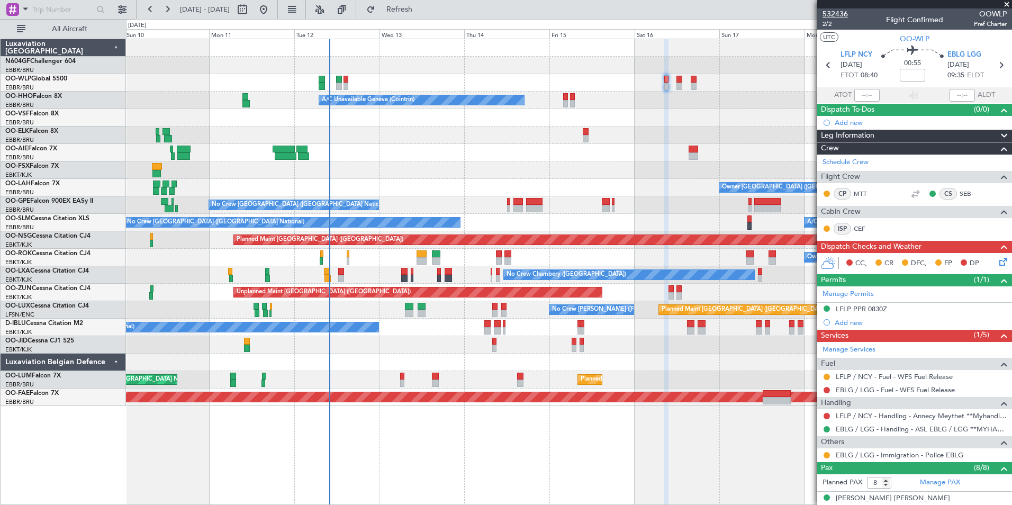
click at [835, 12] on span "532436" at bounding box center [834, 13] width 25 height 11
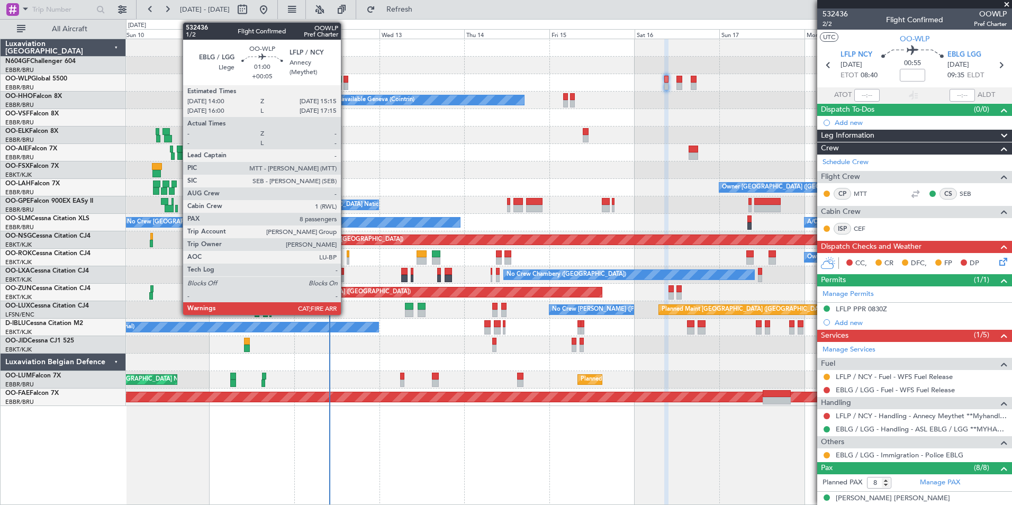
click at [345, 84] on div at bounding box center [345, 86] width 5 height 7
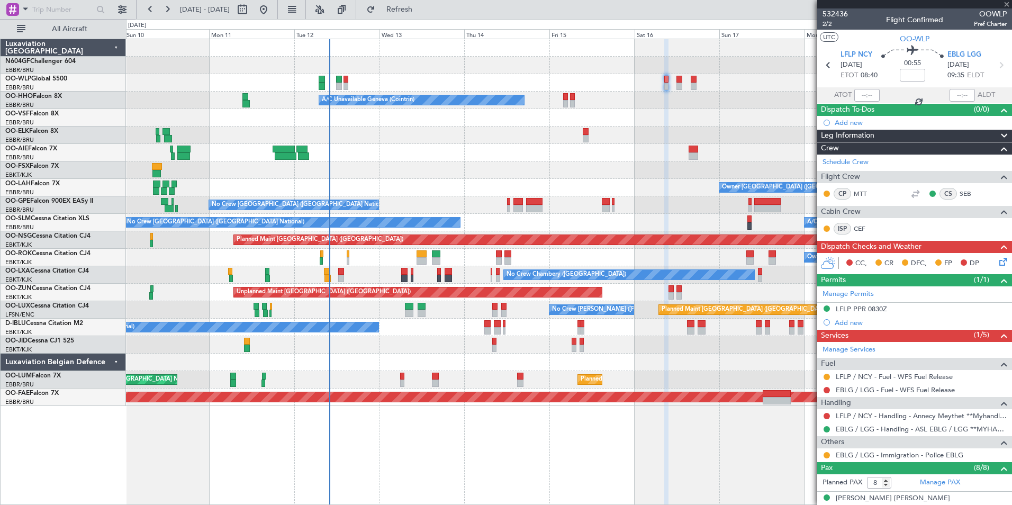
type input "+00:05"
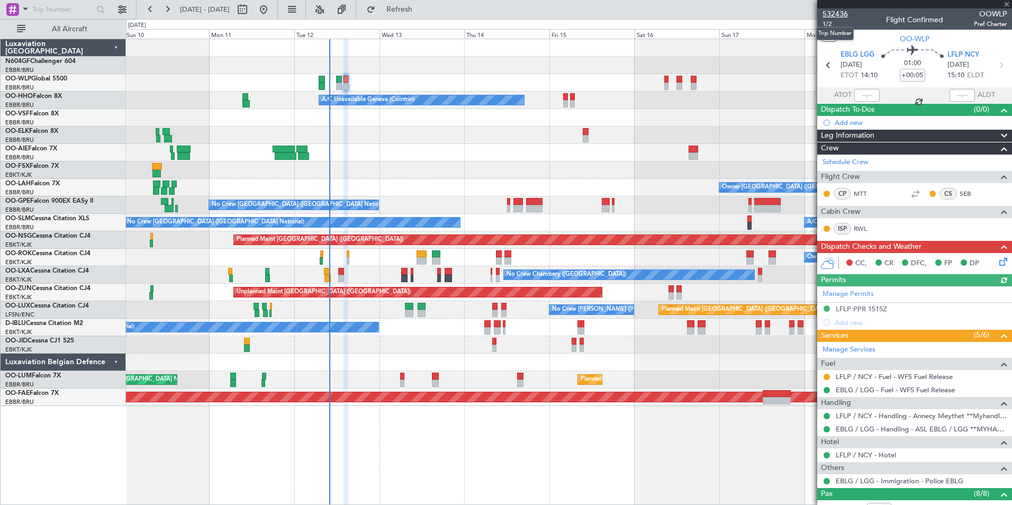
click at [834, 14] on span "532436" at bounding box center [834, 13] width 25 height 11
click at [425, 15] on button "Refresh" at bounding box center [392, 9] width 63 height 17
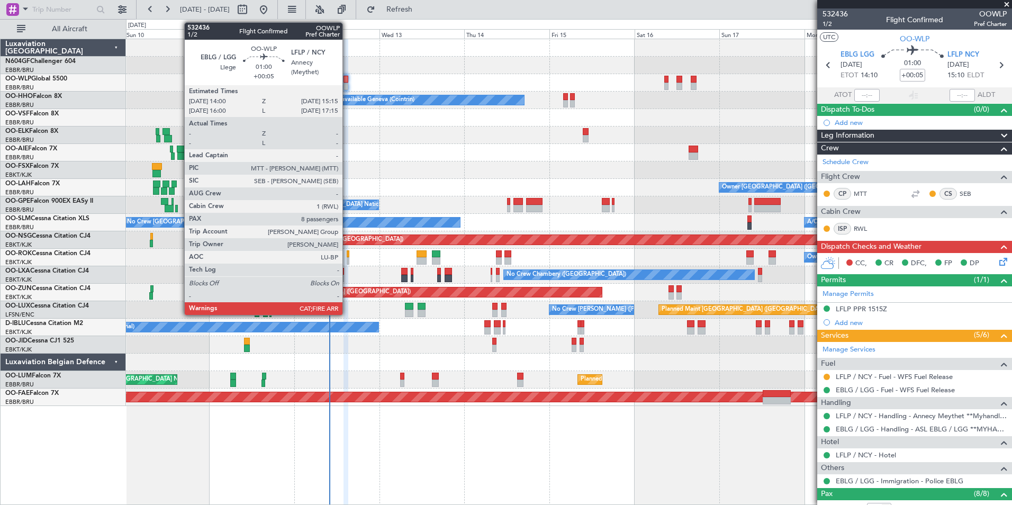
click at [347, 82] on div at bounding box center [345, 79] width 5 height 7
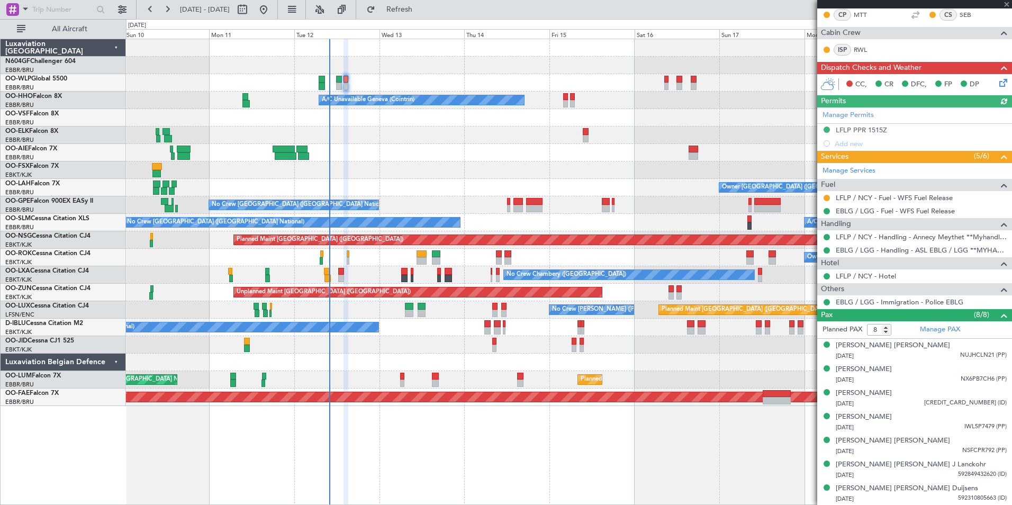
scroll to position [203, 0]
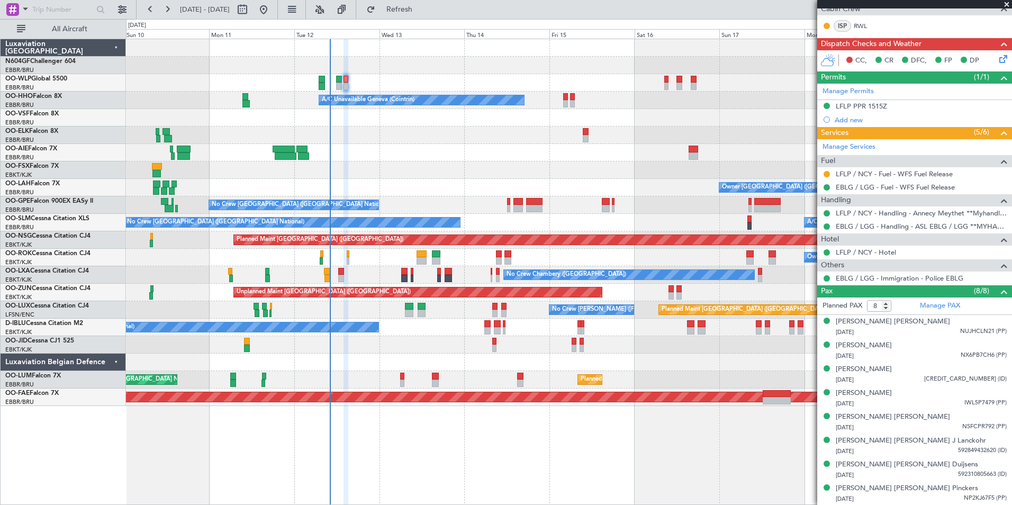
click at [424, 163] on div "Planned Maint [GEOGRAPHIC_DATA] ([GEOGRAPHIC_DATA]) Planned Maint Milan ([GEOGR…" at bounding box center [568, 222] width 885 height 367
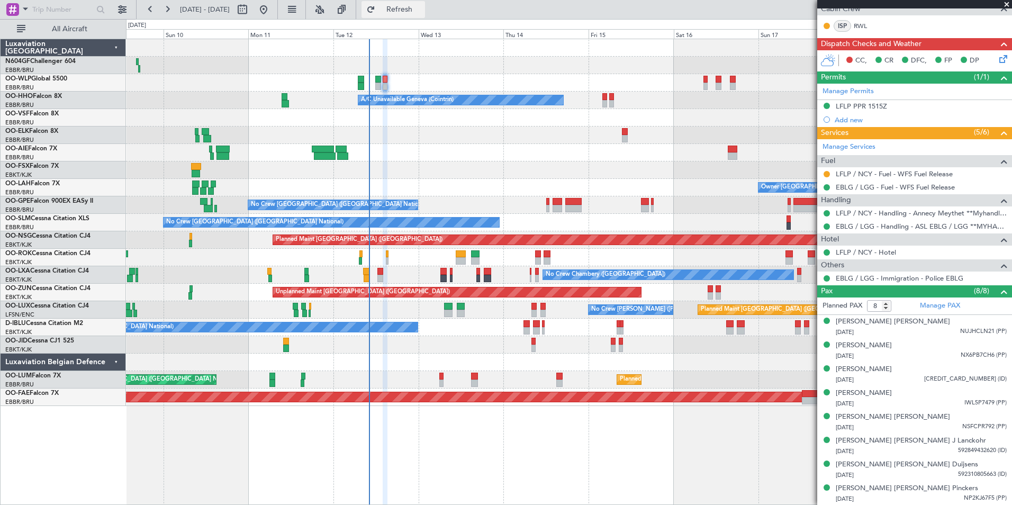
click at [422, 12] on span "Refresh" at bounding box center [399, 9] width 44 height 7
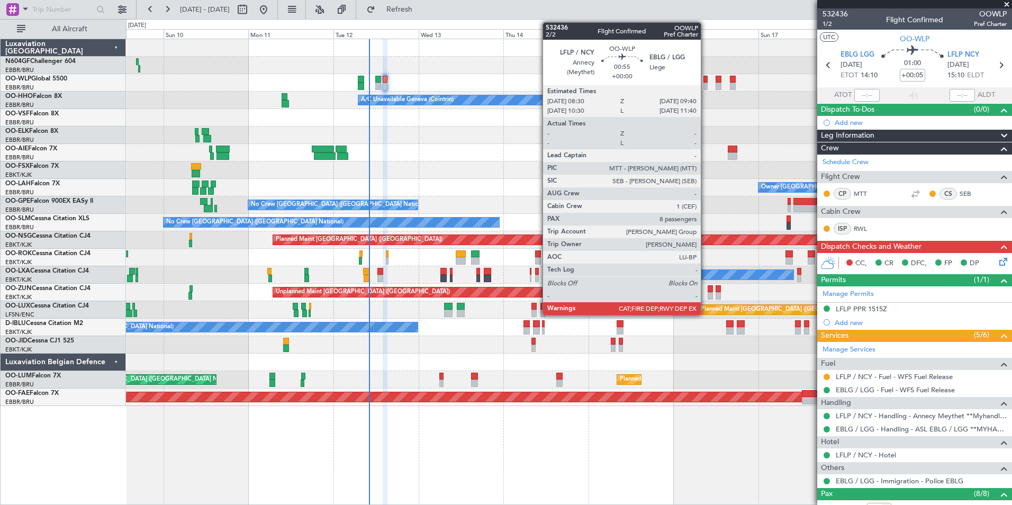
click at [705, 86] on div at bounding box center [705, 86] width 4 height 7
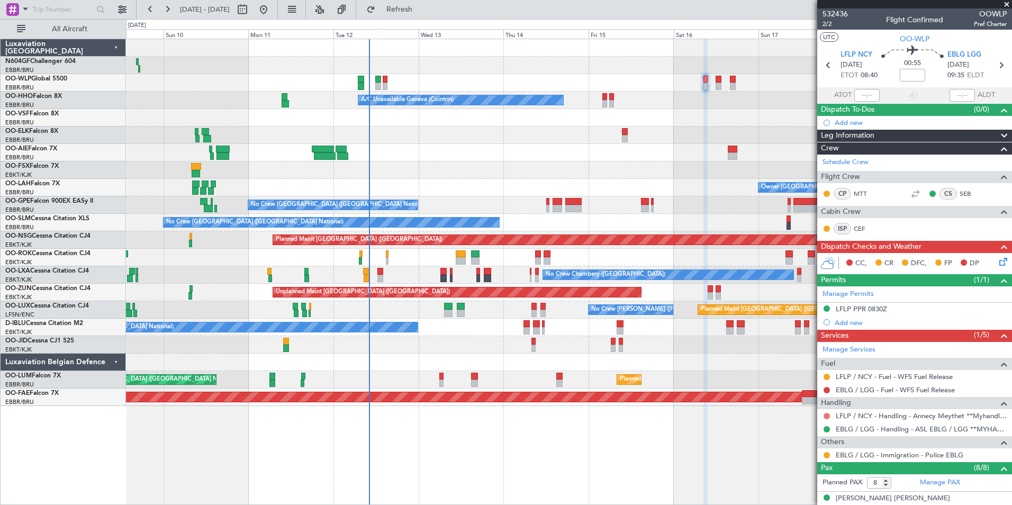
click at [826, 414] on button at bounding box center [826, 416] width 6 height 6
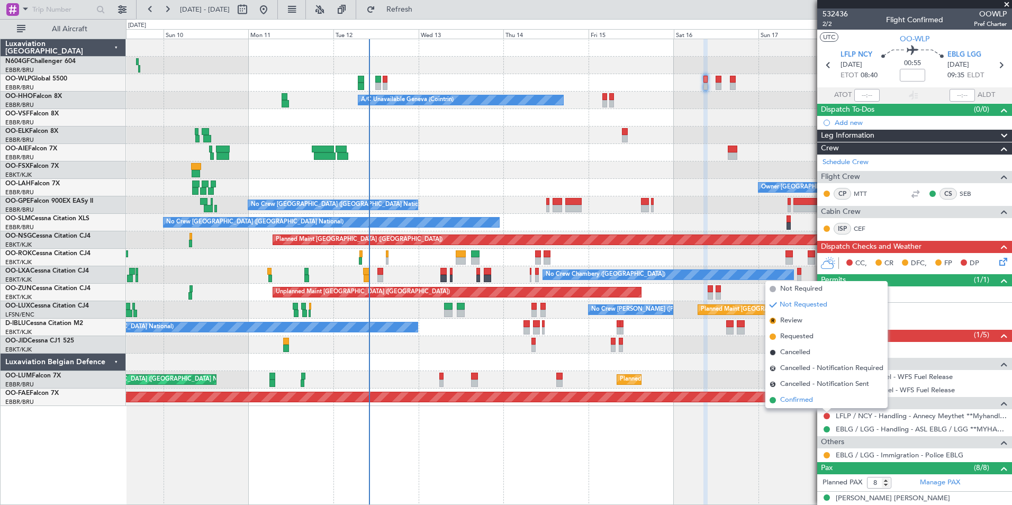
click at [792, 399] on span "Confirmed" at bounding box center [796, 400] width 33 height 11
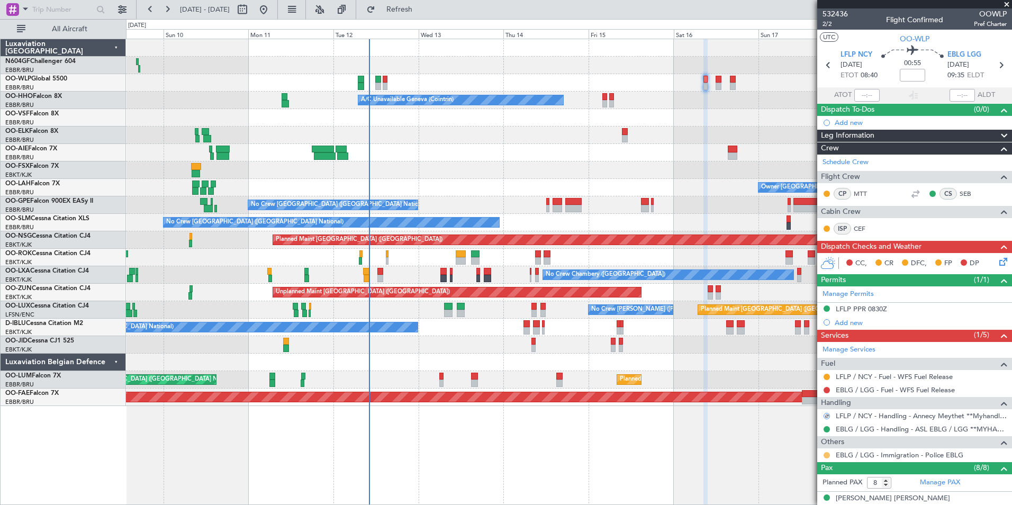
click at [826, 454] on button at bounding box center [826, 455] width 6 height 6
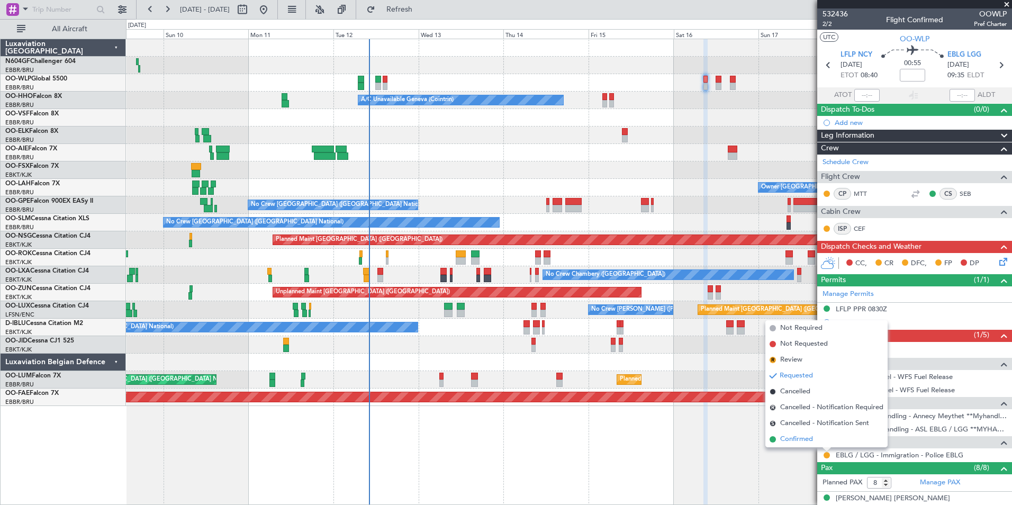
click at [809, 440] on span "Confirmed" at bounding box center [796, 439] width 33 height 11
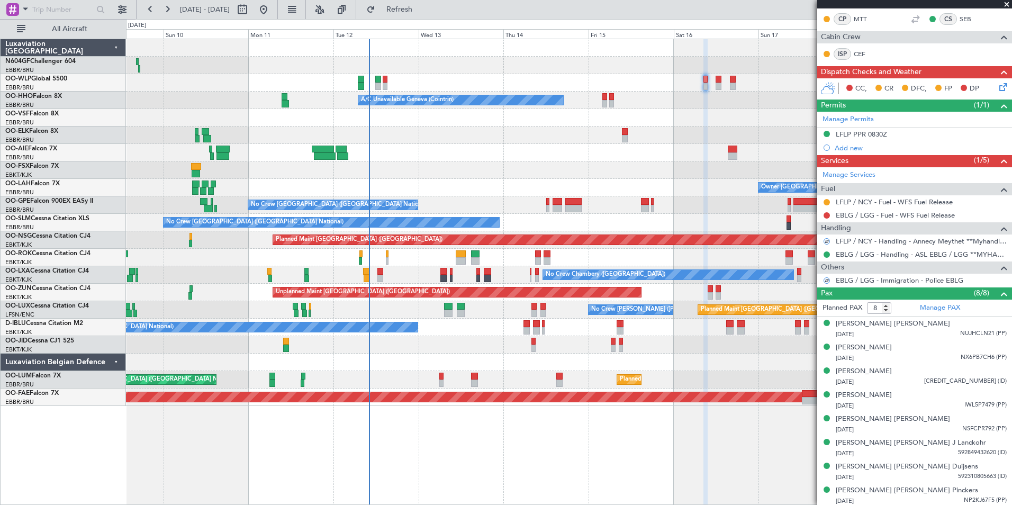
scroll to position [177, 0]
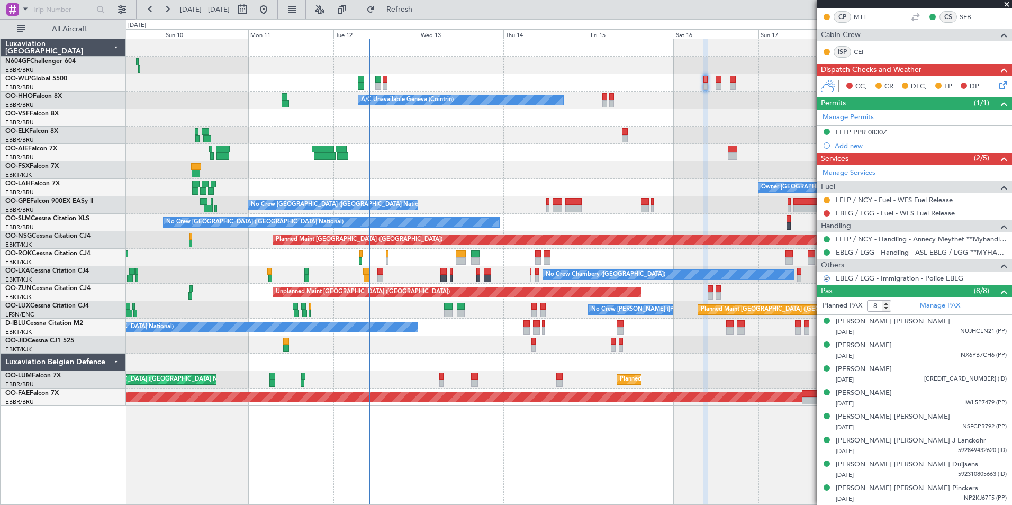
click at [997, 83] on icon at bounding box center [1001, 83] width 8 height 8
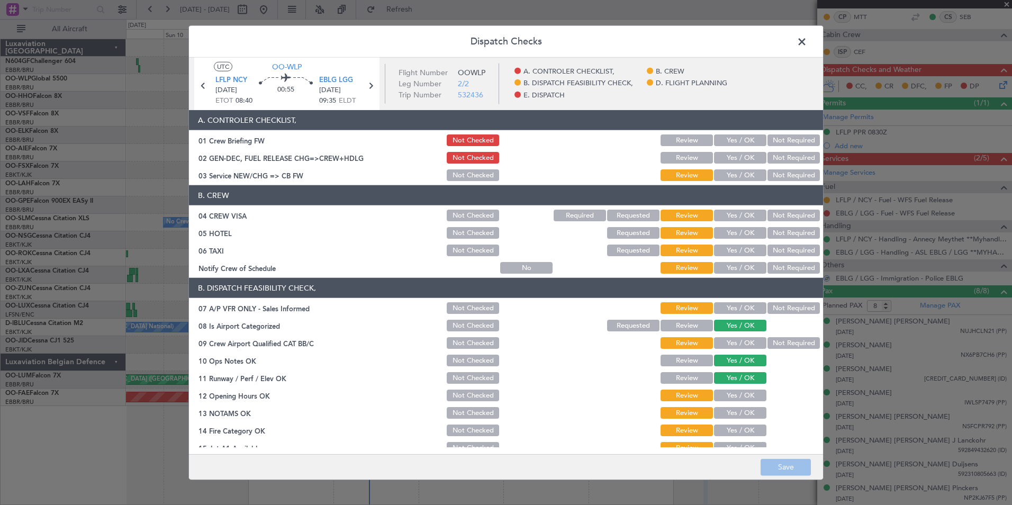
click at [734, 176] on button "Yes / OK" at bounding box center [740, 175] width 52 height 12
click at [781, 214] on button "Not Required" at bounding box center [793, 215] width 52 height 12
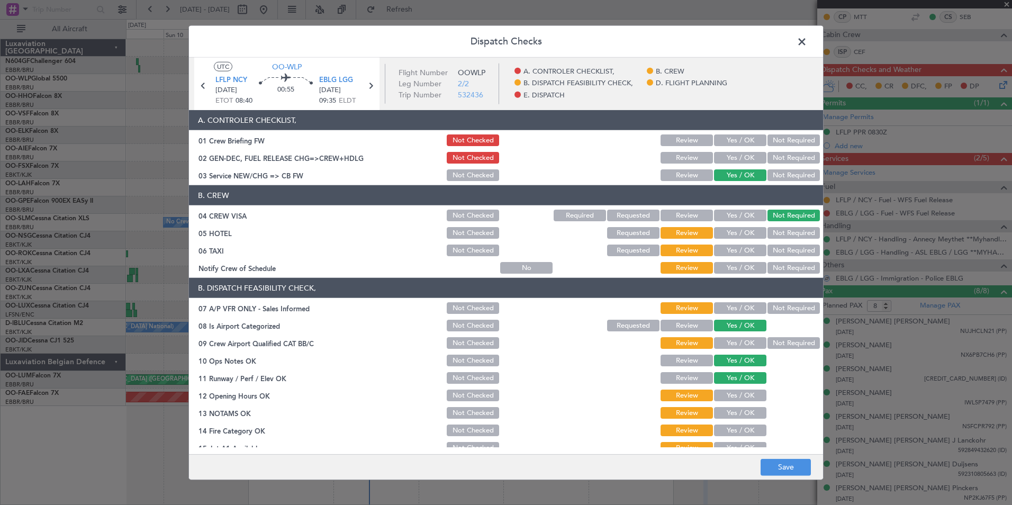
click at [782, 226] on div "Not Required" at bounding box center [792, 232] width 53 height 15
click at [784, 232] on button "Not Required" at bounding box center [793, 233] width 52 height 12
click at [785, 245] on button "Not Required" at bounding box center [793, 250] width 52 height 12
click at [748, 267] on button "Yes / OK" at bounding box center [740, 268] width 52 height 12
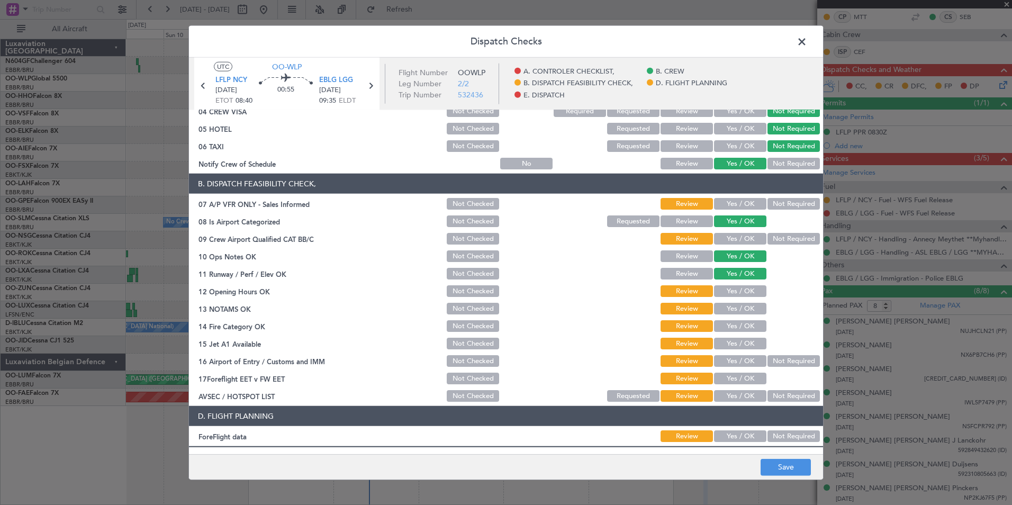
scroll to position [105, 0]
click at [784, 206] on button "Not Required" at bounding box center [793, 203] width 52 height 12
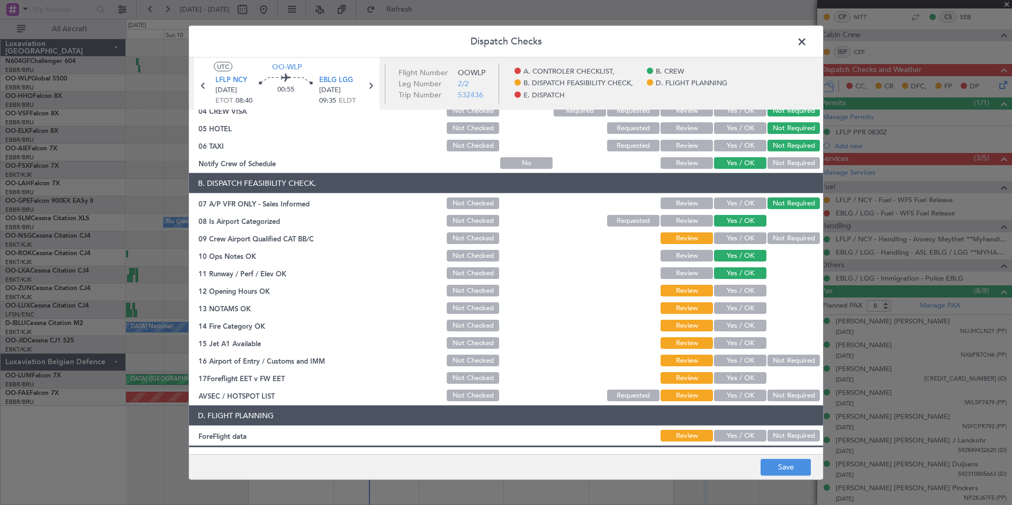
click at [731, 291] on button "Yes / OK" at bounding box center [740, 291] width 52 height 12
click at [732, 306] on button "Yes / OK" at bounding box center [740, 308] width 52 height 12
click at [734, 317] on section "B. DISPATCH FEASIBILITY CHECK, 07 A/P VFR ONLY - Sales Informed Not Checked Rev…" at bounding box center [506, 288] width 634 height 230
click at [736, 326] on button "Yes / OK" at bounding box center [740, 326] width 52 height 12
click at [735, 340] on button "Yes / OK" at bounding box center [740, 343] width 52 height 12
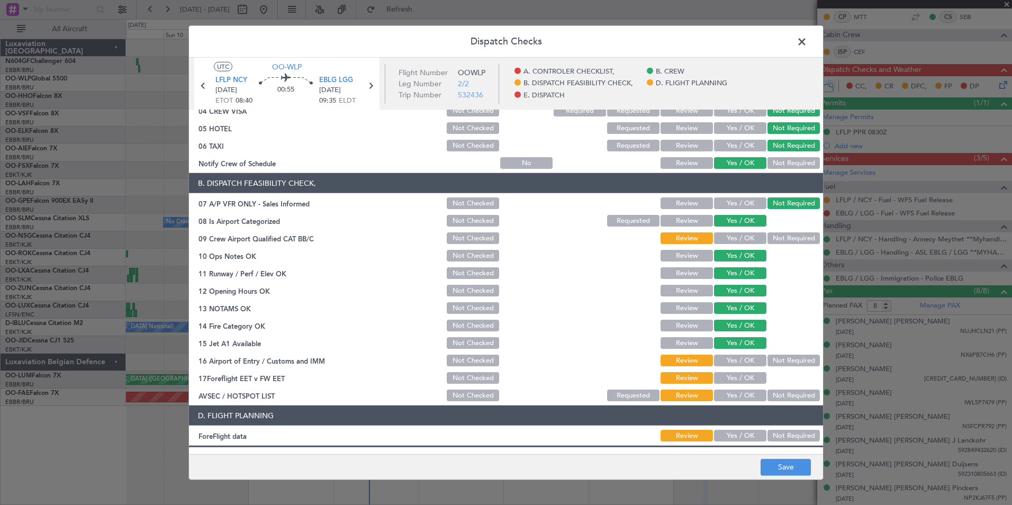
click at [772, 360] on button "Not Required" at bounding box center [793, 360] width 52 height 12
click at [724, 395] on button "Yes / OK" at bounding box center [740, 395] width 52 height 12
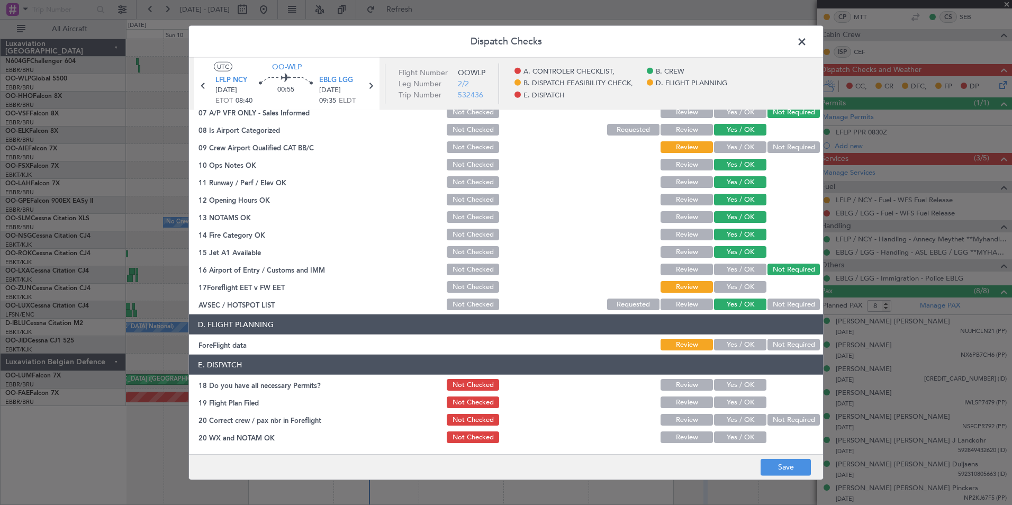
click at [767, 348] on button "Not Required" at bounding box center [793, 345] width 52 height 12
click at [779, 460] on button "Save" at bounding box center [785, 466] width 50 height 17
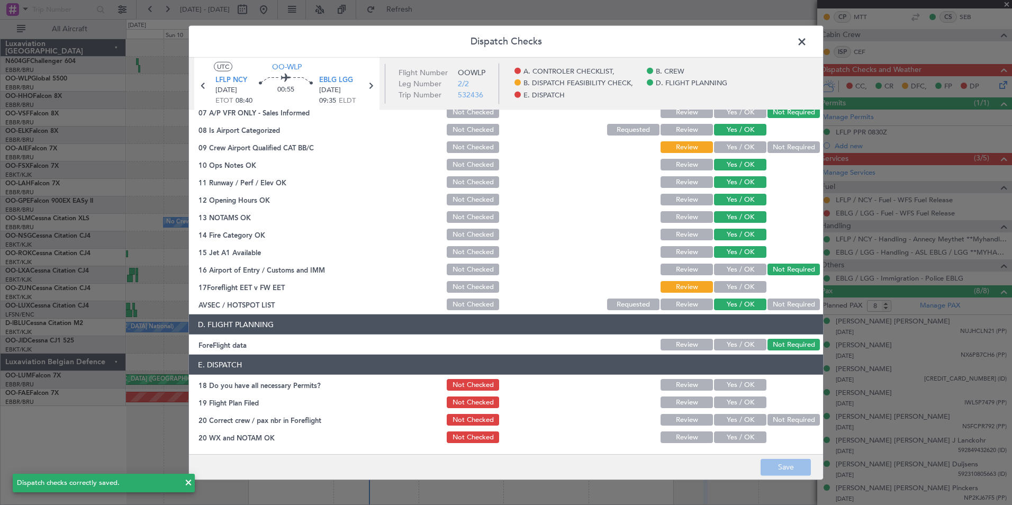
click at [807, 42] on span at bounding box center [807, 44] width 0 height 21
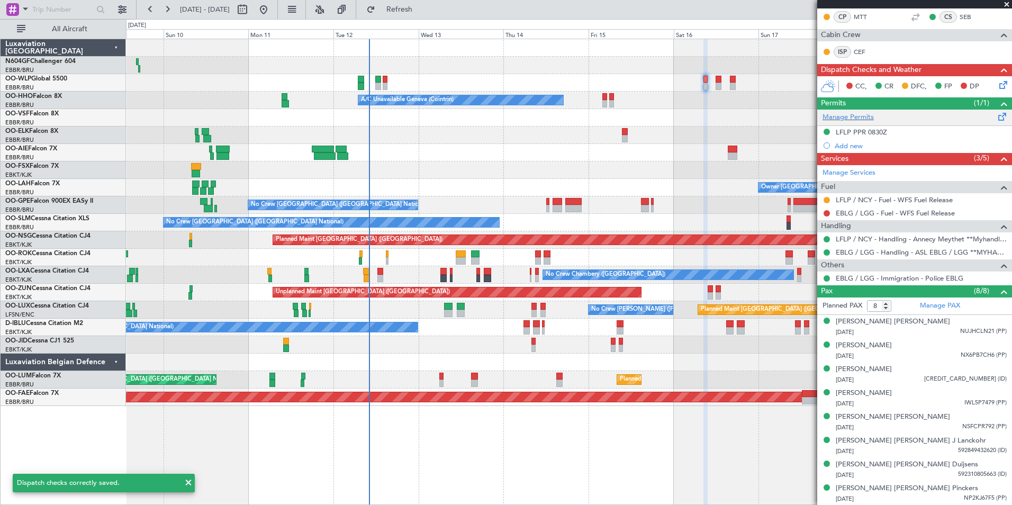
scroll to position [0, 0]
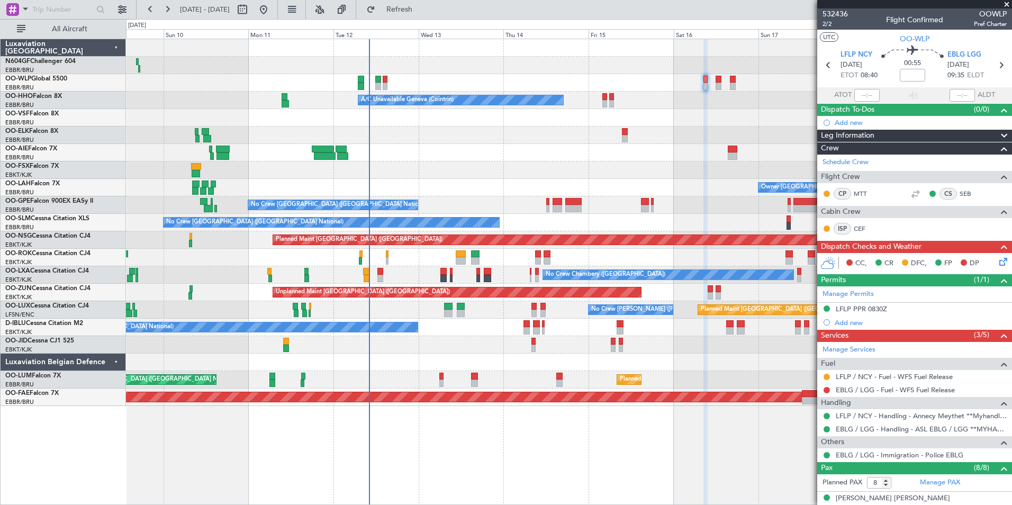
click at [387, 85] on div "Planned Maint Milan (Linate) Planned Maint [GEOGRAPHIC_DATA] ([GEOGRAPHIC_DATA])" at bounding box center [568, 82] width 885 height 17
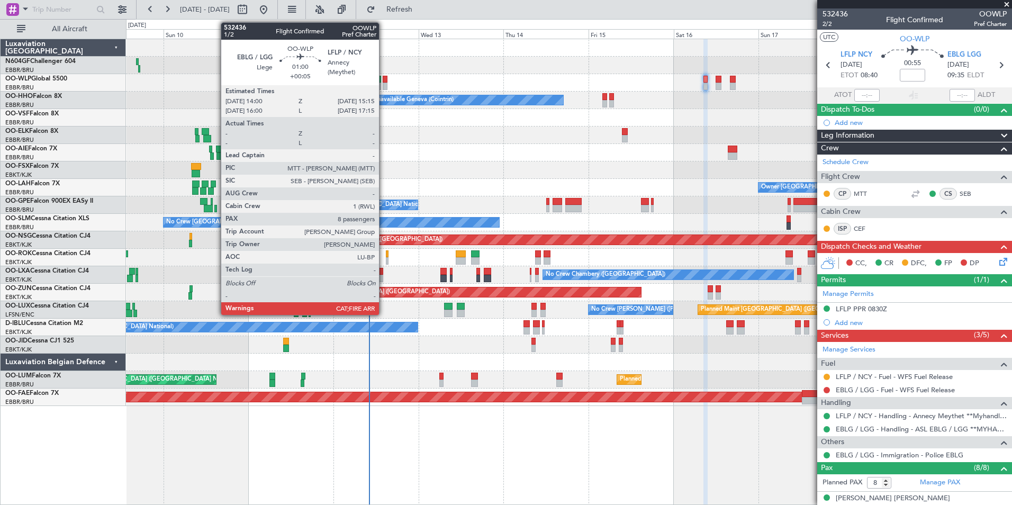
click at [384, 85] on div at bounding box center [384, 86] width 5 height 7
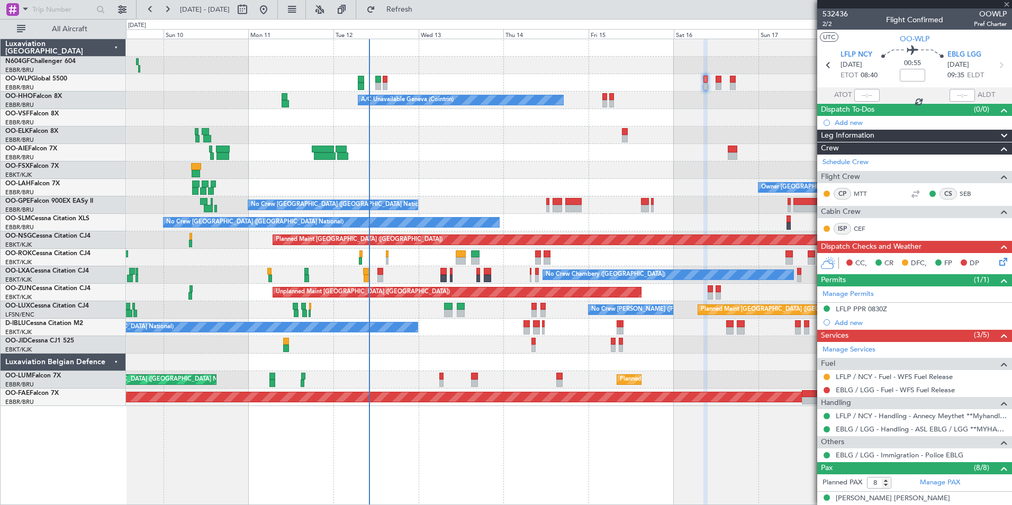
type input "+00:05"
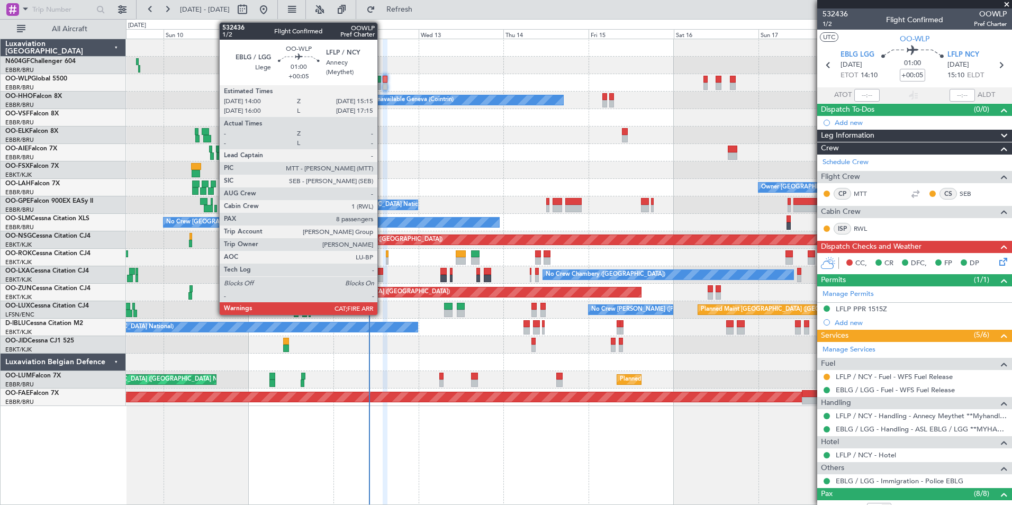
click at [382, 78] on div at bounding box center [384, 79] width 5 height 7
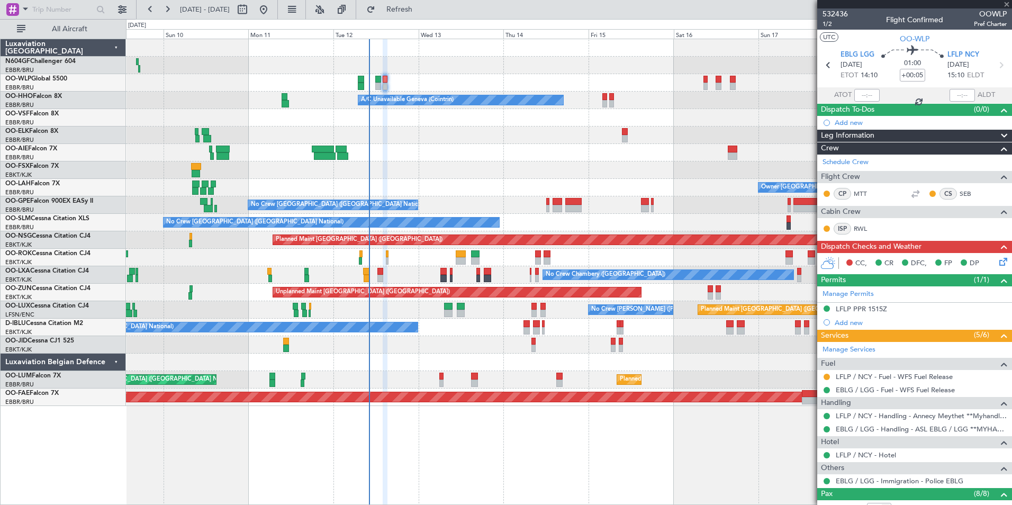
click at [386, 82] on div at bounding box center [384, 79] width 5 height 7
click at [829, 23] on span "1/2" at bounding box center [834, 24] width 25 height 9
click at [476, 7] on div "[DATE] - [DATE] Refresh Quick Links All Aircraft" at bounding box center [506, 9] width 1012 height 19
click at [425, 4] on button "Refresh" at bounding box center [392, 9] width 63 height 17
click at [830, 8] on span "532436" at bounding box center [834, 13] width 25 height 11
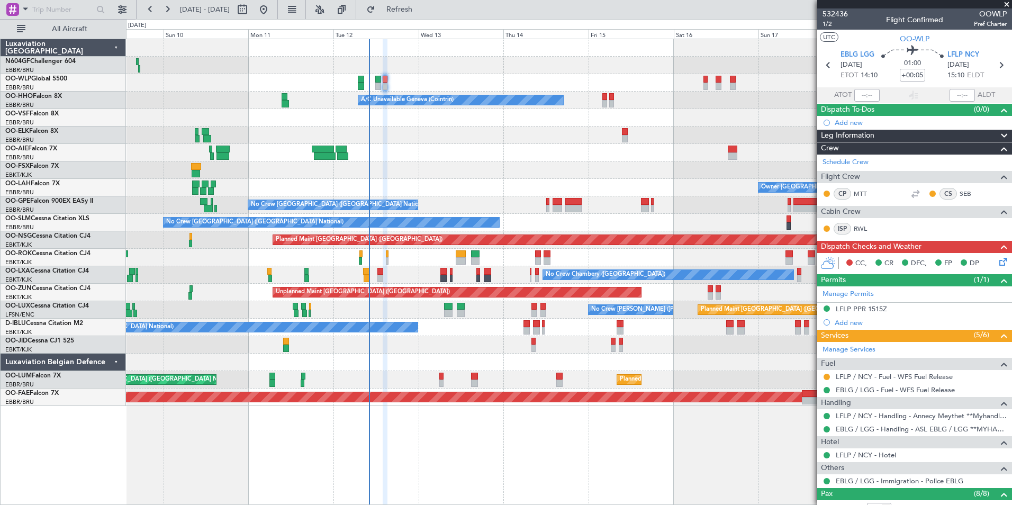
click at [974, 24] on span "Pref Charter" at bounding box center [989, 24] width 33 height 9
click at [834, 15] on span "532436" at bounding box center [834, 13] width 25 height 11
click at [422, 6] on span "Refresh" at bounding box center [399, 9] width 44 height 7
click at [422, 12] on span "Refresh" at bounding box center [399, 9] width 44 height 7
click at [425, 1] on button "Refresh" at bounding box center [392, 9] width 63 height 17
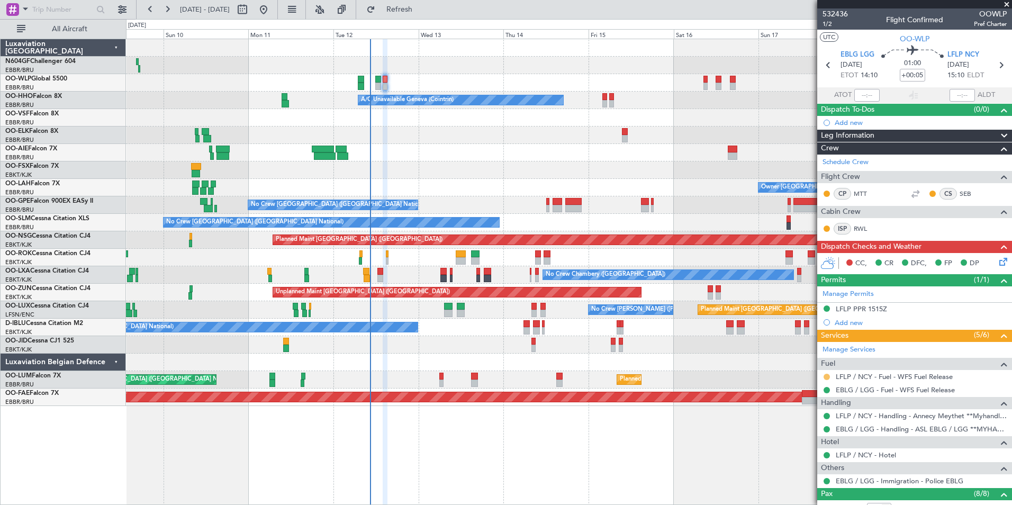
click at [825, 376] on button at bounding box center [826, 376] width 6 height 6
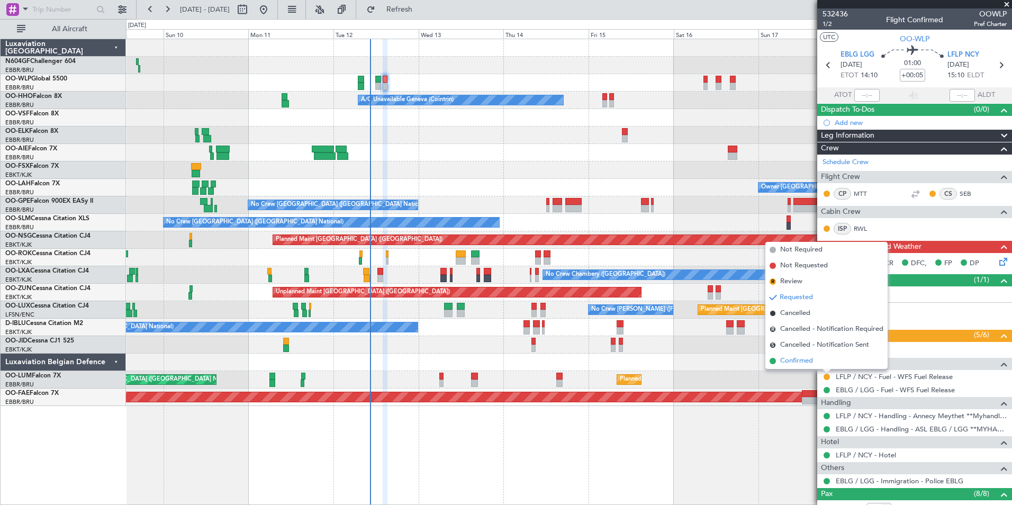
click at [813, 360] on span "Confirmed" at bounding box center [796, 361] width 33 height 11
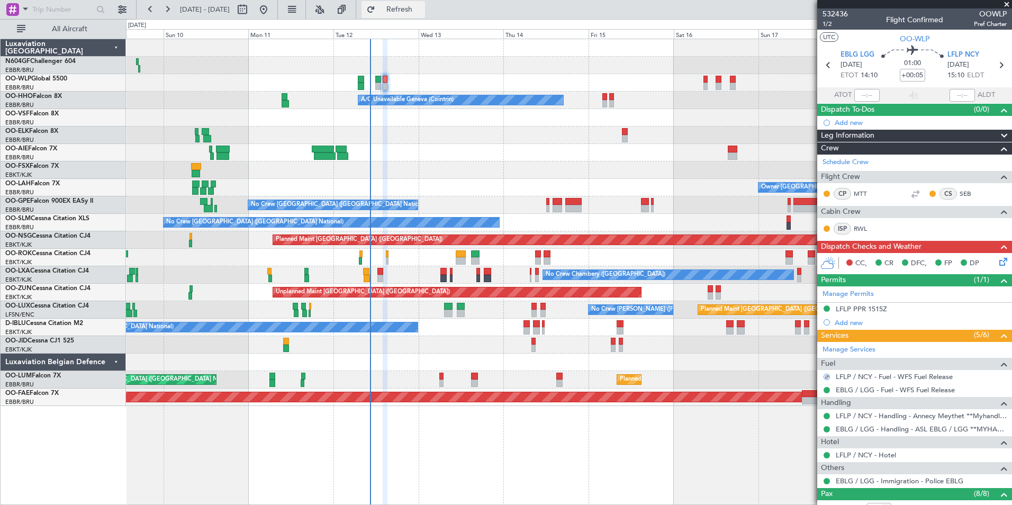
click at [422, 8] on span "Refresh" at bounding box center [399, 9] width 44 height 7
click at [422, 10] on span "Refresh" at bounding box center [399, 9] width 44 height 7
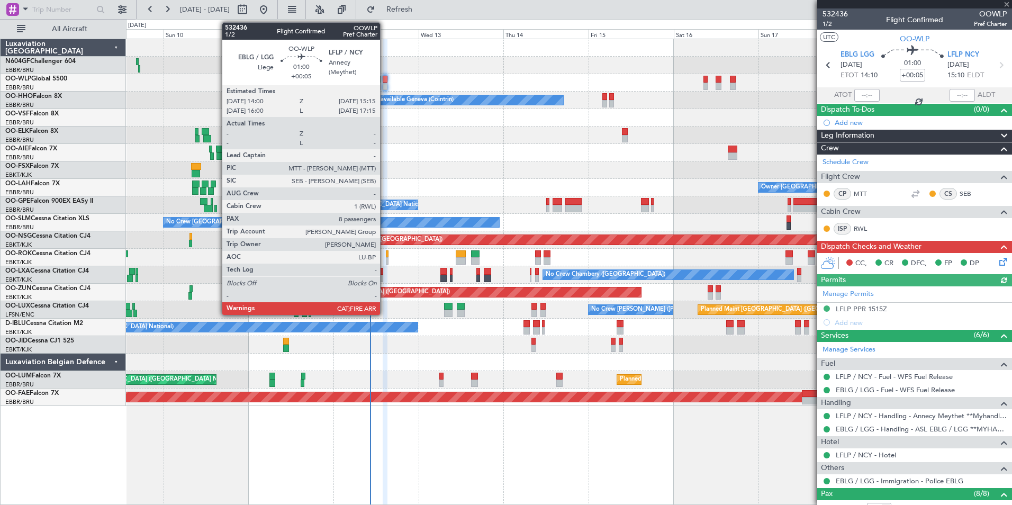
click at [385, 84] on div at bounding box center [384, 86] width 5 height 7
click at [384, 84] on div at bounding box center [384, 86] width 5 height 7
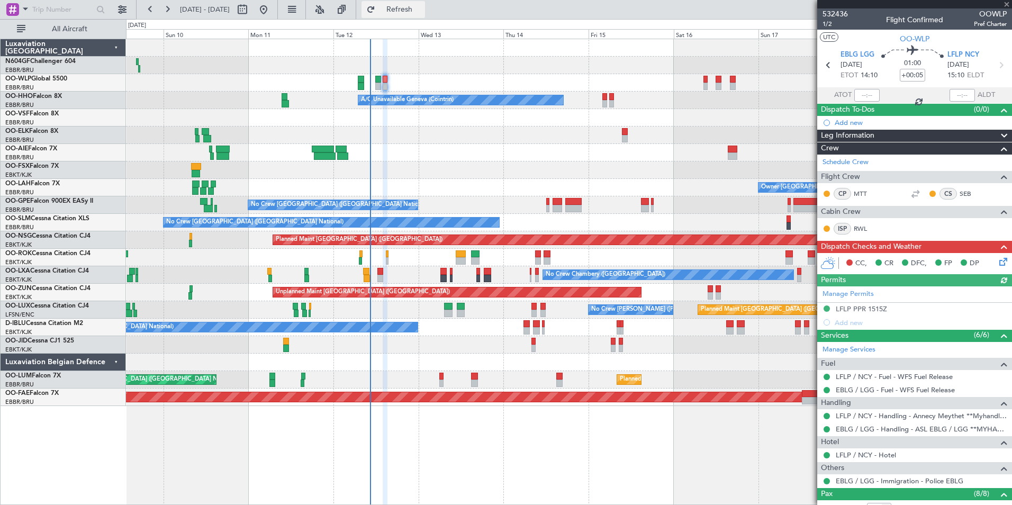
click at [425, 1] on button "Refresh" at bounding box center [392, 9] width 63 height 17
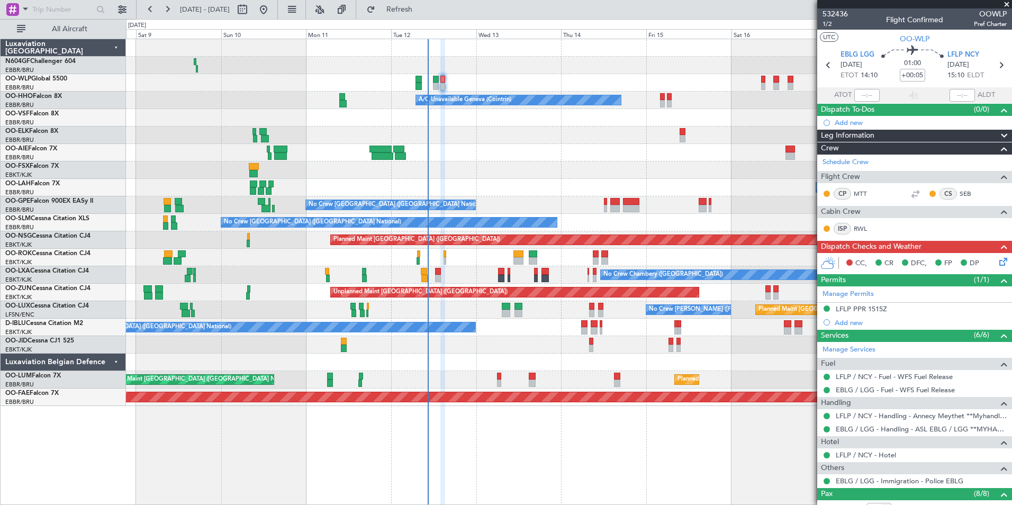
click at [544, 330] on div "No Crew [GEOGRAPHIC_DATA] ([GEOGRAPHIC_DATA] National)" at bounding box center [568, 326] width 885 height 17
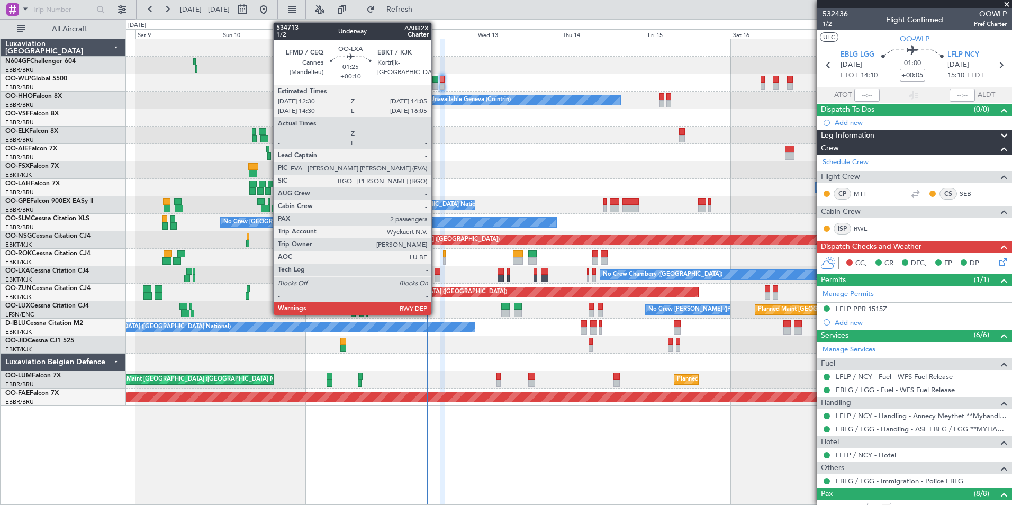
click at [436, 271] on div at bounding box center [437, 271] width 6 height 7
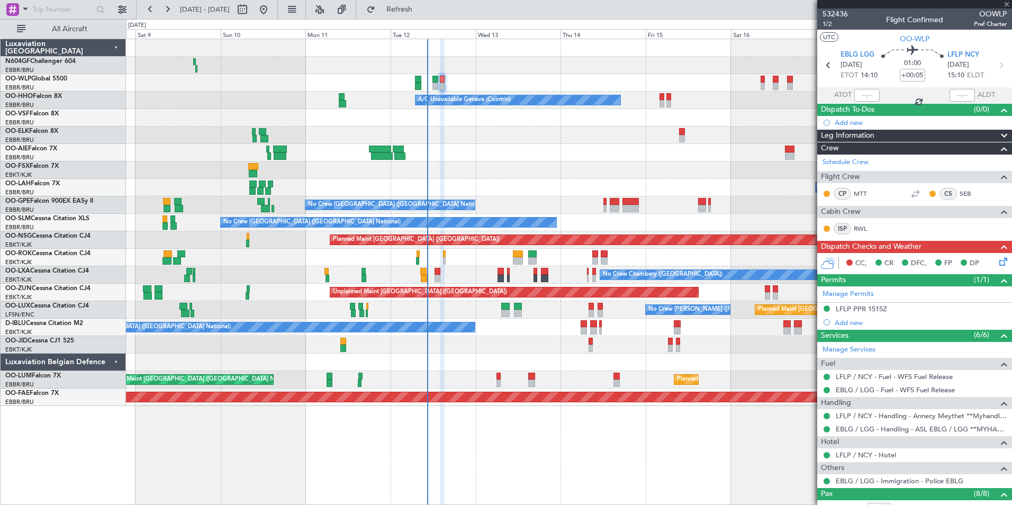
type input "+00:10"
type input "2"
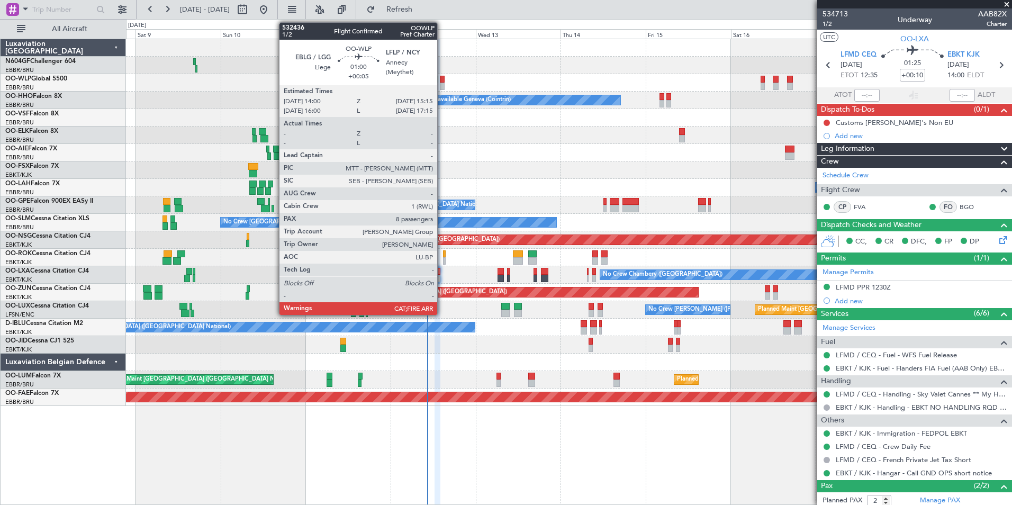
click at [442, 86] on div at bounding box center [442, 86] width 5 height 7
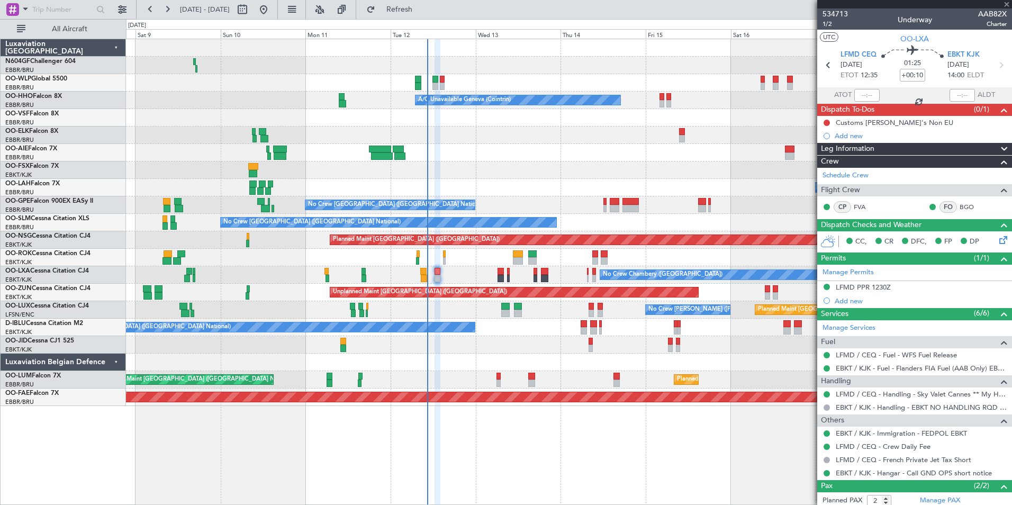
type input "+00:05"
type input "8"
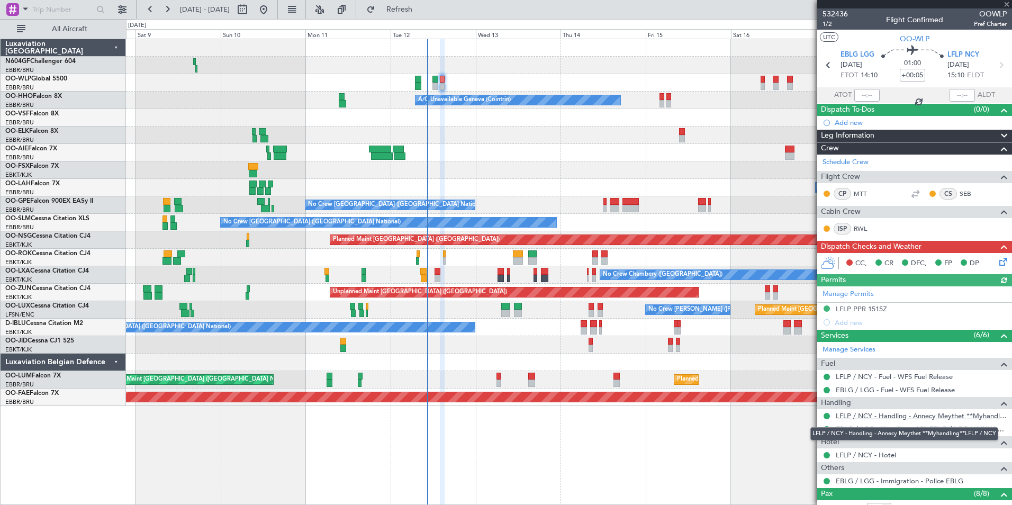
click at [865, 416] on link "LFLP / NCY - Handling - Annecy Meythet **Myhandling**LFLP / NCY" at bounding box center [920, 415] width 171 height 9
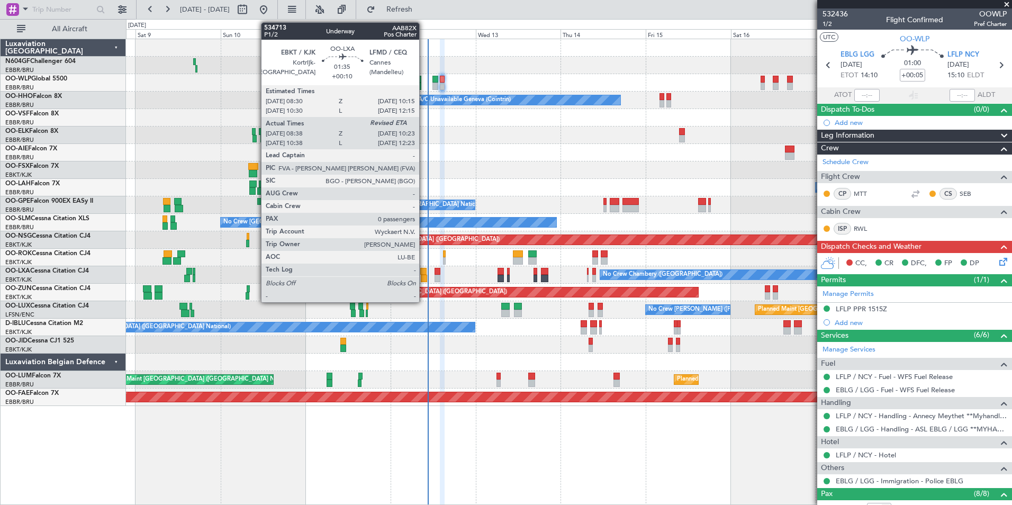
click at [423, 270] on div at bounding box center [423, 271] width 6 height 7
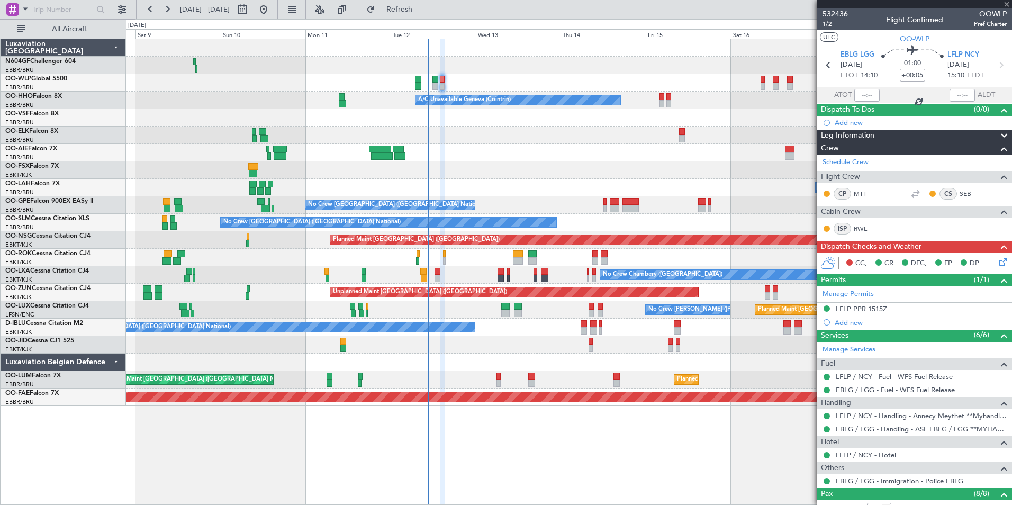
type input "+00:10"
type input "08:43"
type input "0"
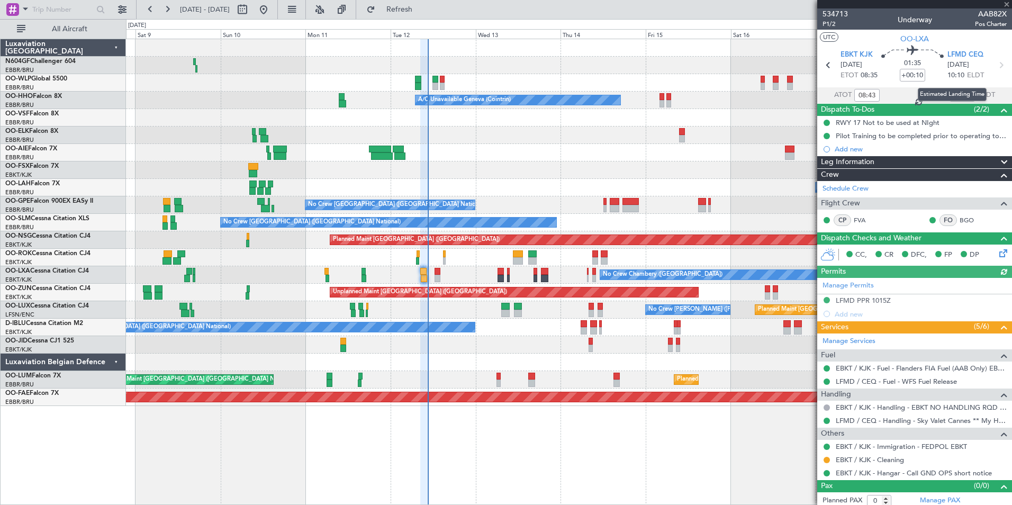
drag, startPoint x: 944, startPoint y: 71, endPoint x: 947, endPoint y: 93, distance: 21.4
click at [947, 93] on div "Estimated Landing Time" at bounding box center [951, 94] width 69 height 13
click at [953, 95] on input "text" at bounding box center [961, 95] width 25 height 13
click at [779, 129] on div at bounding box center [568, 134] width 885 height 17
type input "10:20"
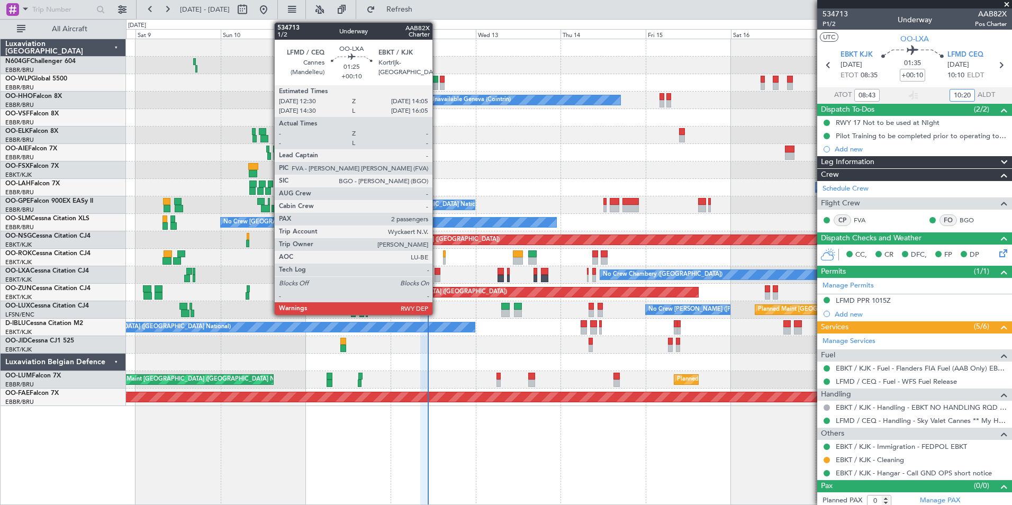
click at [437, 281] on div at bounding box center [437, 278] width 6 height 7
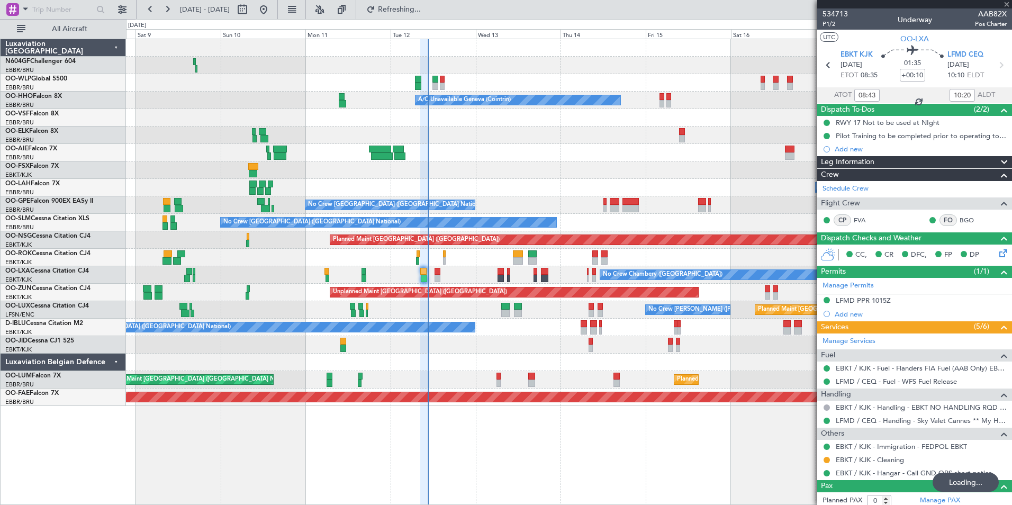
type input "2"
type input "08:43"
type input "10:20"
type input "0"
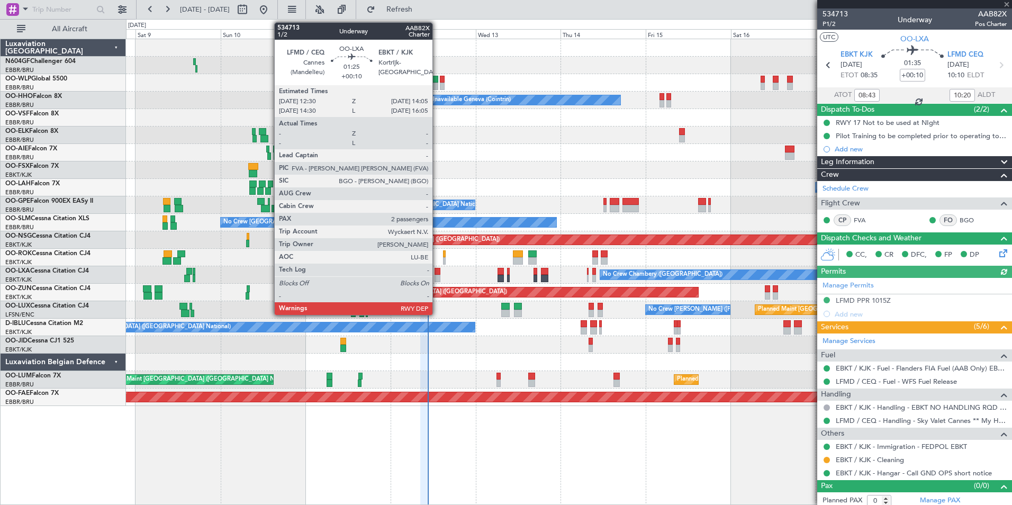
click at [505, 348] on div at bounding box center [568, 344] width 885 height 17
click at [435, 277] on div at bounding box center [437, 278] width 6 height 7
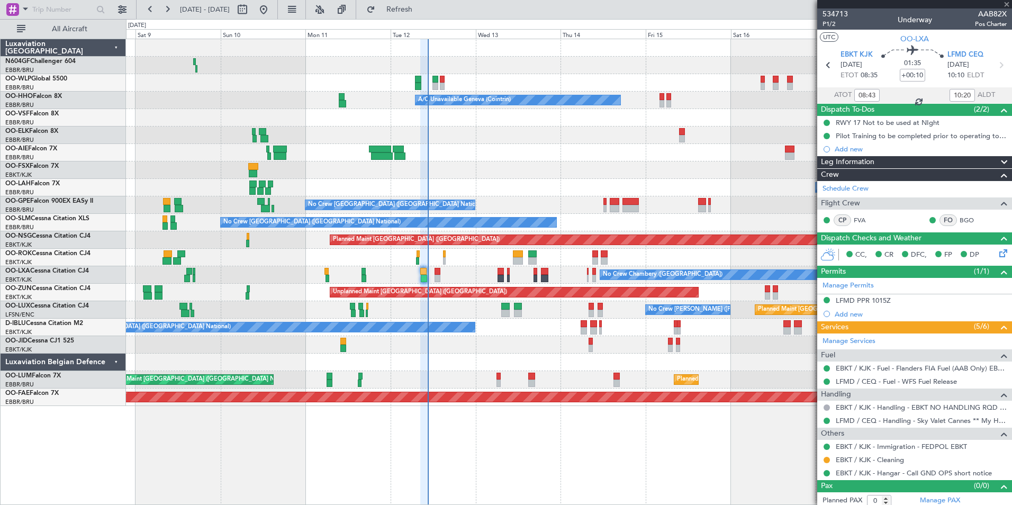
type input "2"
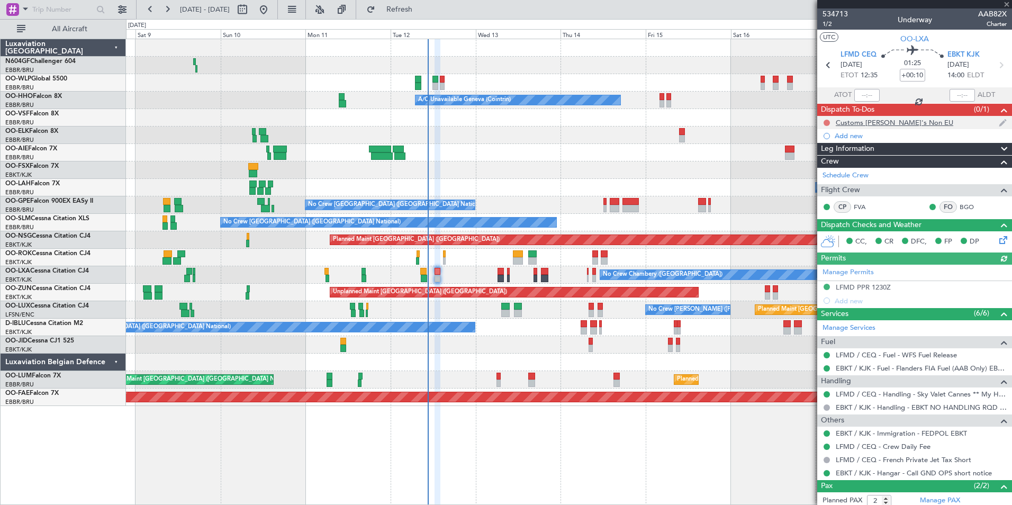
click at [827, 123] on button at bounding box center [826, 123] width 6 height 6
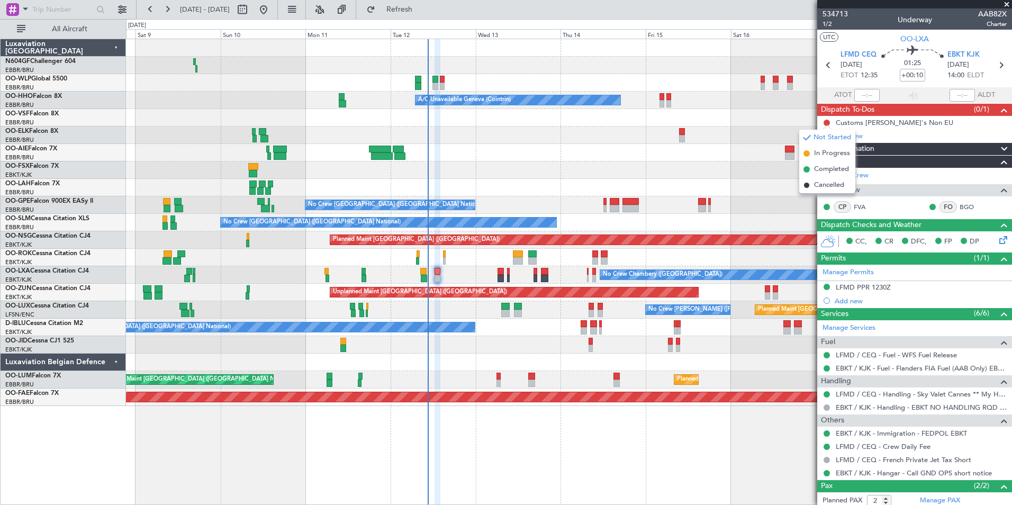
click at [741, 153] on div at bounding box center [568, 152] width 885 height 17
click at [834, 19] on span "534713" at bounding box center [834, 13] width 25 height 11
click at [828, 21] on span "1/2" at bounding box center [834, 24] width 25 height 9
click at [425, 12] on button "Refresh" at bounding box center [392, 9] width 63 height 17
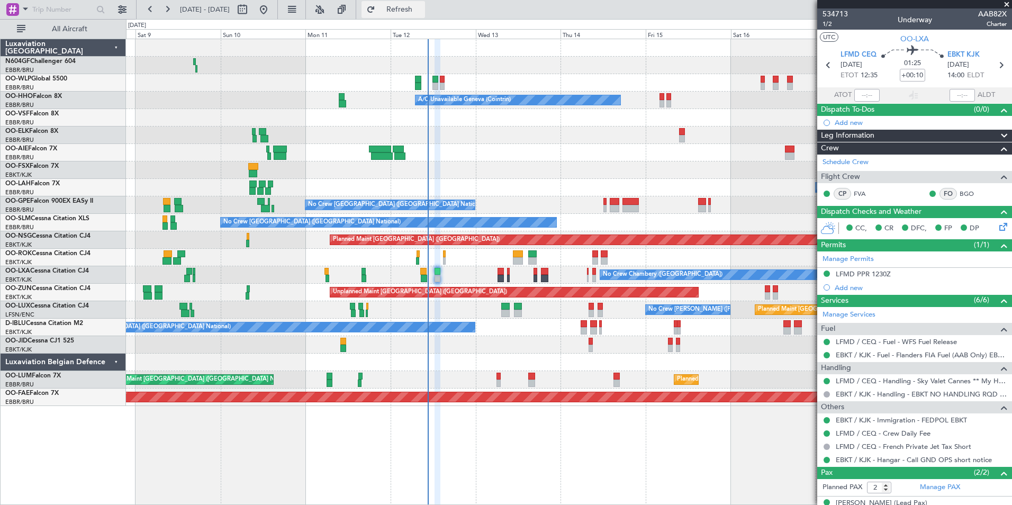
click at [422, 9] on span "Refresh" at bounding box center [399, 9] width 44 height 7
click at [443, 186] on div "Owner [GEOGRAPHIC_DATA] ([GEOGRAPHIC_DATA] National) Planned Maint [GEOGRAPHIC_…" at bounding box center [568, 187] width 885 height 17
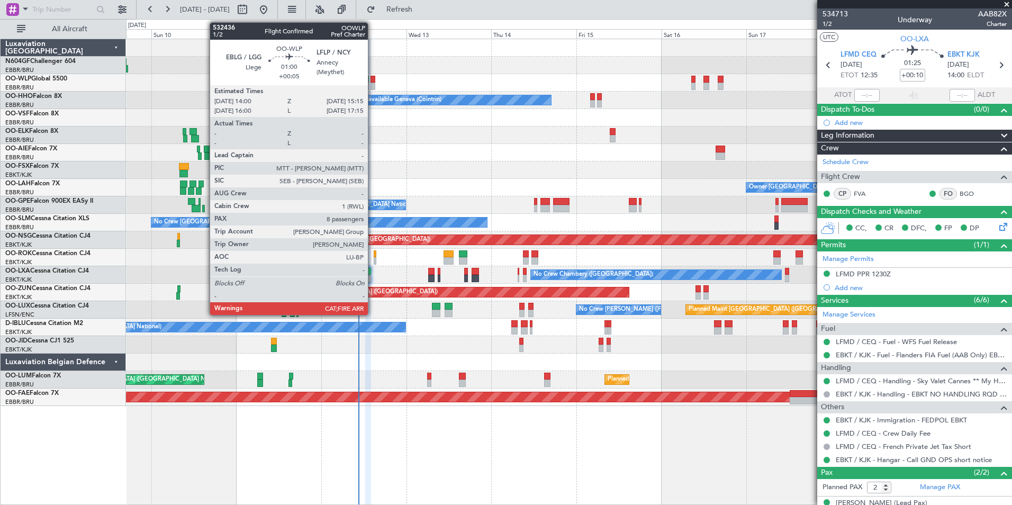
click at [372, 80] on div at bounding box center [372, 79] width 5 height 7
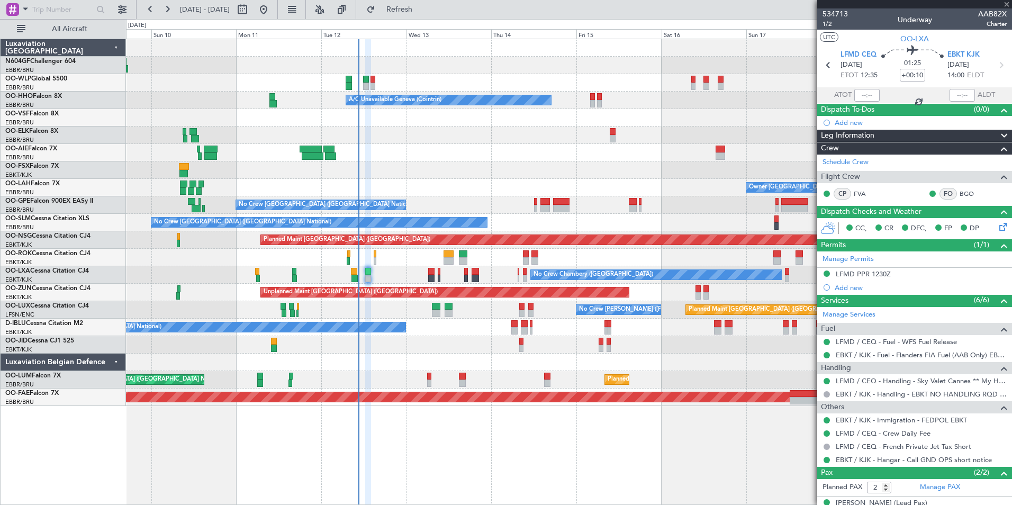
type input "+00:05"
type input "8"
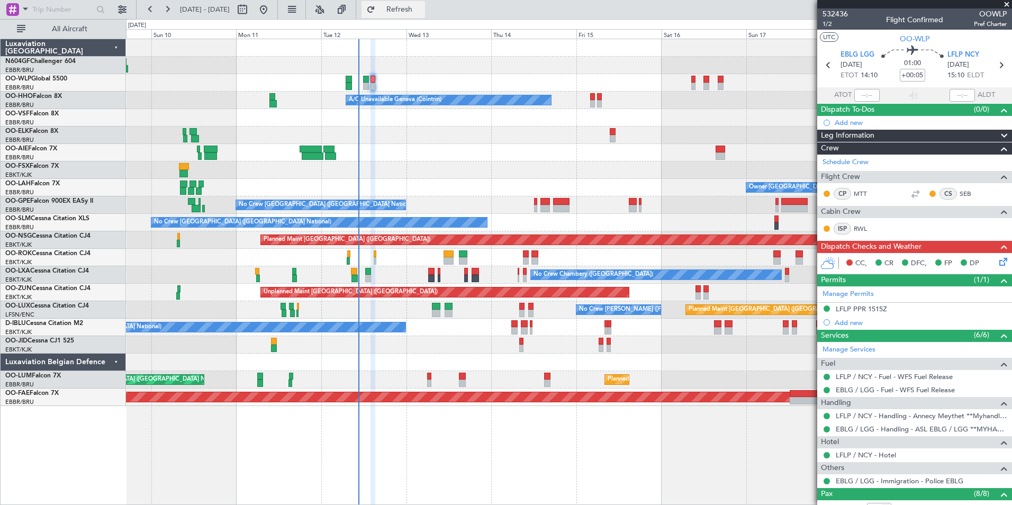
click at [419, 8] on span "Refresh" at bounding box center [399, 9] width 44 height 7
click at [833, 24] on span "1/2" at bounding box center [834, 24] width 25 height 9
click at [827, 24] on span "1/2" at bounding box center [834, 24] width 25 height 9
click at [696, 82] on div "Planned Maint Milan (Linate) Planned Maint [GEOGRAPHIC_DATA] ([GEOGRAPHIC_DATA])" at bounding box center [568, 82] width 885 height 17
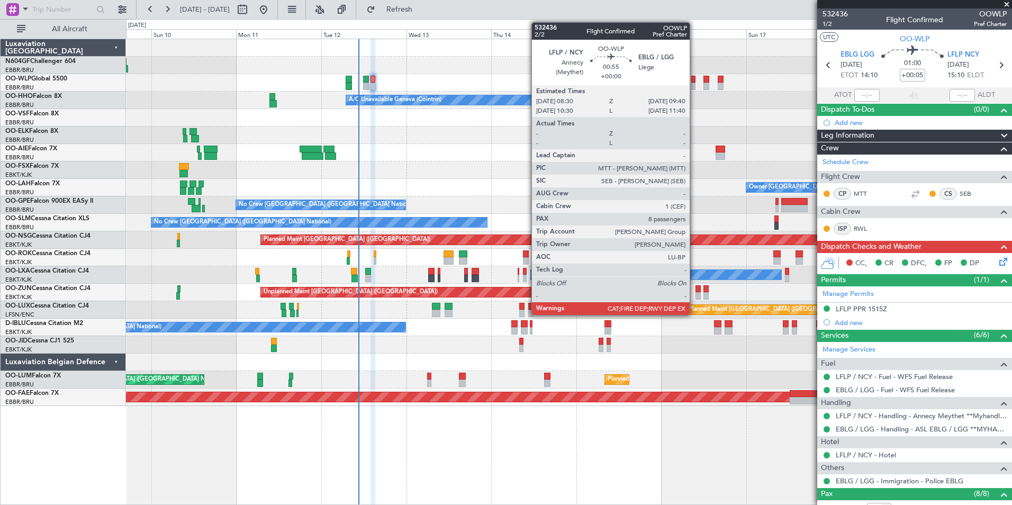
click at [694, 84] on div at bounding box center [693, 86] width 4 height 7
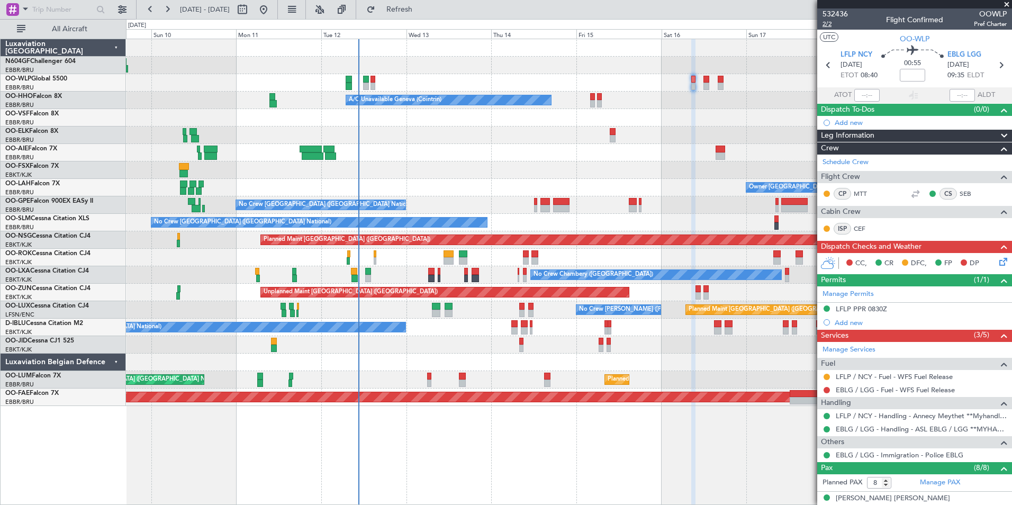
click at [826, 24] on span "2/2" at bounding box center [834, 24] width 25 height 9
click at [409, 4] on button "Refresh" at bounding box center [392, 9] width 63 height 17
click at [827, 378] on button at bounding box center [826, 376] width 6 height 6
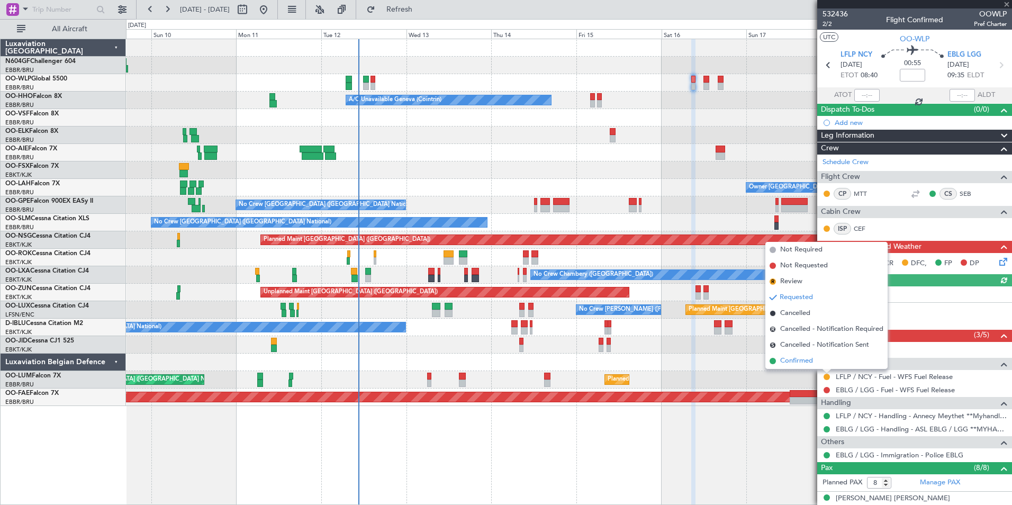
click at [822, 366] on li "Confirmed" at bounding box center [826, 361] width 122 height 16
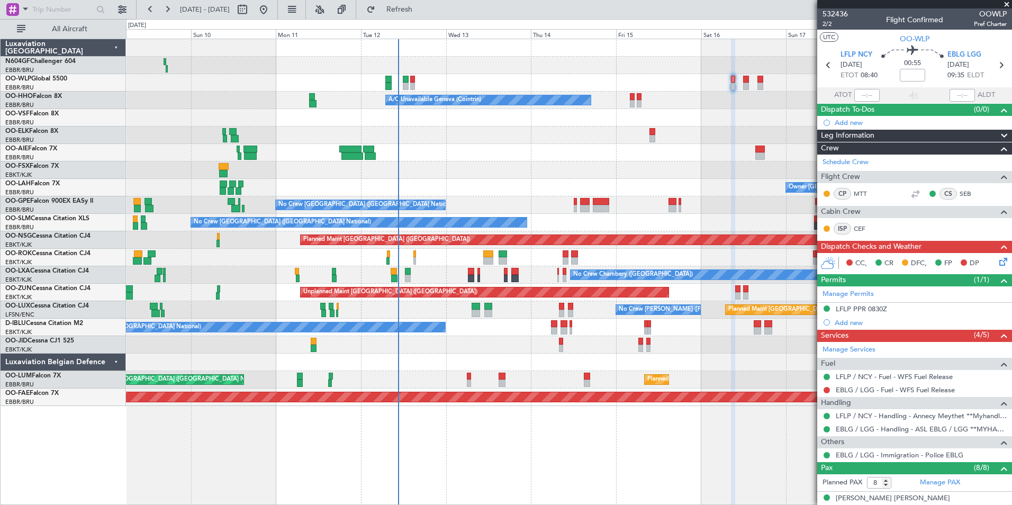
click at [458, 131] on div "Planned Maint Milan (Linate) Planned Maint [GEOGRAPHIC_DATA] ([GEOGRAPHIC_DATA]…" at bounding box center [568, 222] width 885 height 367
click at [422, 8] on span "Refresh" at bounding box center [399, 9] width 44 height 7
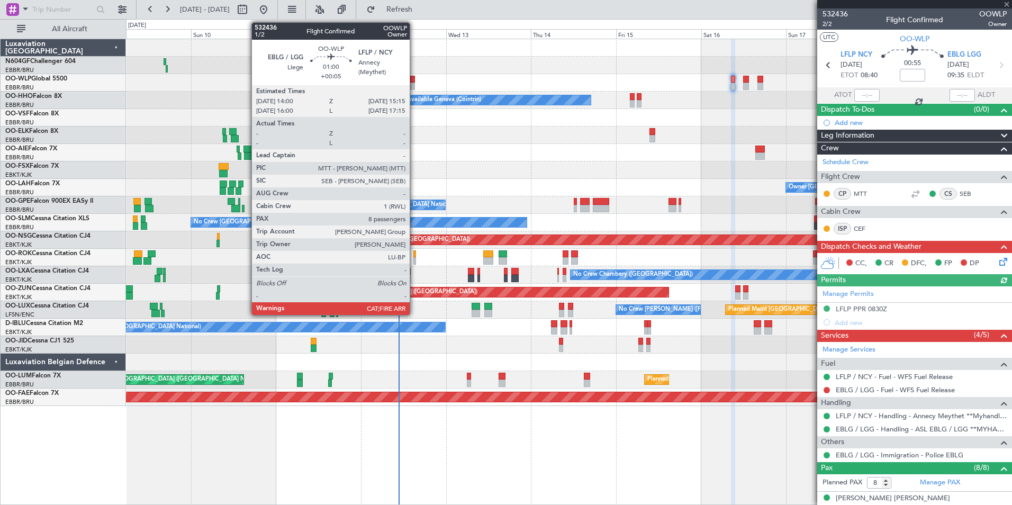
click at [414, 81] on div at bounding box center [412, 79] width 5 height 7
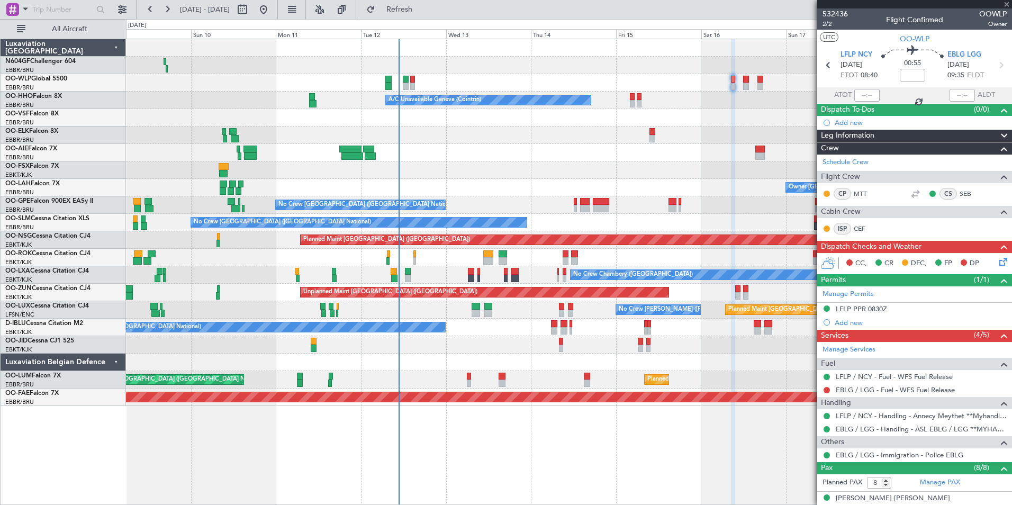
type input "+00:05"
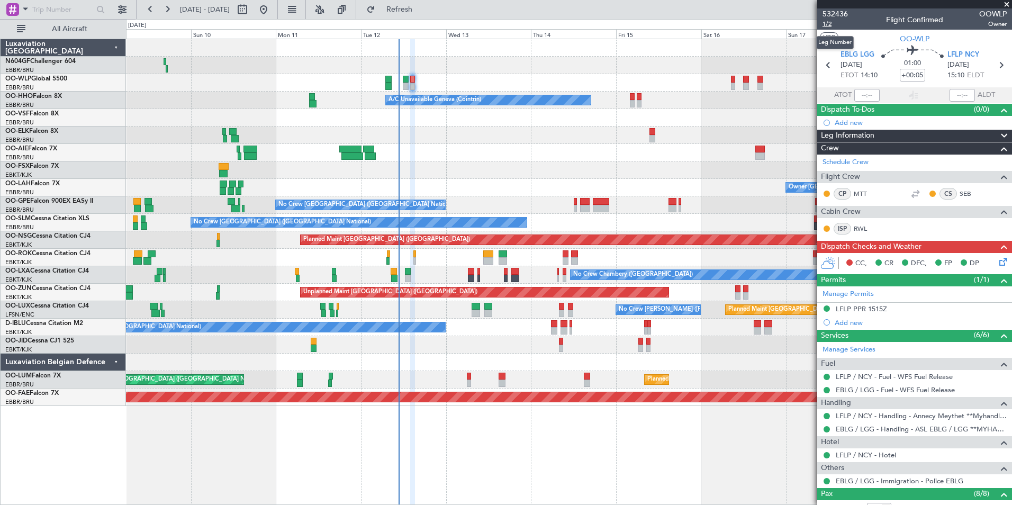
click at [831, 23] on span "1/2" at bounding box center [834, 24] width 25 height 9
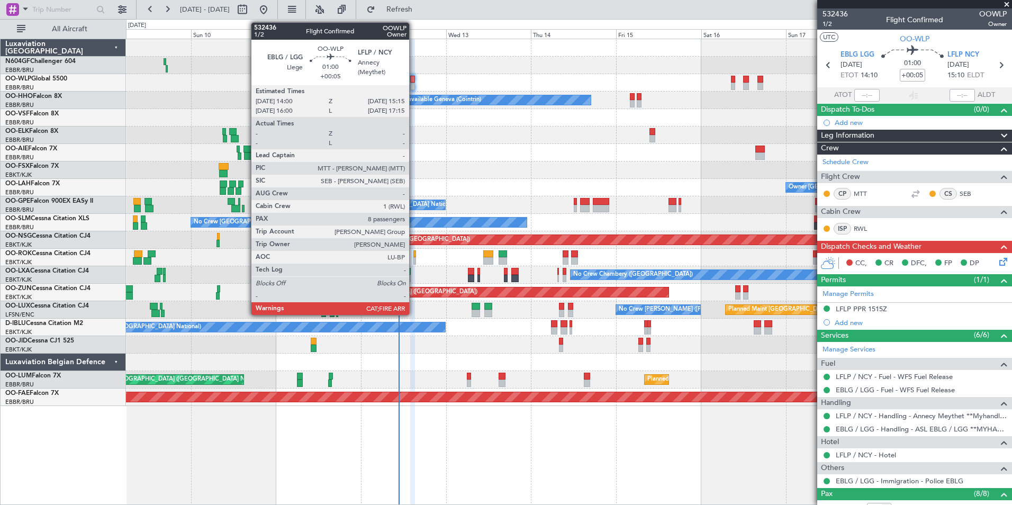
click at [414, 85] on div at bounding box center [412, 86] width 5 height 7
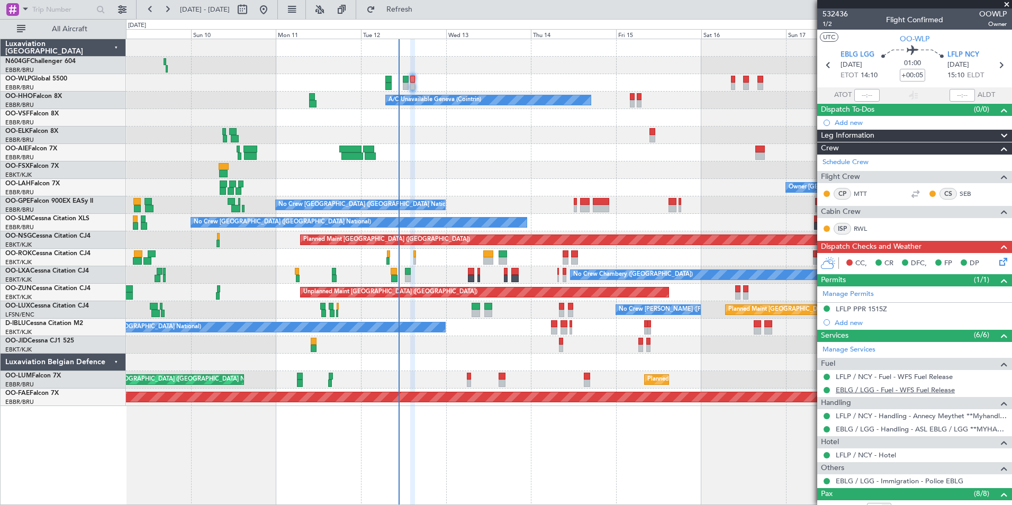
click at [905, 388] on link "EBLG / LGG - Fuel - WFS Fuel Release" at bounding box center [894, 389] width 119 height 9
click at [422, 7] on span "Refresh" at bounding box center [399, 9] width 44 height 7
click at [997, 264] on icon at bounding box center [1001, 260] width 8 height 8
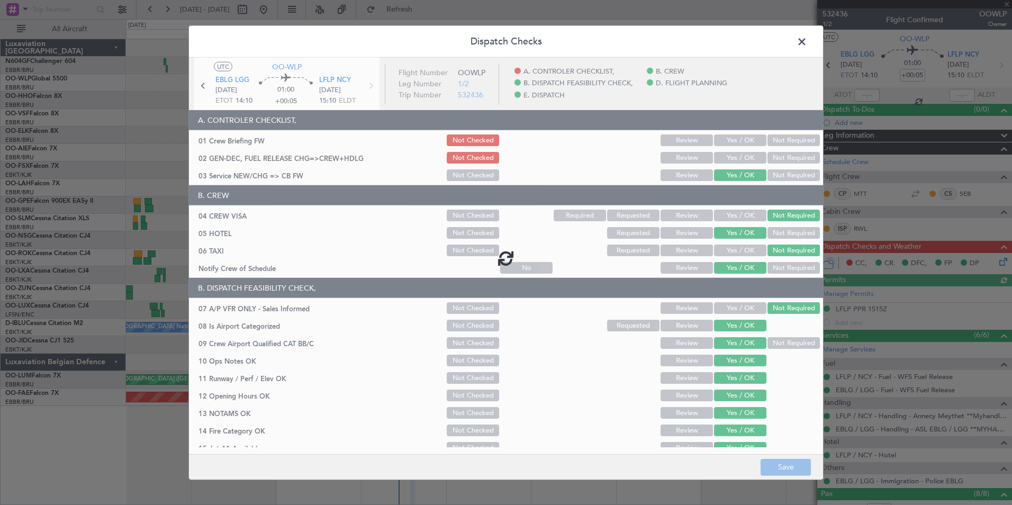
click at [807, 42] on span at bounding box center [807, 44] width 0 height 21
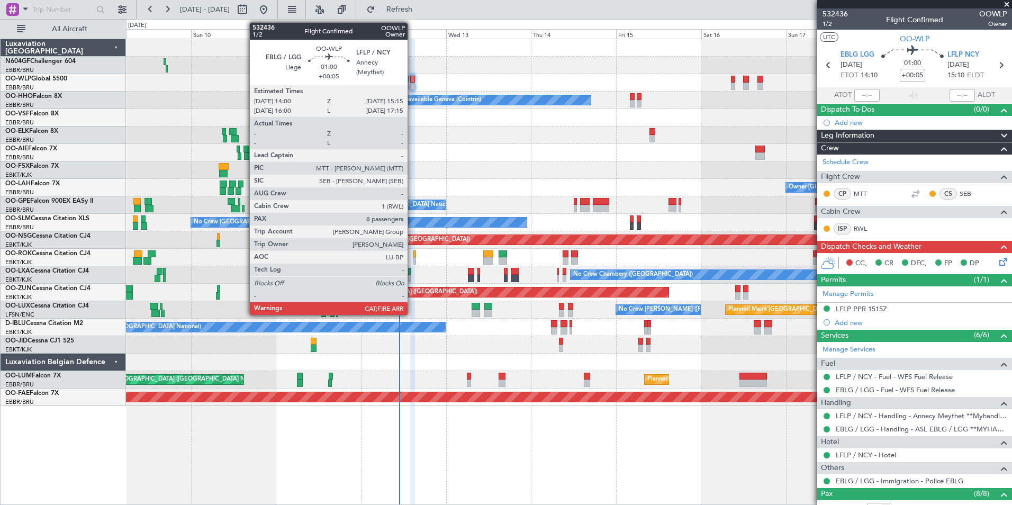
click at [412, 82] on div at bounding box center [412, 79] width 5 height 7
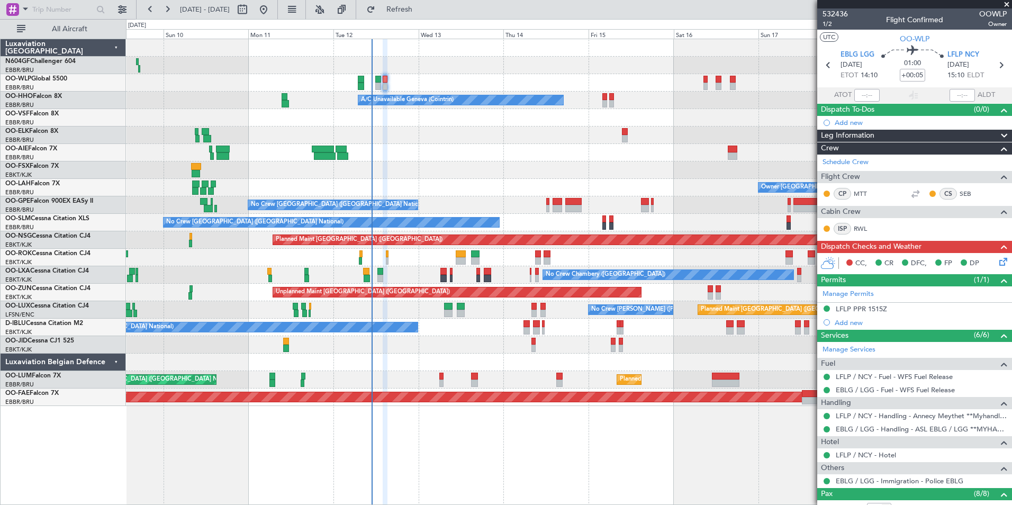
click at [488, 157] on div at bounding box center [568, 152] width 885 height 17
click at [905, 41] on span "OO-WLP" at bounding box center [914, 38] width 30 height 11
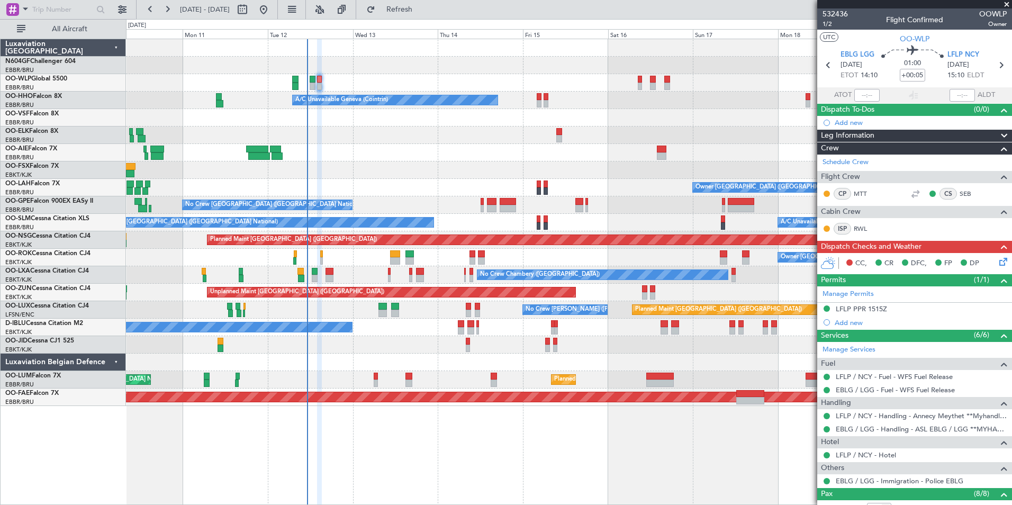
click at [463, 168] on div "Planned Maint [GEOGRAPHIC_DATA] ([GEOGRAPHIC_DATA]) A/C Unavailable Geneva (Coi…" at bounding box center [568, 222] width 885 height 367
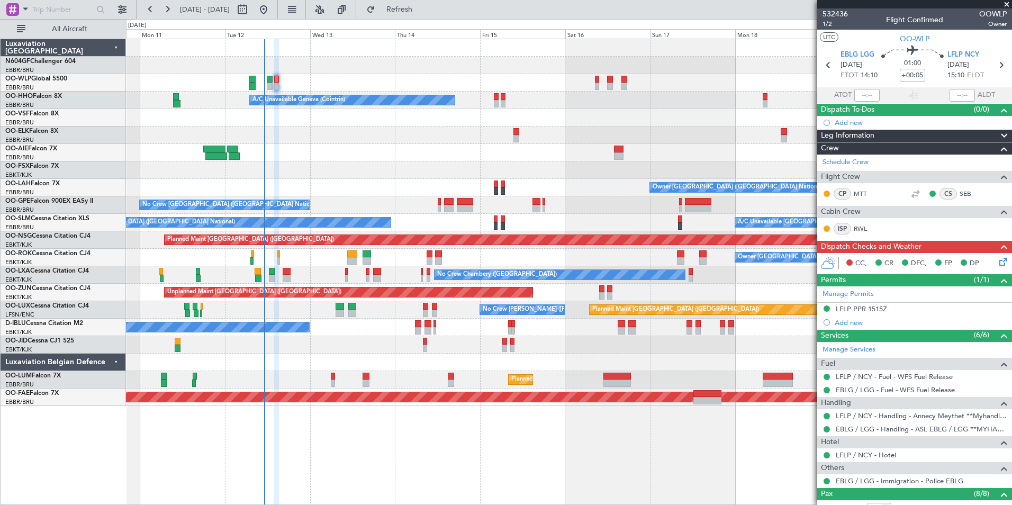
click at [539, 149] on div at bounding box center [568, 152] width 885 height 17
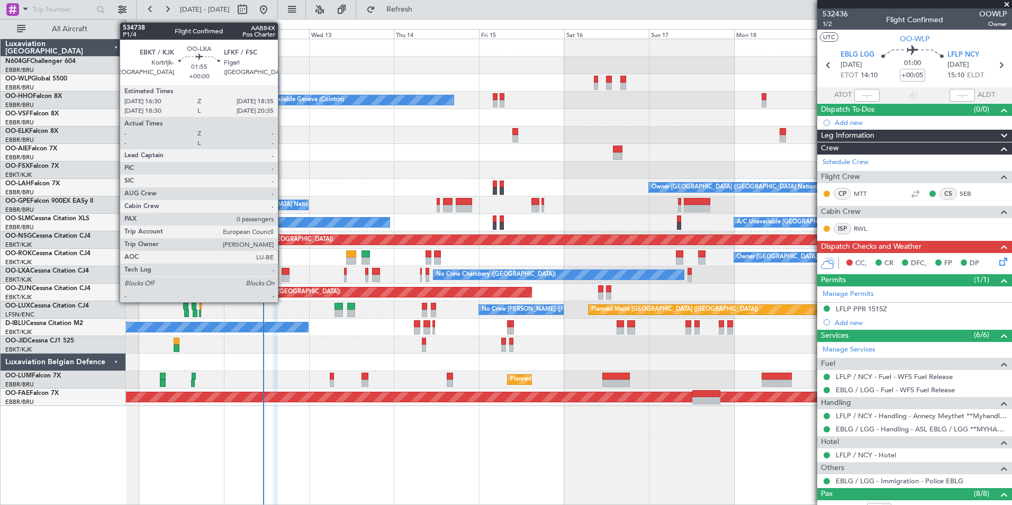
click at [283, 277] on div at bounding box center [284, 278] width 7 height 7
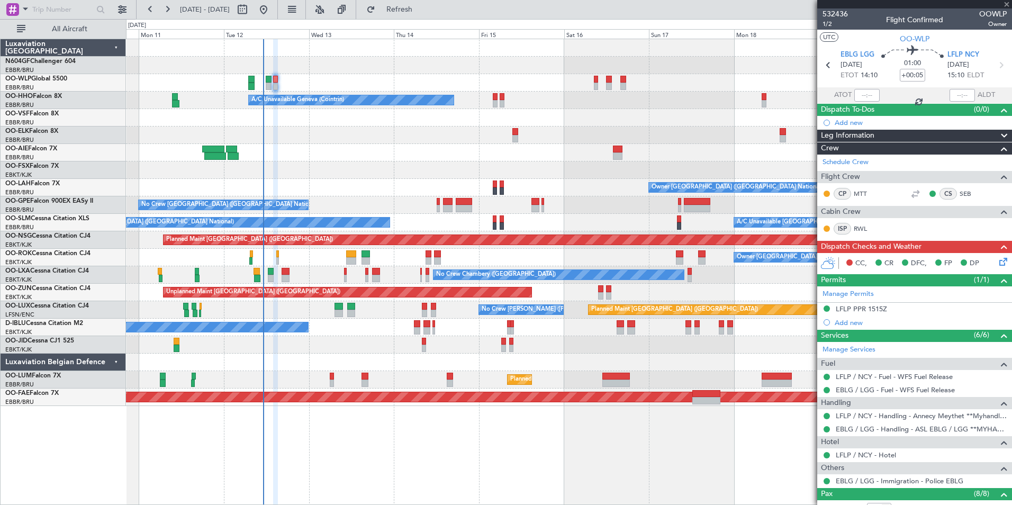
type input "0"
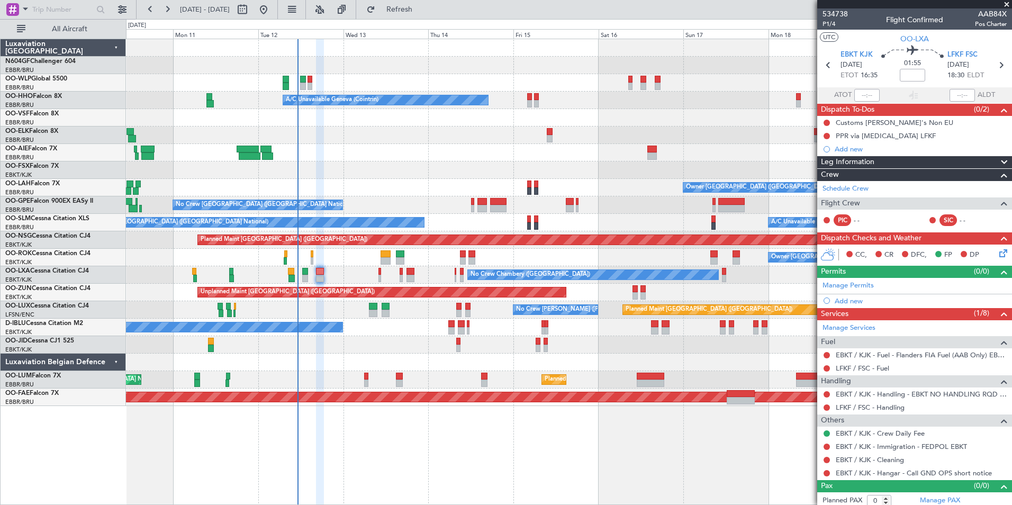
click at [465, 183] on div "Owner [GEOGRAPHIC_DATA] ([GEOGRAPHIC_DATA] National)" at bounding box center [568, 187] width 885 height 17
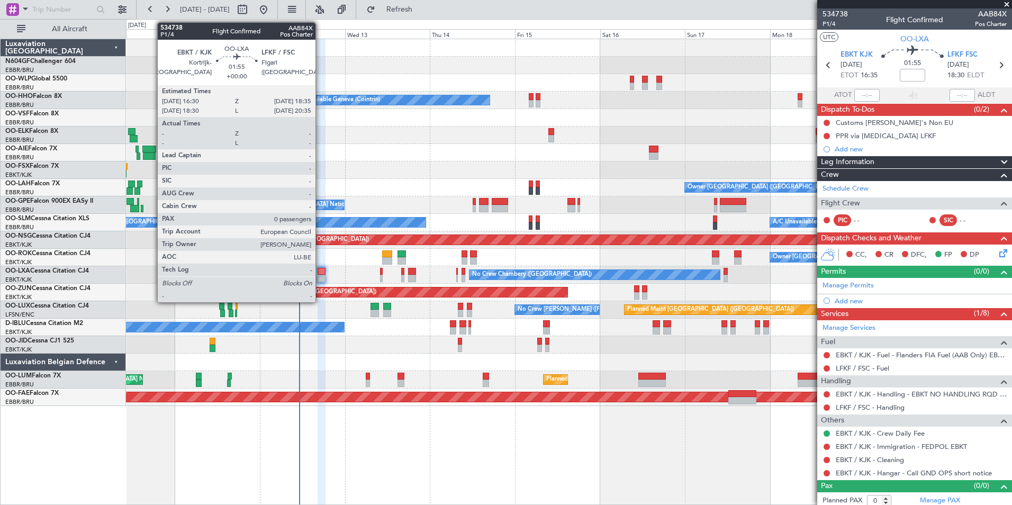
click at [320, 268] on div at bounding box center [320, 271] width 7 height 7
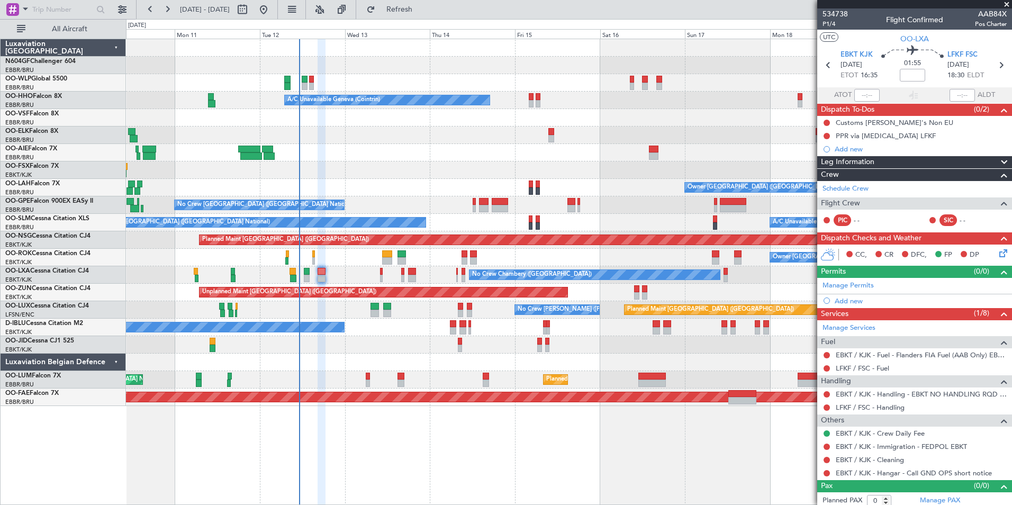
scroll to position [4, 0]
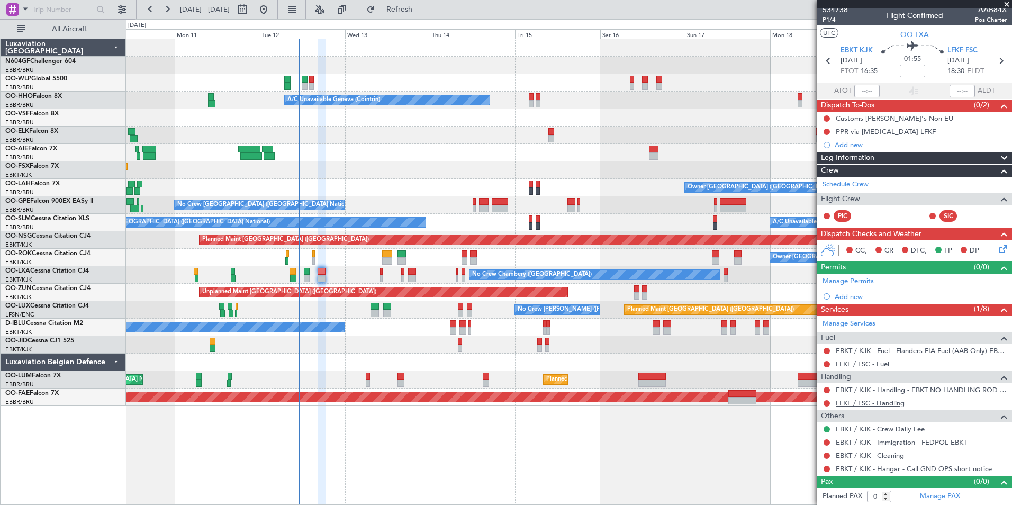
click at [887, 401] on link "LFKF / FSC - Handling" at bounding box center [869, 402] width 69 height 9
click at [857, 401] on link "LFKF / FSC - Handling" at bounding box center [869, 402] width 69 height 9
click at [853, 366] on link "LFKF / FSC - Fuel" at bounding box center [861, 363] width 53 height 9
click at [422, 10] on span "Refresh" at bounding box center [399, 9] width 44 height 7
click at [825, 466] on button at bounding box center [826, 469] width 6 height 6
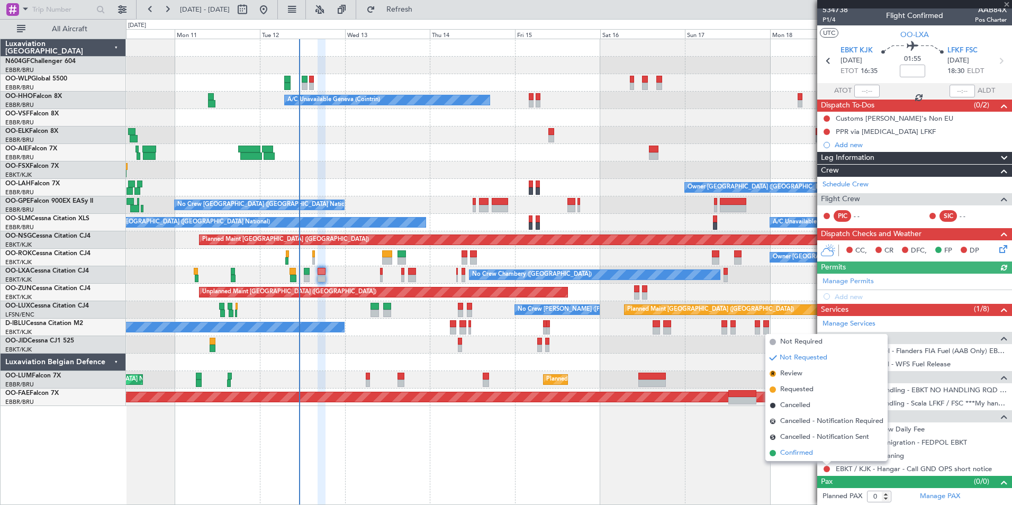
click at [773, 451] on span at bounding box center [772, 453] width 6 height 6
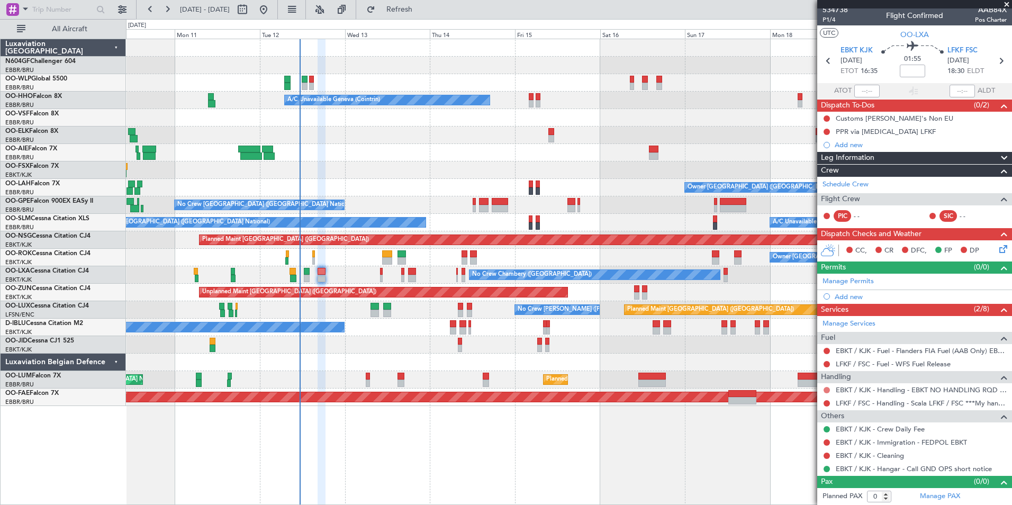
click at [826, 387] on button at bounding box center [826, 390] width 6 height 6
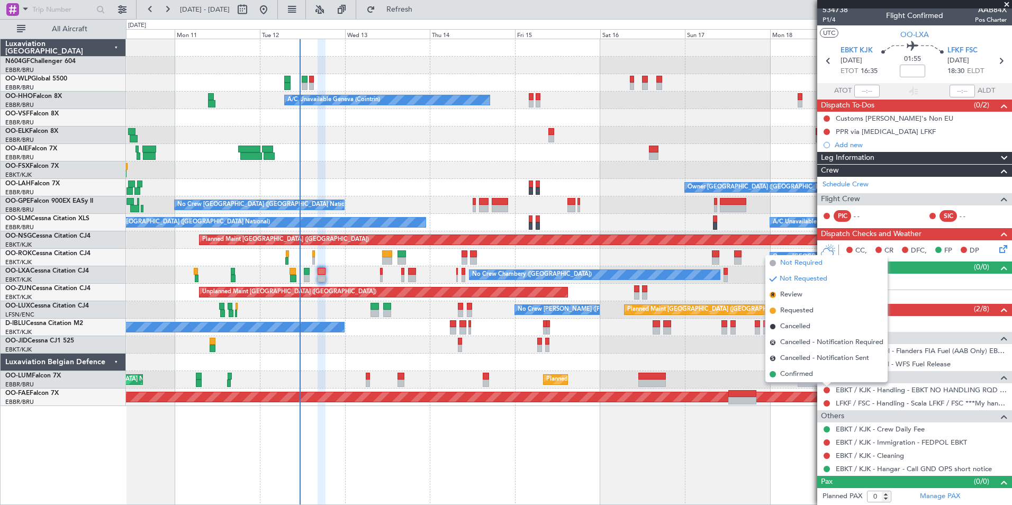
click at [818, 262] on span "Not Required" at bounding box center [801, 263] width 42 height 11
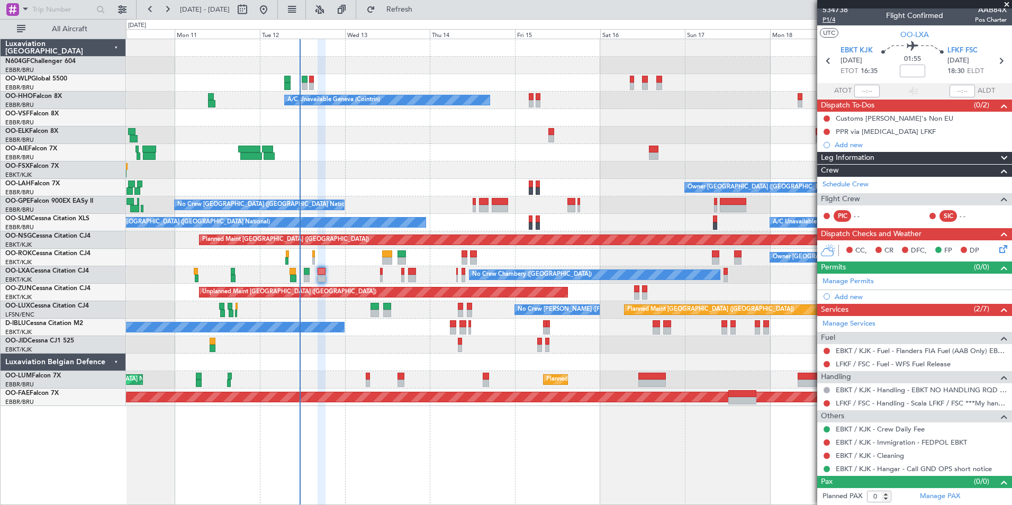
click at [827, 22] on span "P1/4" at bounding box center [834, 19] width 25 height 9
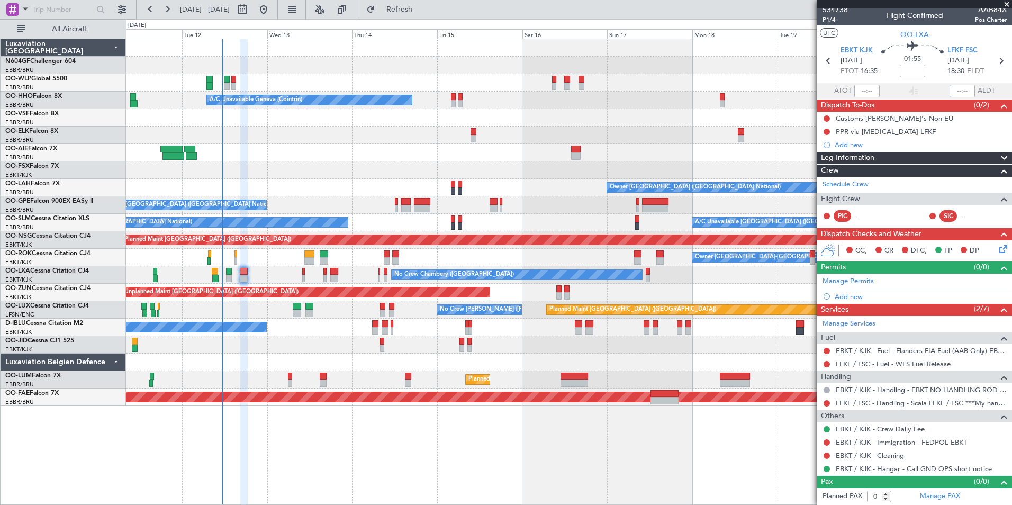
click at [447, 318] on div "Planned Maint [GEOGRAPHIC_DATA] ([GEOGRAPHIC_DATA]) A/C Unavailable Geneva (Coi…" at bounding box center [568, 222] width 885 height 367
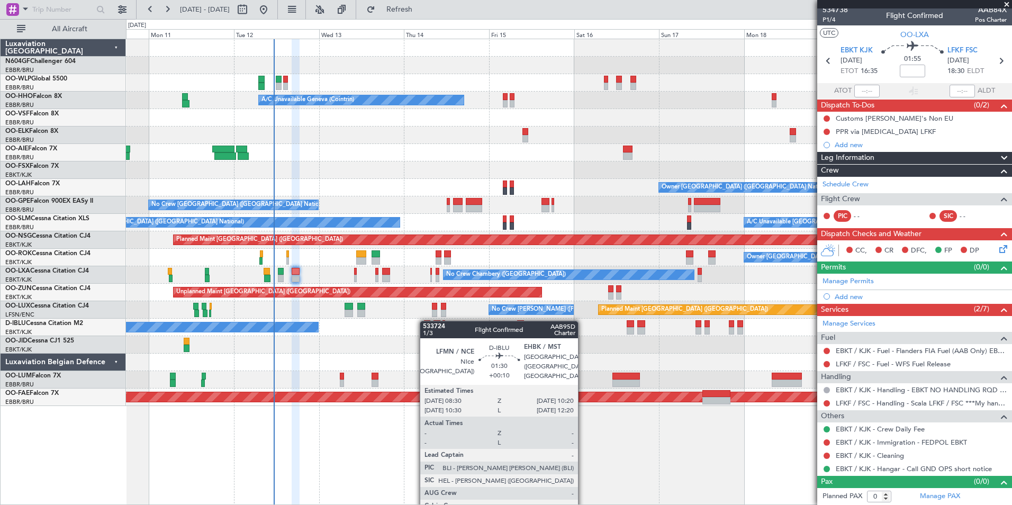
click at [466, 317] on div "Planned Maint [GEOGRAPHIC_DATA] ([GEOGRAPHIC_DATA]) A/C Unavailable Geneva (Coi…" at bounding box center [568, 222] width 885 height 367
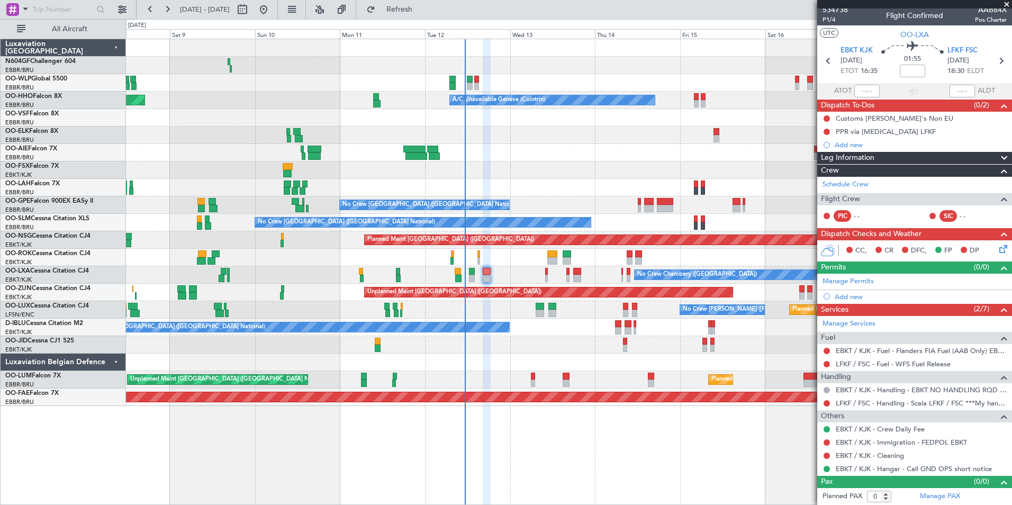
click at [506, 321] on div "No Crew [GEOGRAPHIC_DATA] ([GEOGRAPHIC_DATA] National)" at bounding box center [568, 326] width 885 height 17
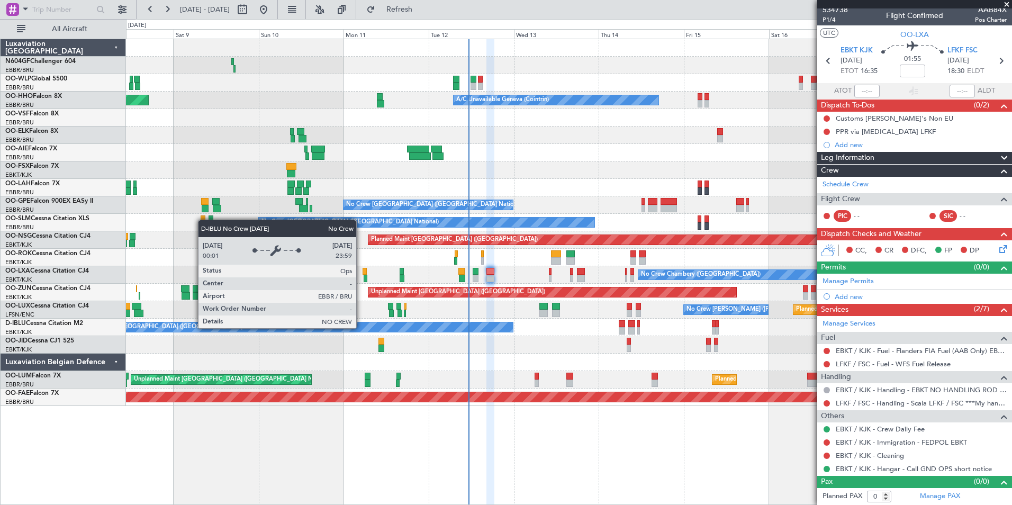
click at [505, 332] on div "No Crew [GEOGRAPHIC_DATA] ([GEOGRAPHIC_DATA] National)" at bounding box center [300, 327] width 425 height 11
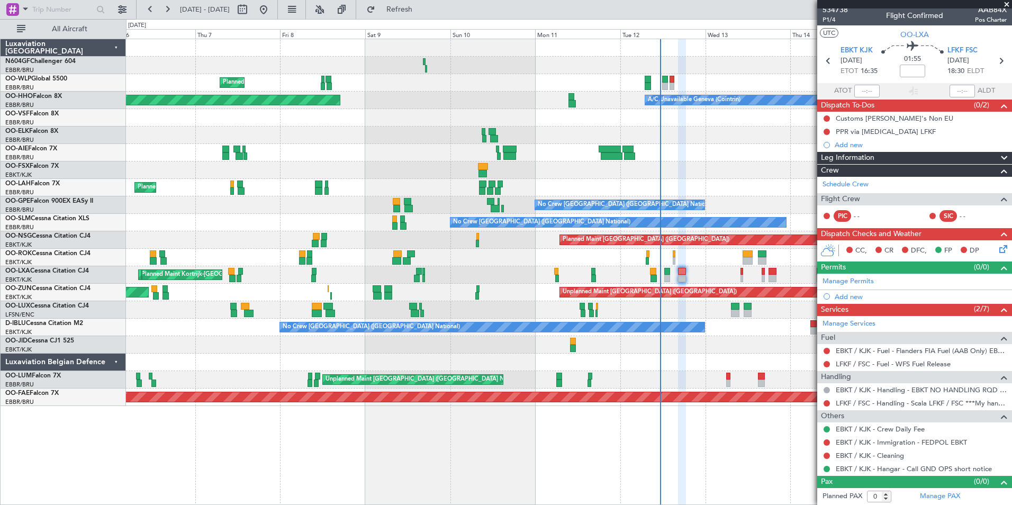
click at [427, 339] on div at bounding box center [568, 344] width 885 height 17
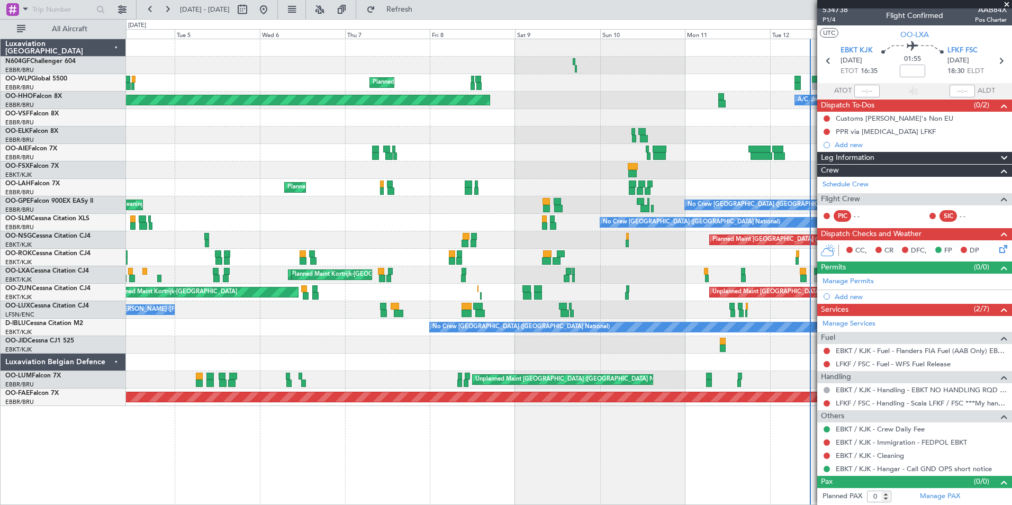
click at [470, 348] on div "Planned Maint Milan (Linate) A/C Unavailable Geneva (Cointrin) Planned Maint Ge…" at bounding box center [568, 222] width 885 height 367
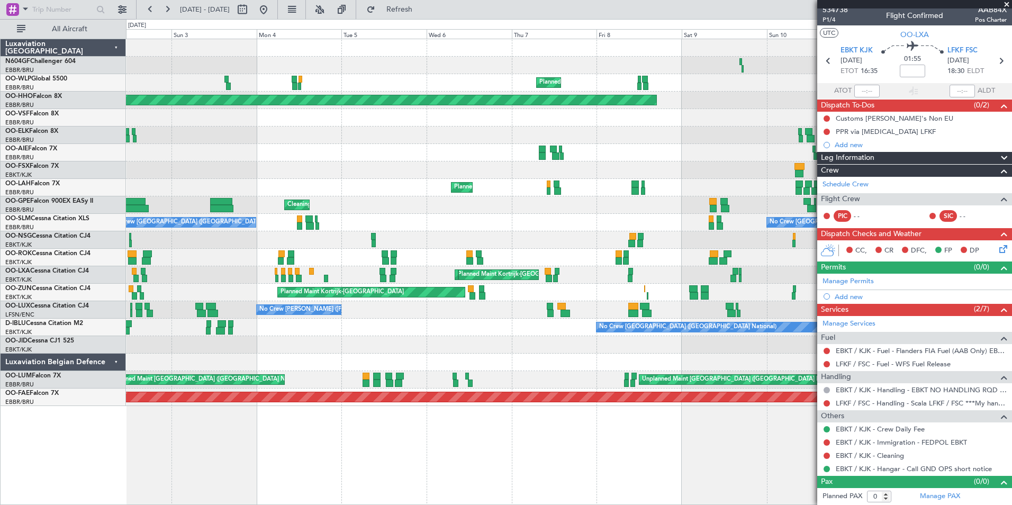
click at [479, 363] on div "Planned Maint Milan (Linate) A/C Unavailable Geneva (Cointrin) Planned Maint Ge…" at bounding box center [568, 222] width 885 height 367
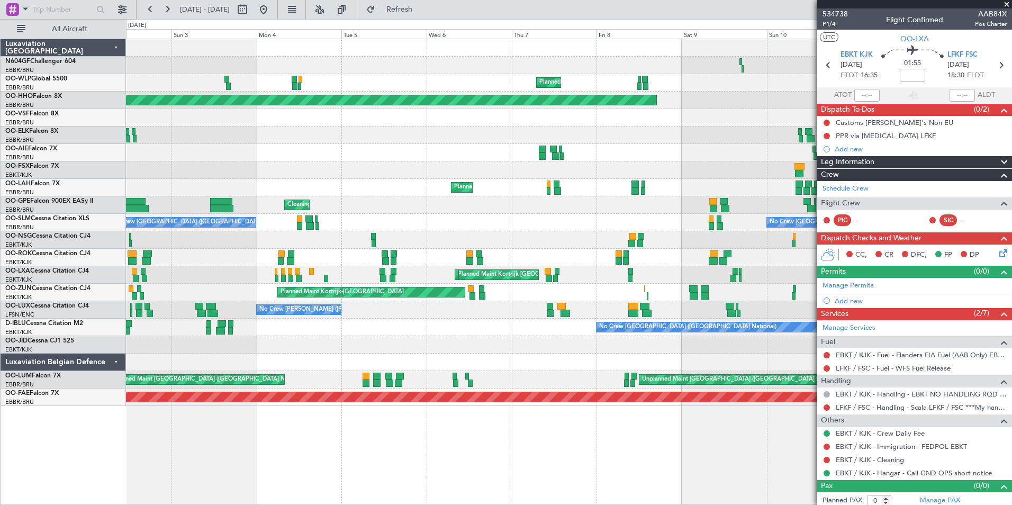
scroll to position [4, 0]
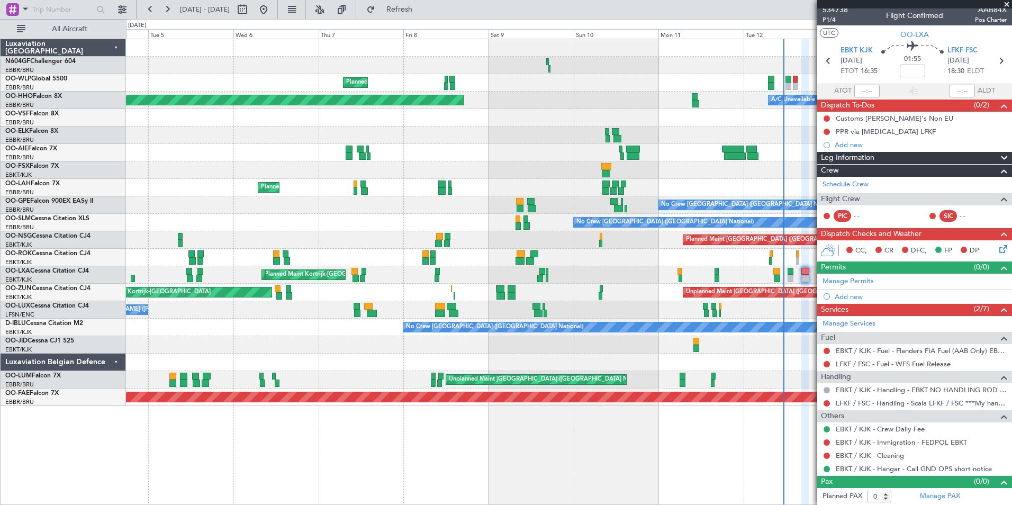
click at [321, 330] on div "No Crew [GEOGRAPHIC_DATA] ([GEOGRAPHIC_DATA] National)" at bounding box center [568, 326] width 885 height 17
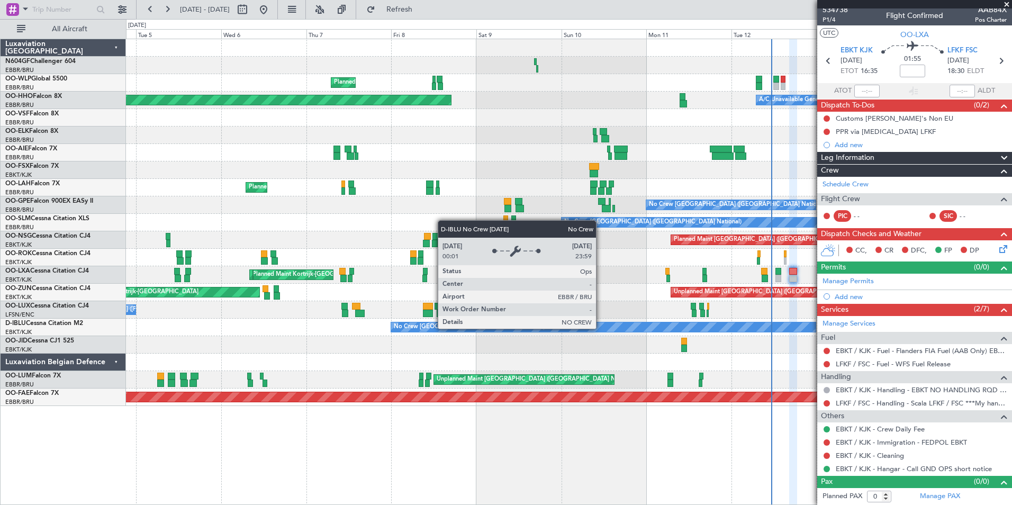
click at [334, 316] on div "Planned Maint Milan (Linate) Planned Maint Geneva ([GEOGRAPHIC_DATA]) A/C Unava…" at bounding box center [568, 222] width 885 height 367
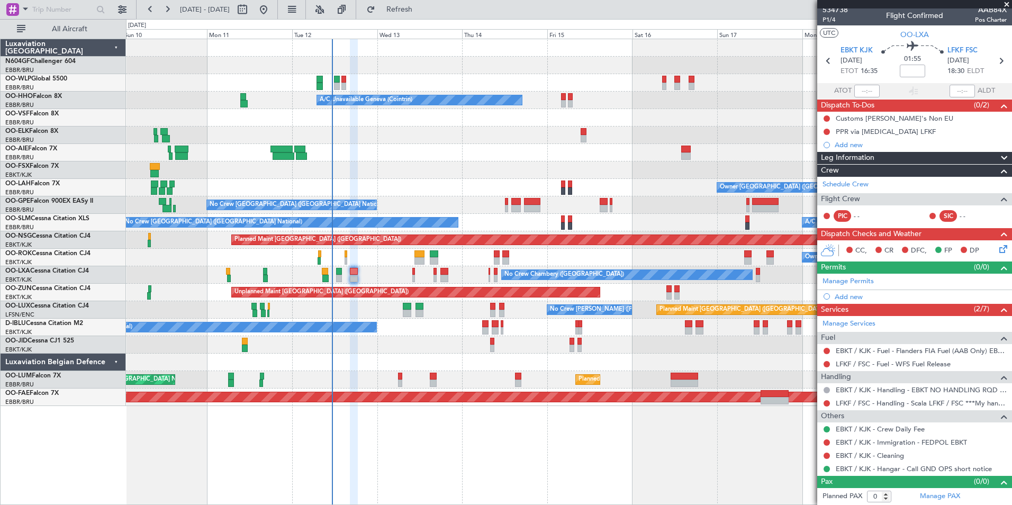
click at [468, 334] on div "No Crew [GEOGRAPHIC_DATA] ([GEOGRAPHIC_DATA] National)" at bounding box center [568, 326] width 885 height 17
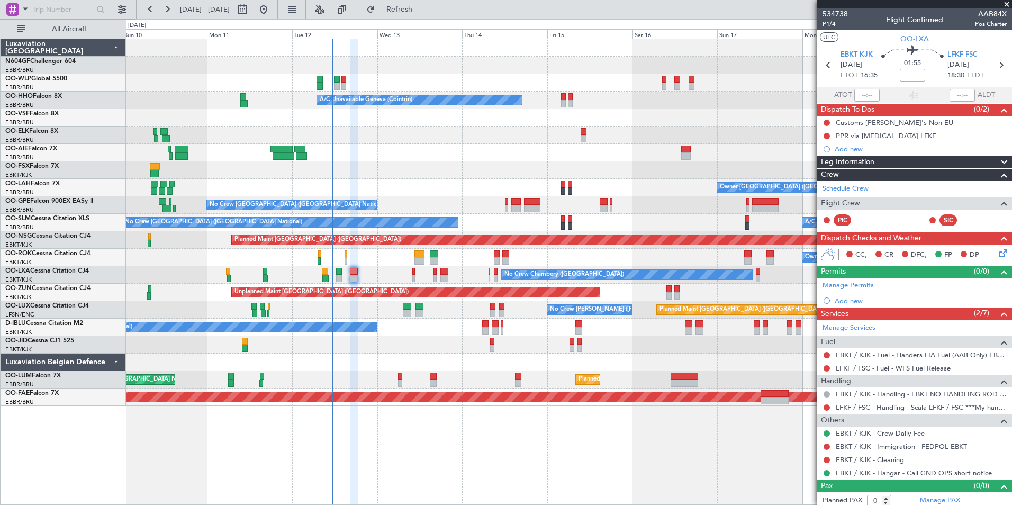
click at [997, 254] on icon at bounding box center [1001, 251] width 8 height 8
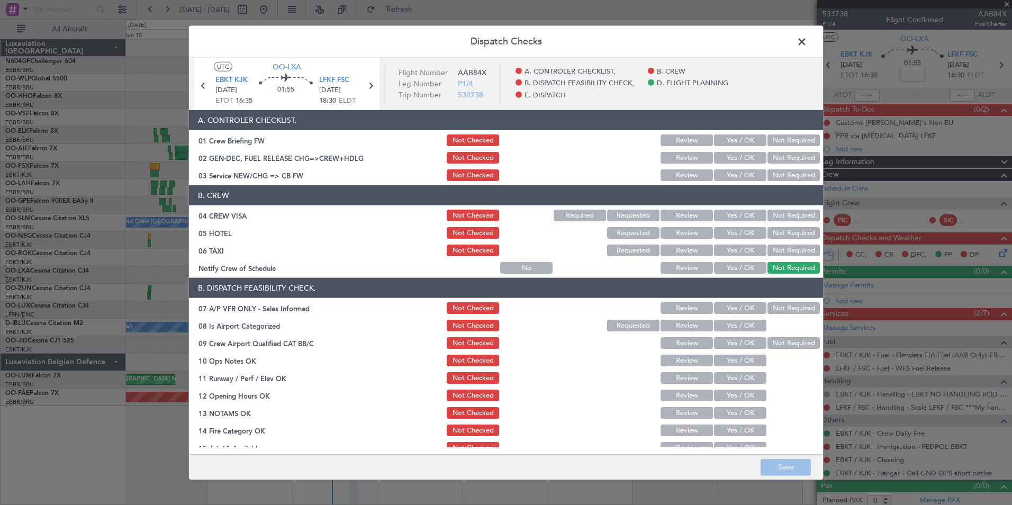
click at [807, 37] on span at bounding box center [807, 44] width 0 height 21
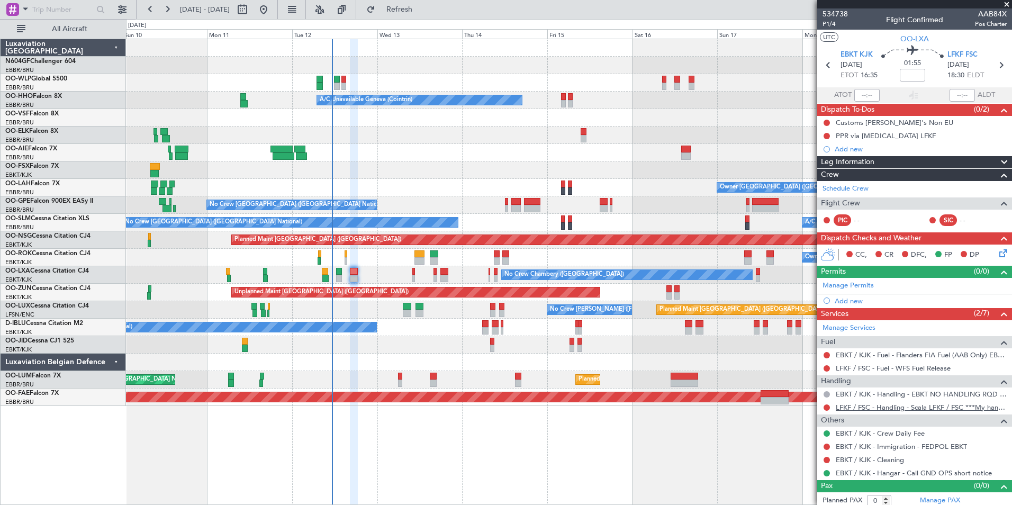
scroll to position [4, 0]
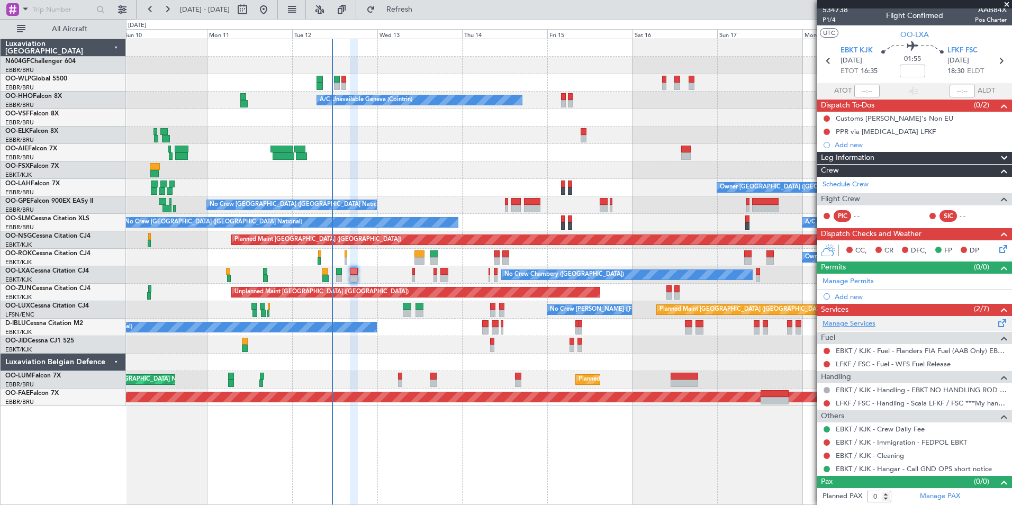
click at [839, 320] on link "Manage Services" at bounding box center [848, 323] width 53 height 11
click at [422, 6] on span "Refresh" at bounding box center [399, 9] width 44 height 7
click at [847, 294] on div "Add new" at bounding box center [915, 296] width 162 height 9
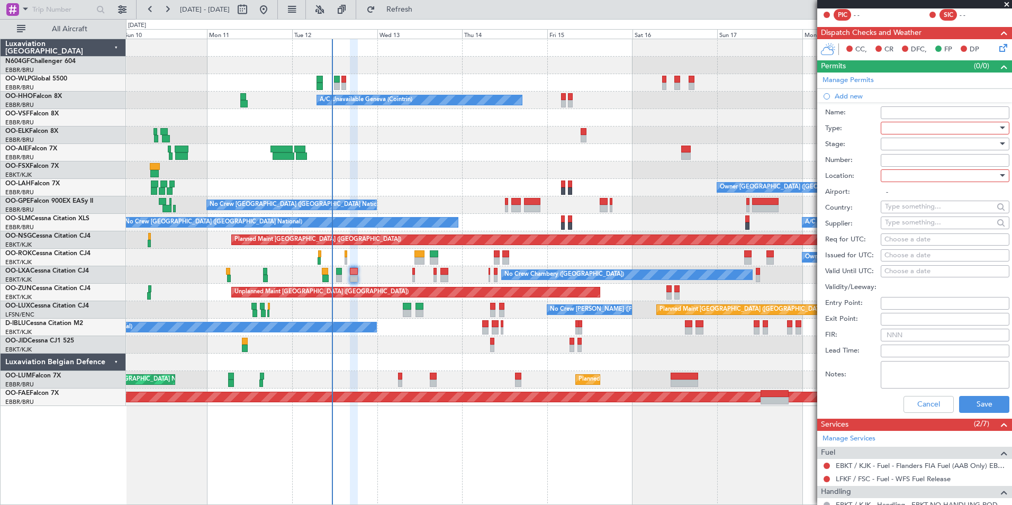
scroll to position [207, 0]
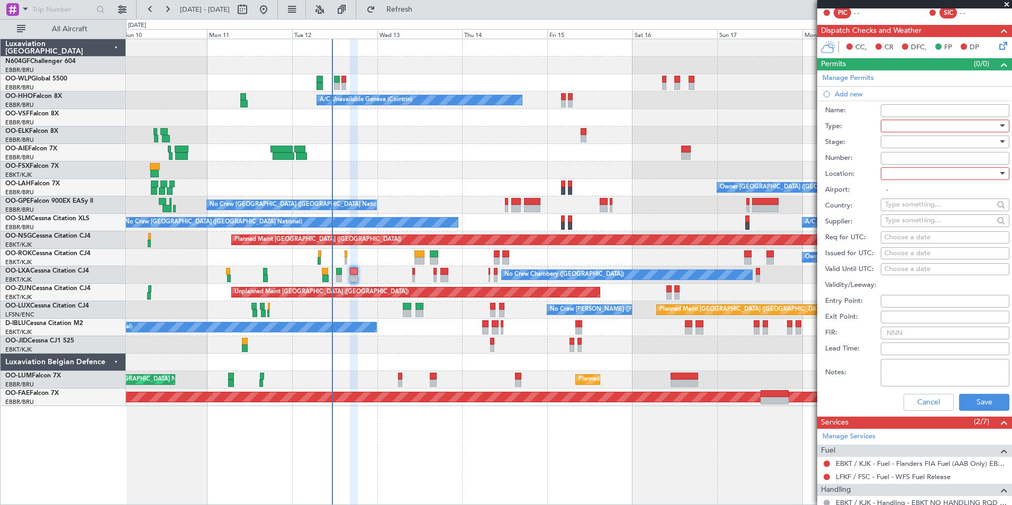
click at [918, 123] on div at bounding box center [941, 126] width 113 height 16
click at [910, 223] on span "Slot" at bounding box center [940, 225] width 111 height 16
click at [920, 130] on div "Slot" at bounding box center [941, 126] width 113 height 16
click at [923, 171] on span "PPR" at bounding box center [940, 178] width 111 height 16
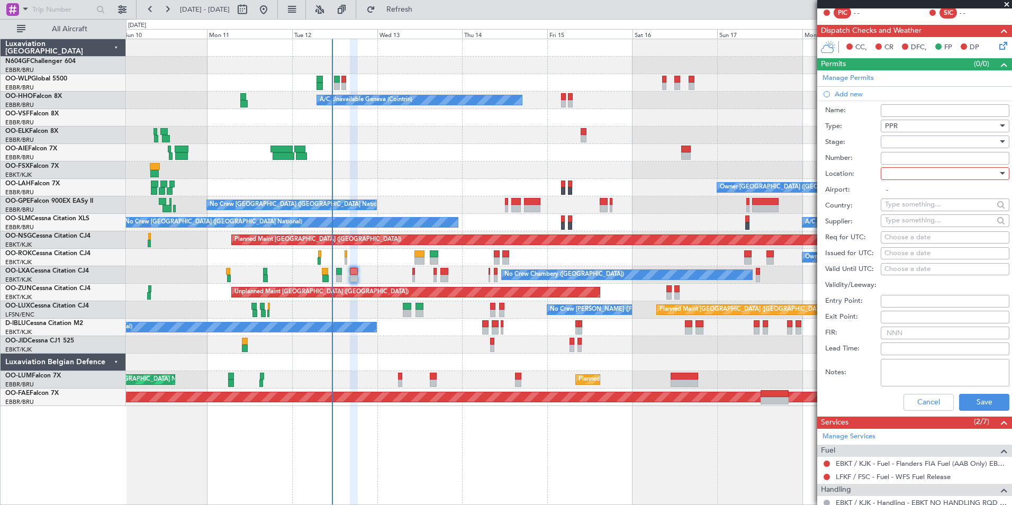
click at [923, 171] on div at bounding box center [941, 174] width 113 height 16
click at [919, 221] on span "Arrival" at bounding box center [940, 226] width 111 height 16
type input "LFKF / FSC"
click at [913, 240] on div "Choose a date" at bounding box center [944, 237] width 121 height 11
select select "8"
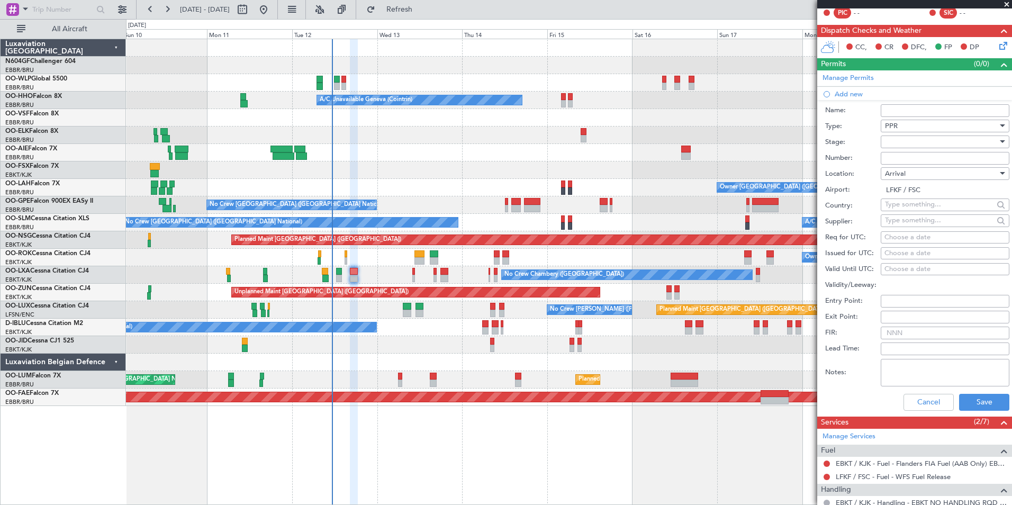
select select "2025"
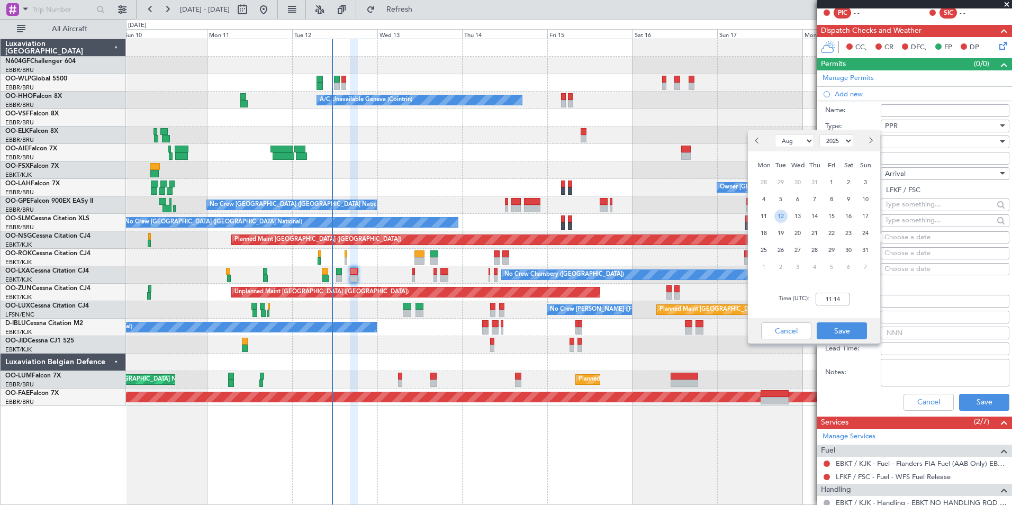
click at [777, 216] on span "12" at bounding box center [780, 215] width 13 height 13
click at [827, 296] on input "00:00" at bounding box center [832, 299] width 34 height 13
type input "18:35"
click at [851, 329] on button "Save" at bounding box center [841, 330] width 50 height 17
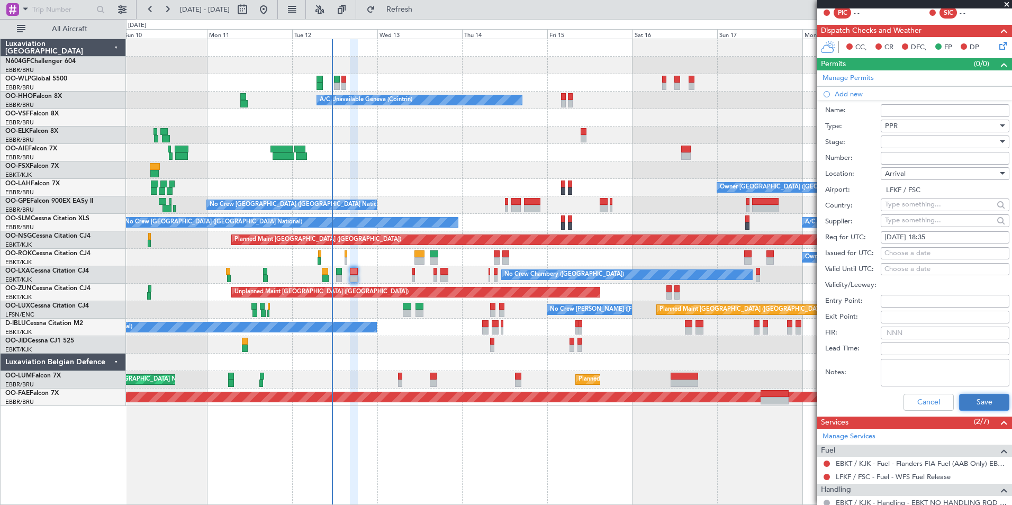
click at [964, 398] on button "Save" at bounding box center [984, 402] width 50 height 17
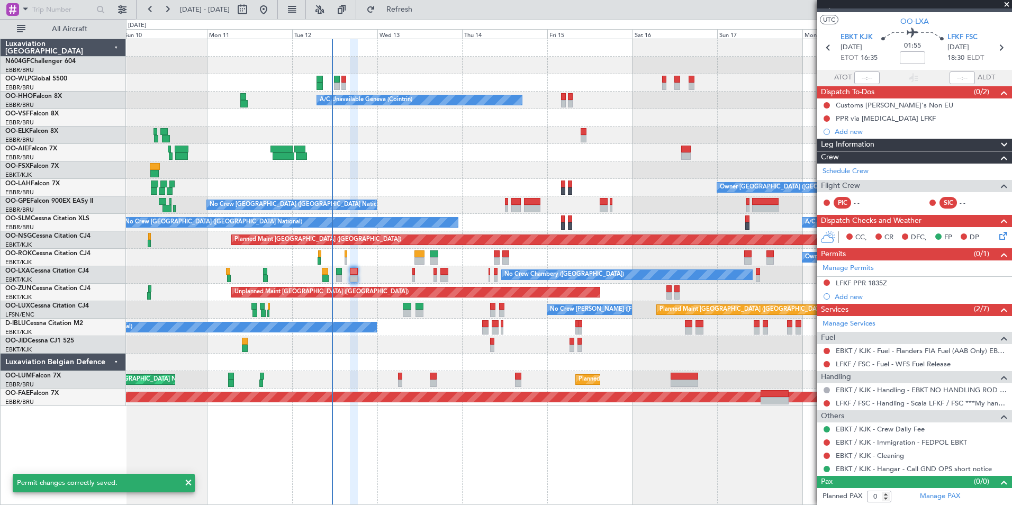
scroll to position [0, 0]
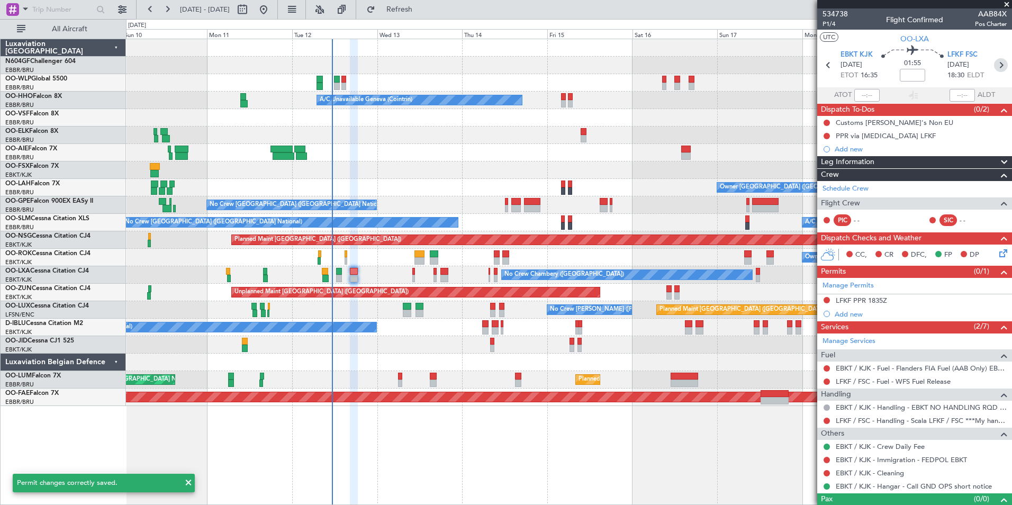
click at [996, 61] on icon at bounding box center [1001, 65] width 14 height 14
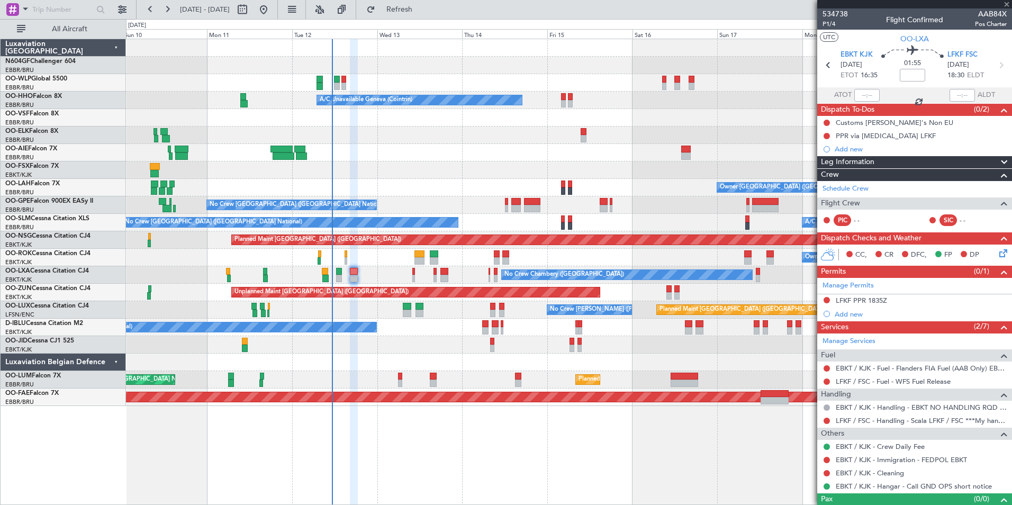
type input "4"
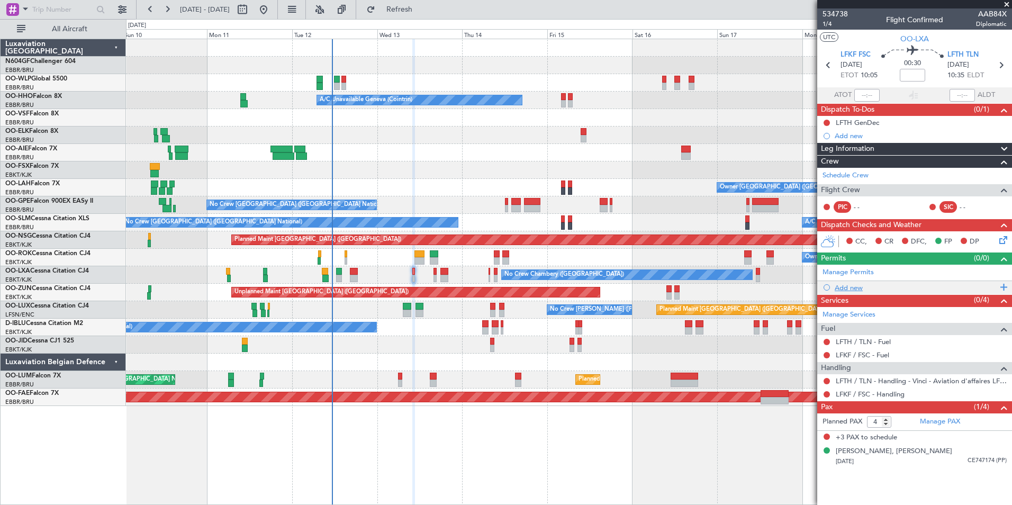
click at [853, 290] on div "Add new" at bounding box center [915, 287] width 162 height 9
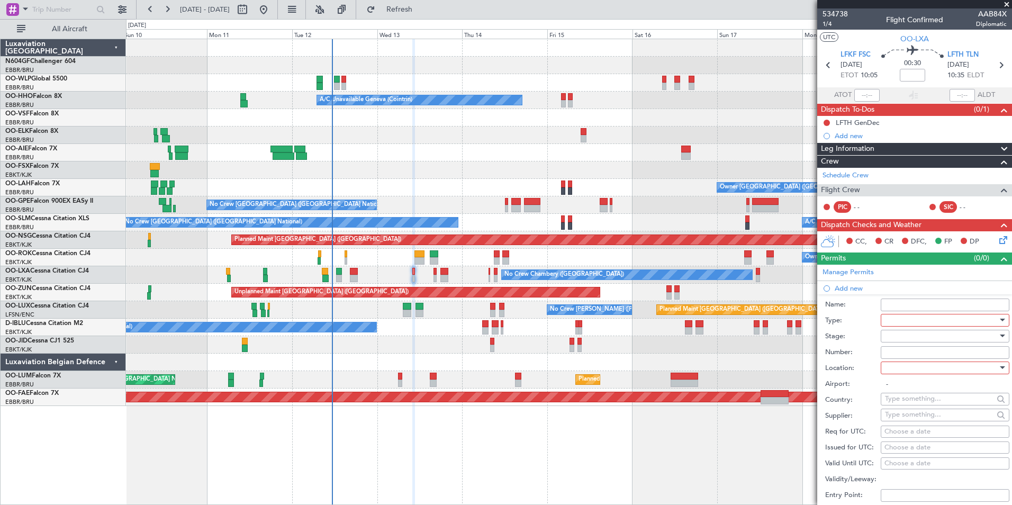
click at [899, 318] on div at bounding box center [941, 320] width 113 height 16
click at [916, 376] on span "PPR" at bounding box center [940, 372] width 111 height 16
click at [918, 367] on div at bounding box center [941, 368] width 113 height 16
click at [413, 273] on div at bounding box center [506, 252] width 1012 height 505
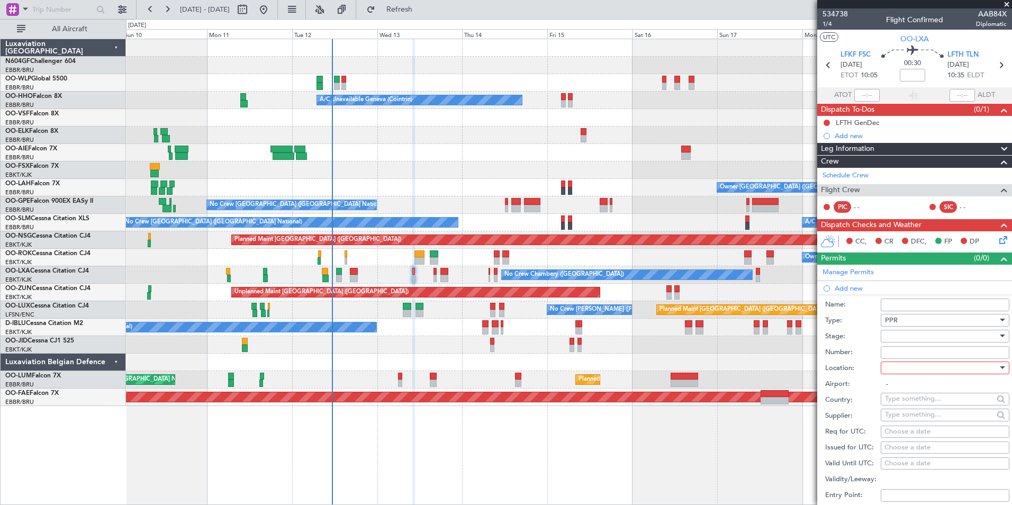
click at [937, 337] on div at bounding box center [941, 336] width 113 height 16
click at [867, 367] on div at bounding box center [506, 252] width 1012 height 505
click at [920, 366] on div at bounding box center [941, 368] width 113 height 16
click at [921, 386] on span "Departure" at bounding box center [940, 389] width 111 height 16
type input "LFKF / FSC"
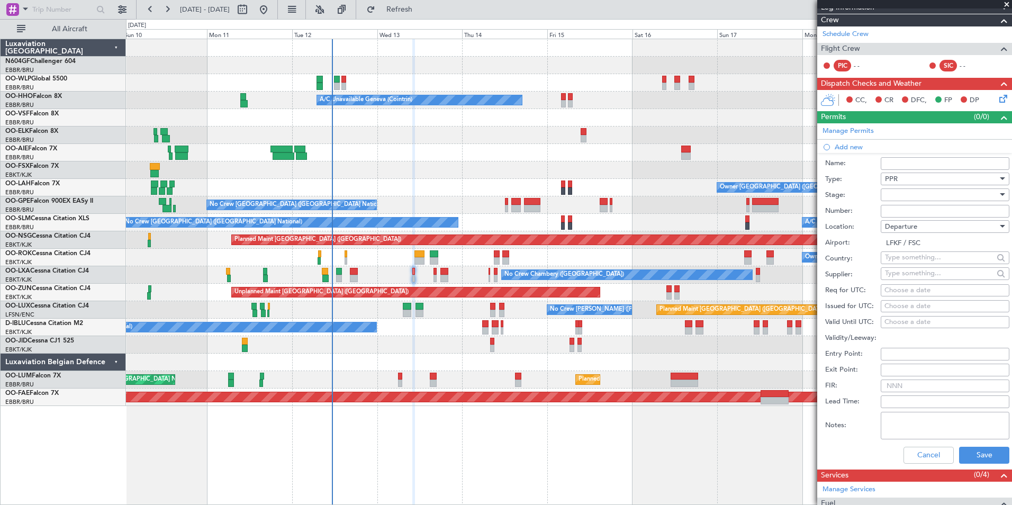
scroll to position [142, 0]
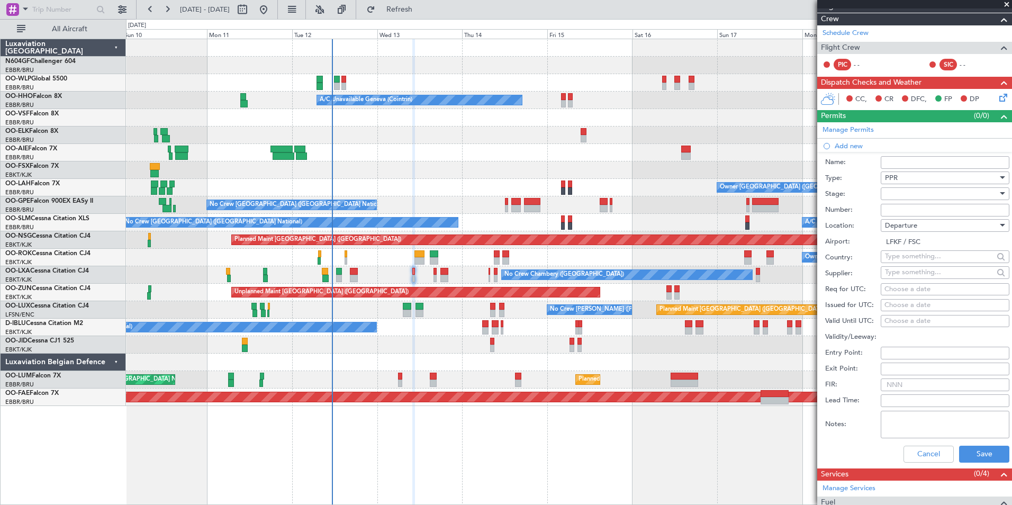
click at [924, 289] on div "Choose a date" at bounding box center [944, 289] width 121 height 11
select select "8"
select select "2025"
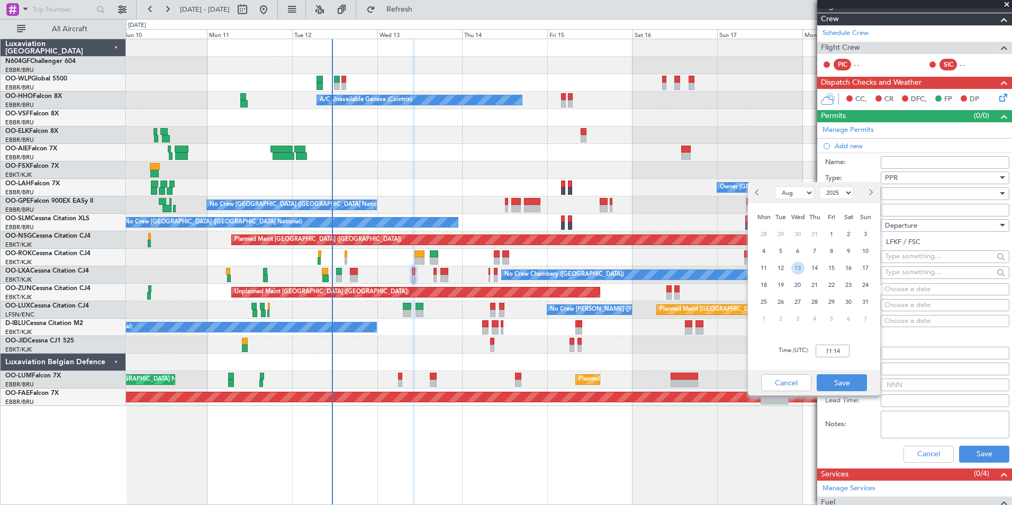
click at [791, 267] on span "13" at bounding box center [797, 267] width 13 height 13
click at [836, 347] on input "00:00" at bounding box center [832, 350] width 34 height 13
type input "01:00"
click at [847, 390] on button "Save" at bounding box center [841, 382] width 50 height 17
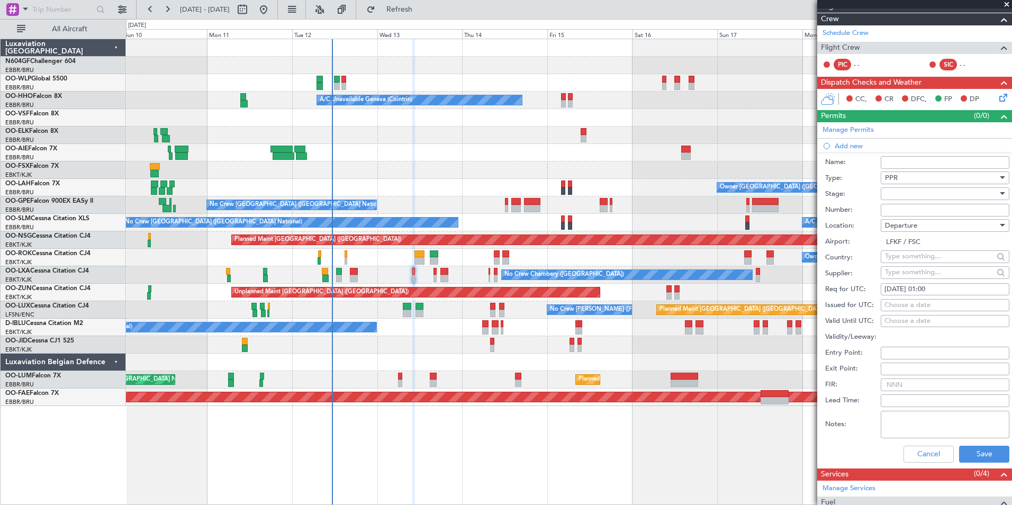
click at [960, 285] on div "[DATE] 01:00" at bounding box center [944, 289] width 121 height 11
select select "8"
select select "2025"
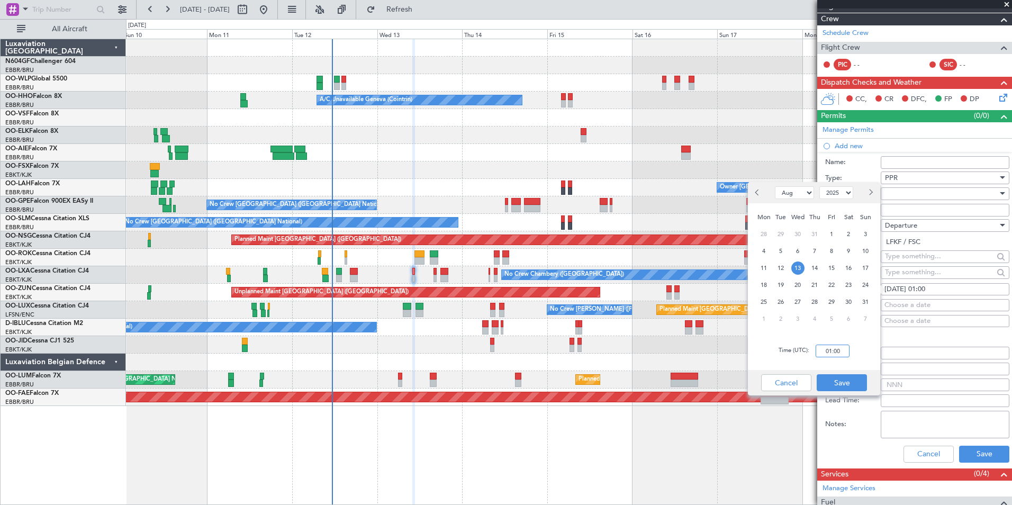
click at [821, 352] on input "01:00" at bounding box center [832, 350] width 34 height 13
type input "10:00"
click at [838, 378] on button "Save" at bounding box center [841, 382] width 50 height 17
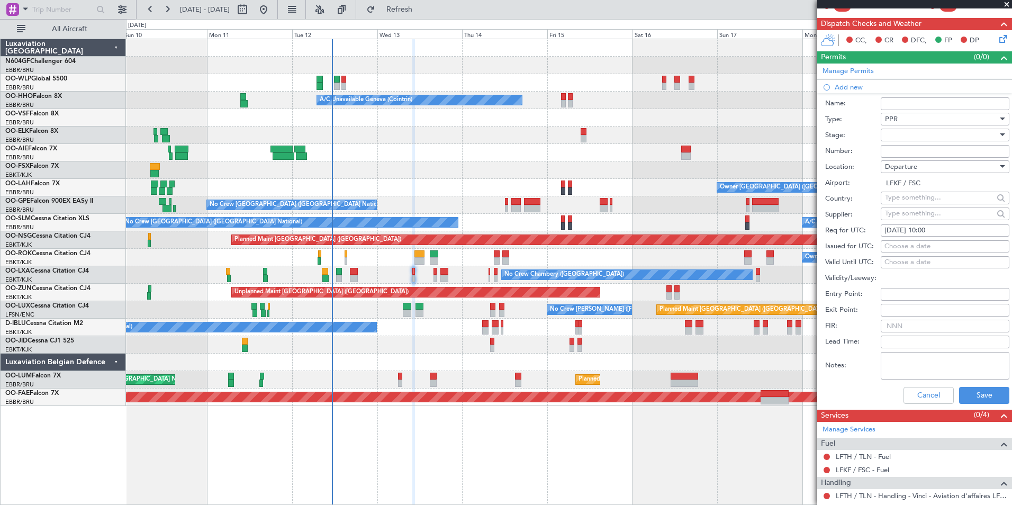
scroll to position [202, 0]
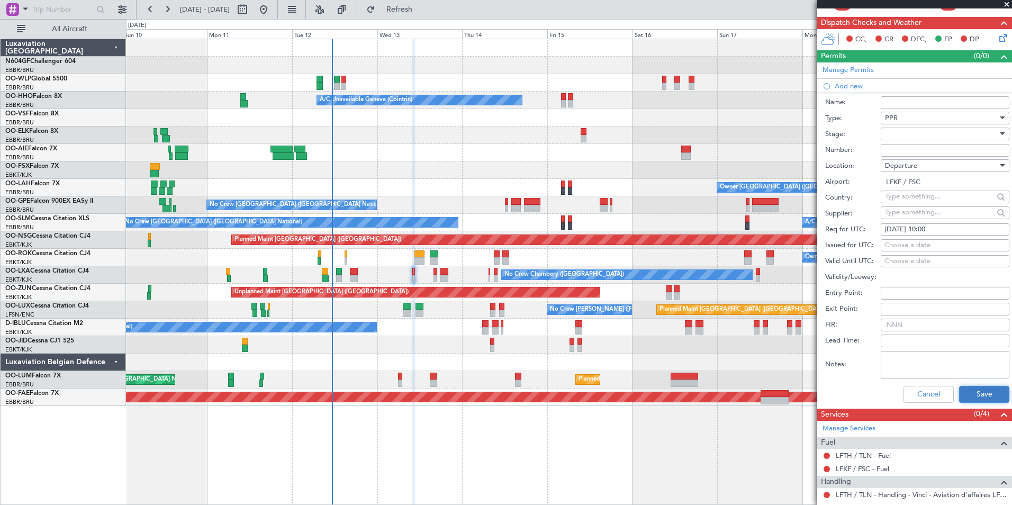
click at [980, 387] on button "Save" at bounding box center [984, 394] width 50 height 17
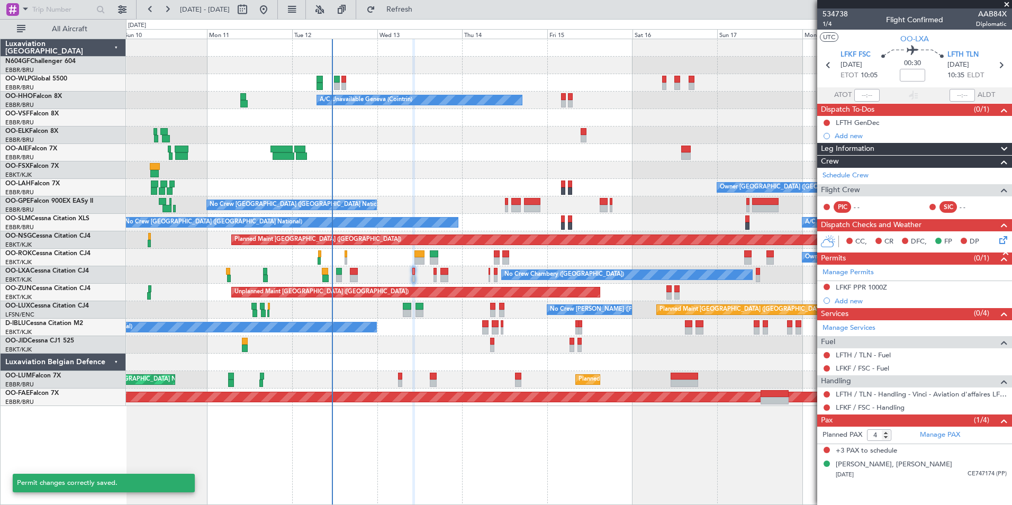
scroll to position [0, 0]
click at [868, 358] on link "LFTH / TLN - Fuel" at bounding box center [862, 354] width 55 height 9
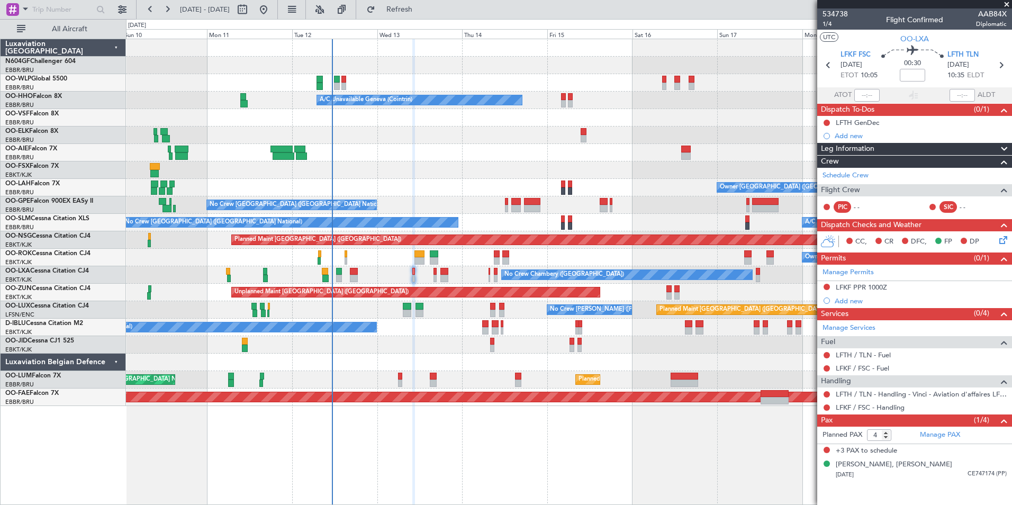
click at [857, 372] on div "LFKF / FSC - Fuel" at bounding box center [914, 367] width 195 height 13
click at [858, 368] on link "LFKF / FSC - Fuel" at bounding box center [861, 367] width 53 height 9
drag, startPoint x: 855, startPoint y: 410, endPoint x: 782, endPoint y: 409, distance: 73.0
click at [881, 405] on div "LFTH / TLN - Handling - Vinci - Aviation d'affaires LFTH / TLN*****MY HANDLING*…" at bounding box center [881, 405] width 0 height 0
click at [882, 408] on div "LFTH / TLN - Handling - Vinci - Aviation d'affaires LFTH / TLN*****MY HANDLING*…" at bounding box center [880, 411] width 233 height 13
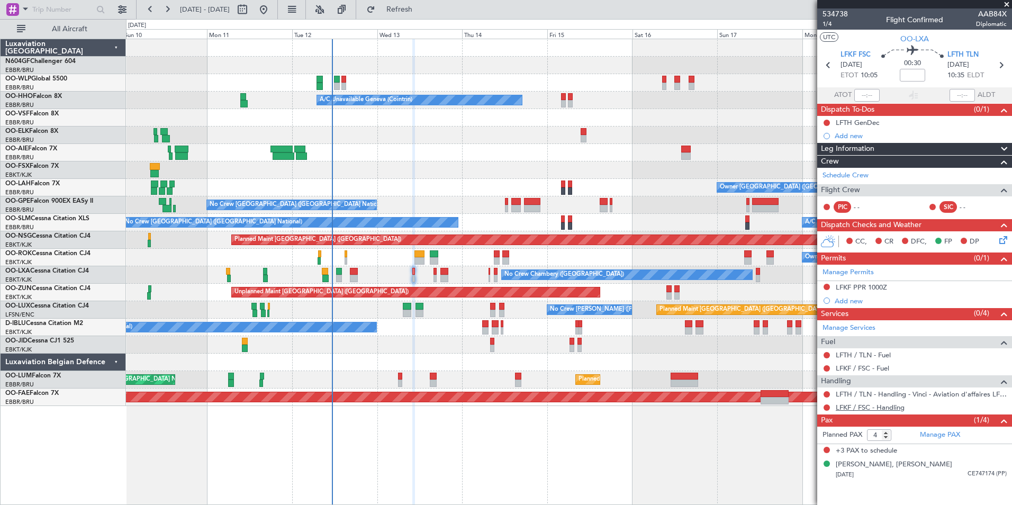
click at [863, 410] on link "LFKF / FSC - Handling" at bounding box center [869, 407] width 69 height 9
click at [414, 15] on button "Refresh" at bounding box center [392, 9] width 63 height 17
click at [972, 51] on span "LFTH TLN" at bounding box center [962, 55] width 31 height 11
click at [849, 301] on div "Add new" at bounding box center [915, 300] width 162 height 9
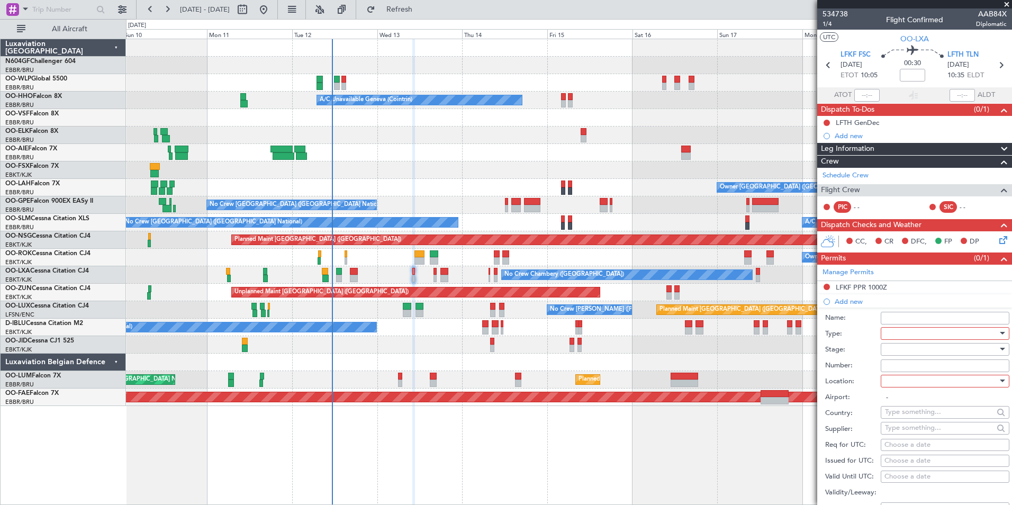
click at [915, 329] on div at bounding box center [941, 333] width 113 height 16
click at [923, 435] on span "Slot" at bounding box center [940, 433] width 111 height 16
click at [937, 379] on div at bounding box center [941, 381] width 113 height 16
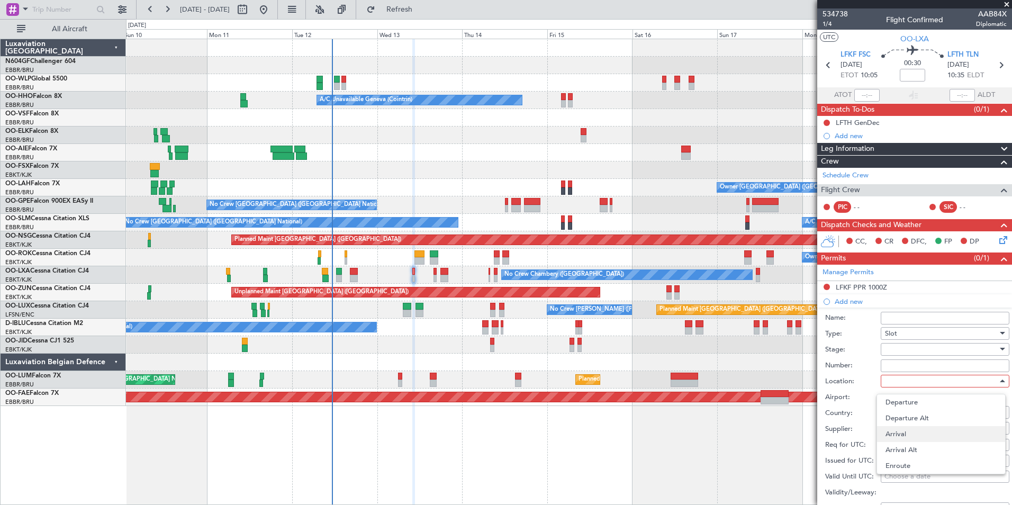
click at [928, 432] on span "Arrival" at bounding box center [940, 434] width 111 height 16
type input "LFTH / TLN"
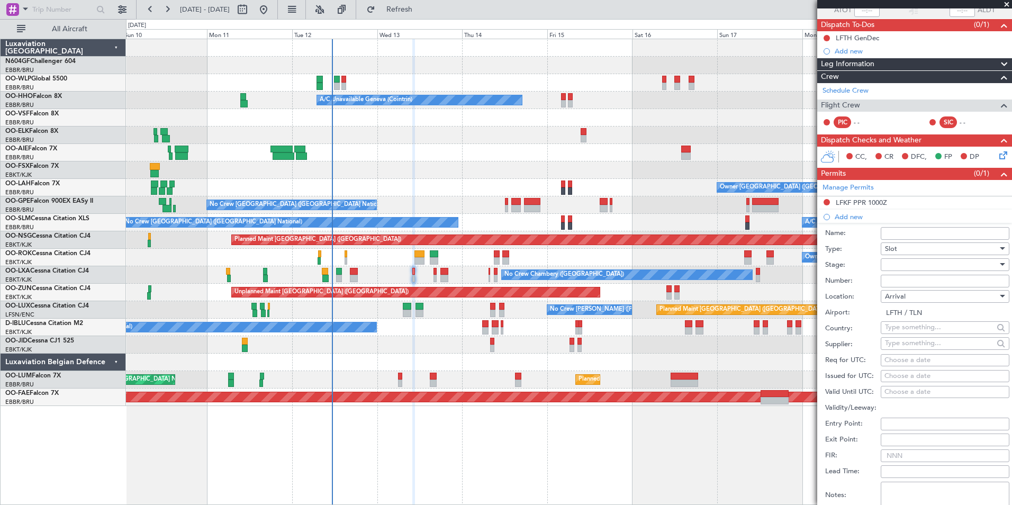
scroll to position [89, 0]
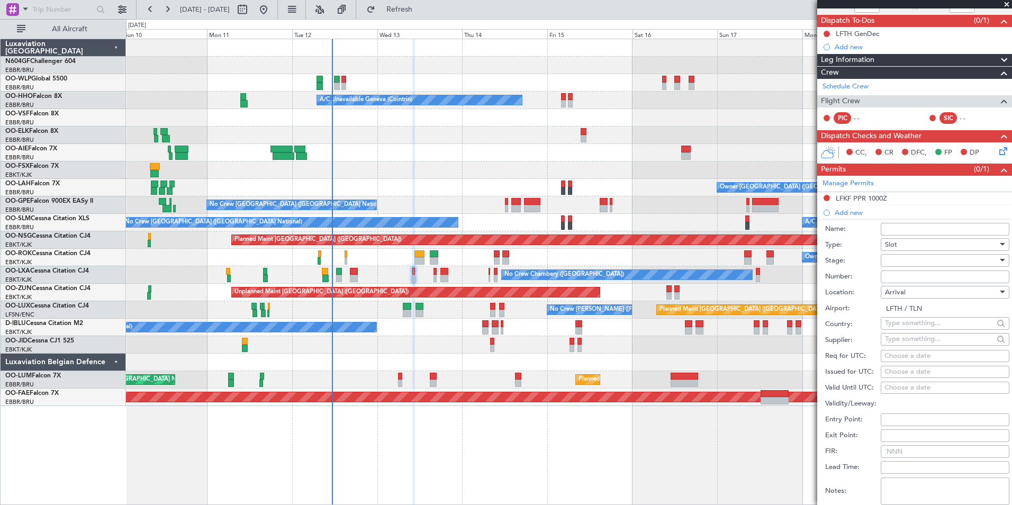
click at [925, 358] on div "Choose a date" at bounding box center [944, 356] width 121 height 11
select select "8"
select select "2025"
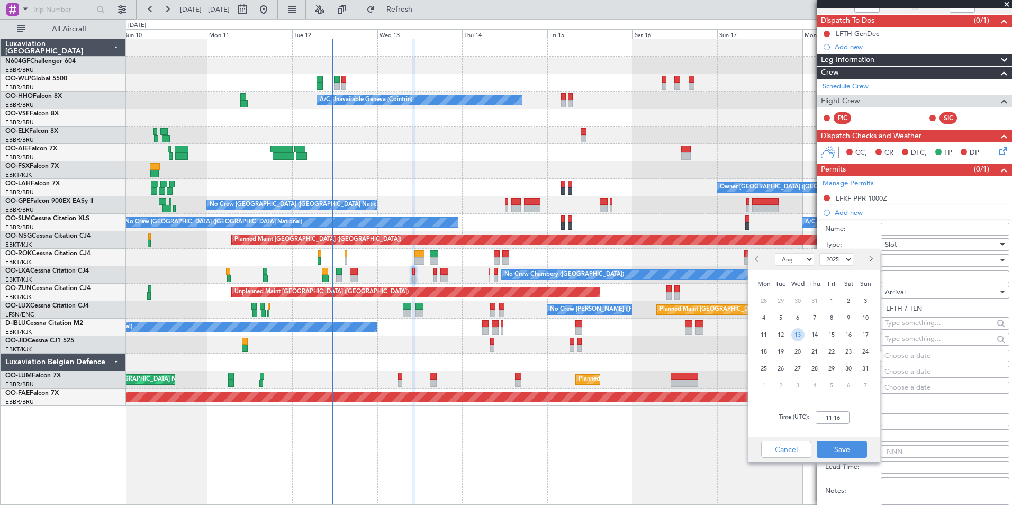
click at [795, 335] on span "13" at bounding box center [797, 334] width 13 height 13
click at [837, 422] on input "00:00" at bounding box center [832, 417] width 34 height 13
type input "10:40"
click at [843, 447] on button "Save" at bounding box center [841, 449] width 50 height 17
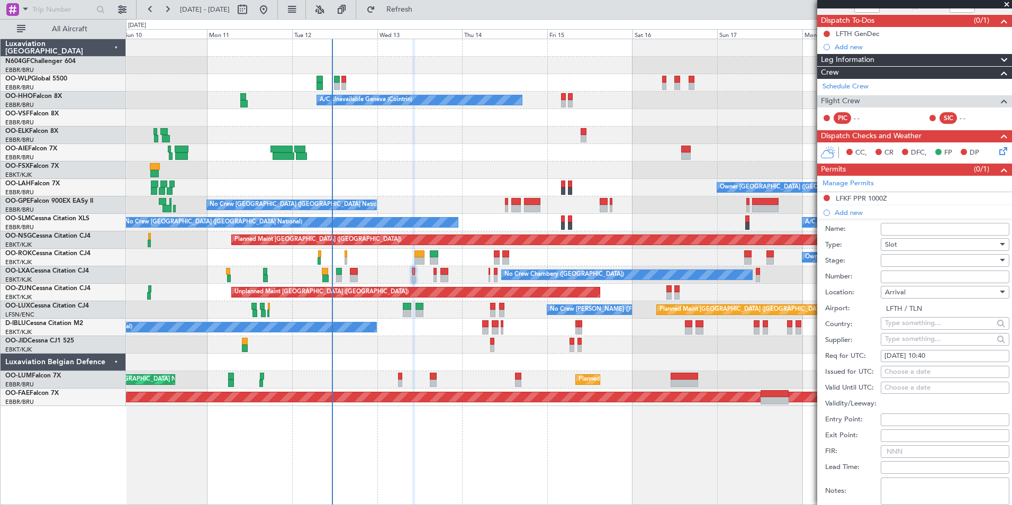
scroll to position [292, 0]
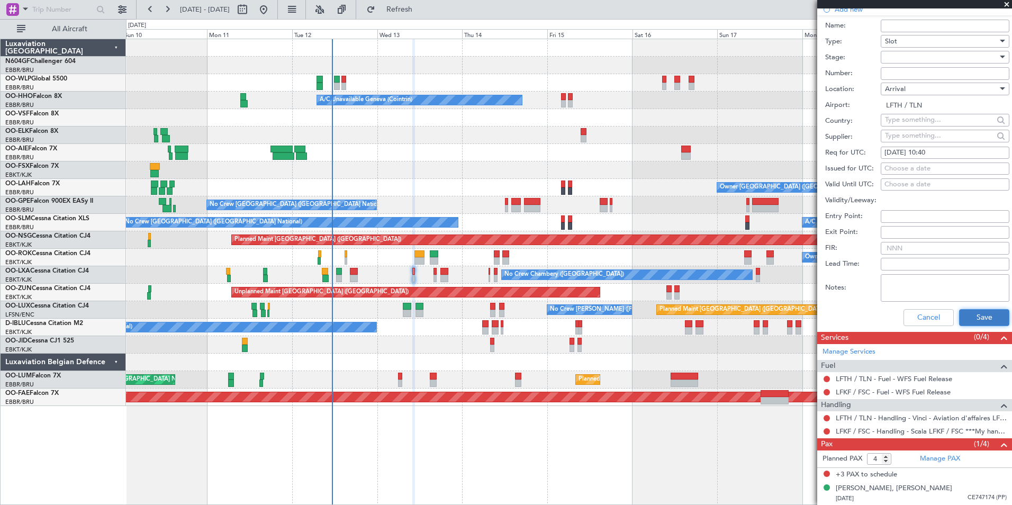
click at [985, 318] on button "Save" at bounding box center [984, 317] width 50 height 17
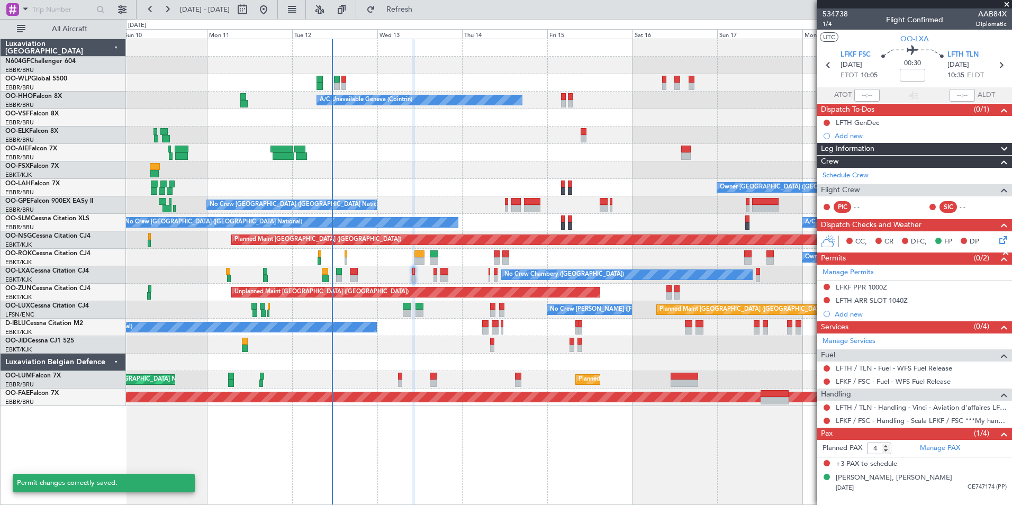
scroll to position [0, 0]
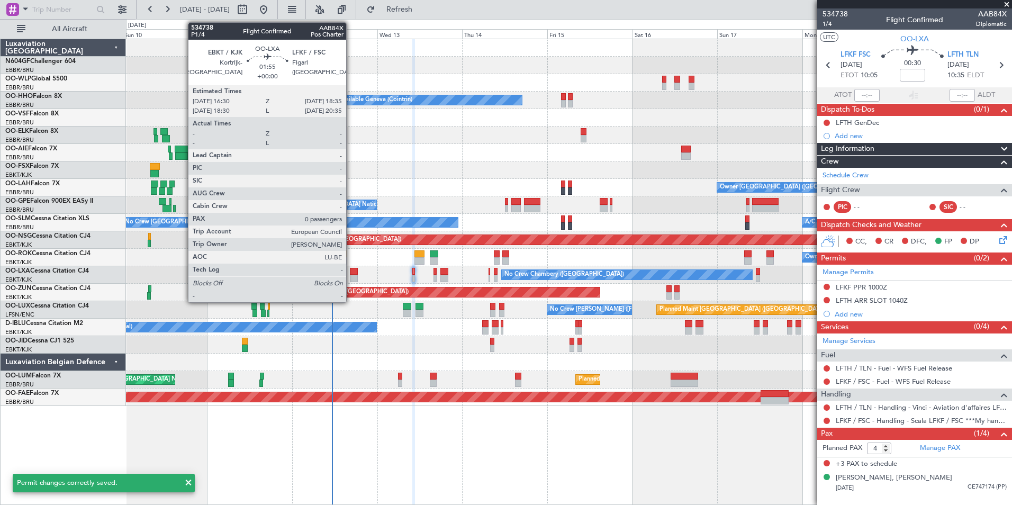
click at [351, 277] on div at bounding box center [353, 278] width 7 height 7
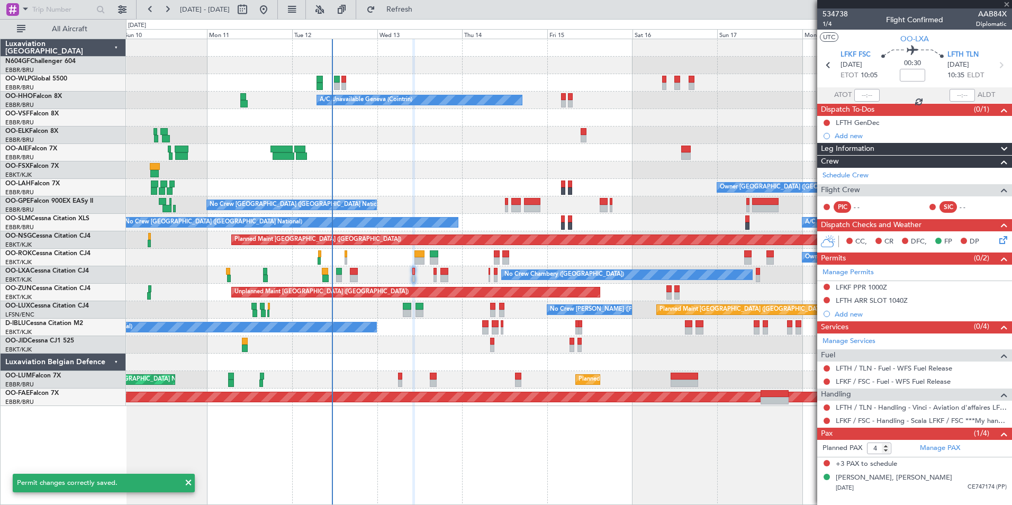
type input "0"
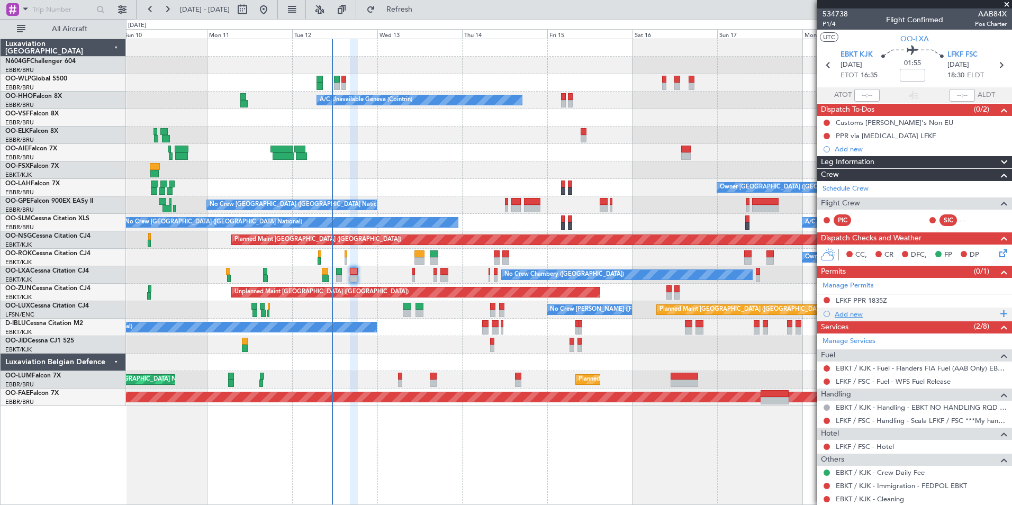
click at [852, 319] on div "Add new" at bounding box center [914, 313] width 195 height 13
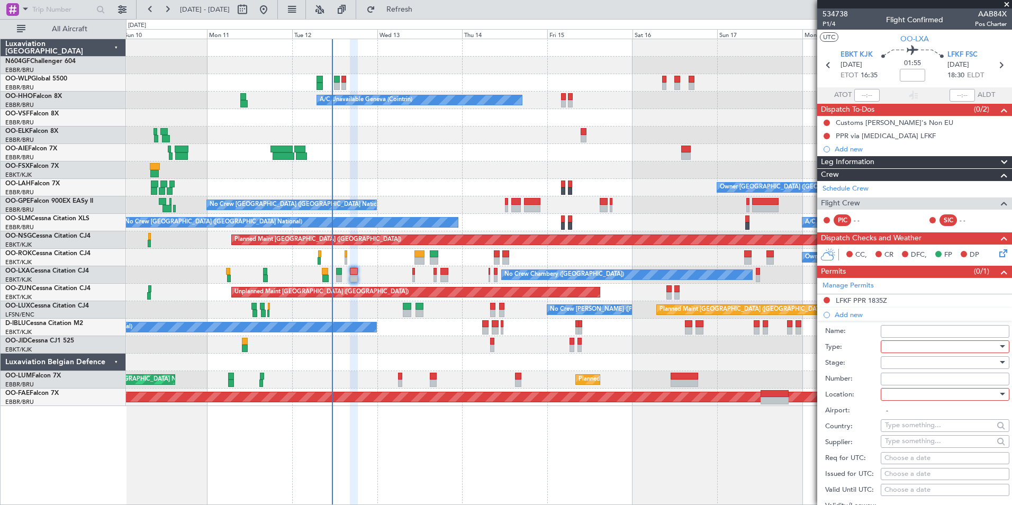
click at [891, 340] on div at bounding box center [941, 347] width 113 height 16
click at [908, 425] on span "Parking" at bounding box center [940, 421] width 111 height 16
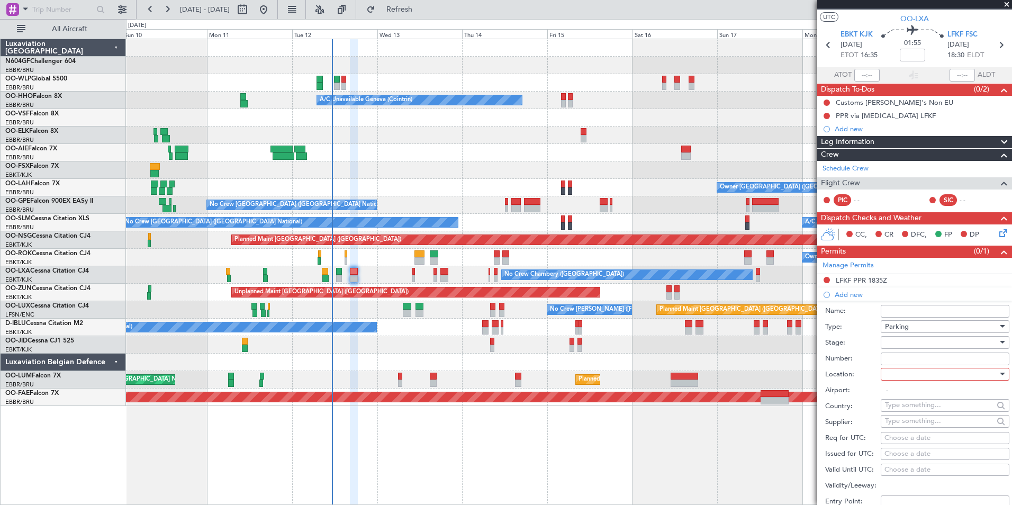
scroll to position [21, 0]
click at [920, 375] on div at bounding box center [941, 374] width 113 height 16
click at [923, 429] on span "Arrival" at bounding box center [940, 426] width 111 height 16
type input "LFKF / FSC"
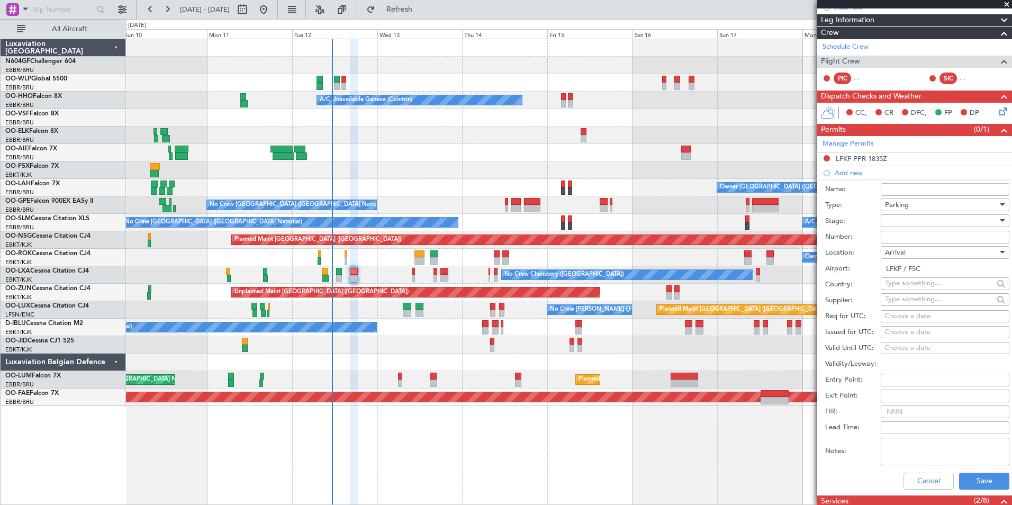
scroll to position [142, 0]
click at [973, 478] on button "Save" at bounding box center [984, 480] width 50 height 17
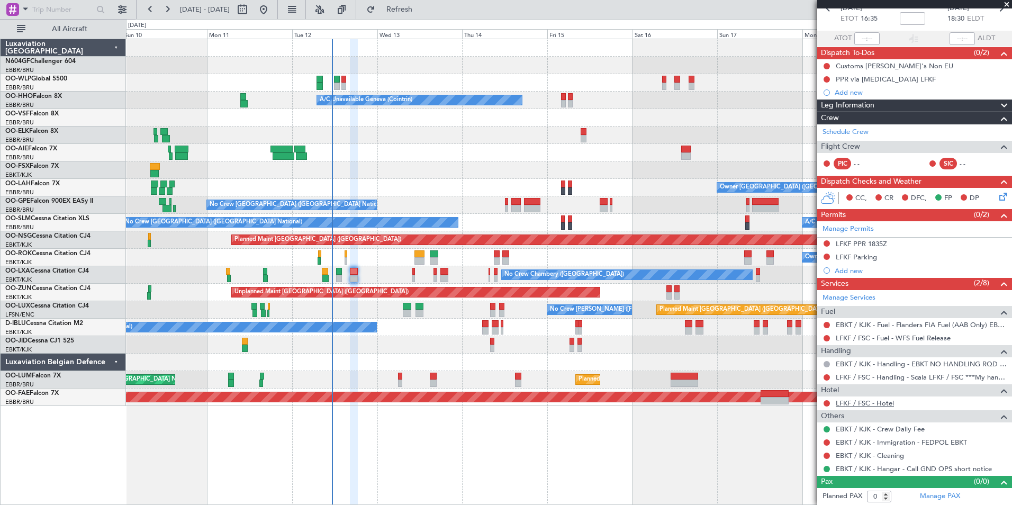
scroll to position [0, 0]
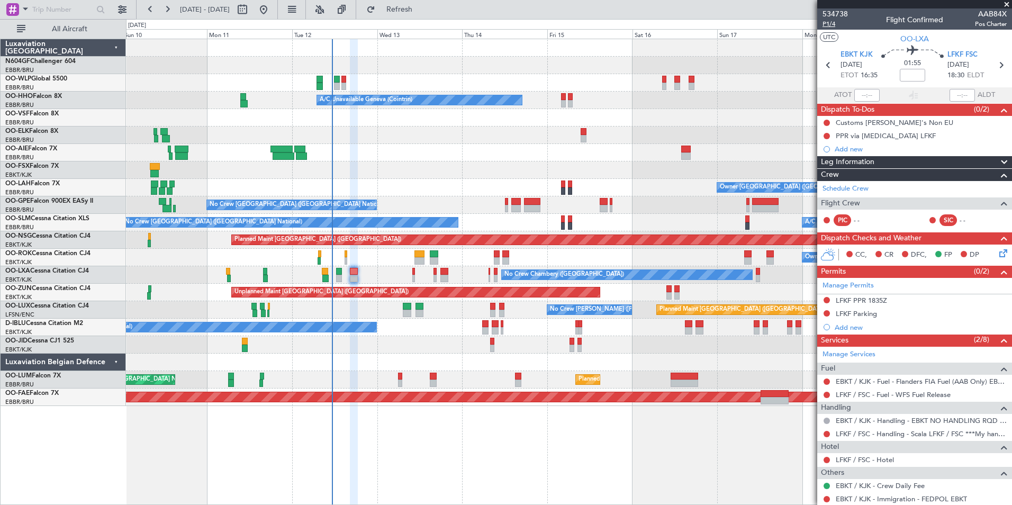
click at [824, 21] on span "P1/4" at bounding box center [834, 24] width 25 height 9
click at [425, 16] on button "Refresh" at bounding box center [392, 9] width 63 height 17
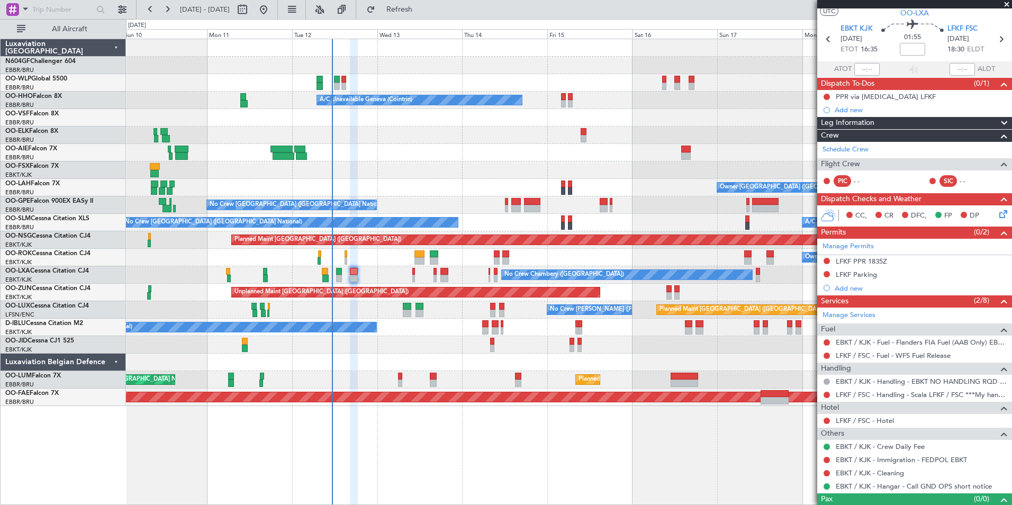
scroll to position [28, 0]
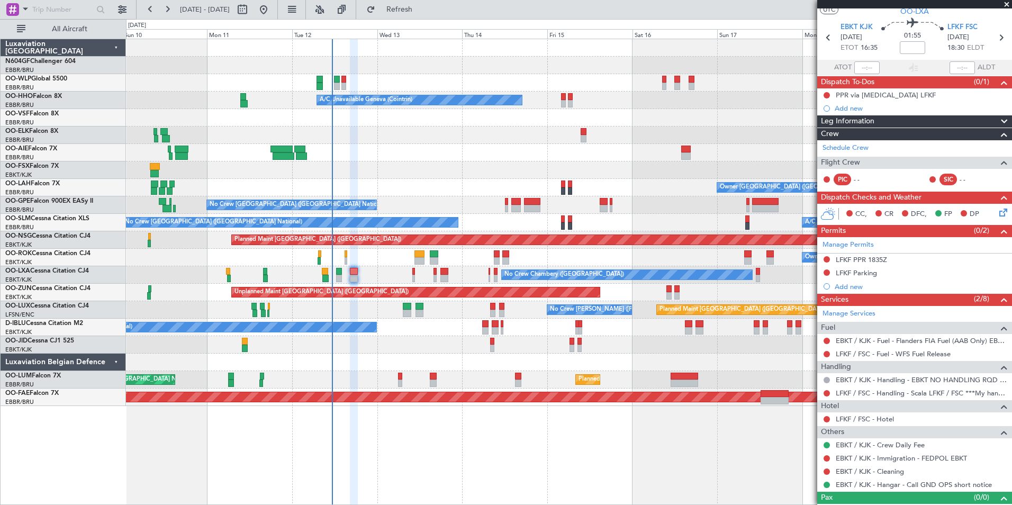
click at [990, 47] on section "EBKT KJK [DATE] ETOT 16:35 01:55 LFKF FSC [DATE] 18:30 ELDT" at bounding box center [914, 39] width 195 height 42
click at [996, 40] on icon at bounding box center [1001, 38] width 14 height 14
type input "4"
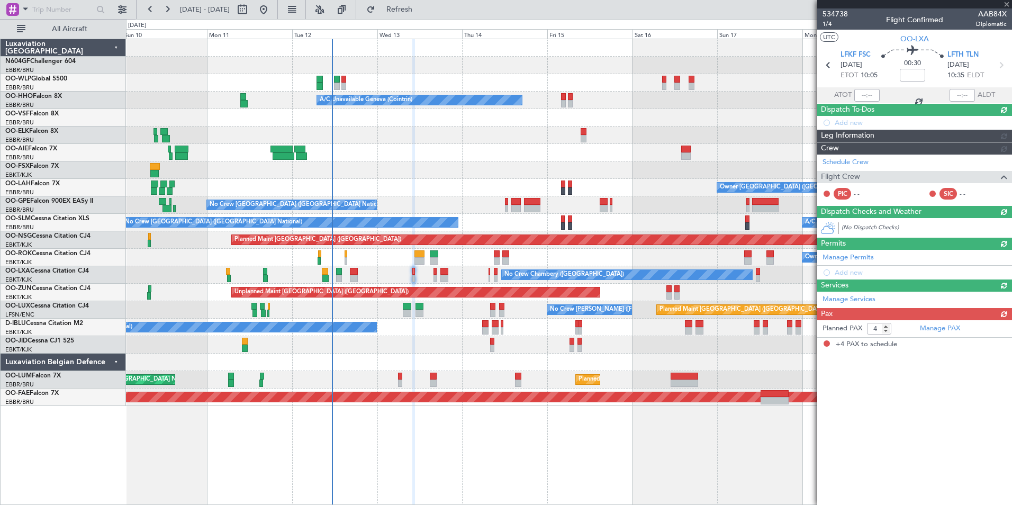
scroll to position [0, 0]
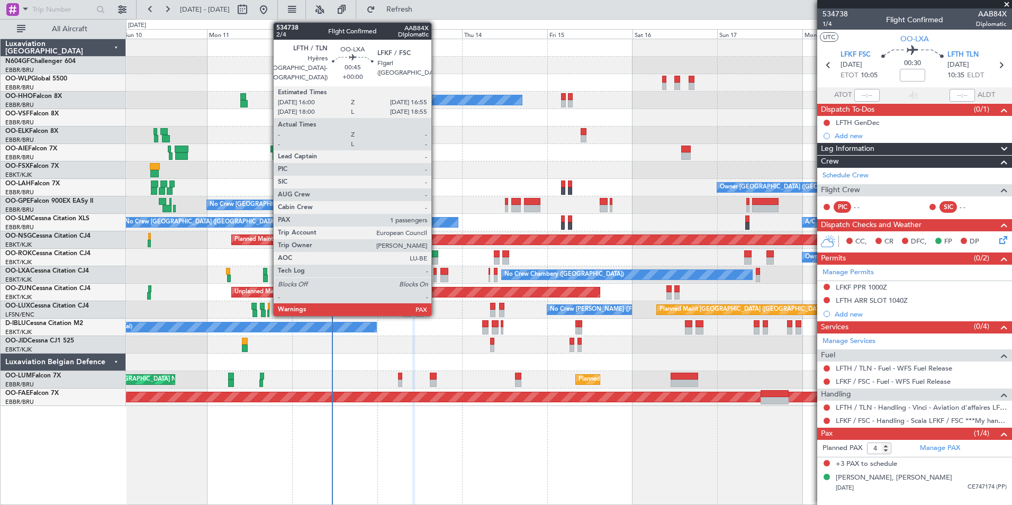
click at [436, 275] on div at bounding box center [435, 278] width 4 height 7
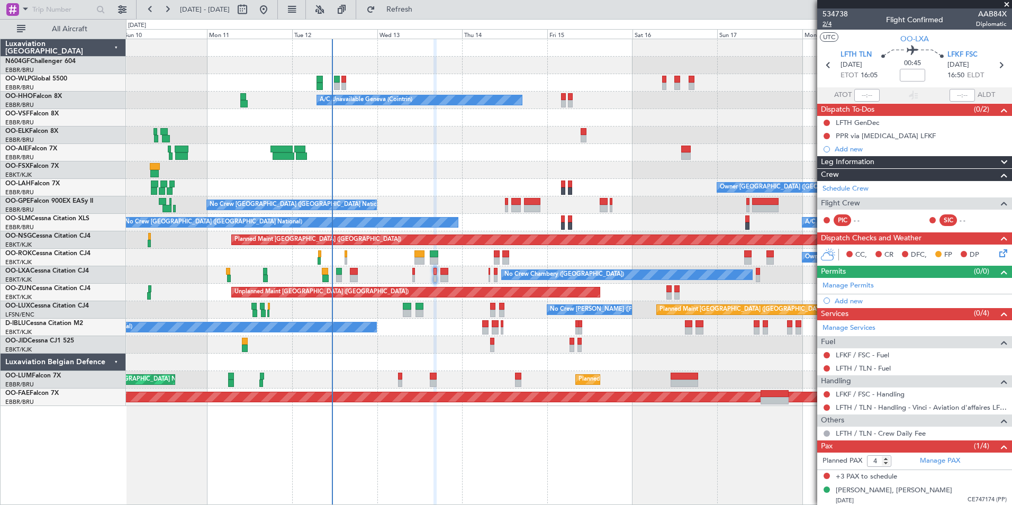
click at [830, 24] on span "2/4" at bounding box center [834, 24] width 25 height 9
click at [852, 353] on link "LFKF / FSC - Fuel" at bounding box center [861, 354] width 53 height 9
click at [849, 366] on link "LFTH / TLN - Fuel" at bounding box center [862, 367] width 55 height 9
click at [422, 12] on span "Refresh" at bounding box center [399, 9] width 44 height 7
click at [873, 394] on link "LFKF / FSC - Handling" at bounding box center [869, 393] width 69 height 9
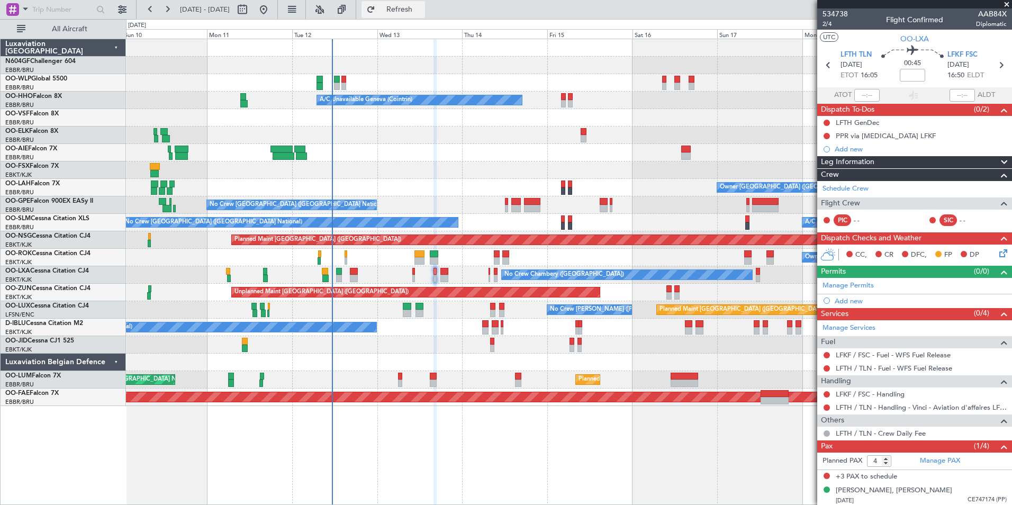
click at [416, 16] on button "Refresh" at bounding box center [392, 9] width 63 height 17
click at [854, 302] on div "Add new" at bounding box center [915, 300] width 162 height 9
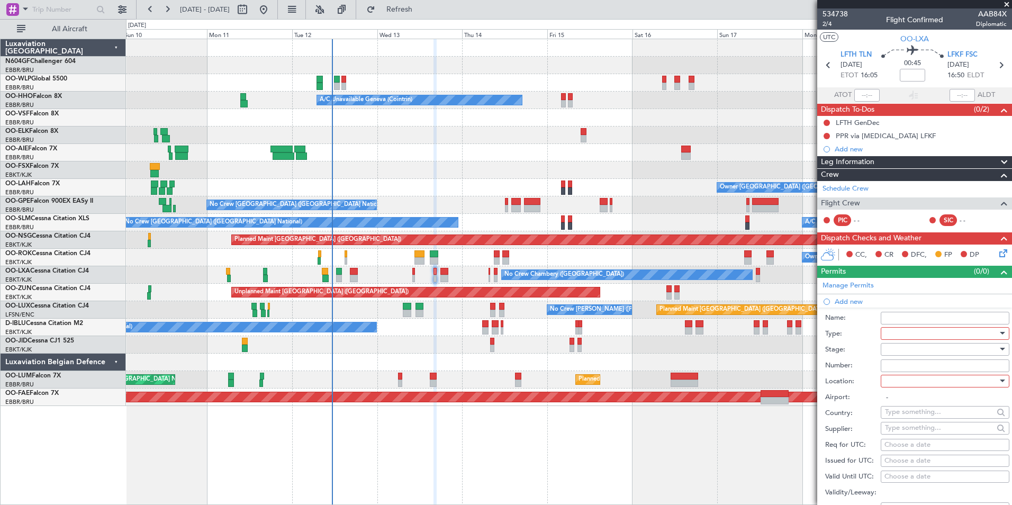
click at [912, 336] on div at bounding box center [941, 333] width 113 height 16
click at [912, 434] on span "Slot" at bounding box center [940, 433] width 111 height 16
click at [908, 349] on div at bounding box center [941, 349] width 113 height 16
click at [912, 389] on span "Not Requested" at bounding box center [940, 386] width 111 height 16
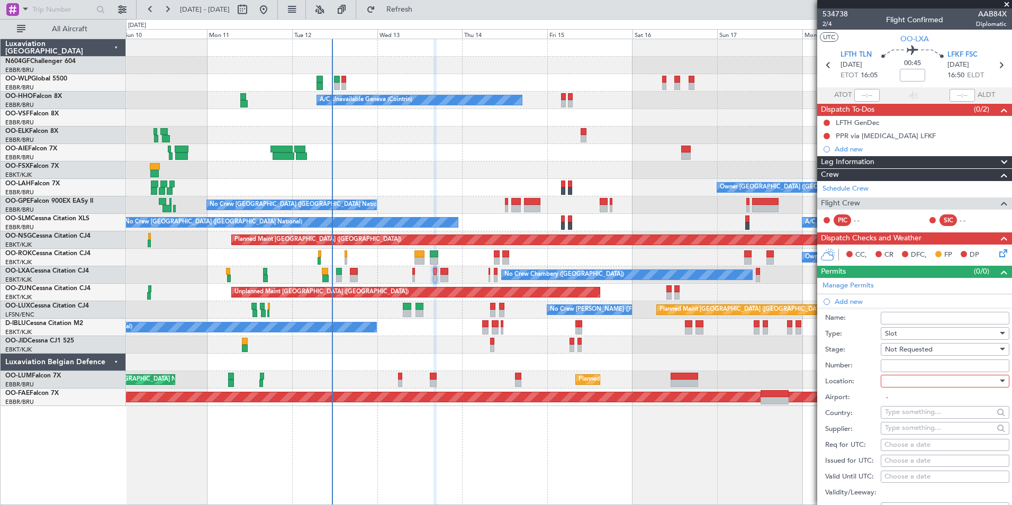
click at [914, 381] on div at bounding box center [941, 381] width 113 height 16
click at [912, 399] on span "Departure" at bounding box center [940, 402] width 111 height 16
type input "LFTH / TLN"
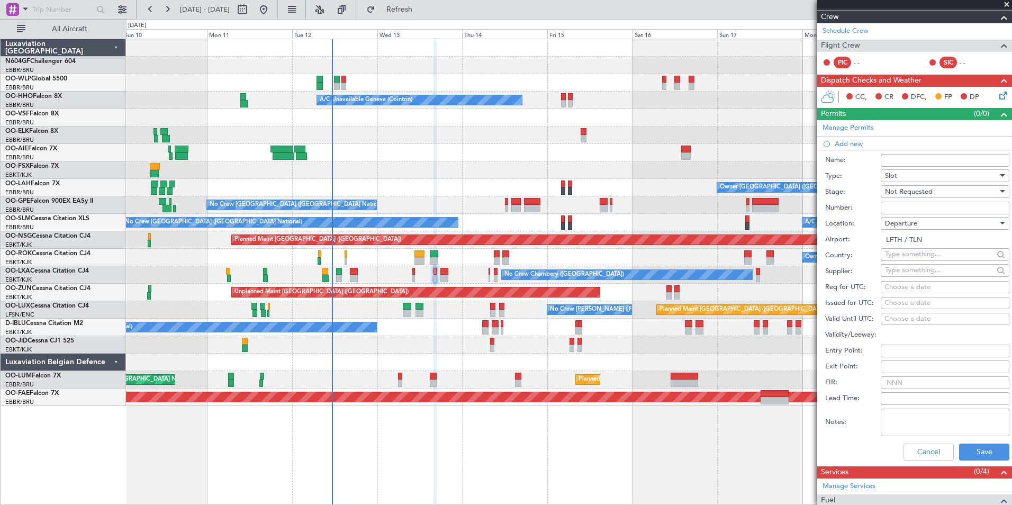
click at [924, 285] on div "Choose a date" at bounding box center [944, 287] width 121 height 11
select select "8"
select select "2025"
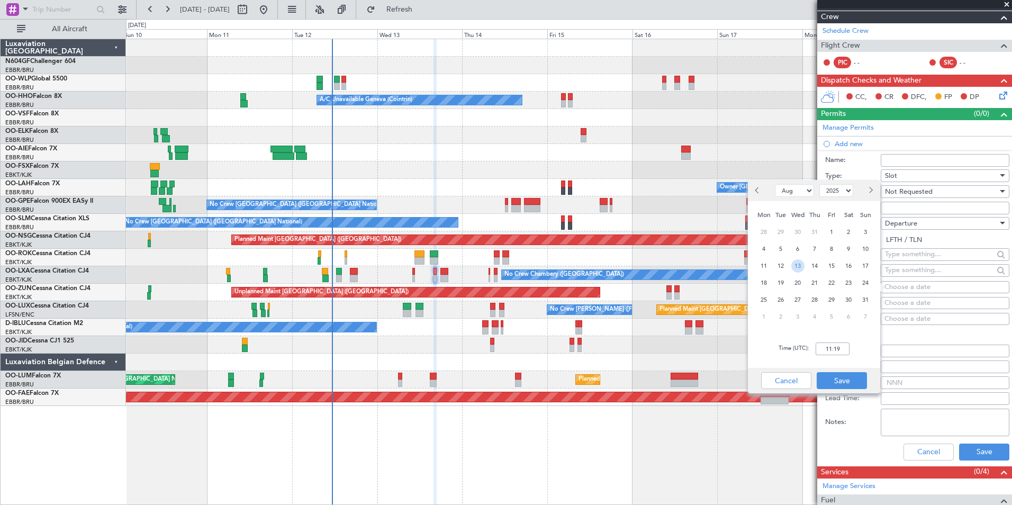
click at [799, 266] on span "13" at bounding box center [797, 265] width 13 height 13
click at [833, 343] on input "00:00" at bounding box center [832, 348] width 34 height 13
type input "16:00"
click at [849, 378] on button "Save" at bounding box center [841, 380] width 50 height 17
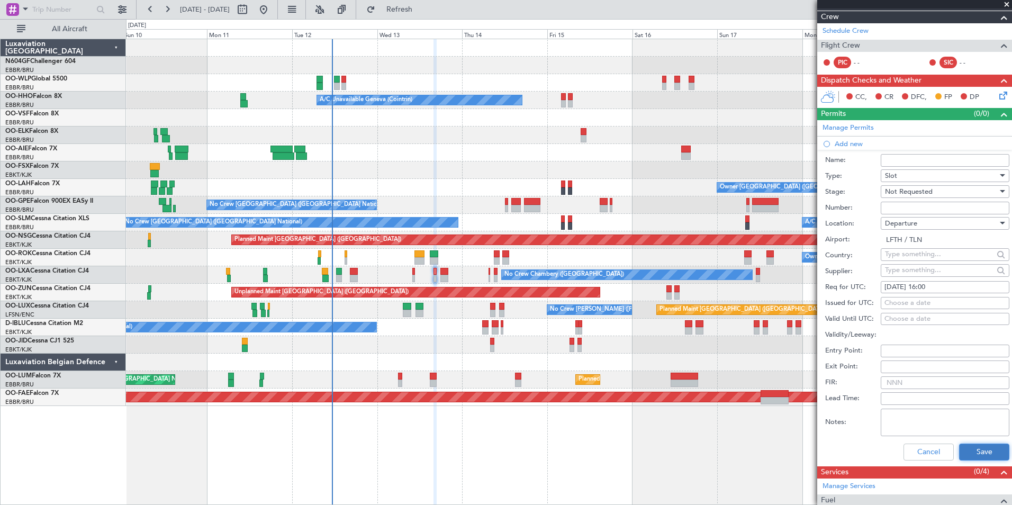
click at [984, 458] on button "Save" at bounding box center [984, 451] width 50 height 17
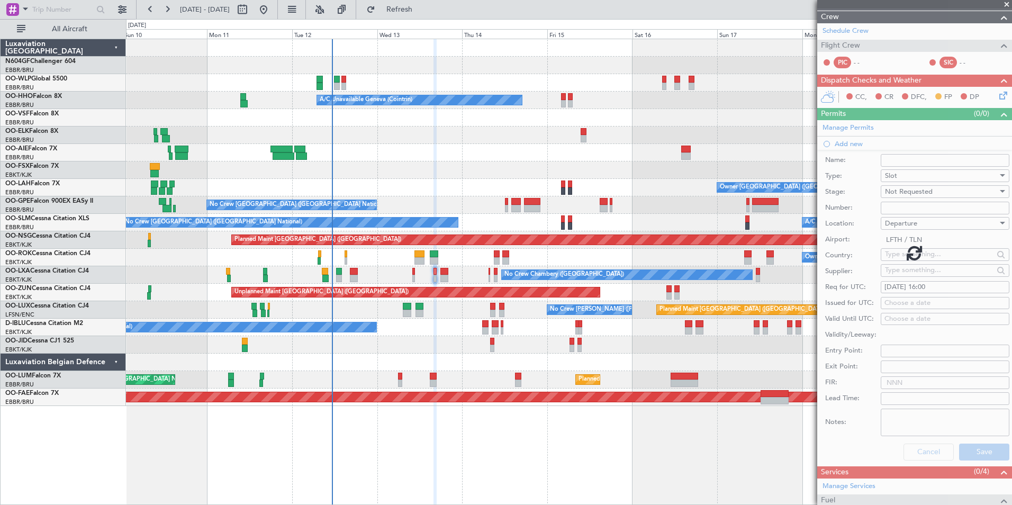
scroll to position [15, 0]
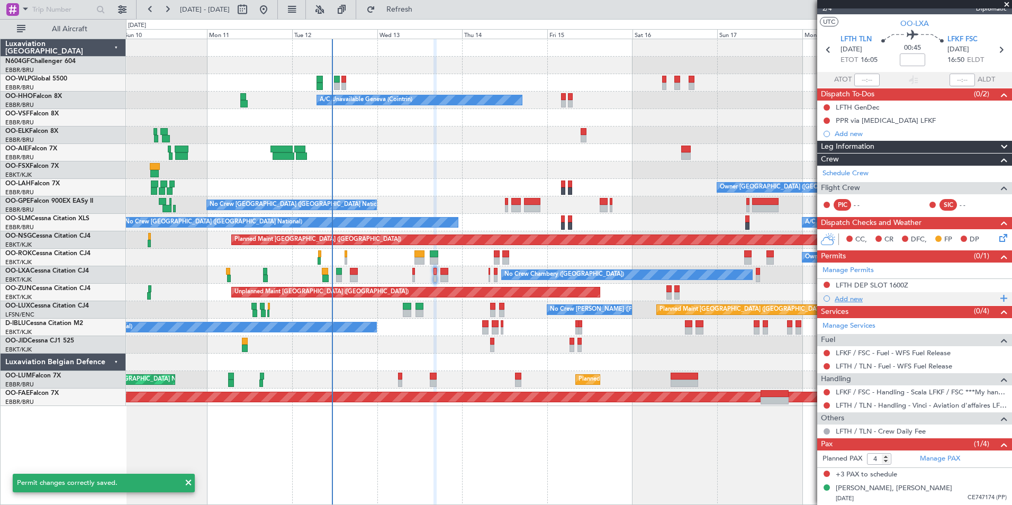
click at [842, 299] on div "Add new" at bounding box center [915, 298] width 162 height 9
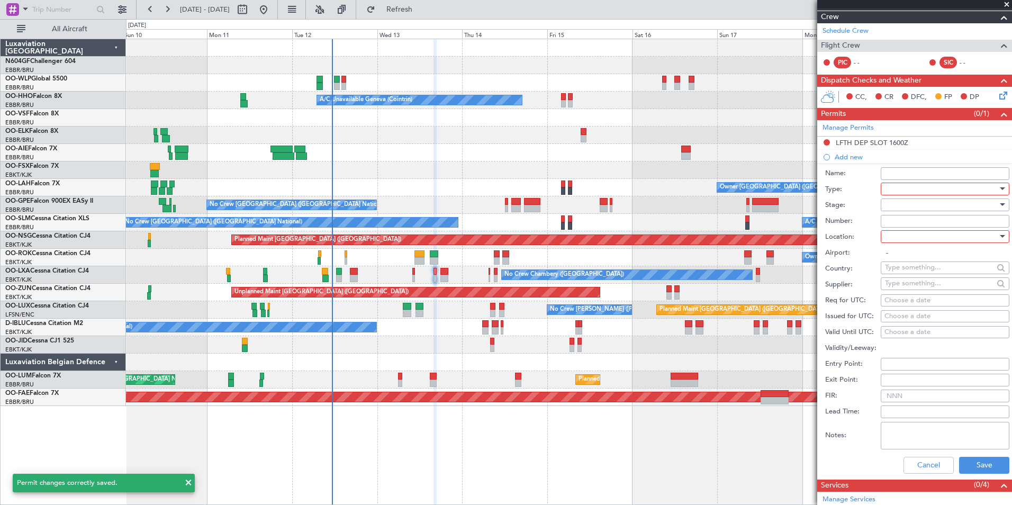
click at [937, 188] on div at bounding box center [941, 189] width 113 height 16
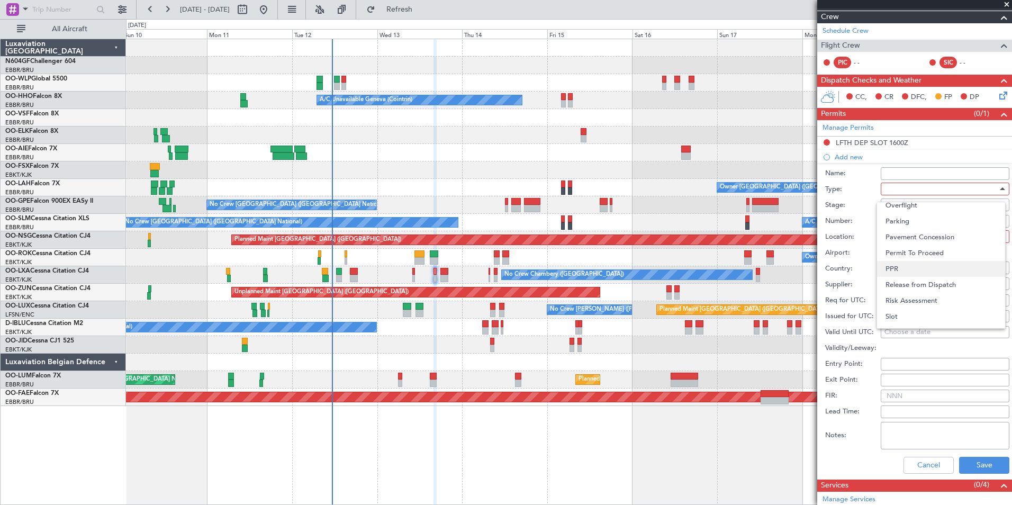
click at [926, 266] on span "PPR" at bounding box center [940, 269] width 111 height 16
click at [925, 232] on div at bounding box center [941, 237] width 113 height 16
click at [909, 292] on span "Arrival" at bounding box center [940, 289] width 111 height 16
type input "LFKF / FSC"
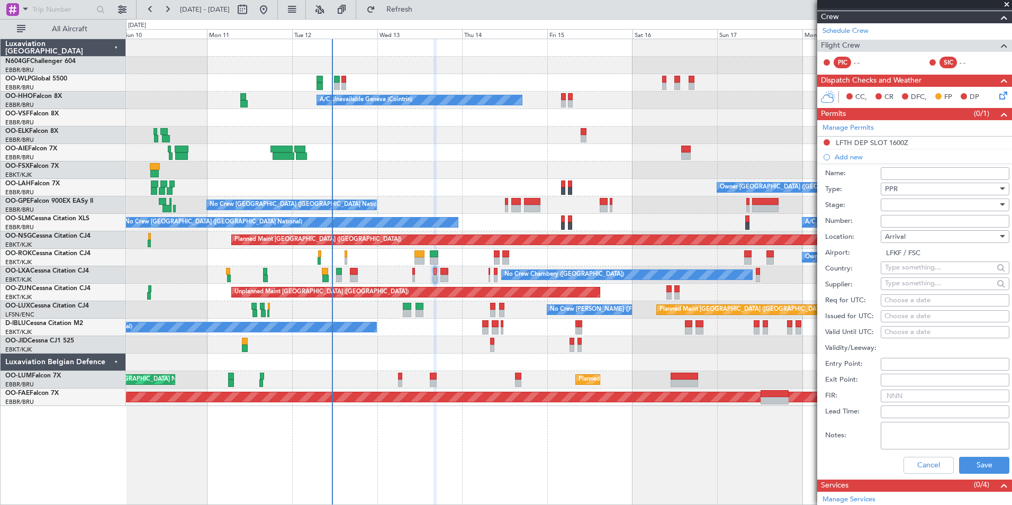
click at [927, 296] on div "Choose a date" at bounding box center [944, 300] width 121 height 11
select select "8"
select select "2025"
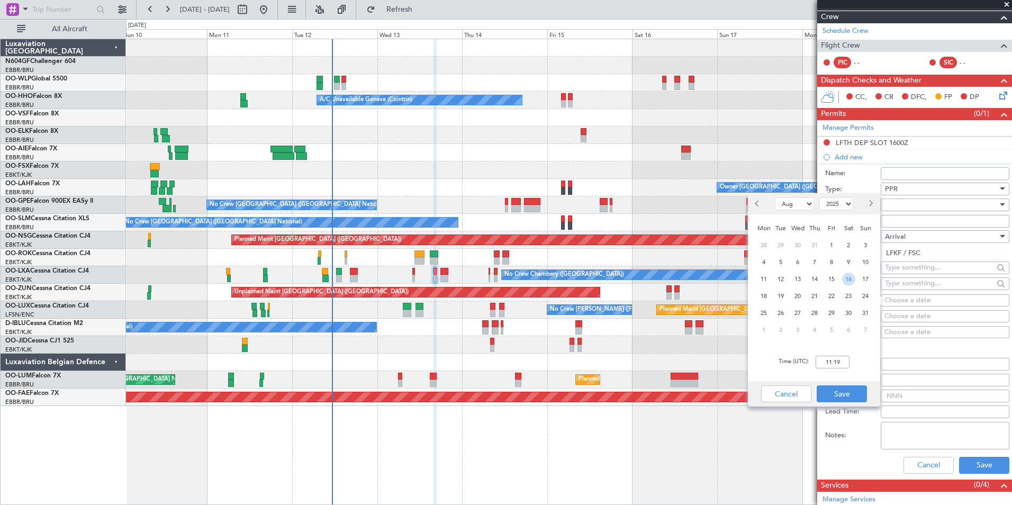
click at [850, 276] on span "16" at bounding box center [848, 278] width 13 height 13
click at [839, 365] on input "00:00" at bounding box center [832, 362] width 34 height 13
type input "1655"
click at [835, 399] on button "Save" at bounding box center [841, 393] width 50 height 17
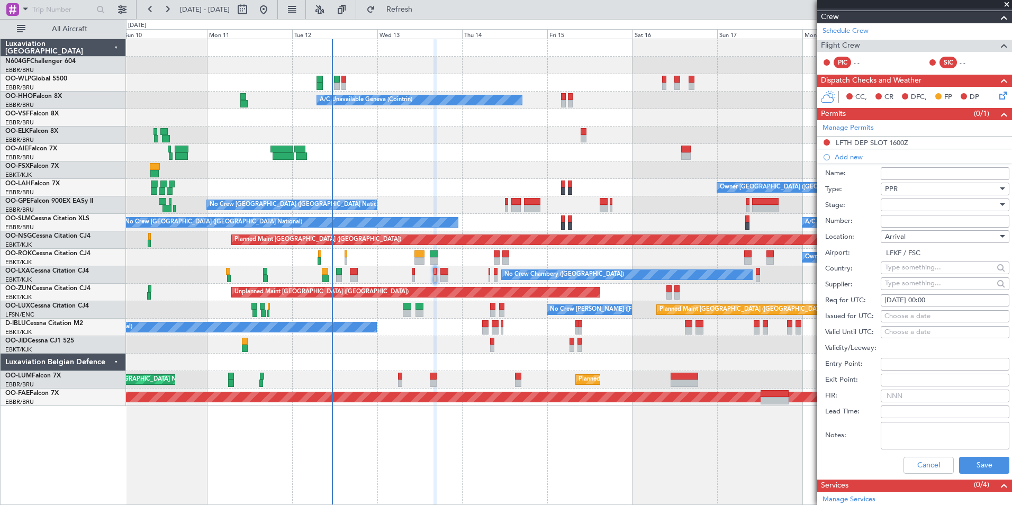
click at [948, 305] on fb-calendar-cell "[DATE] 00:00" at bounding box center [944, 300] width 129 height 13
click at [949, 300] on div "[DATE] 00:00" at bounding box center [944, 300] width 121 height 11
select select "8"
select select "2025"
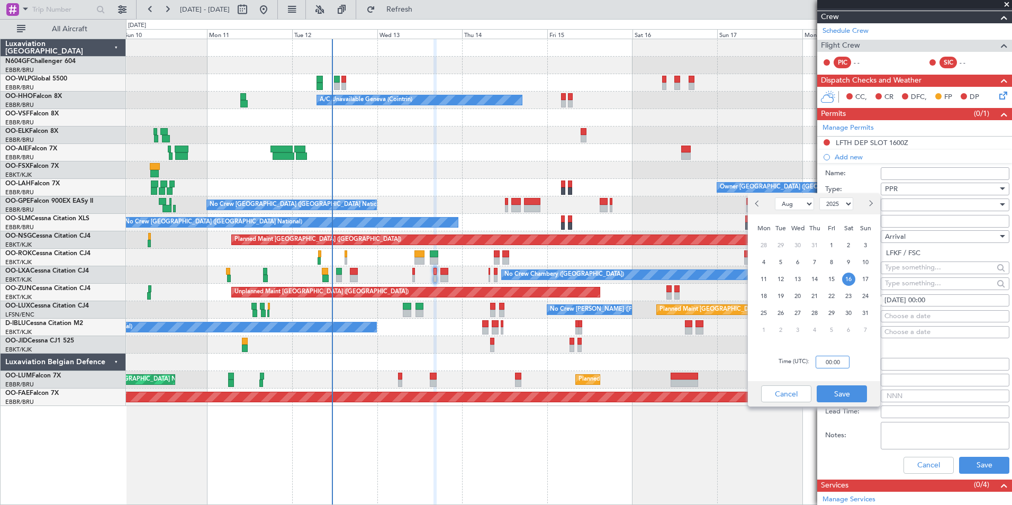
click at [832, 365] on input "00:00" at bounding box center [832, 362] width 34 height 13
type input "16:55"
click at [849, 387] on button "Save" at bounding box center [841, 393] width 50 height 17
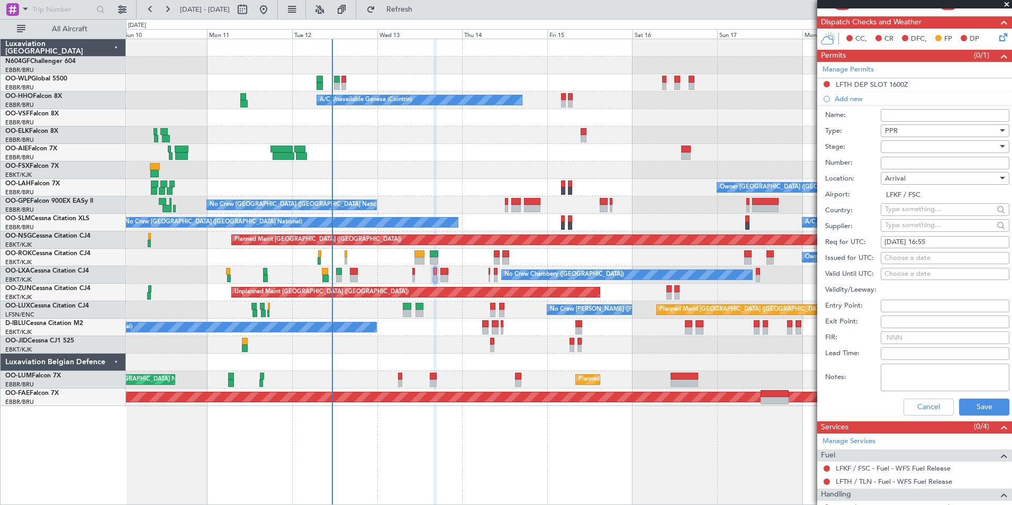
scroll to position [217, 0]
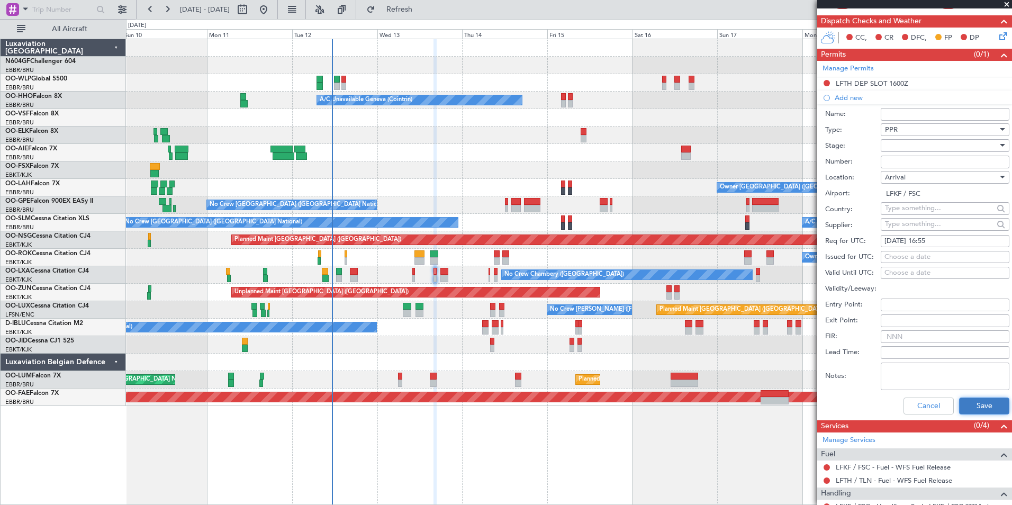
click at [987, 399] on button "Save" at bounding box center [984, 405] width 50 height 17
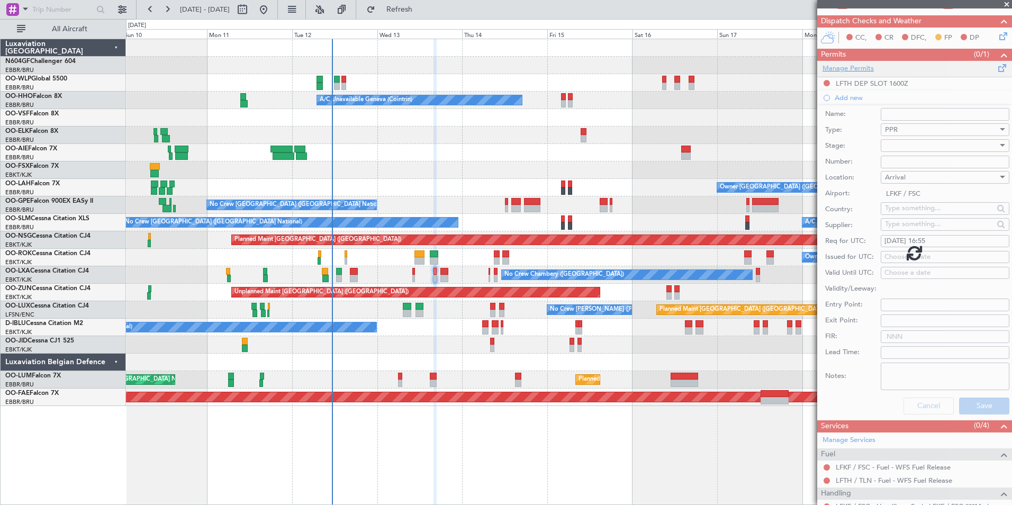
scroll to position [29, 0]
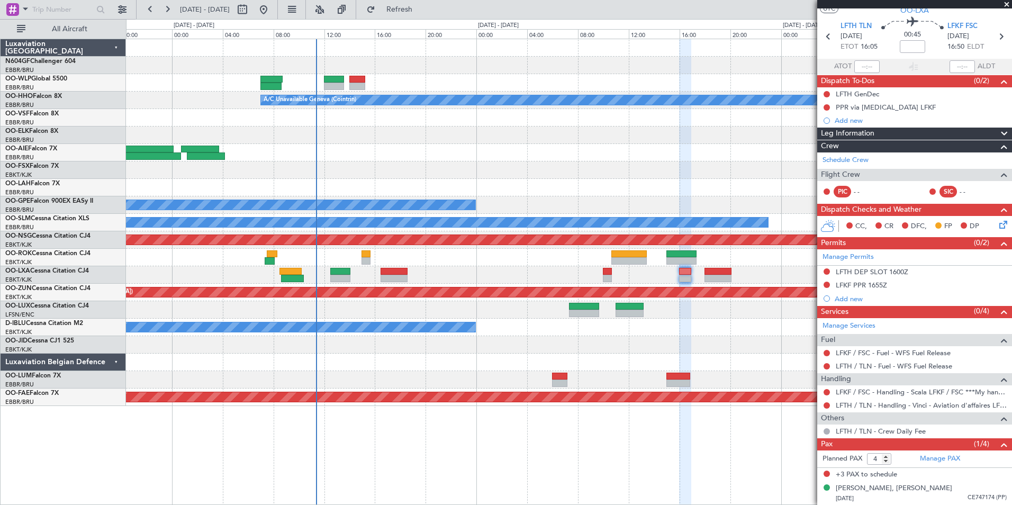
click at [395, 121] on div at bounding box center [568, 117] width 885 height 17
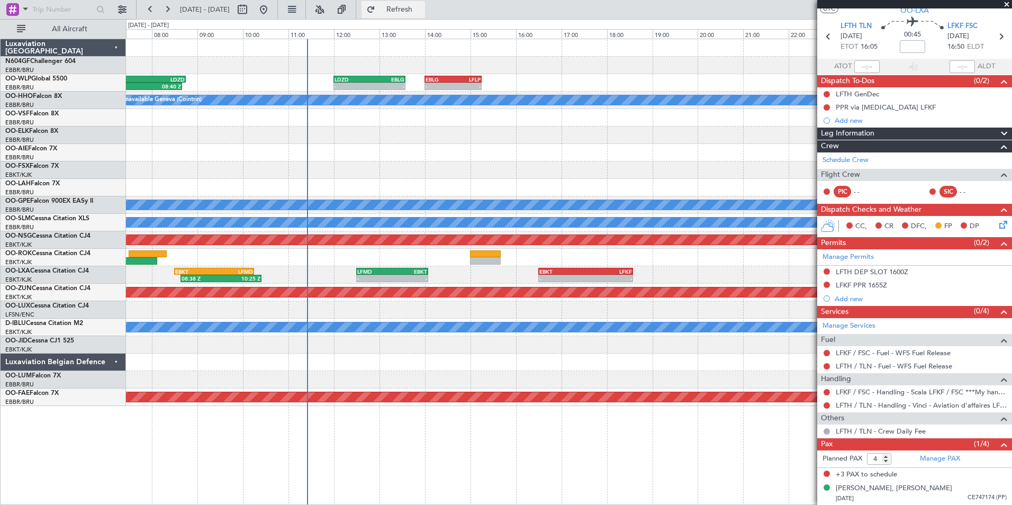
click at [425, 15] on button "Refresh" at bounding box center [392, 9] width 63 height 17
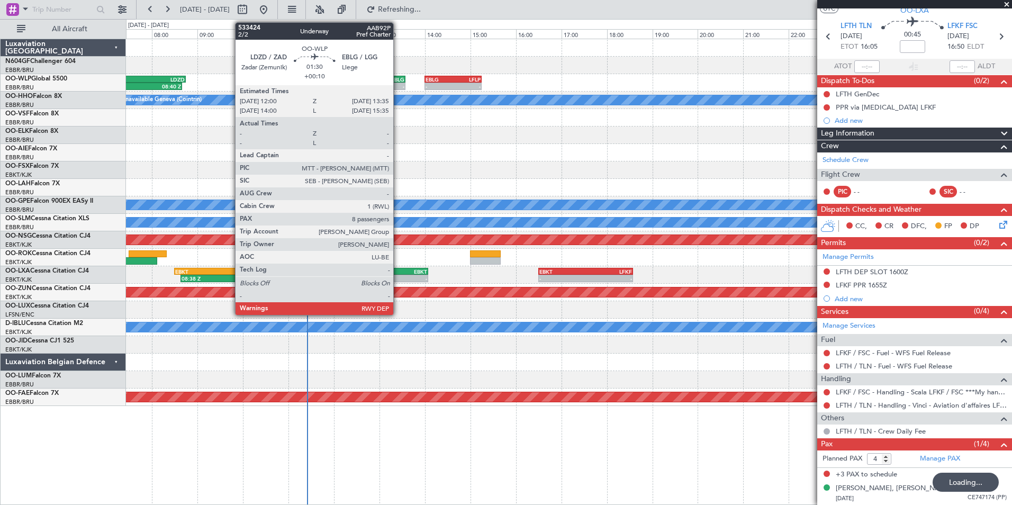
click at [394, 85] on div "-" at bounding box center [386, 86] width 35 height 6
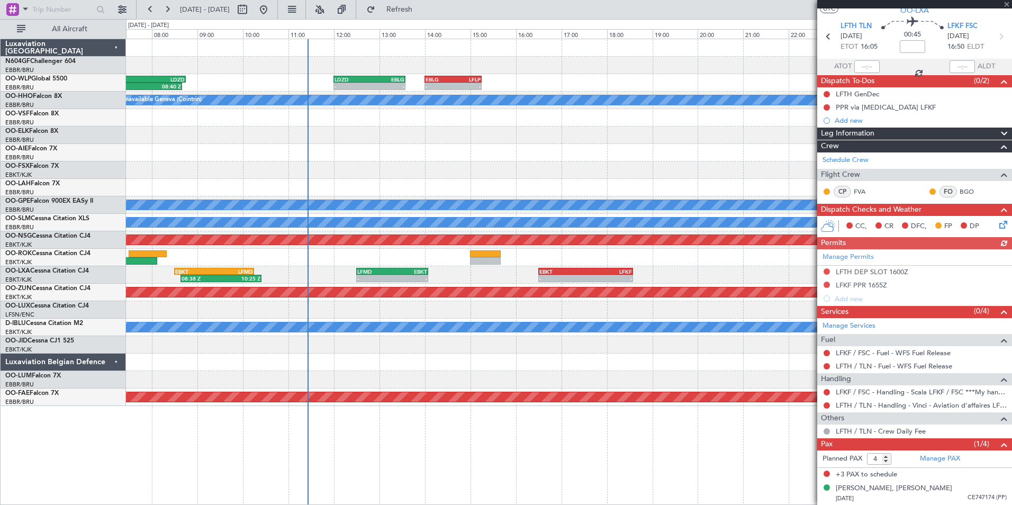
type input "+00:10"
type input "8"
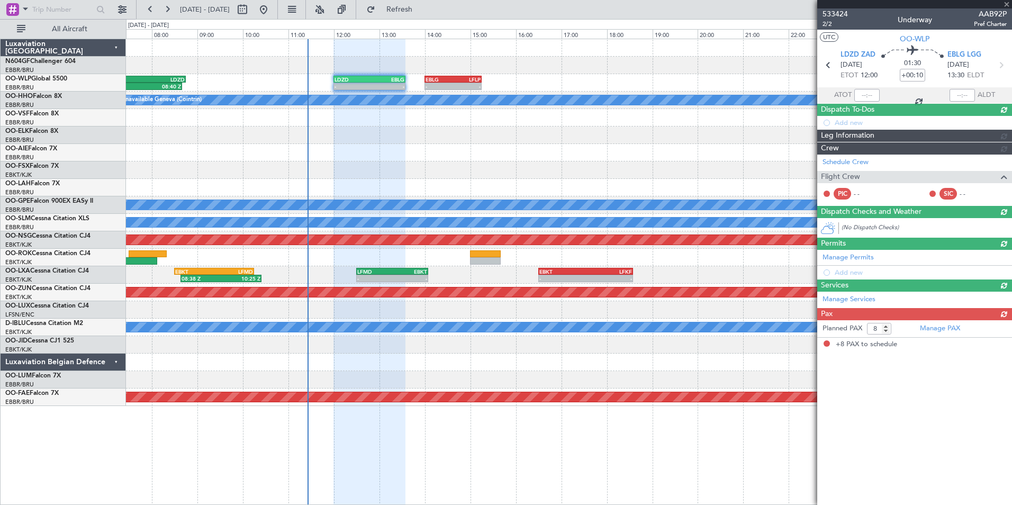
scroll to position [0, 0]
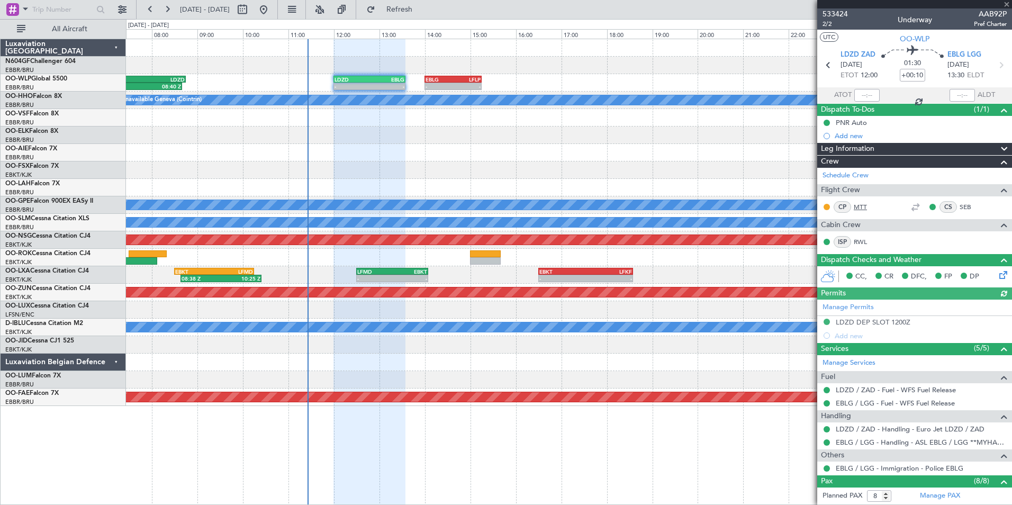
click at [862, 204] on link "MTT" at bounding box center [865, 207] width 24 height 10
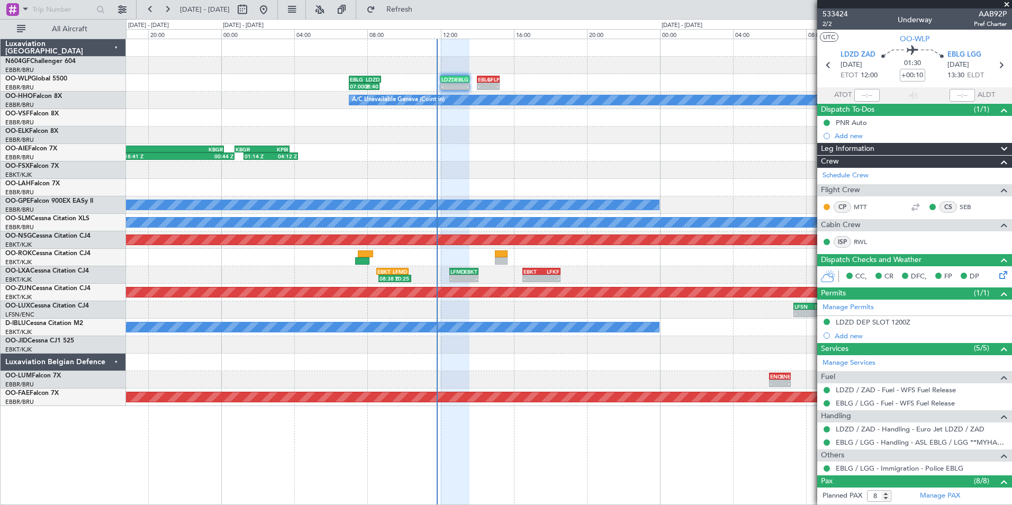
click at [577, 152] on div "01:14 Z 04:12 Z KBGR 00:45 Z KPBI 03:45 Z 18:41 Z 00:44 Z EGHI 18:00 Z KBGR 00:…" at bounding box center [568, 152] width 885 height 17
click at [422, 12] on span "Refresh" at bounding box center [399, 9] width 44 height 7
click at [425, 16] on button "Refresh" at bounding box center [392, 9] width 63 height 17
click at [422, 13] on span "Refresh" at bounding box center [399, 9] width 44 height 7
click at [500, 128] on div "A/C Unavailable Geneva (Cointrin) 18:41 Z 00:44 Z EGHI 18:00 Z KBGR 00:10 Z 01:…" at bounding box center [568, 222] width 885 height 367
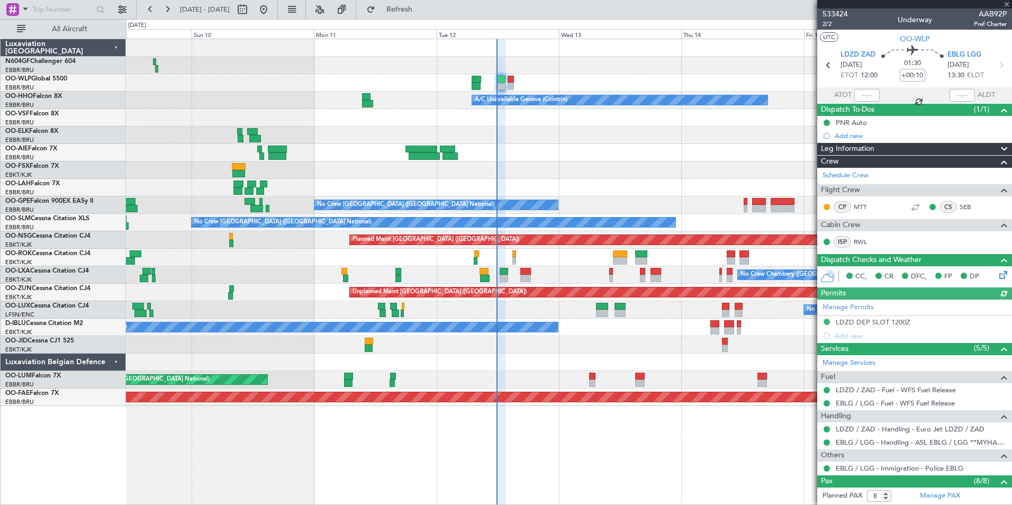
click at [522, 137] on div at bounding box center [568, 134] width 885 height 17
drag, startPoint x: 569, startPoint y: 195, endPoint x: 470, endPoint y: 184, distance: 100.1
click at [533, 127] on div at bounding box center [568, 134] width 885 height 17
click at [422, 8] on span "Refresh" at bounding box center [399, 9] width 44 height 7
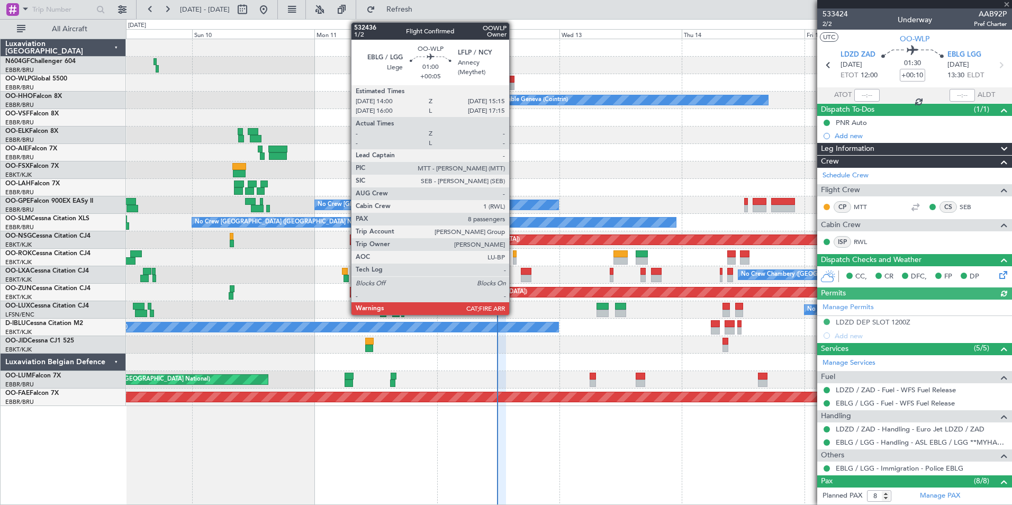
click at [514, 85] on div at bounding box center [511, 86] width 7 height 7
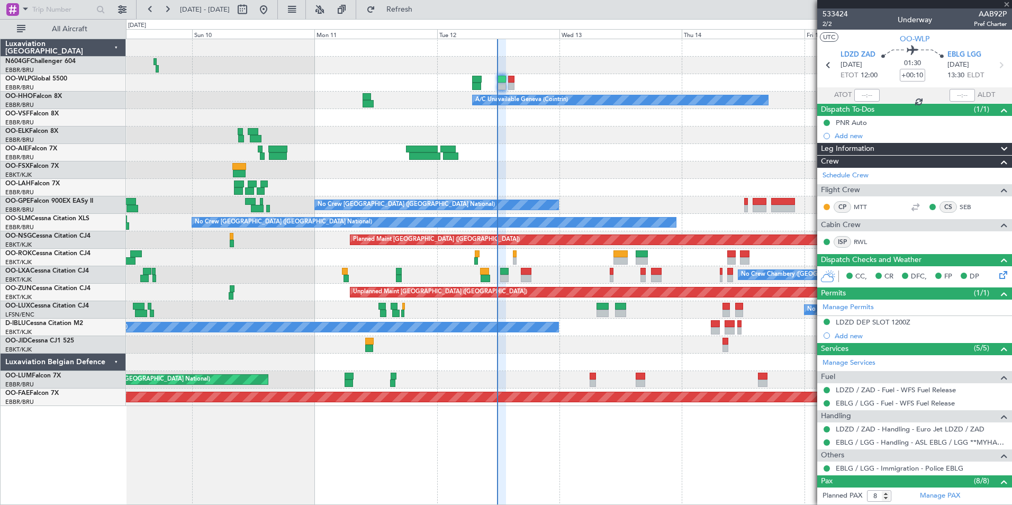
type input "+00:05"
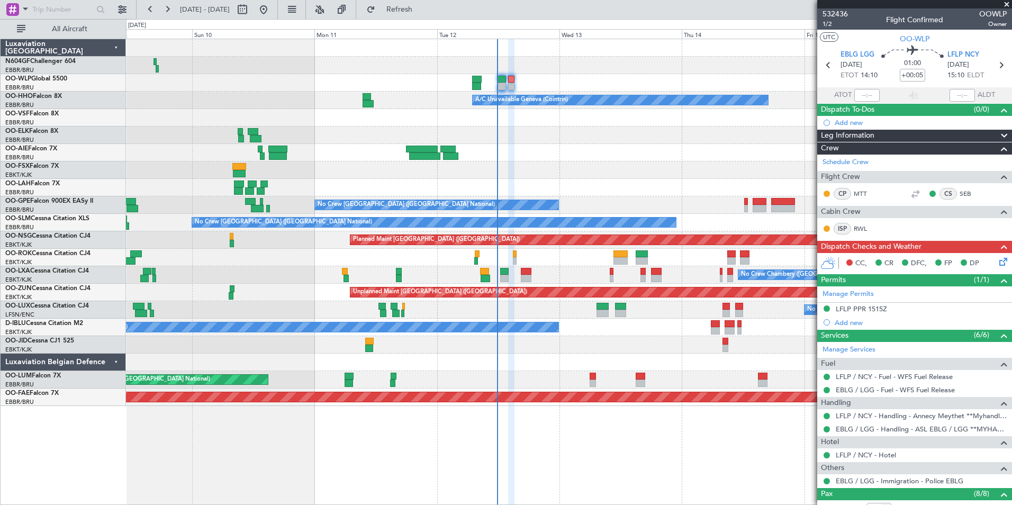
click at [877, 25] on div "532436 1/2 Flight Confirmed OOWLP Owner" at bounding box center [914, 18] width 195 height 21
drag, startPoint x: 888, startPoint y: 38, endPoint x: 877, endPoint y: 38, distance: 11.6
click at [877, 38] on section "UTC OO-WLP" at bounding box center [914, 38] width 195 height 16
click at [838, 12] on span "532436" at bounding box center [834, 13] width 25 height 11
click at [425, 14] on button "Refresh" at bounding box center [392, 9] width 63 height 17
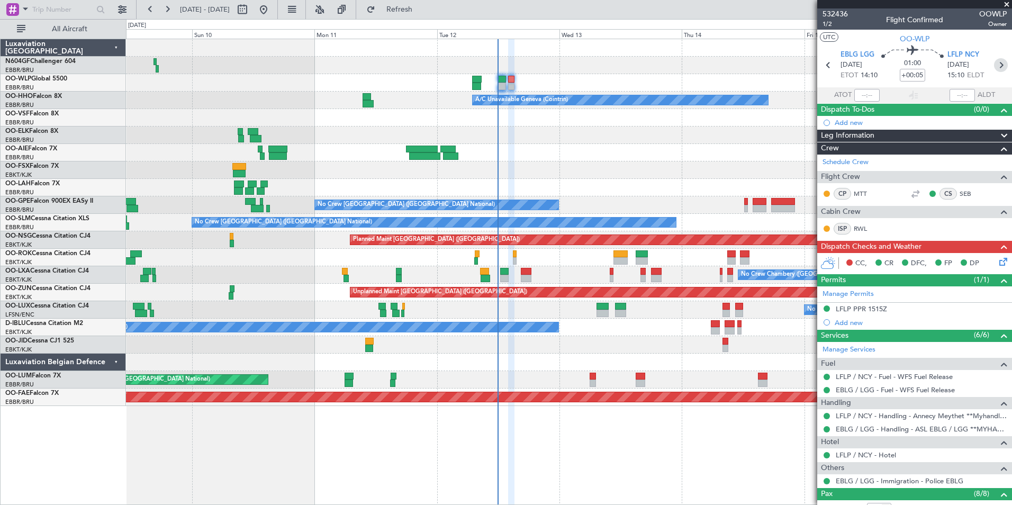
click at [1001, 68] on icon at bounding box center [1001, 65] width 14 height 14
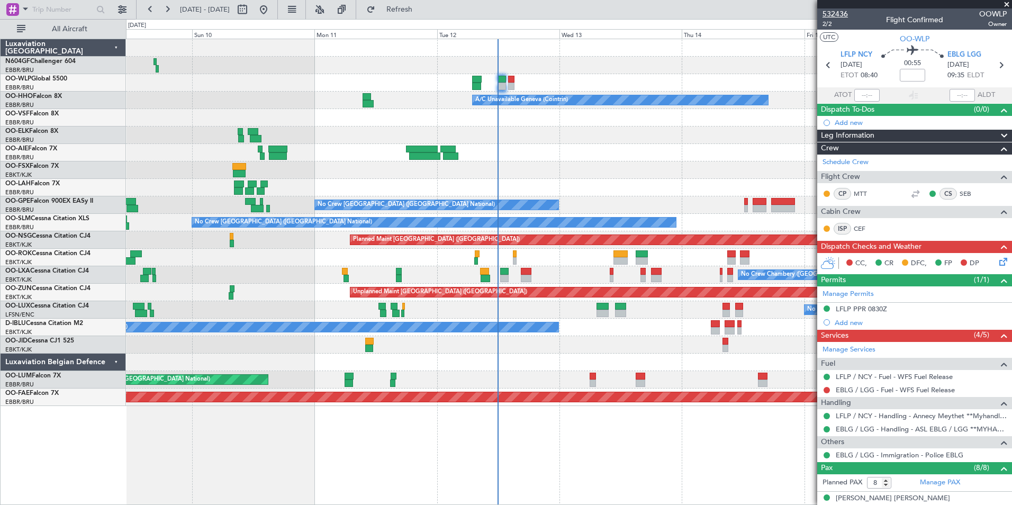
click at [839, 17] on span "532436" at bounding box center [834, 13] width 25 height 11
click at [422, 8] on span "Refresh" at bounding box center [399, 9] width 44 height 7
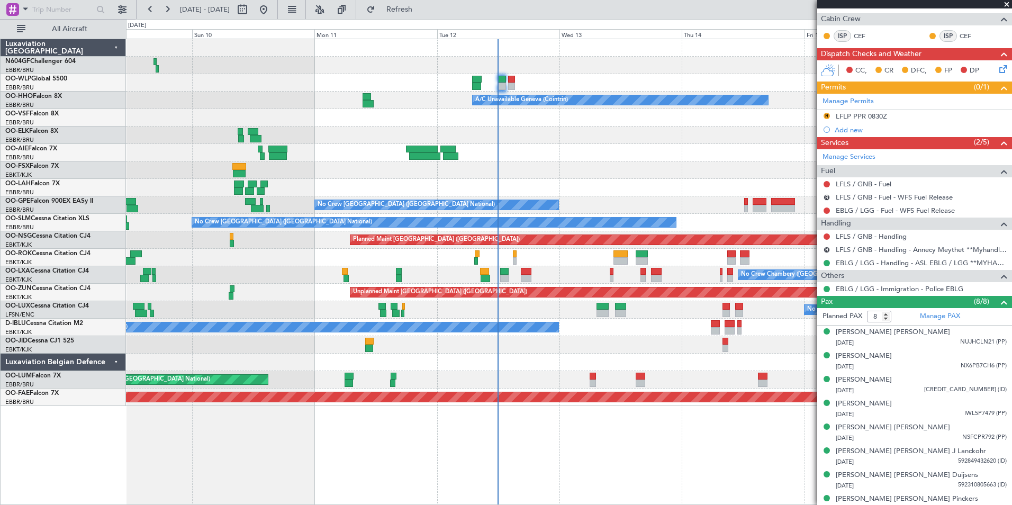
scroll to position [222, 0]
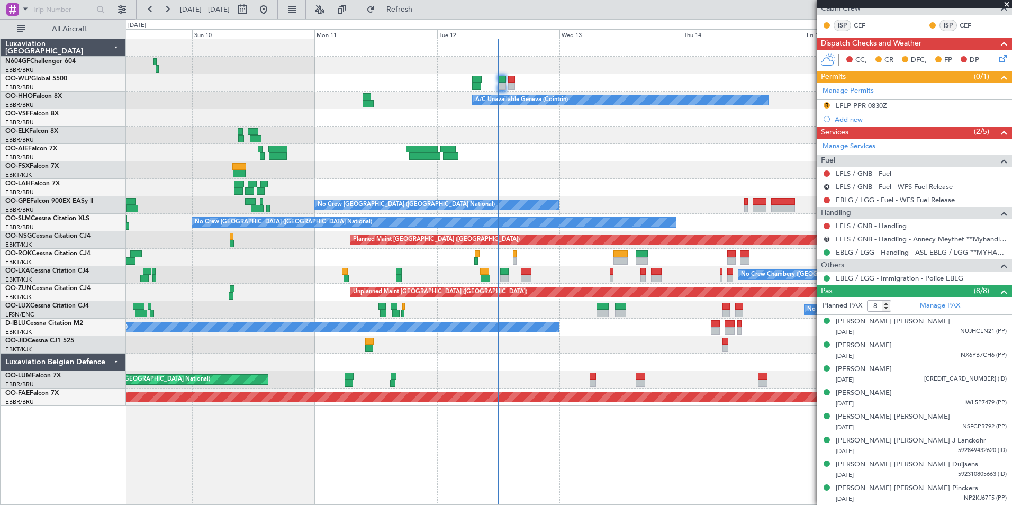
click at [869, 226] on link "LFLS / GNB - Handling" at bounding box center [870, 225] width 71 height 9
click at [874, 174] on link "LFLS / GNB - Fuel" at bounding box center [863, 173] width 56 height 9
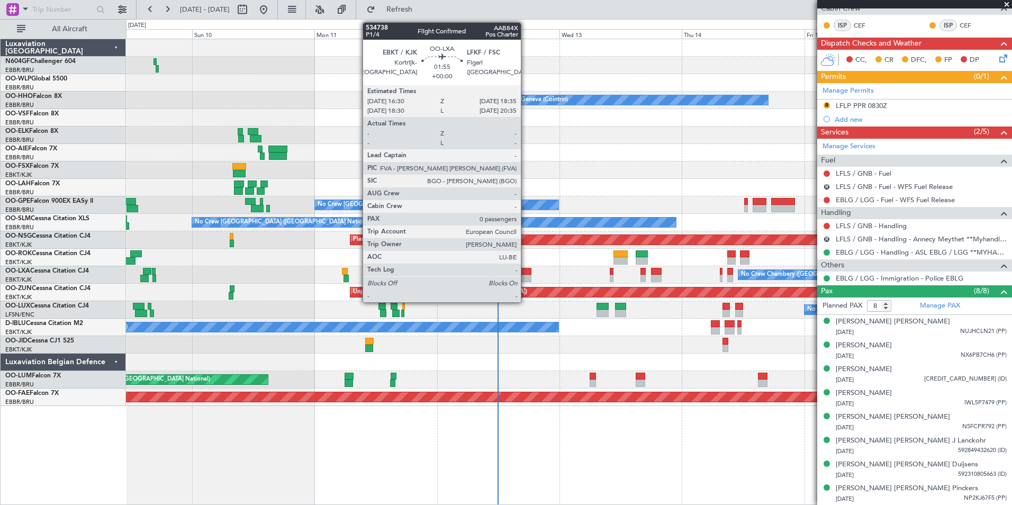
click at [525, 272] on div at bounding box center [526, 271] width 11 height 7
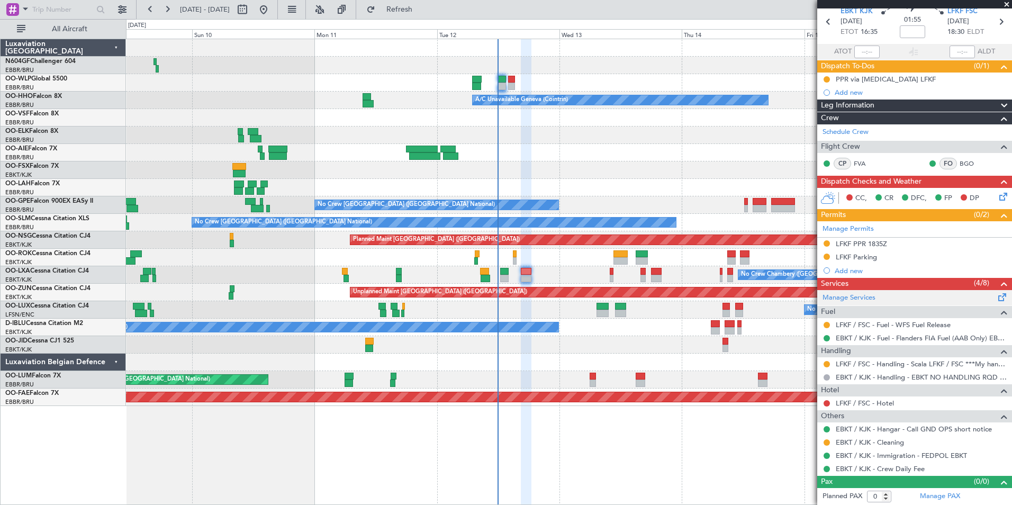
scroll to position [0, 0]
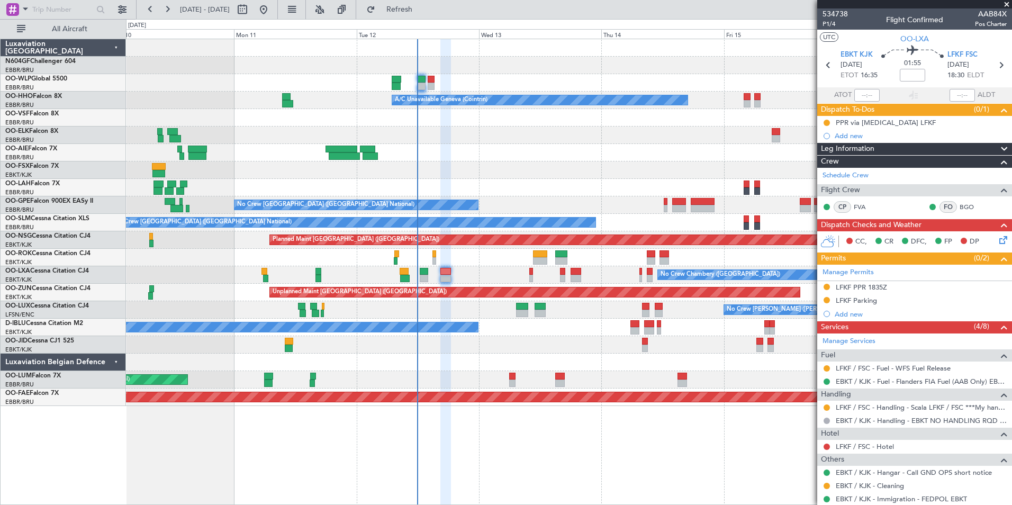
click at [494, 296] on div "A/C Unavailable Geneva (Cointrin) Planned Maint Geneva ([GEOGRAPHIC_DATA]) Owne…" at bounding box center [568, 222] width 885 height 367
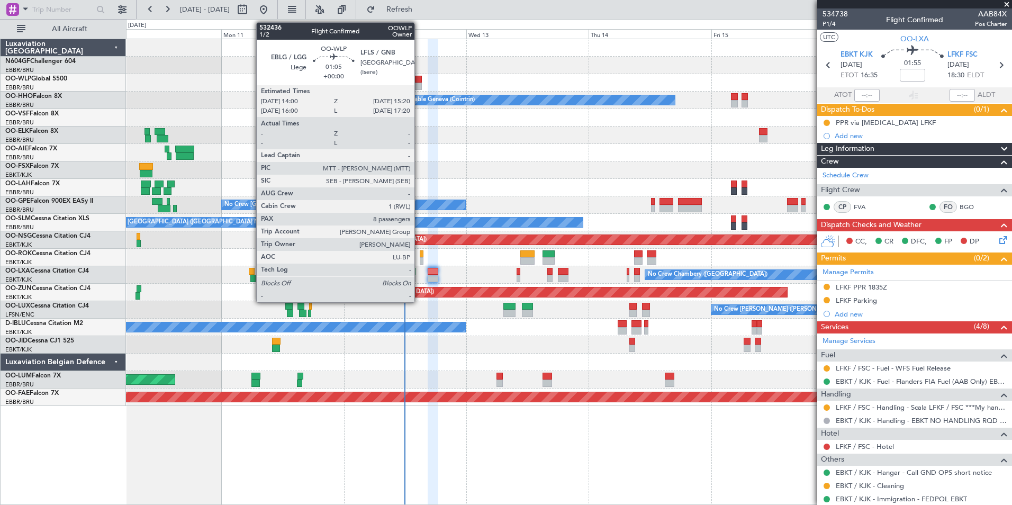
click at [419, 84] on div at bounding box center [418, 86] width 7 height 7
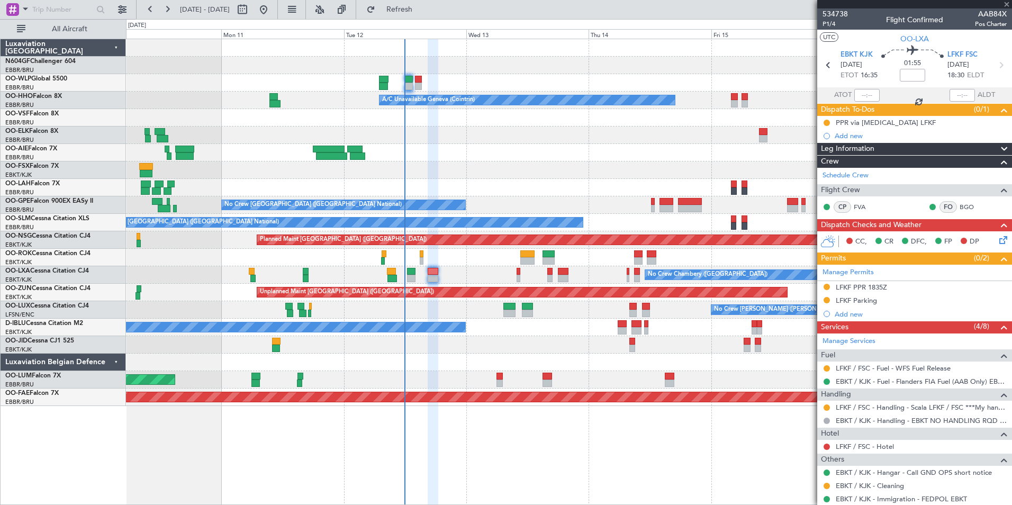
type input "8"
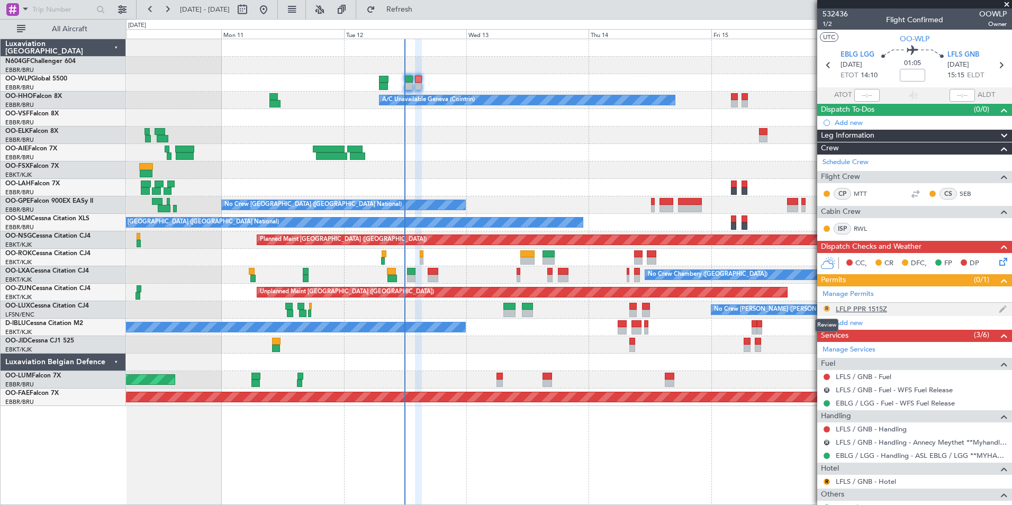
click at [826, 305] on button "R" at bounding box center [826, 308] width 6 height 6
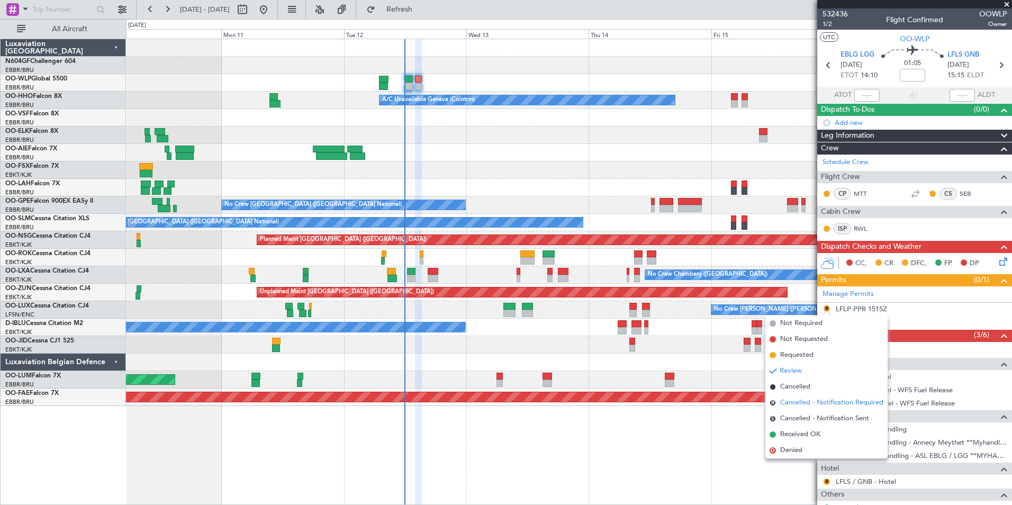
click at [831, 405] on span "Cancelled - Notification Required" at bounding box center [831, 402] width 103 height 11
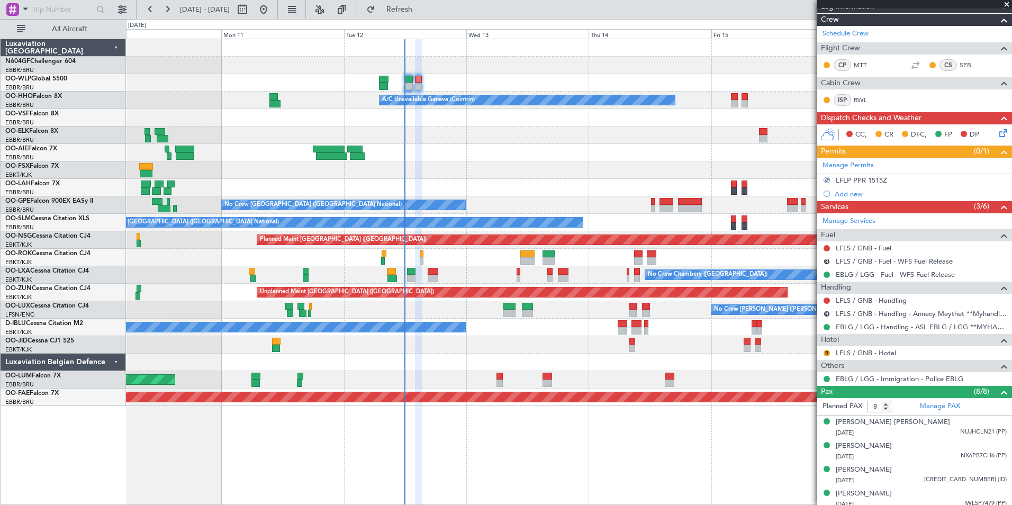
scroll to position [132, 0]
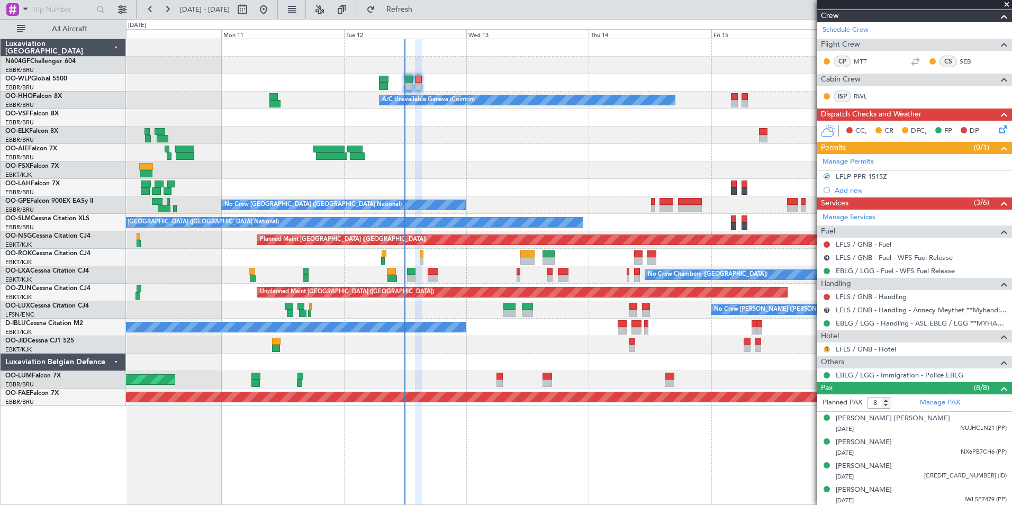
click at [826, 349] on button "R" at bounding box center [826, 349] width 6 height 6
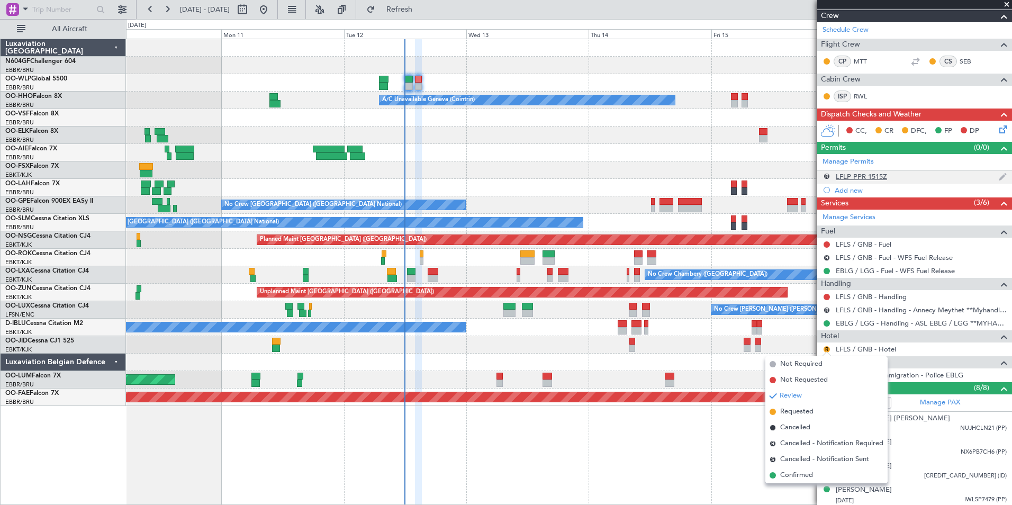
scroll to position [0, 0]
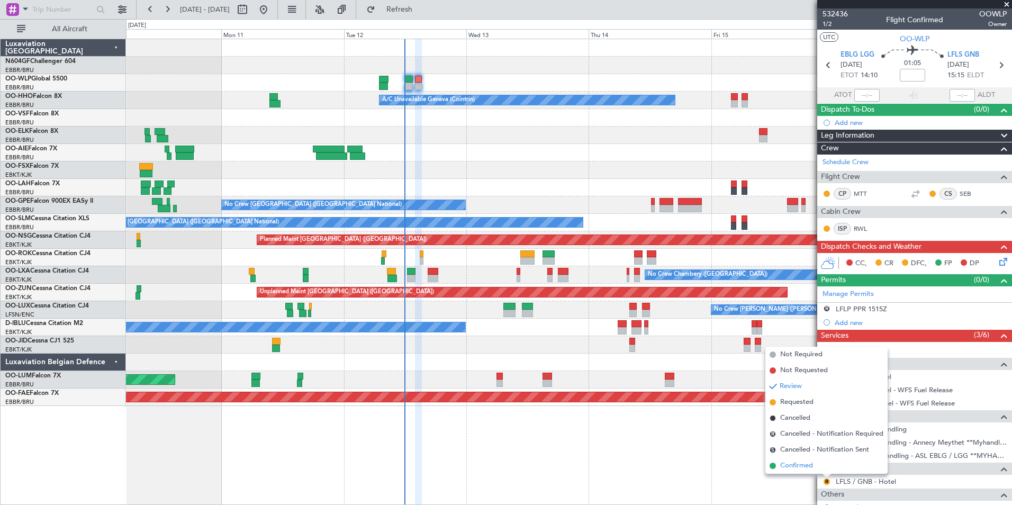
click at [803, 462] on span "Confirmed" at bounding box center [796, 465] width 33 height 11
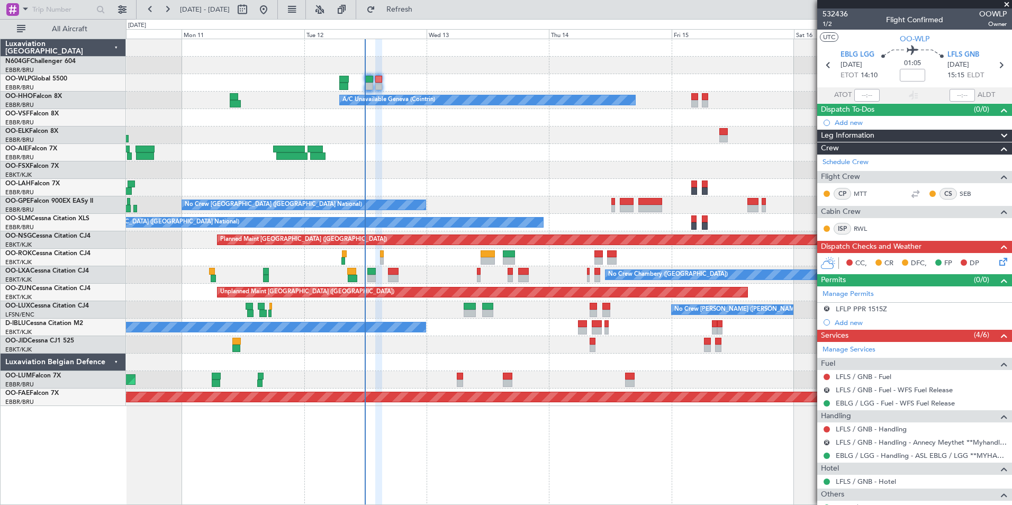
click at [582, 171] on div at bounding box center [568, 169] width 885 height 17
click at [422, 13] on span "Refresh" at bounding box center [399, 9] width 44 height 7
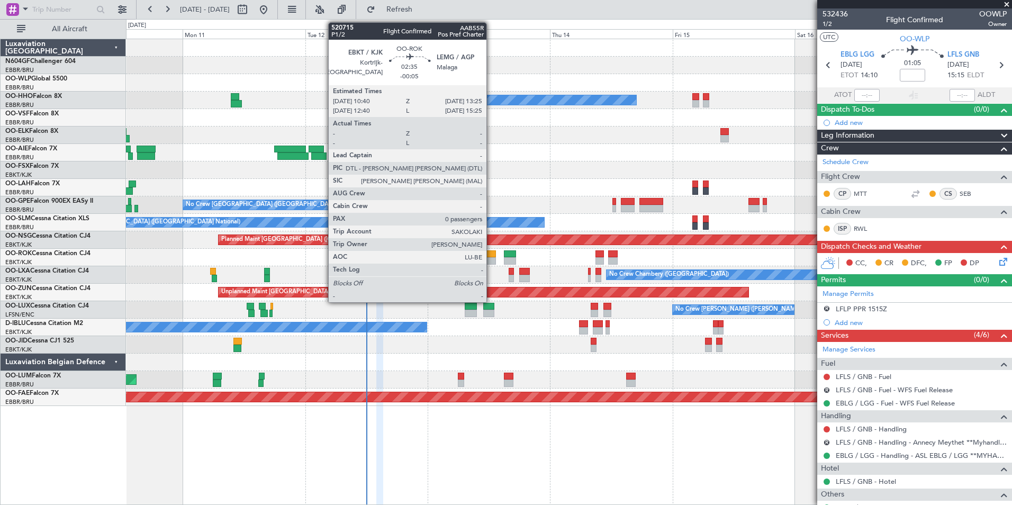
click at [491, 261] on div at bounding box center [488, 260] width 14 height 7
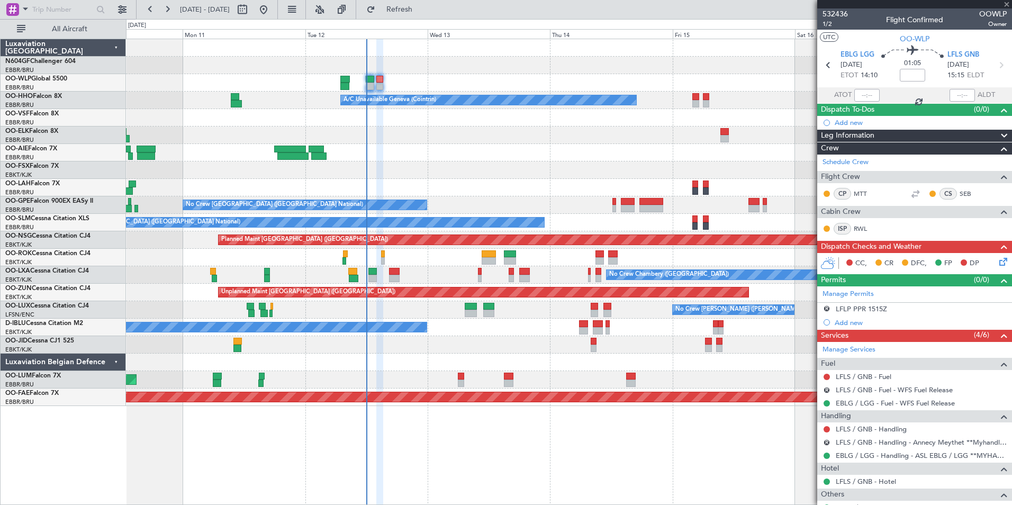
type input "-00:05"
type input "0"
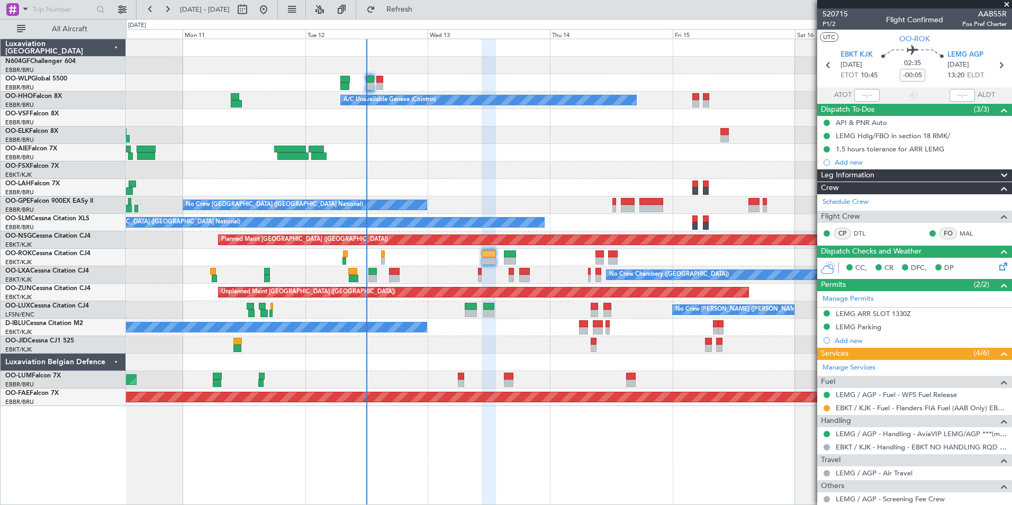
click at [1004, 5] on span at bounding box center [1006, 5] width 11 height 10
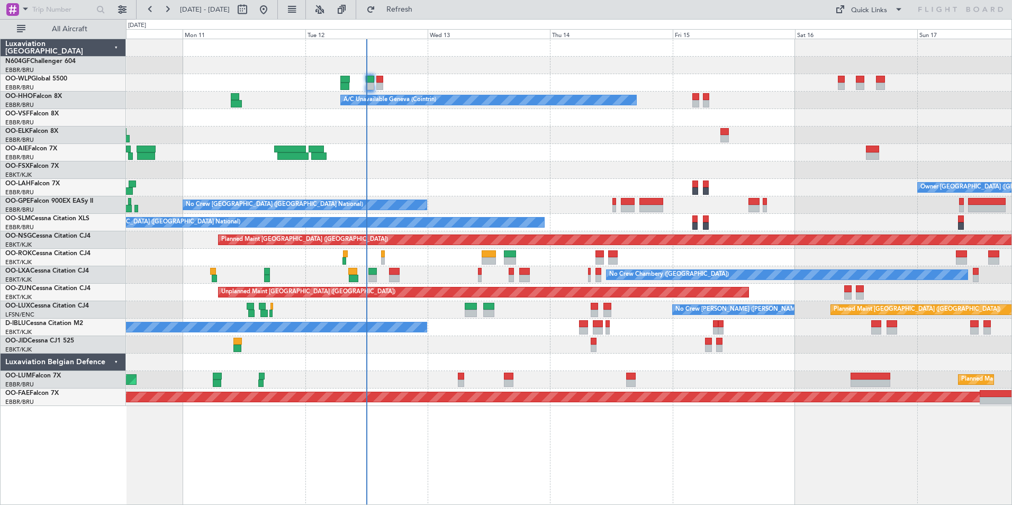
click at [593, 150] on div at bounding box center [568, 152] width 885 height 17
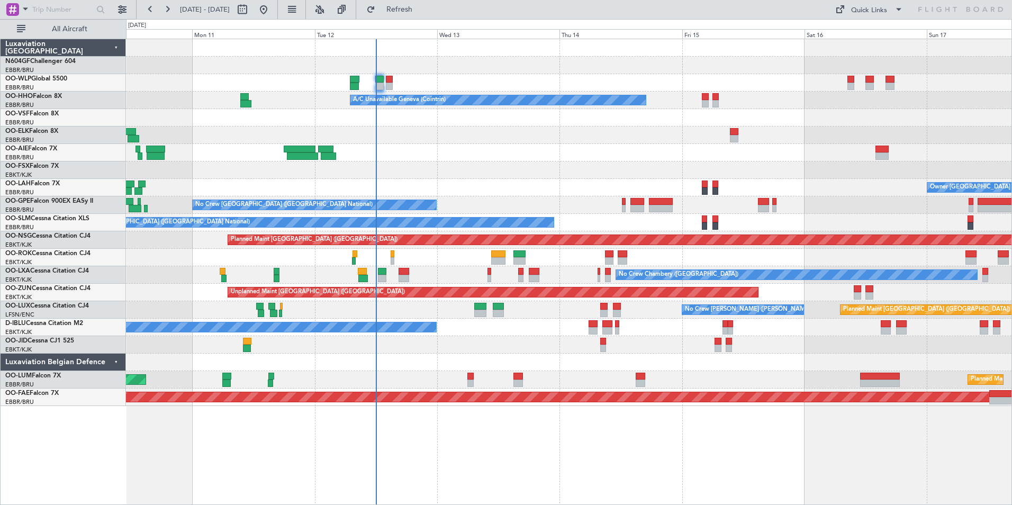
click at [699, 461] on div "A/C Unavailable Geneva (Cointrin) Planned Maint Geneva ([GEOGRAPHIC_DATA]) Owne…" at bounding box center [569, 272] width 886 height 466
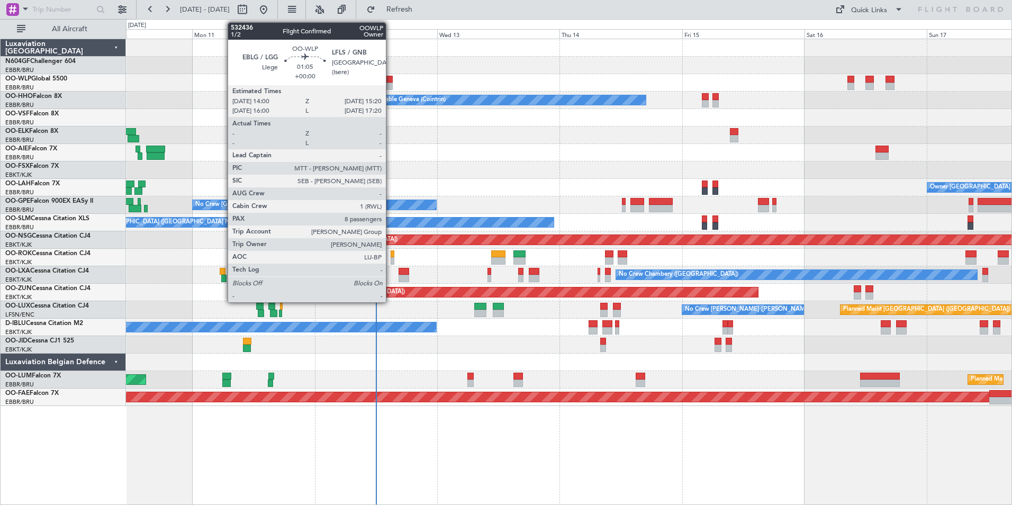
click at [390, 81] on div at bounding box center [389, 79] width 7 height 7
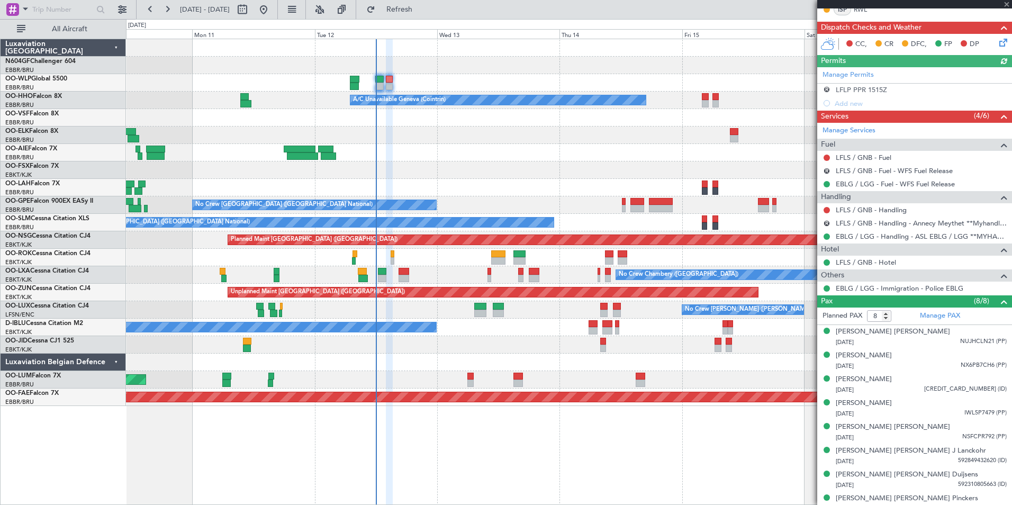
scroll to position [229, 0]
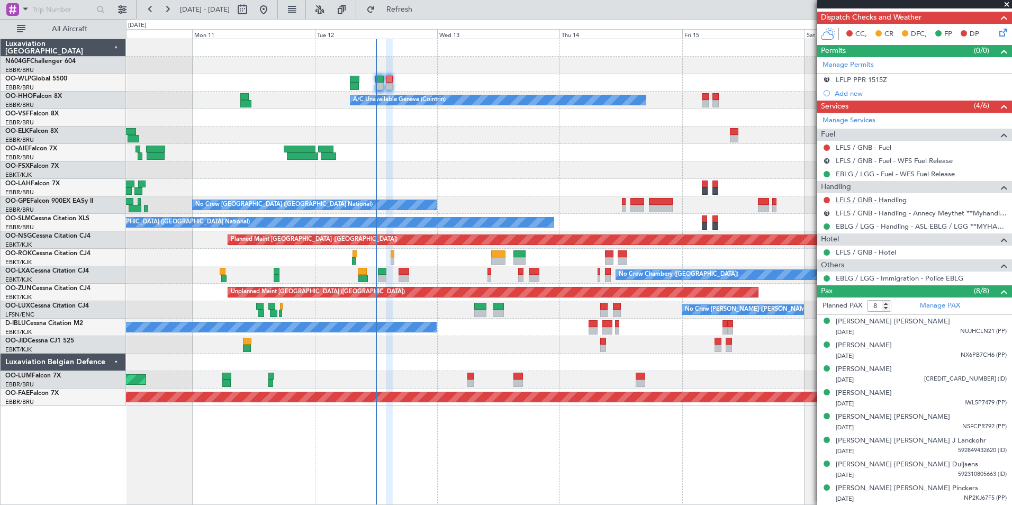
click at [887, 195] on link "LFLS / GNB - Handling" at bounding box center [870, 199] width 71 height 9
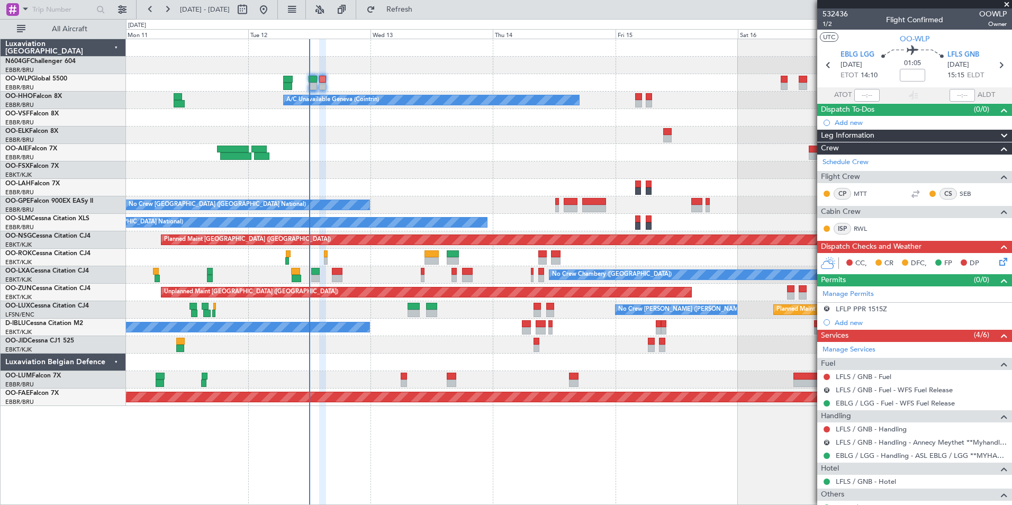
click at [532, 113] on div "A/C Unavailable Geneva (Cointrin) Owner [GEOGRAPHIC_DATA] (Brussels National) -…" at bounding box center [568, 222] width 885 height 367
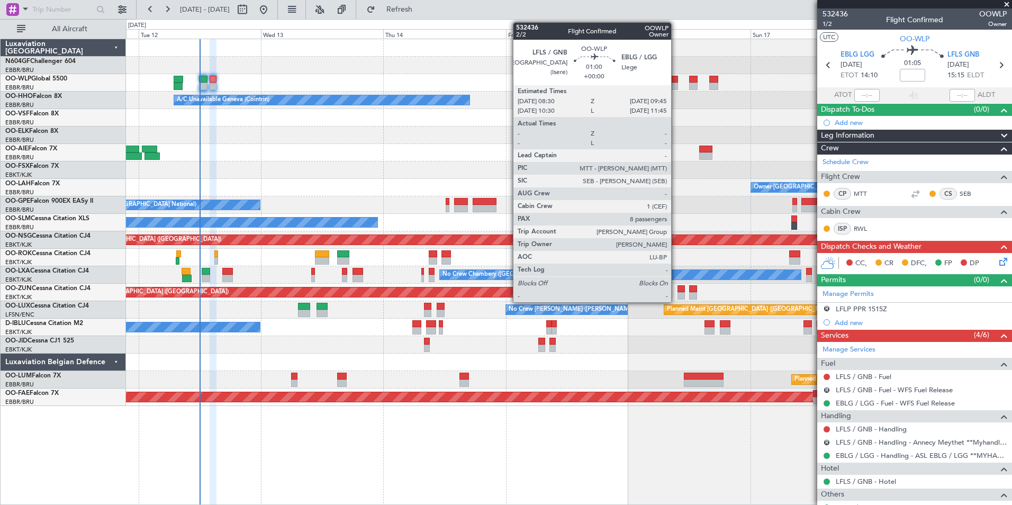
click at [675, 84] on div at bounding box center [674, 86] width 7 height 7
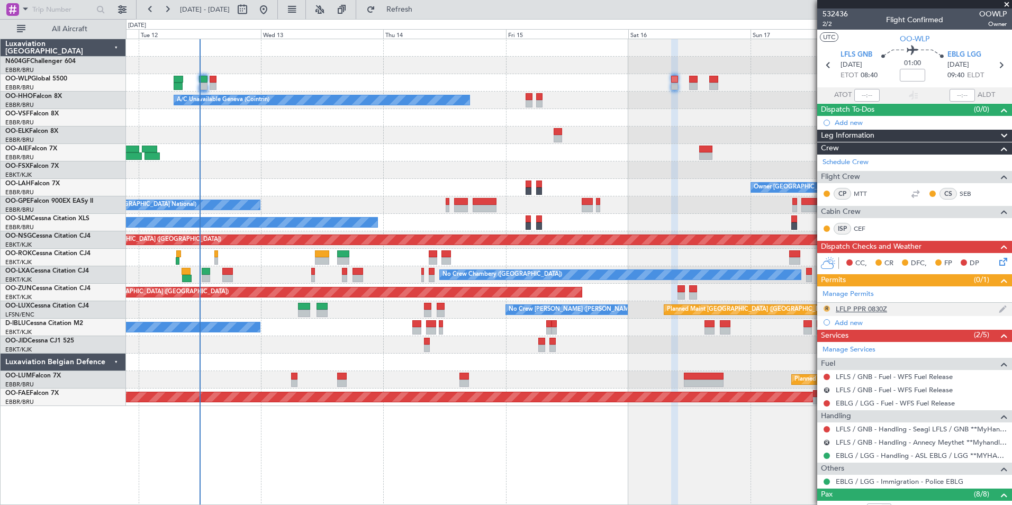
click at [827, 307] on button "R" at bounding box center [826, 308] width 6 height 6
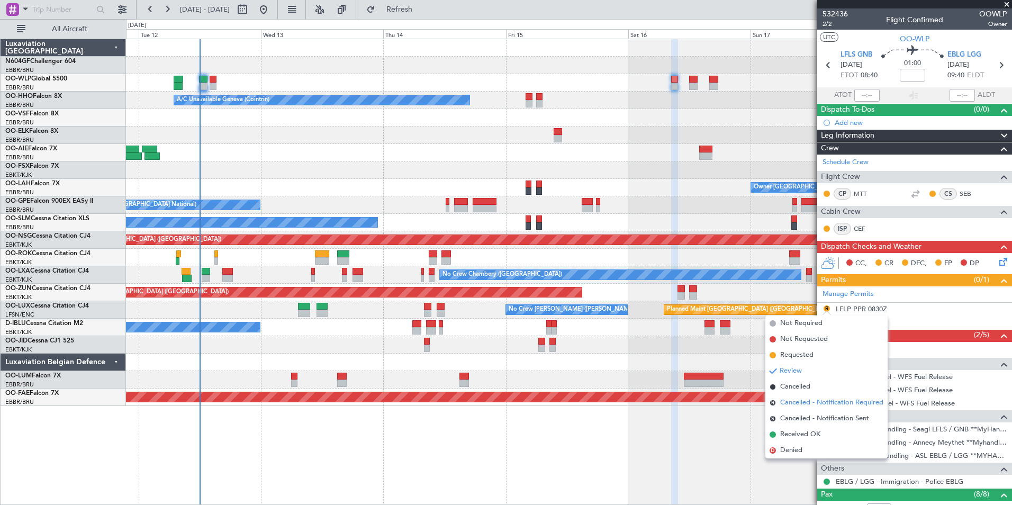
click at [809, 405] on span "Cancelled - Notification Required" at bounding box center [831, 402] width 103 height 11
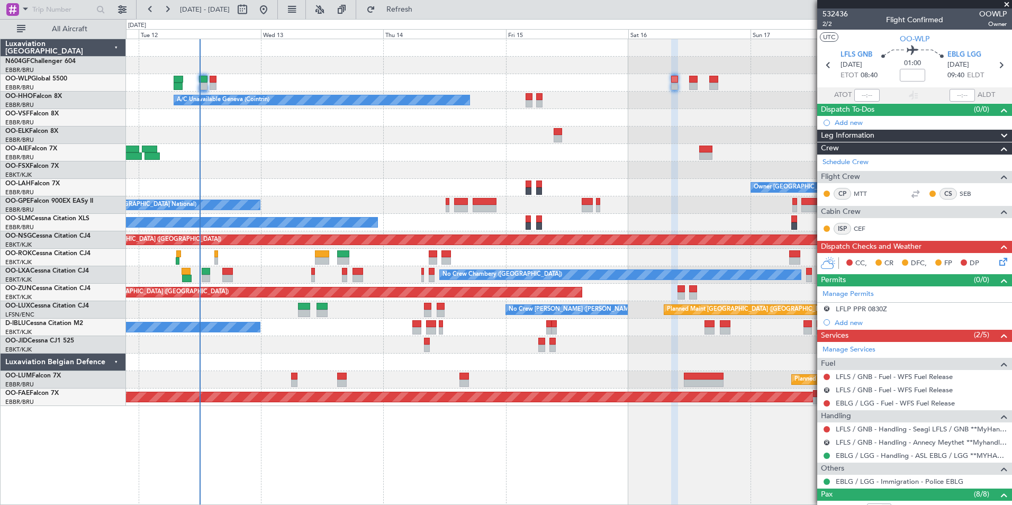
click at [818, 167] on fb-app "[DATE] - [DATE] Refresh Quick Links All Aircraft A/C Unavailable Geneva (Cointr…" at bounding box center [506, 256] width 1012 height 497
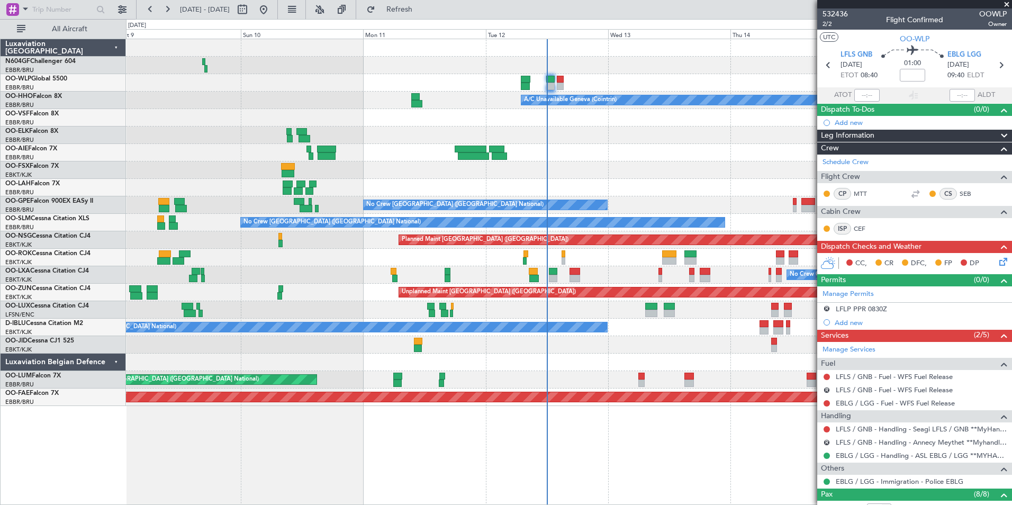
click at [695, 156] on div "Planned Maint Milan (Linate) A/C Unavailable Geneva (Cointrin) Planned Maint Ge…" at bounding box center [568, 222] width 885 height 367
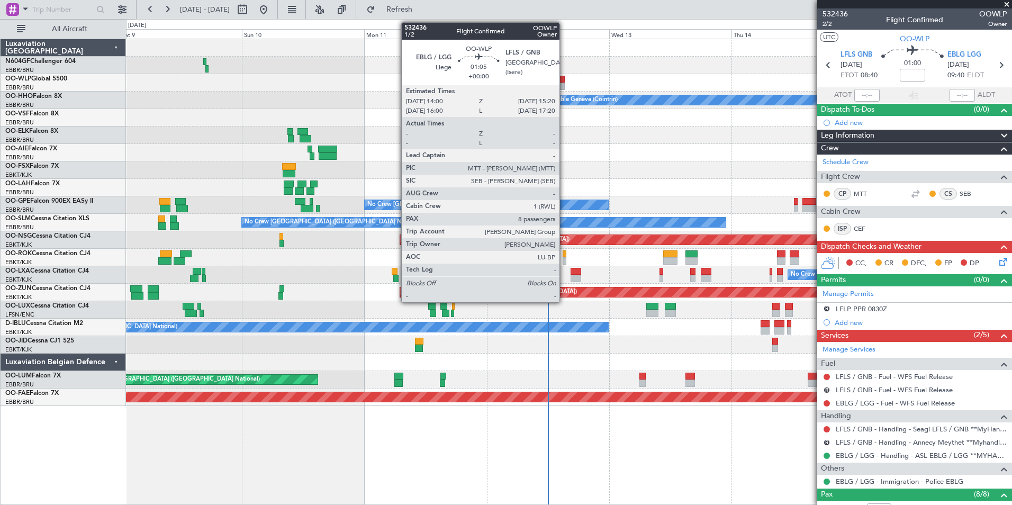
click at [564, 87] on div at bounding box center [561, 86] width 7 height 7
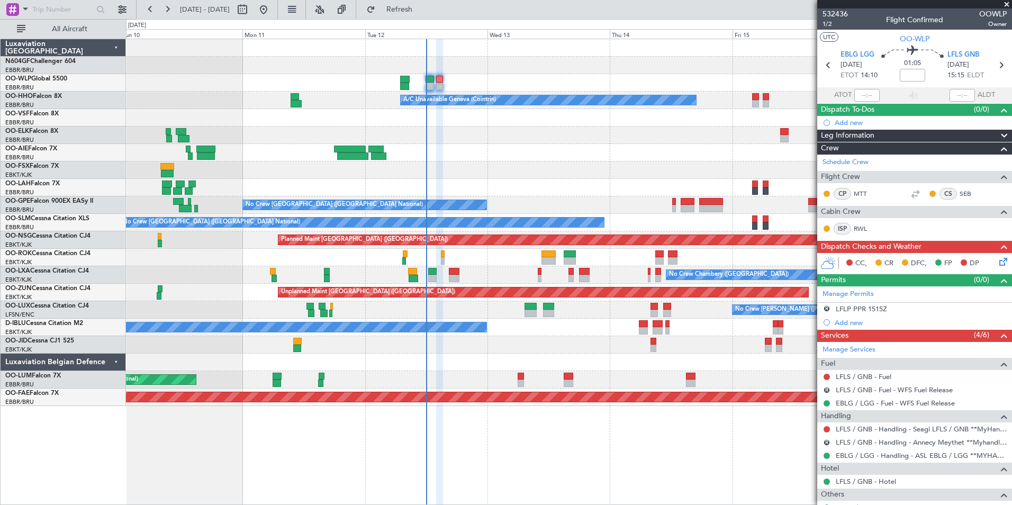
click at [485, 130] on div "A/C Unavailable Geneva (Cointrin) Planned Maint Geneva ([GEOGRAPHIC_DATA]) Owne…" at bounding box center [568, 222] width 885 height 367
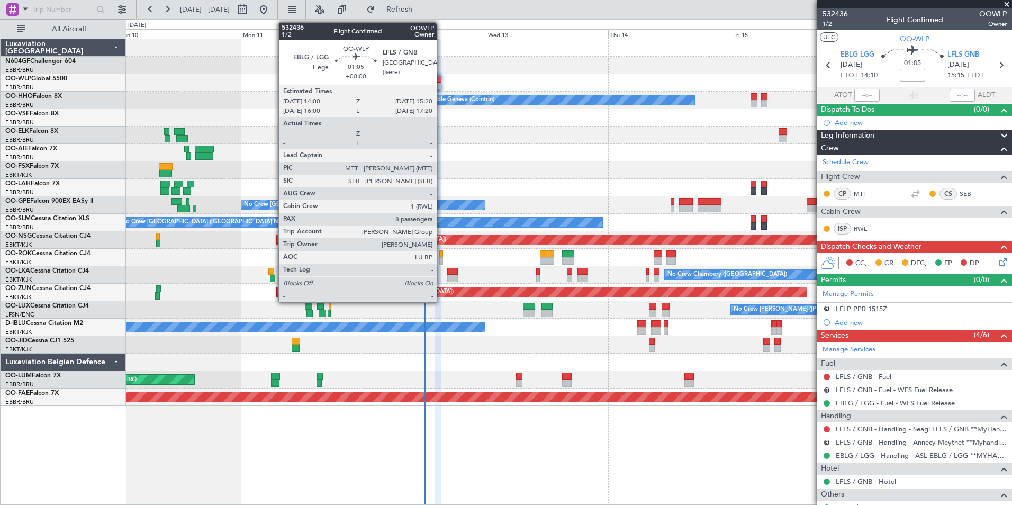
click at [441, 87] on div at bounding box center [437, 86] width 7 height 7
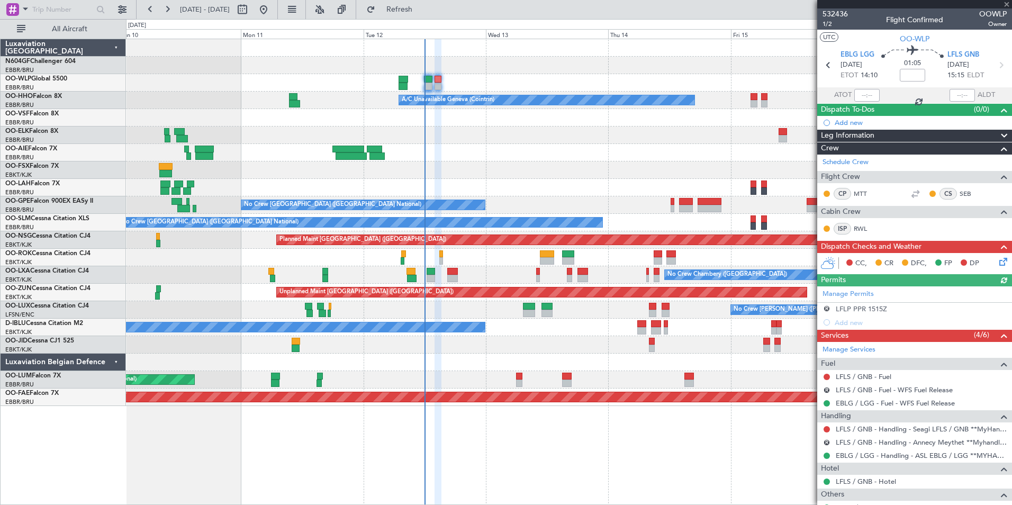
scroll to position [229, 0]
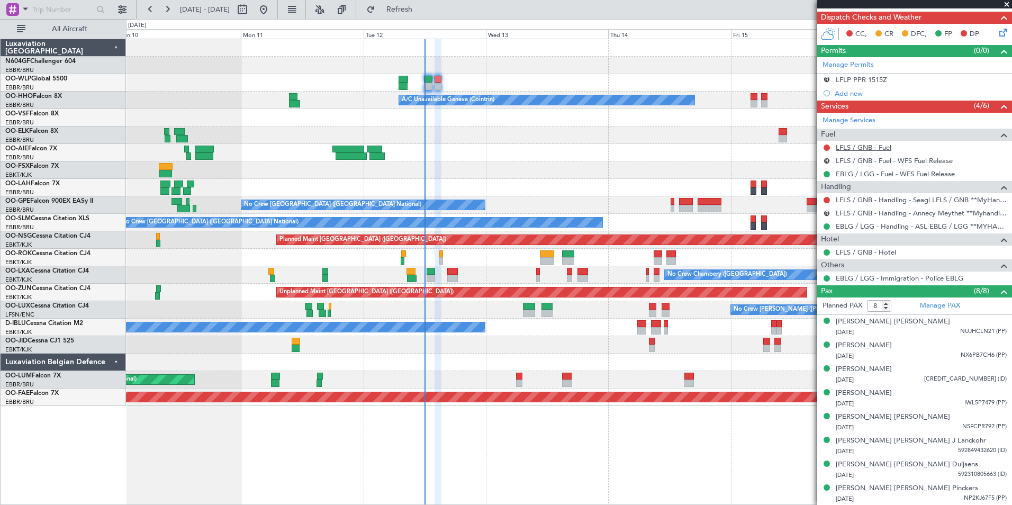
click at [867, 147] on link "LFLS / GNB - Fuel" at bounding box center [863, 147] width 56 height 9
click at [422, 6] on span "Refresh" at bounding box center [399, 9] width 44 height 7
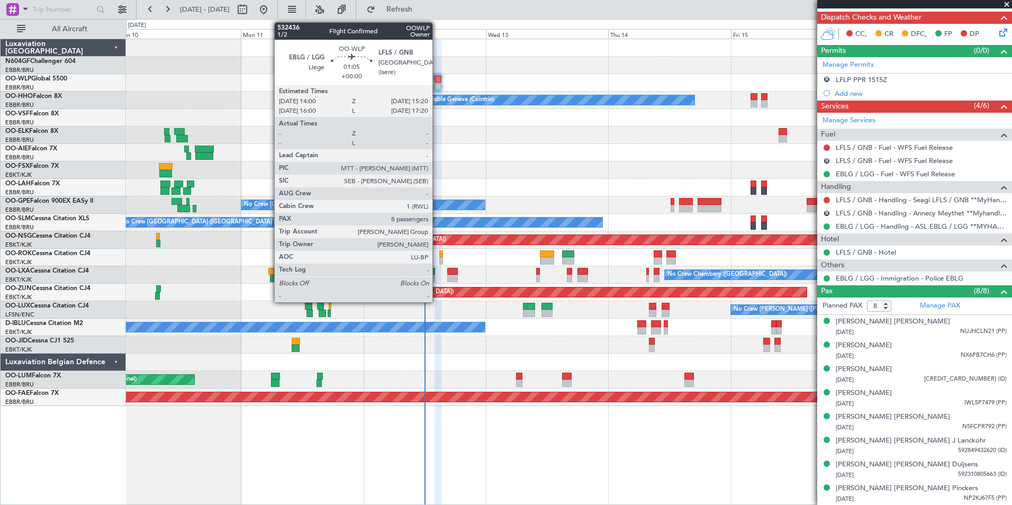
click at [437, 87] on div at bounding box center [437, 86] width 7 height 7
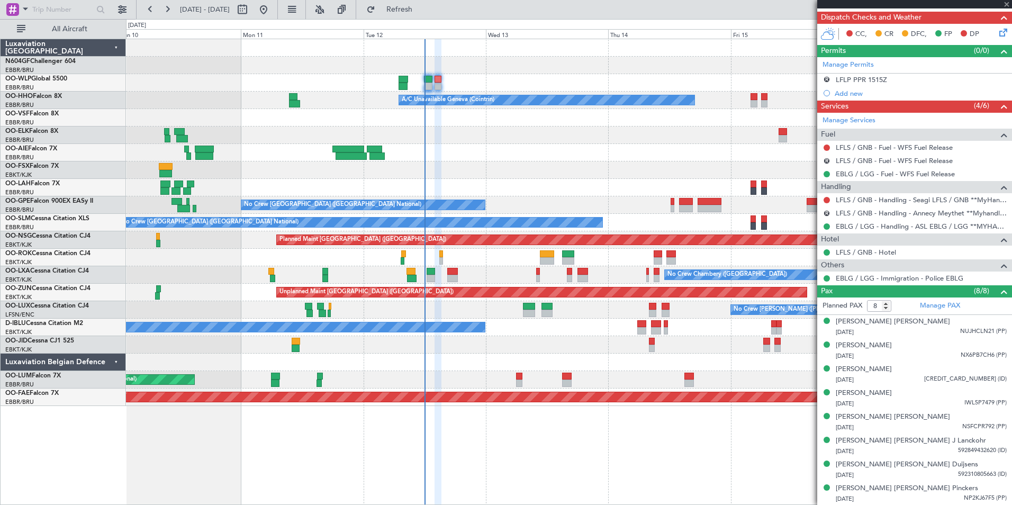
scroll to position [0, 0]
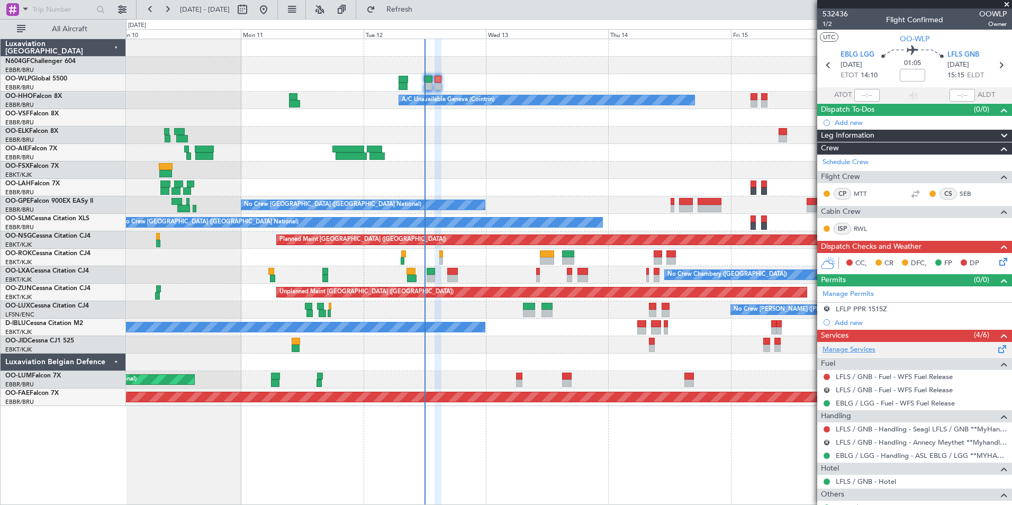
click at [845, 344] on link "Manage Services" at bounding box center [848, 349] width 53 height 11
click at [860, 321] on div "Add new" at bounding box center [915, 322] width 162 height 9
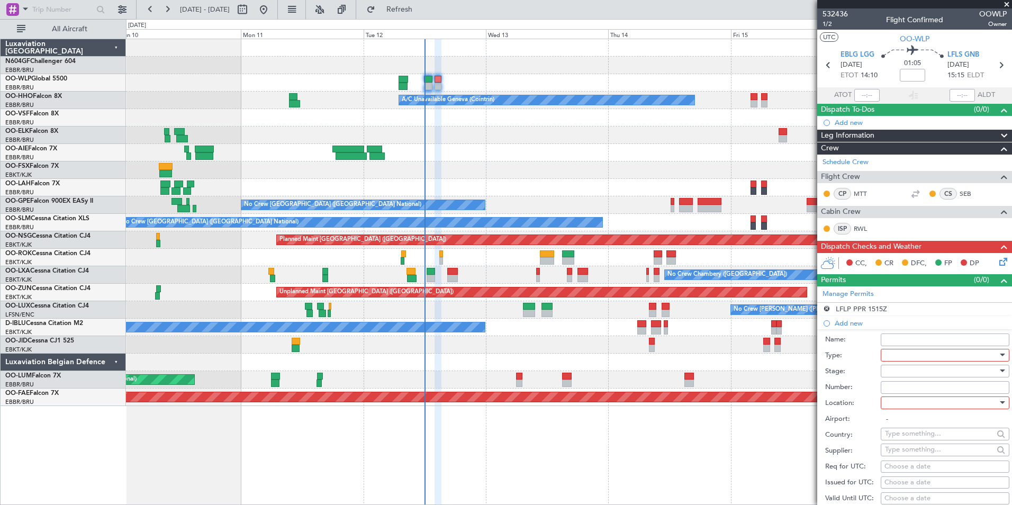
click at [912, 354] on div at bounding box center [941, 355] width 113 height 16
click at [926, 408] on span "Parking" at bounding box center [940, 408] width 111 height 16
click at [942, 405] on div at bounding box center [941, 403] width 113 height 16
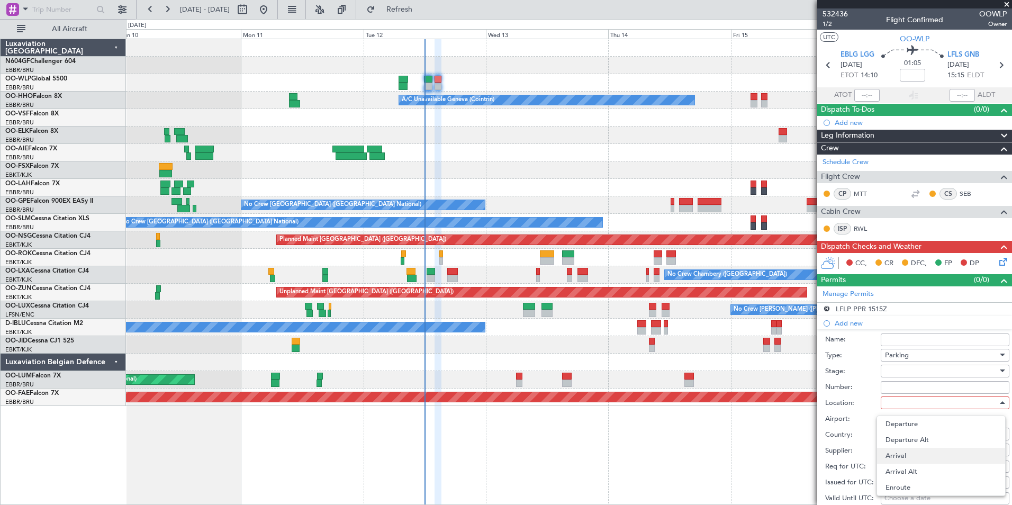
click at [923, 451] on span "Arrival" at bounding box center [940, 456] width 111 height 16
type input "LFLS / GNB"
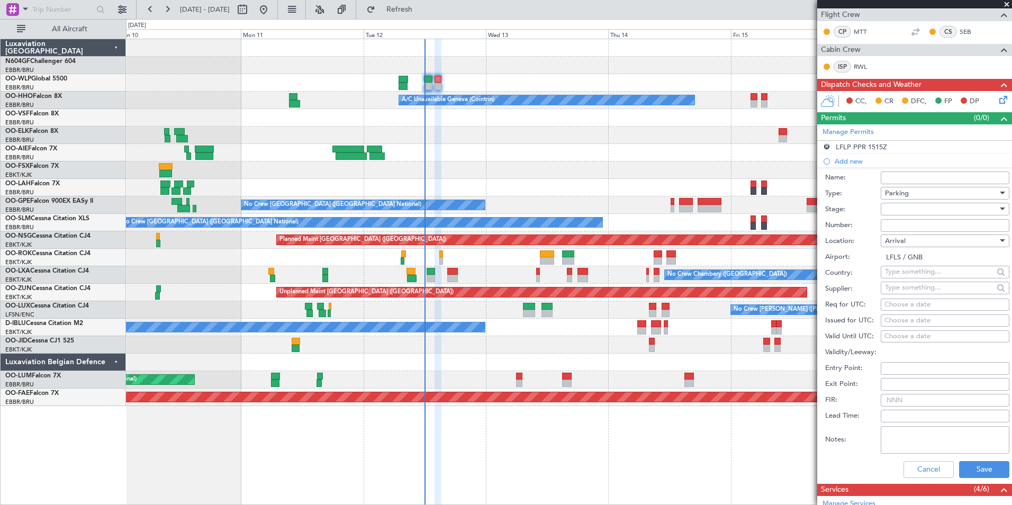
click at [921, 207] on div at bounding box center [941, 209] width 113 height 16
click at [914, 290] on span "Received OK" at bounding box center [940, 294] width 111 height 16
drag, startPoint x: 971, startPoint y: 468, endPoint x: 964, endPoint y: 471, distance: 7.8
click at [964, 471] on button "Save" at bounding box center [984, 469] width 50 height 17
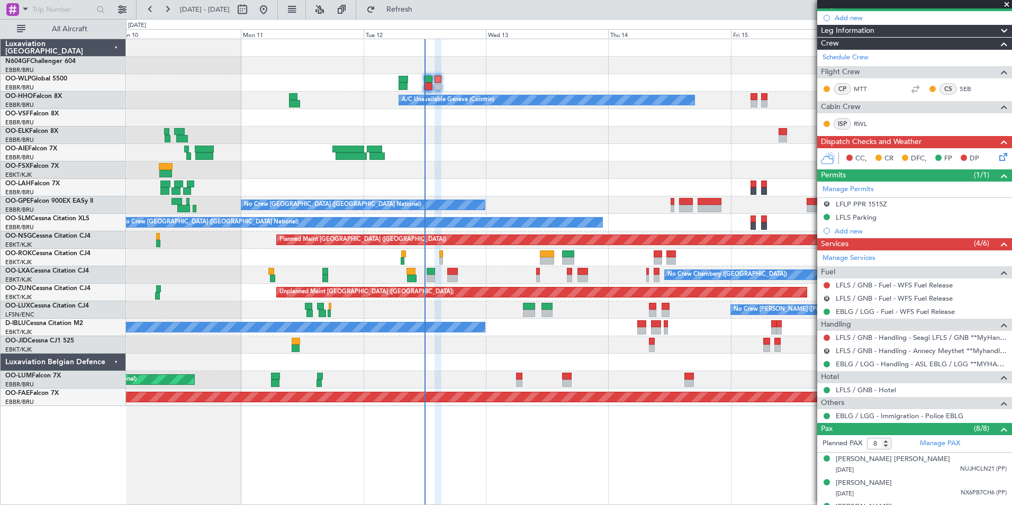
scroll to position [0, 0]
